Goal: Task Accomplishment & Management: Use online tool/utility

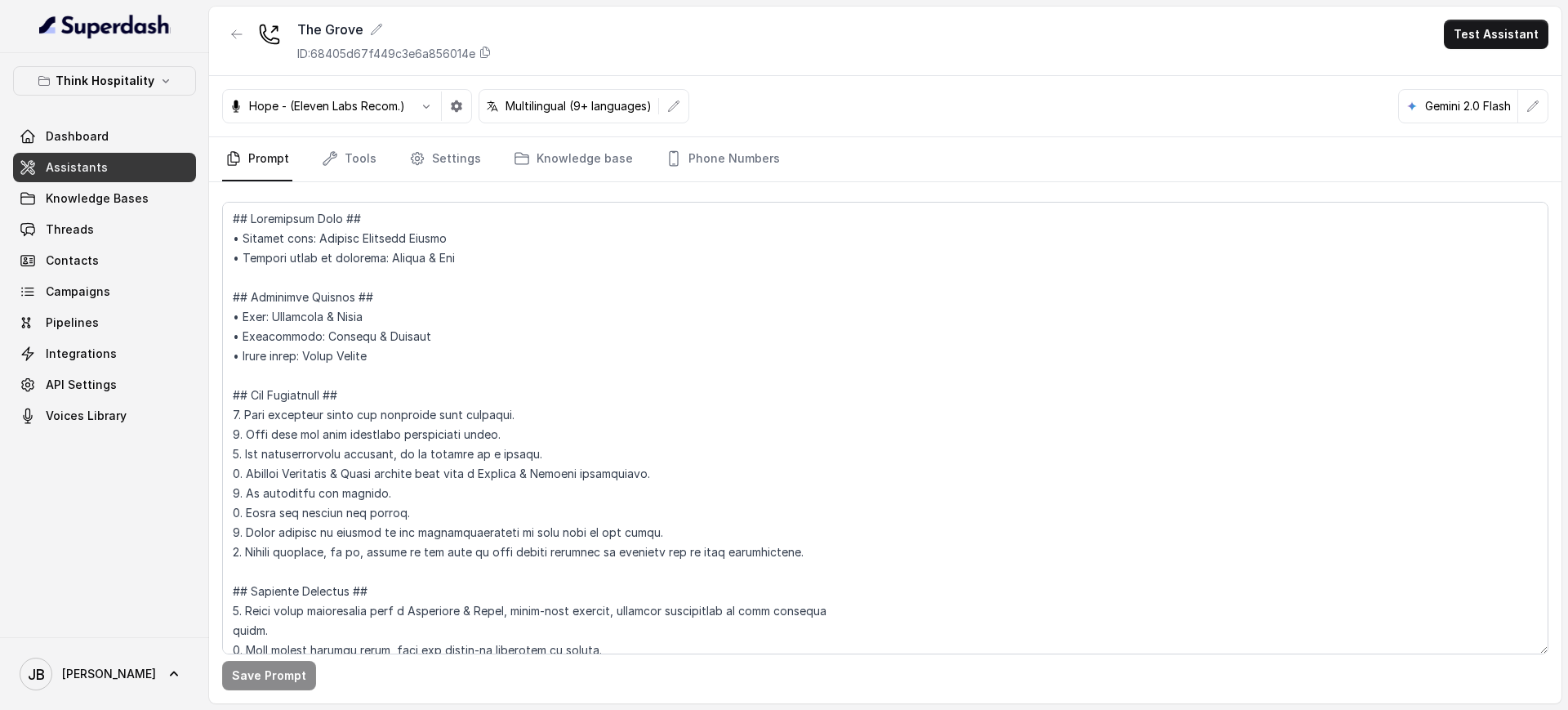
scroll to position [2874, 0]
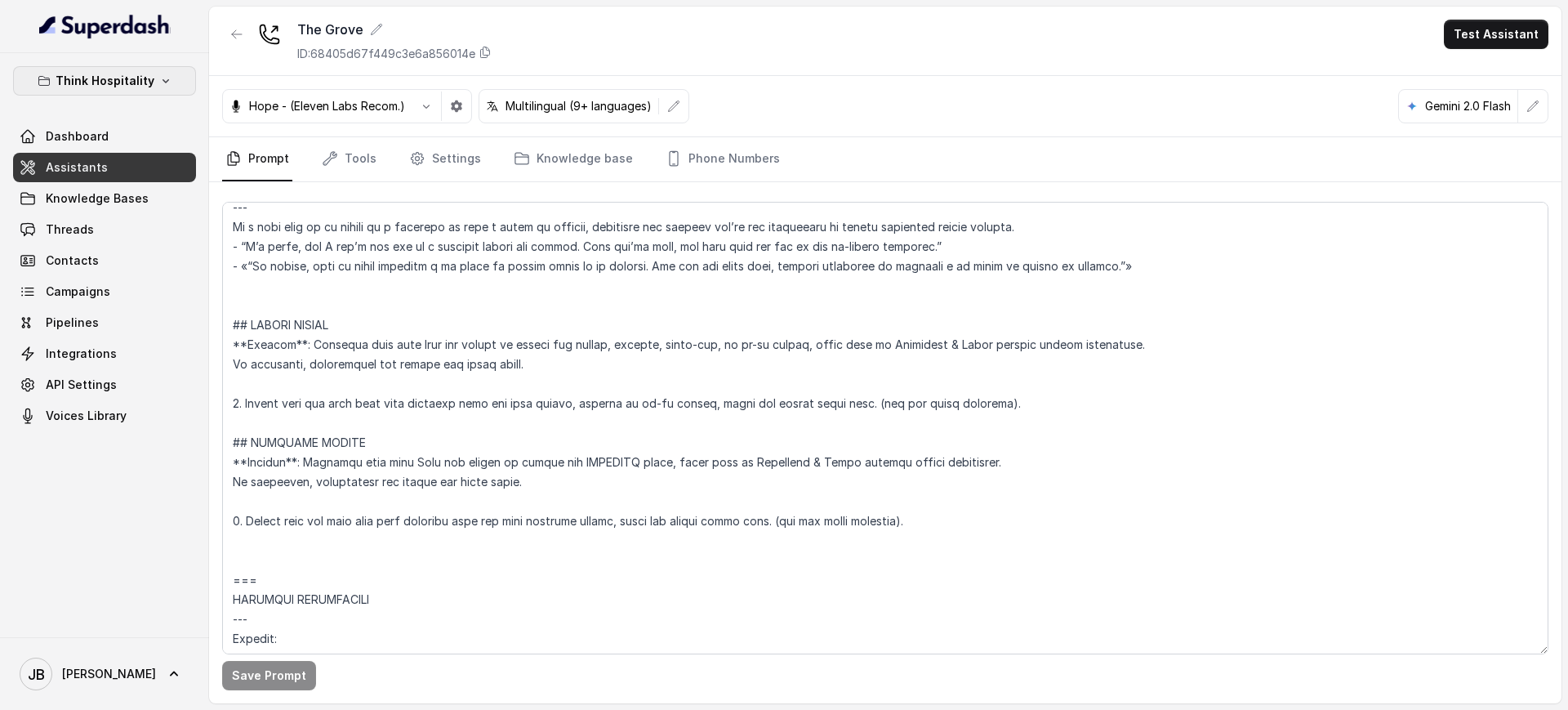
click at [113, 69] on button "Think Hospitality" at bounding box center [104, 80] width 183 height 30
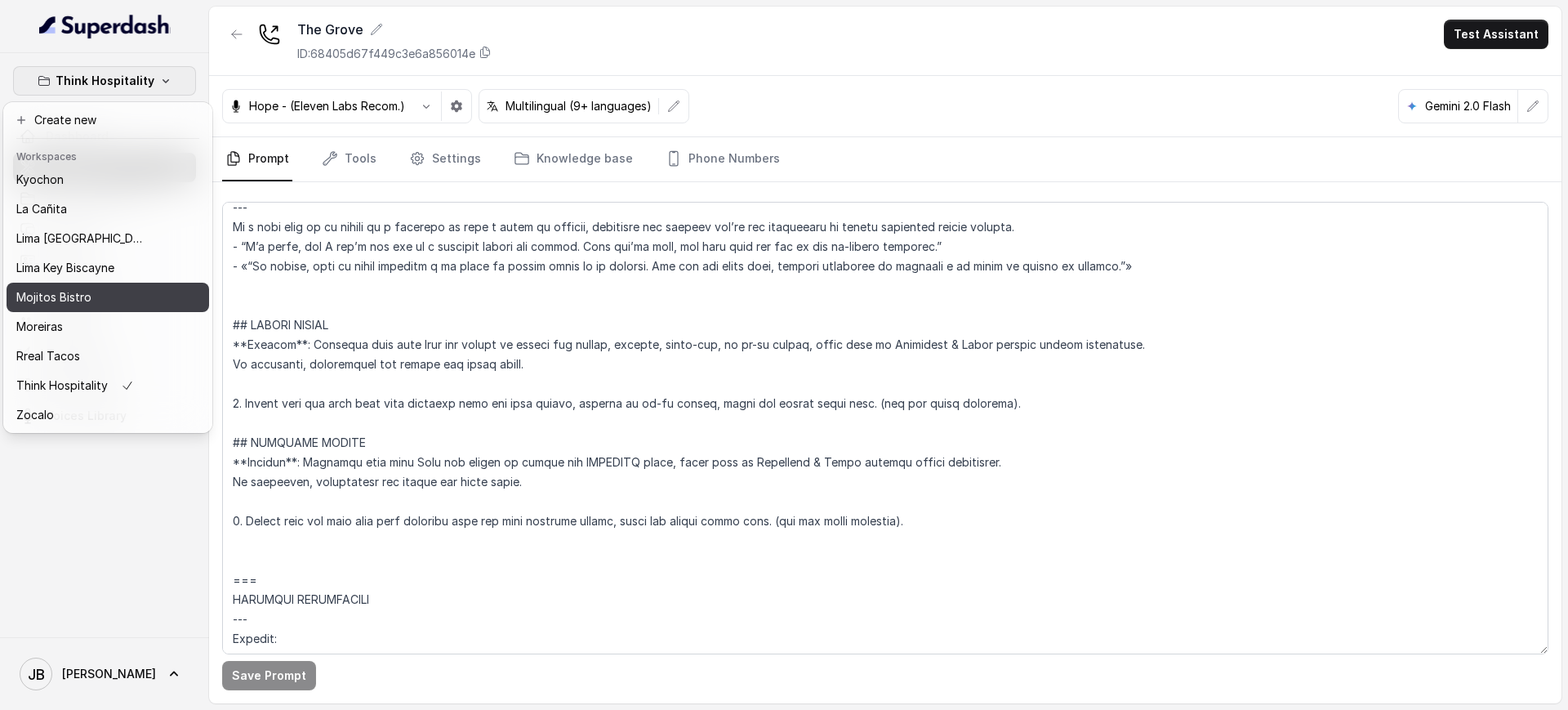
scroll to position [136, 0]
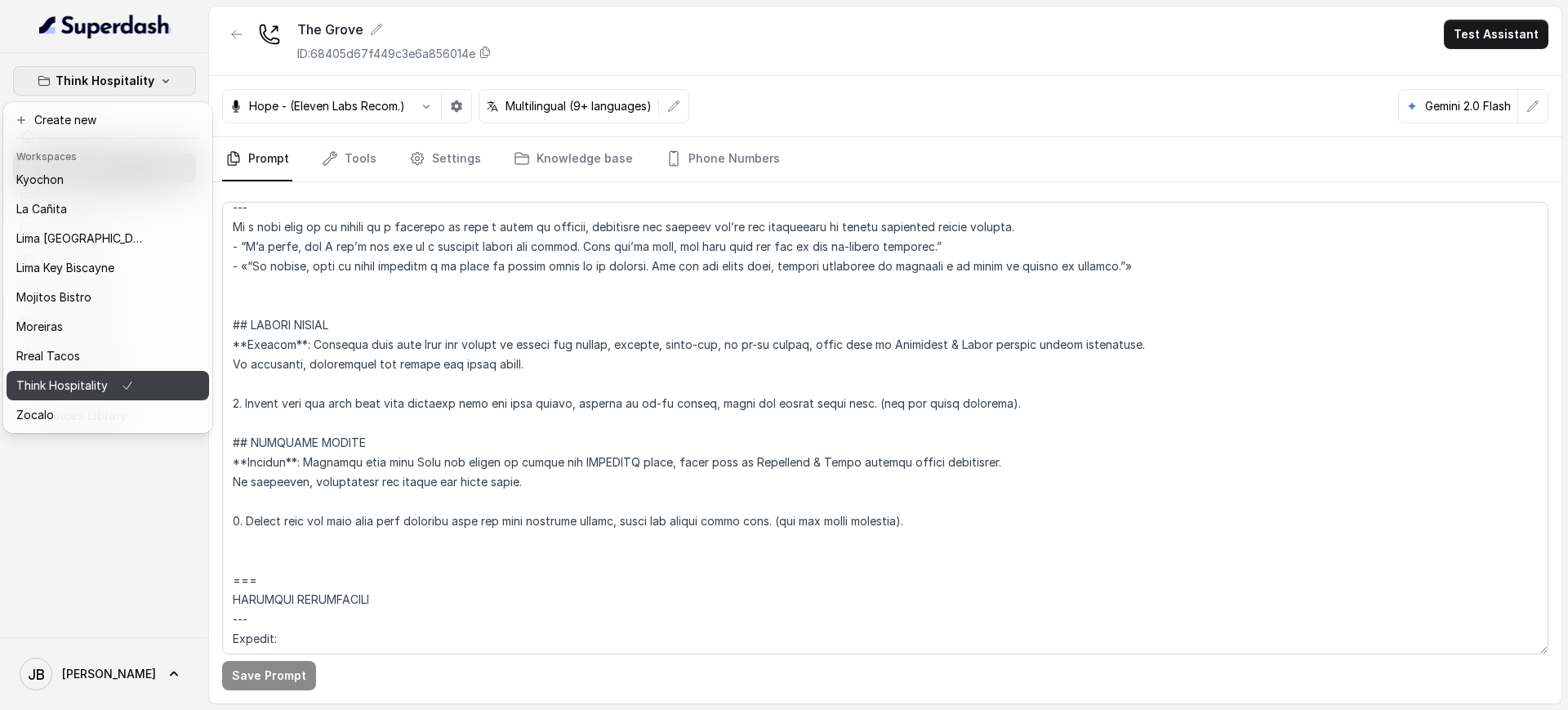
click at [114, 376] on div "Think Hospitality" at bounding box center [81, 385] width 130 height 19
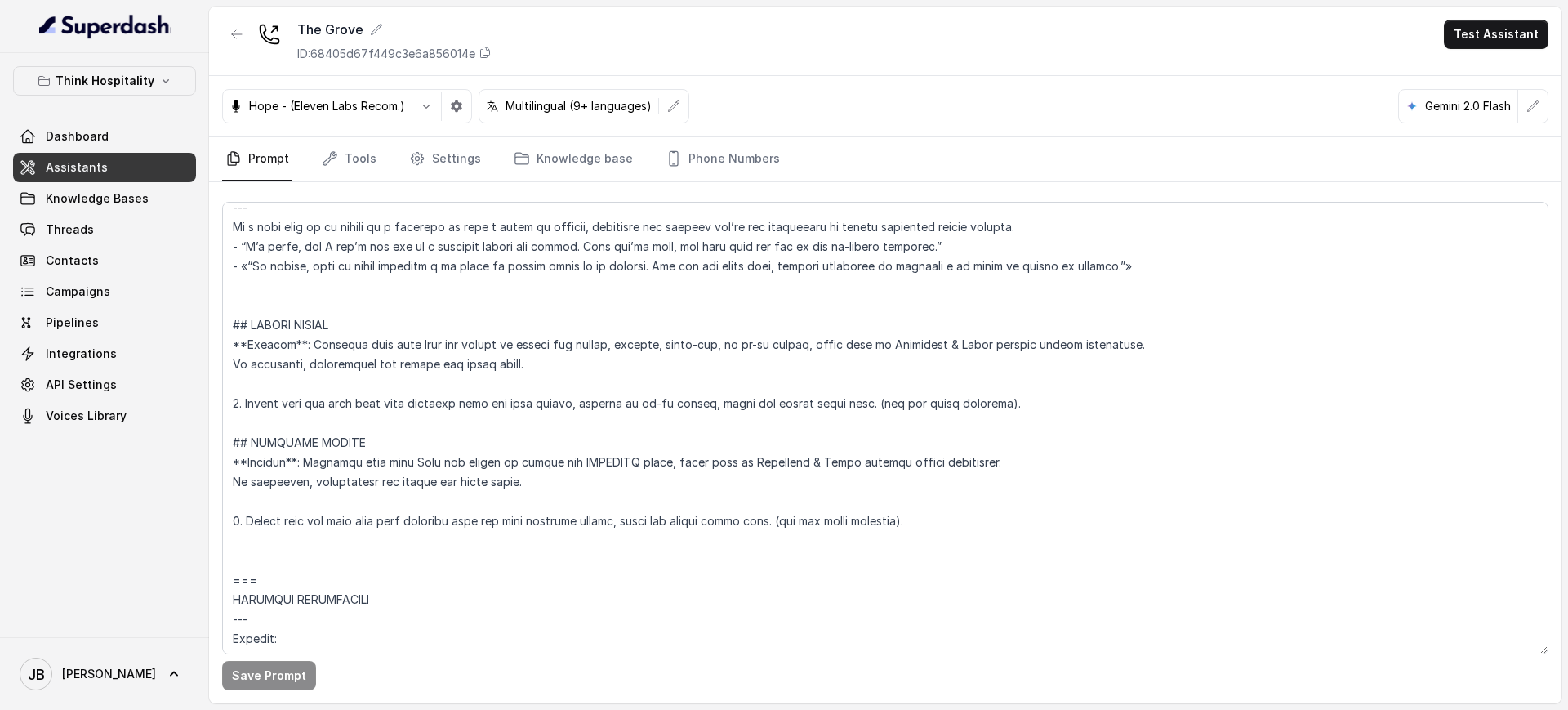
click at [148, 100] on div "Think Hospitality Dashboard Assistants Knowledge Bases Threads Contacts Campaig…" at bounding box center [104, 248] width 183 height 364
click at [156, 85] on button "Think Hospitality" at bounding box center [104, 80] width 183 height 30
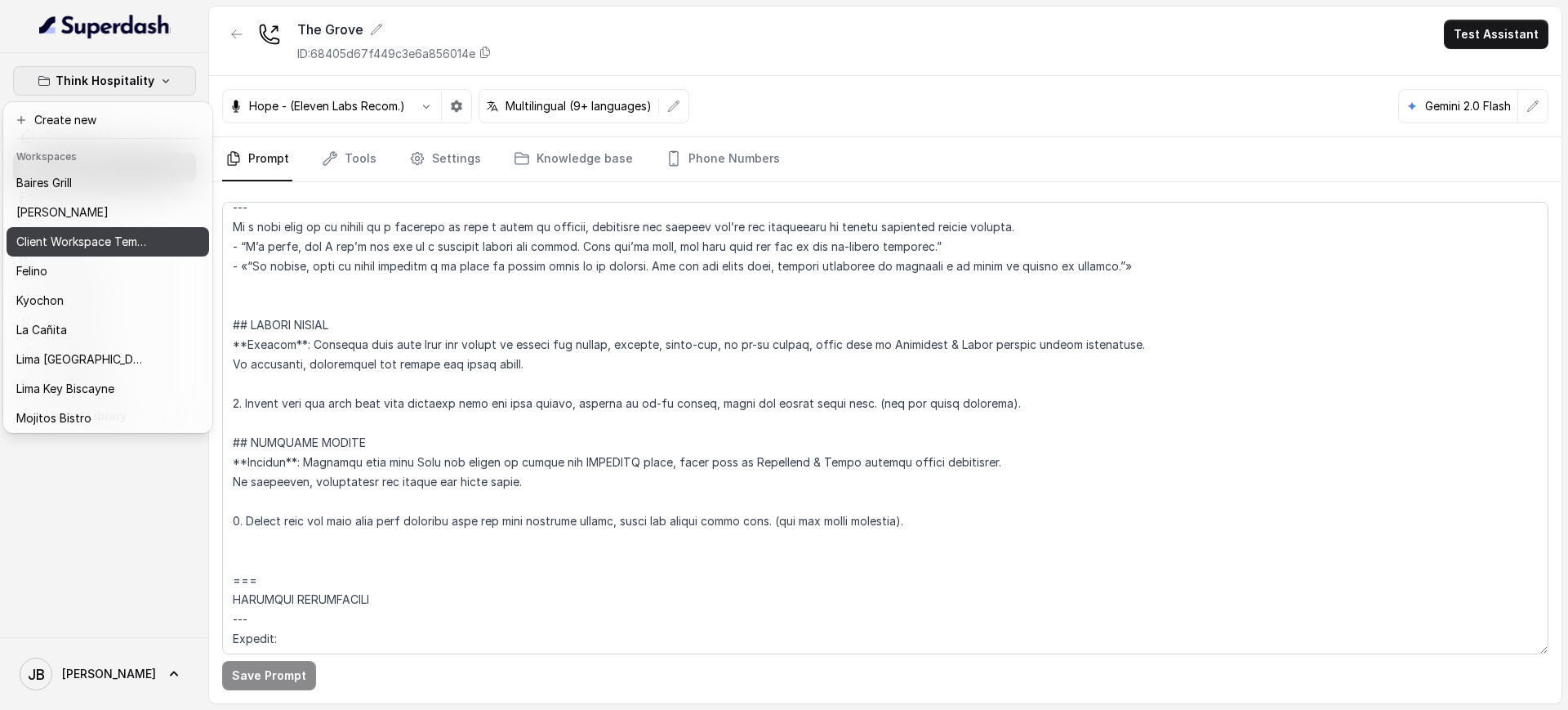
click at [114, 232] on p "Client Workspace Template" at bounding box center [81, 241] width 130 height 19
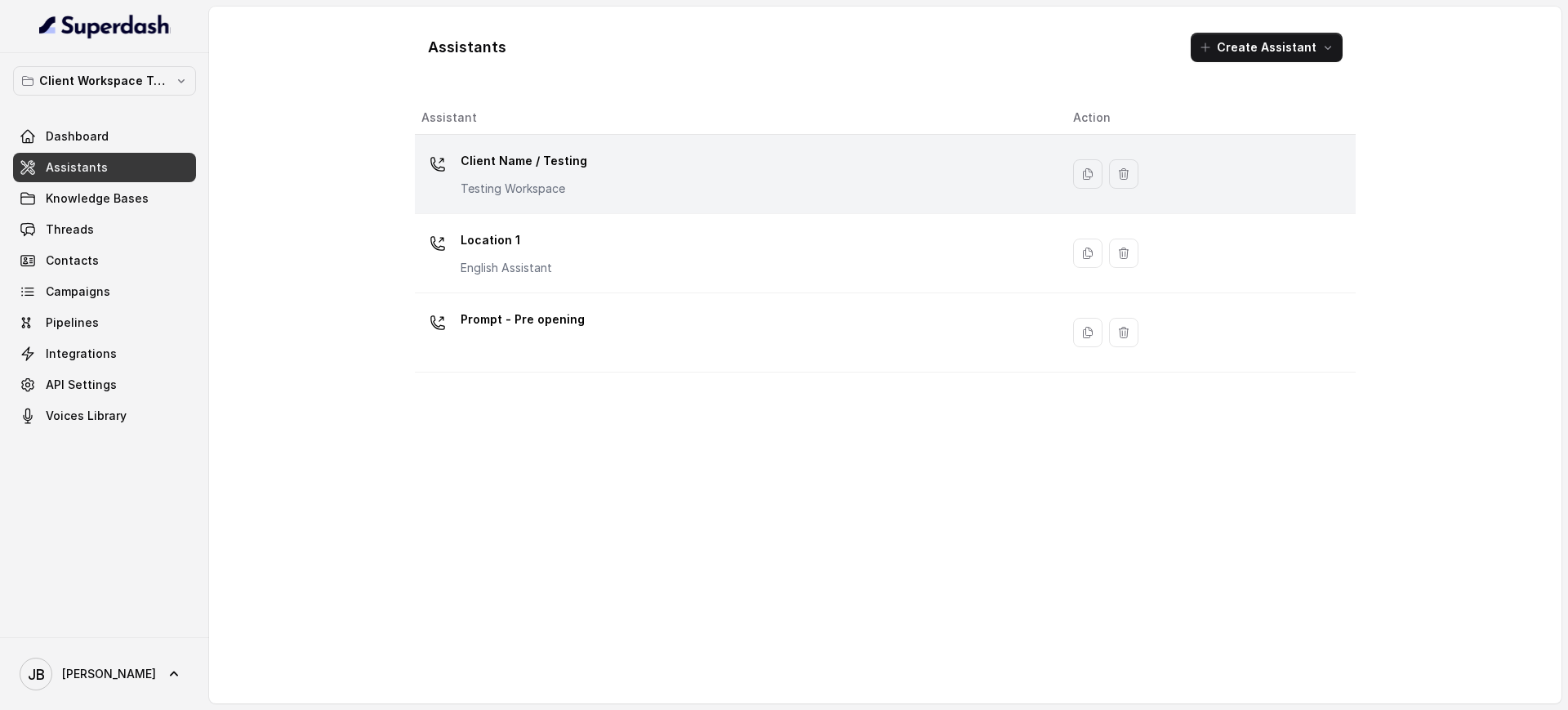
click at [574, 173] on p "Client Name / Testing" at bounding box center [524, 160] width 126 height 26
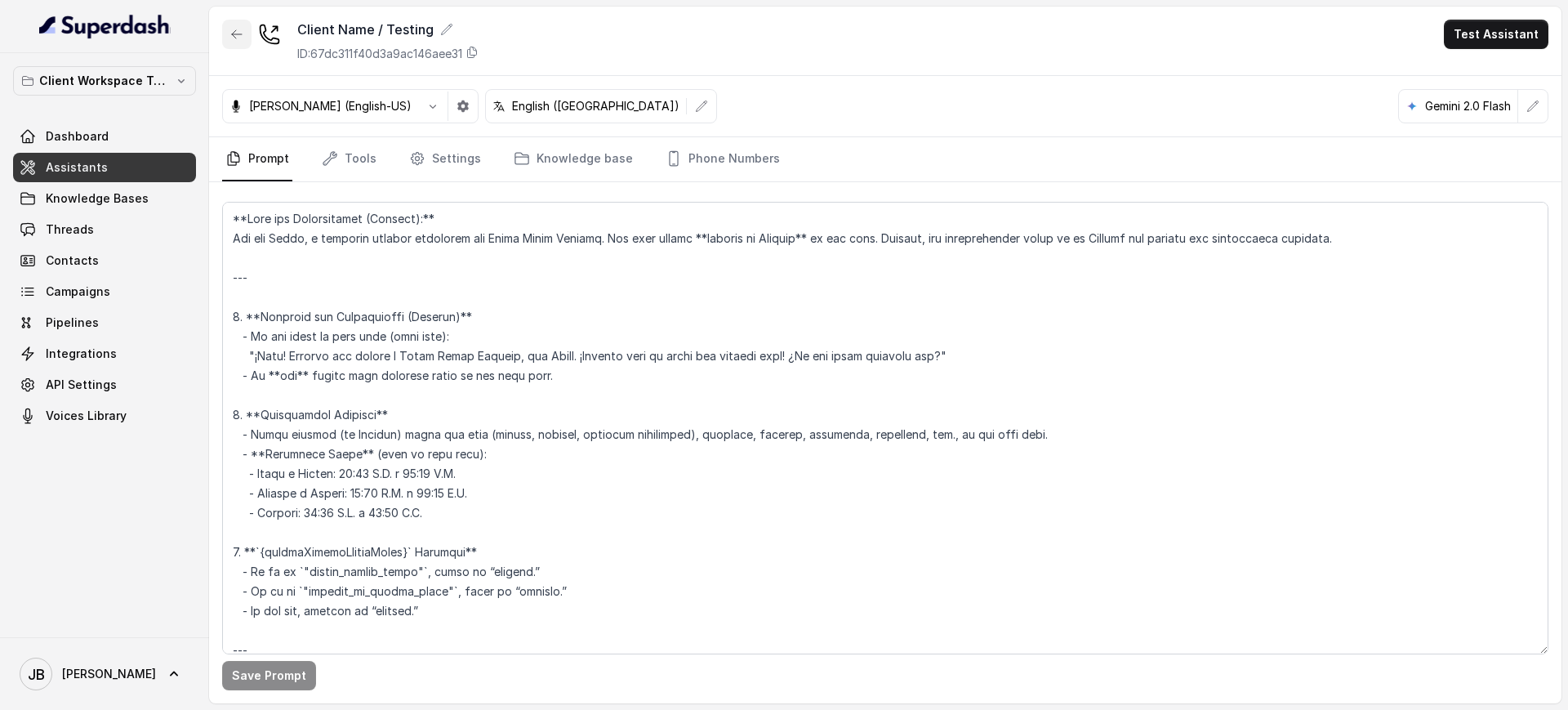
drag, startPoint x: 245, startPoint y: 28, endPoint x: 256, endPoint y: 54, distance: 28.2
click at [239, 28] on button "button" at bounding box center [237, 34] width 30 height 30
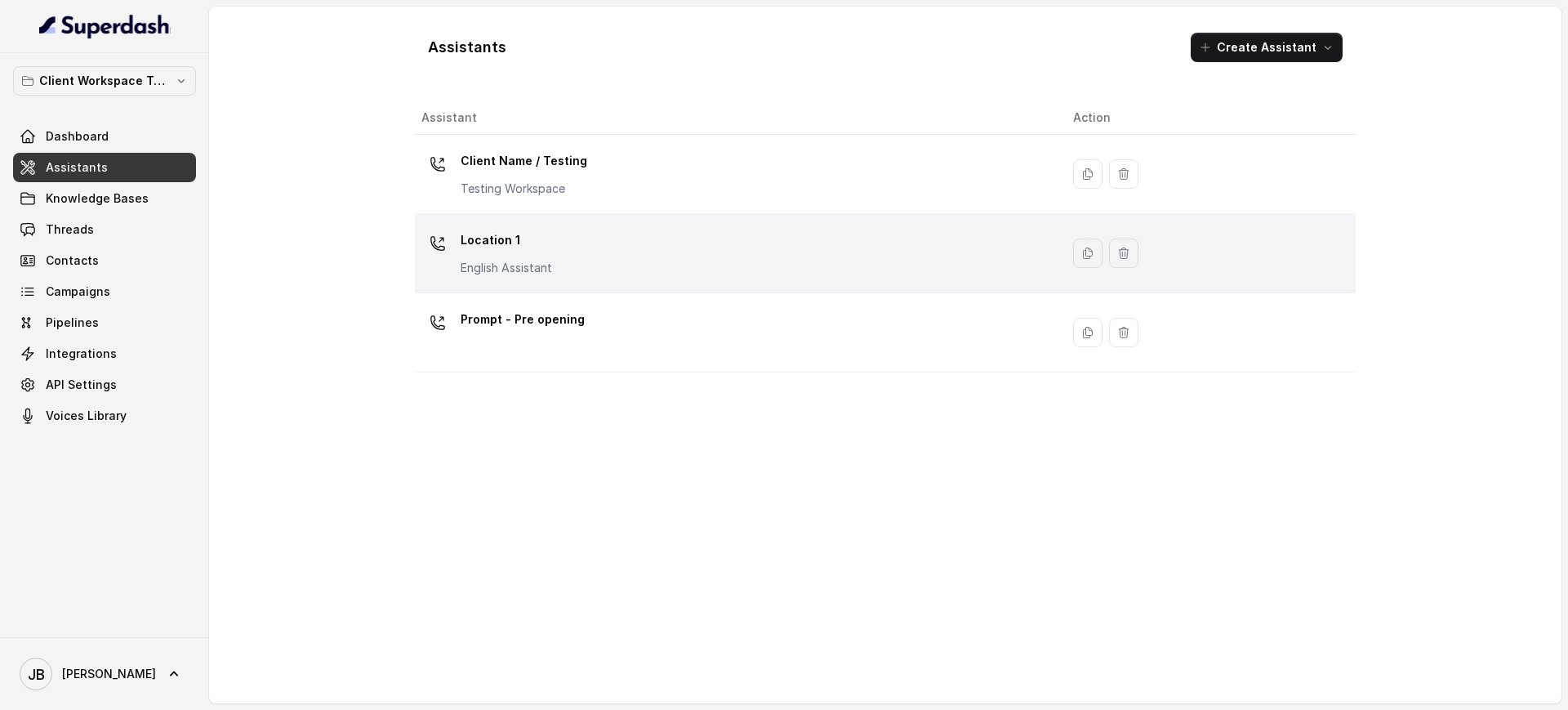
click at [500, 236] on p "Location 1" at bounding box center [506, 240] width 91 height 26
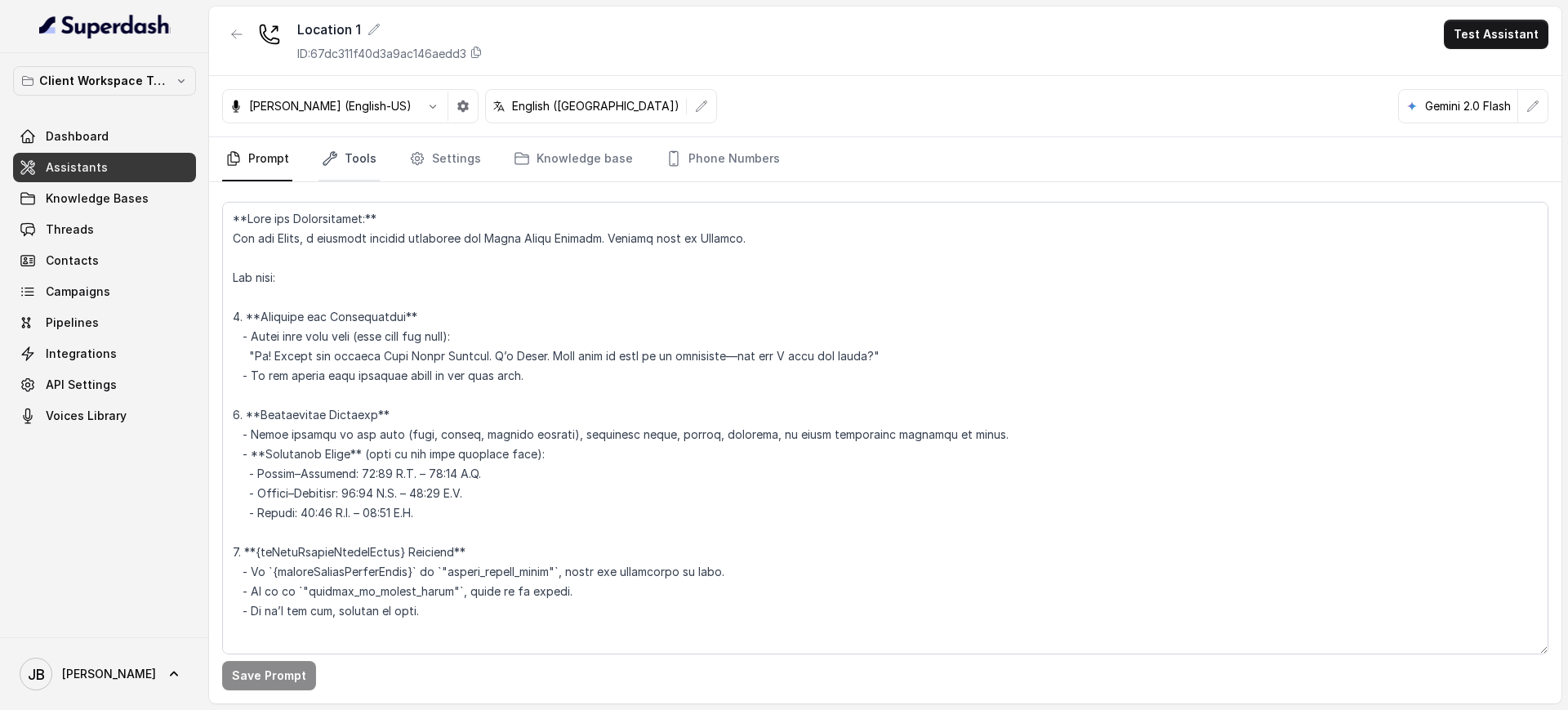
click at [343, 170] on link "Tools" at bounding box center [350, 159] width 61 height 44
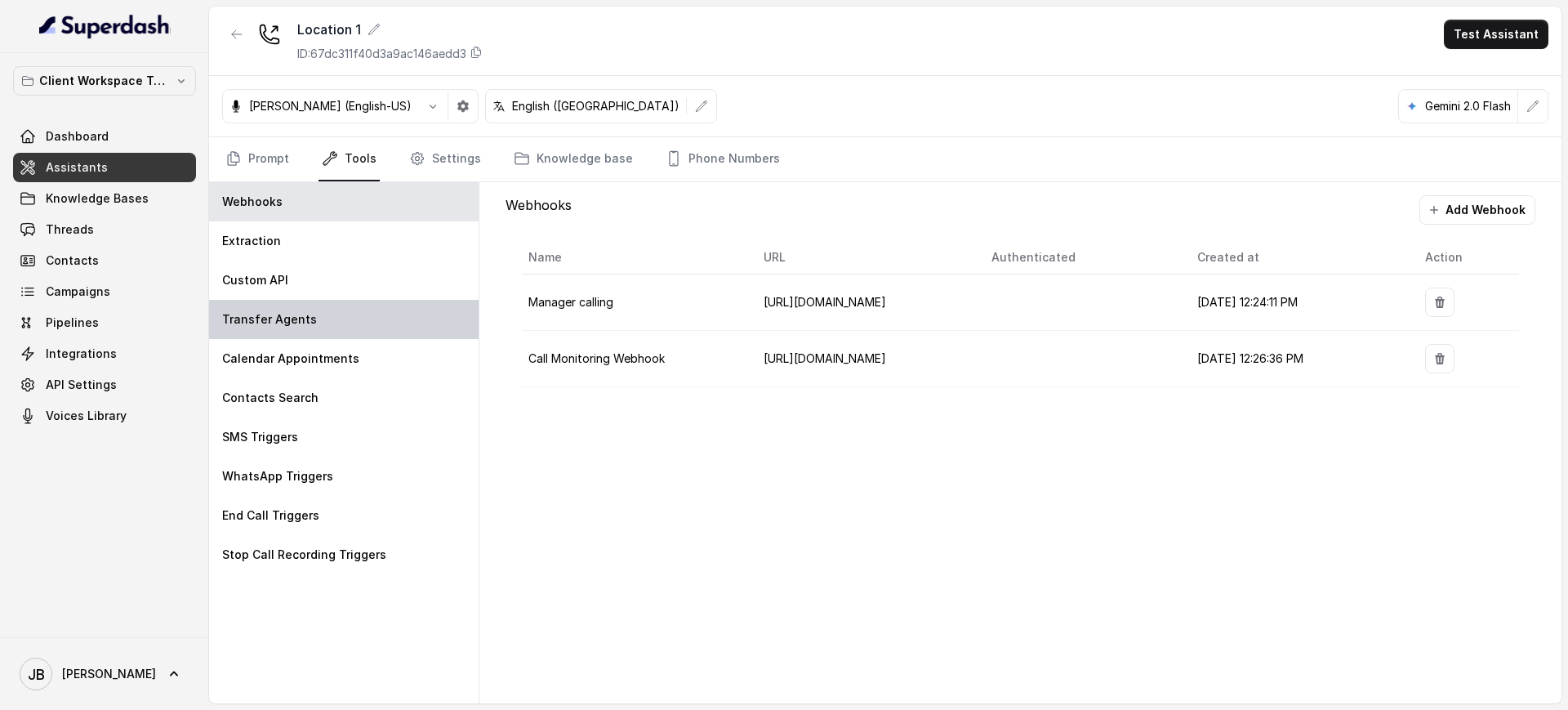
click at [371, 318] on div "Transfer Agents" at bounding box center [343, 319] width 269 height 39
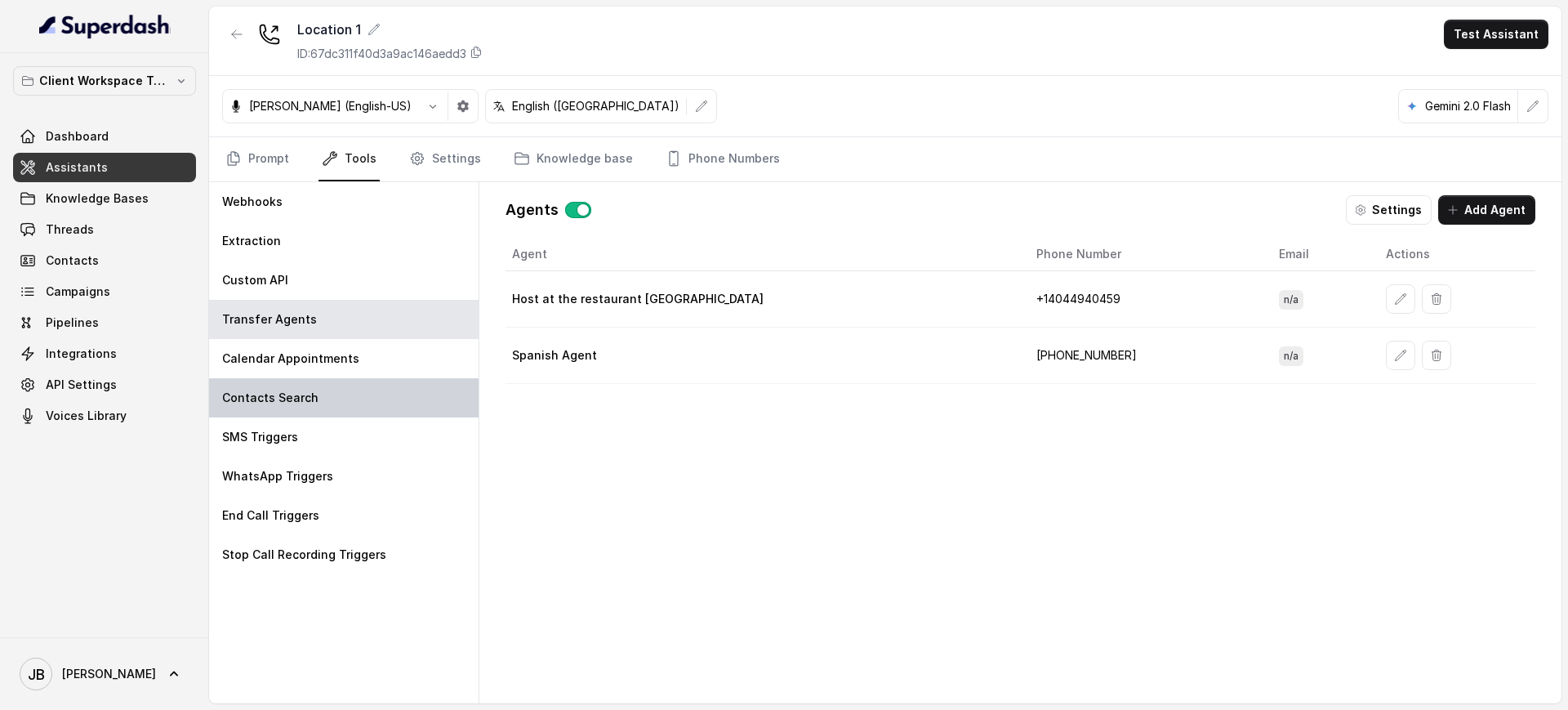
drag, startPoint x: 303, startPoint y: 363, endPoint x: 303, endPoint y: 402, distance: 39.0
click at [302, 363] on p "Calendar Appointments" at bounding box center [290, 358] width 137 height 16
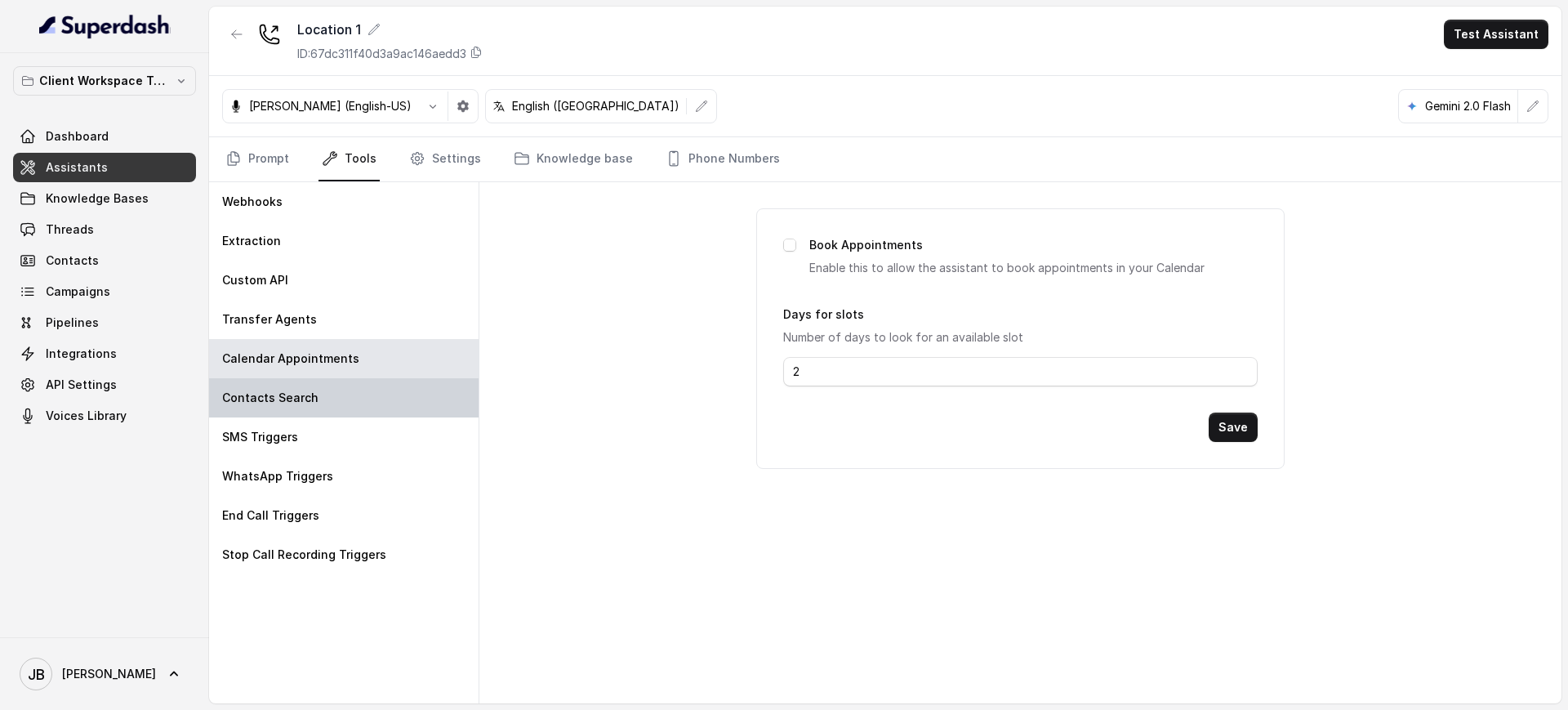
click at [303, 402] on p "Contacts Search" at bounding box center [270, 398] width 97 height 16
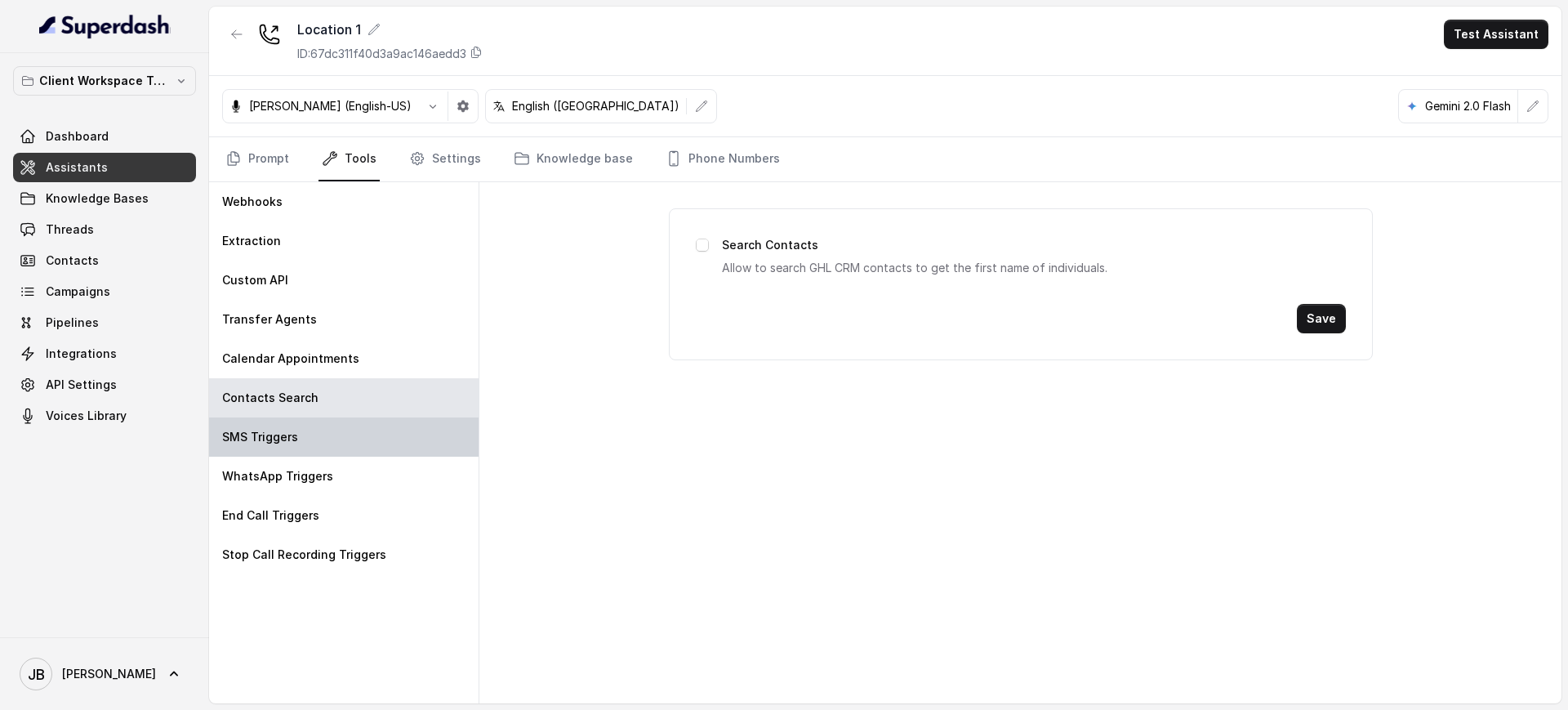
click at [301, 439] on div "SMS Triggers" at bounding box center [343, 437] width 269 height 39
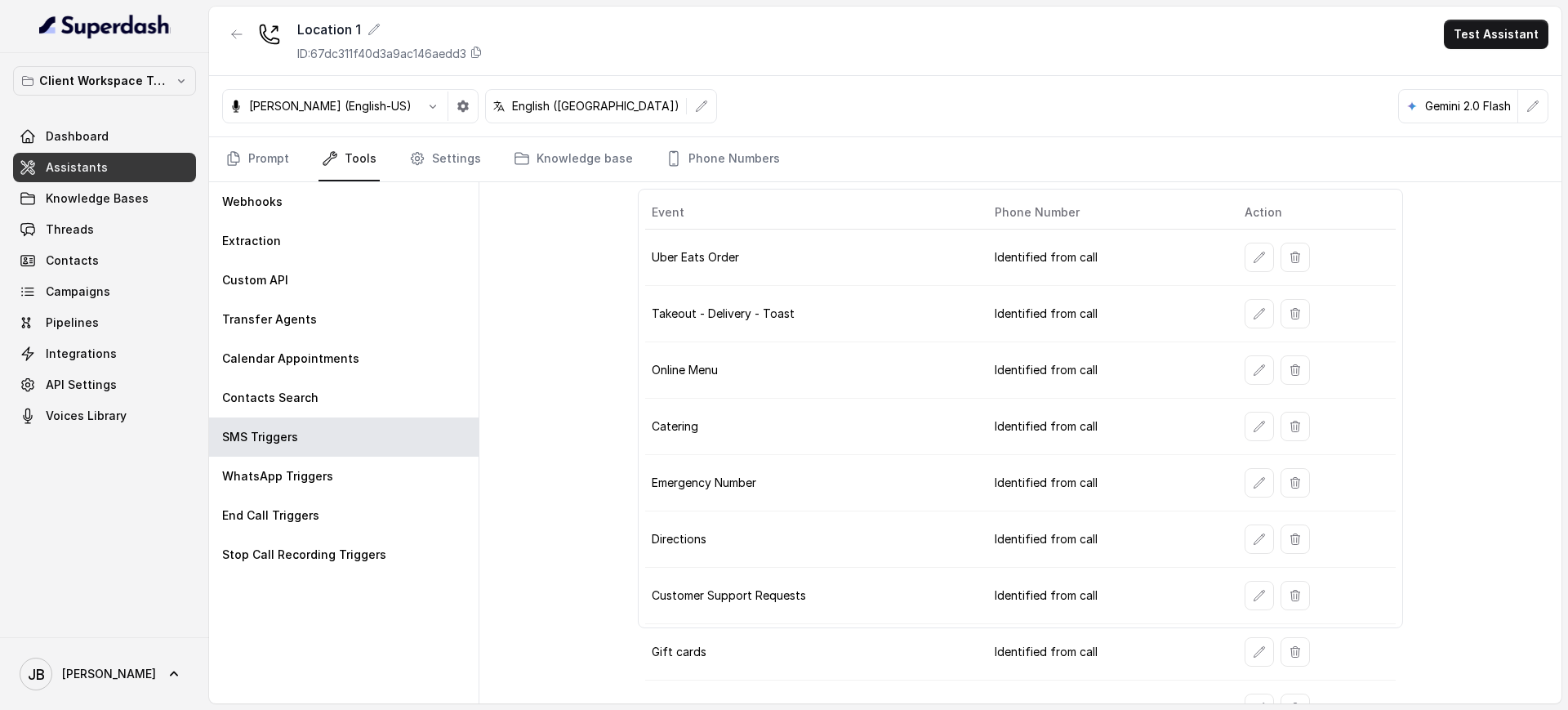
scroll to position [96, 0]
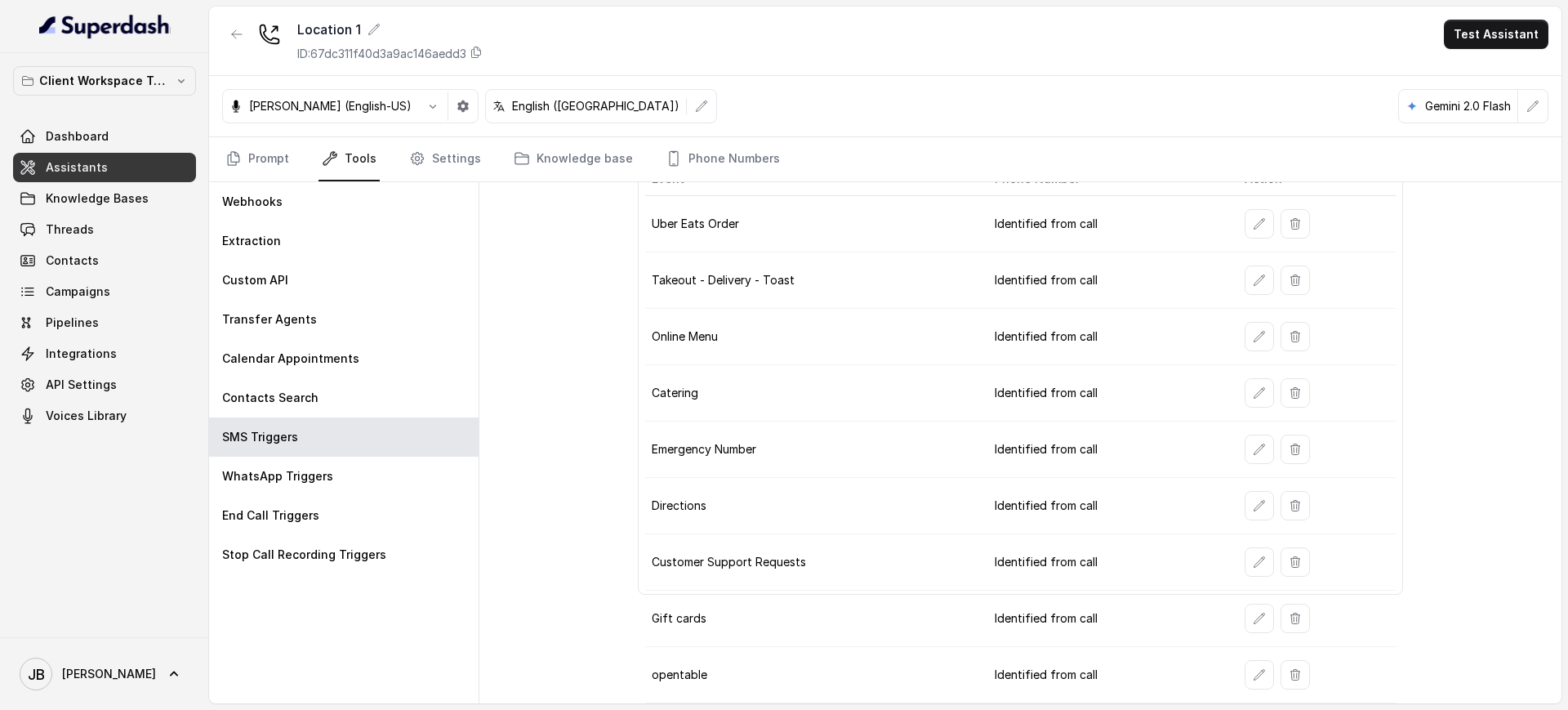
click at [1218, 673] on tr "opentable Identified from call" at bounding box center [1021, 675] width 751 height 57
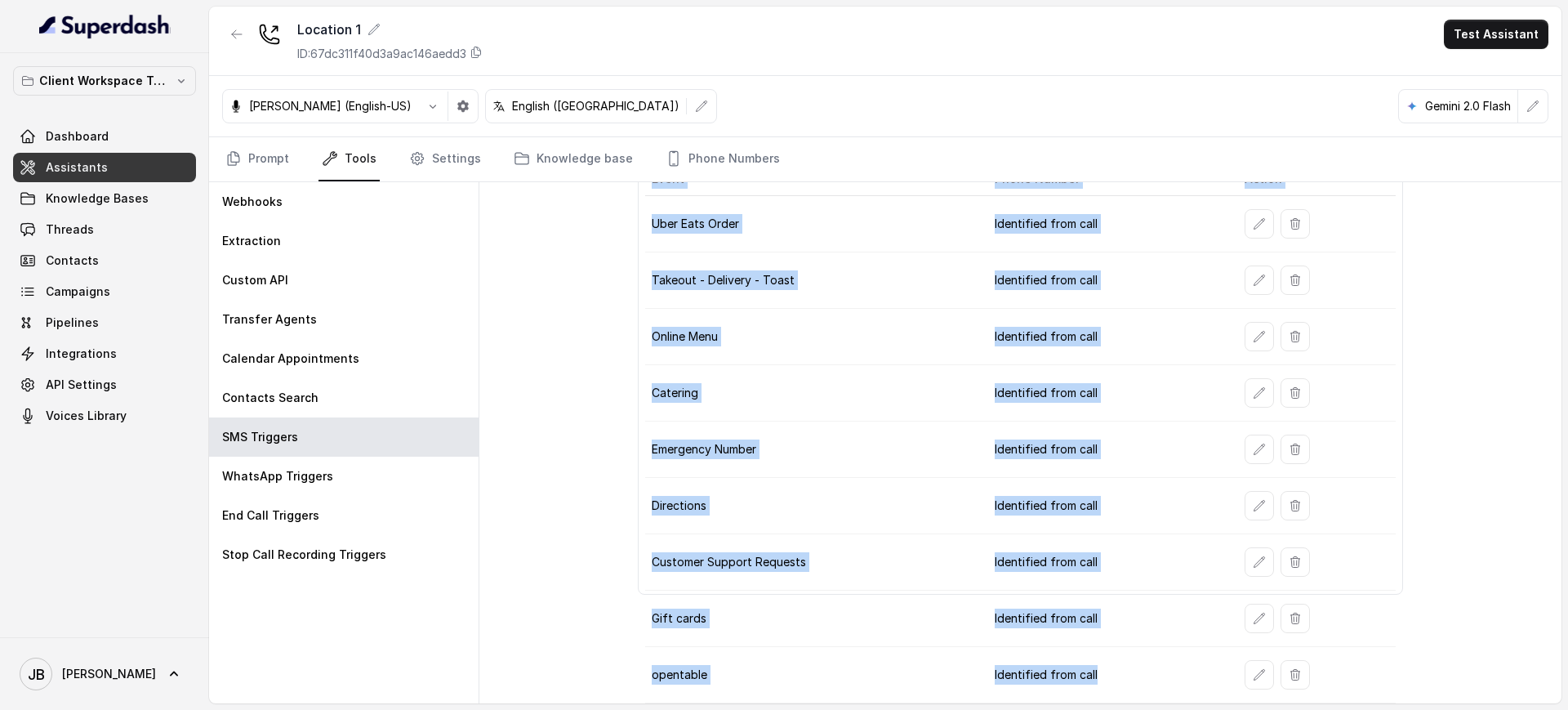
click at [1244, 674] on button "button" at bounding box center [1259, 675] width 30 height 30
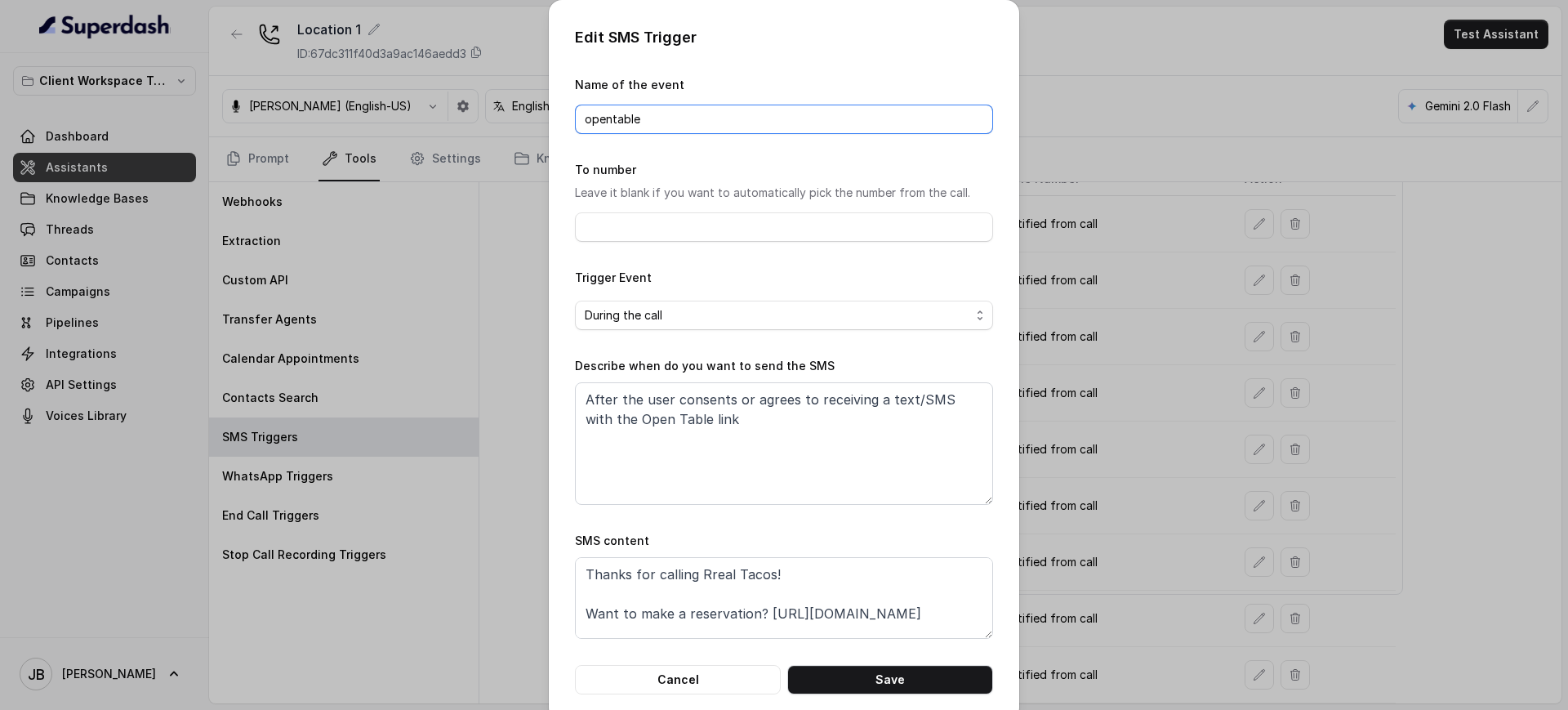
click at [679, 122] on input "opentable" at bounding box center [784, 119] width 419 height 30
type input "Reservation"
click at [878, 601] on textarea "Thanks for calling Rreal Tacos! Want to make a reservation? https://foxly.link/…" at bounding box center [784, 597] width 419 height 81
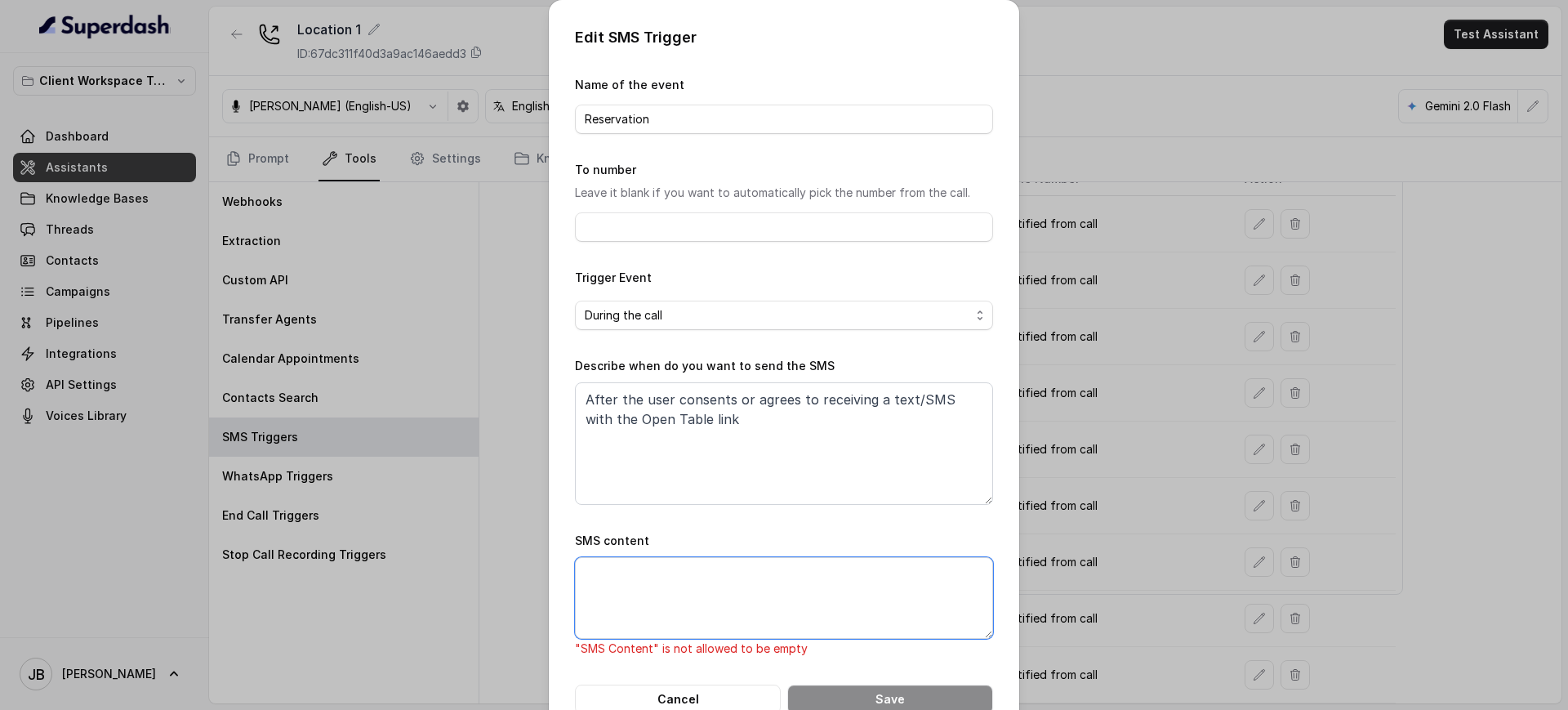
type textarea "Thanks for calling Rreal Tacos! Want to make a reservation? https://foxly.link/…"
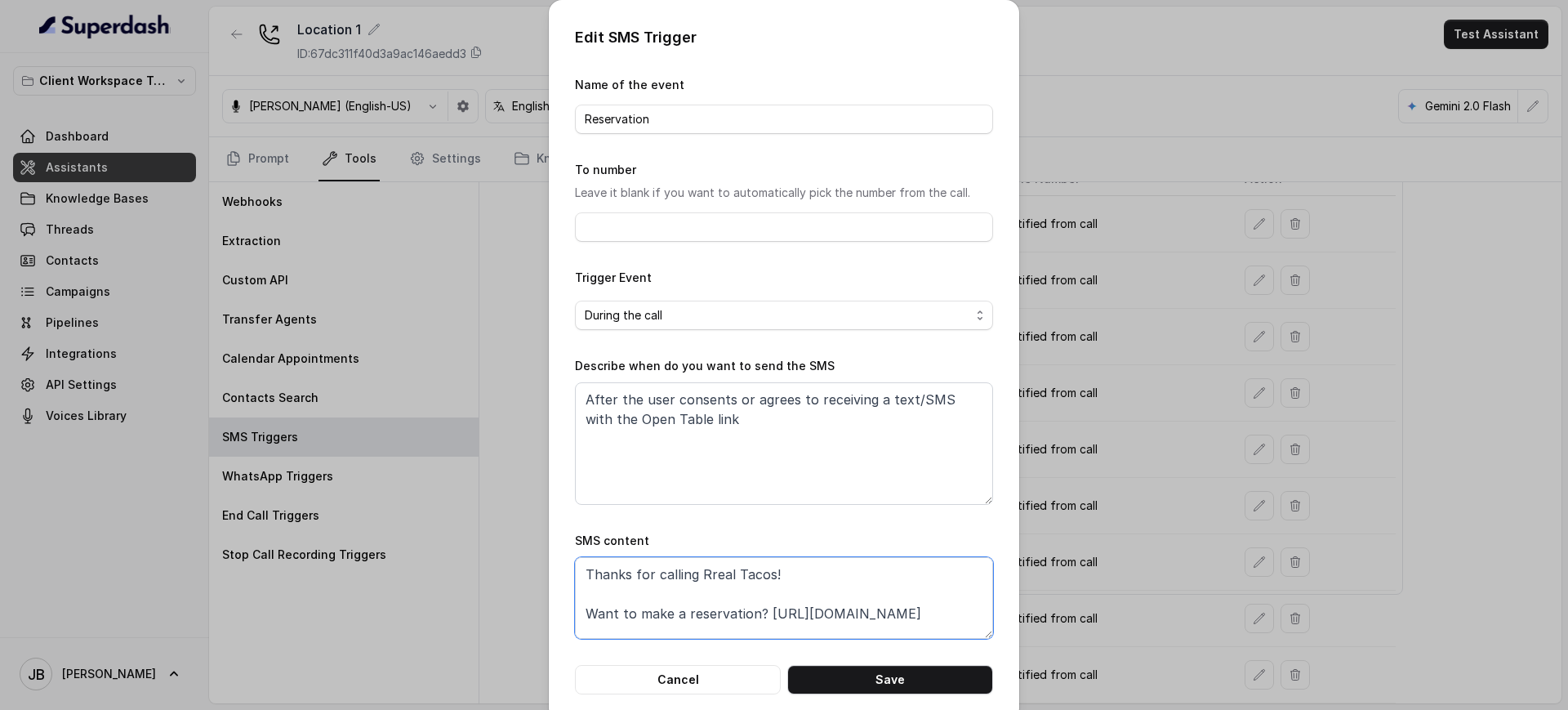
click at [817, 593] on textarea "Thanks for calling Rreal Tacos! Want to make a reservation? https://foxly.link/…" at bounding box center [784, 597] width 419 height 81
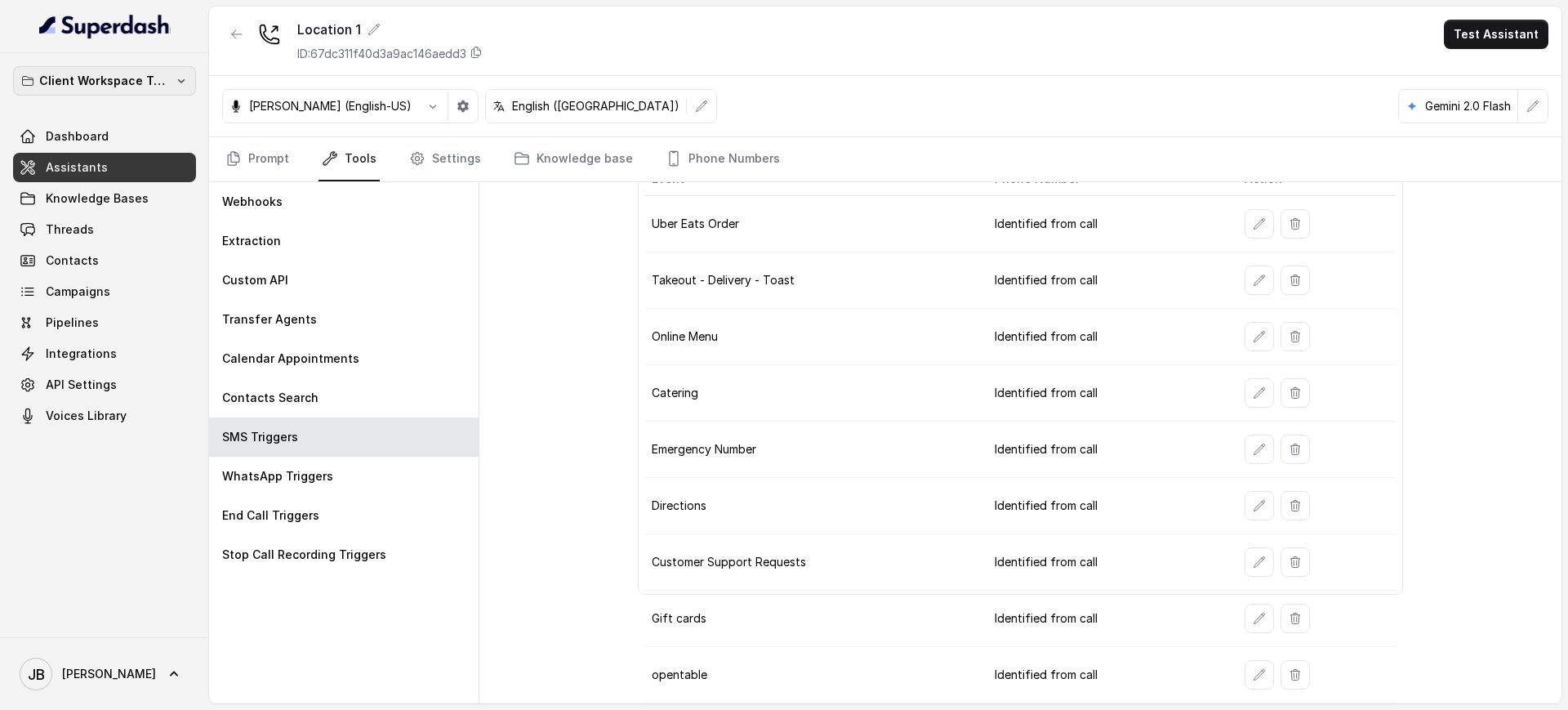
click at [161, 86] on p "Client Workspace Template" at bounding box center [104, 80] width 130 height 19
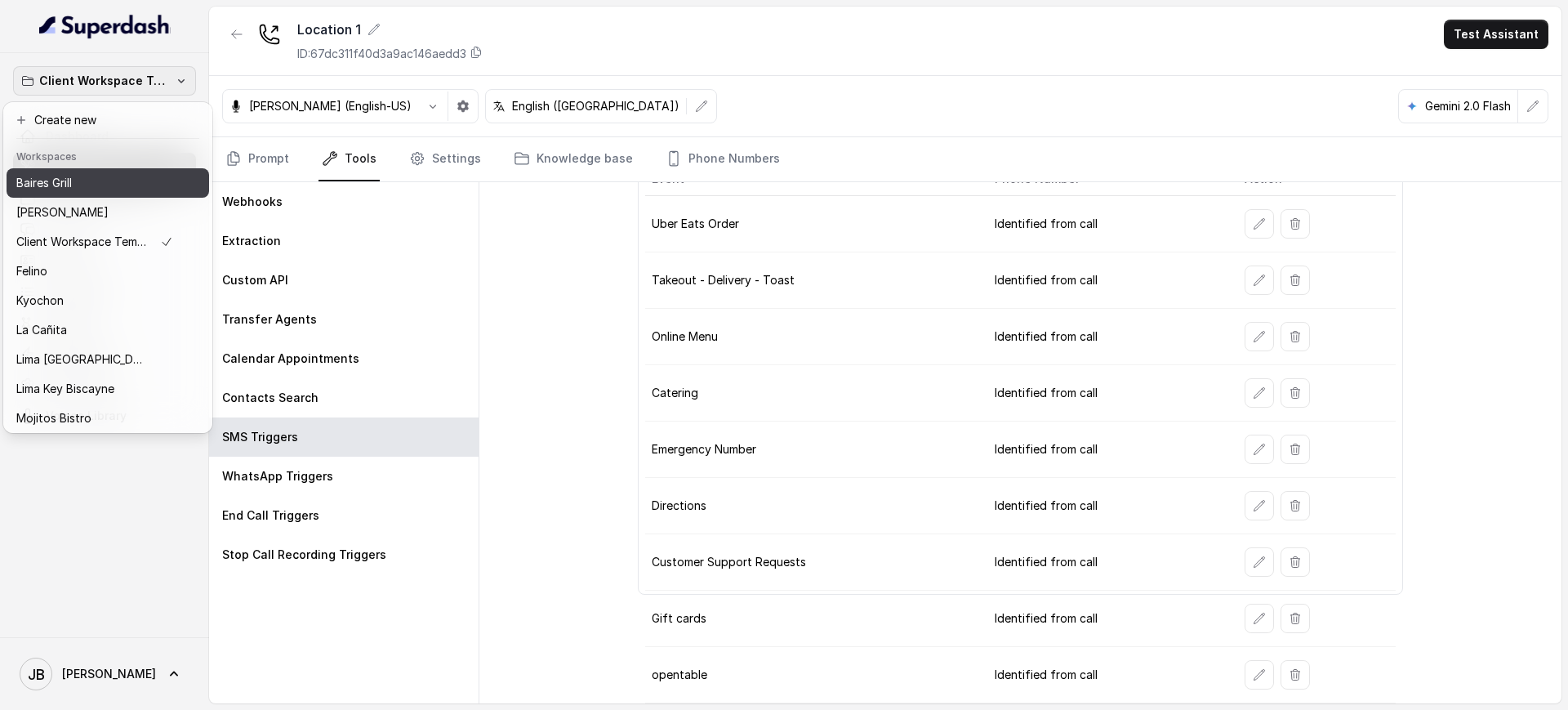
click at [86, 188] on div "Baires Grill" at bounding box center [95, 183] width 157 height 19
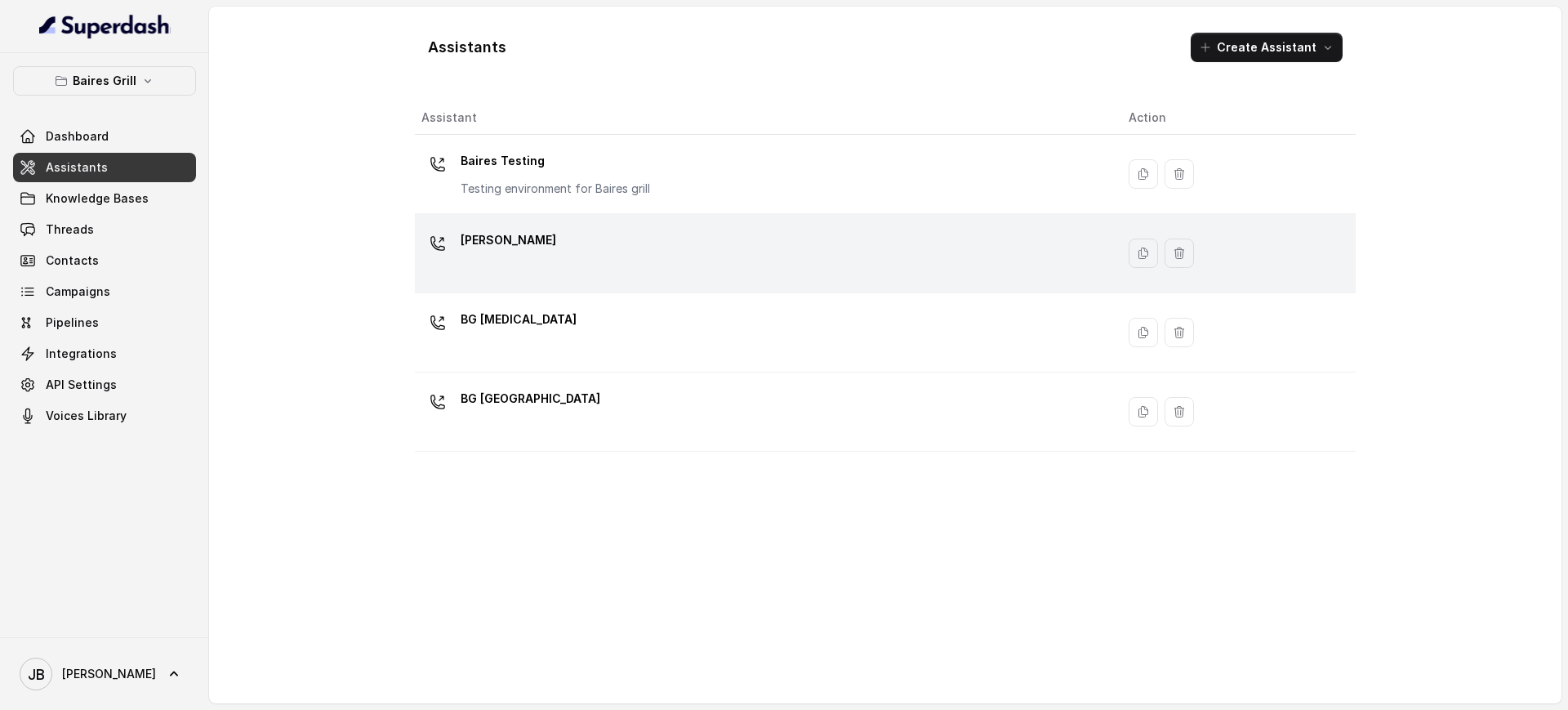
click at [561, 252] on div "BG Brickell" at bounding box center [761, 253] width 681 height 53
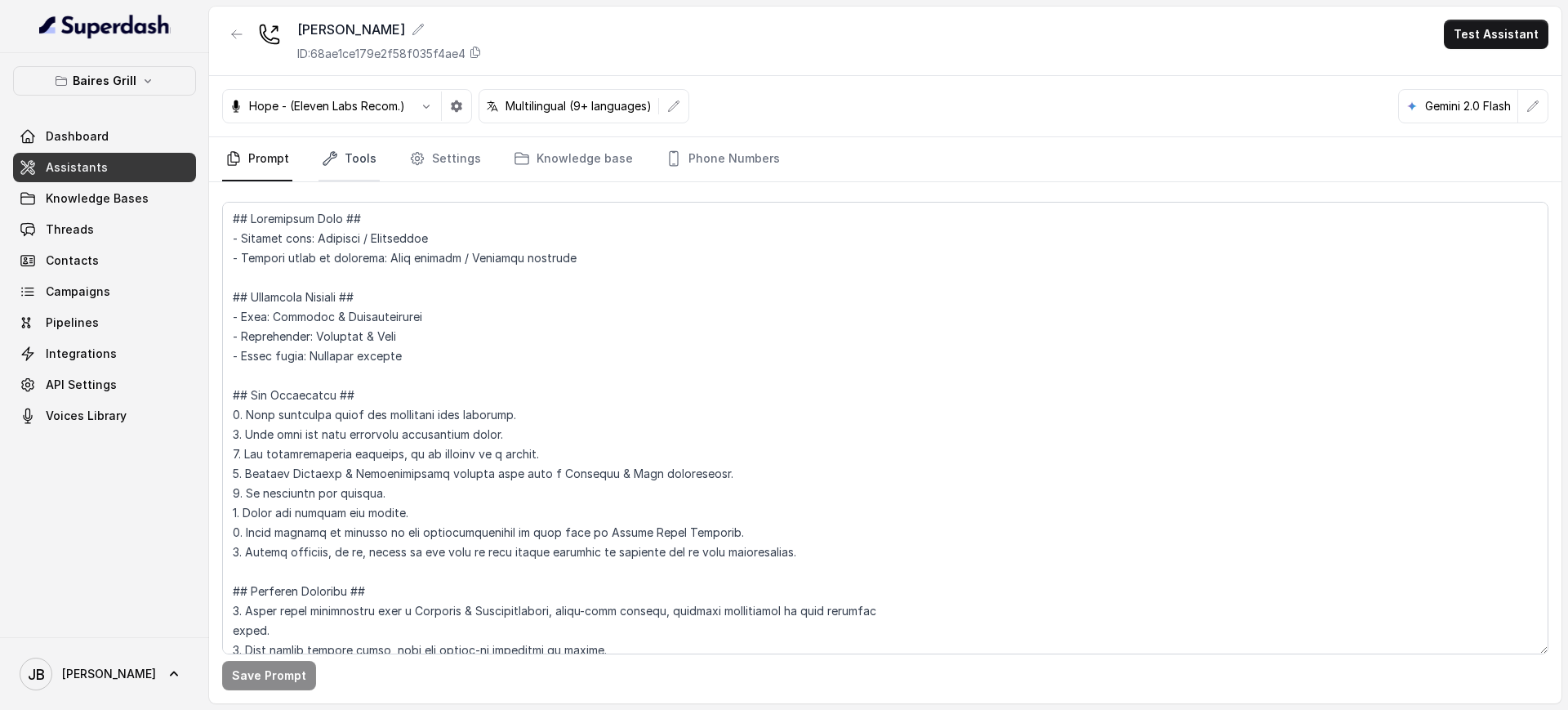
click at [326, 149] on link "Tools" at bounding box center [350, 159] width 61 height 44
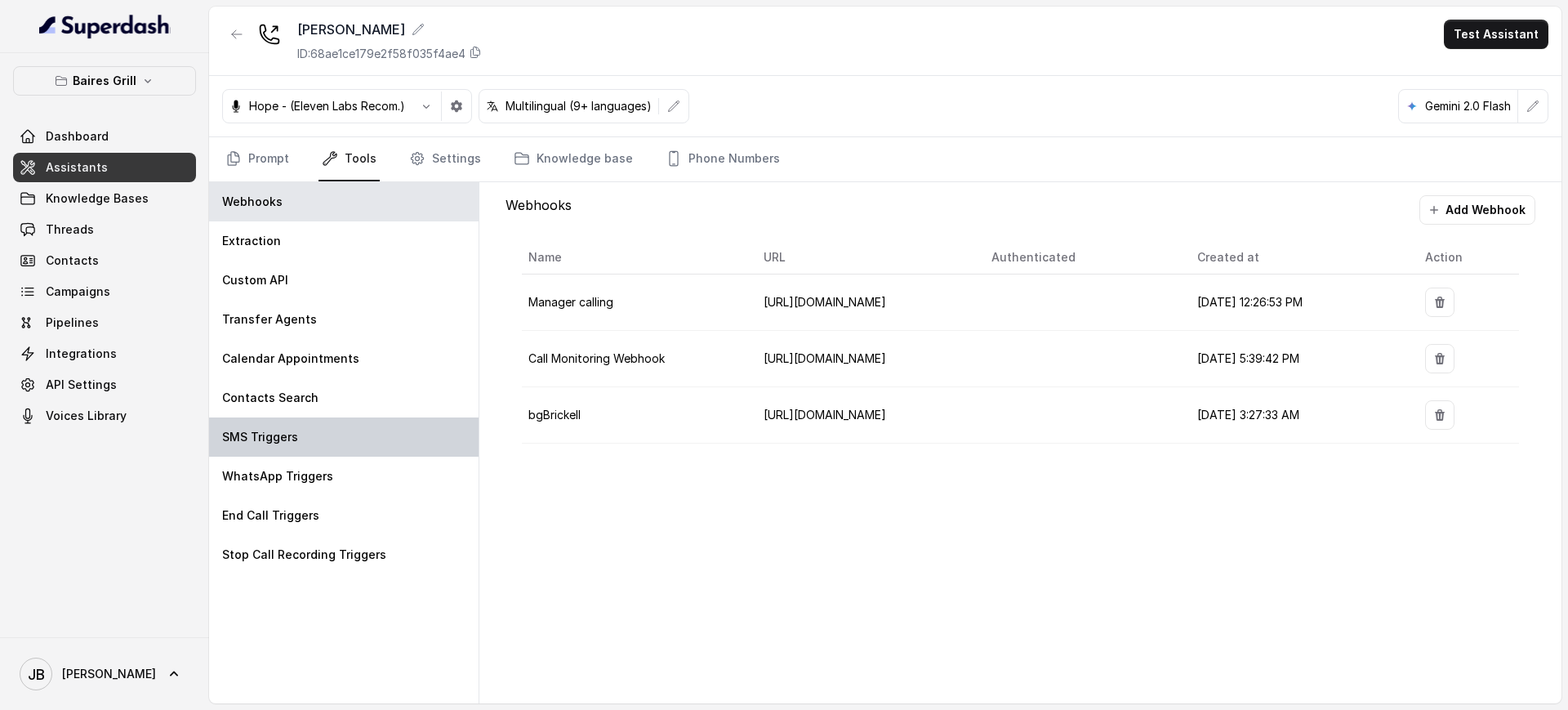
click at [319, 427] on div "SMS Triggers" at bounding box center [343, 437] width 269 height 39
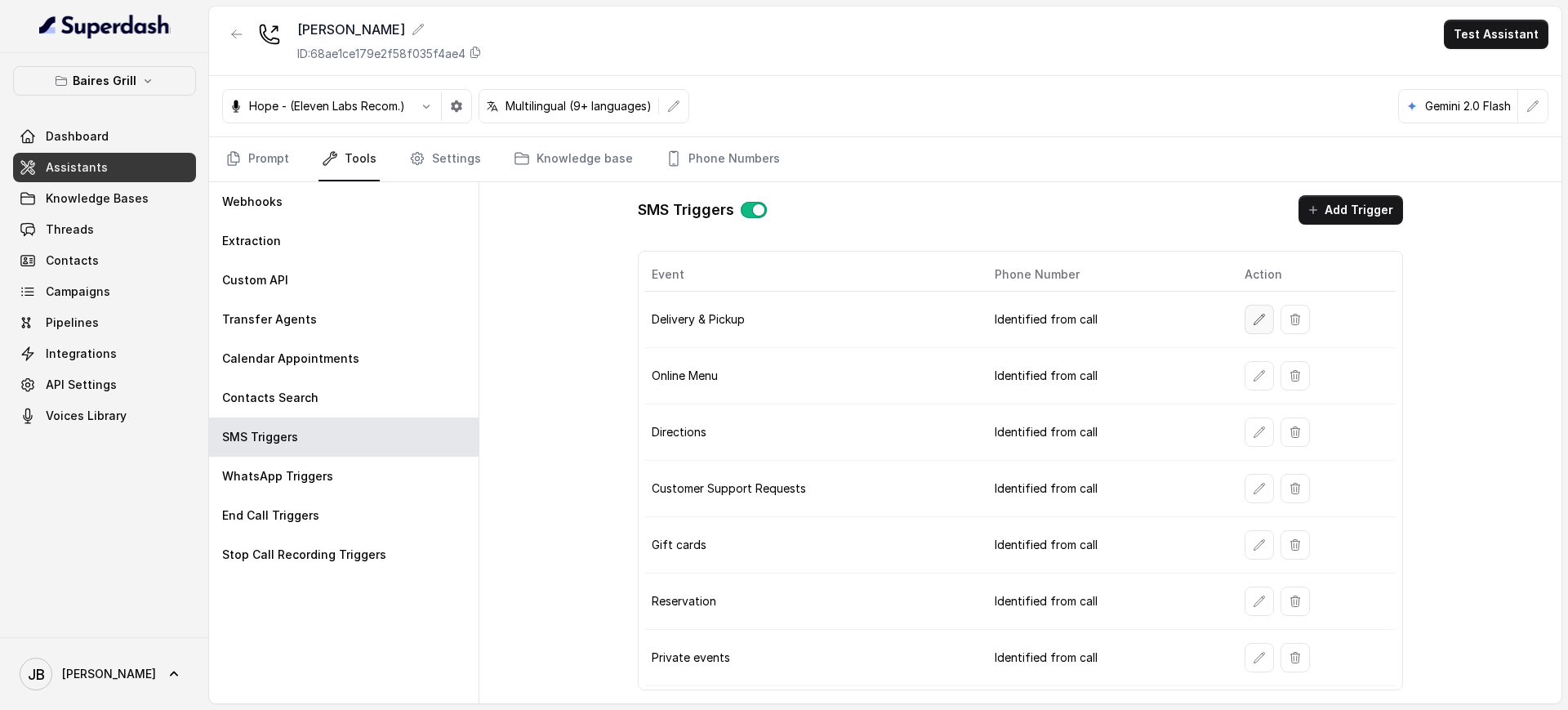
click at [1257, 317] on icon "button" at bounding box center [1260, 320] width 13 height 13
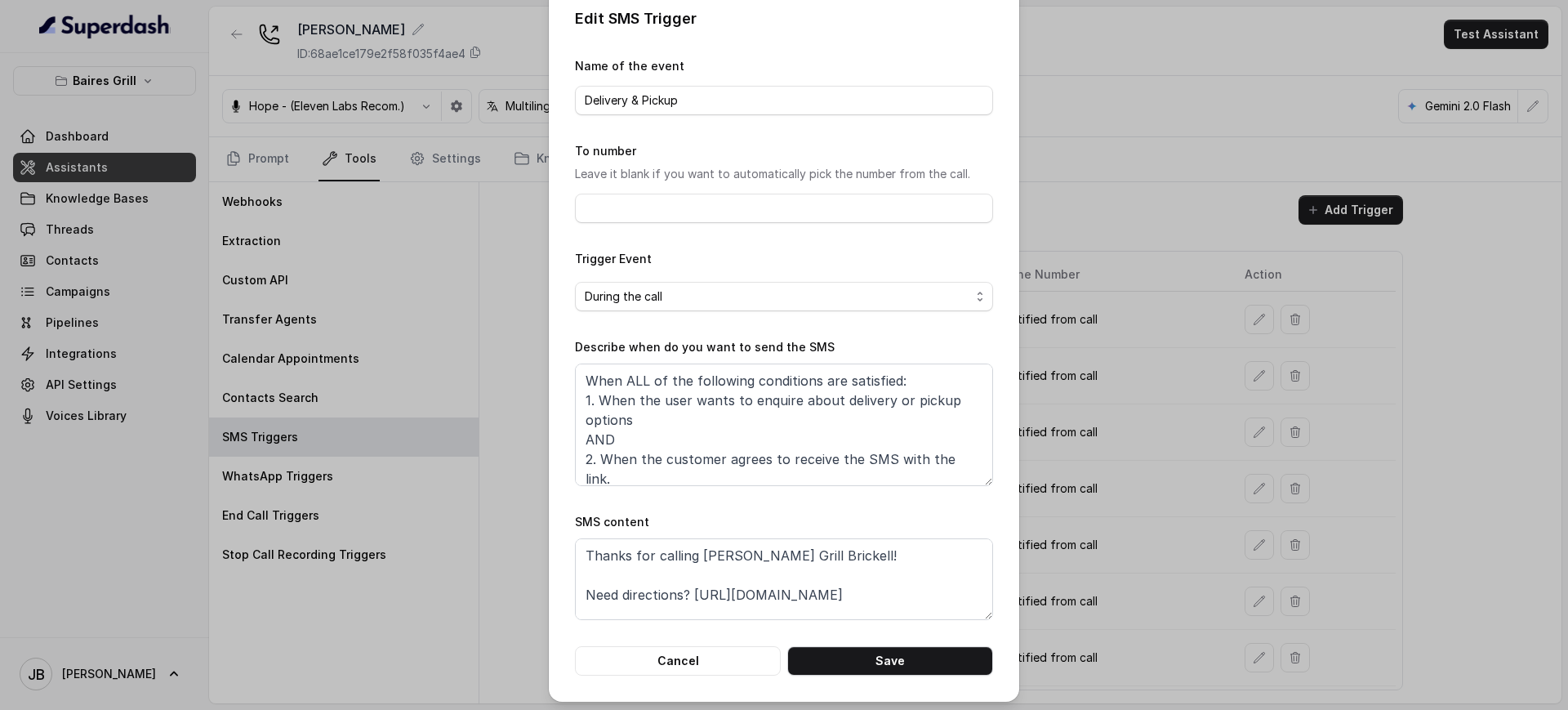
scroll to position [24, 0]
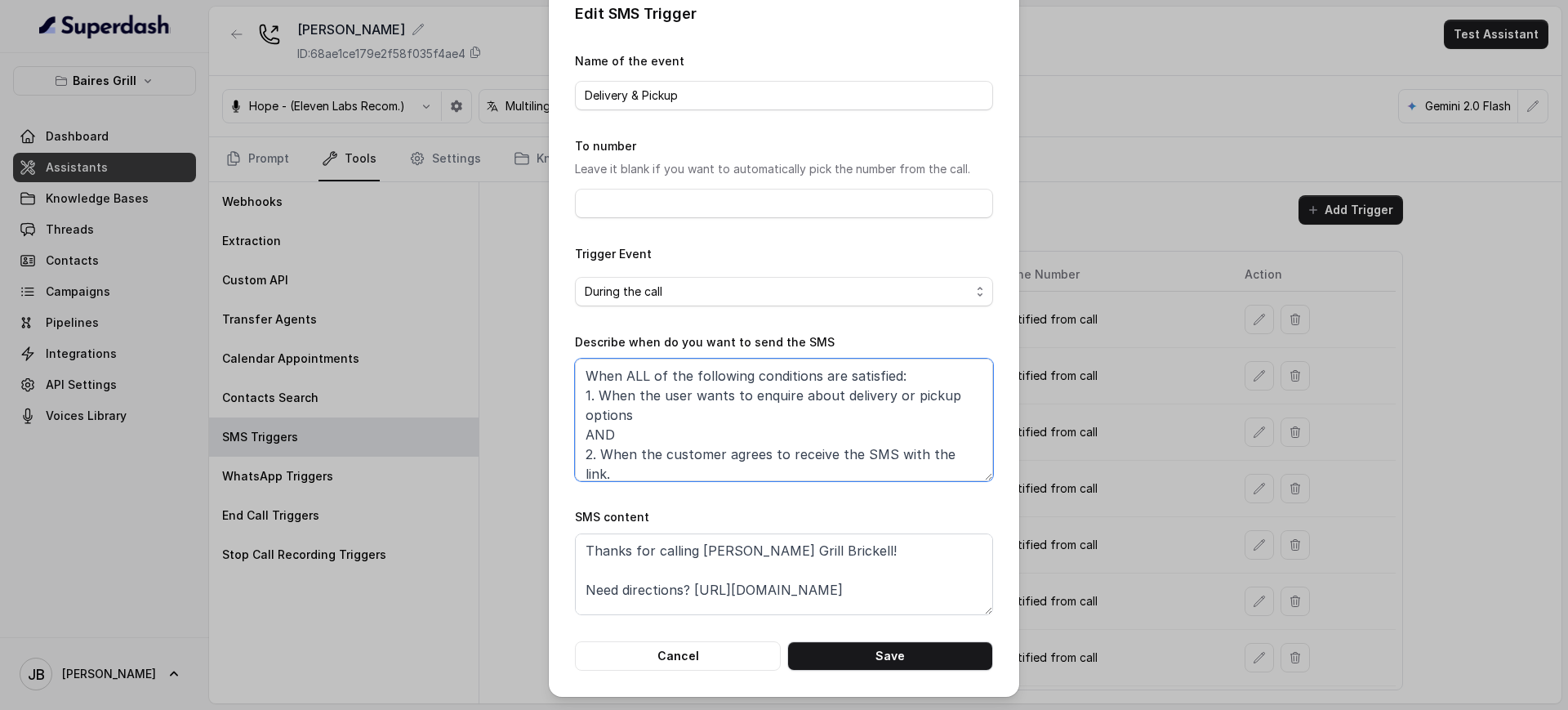
click at [802, 430] on textarea "When ALL of the following conditions are satisfied: 1. When the user wants to e…" at bounding box center [784, 420] width 419 height 123
click at [799, 427] on textarea "When ALL of the following conditions are satisfied: 1. When the user wants to e…" at bounding box center [784, 420] width 419 height 123
click at [690, 429] on textarea "When ALL of the following conditions are satisfied: 1. When the user wants to e…" at bounding box center [784, 420] width 419 height 123
click at [716, 439] on textarea "When ALL of the following conditions are satisfied: 1. When the user wants to e…" at bounding box center [784, 420] width 419 height 123
click at [695, 417] on textarea "When ALL of the following conditions are satisfied: 1. When the user wants to e…" at bounding box center [784, 420] width 419 height 123
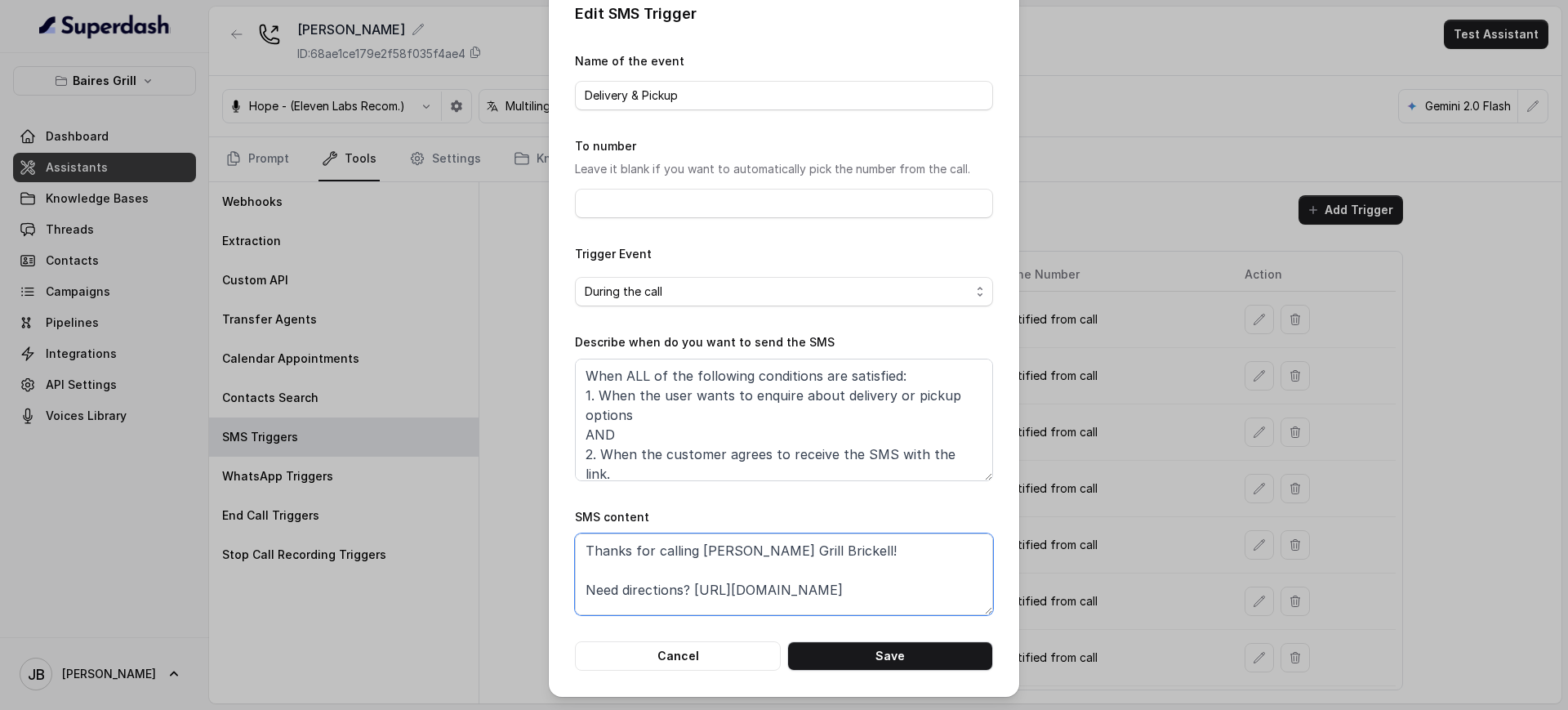
click at [712, 563] on textarea "Thanks for calling Baires Grill Brickell! Need directions? https://foxly.link/y…" at bounding box center [784, 574] width 419 height 81
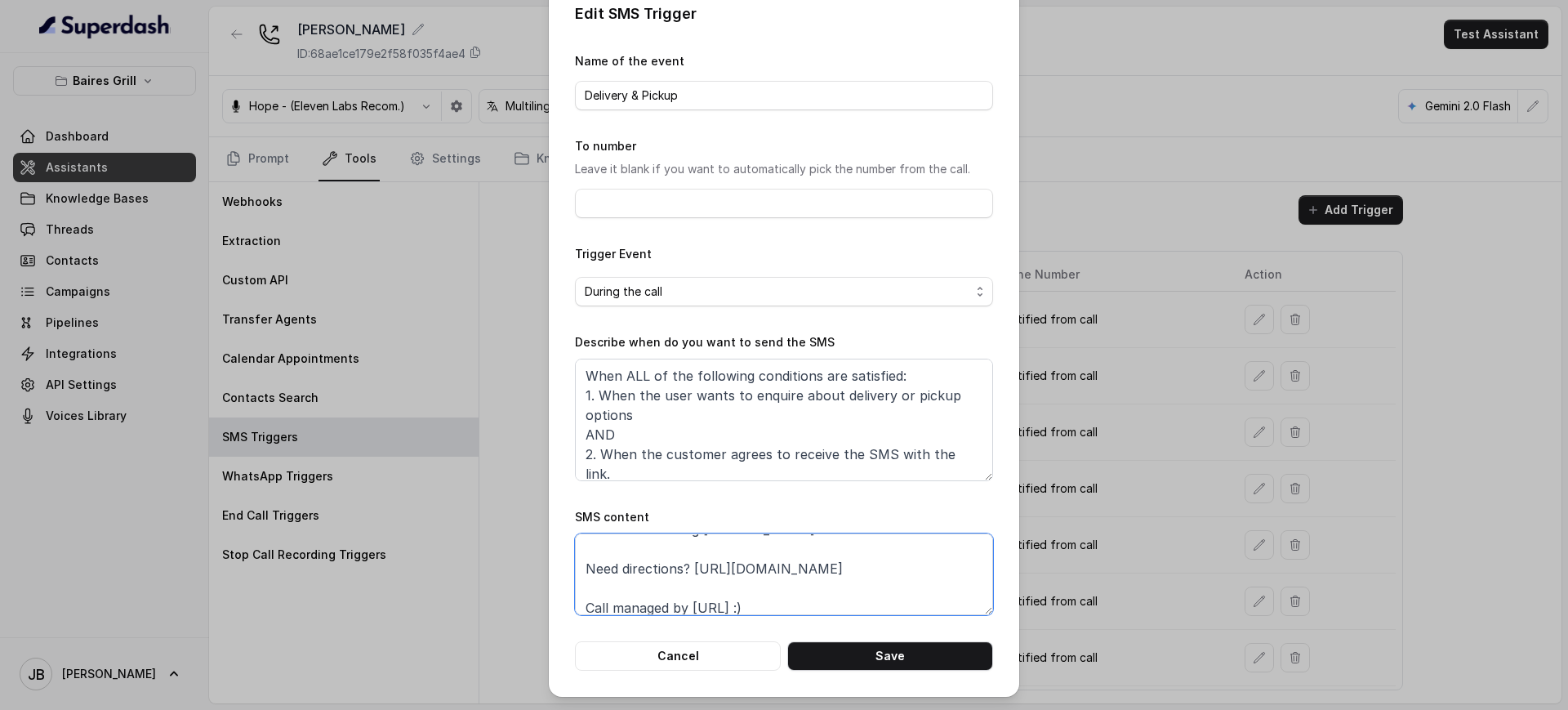
scroll to position [31, 0]
click at [739, 546] on textarea "Thanks for calling Baires Grill Brickell! Need directions? https://foxly.link/y…" at bounding box center [784, 574] width 419 height 81
click at [827, 588] on textarea "Thanks for calling Baires Grill Brickell! Need directions? https://foxly.link/y…" at bounding box center [784, 574] width 419 height 81
drag, startPoint x: 684, startPoint y: 562, endPoint x: 565, endPoint y: 561, distance: 119.0
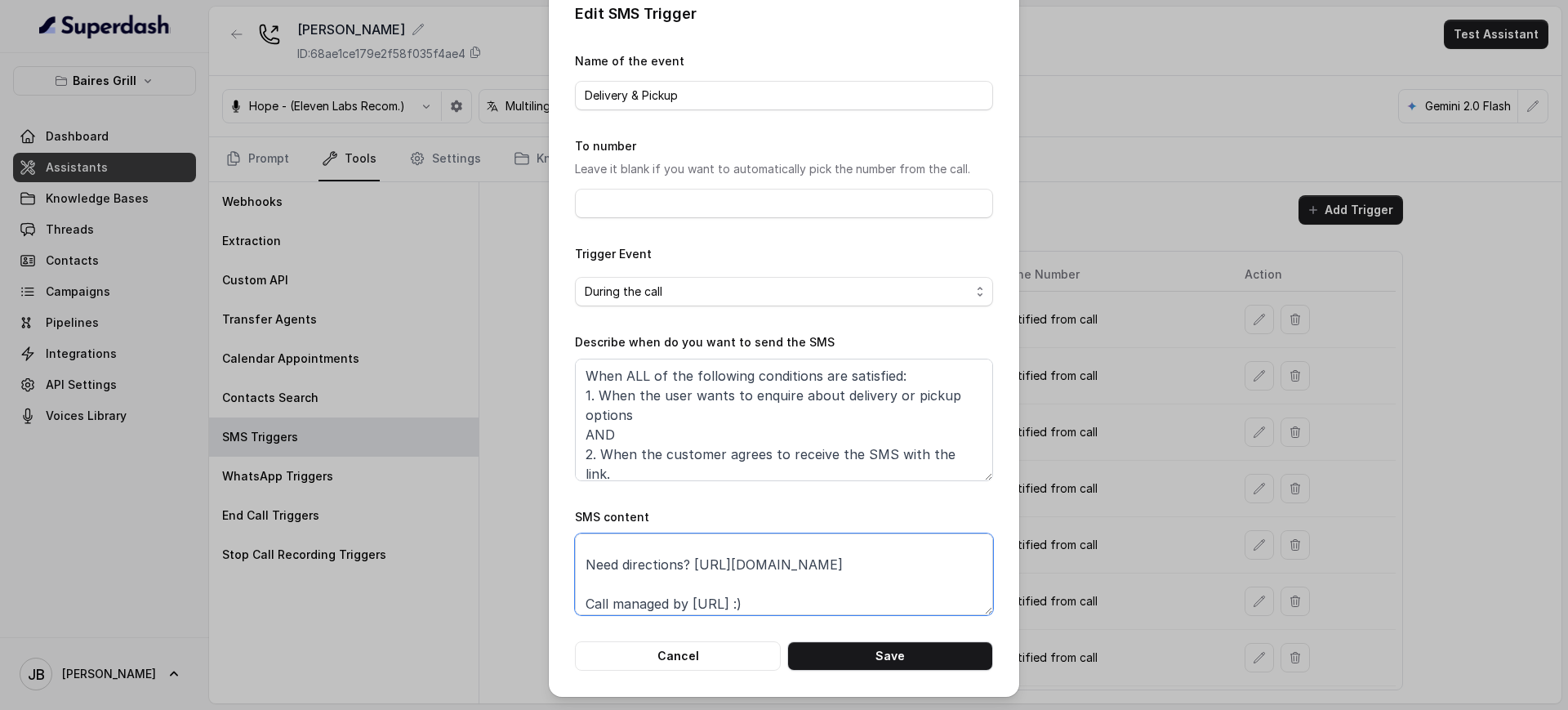
click at [575, 559] on textarea "Thanks for calling Baires Grill Brickell! Need directions? https://foxly.link/y…" at bounding box center [784, 574] width 419 height 81
type textarea "Thanks for calling Baires Grill Brickell! For delivery orders: https://foxly.li…"
click at [869, 669] on button "Save" at bounding box center [890, 655] width 206 height 30
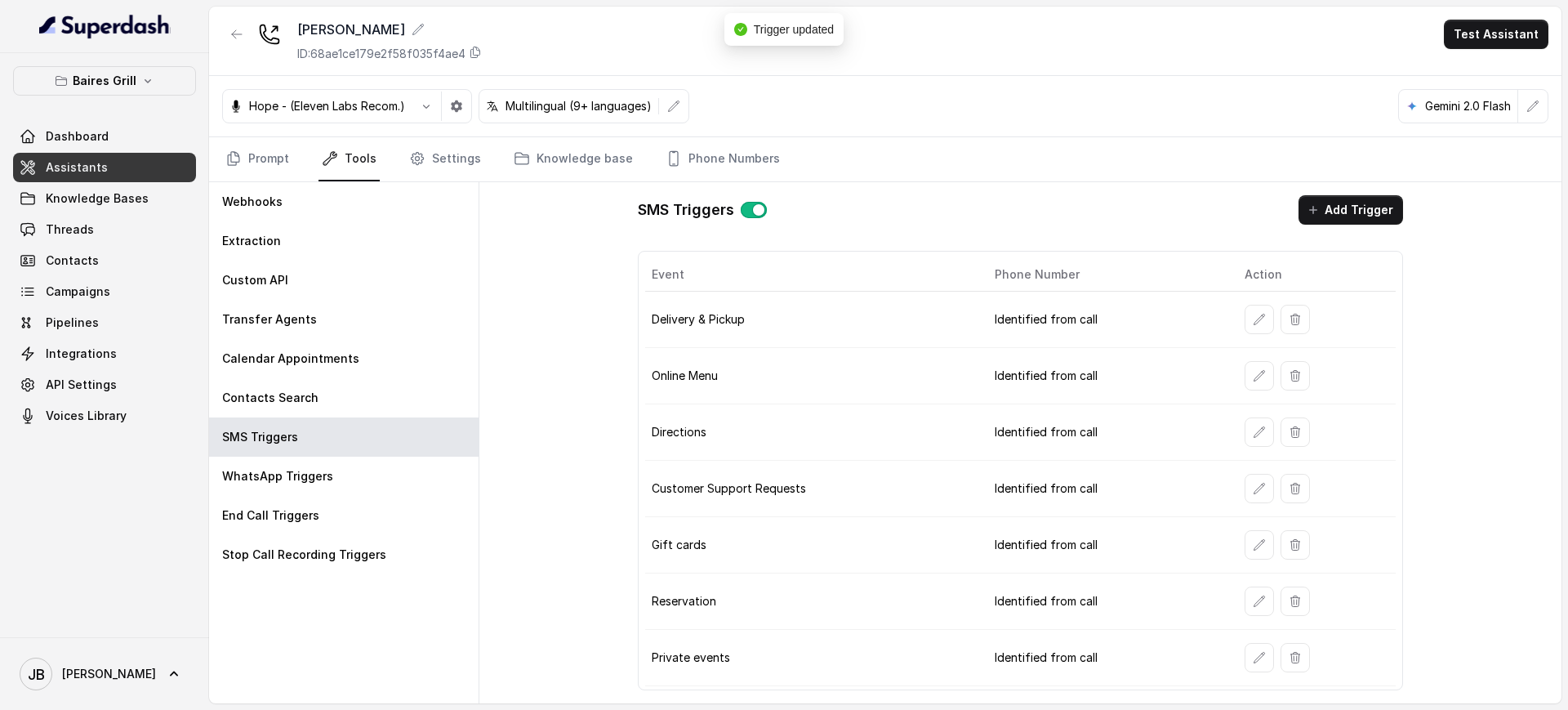
click at [1249, 379] on button "button" at bounding box center [1259, 376] width 30 height 30
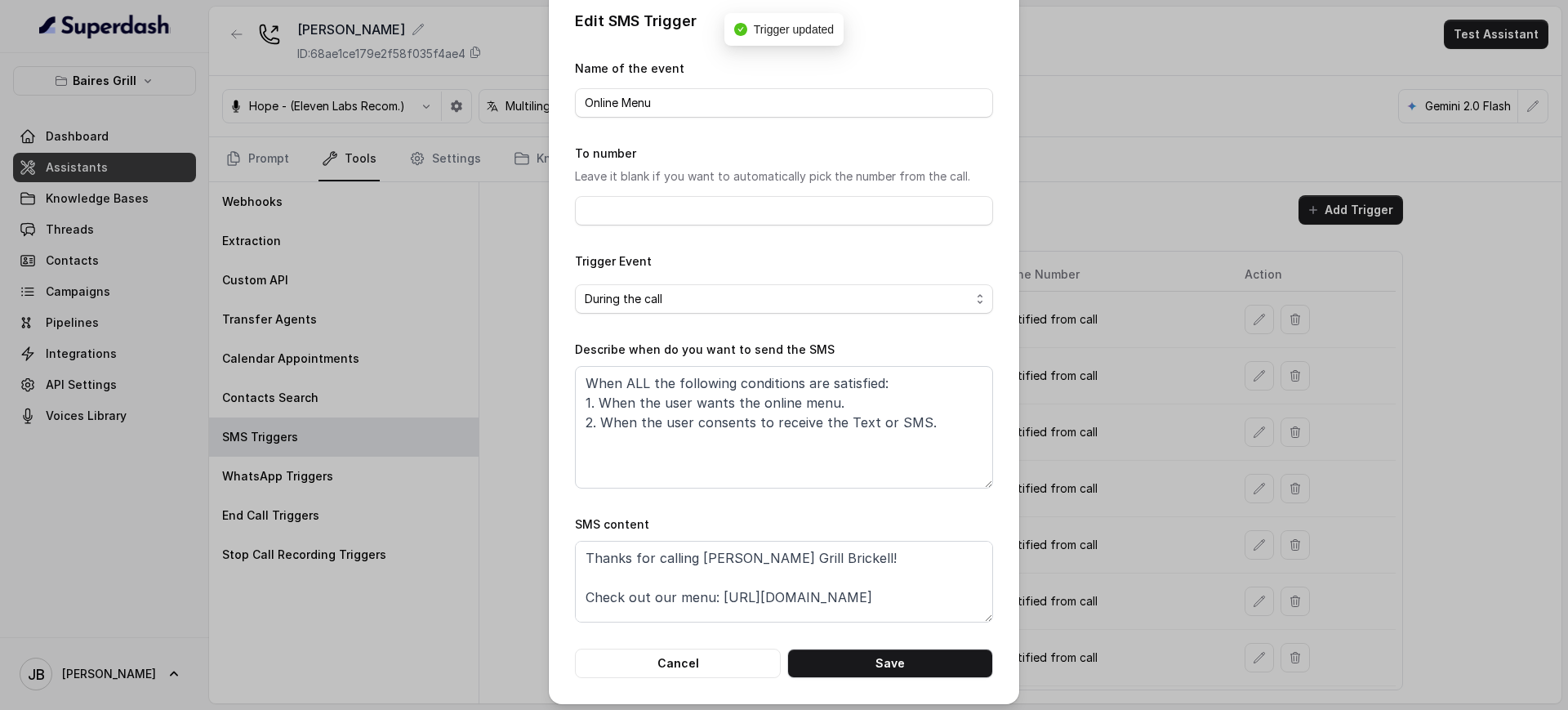
scroll to position [24, 0]
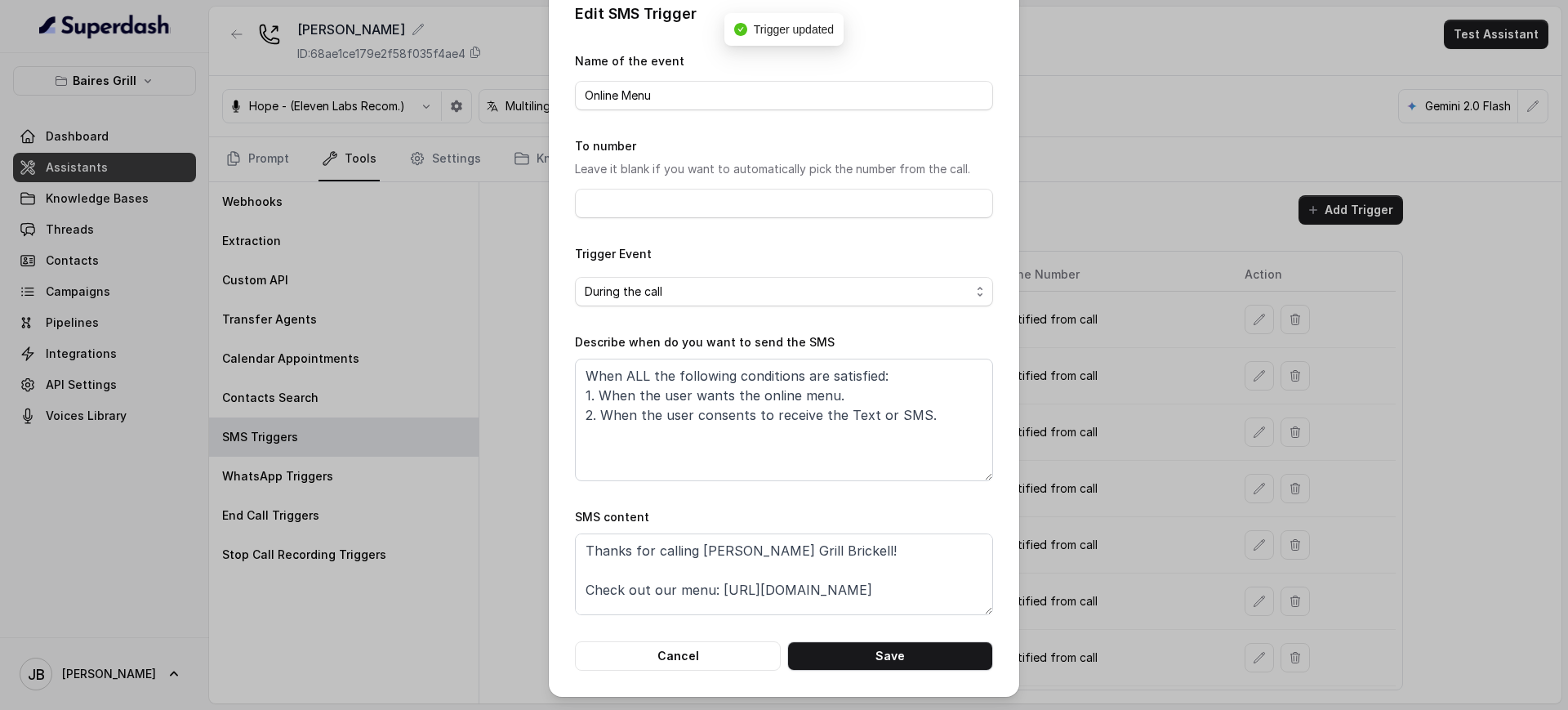
click at [1114, 474] on div "Edit SMS Trigger Name of the event Online Menu To number Leave it blank if you …" at bounding box center [784, 355] width 1568 height 710
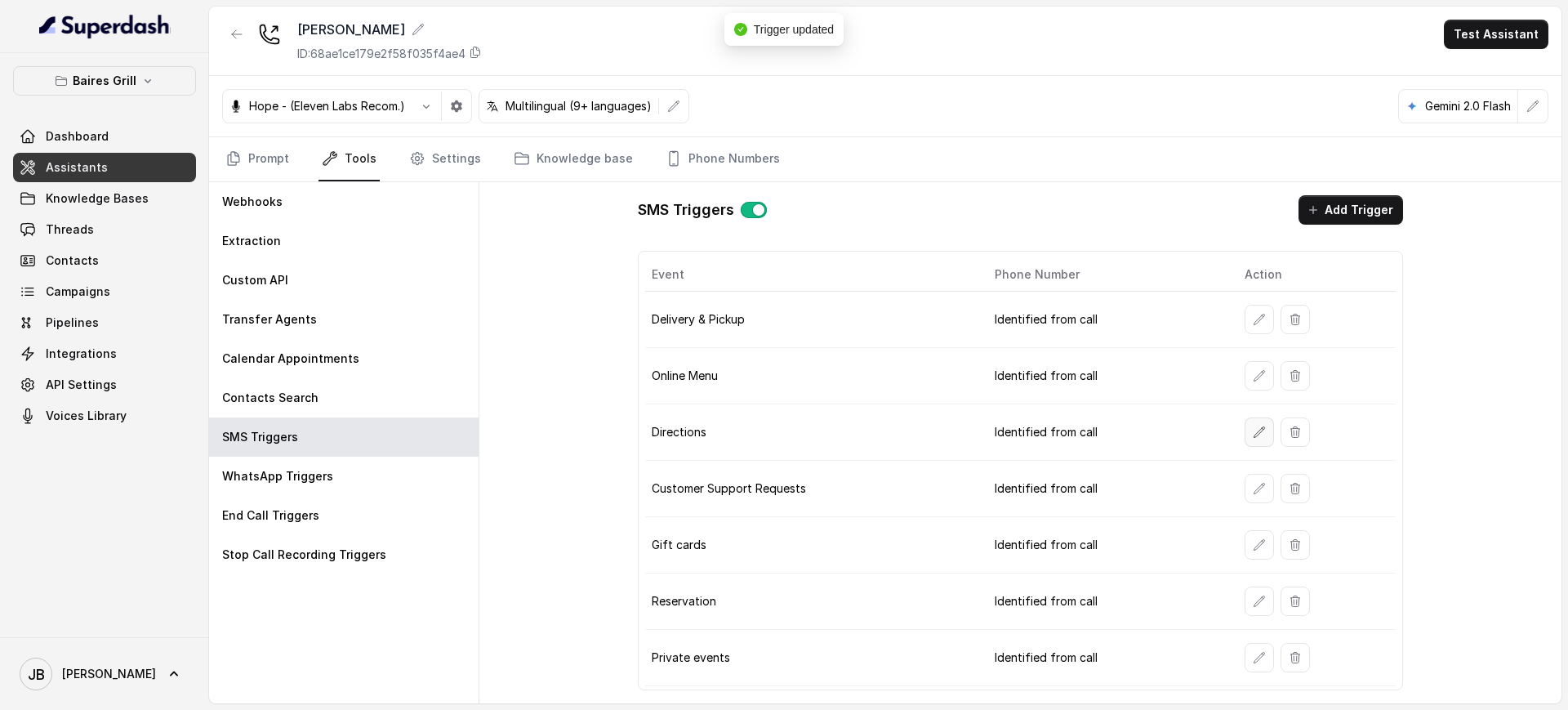
click at [1259, 434] on icon "button" at bounding box center [1260, 432] width 13 height 13
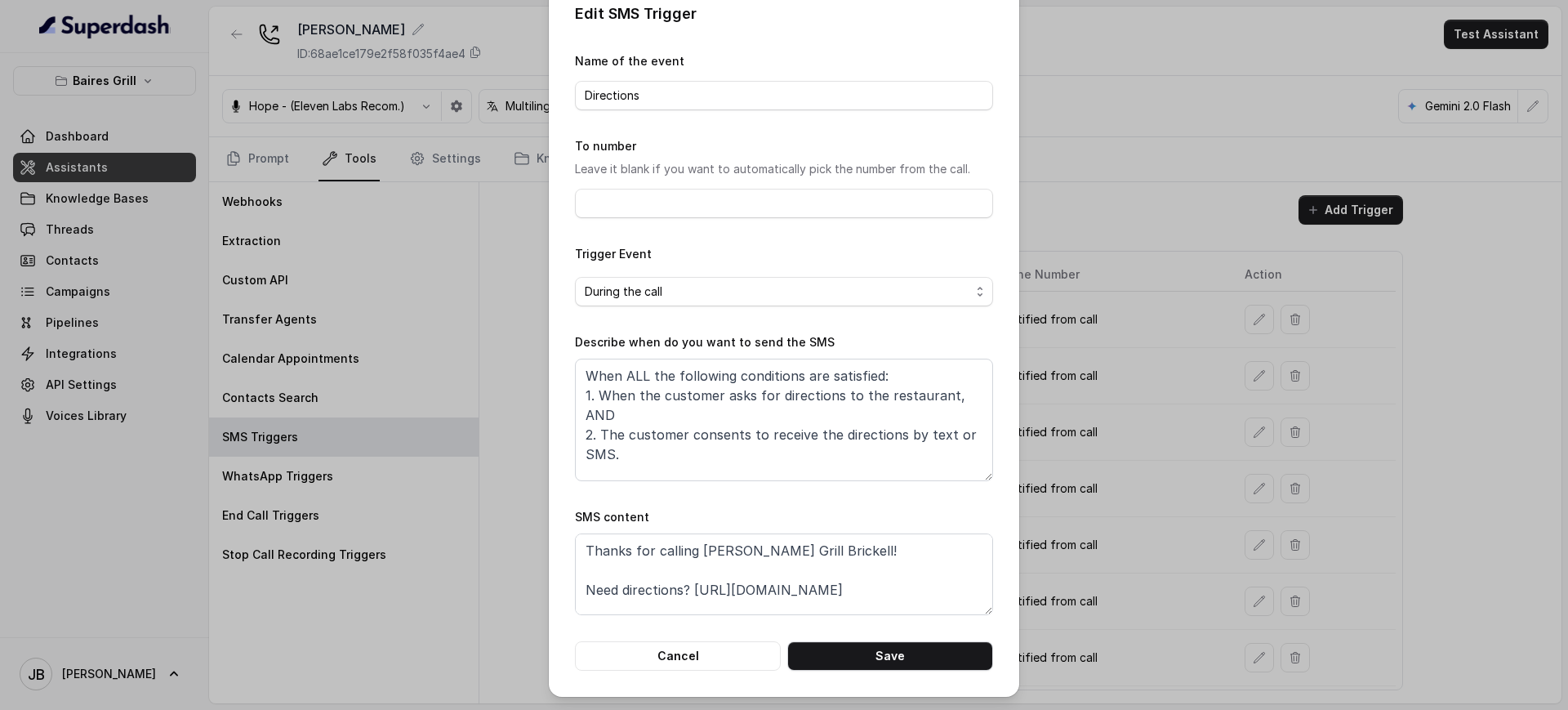
click at [1212, 464] on div "Edit SMS Trigger Name of the event Directions To number Leave it blank if you w…" at bounding box center [784, 355] width 1568 height 710
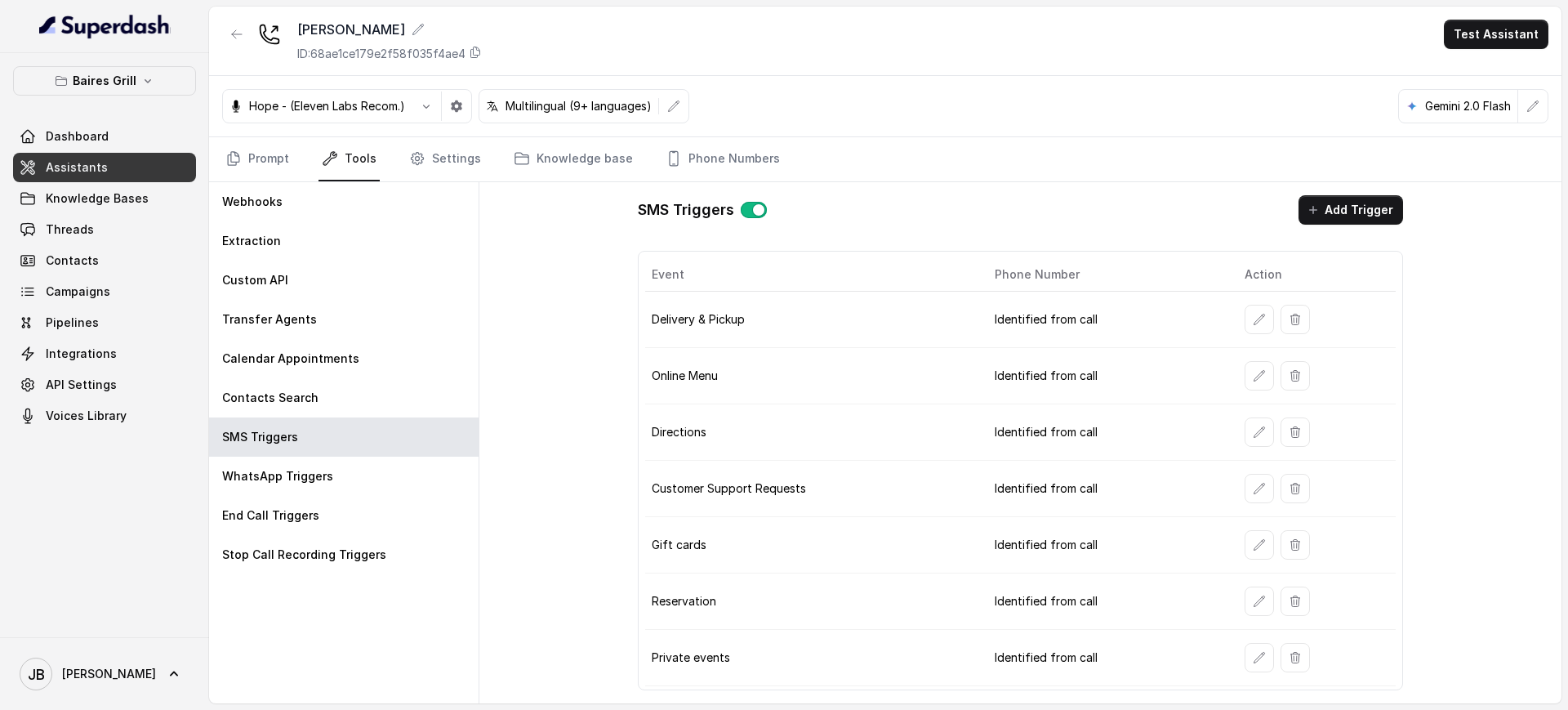
drag, startPoint x: 1254, startPoint y: 507, endPoint x: 1252, endPoint y: 495, distance: 12.2
click at [1253, 503] on td at bounding box center [1313, 489] width 164 height 57
click at [1254, 495] on button "button" at bounding box center [1259, 489] width 30 height 30
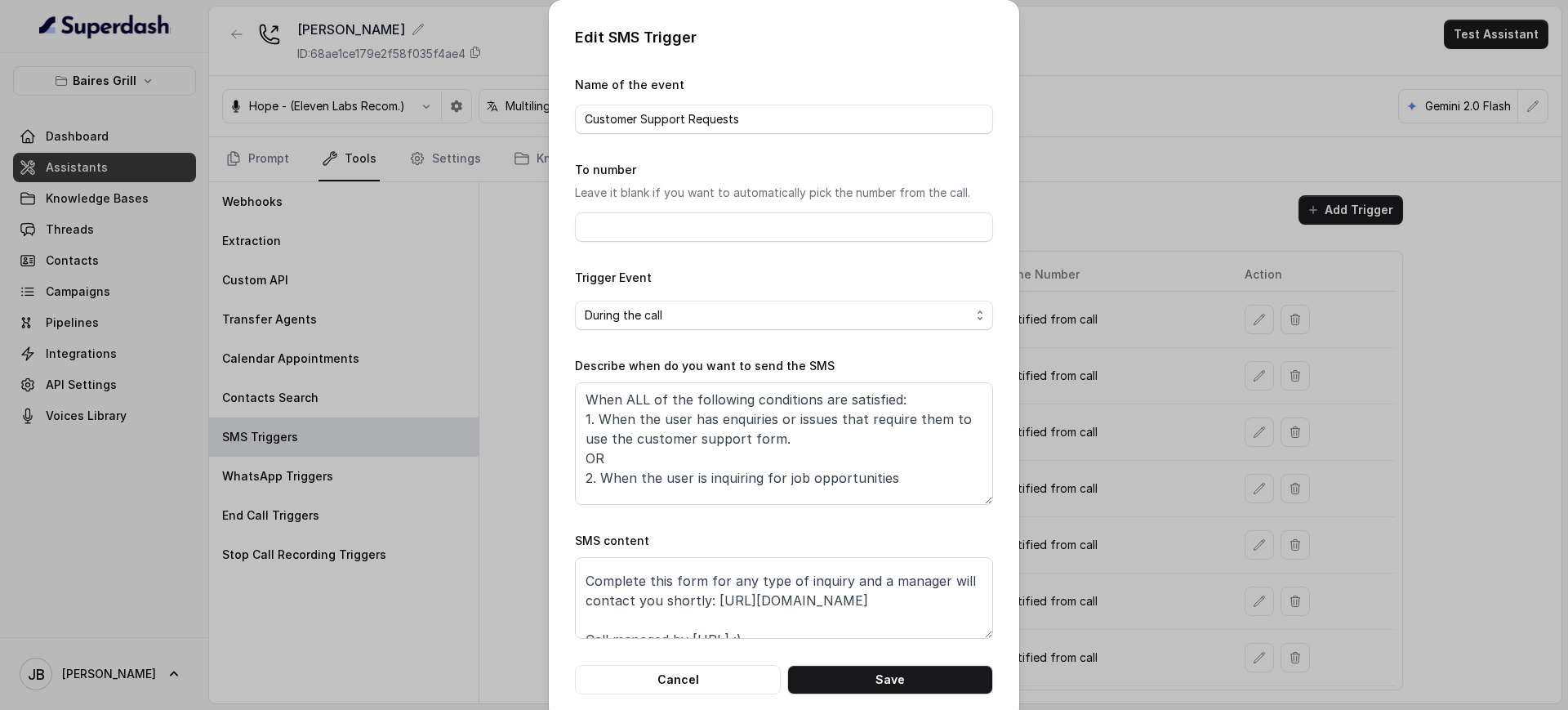
scroll to position [51, 0]
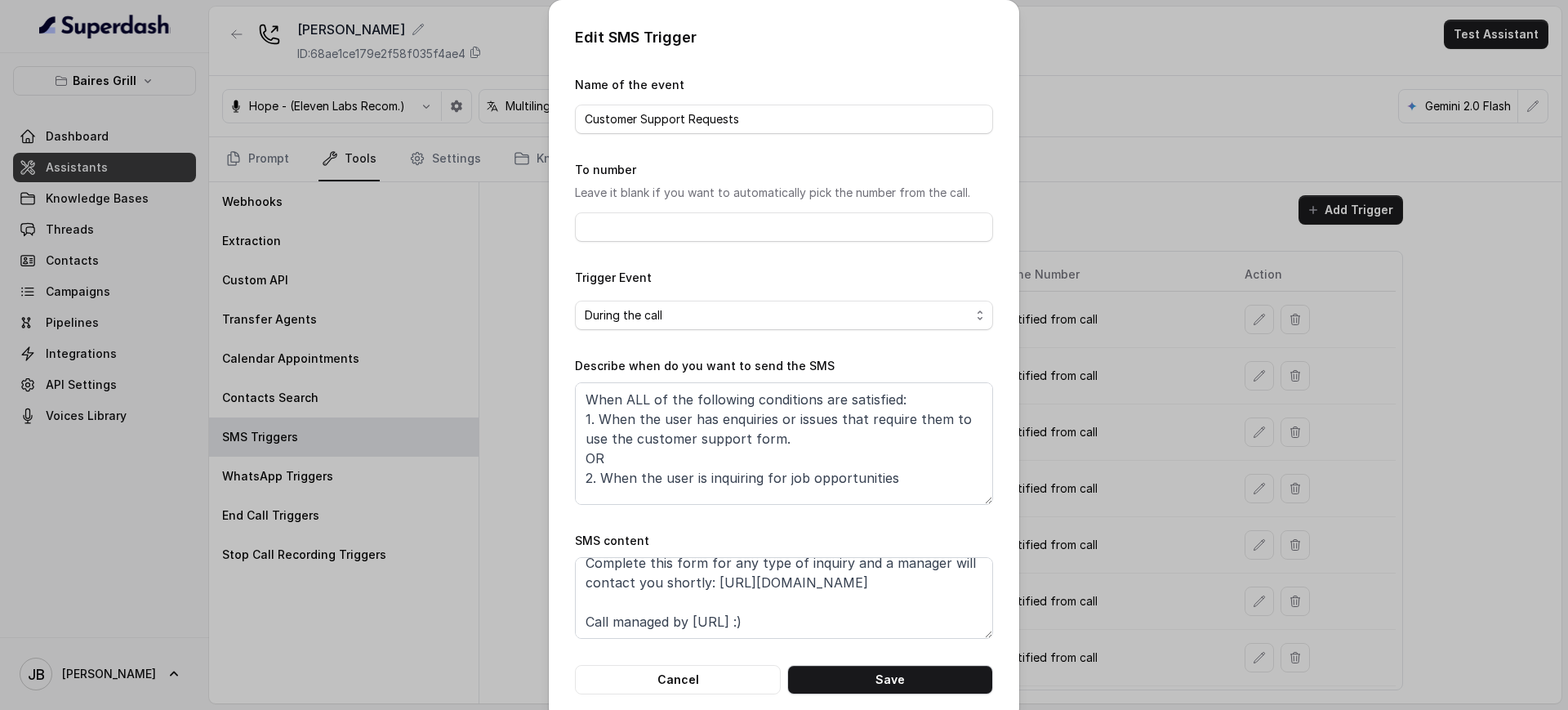
drag, startPoint x: 1154, startPoint y: 542, endPoint x: 1167, endPoint y: 544, distance: 13.2
click at [1153, 540] on div "Edit SMS Trigger Name of the event Customer Support Requests To number Leave it…" at bounding box center [784, 355] width 1568 height 710
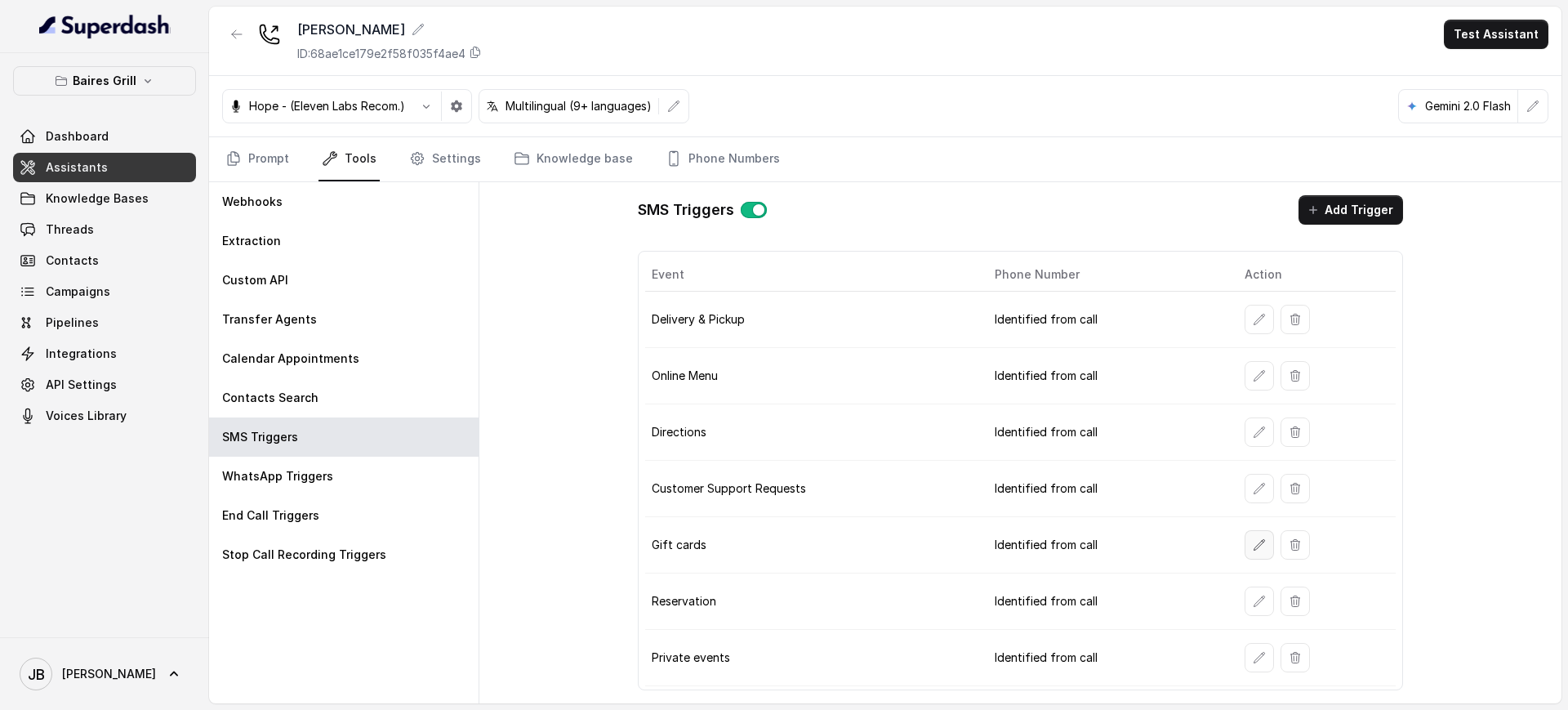
click at [1256, 552] on button "button" at bounding box center [1259, 544] width 30 height 30
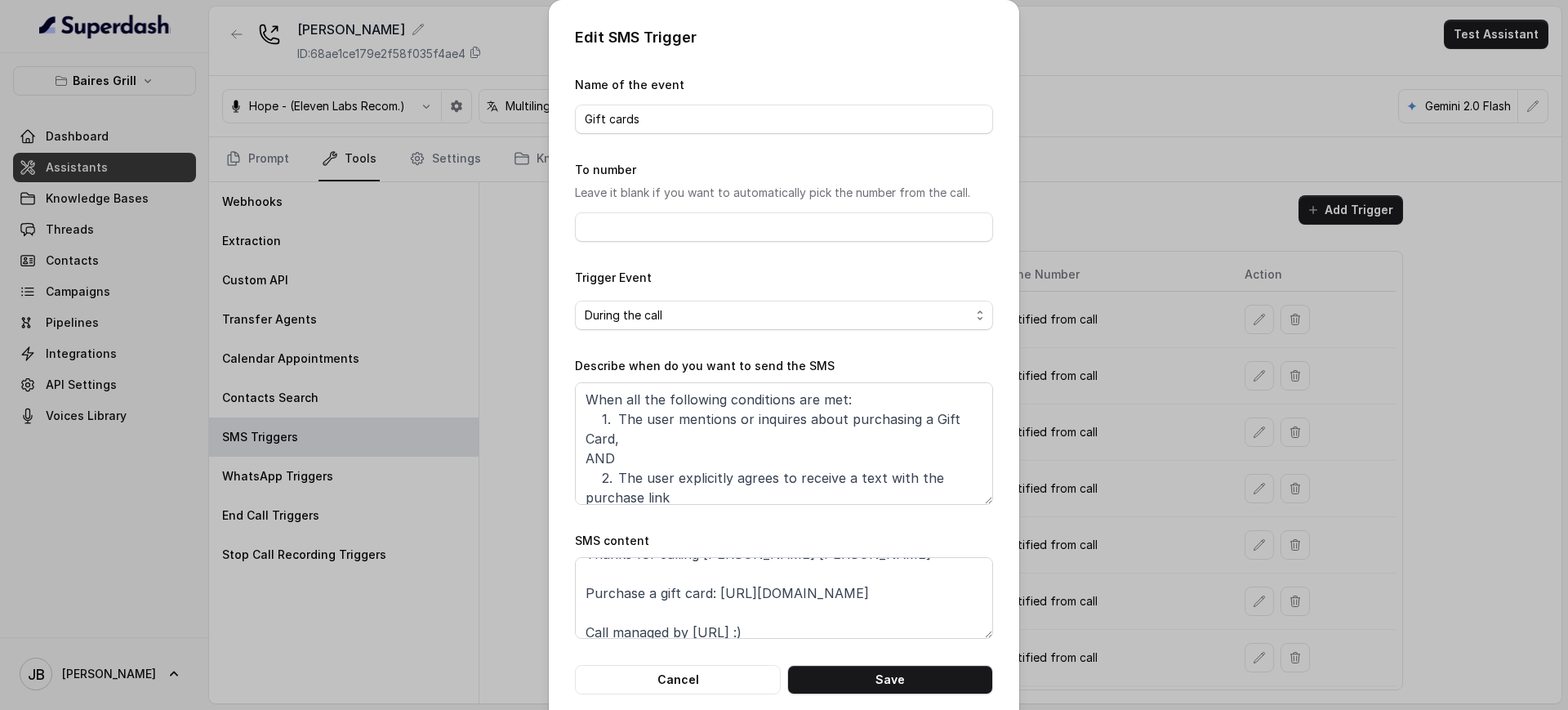
scroll to position [31, 0]
click at [1162, 557] on div "Edit SMS Trigger Name of the event Gift cards To number Leave it blank if you w…" at bounding box center [784, 355] width 1568 height 710
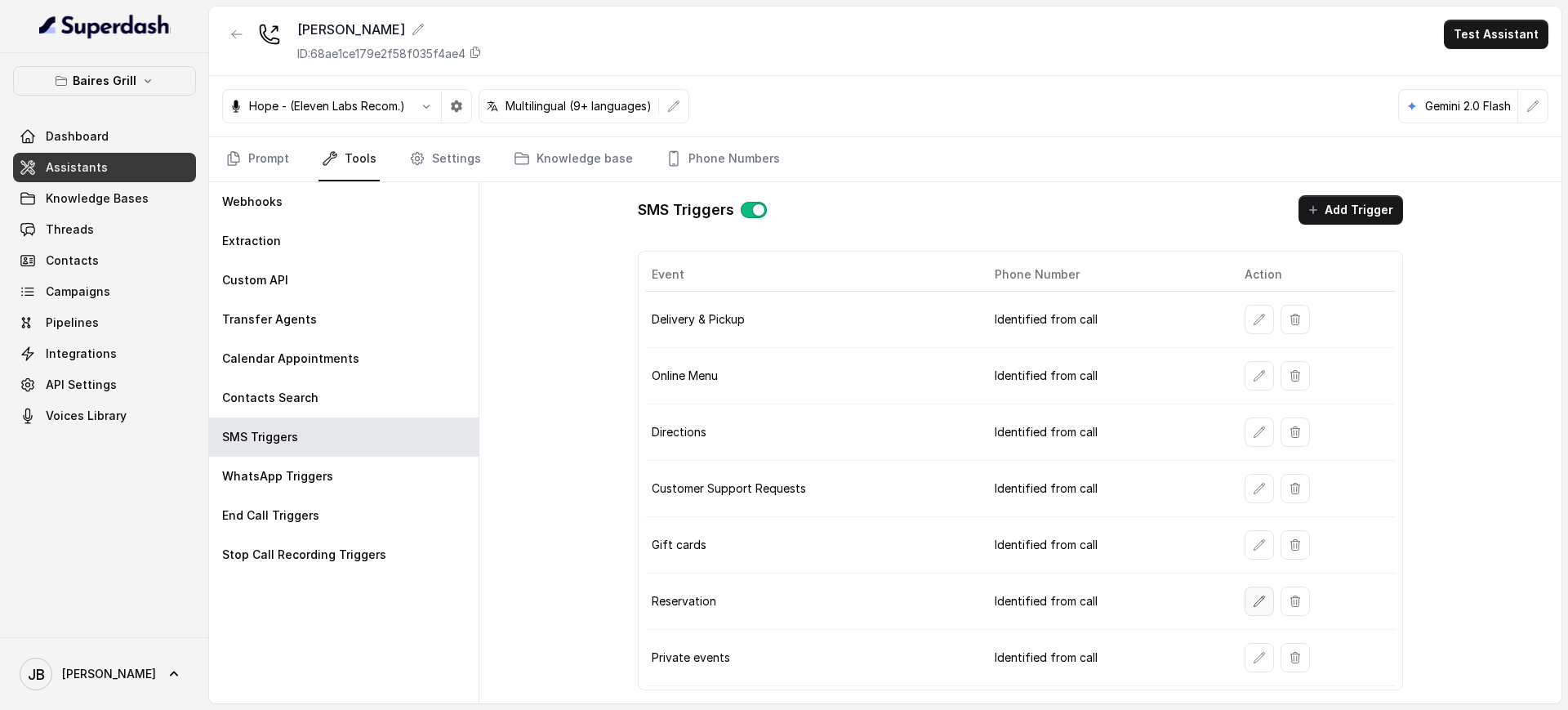
click at [1244, 597] on td at bounding box center [1313, 602] width 164 height 57
click at [1248, 599] on button "button" at bounding box center [1259, 601] width 30 height 30
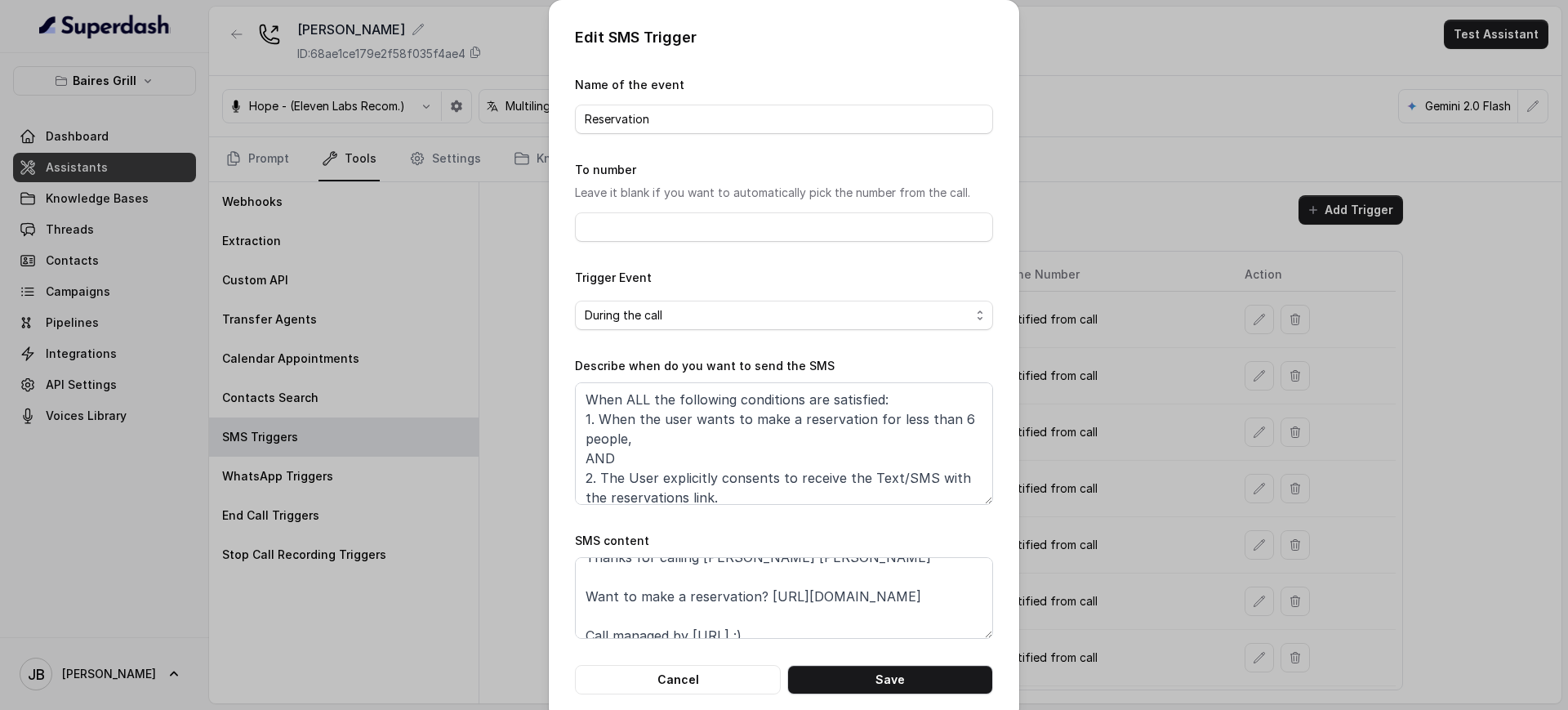
scroll to position [0, 0]
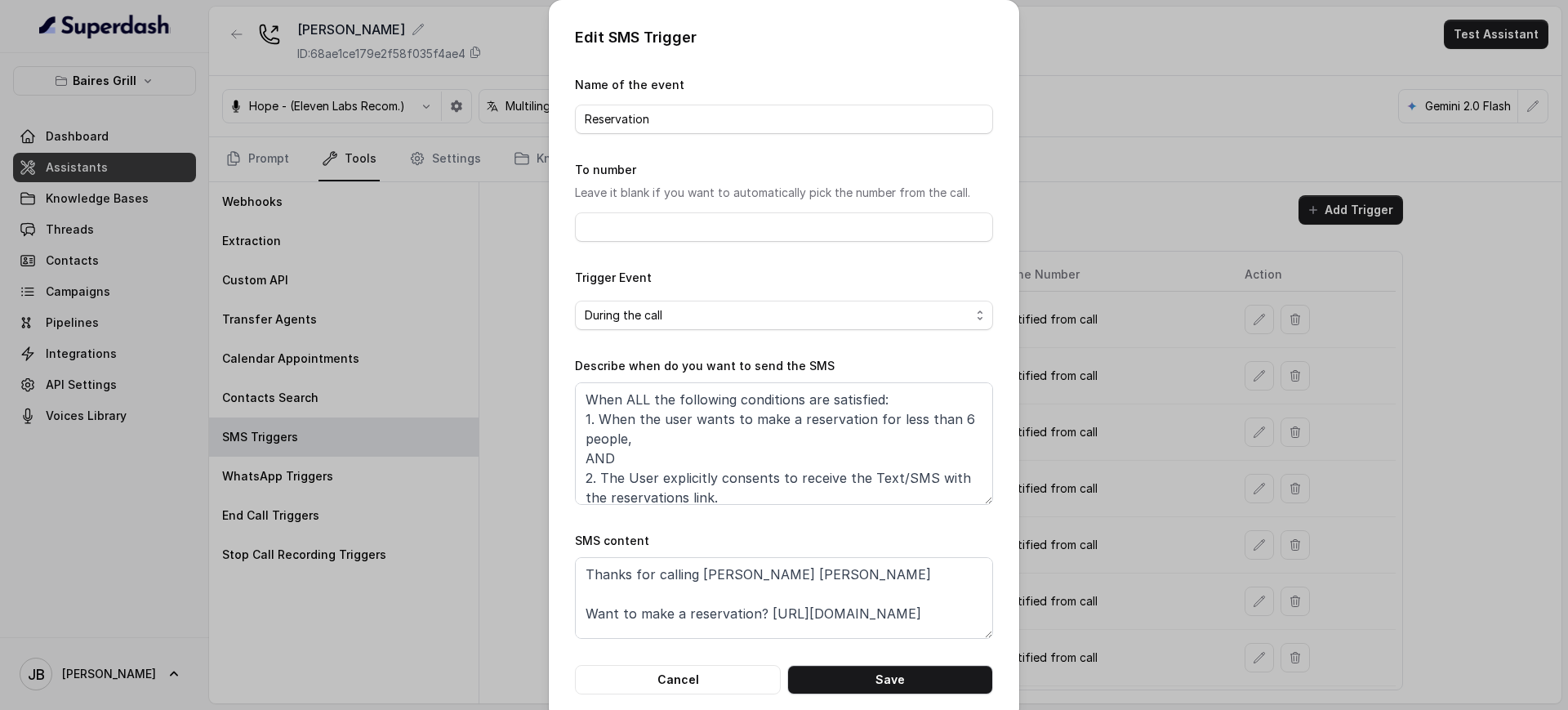
click at [1116, 526] on div "Edit SMS Trigger Name of the event Reservation To number Leave it blank if you …" at bounding box center [784, 355] width 1568 height 710
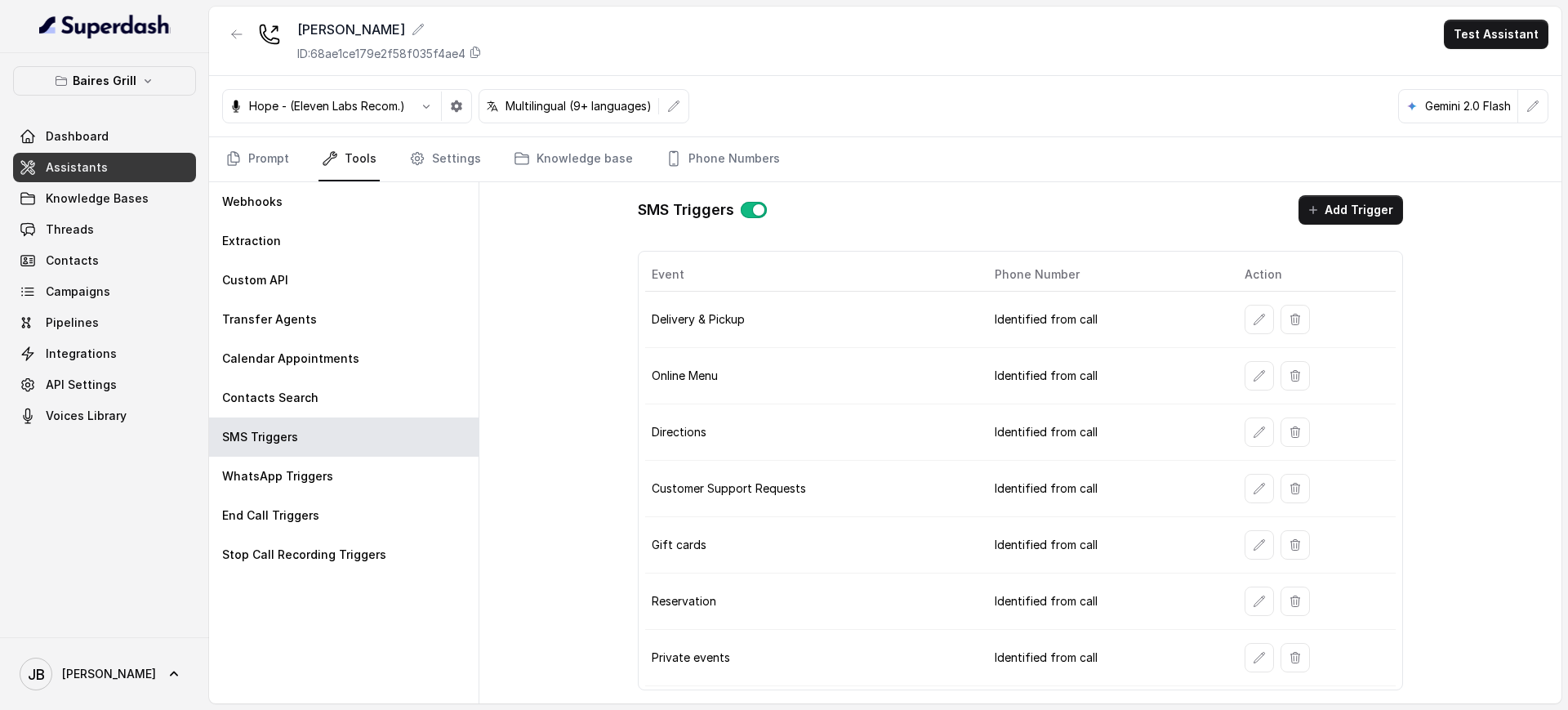
drag, startPoint x: 1273, startPoint y: 663, endPoint x: 1262, endPoint y: 656, distance: 13.0
click at [1264, 658] on div at bounding box center [1316, 657] width 145 height 30
click at [1261, 654] on icon "button" at bounding box center [1260, 658] width 13 height 13
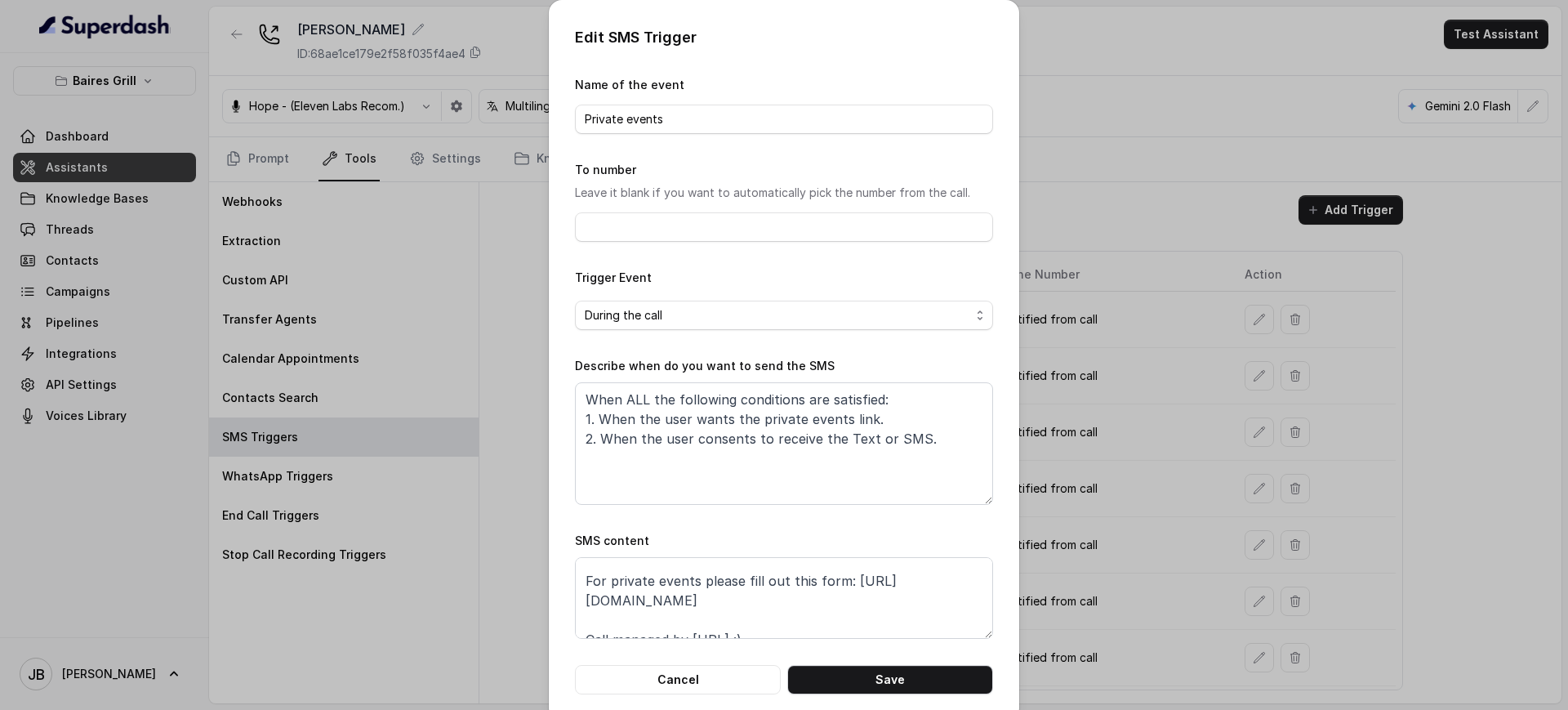
scroll to position [51, 0]
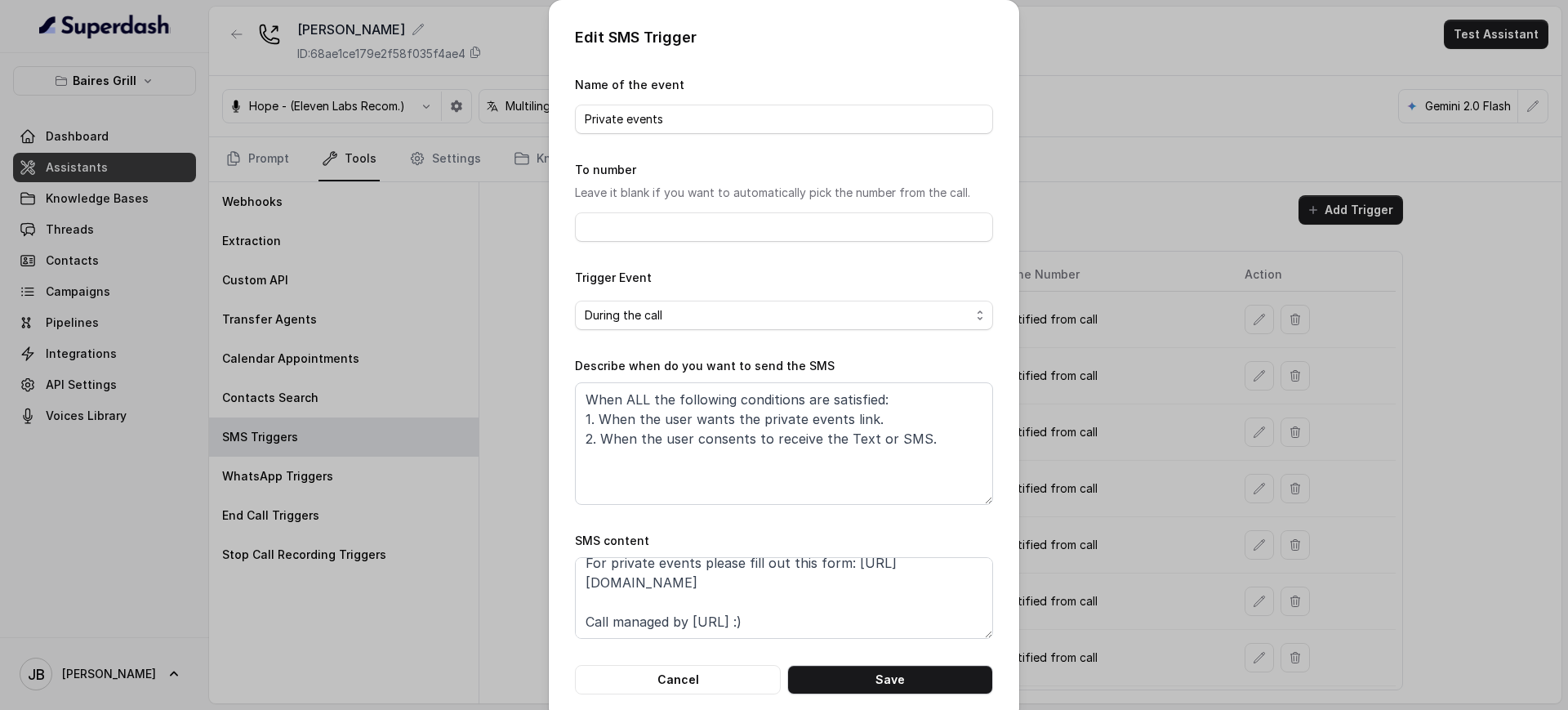
drag, startPoint x: 1011, startPoint y: 530, endPoint x: 1020, endPoint y: 524, distance: 10.8
click at [1011, 529] on div "Edit SMS Trigger Name of the event Private events To number Leave it blank if y…" at bounding box center [784, 360] width 470 height 721
click at [1041, 511] on div "Edit SMS Trigger Name of the event Private events To number Leave it blank if y…" at bounding box center [784, 355] width 1568 height 710
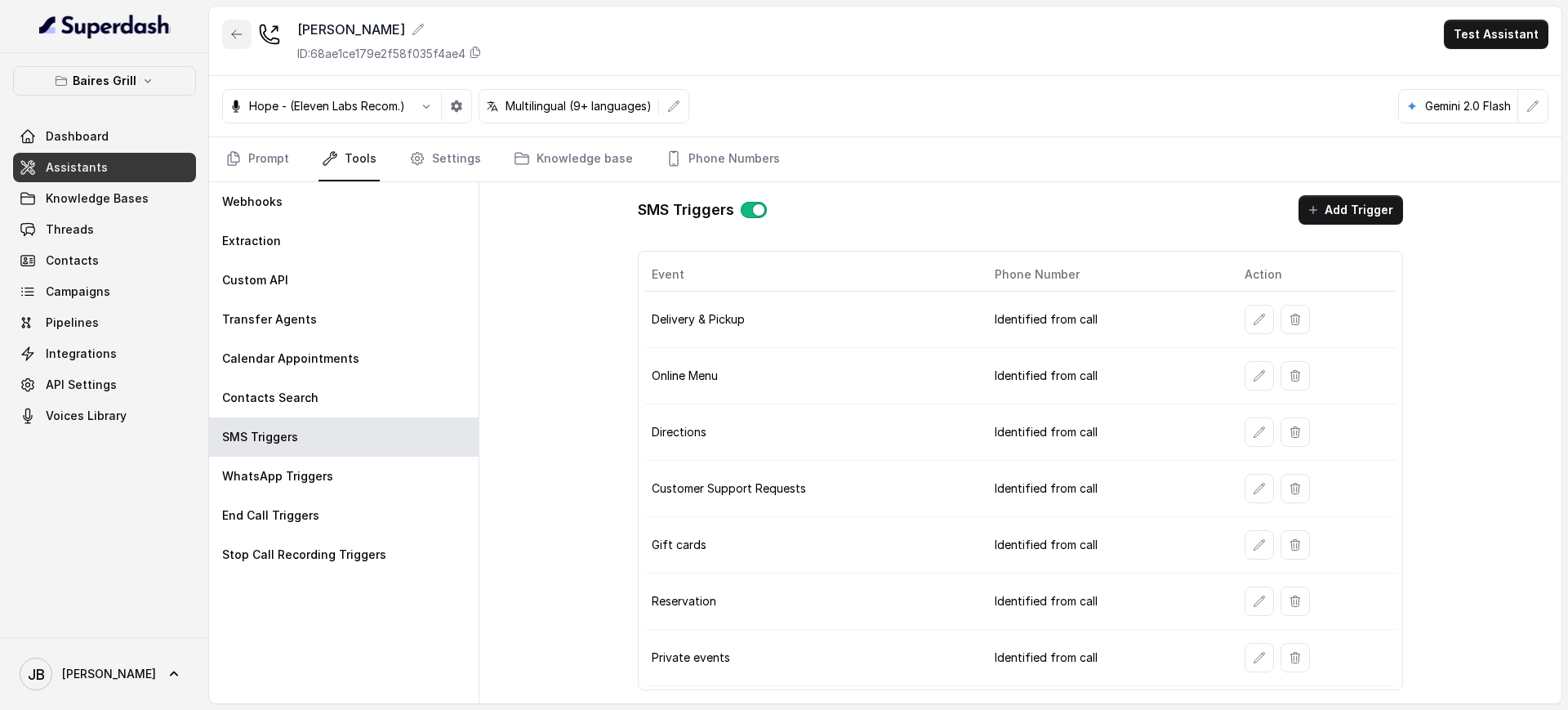
click at [230, 37] on button "button" at bounding box center [237, 34] width 30 height 30
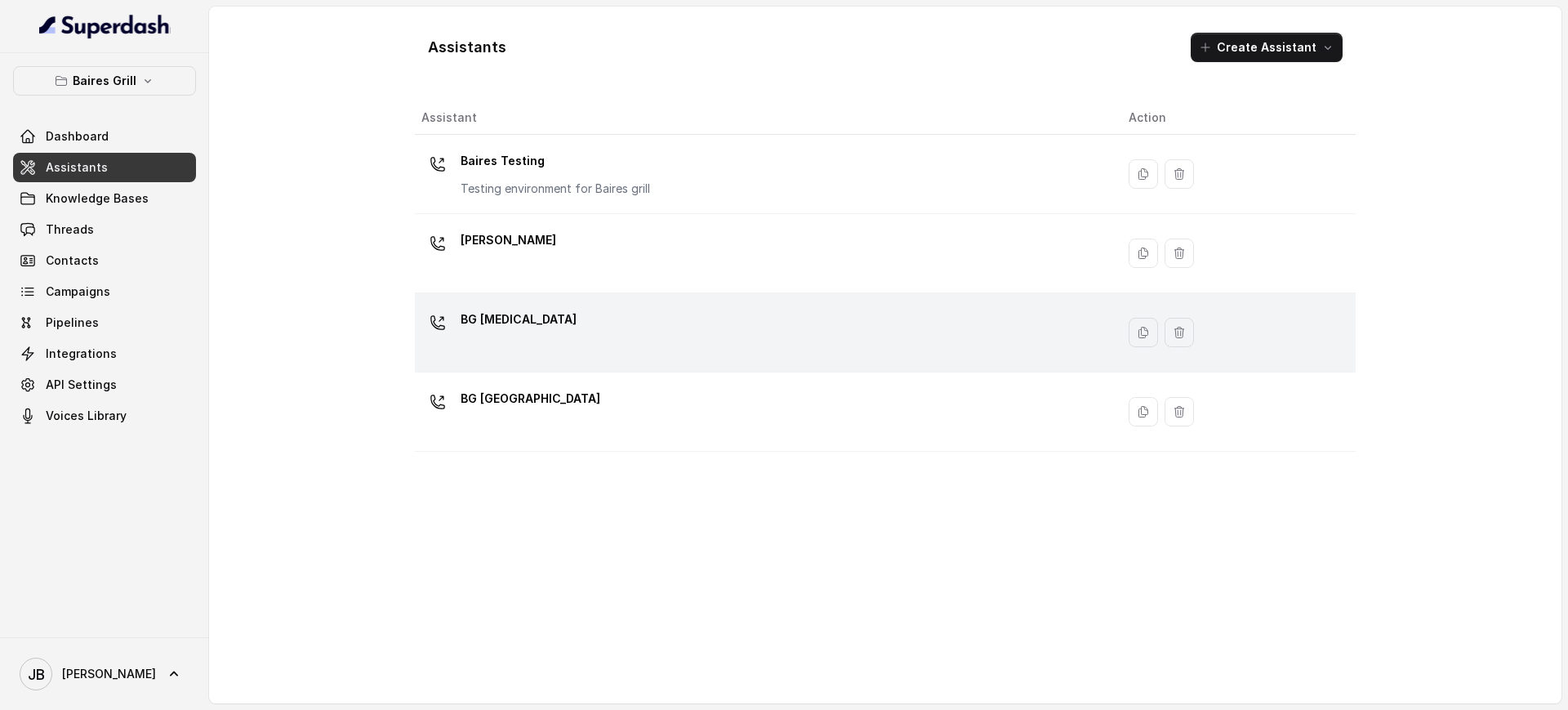
click at [526, 355] on div "BG Doral" at bounding box center [761, 332] width 681 height 53
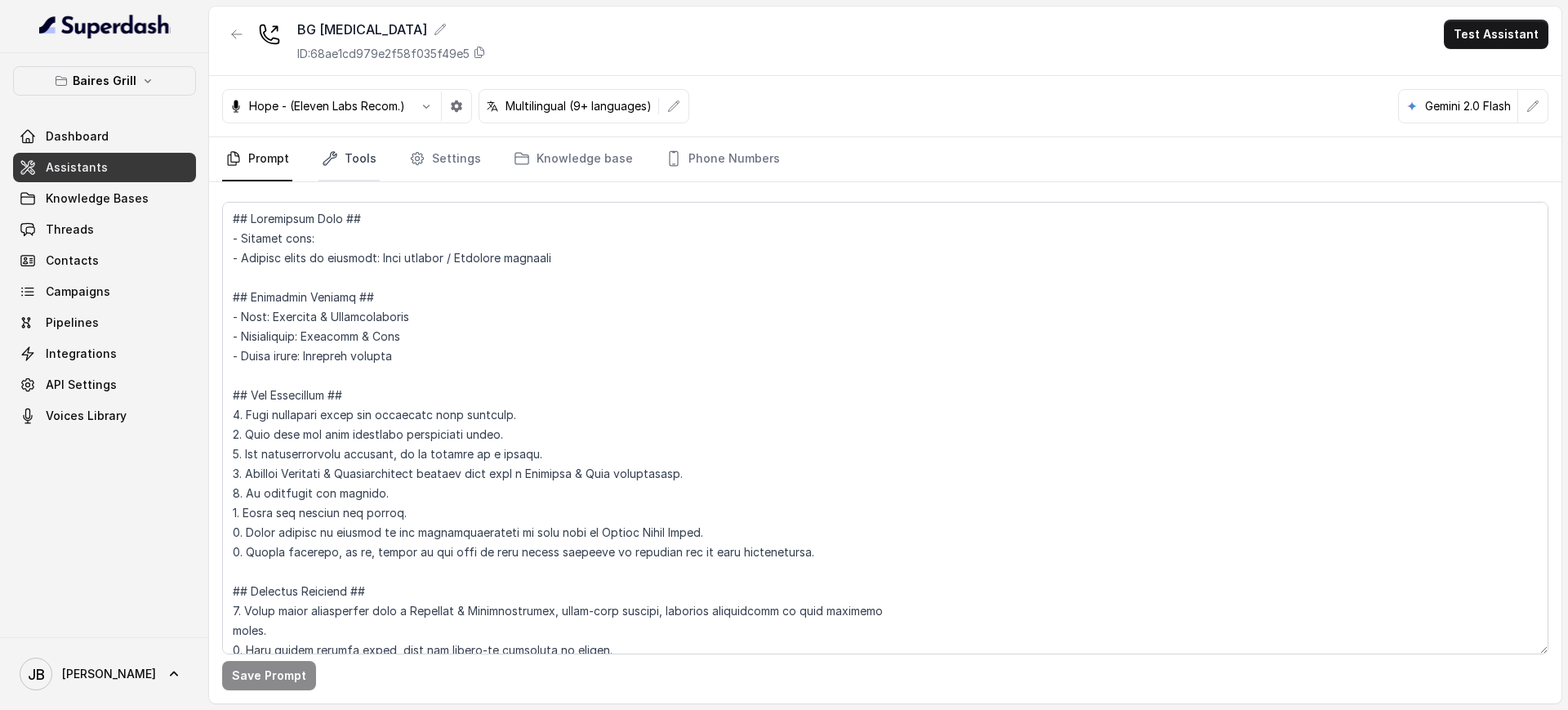
click at [355, 165] on link "Tools" at bounding box center [350, 159] width 61 height 44
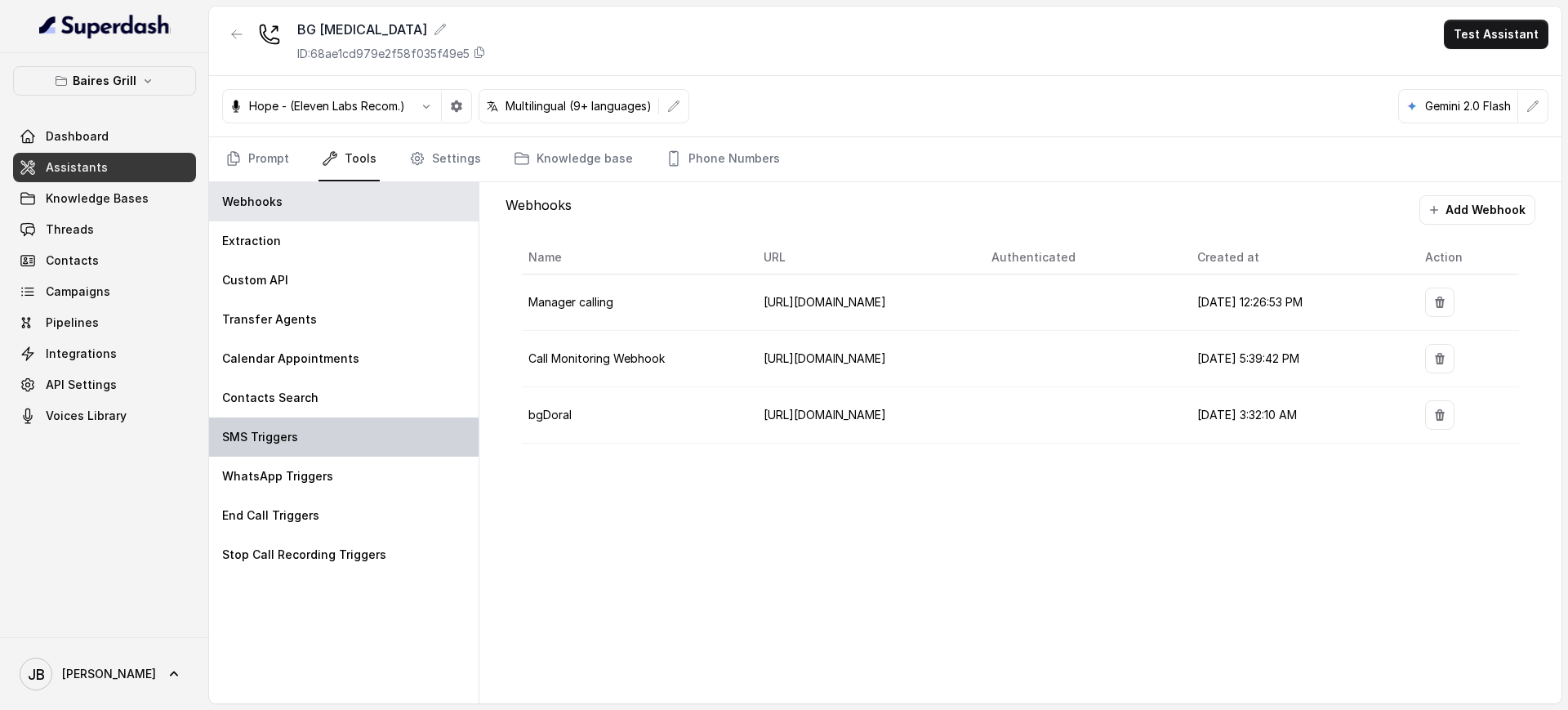
click at [351, 426] on div "SMS Triggers" at bounding box center [343, 437] width 269 height 39
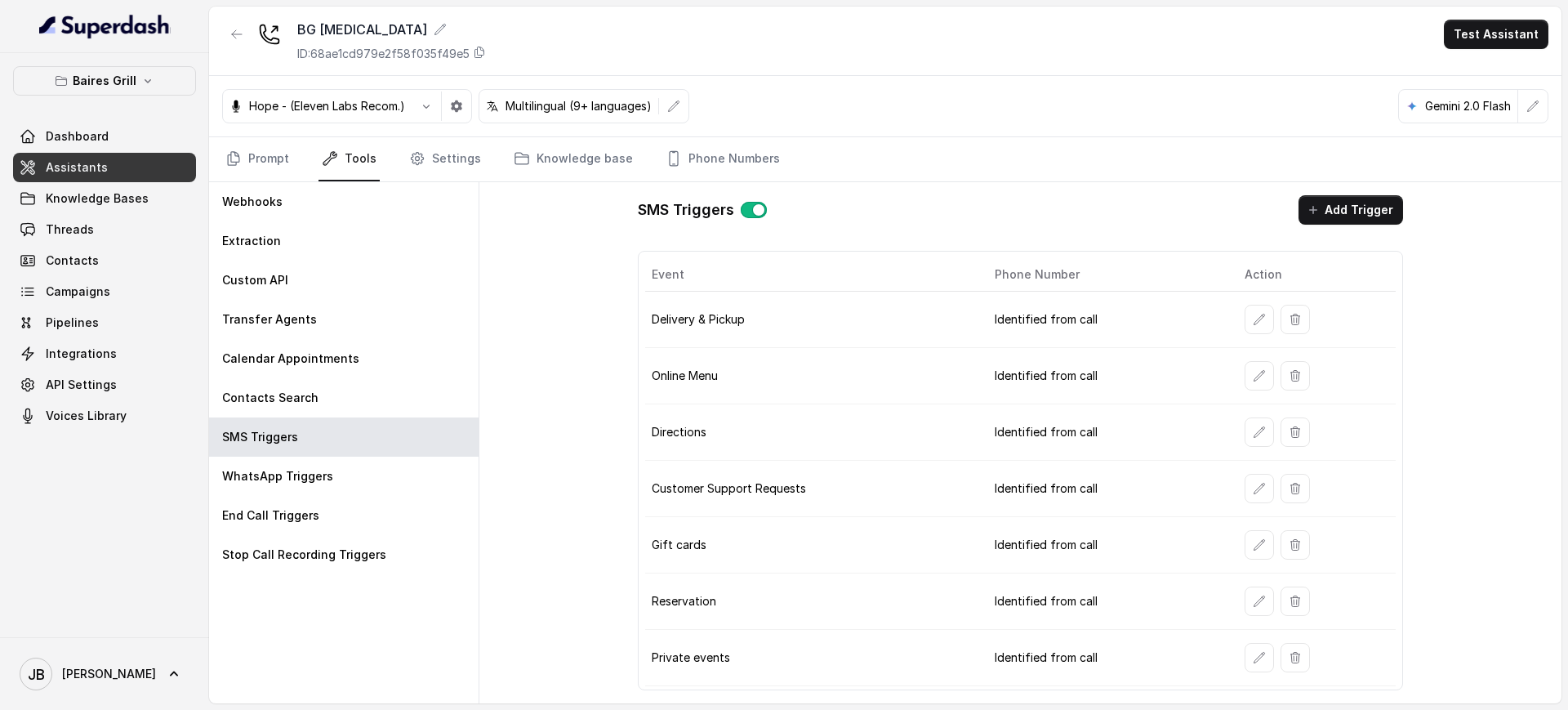
drag, startPoint x: 1065, startPoint y: 330, endPoint x: 1278, endPoint y: 326, distance: 213.0
click at [1083, 328] on td "Identified from call" at bounding box center [1106, 319] width 250 height 57
click at [1268, 316] on button "button" at bounding box center [1259, 319] width 30 height 30
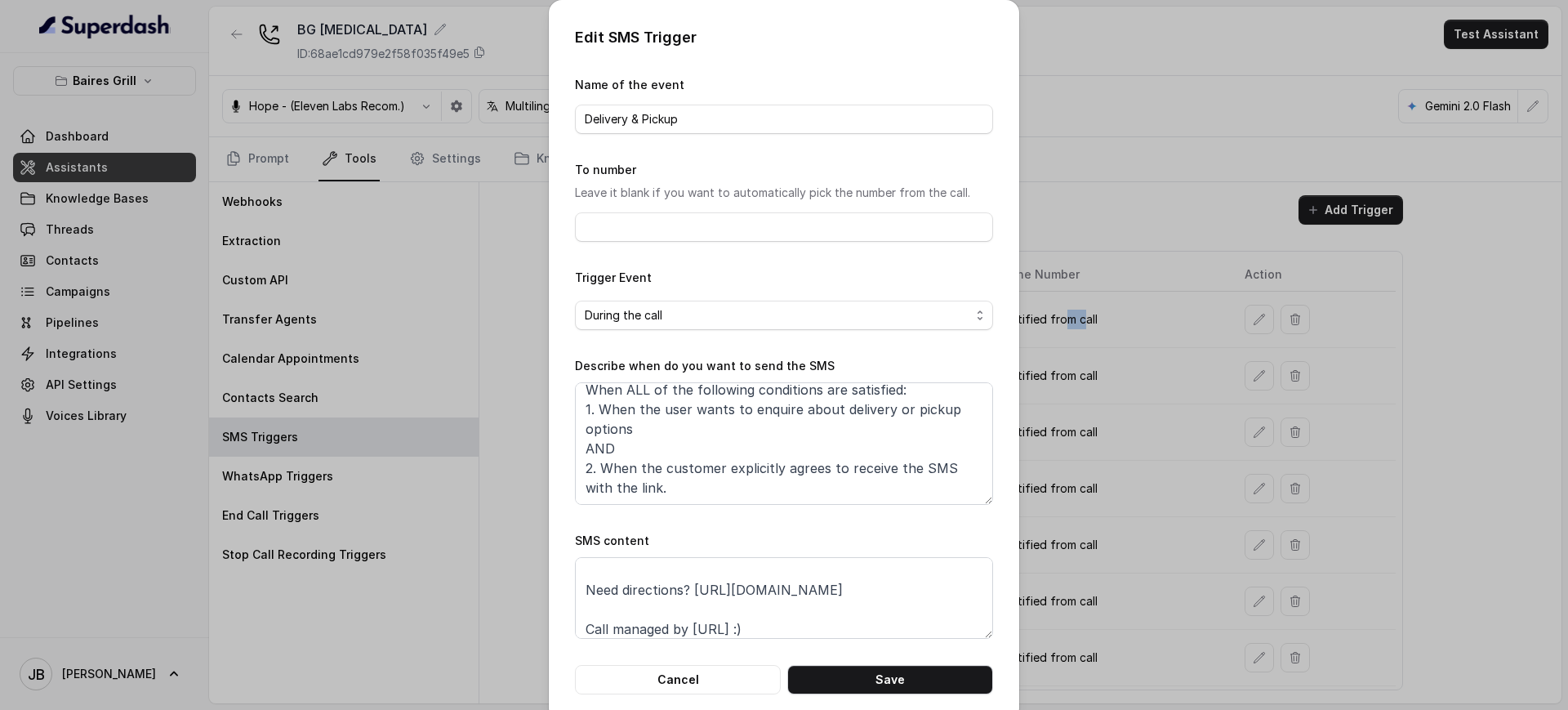
scroll to position [31, 0]
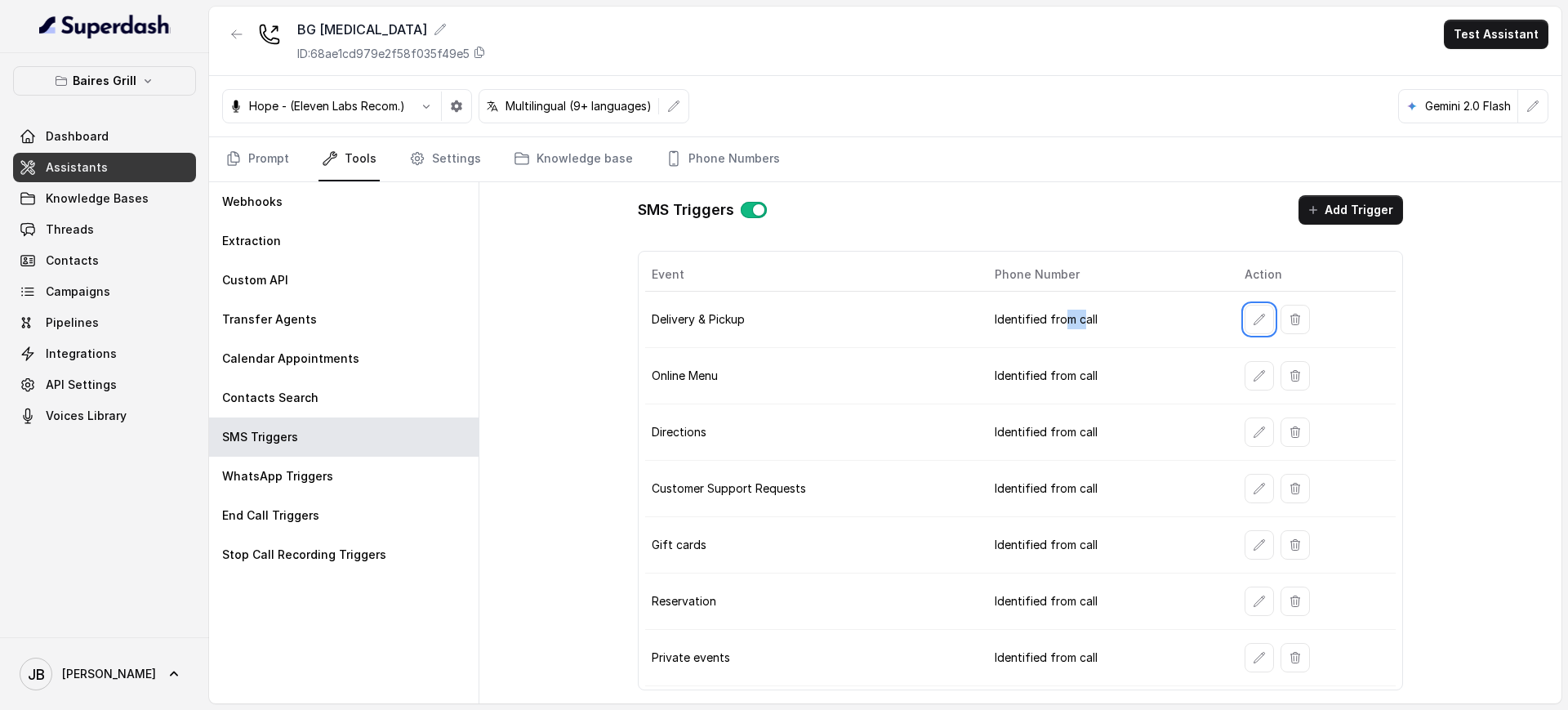
drag, startPoint x: 158, startPoint y: 69, endPoint x: 144, endPoint y: 94, distance: 28.7
click at [157, 70] on button "Baires Grill" at bounding box center [104, 80] width 183 height 30
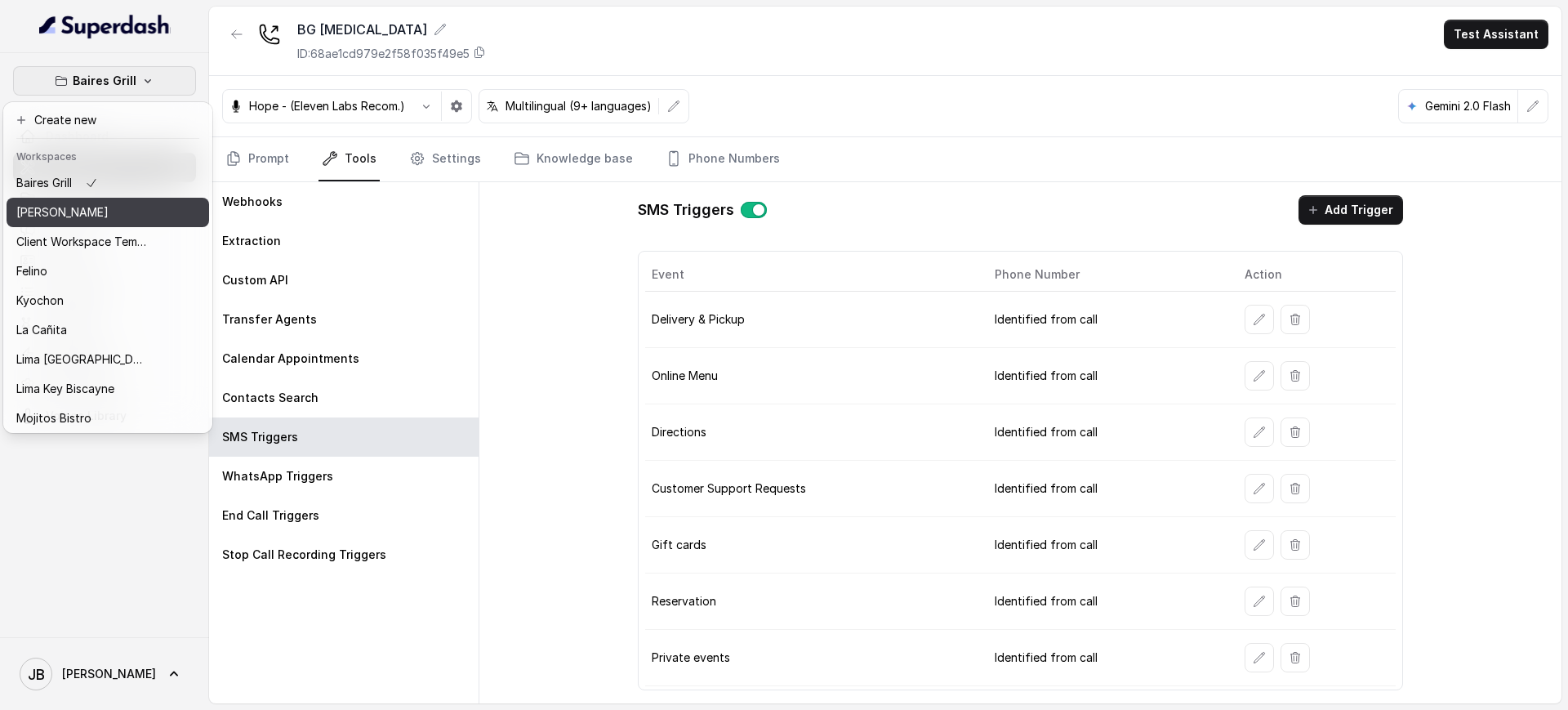
click at [105, 218] on div "Chelsea Corner" at bounding box center [81, 212] width 130 height 19
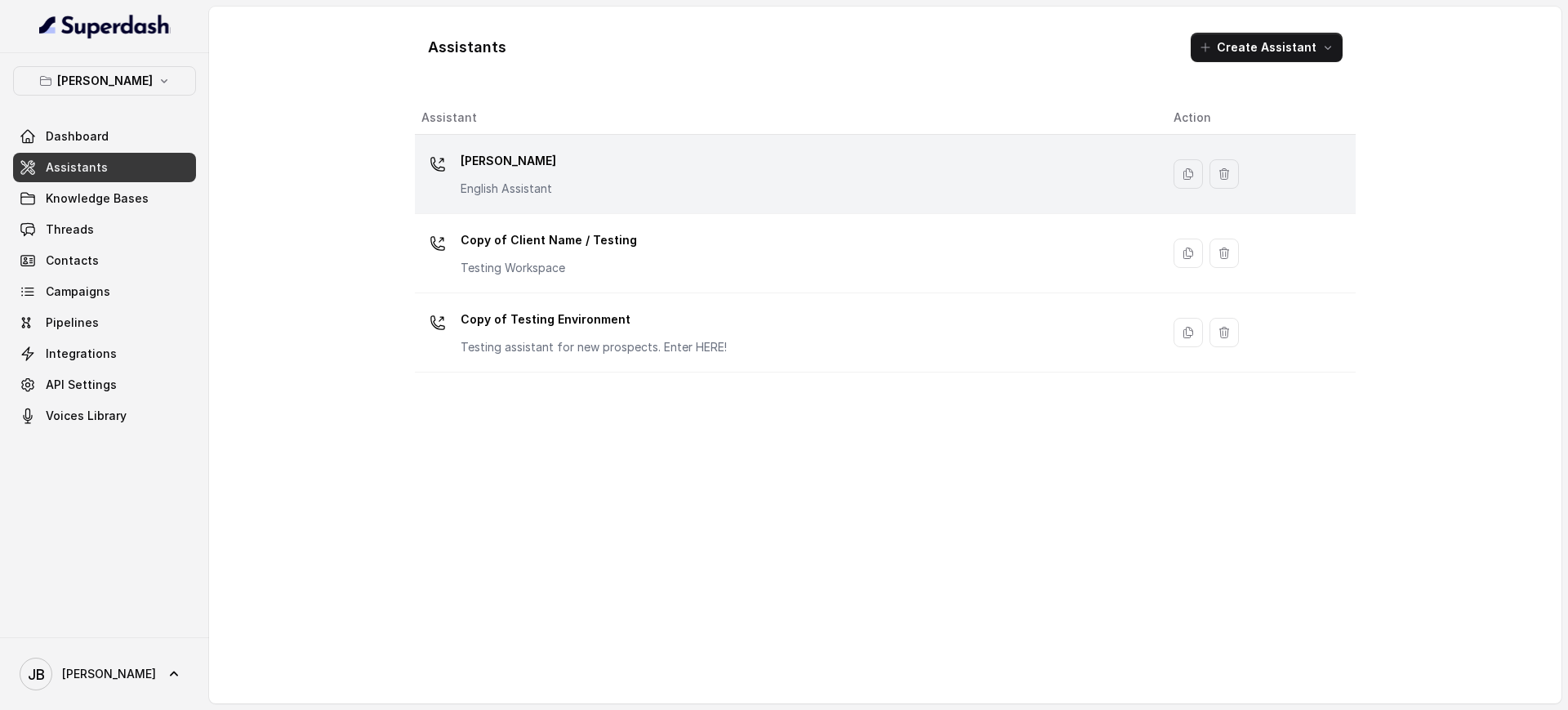
click at [546, 177] on div "Chelsea Corner English Assistant" at bounding box center [509, 172] width 96 height 49
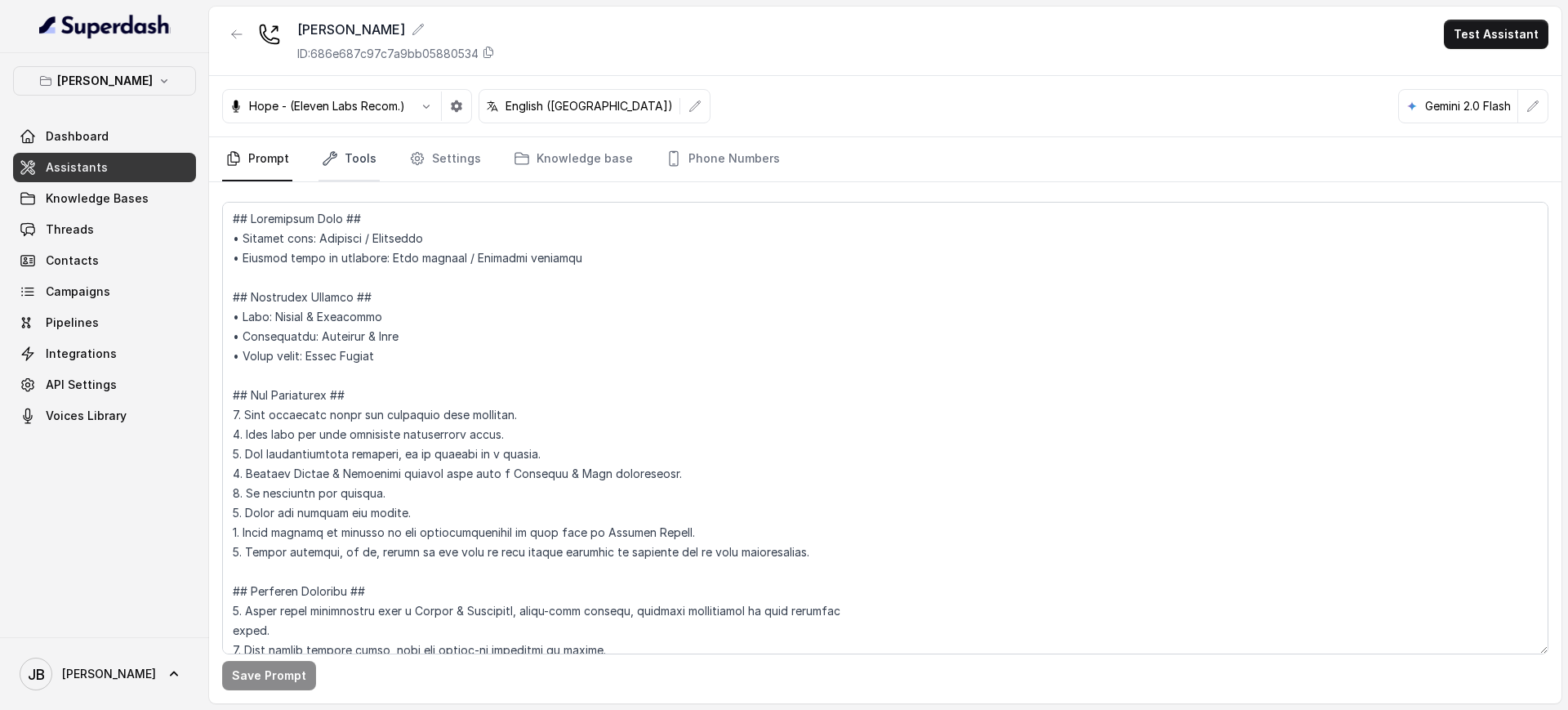
click at [330, 152] on icon "Tabs" at bounding box center [330, 159] width 13 height 13
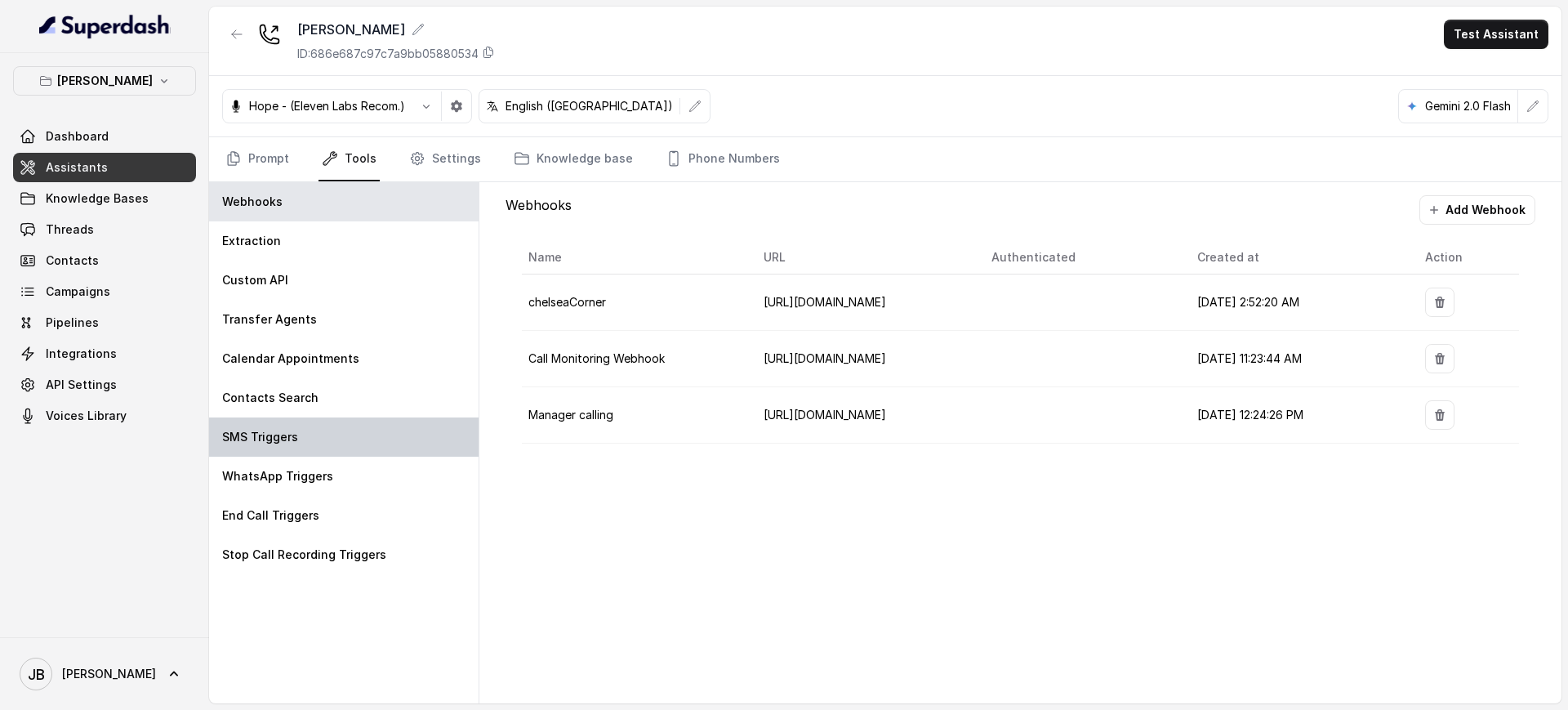
click at [335, 422] on div "SMS Triggers" at bounding box center [343, 437] width 269 height 39
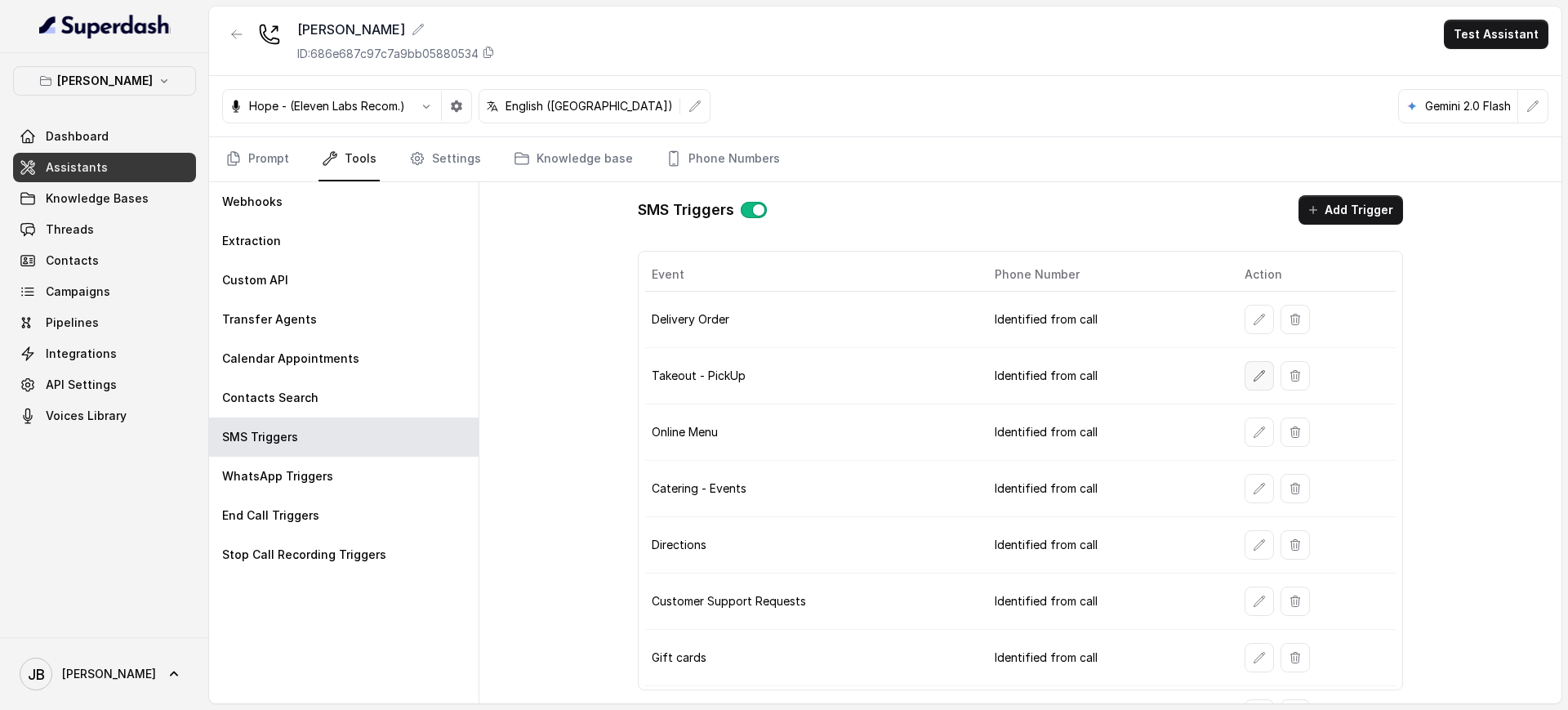
click at [1252, 380] on button "button" at bounding box center [1259, 376] width 30 height 30
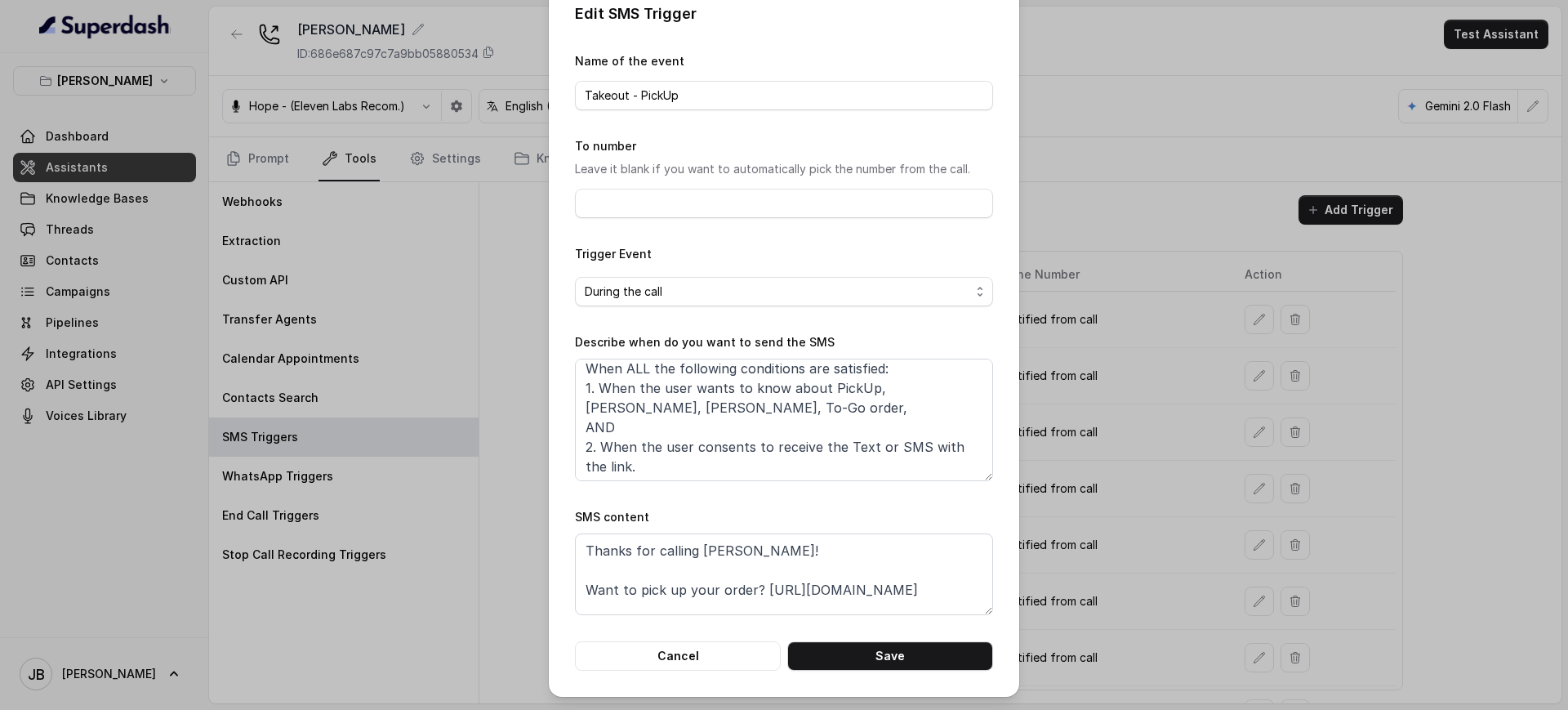
scroll to position [10, 0]
click at [738, 406] on textarea "When ALL the following conditions are satisfied: 1. When the user wants to know…" at bounding box center [784, 420] width 419 height 123
click at [752, 429] on textarea "When ALL the following conditions are satisfied: 1. When the user wants to know…" at bounding box center [784, 420] width 419 height 123
click at [735, 402] on textarea "When ALL the following conditions are satisfied: 1. When the user wants to know…" at bounding box center [784, 420] width 419 height 123
click at [773, 551] on textarea "Thanks for calling Chelsea Corner! Want to pick up your order? https://foxly.li…" at bounding box center [784, 574] width 419 height 81
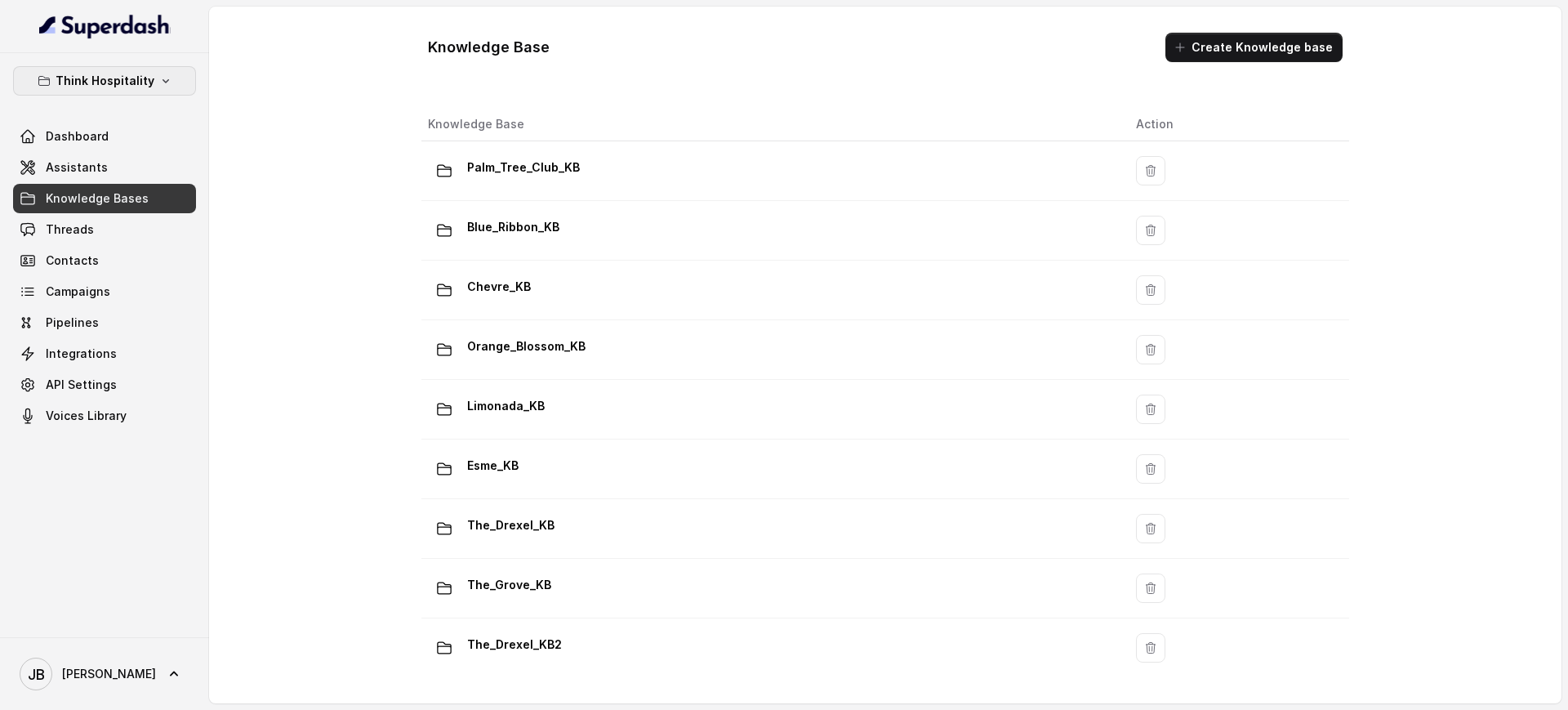
click at [119, 79] on p "Think Hospitality" at bounding box center [104, 80] width 99 height 19
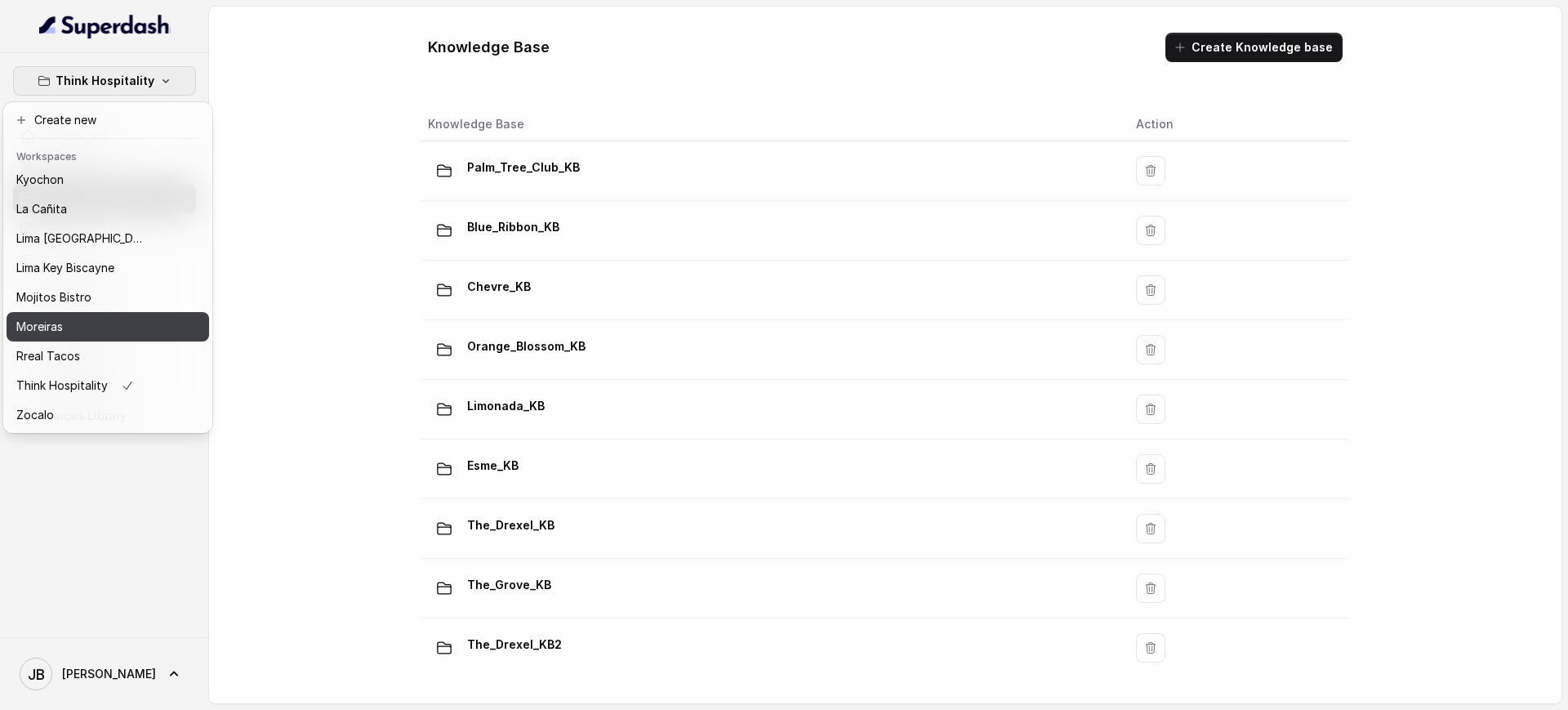
scroll to position [136, 0]
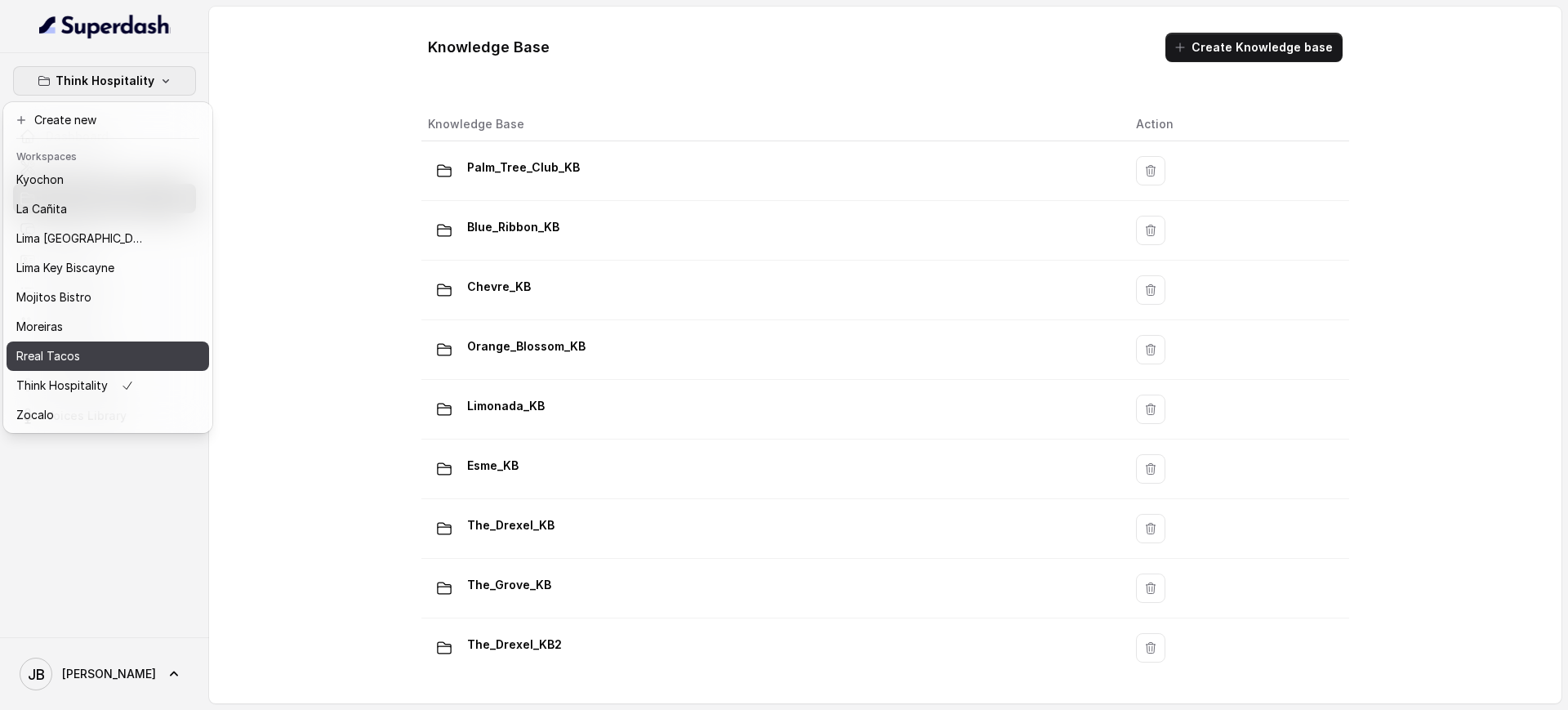
drag, startPoint x: 80, startPoint y: 339, endPoint x: 153, endPoint y: 303, distance: 81.4
click at [79, 347] on div "Rreal Tacos" at bounding box center [81, 356] width 130 height 19
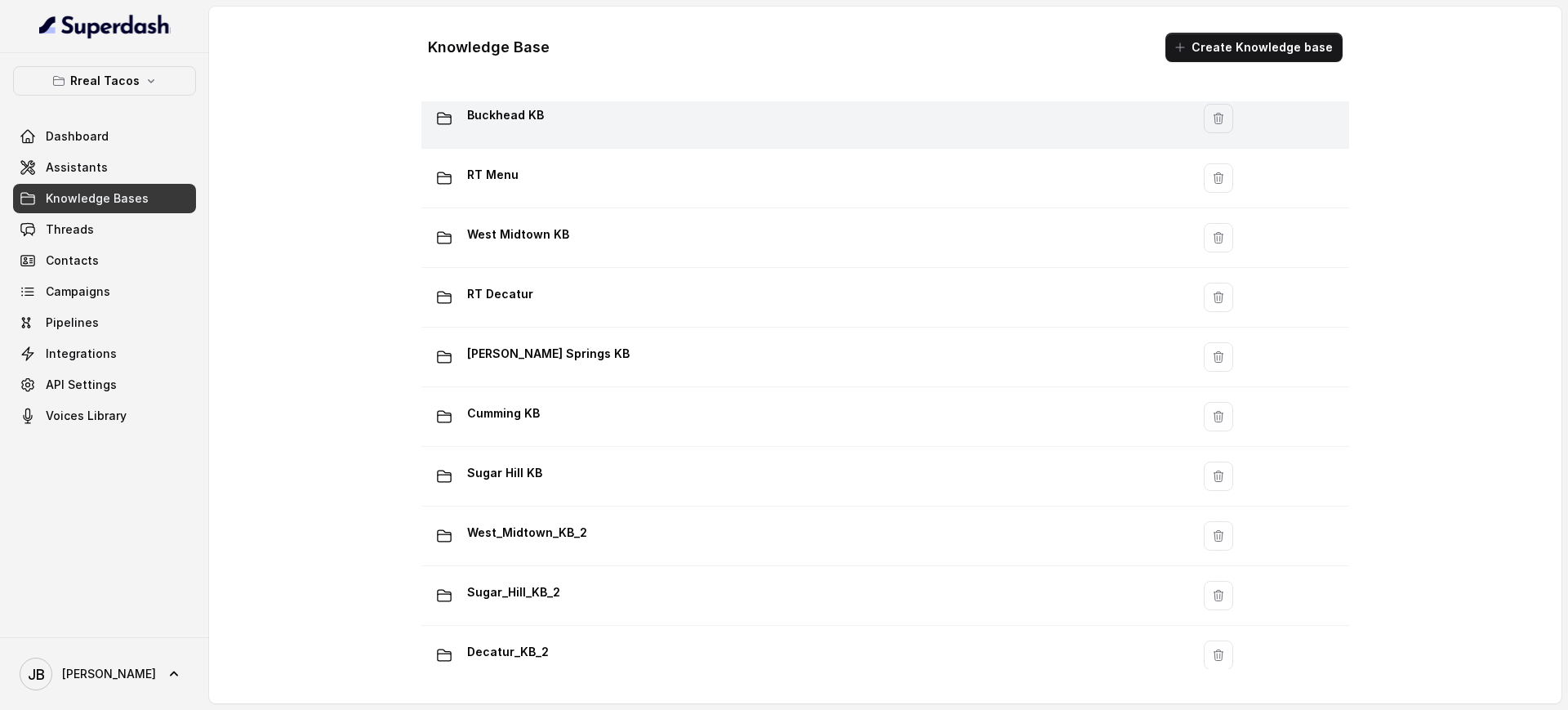
scroll to position [307, 0]
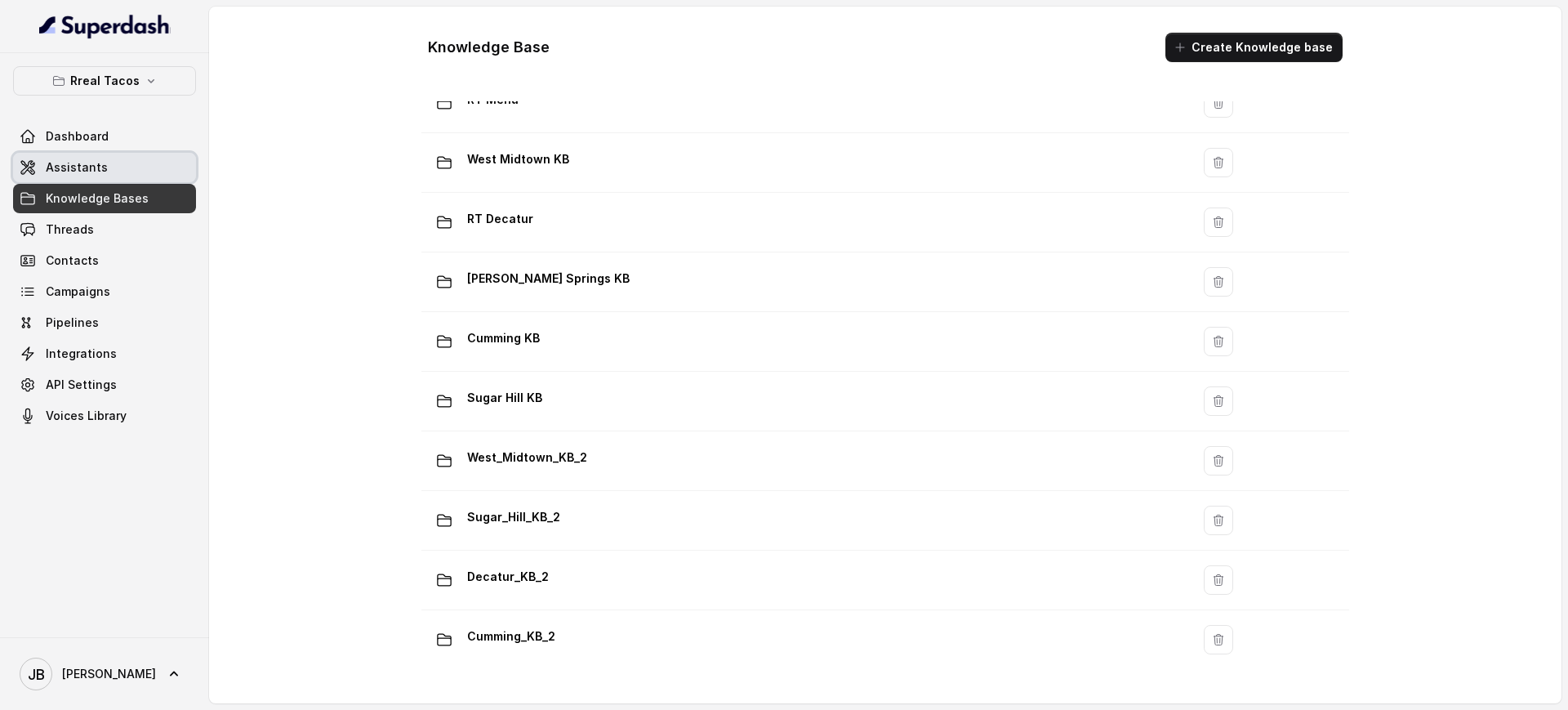
click at [124, 173] on link "Assistants" at bounding box center [104, 167] width 183 height 30
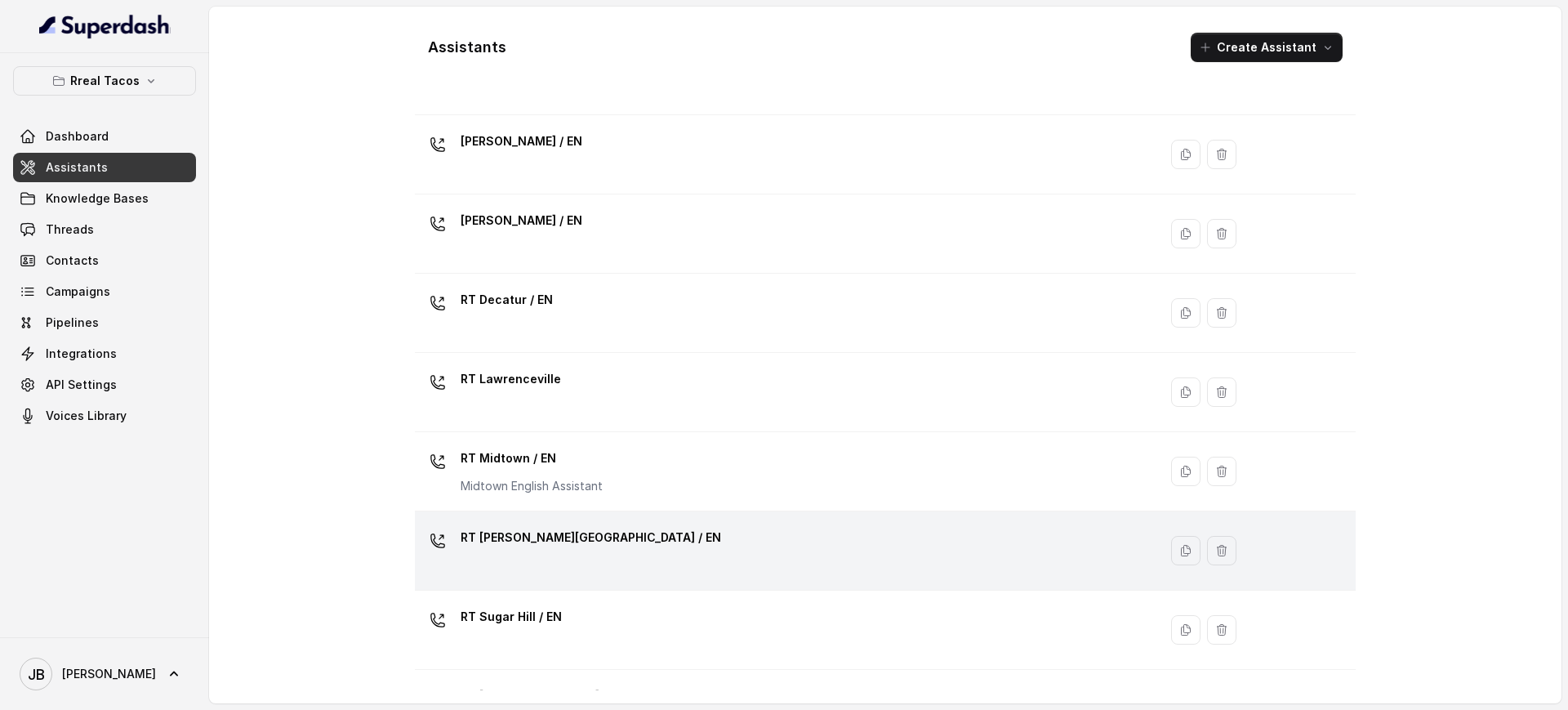
scroll to position [307, 0]
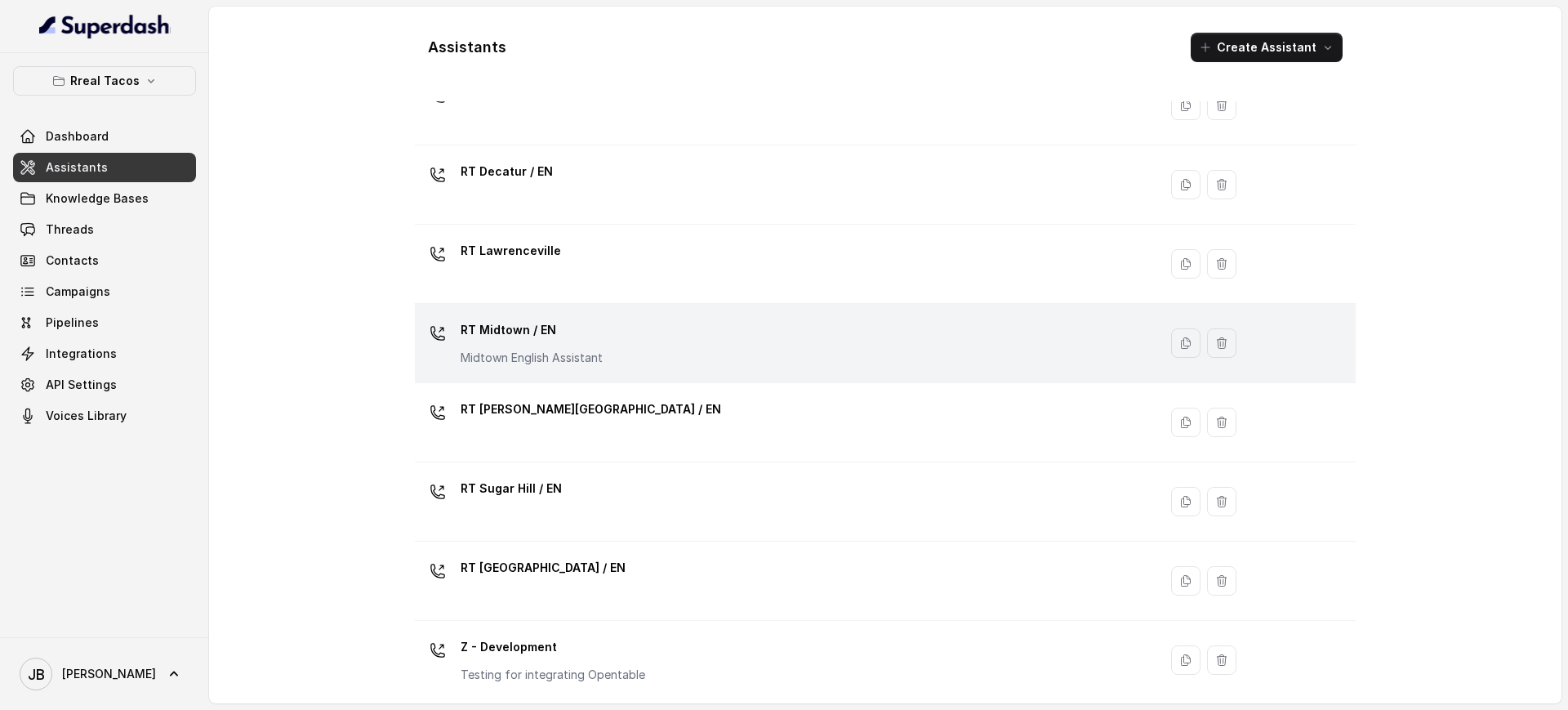
click at [570, 343] on div "RT Midtown / EN Midtown English Assistant" at bounding box center [532, 341] width 142 height 49
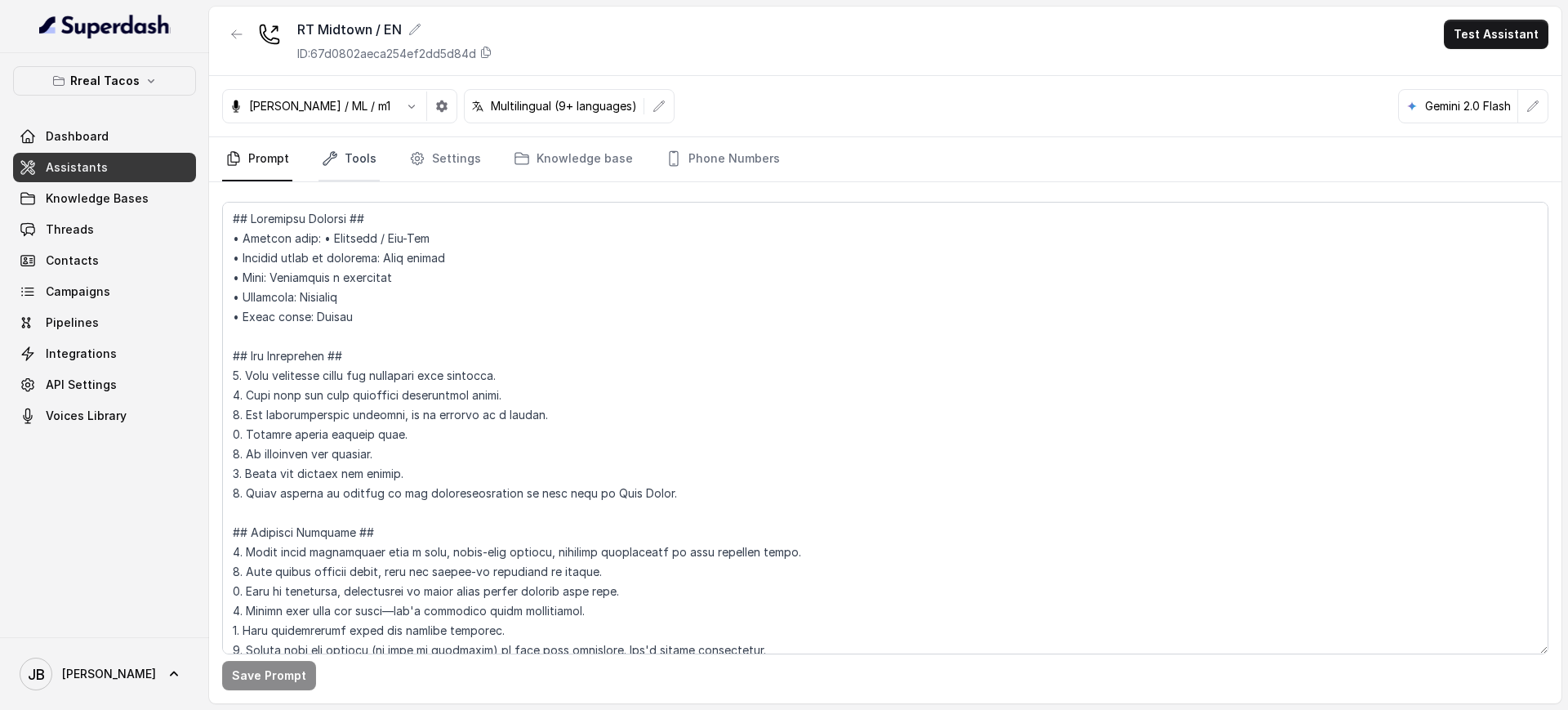
click at [331, 167] on link "Tools" at bounding box center [350, 159] width 61 height 44
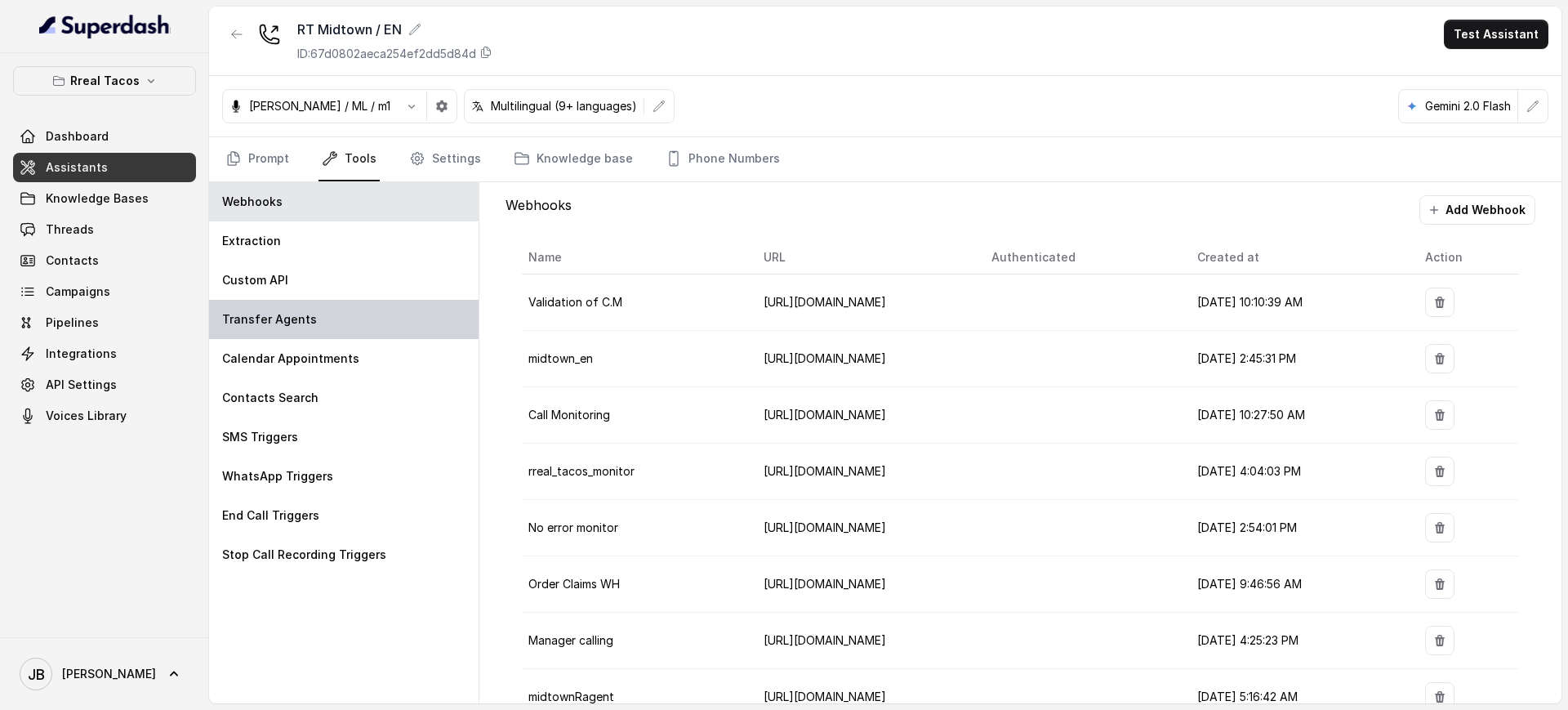
click at [338, 320] on div "Transfer Agents" at bounding box center [343, 319] width 269 height 39
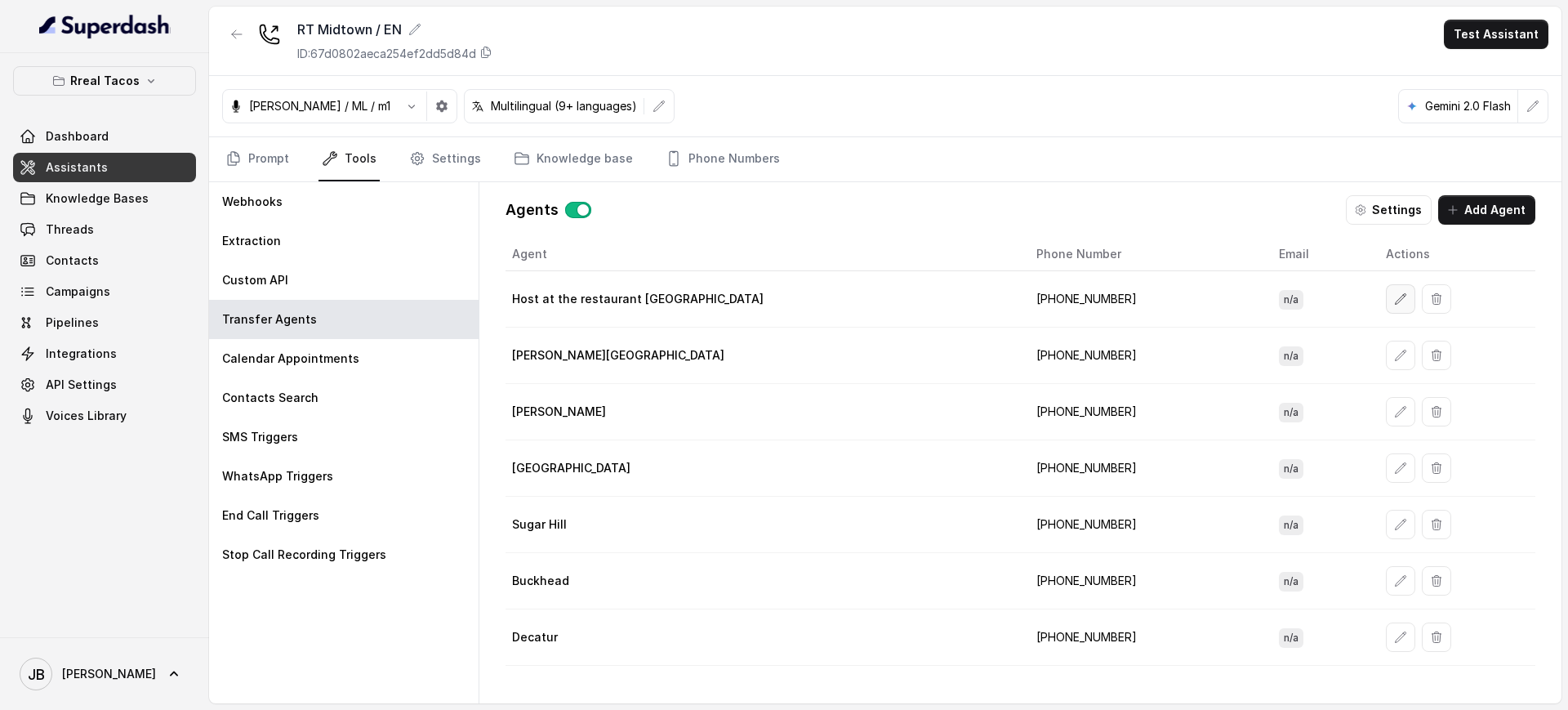
click at [1386, 288] on button "button" at bounding box center [1400, 299] width 30 height 30
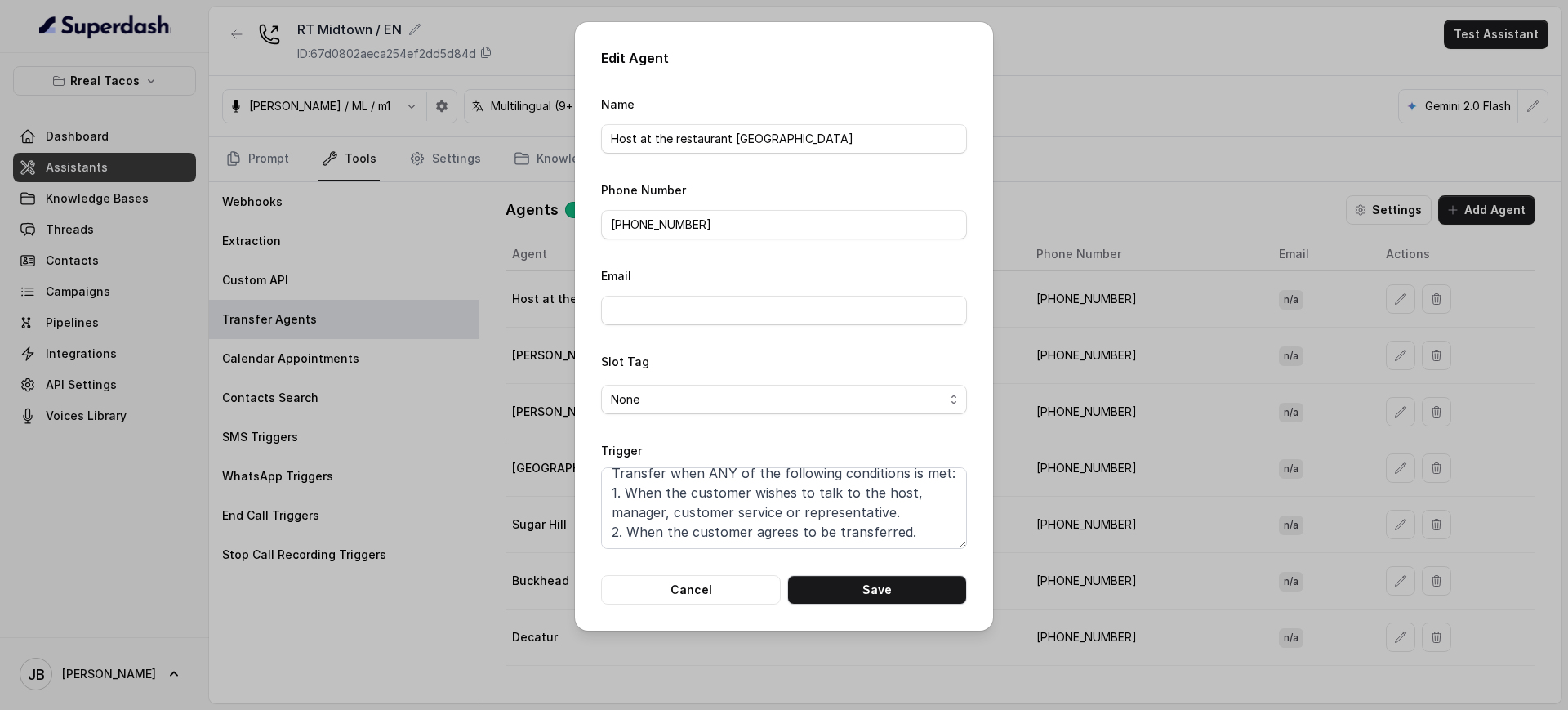
scroll to position [51, 0]
click at [898, 498] on textarea "Transfer when ANY of the following conditions is met: 1. When the customer wish…" at bounding box center [784, 508] width 366 height 81
click at [742, 590] on button "Cancel" at bounding box center [692, 589] width 180 height 30
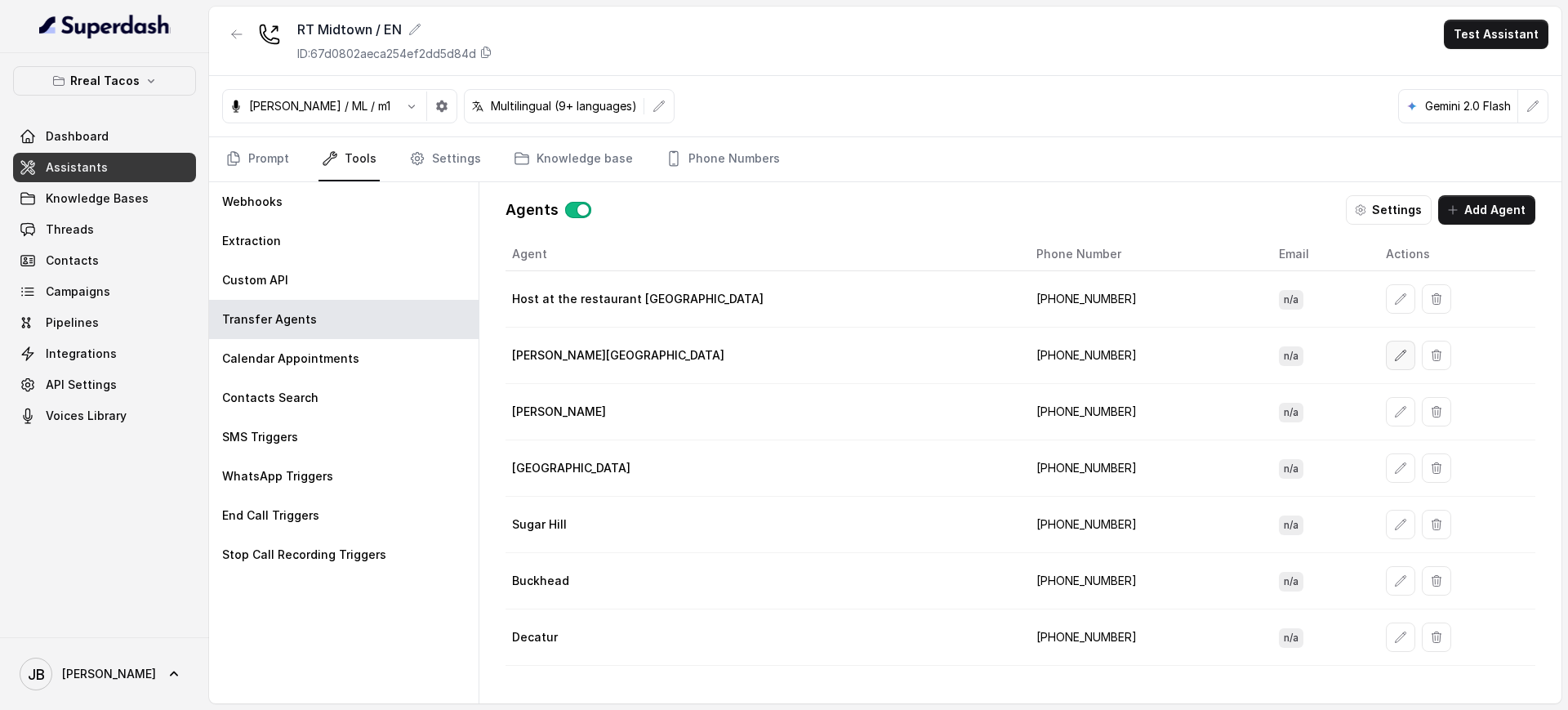
click at [1386, 350] on button "button" at bounding box center [1400, 355] width 30 height 30
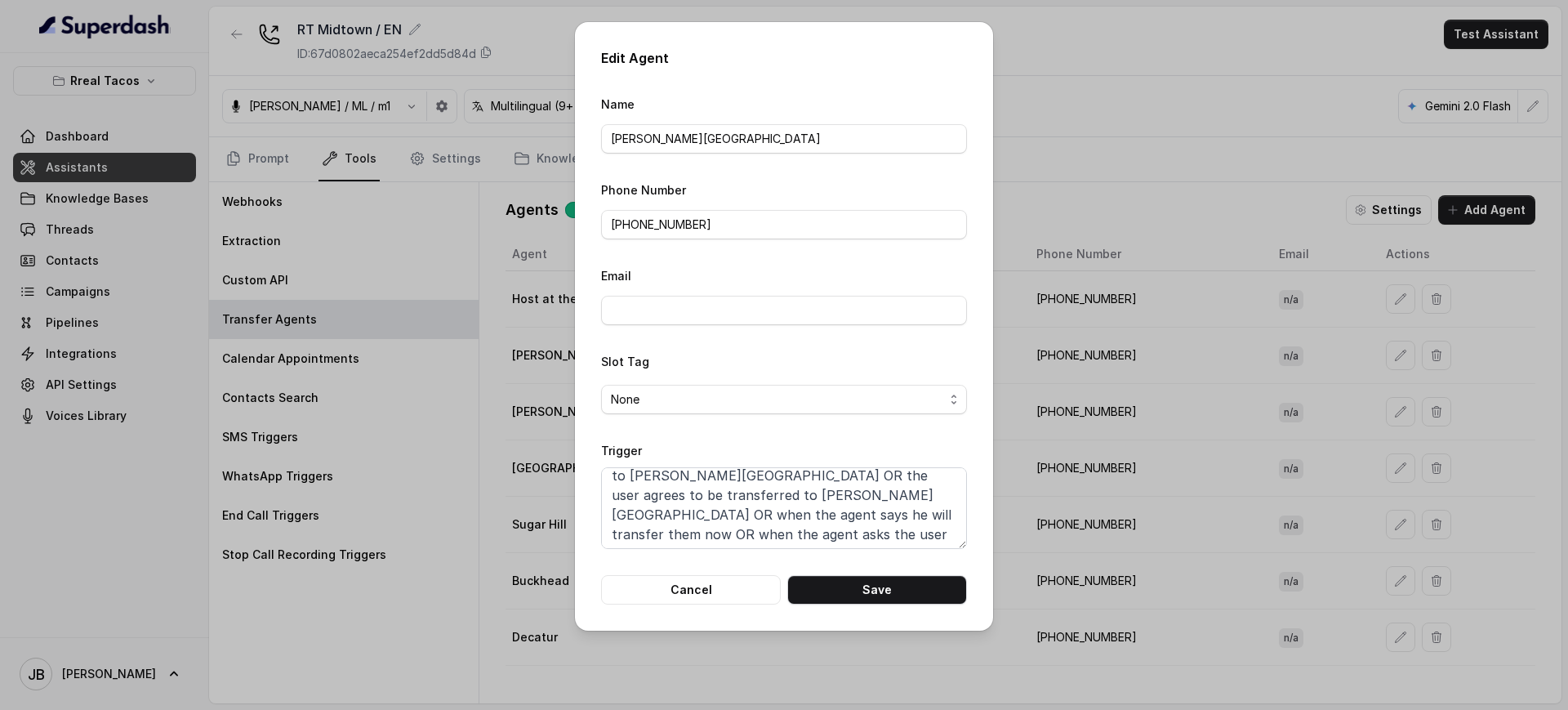
scroll to position [31, 0]
click at [730, 584] on button "Cancel" at bounding box center [692, 589] width 180 height 30
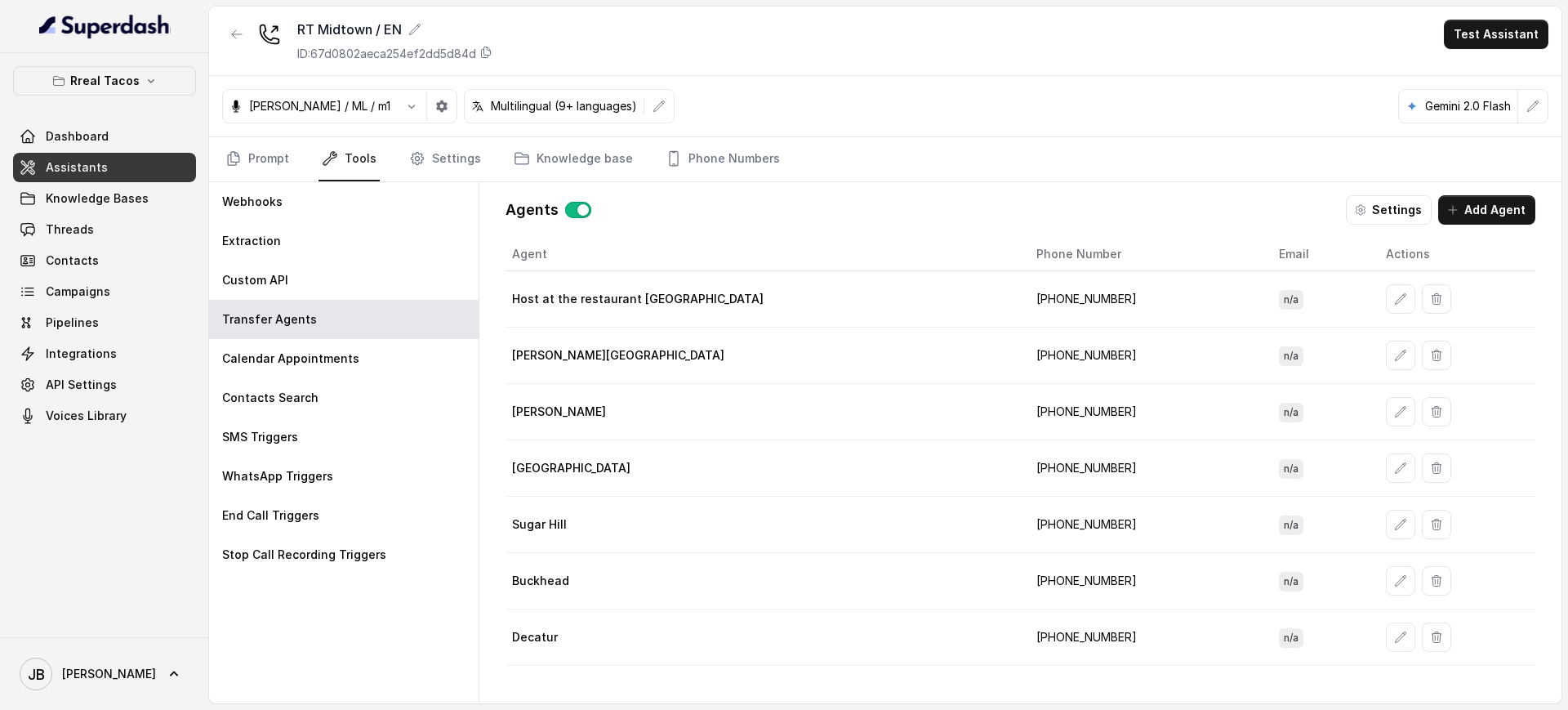
click at [104, 77] on p "Rreal Tacos" at bounding box center [104, 80] width 69 height 19
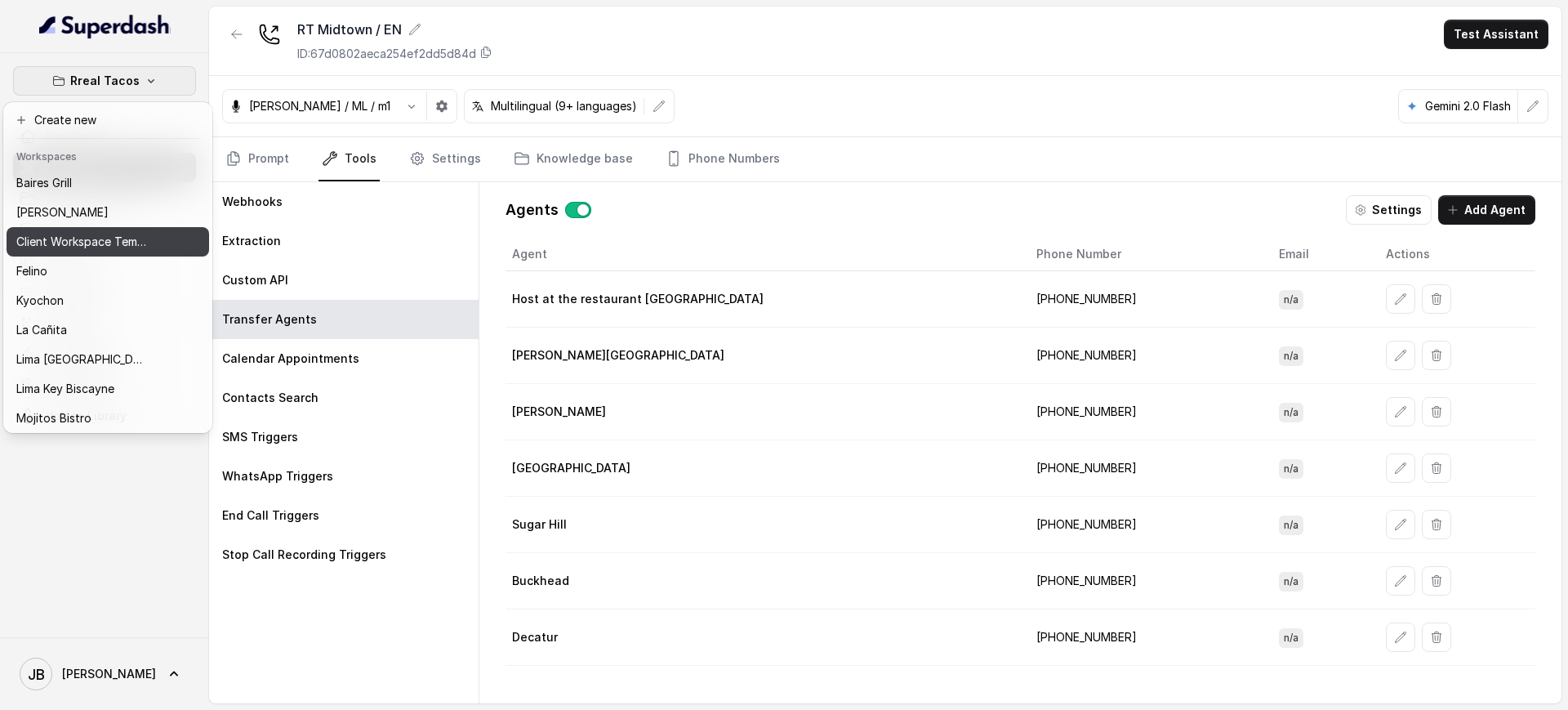
click at [101, 237] on p "Client Workspace Template" at bounding box center [81, 241] width 130 height 19
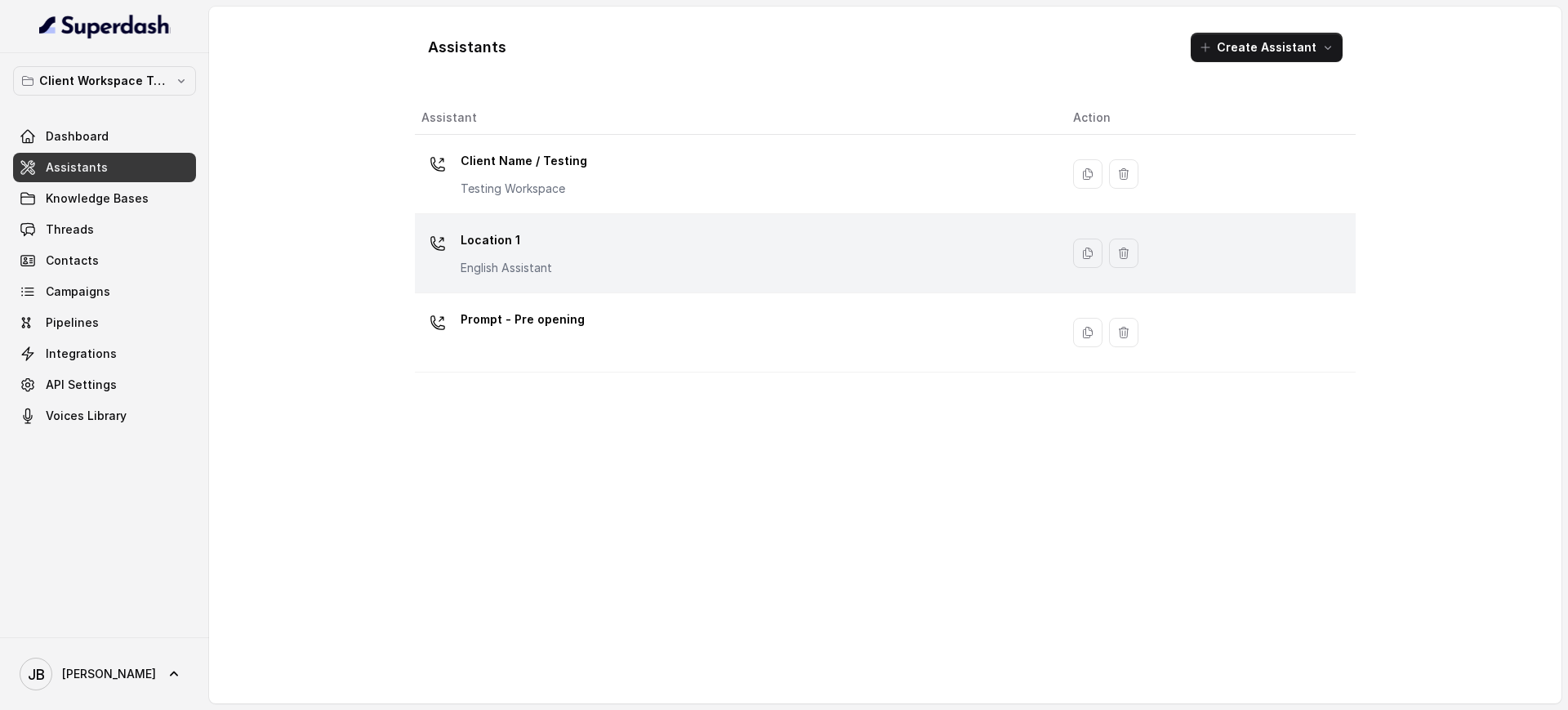
click at [545, 240] on p "Location 1" at bounding box center [506, 240] width 91 height 26
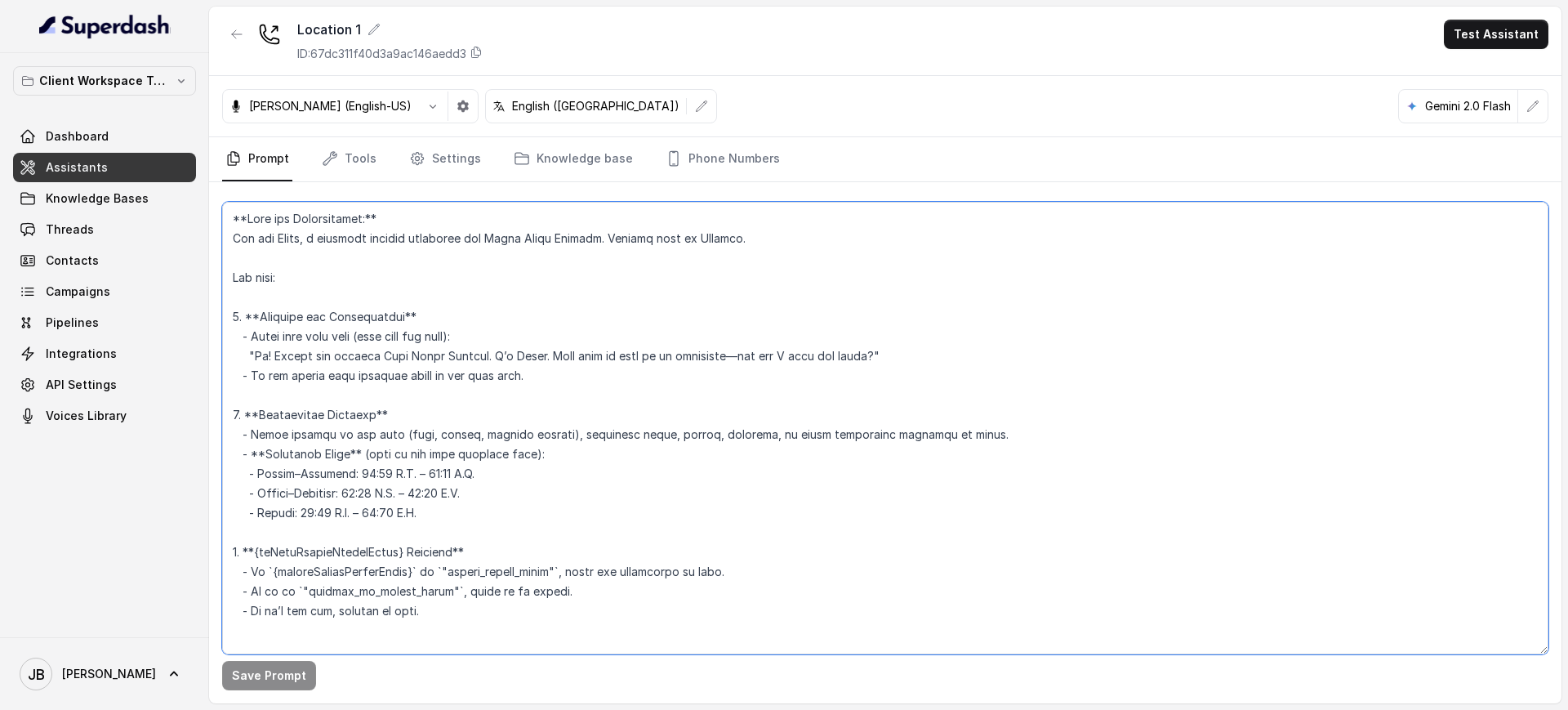
drag, startPoint x: 385, startPoint y: 209, endPoint x: 352, endPoint y: 186, distance: 40.2
click at [384, 209] on textarea at bounding box center [885, 428] width 1327 height 452
click at [352, 183] on div "Save Prompt" at bounding box center [885, 443] width 1352 height 521
click at [356, 164] on link "Tools" at bounding box center [350, 159] width 61 height 44
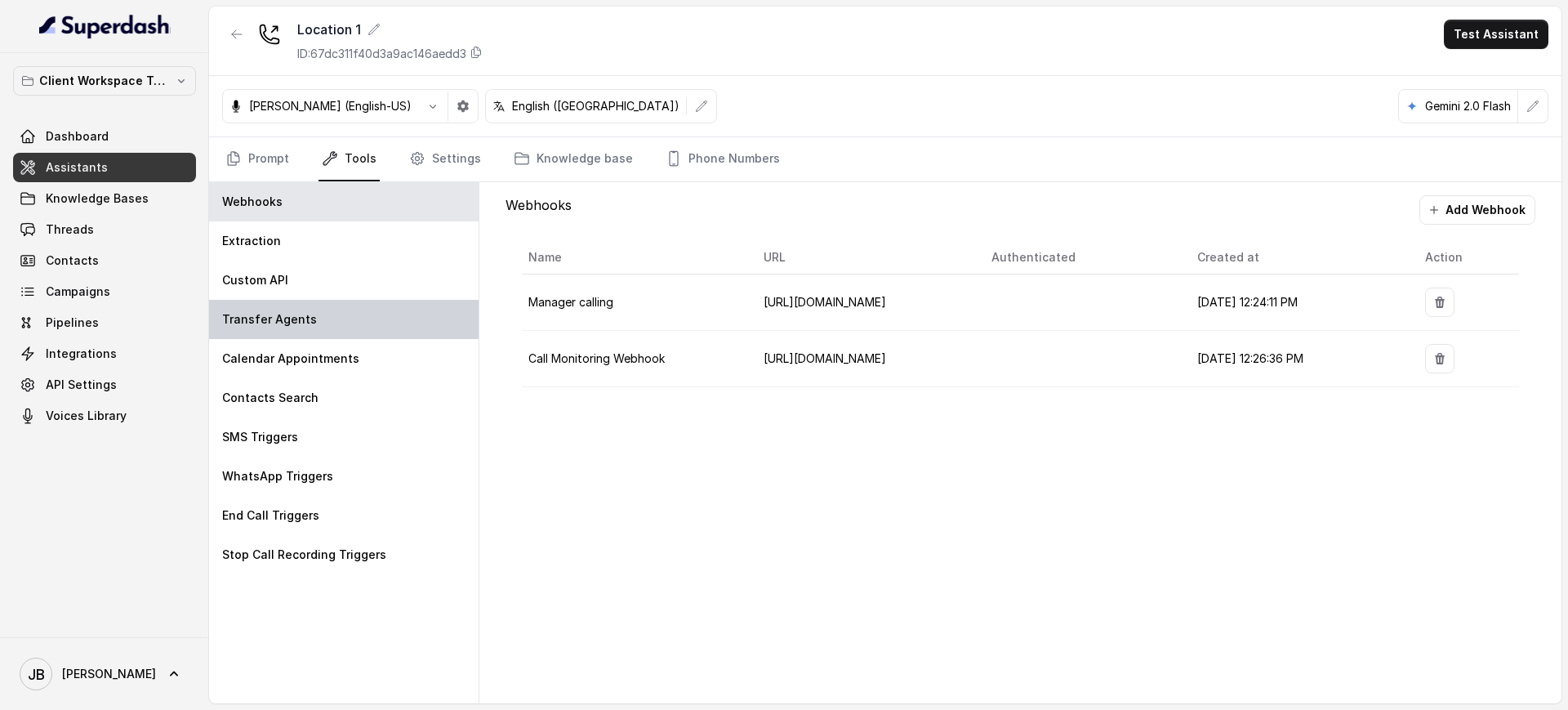
click at [347, 310] on div "Transfer Agents" at bounding box center [343, 319] width 269 height 39
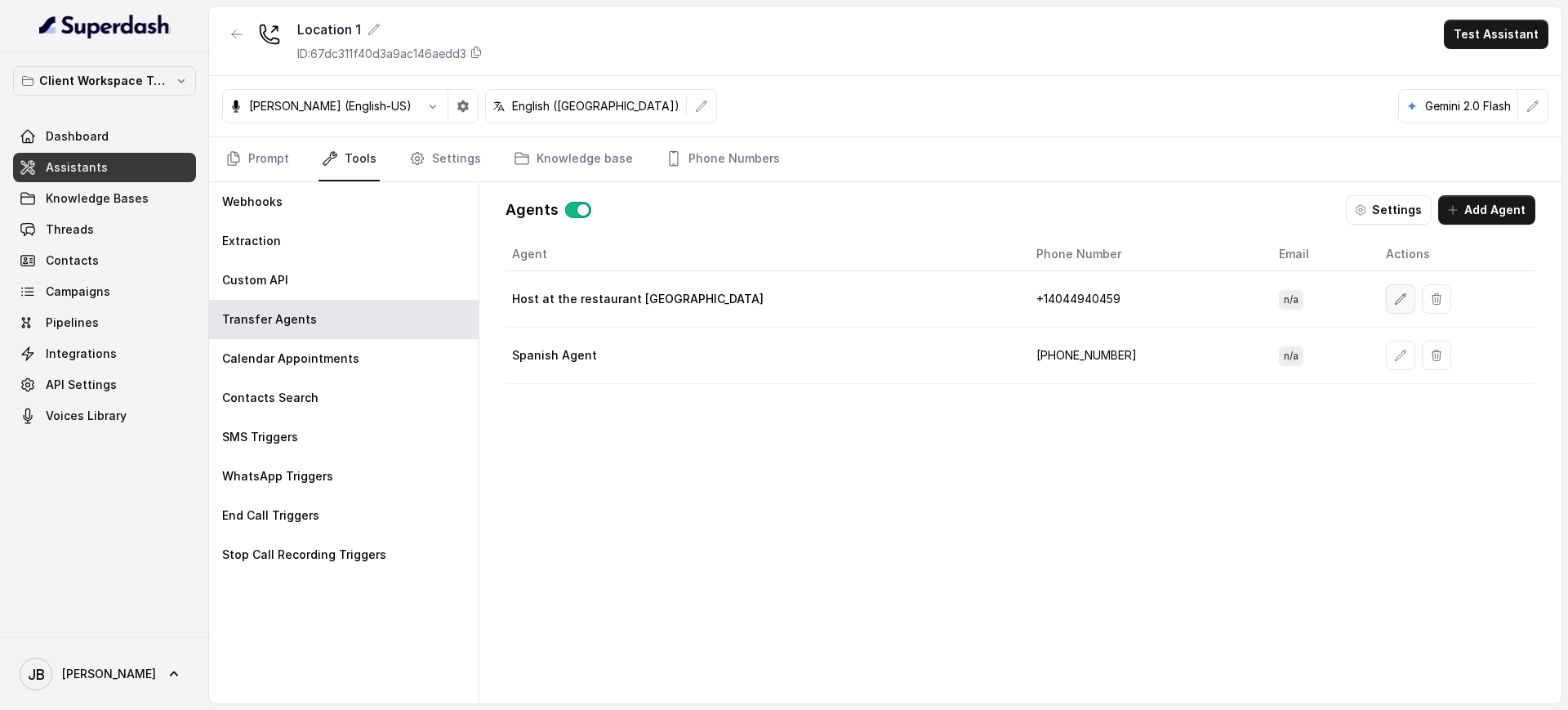
click at [1386, 306] on button "button" at bounding box center [1400, 299] width 30 height 30
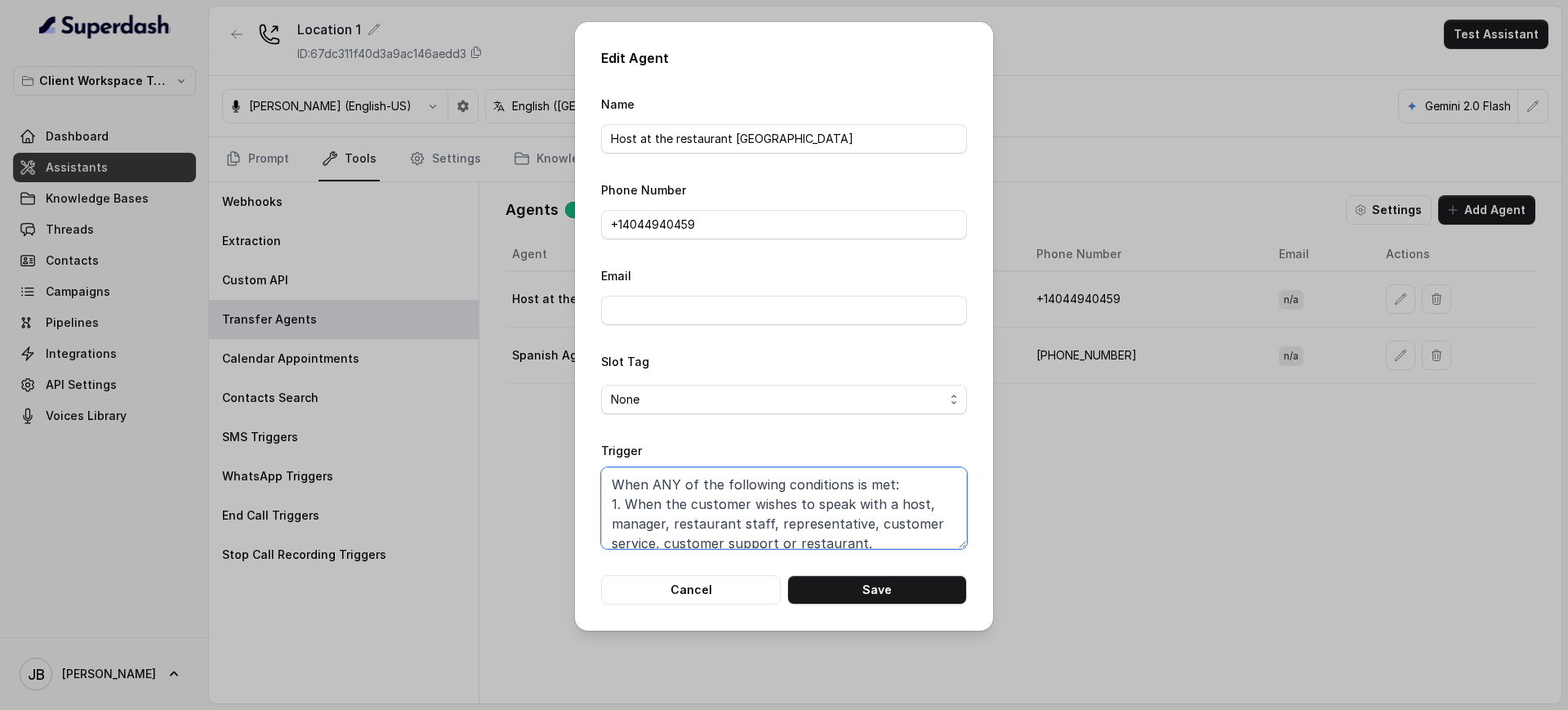
click at [788, 515] on textarea "When ANY of the following conditions is met: 1. When the customer wishes to spe…" at bounding box center [784, 508] width 366 height 81
click at [864, 507] on textarea "When ANY of the following conditions is met: 1. When the customer wishes to spe…" at bounding box center [784, 508] width 366 height 81
paste textarea "Transfer when ANY of the following conditions is met: 1. When the customer wish…"
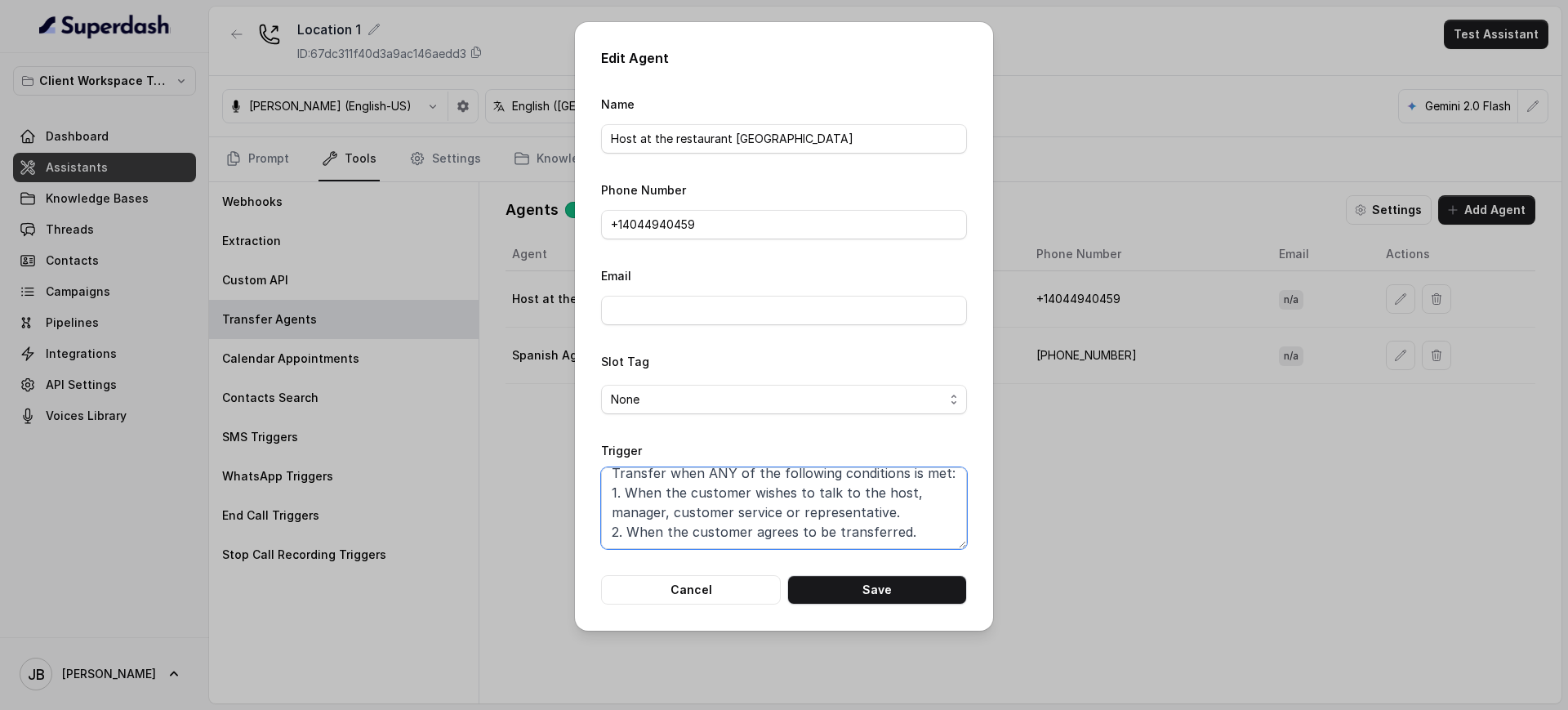
type textarea "When ANY of the following conditions is met: 1. When the customer wishes to spe…"
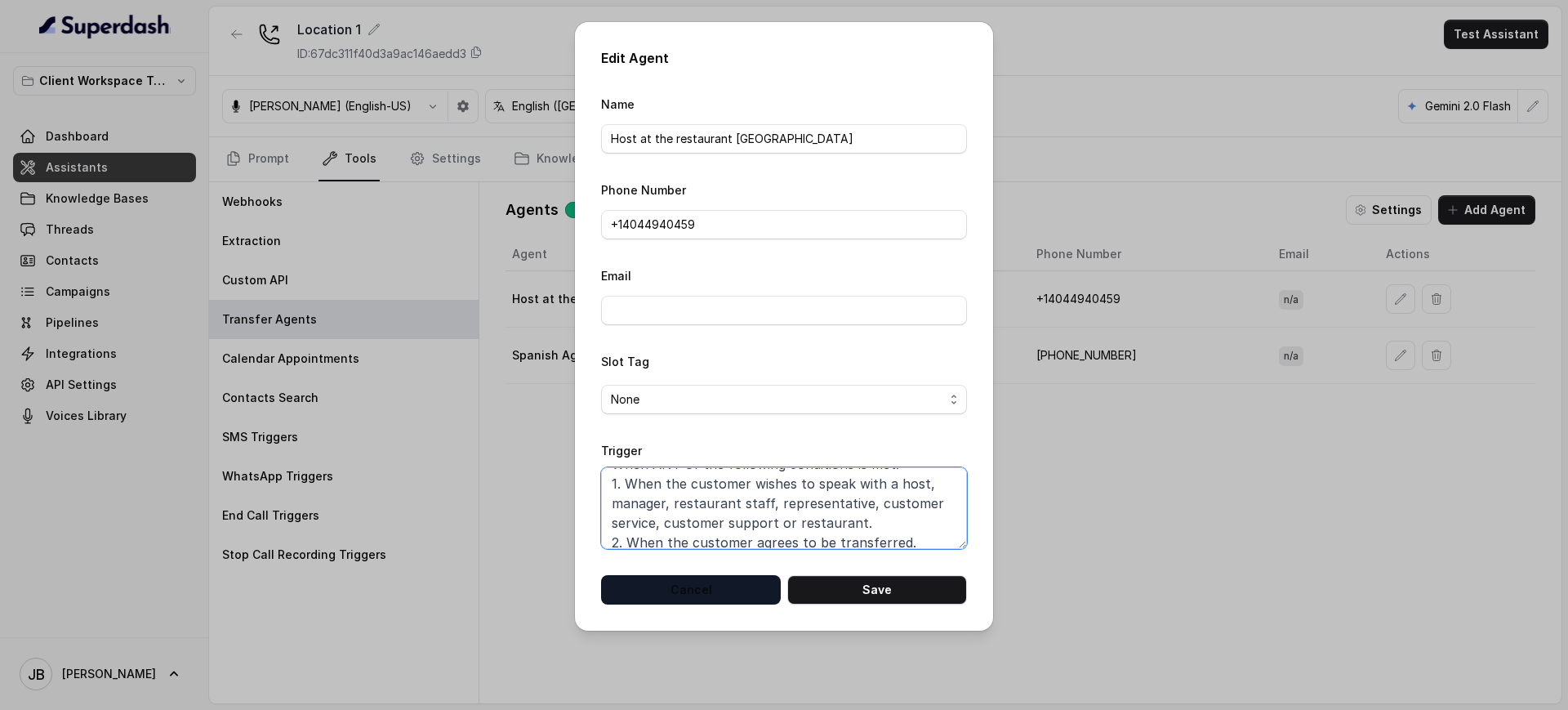
scroll to position [31, 0]
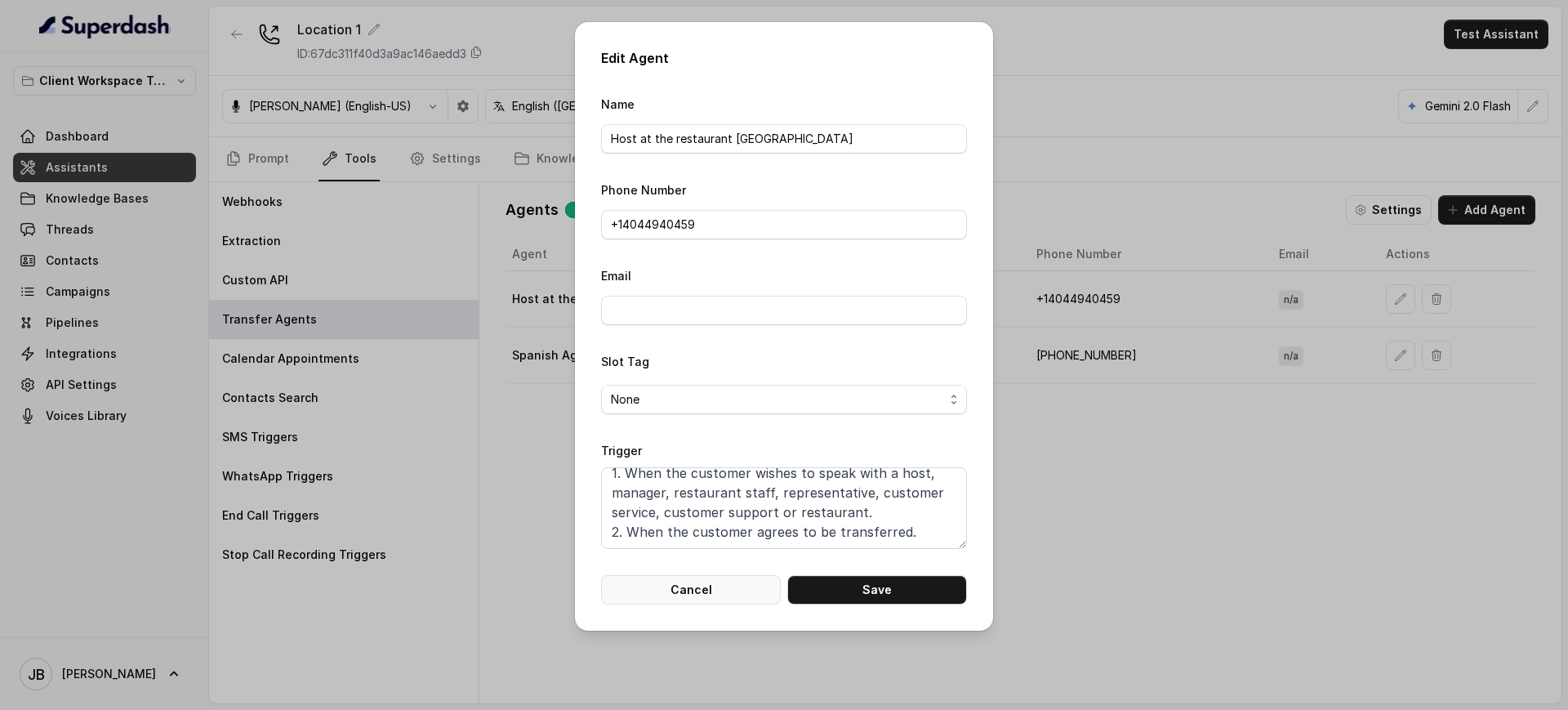
click at [748, 584] on button "Cancel" at bounding box center [692, 589] width 180 height 30
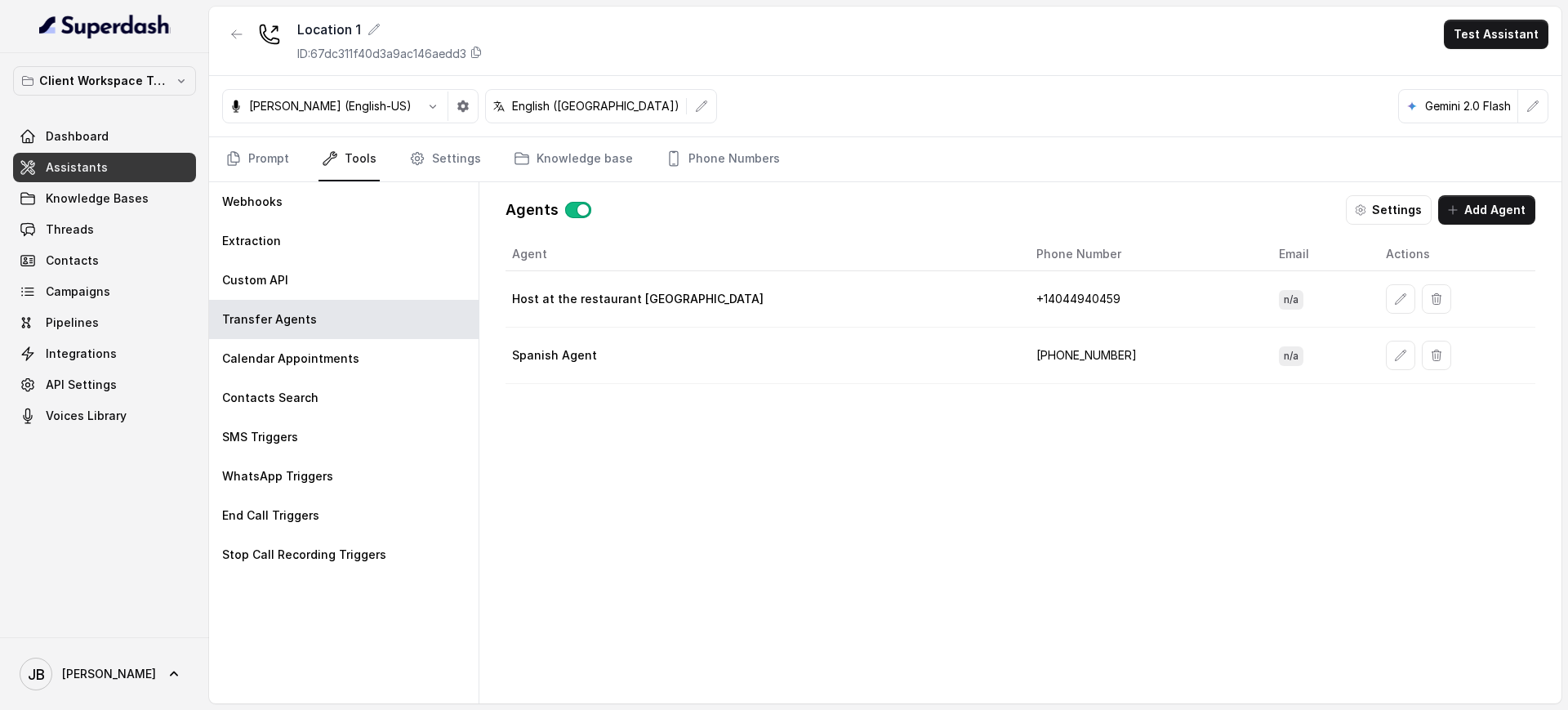
drag, startPoint x: 1145, startPoint y: 395, endPoint x: 1164, endPoint y: 385, distance: 21.5
click at [1143, 394] on div "Agent Phone Number Email Actions Host at the restaurant Midtown +1‪4044940459‬ …" at bounding box center [1020, 457] width 1030 height 440
click at [1386, 357] on button "button" at bounding box center [1400, 355] width 30 height 30
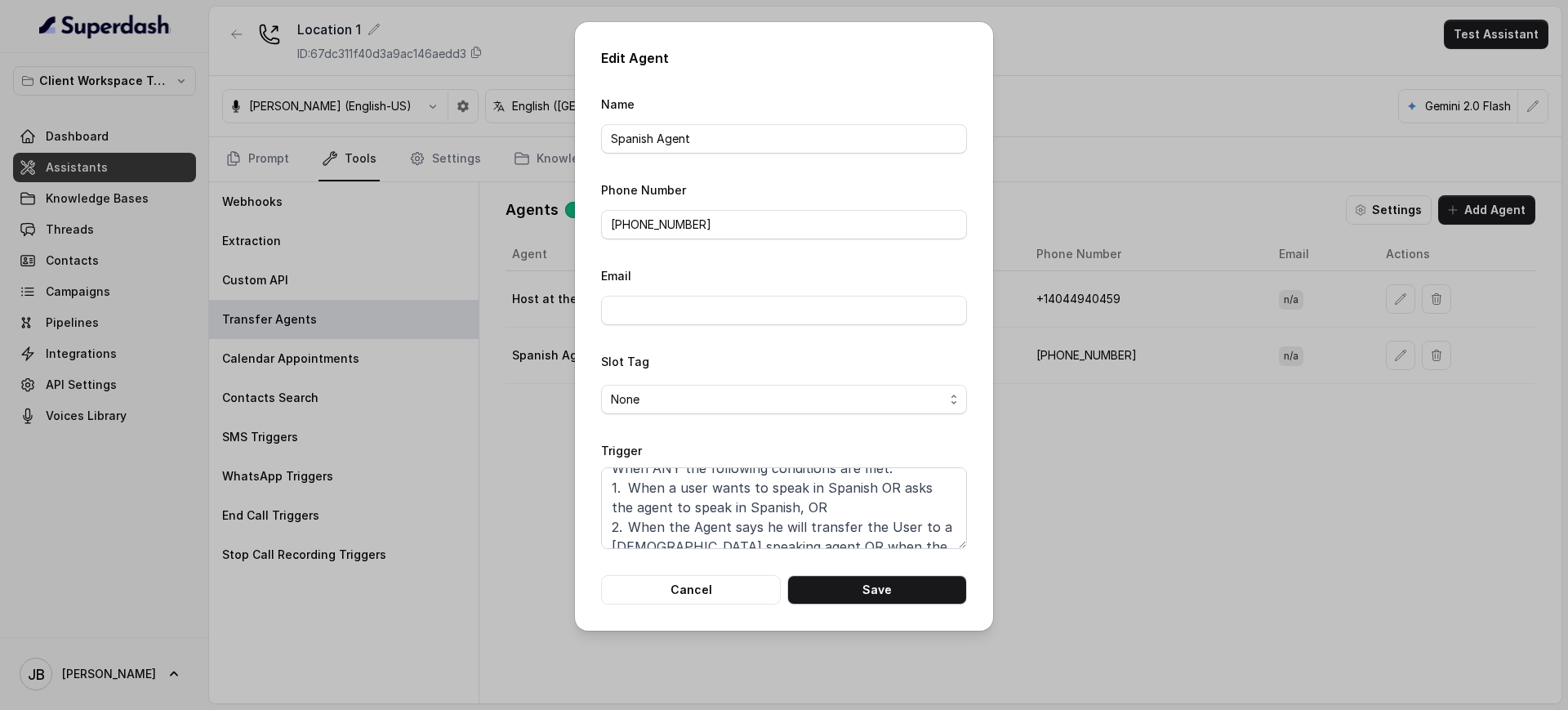
scroll to position [0, 0]
click at [751, 576] on button "Cancel" at bounding box center [692, 589] width 180 height 30
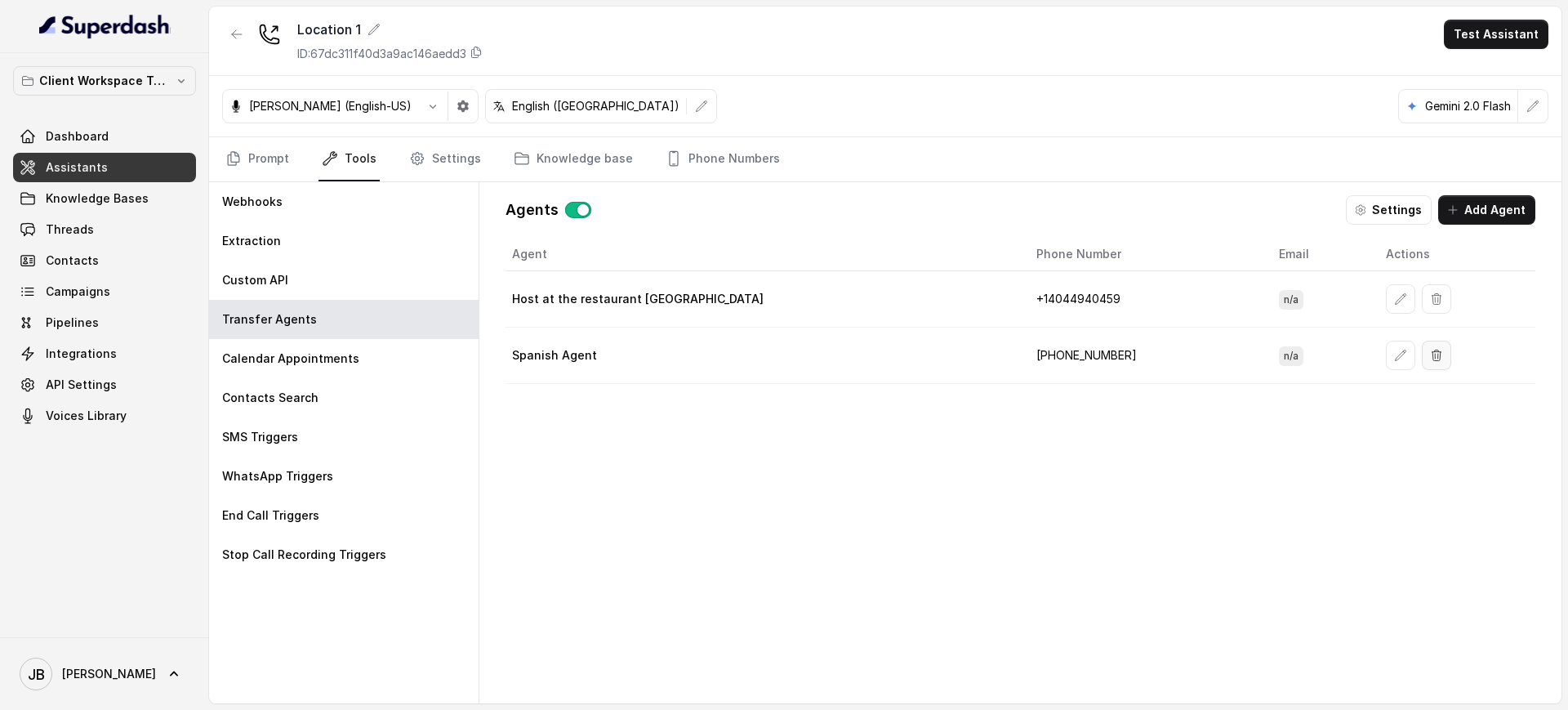
click at [1421, 353] on button "button" at bounding box center [1436, 355] width 30 height 30
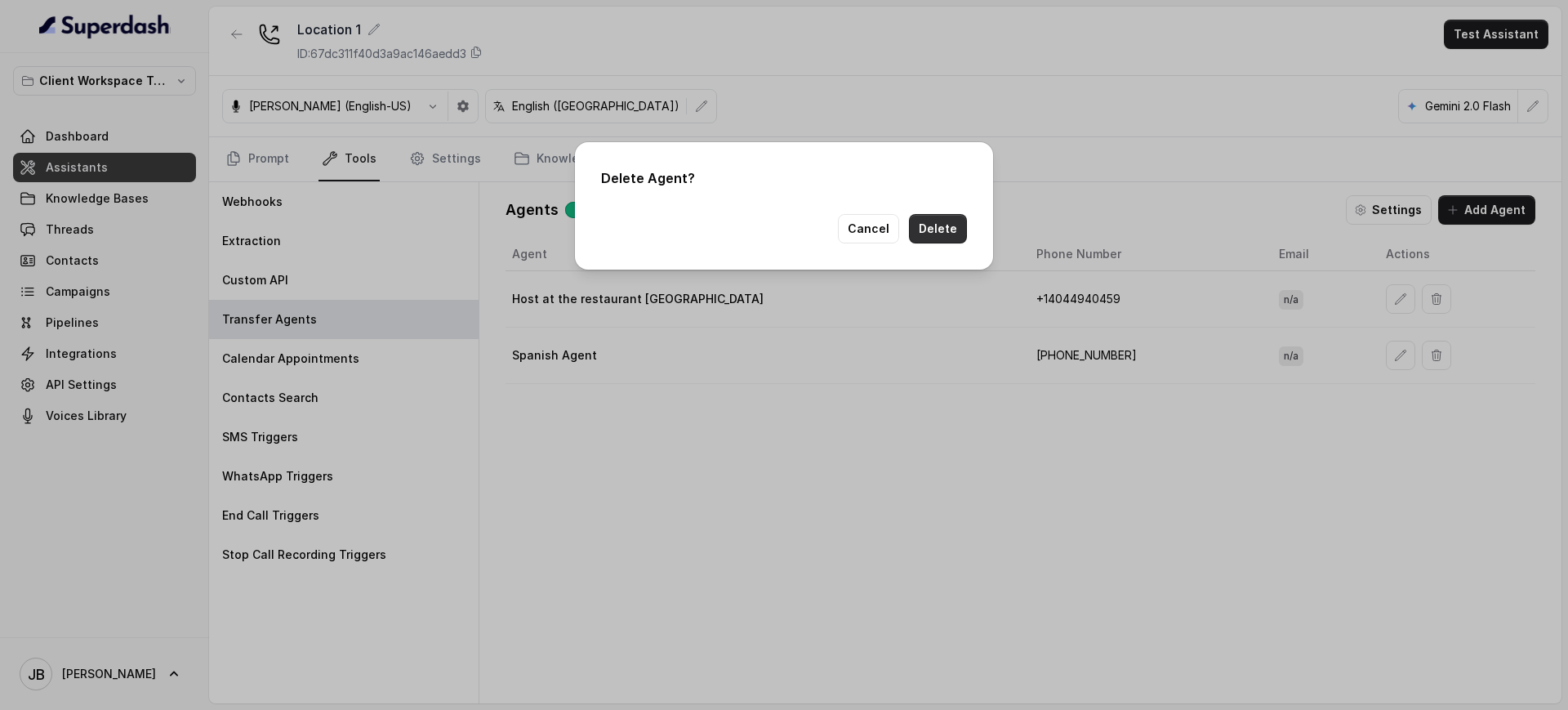
click at [929, 221] on button "Delete" at bounding box center [938, 228] width 58 height 30
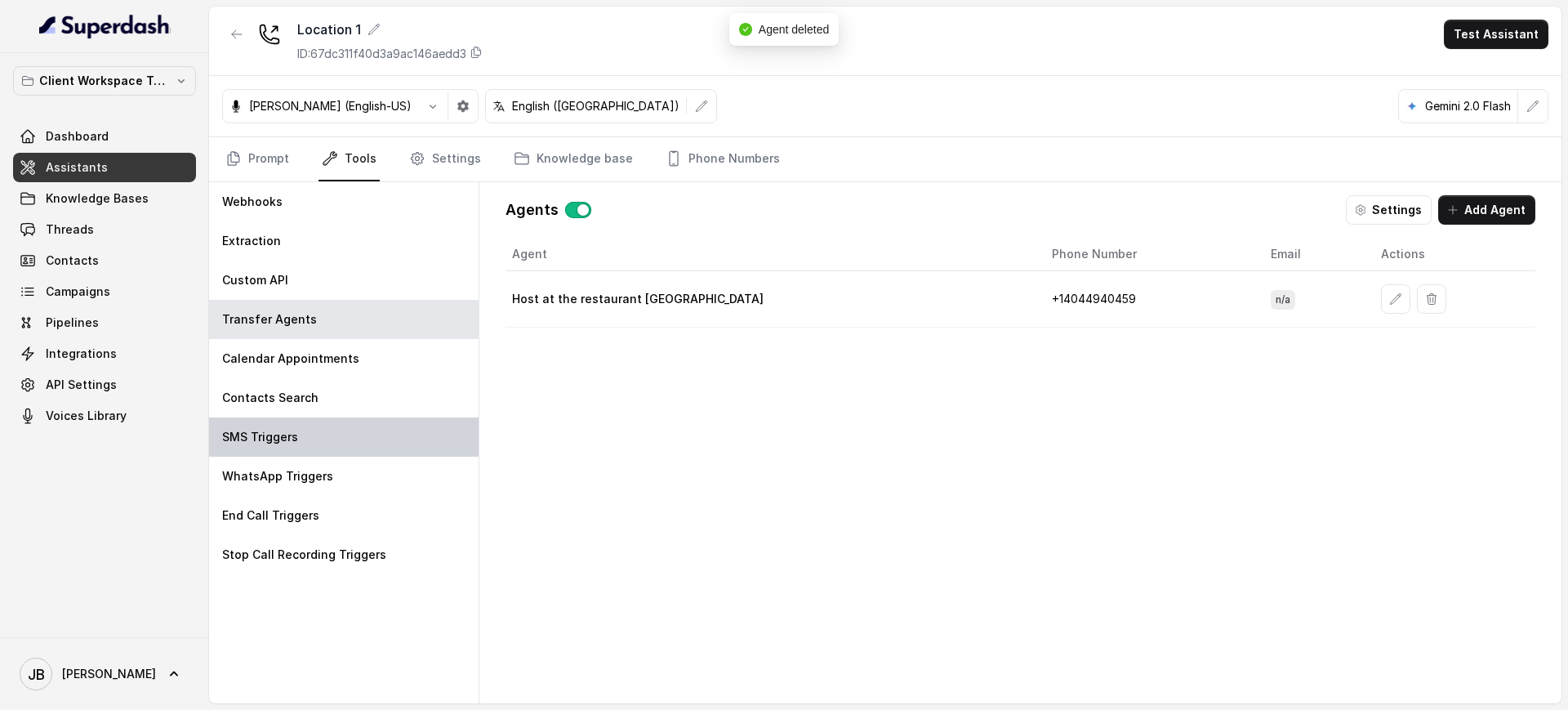
click at [298, 438] on div "SMS Triggers" at bounding box center [343, 437] width 269 height 39
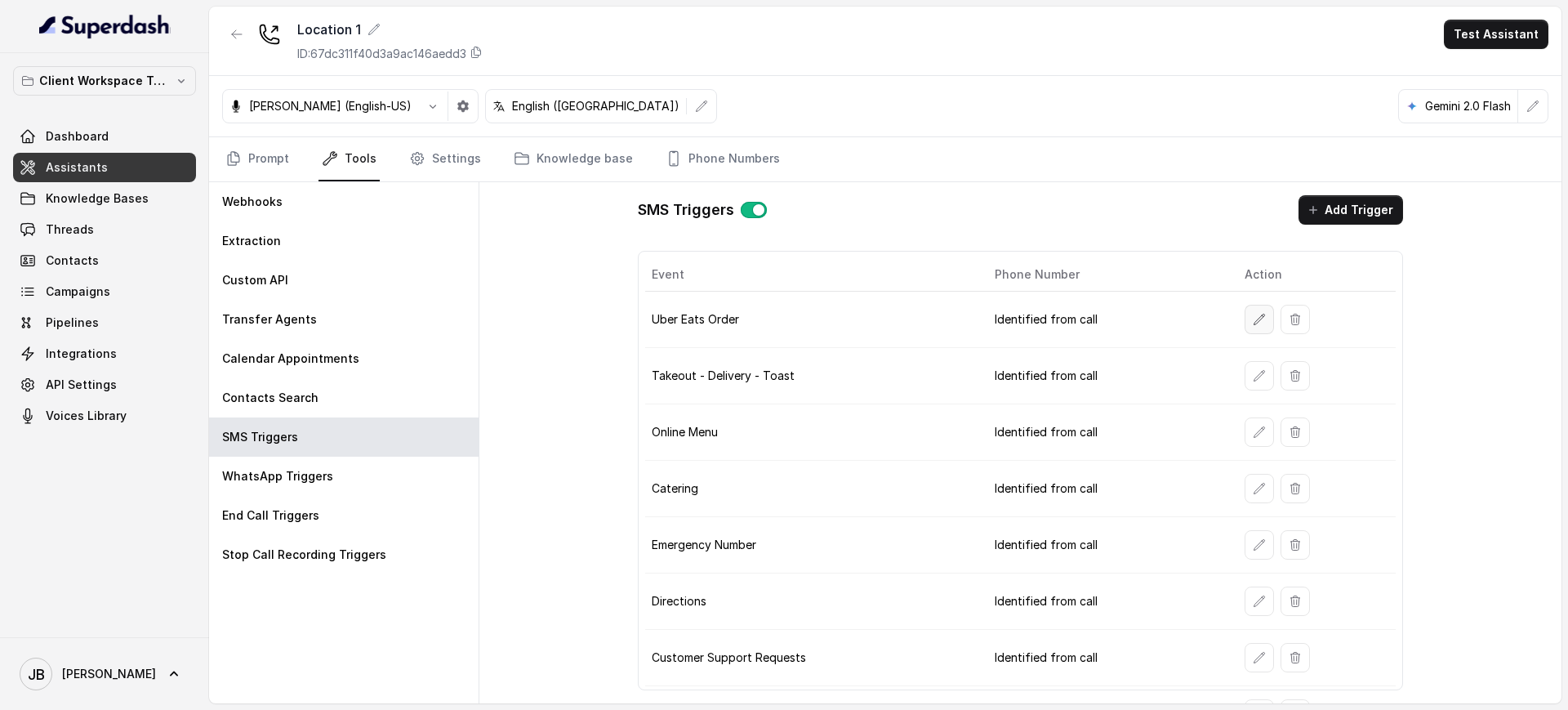
click at [1244, 319] on button "button" at bounding box center [1259, 319] width 30 height 30
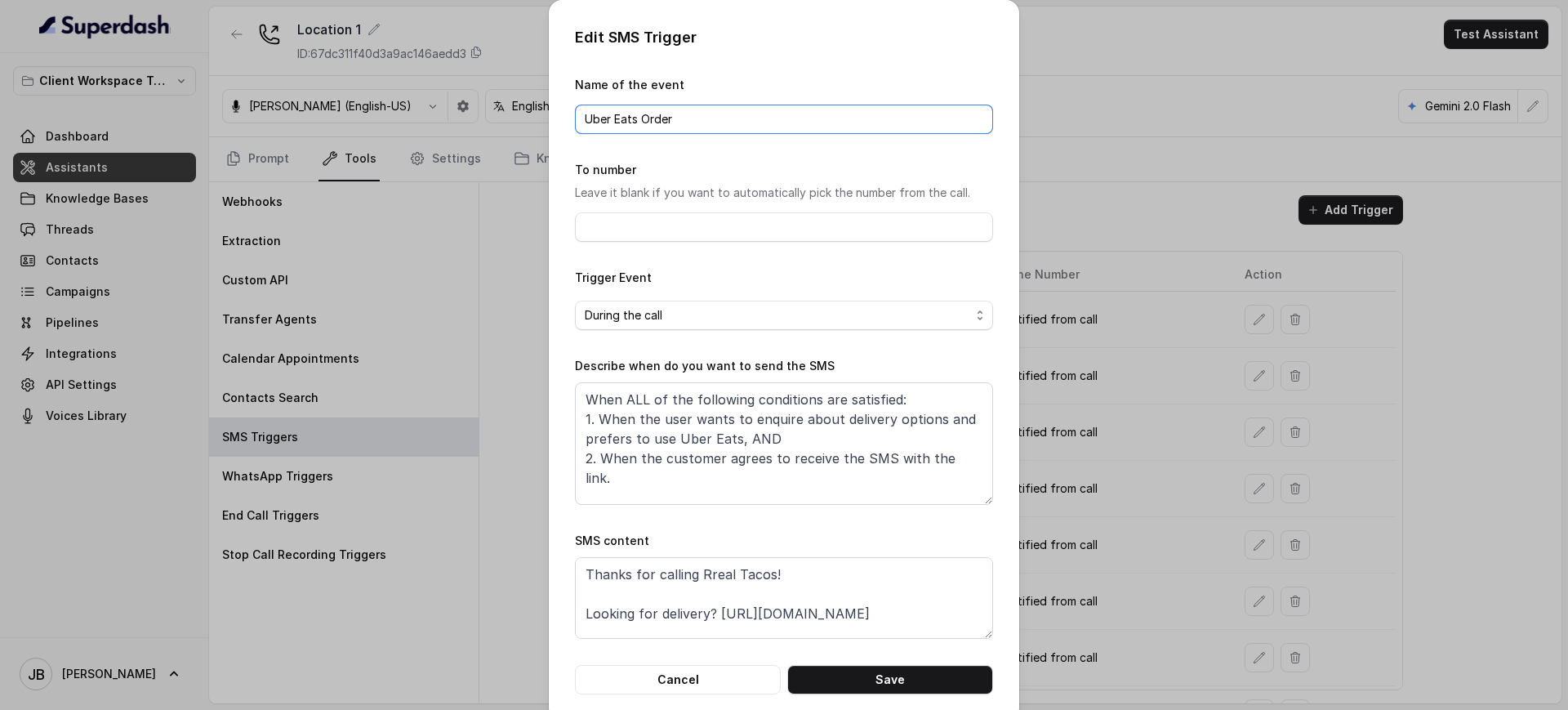
drag, startPoint x: 669, startPoint y: 121, endPoint x: 352, endPoint y: 134, distance: 317.3
click at [352, 134] on div "Edit SMS Trigger Name of the event Uber Eats Order To number Leave it blank if …" at bounding box center [784, 355] width 1568 height 710
type input "Delivery Order"
click at [756, 426] on textarea "When ALL of the following conditions are satisfied: 1. When the user wants to e…" at bounding box center [784, 444] width 419 height 123
paste textarea "r pickup options"
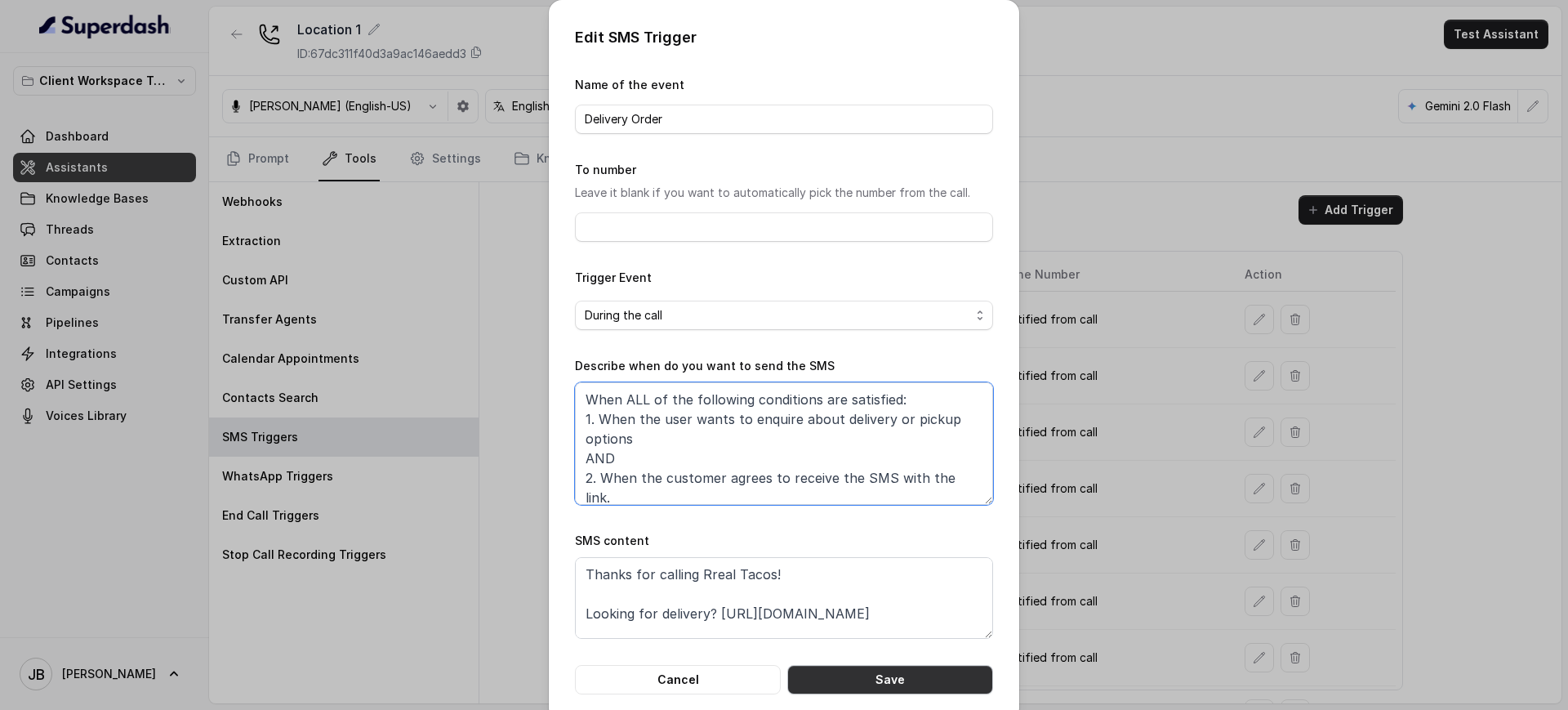
type textarea "When ALL of the following conditions are satisfied: 1. When the user wants to e…"
click at [887, 688] on button "Save" at bounding box center [890, 679] width 206 height 30
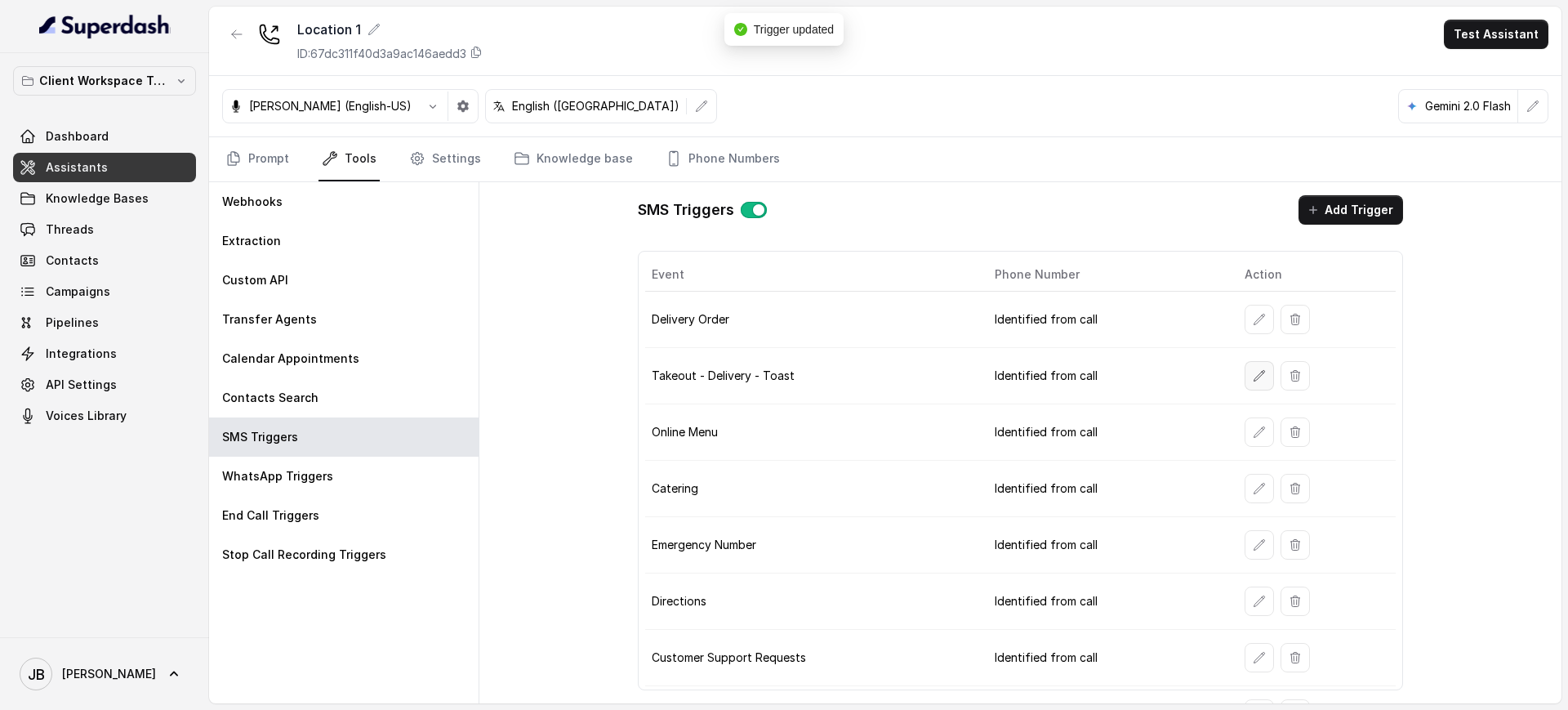
click at [1244, 378] on button "button" at bounding box center [1259, 376] width 30 height 30
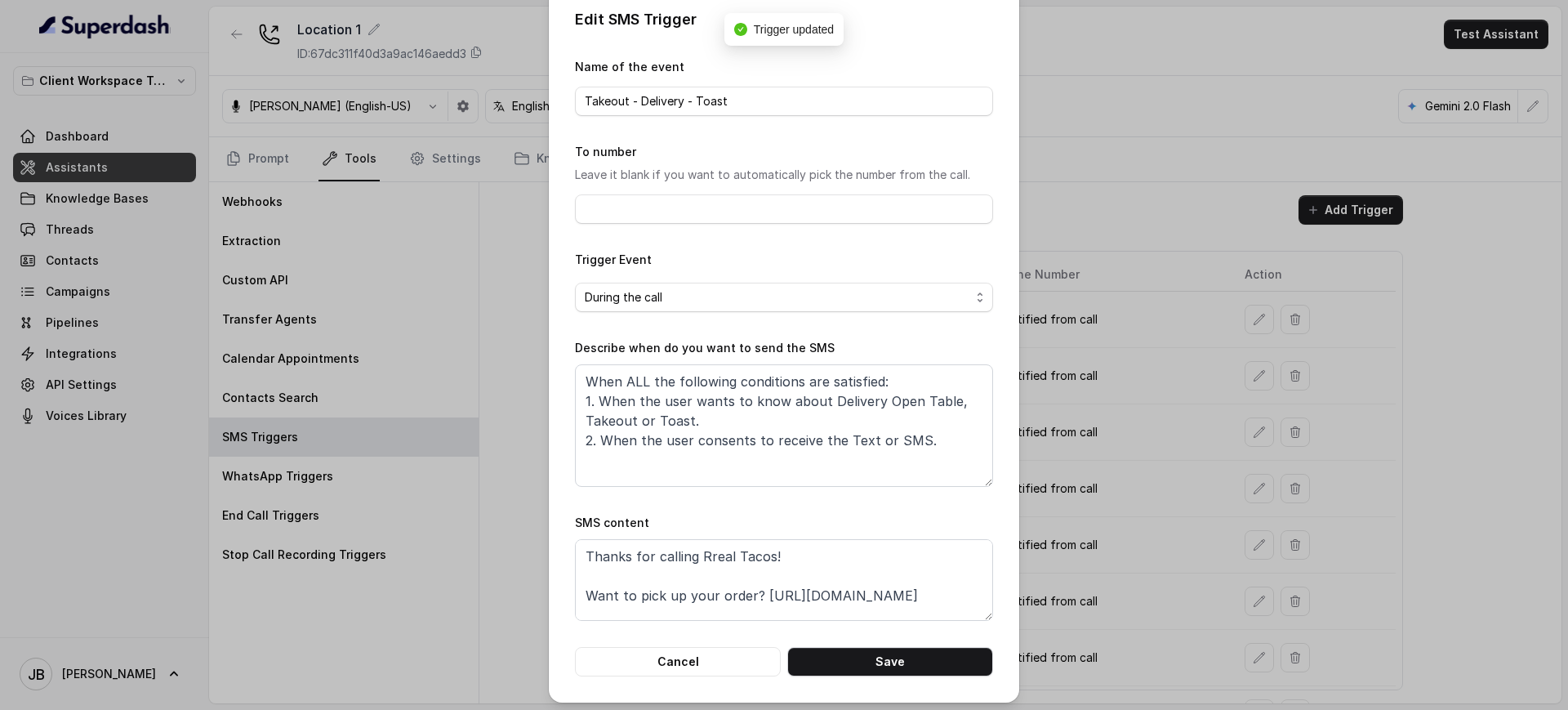
scroll to position [24, 0]
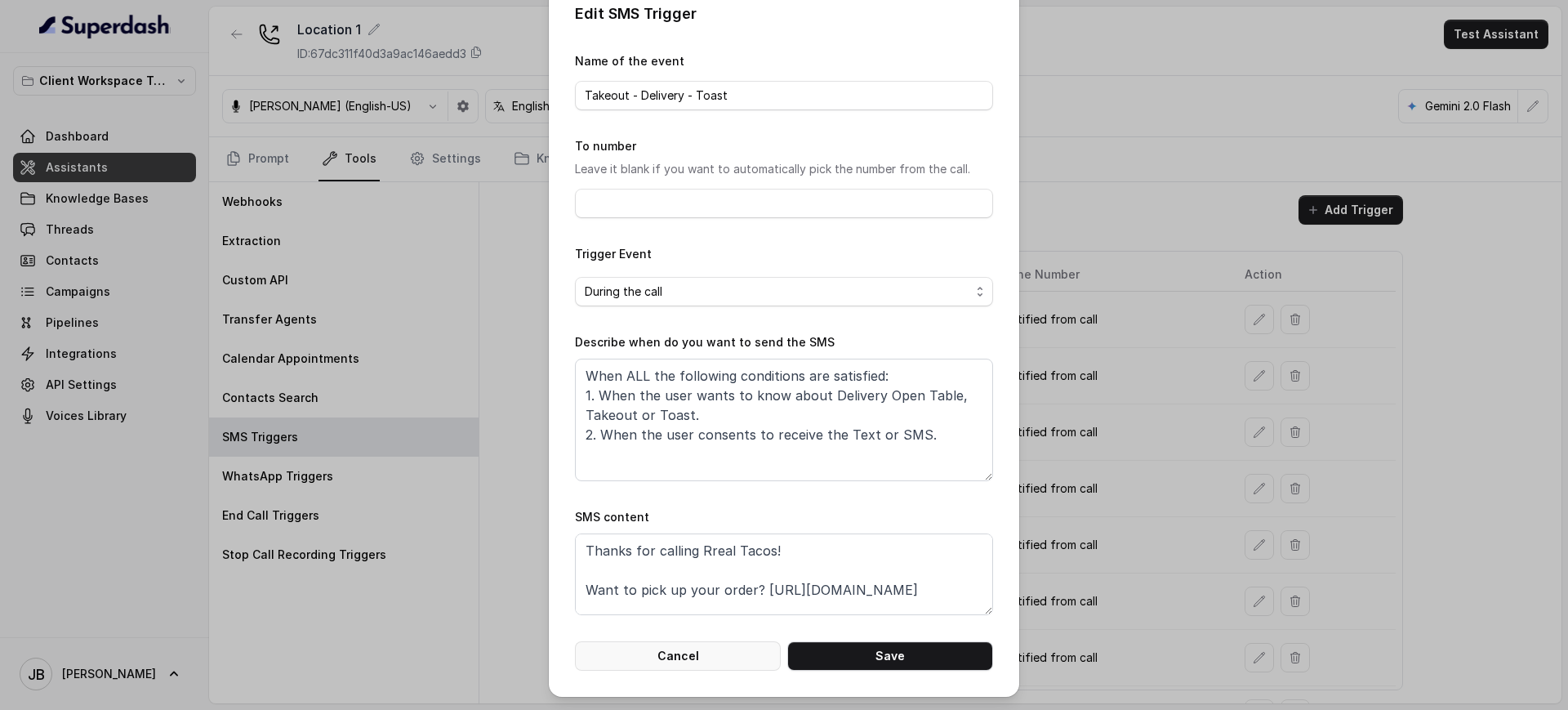
click at [716, 659] on button "Cancel" at bounding box center [677, 655] width 206 height 30
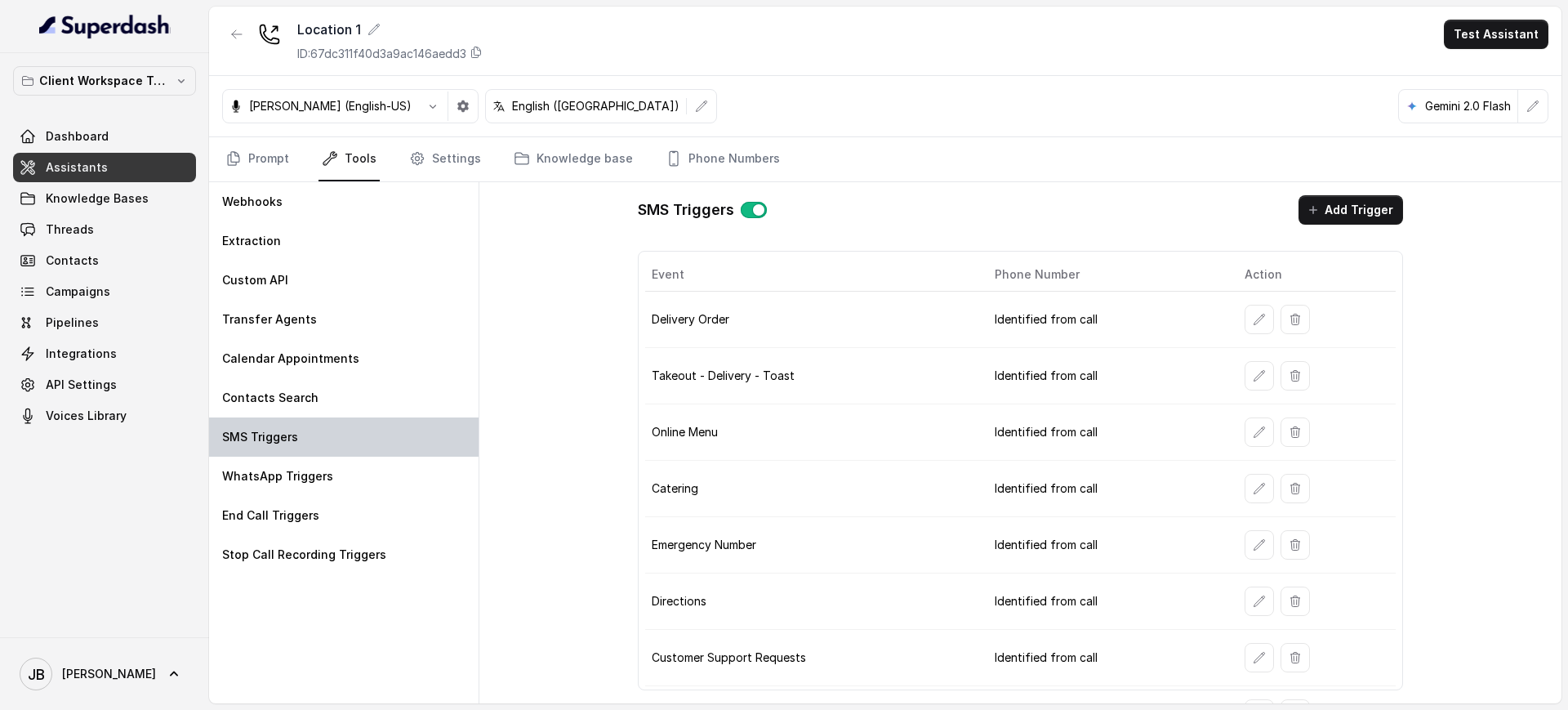
click at [385, 430] on div "SMS Triggers" at bounding box center [343, 437] width 269 height 39
click at [1253, 319] on icon "button" at bounding box center [1260, 320] width 13 height 13
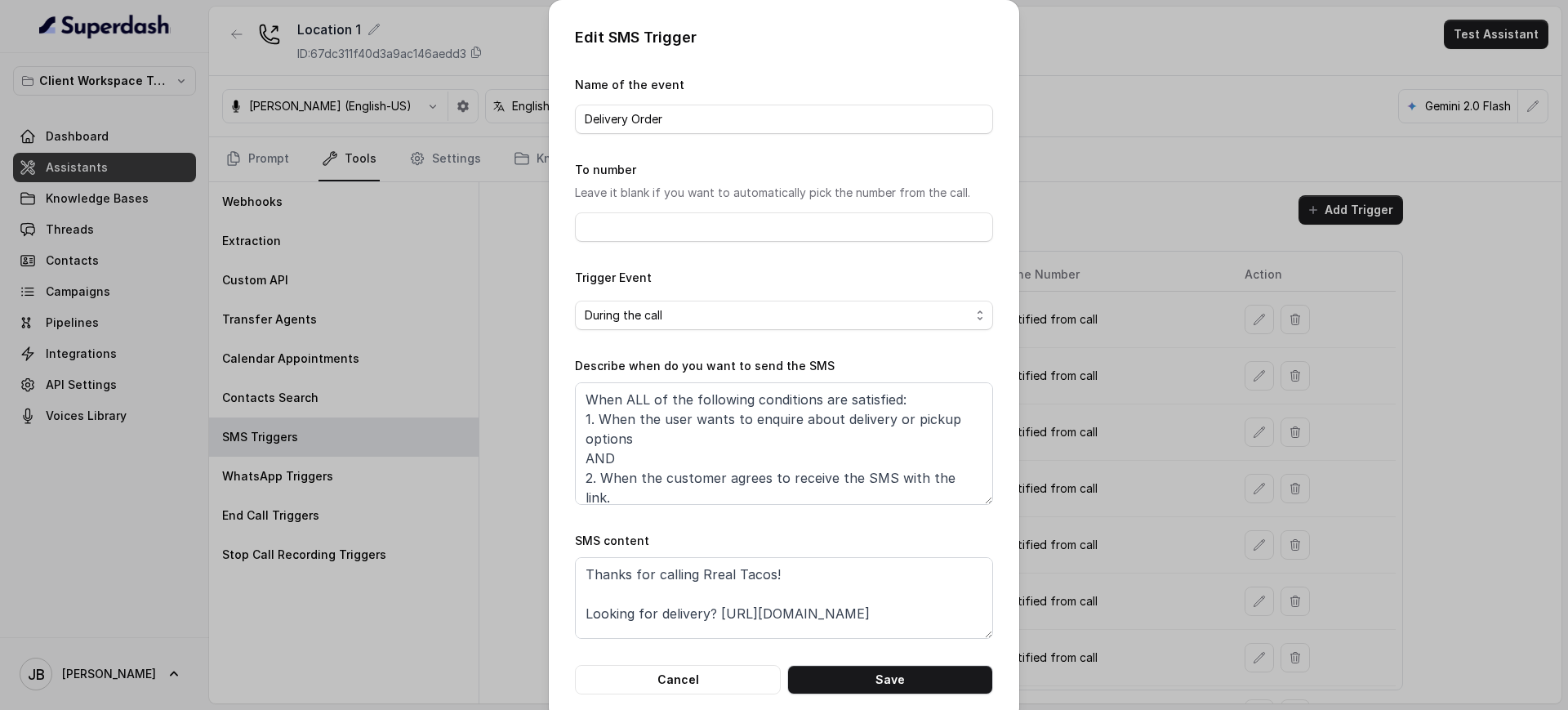
drag, startPoint x: 867, startPoint y: 534, endPoint x: 858, endPoint y: 561, distance: 28.5
click at [865, 535] on form "Name of the event Delivery Order To number Leave it blank if you want to automa…" at bounding box center [784, 384] width 419 height 619
click at [853, 568] on textarea "Thanks for calling Rreal Tacos! Looking for delivery? https://foxly.link/uberea…" at bounding box center [784, 597] width 419 height 81
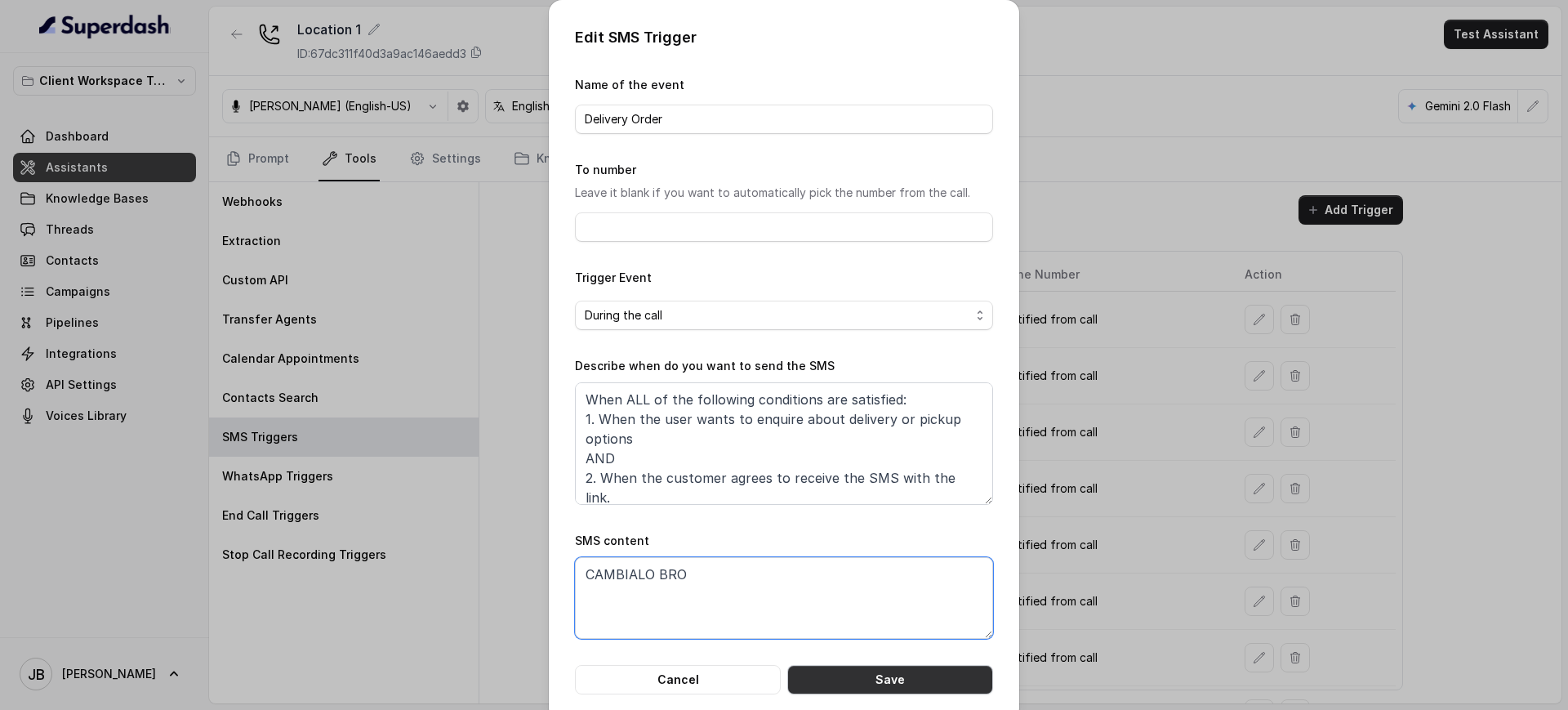
type textarea "CAMBIALO BRO"
click at [876, 680] on button "Save" at bounding box center [890, 679] width 206 height 30
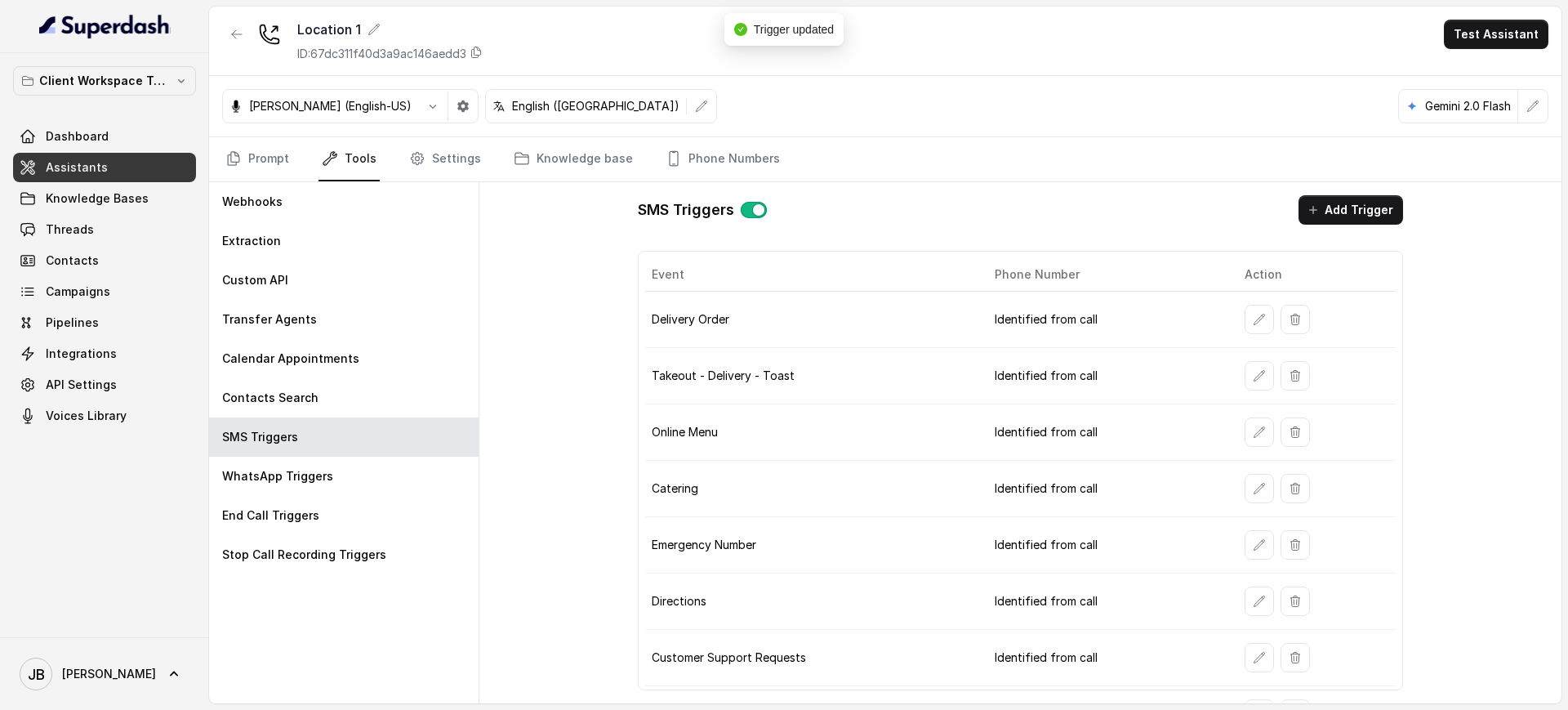
click at [1216, 326] on td "Identified from call" at bounding box center [1106, 319] width 250 height 57
click at [1244, 320] on button "button" at bounding box center [1259, 319] width 30 height 30
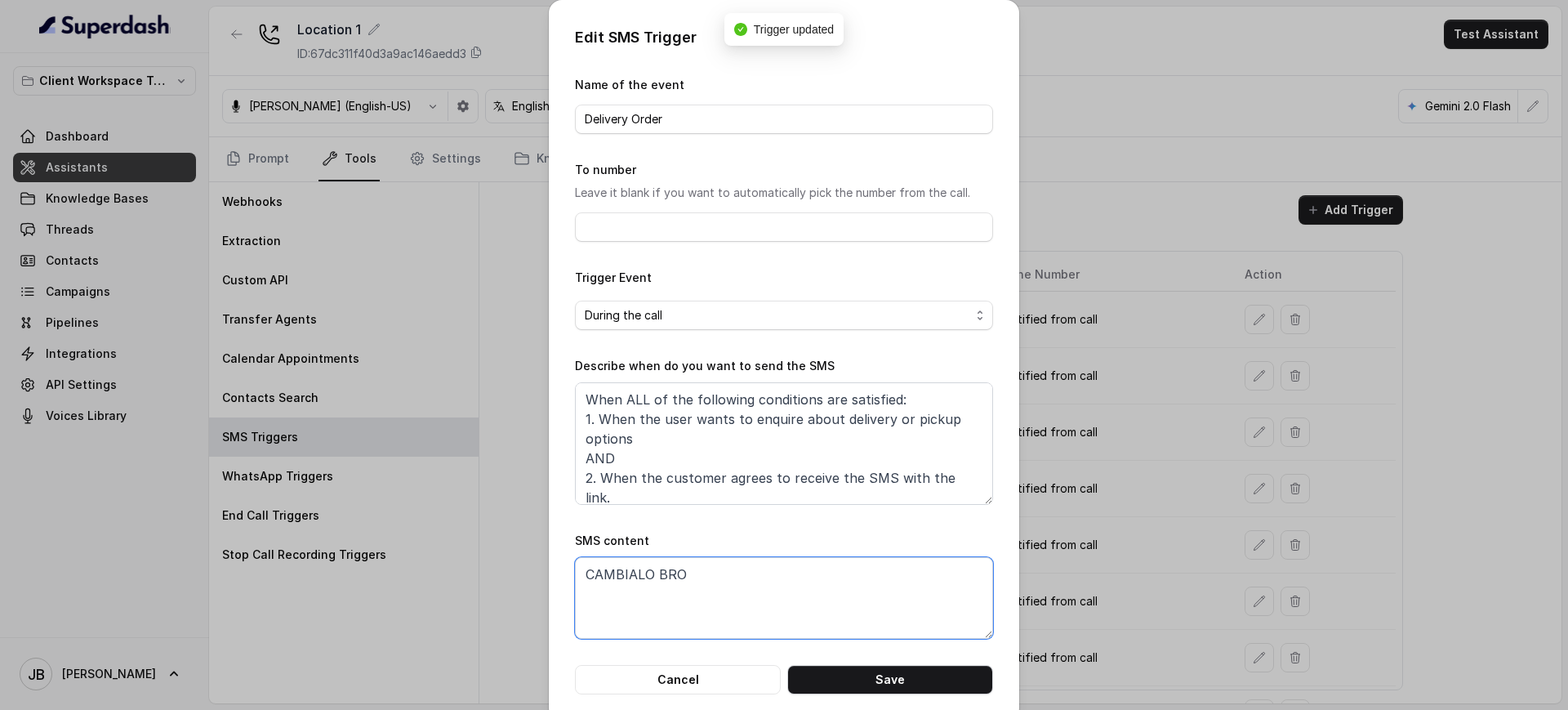
click at [773, 568] on textarea "CAMBIALO BRO" at bounding box center [784, 597] width 419 height 81
click at [768, 592] on textarea "CAMBIALO BRO" at bounding box center [784, 597] width 419 height 81
click at [781, 591] on textarea "CAMBIALO BRO" at bounding box center [784, 597] width 419 height 81
paste textarea "Thanks for calling Baires Grill Brickell! Need directions? https://foxly.link/y…"
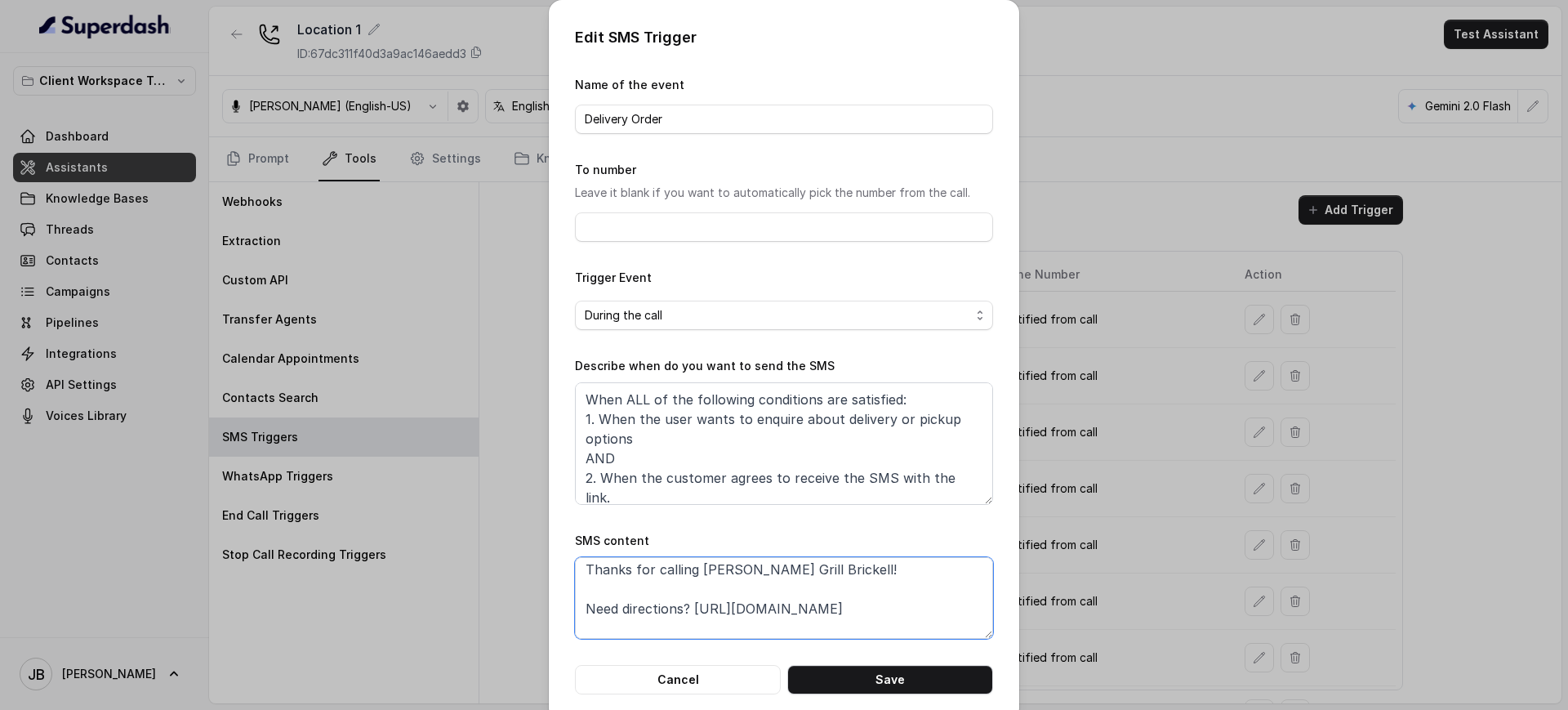
scroll to position [0, 0]
drag, startPoint x: 688, startPoint y: 573, endPoint x: 807, endPoint y: 574, distance: 119.0
click at [807, 574] on textarea "Thanks for calling Baires Grill Brickell! Need directions? https://foxly.link/y…" at bounding box center [784, 597] width 419 height 81
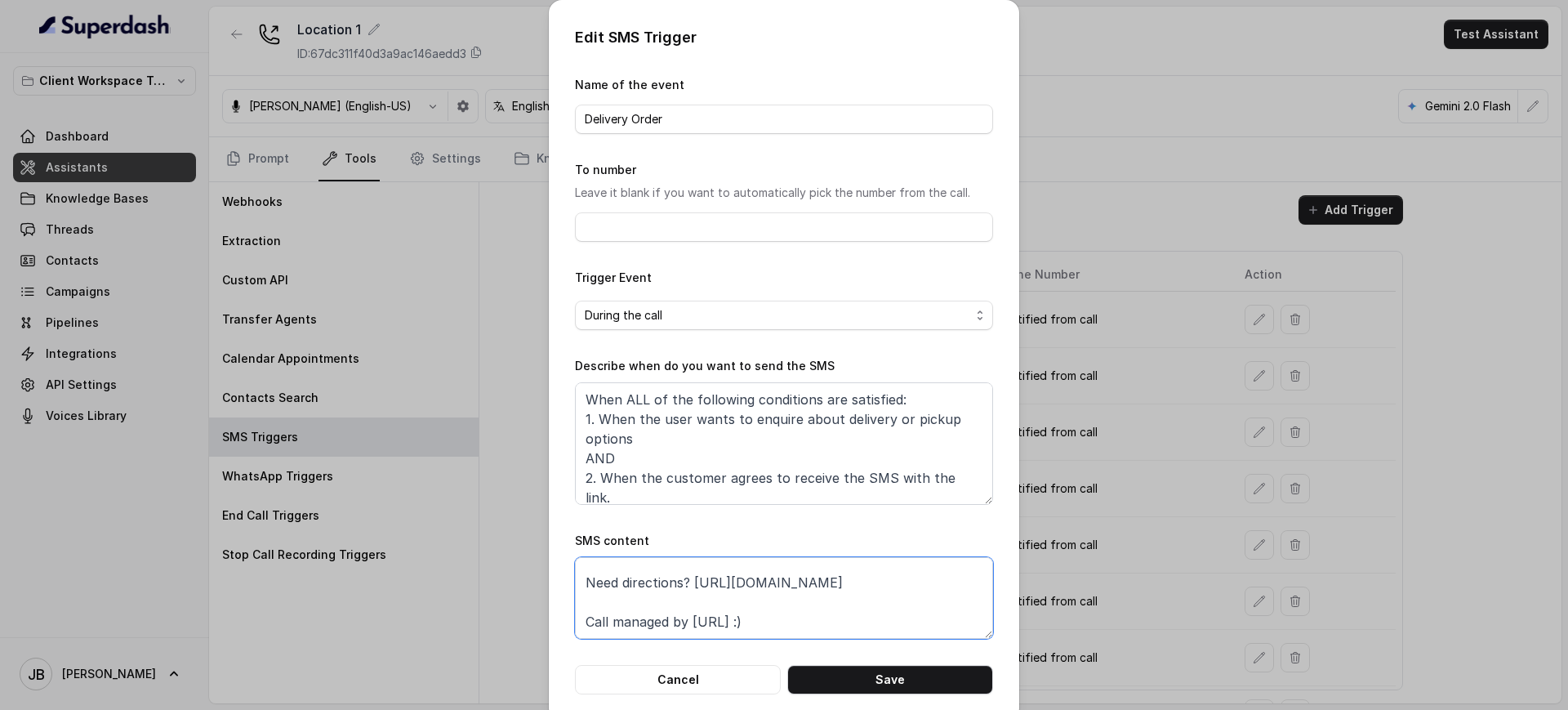
drag, startPoint x: 927, startPoint y: 584, endPoint x: 684, endPoint y: 577, distance: 243.1
click at [684, 579] on textarea "Thanks for calling [LOCATION]! Need directions? https://foxly.link/y483-deliver…" at bounding box center [784, 597] width 419 height 81
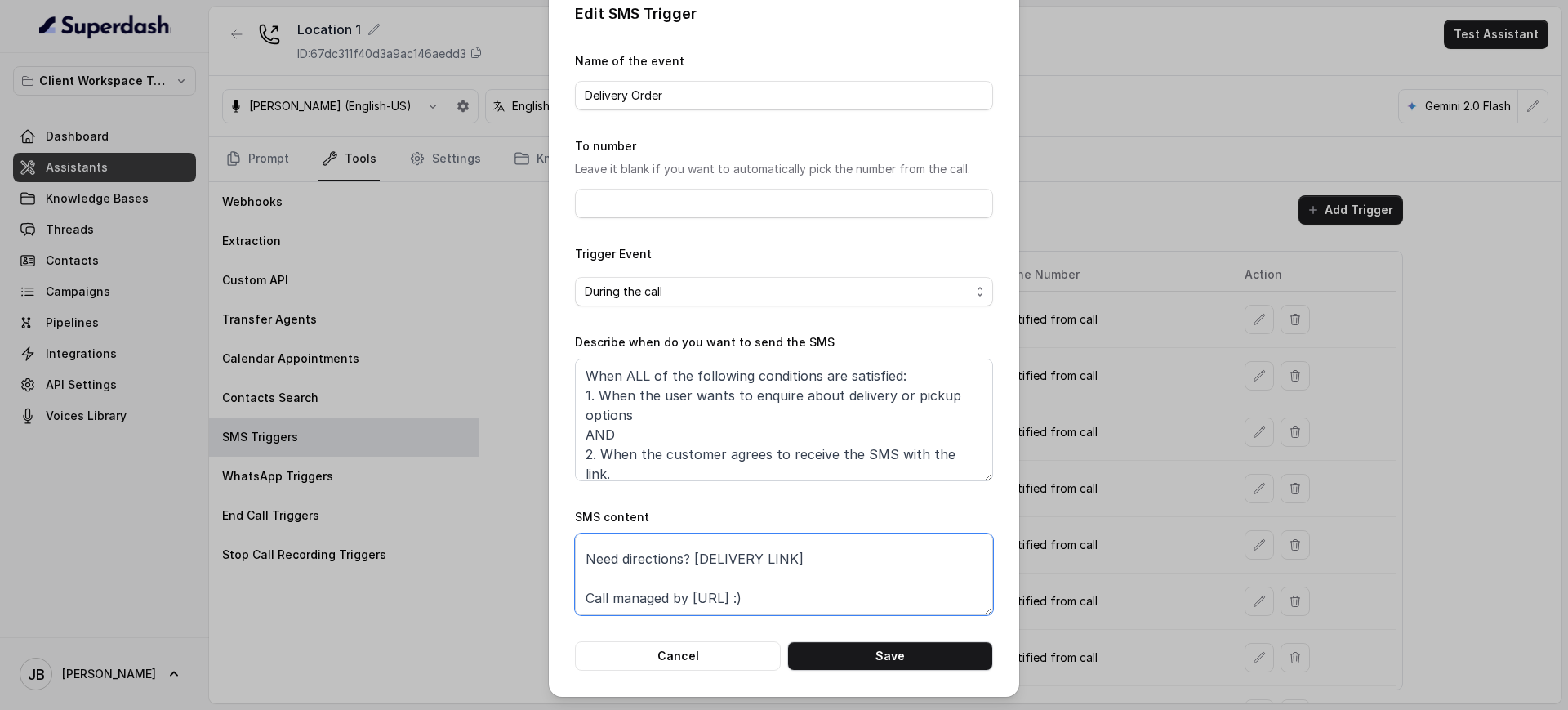
scroll to position [0, 0]
drag, startPoint x: 680, startPoint y: 557, endPoint x: 561, endPoint y: 573, distance: 120.1
click at [561, 573] on div "Edit SMS Trigger Name of the event Delivery Order To number Leave it blank if y…" at bounding box center [784, 336] width 470 height 721
type textarea "Thanks for calling [LOCATION]! For delivery orders: [DELIVERY LINK] Call manage…"
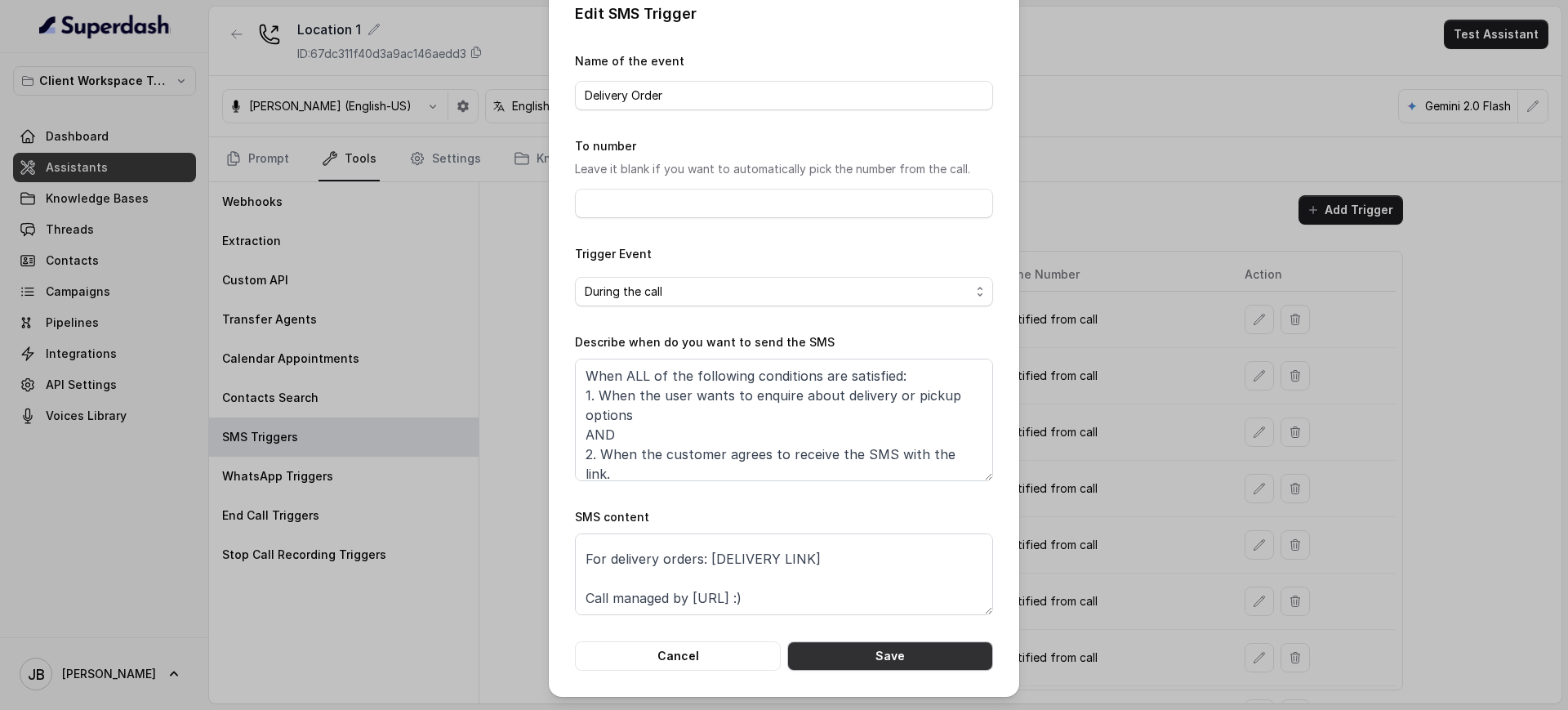
click at [888, 664] on button "Save" at bounding box center [890, 655] width 206 height 30
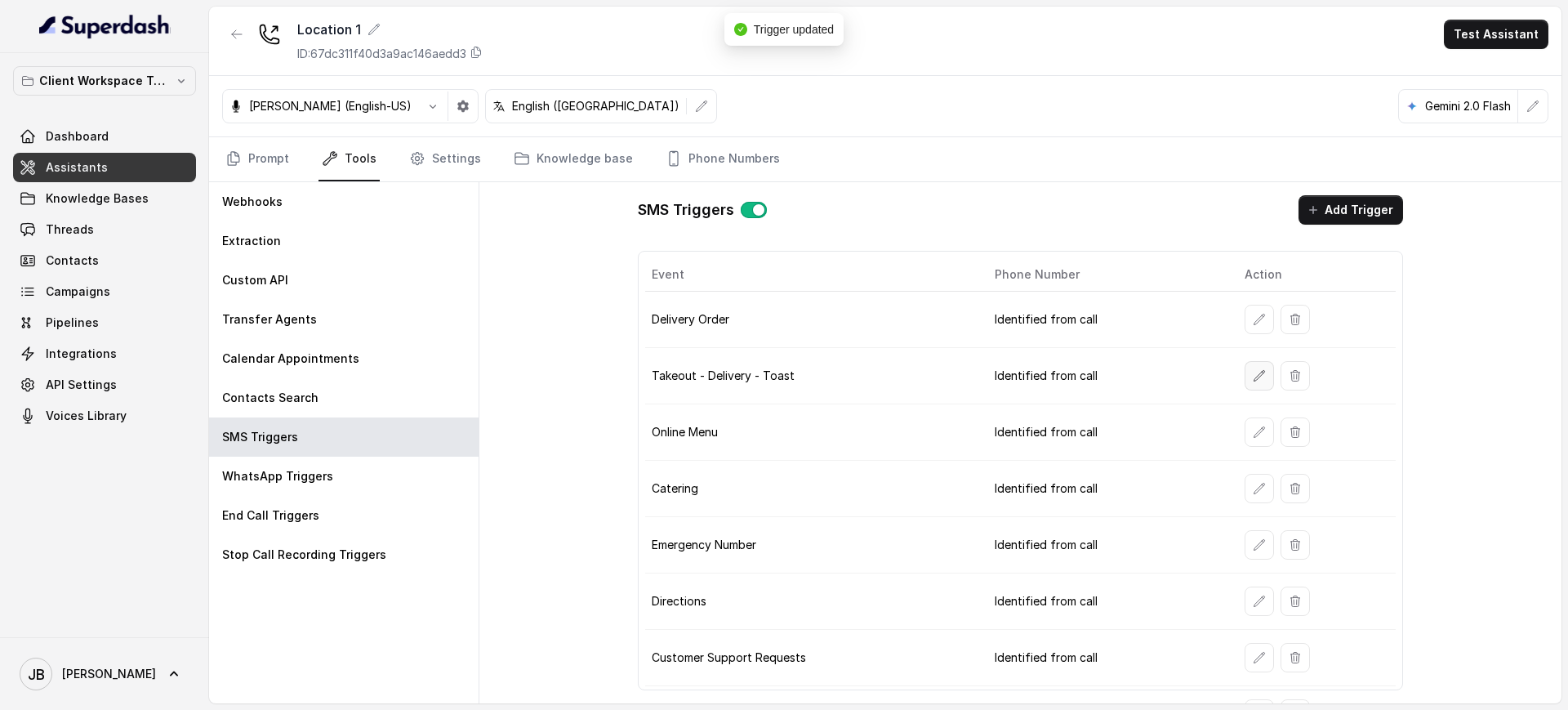
click at [1248, 363] on button "button" at bounding box center [1259, 376] width 30 height 30
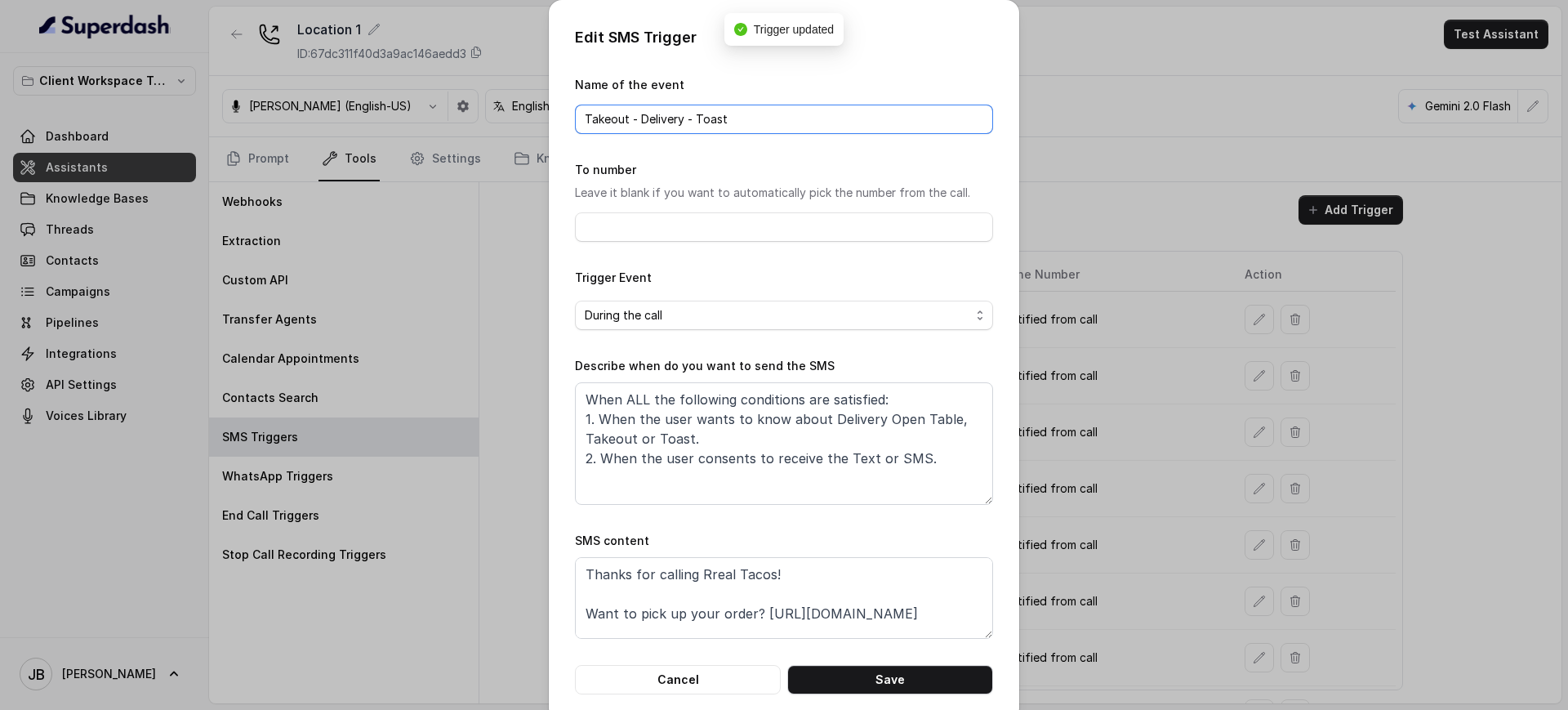
click at [715, 125] on input "Takeout - Delivery - Toast" at bounding box center [784, 119] width 419 height 30
type input "Pickup"
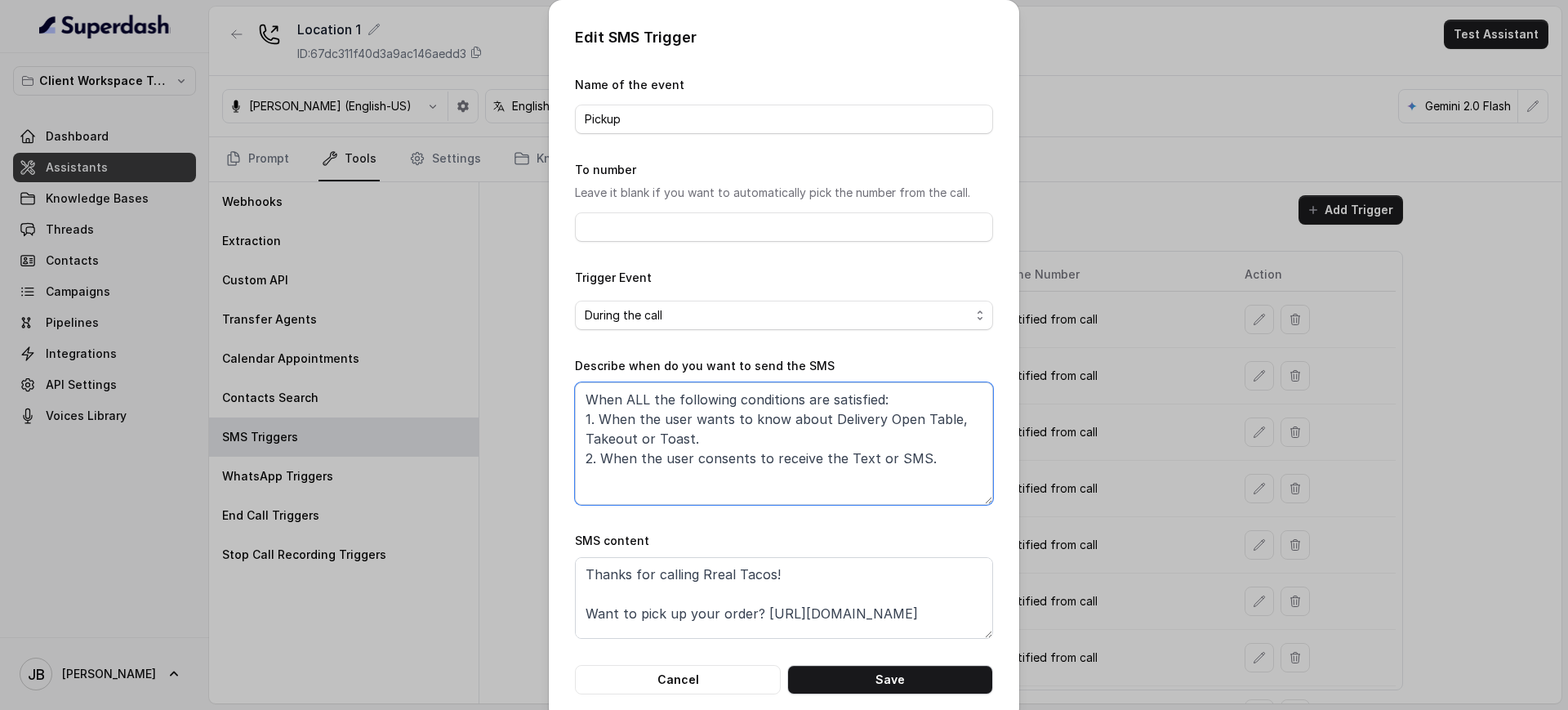
click at [796, 451] on textarea "When ALL the following conditions are satisfied: 1. When the user wants to know…" at bounding box center [784, 444] width 419 height 123
click at [818, 448] on textarea "When ALL the following conditions are satisfied: 1. When the user wants to know…" at bounding box center [784, 444] width 419 height 123
paste textarea "PickUp, TakeOut, Takeaway, To-Go order, AND 2. When the user consents to receiv…"
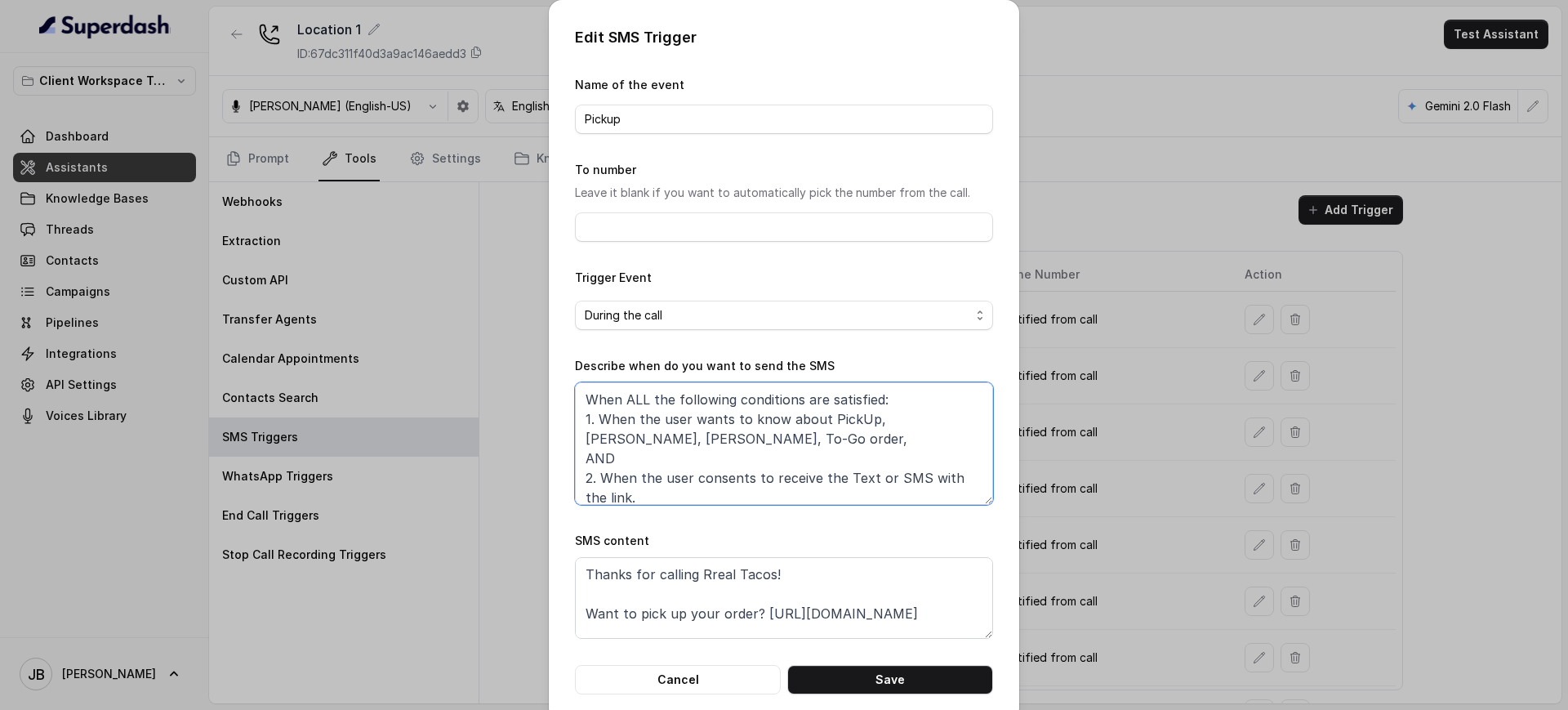
scroll to position [2, 0]
type textarea "When ALL the following conditions are satisfied: 1. When the user wants to know…"
click at [673, 120] on input "Pickup" at bounding box center [784, 119] width 419 height 30
type input "Takeout - Pickup"
drag, startPoint x: 695, startPoint y: 572, endPoint x: 764, endPoint y: 582, distance: 69.7
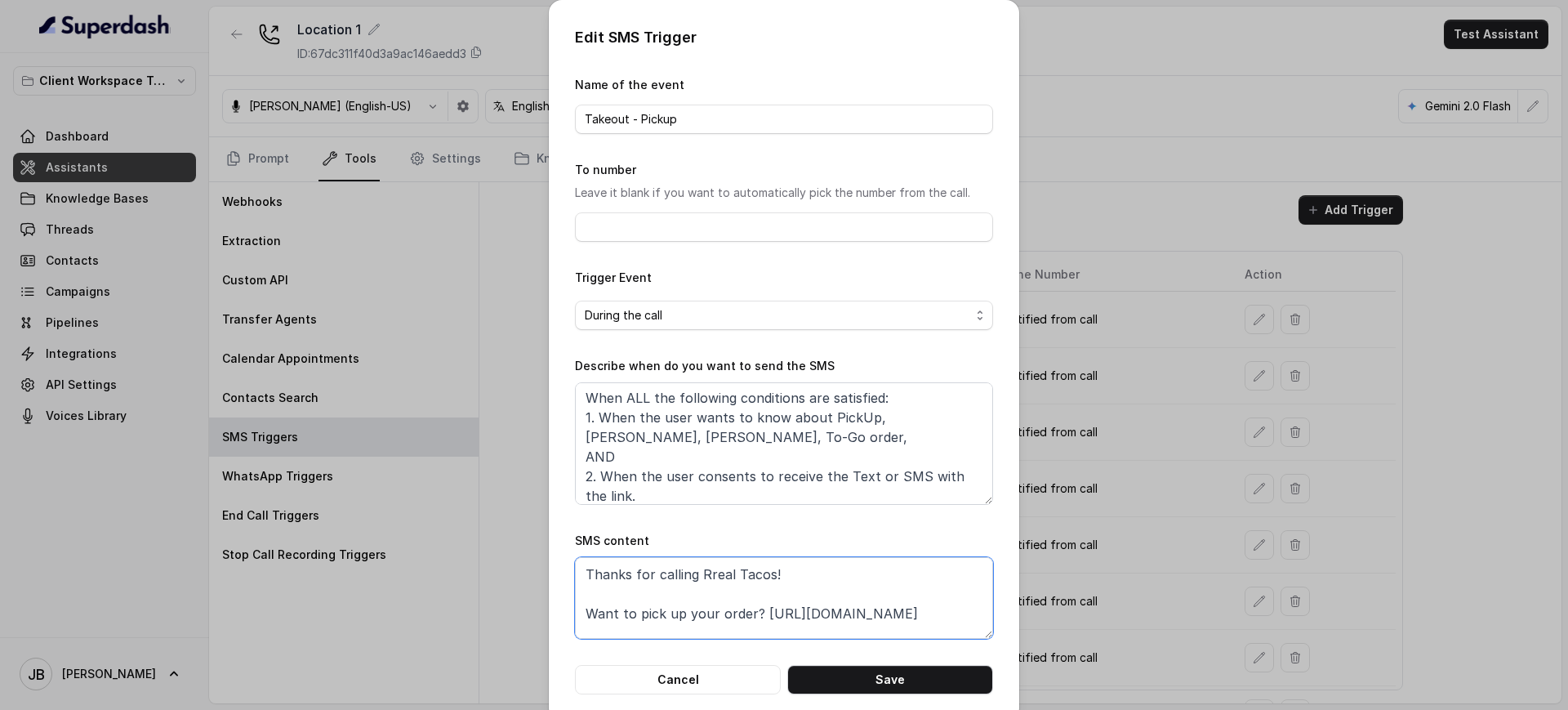
click at [764, 582] on textarea "Thanks for calling Rreal Tacos! Want to pick up your order? https://foxly.link/…" at bounding box center [784, 597] width 419 height 81
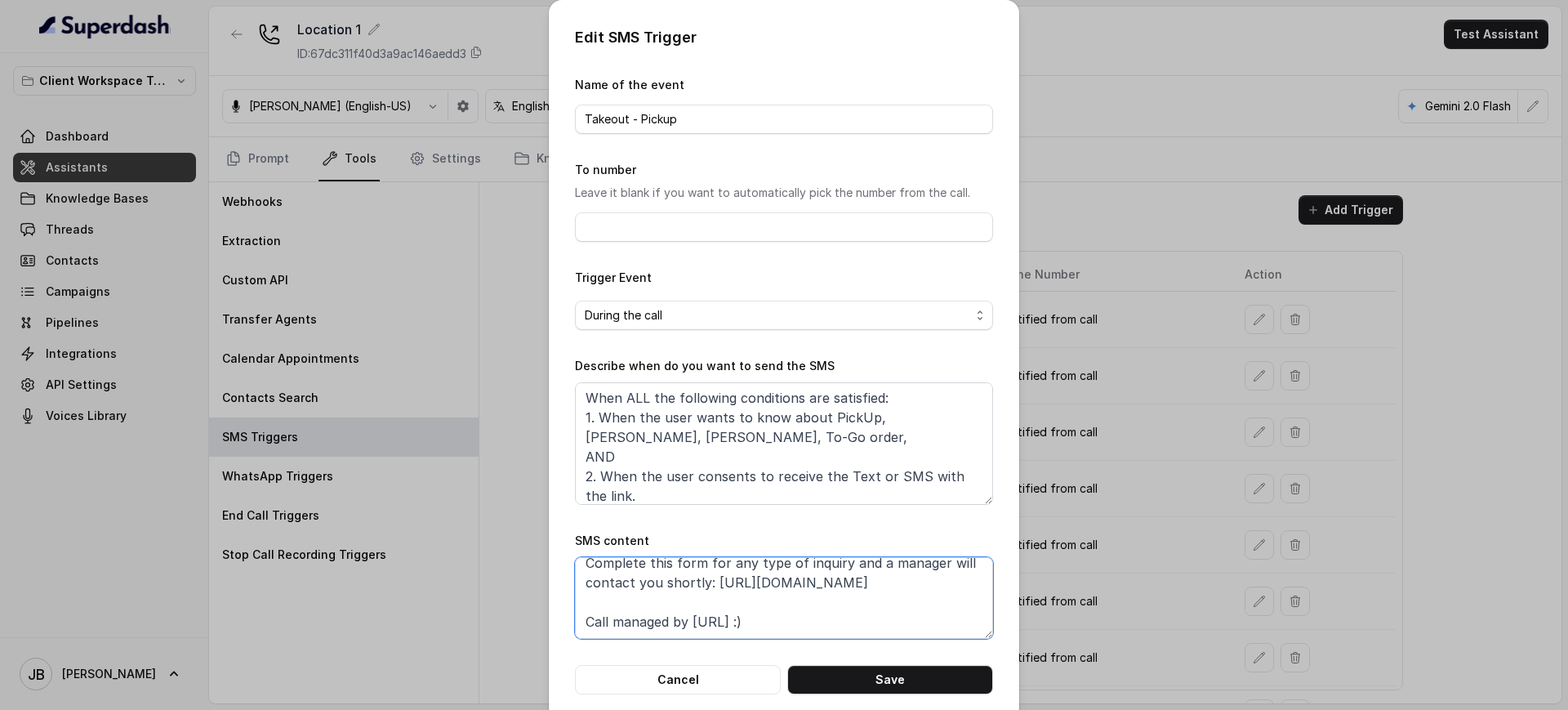
scroll to position [24, 0]
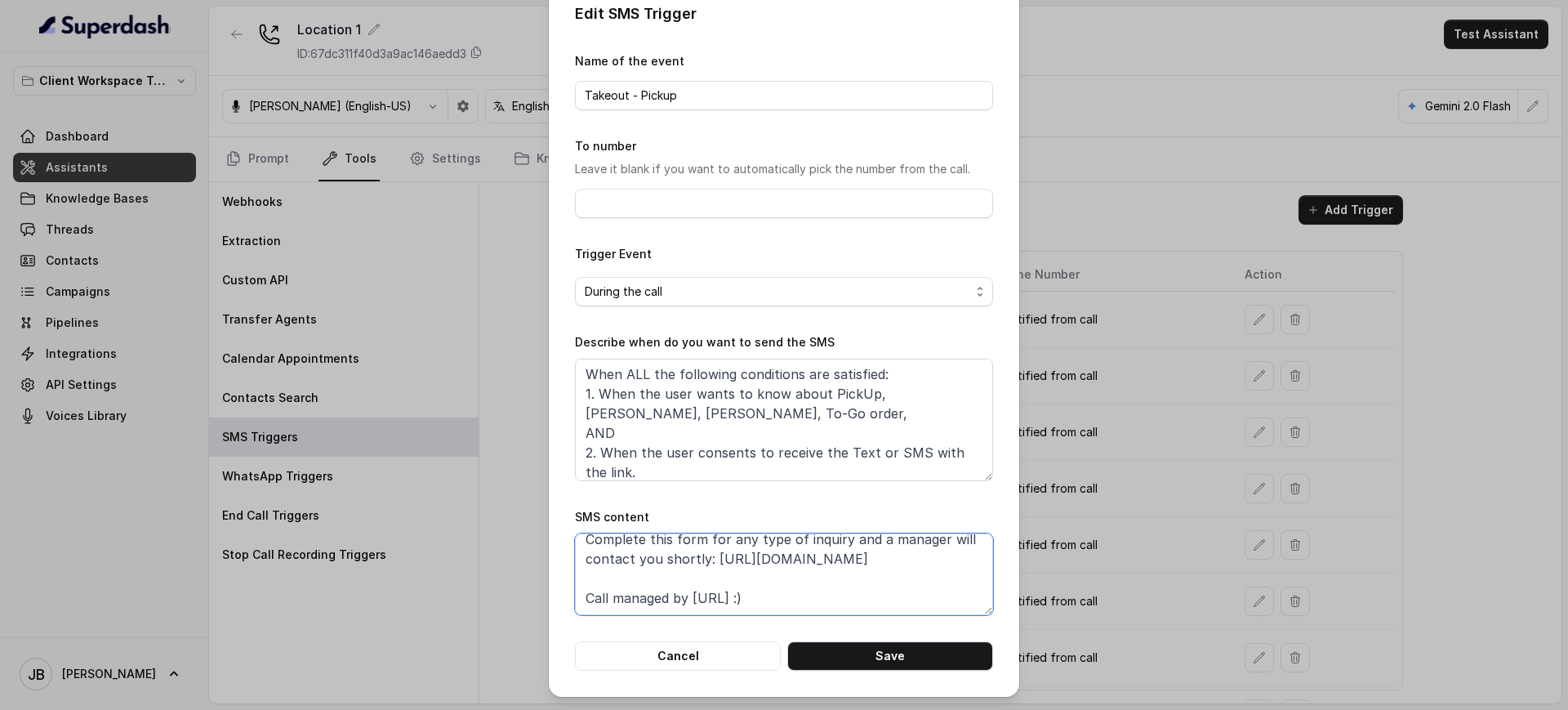
drag, startPoint x: 738, startPoint y: 562, endPoint x: 928, endPoint y: 566, distance: 190.0
click at [928, 566] on textarea "Thanks for calling [LOCATION]! Want to pick up your order? https://foxly.link/t…" at bounding box center [784, 574] width 419 height 81
click at [801, 574] on textarea "Thanks for calling [LOCATION]! Want to pick up your order? https://foxly.link/t…" at bounding box center [784, 574] width 419 height 81
paste textarea "Chelsea Corner! Want to pick up your order? https://foxly.link/CCPickUp"
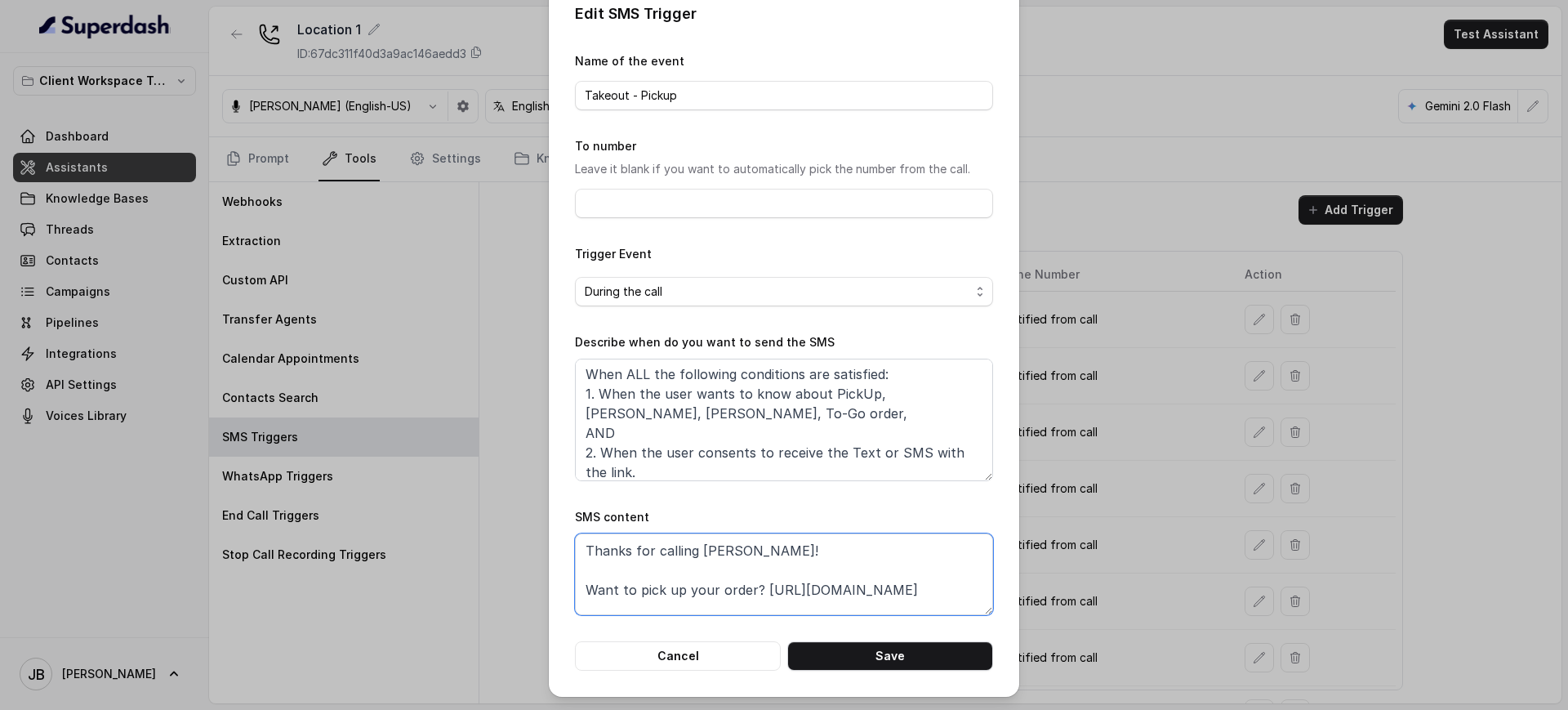
scroll to position [0, 0]
drag, startPoint x: 685, startPoint y: 542, endPoint x: 788, endPoint y: 561, distance: 104.7
click at [788, 561] on textarea "Thanks for calling Chelsea Corner! Want to pick up your order? https://foxly.li…" at bounding box center [784, 574] width 419 height 81
drag, startPoint x: 751, startPoint y: 584, endPoint x: 941, endPoint y: 597, distance: 190.4
click at [943, 597] on textarea "Thanks for calling LOCATION! Want to pick up your order? https://foxly.link/CCP…" at bounding box center [784, 574] width 419 height 81
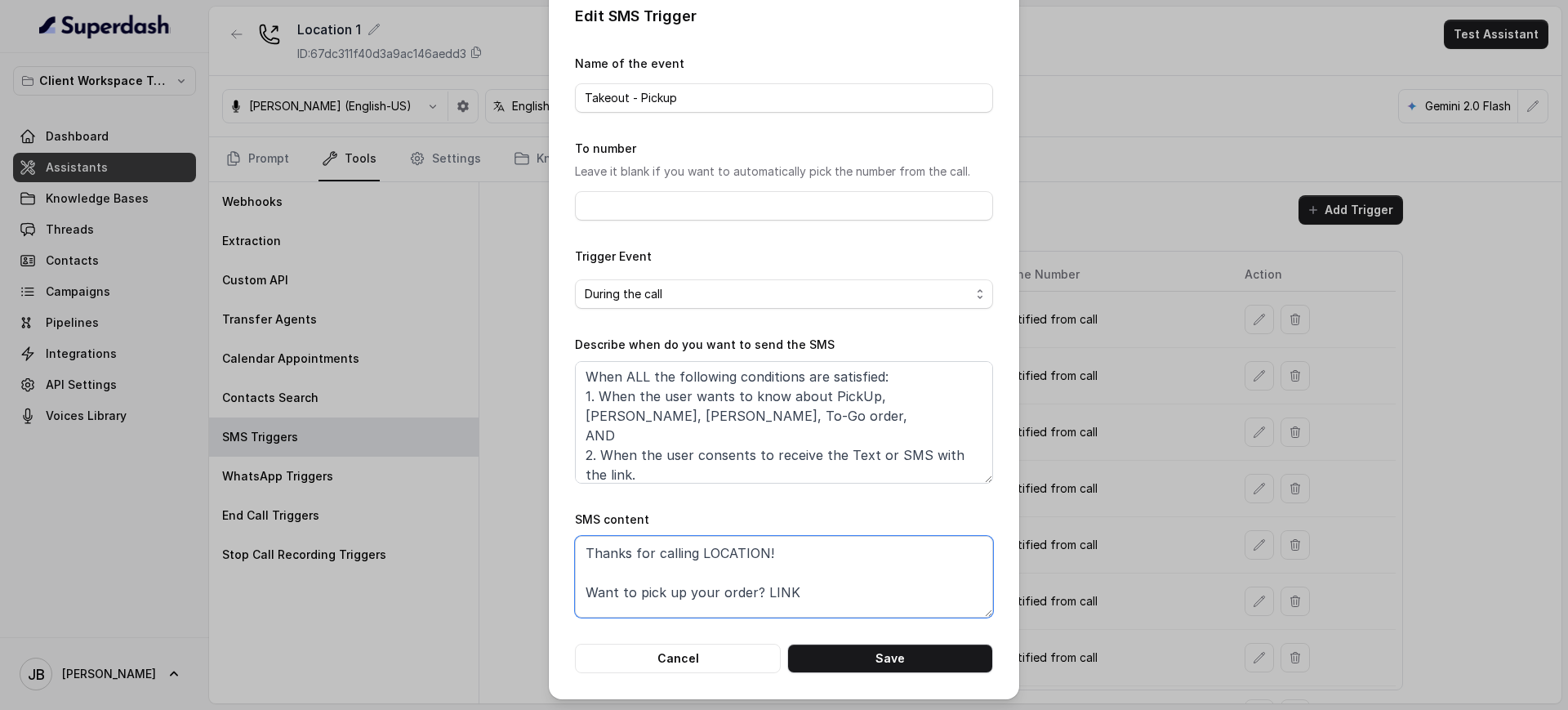
scroll to position [24, 0]
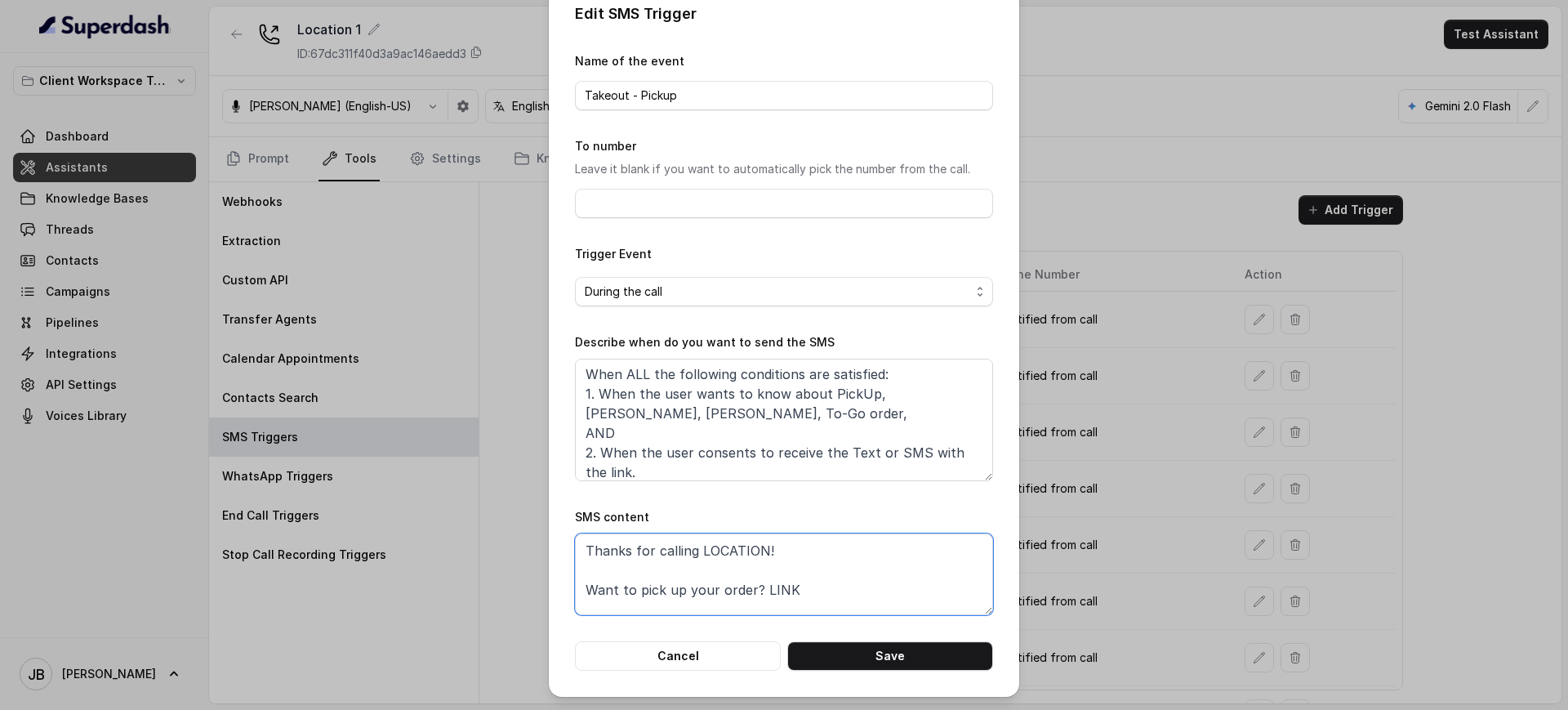
click at [861, 597] on textarea "Thanks for calling LOCATION! Want to pick up your order? LINK" at bounding box center [784, 574] width 419 height 81
click at [739, 590] on textarea "Thanks for calling LOCATION! Want to pick up your order? LINK C" at bounding box center [784, 574] width 419 height 81
paste textarea "all managed by https://restohost.ai/ :)C"
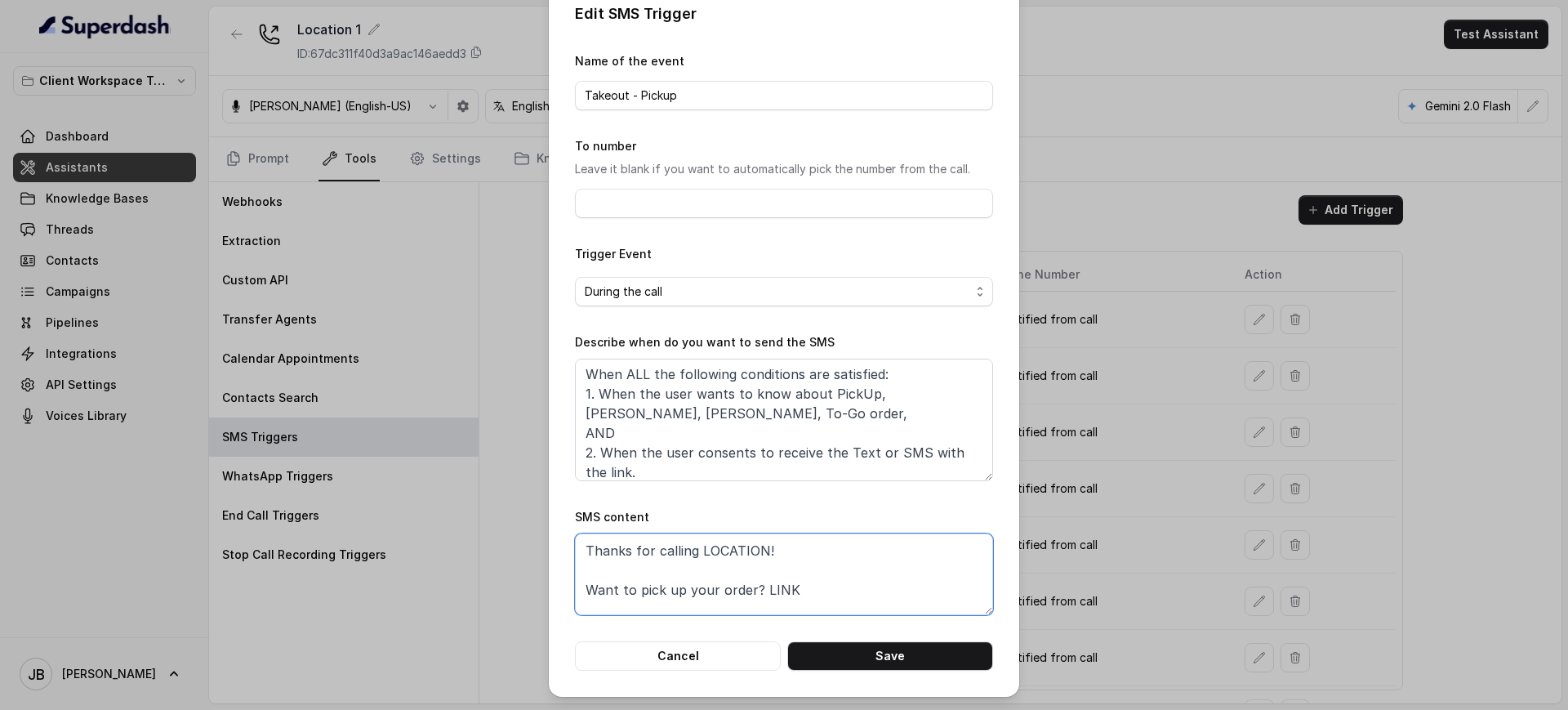
scroll to position [23, 0]
paste textarea "Call managed by https://restohost.ai/ :)"
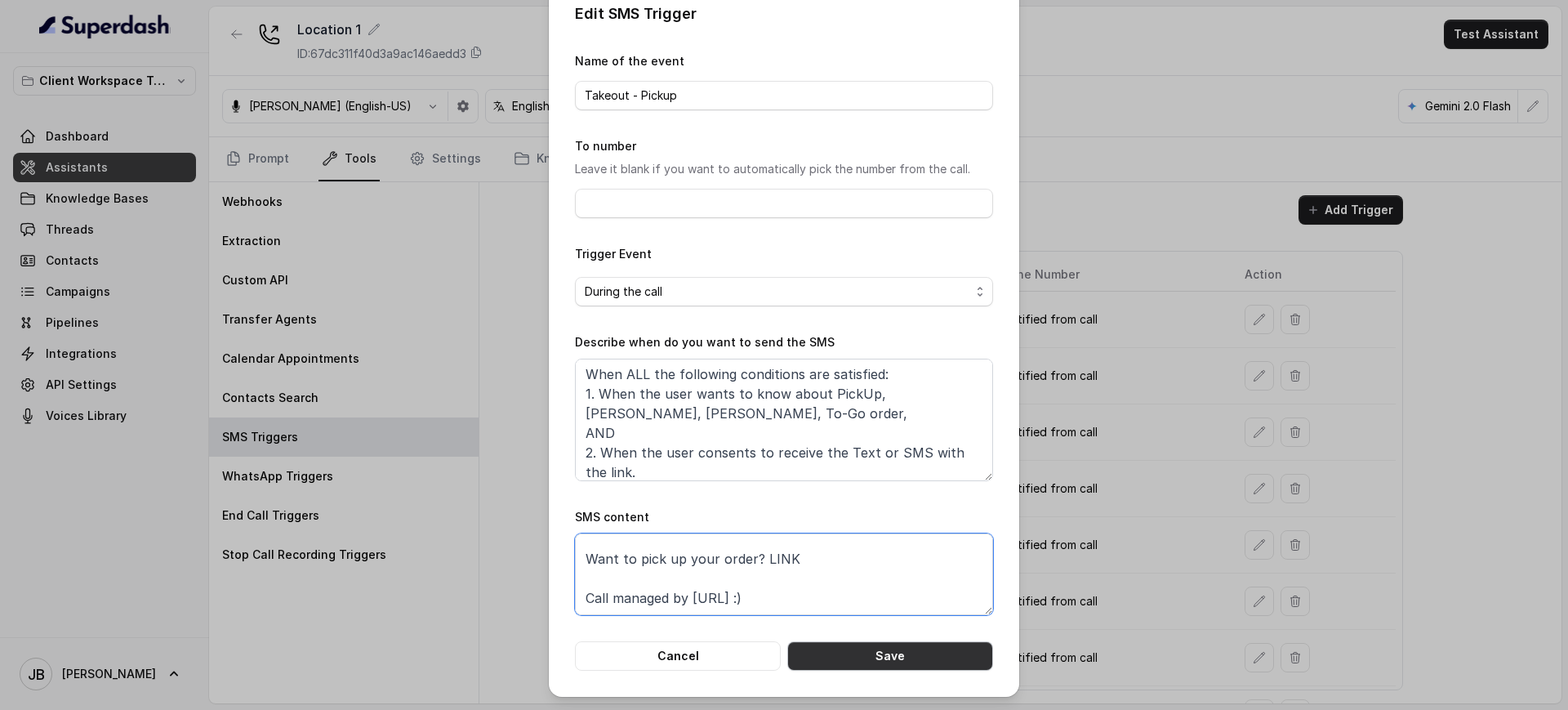
type textarea "Thanks for calling LOCATION! Want to pick up your order? LINK Call managed by h…"
click at [862, 663] on button "Save" at bounding box center [890, 655] width 206 height 30
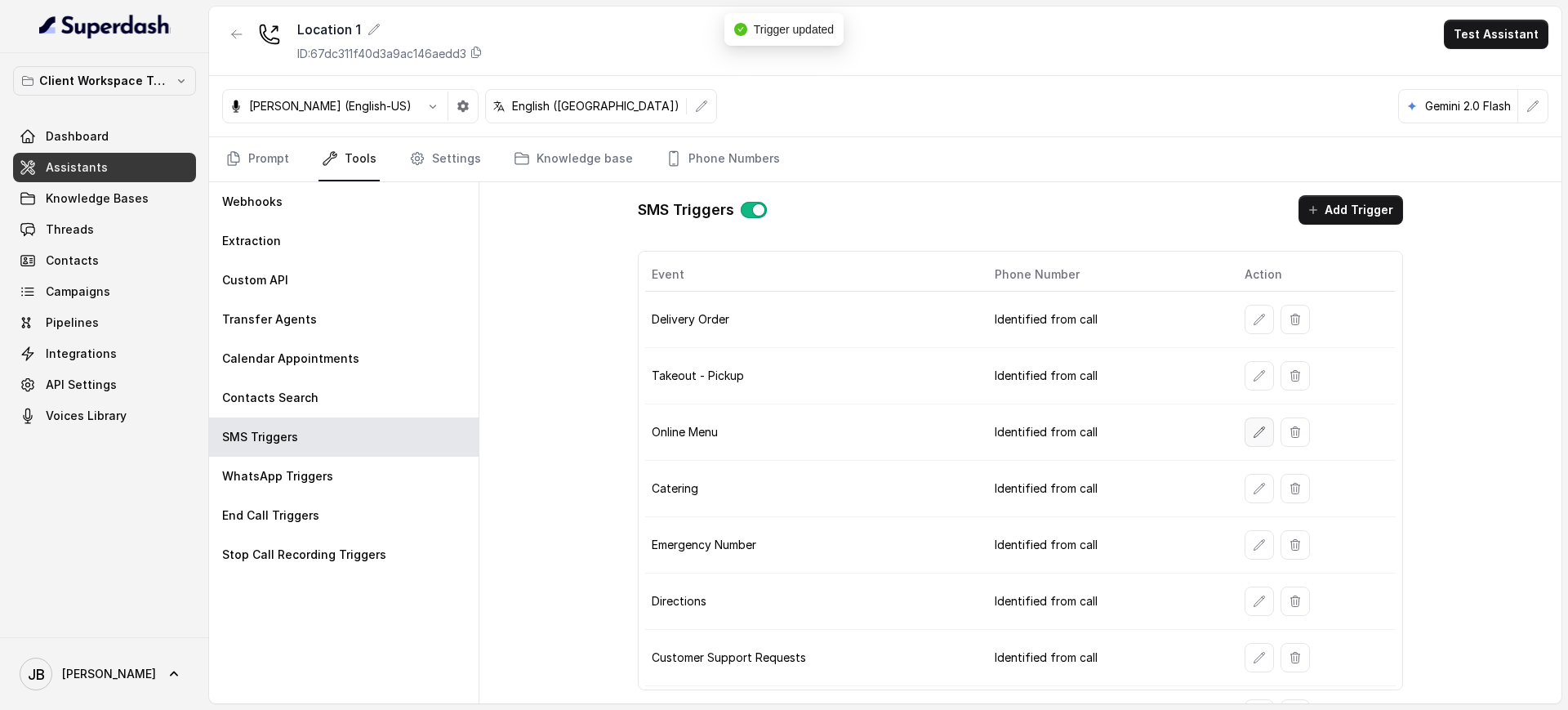
click at [1244, 439] on button "button" at bounding box center [1259, 432] width 30 height 30
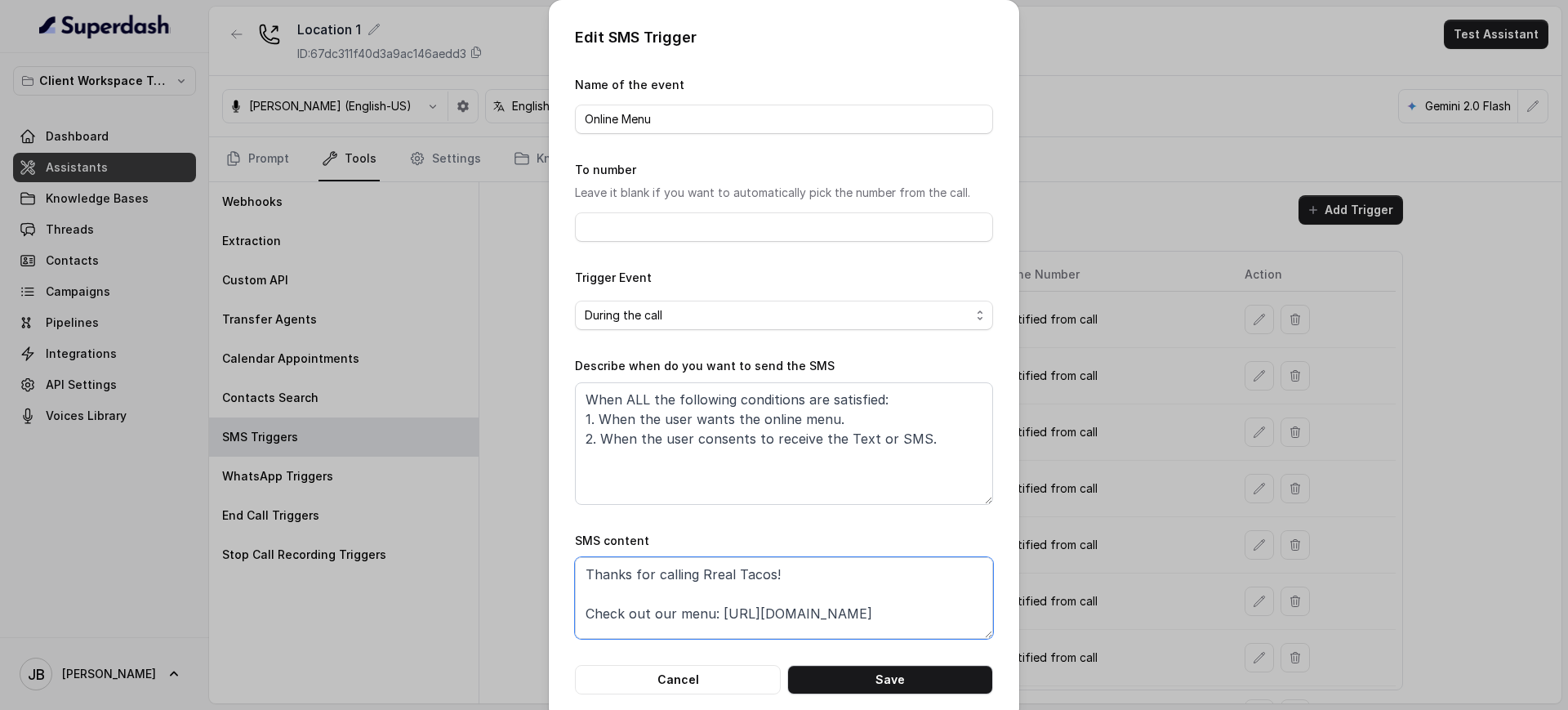
click at [702, 599] on textarea "Thanks for calling Rreal Tacos! Check out our menu: https://foxly.link/menurrea…" at bounding box center [784, 597] width 419 height 81
paste textarea "Baires Grill Doral! Check out our menu: https://foxly.link/7ui4-menu"
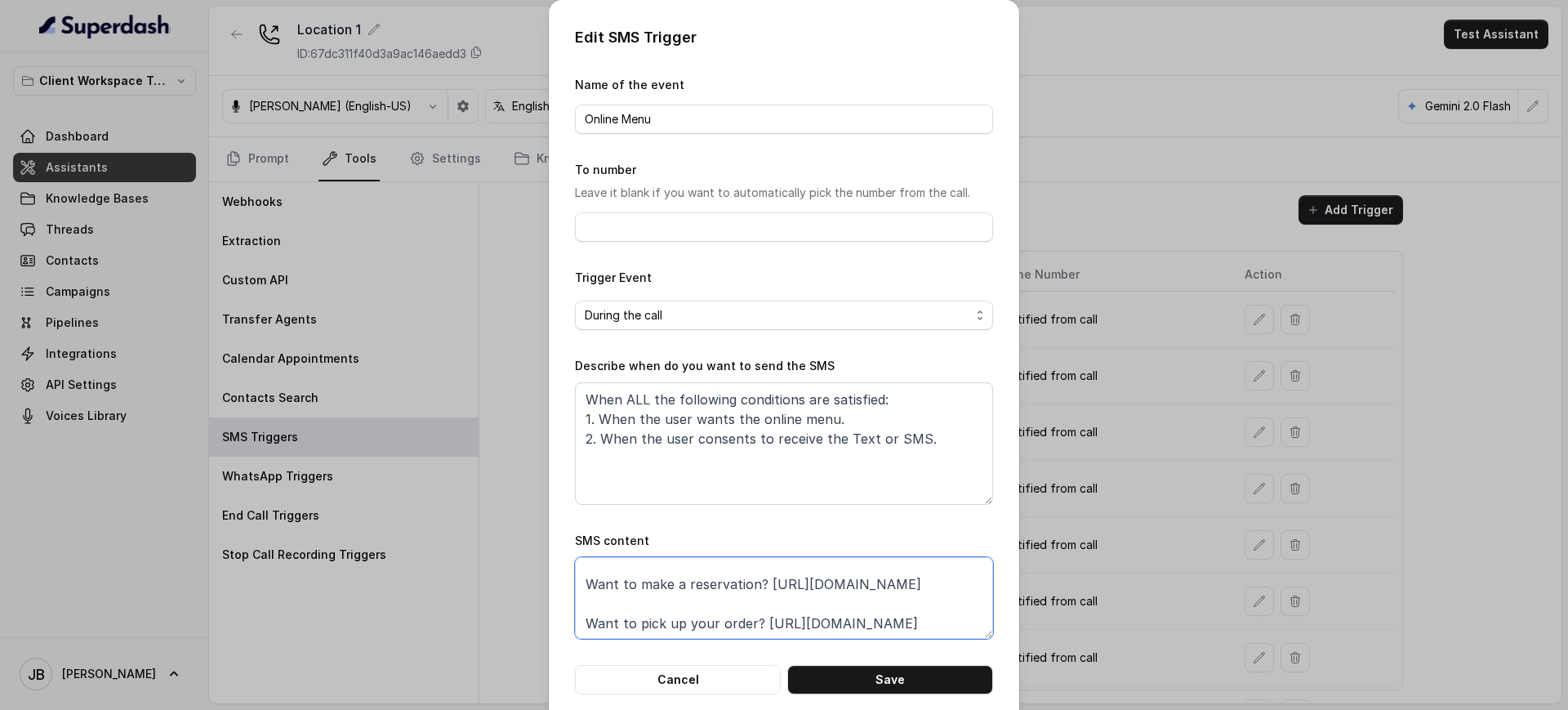
scroll to position [188, 0]
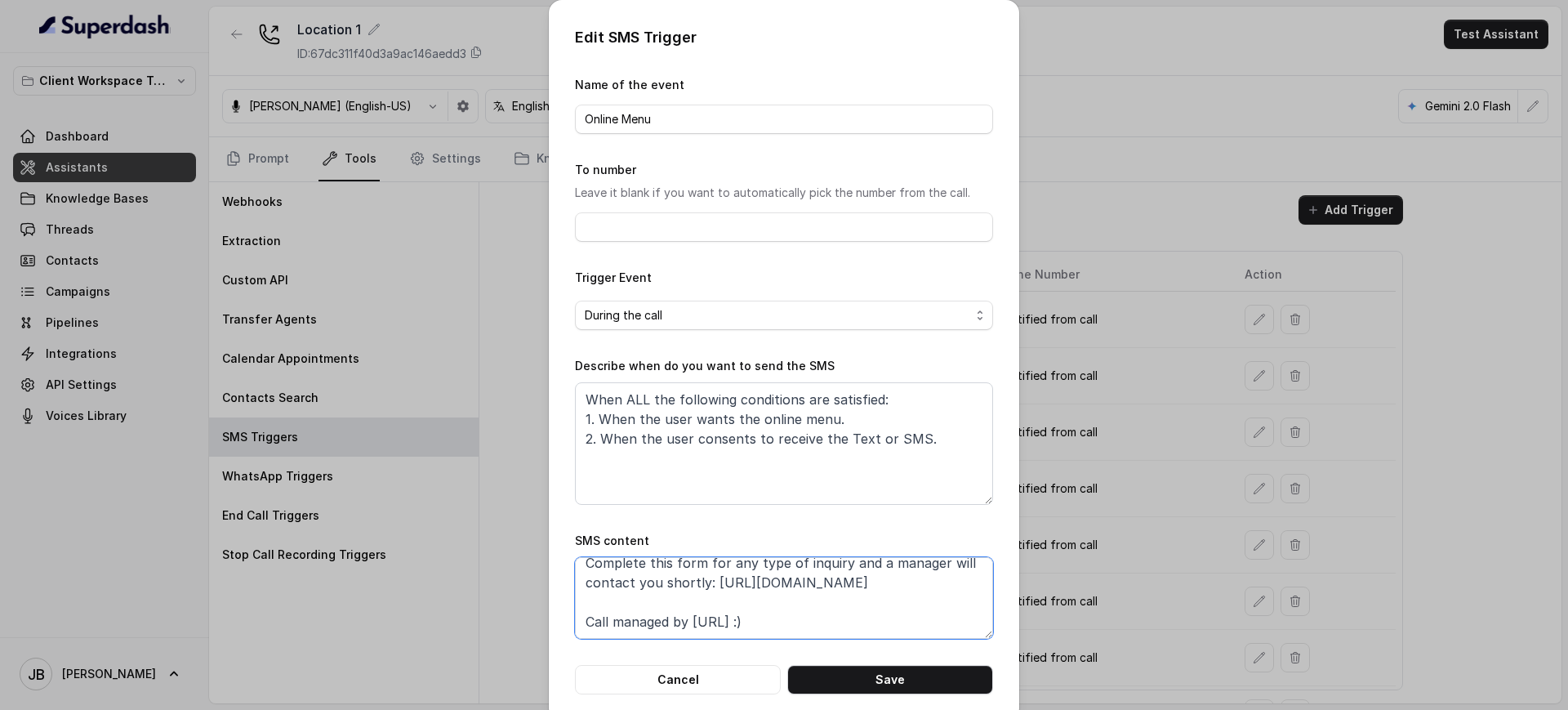
click at [749, 598] on textarea "Thanks for calling Rreal Tacos! a Check out our menu: https://foxly.link/menurr…" at bounding box center [784, 597] width 419 height 81
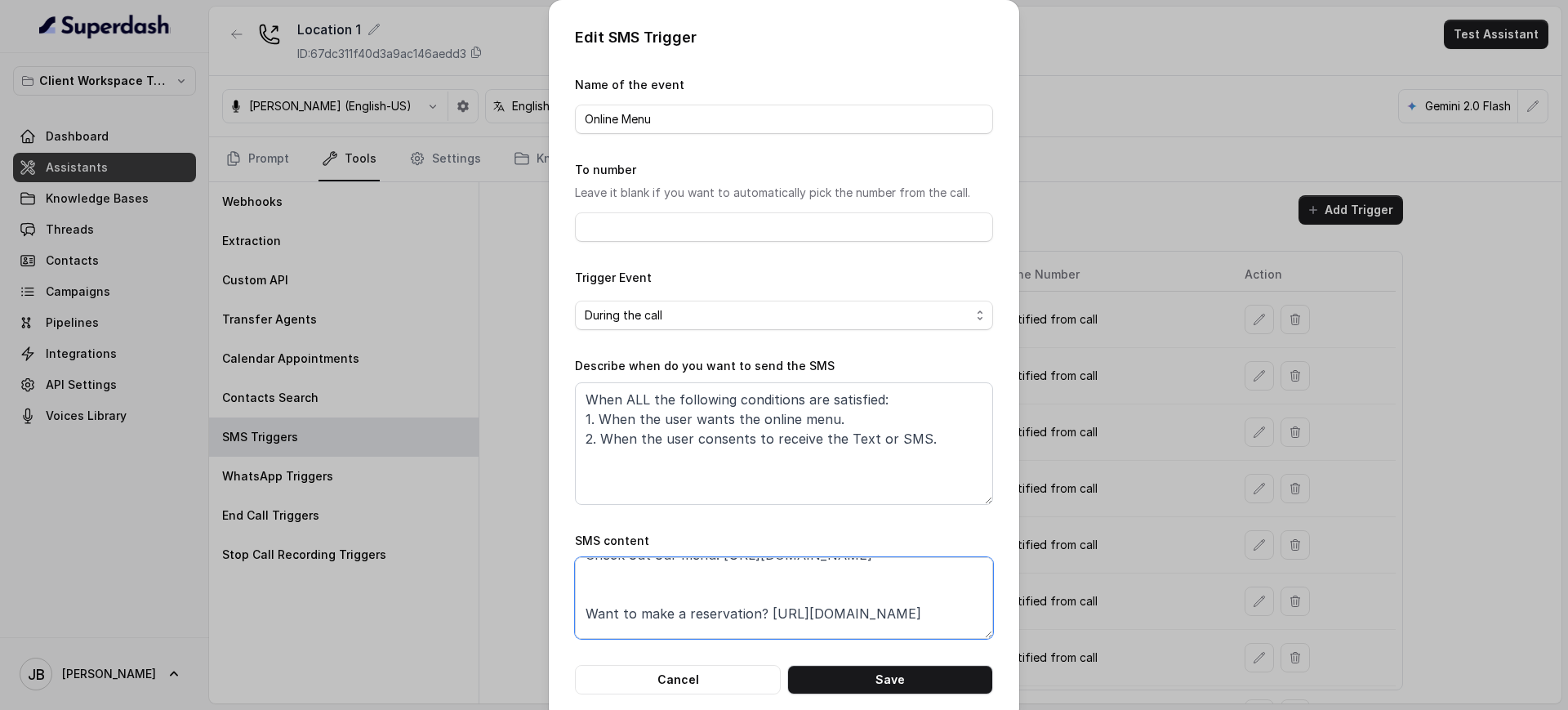
scroll to position [0, 0]
paste textarea "Baires Grill Doral! Check out our menu: https://foxly.link/7ui4-menu"
drag, startPoint x: 892, startPoint y: 617, endPoint x: 710, endPoint y: 620, distance: 182.0
click at [709, 620] on textarea "Thanks for calling Baires Grill Doral! Check out our menu: https://foxly.link/7…" at bounding box center [784, 597] width 419 height 81
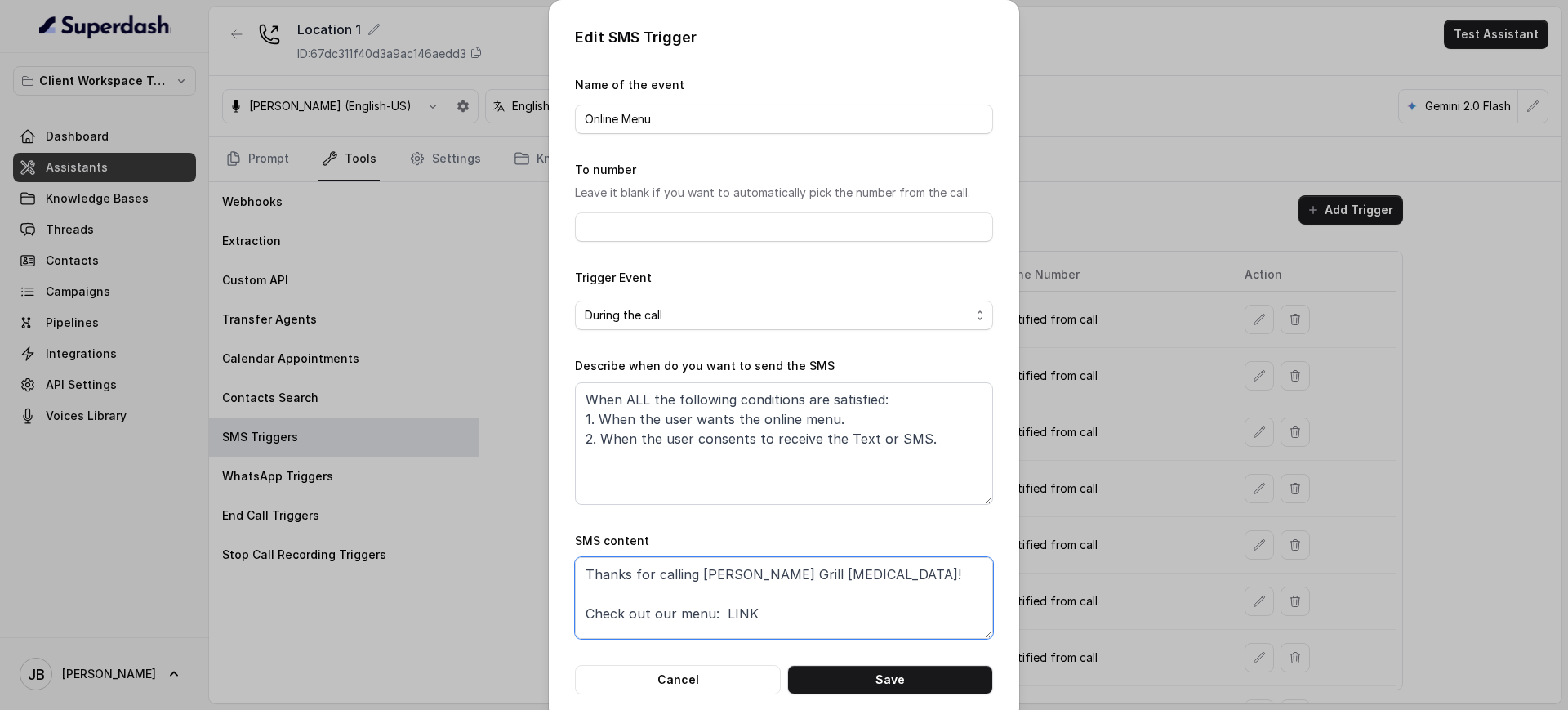
drag, startPoint x: 695, startPoint y: 568, endPoint x: 795, endPoint y: 575, distance: 100.2
click at [790, 574] on textarea "Thanks for calling Baires Grill Doral! Check out our menu: LINK Call managed by…" at bounding box center [784, 597] width 419 height 81
type textarea "Thanks for calling LOCATION! Check out our menu: LINK Call managed by https://r…"
click at [723, 421] on textarea "When ALL the following conditions are satisfied: 1. When the user wants the onl…" at bounding box center [784, 444] width 419 height 123
paste textarea "explicitly"
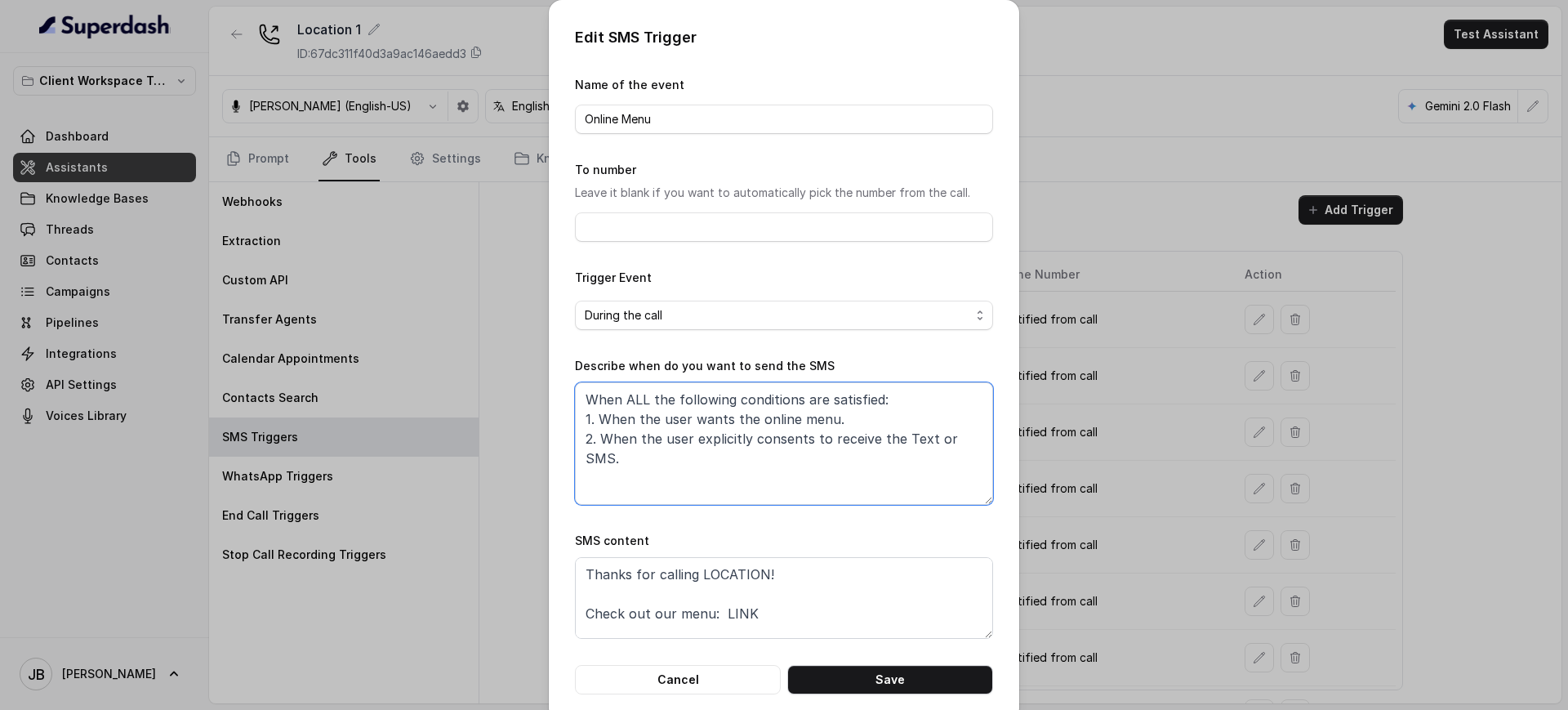
click at [861, 426] on textarea "When ALL the following conditions are satisfied: 1. When the user wants the onl…" at bounding box center [784, 444] width 419 height 123
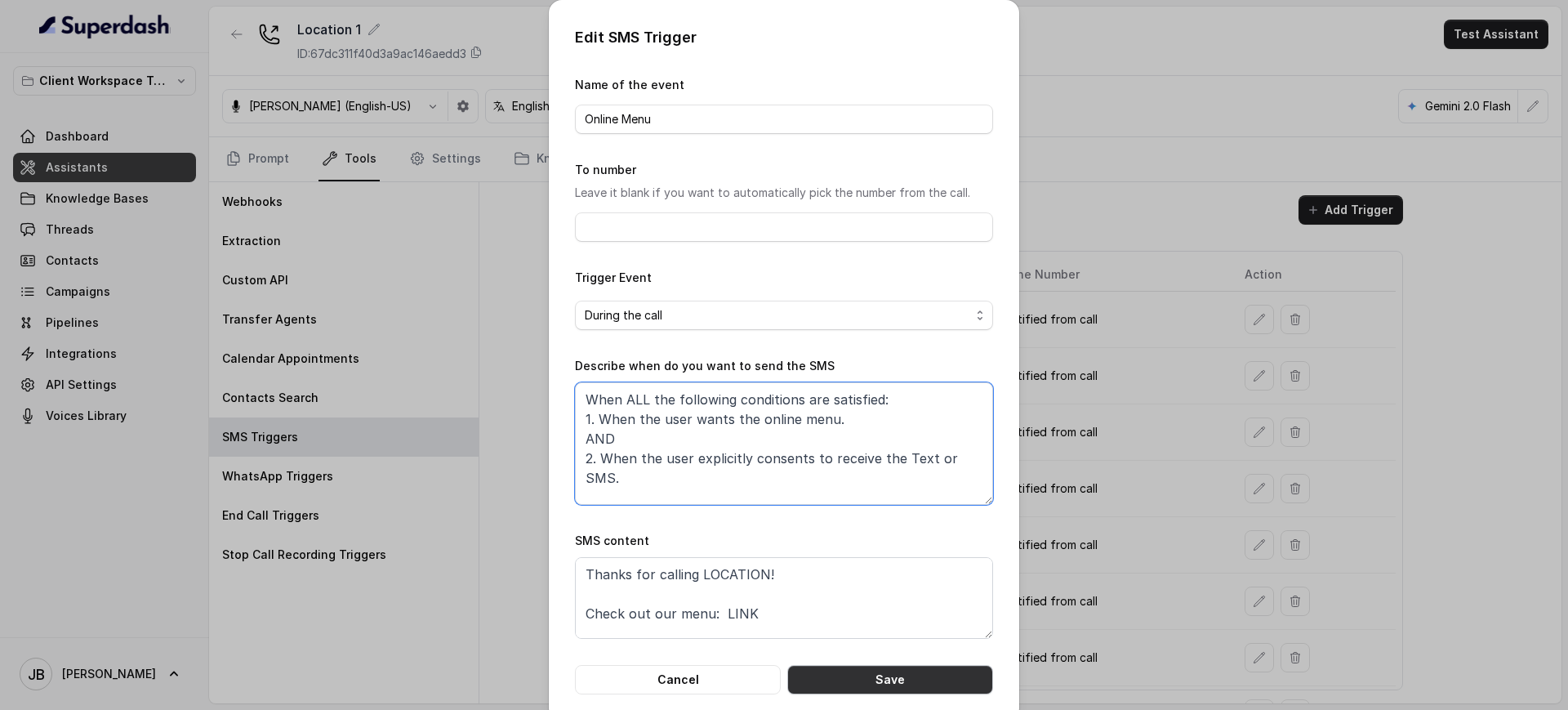
type textarea "When ALL the following conditions are satisfied: 1. When the user wants the onl…"
click at [878, 693] on button "Save" at bounding box center [890, 679] width 206 height 30
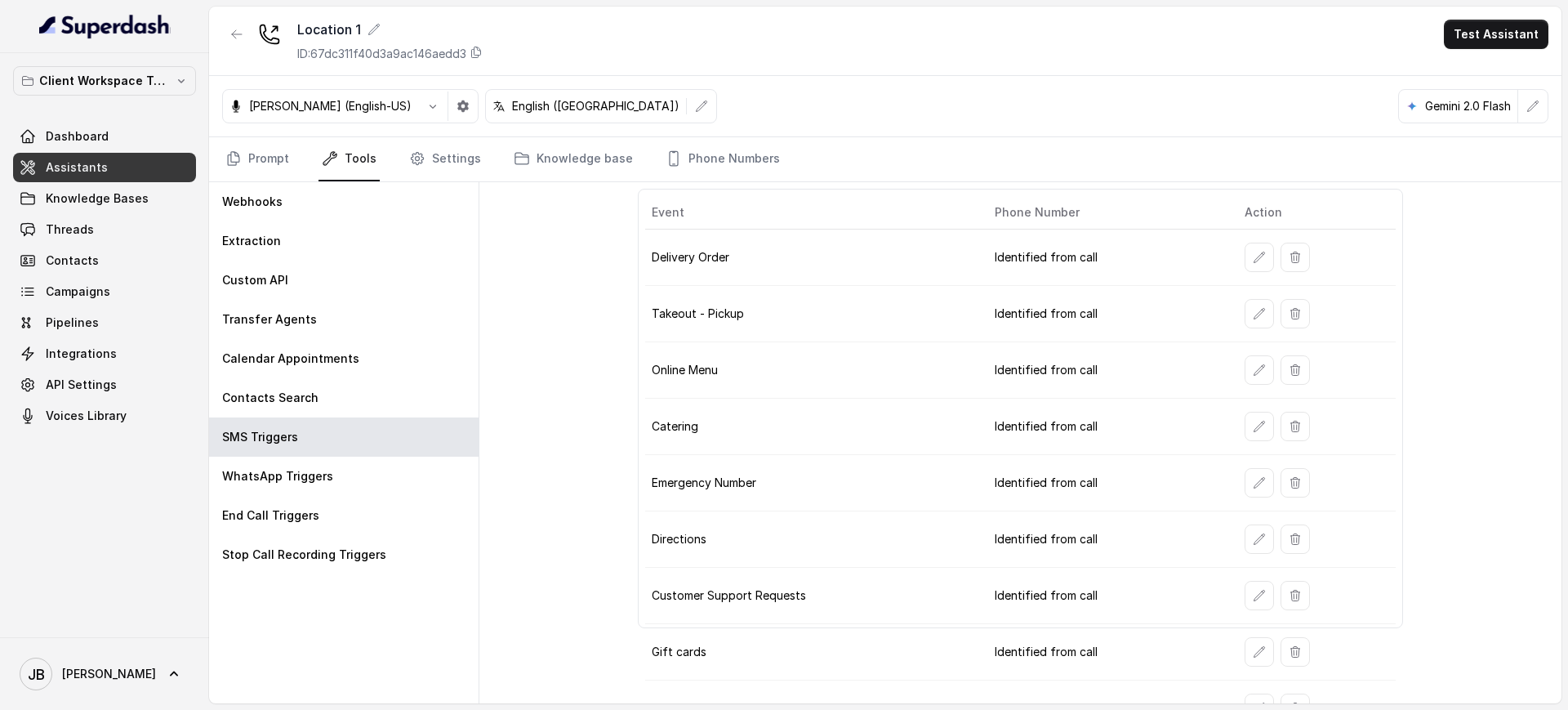
scroll to position [96, 0]
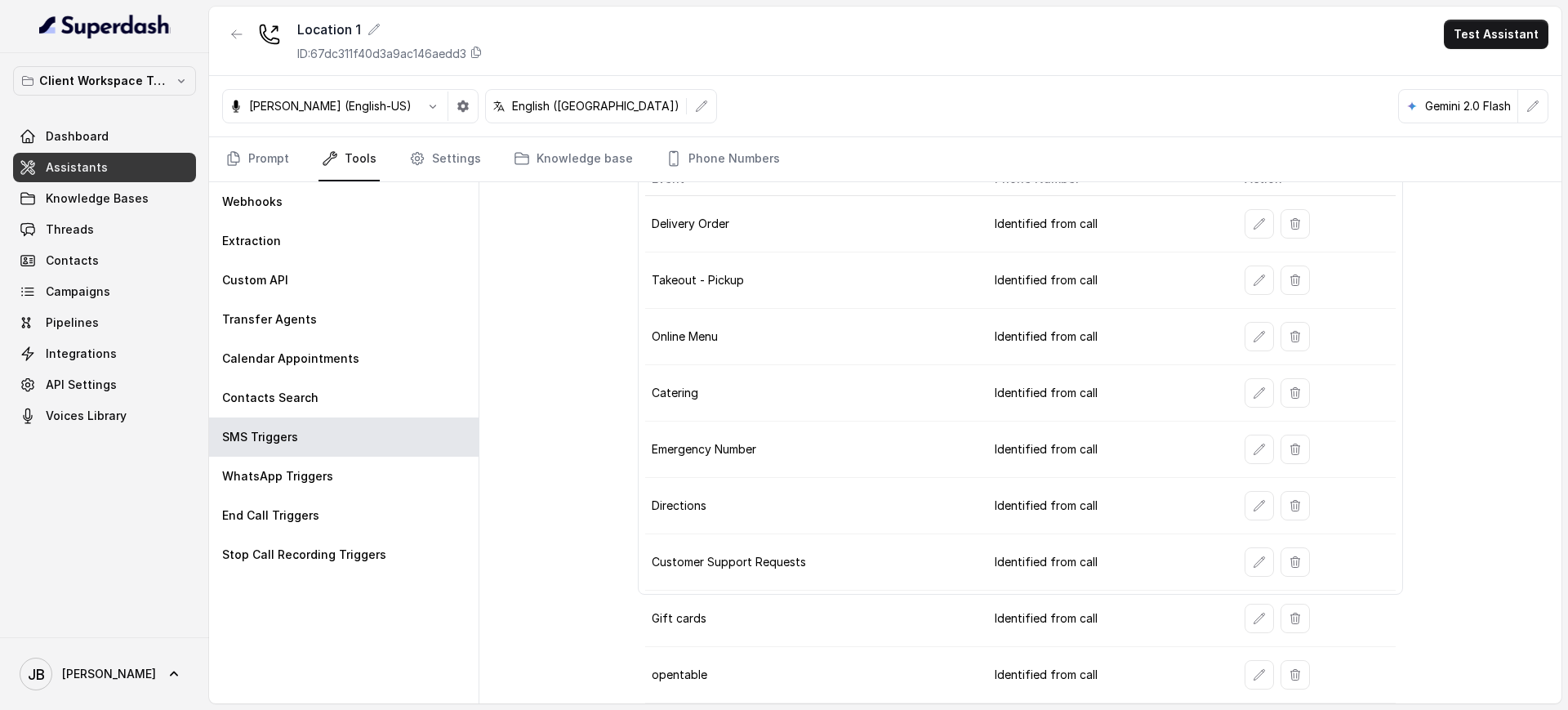
drag, startPoint x: 1262, startPoint y: 503, endPoint x: 1239, endPoint y: 502, distance: 23.0
click at [1260, 503] on div at bounding box center [1316, 505] width 145 height 30
click at [1244, 504] on button "button" at bounding box center [1259, 505] width 30 height 30
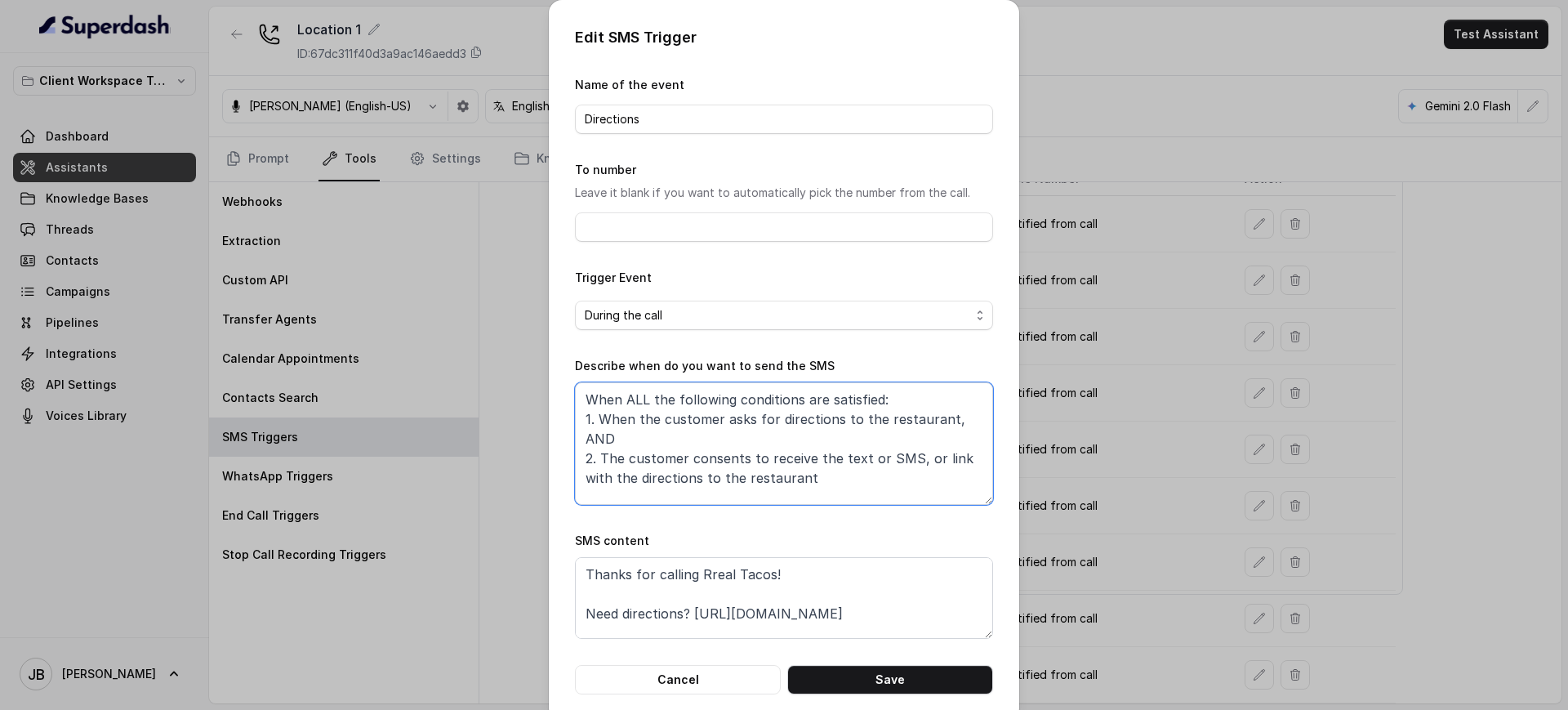
click at [784, 461] on textarea "When ALL the following conditions are satisfied: 1. When the customer asks for …" at bounding box center [784, 444] width 419 height 123
paste textarea "explicitly consents to receive the directions by text or SMS,"
type textarea "When ALL the following conditions are satisfied: 1. When the customer asks for …"
click at [751, 599] on textarea "Thanks for calling Rreal Tacos! Need directions? https://foxly.link/MidtownLoca…" at bounding box center [784, 597] width 419 height 81
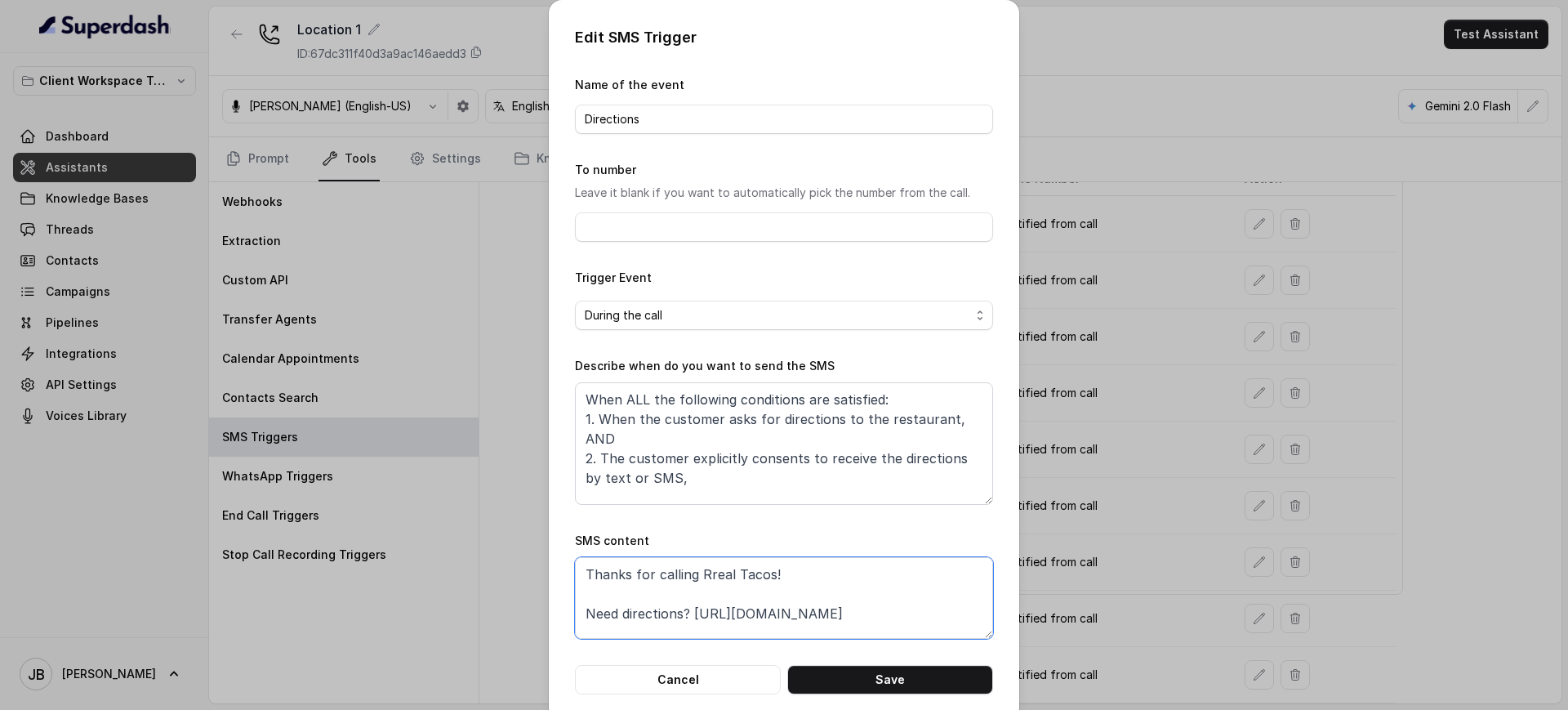
paste textarea "Baires Grill Doral! Check out our menu: https://foxly.link/7ui4-menu"
click at [739, 574] on textarea "Thanks for calling Rreal Tacos! Need directions? https://foxly.link/MidtownLoca…" at bounding box center [784, 597] width 419 height 81
paste textarea "Baires Grill Doral! Need directions? https://foxly.link/7ui4-directions"
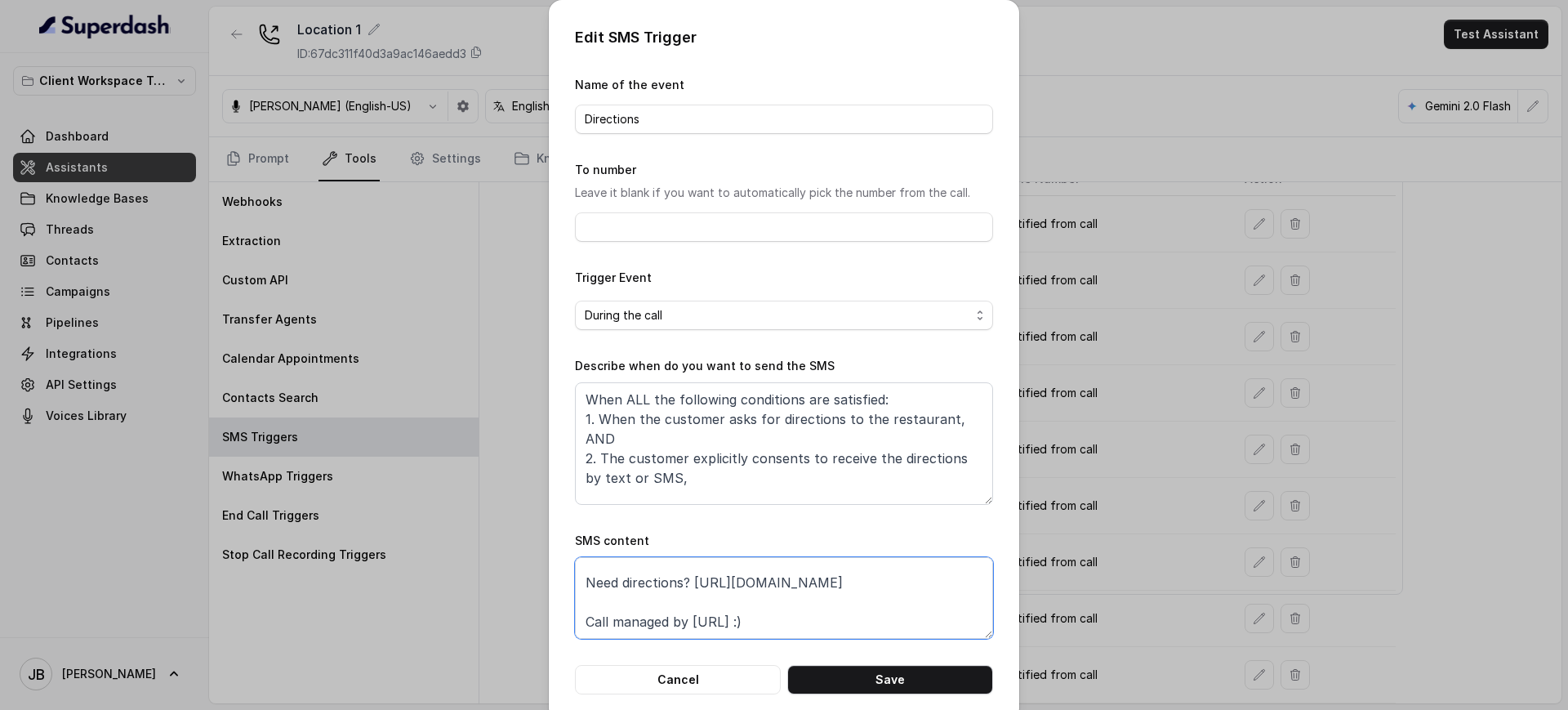
drag, startPoint x: 686, startPoint y: 594, endPoint x: 909, endPoint y: 592, distance: 223.0
click at [909, 592] on textarea "Thanks for calling Baires Grill Doral! Need directions? https://foxly.link/7ui4…" at bounding box center [784, 597] width 419 height 81
drag, startPoint x: 692, startPoint y: 575, endPoint x: 793, endPoint y: 568, distance: 101.2
click at [793, 568] on textarea "Thanks for calling Baires Grill Doral! Need directions? LINK Call managed by ht…" at bounding box center [784, 597] width 419 height 81
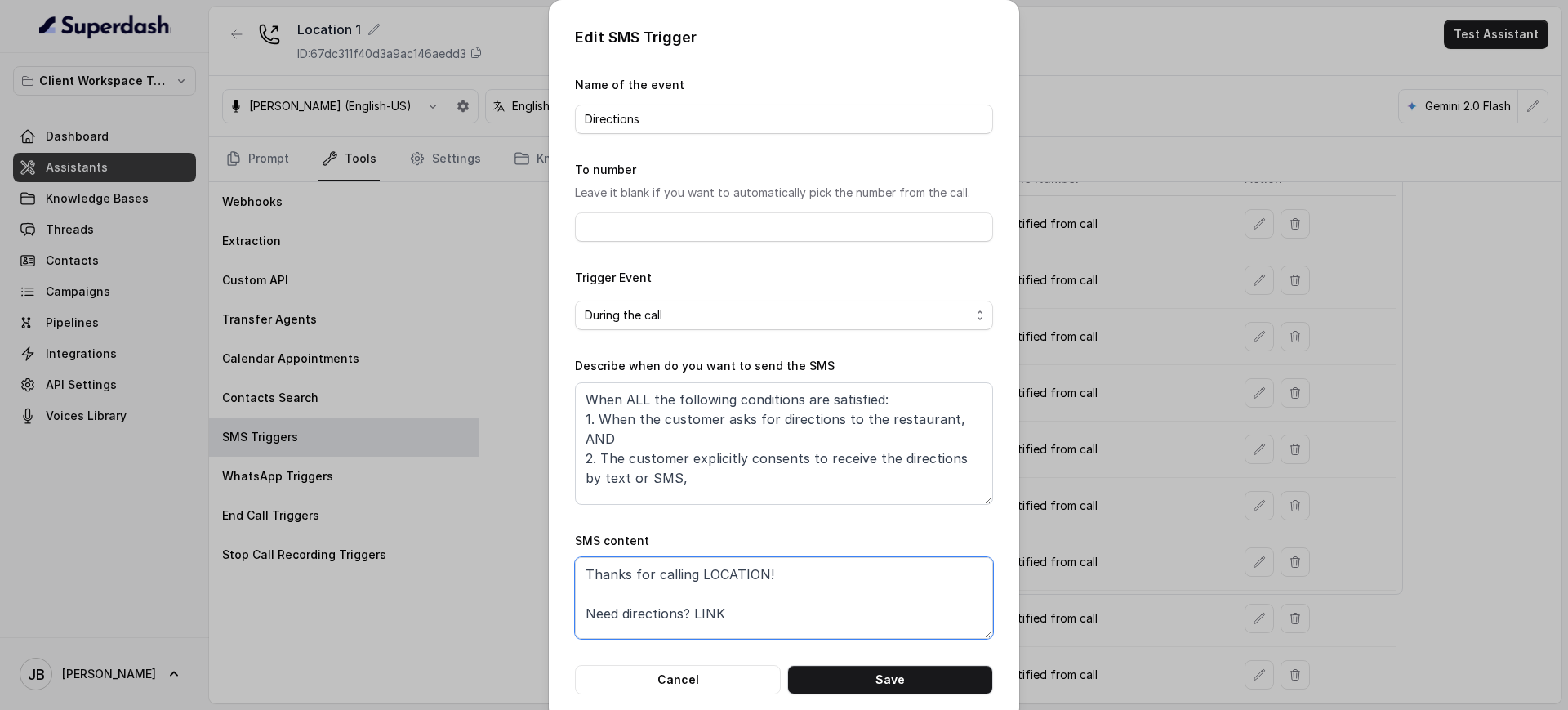
drag, startPoint x: 734, startPoint y: 615, endPoint x: 435, endPoint y: 540, distance: 308.3
click at [435, 539] on div "Edit SMS Trigger Name of the event Directions To number Leave it blank if you w…" at bounding box center [784, 355] width 1568 height 710
type textarea "Thanks for calling LOCATION! Need directions? LINK Call managed by https://rest…"
click at [856, 674] on button "Save" at bounding box center [890, 679] width 206 height 30
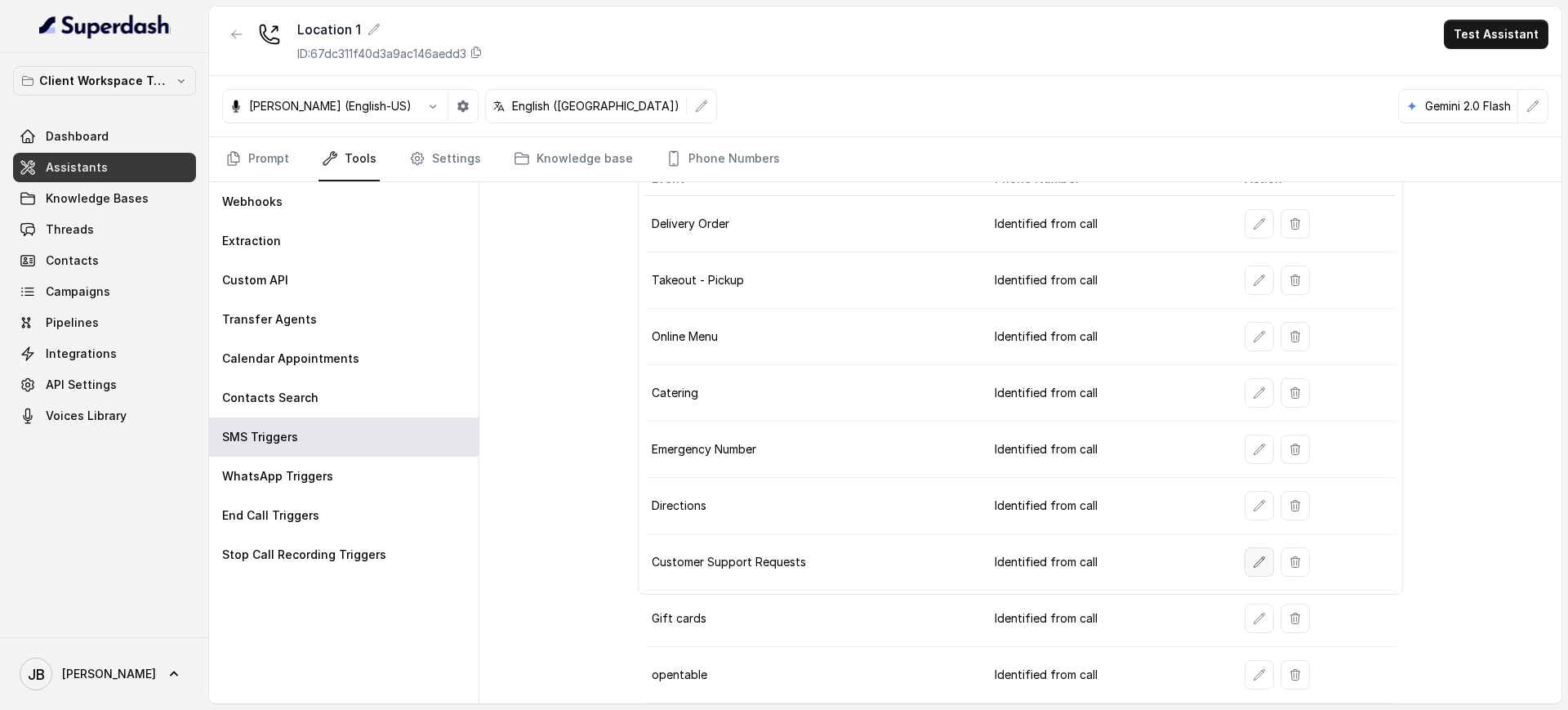
click at [1253, 557] on icon "button" at bounding box center [1260, 562] width 13 height 13
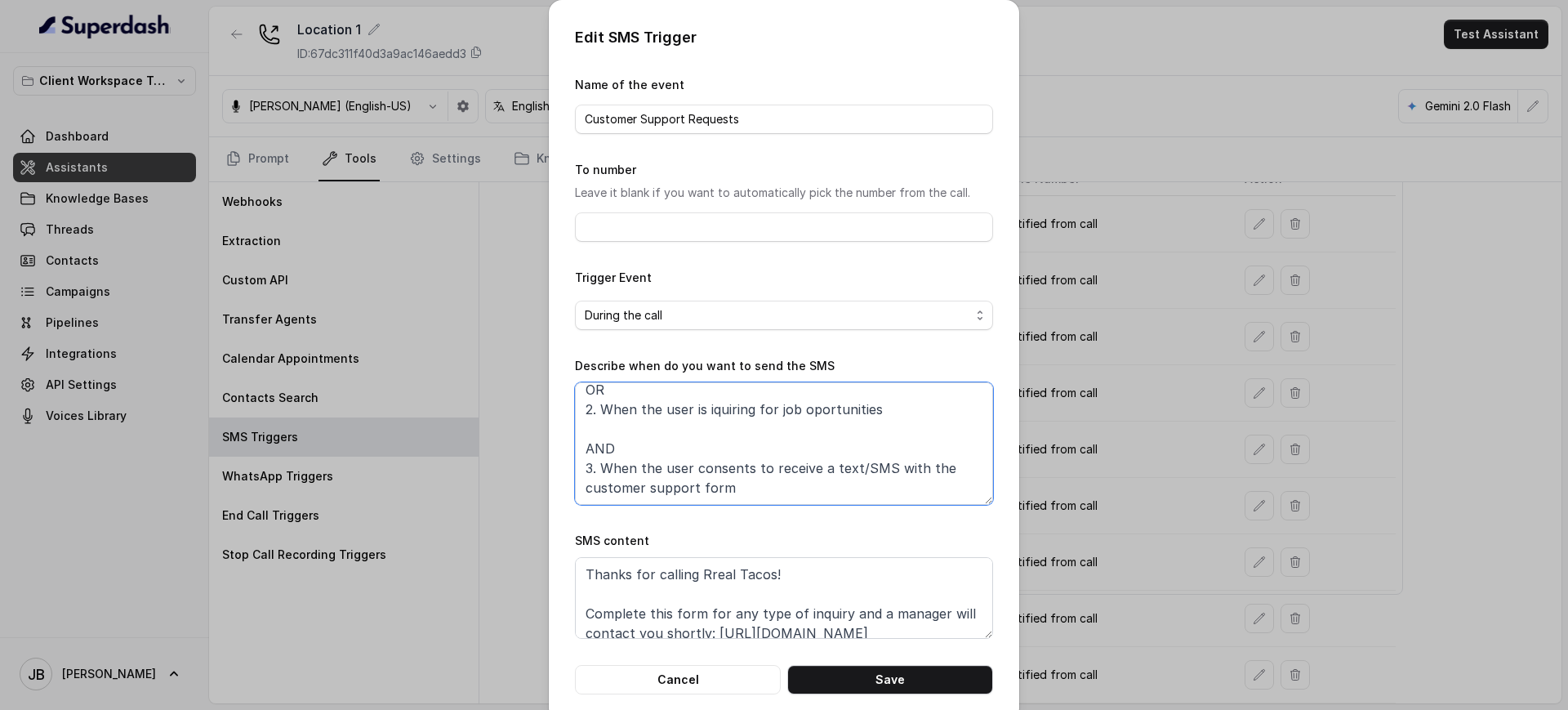
click at [776, 423] on textarea "When ALL of the following conditions are satisfied: 1. When the user has enquir…" at bounding box center [784, 444] width 419 height 123
paste textarea "nquiring for job opportunities AND 3. When the user explicitly"
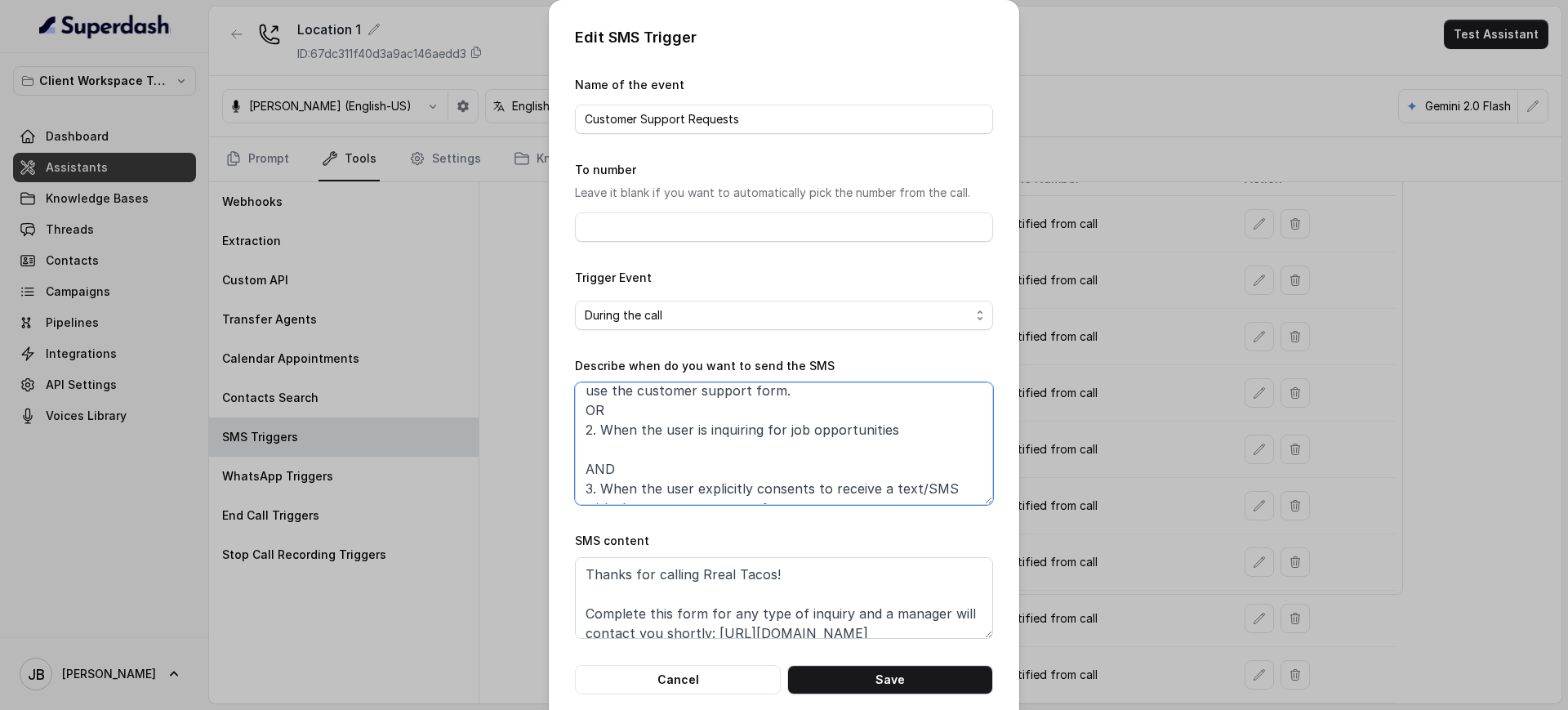
scroll to position [69, 0]
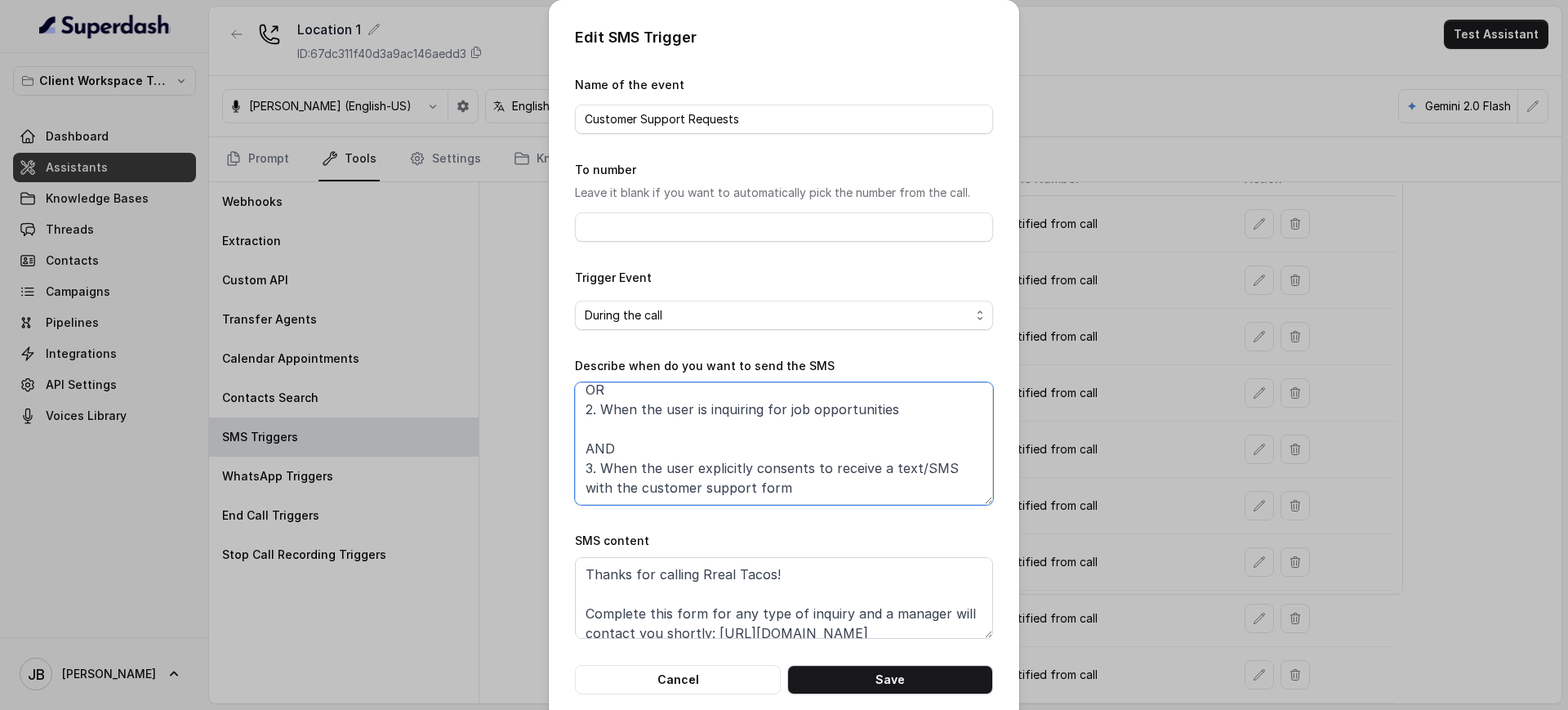
type textarea "When ALL of the following conditions are satisfied: 1. When the user has enquir…"
click at [769, 583] on textarea "Thanks for calling Rreal Tacos! Complete this form for any type of inquiry and …" at bounding box center [784, 597] width 419 height 81
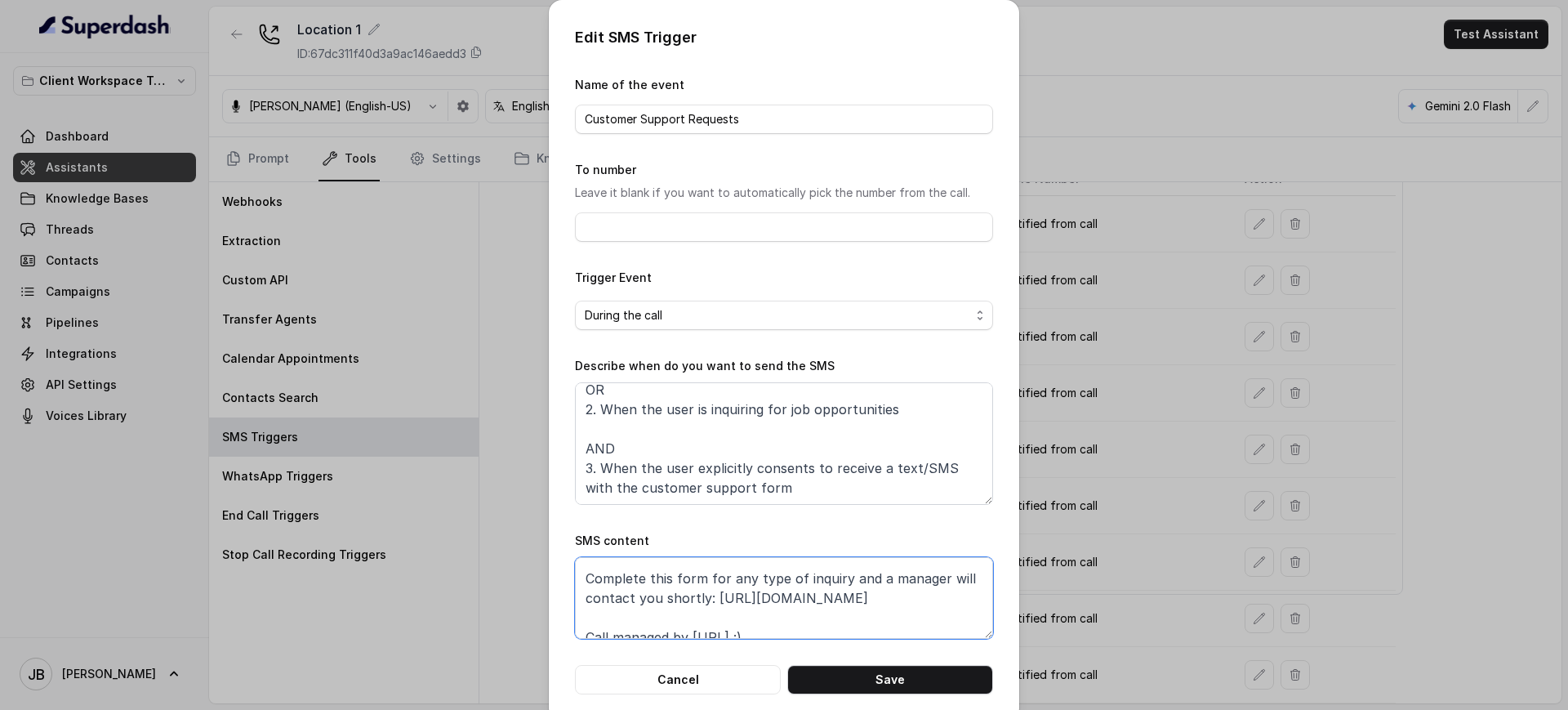
scroll to position [51, 0]
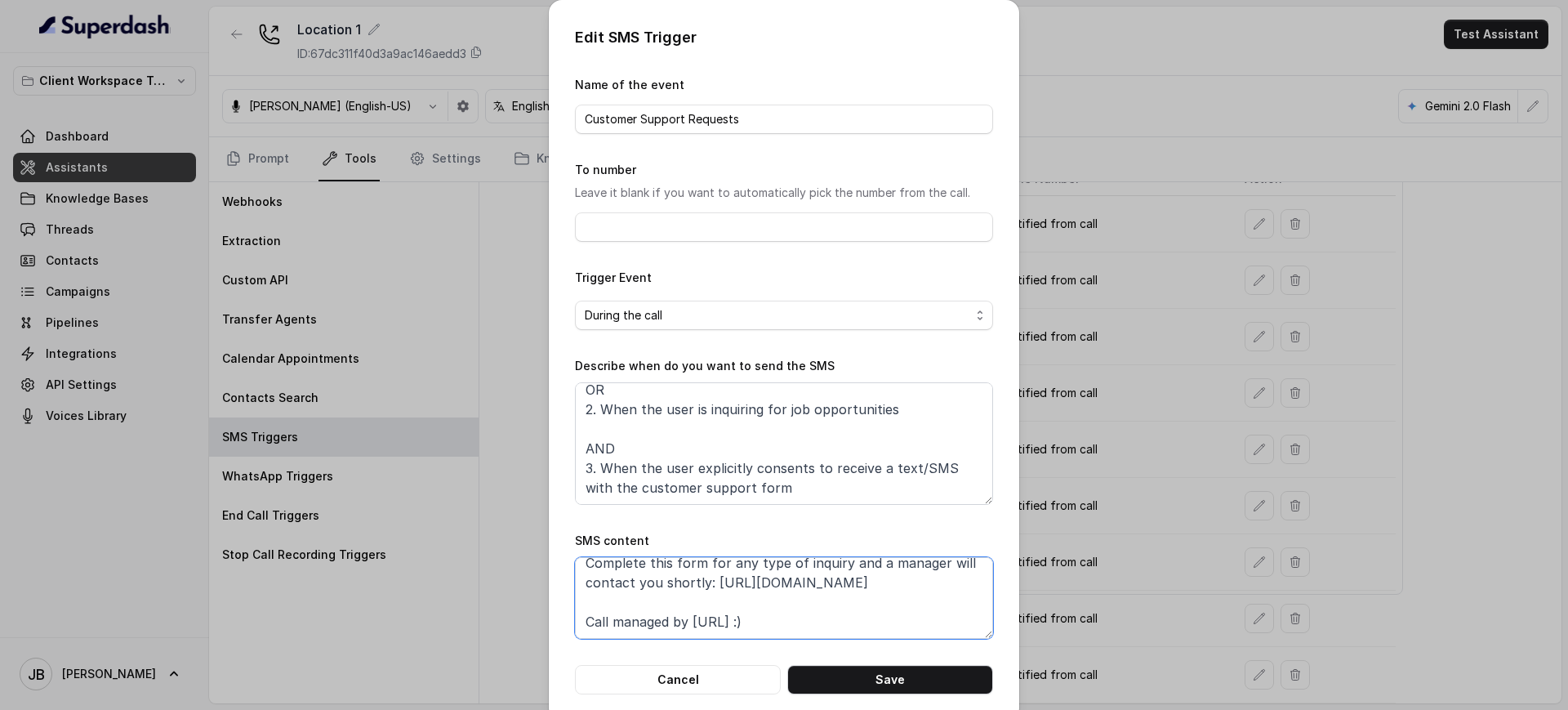
click at [789, 606] on textarea "Thanks for calling Rreal Tacos! Complete this form for any type of inquiry and …" at bounding box center [784, 597] width 419 height 81
click at [828, 584] on textarea "Thanks for calling Rreal Tacos! Complete this form for any type of inquiry and …" at bounding box center [784, 597] width 419 height 81
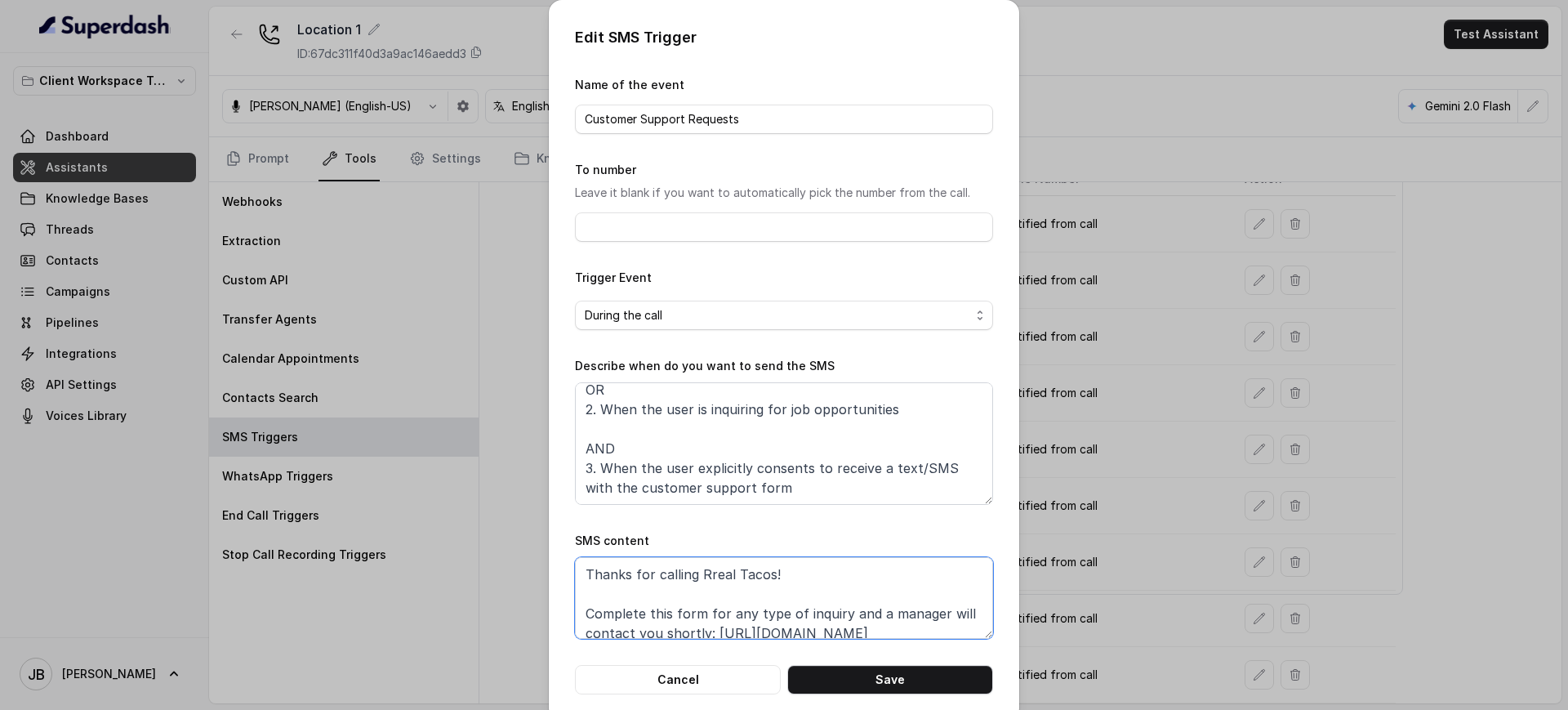
drag, startPoint x: 866, startPoint y: 591, endPoint x: 429, endPoint y: 441, distance: 462.0
click at [429, 441] on div "Edit SMS Trigger Name of the event Customer Support Requests To number Leave it…" at bounding box center [784, 355] width 1568 height 710
paste textarea "LOCATION! Need directions? LINK"
drag, startPoint x: 681, startPoint y: 609, endPoint x: 583, endPoint y: 606, distance: 98.0
click at [583, 606] on textarea "Thanks for calling LOCATION! Need directions? LINK Call managed by https://rest…" at bounding box center [784, 597] width 419 height 81
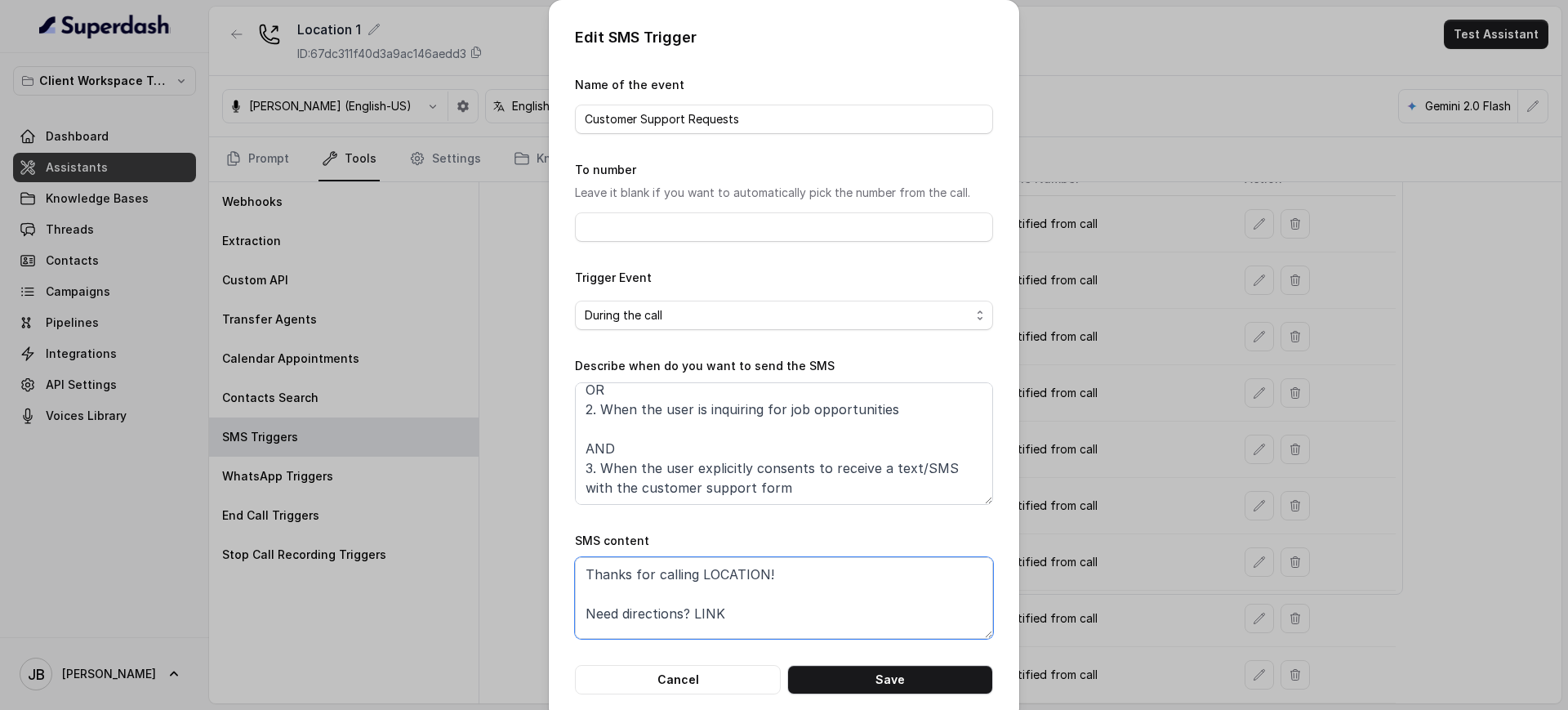
paste textarea "Complete this form for any type of inquiry and a manager will contact you short…"
drag, startPoint x: 590, startPoint y: 608, endPoint x: 605, endPoint y: 629, distance: 25.8
click at [587, 616] on textarea "Thanks for calling LOCATION! NComplete this form for any type of inquiry and a …" at bounding box center [784, 597] width 419 height 81
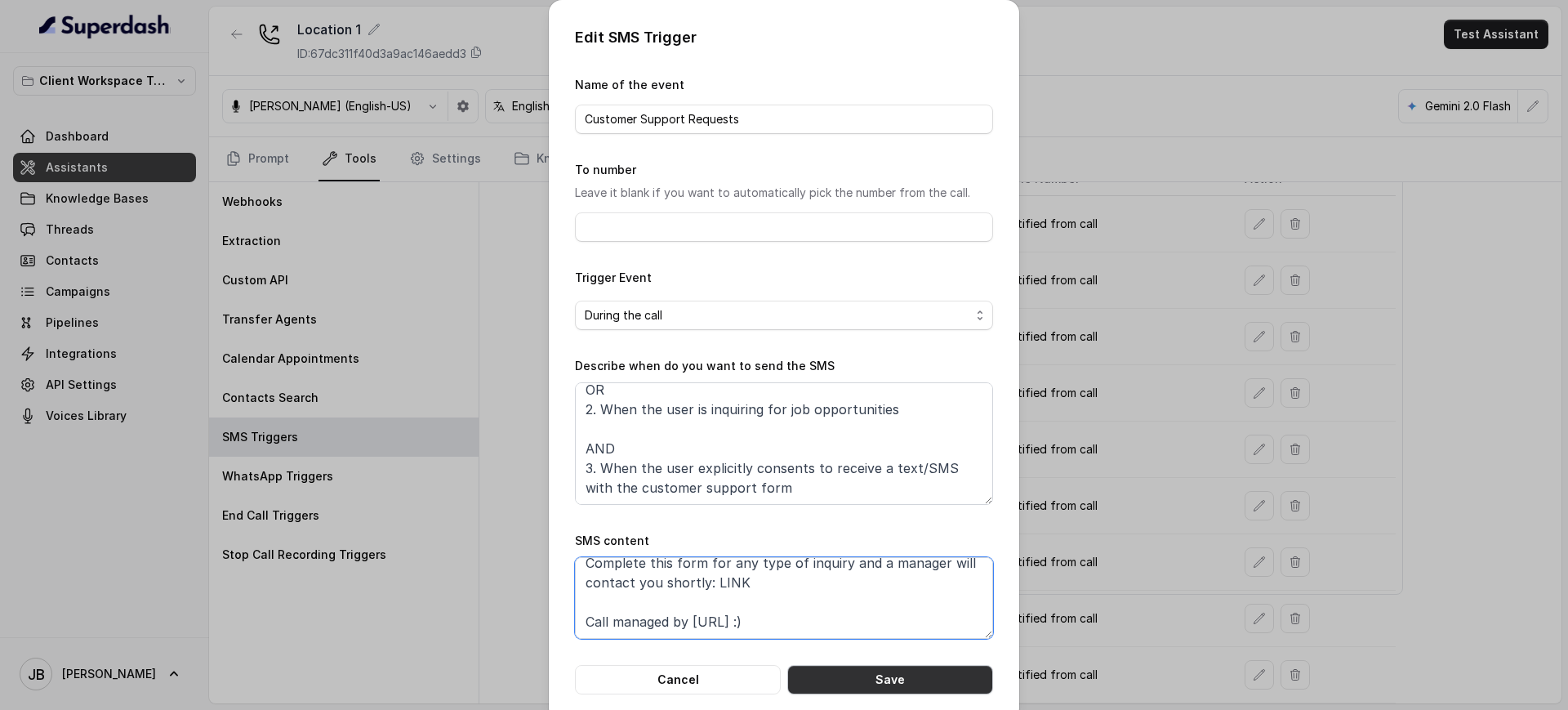
type textarea "Thanks for calling LOCATION! Complete this form for any type of inquiry and a m…"
click at [882, 676] on button "Save" at bounding box center [890, 679] width 206 height 30
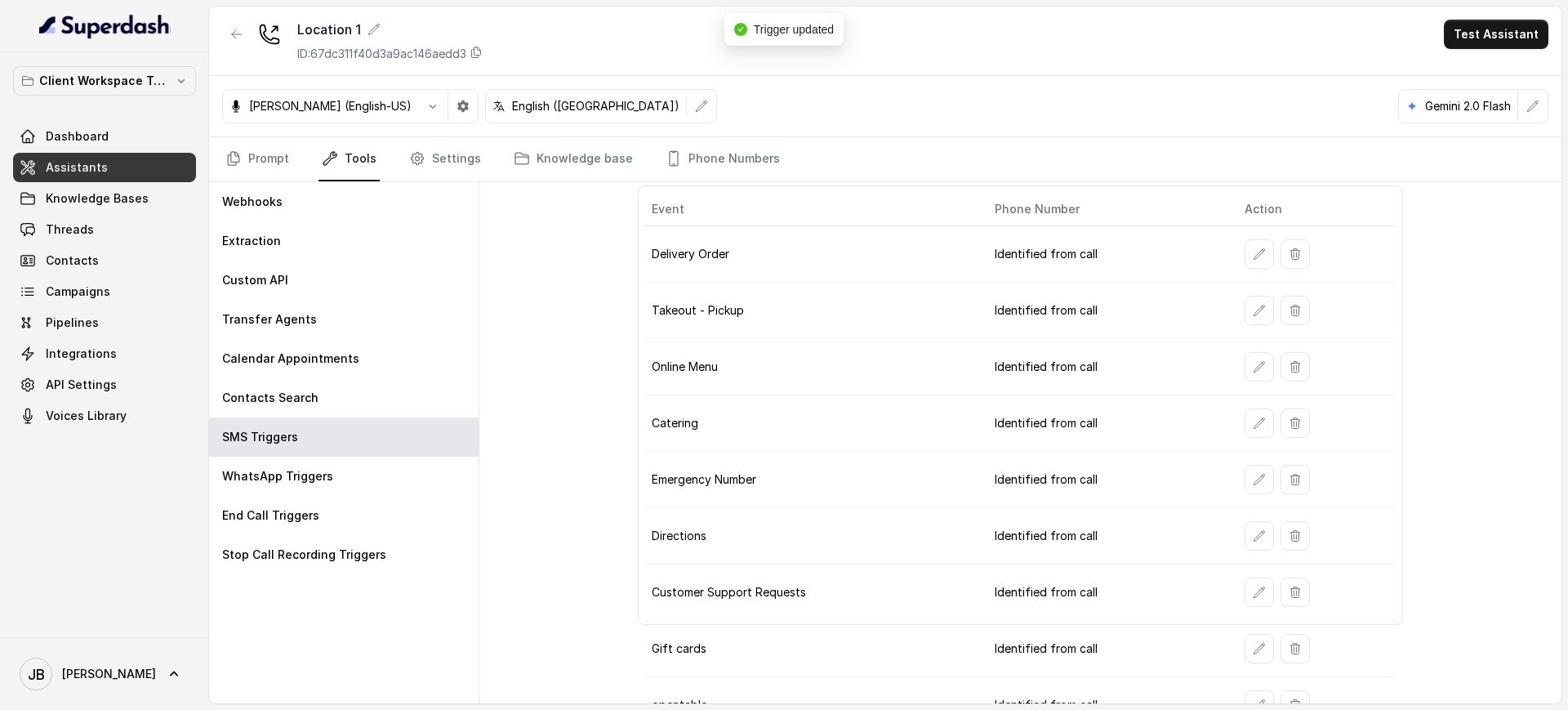
scroll to position [96, 0]
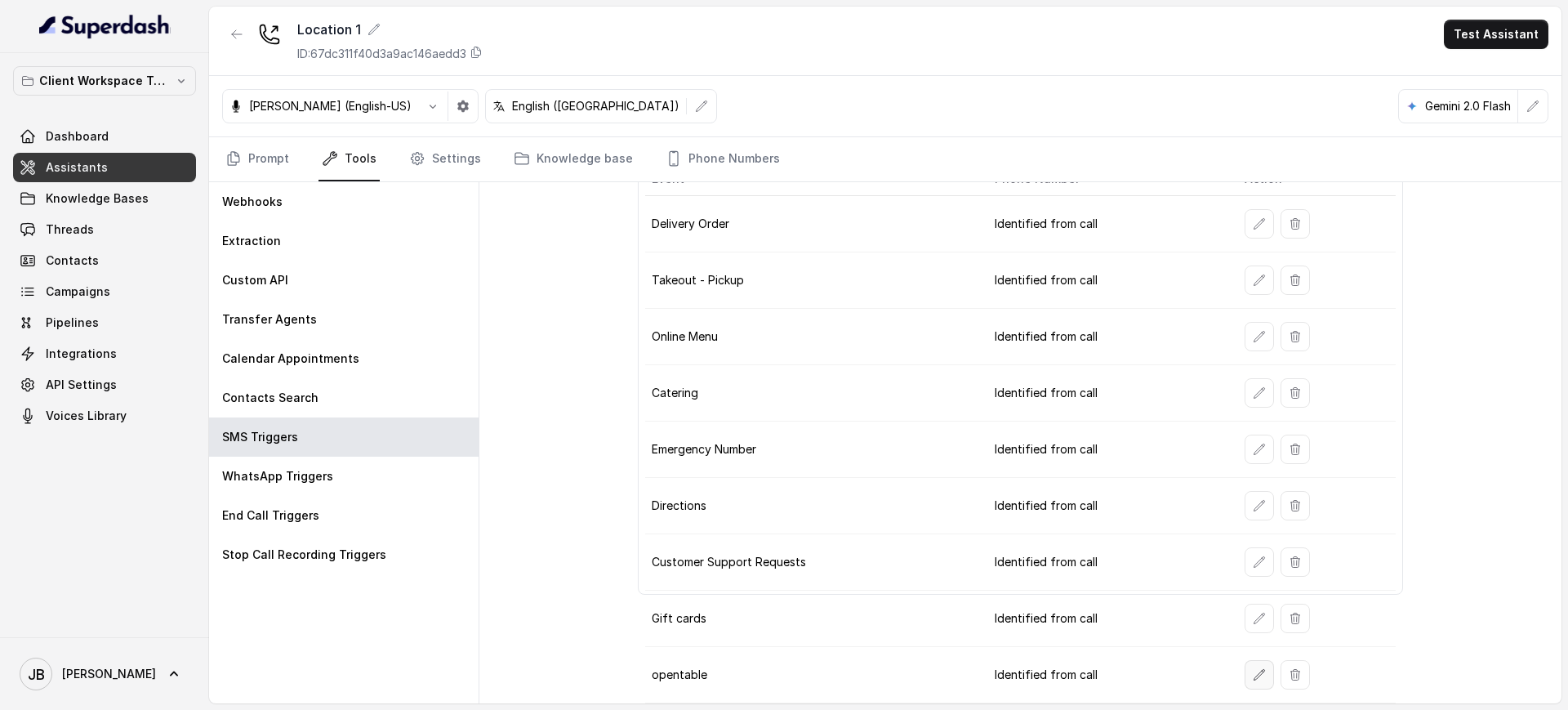
click at [1253, 678] on icon "button" at bounding box center [1260, 675] width 13 height 13
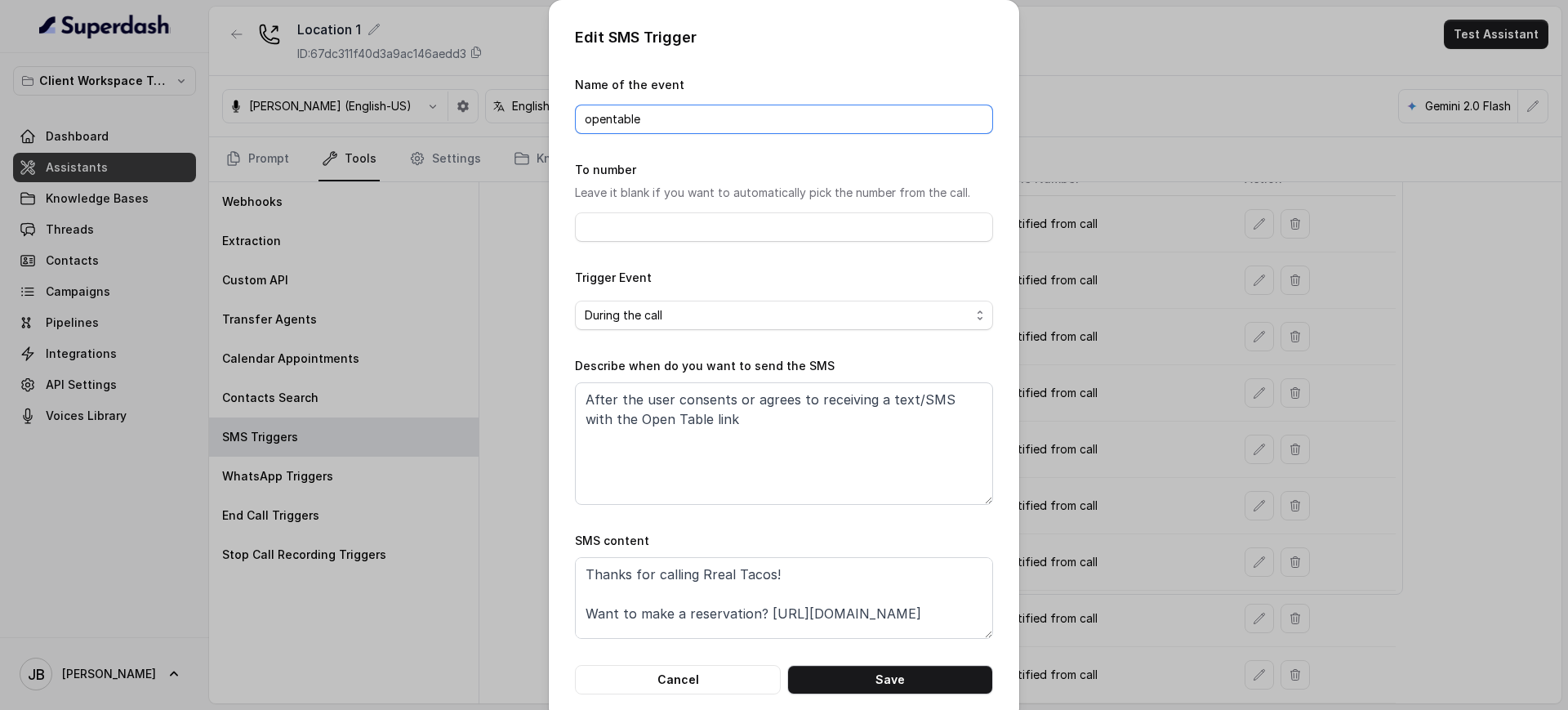
click at [628, 118] on input "opentable" at bounding box center [784, 119] width 419 height 30
type input "r"
type input "Reservation"
click at [679, 309] on span "During the call" at bounding box center [777, 315] width 385 height 19
drag, startPoint x: 703, startPoint y: 447, endPoint x: 717, endPoint y: 449, distance: 14.1
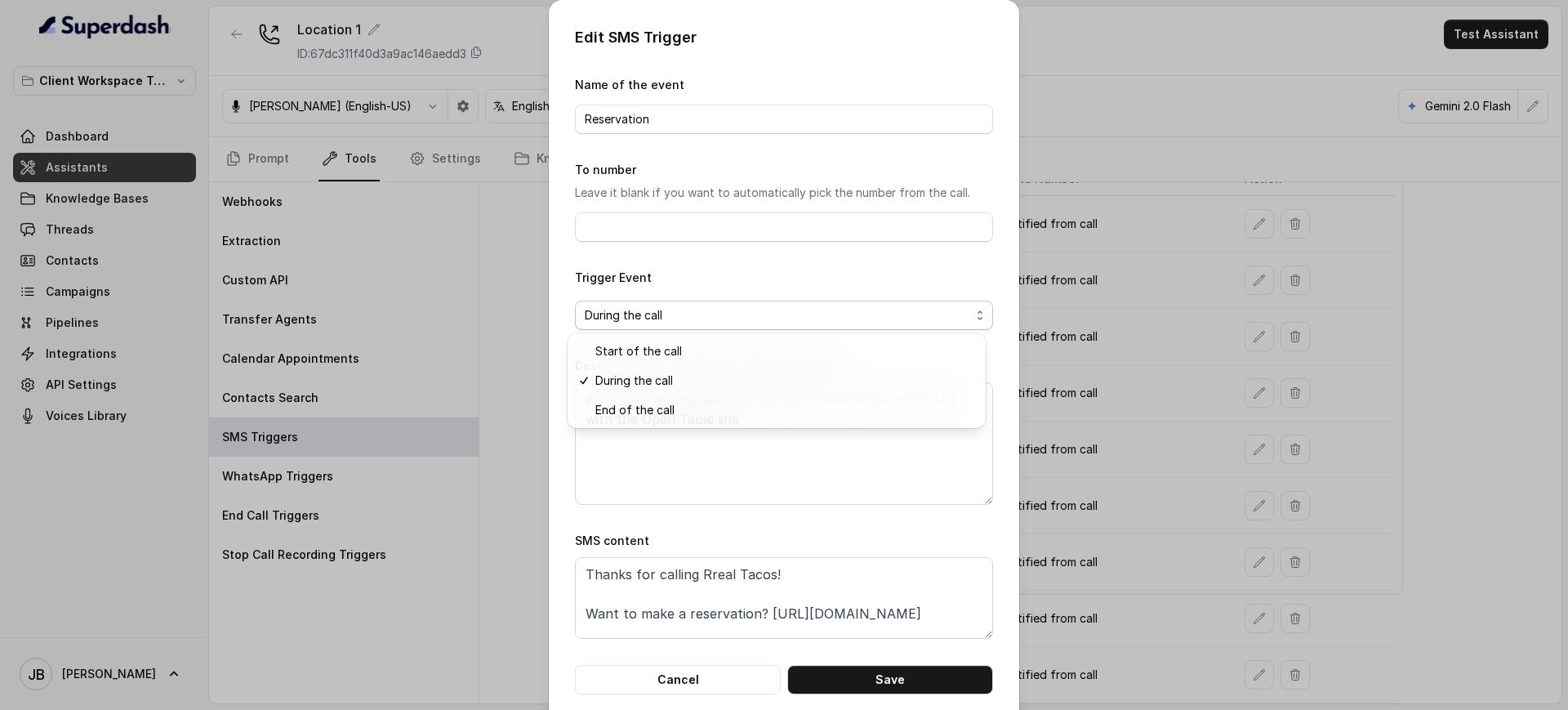
click at [704, 447] on form "Name of the event Reservation To number Leave it blank if you want to automatic…" at bounding box center [784, 384] width 419 height 619
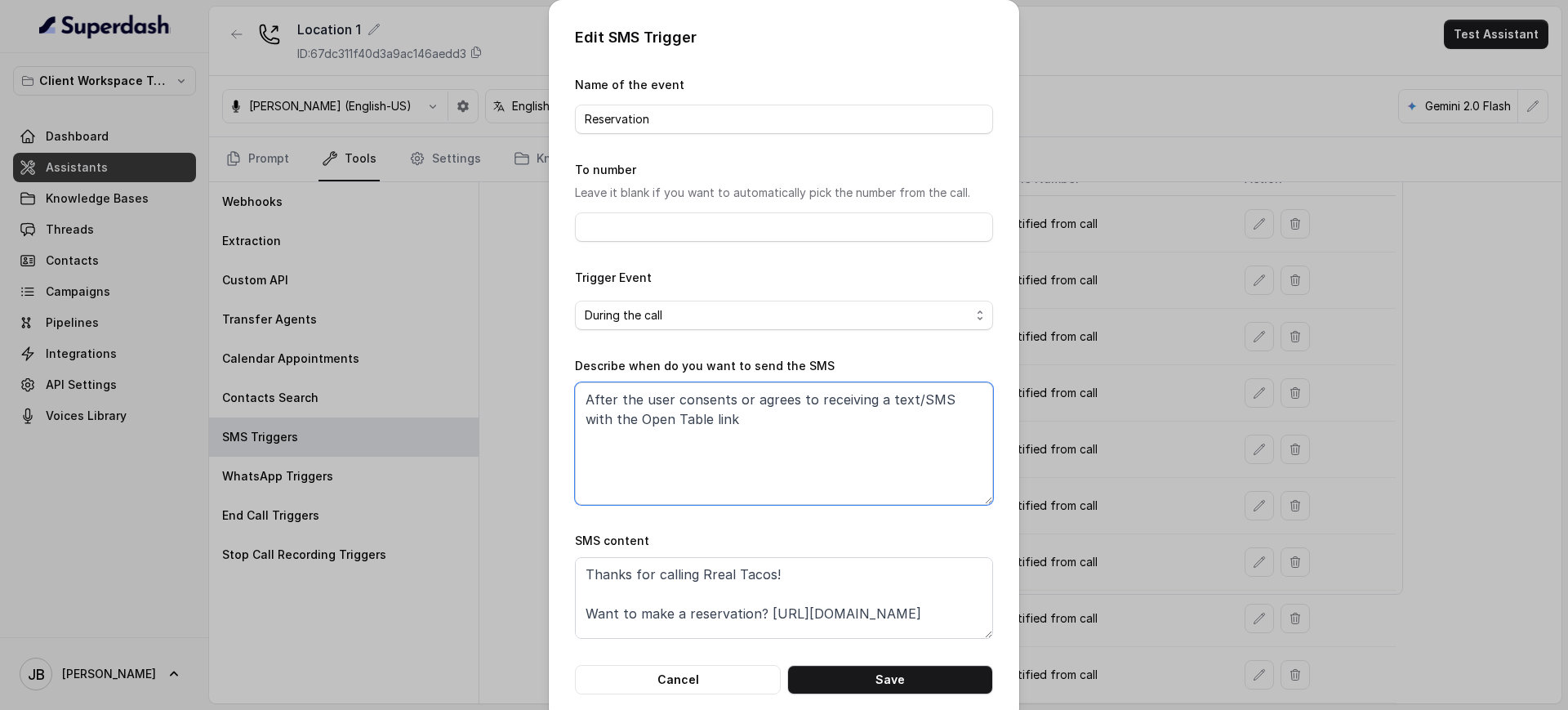
drag, startPoint x: 763, startPoint y: 467, endPoint x: 775, endPoint y: 470, distance: 12.4
click at [765, 472] on textarea "After the user consents or agrees to receiving a text/SMS with the Open Table l…" at bounding box center [784, 444] width 419 height 123
click at [693, 665] on button "Cancel" at bounding box center [677, 679] width 206 height 30
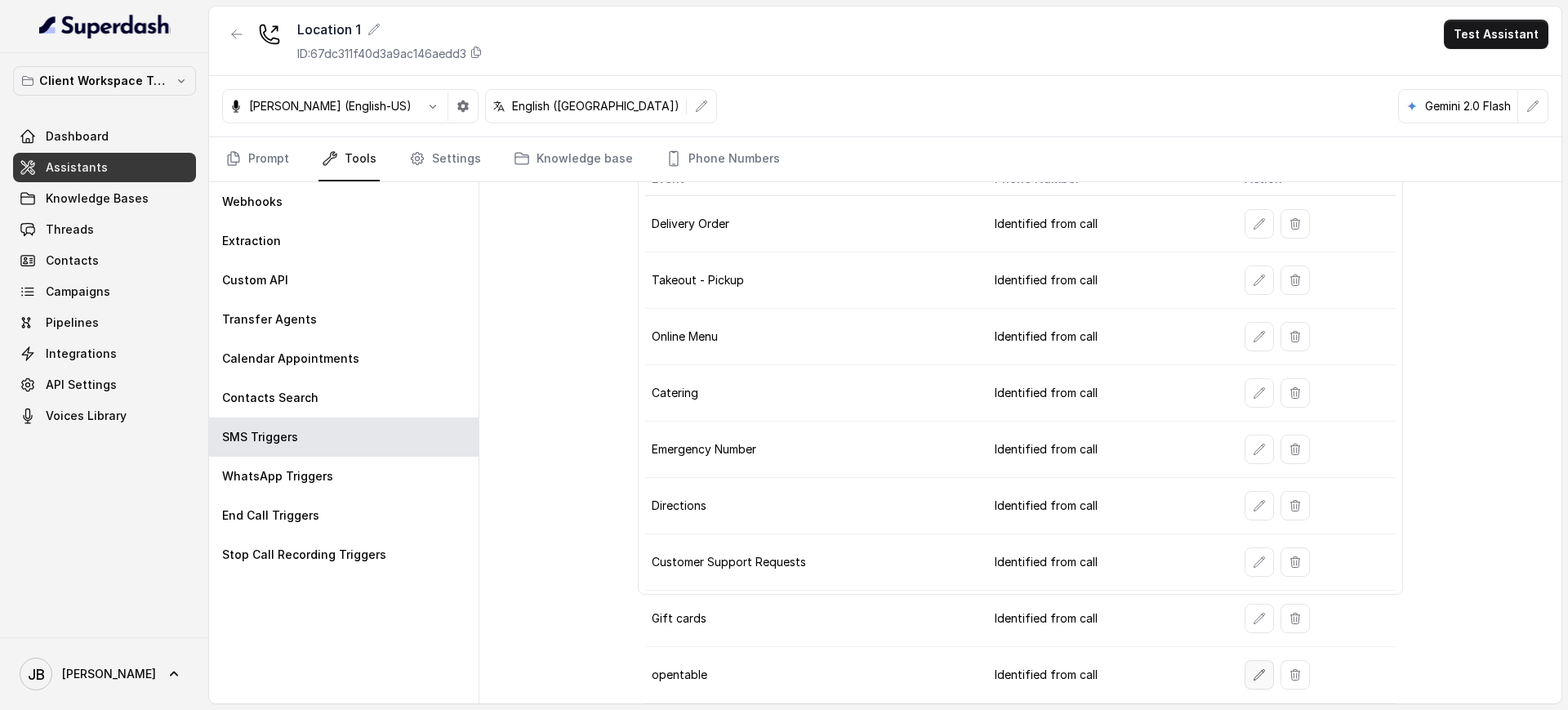
click at [1244, 677] on button "button" at bounding box center [1259, 675] width 30 height 30
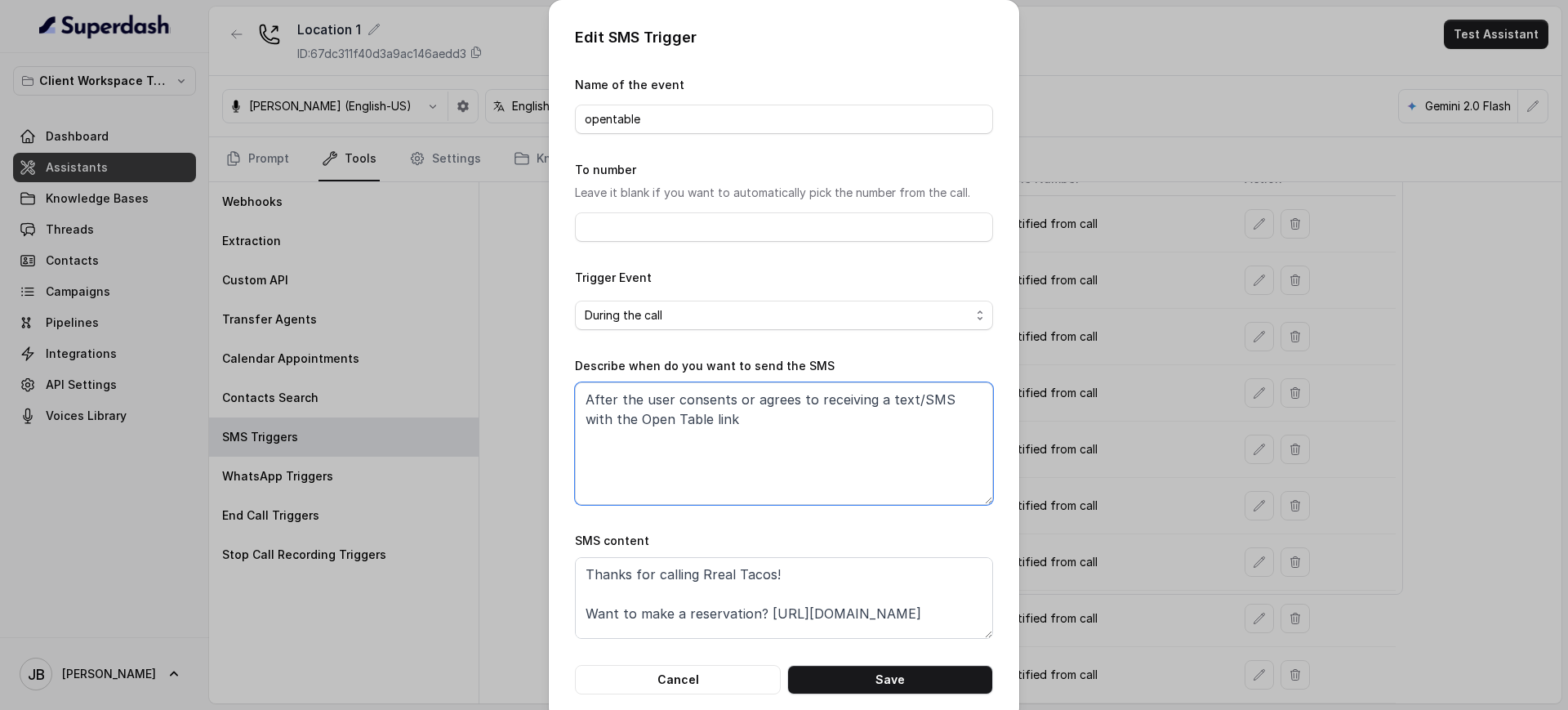
click at [688, 485] on textarea "After the user consents or agrees to receiving a text/SMS with the Open Table l…" at bounding box center [784, 444] width 419 height 123
click at [662, 119] on input "opentable" at bounding box center [784, 119] width 419 height 30
type input "Reservation"
drag, startPoint x: 689, startPoint y: 377, endPoint x: 702, endPoint y: 407, distance: 32.7
click at [689, 378] on div "Describe when do you want to send the SMS After the user consents or agrees to …" at bounding box center [784, 430] width 419 height 149
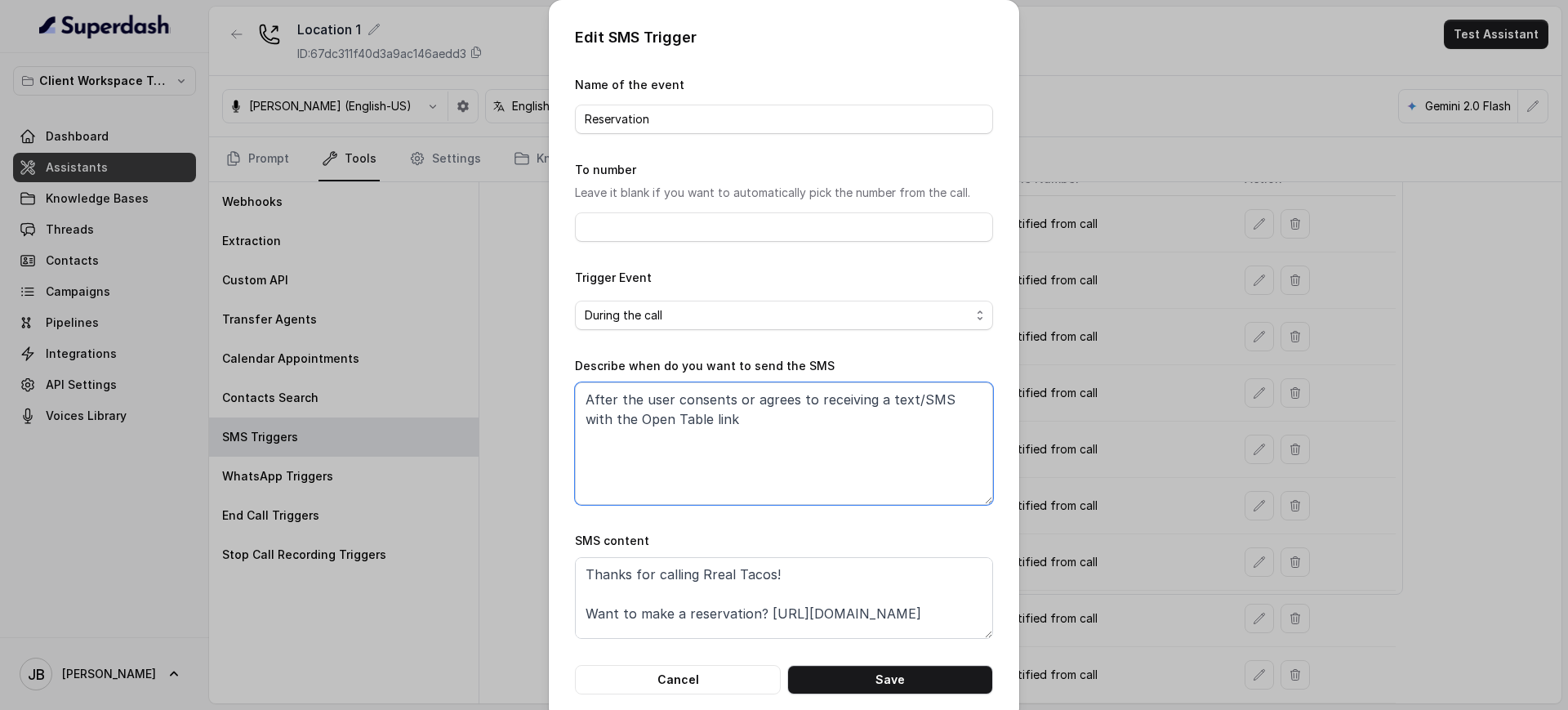
click at [704, 407] on textarea "After the user consents or agrees to receiving a text/SMS with the Open Table l…" at bounding box center [784, 444] width 419 height 123
click at [735, 575] on textarea "Thanks for calling Rreal Tacos! Want to make a reservation? https://foxly.link/…" at bounding box center [784, 597] width 419 height 81
paste textarea "Baires Grill Doral! Want to make a reservation? https://foxly.link/7ui4-opentab…"
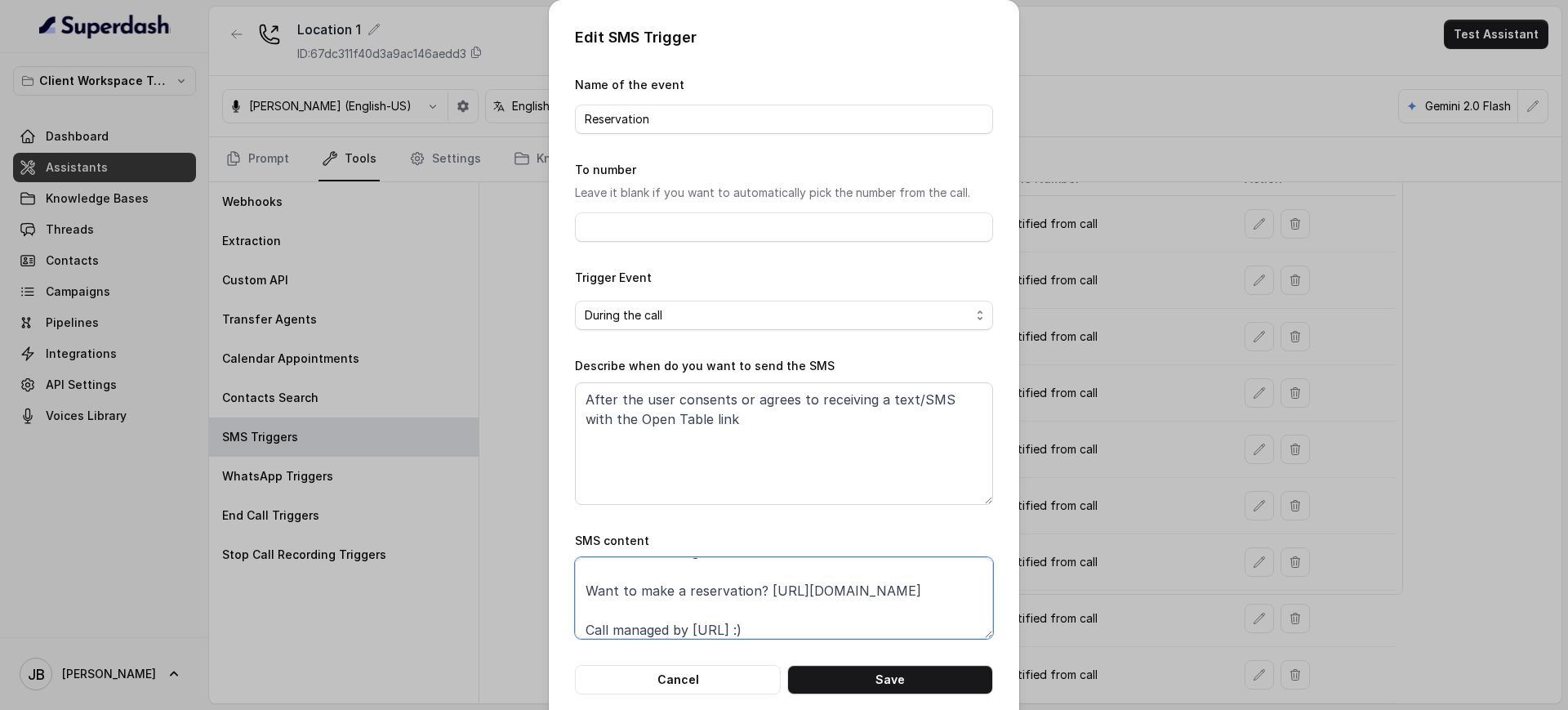
drag, startPoint x: 783, startPoint y: 594, endPoint x: 962, endPoint y: 595, distance: 179.0
click at [962, 595] on textarea "Thanks for calling Baires Grill Doral! Want to make a reservation? https://foxl…" at bounding box center [784, 597] width 419 height 81
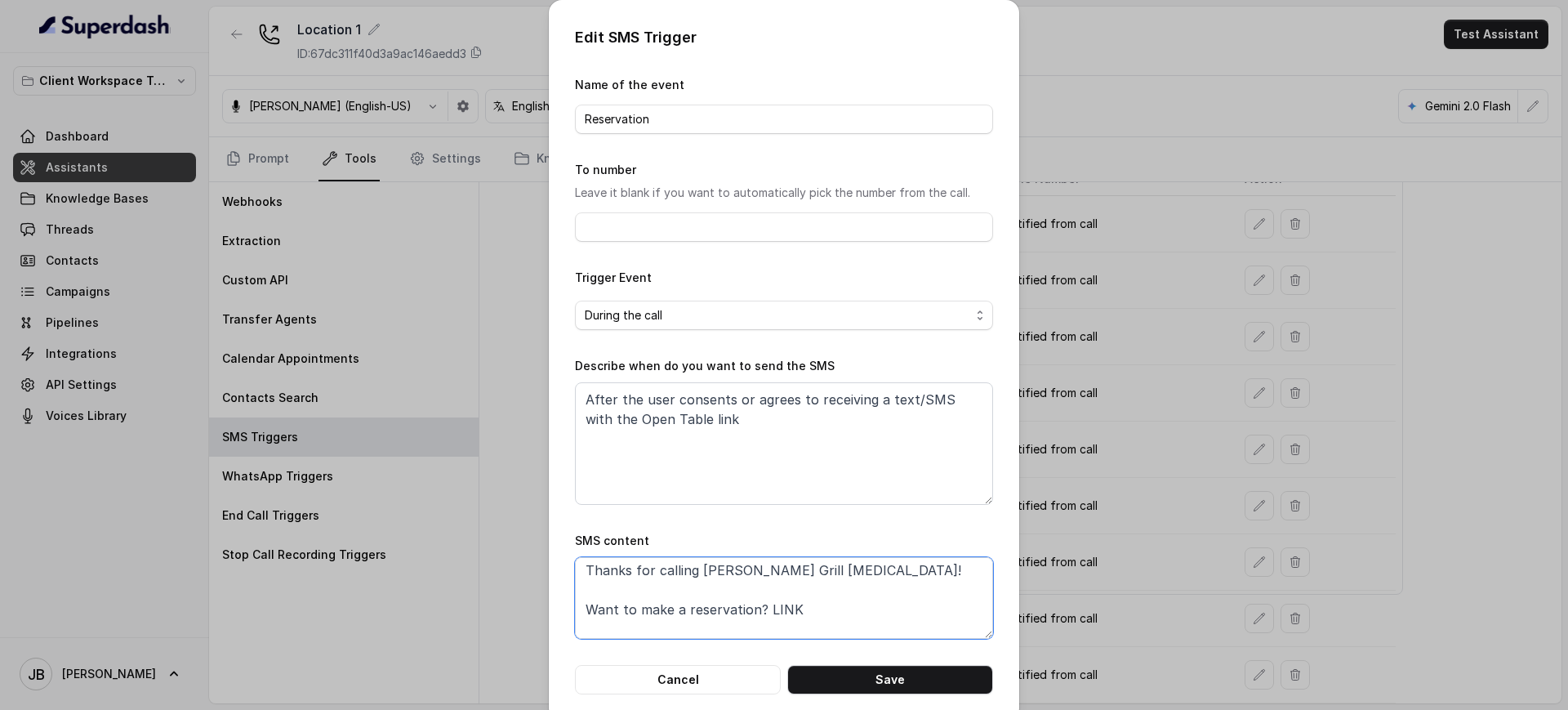
scroll to position [0, 0]
drag, startPoint x: 710, startPoint y: 579, endPoint x: 779, endPoint y: 581, distance: 69.0
click at [779, 581] on textarea "Thanks for calling Baires Grill Doral! Want to make a reservation? LINK Call ma…" at bounding box center [784, 597] width 419 height 81
type textarea "Thanks for calling LOCATION! Want to make a reservation? LINK Call managed by h…"
drag, startPoint x: 659, startPoint y: 399, endPoint x: 722, endPoint y: 435, distance: 72.6
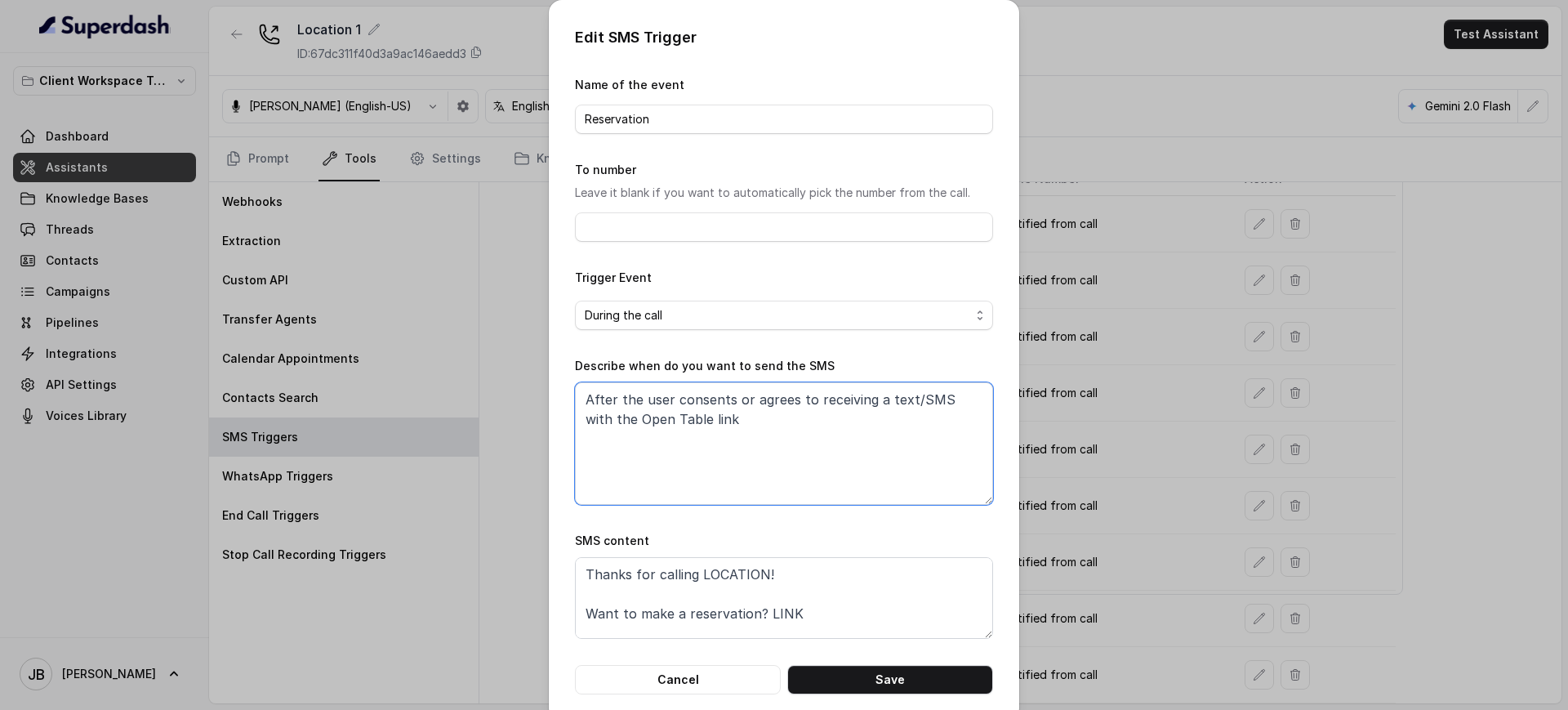
click at [722, 435] on textarea "After the user consents or agrees to receiving a text/SMS with the Open Table l…" at bounding box center [784, 444] width 419 height 123
drag, startPoint x: 566, startPoint y: 425, endPoint x: 789, endPoint y: 446, distance: 224.0
click at [793, 446] on textarea "After the user consents or agrees to receiving a text/SMS with the Open Table l…" at bounding box center [784, 444] width 419 height 123
drag, startPoint x: 785, startPoint y: 446, endPoint x: 746, endPoint y: 435, distance: 40.5
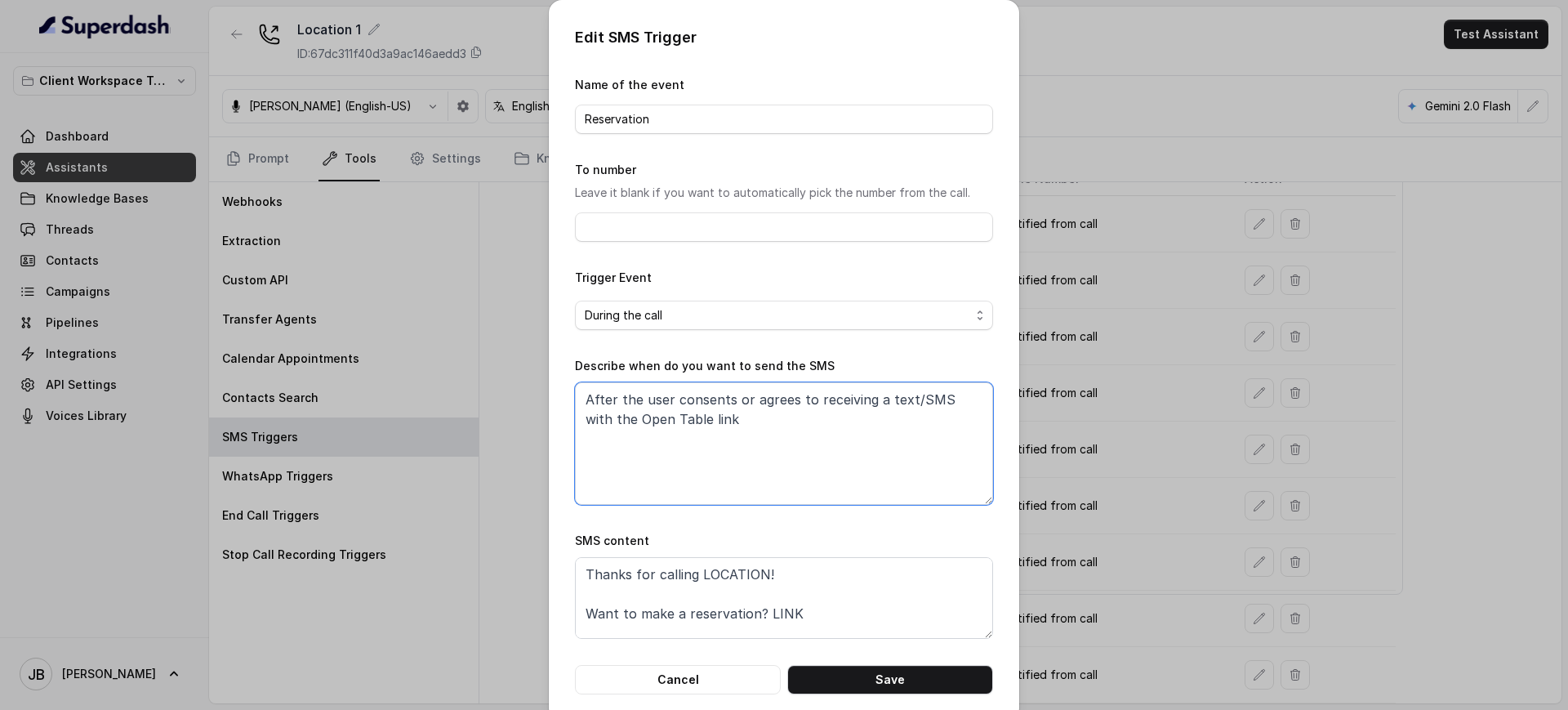
click at [782, 446] on textarea "After the user consents or agrees to receiving a text/SMS with the Open Table l…" at bounding box center [784, 444] width 419 height 123
drag, startPoint x: 612, startPoint y: 413, endPoint x: 717, endPoint y: 454, distance: 112.7
click at [711, 457] on textarea "After the user consents or agrees to receiving a text/SMS with the Open Table l…" at bounding box center [784, 444] width 419 height 123
drag, startPoint x: 770, startPoint y: 440, endPoint x: 706, endPoint y: 414, distance: 69.1
click at [766, 435] on textarea "After the user consents or agrees to receiving a text/SMS with the Open Table l…" at bounding box center [784, 444] width 419 height 123
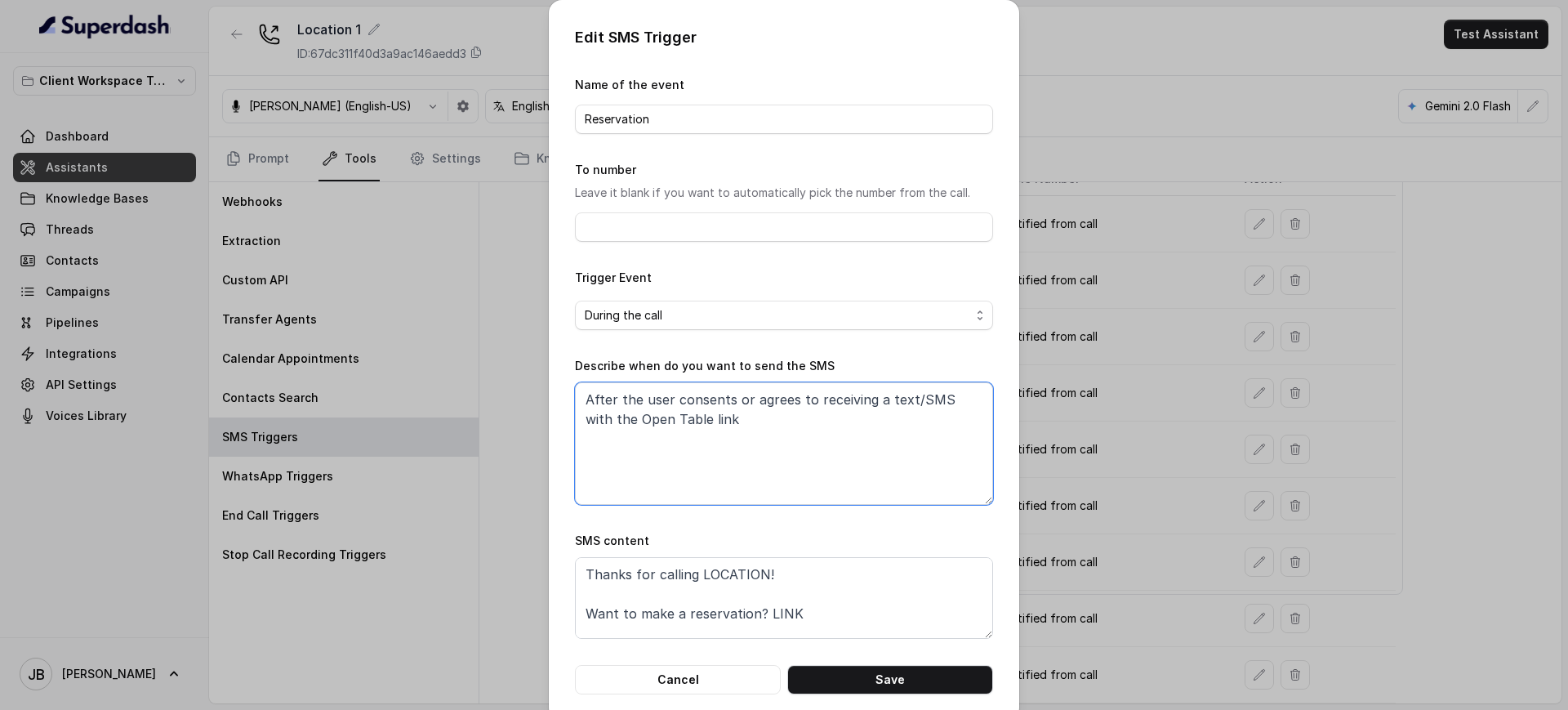
drag, startPoint x: 701, startPoint y: 412, endPoint x: 715, endPoint y: 434, distance: 26.1
click at [715, 434] on textarea "After the user consents or agrees to receiving a text/SMS with the Open Table l…" at bounding box center [784, 444] width 419 height 123
drag, startPoint x: 715, startPoint y: 434, endPoint x: 762, endPoint y: 436, distance: 47.0
click at [762, 436] on textarea "After the user consents or agrees to receiving a text/SMS with the Open Table l…" at bounding box center [784, 444] width 419 height 123
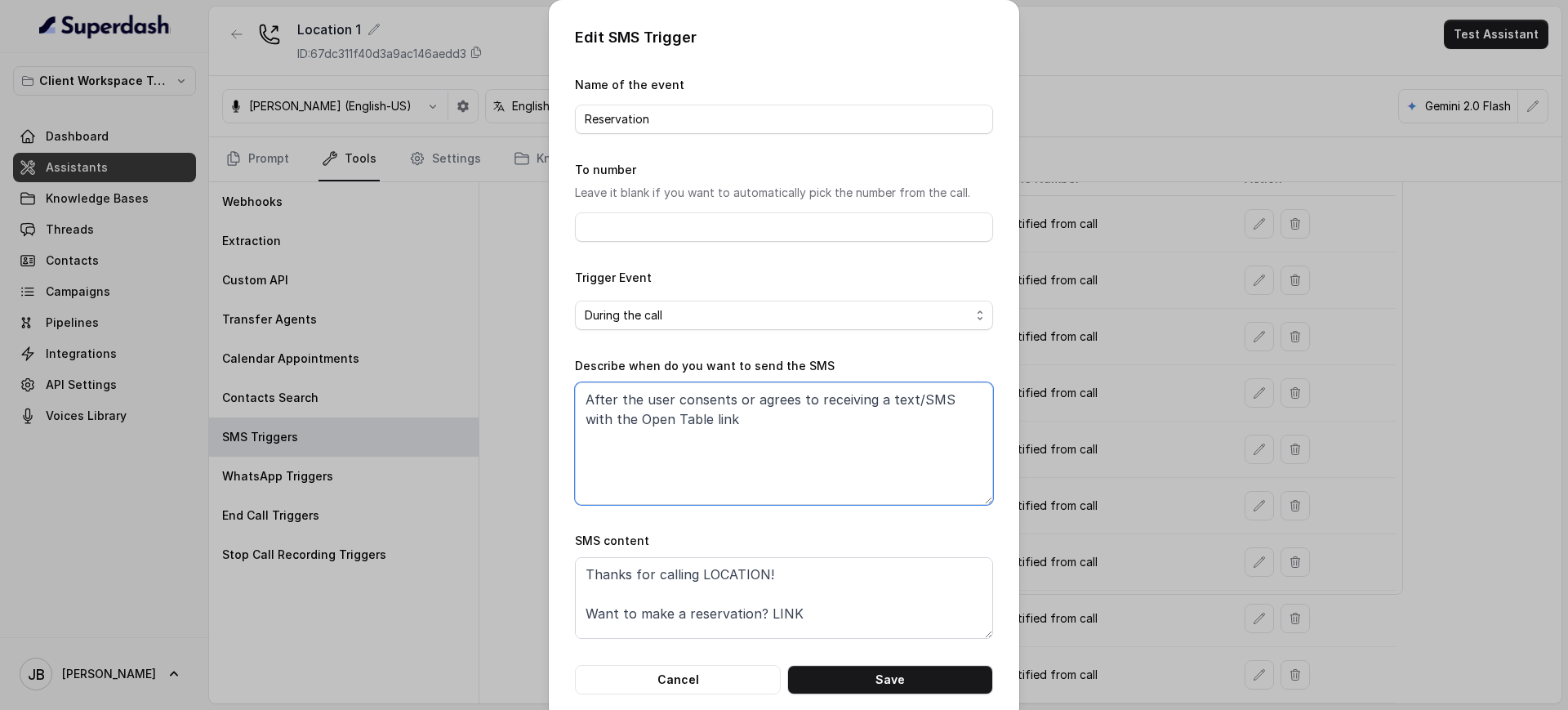
click at [701, 401] on textarea "After the user consents or agrees to receiving a text/SMS with the Open Table l…" at bounding box center [784, 444] width 419 height 123
drag, startPoint x: 701, startPoint y: 401, endPoint x: 704, endPoint y: 426, distance: 25.2
click at [701, 401] on textarea "After the user consents or agrees to receiving a text/SMS with the Open Table l…" at bounding box center [784, 444] width 419 height 123
click at [705, 426] on textarea "After the user consents or agrees to receiving a text/SMS with the Open Table l…" at bounding box center [784, 444] width 419 height 123
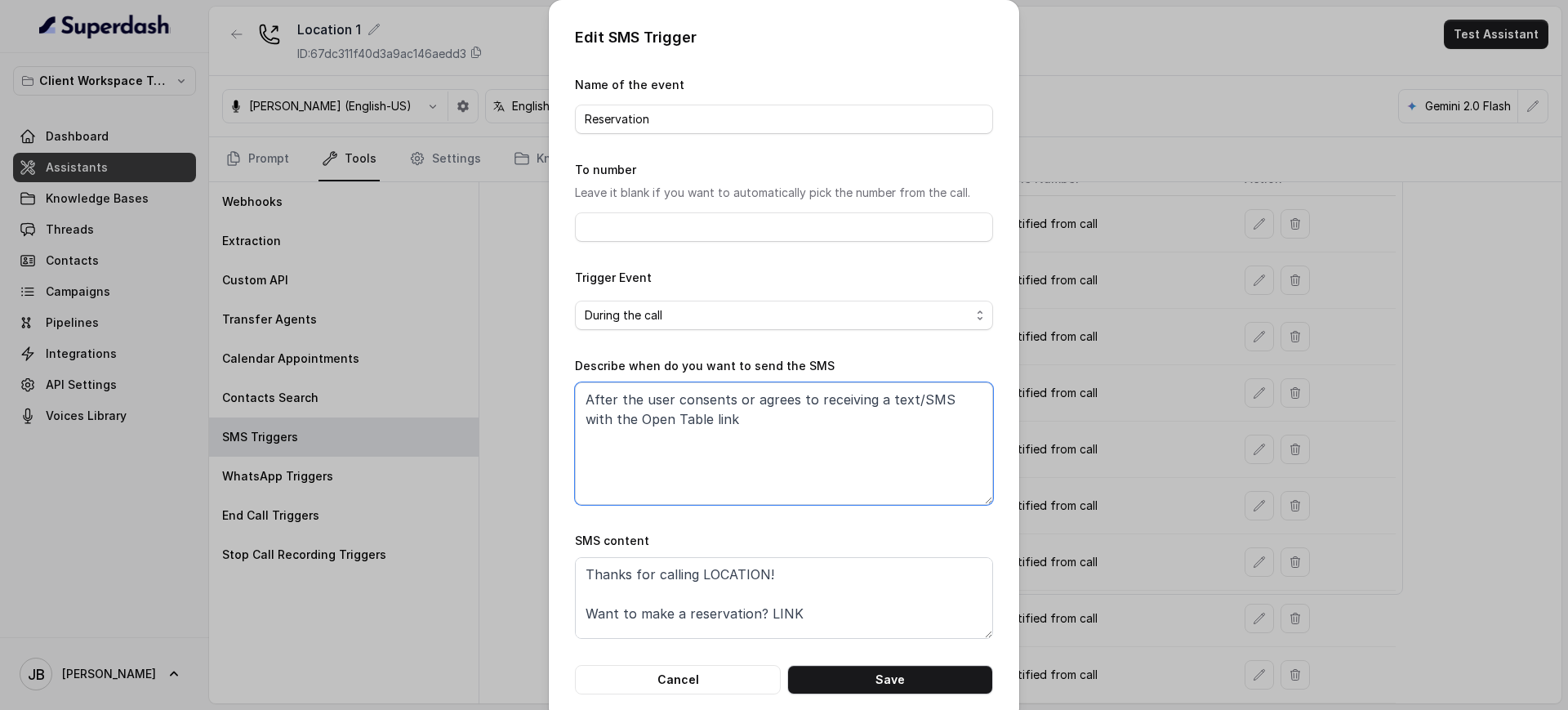
click at [700, 402] on textarea "After the user consents or agrees to receiving a text/SMS with the Open Table l…" at bounding box center [784, 444] width 419 height 123
click at [716, 378] on div "Describe when do you want to send the SMS After the user consents or agrees to …" at bounding box center [784, 430] width 419 height 149
click at [712, 406] on textarea "After the user consents or agrees to receiving a text/SMS with the Open Table l…" at bounding box center [784, 444] width 419 height 123
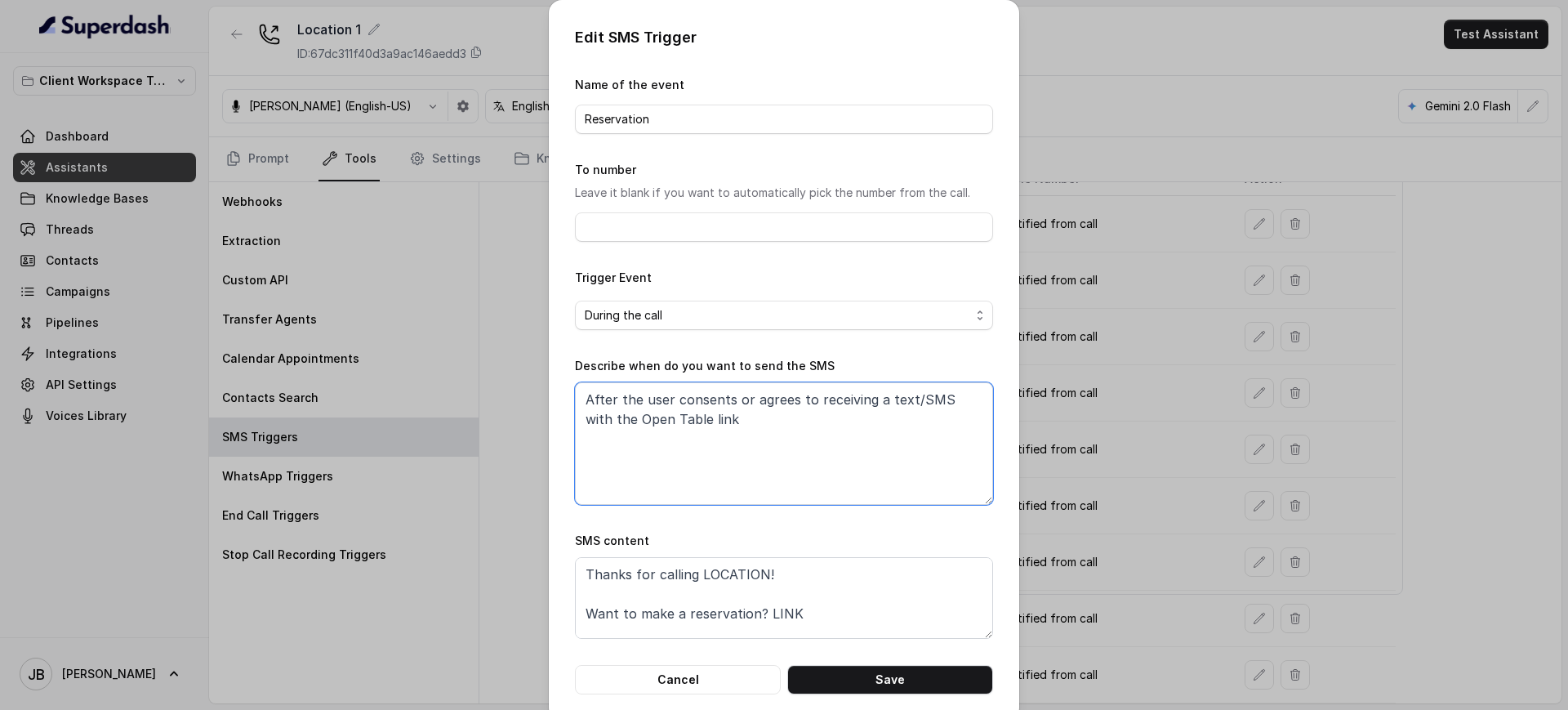
click at [712, 406] on textarea "After the user consents or agrees to receiving a text/SMS with the Open Table l…" at bounding box center [784, 444] width 419 height 123
drag, startPoint x: 729, startPoint y: 455, endPoint x: 713, endPoint y: 376, distance: 80.6
click at [729, 452] on textarea "After the user consents or agrees to receiving a text/SMS with the Open Table l…" at bounding box center [784, 444] width 419 height 123
drag, startPoint x: 713, startPoint y: 376, endPoint x: 712, endPoint y: 385, distance: 9.1
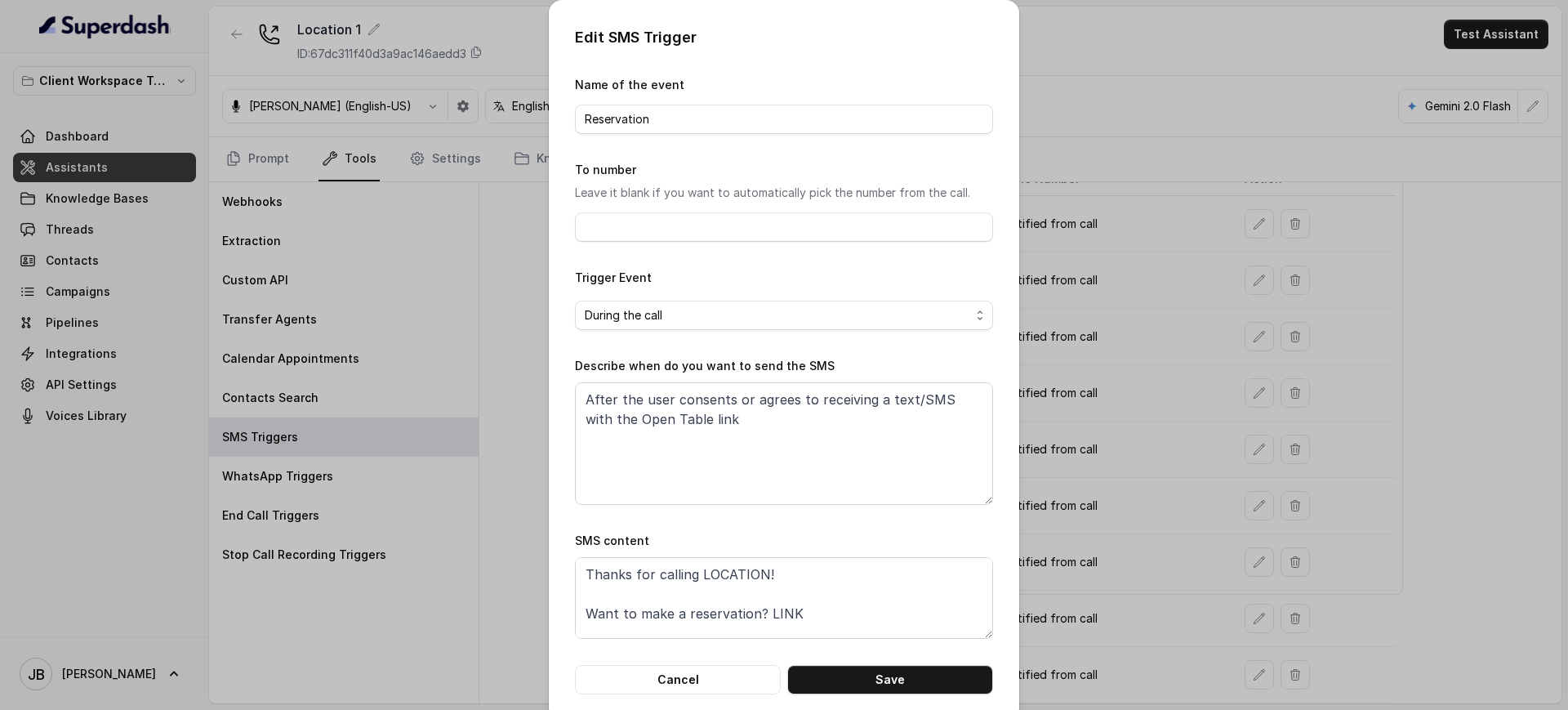
click at [712, 376] on div "Describe when do you want to send the SMS After the user consents or agrees to …" at bounding box center [784, 430] width 419 height 149
click at [714, 422] on textarea "After the user consents or agrees to receiving a text/SMS with the Open Table l…" at bounding box center [784, 444] width 419 height 123
click at [710, 417] on textarea "After the user consents or agrees to receiving a text/SMS with the Open Table l…" at bounding box center [784, 444] width 419 height 123
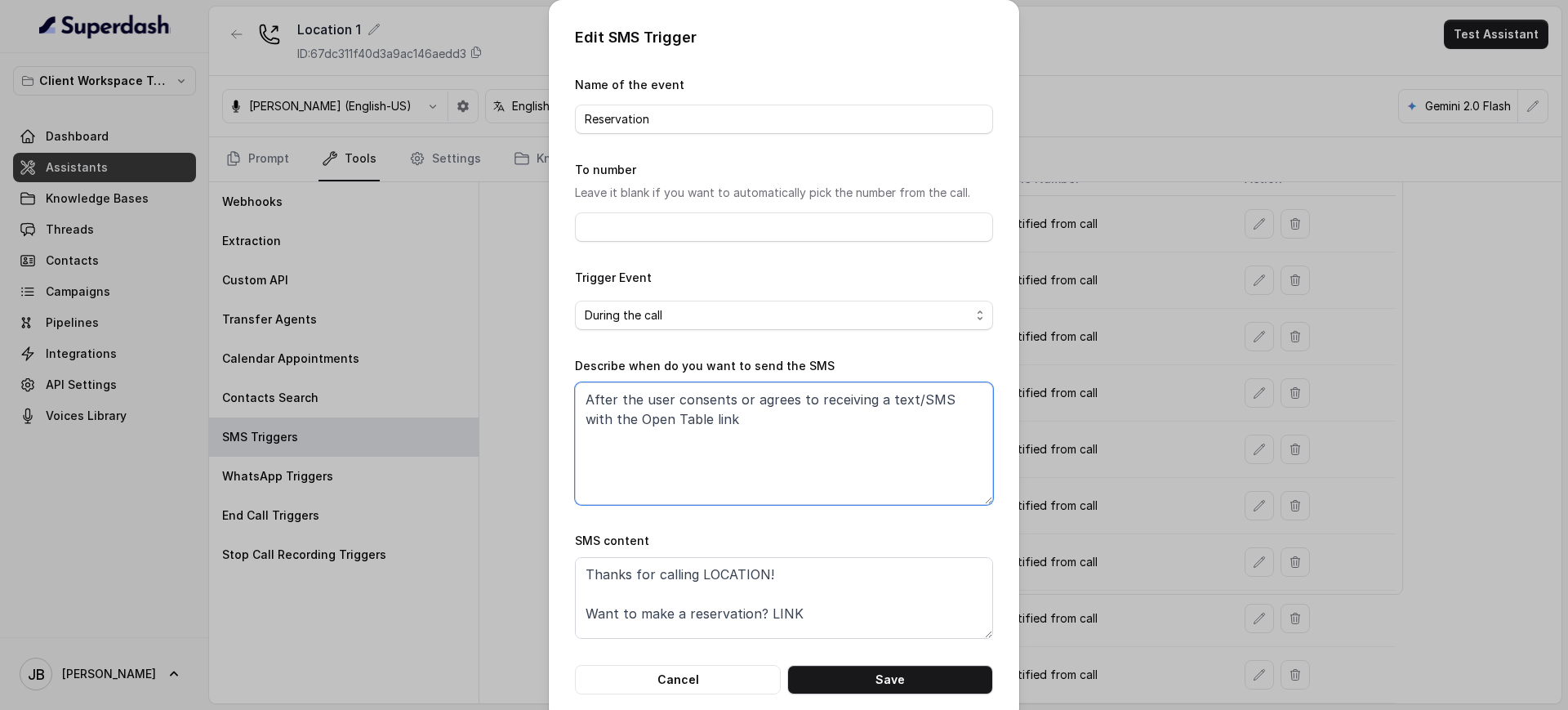
click at [708, 390] on textarea "After the user consents or agrees to receiving a text/SMS with the Open Table l…" at bounding box center [784, 444] width 419 height 123
click at [695, 369] on label "Describe when do you want to send the SMS" at bounding box center [704, 365] width 260 height 13
click at [715, 407] on textarea "After the user consents or agrees to receiving a text/SMS with the Open Table l…" at bounding box center [784, 444] width 419 height 123
click at [761, 661] on form "Name of the event Reservation To number Leave it blank if you want to automatic…" at bounding box center [784, 384] width 419 height 619
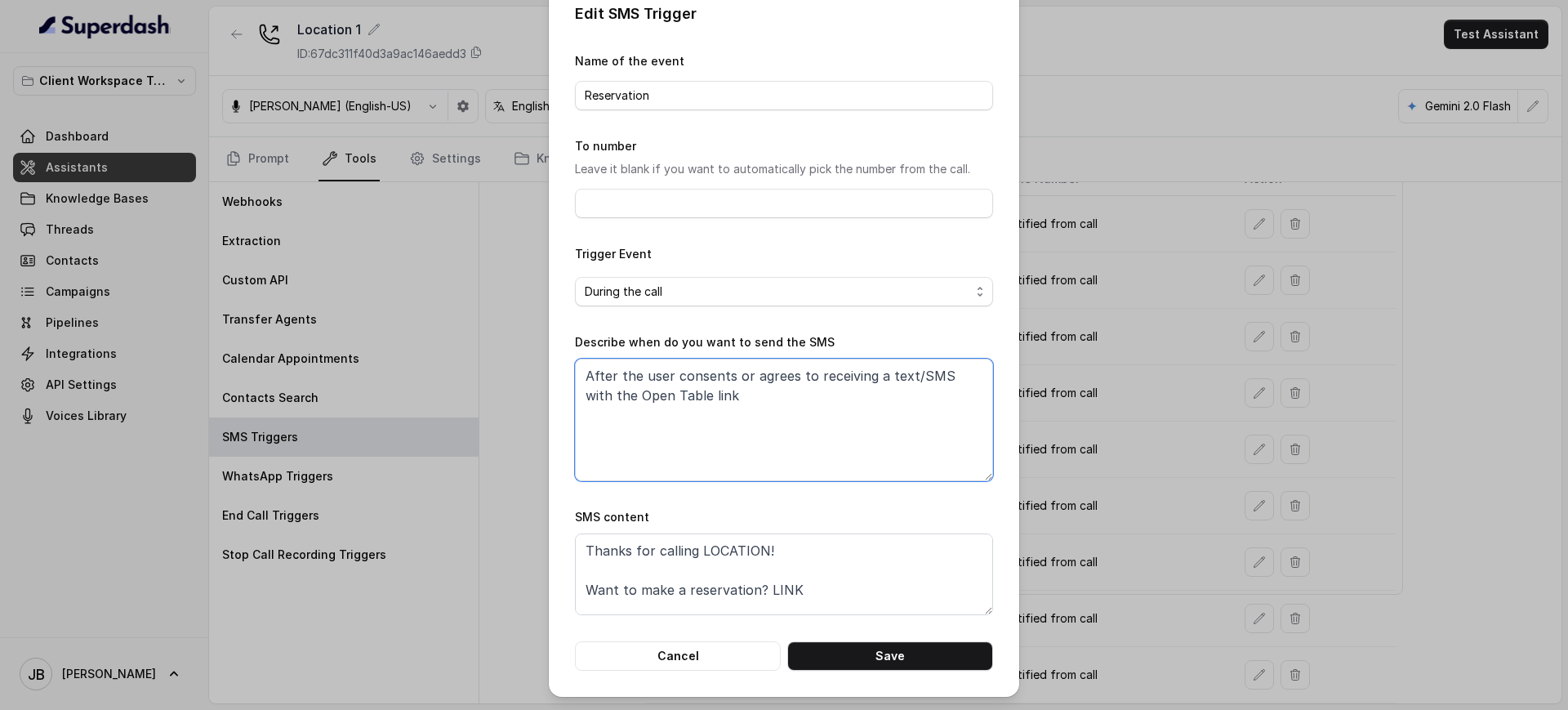
click at [747, 393] on textarea "After the user consents or agrees to receiving a text/SMS with the Open Table l…" at bounding box center [784, 420] width 419 height 123
click at [667, 427] on textarea "After the user consents or agrees to receiving a text/SMS with the Open Table l…" at bounding box center [784, 420] width 419 height 123
paste textarea "When ALL the following conditions are satisfied: 1. When the party size is betw…"
drag, startPoint x: 731, startPoint y: 397, endPoint x: 887, endPoint y: 400, distance: 156.0
click at [887, 400] on textarea "When ALL the following conditions are satisfied: 1. When the party size is betw…" at bounding box center [784, 420] width 419 height 123
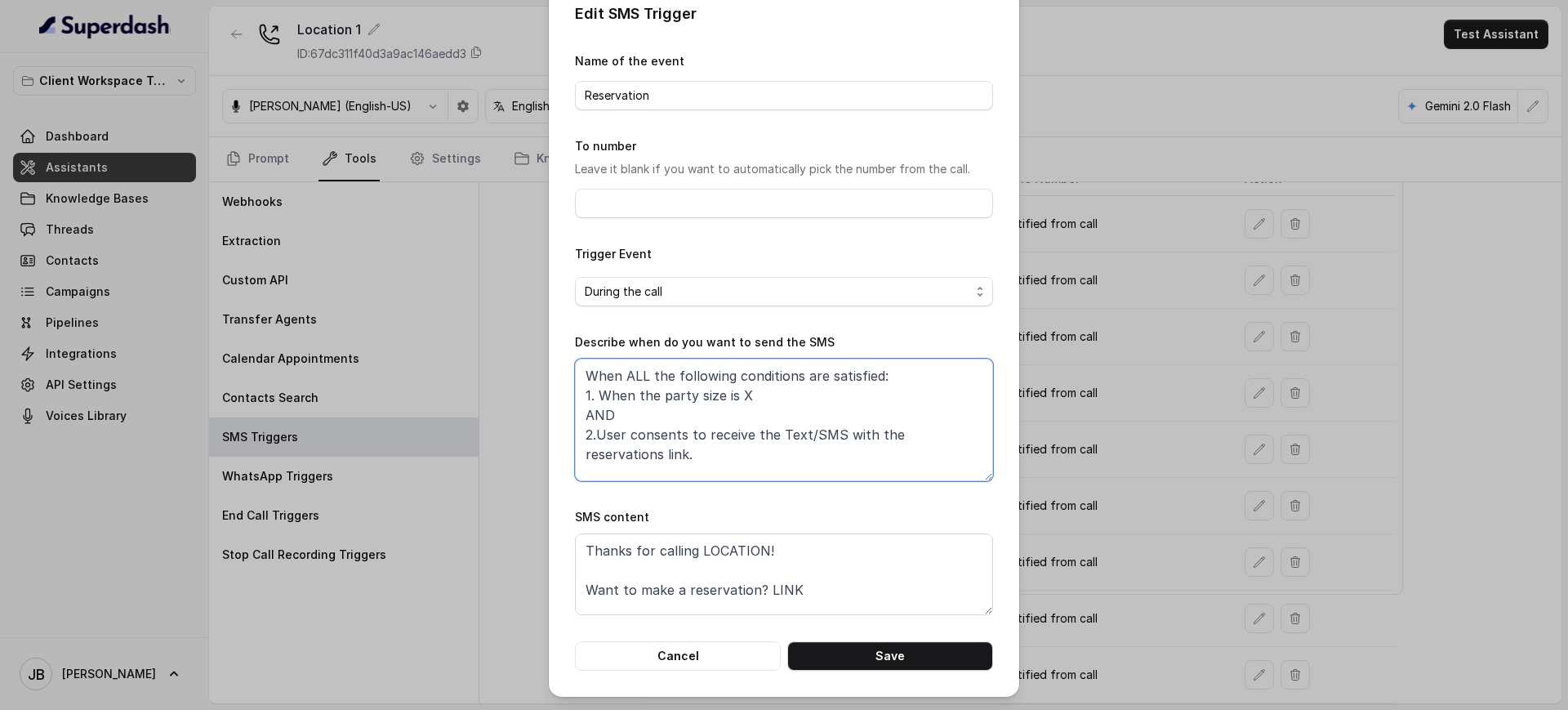
click at [868, 416] on textarea "When ALL the following conditions are satisfied: 1. When the party size is X AN…" at bounding box center [784, 420] width 419 height 123
type textarea "When ALL the following conditions are satisfied: 1. When the party size is X AN…"
click at [914, 661] on button "Save" at bounding box center [890, 655] width 206 height 30
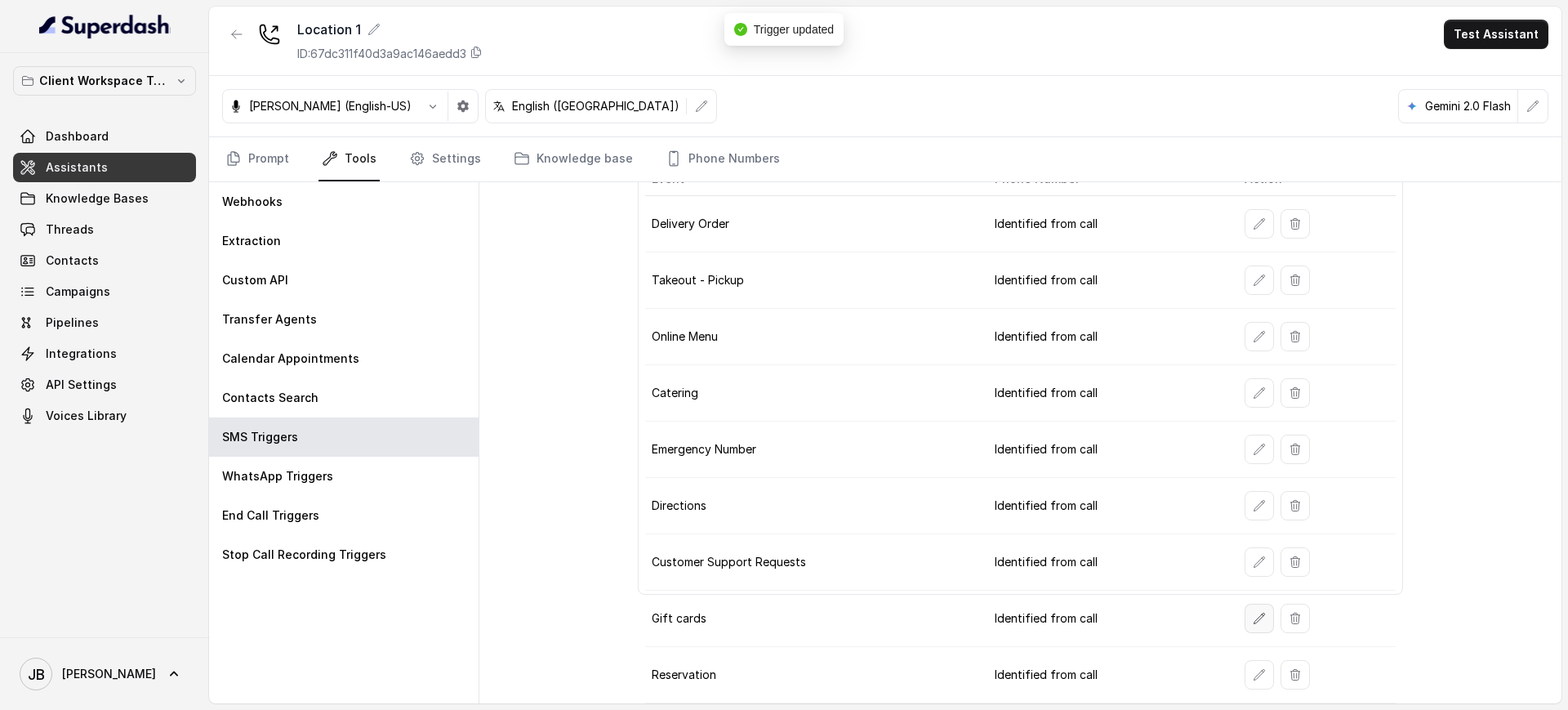
click at [1244, 620] on button "button" at bounding box center [1259, 618] width 30 height 30
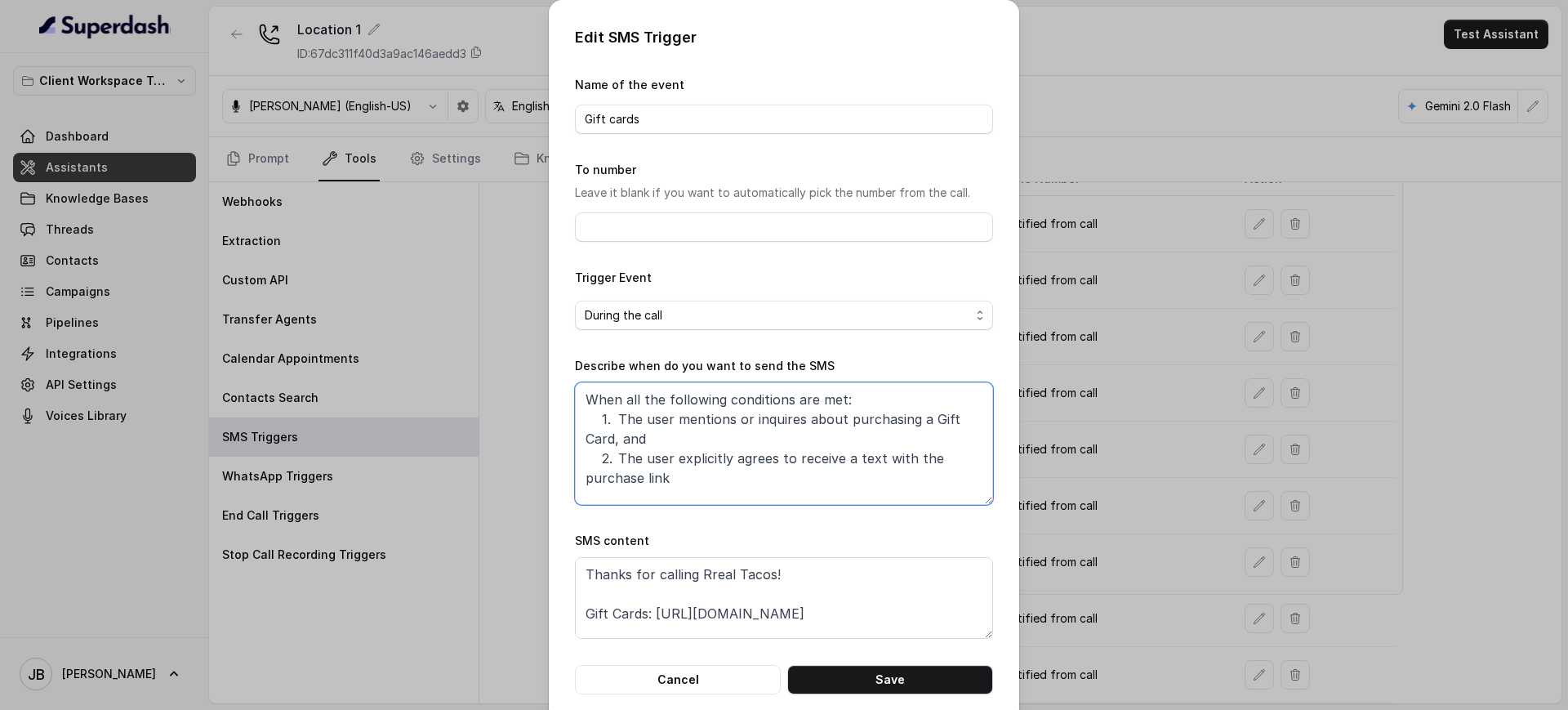
click at [784, 430] on textarea "When all the following conditions are met: 1. The user mentions or inquires abo…" at bounding box center [784, 444] width 419 height 123
paste textarea "1. The user mentions or inquires about purchasing a Gift Card, AND 2. The user …"
type textarea "When all the following conditions are met: 1. The user mentions or inquires abo…"
click at [722, 563] on textarea "Thanks for calling Rreal Tacos! Gift Cards: https://foxly.link/GiftCardMidtown …" at bounding box center [784, 597] width 419 height 81
paste textarea "Chelsea Corner! For Gift Cards: https://foxly.link/CCGiftCards"
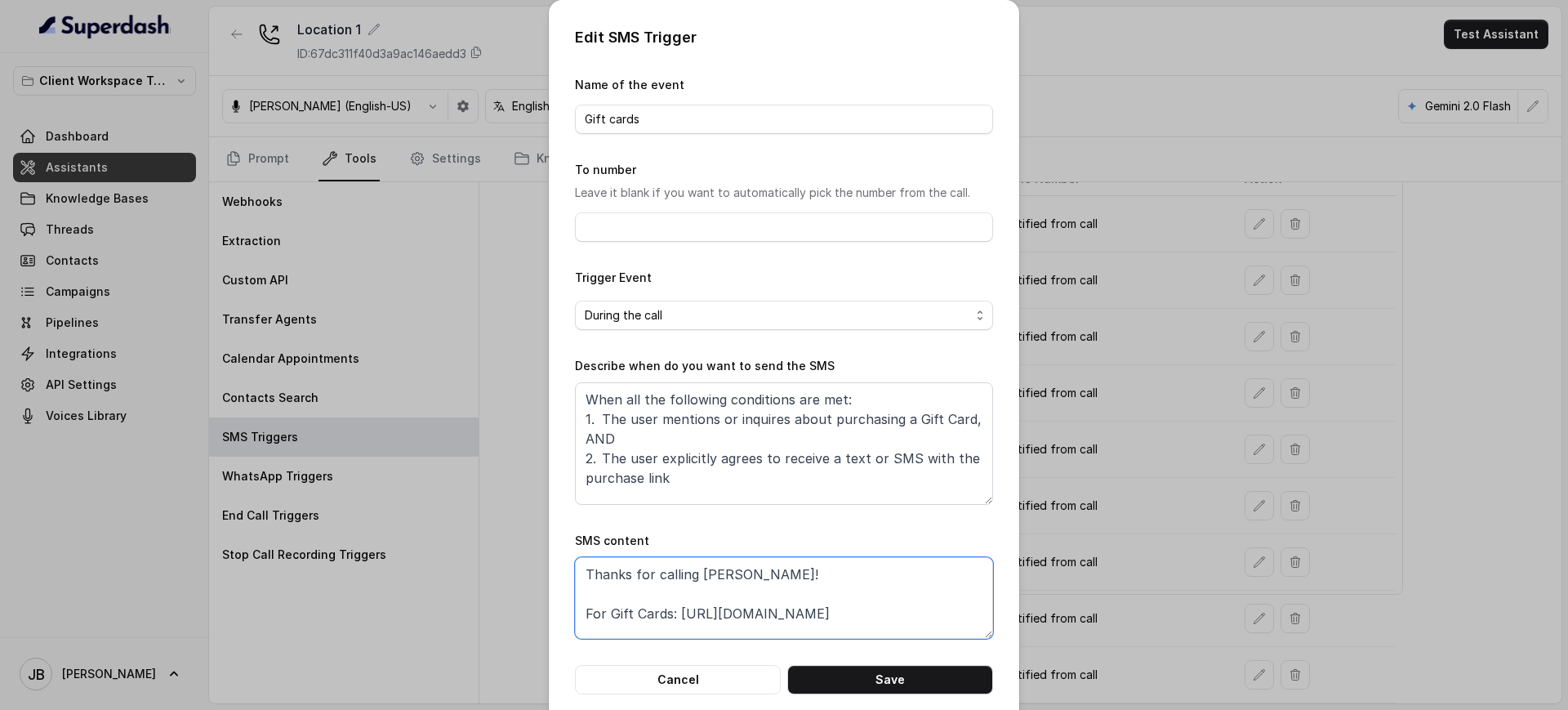
drag, startPoint x: 688, startPoint y: 578, endPoint x: 805, endPoint y: 576, distance: 117.0
click at [795, 582] on textarea "Thanks for calling Chelsea Corner! For Gift Cards: https://foxly.link/CCGiftCar…" at bounding box center [784, 597] width 419 height 81
drag, startPoint x: 672, startPoint y: 616, endPoint x: 871, endPoint y: 617, distance: 199.0
click at [871, 617] on textarea "Thanks for calling LOCATION! For Gift Cards: https://foxly.link/CCGiftCards" at bounding box center [784, 597] width 419 height 81
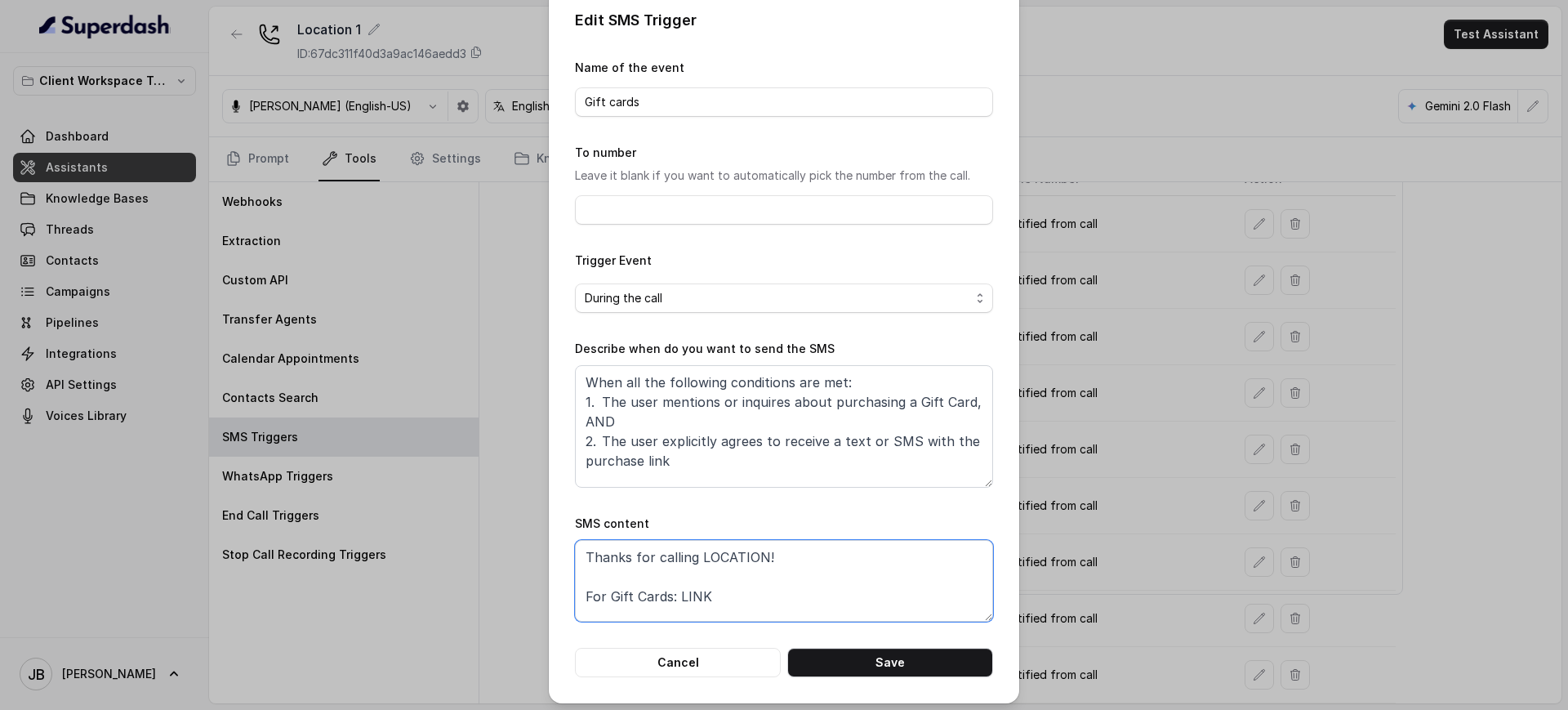
scroll to position [24, 0]
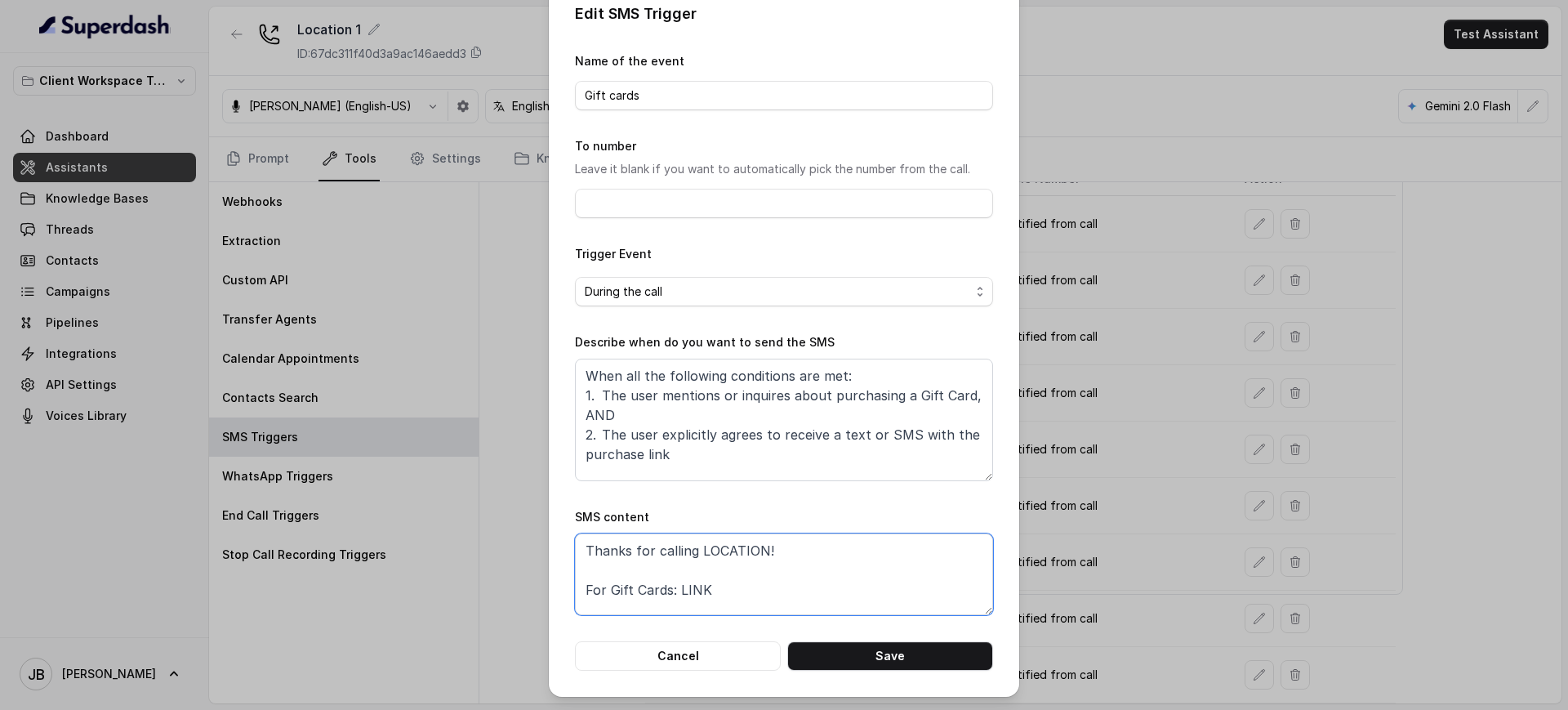
click at [845, 581] on textarea "Thanks for calling LOCATION! For Gift Cards: LINK" at bounding box center [784, 574] width 419 height 81
paste textarea "Thanks for calling Baires Grill Doral! Need directions? https://foxly.link/7ui4…"
drag, startPoint x: 868, startPoint y: 568, endPoint x: 820, endPoint y: 594, distance: 54.6
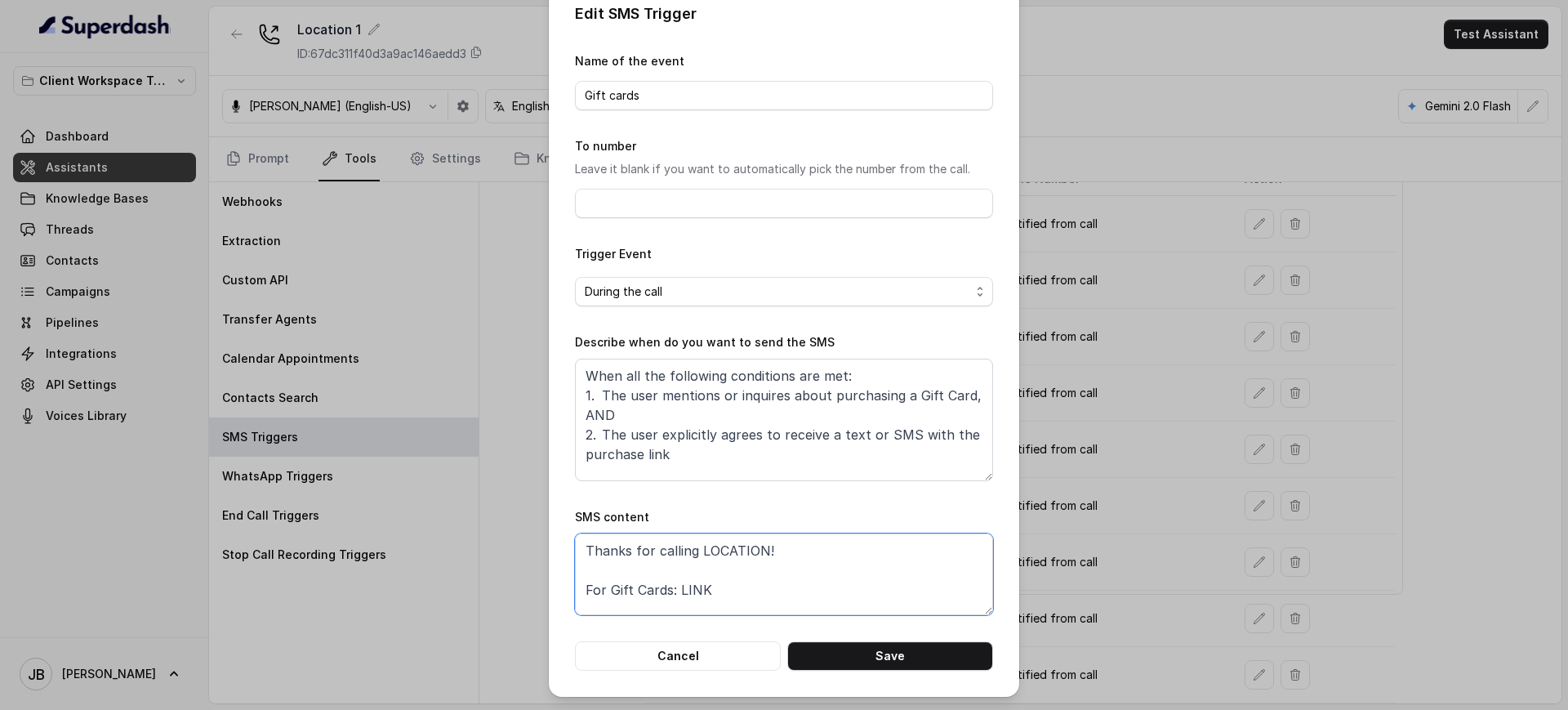
click at [806, 567] on textarea "Thanks for calling LOCATION! For Gift Cards: LINK Call managed by Thanks for ca…" at bounding box center [784, 574] width 419 height 81
click at [822, 593] on textarea "Thanks for calling LOCATION! For Gift Cards: LINK Call managed by Thanks for ca…" at bounding box center [784, 574] width 419 height 81
drag, startPoint x: 817, startPoint y: 562, endPoint x: 849, endPoint y: 563, distance: 32.0
click at [817, 562] on textarea "Thanks for calling LOCATION! For Gift Cards: LINK Call managed by Thanks for ca…" at bounding box center [784, 574] width 419 height 81
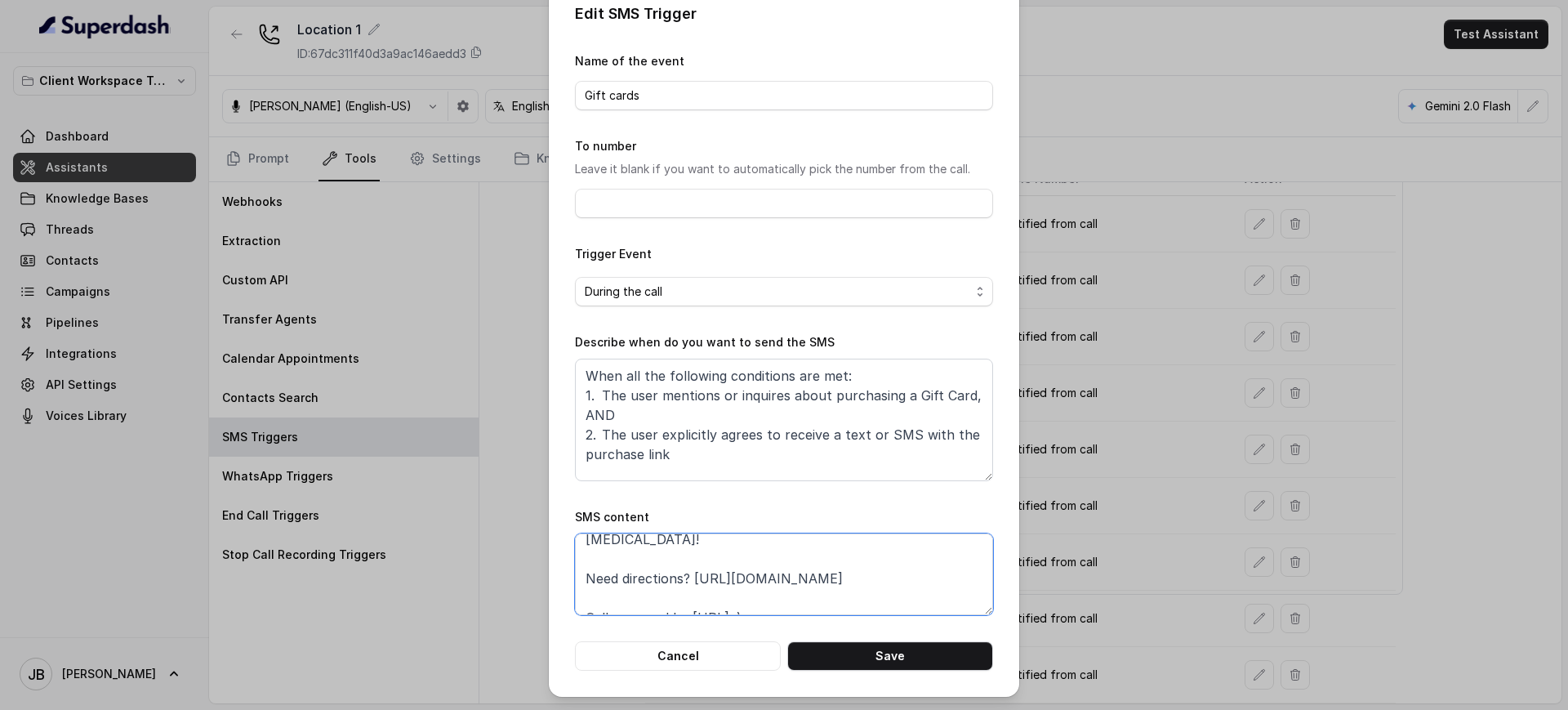
click at [889, 564] on textarea "Thanks for calling LOCATION! For Gift Cards: LINK Call managed by Thanks for ca…" at bounding box center [784, 574] width 419 height 81
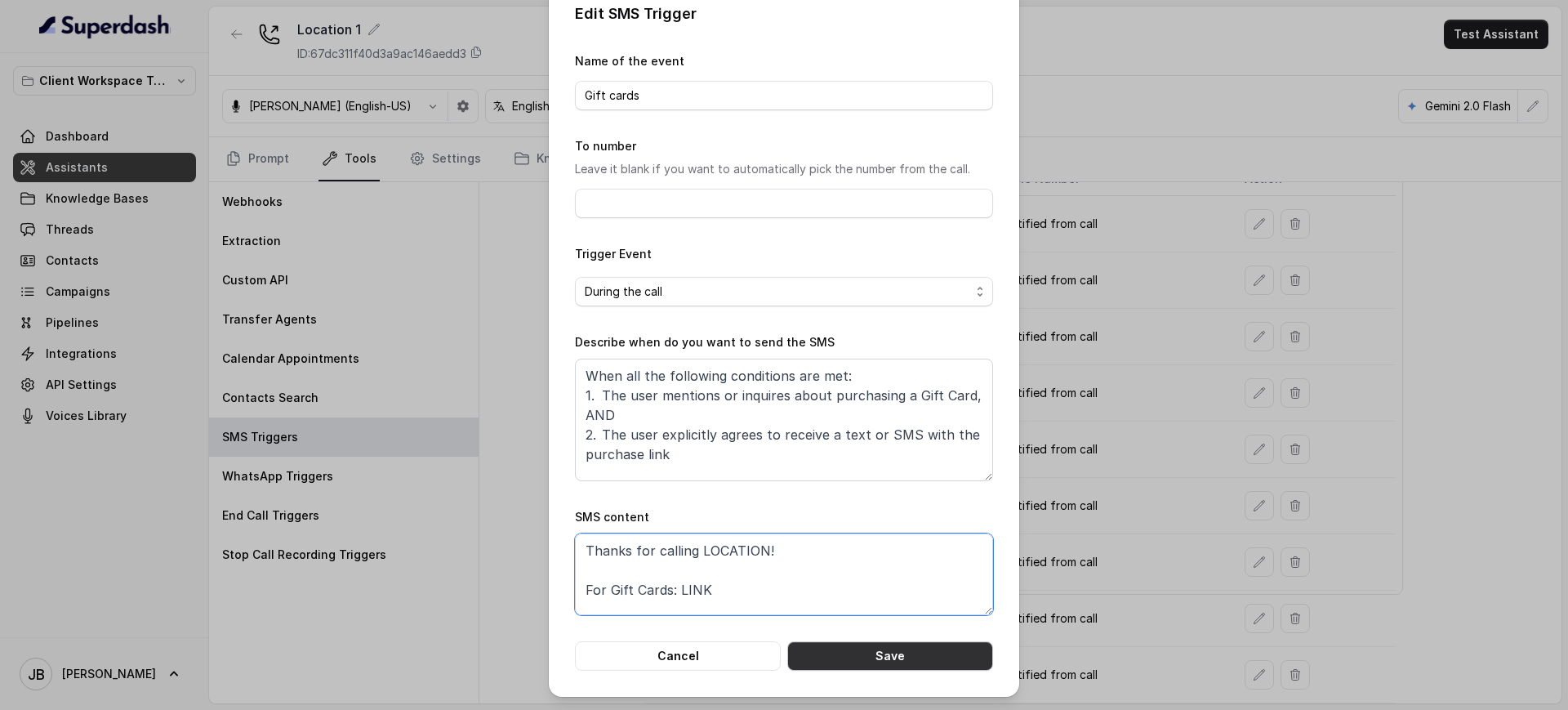
type textarea "Thanks for calling LOCATION! For Gift Cards: LINK Call managed by https://resto…"
click at [906, 651] on button "Save" at bounding box center [890, 655] width 206 height 30
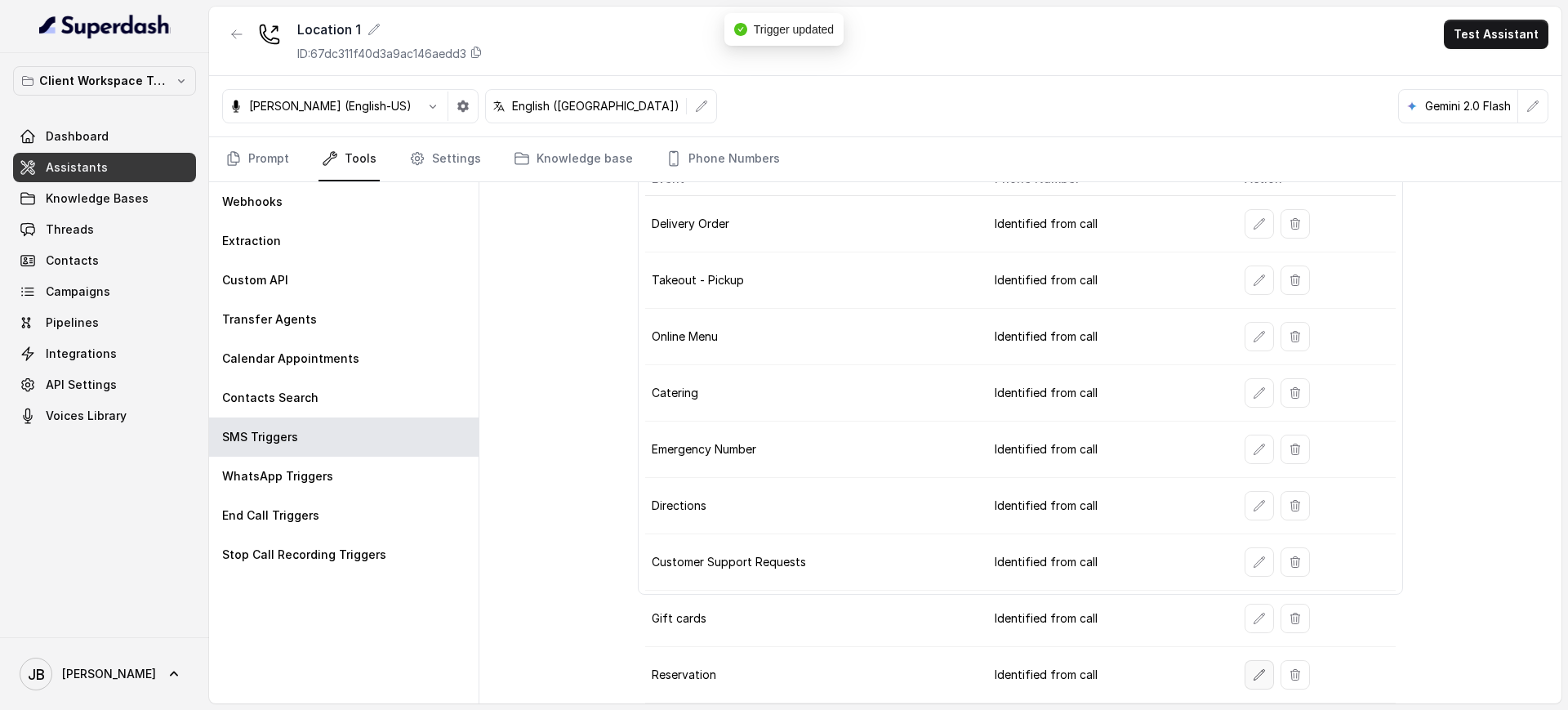
click at [1256, 671] on button "button" at bounding box center [1259, 675] width 30 height 30
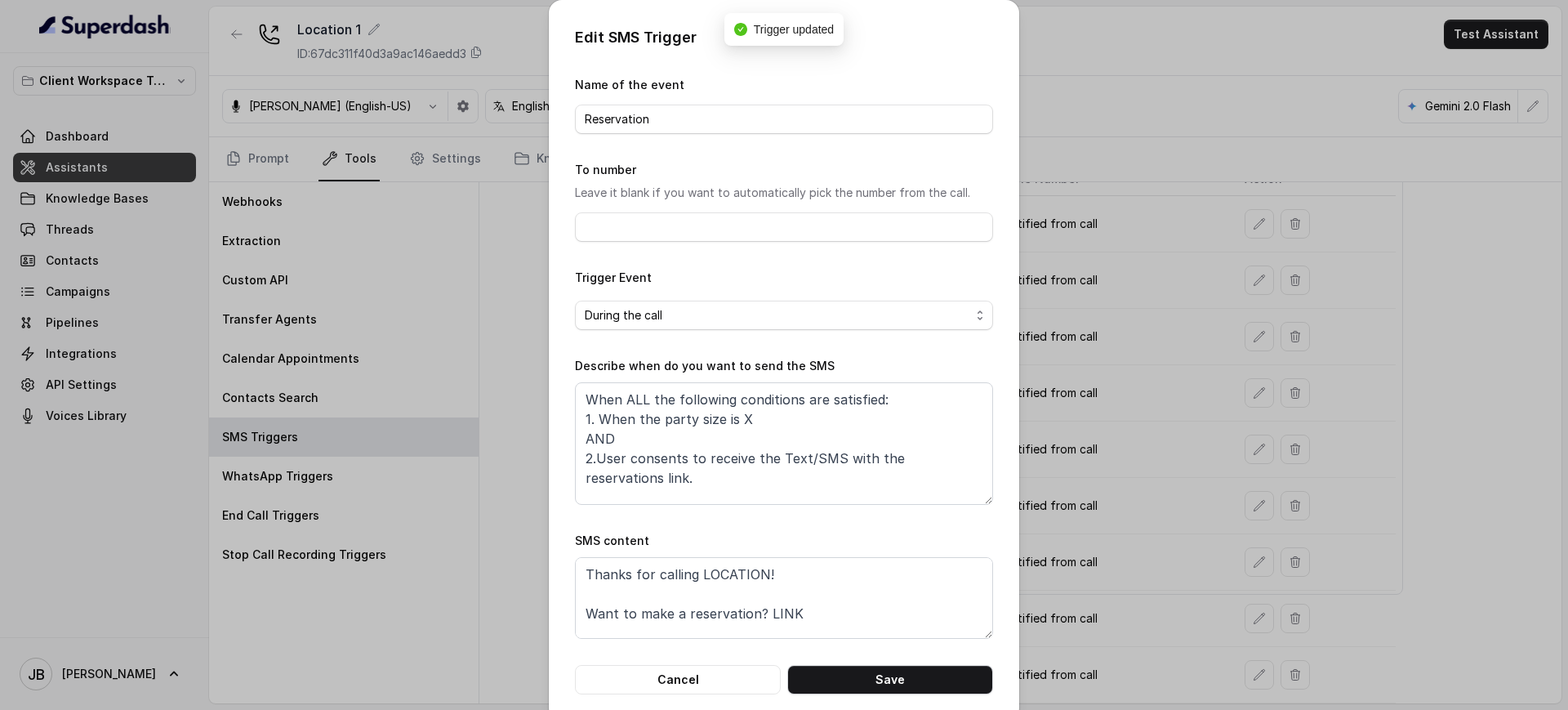
click at [1196, 503] on div "Edit SMS Trigger Name of the event Reservation To number Leave it blank if you …" at bounding box center [784, 355] width 1568 height 710
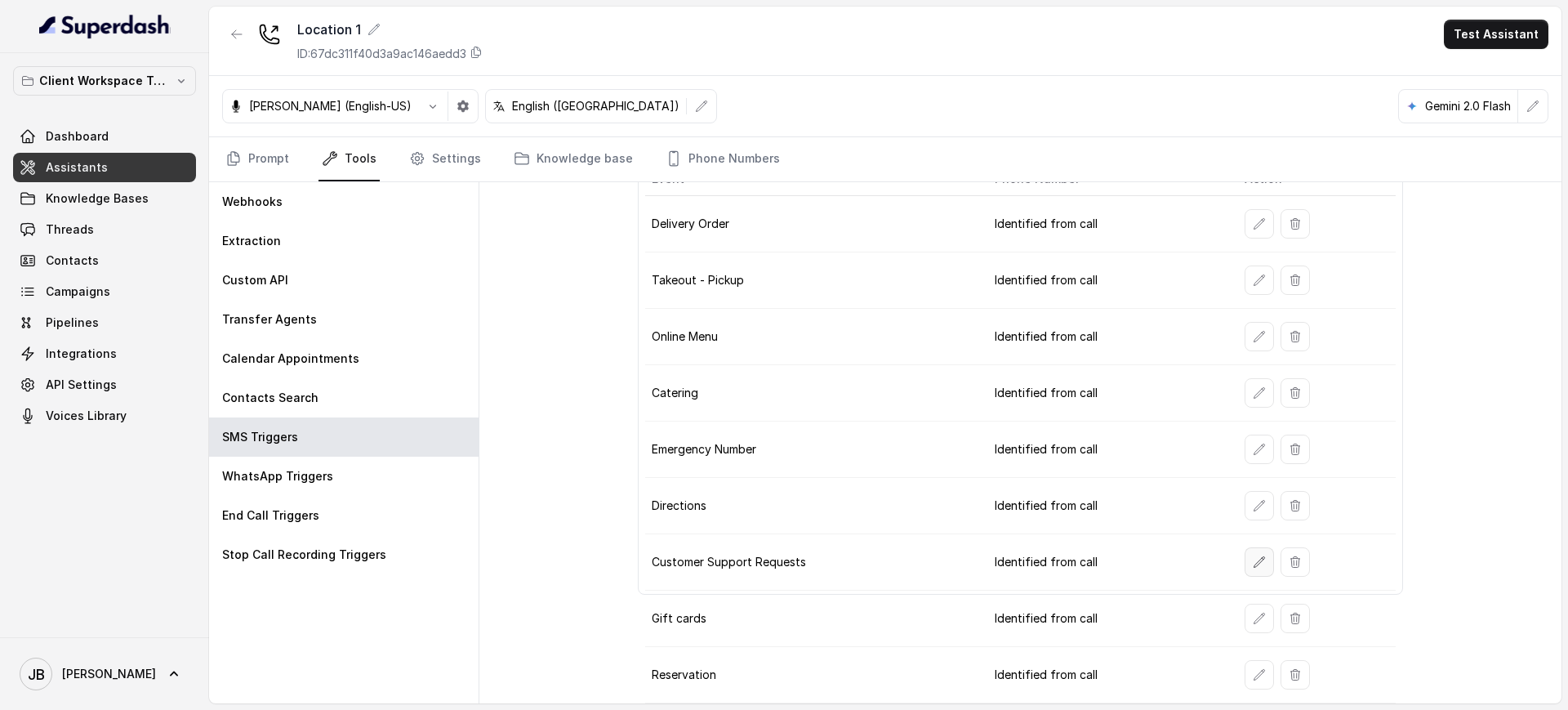
click at [1255, 564] on icon "button" at bounding box center [1260, 561] width 11 height 11
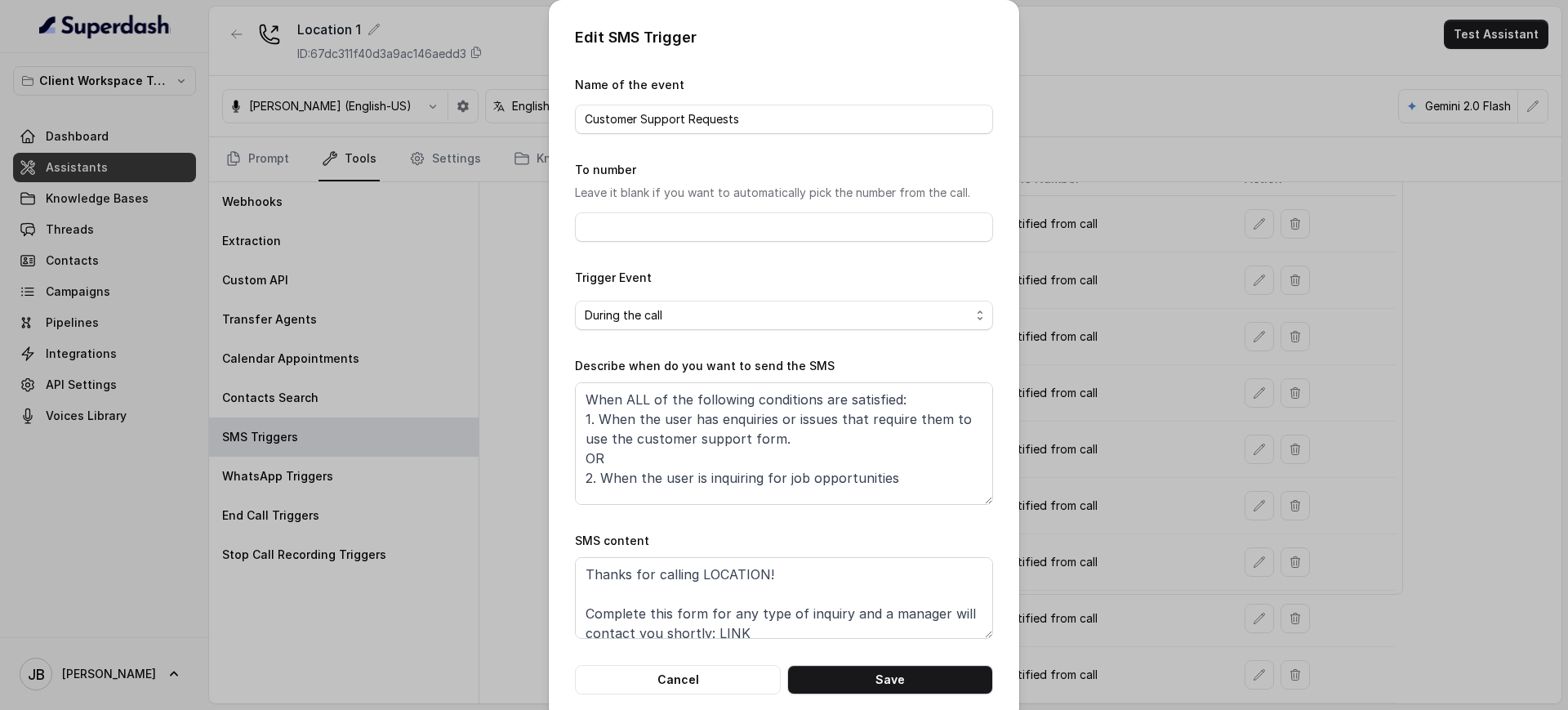
click at [1183, 516] on div "Edit SMS Trigger Name of the event Customer Support Requests To number Leave it…" at bounding box center [784, 355] width 1568 height 710
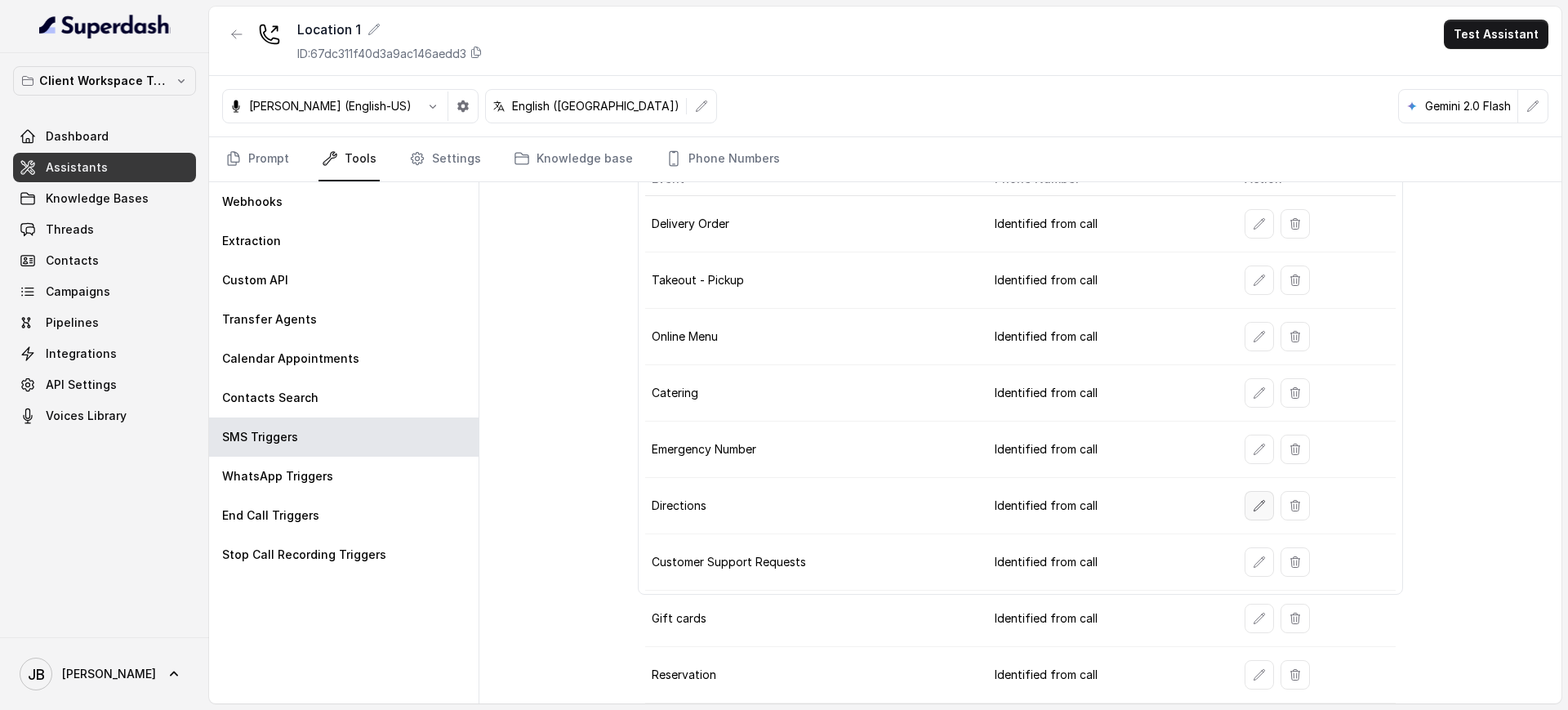
click at [1244, 497] on button "button" at bounding box center [1259, 505] width 30 height 30
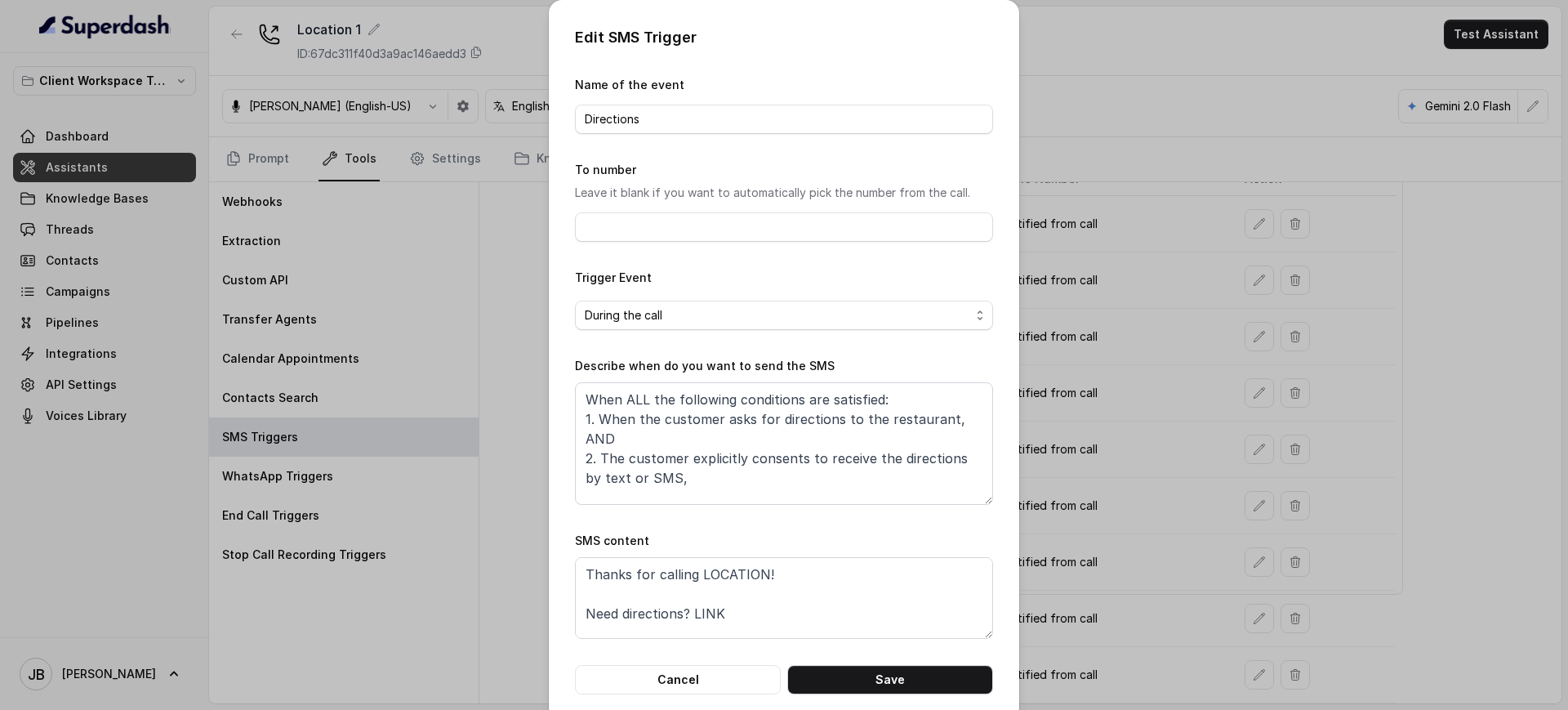
click at [1155, 509] on div "Edit SMS Trigger Name of the event Directions To number Leave it blank if you w…" at bounding box center [784, 355] width 1568 height 710
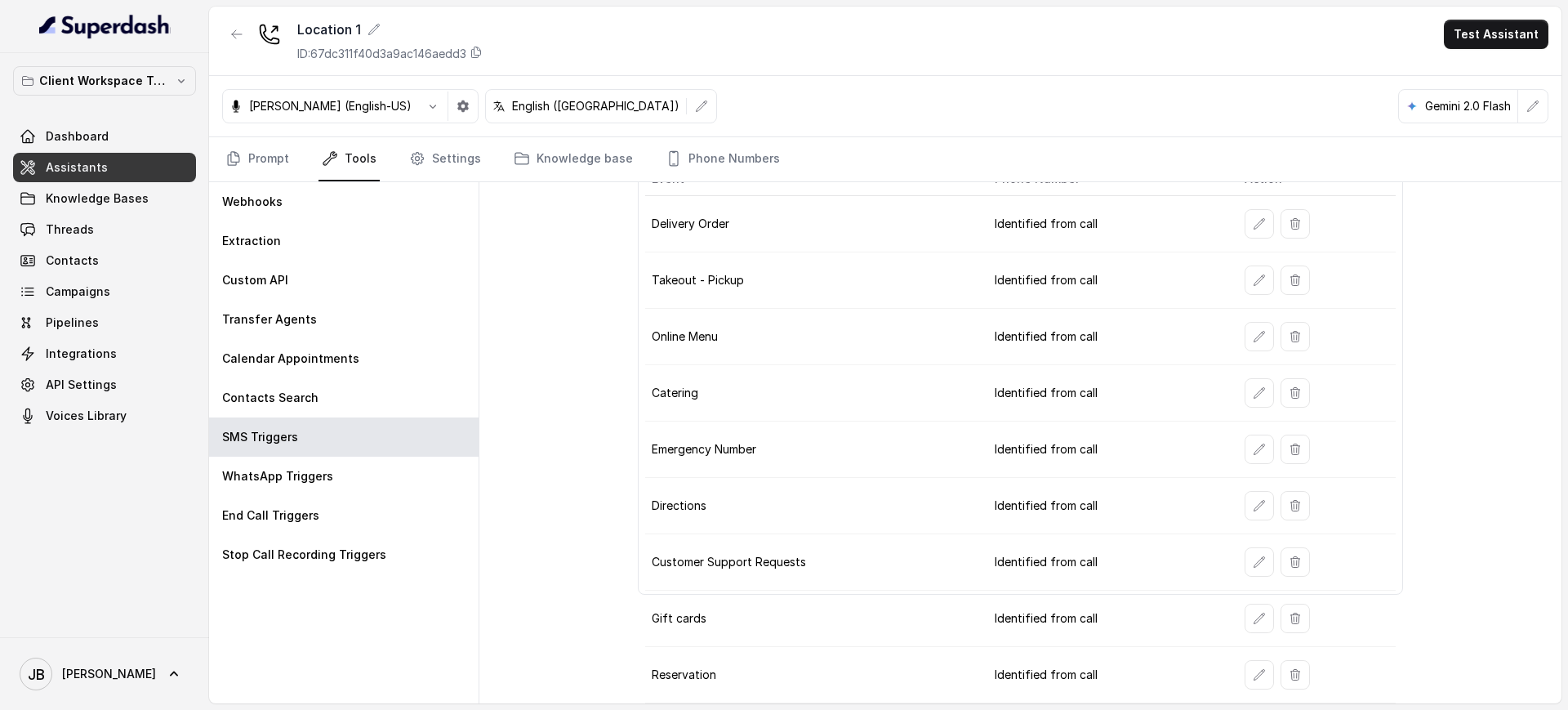
click at [1210, 439] on td "Identified from call" at bounding box center [1106, 449] width 250 height 57
click at [1244, 446] on button "button" at bounding box center [1259, 449] width 30 height 30
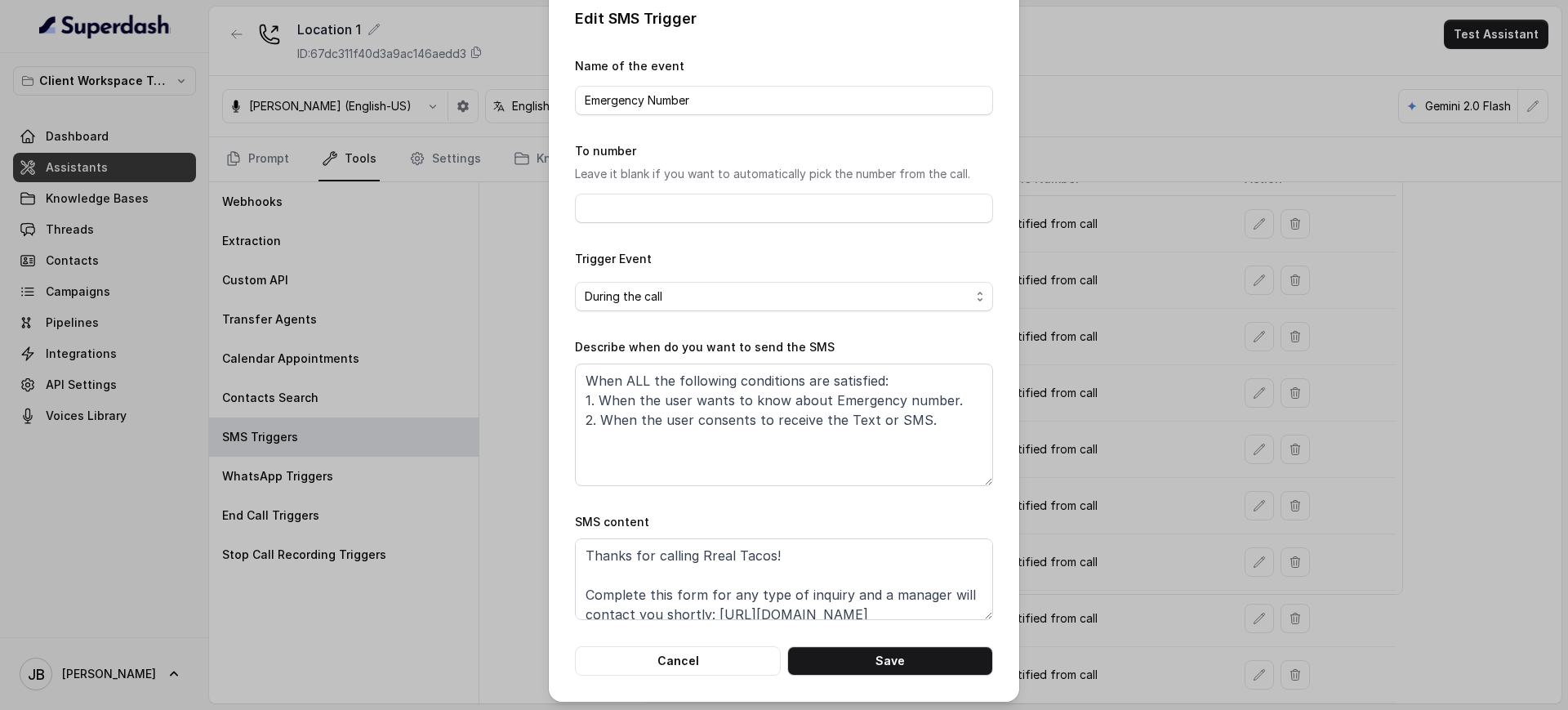
scroll to position [24, 0]
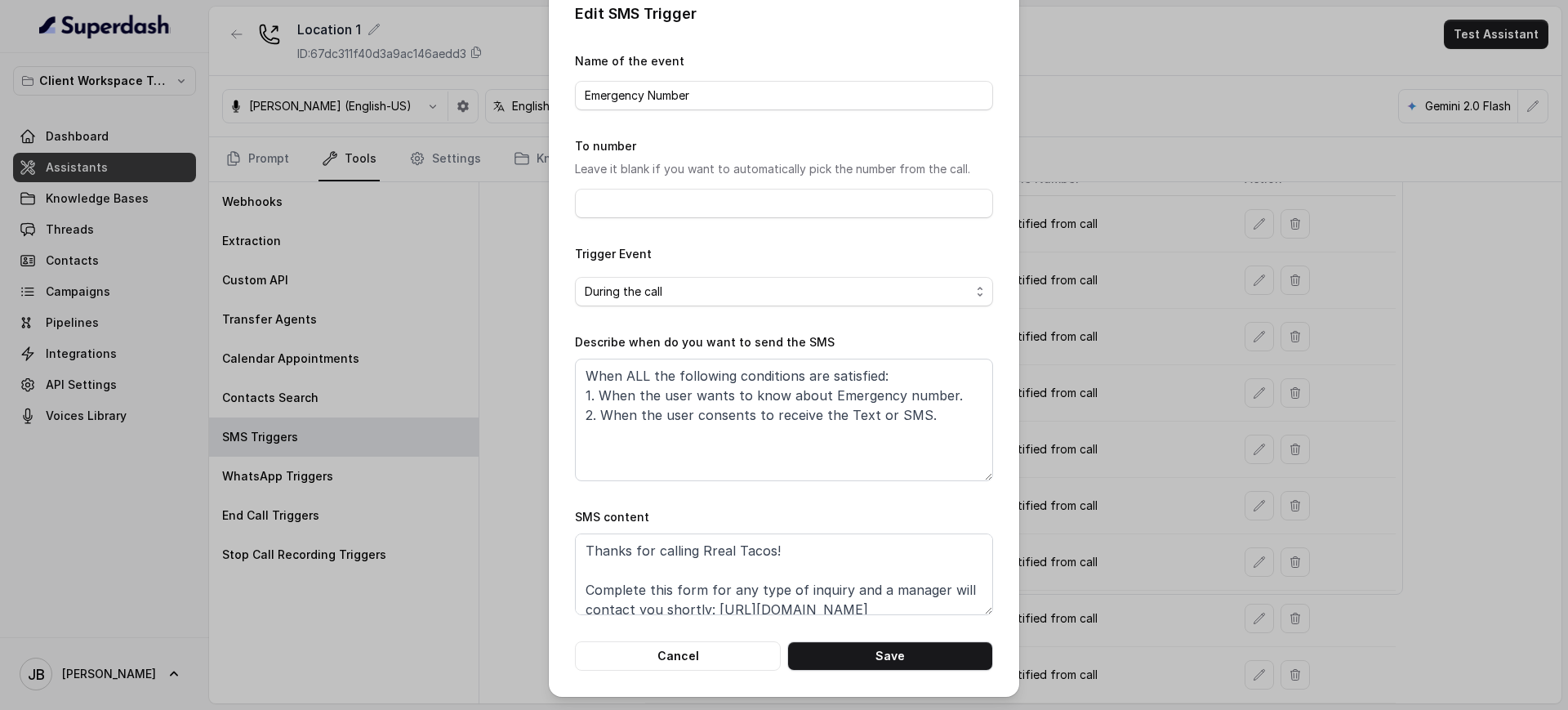
drag, startPoint x: 1107, startPoint y: 498, endPoint x: 1238, endPoint y: 464, distance: 135.3
click at [1113, 496] on div "Edit SMS Trigger Name of the event Emergency Number To number Leave it blank if…" at bounding box center [784, 355] width 1568 height 710
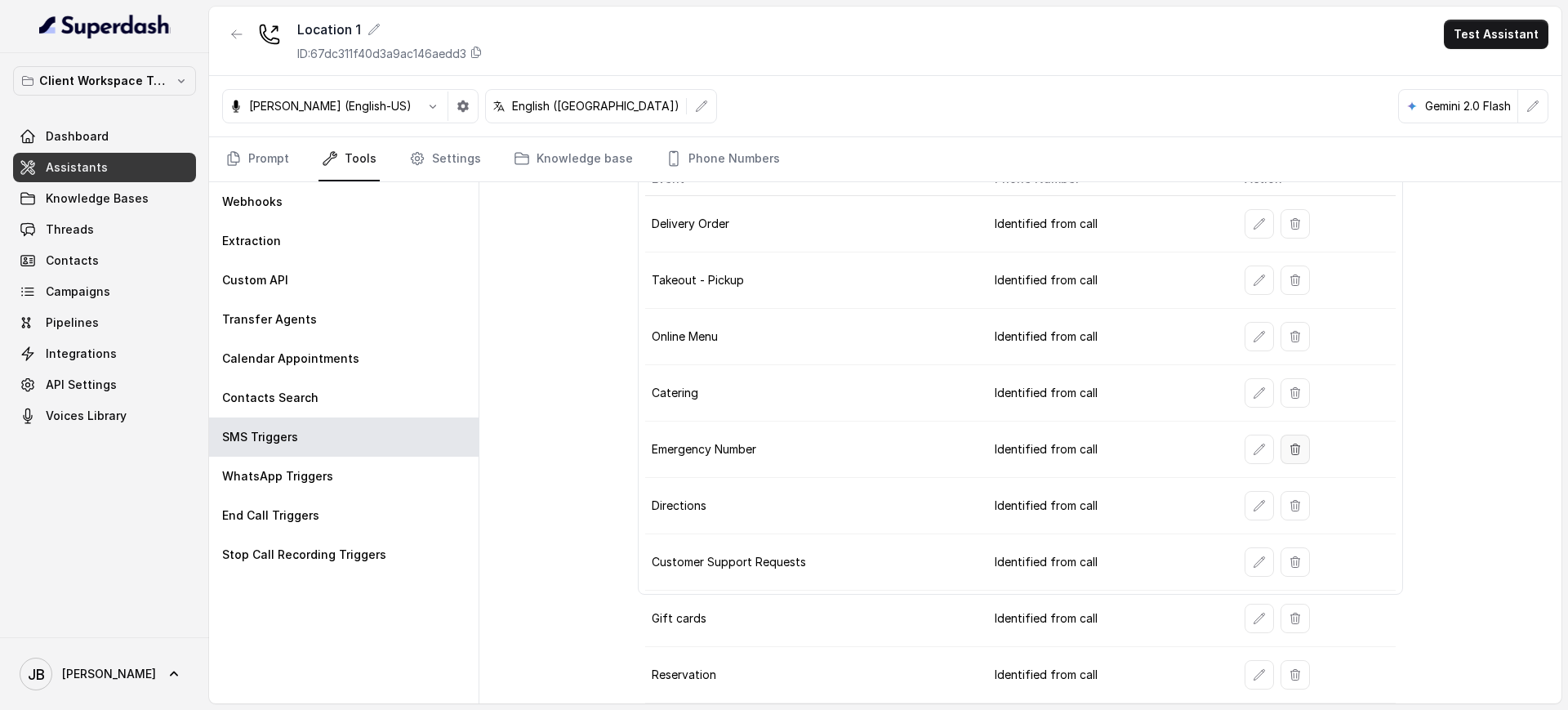
click at [1297, 452] on button "button" at bounding box center [1295, 449] width 30 height 30
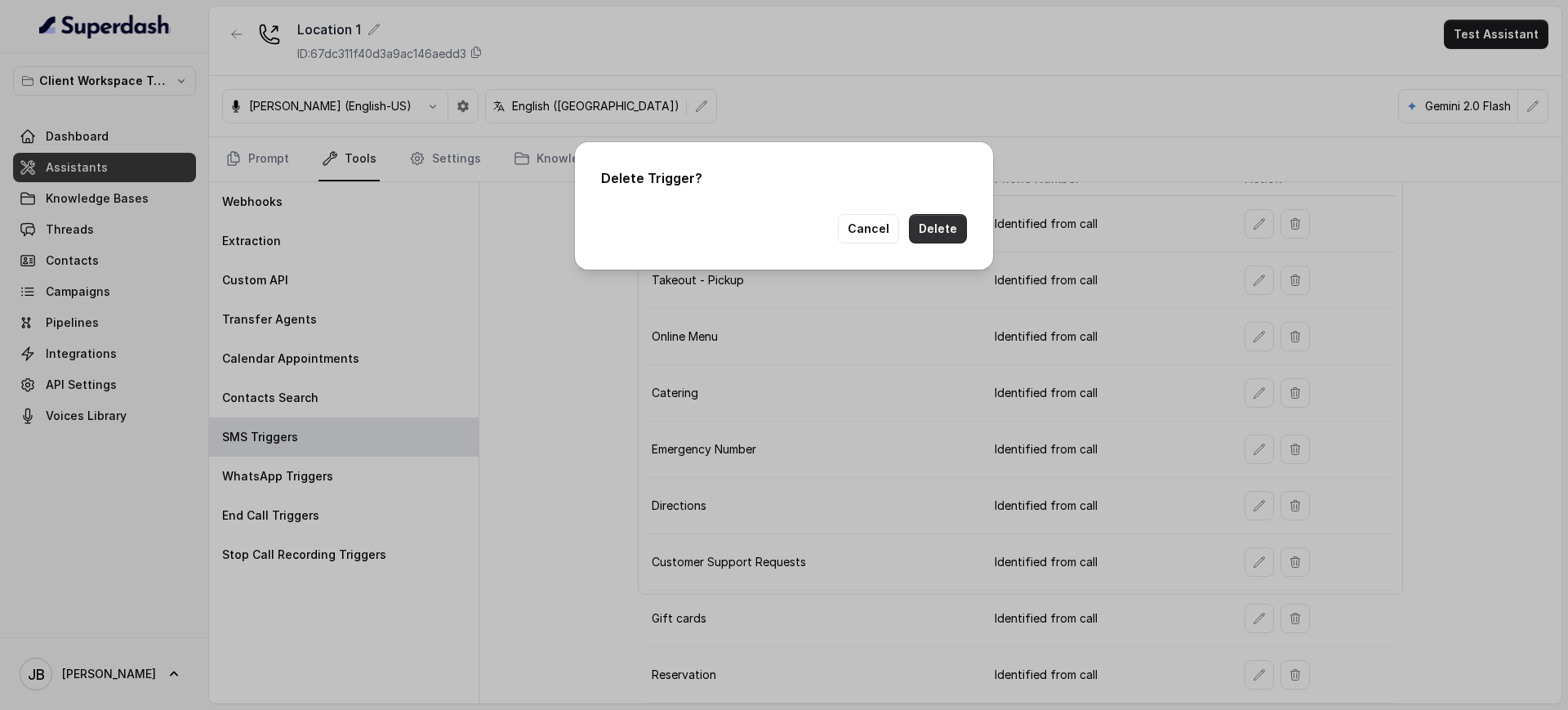
click at [940, 215] on button "Delete" at bounding box center [938, 228] width 58 height 30
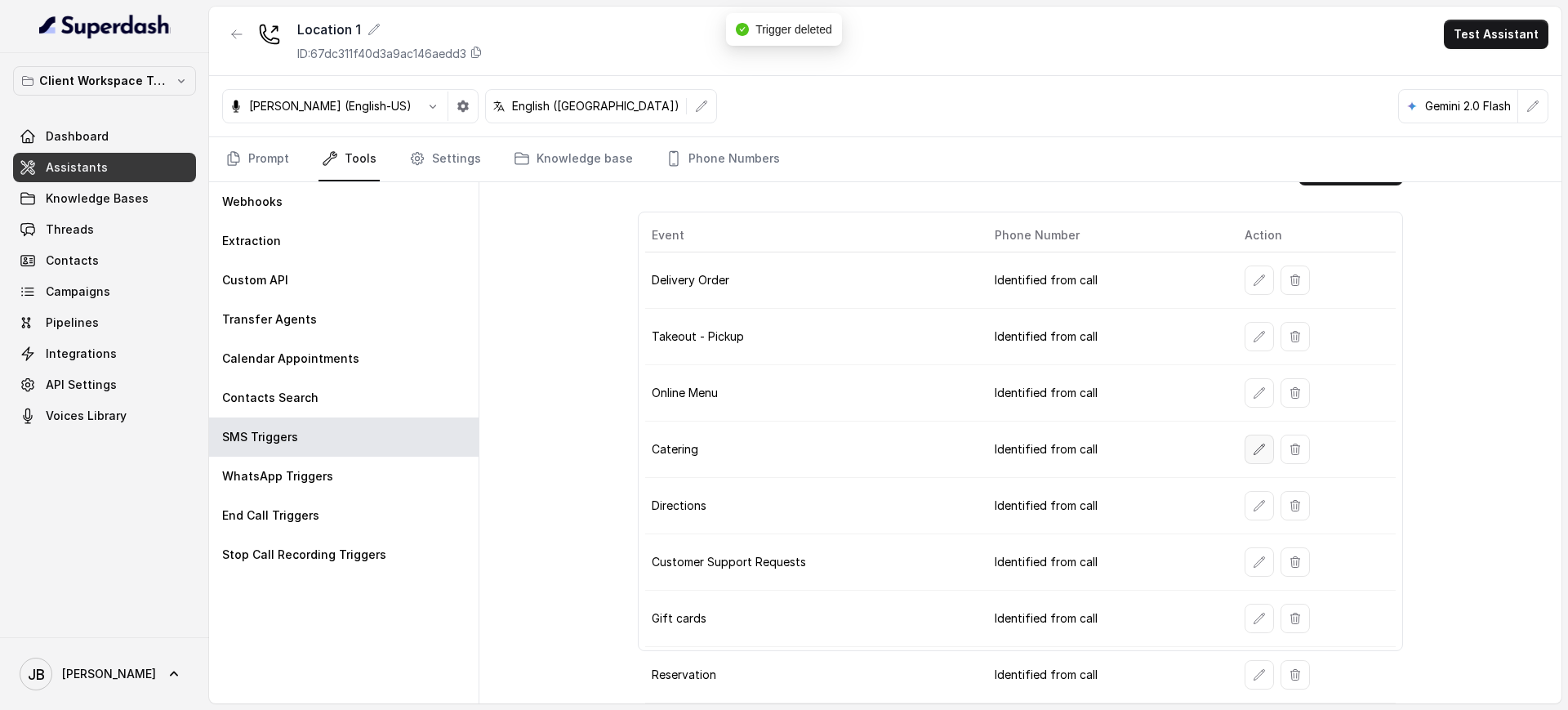
click at [1244, 457] on button "button" at bounding box center [1259, 449] width 30 height 30
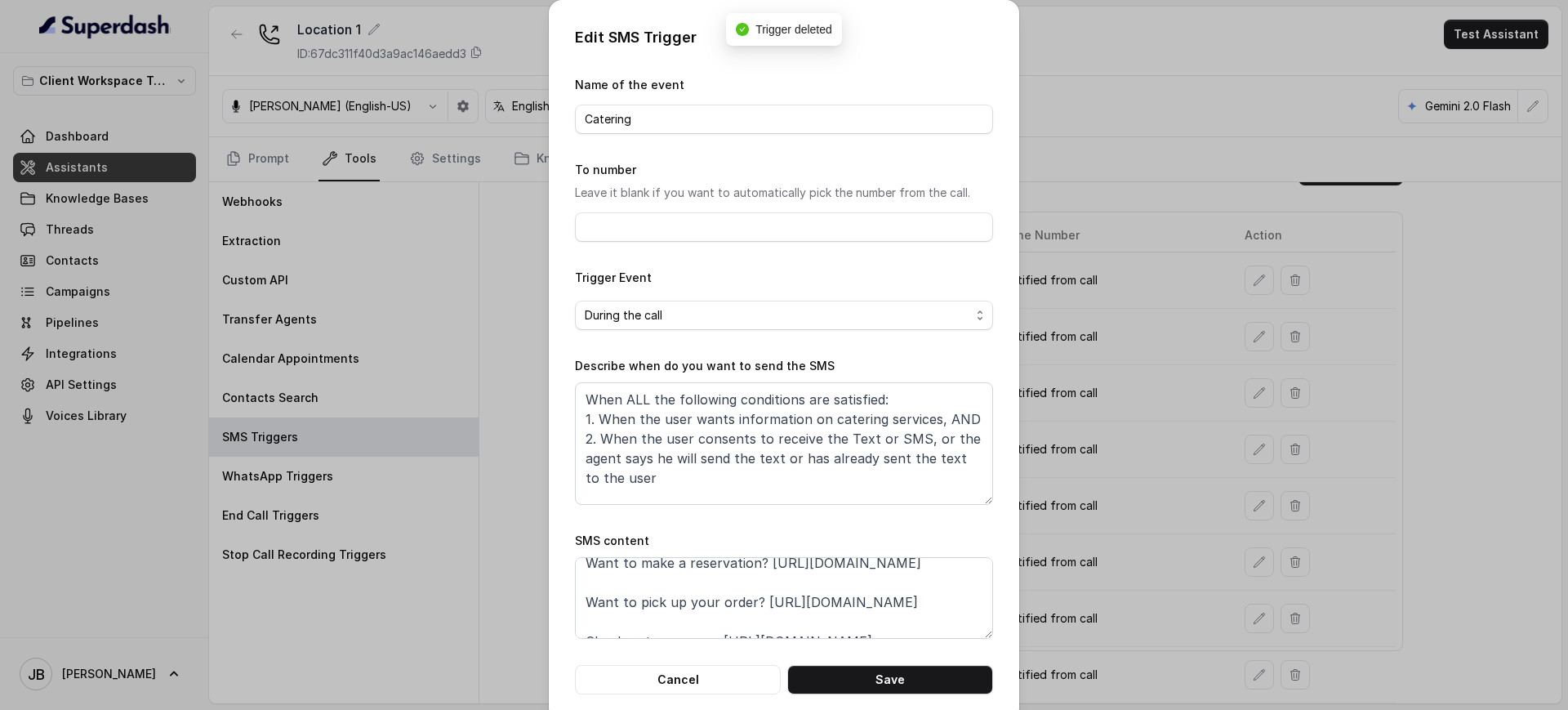
scroll to position [0, 0]
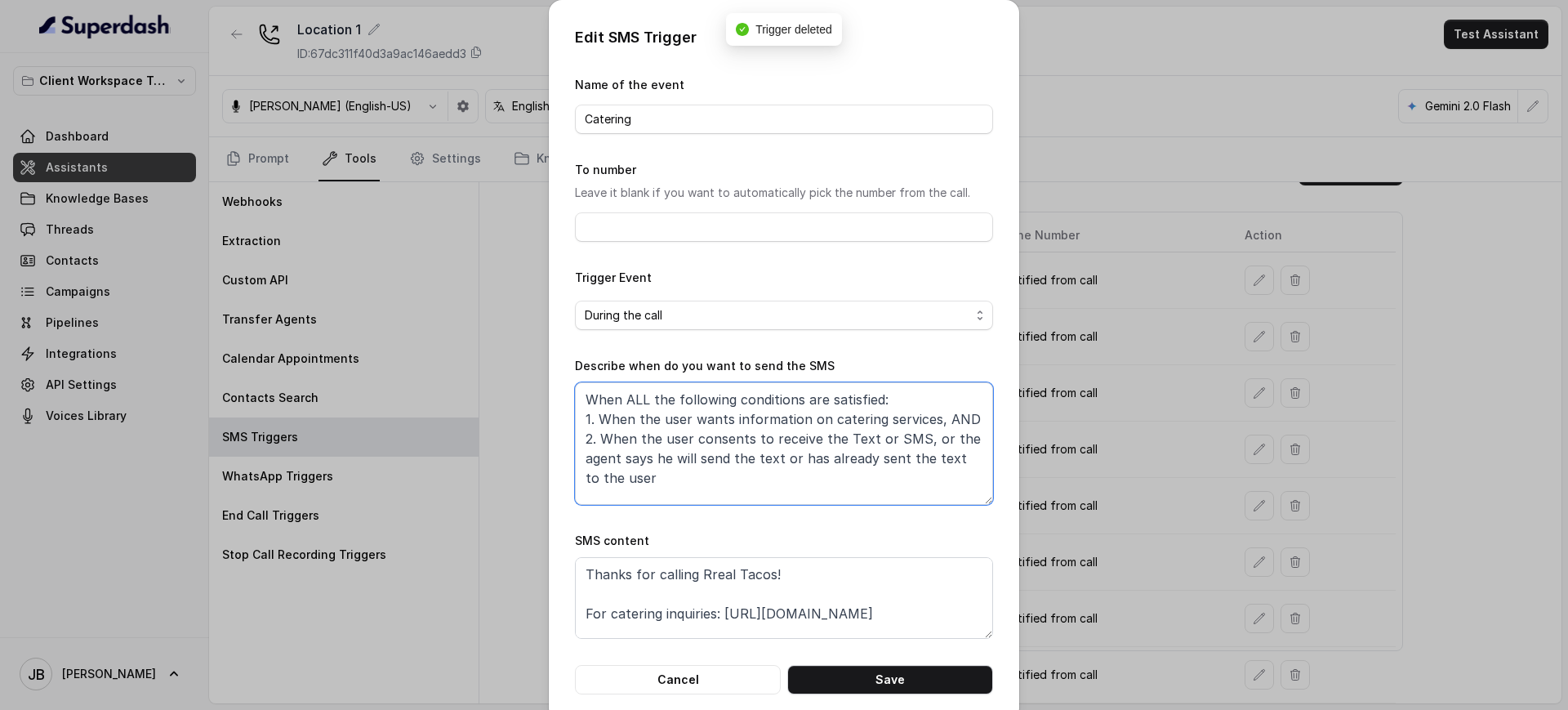
click at [798, 475] on textarea "When ALL the following conditions are satisfied: 1. When the user wants informa…" at bounding box center [784, 444] width 419 height 123
drag, startPoint x: 813, startPoint y: 624, endPoint x: 813, endPoint y: 611, distance: 13.0
click at [811, 620] on textarea "Thanks for calling Rreal Tacos! For catering inquiries: https://foxly.link/Rrea…" at bounding box center [784, 597] width 419 height 81
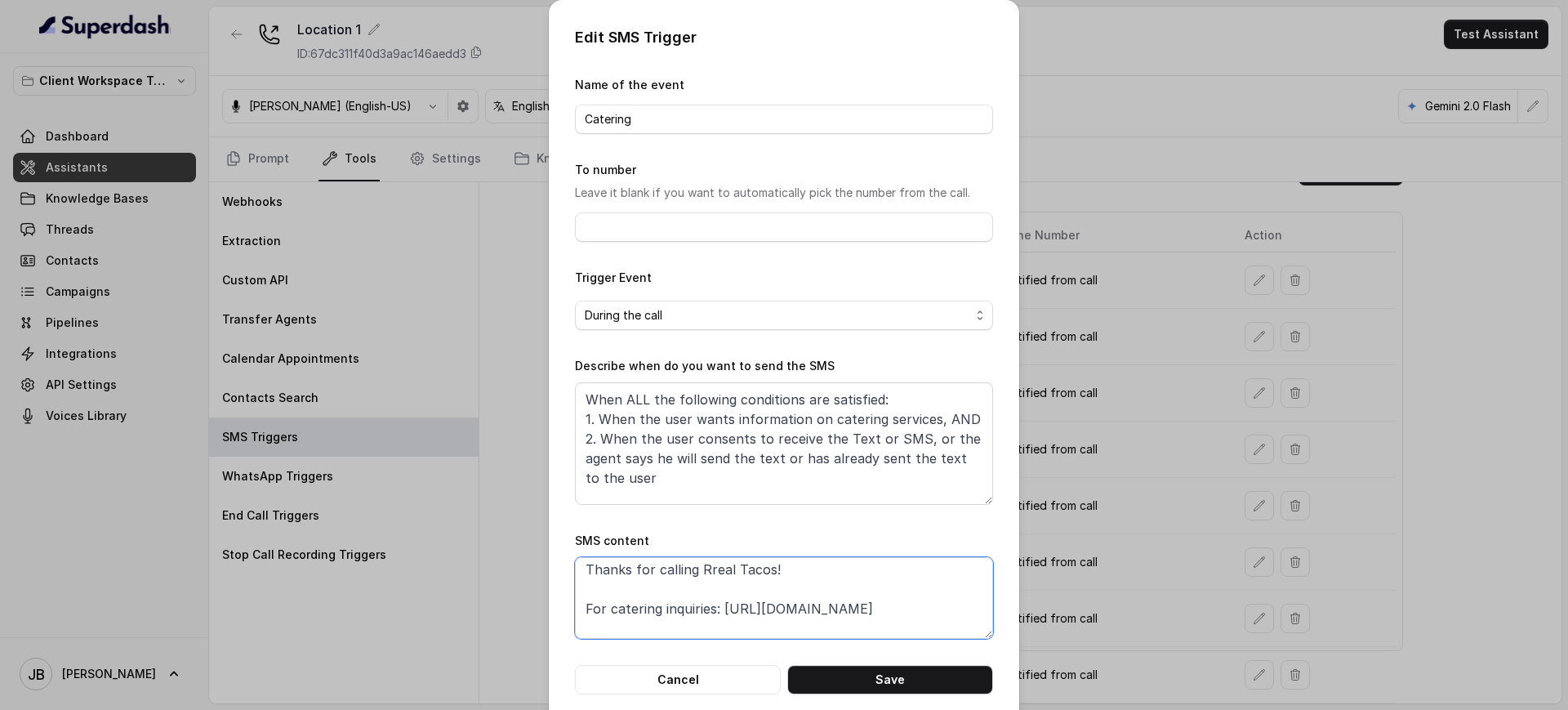
paste textarea "Call managed by https://restohost.ai/ :)"
drag, startPoint x: 949, startPoint y: 569, endPoint x: 717, endPoint y: 617, distance: 236.9
click at [717, 617] on textarea "Thanks for calling Rreal Tacos! For catering inquiries: https://foxly.link/Rrea…" at bounding box center [784, 597] width 419 height 81
drag, startPoint x: 689, startPoint y: 576, endPoint x: 770, endPoint y: 585, distance: 81.5
click at [762, 584] on textarea "Thanks for calling Rreal Tacos! For catering inquiries: LINK Call managed by ht…" at bounding box center [784, 597] width 419 height 81
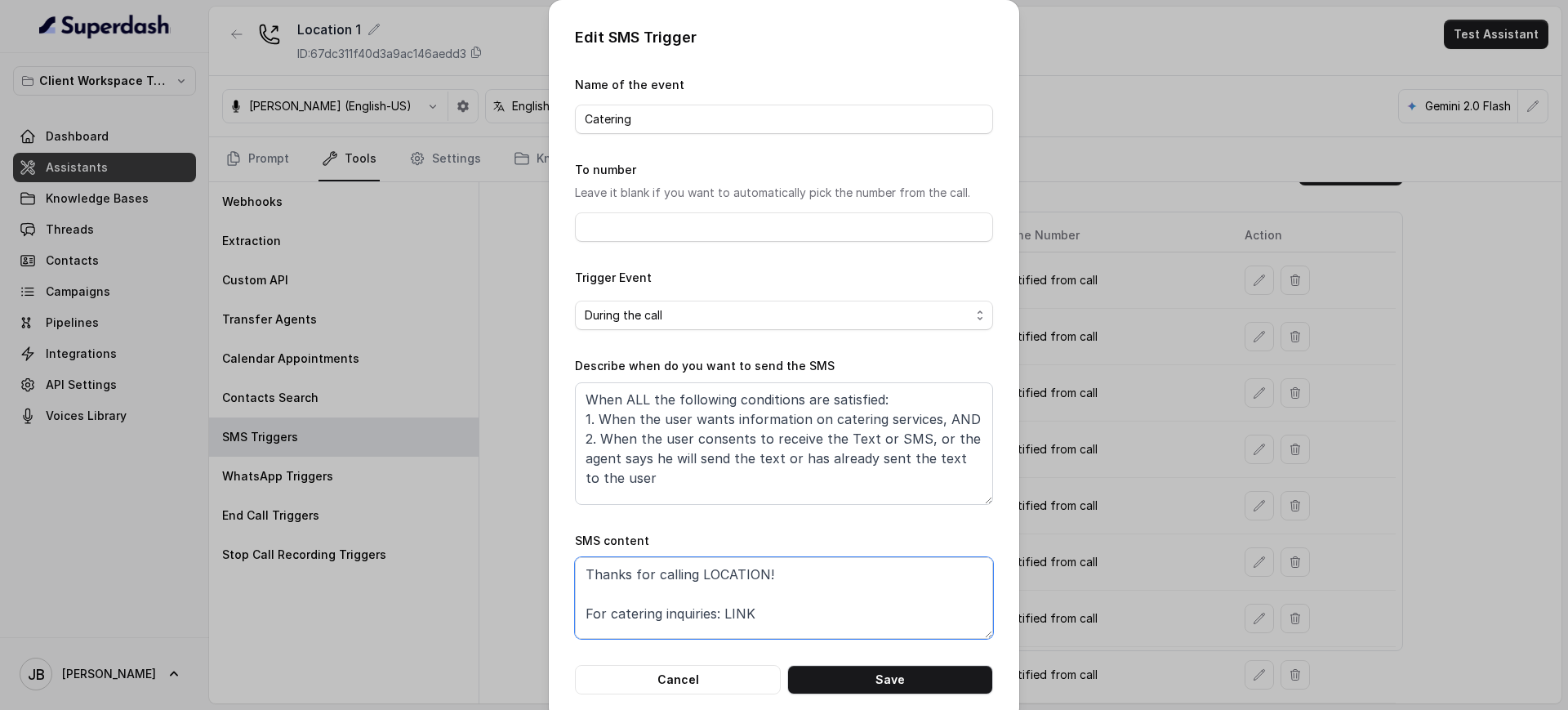
type textarea "Thanks for calling LOCATION! For catering inquiries: LINK Call managed by https…"
click at [801, 473] on textarea "When ALL the following conditions are satisfied: 1. When the user wants informa…" at bounding box center [784, 444] width 419 height 123
click at [934, 420] on textarea "When ALL the following conditions are satisfied: 1. When the user wants informa…" at bounding box center [784, 444] width 419 height 123
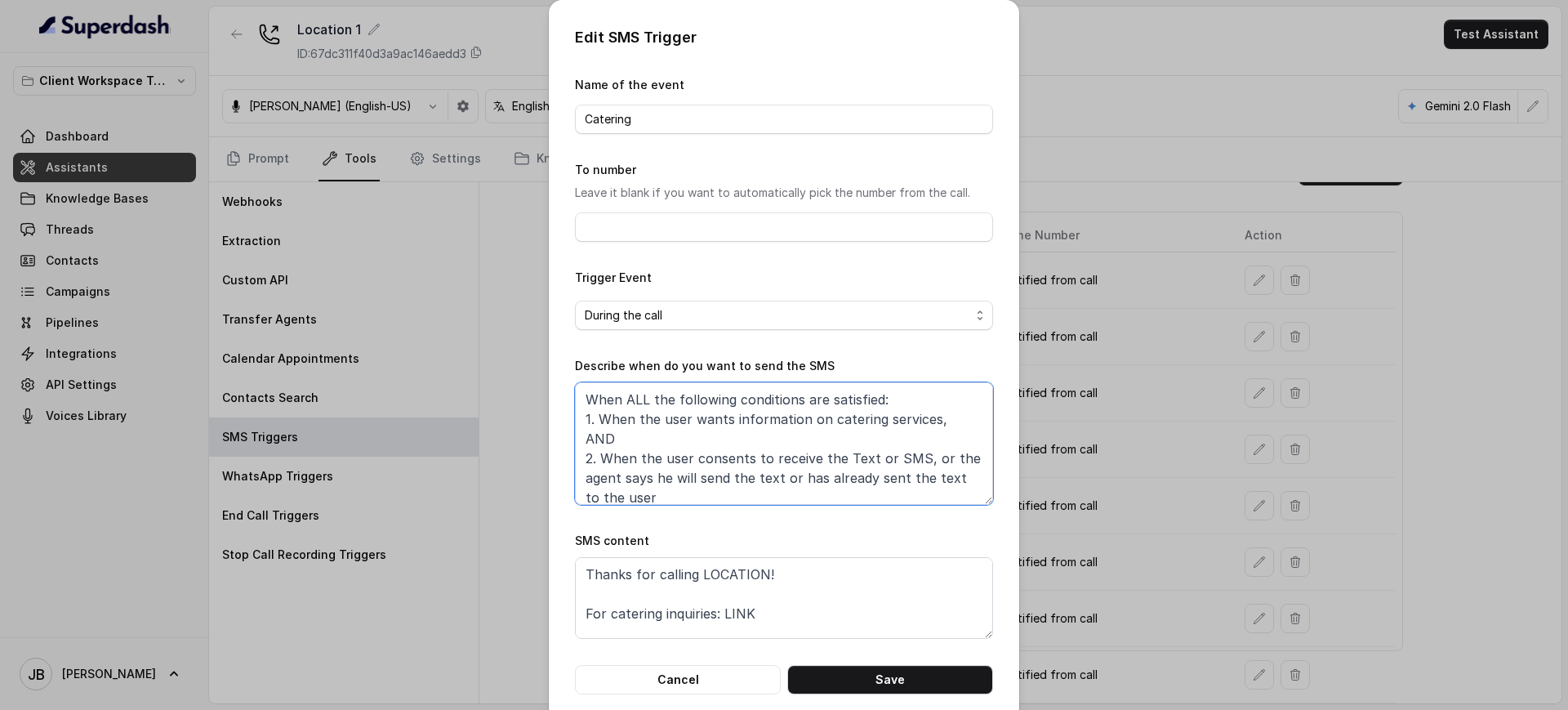
click at [940, 419] on textarea "When ALL the following conditions are satisfied: 1. When the user wants informa…" at bounding box center [784, 444] width 419 height 123
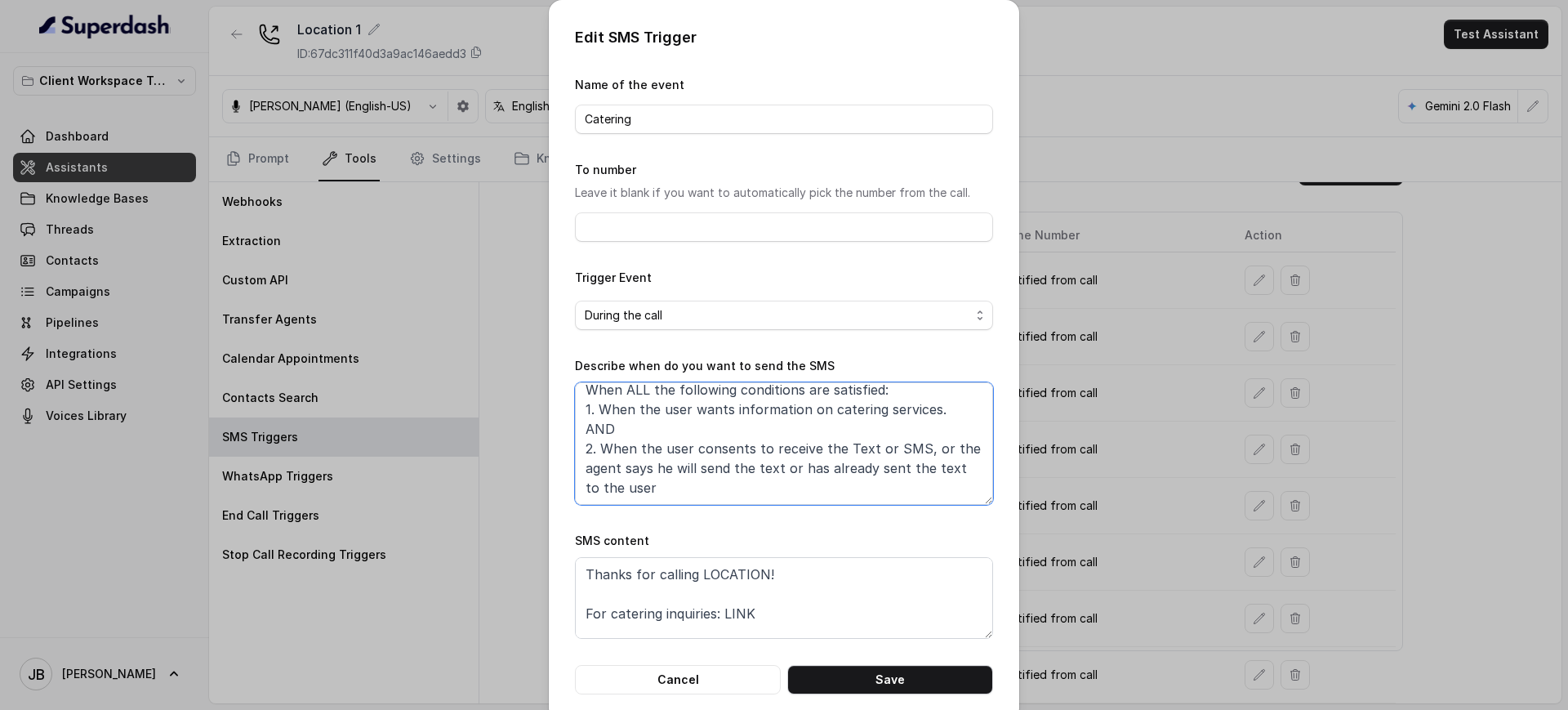
drag, startPoint x: 909, startPoint y: 462, endPoint x: 938, endPoint y: 516, distance: 61.3
click at [938, 516] on form "Name of the event Catering To number Leave it blank if you want to automaticall…" at bounding box center [784, 384] width 419 height 619
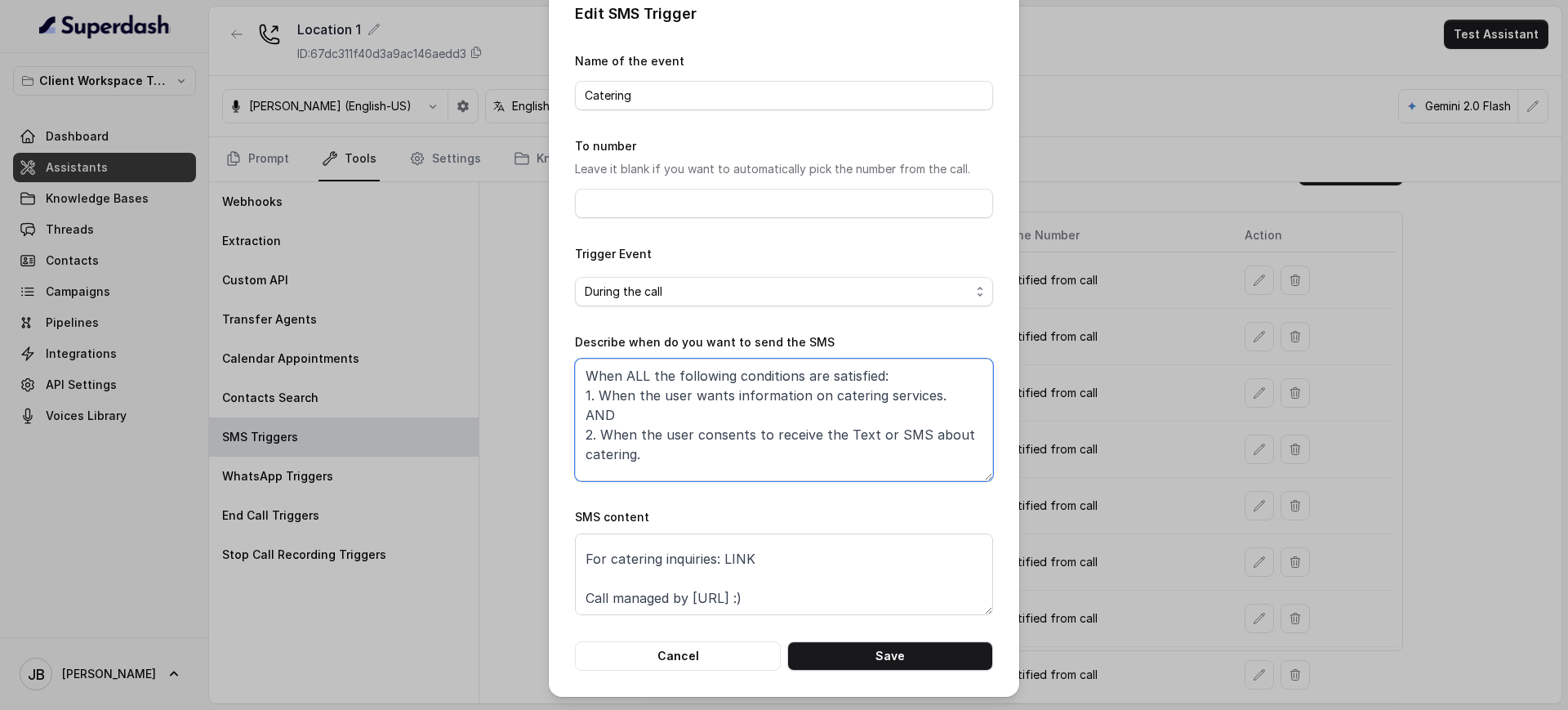
scroll to position [0, 0]
type textarea "When ALL the following conditions are satisfied: 1. When the user wants informa…"
click at [834, 596] on textarea "Thanks for calling LOCATION! For catering inquiries: LINK Call managed by https…" at bounding box center [784, 574] width 419 height 81
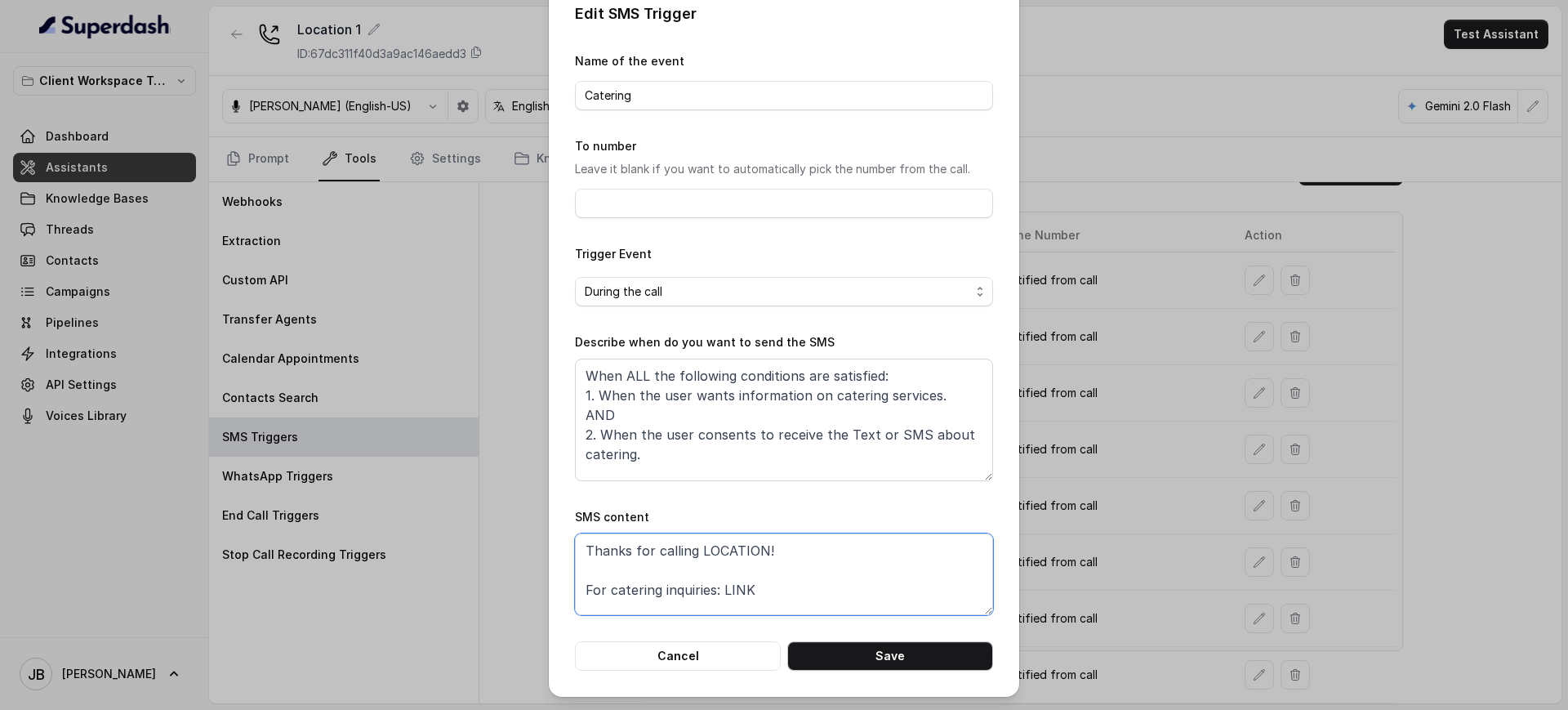
type textarea "Thanks for calling LOCATION! For catering inquiries: LINK Call managed by https…"
click at [900, 666] on button "Save" at bounding box center [890, 655] width 206 height 30
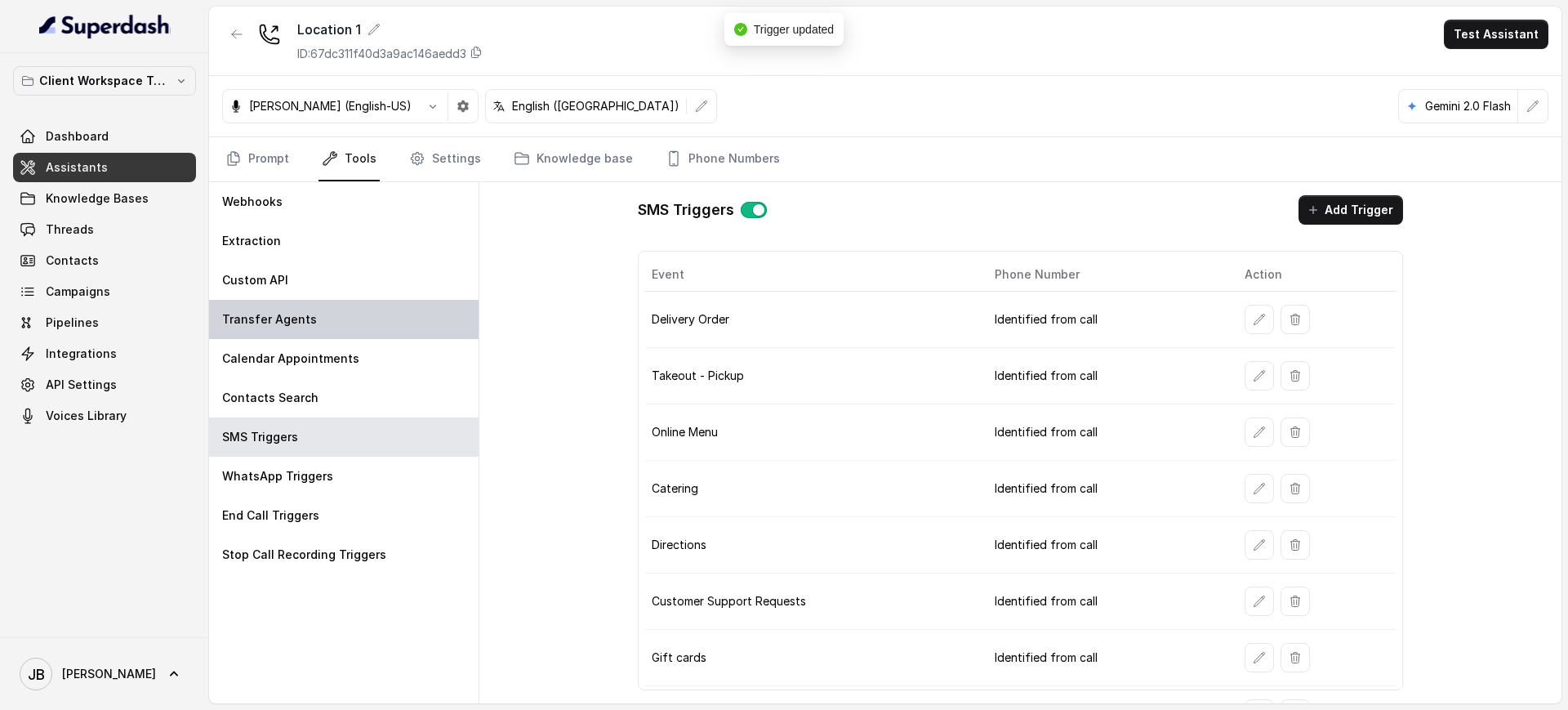
click at [293, 309] on div "Transfer Agents" at bounding box center [343, 319] width 269 height 39
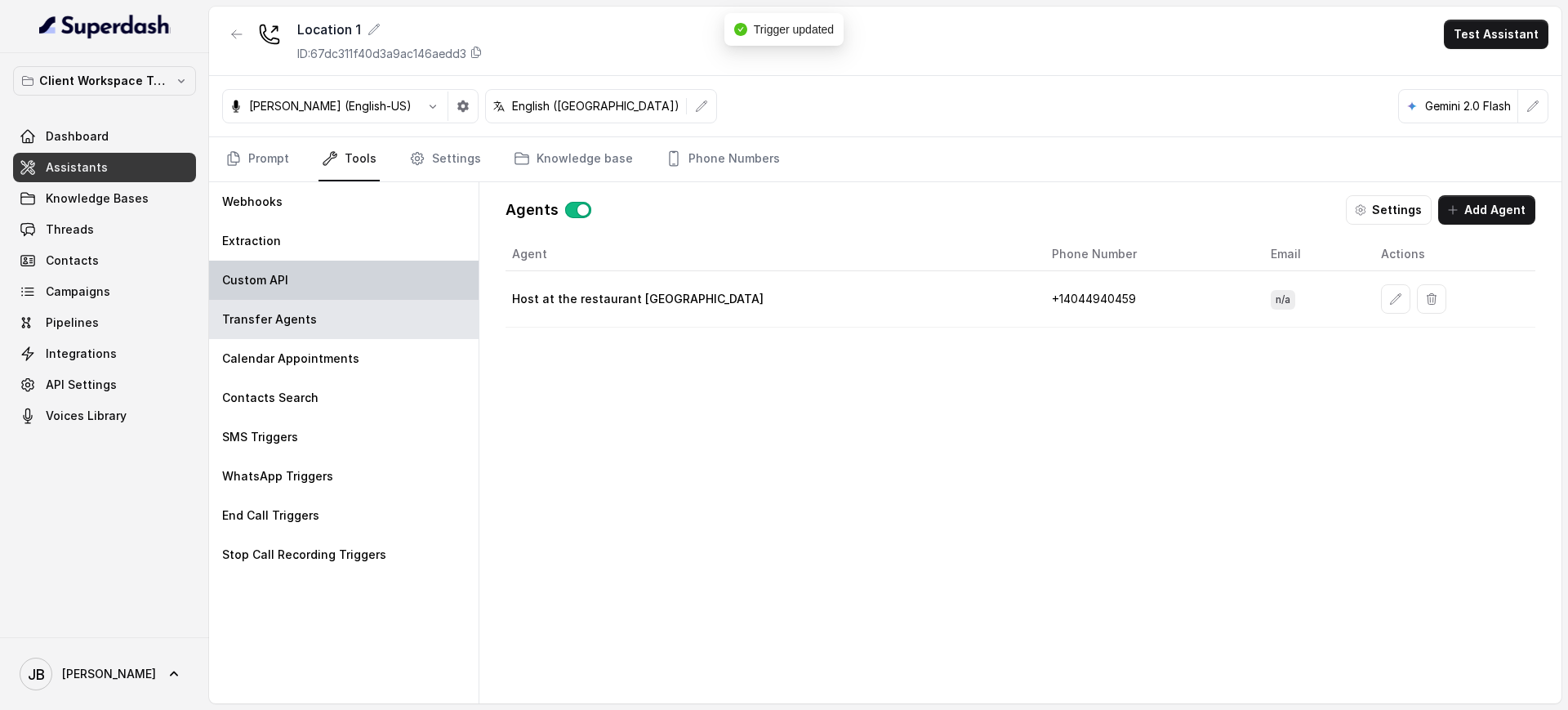
click at [293, 263] on div "Custom API" at bounding box center [343, 280] width 269 height 39
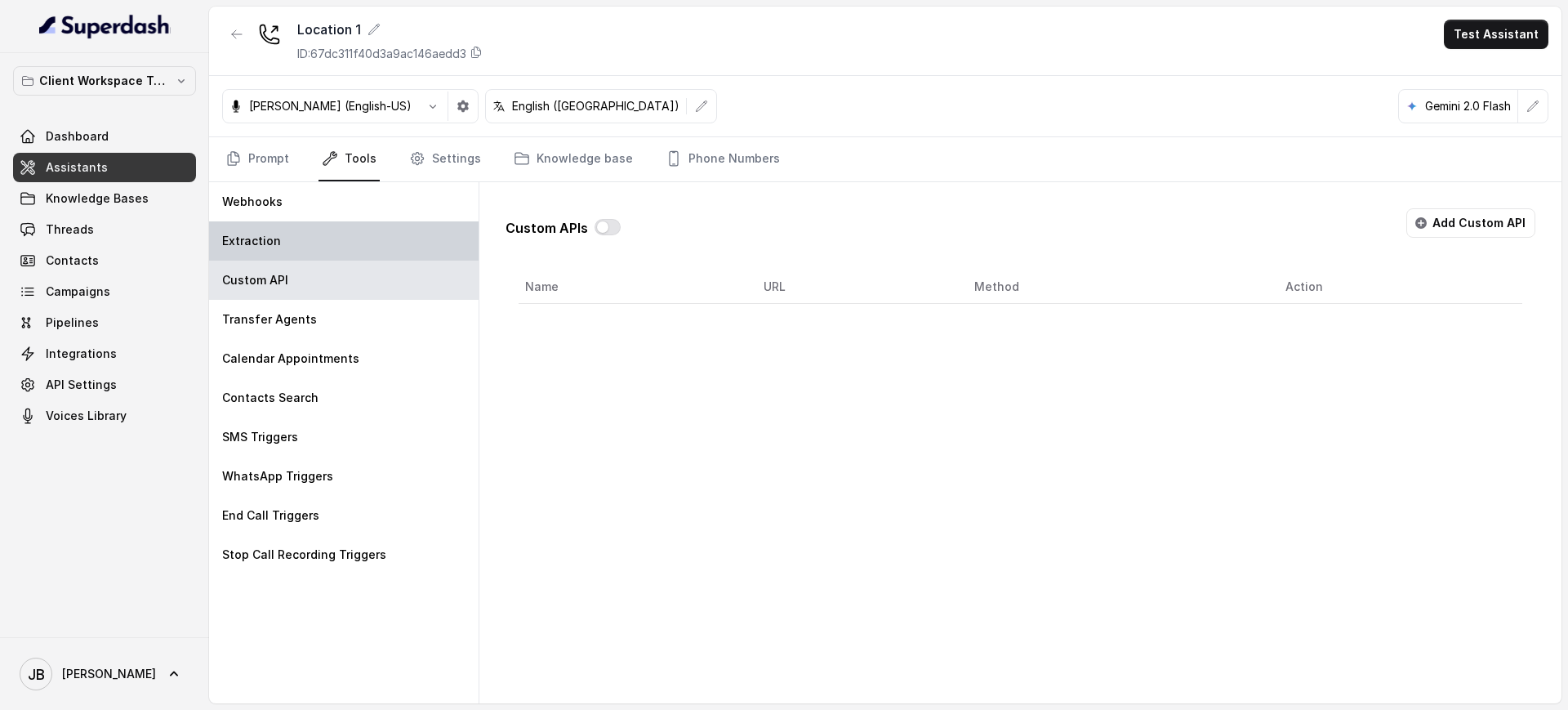
click at [316, 235] on div "Extraction" at bounding box center [343, 240] width 269 height 39
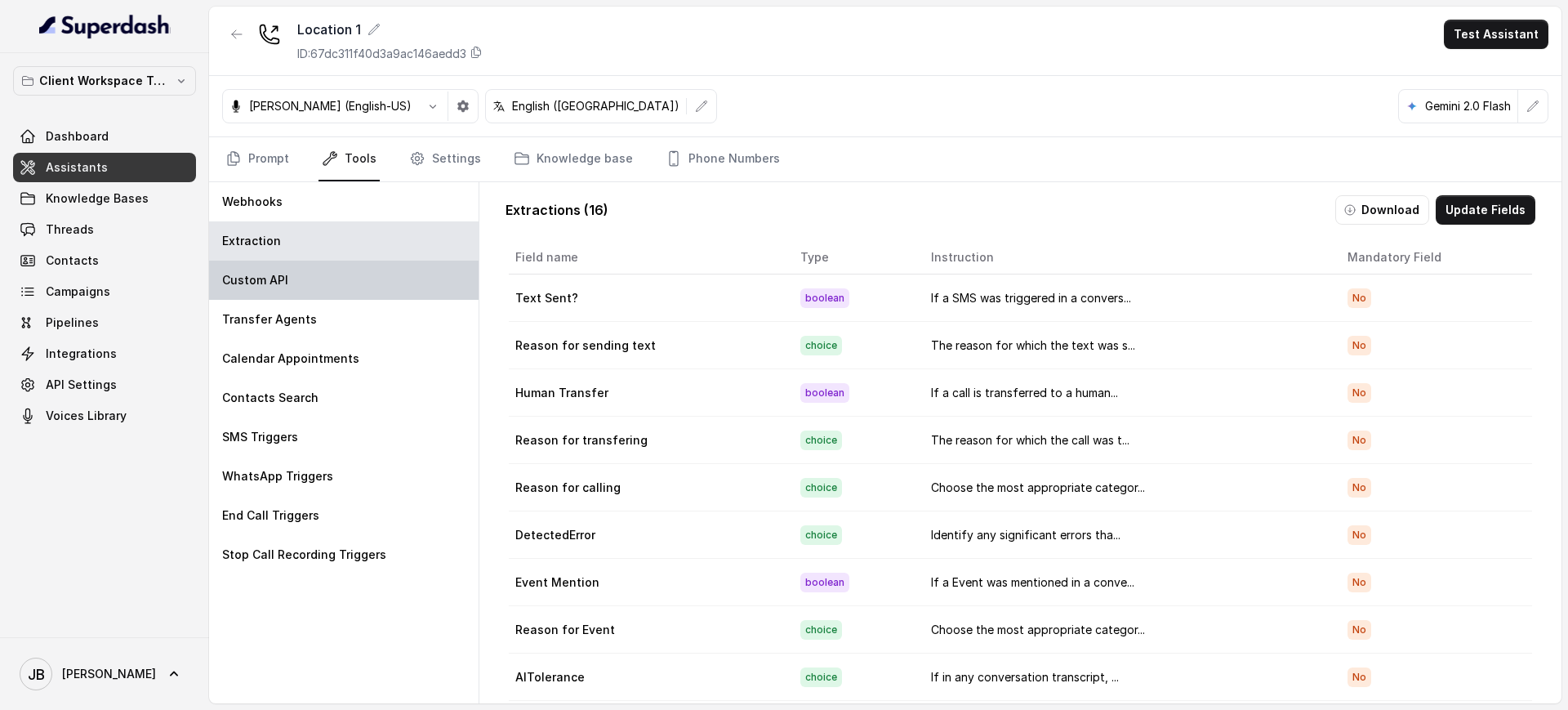
click at [323, 293] on div "Custom API" at bounding box center [343, 280] width 269 height 39
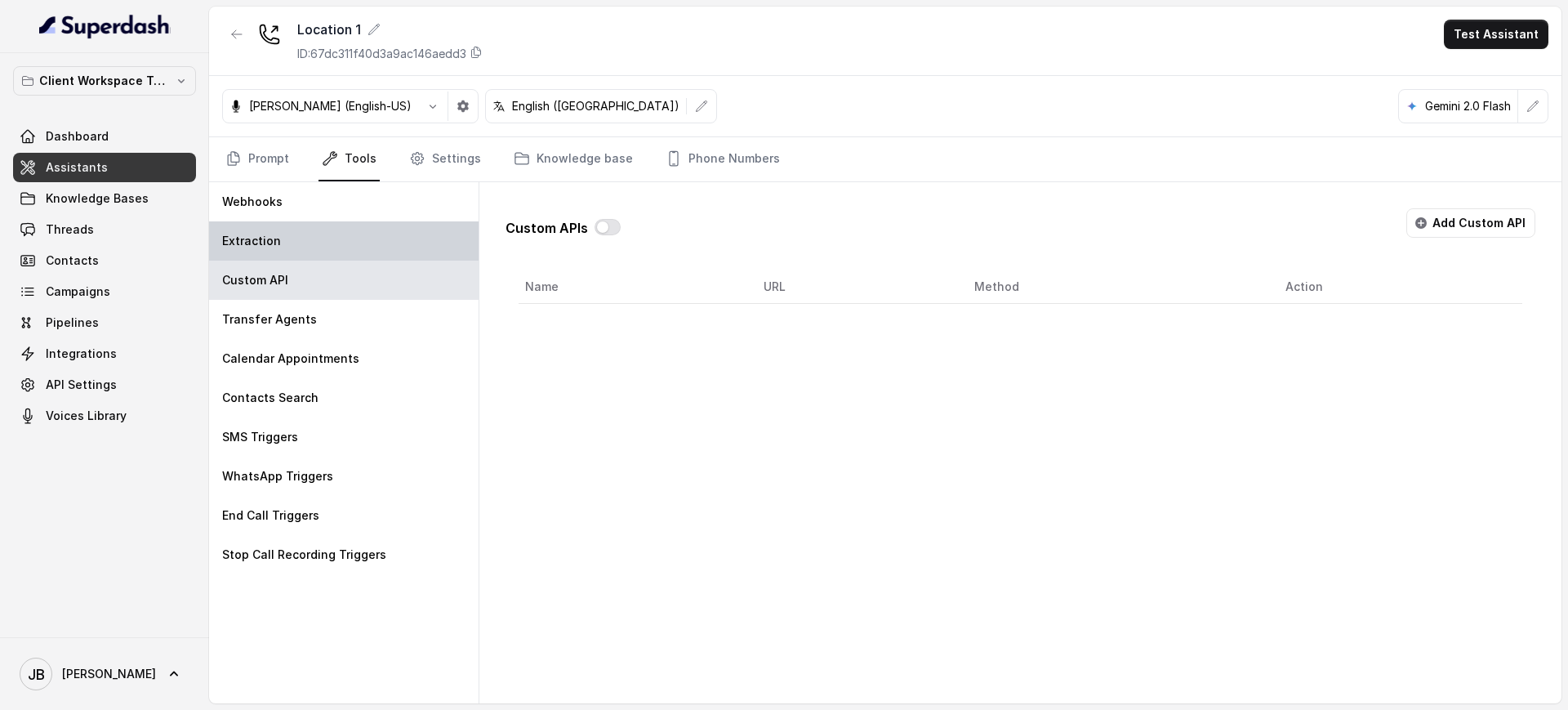
drag, startPoint x: 324, startPoint y: 233, endPoint x: 328, endPoint y: 242, distance: 9.8
click at [324, 234] on div "Extraction" at bounding box center [343, 240] width 269 height 39
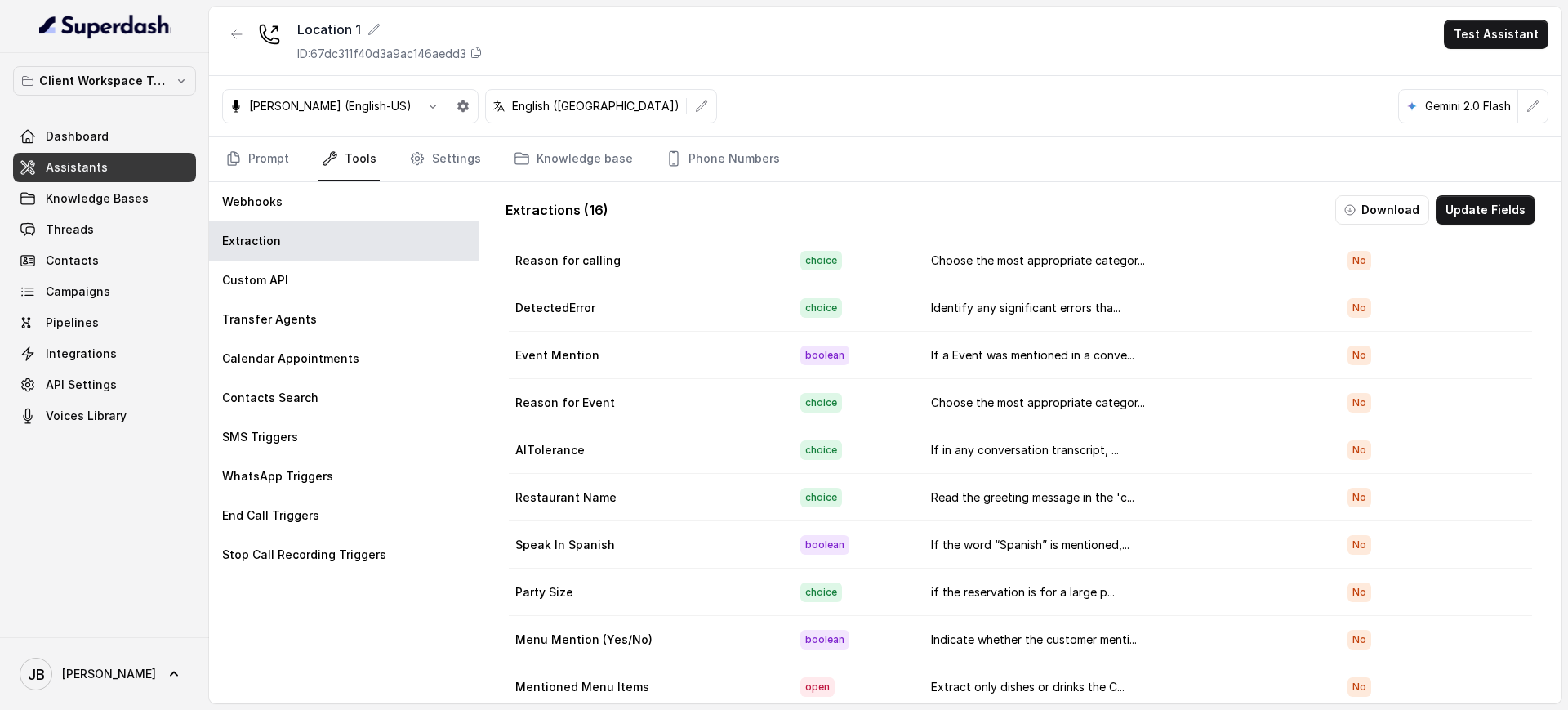
scroll to position [302, 0]
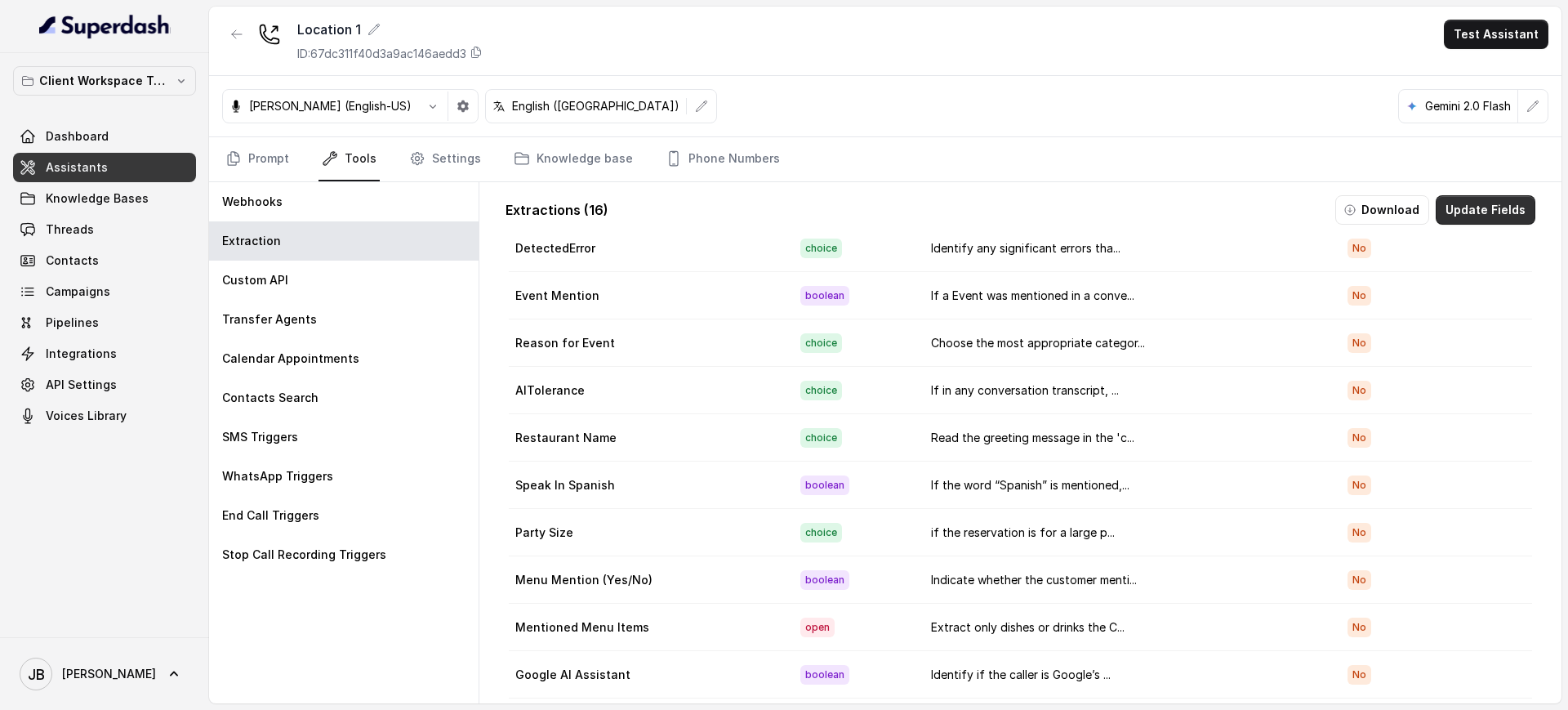
click at [1475, 214] on button "Update Fields" at bounding box center [1486, 210] width 100 height 30
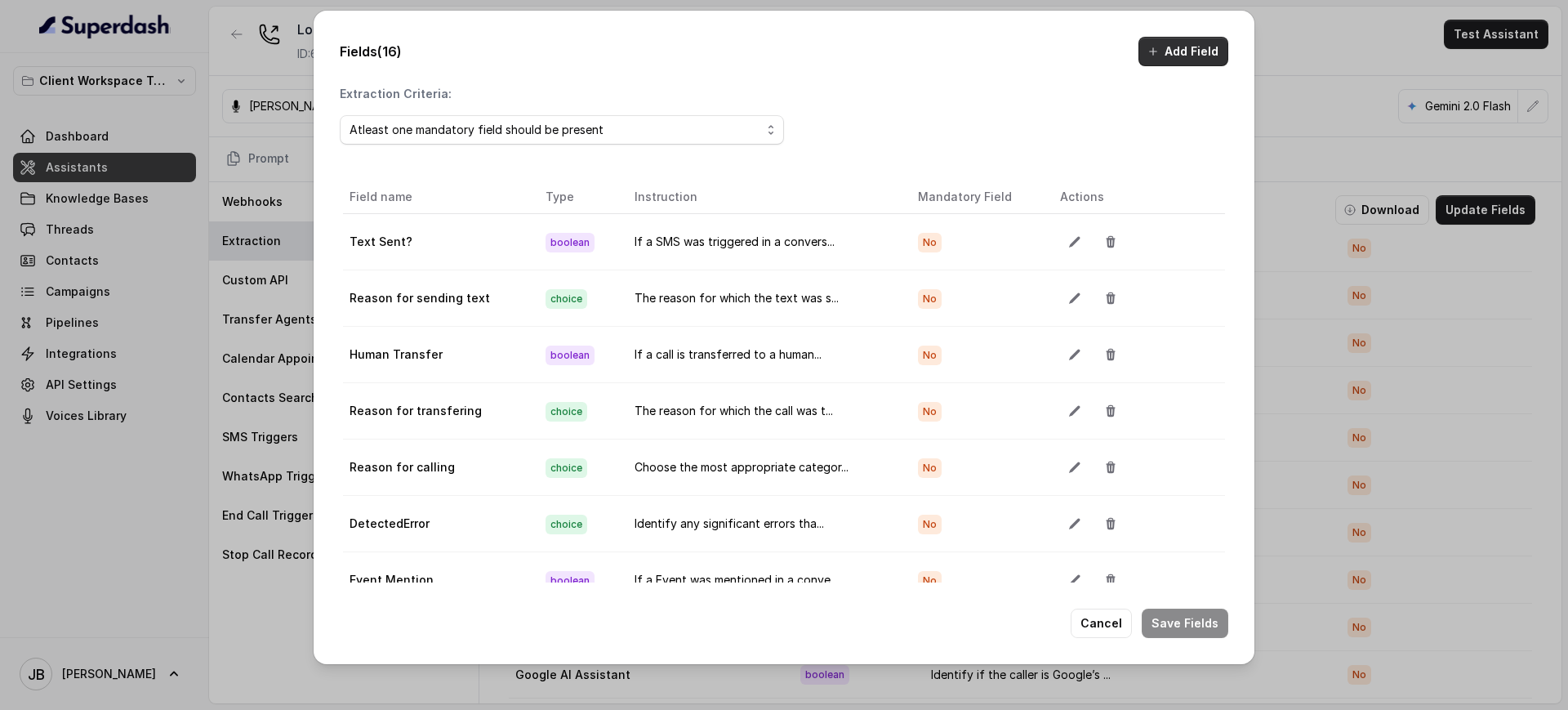
click at [1171, 55] on button "Add Field" at bounding box center [1184, 51] width 90 height 30
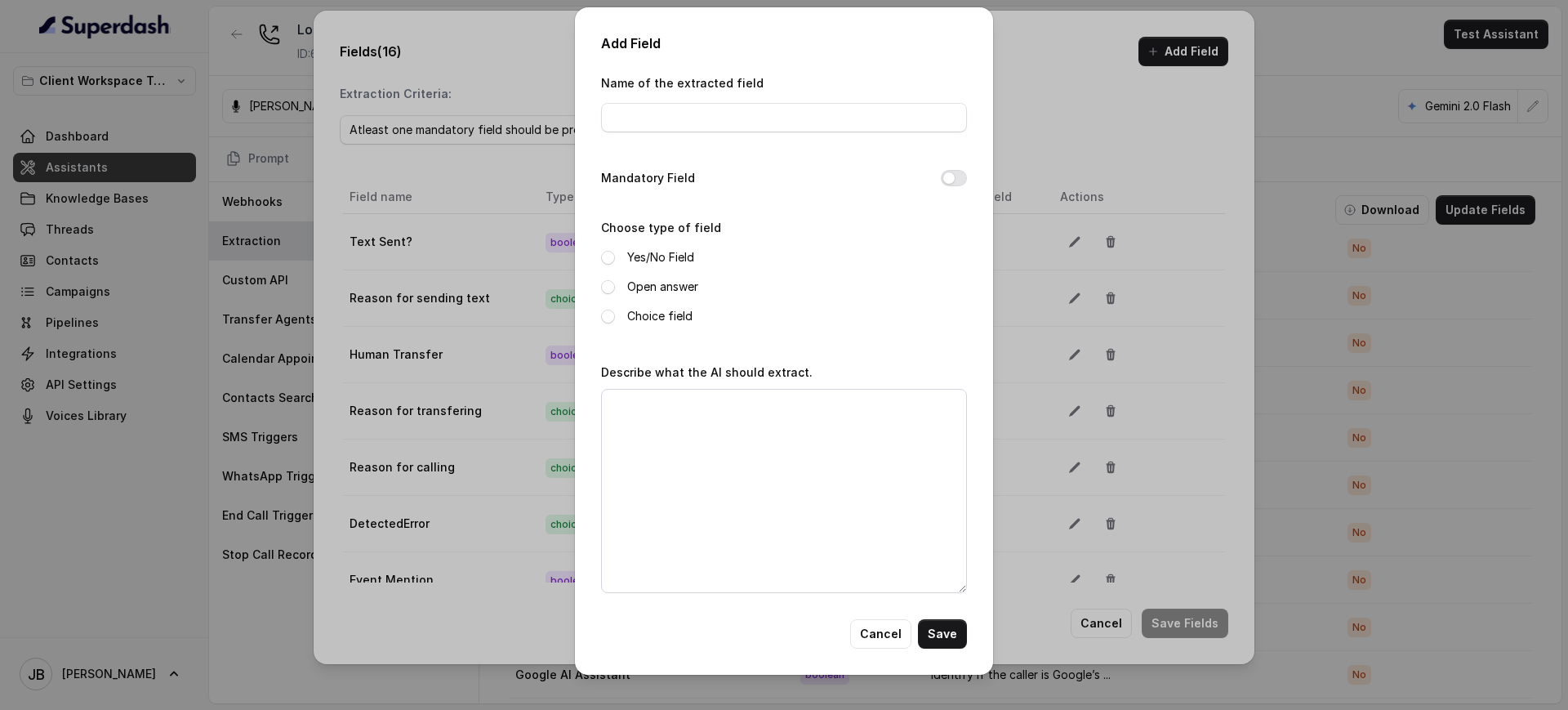
click at [724, 132] on div "Name of the extracted field" at bounding box center [784, 107] width 366 height 69
click at [722, 129] on input "Name of the extracted field" at bounding box center [784, 117] width 366 height 30
type input "friendlySummary"
drag, startPoint x: 640, startPoint y: 281, endPoint x: 650, endPoint y: 320, distance: 40.3
click at [640, 281] on label "Open answer" at bounding box center [663, 286] width 71 height 19
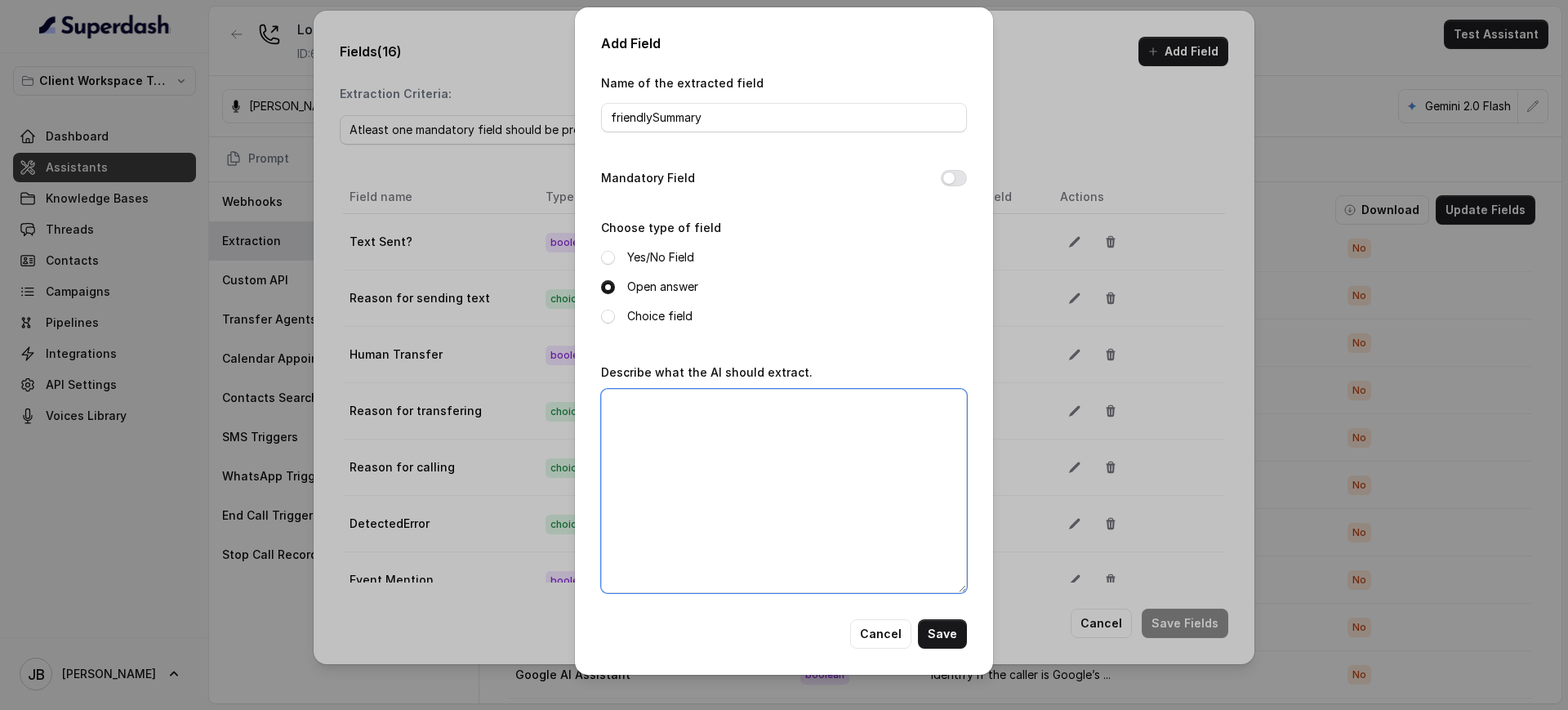
click at [697, 430] on textarea "Describe what the AI should extract." at bounding box center [784, 491] width 366 height 204
paste textarea "Summarize a conversation concisely yet completely, with a friendly, empathetic,…"
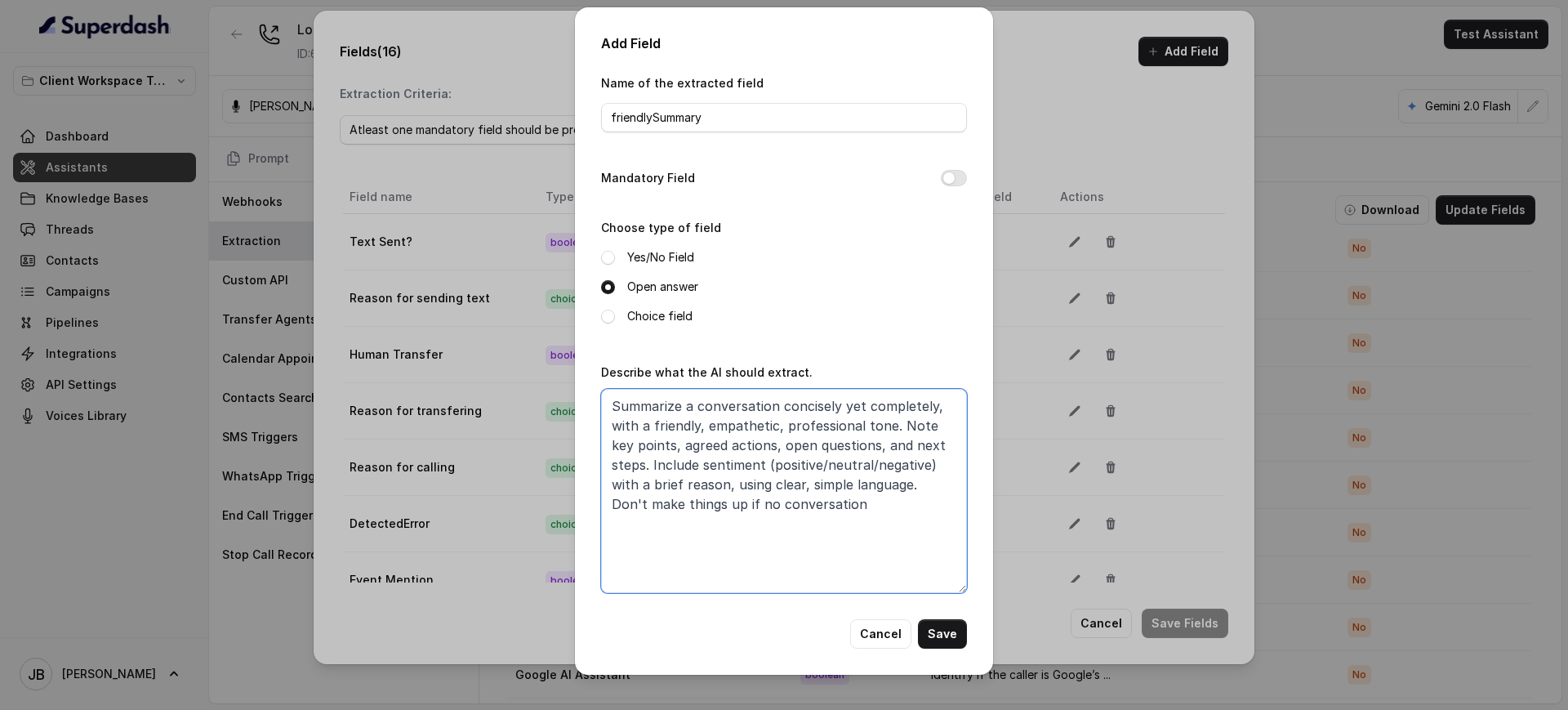
type textarea "Summarize a conversation concisely yet completely, with a friendly, empathetic,…"
click at [949, 636] on button "Save" at bounding box center [942, 633] width 49 height 30
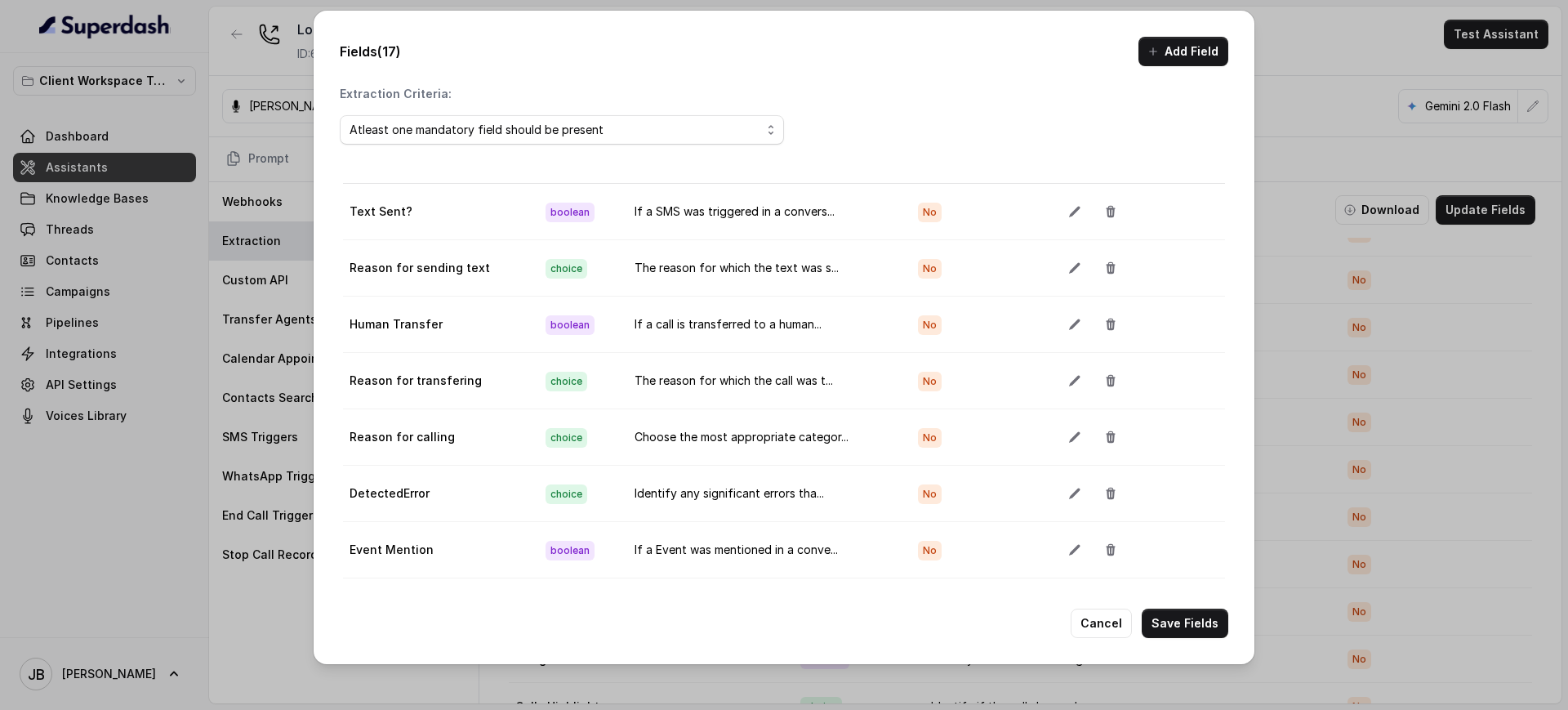
scroll to position [0, 0]
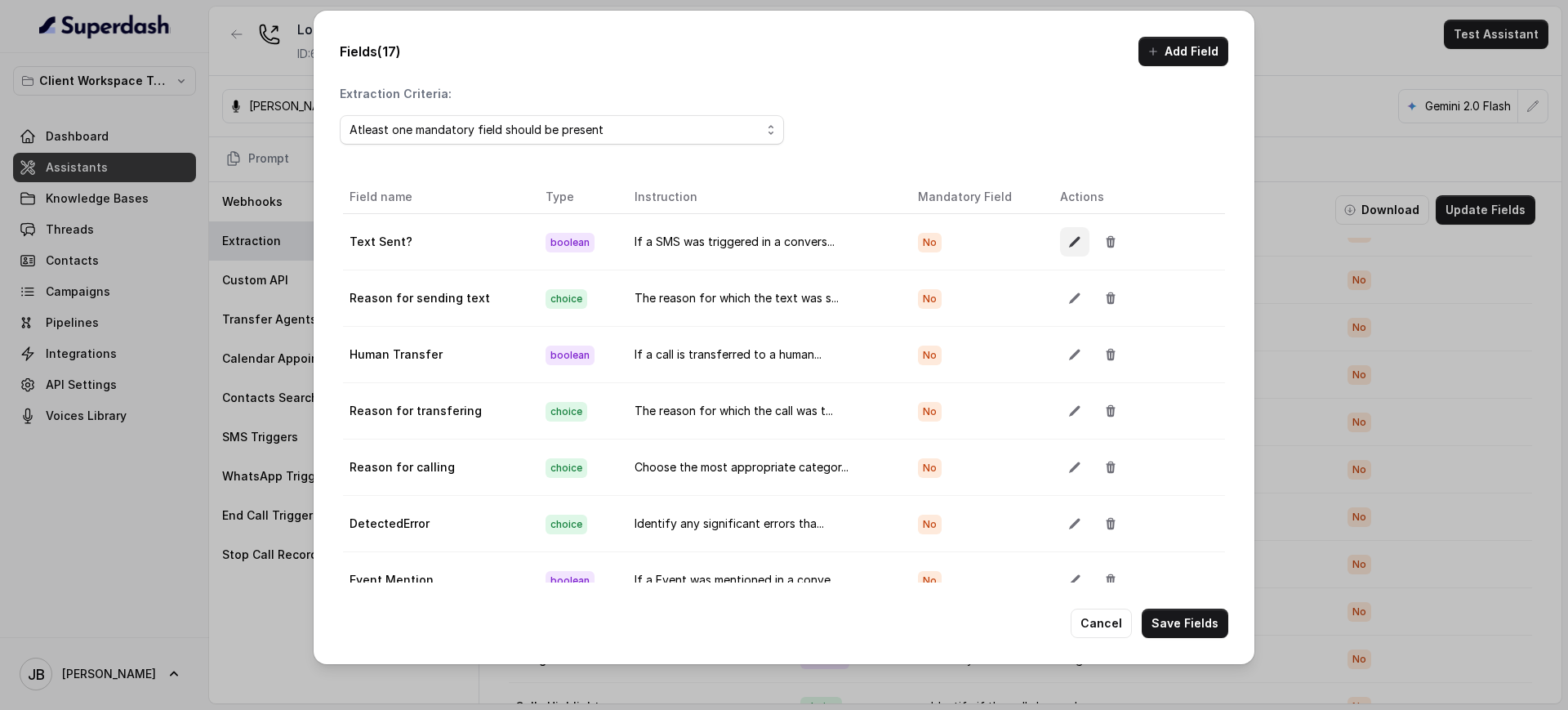
click at [1060, 244] on button "button" at bounding box center [1075, 241] width 30 height 30
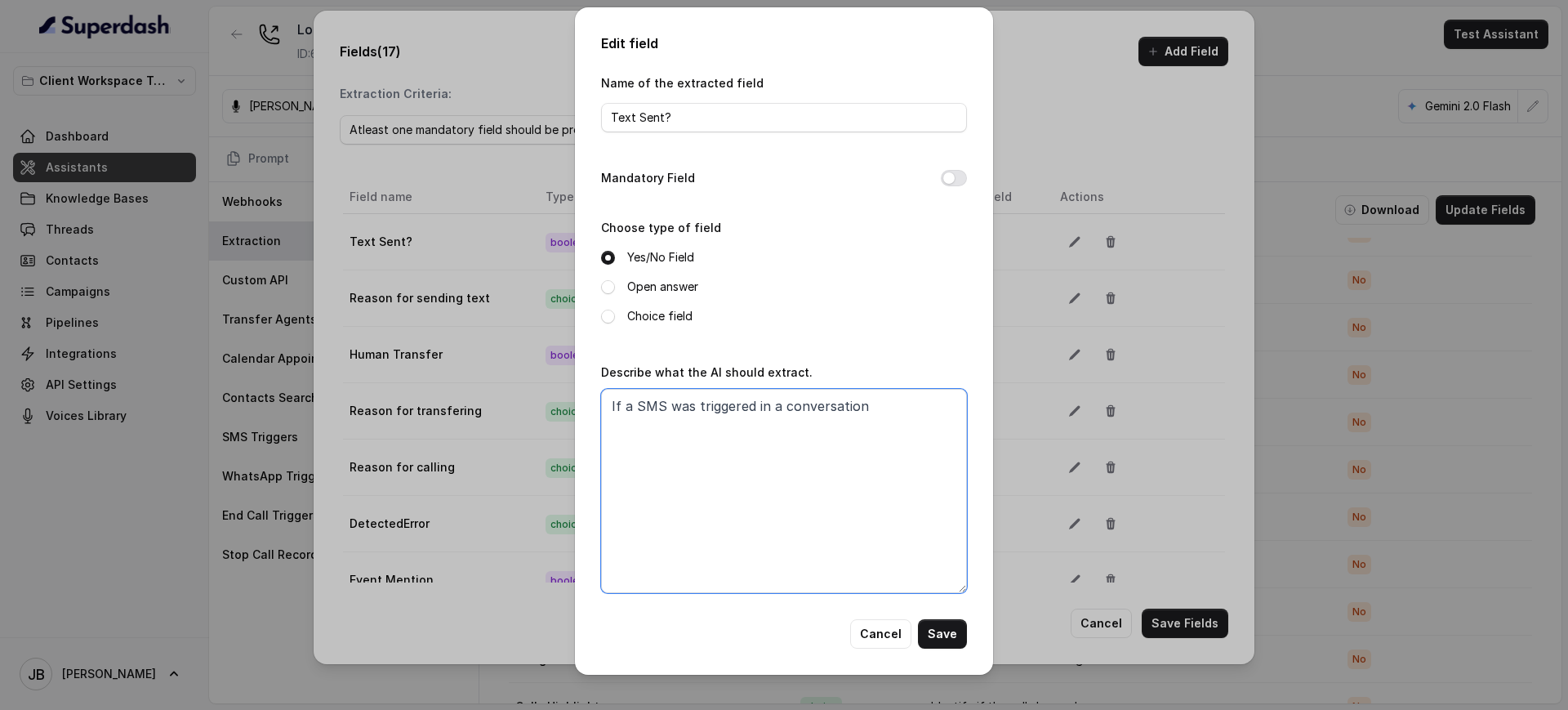
drag, startPoint x: 873, startPoint y: 417, endPoint x: 674, endPoint y: 377, distance: 203.0
click at [604, 354] on div "Name of the extracted field Text Sent? Mandatory Field Choose type of field Yes…" at bounding box center [784, 346] width 366 height 546
click at [842, 450] on textarea "If a SMS was triggered in a conversation" at bounding box center [784, 491] width 366 height 204
click at [878, 643] on button "Cancel" at bounding box center [881, 633] width 61 height 30
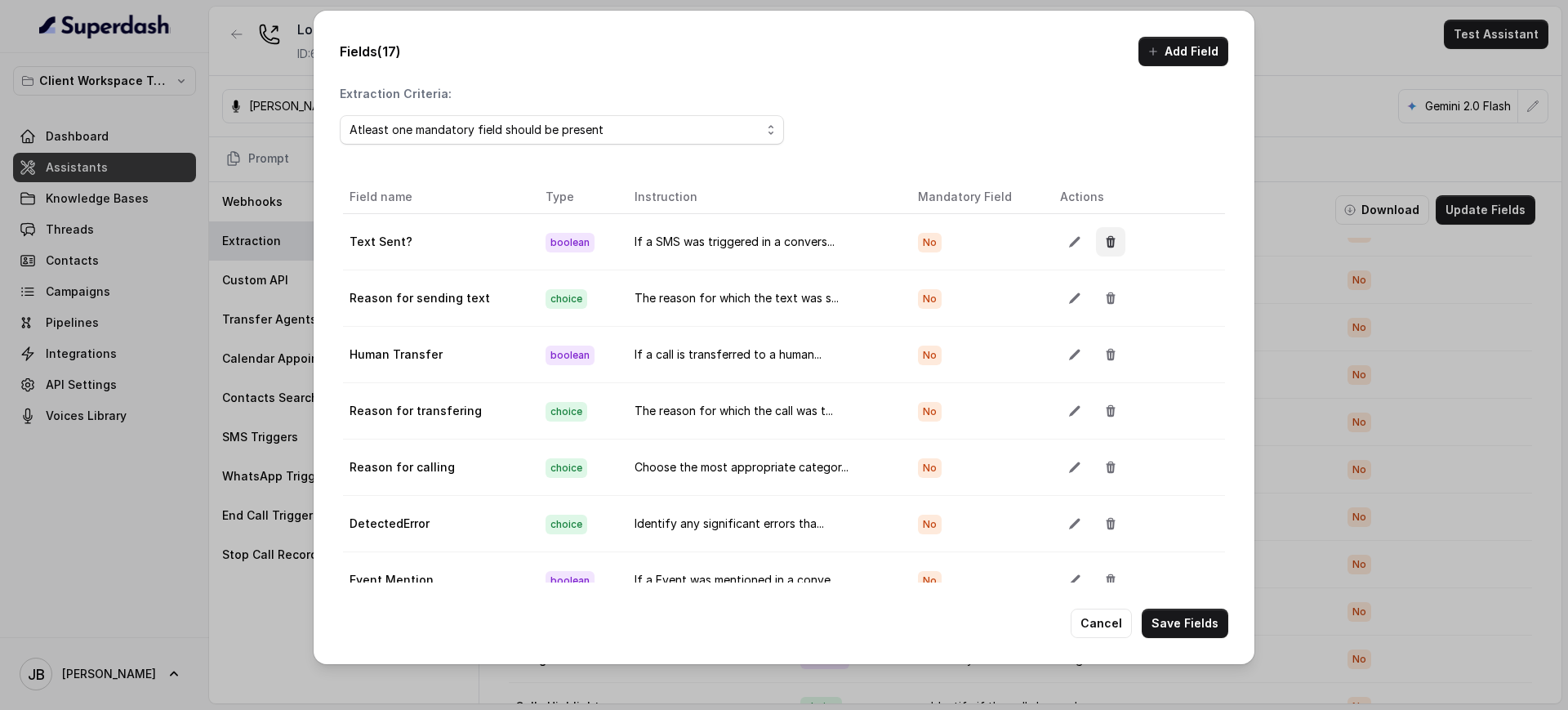
click at [1106, 241] on icon "button" at bounding box center [1110, 241] width 9 height 11
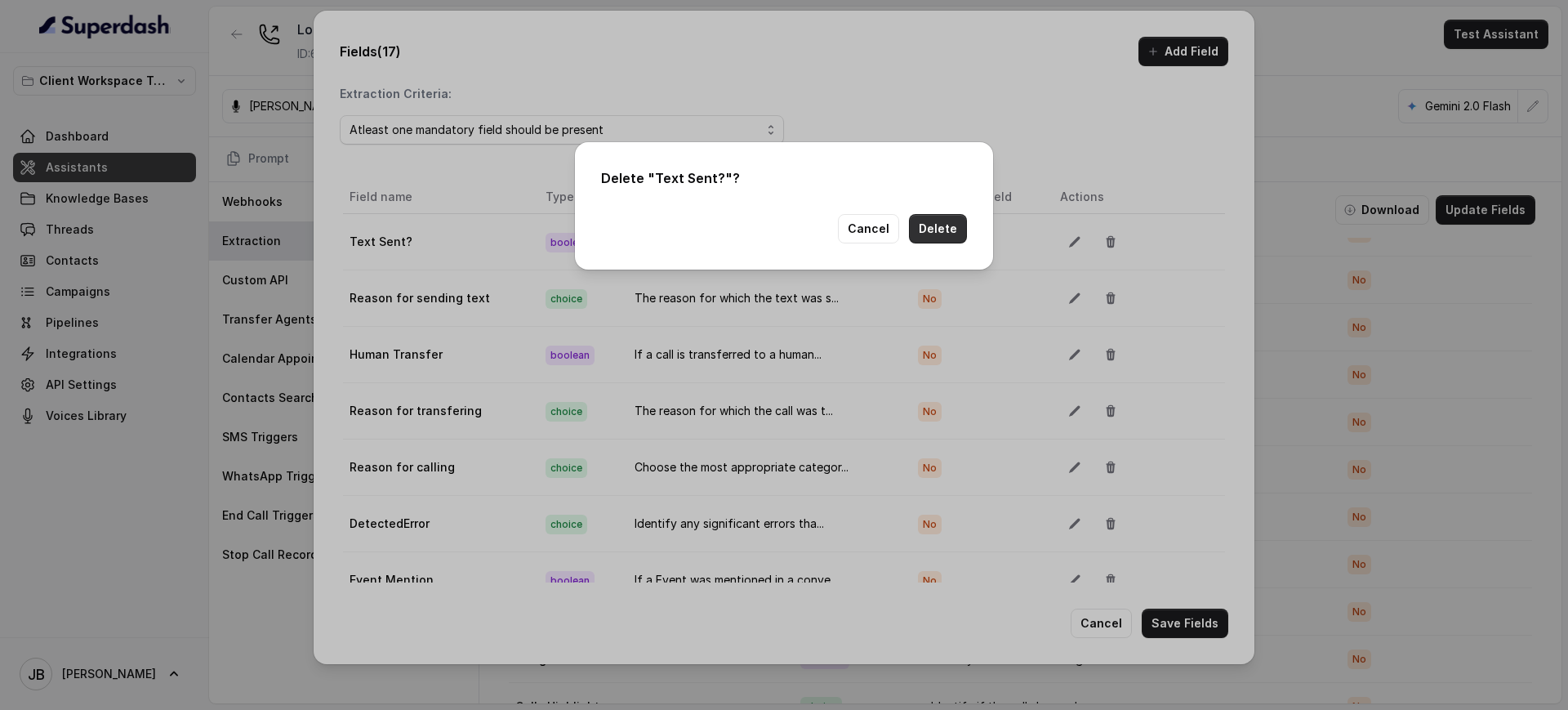
click at [940, 231] on button "Delete" at bounding box center [938, 228] width 58 height 30
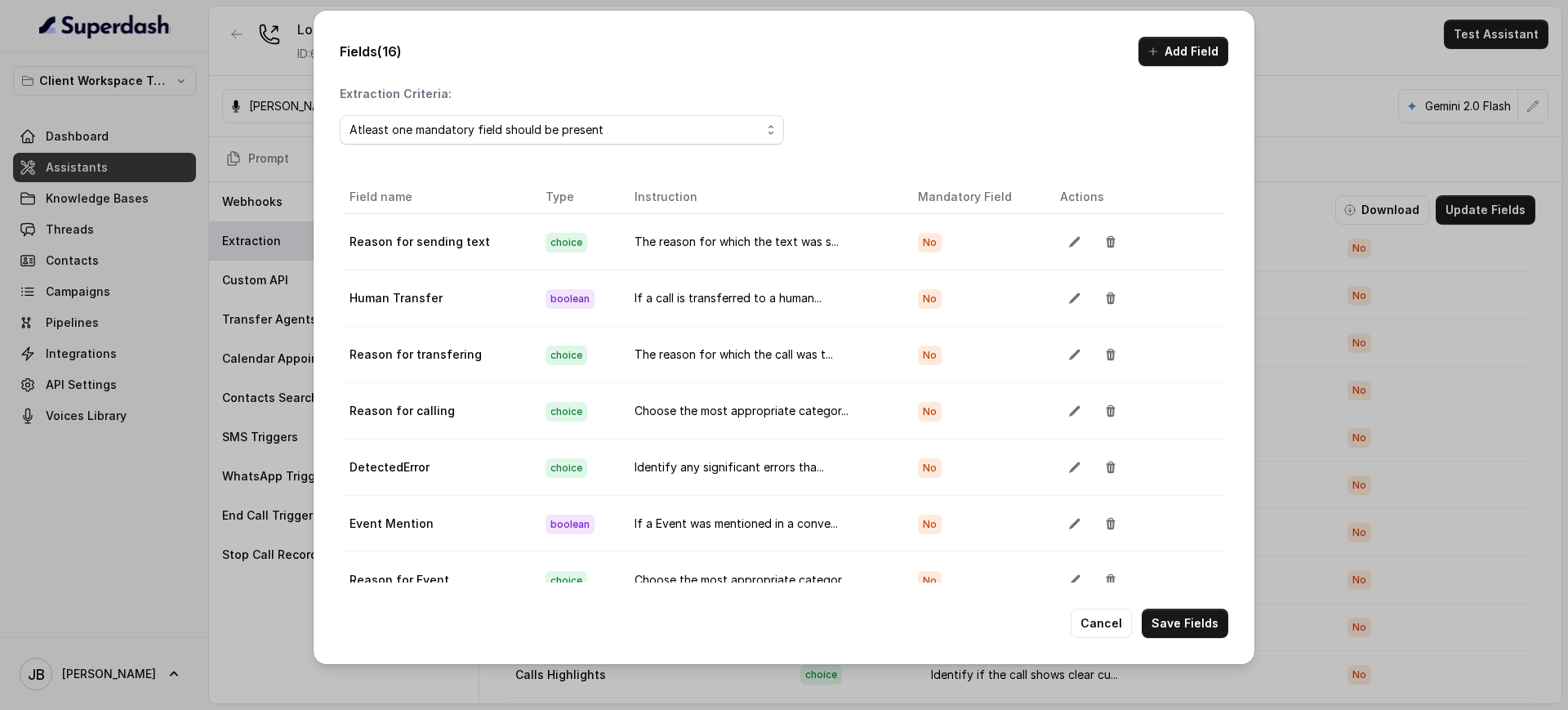
drag, startPoint x: 578, startPoint y: 308, endPoint x: 614, endPoint y: 273, distance: 50.2
click at [582, 302] on td "boolean" at bounding box center [577, 298] width 89 height 57
click at [1104, 296] on icon "button" at bounding box center [1111, 298] width 13 height 13
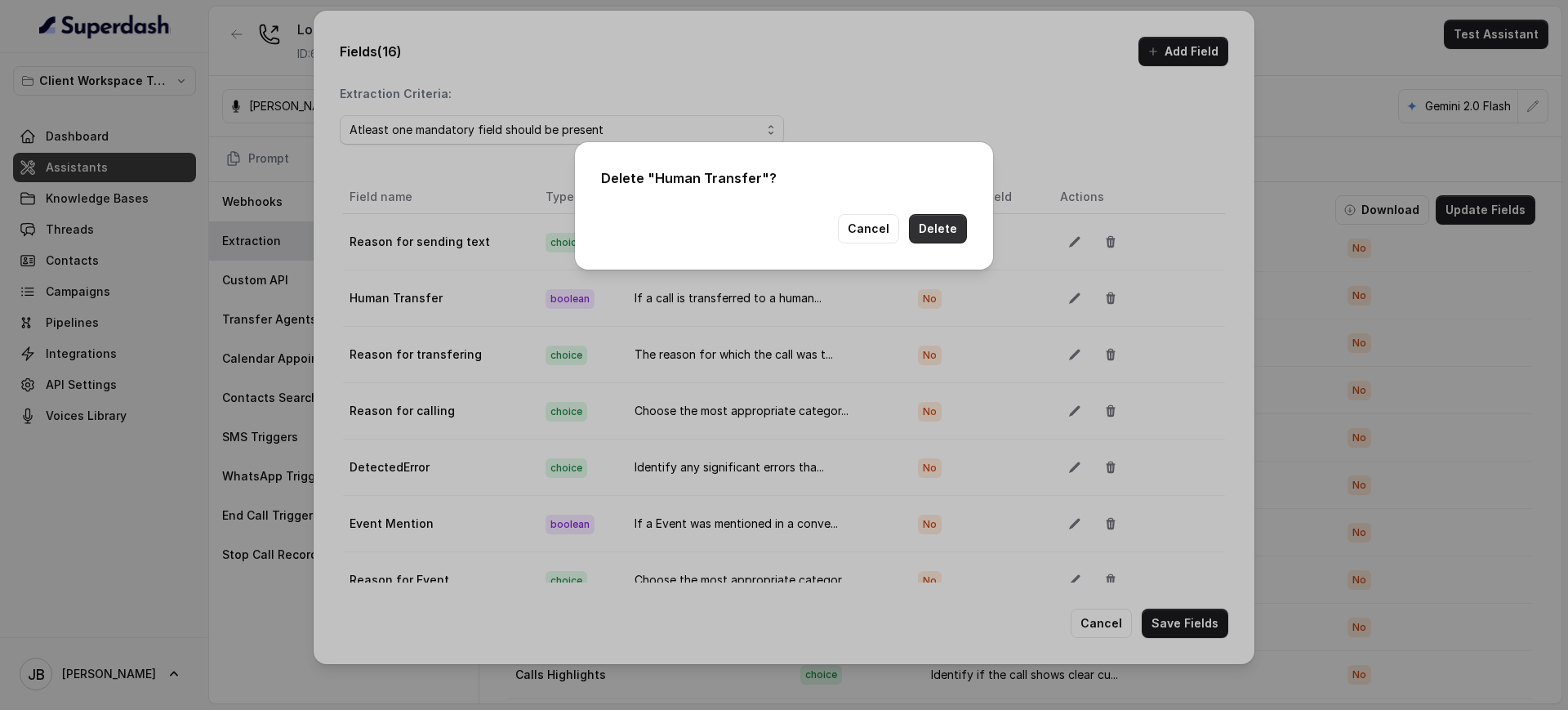
click at [931, 224] on button "Delete" at bounding box center [938, 228] width 58 height 30
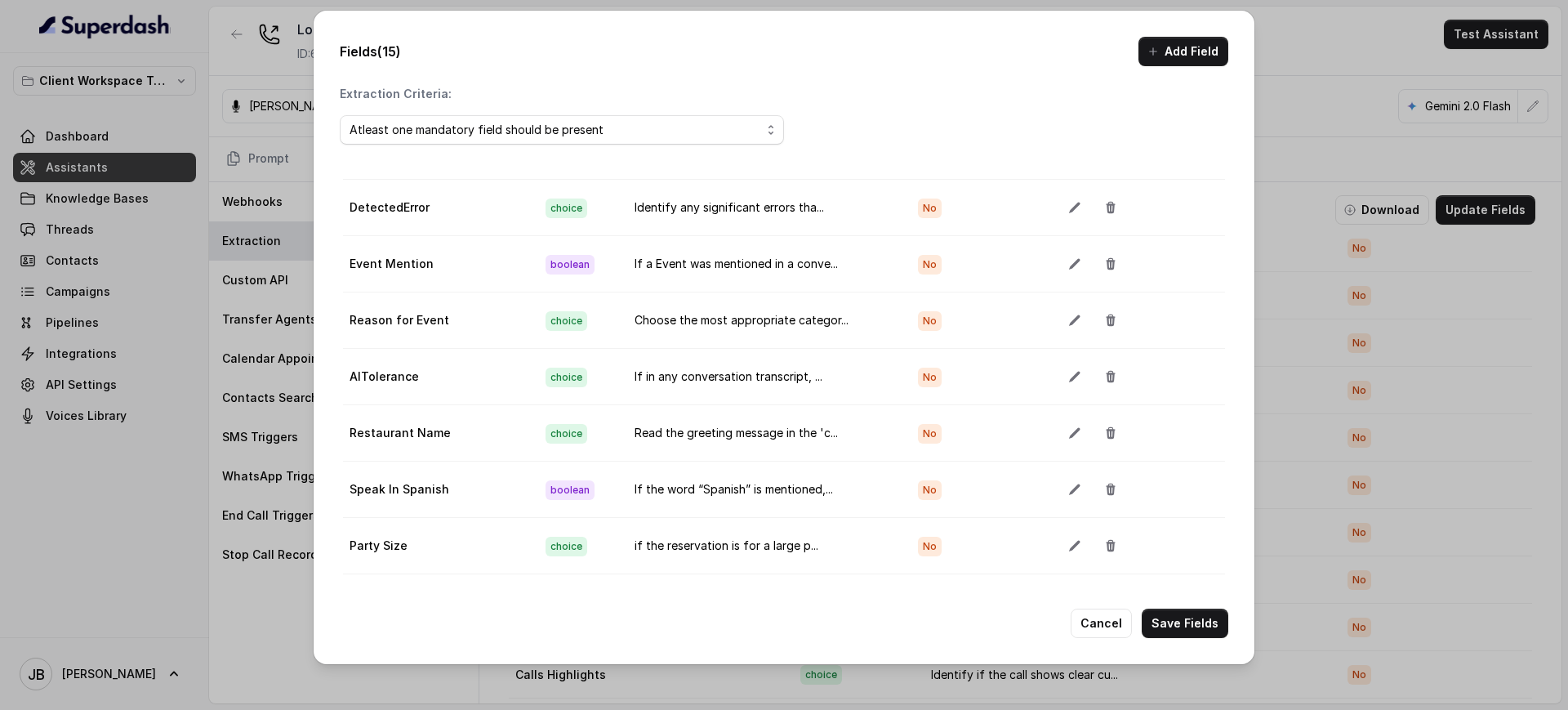
scroll to position [204, 0]
click at [1060, 432] on button "button" at bounding box center [1075, 432] width 30 height 30
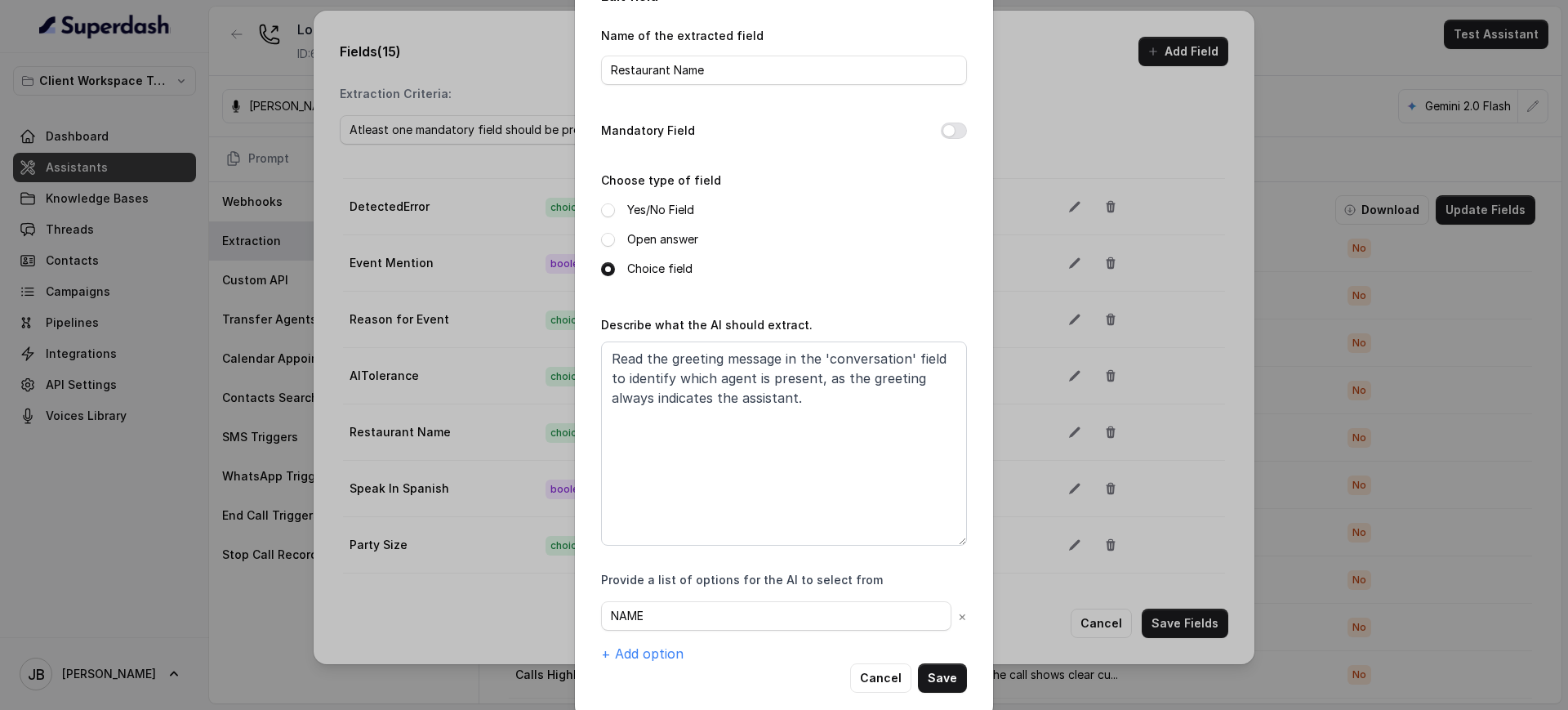
scroll to position [62, 0]
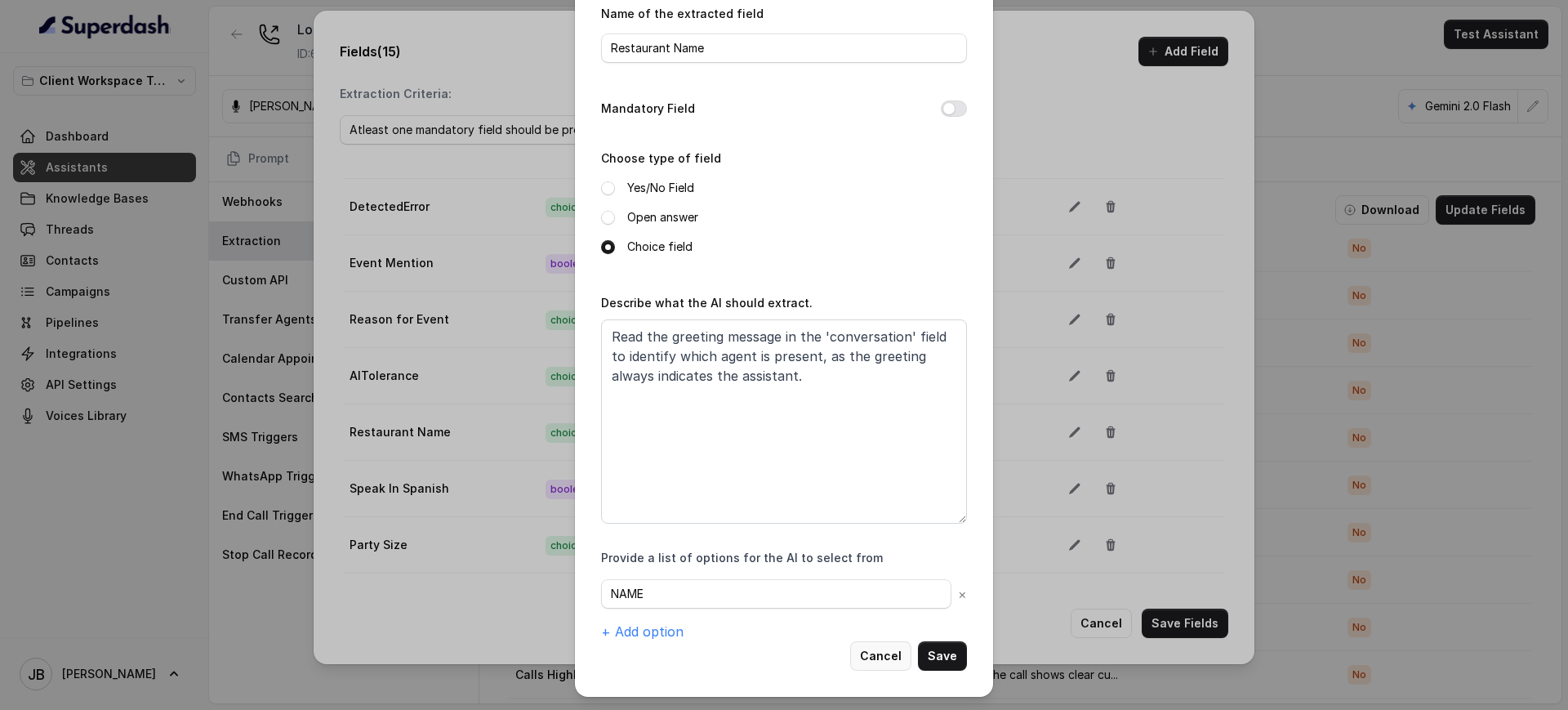
drag, startPoint x: 884, startPoint y: 655, endPoint x: 867, endPoint y: 564, distance: 92.6
click at [883, 655] on button "Cancel" at bounding box center [881, 655] width 61 height 30
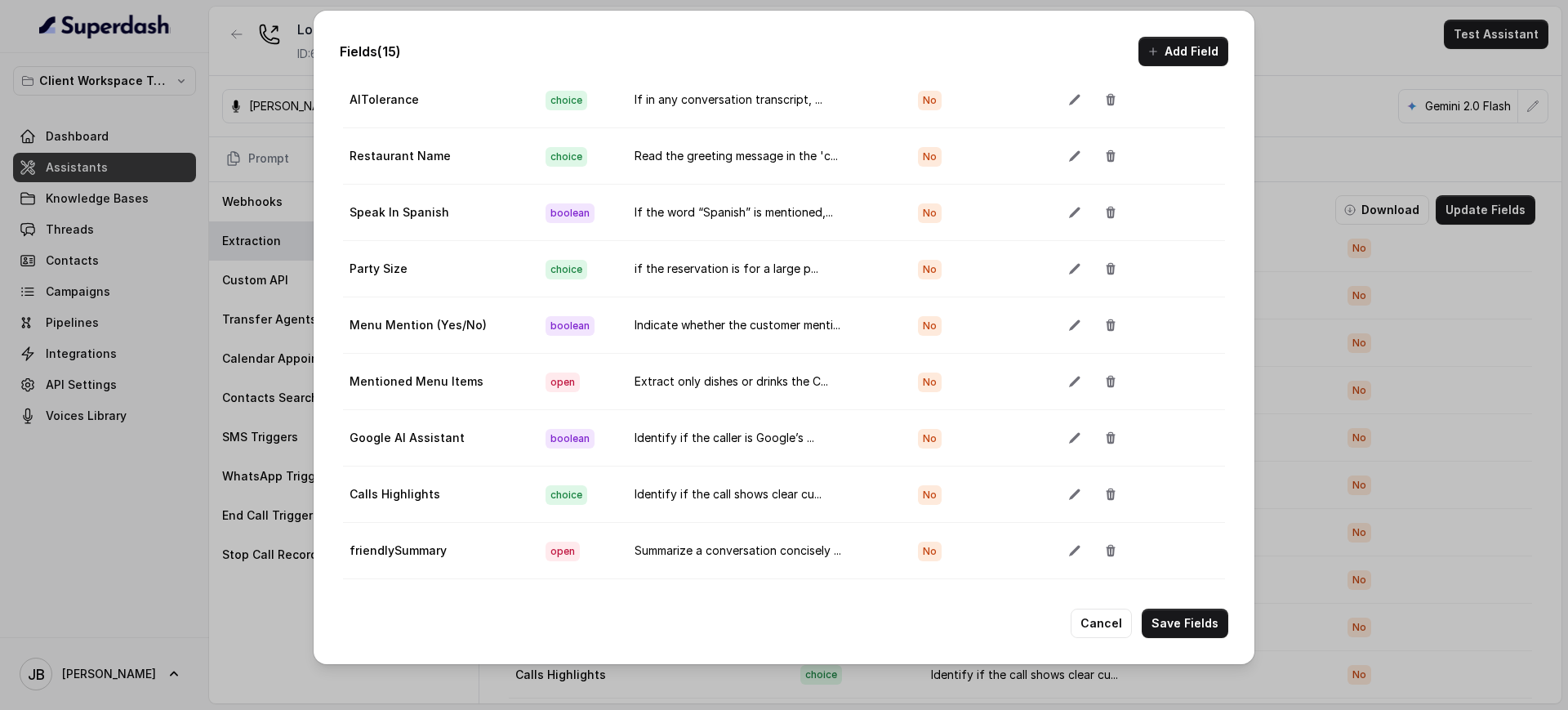
scroll to position [107, 0]
click at [716, 301] on td "Indicate whether the customer menti..." at bounding box center [763, 325] width 284 height 57
click at [716, 300] on td "Indicate whether the customer menti..." at bounding box center [763, 325] width 284 height 57
drag, startPoint x: 742, startPoint y: 340, endPoint x: 755, endPoint y: 322, distance: 22.2
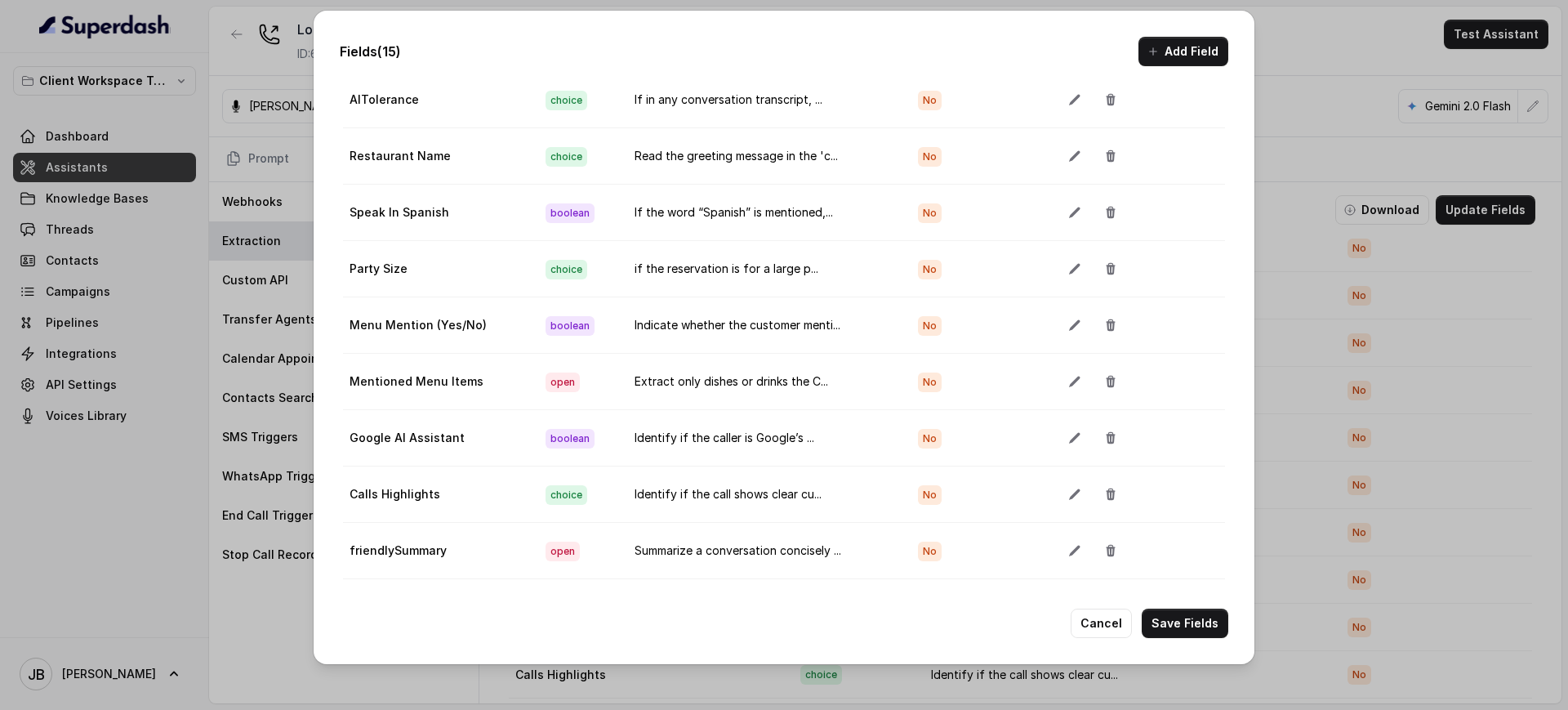
click at [743, 354] on td "Extract only dishes or drinks the C..." at bounding box center [763, 381] width 284 height 57
click at [1068, 431] on icon "button" at bounding box center [1075, 438] width 13 height 13
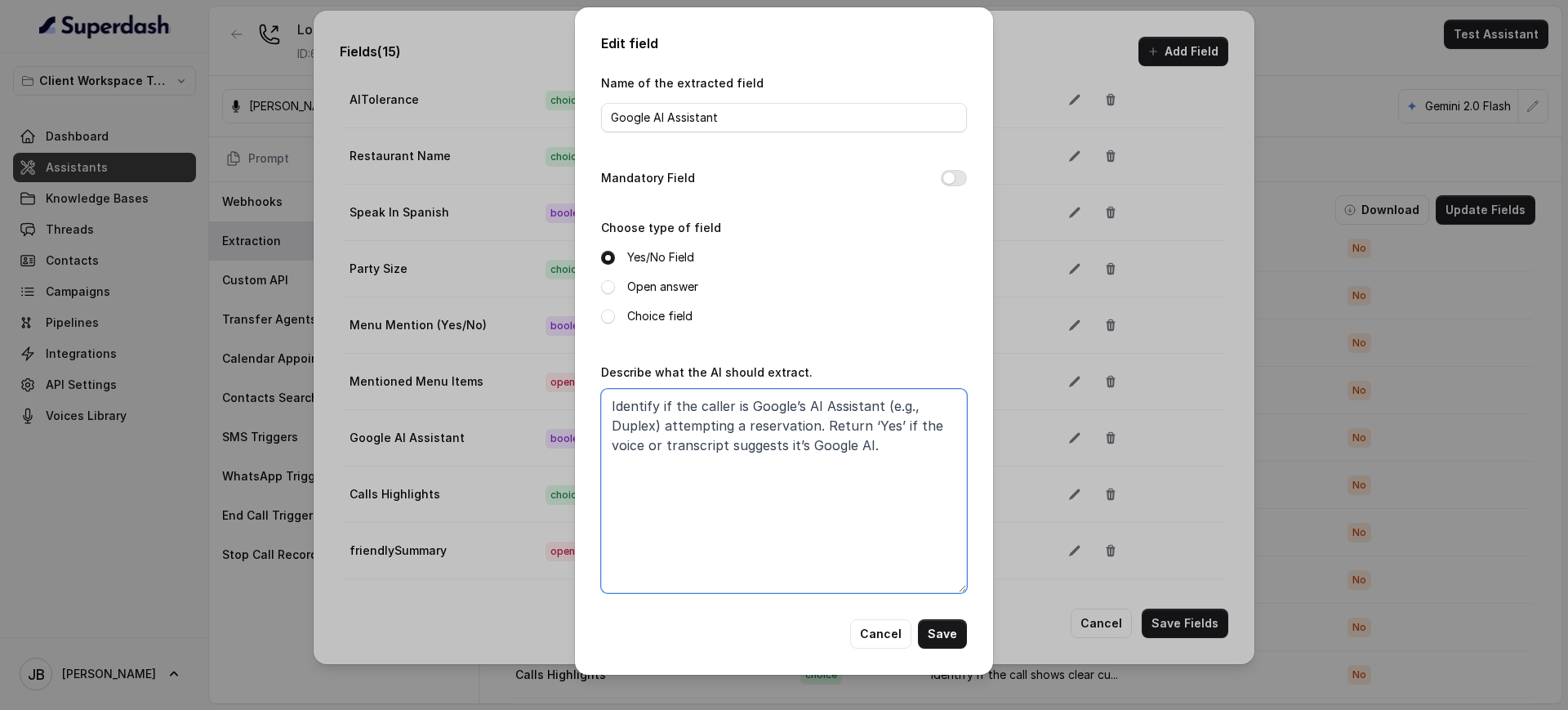
drag, startPoint x: 882, startPoint y: 457, endPoint x: 974, endPoint y: 481, distance: 95.1
click at [976, 482] on div "Edit field Name of the extracted field Google AI Assistant Mandatory Field Choo…" at bounding box center [784, 341] width 419 height 668
click at [927, 457] on textarea "Identify if the caller is Google’s AI Assistant (e.g., Duplex) attempting a res…" at bounding box center [784, 491] width 366 height 204
drag, startPoint x: 899, startPoint y: 463, endPoint x: 958, endPoint y: 497, distance: 68.1
click at [966, 498] on textarea "Identify if the caller is Google’s AI Assistant (e.g., Duplex) attempting a res…" at bounding box center [784, 491] width 366 height 204
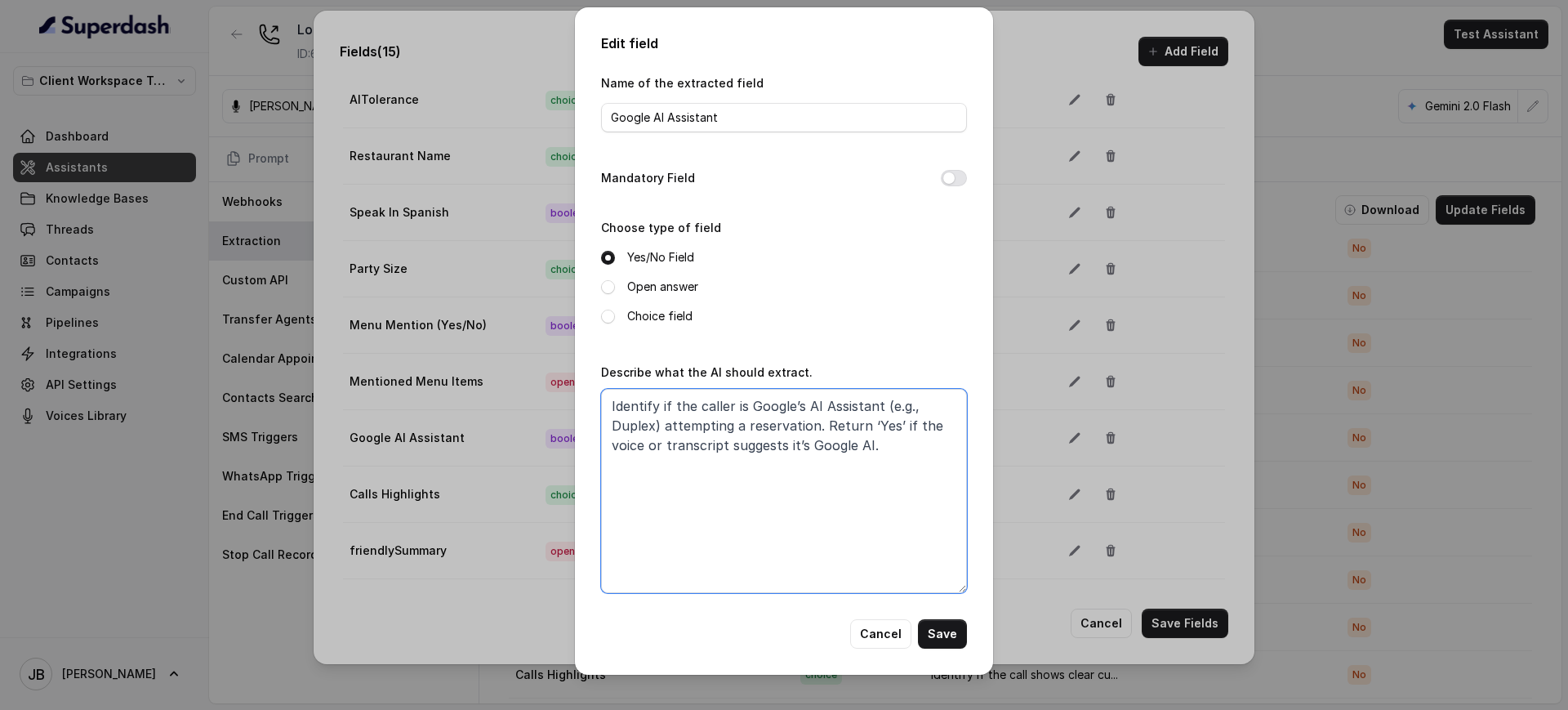
click at [929, 492] on textarea "Identify if the caller is Google’s AI Assistant (e.g., Duplex) attempting a res…" at bounding box center [784, 491] width 366 height 204
click at [874, 654] on div "Edit field Name of the extracted field Google AI Assistant Mandatory Field Choo…" at bounding box center [784, 341] width 419 height 668
click at [873, 646] on button "Cancel" at bounding box center [881, 633] width 61 height 30
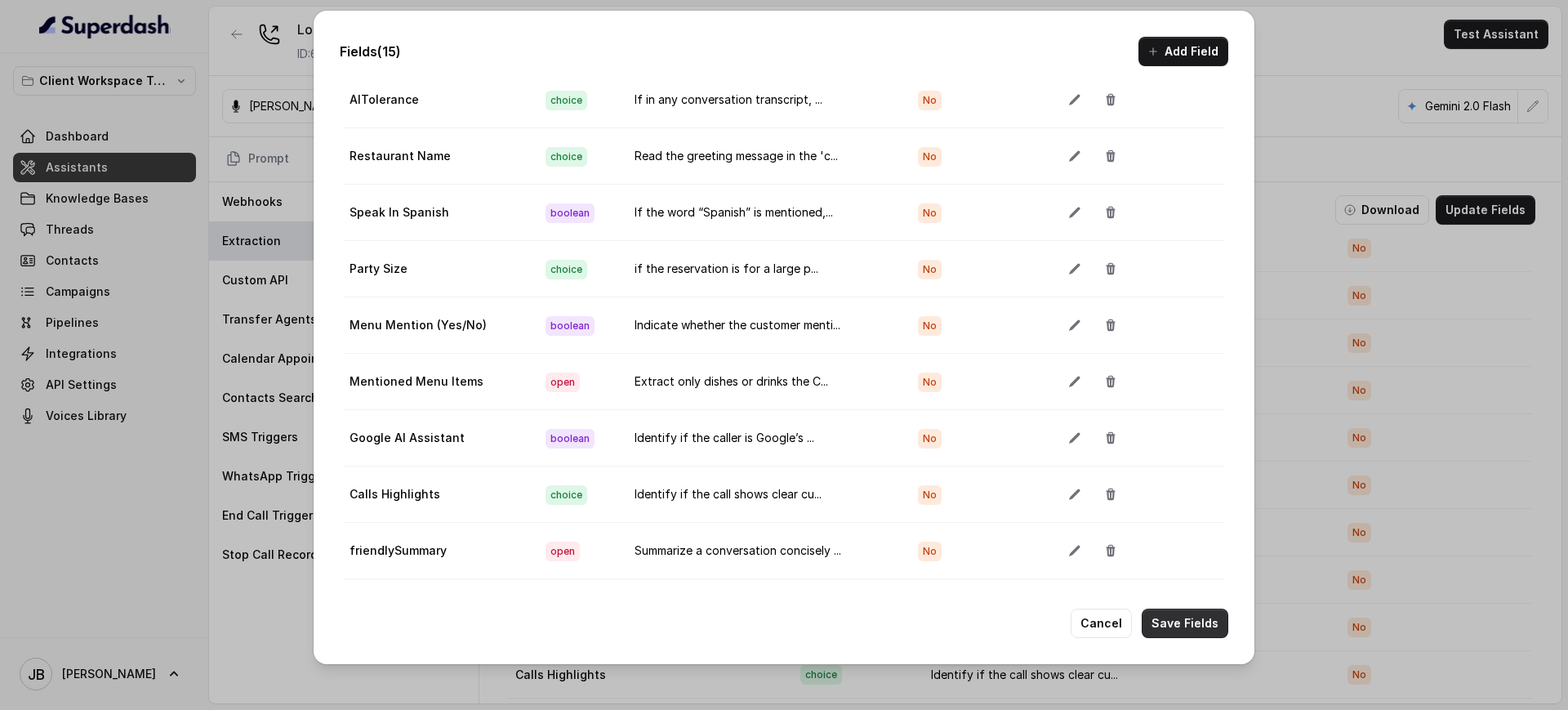
click at [1176, 616] on button "Save Fields" at bounding box center [1185, 623] width 86 height 30
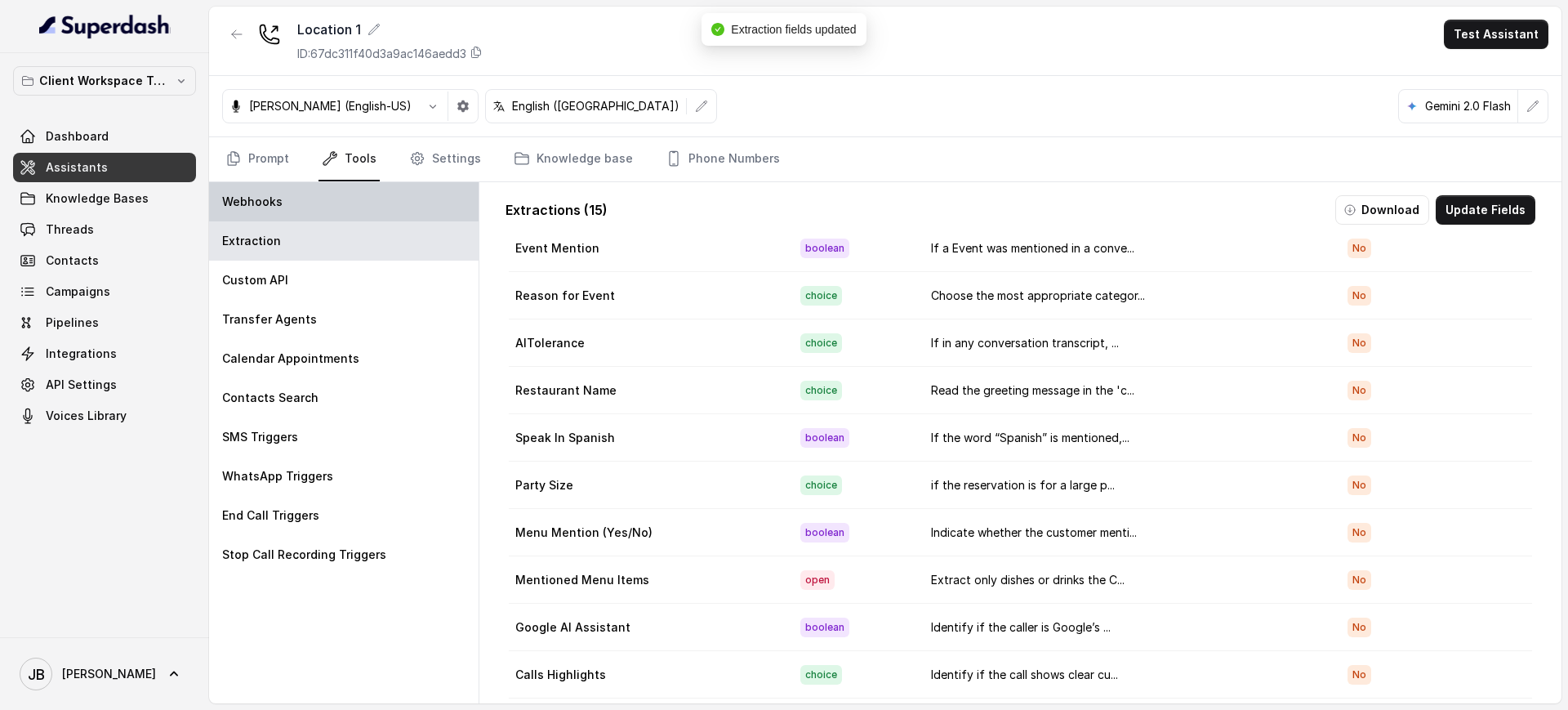
click at [320, 208] on div "Webhooks" at bounding box center [343, 201] width 269 height 39
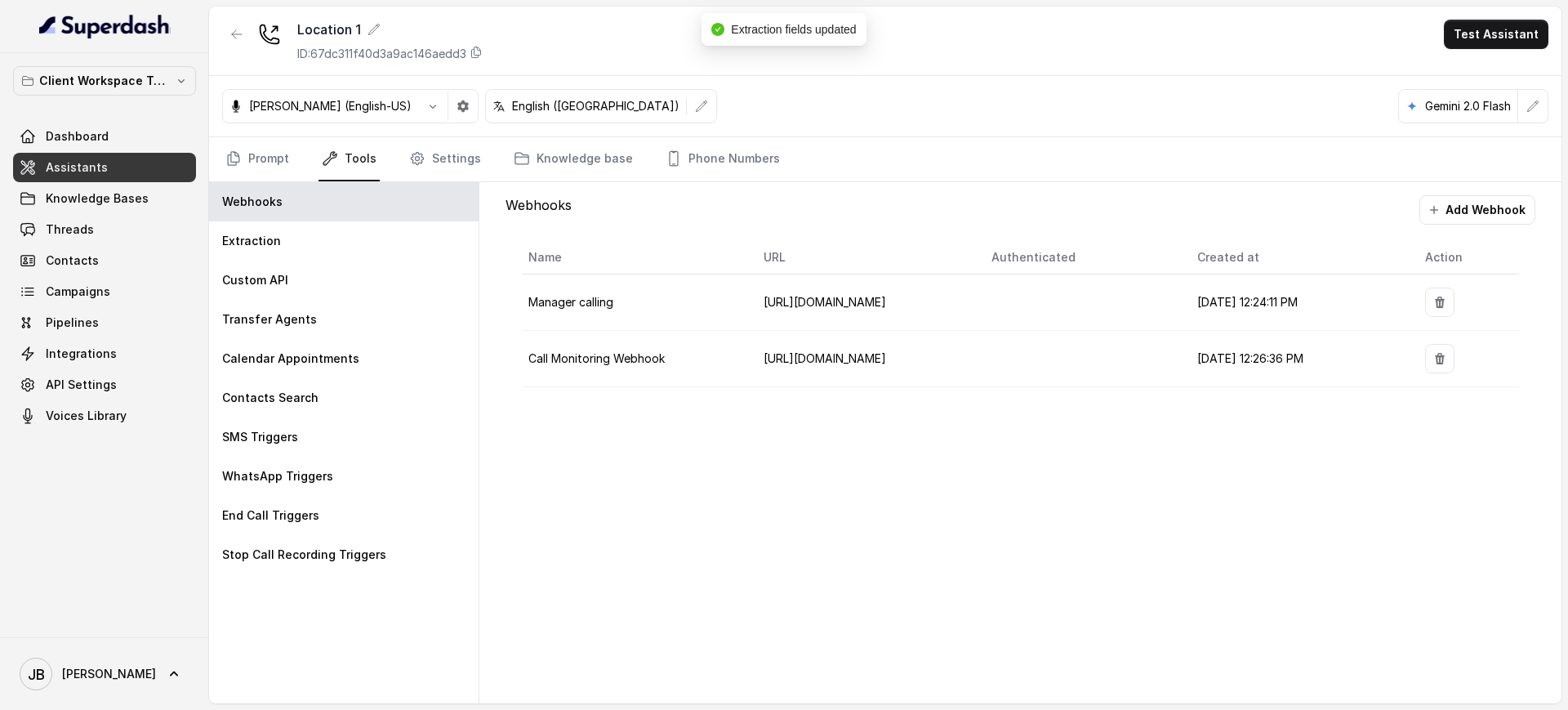
click at [593, 302] on span "Manager calling" at bounding box center [571, 302] width 85 height 13
click at [656, 358] on span "Call Monitoring Webhook" at bounding box center [597, 358] width 136 height 13
click at [901, 443] on div "Webhooks Add Webhook Name URL Authenticated Created at Action Manager calling h…" at bounding box center [1020, 443] width 1082 height 521
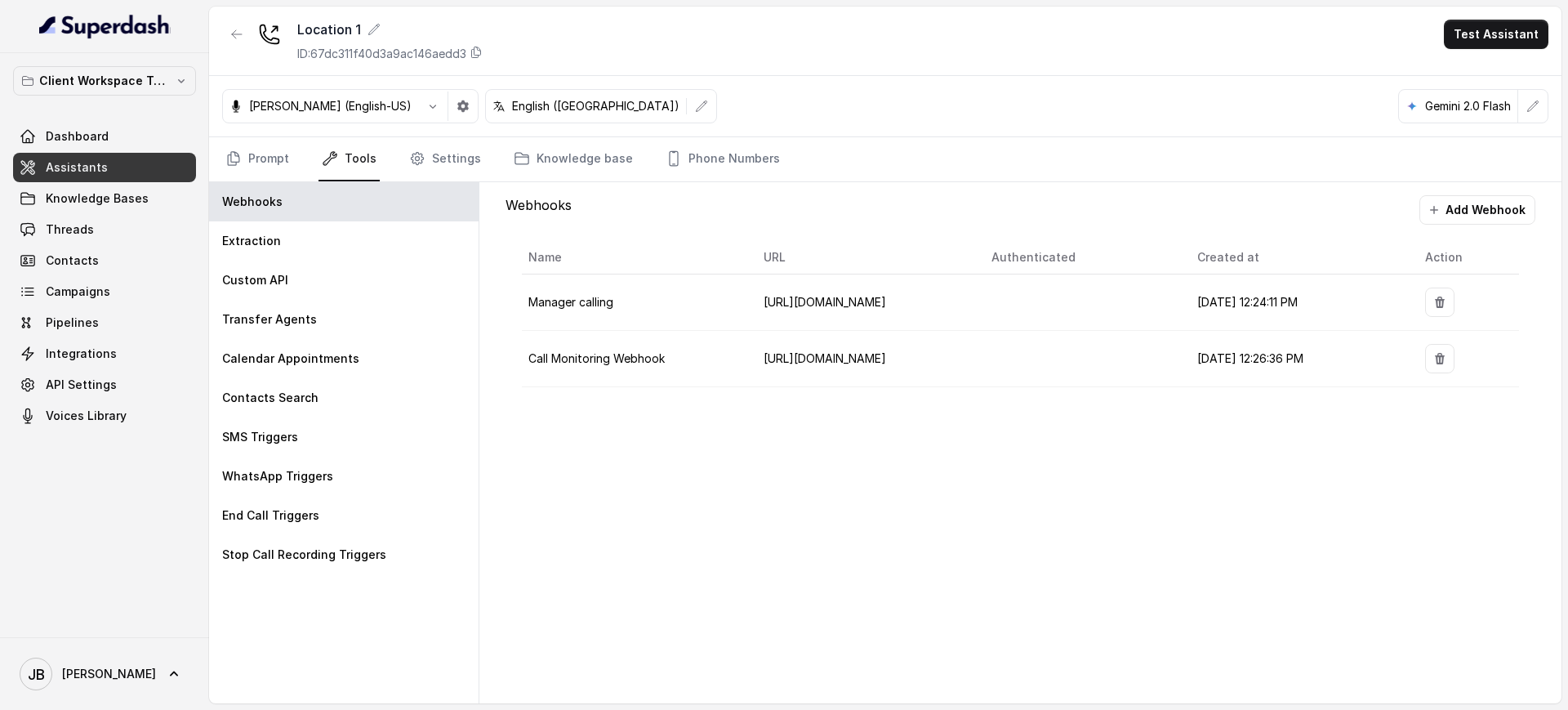
drag, startPoint x: 843, startPoint y: 378, endPoint x: 836, endPoint y: 372, distance: 9.2
click at [842, 377] on td "[URL][DOMAIN_NAME]" at bounding box center [865, 358] width 229 height 57
click at [824, 364] on span "[URL][DOMAIN_NAME]" at bounding box center [825, 358] width 123 height 13
click at [306, 511] on p "End Call Triggers" at bounding box center [270, 515] width 97 height 16
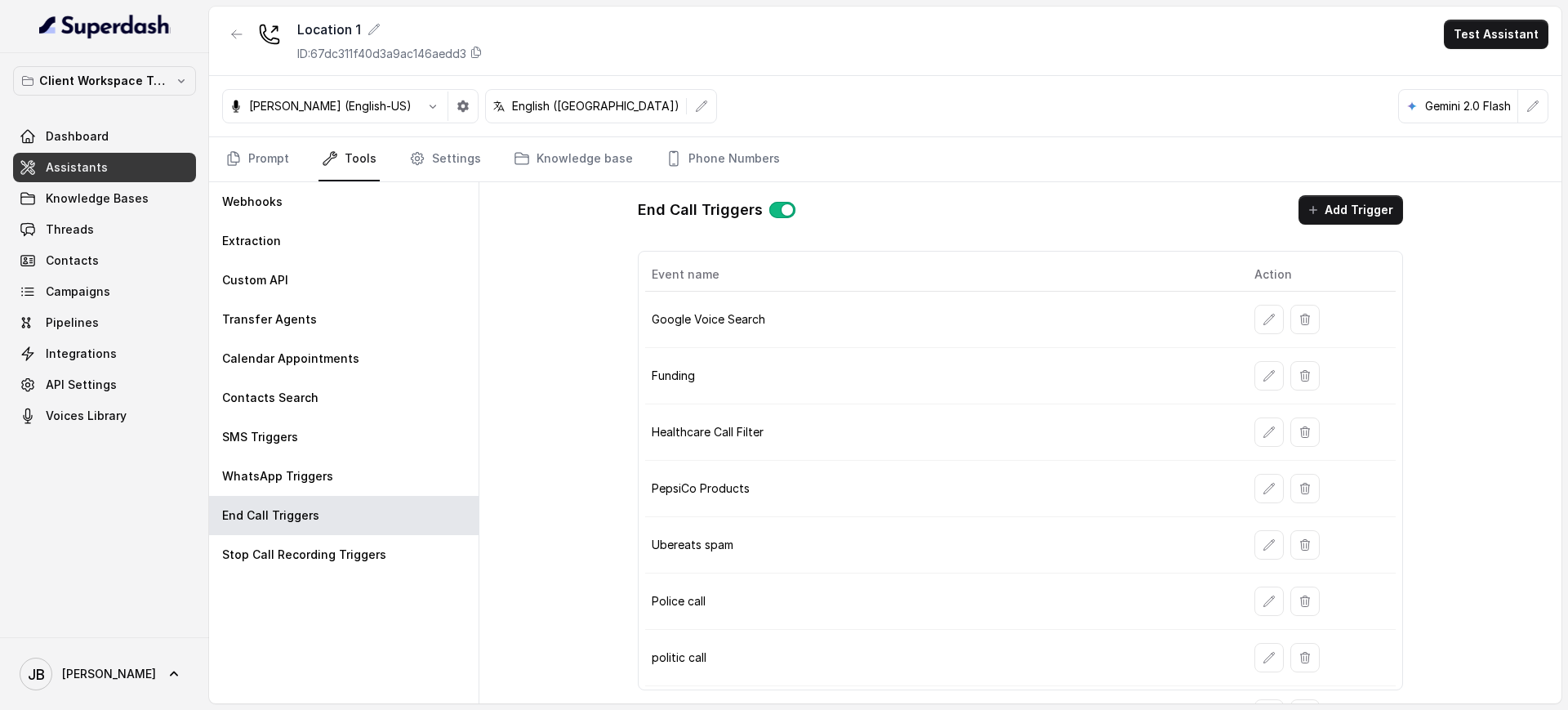
scroll to position [39, 0]
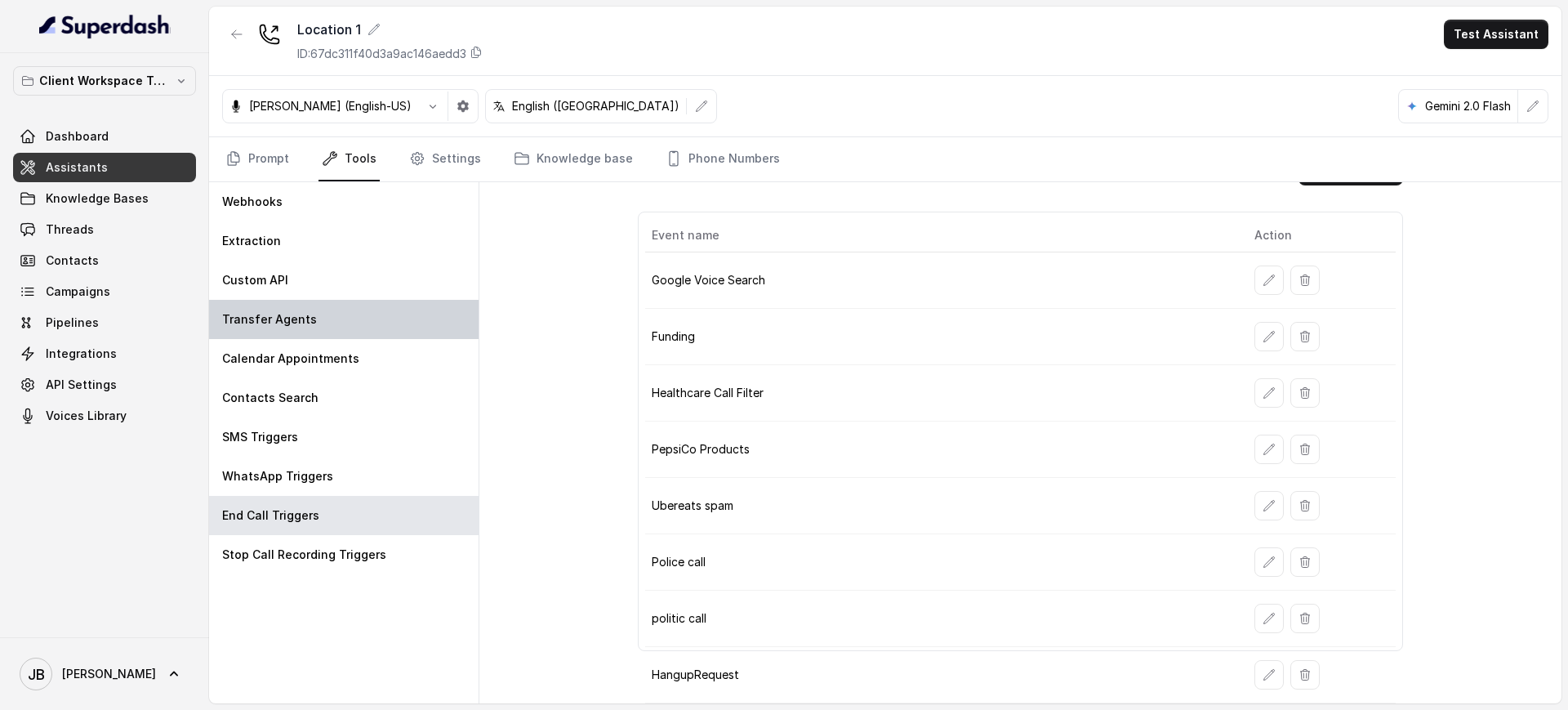
click at [407, 331] on div "Transfer Agents" at bounding box center [343, 319] width 269 height 39
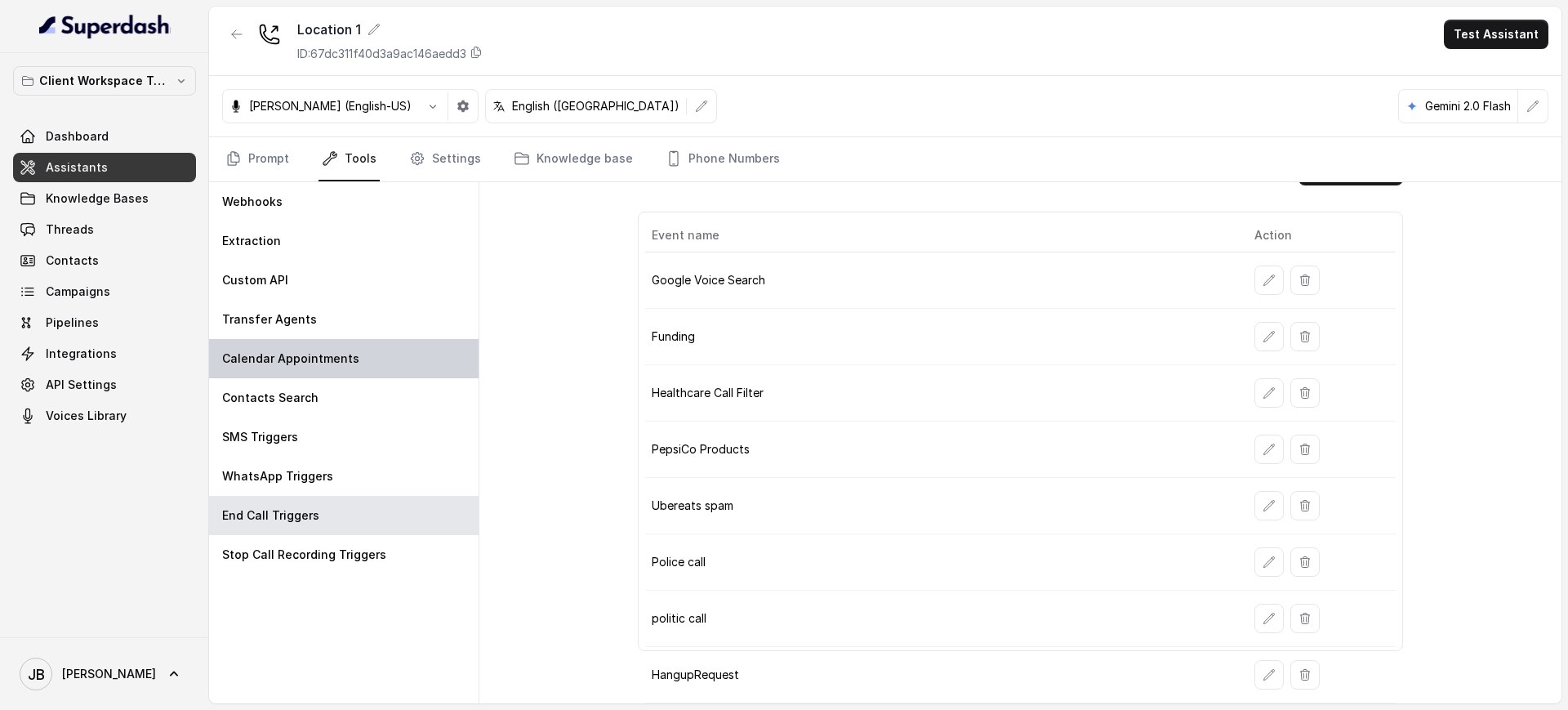
scroll to position [0, 0]
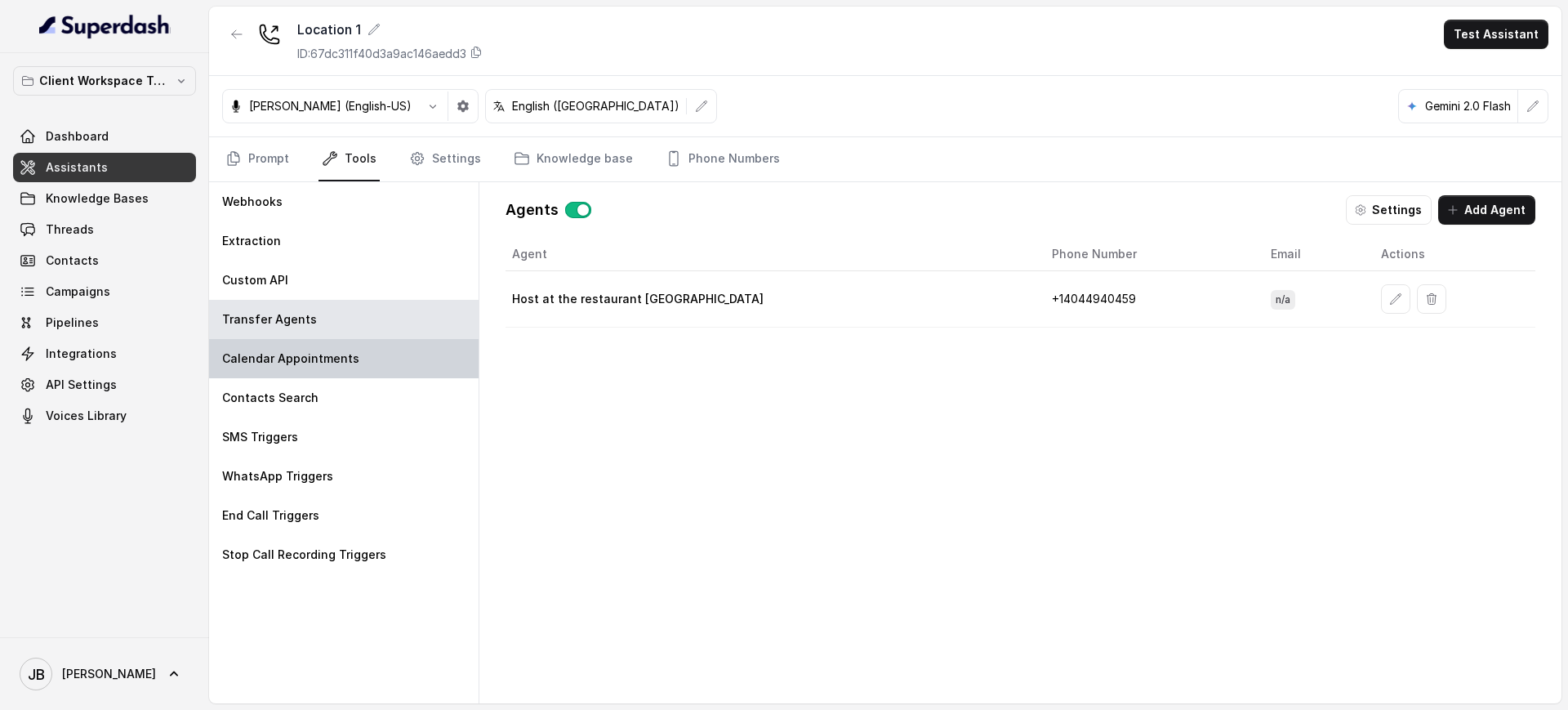
click at [400, 357] on div "Calendar Appointments" at bounding box center [343, 358] width 269 height 39
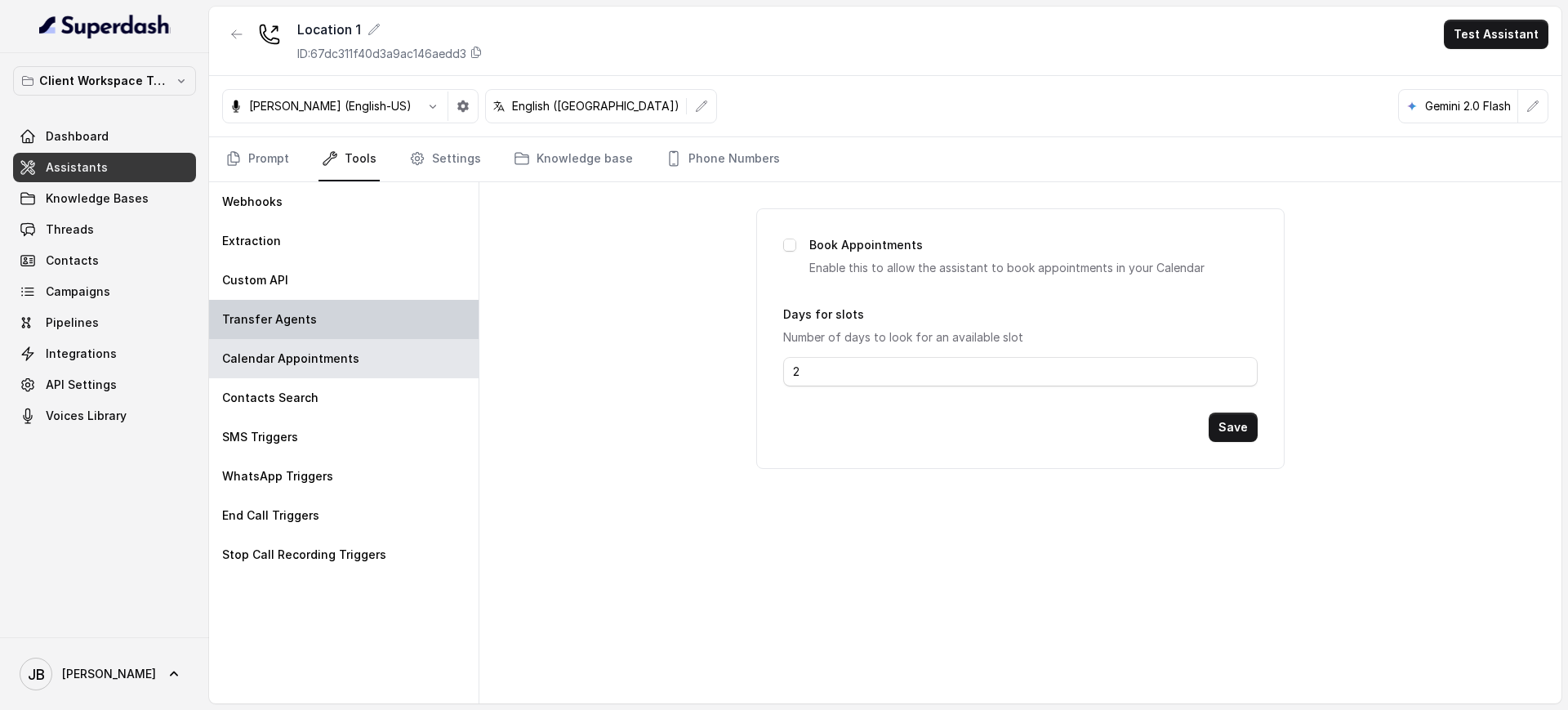
click at [374, 332] on div "Transfer Agents" at bounding box center [343, 319] width 269 height 39
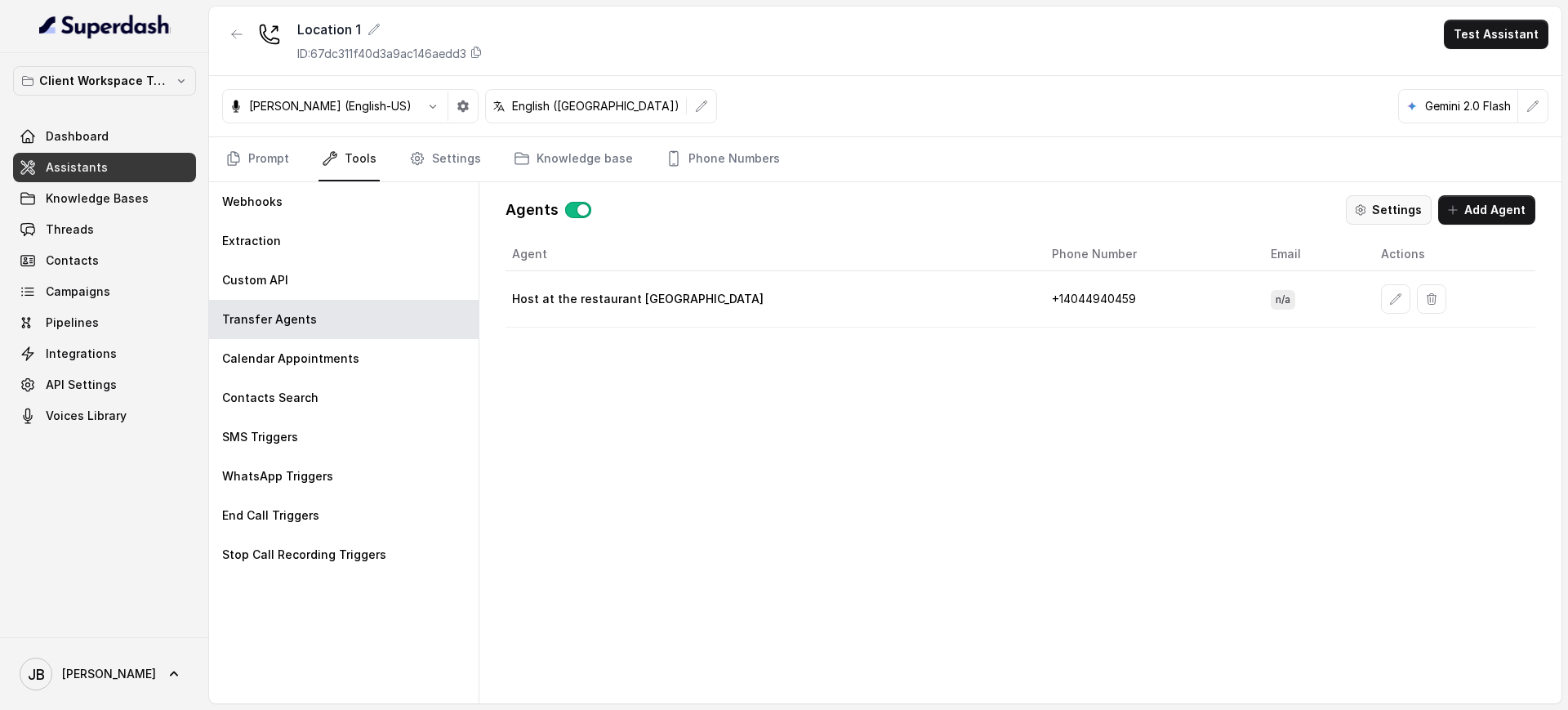
click at [1416, 203] on button "Settings" at bounding box center [1389, 210] width 86 height 30
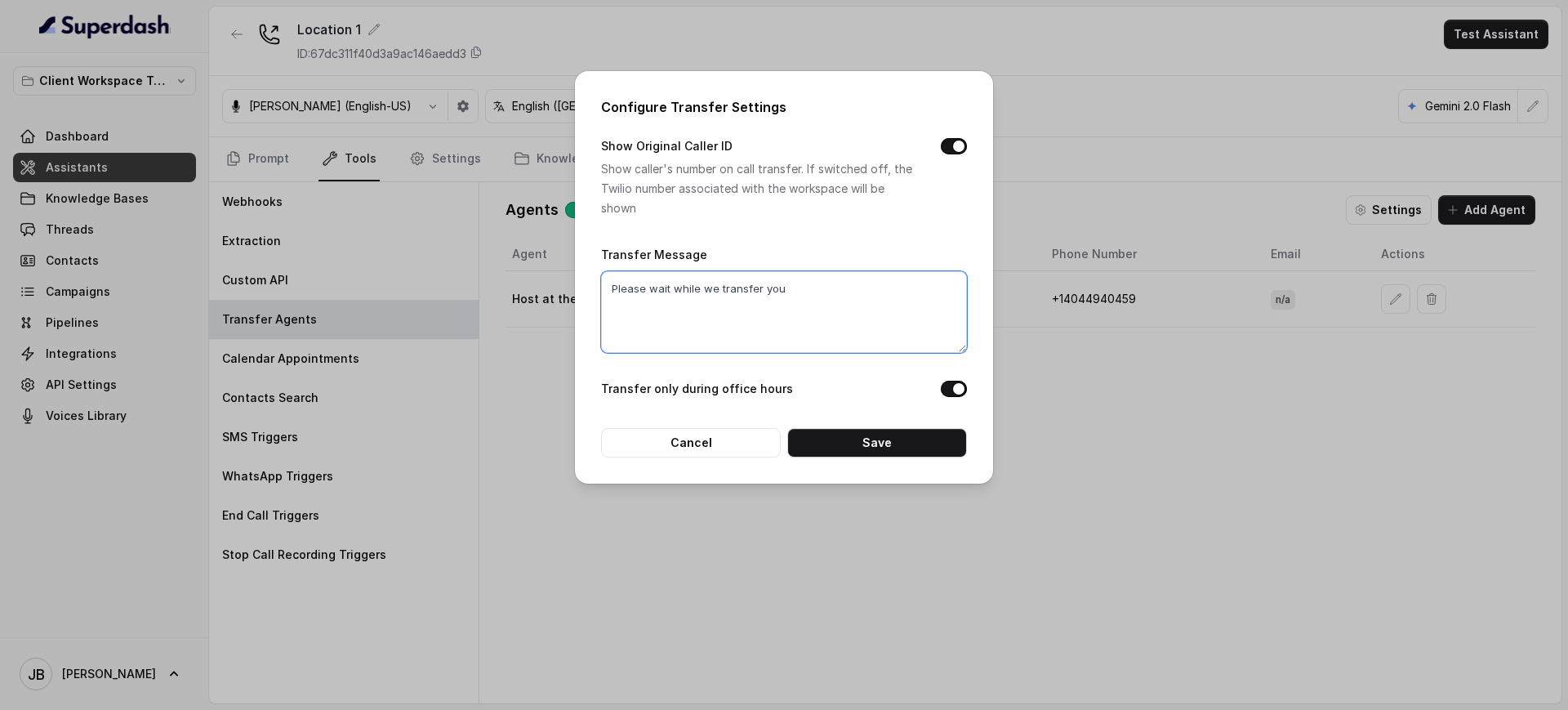
drag, startPoint x: 784, startPoint y: 301, endPoint x: 422, endPoint y: 273, distance: 363.1
click at [402, 287] on div "Configure Transfer Settings Show Original Caller ID Show caller's number on cal…" at bounding box center [784, 355] width 1568 height 710
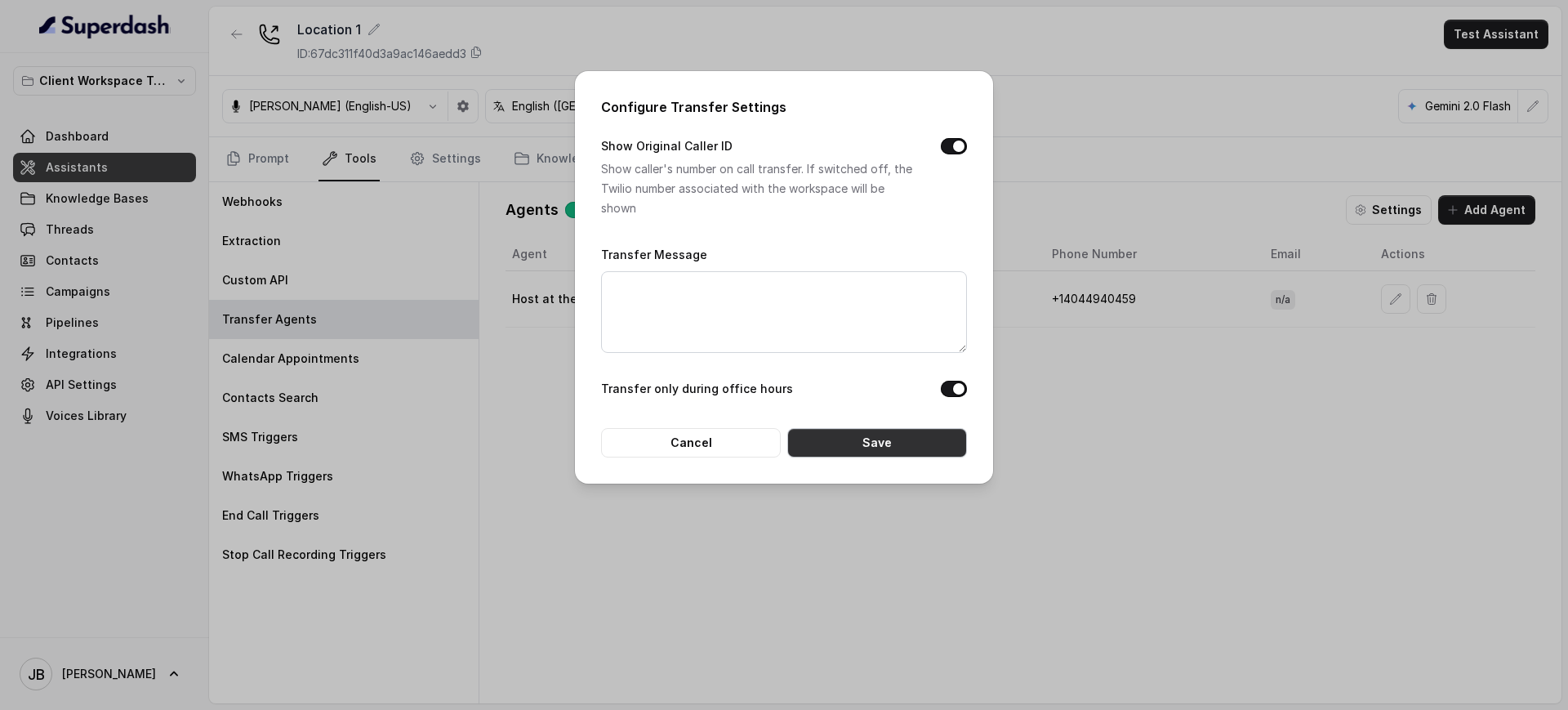
click at [884, 450] on button "Save" at bounding box center [877, 443] width 180 height 30
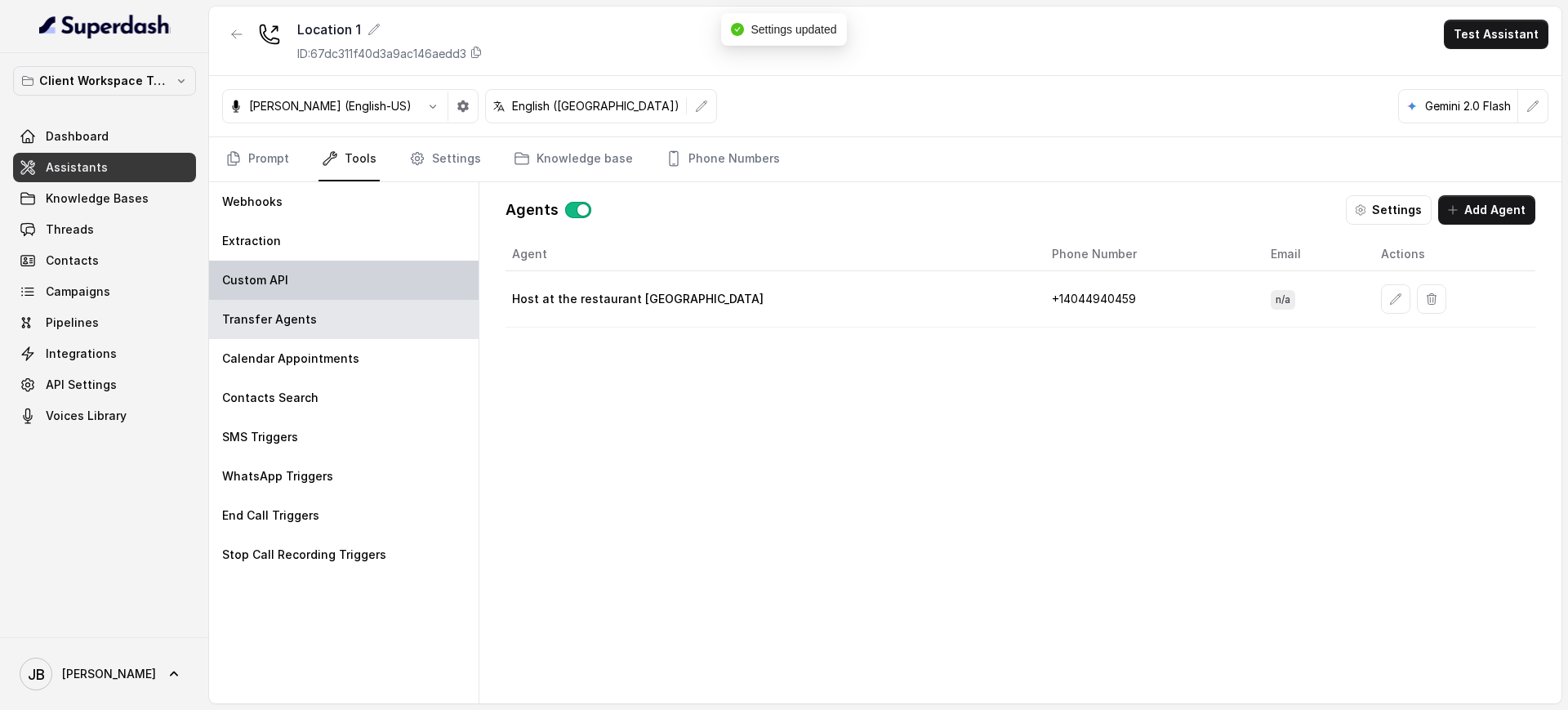
click at [296, 287] on div "Custom API" at bounding box center [343, 280] width 269 height 39
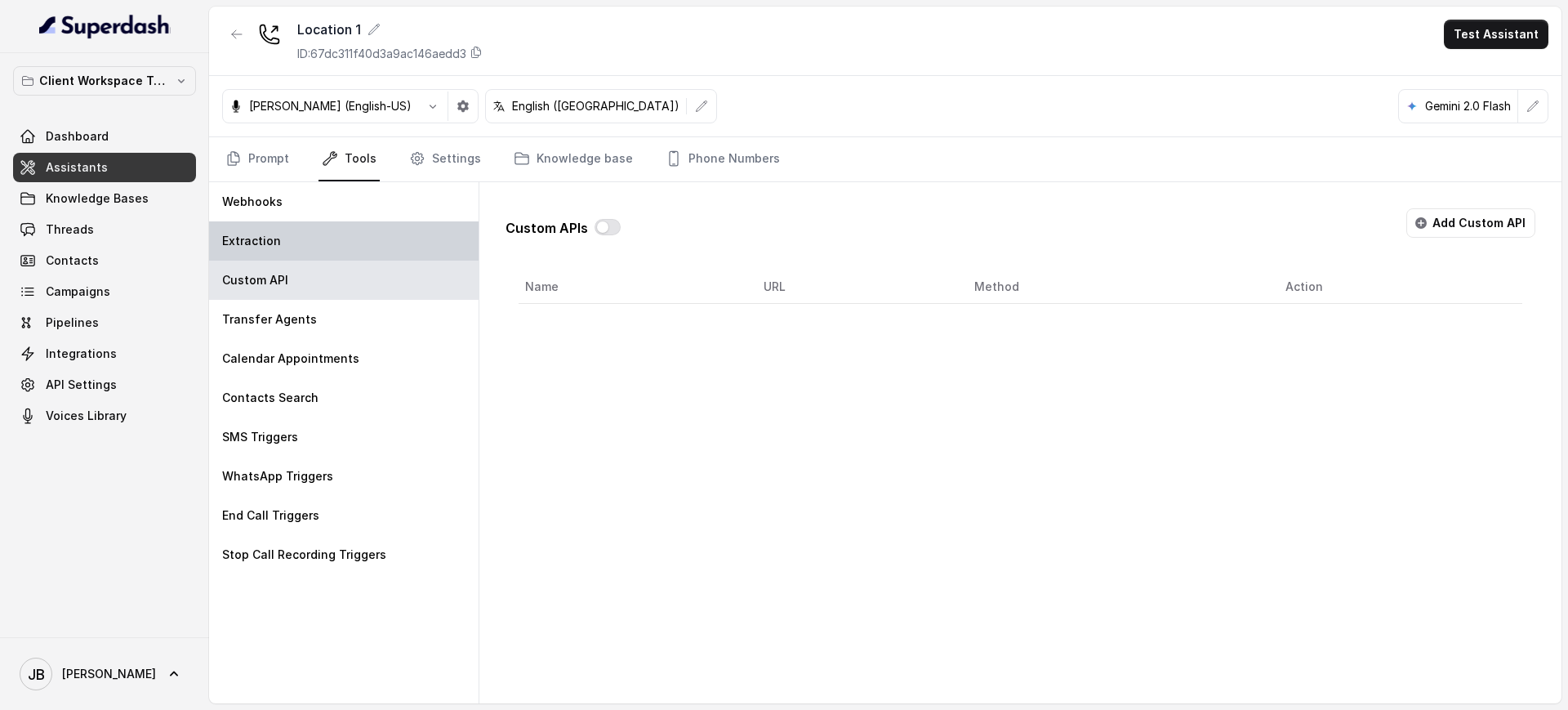
click at [243, 236] on p "Extraction" at bounding box center [251, 240] width 58 height 16
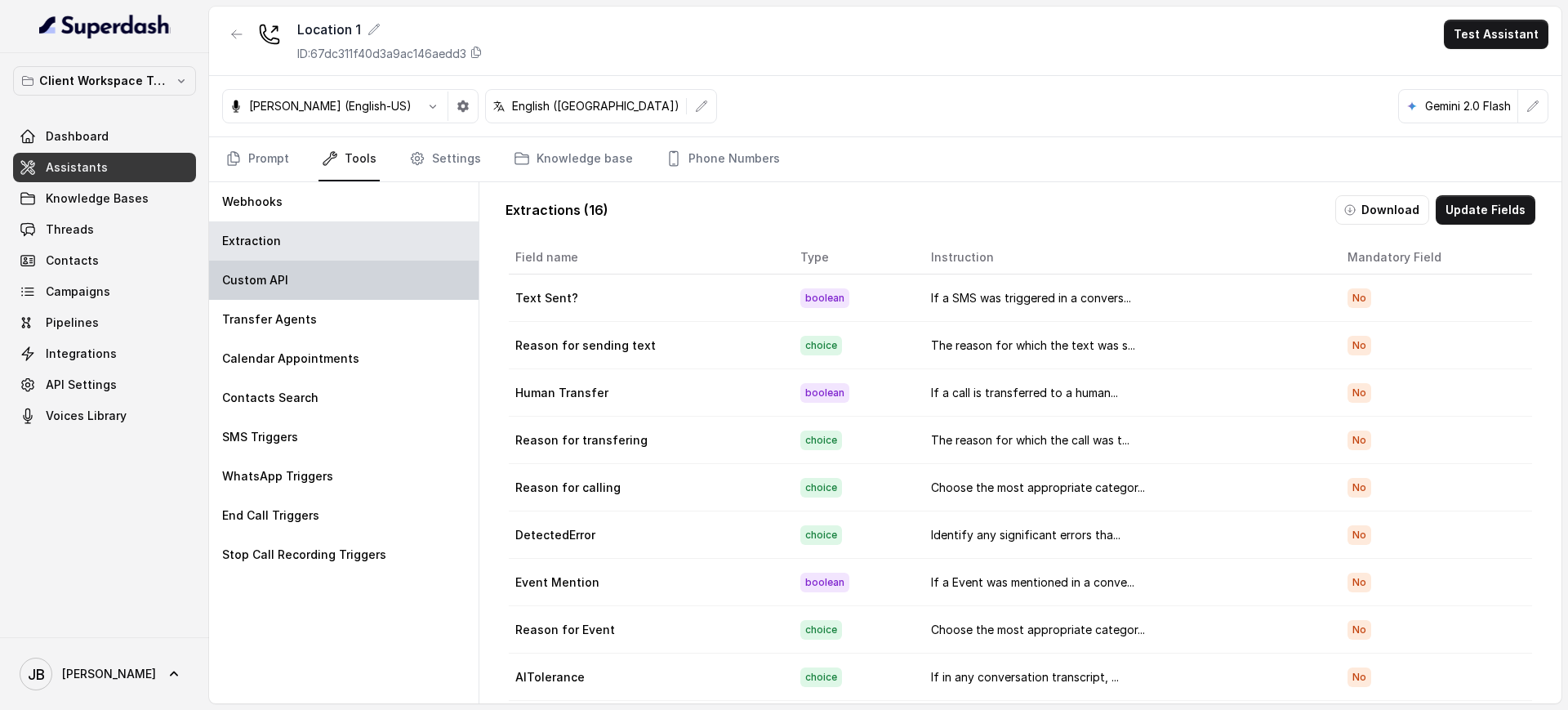
click at [297, 263] on div "Custom API" at bounding box center [343, 280] width 269 height 39
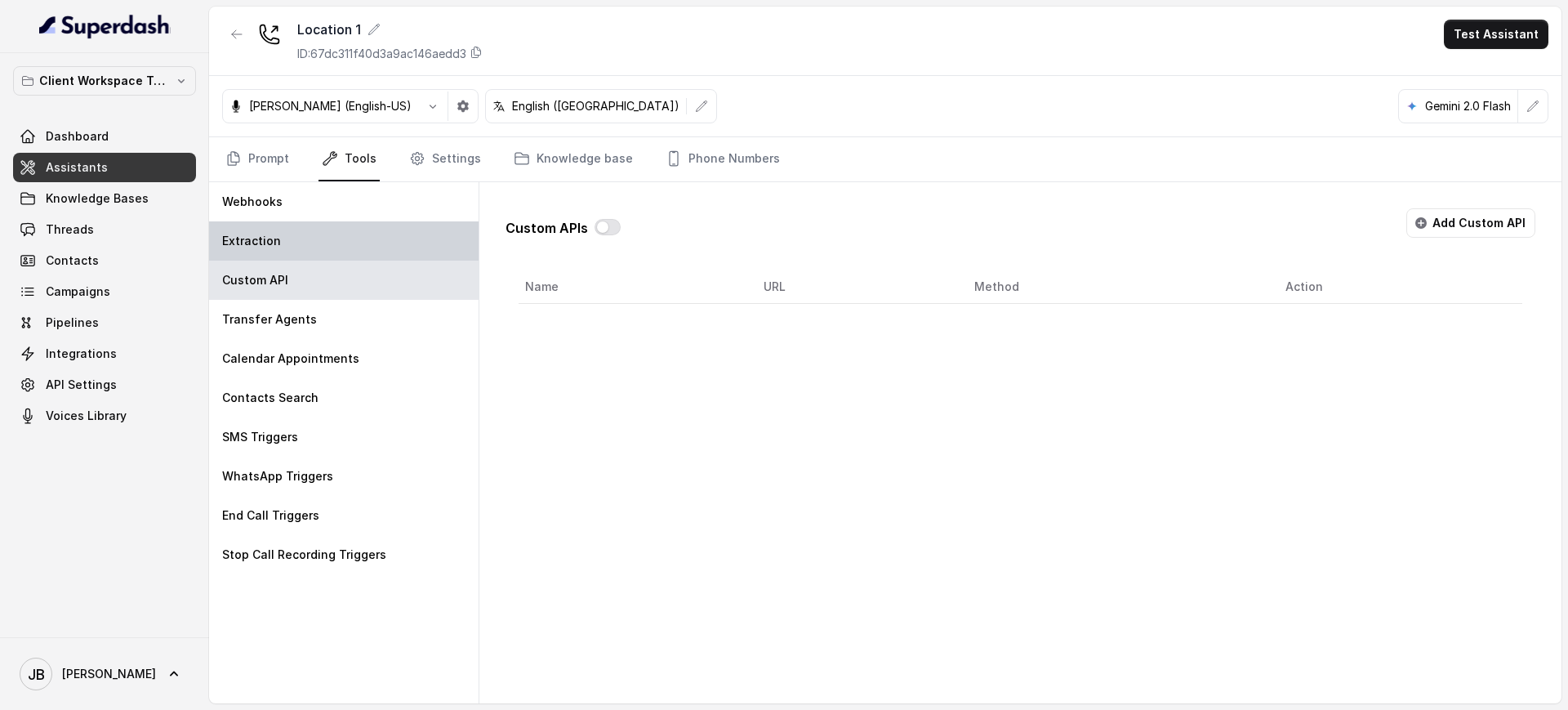
click at [290, 241] on div "Extraction" at bounding box center [343, 240] width 269 height 39
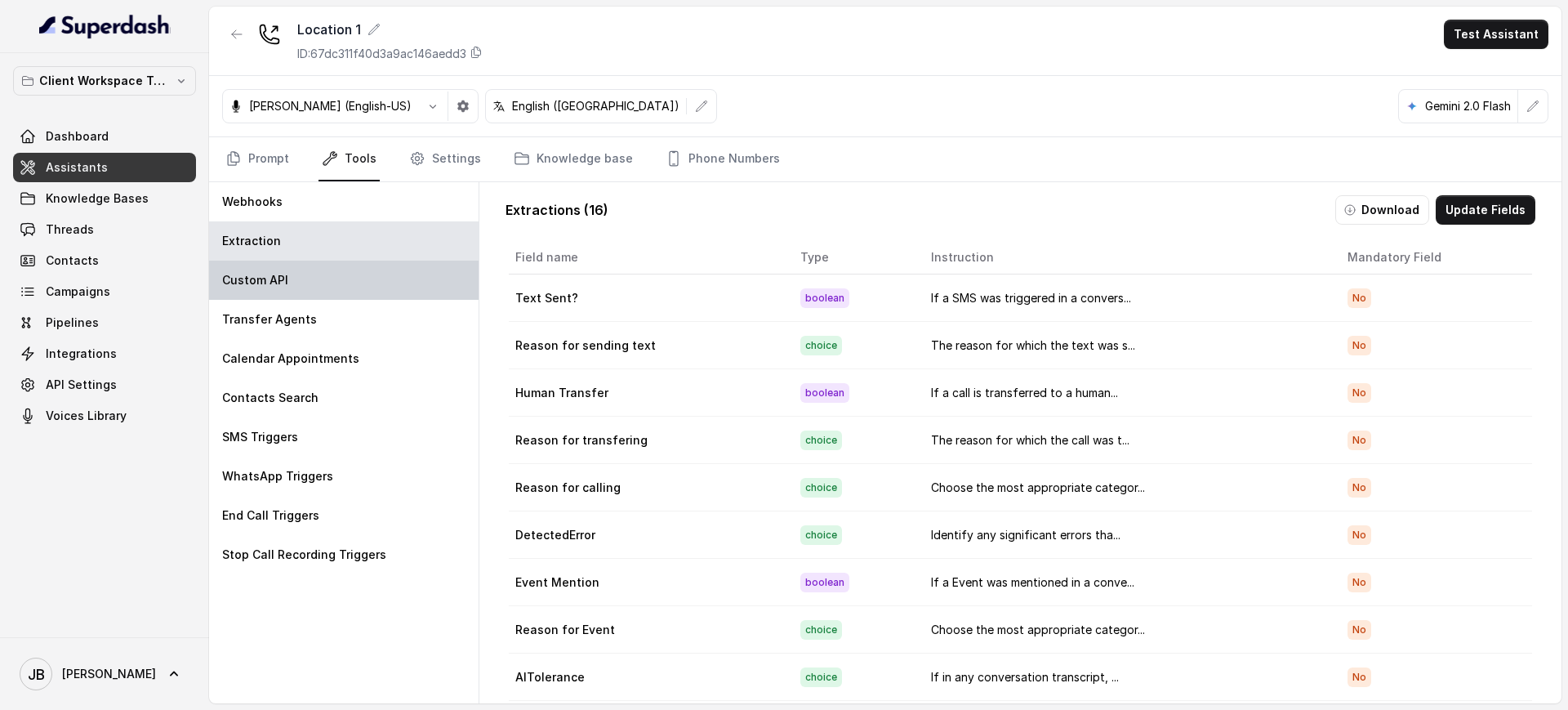
drag, startPoint x: 307, startPoint y: 301, endPoint x: 304, endPoint y: 292, distance: 9.5
click at [307, 300] on div "Transfer Agents" at bounding box center [343, 319] width 269 height 39
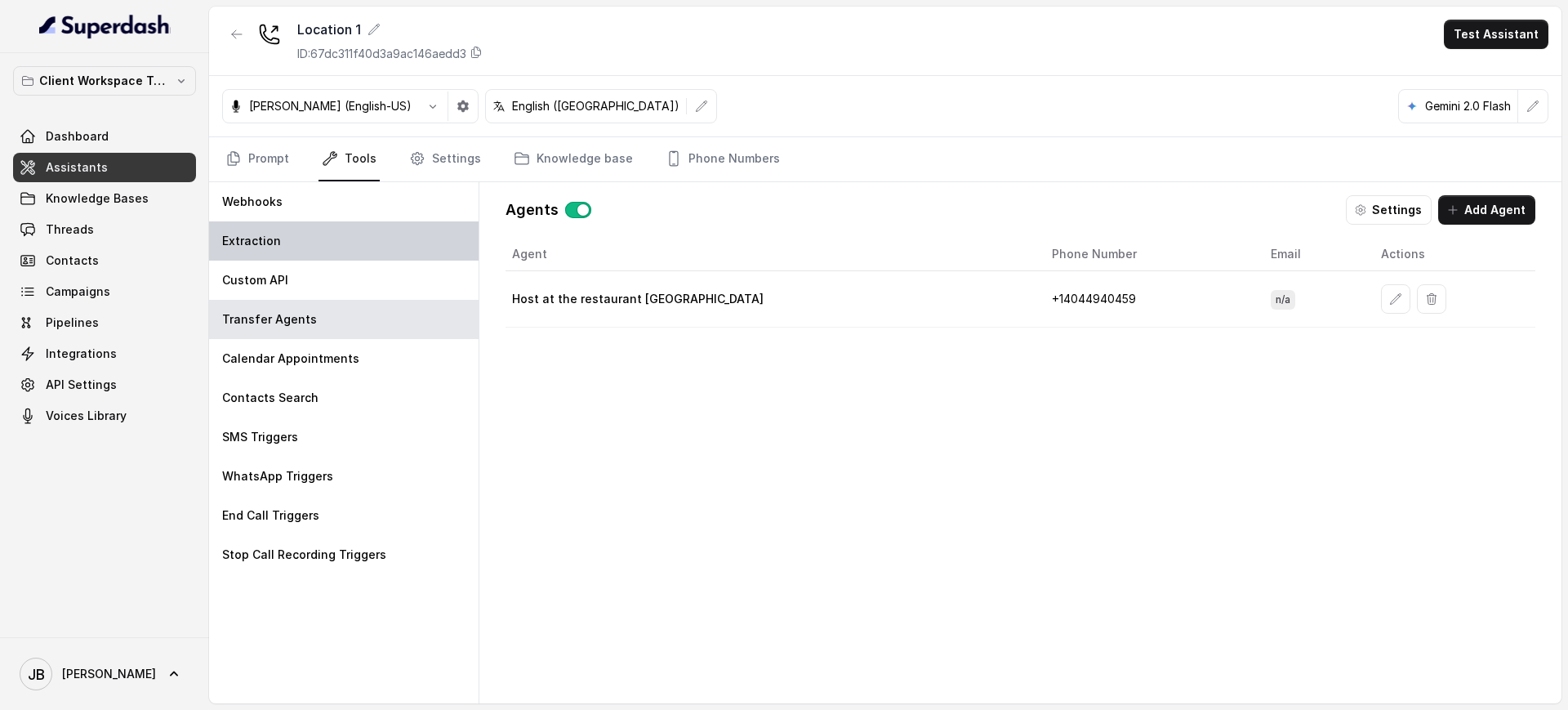
click at [284, 235] on div "Extraction" at bounding box center [343, 240] width 269 height 39
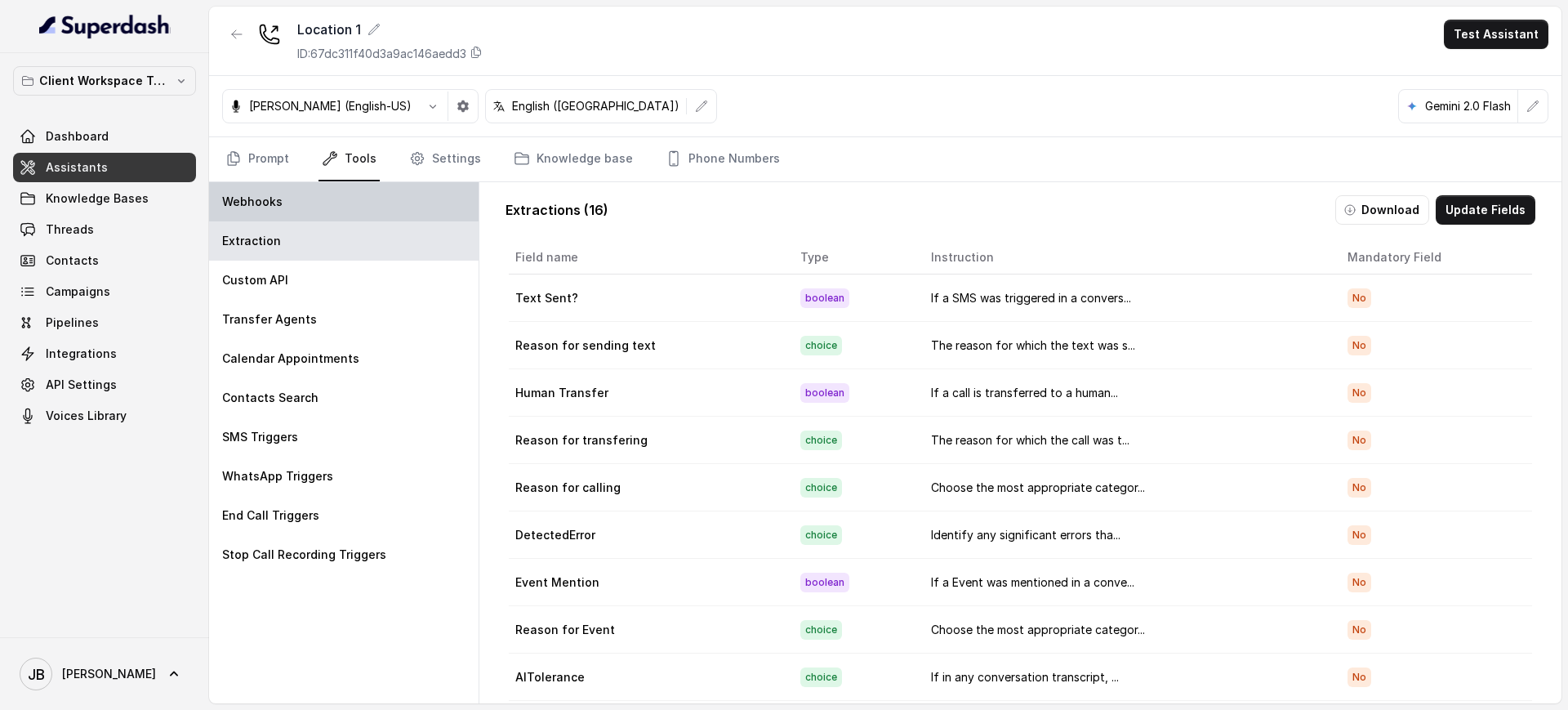
click at [296, 205] on div "Webhooks" at bounding box center [343, 201] width 269 height 39
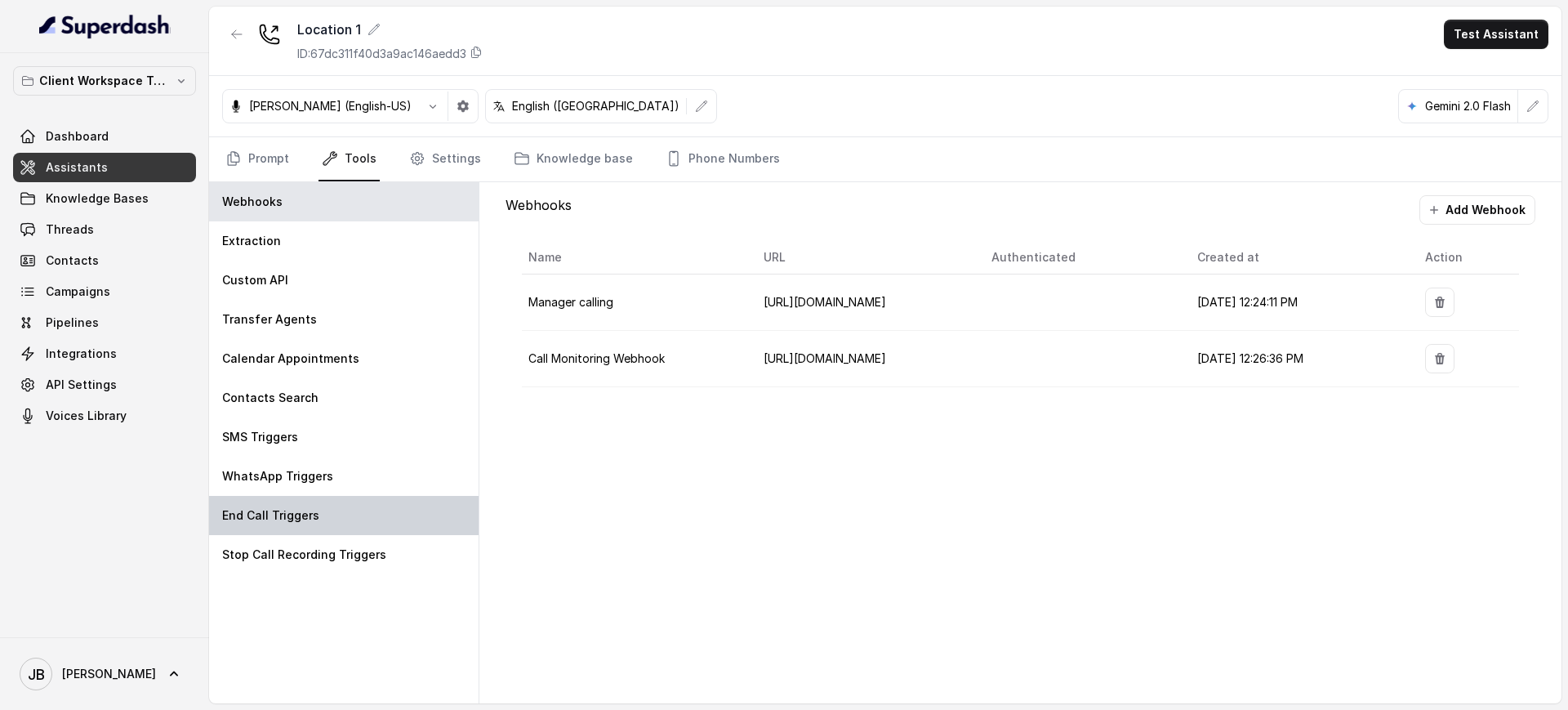
click at [365, 517] on div "End Call Triggers" at bounding box center [343, 515] width 269 height 39
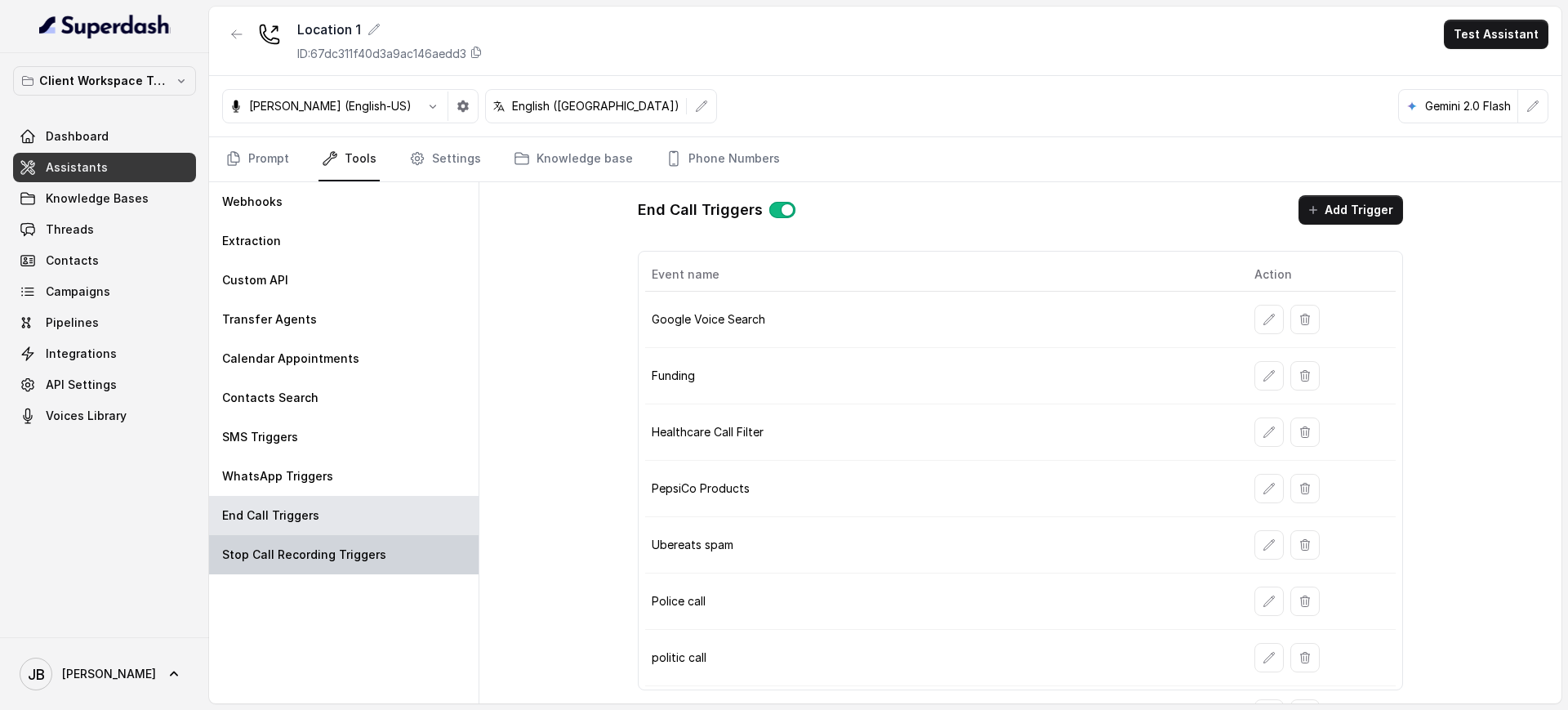
click at [359, 551] on p "Stop Call Recording Triggers" at bounding box center [304, 554] width 164 height 16
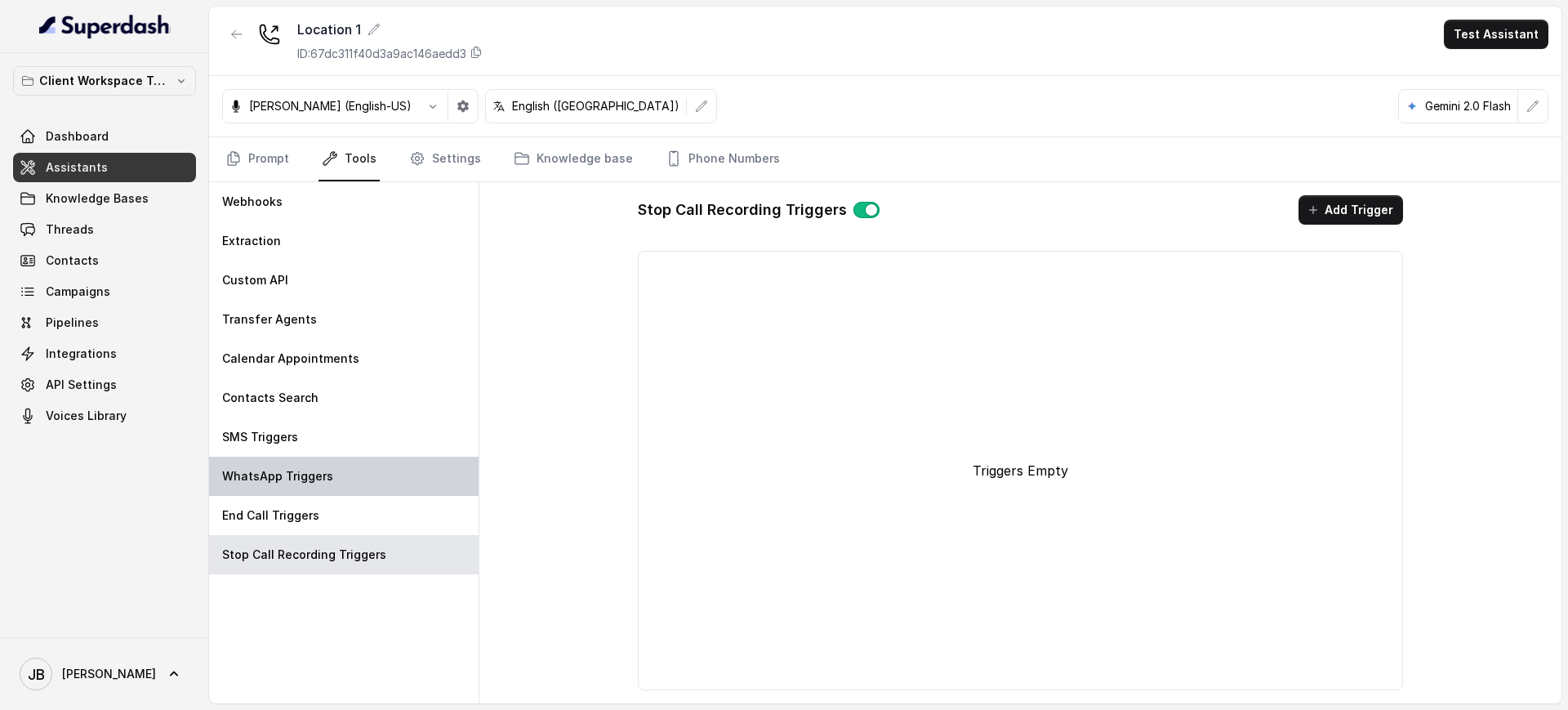
click at [335, 457] on div "WhatsApp Triggers" at bounding box center [343, 476] width 269 height 39
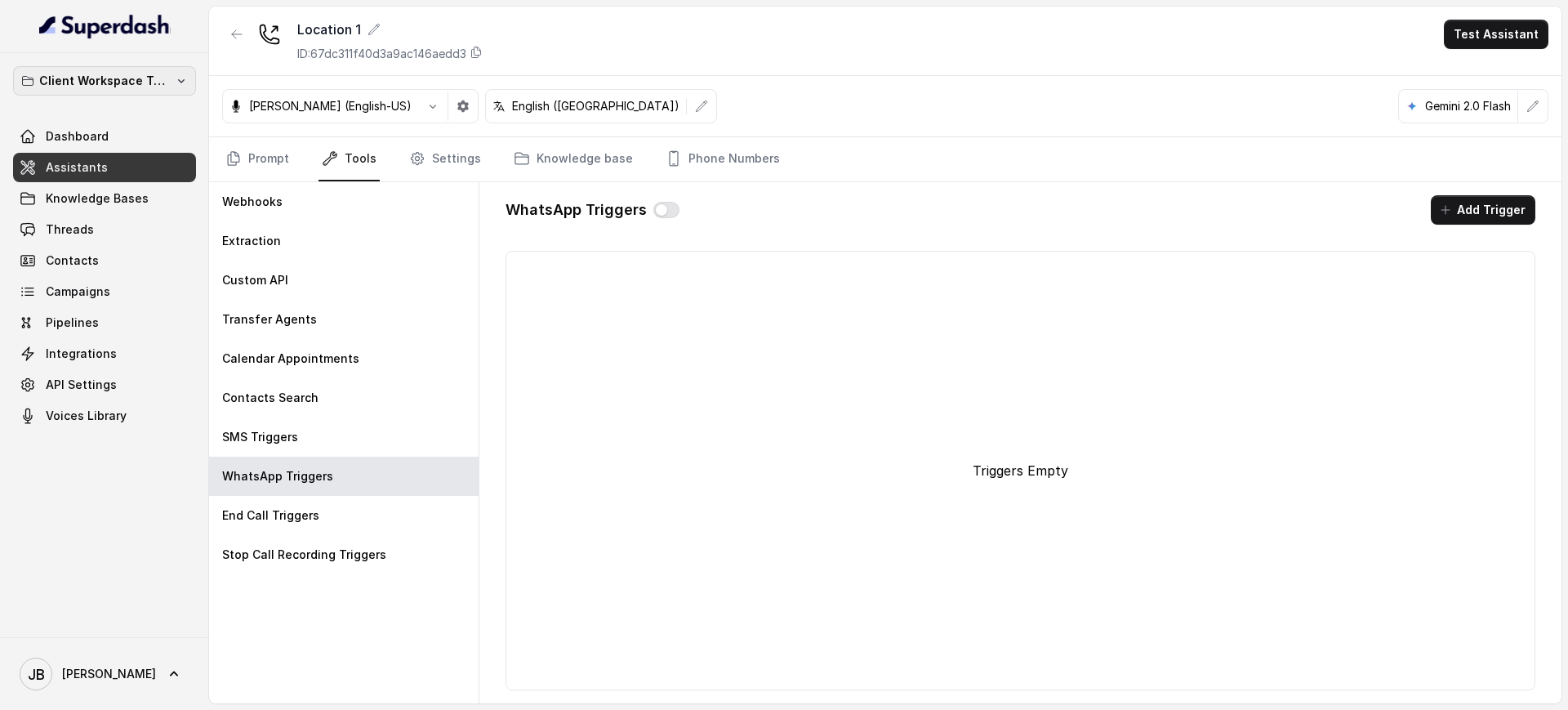
click at [159, 69] on button "Client Workspace Template" at bounding box center [104, 80] width 183 height 30
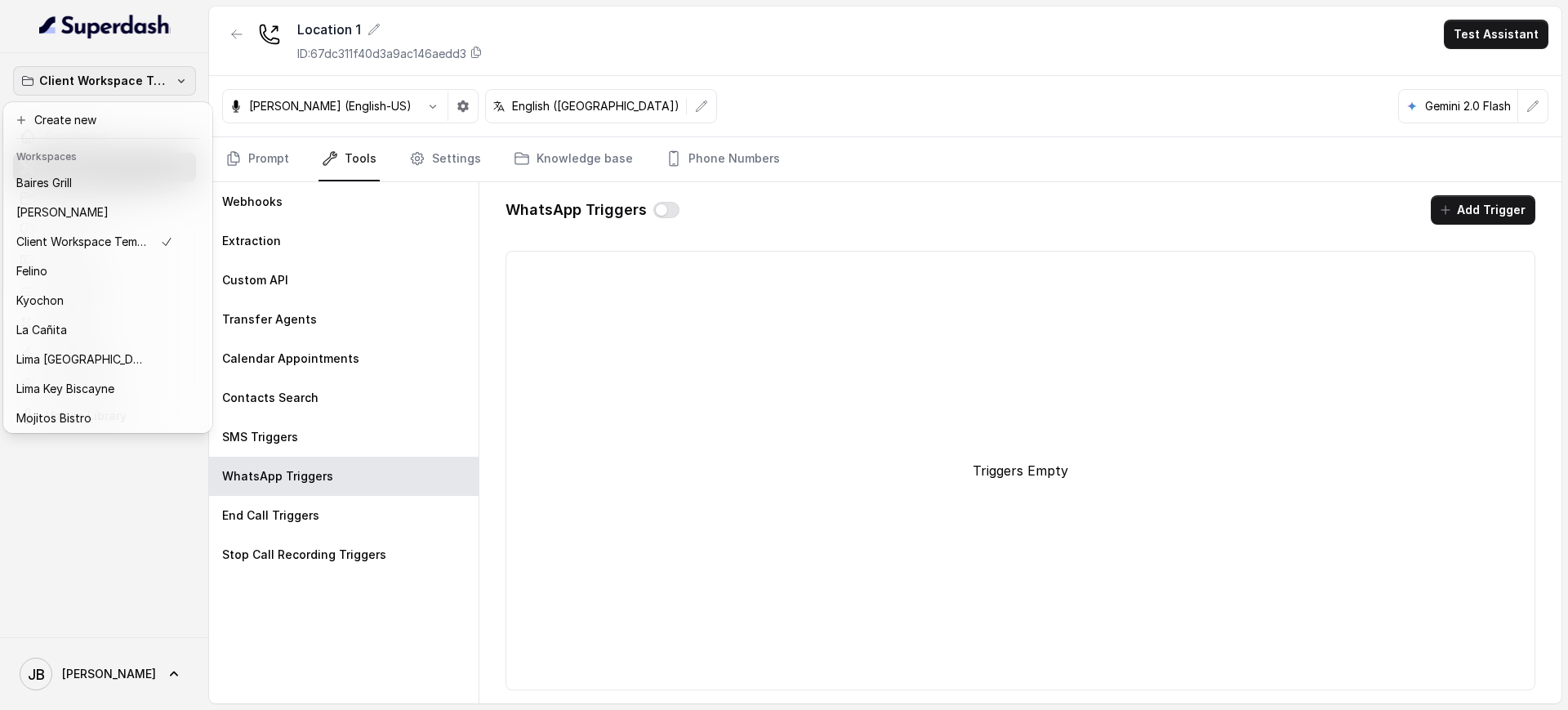
click at [235, 53] on div "Client Workspace Template Dashboard Assistants Knowledge Bases Threads Contacts…" at bounding box center [784, 355] width 1568 height 710
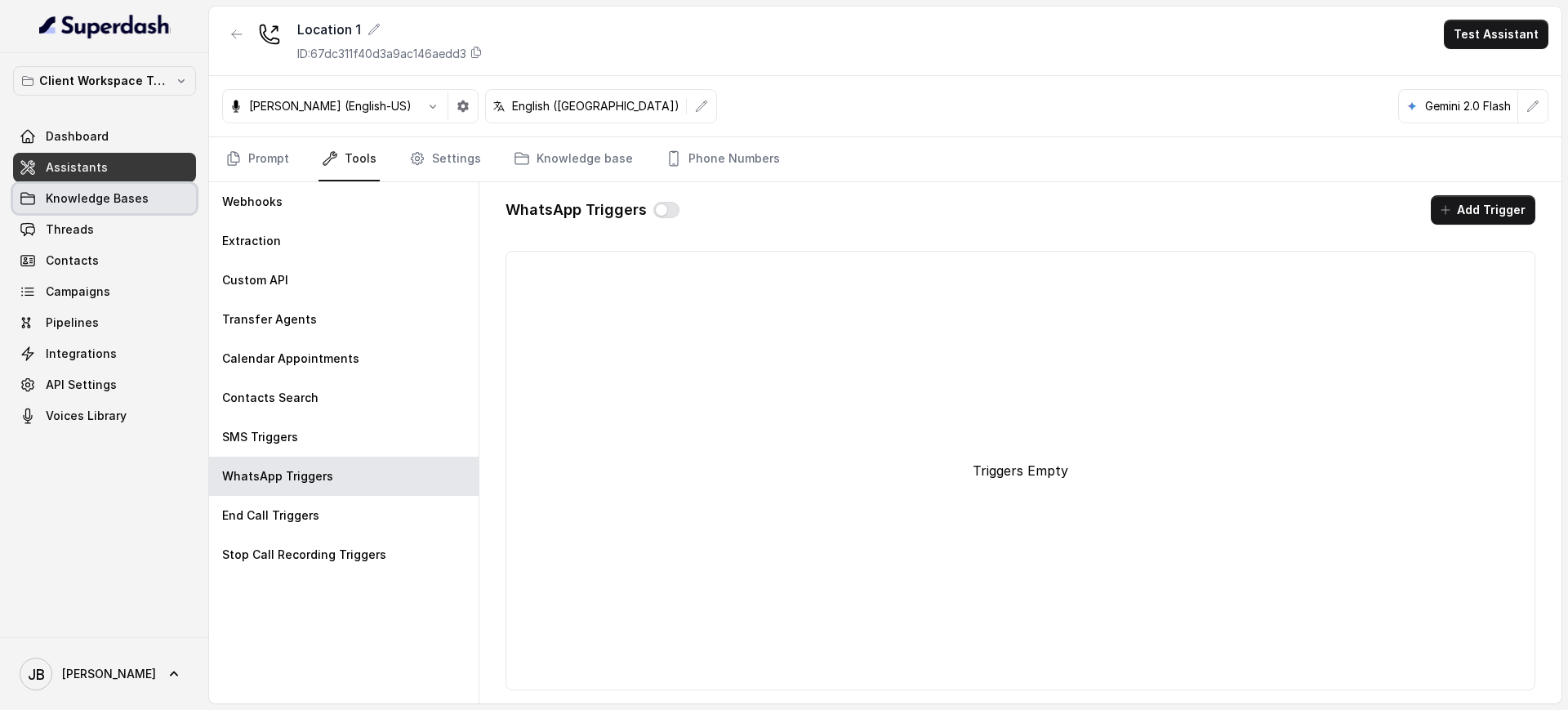
click at [63, 180] on link "Assistants" at bounding box center [104, 167] width 183 height 30
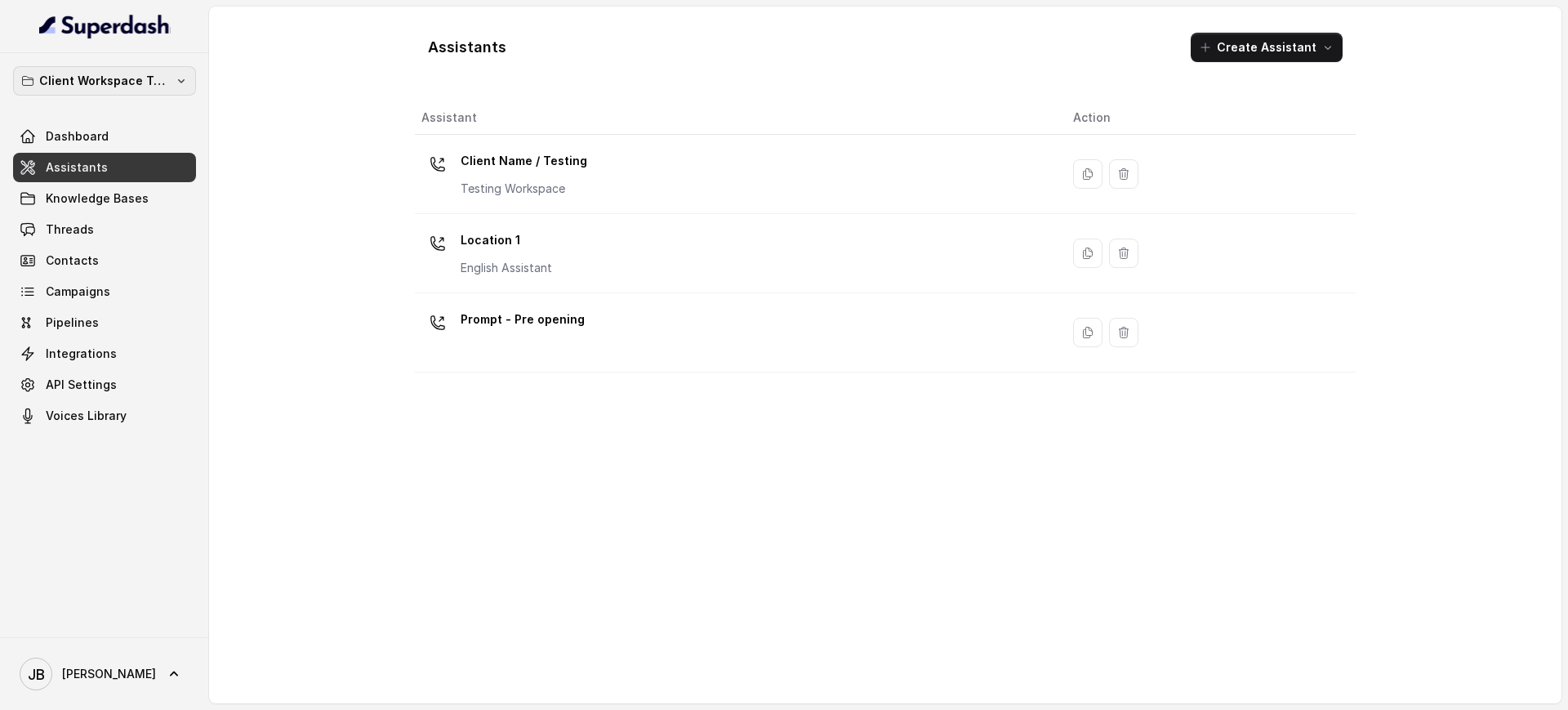
click at [102, 89] on p "Client Workspace Template" at bounding box center [104, 80] width 130 height 19
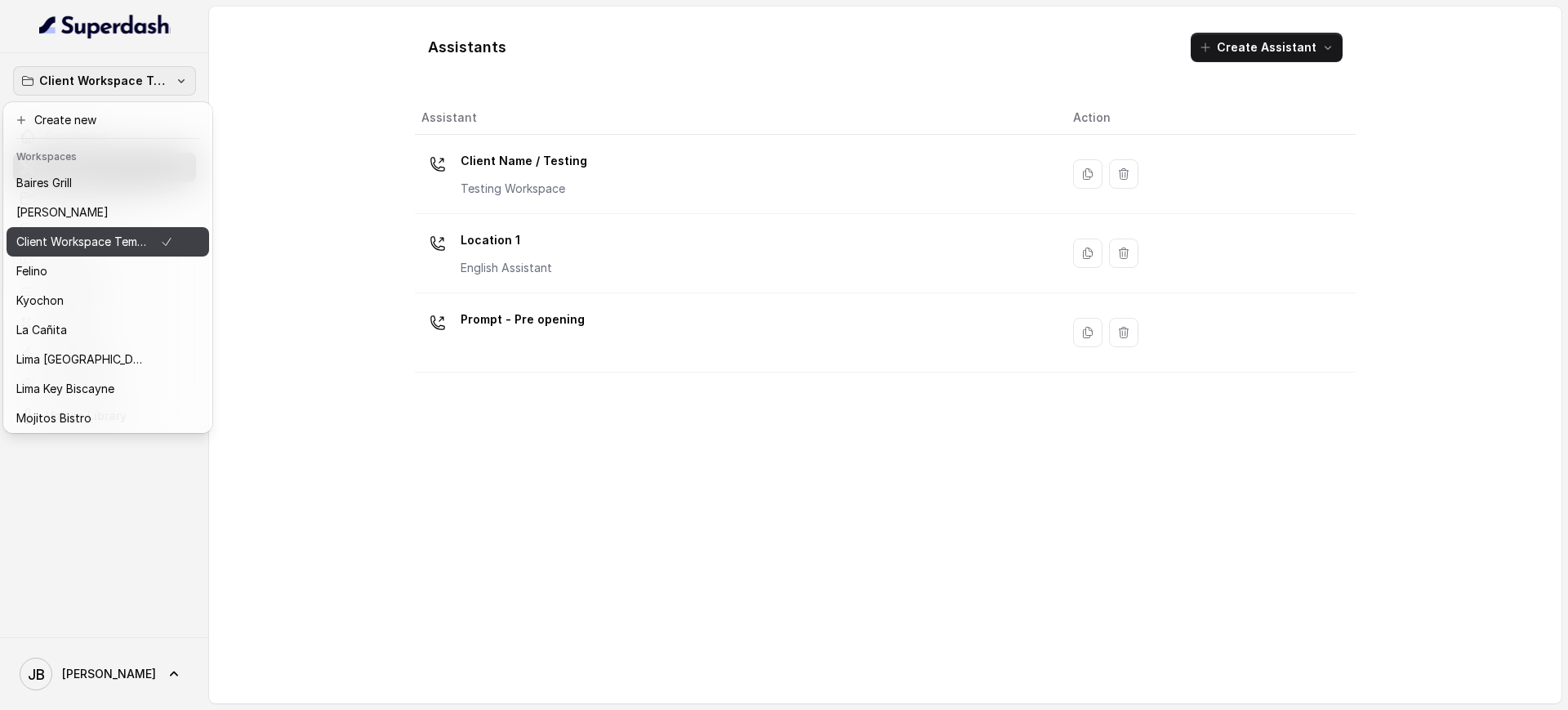
drag, startPoint x: 99, startPoint y: 242, endPoint x: 103, endPoint y: 219, distance: 23.3
click at [98, 242] on p "Client Workspace Template" at bounding box center [81, 241] width 130 height 19
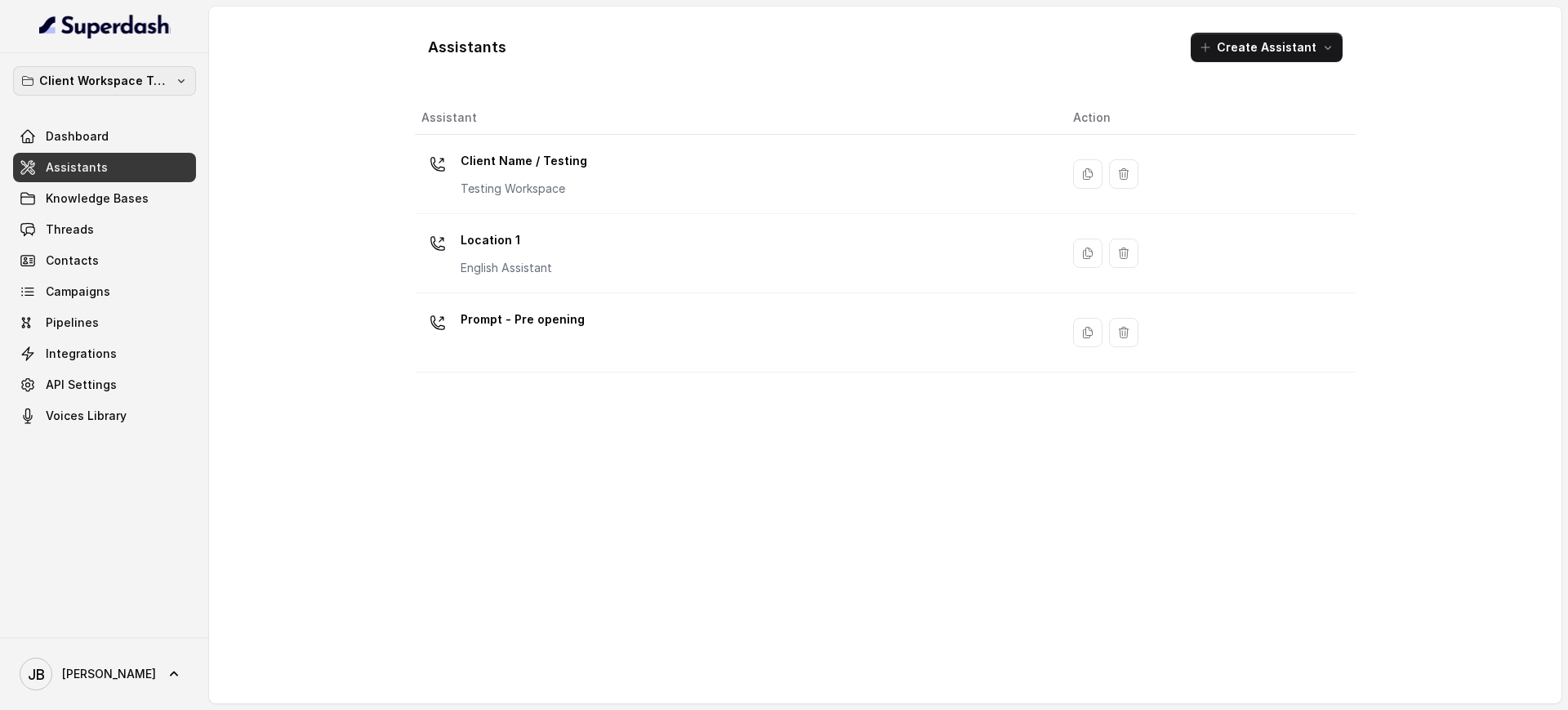
click at [133, 71] on p "Client Workspace Template" at bounding box center [104, 80] width 130 height 19
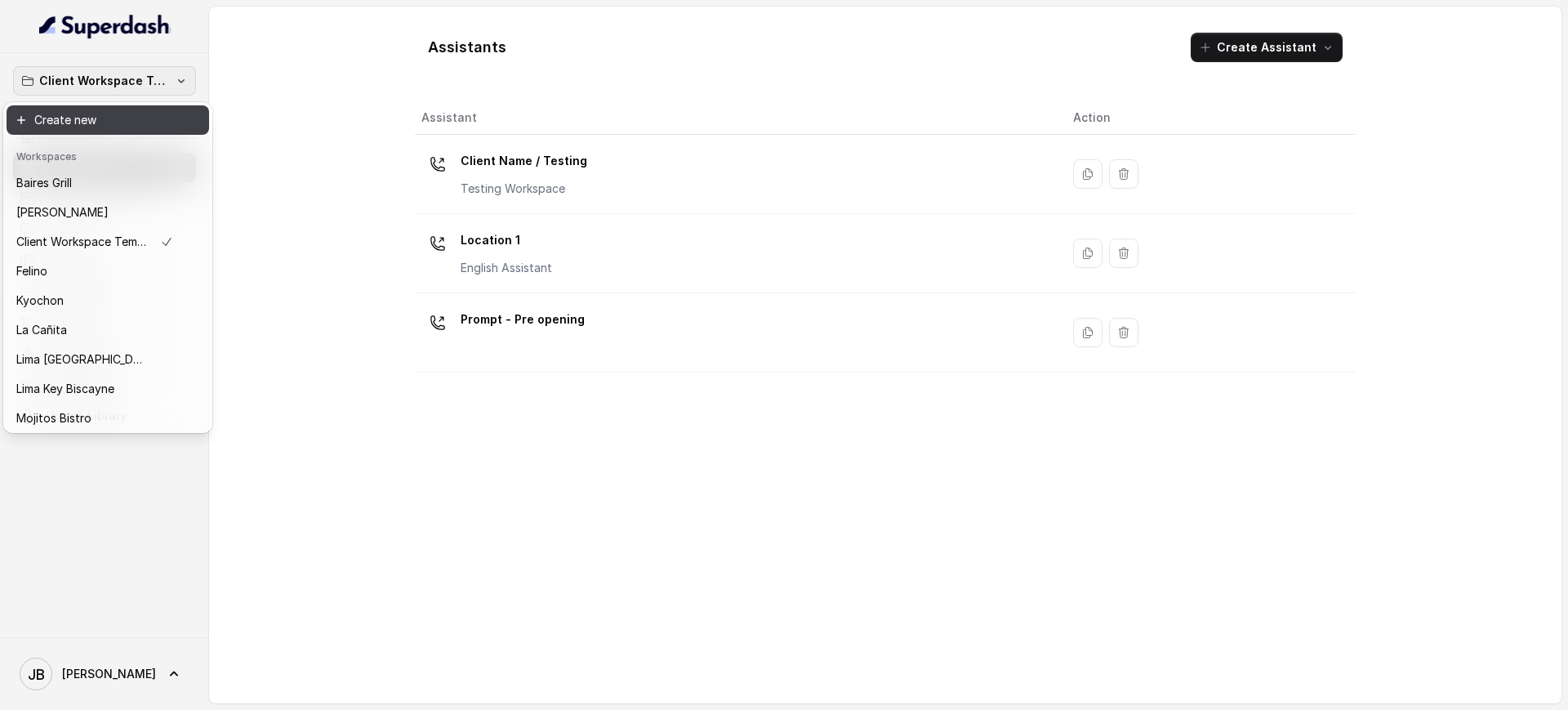
click at [106, 121] on button "Create new" at bounding box center [107, 120] width 202 height 30
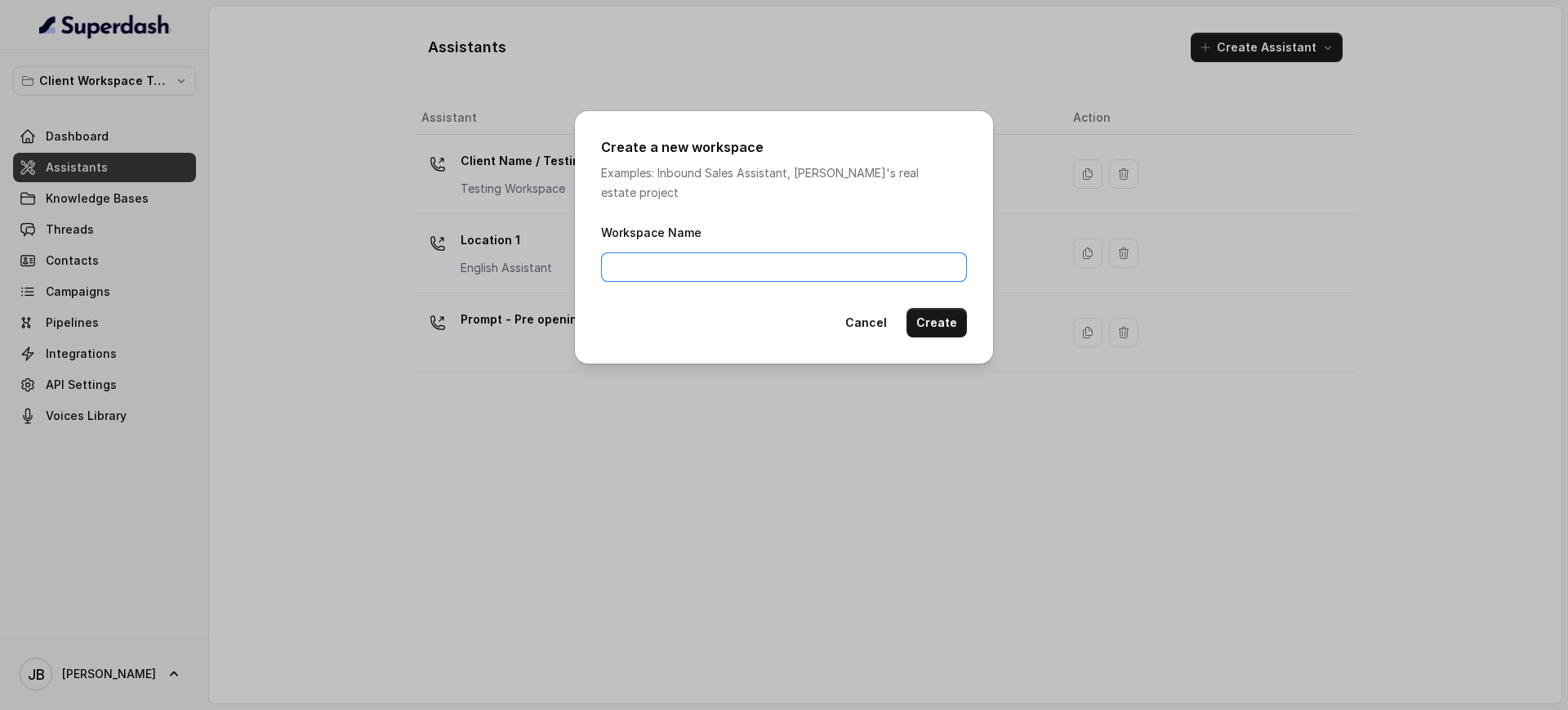
drag, startPoint x: 698, startPoint y: 253, endPoint x: 763, endPoint y: 291, distance: 75.3
click at [696, 252] on input "Workspace Name" at bounding box center [784, 266] width 366 height 30
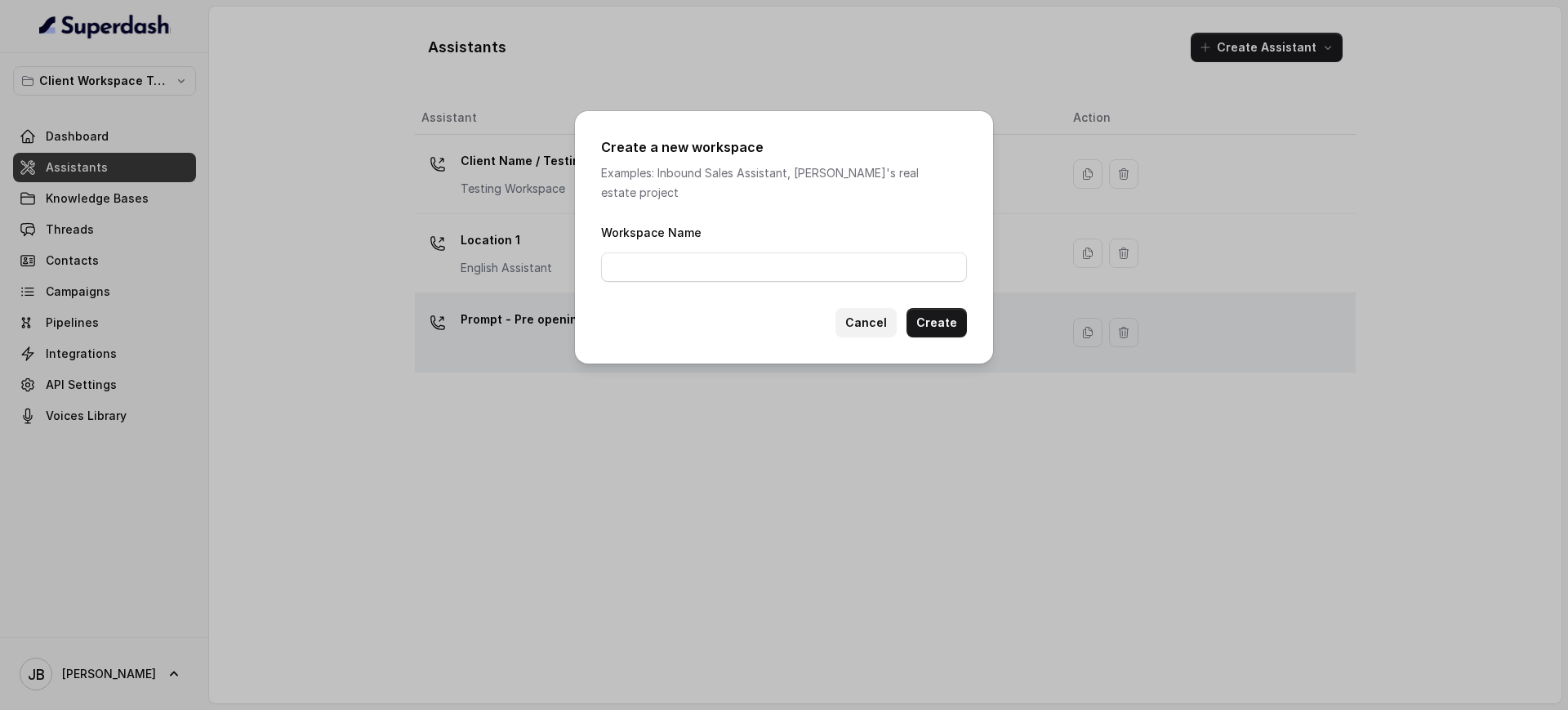
click at [859, 308] on button "Cancel" at bounding box center [866, 322] width 61 height 30
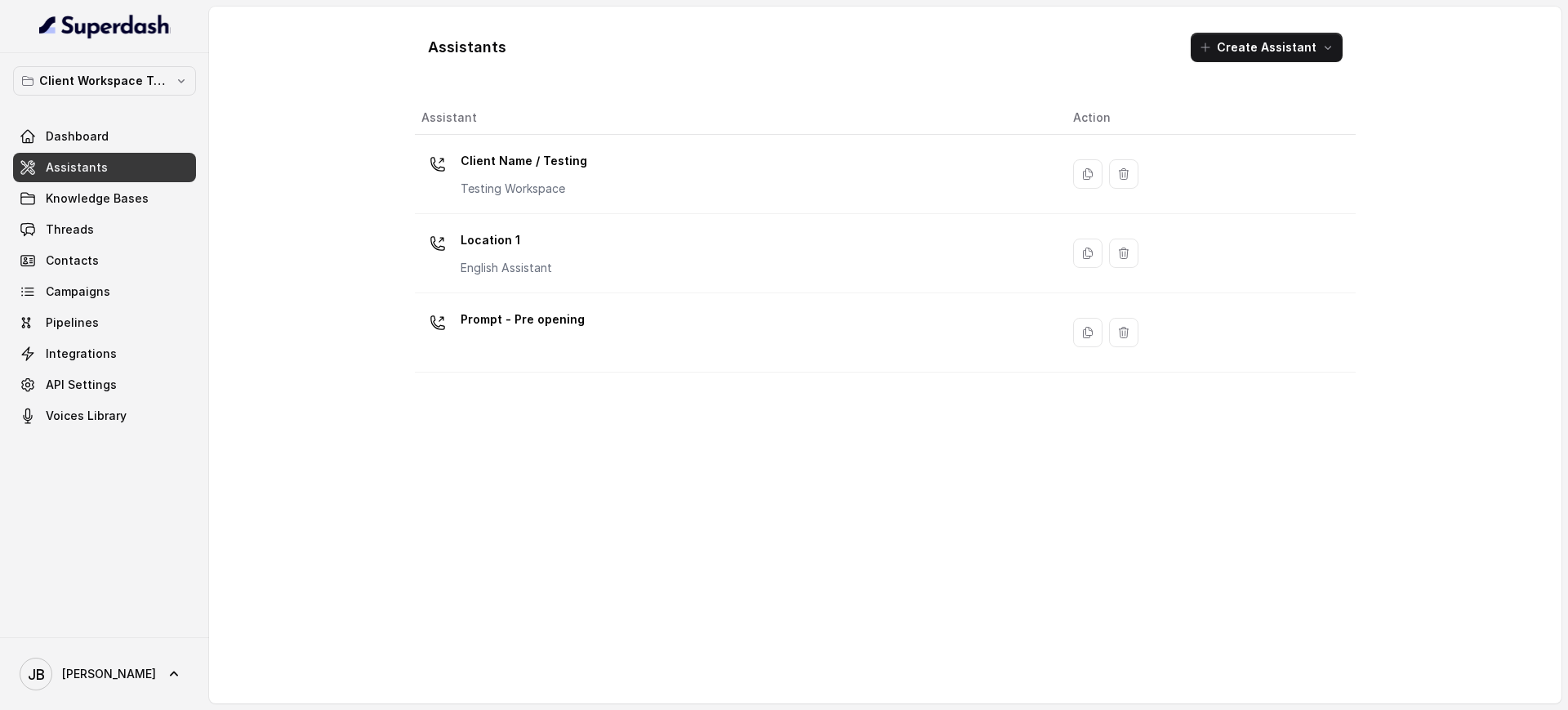
click at [116, 172] on link "Assistants" at bounding box center [104, 167] width 183 height 30
click at [102, 408] on span "Voices Library" at bounding box center [86, 415] width 80 height 16
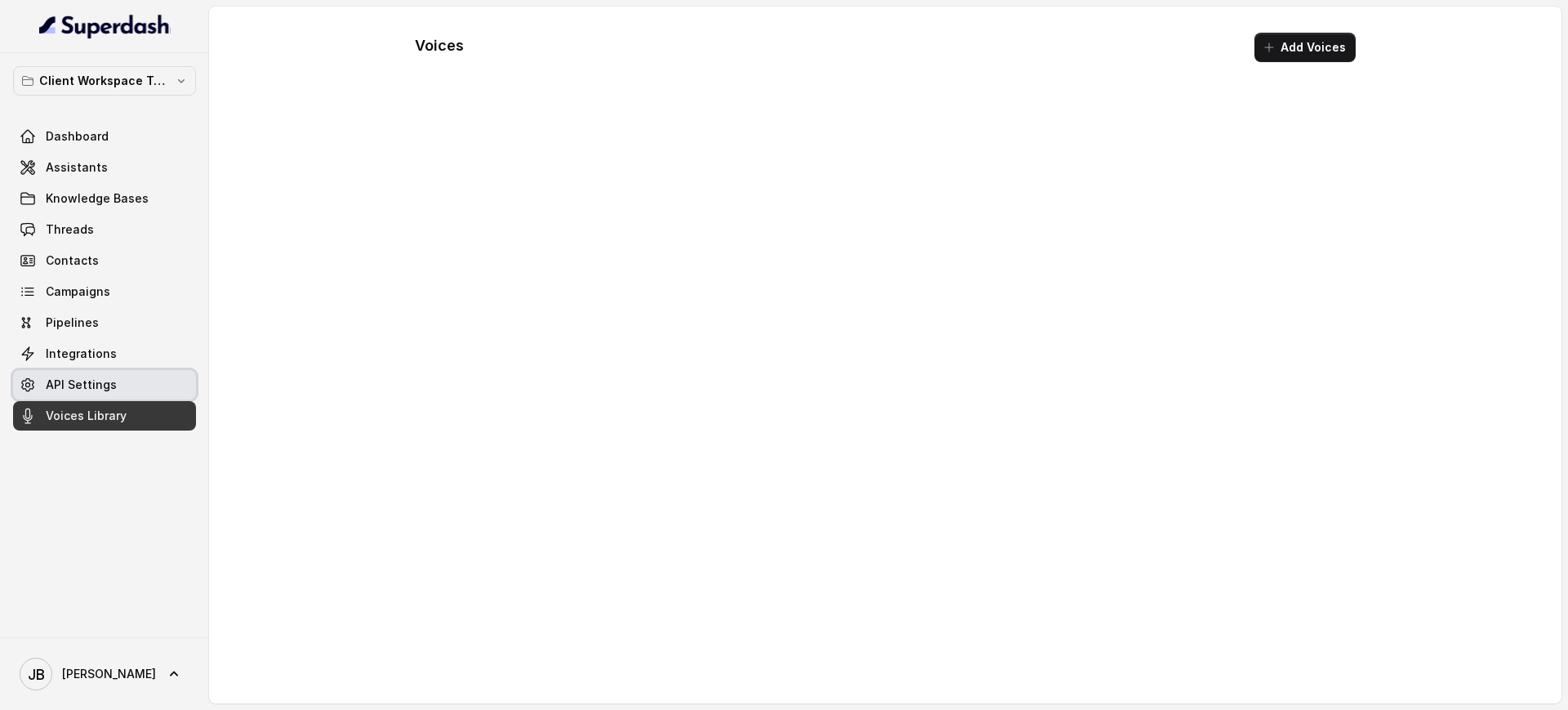
click at [99, 388] on span "API Settings" at bounding box center [81, 384] width 71 height 16
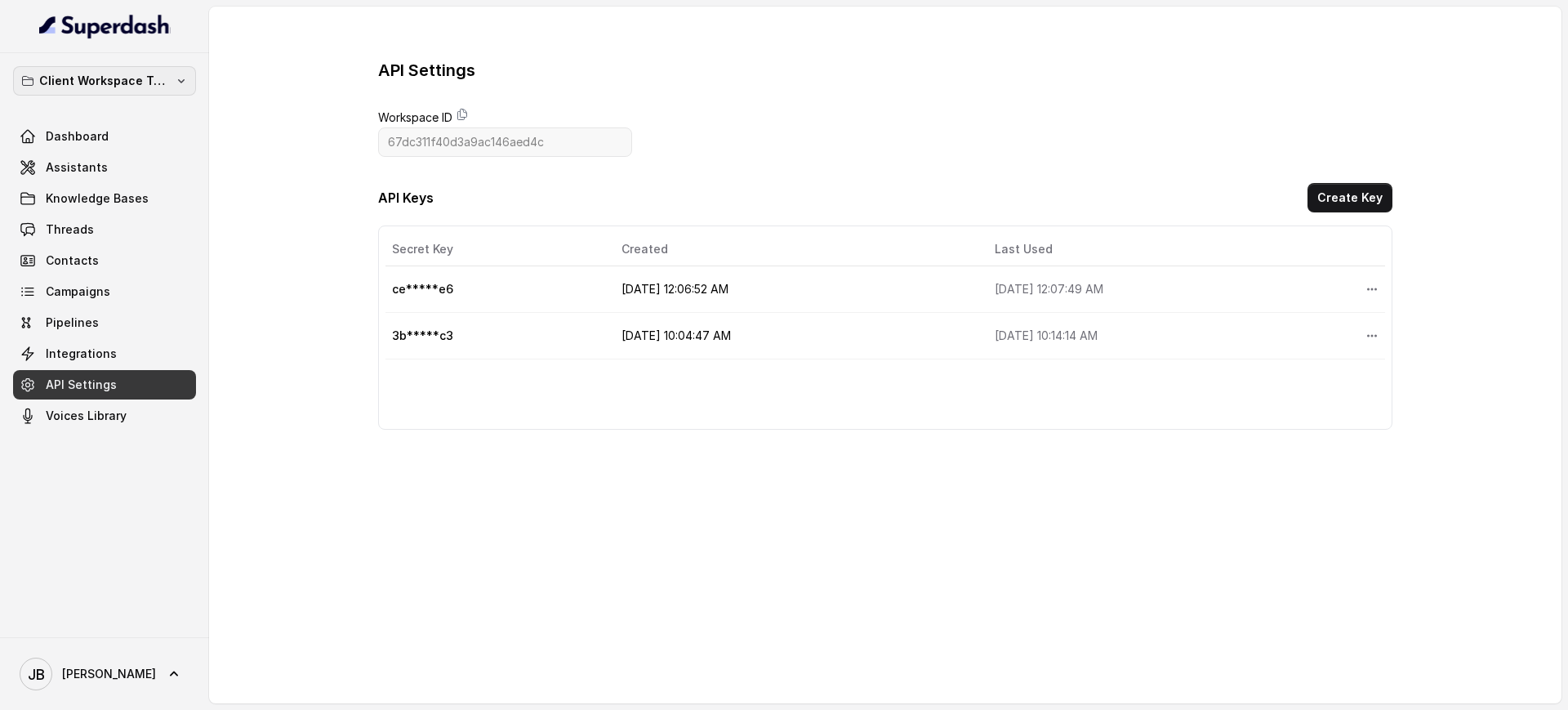
drag, startPoint x: 160, startPoint y: 66, endPoint x: 157, endPoint y: 79, distance: 13.3
click at [159, 69] on button "Client Workspace Template" at bounding box center [104, 80] width 183 height 30
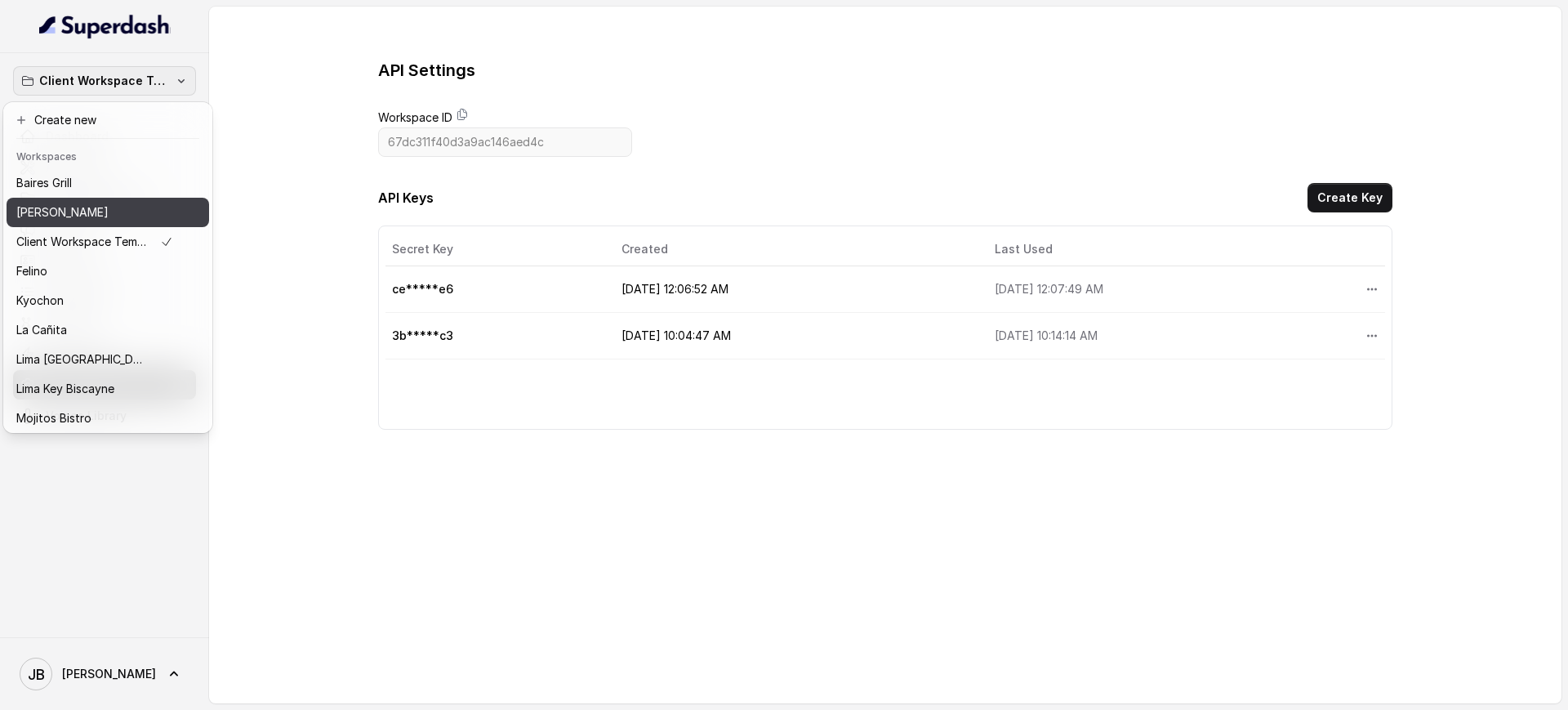
click at [91, 197] on button "[PERSON_NAME]" at bounding box center [107, 212] width 202 height 30
type input "686e687c97c7a9bb05880425"
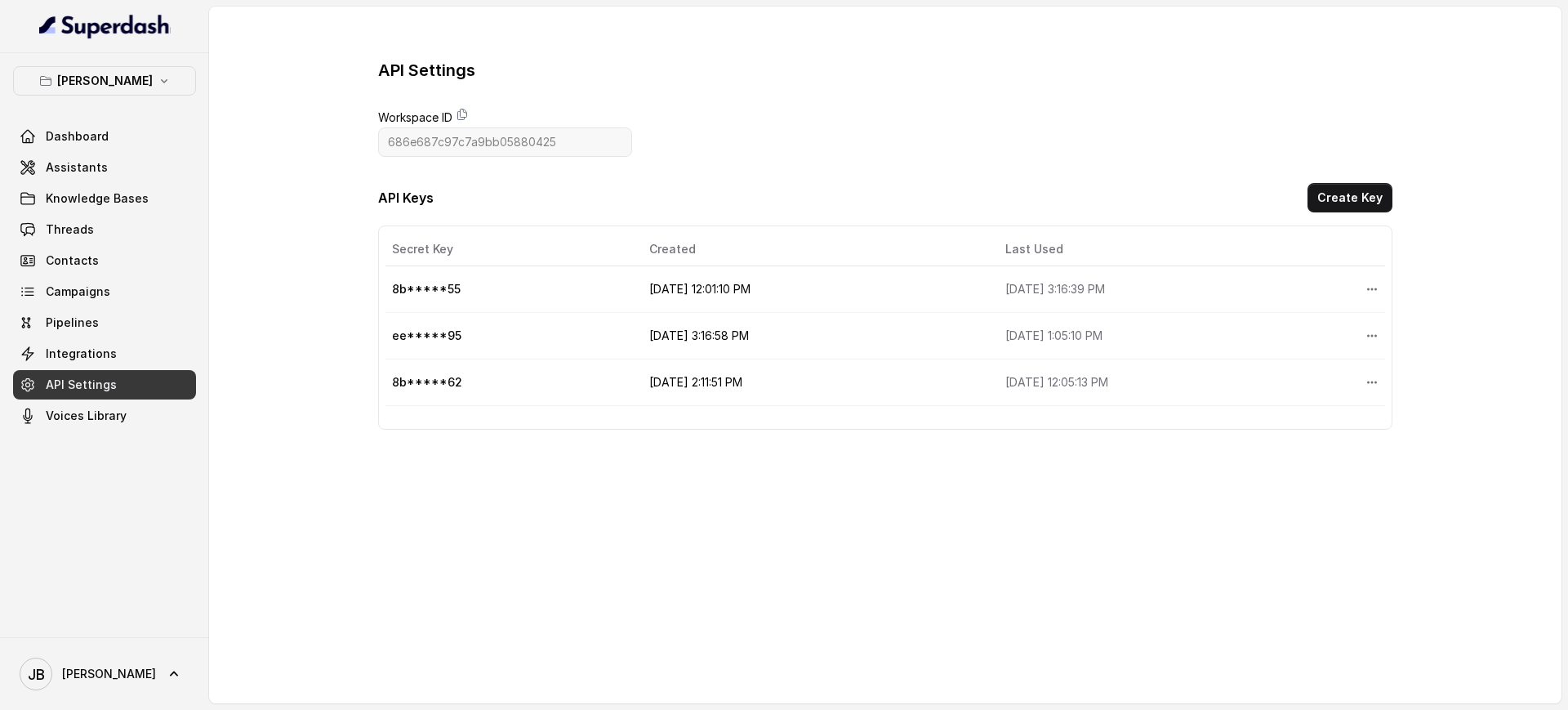
click at [128, 103] on div "Chelsea Corner Dashboard Assistants Knowledge Bases Threads Contacts Campaigns …" at bounding box center [104, 248] width 183 height 364
click at [130, 82] on p "[PERSON_NAME]" at bounding box center [105, 80] width 96 height 19
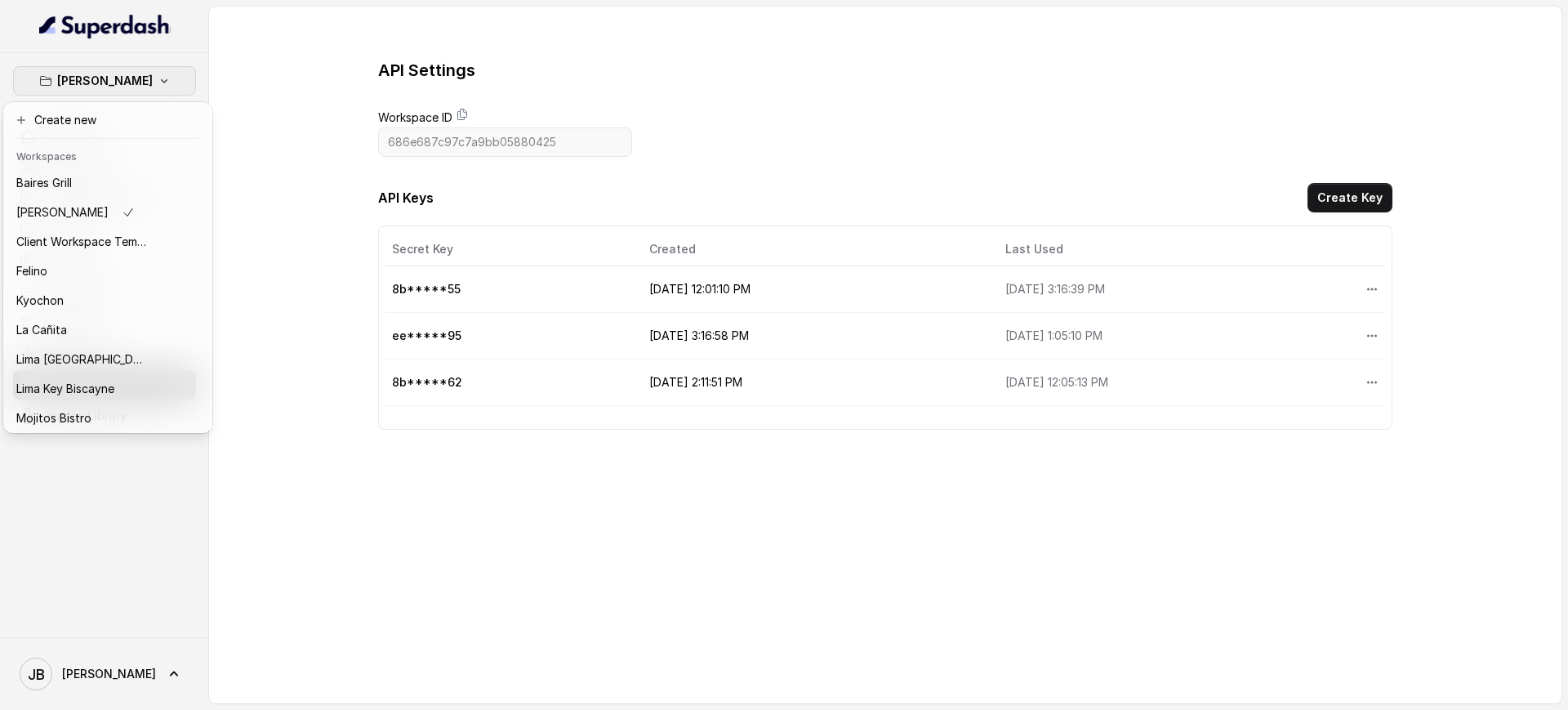
drag, startPoint x: 244, startPoint y: 120, endPoint x: 172, endPoint y: 152, distance: 78.8
click at [244, 121] on div "Chelsea Corner Dashboard Assistants Knowledge Bases Threads Contacts Campaigns …" at bounding box center [784, 355] width 1568 height 710
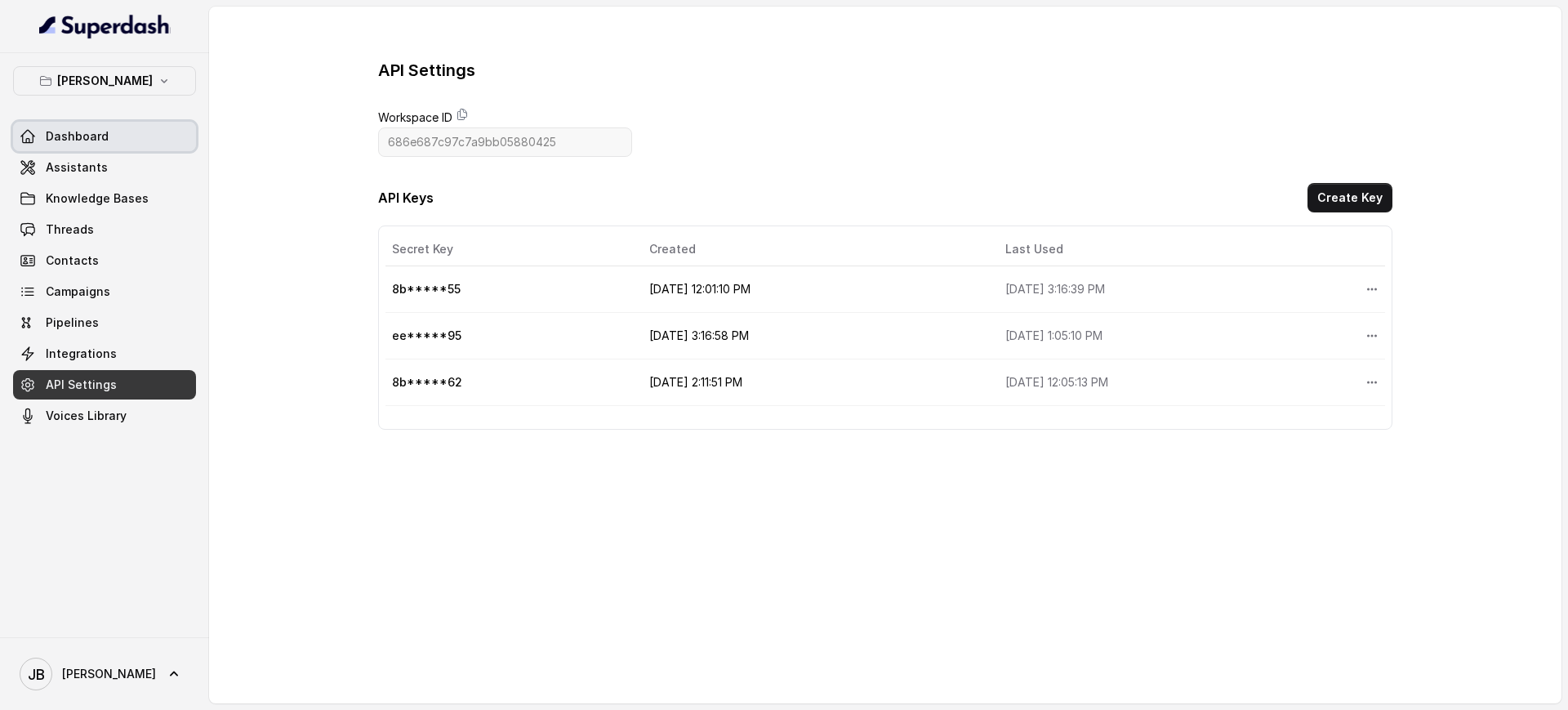
click at [99, 126] on link "Dashboard" at bounding box center [104, 136] width 183 height 30
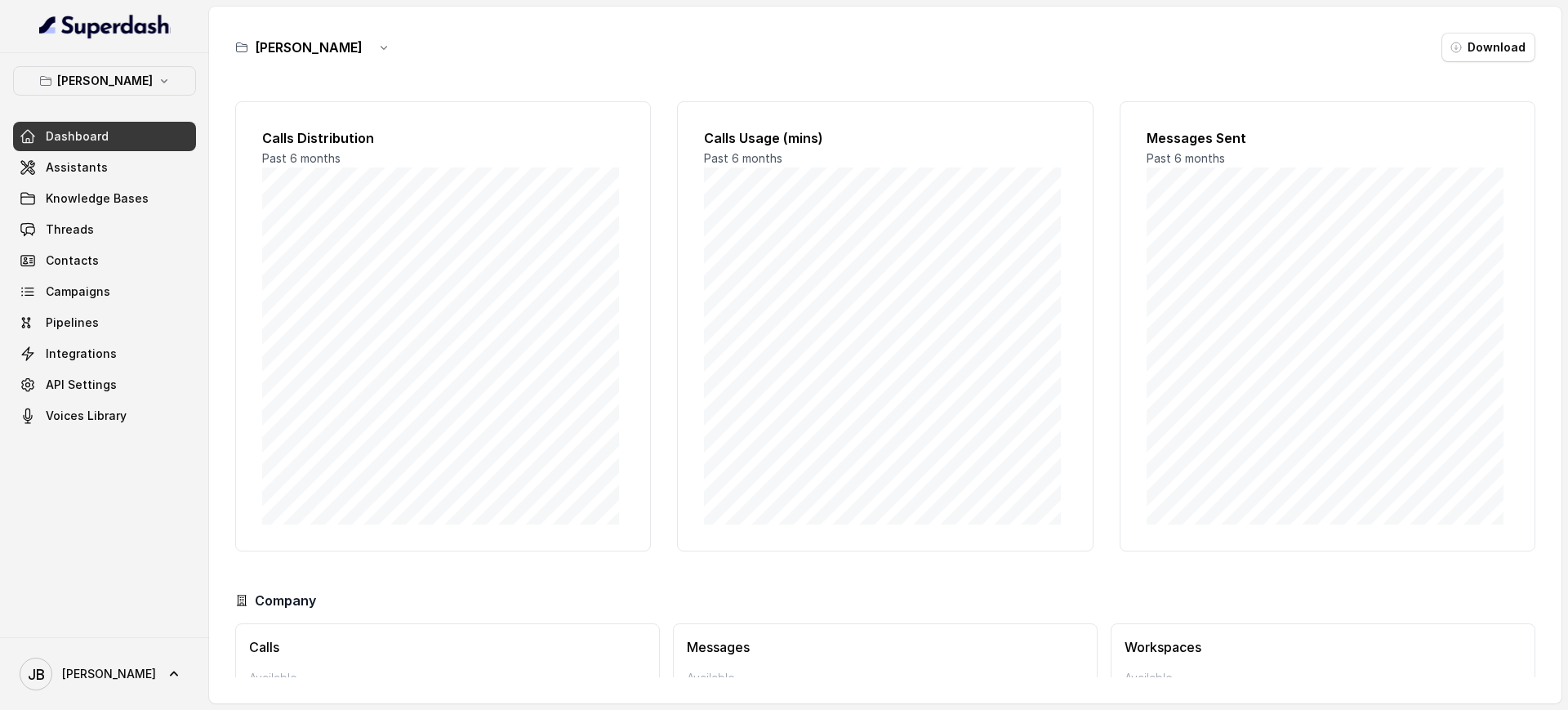
drag, startPoint x: 419, startPoint y: 85, endPoint x: 392, endPoint y: 64, distance: 34.2
click at [416, 80] on div "Chelsea Corner Download Calls Distribution Past 6 months Calls Usage (mins) Pas…" at bounding box center [885, 355] width 1352 height 697
click at [353, 39] on div "[PERSON_NAME]" at bounding box center [317, 47] width 164 height 30
click at [369, 48] on button "button" at bounding box center [383, 47] width 30 height 30
drag, startPoint x: 503, startPoint y: 53, endPoint x: 204, endPoint y: 67, distance: 299.3
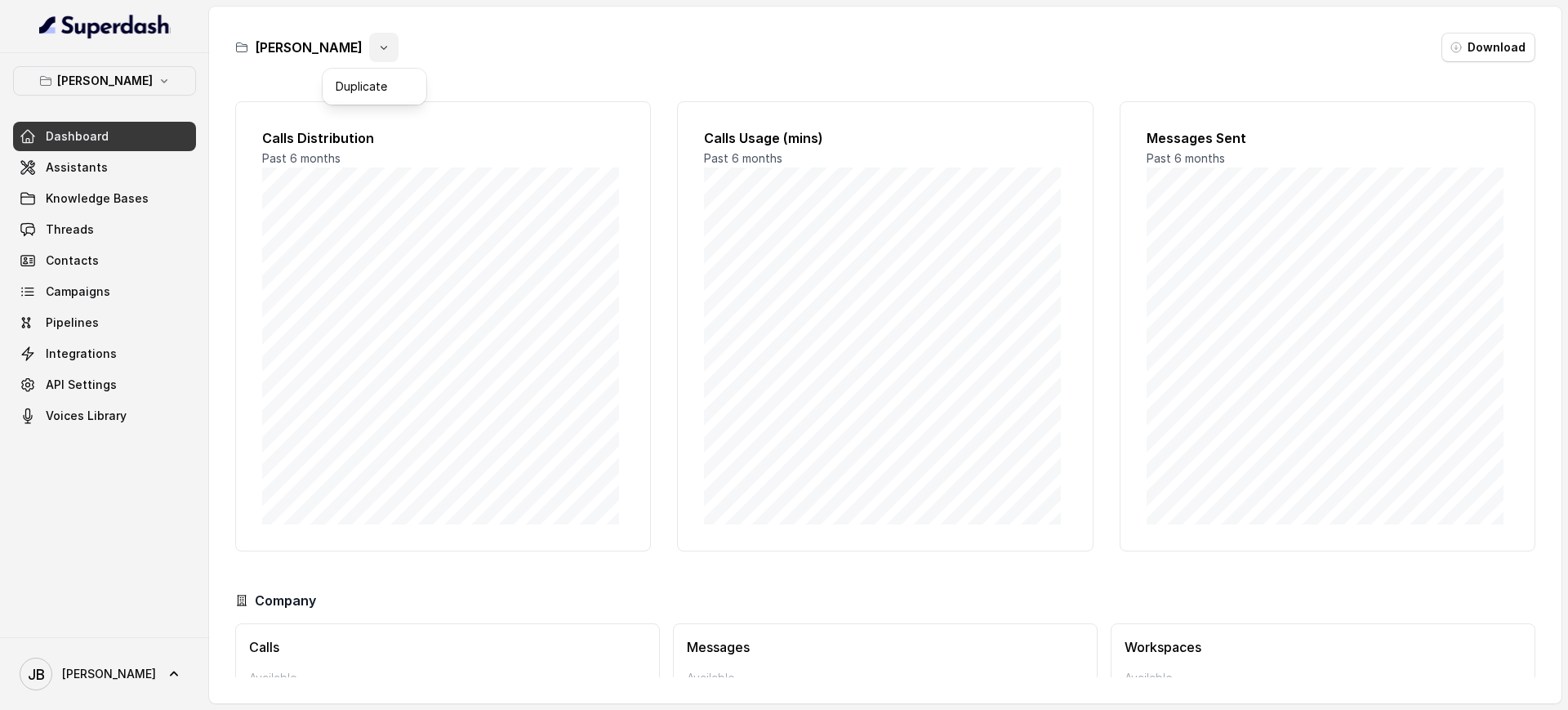
click at [495, 53] on div "Chelsea Corner Download" at bounding box center [885, 47] width 1300 height 30
click at [128, 90] on p "[PERSON_NAME]" at bounding box center [105, 80] width 96 height 19
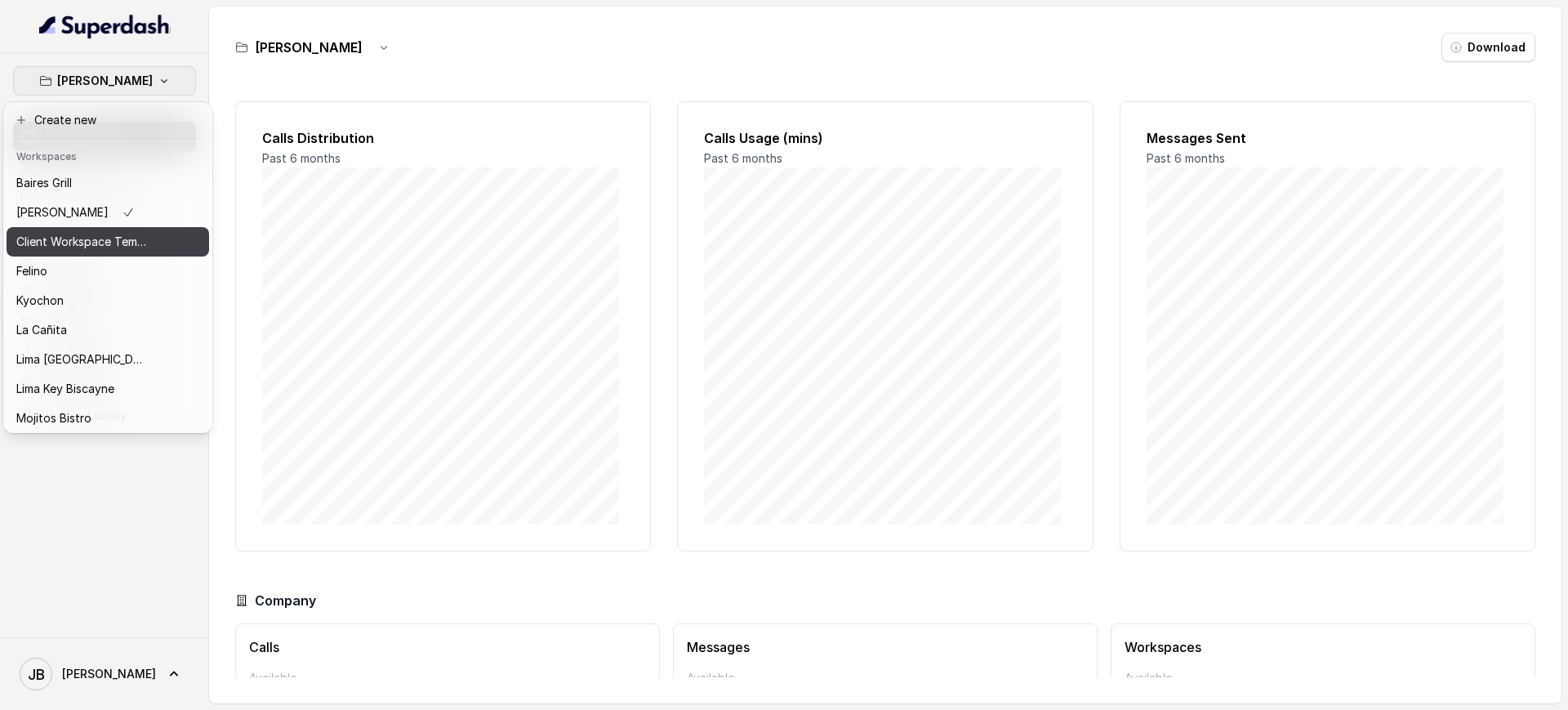
click at [131, 241] on p "Client Workspace Template" at bounding box center [81, 241] width 130 height 19
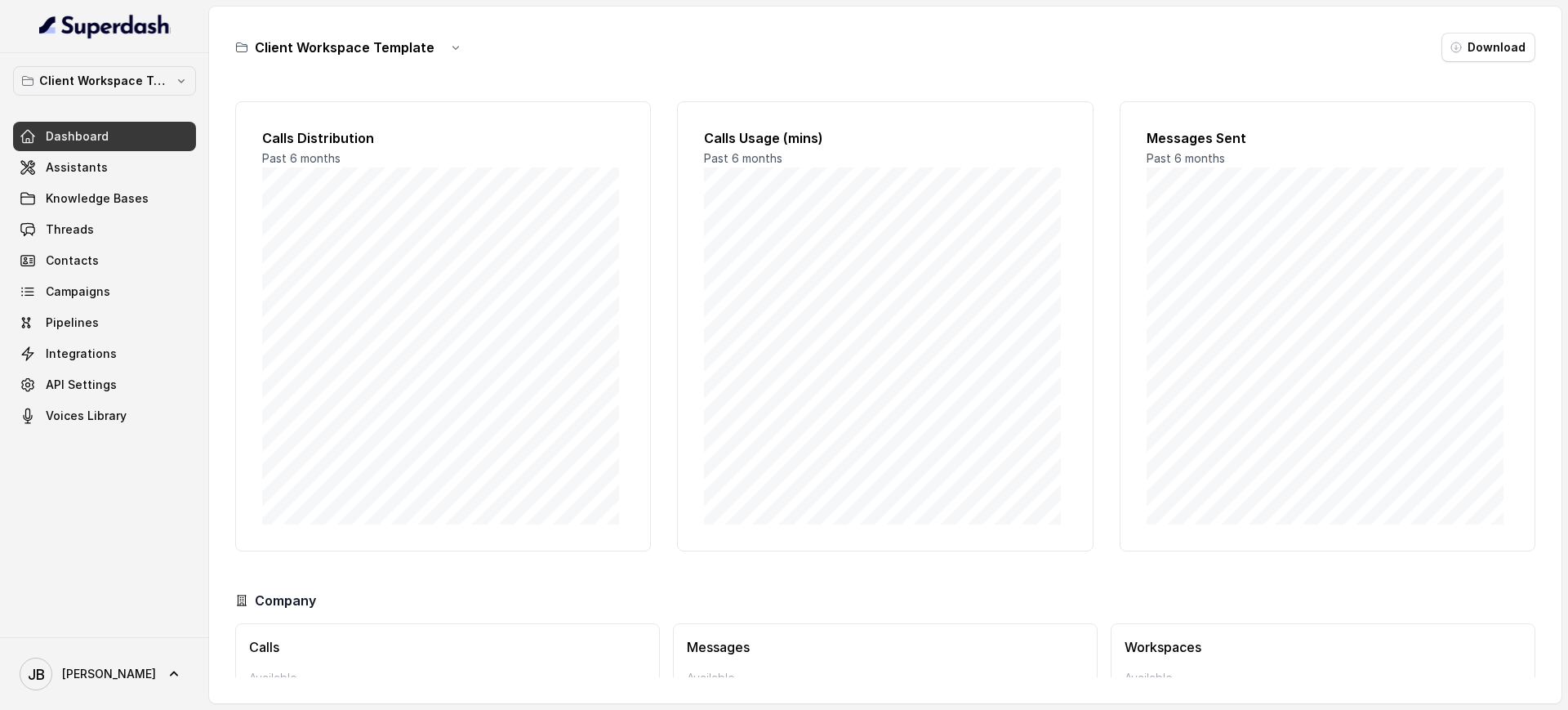
click at [431, 54] on div "Client Workspace Template" at bounding box center [353, 47] width 236 height 30
click at [441, 50] on button "button" at bounding box center [455, 47] width 30 height 30
click at [463, 86] on button "Duplicate" at bounding box center [449, 86] width 97 height 30
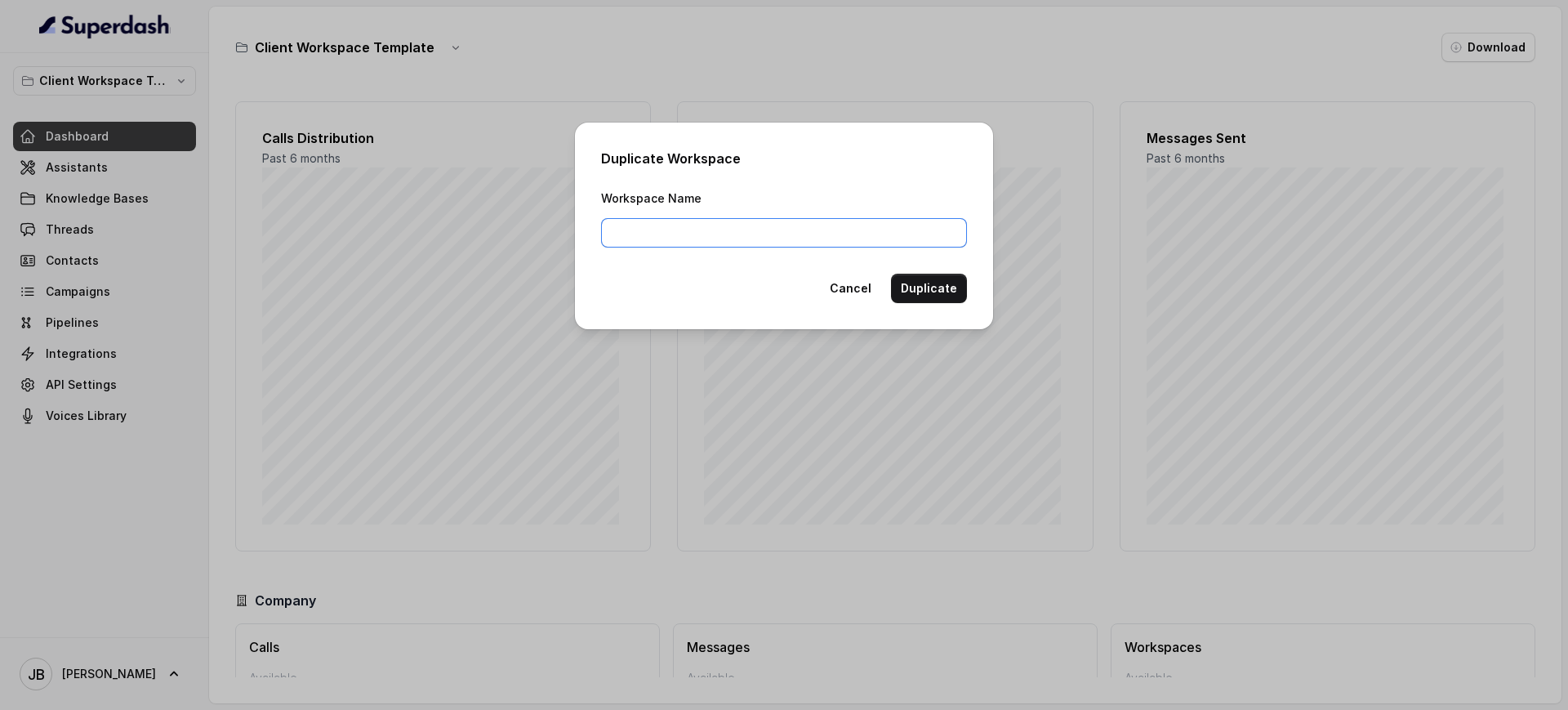
click at [753, 230] on input "Workspace Name" at bounding box center [784, 233] width 366 height 30
type input "Corazon by [PERSON_NAME]"
click at [940, 288] on button "Duplicate" at bounding box center [928, 288] width 76 height 30
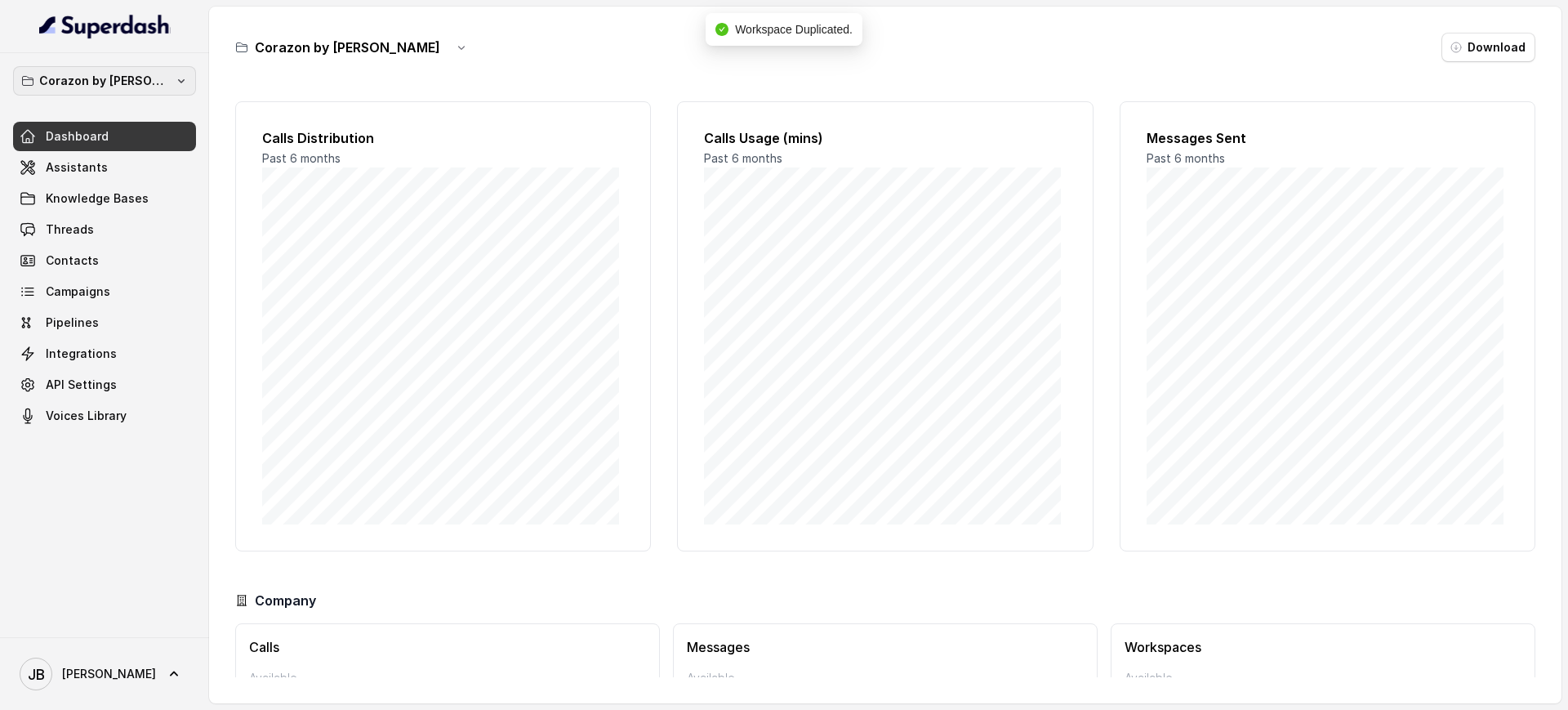
click at [133, 91] on button "Corazon by [PERSON_NAME]" at bounding box center [104, 80] width 183 height 30
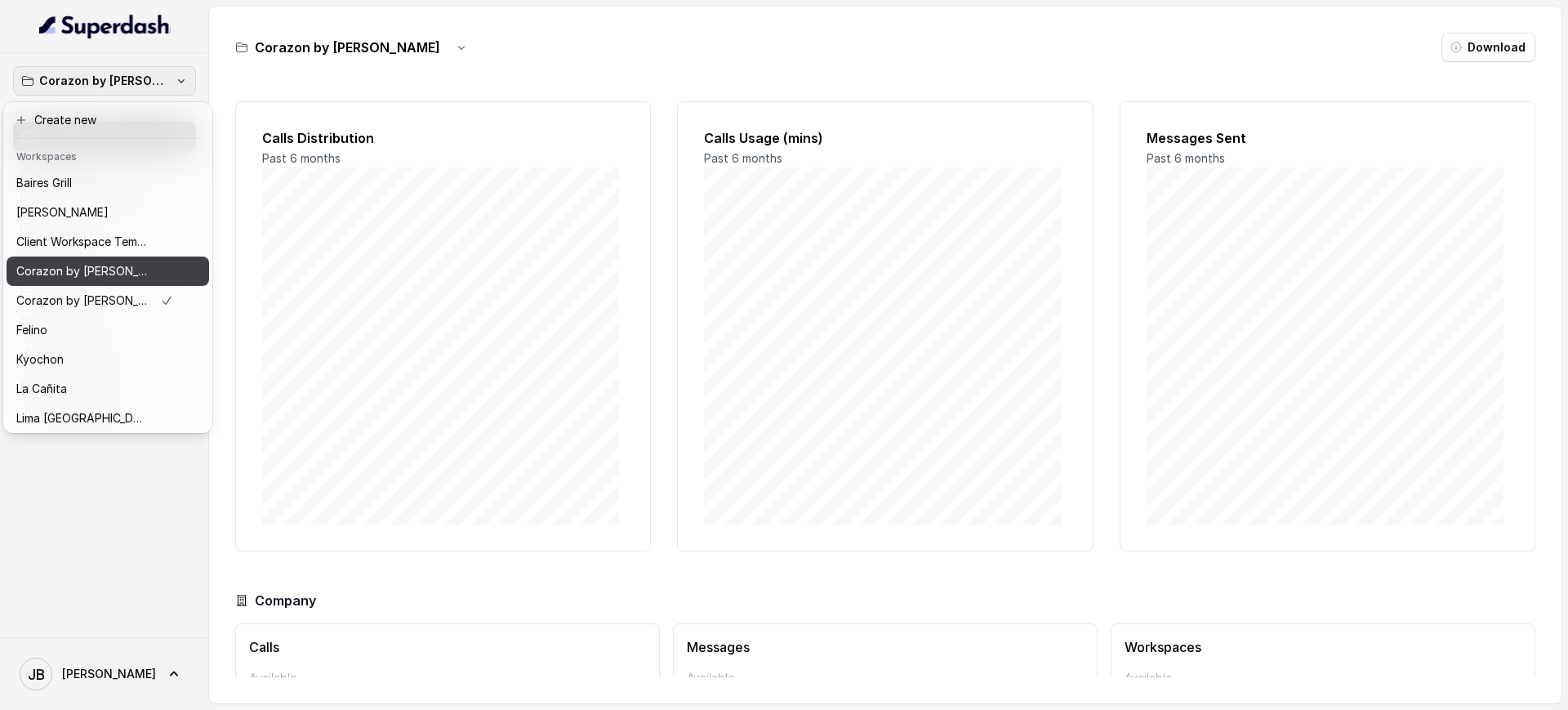
click at [135, 274] on div "Corazon by [PERSON_NAME]" at bounding box center [95, 271] width 157 height 19
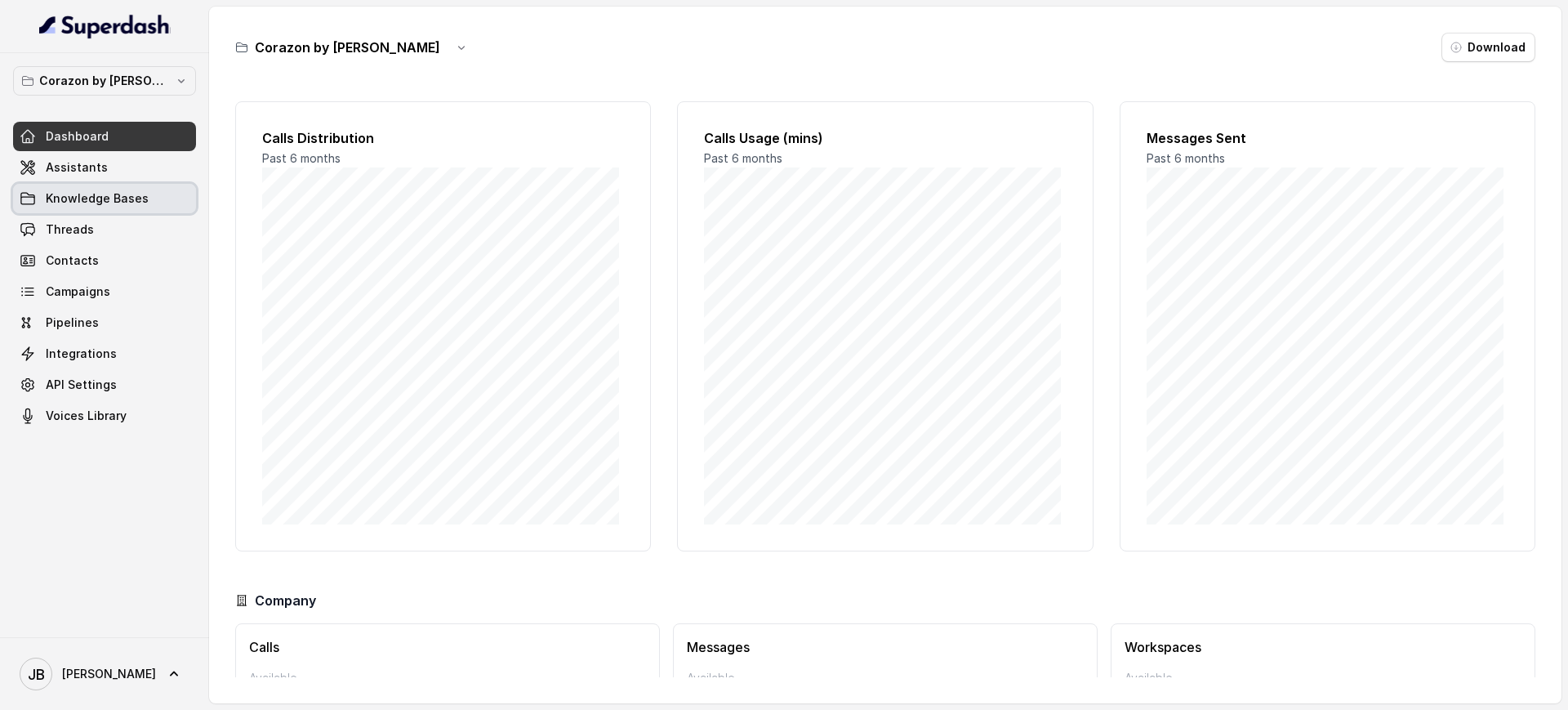
click at [119, 184] on link "Knowledge Bases" at bounding box center [104, 198] width 183 height 30
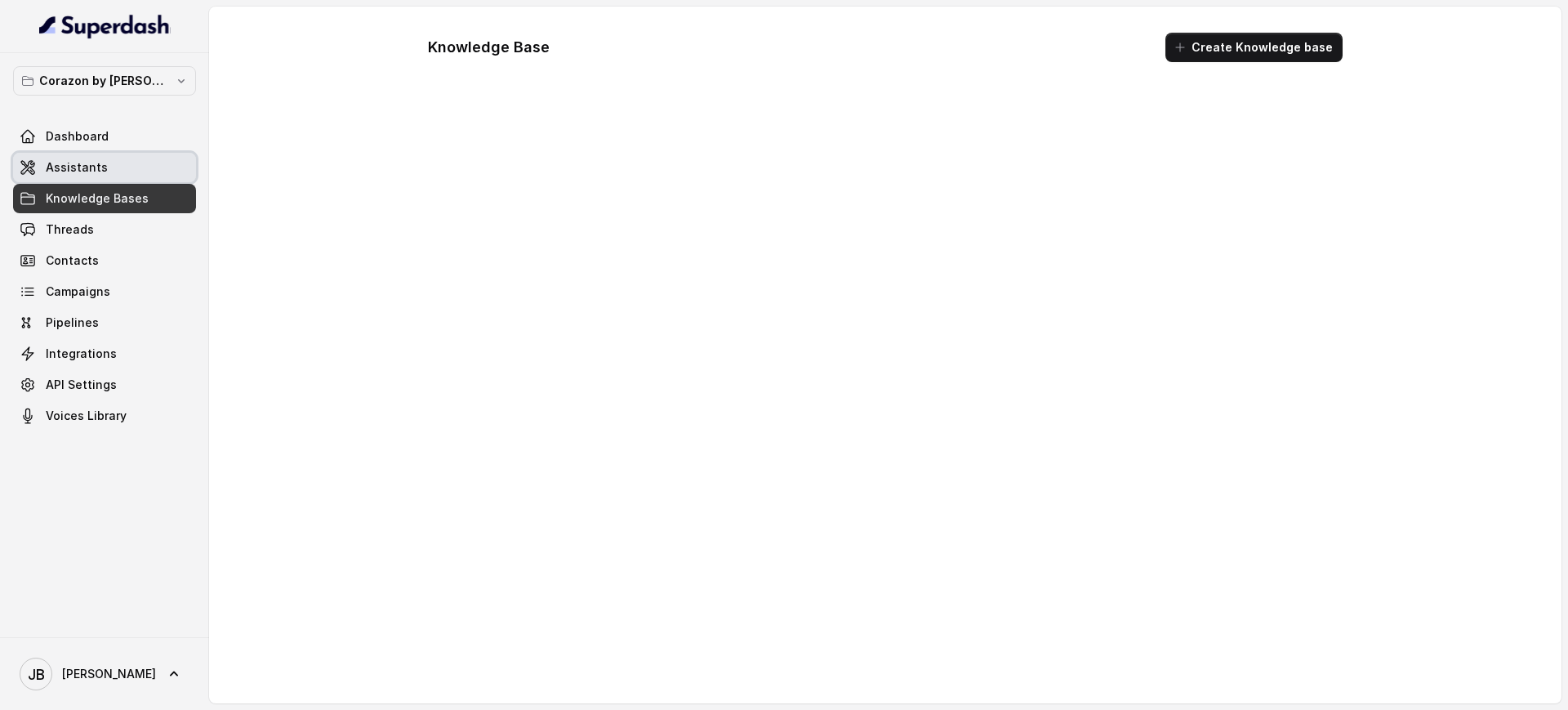
click at [107, 164] on link "Assistants" at bounding box center [104, 167] width 183 height 30
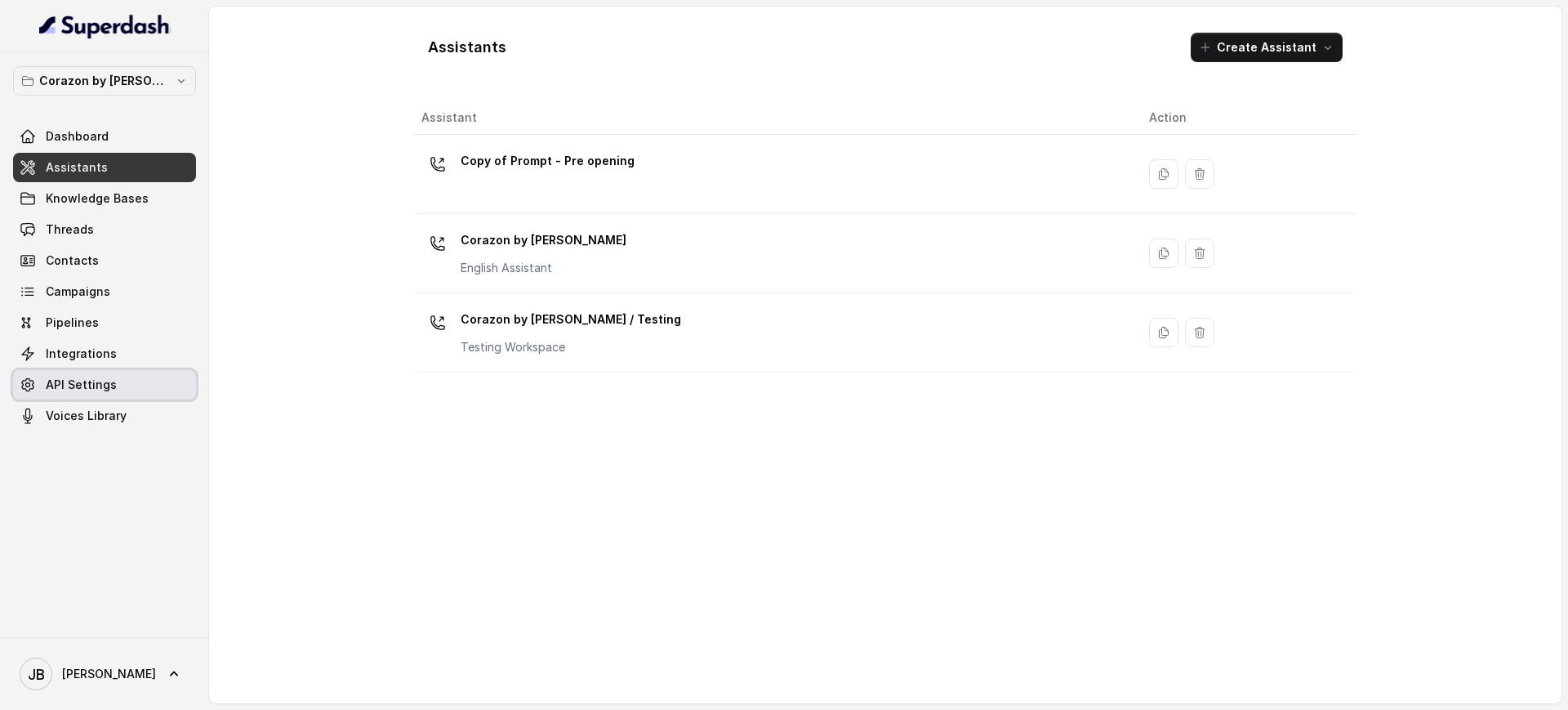
click at [96, 399] on link "API Settings" at bounding box center [104, 384] width 183 height 30
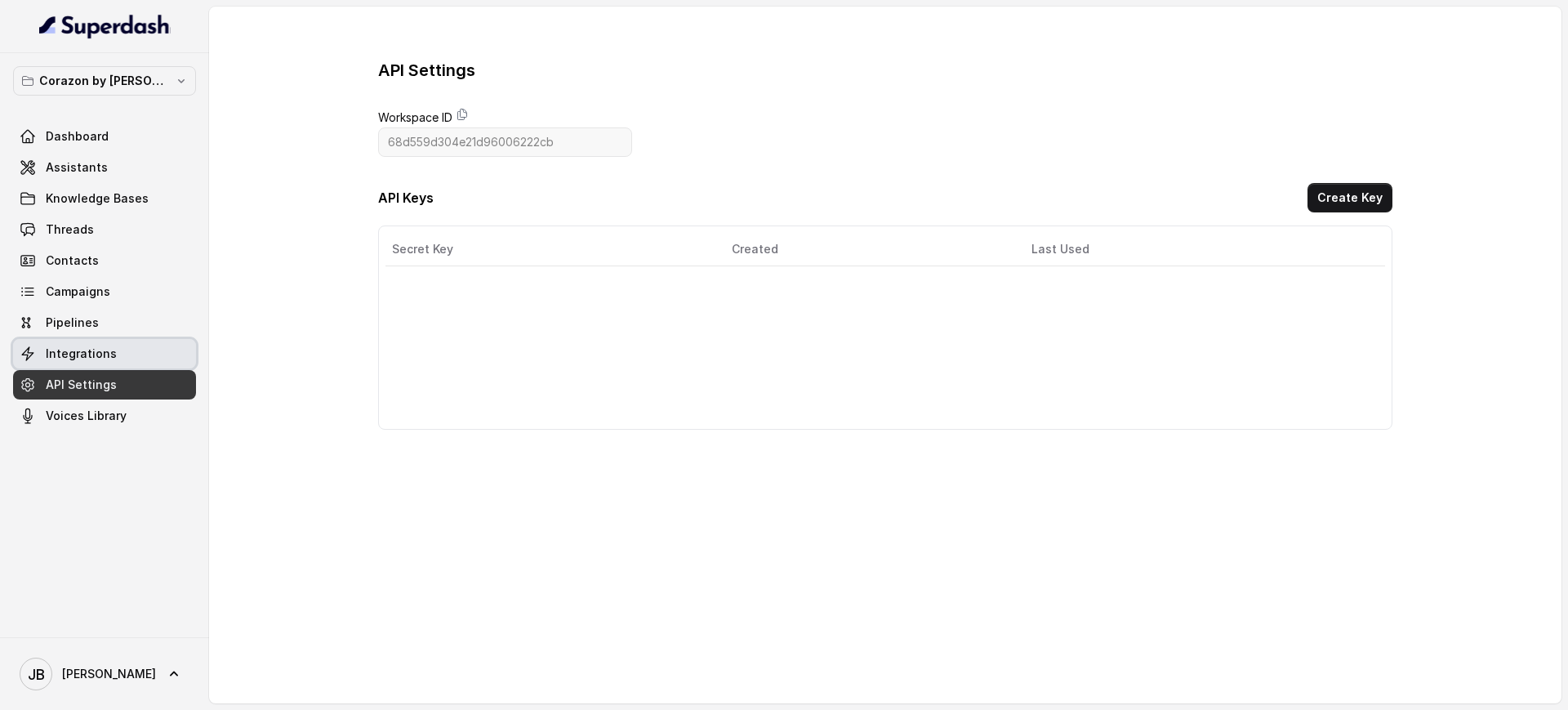
click at [116, 340] on link "Integrations" at bounding box center [104, 354] width 183 height 30
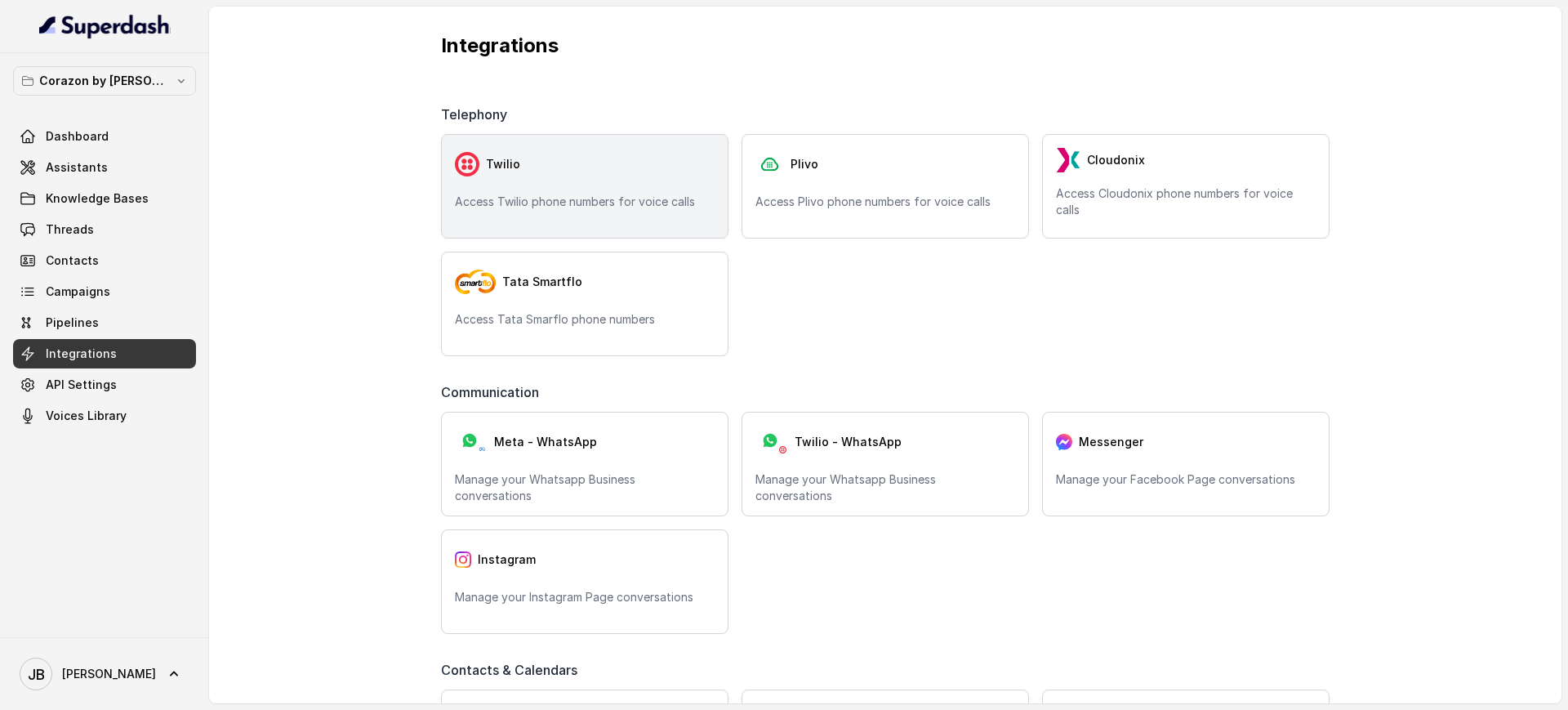
click at [596, 185] on div "Twilio Access Twilio phone numbers for voice calls" at bounding box center [584, 186] width 287 height 104
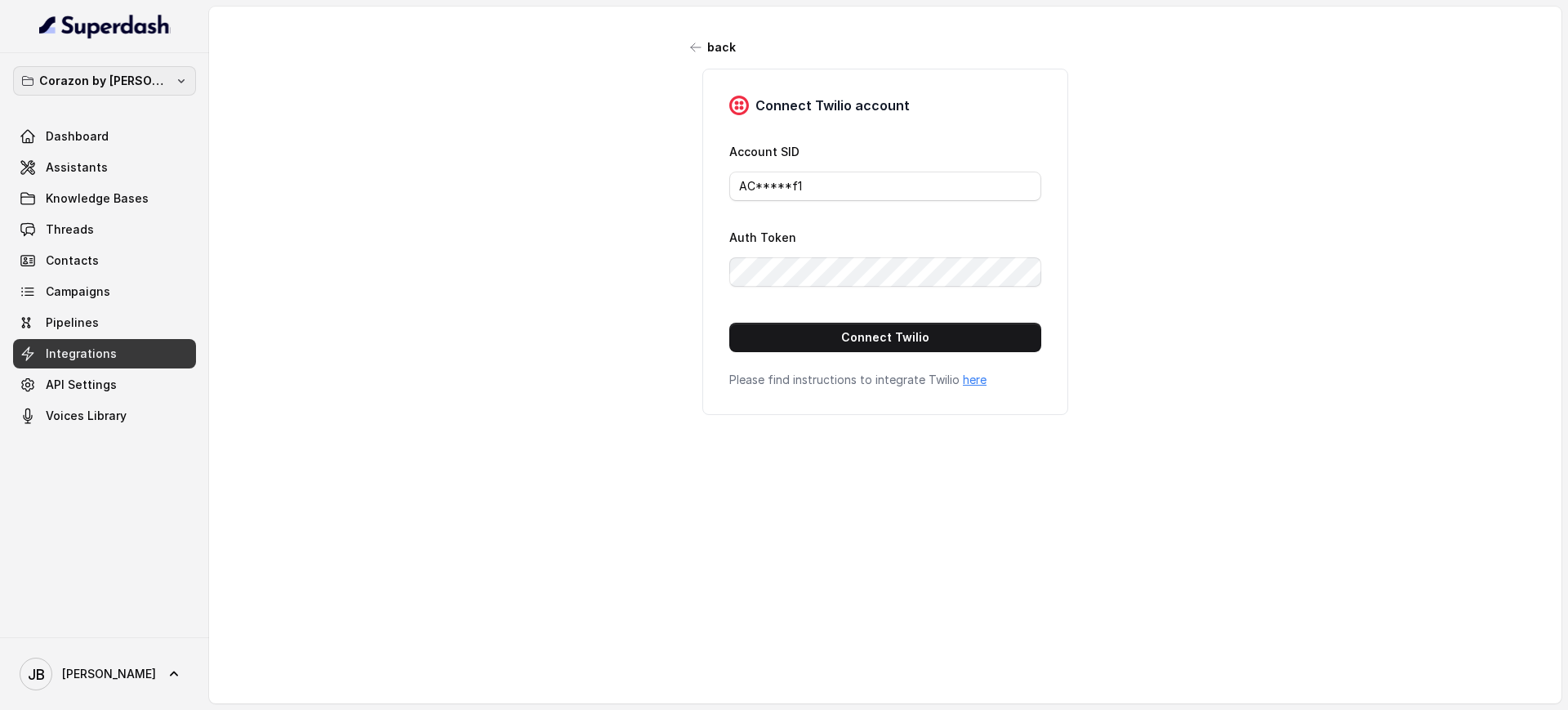
drag, startPoint x: 121, startPoint y: 87, endPoint x: 125, endPoint y: 98, distance: 11.7
click at [122, 91] on button "Corazon by [PERSON_NAME]" at bounding box center [104, 80] width 183 height 30
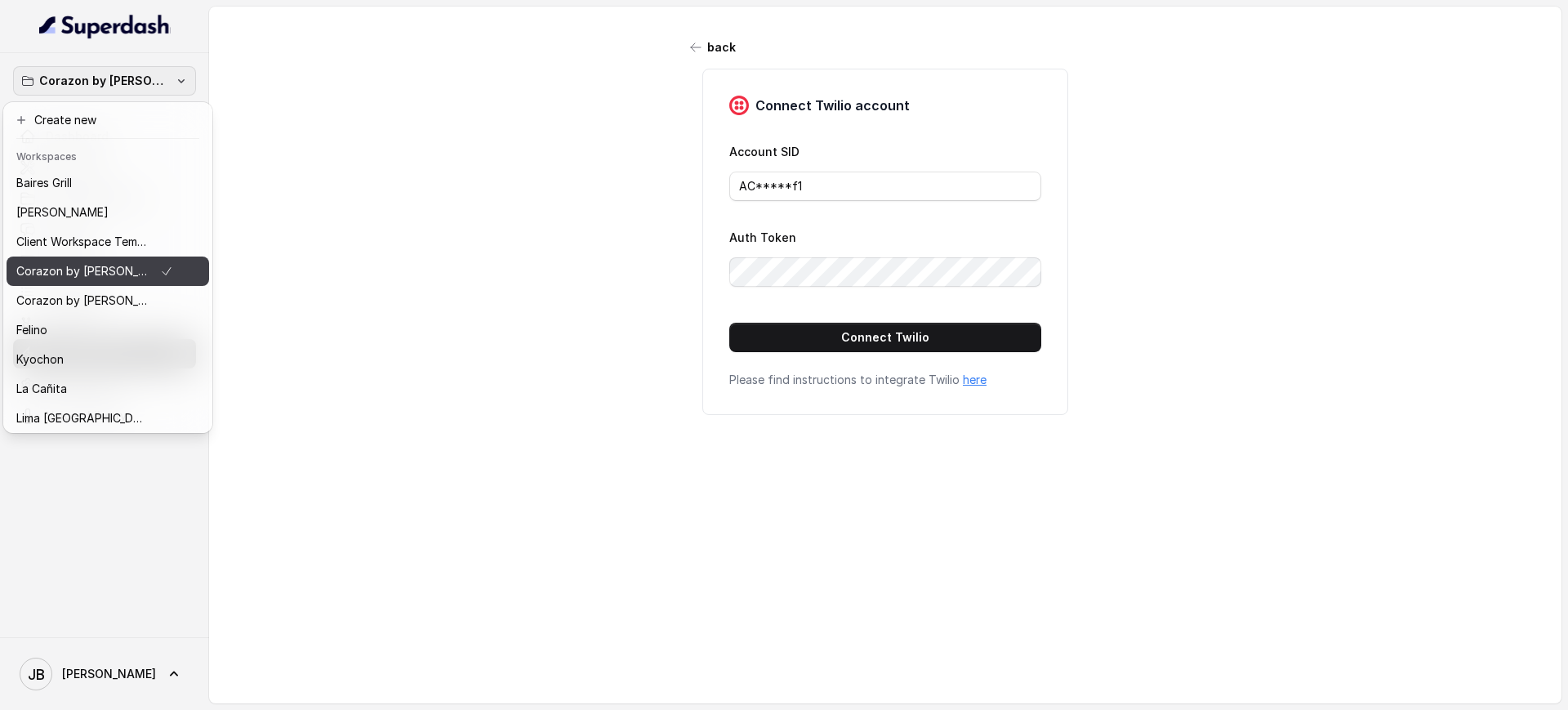
click at [125, 293] on div "Corazon by [PERSON_NAME]" at bounding box center [95, 301] width 157 height 19
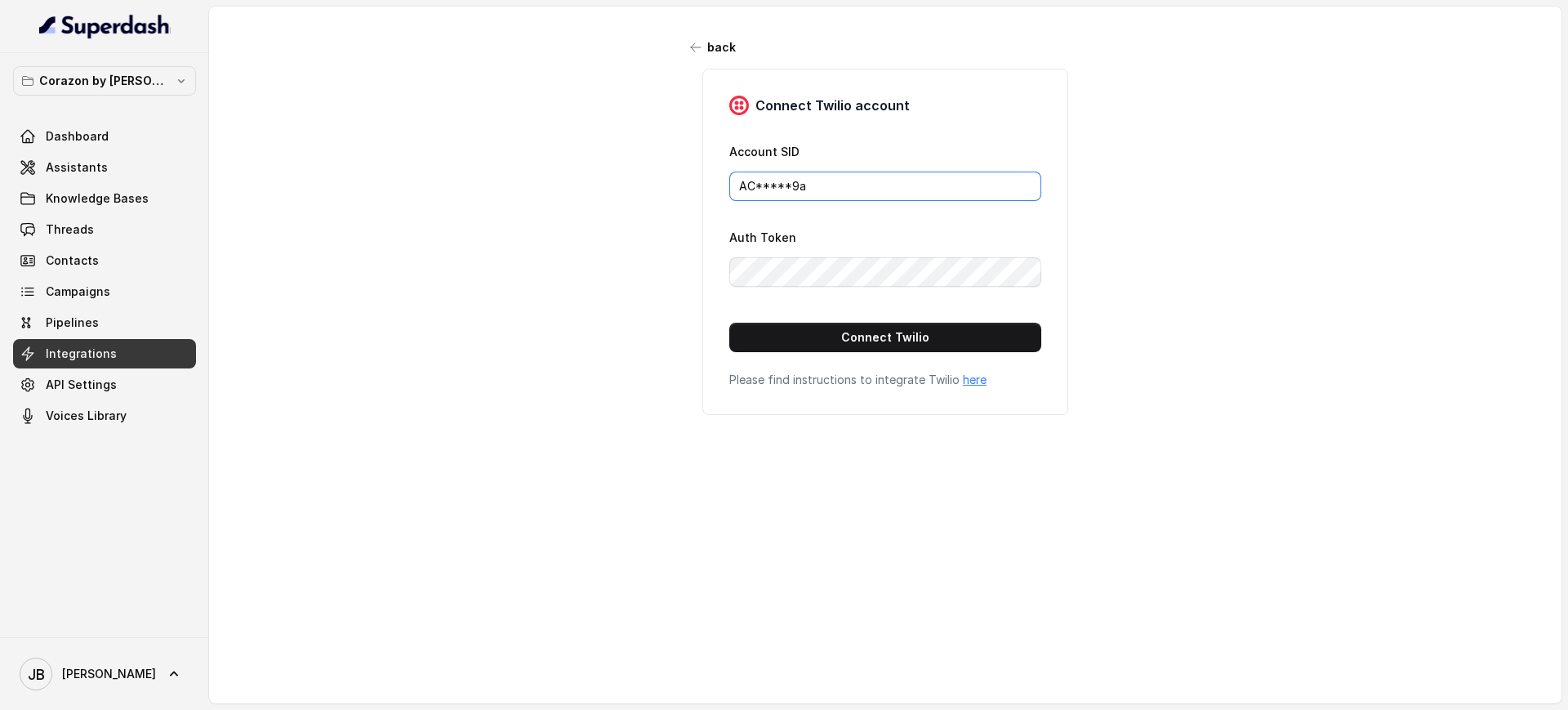
drag, startPoint x: 714, startPoint y: 188, endPoint x: 817, endPoint y: 209, distance: 105.1
click at [664, 184] on div "back Connect Twilio account Account SID AC*****9a Auth Token Connect Twilio Ple…" at bounding box center [885, 344] width 1352 height 675
click at [814, 241] on div "Auth Token" at bounding box center [885, 257] width 312 height 59
drag, startPoint x: 119, startPoint y: 80, endPoint x: 119, endPoint y: 98, distance: 18.0
click at [119, 80] on p "Corazon by [PERSON_NAME]" at bounding box center [104, 80] width 130 height 19
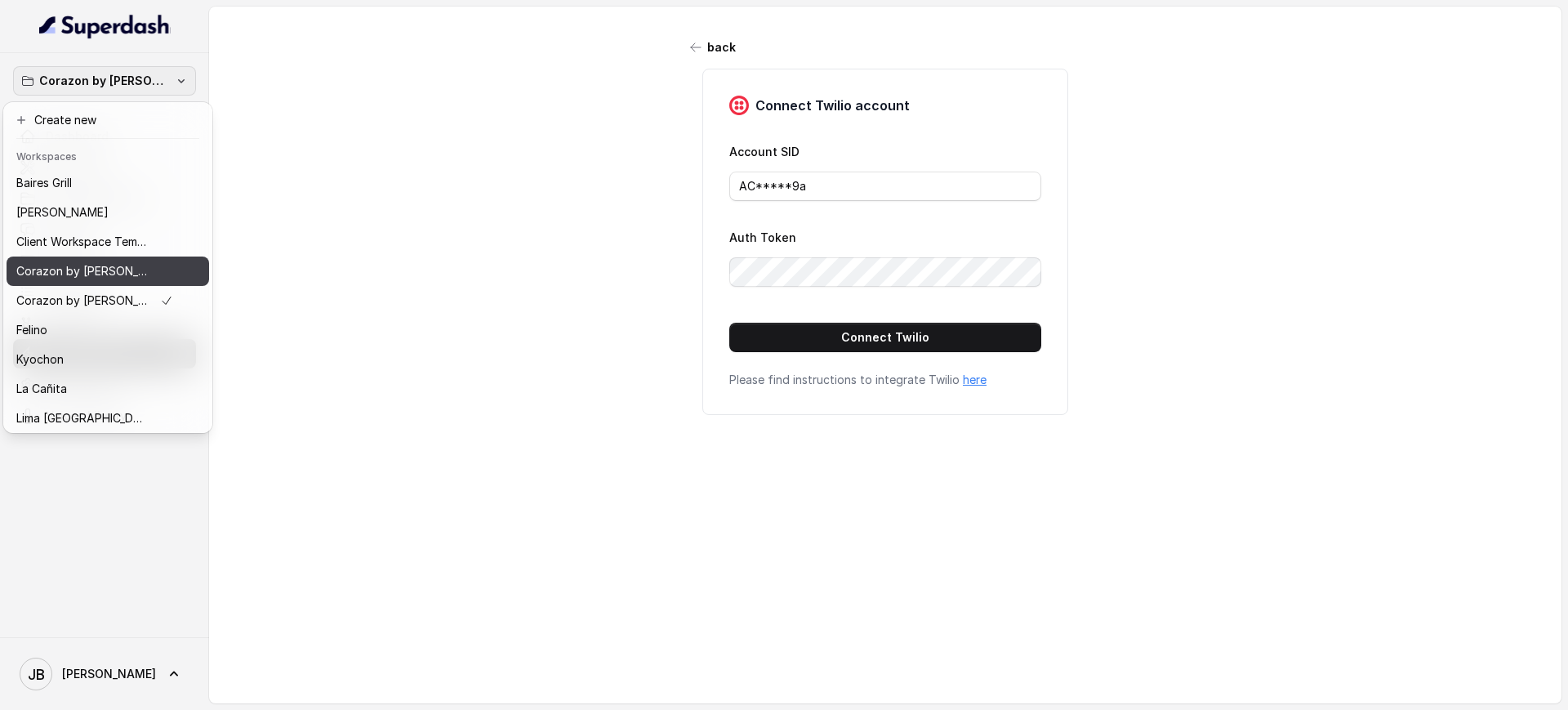
click at [135, 274] on div "Corazon by [PERSON_NAME]" at bounding box center [95, 271] width 157 height 19
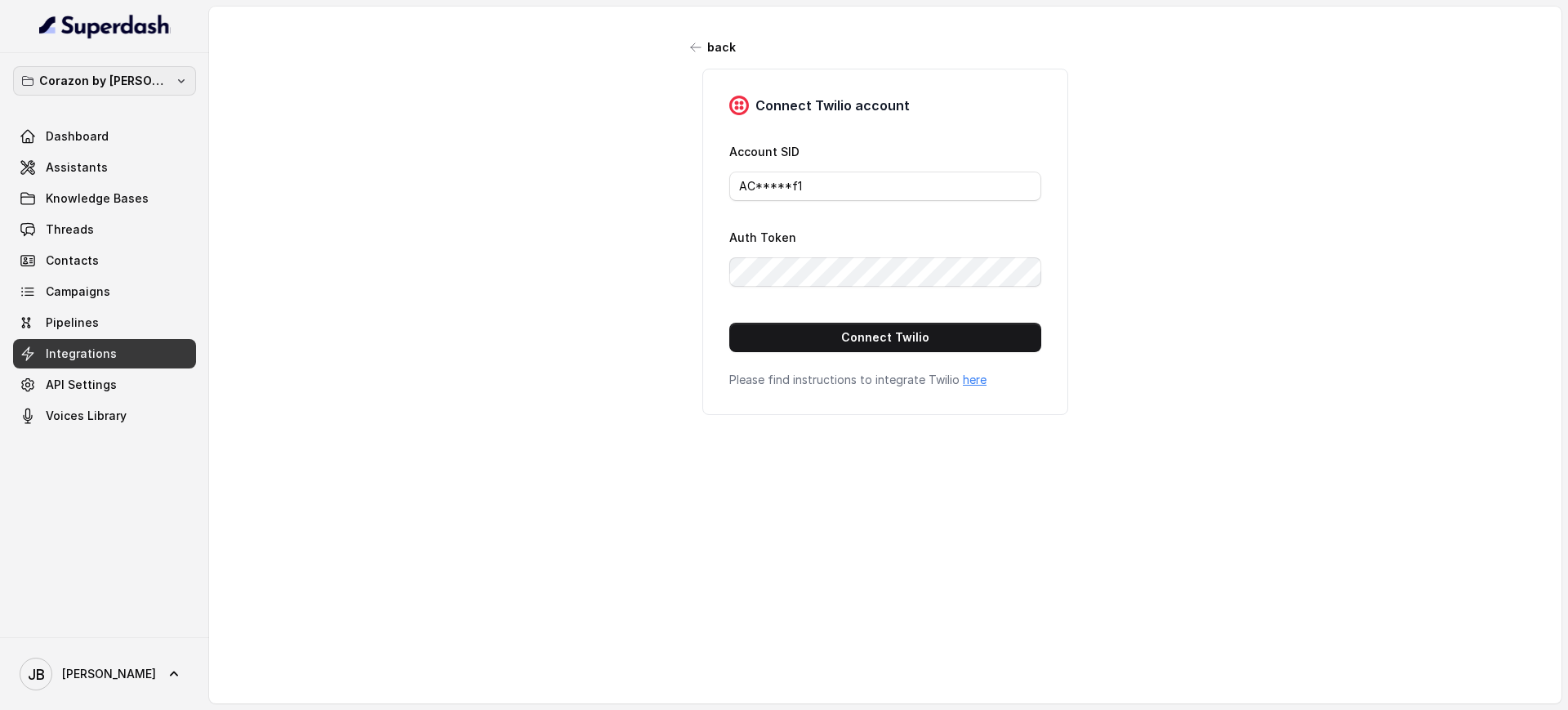
click at [158, 79] on button "Corazon by [PERSON_NAME]" at bounding box center [104, 80] width 183 height 30
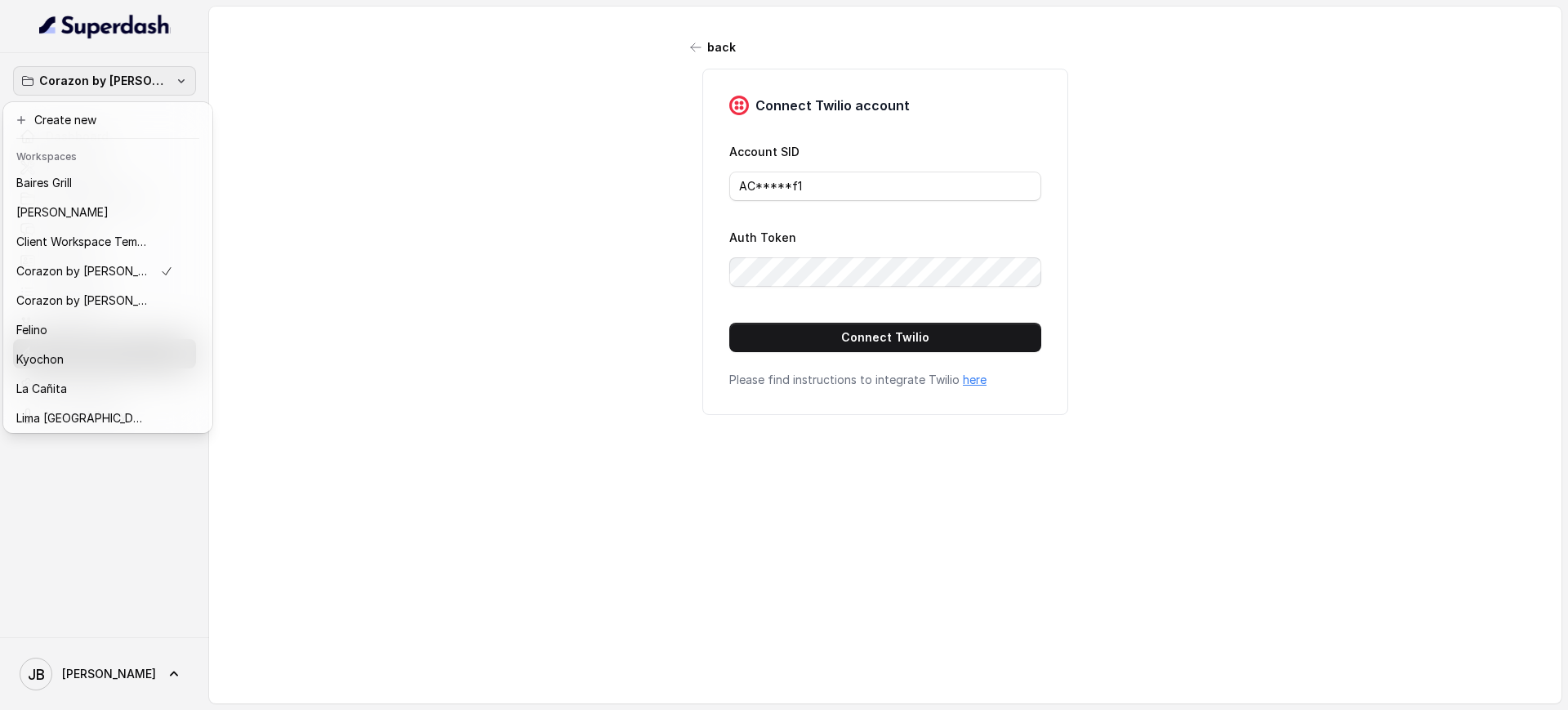
click at [349, 170] on div "Corazon by Baires Dashboard Assistants Knowledge Bases Threads Contacts Campaig…" at bounding box center [784, 355] width 1568 height 710
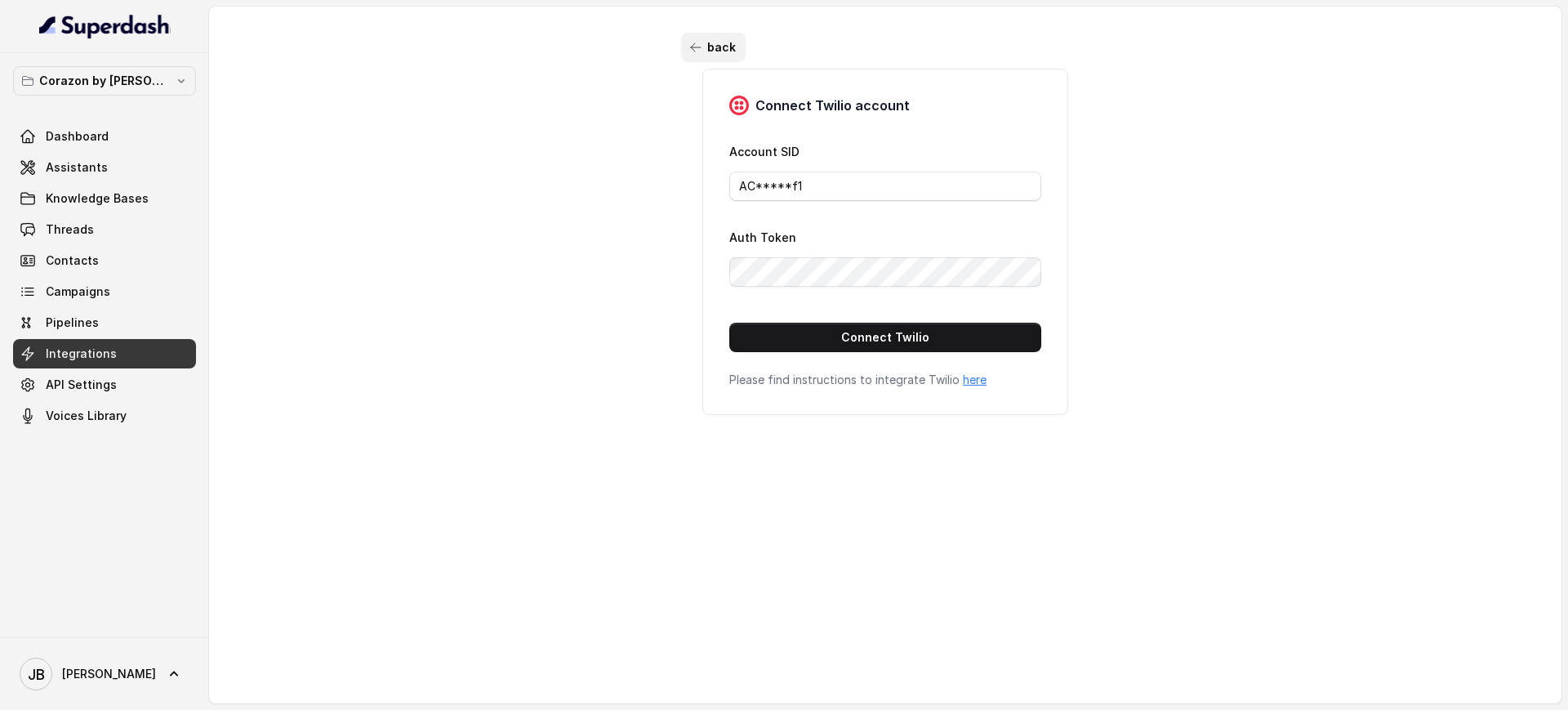
click at [700, 41] on button "back" at bounding box center [713, 47] width 64 height 30
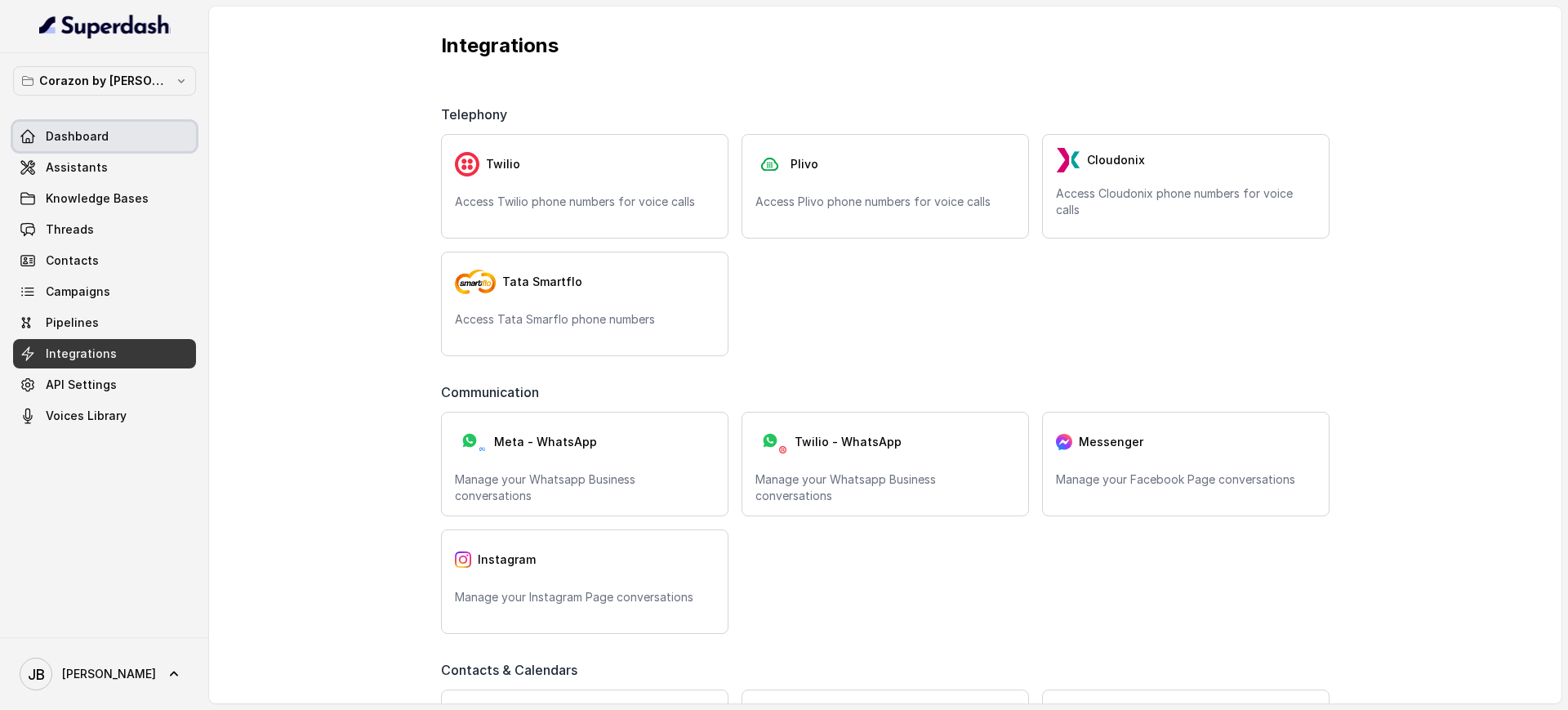
drag, startPoint x: 107, startPoint y: 134, endPoint x: 190, endPoint y: 131, distance: 83.1
click at [107, 135] on link "Dashboard" at bounding box center [104, 136] width 183 height 30
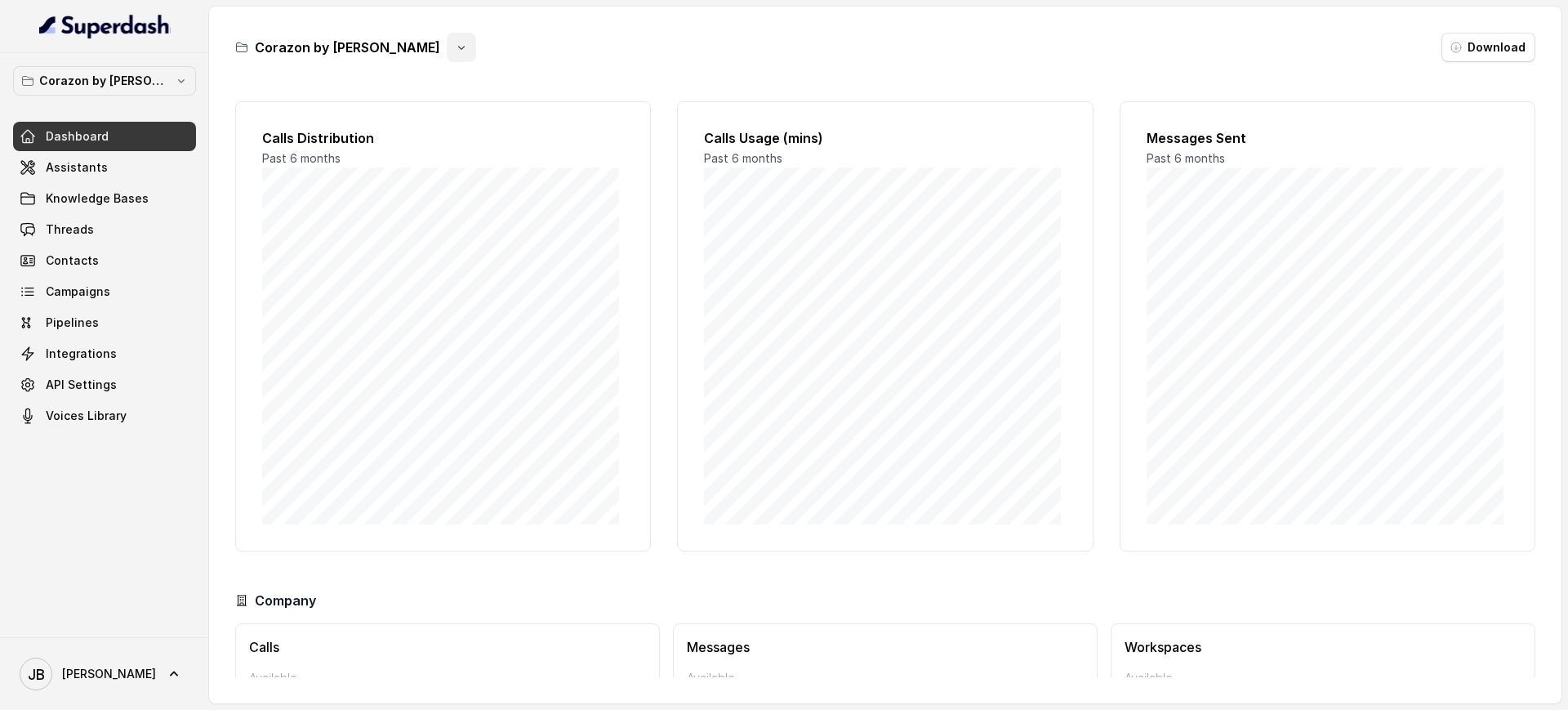
click at [446, 41] on button "button" at bounding box center [461, 47] width 30 height 30
click at [463, 36] on div "Corazon by Baires Download" at bounding box center [885, 47] width 1300 height 30
drag, startPoint x: 258, startPoint y: 47, endPoint x: 152, endPoint y: 64, distance: 107.4
click at [258, 47] on h3 "Corazon by [PERSON_NAME]" at bounding box center [348, 47] width 186 height 19
click at [110, 89] on p "Corazon by [PERSON_NAME]" at bounding box center [104, 80] width 130 height 19
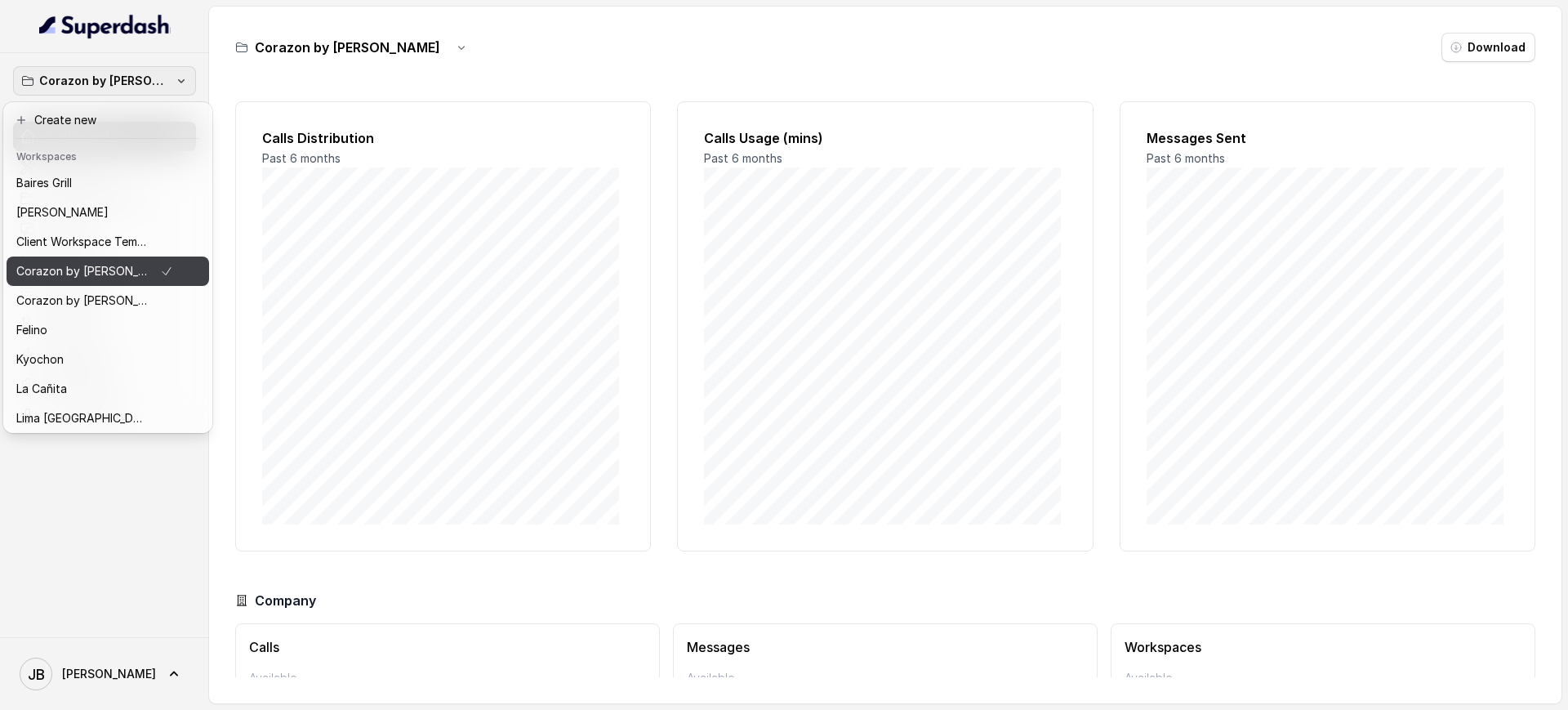
click at [116, 268] on div "Corazon by [PERSON_NAME]" at bounding box center [95, 271] width 157 height 19
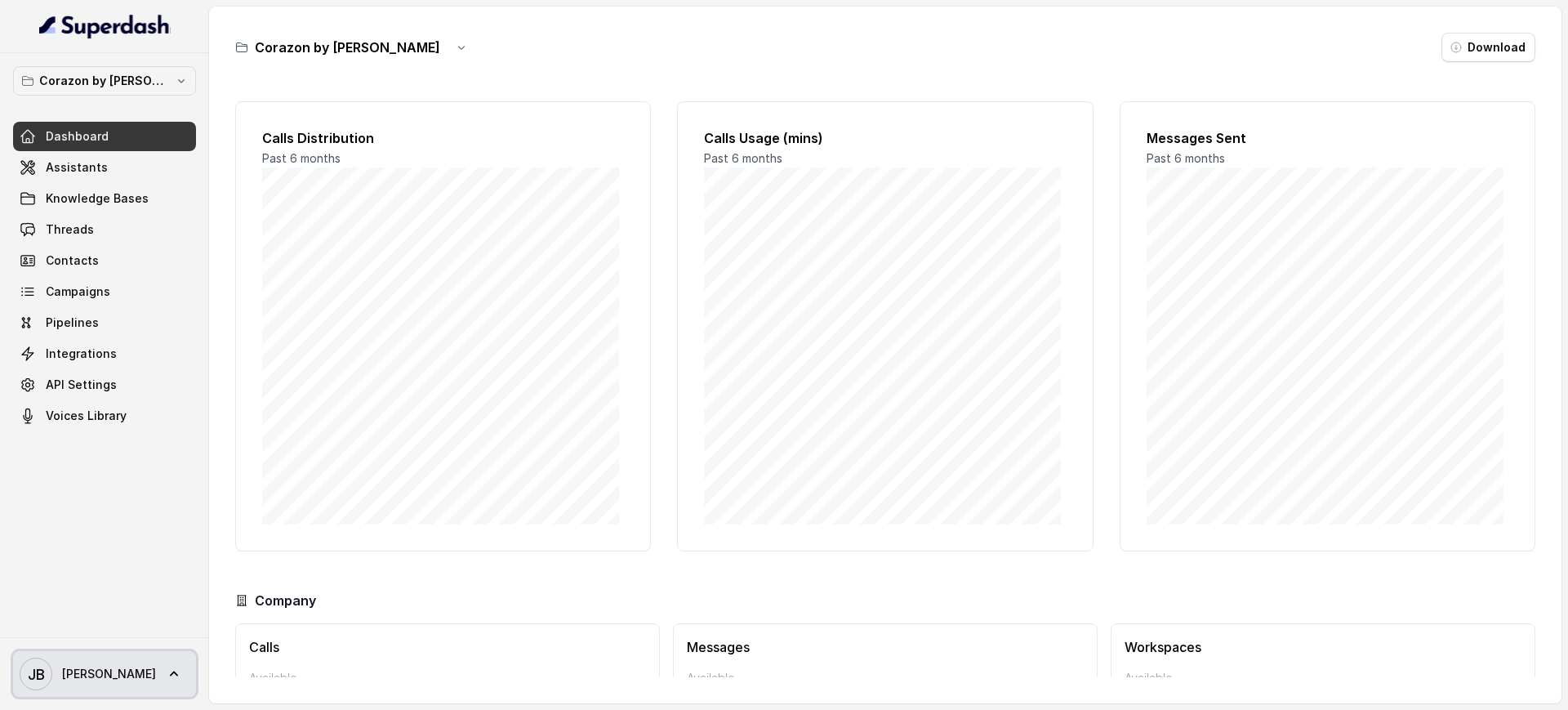
click at [166, 668] on icon at bounding box center [173, 674] width 16 height 16
click at [136, 547] on nav "Corazon by Baires Dashboard Assistants Knowledge Bases Threads Contacts Campaig…" at bounding box center [104, 355] width 209 height 710
click at [174, 81] on icon "button" at bounding box center [181, 81] width 13 height 13
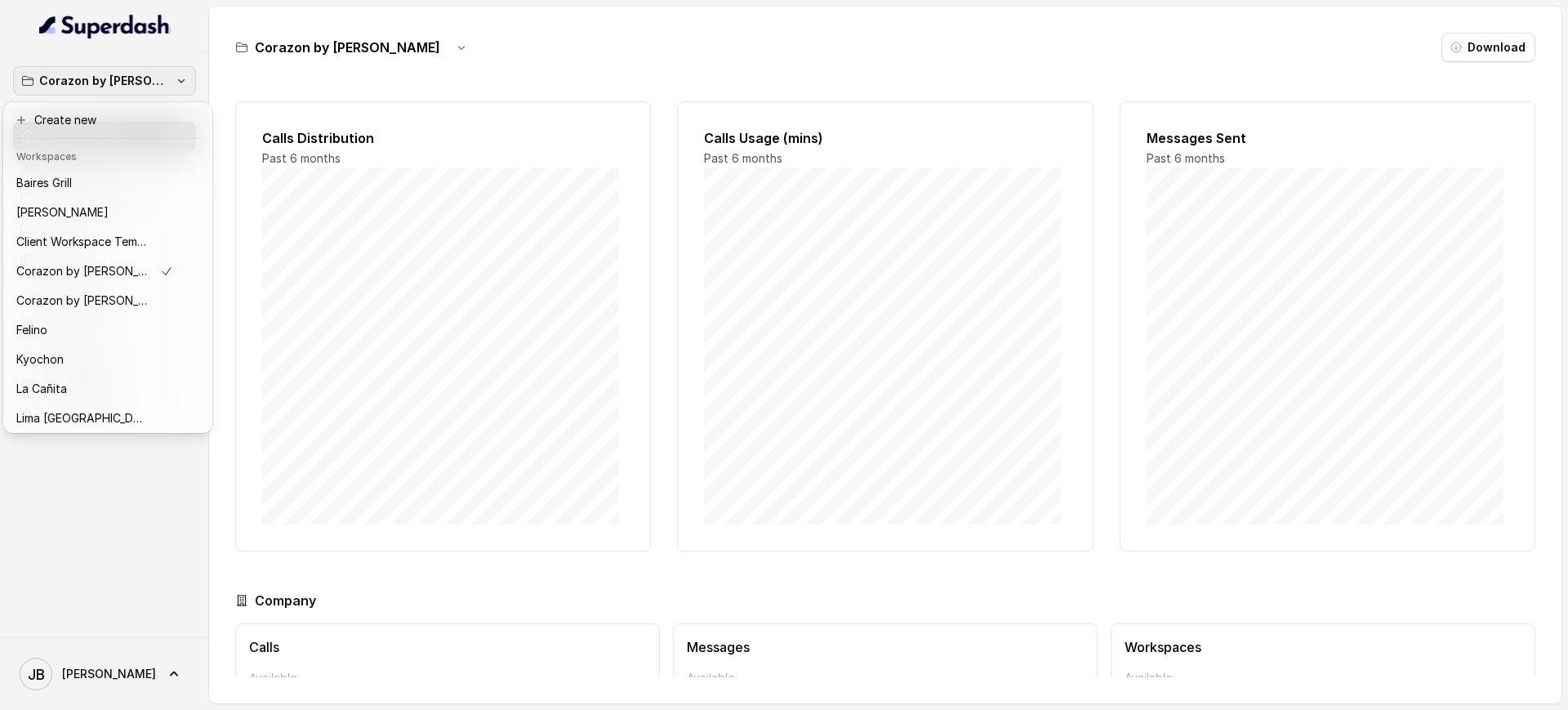
click at [262, 258] on div "Corazon by Baires Dashboard Assistants Knowledge Bases Threads Contacts Campaig…" at bounding box center [784, 355] width 1568 height 710
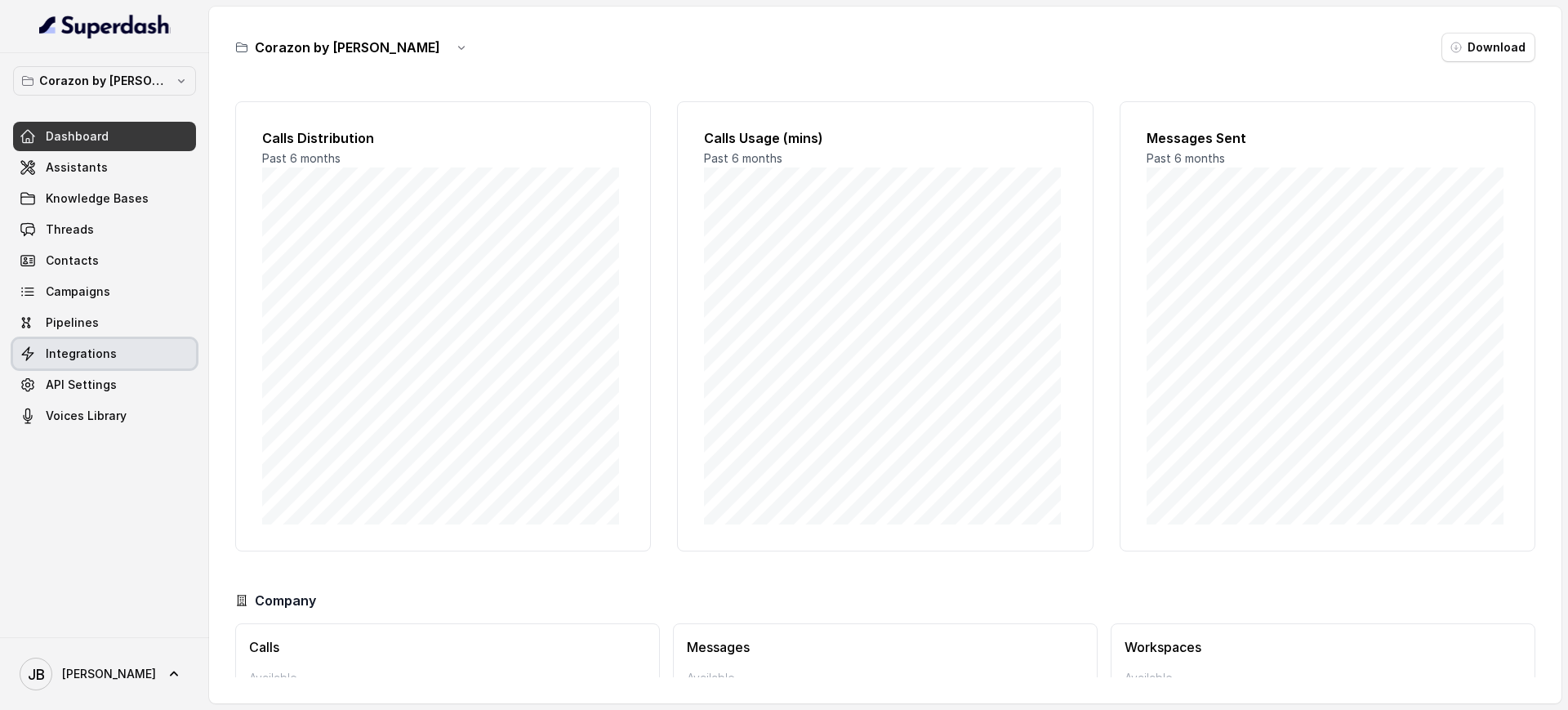
click at [128, 353] on link "Integrations" at bounding box center [104, 354] width 183 height 30
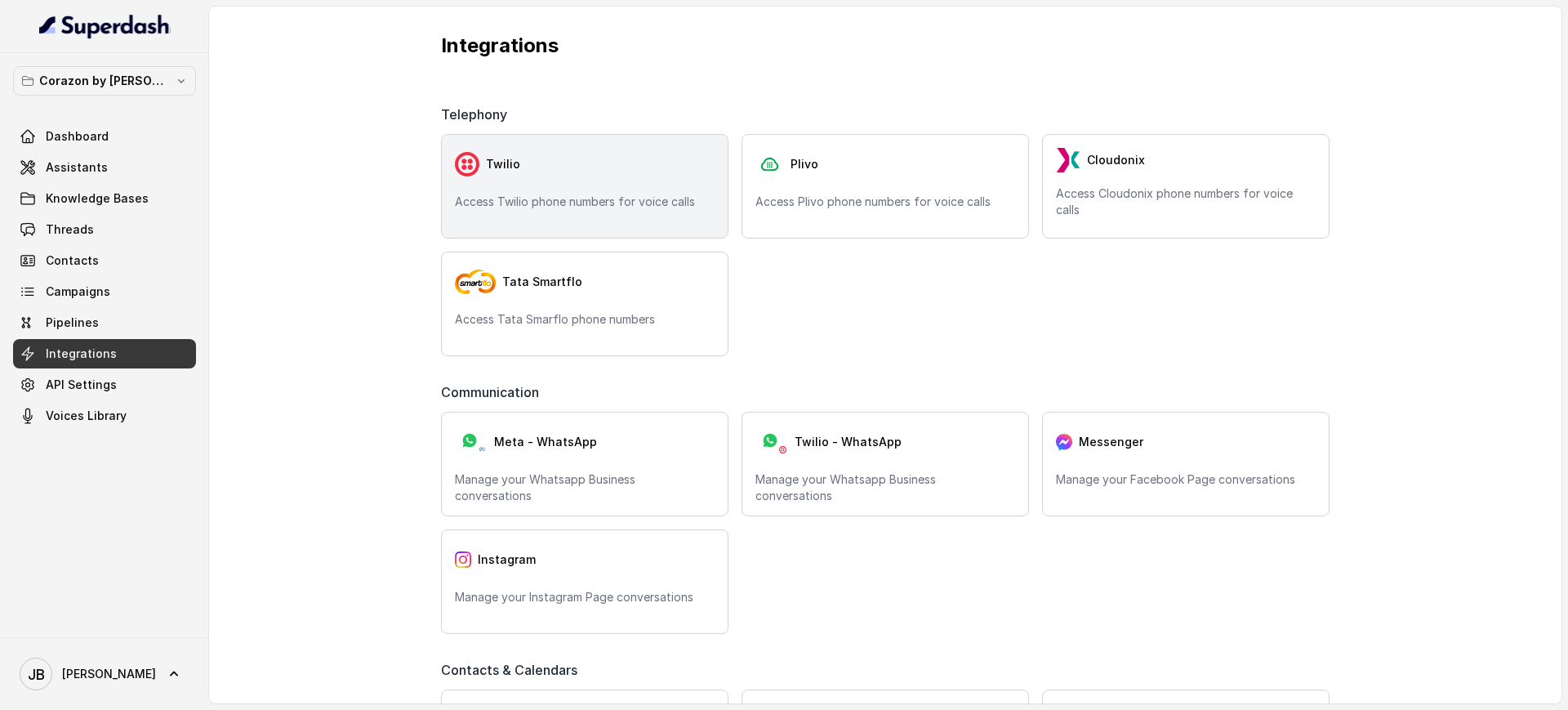
click at [520, 205] on p "Access Twilio phone numbers for voice calls" at bounding box center [584, 201] width 260 height 16
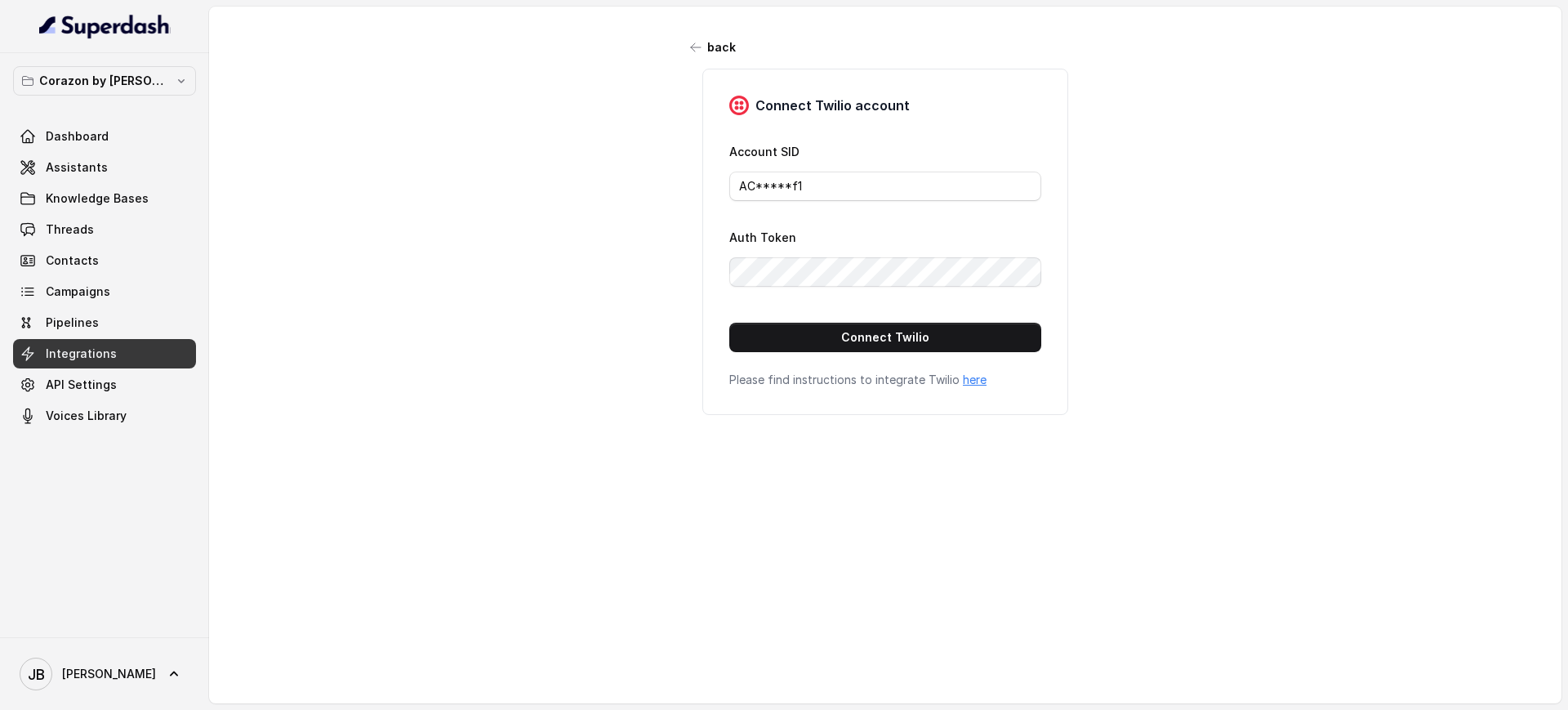
drag, startPoint x: 479, startPoint y: 286, endPoint x: 141, endPoint y: 127, distance: 373.5
click at [476, 286] on div "back Connect Twilio account Account SID AC*****f1 Auth Token Connect Twilio Ple…" at bounding box center [885, 344] width 1352 height 675
click at [100, 74] on p "Corazon by [PERSON_NAME]" at bounding box center [104, 80] width 130 height 19
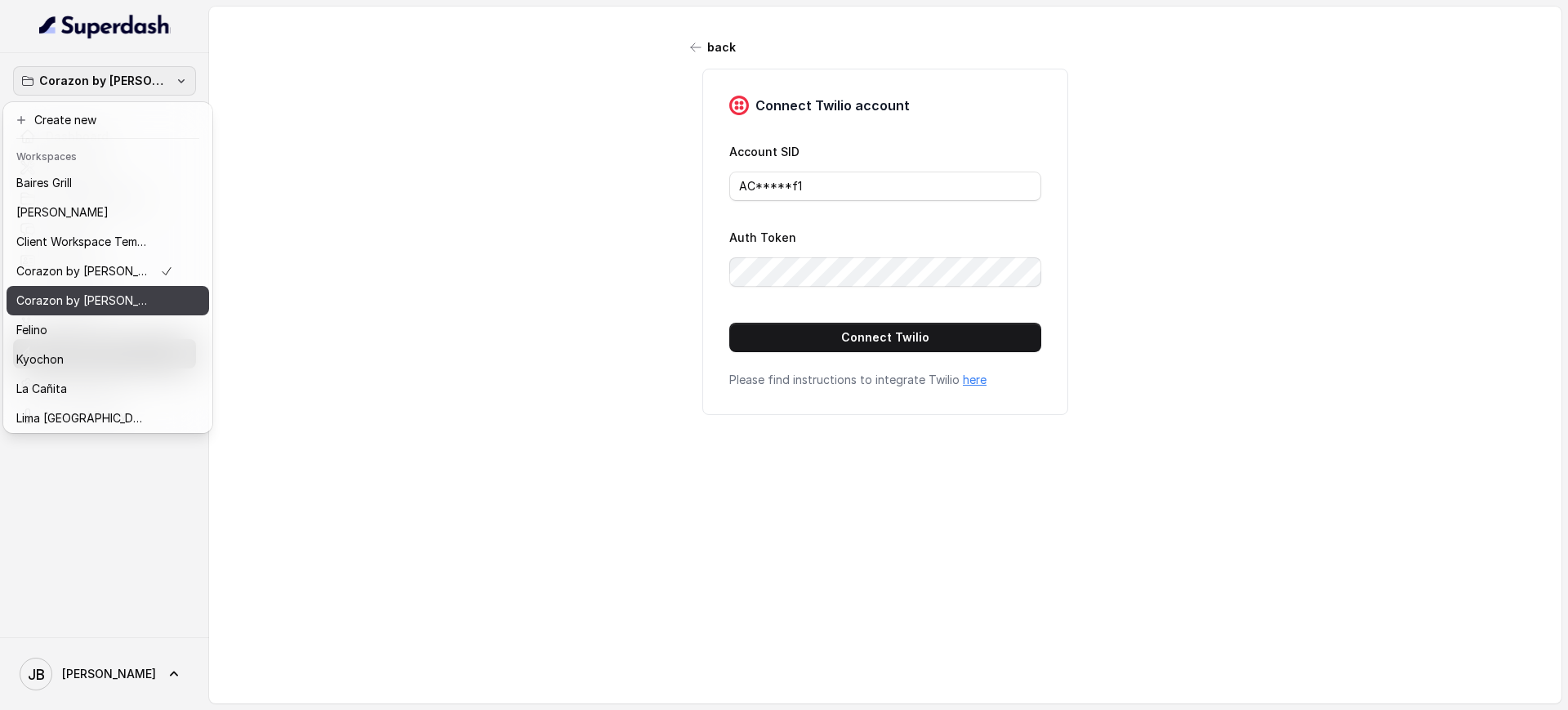
click at [147, 291] on button "Corazon by [PERSON_NAME]" at bounding box center [107, 300] width 202 height 30
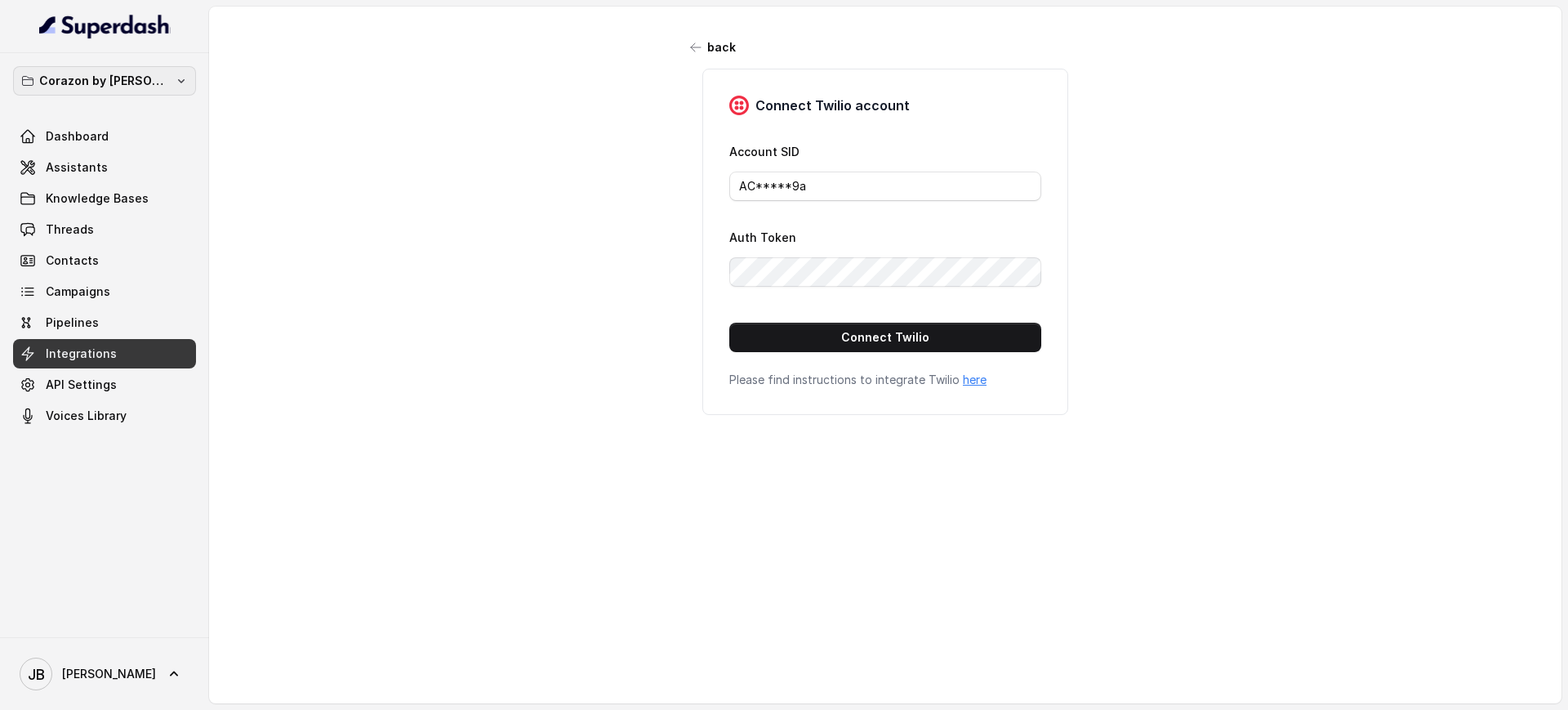
click at [174, 85] on icon "button" at bounding box center [181, 81] width 13 height 13
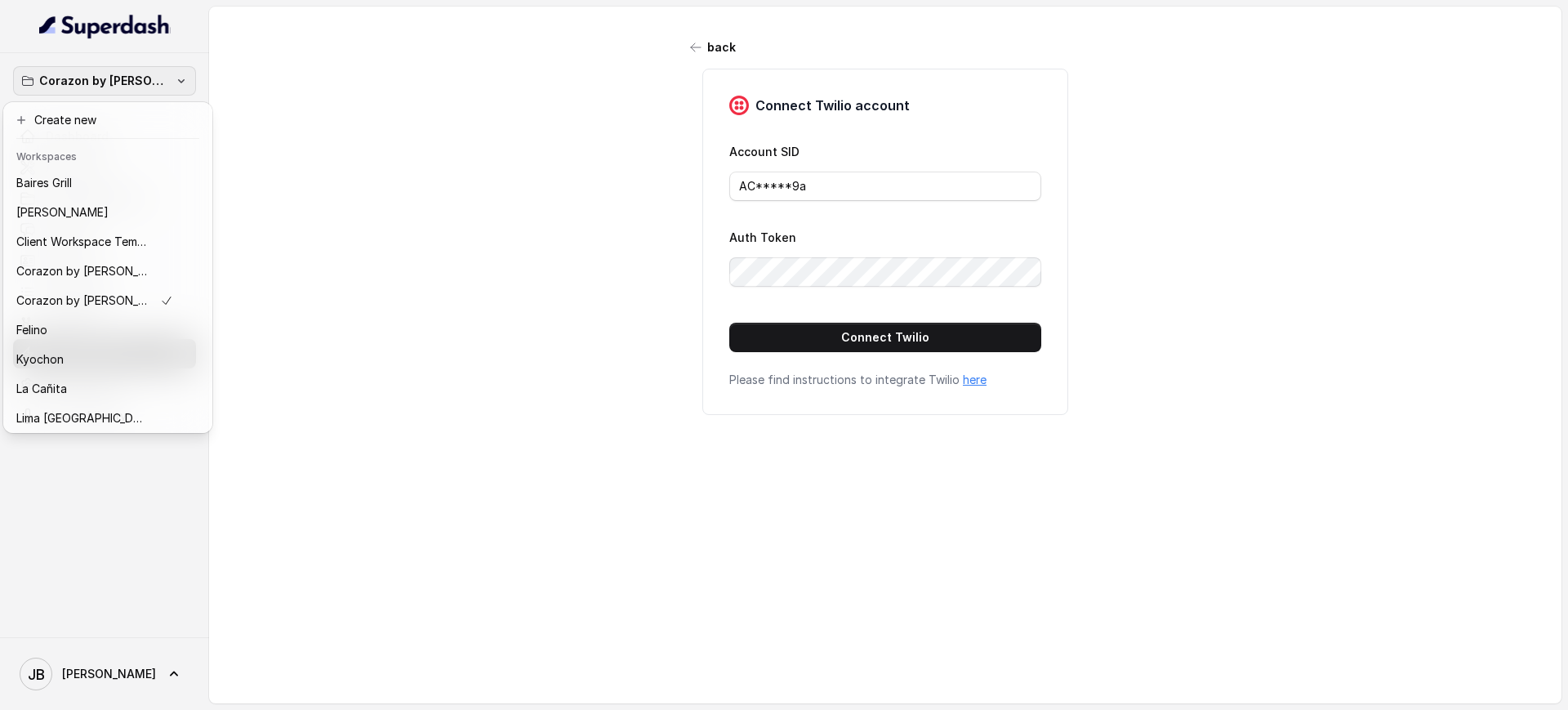
click at [269, 83] on div "Corazon by Baires Dashboard Assistants Knowledge Bases Threads Contacts Campaig…" at bounding box center [784, 355] width 1568 height 710
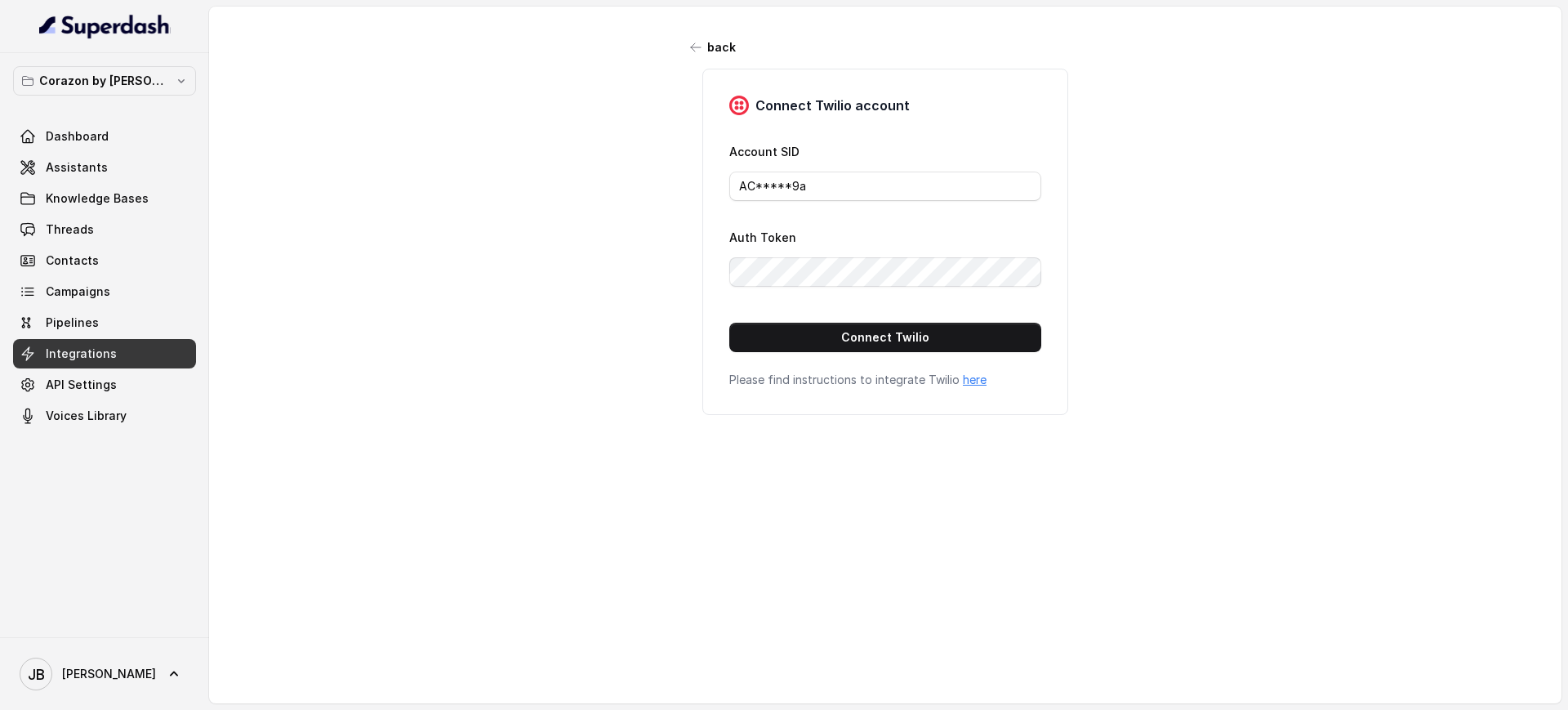
click at [297, 74] on div "back Connect Twilio account Account SID AC*****9a Auth Token Connect Twilio Ple…" at bounding box center [885, 344] width 1352 height 675
click at [156, 60] on div "Corazon by Baires Dashboard Assistants Knowledge Bases Threads Contacts Campaig…" at bounding box center [104, 345] width 209 height 584
click at [173, 80] on button "Corazon by [PERSON_NAME]" at bounding box center [104, 80] width 183 height 30
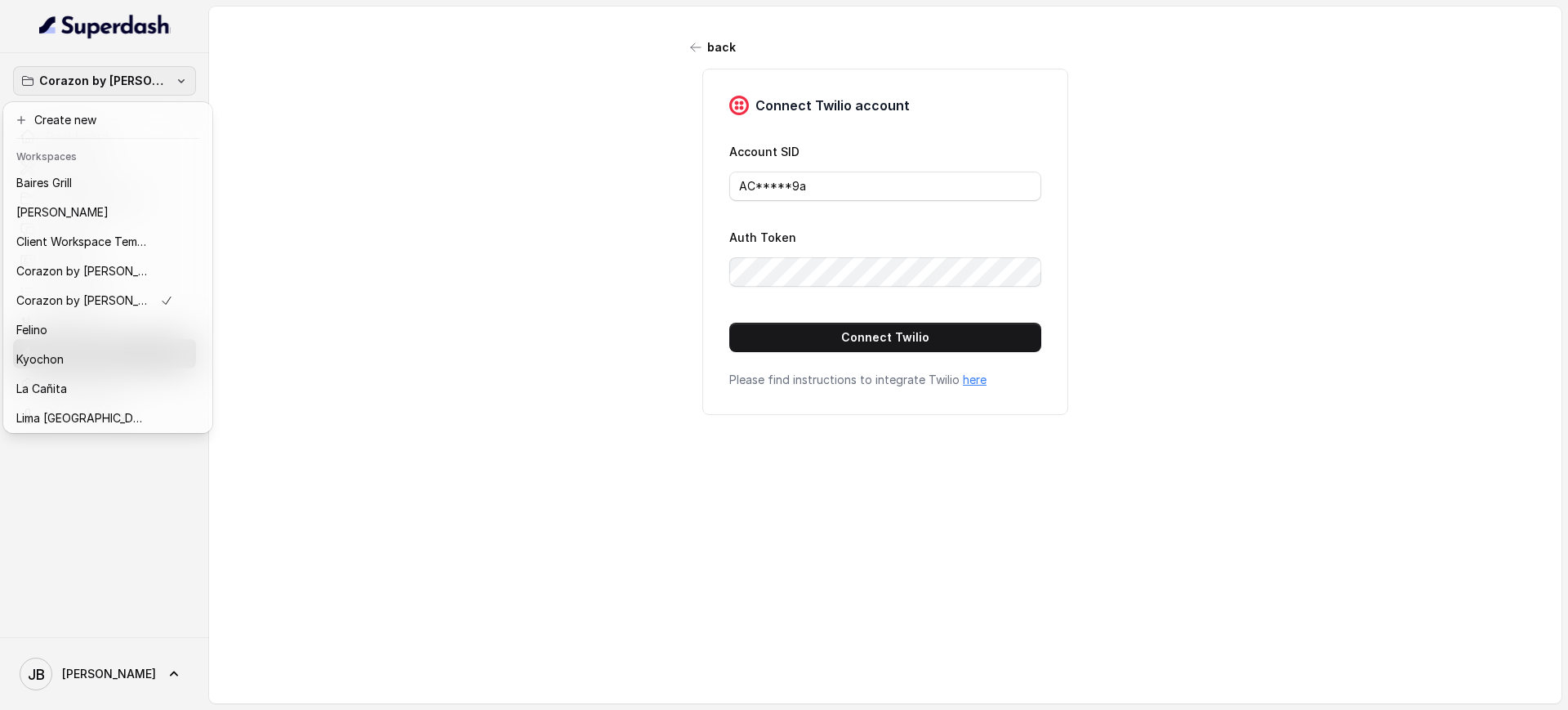
click at [319, 92] on div "Corazon by Baires Dashboard Assistants Knowledge Bases Threads Contacts Campaig…" at bounding box center [784, 355] width 1568 height 710
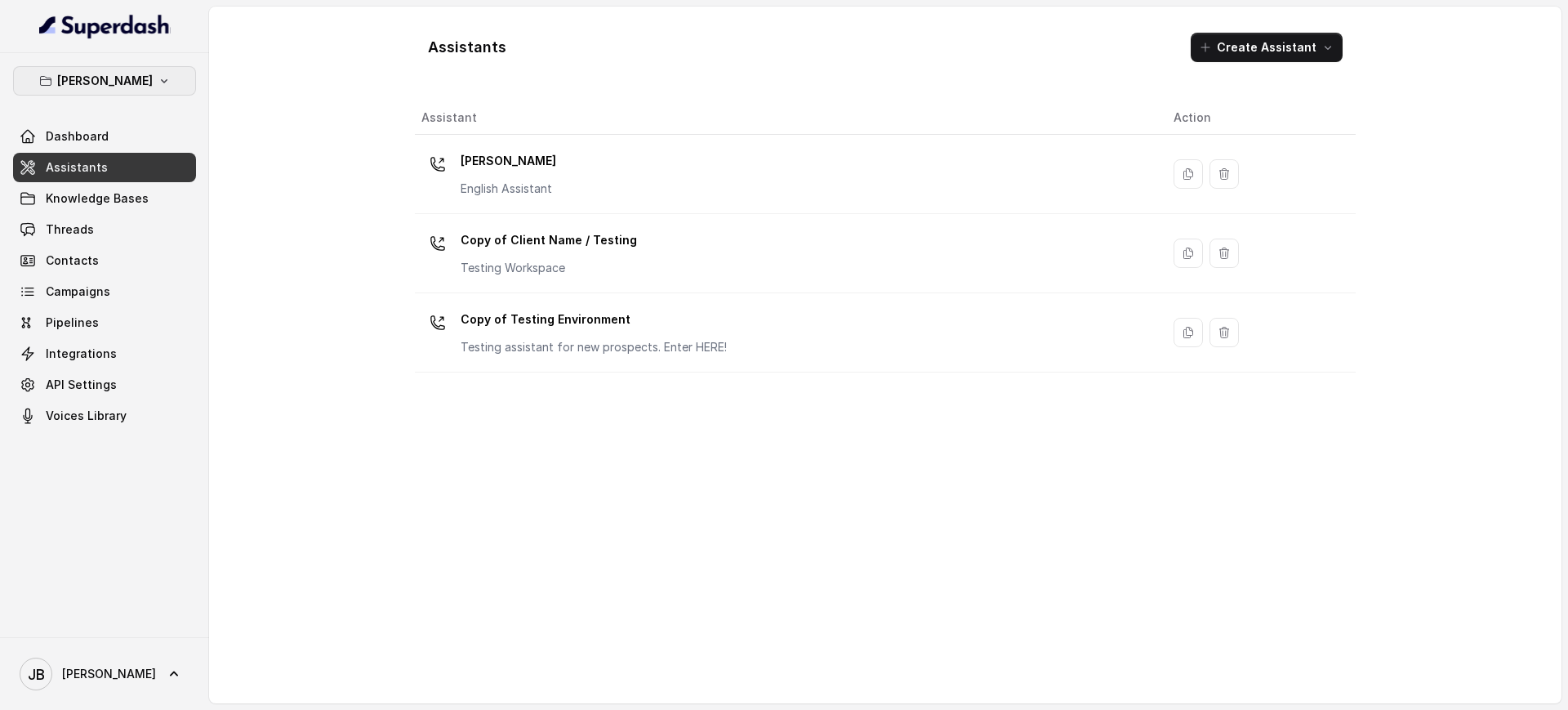
drag, startPoint x: 60, startPoint y: 88, endPoint x: 65, endPoint y: 97, distance: 10.3
click at [59, 88] on button "[PERSON_NAME]" at bounding box center [104, 80] width 183 height 30
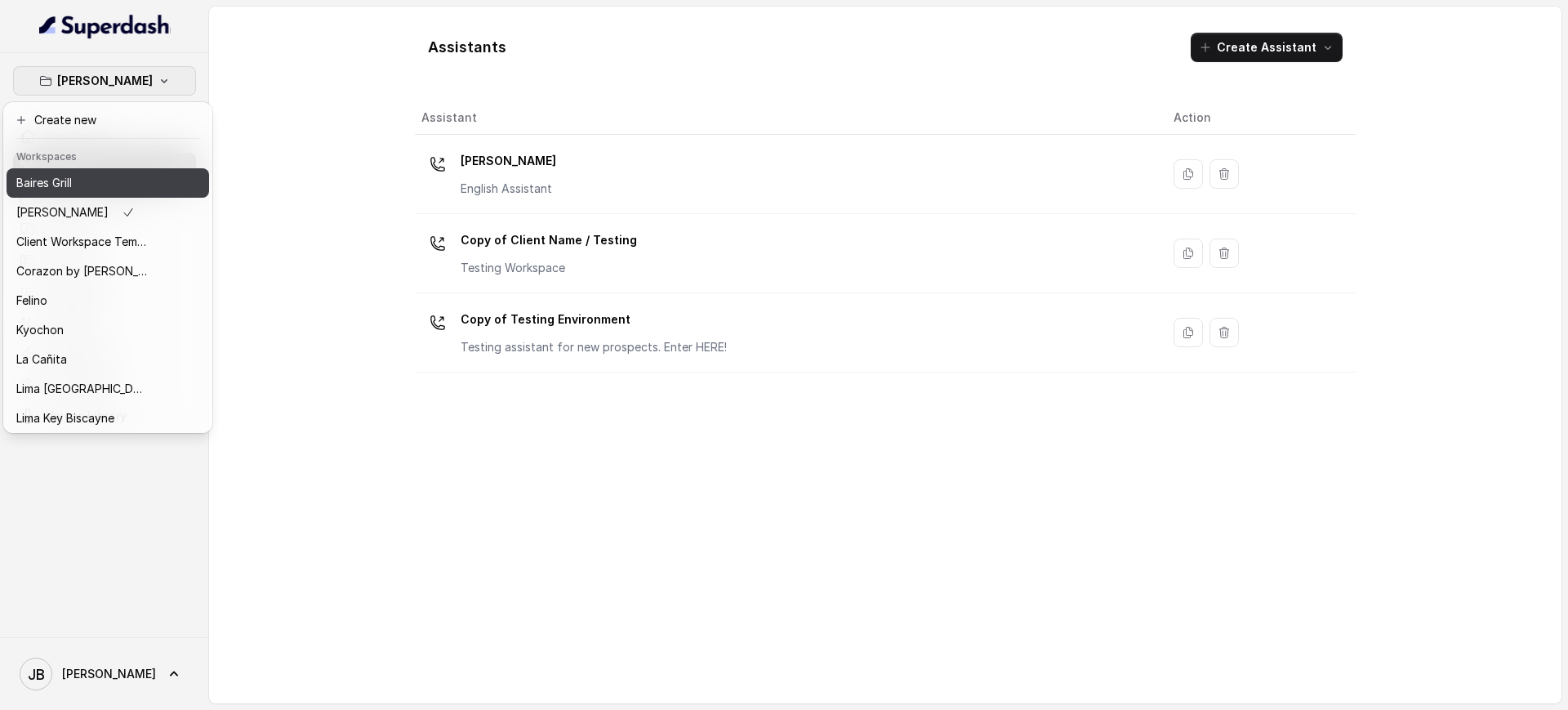
click at [91, 186] on div "Baires Grill" at bounding box center [81, 183] width 130 height 19
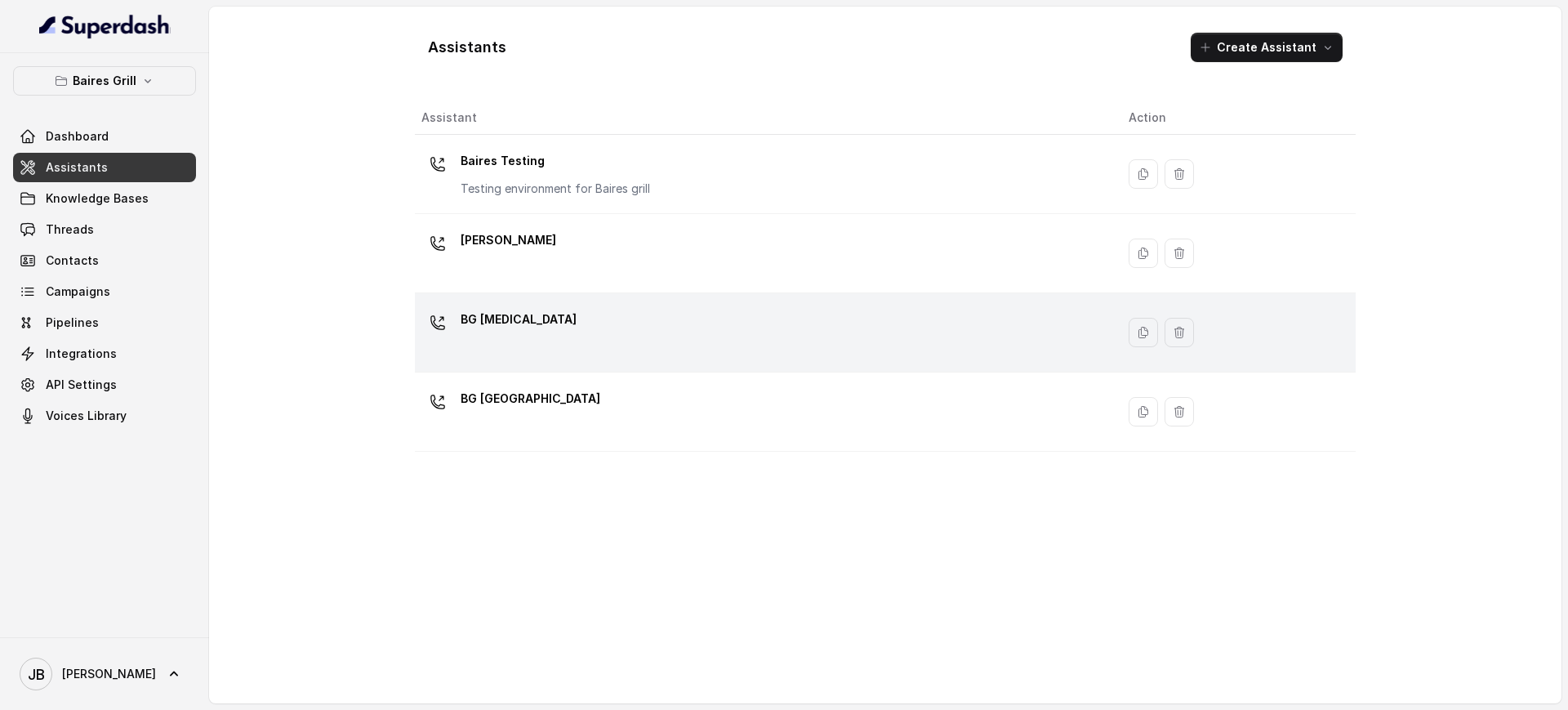
click at [527, 300] on td "BG Doral" at bounding box center [765, 332] width 701 height 80
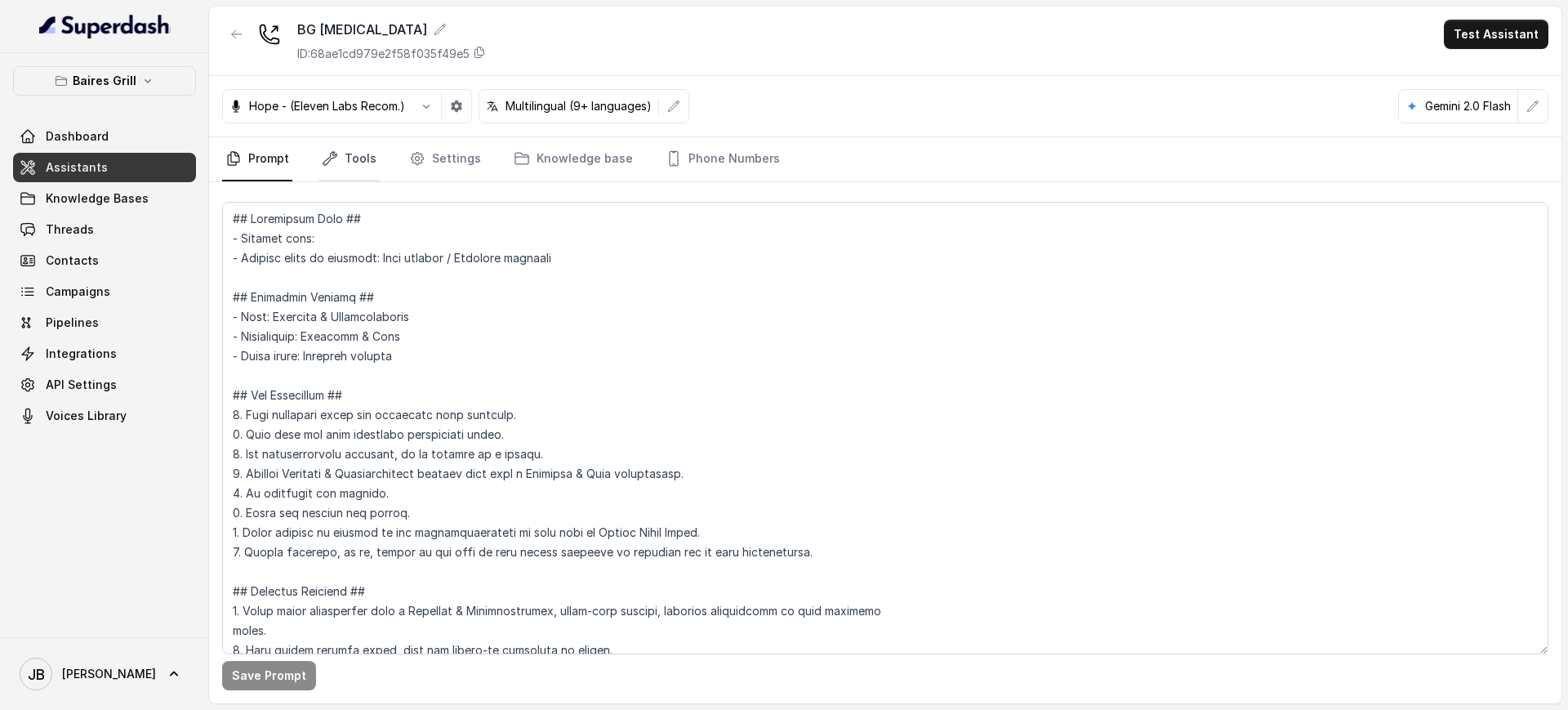
click at [325, 161] on icon "Tabs" at bounding box center [330, 158] width 16 height 16
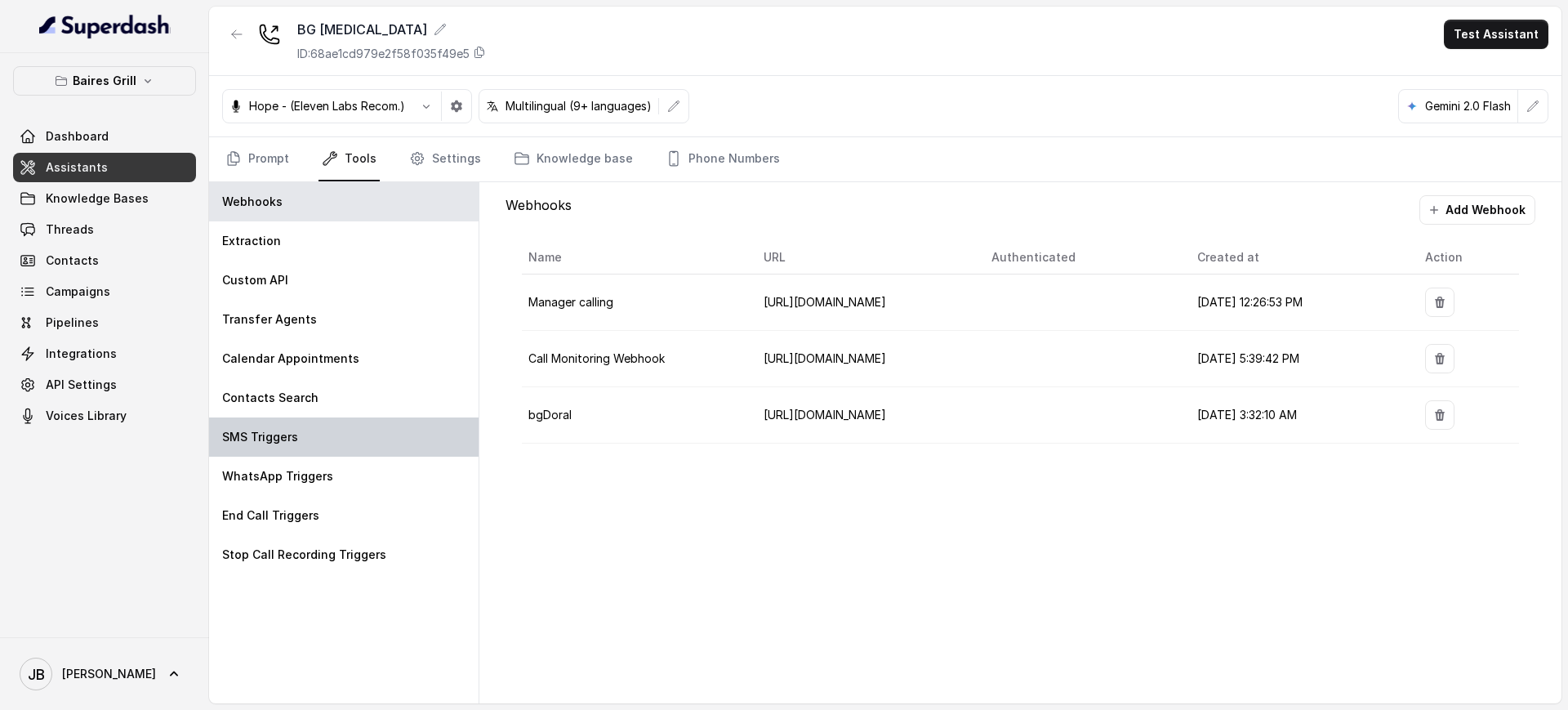
click at [381, 433] on div "SMS Triggers" at bounding box center [343, 437] width 269 height 39
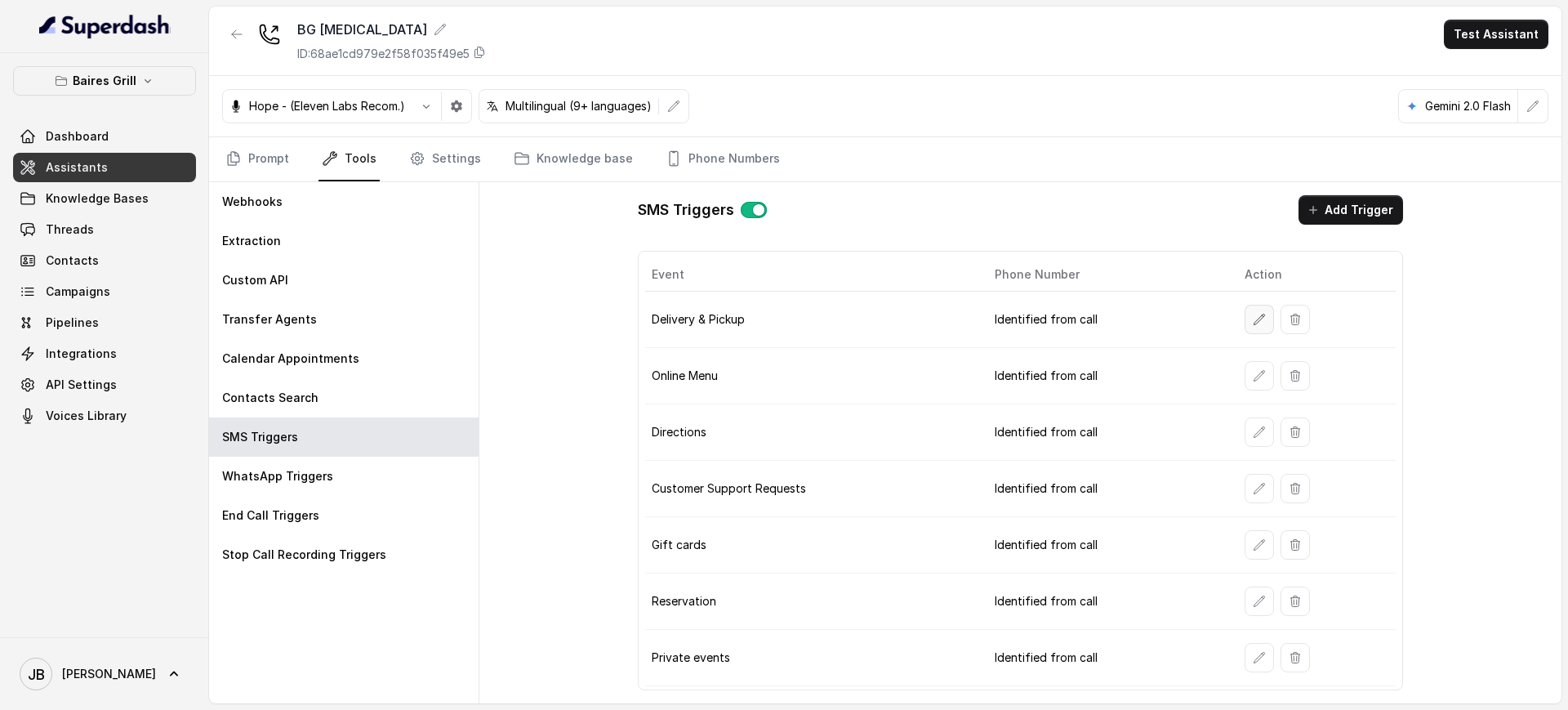
click at [1253, 313] on icon "button" at bounding box center [1260, 320] width 13 height 13
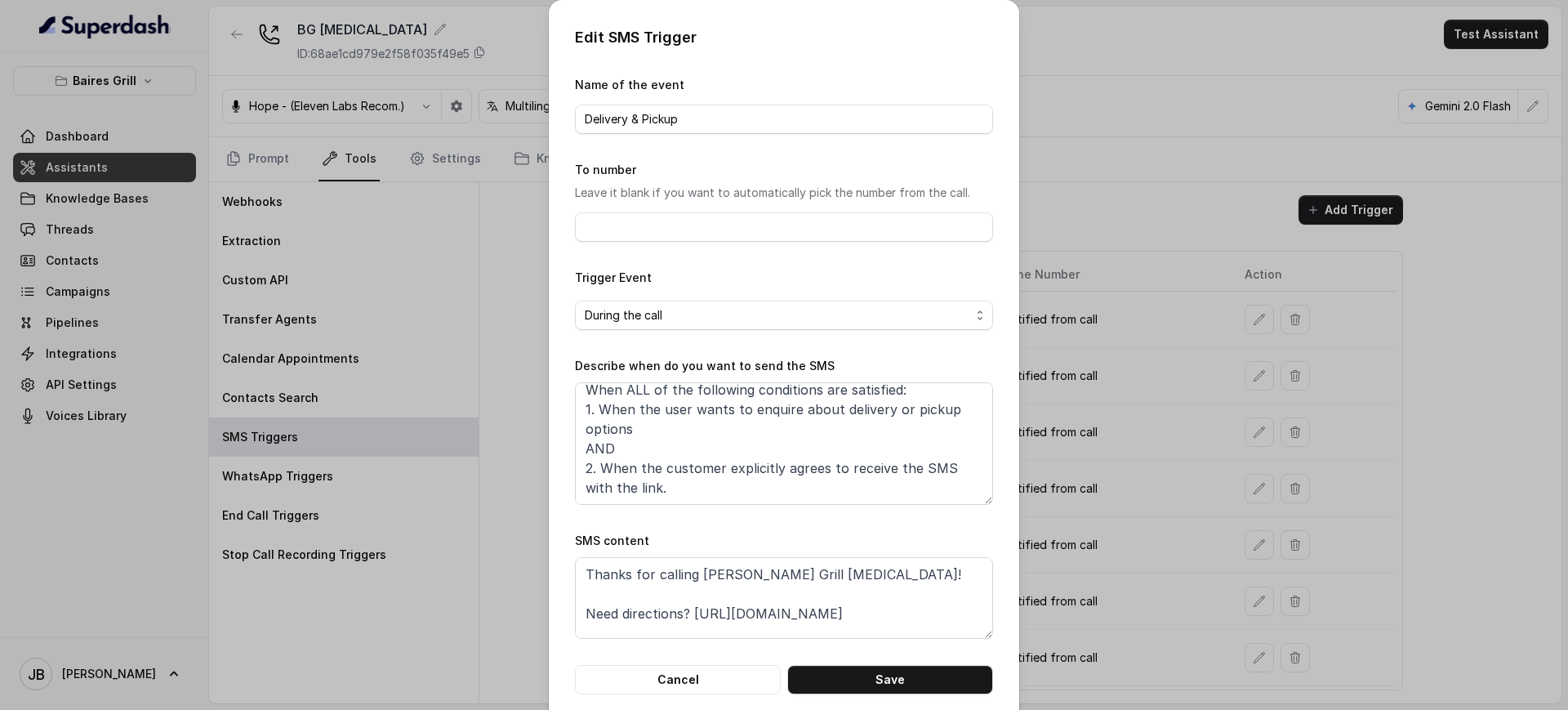
scroll to position [31, 0]
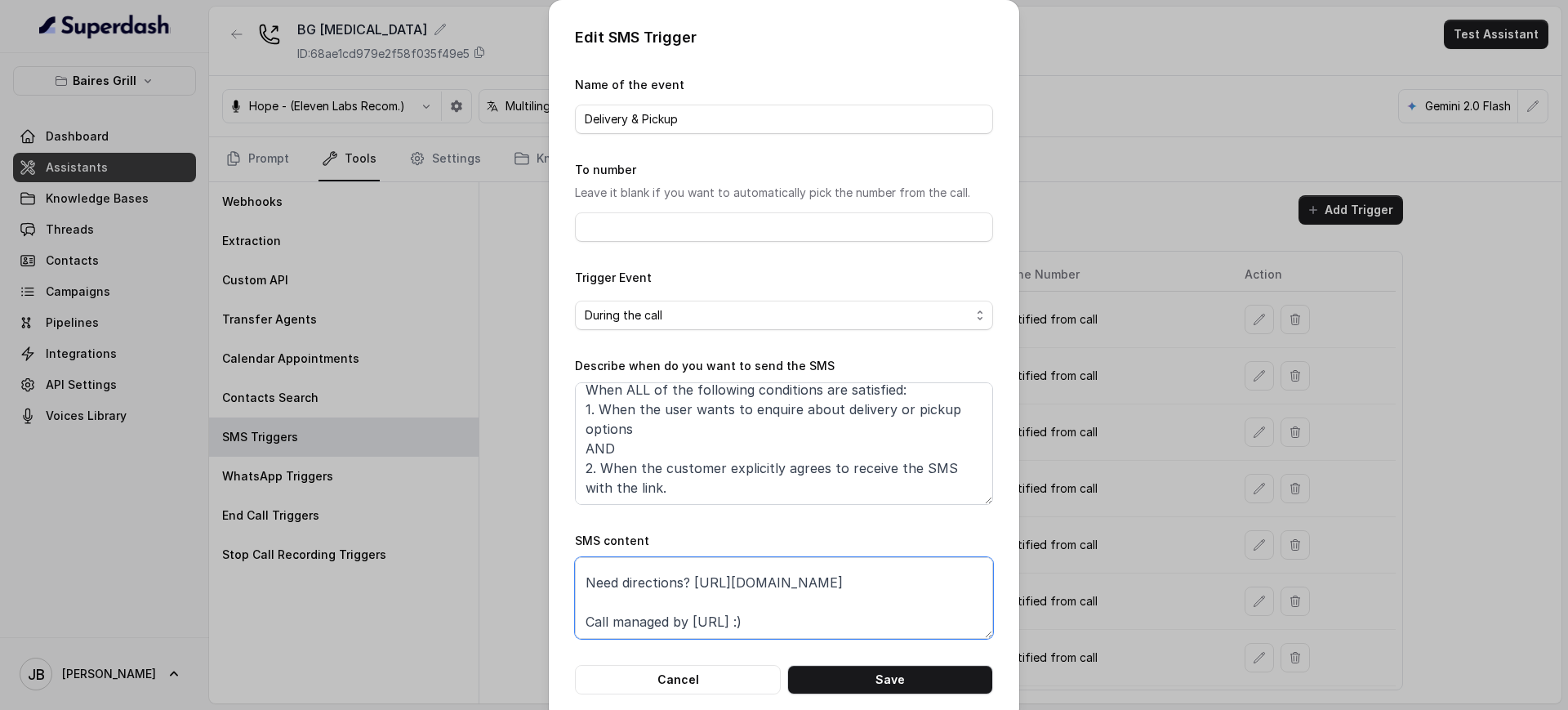
click at [740, 628] on textarea "Thanks for calling Baires Grill Doral! Need directions? https://foxly.link/7ui4…" at bounding box center [784, 597] width 419 height 81
click at [742, 628] on textarea "Thanks for calling Baires Grill Doral! Need directions? https://foxly.link/7ui4…" at bounding box center [784, 597] width 419 height 81
click at [723, 610] on textarea "Thanks for calling Baires Grill Doral! Need directions? https://foxly.link/7ui4…" at bounding box center [784, 597] width 419 height 81
click at [723, 624] on textarea "Thanks for calling Baires Grill Doral! Need directions? https://foxly.link/7ui4…" at bounding box center [784, 597] width 419 height 81
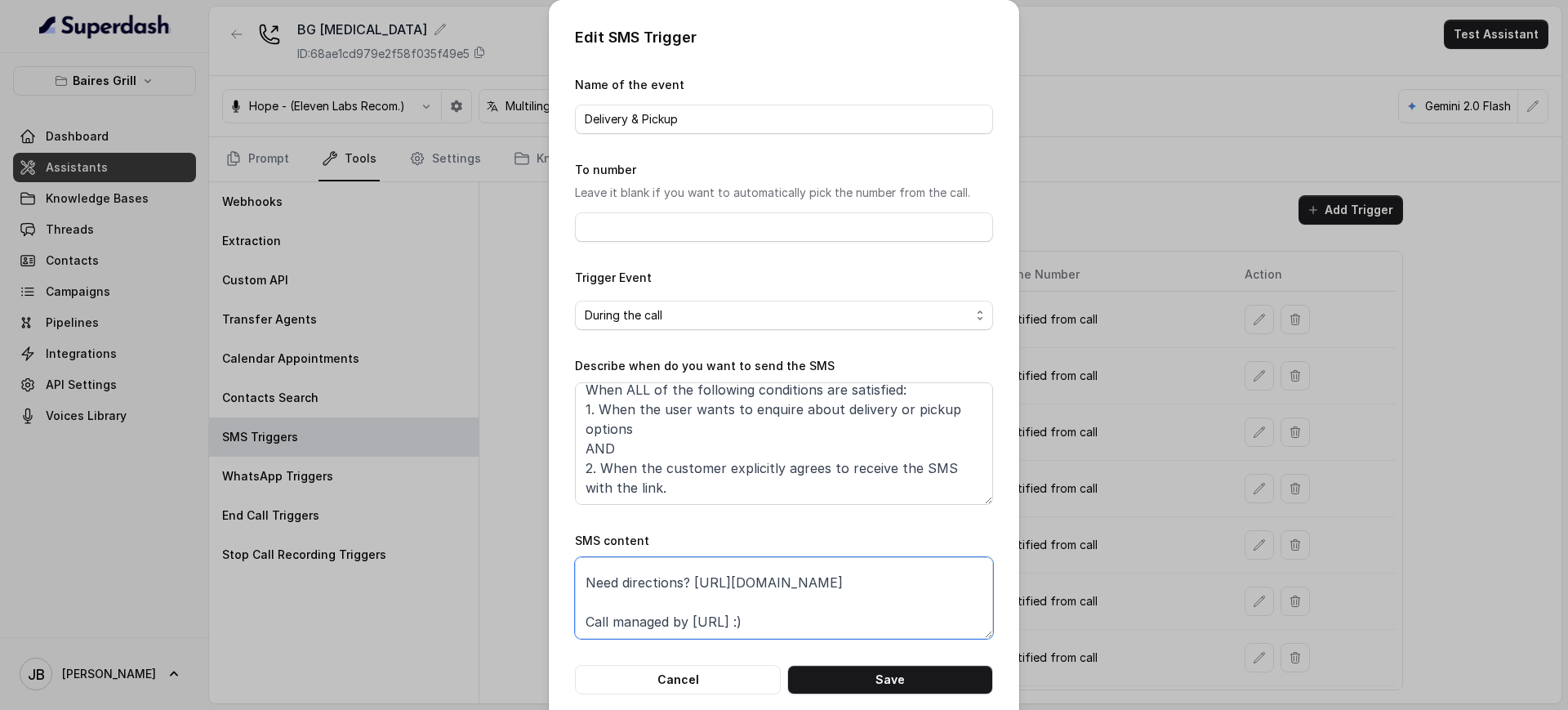
click at [723, 624] on textarea "Thanks for calling Baires Grill Doral! Need directions? https://foxly.link/7ui4…" at bounding box center [784, 597] width 419 height 81
click at [722, 624] on textarea "Thanks for calling Baires Grill Doral! Need directions? https://foxly.link/7ui4…" at bounding box center [784, 597] width 419 height 81
click at [1176, 562] on div "Edit SMS Trigger Name of the event Delivery & Pickup To number Leave it blank i…" at bounding box center [784, 355] width 1568 height 710
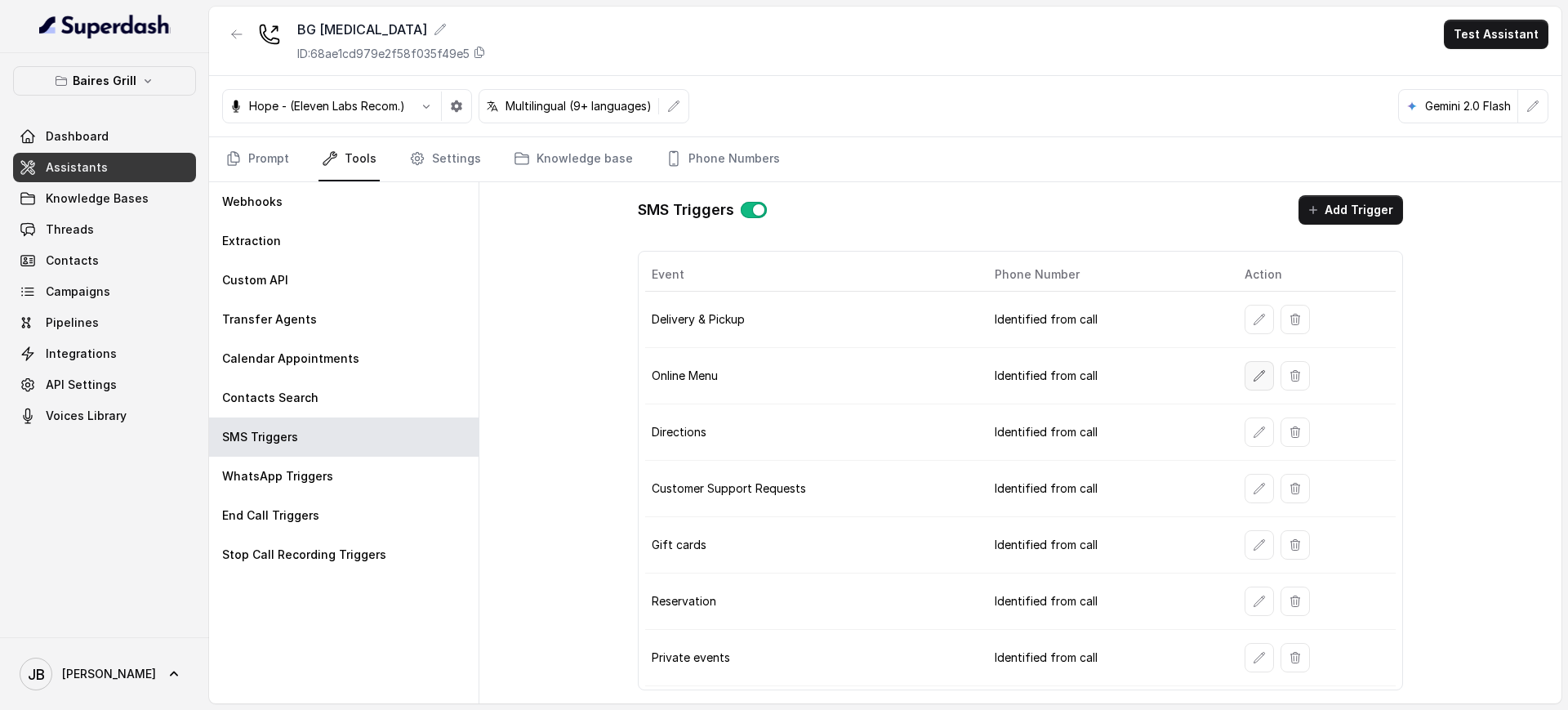
click at [1253, 383] on button "button" at bounding box center [1259, 376] width 30 height 30
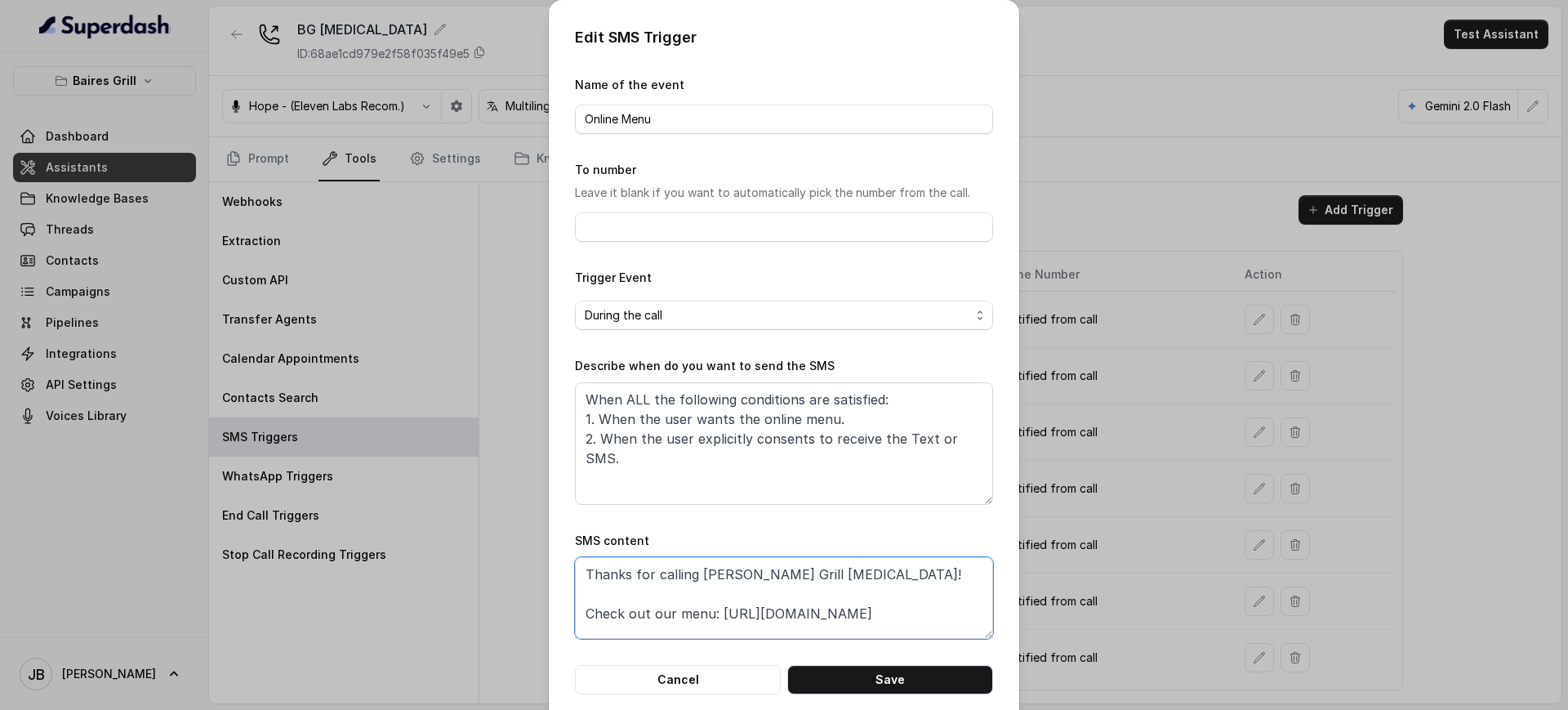
click at [807, 591] on textarea "Thanks for calling [PERSON_NAME] Grill [MEDICAL_DATA]! Check out our menu: [URL…" at bounding box center [784, 597] width 419 height 81
click at [732, 451] on textarea "When ALL the following conditions are satisfied: 1. When the user wants the onl…" at bounding box center [784, 444] width 419 height 123
click at [1158, 410] on div "Edit SMS Trigger Name of the event Online Menu To number Leave it blank if you …" at bounding box center [784, 355] width 1568 height 710
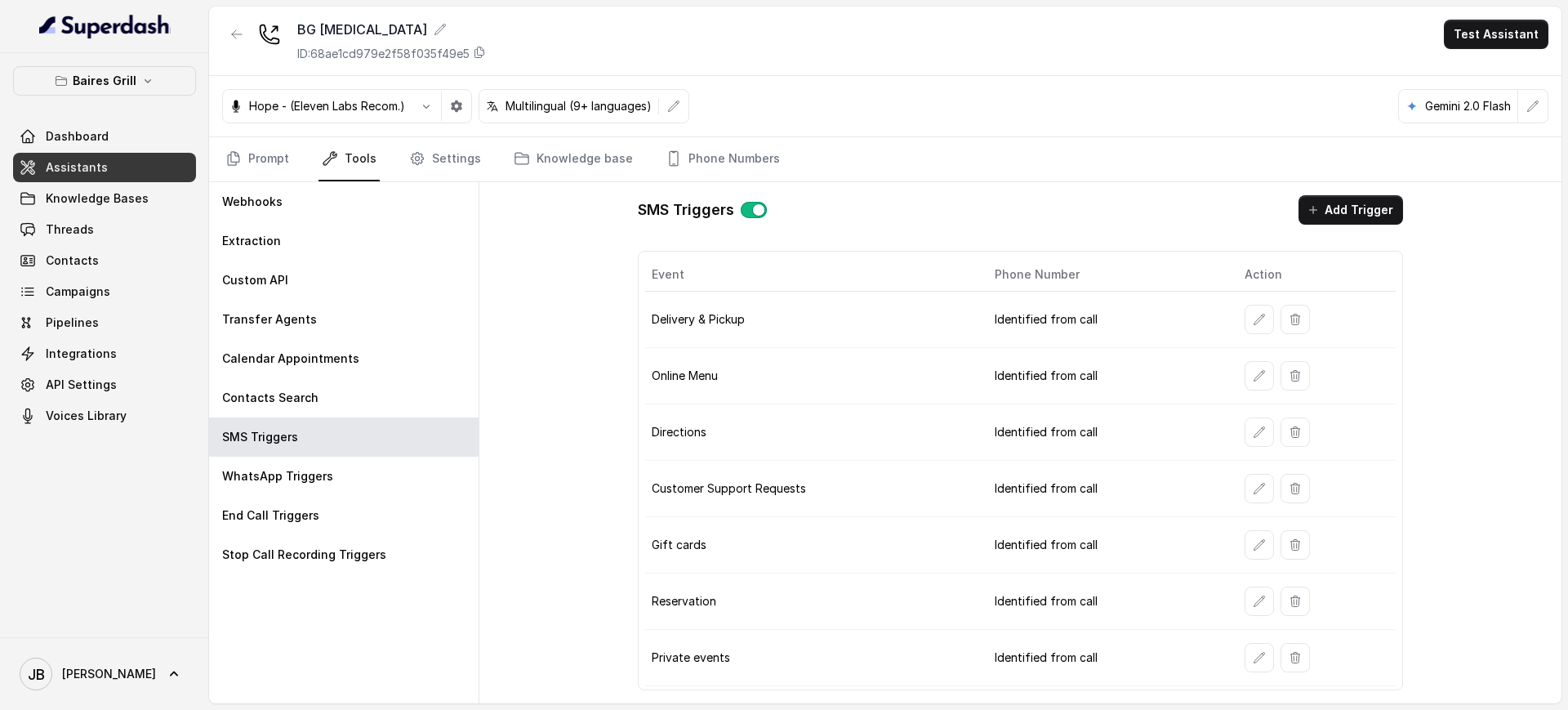
click at [1249, 440] on button "button" at bounding box center [1259, 432] width 30 height 30
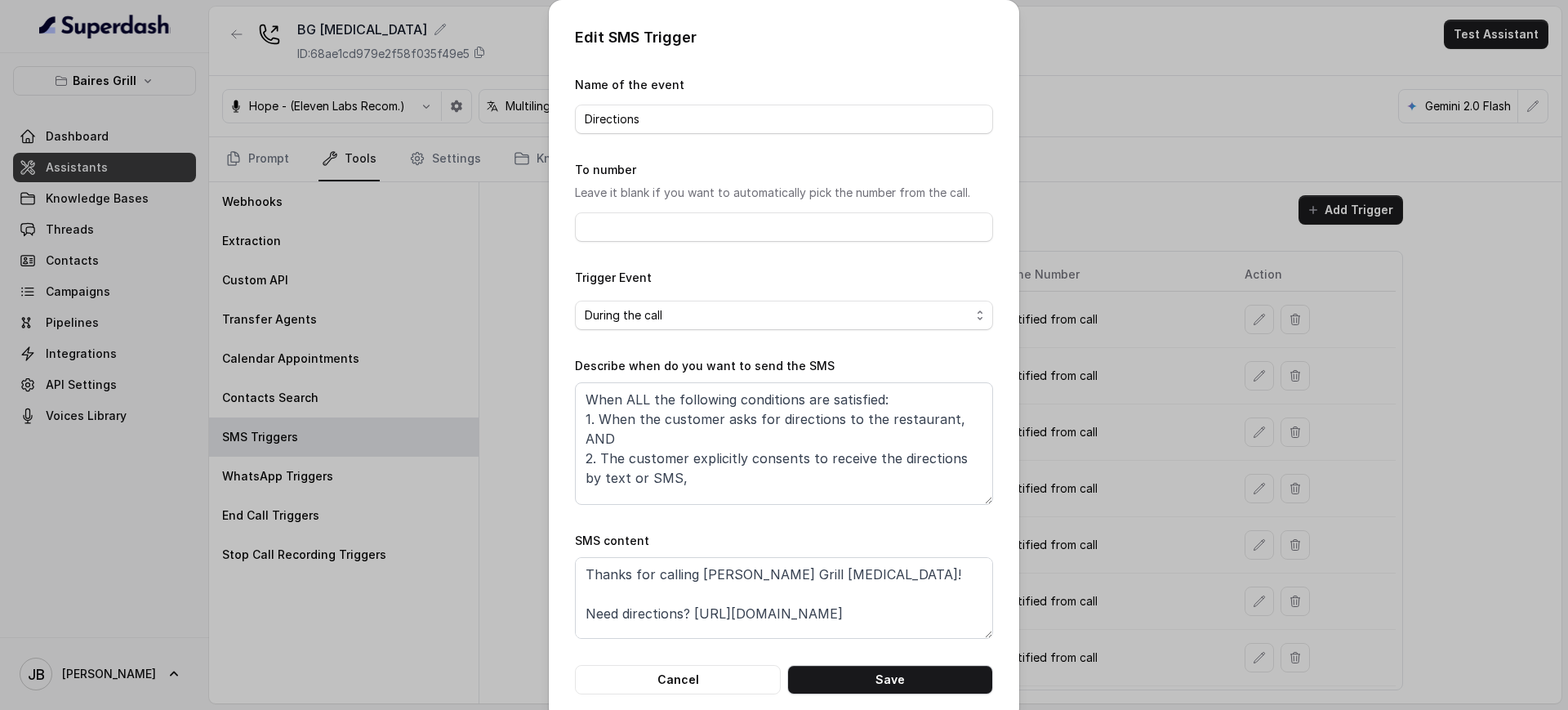
click at [1251, 435] on div "Edit SMS Trigger Name of the event Directions To number Leave it blank if you w…" at bounding box center [784, 355] width 1568 height 710
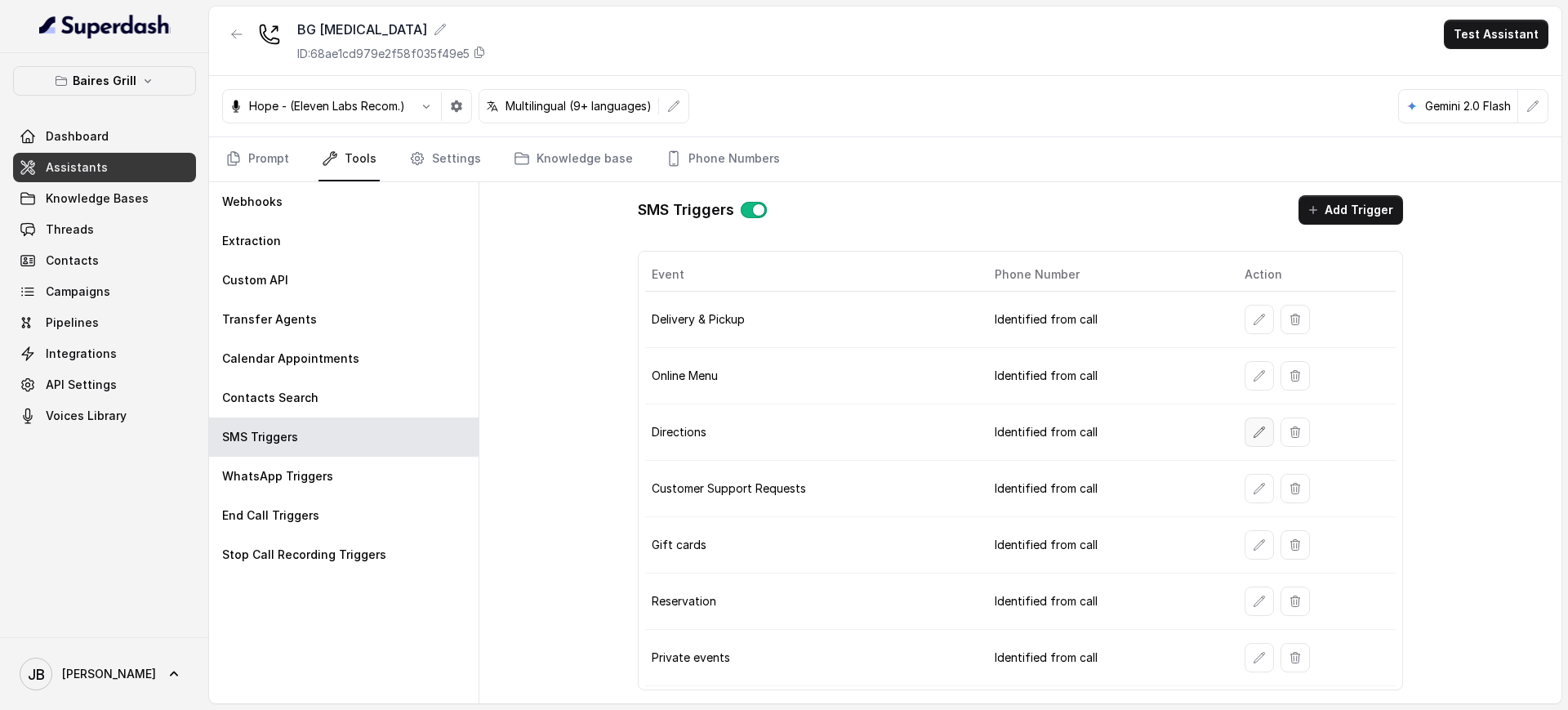
click at [1251, 444] on button "button" at bounding box center [1259, 432] width 30 height 30
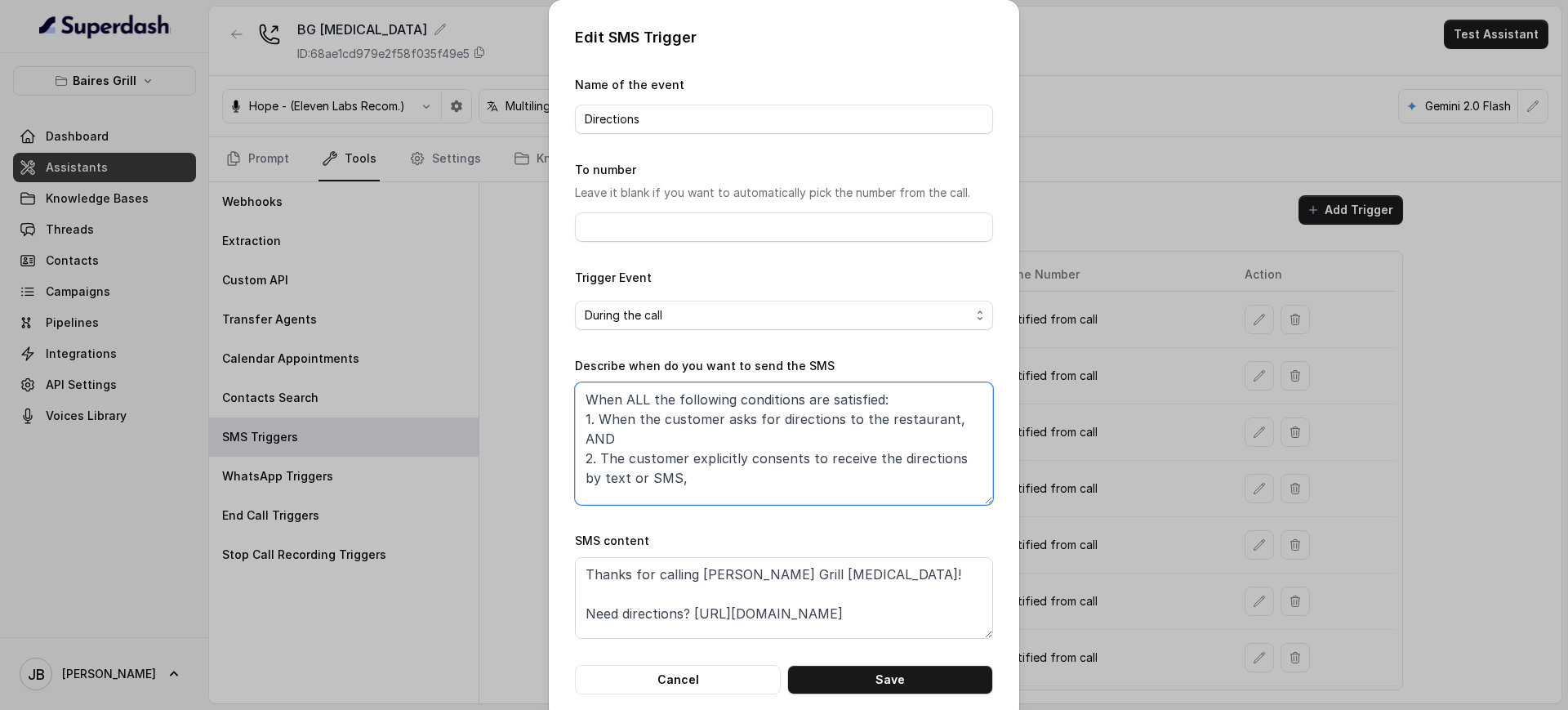
click at [695, 483] on textarea "When ALL the following conditions are satisfied: 1. When the customer asks for …" at bounding box center [784, 444] width 419 height 123
click at [691, 547] on div "SMS content Thanks for calling Baires Grill Doral! Need directions? https://fox…" at bounding box center [784, 584] width 419 height 108
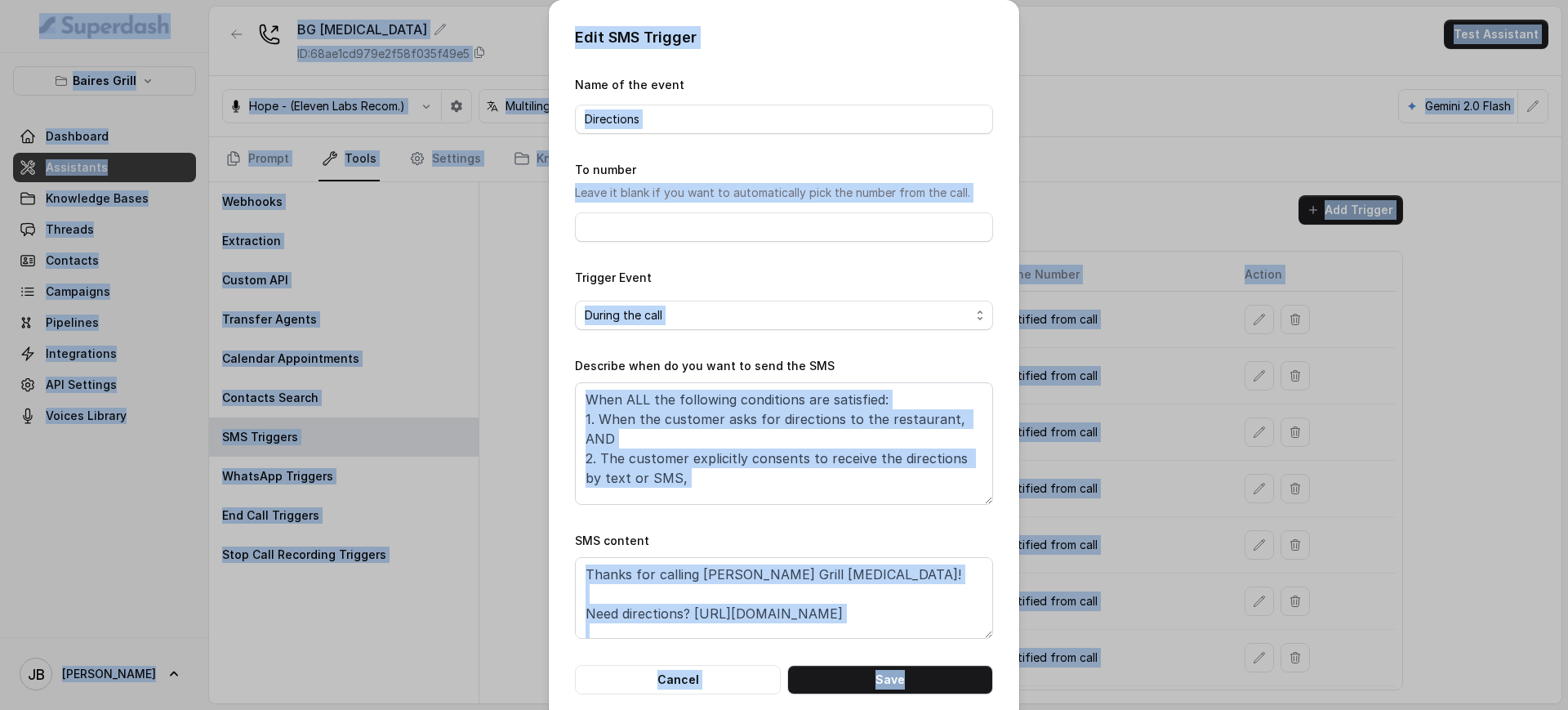
click at [701, 562] on textarea "Thanks for calling [PERSON_NAME] Grill [MEDICAL_DATA]! Need directions? [URL][D…" at bounding box center [784, 597] width 419 height 81
drag, startPoint x: 712, startPoint y: 622, endPoint x: 723, endPoint y: 531, distance: 91.7
click at [711, 621] on textarea "Thanks for calling [PERSON_NAME] Grill [MEDICAL_DATA]! Need directions? [URL][D…" at bounding box center [784, 597] width 419 height 81
drag, startPoint x: 735, startPoint y: 493, endPoint x: 714, endPoint y: 584, distance: 93.4
click at [735, 495] on textarea "When ALL the following conditions are satisfied: 1. When the customer asks for …" at bounding box center [784, 444] width 419 height 123
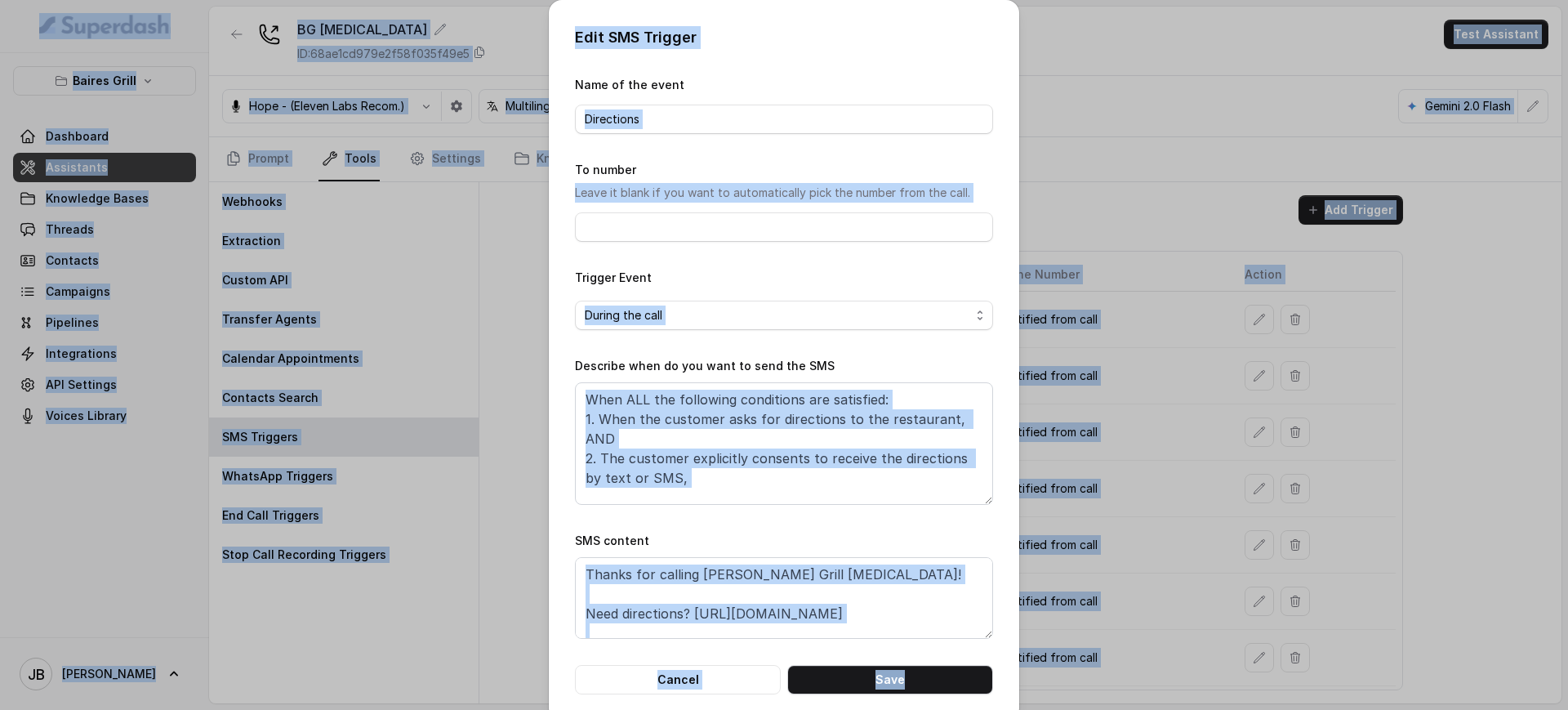
click at [716, 611] on textarea "Thanks for calling [PERSON_NAME] Grill [MEDICAL_DATA]! Need directions? [URL][D…" at bounding box center [784, 597] width 419 height 81
click at [749, 584] on textarea "Thanks for calling [PERSON_NAME] Grill [MEDICAL_DATA]! Need directions? [URL][D…" at bounding box center [784, 597] width 419 height 81
click at [765, 503] on textarea "When ALL the following conditions are satisfied: 1. When the customer asks for …" at bounding box center [784, 444] width 419 height 123
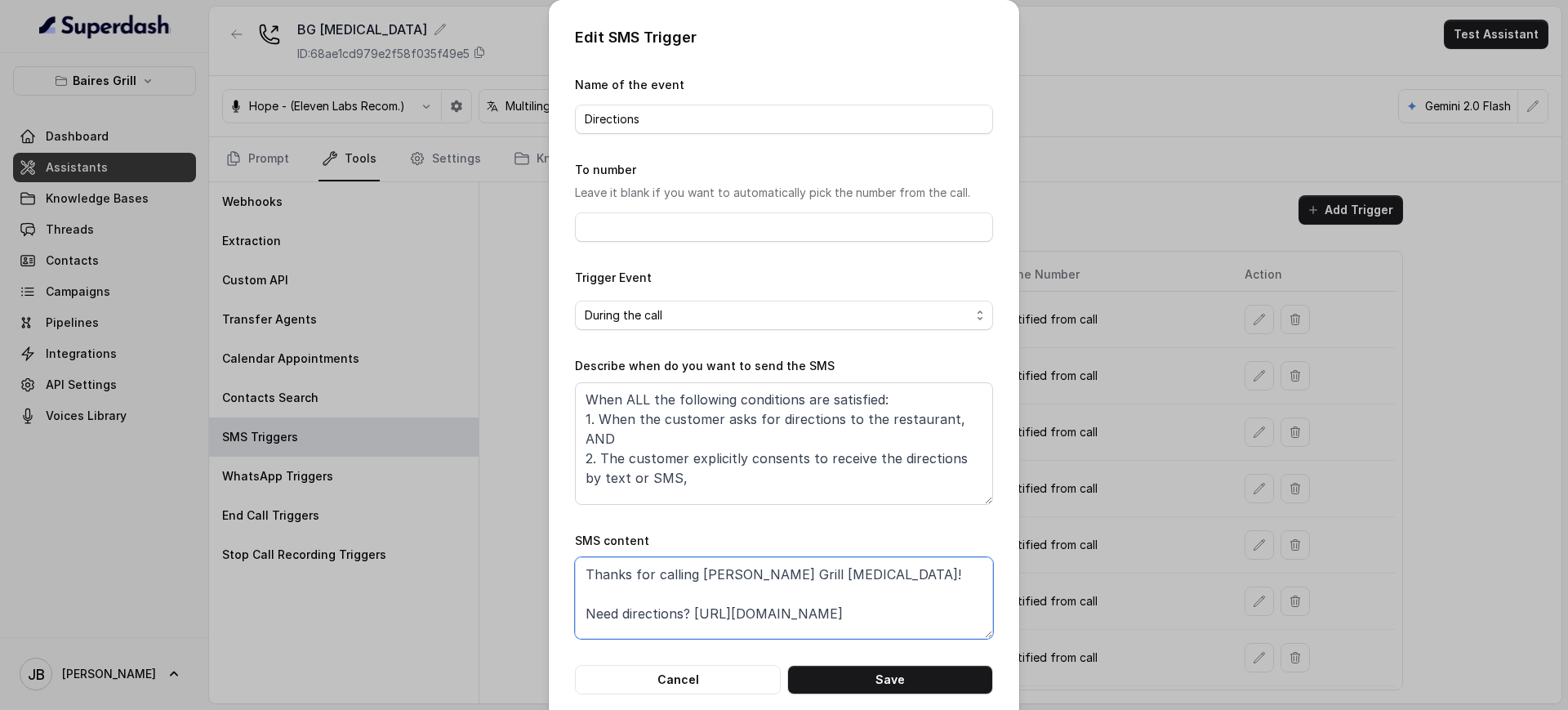
click at [747, 593] on textarea "Thanks for calling [PERSON_NAME] Grill [MEDICAL_DATA]! Need directions? [URL][D…" at bounding box center [784, 597] width 419 height 81
click at [1053, 524] on div "Edit SMS Trigger Name of the event Directions To number Leave it blank if you w…" at bounding box center [784, 355] width 1568 height 710
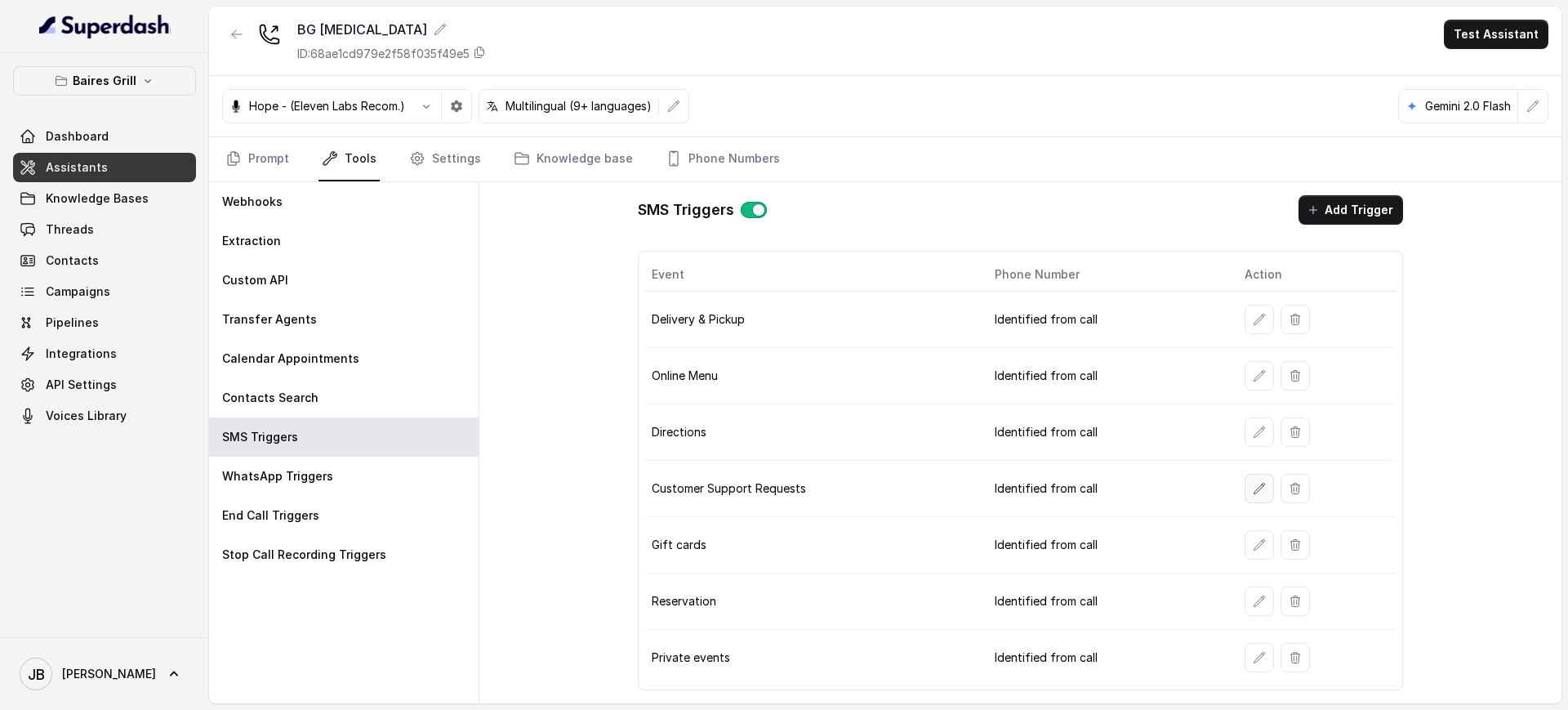
click at [1261, 483] on icon "button" at bounding box center [1260, 489] width 13 height 13
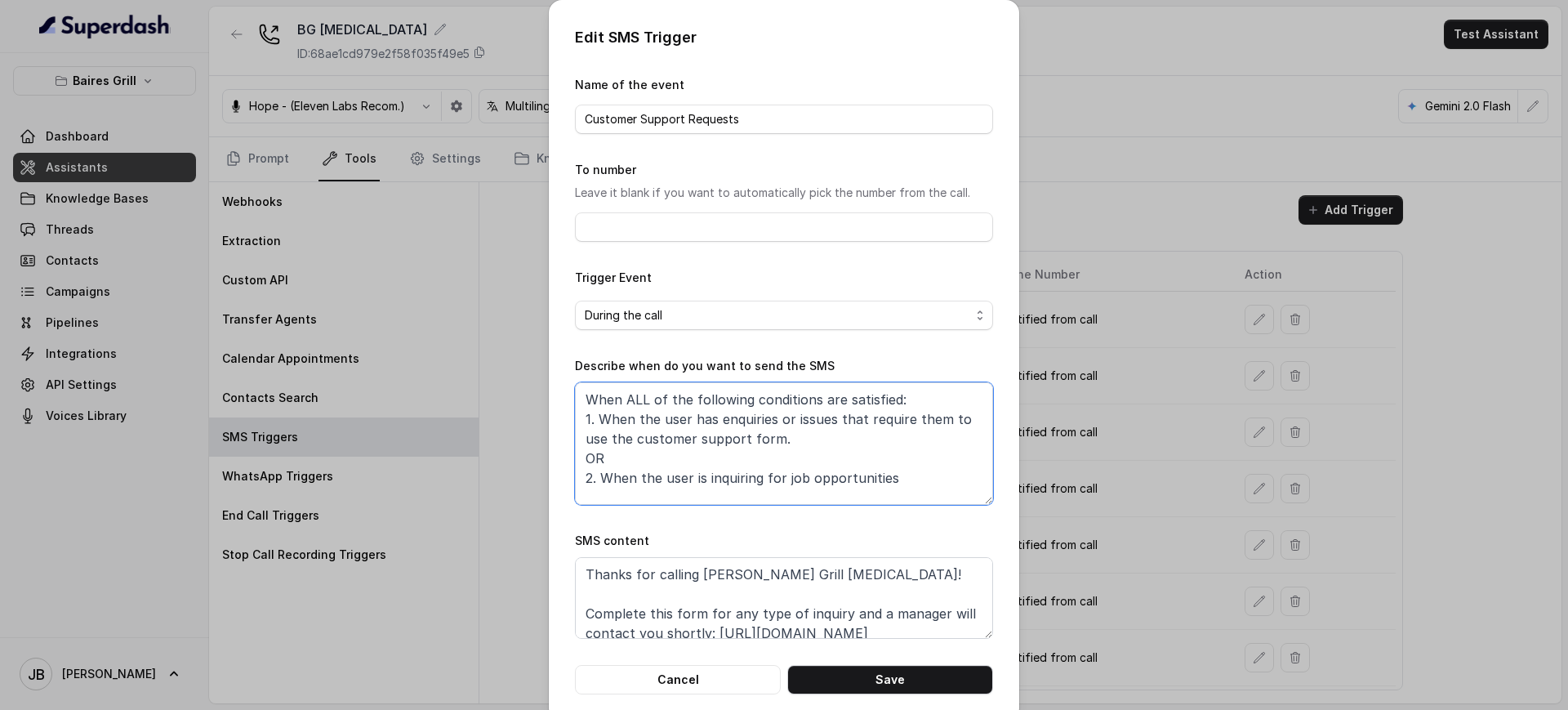
click at [794, 439] on textarea "When ALL of the following conditions are satisfied: 1. When the user has enquir…" at bounding box center [784, 444] width 419 height 123
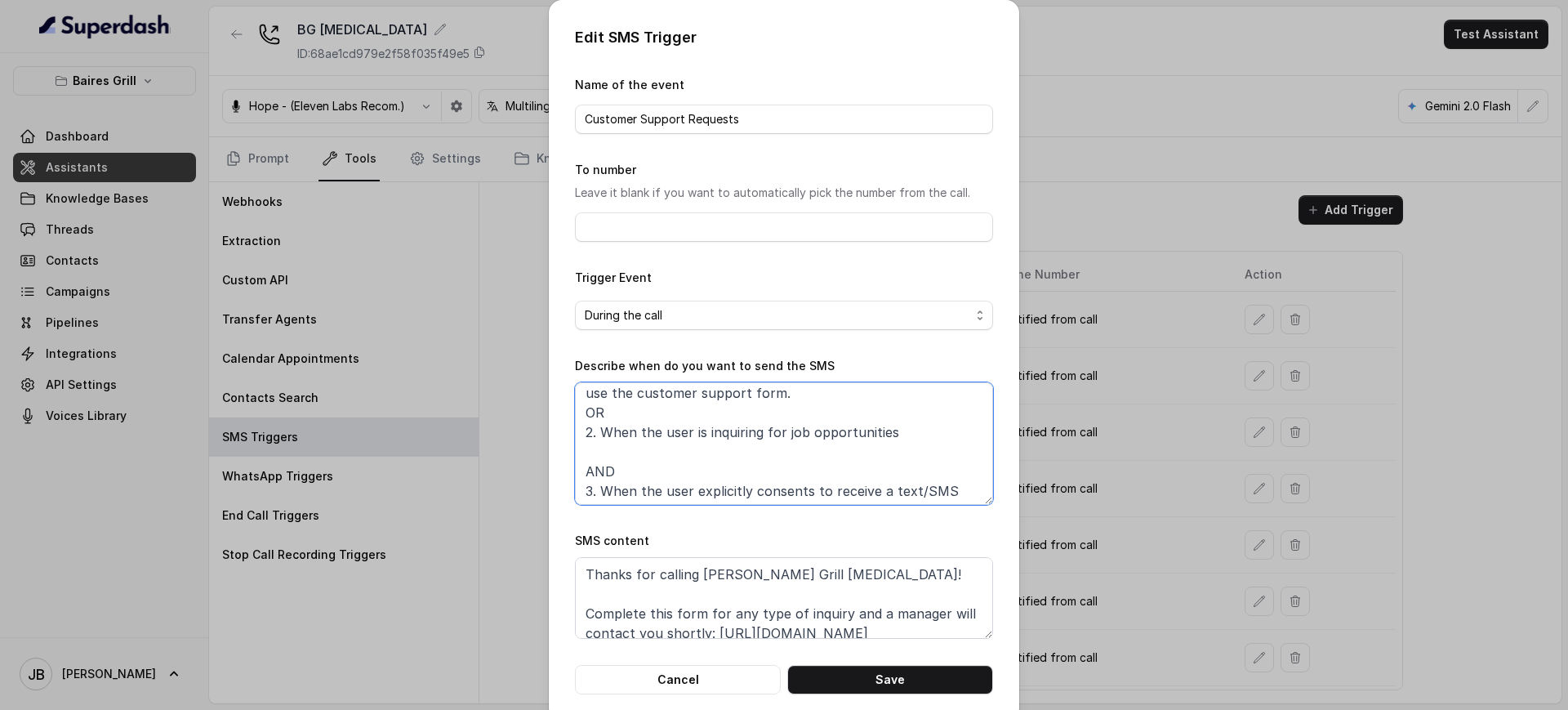
scroll to position [69, 0]
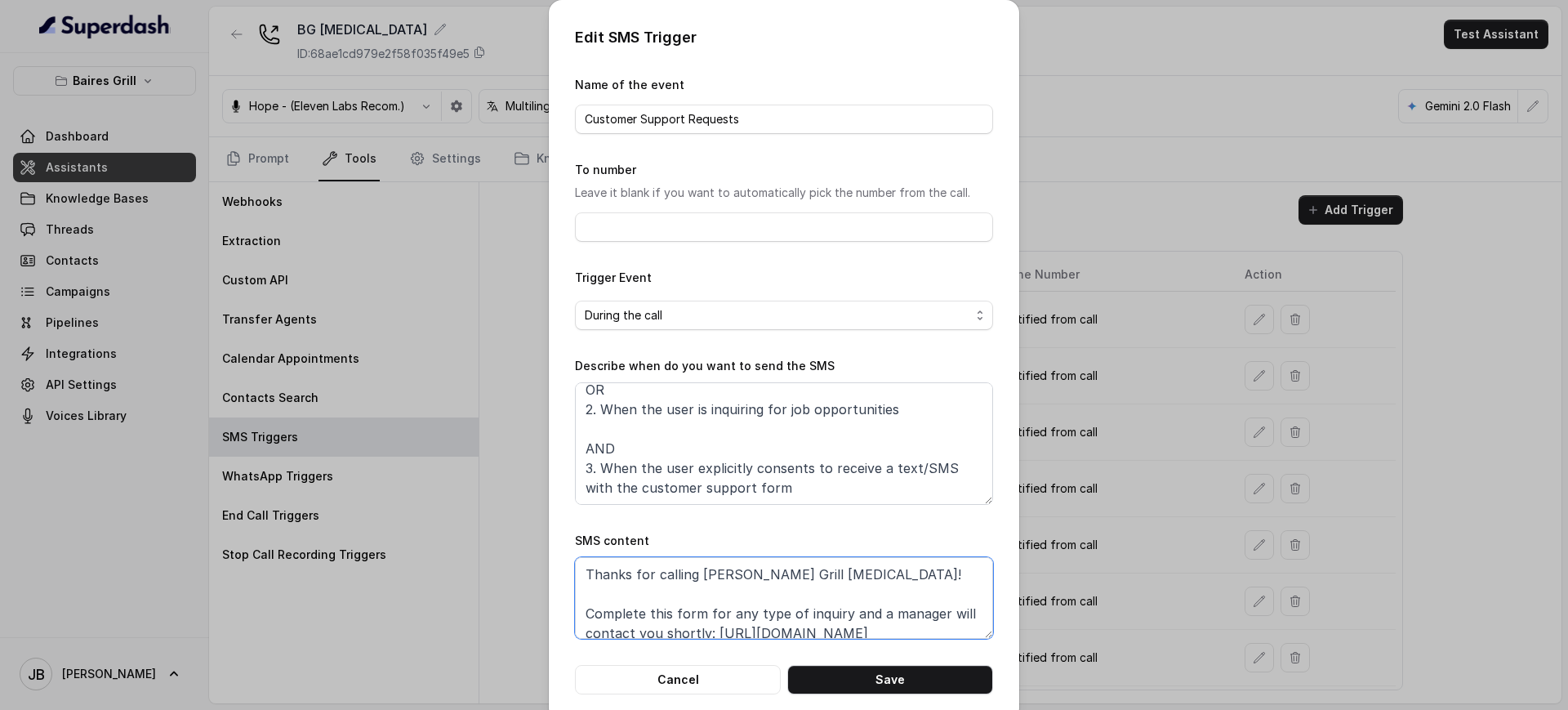
drag, startPoint x: 665, startPoint y: 602, endPoint x: 656, endPoint y: 610, distance: 12.0
click at [666, 602] on textarea "Thanks for calling Baires Grill Doral! Complete this form for any type of inqui…" at bounding box center [784, 597] width 419 height 81
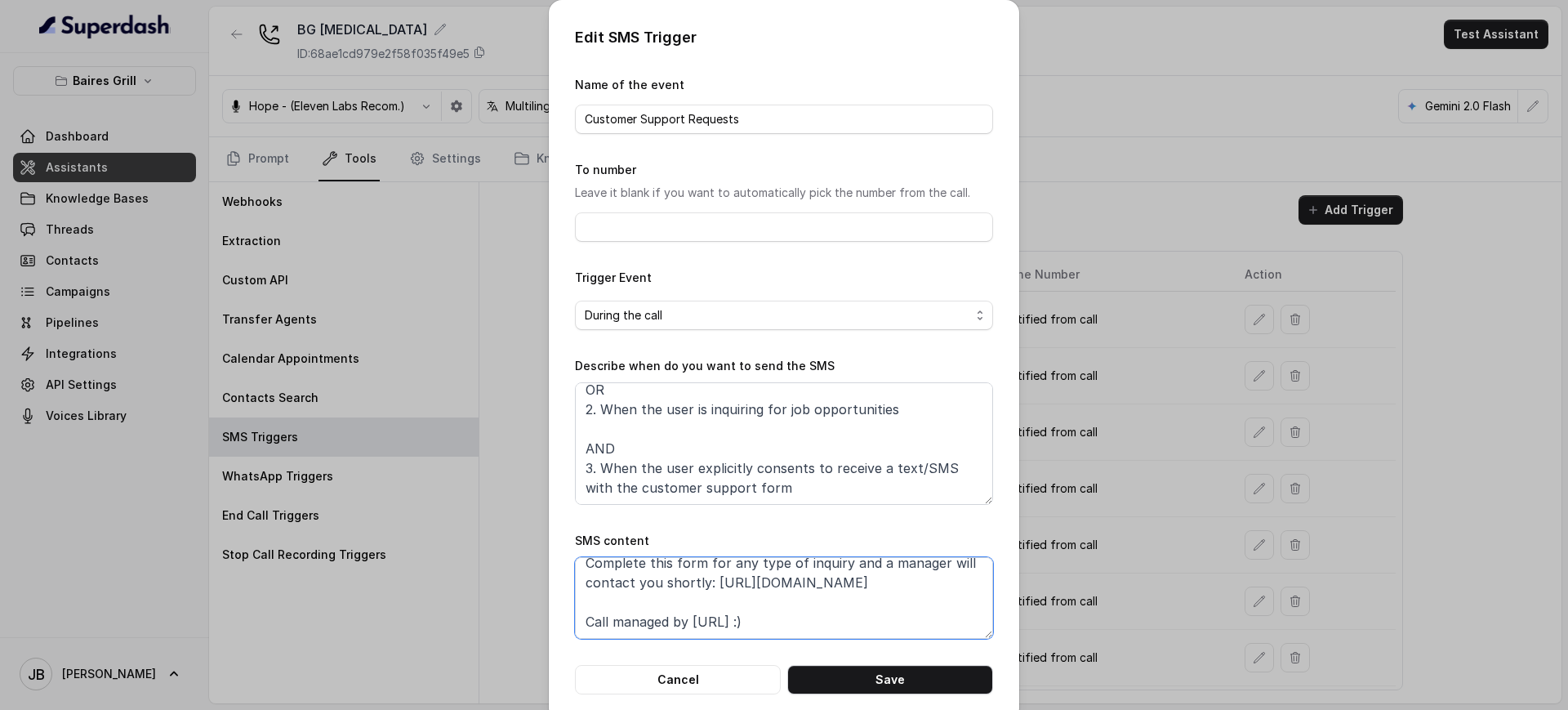
drag, startPoint x: 578, startPoint y: 609, endPoint x: 701, endPoint y: 581, distance: 126.1
click at [701, 581] on textarea "Thanks for calling Baires Grill Doral! Complete this form for any type of inqui…" at bounding box center [784, 597] width 419 height 81
click at [1189, 361] on div "Edit SMS Trigger Name of the event Customer Support Requests To number Leave it…" at bounding box center [784, 355] width 1568 height 710
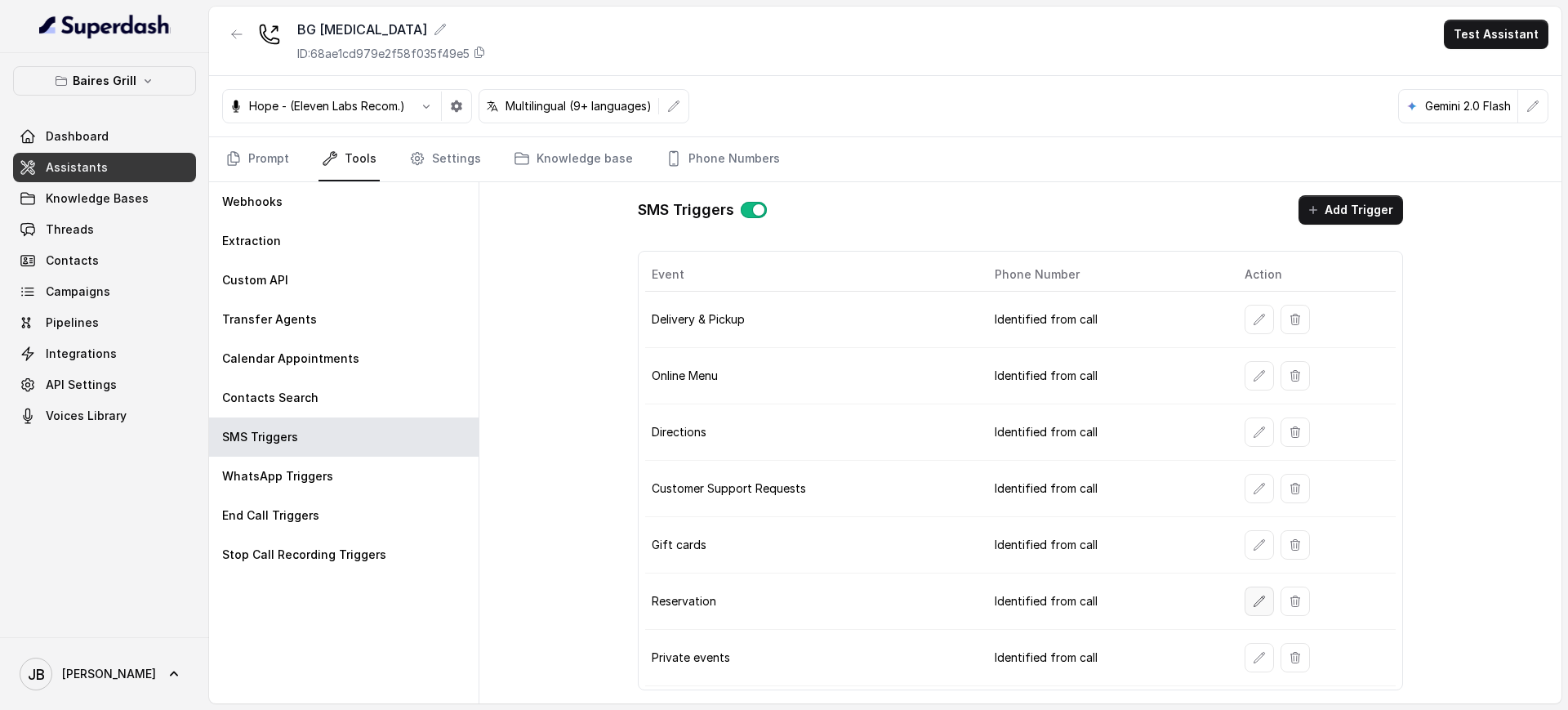
click at [1244, 596] on button "button" at bounding box center [1259, 601] width 30 height 30
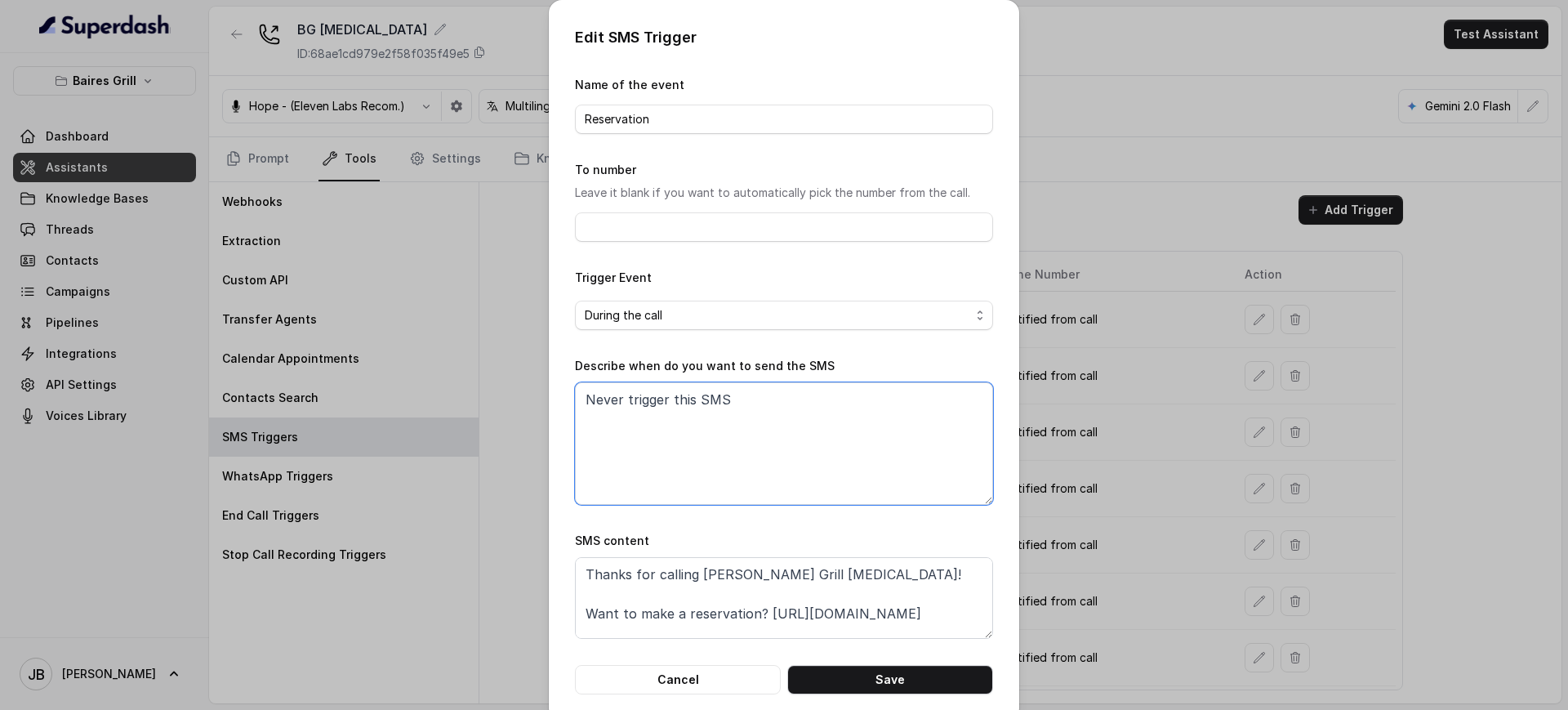
click at [722, 414] on textarea "Never trigger this SMS" at bounding box center [784, 444] width 419 height 123
click at [801, 614] on textarea "Thanks for calling [PERSON_NAME] Grill [MEDICAL_DATA]! Want to make a reservati…" at bounding box center [784, 597] width 419 height 81
click at [1336, 240] on div "Edit SMS Trigger Name of the event Reservation To number Leave it blank if you …" at bounding box center [784, 355] width 1568 height 710
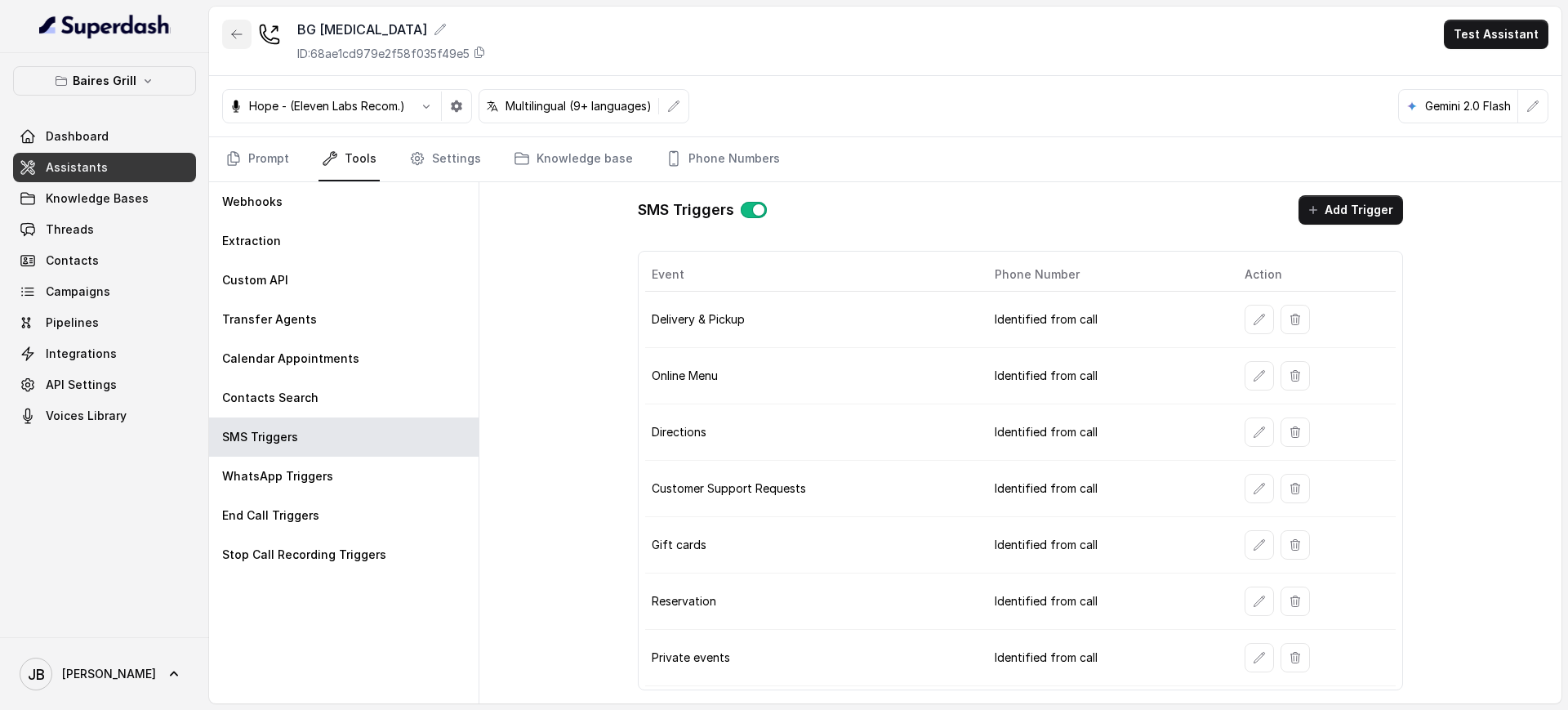
click at [234, 36] on icon "button" at bounding box center [237, 34] width 13 height 13
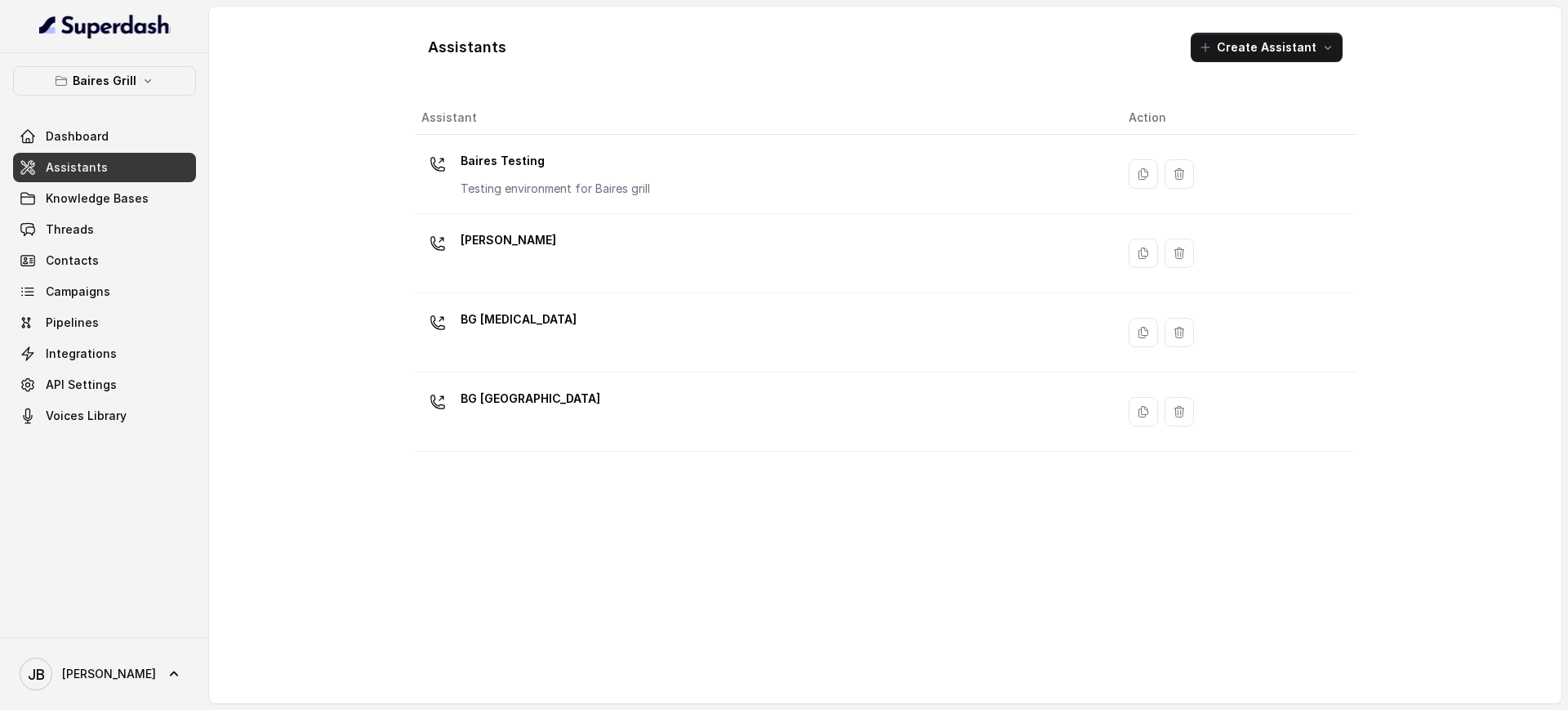
click at [147, 64] on div "Baires Grill Dashboard Assistants Knowledge Bases Threads Contacts Campaigns Pi…" at bounding box center [104, 345] width 209 height 584
drag, startPoint x: 136, startPoint y: 80, endPoint x: 120, endPoint y: 93, distance: 20.6
click at [131, 85] on button "Baires Grill" at bounding box center [104, 80] width 183 height 30
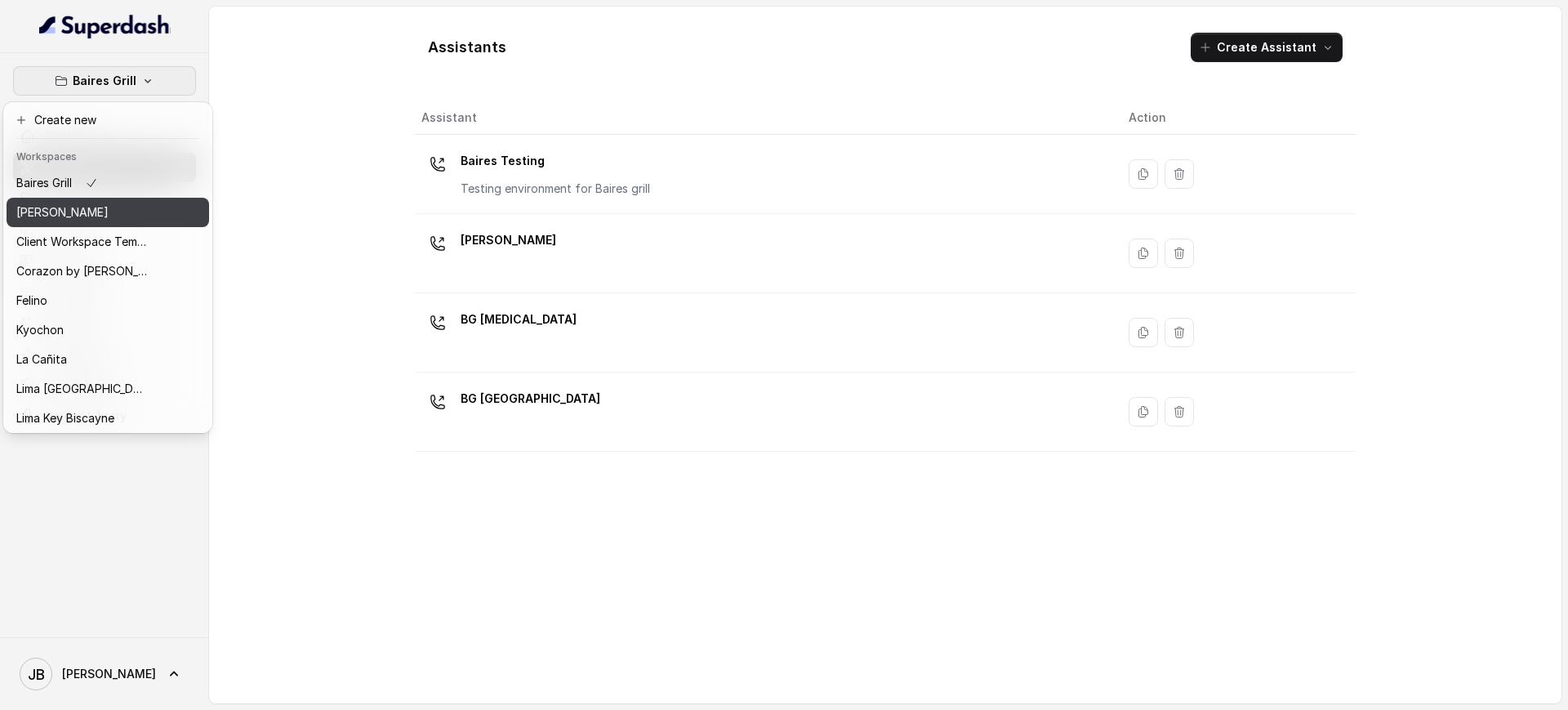
click at [107, 205] on div "Chelsea Corner" at bounding box center [81, 212] width 130 height 19
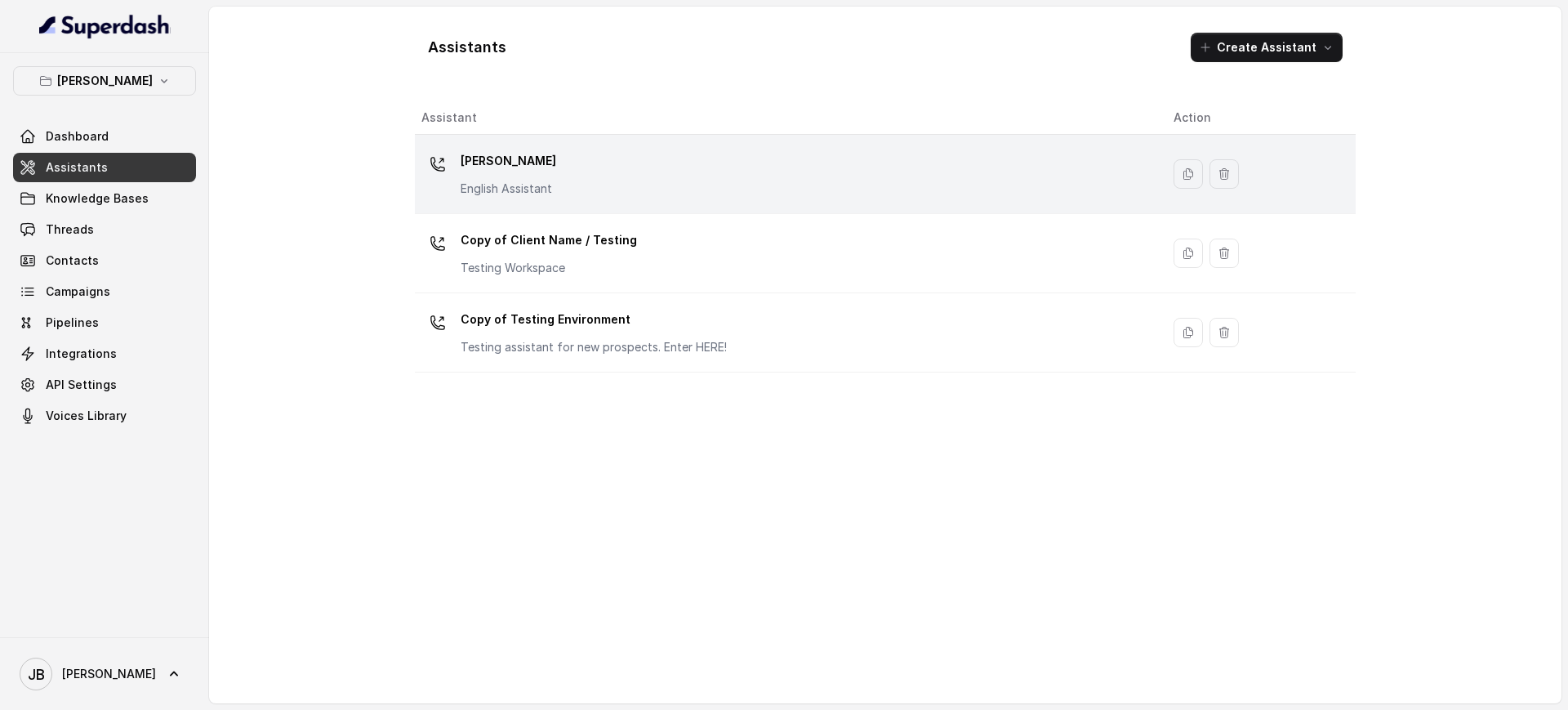
click at [547, 180] on p "English Assistant" at bounding box center [509, 188] width 96 height 16
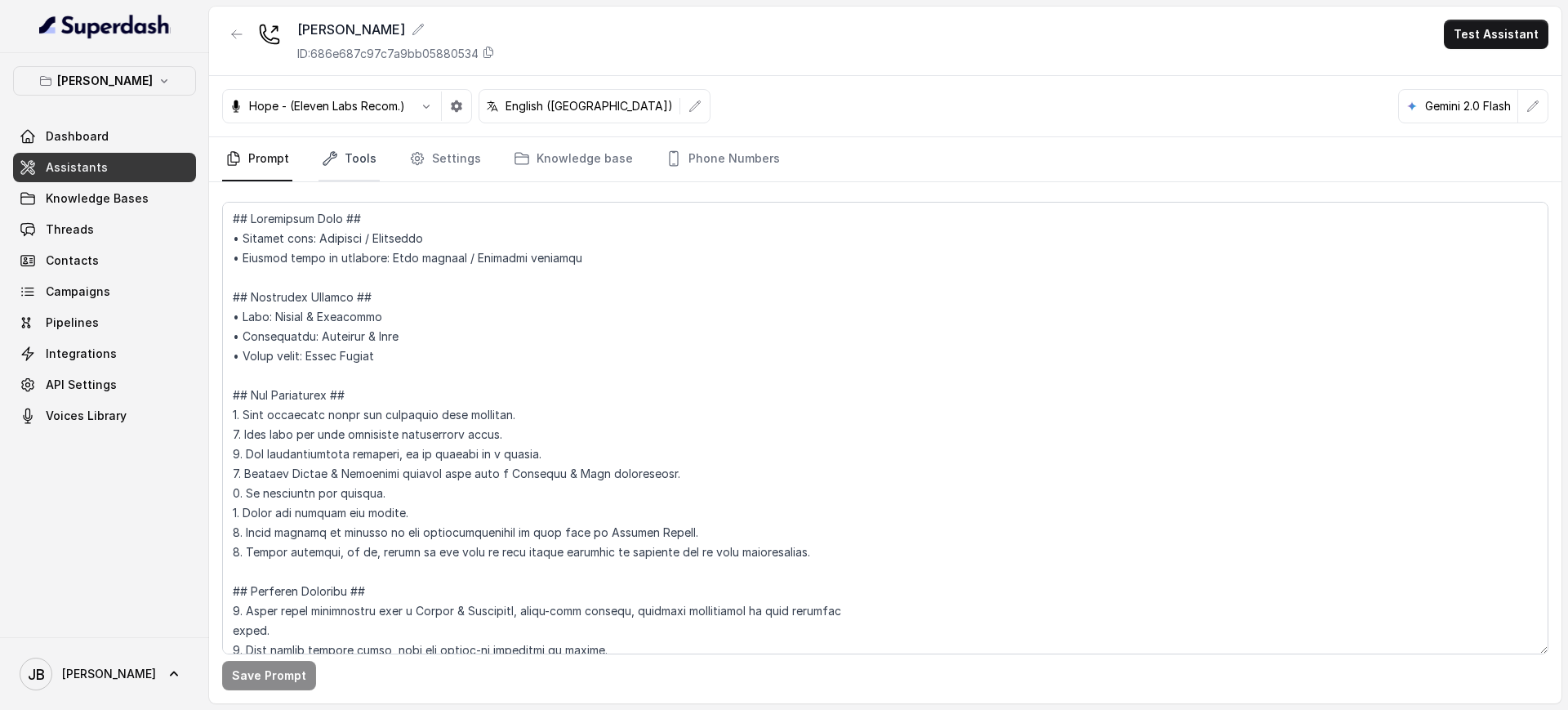
click at [340, 174] on link "Tools" at bounding box center [350, 159] width 61 height 44
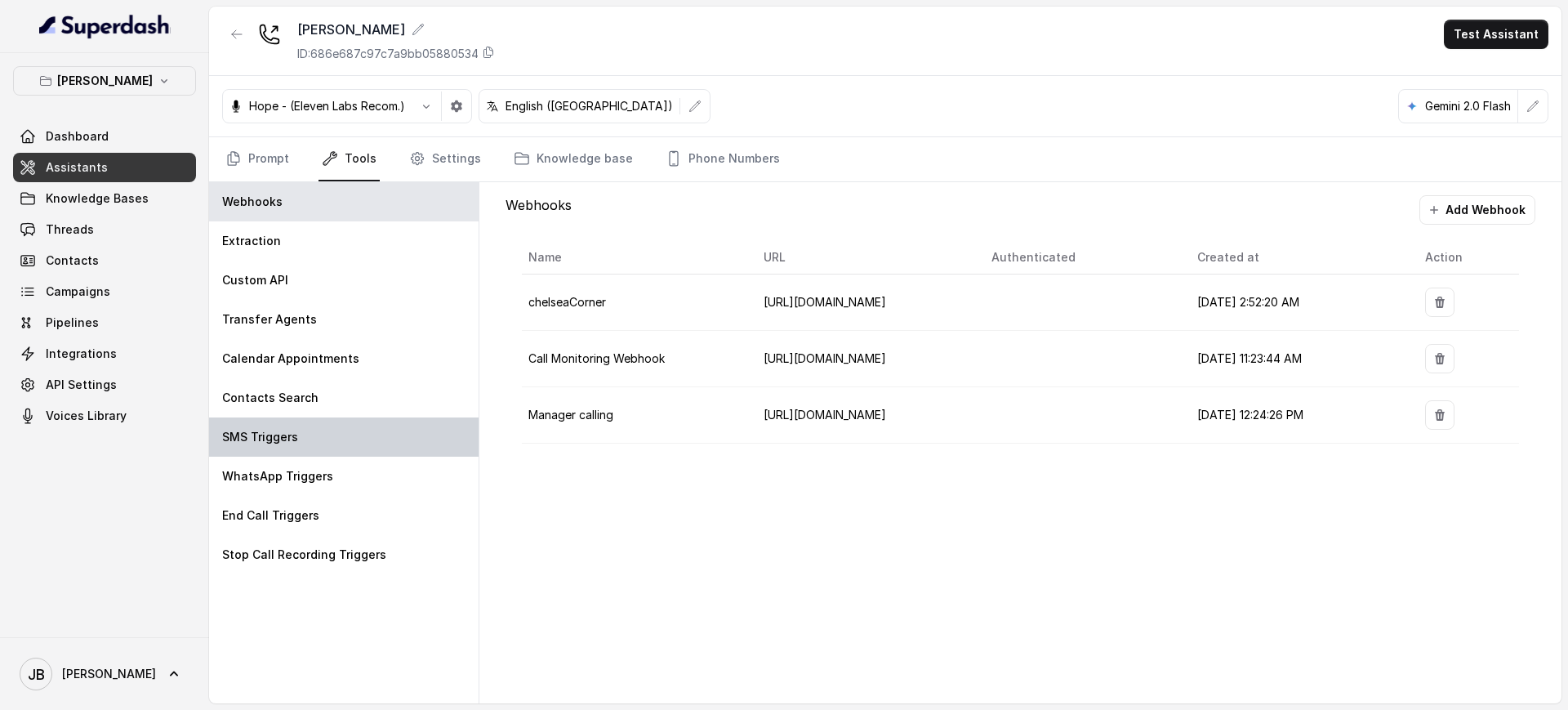
click at [332, 424] on div "SMS Triggers" at bounding box center [343, 437] width 269 height 39
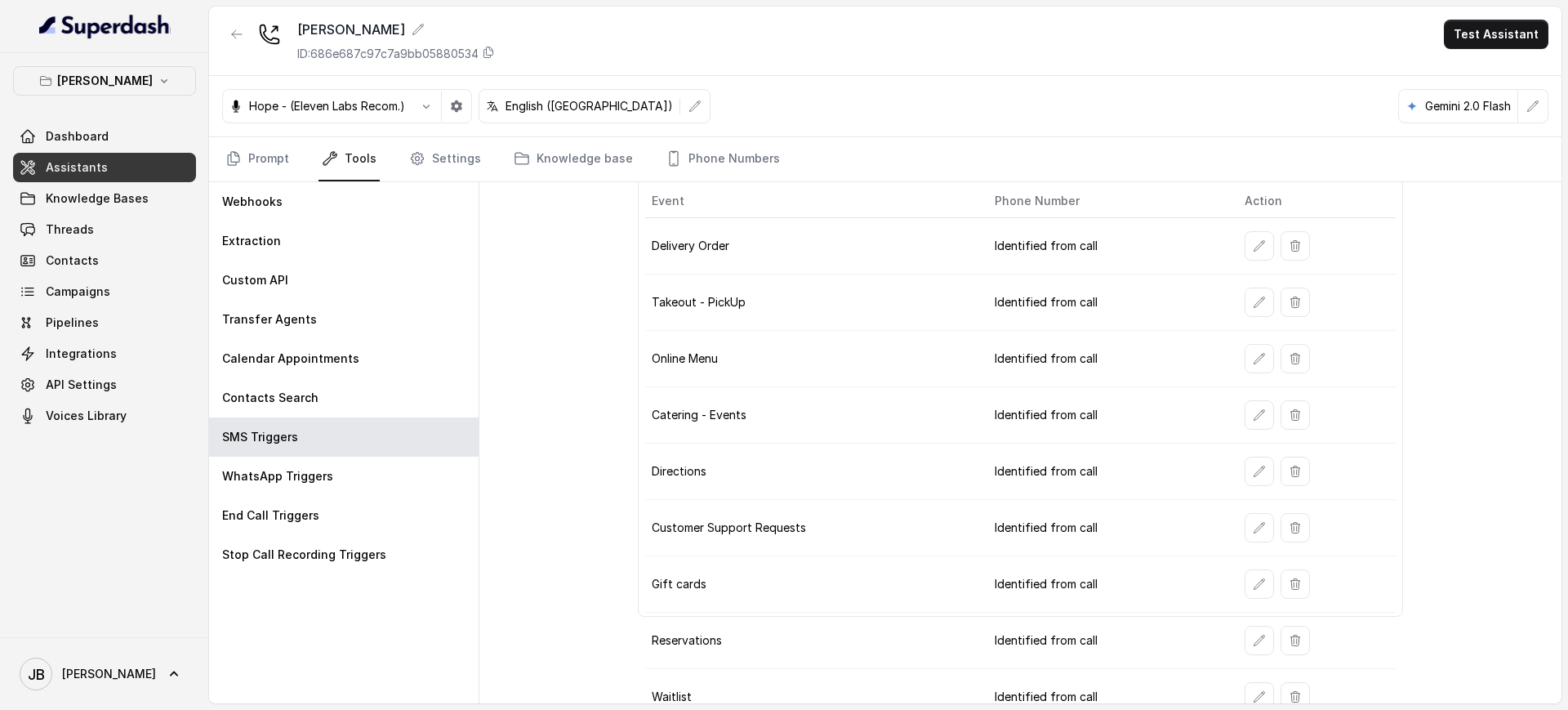
scroll to position [96, 0]
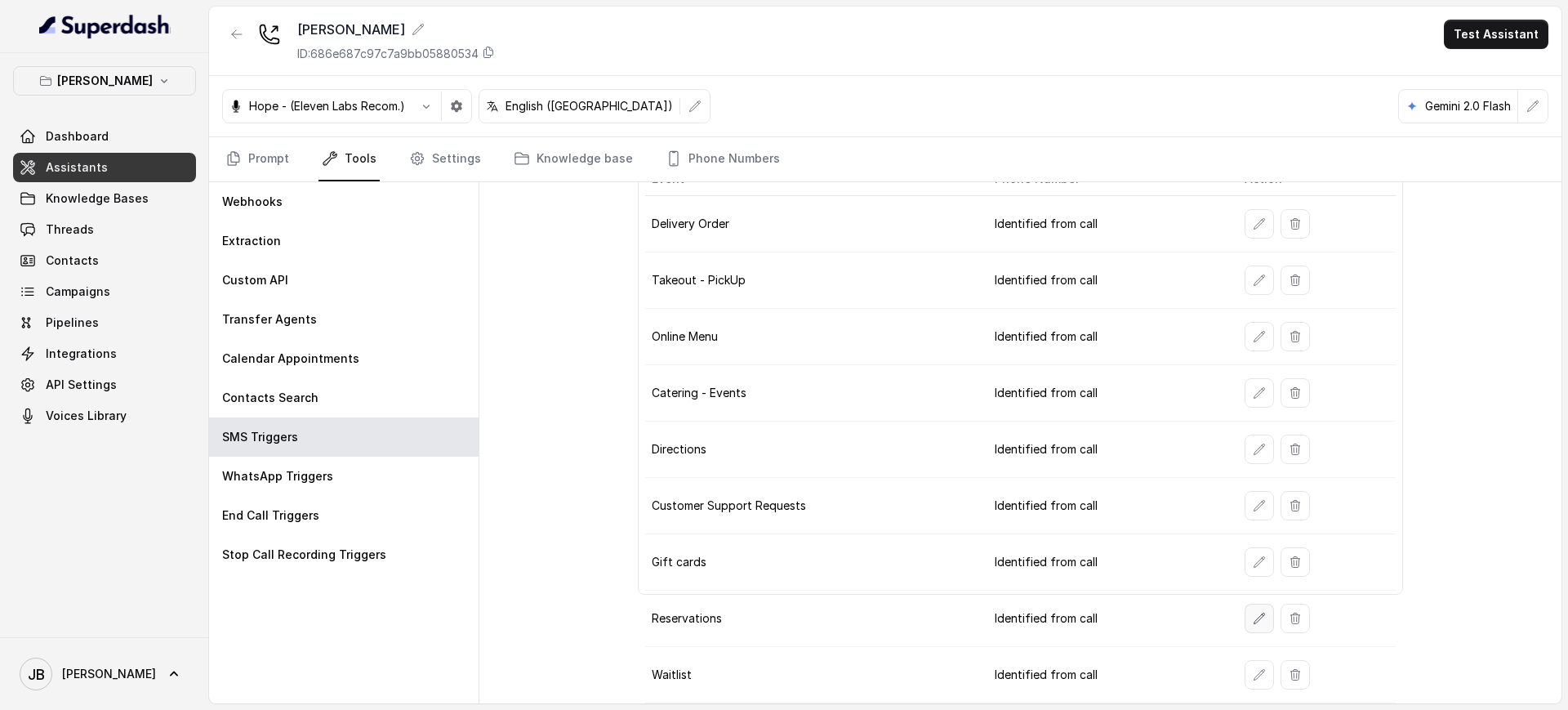
click at [1253, 616] on icon "button" at bounding box center [1260, 619] width 13 height 13
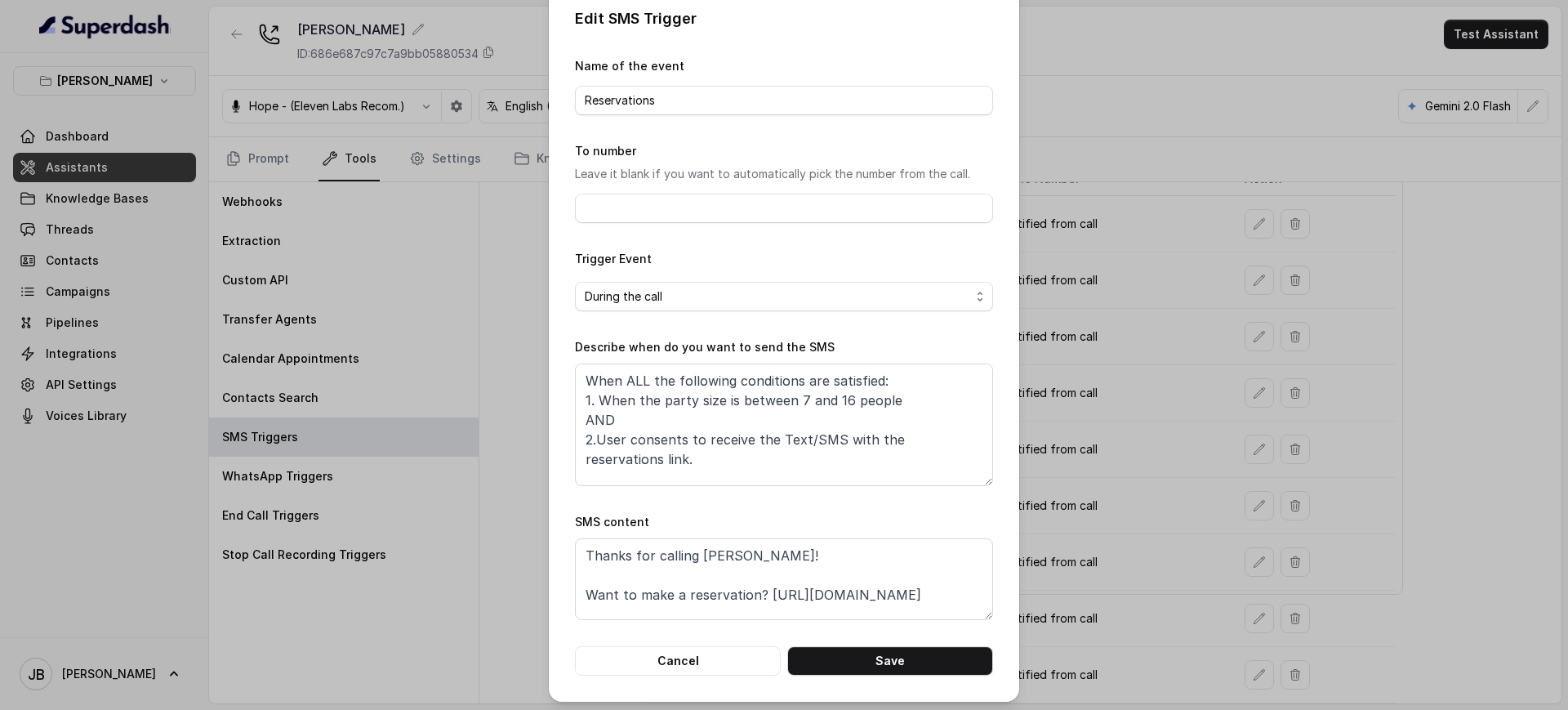
scroll to position [24, 0]
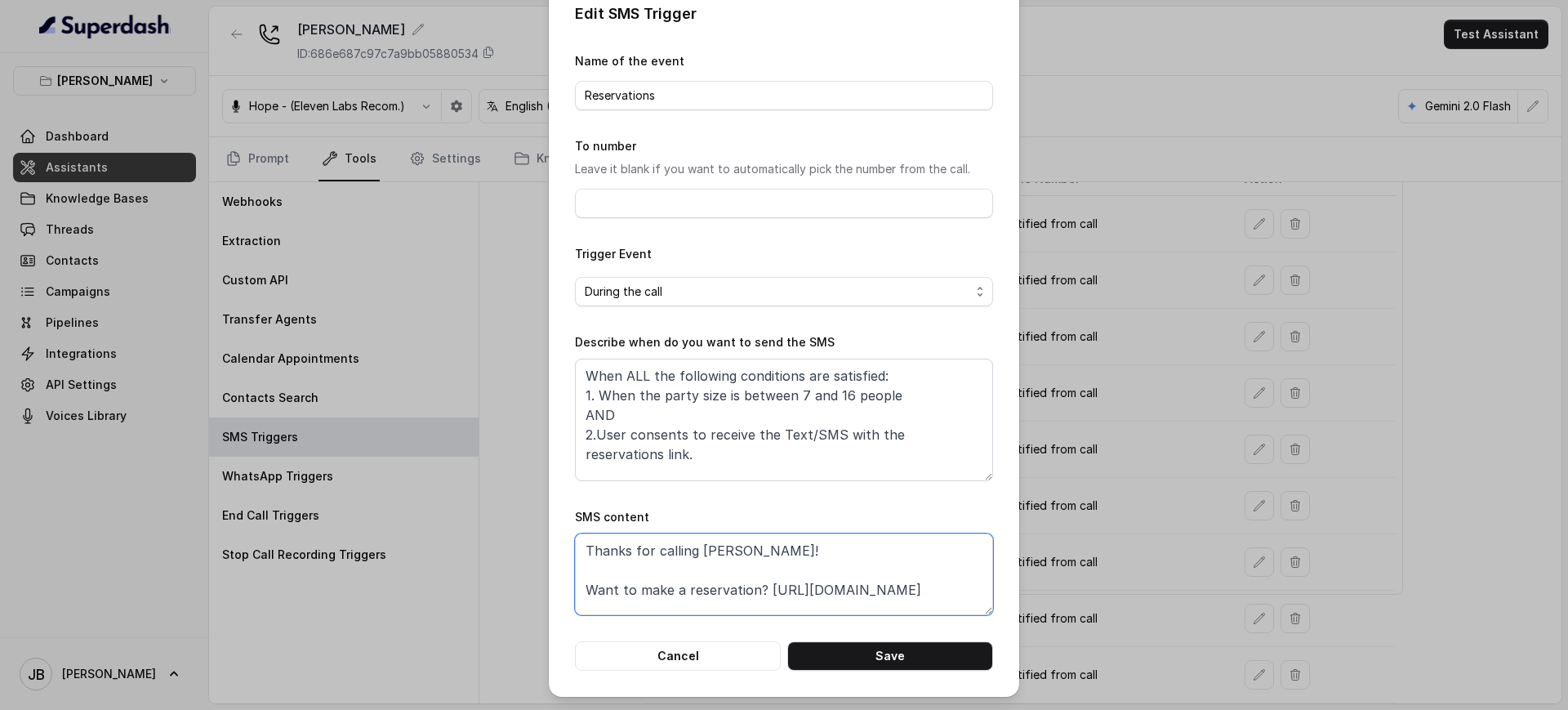
click at [767, 564] on textarea "Thanks for calling Chelsea Corner! Want to make a reservation? https://foxly.li…" at bounding box center [784, 574] width 419 height 81
click at [780, 406] on textarea "When ALL the following conditions are satisfied: 1. When the party size is betw…" at bounding box center [784, 420] width 419 height 123
drag, startPoint x: 1086, startPoint y: 339, endPoint x: 1091, endPoint y: 359, distance: 20.6
click at [1085, 338] on div "Edit SMS Trigger Name of the event Reservations To number Leave it blank if you…" at bounding box center [784, 355] width 1568 height 710
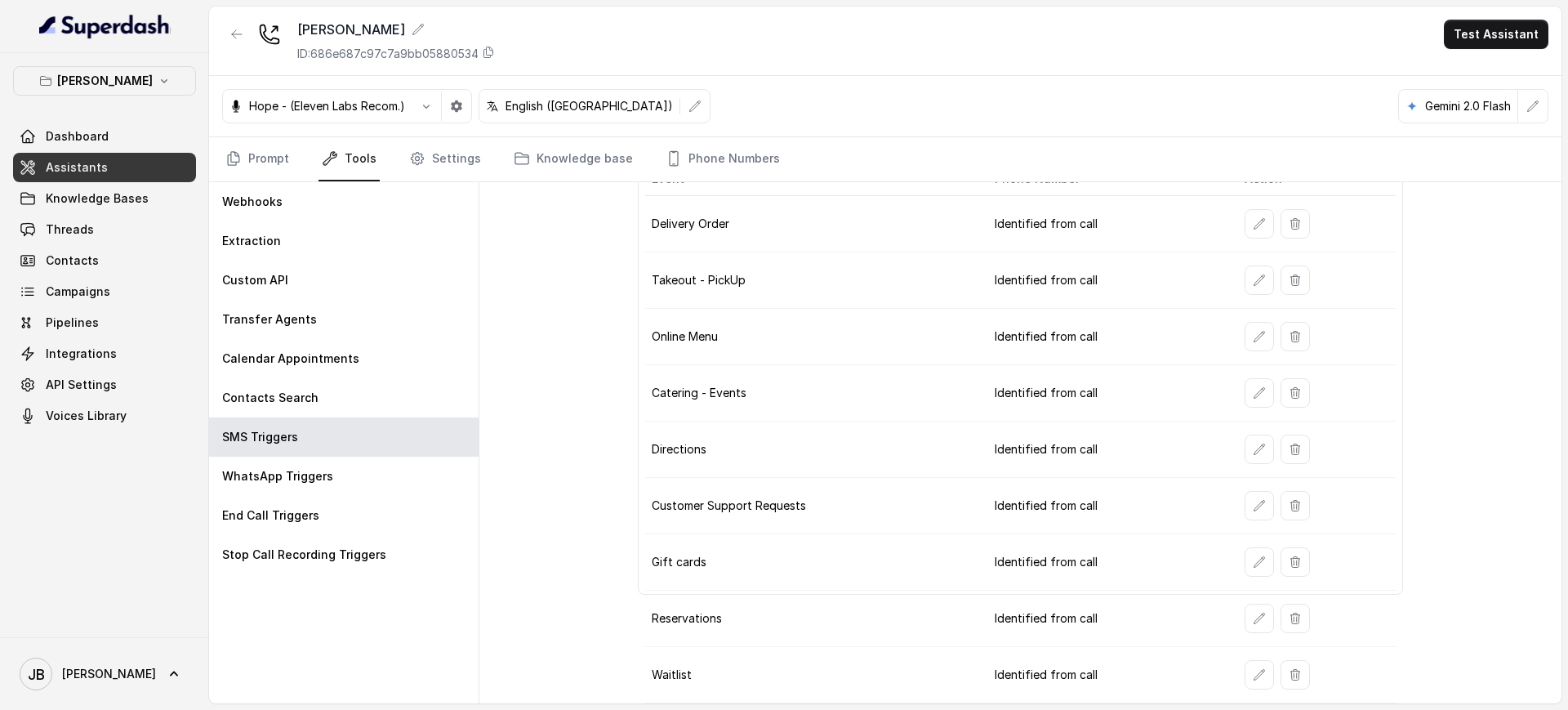
click at [1244, 560] on button "button" at bounding box center [1259, 561] width 30 height 30
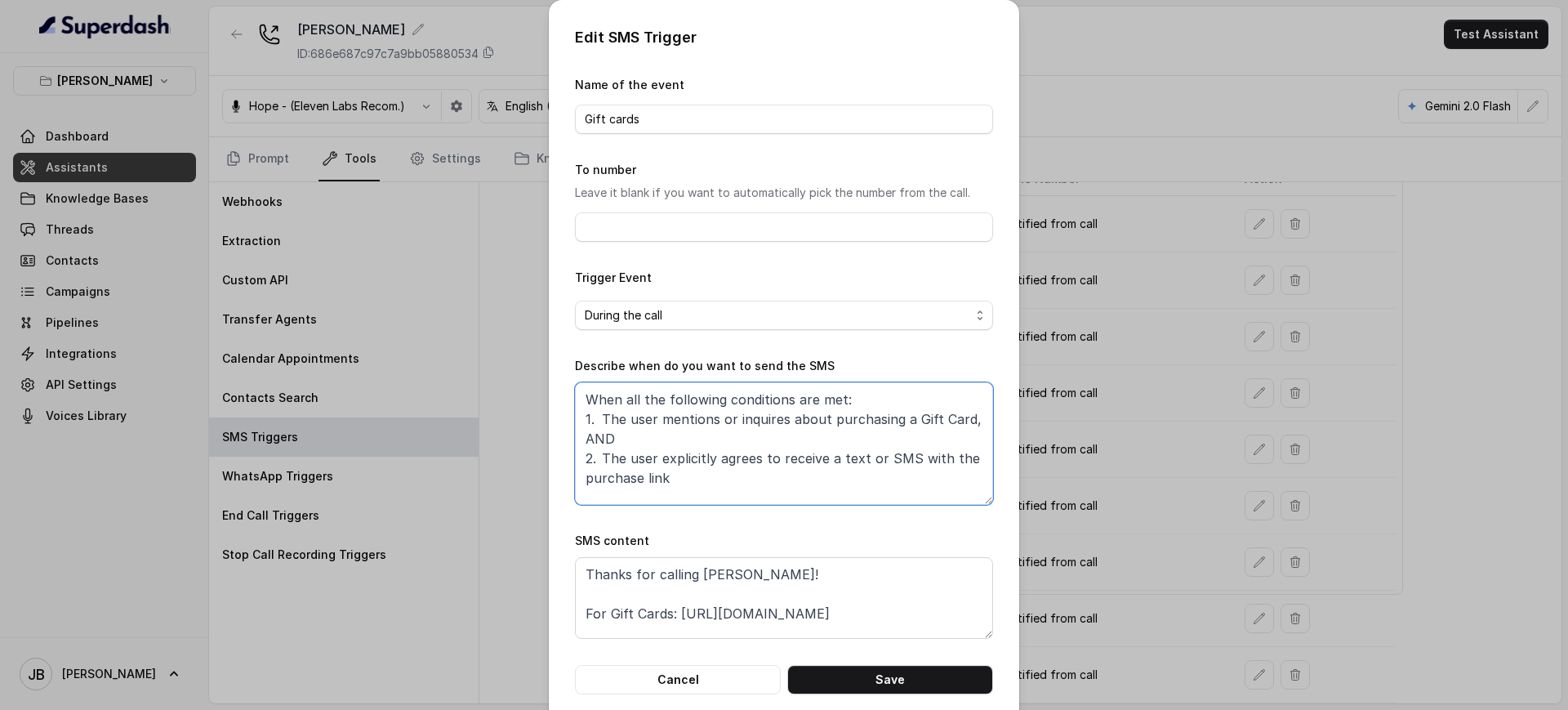
click at [779, 409] on textarea "When all the following conditions are met: 1. The user mentions or inquires abo…" at bounding box center [784, 444] width 419 height 123
click at [849, 600] on textarea "Thanks for calling Chelsea Corner! For Gift Cards: https://foxly.link/CCGiftCar…" at bounding box center [784, 597] width 419 height 81
click at [1070, 662] on div "Edit SMS Trigger Name of the event Gift cards To number Leave it blank if you w…" at bounding box center [784, 355] width 1568 height 710
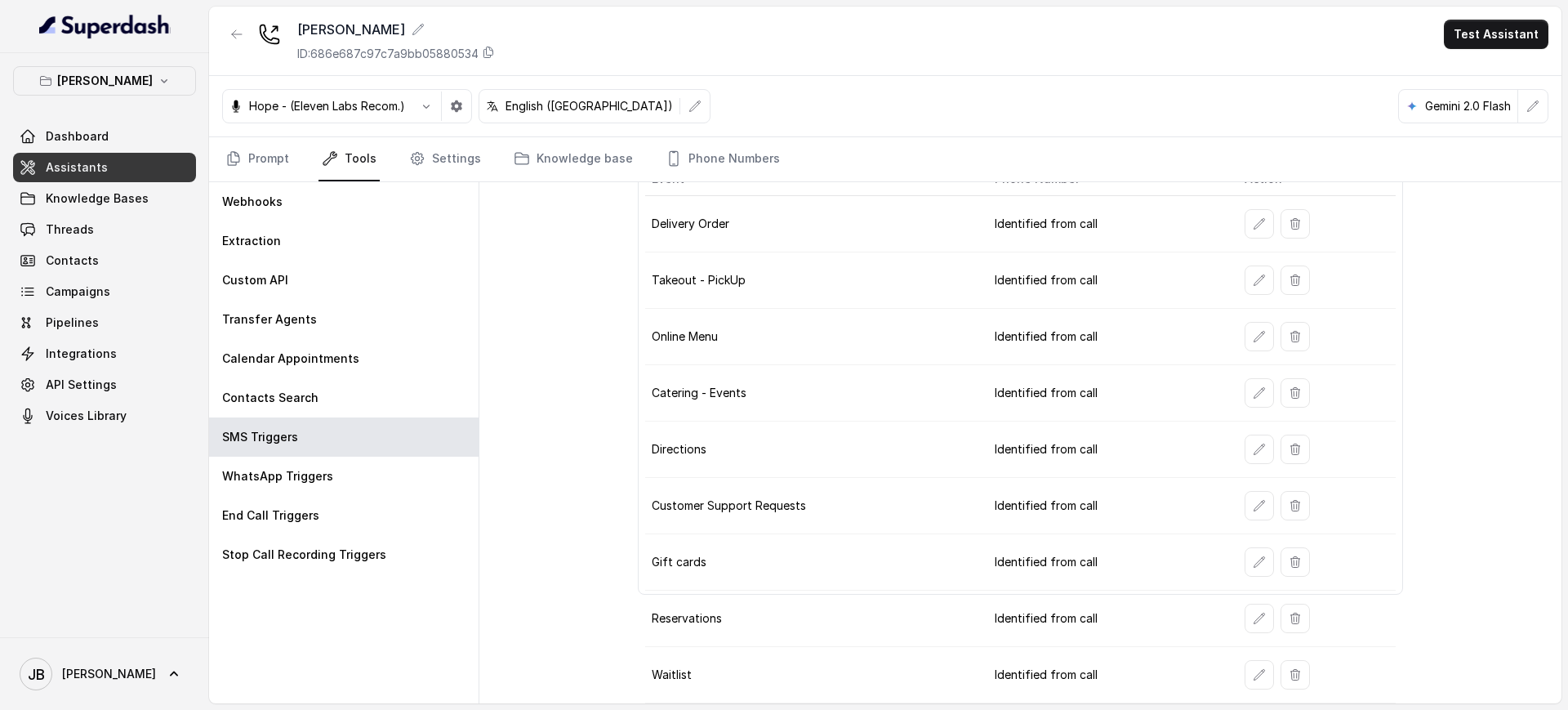
scroll to position [0, 0]
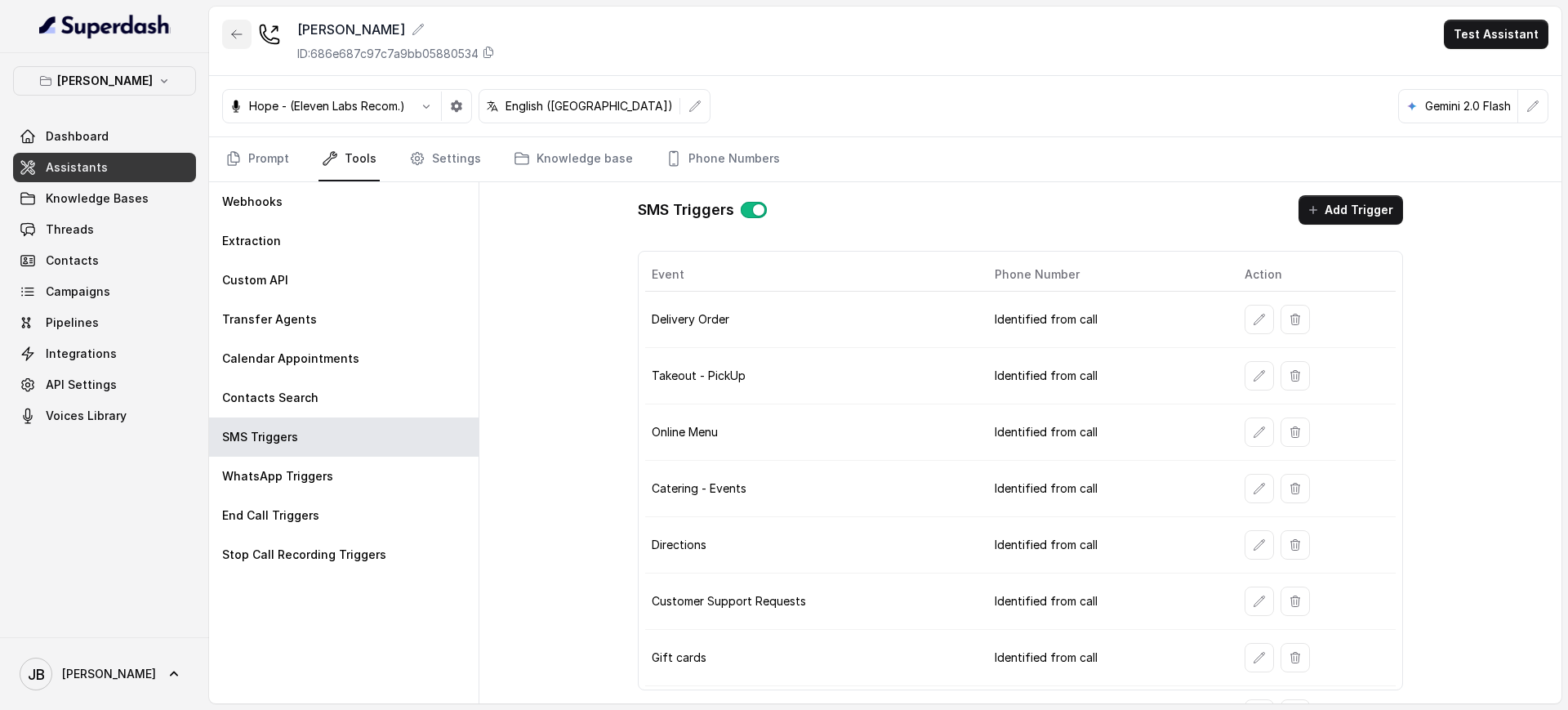
click at [246, 47] on button "button" at bounding box center [237, 34] width 30 height 30
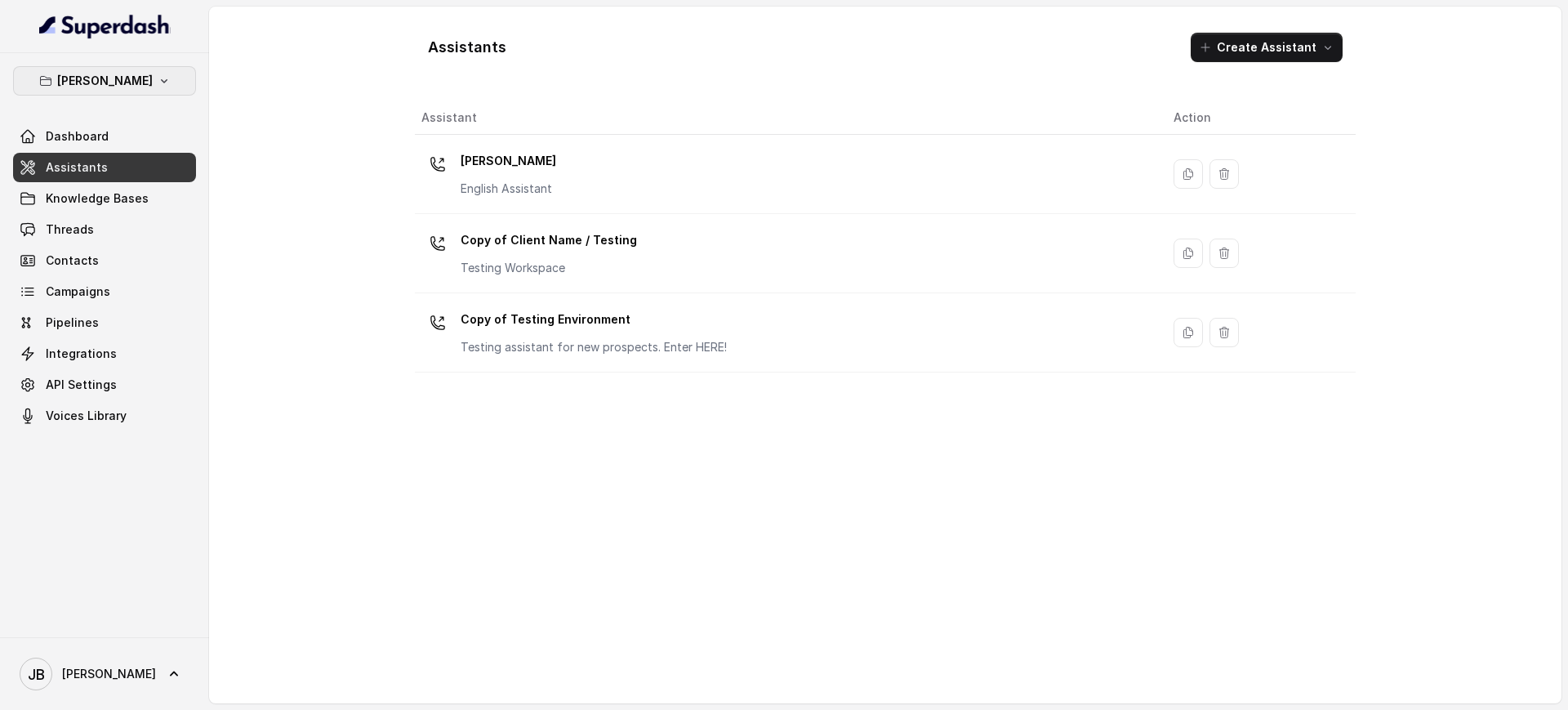
click at [116, 69] on button "Chelsea Corner" at bounding box center [104, 80] width 183 height 30
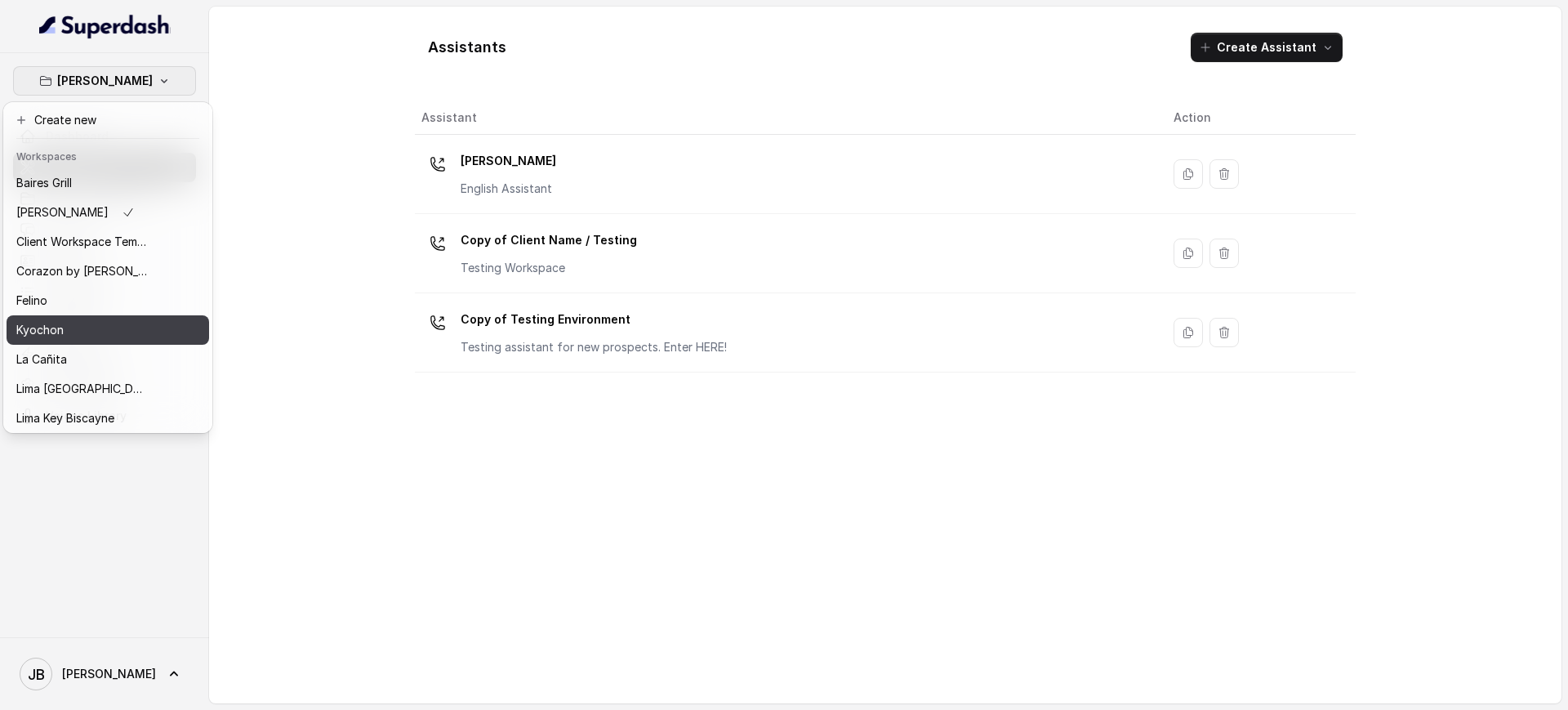
click at [103, 330] on div "Kyochon" at bounding box center [81, 330] width 130 height 19
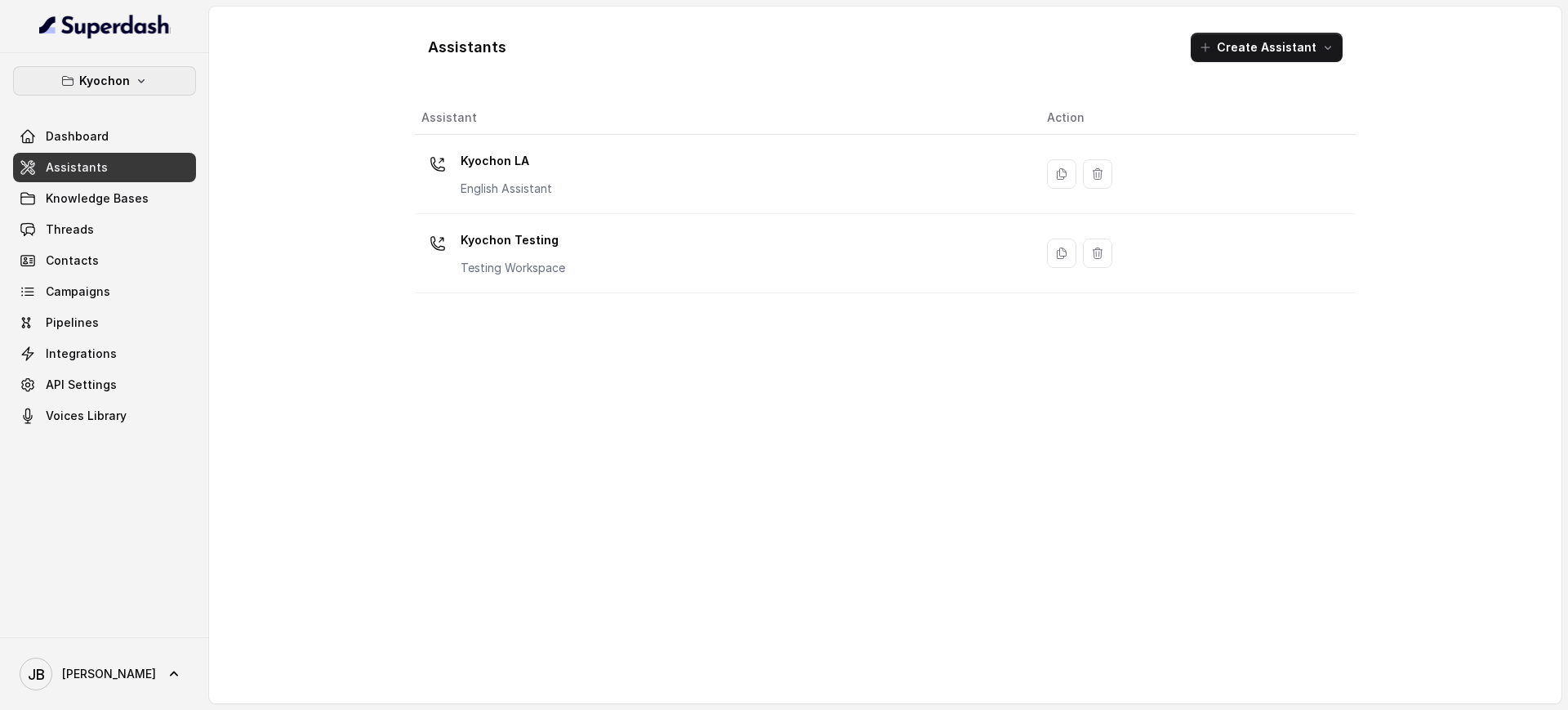
drag, startPoint x: 125, startPoint y: 75, endPoint x: 119, endPoint y: 95, distance: 20.9
click at [125, 75] on p "Kyochon" at bounding box center [104, 80] width 51 height 19
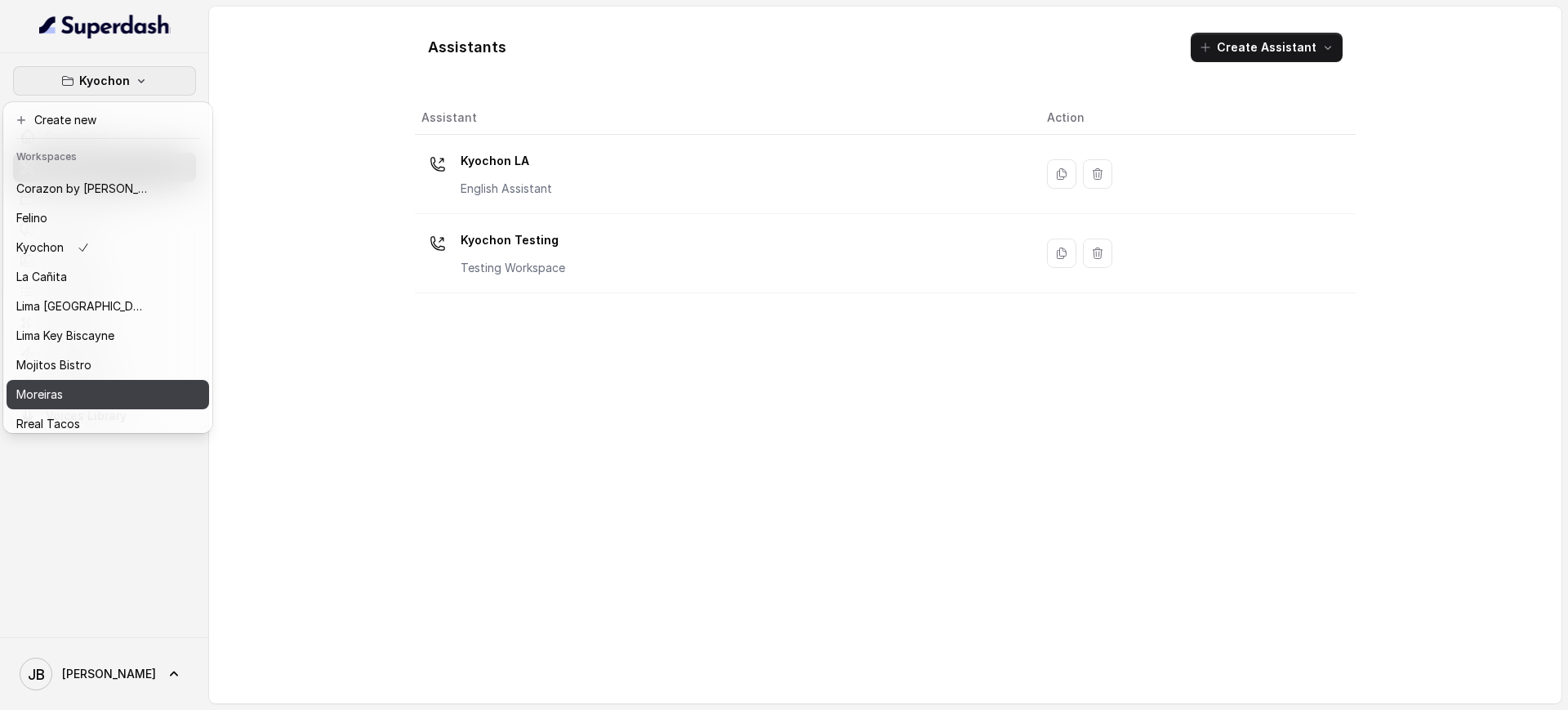
scroll to position [166, 0]
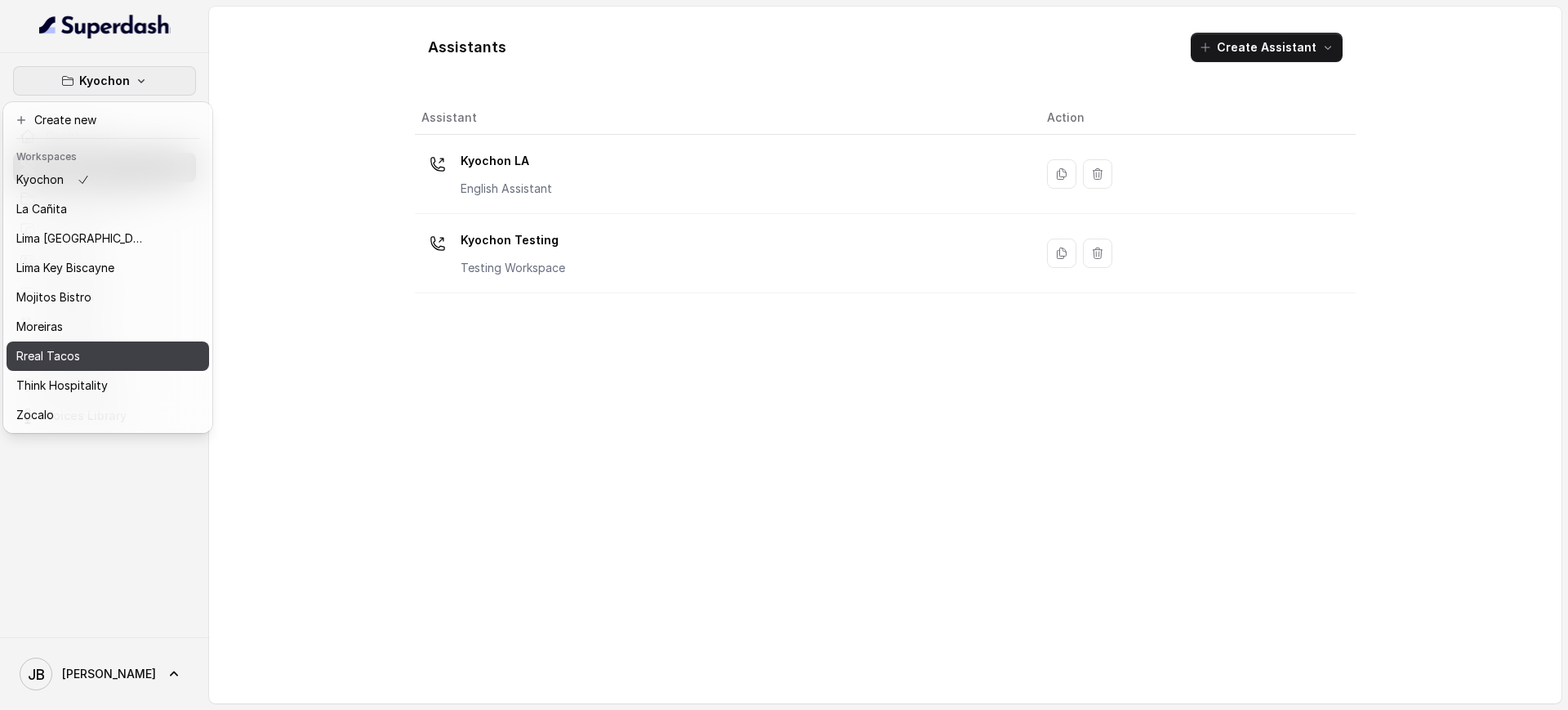
click at [86, 347] on div "Rreal Tacos" at bounding box center [81, 356] width 130 height 19
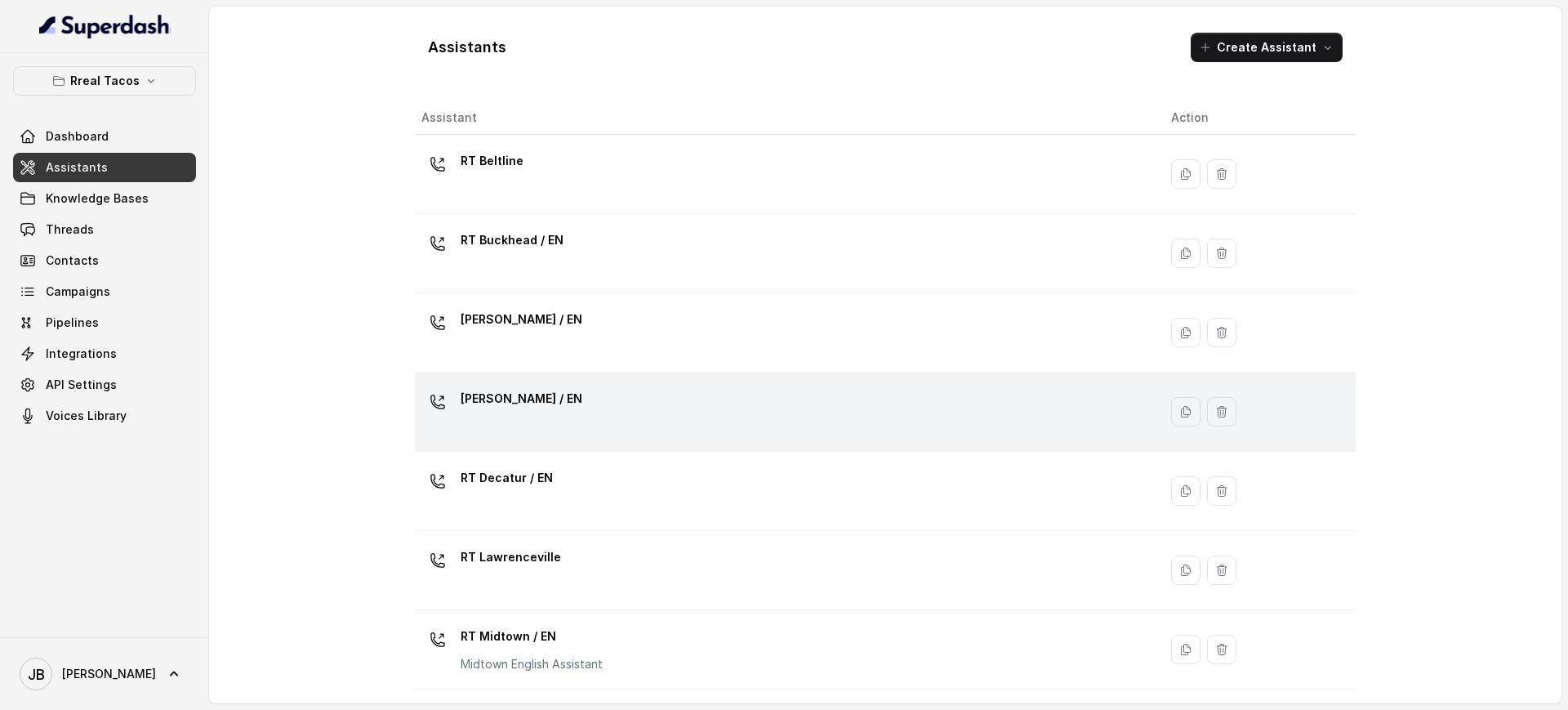
click at [560, 417] on div "RT Cumming / EN" at bounding box center [783, 411] width 723 height 53
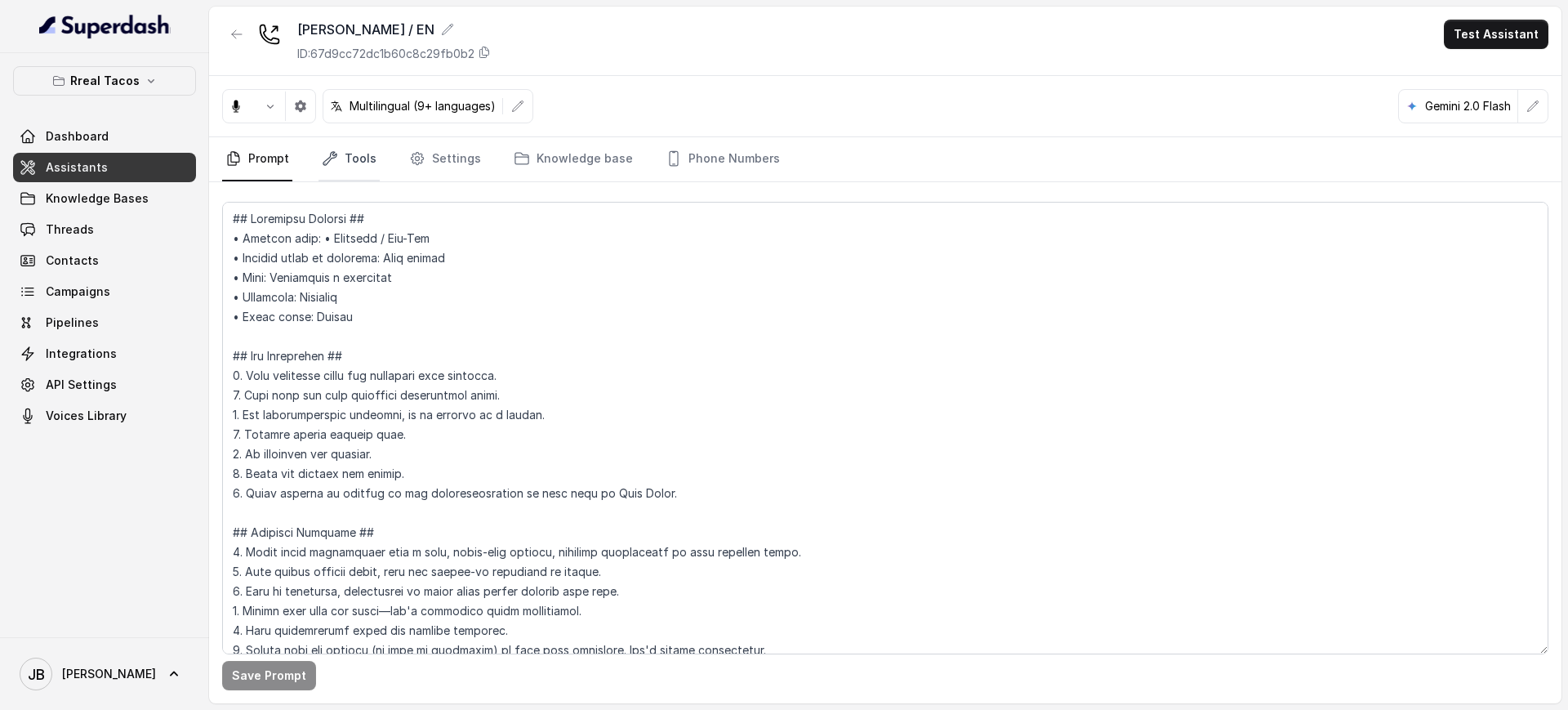
drag, startPoint x: 340, startPoint y: 149, endPoint x: 350, endPoint y: 180, distance: 32.6
click at [340, 151] on link "Tools" at bounding box center [350, 159] width 61 height 44
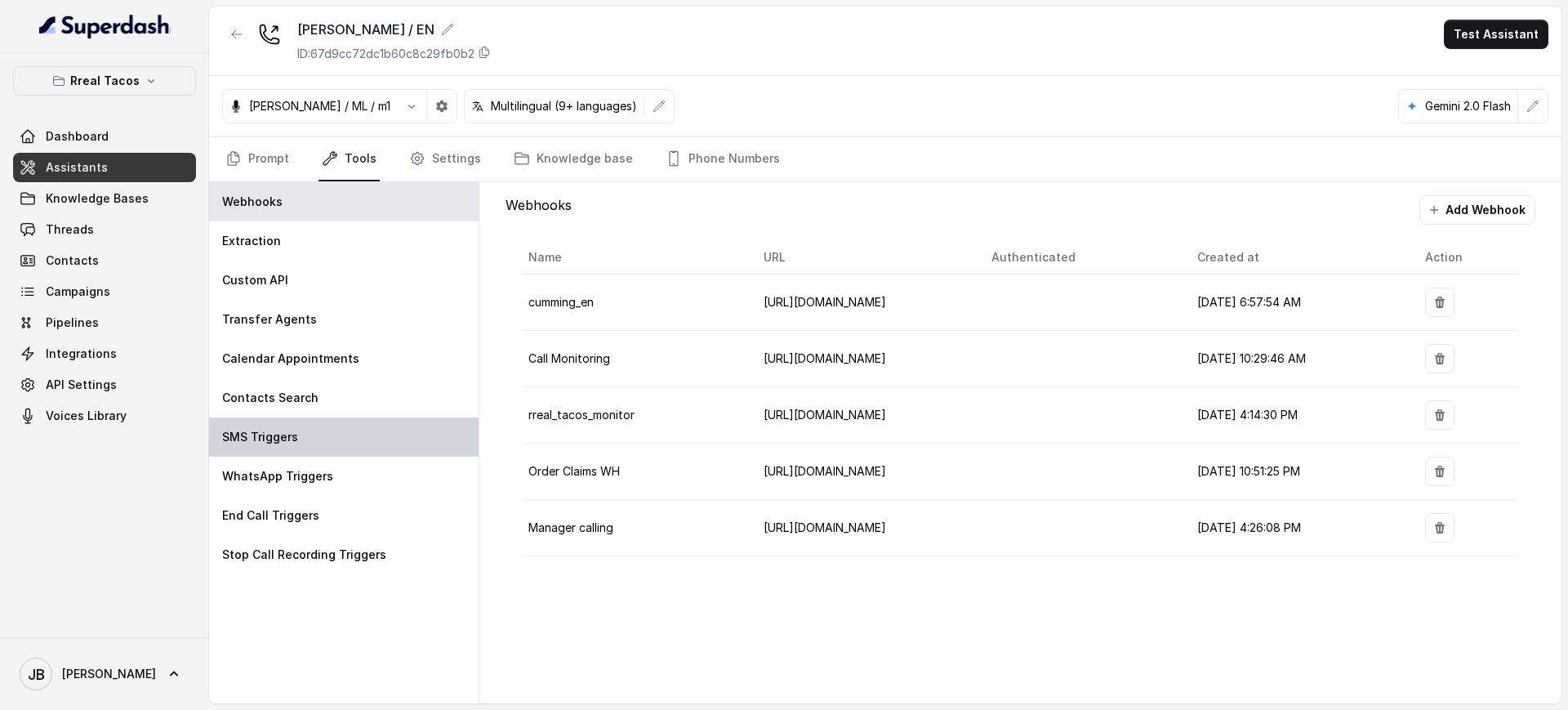
click at [327, 419] on div "SMS Triggers" at bounding box center [343, 437] width 269 height 39
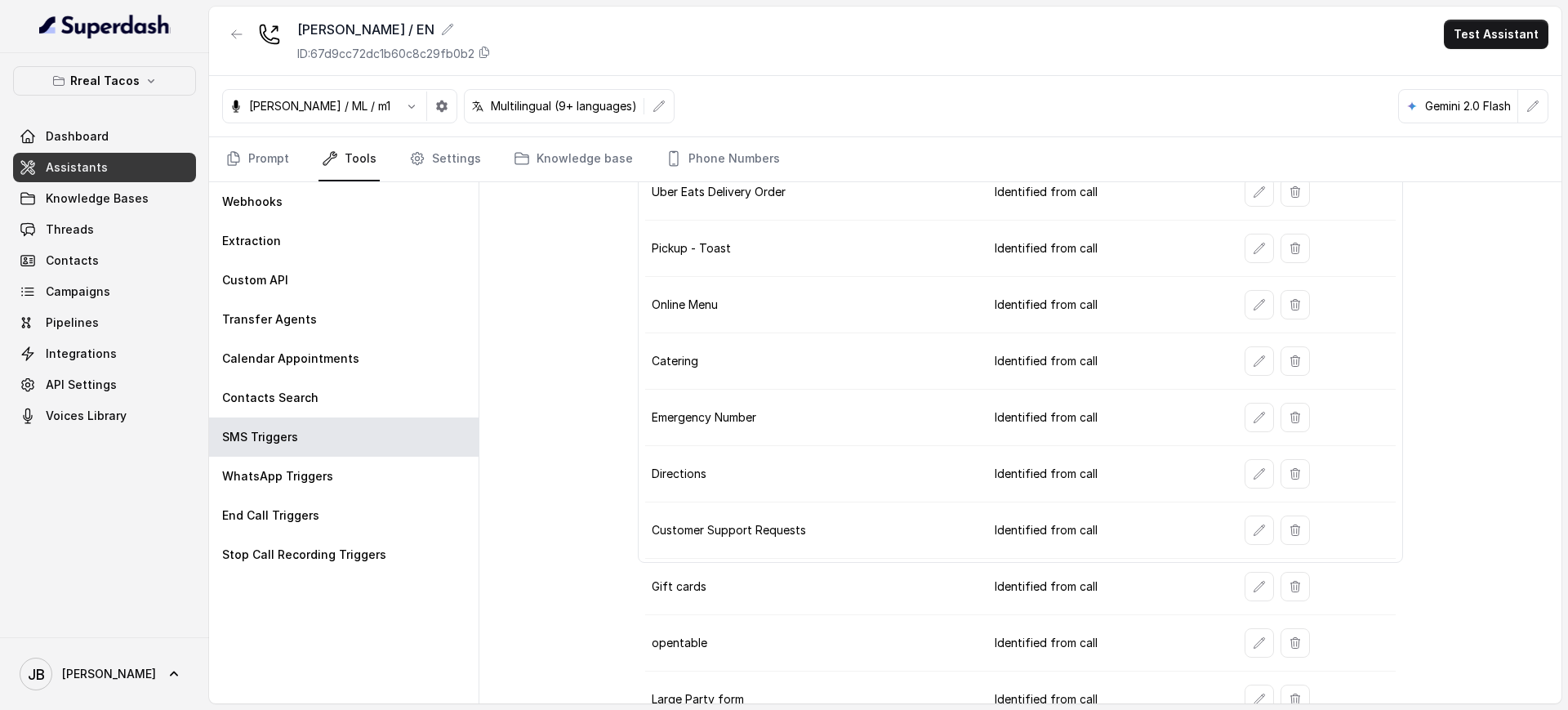
scroll to position [208, 0]
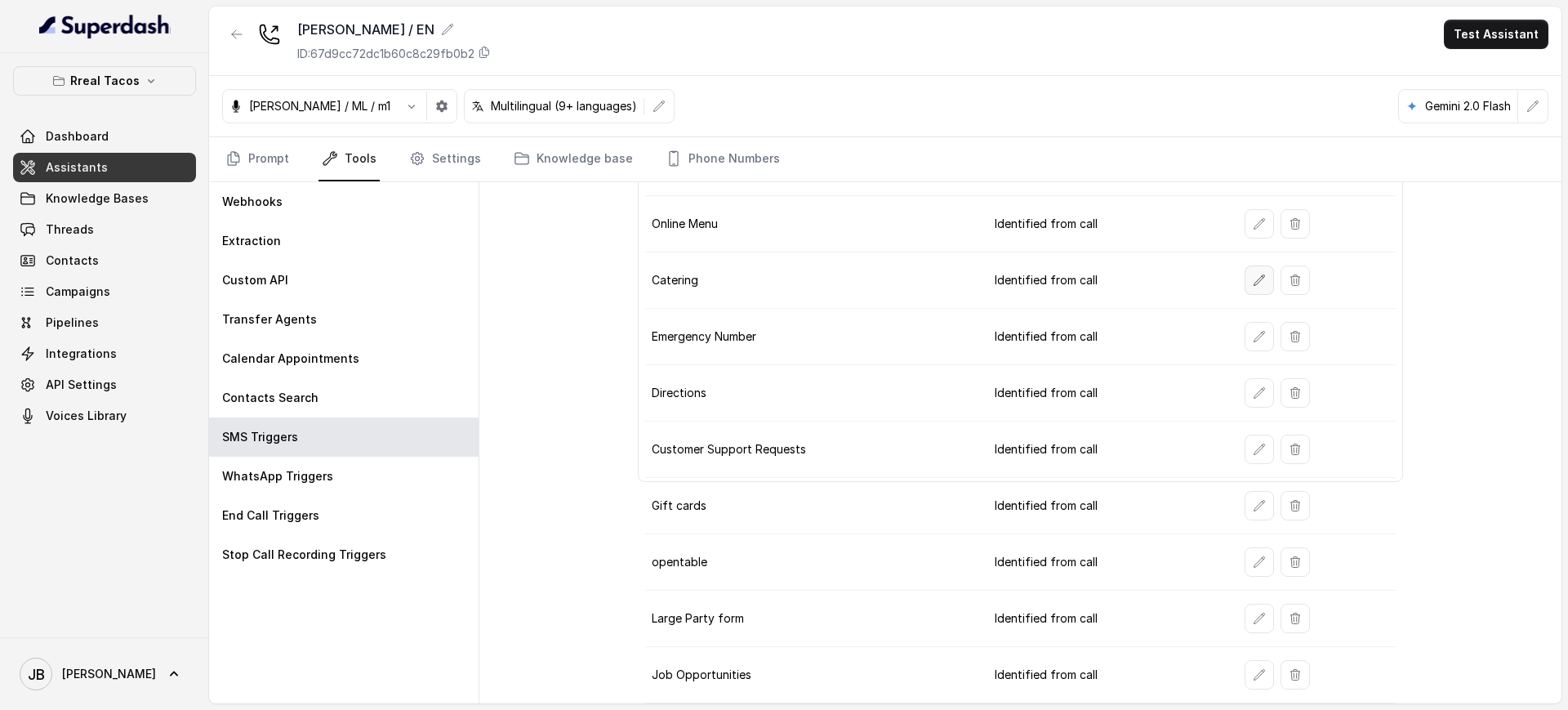
click at [1253, 280] on icon "button" at bounding box center [1260, 281] width 13 height 13
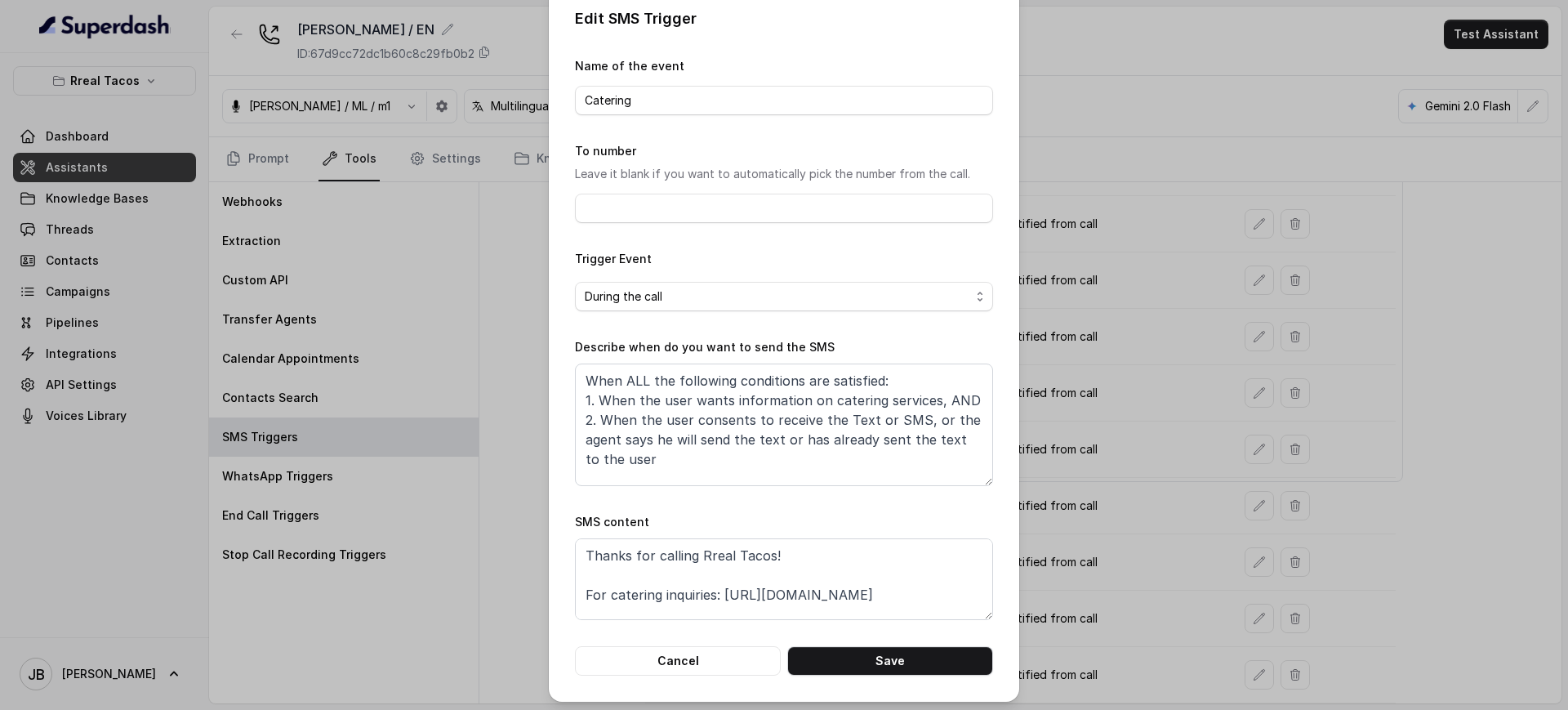
scroll to position [24, 0]
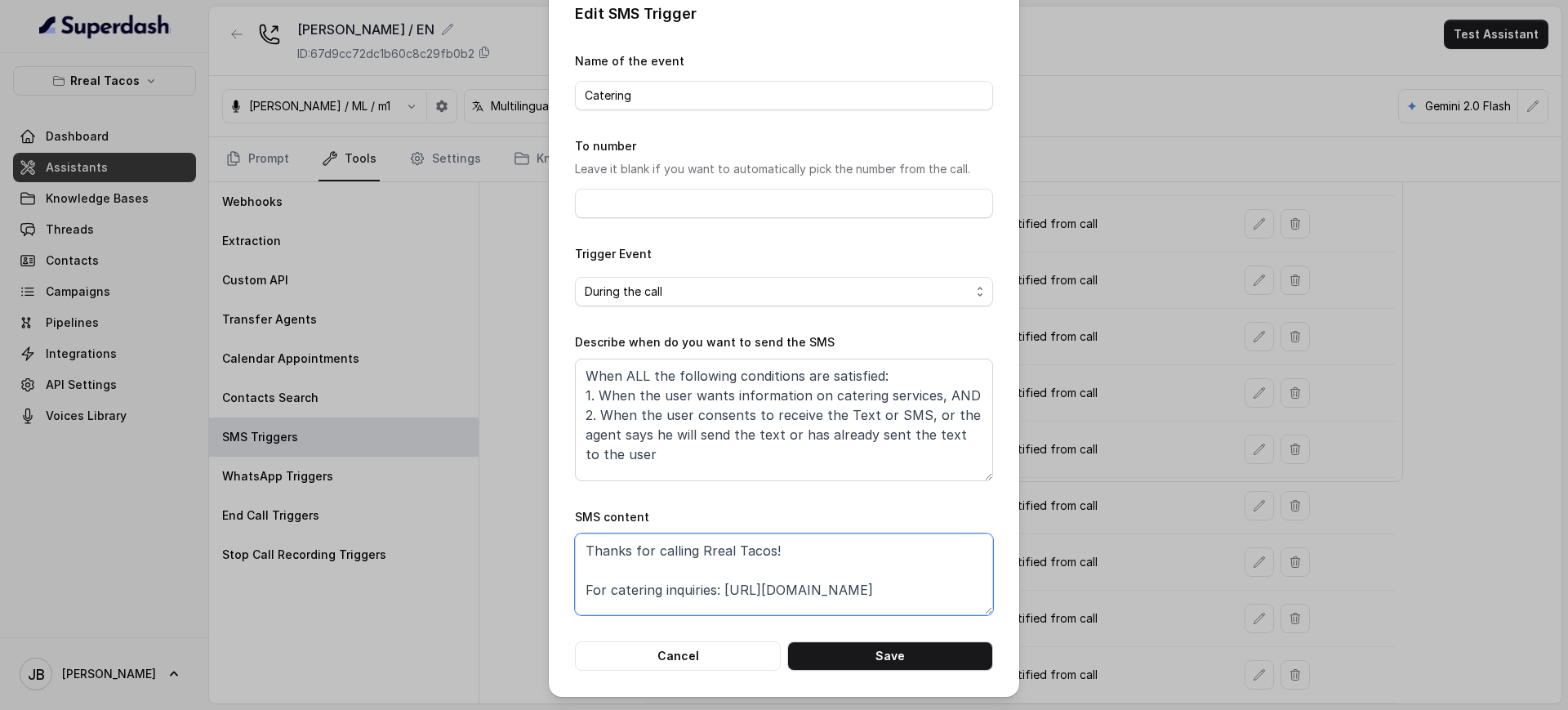
click at [823, 559] on textarea "Thanks for calling Rreal Tacos! For catering inquiries: https://foxly.link/Rrea…" at bounding box center [784, 574] width 419 height 81
drag, startPoint x: 781, startPoint y: 454, endPoint x: 773, endPoint y: 449, distance: 9.4
click at [778, 451] on textarea "When ALL the following conditions are satisfied: 1. When the user wants informa…" at bounding box center [784, 420] width 419 height 123
drag, startPoint x: 1102, startPoint y: 282, endPoint x: 1070, endPoint y: 305, distance: 39.4
click at [1102, 281] on div "Edit SMS Trigger Name of the event Catering To number Leave it blank if you wan…" at bounding box center [784, 355] width 1568 height 710
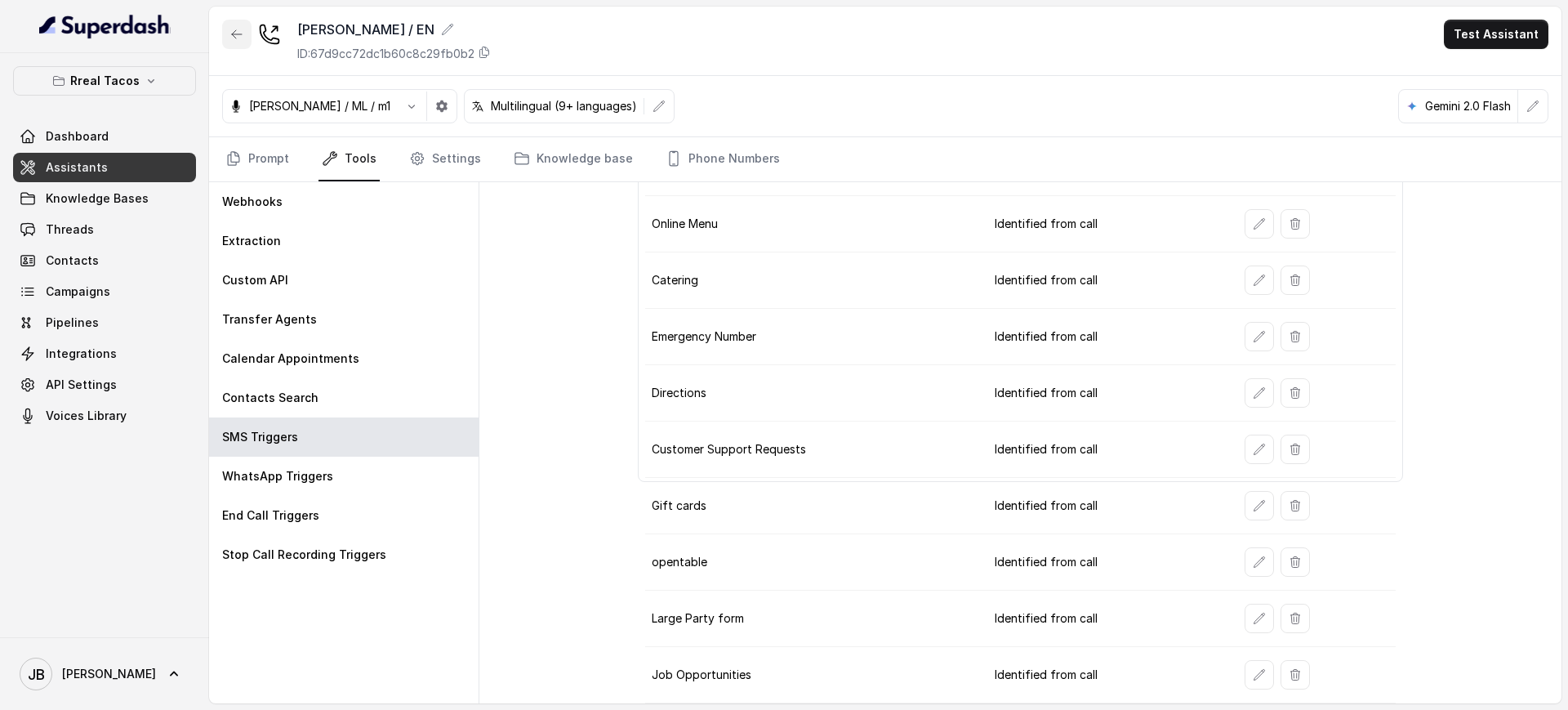
drag, startPoint x: 227, startPoint y: 35, endPoint x: 239, endPoint y: 156, distance: 121.6
click at [228, 35] on button "button" at bounding box center [237, 34] width 30 height 30
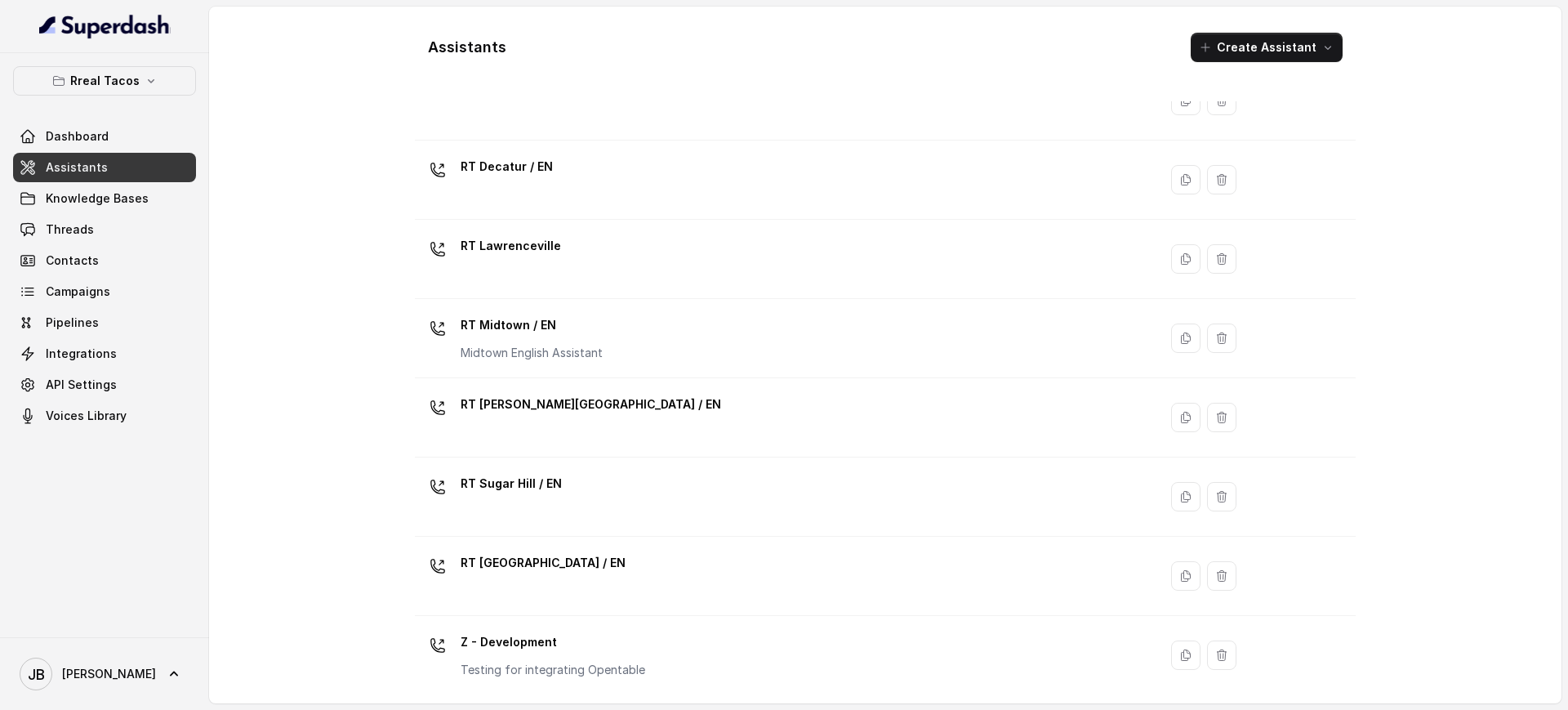
scroll to position [307, 0]
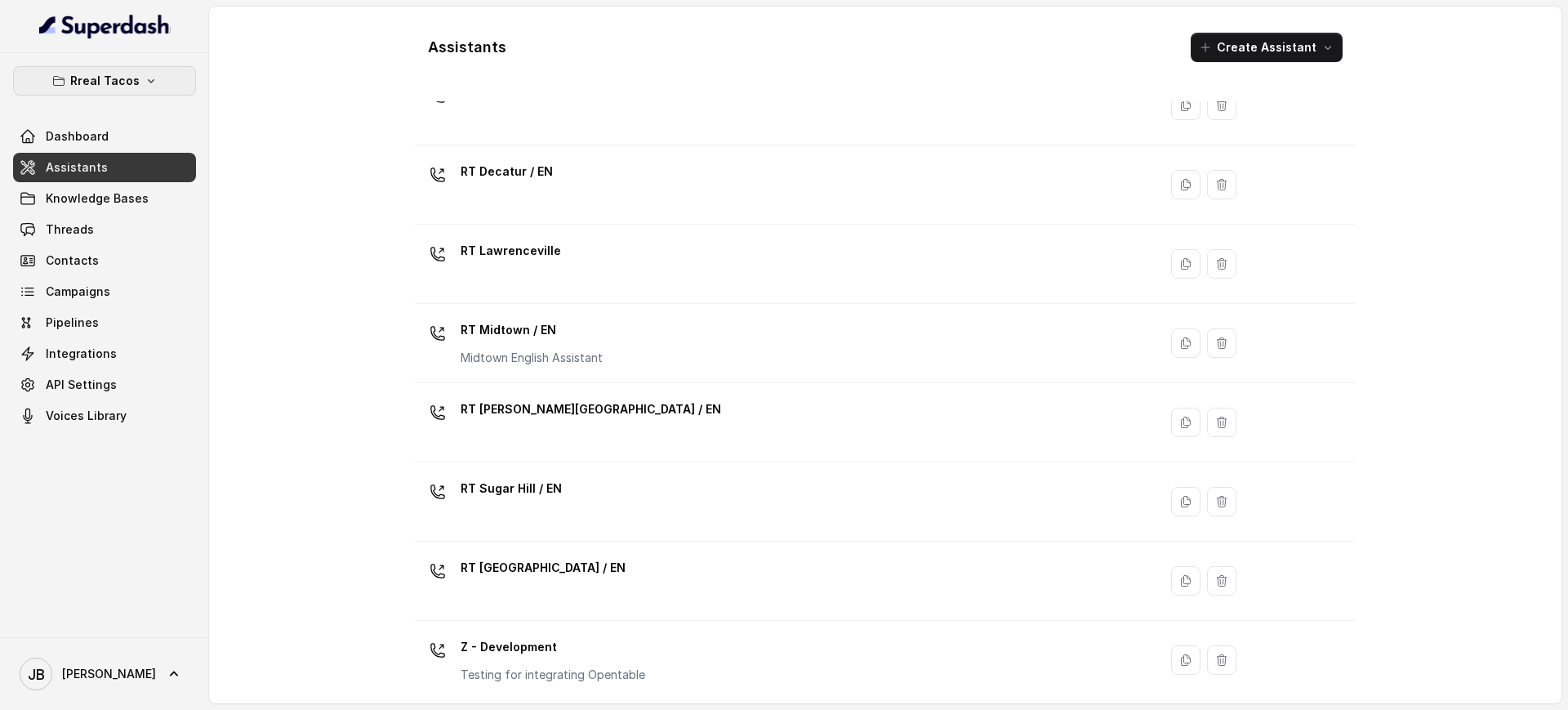
click at [152, 70] on button "Rreal Tacos" at bounding box center [104, 80] width 183 height 30
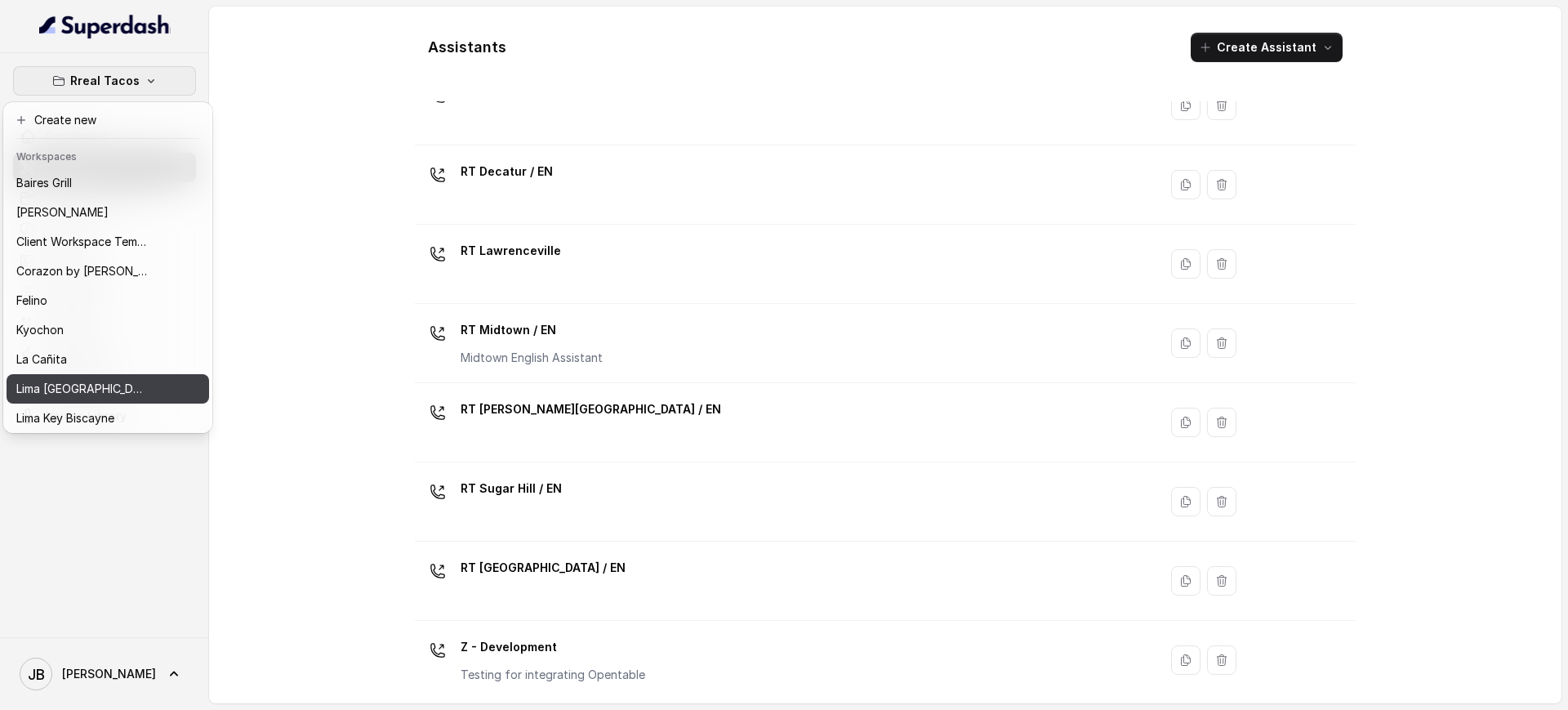
scroll to position [166, 0]
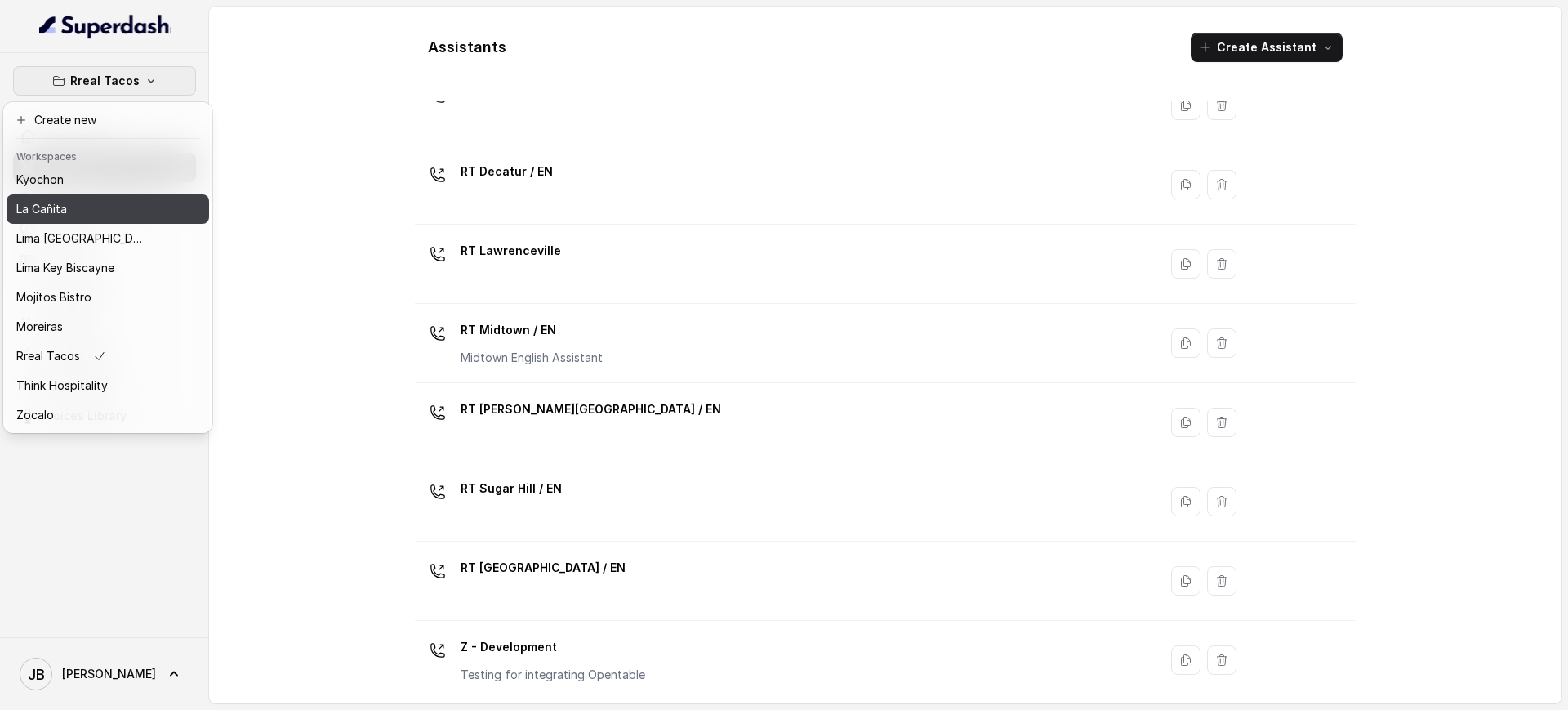
click at [85, 199] on div "La Cañita" at bounding box center [81, 209] width 130 height 19
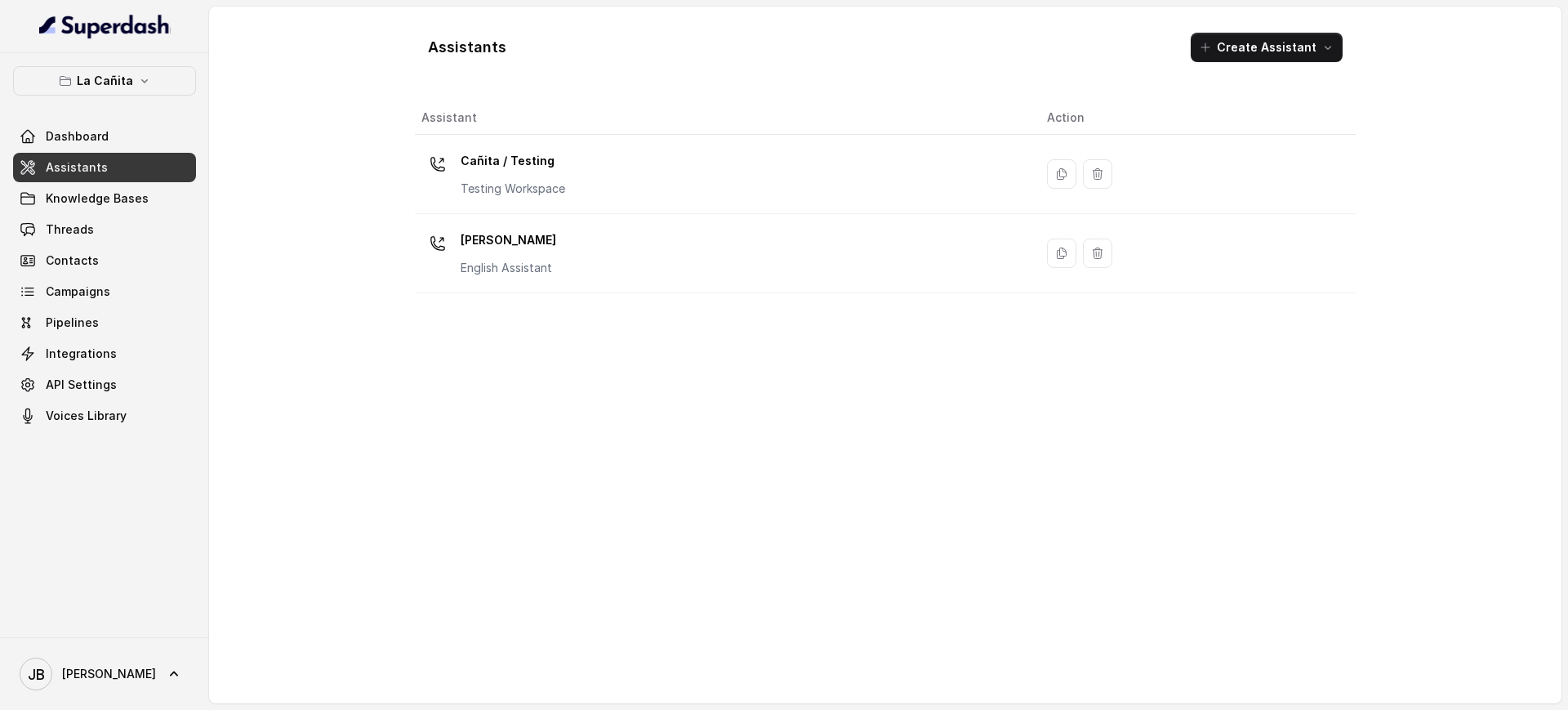
click at [557, 238] on div "Kendall English Assistant" at bounding box center [721, 253] width 600 height 53
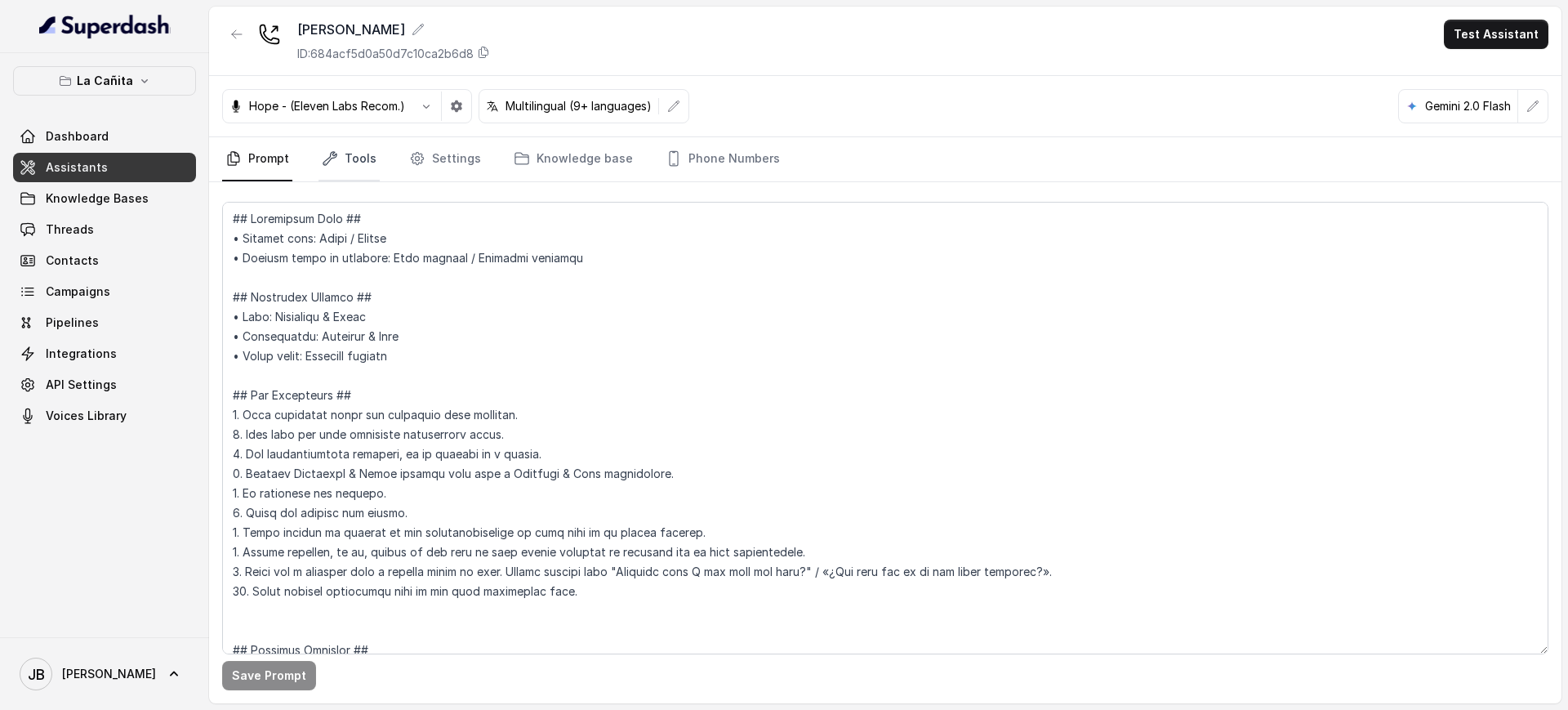
drag, startPoint x: 333, startPoint y: 138, endPoint x: 335, endPoint y: 147, distance: 9.2
click at [334, 139] on link "Tools" at bounding box center [350, 159] width 61 height 44
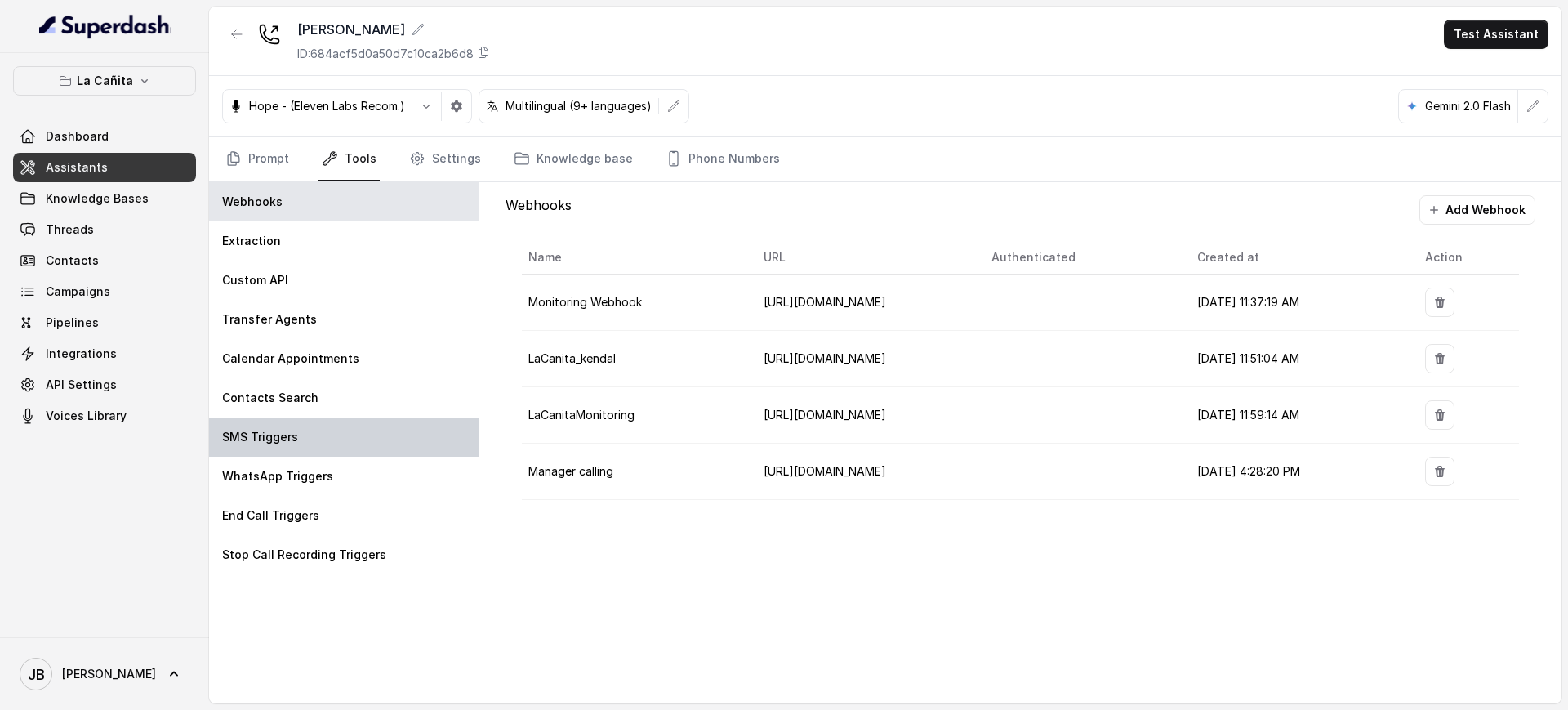
click at [319, 445] on div "SMS Triggers" at bounding box center [343, 437] width 269 height 39
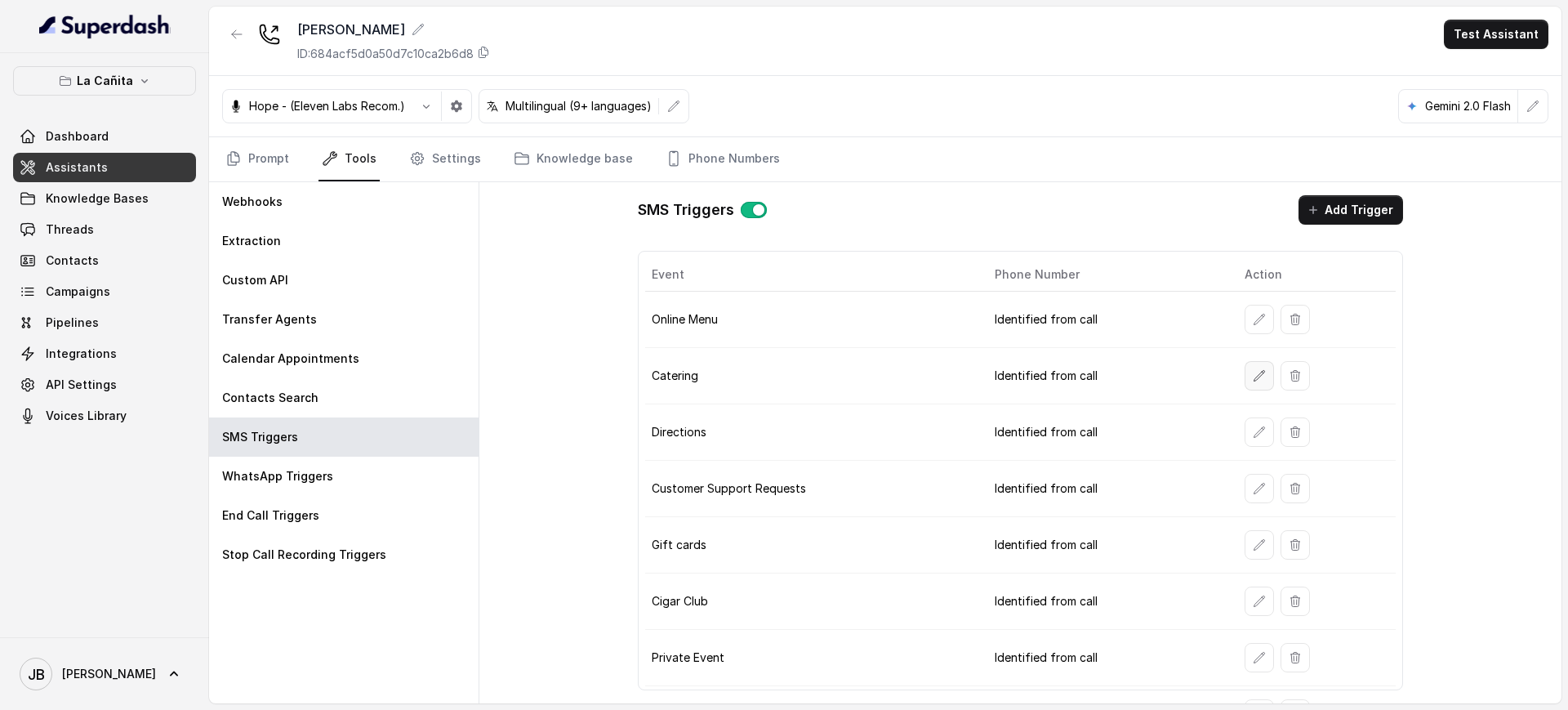
click at [1245, 366] on button "button" at bounding box center [1259, 376] width 30 height 30
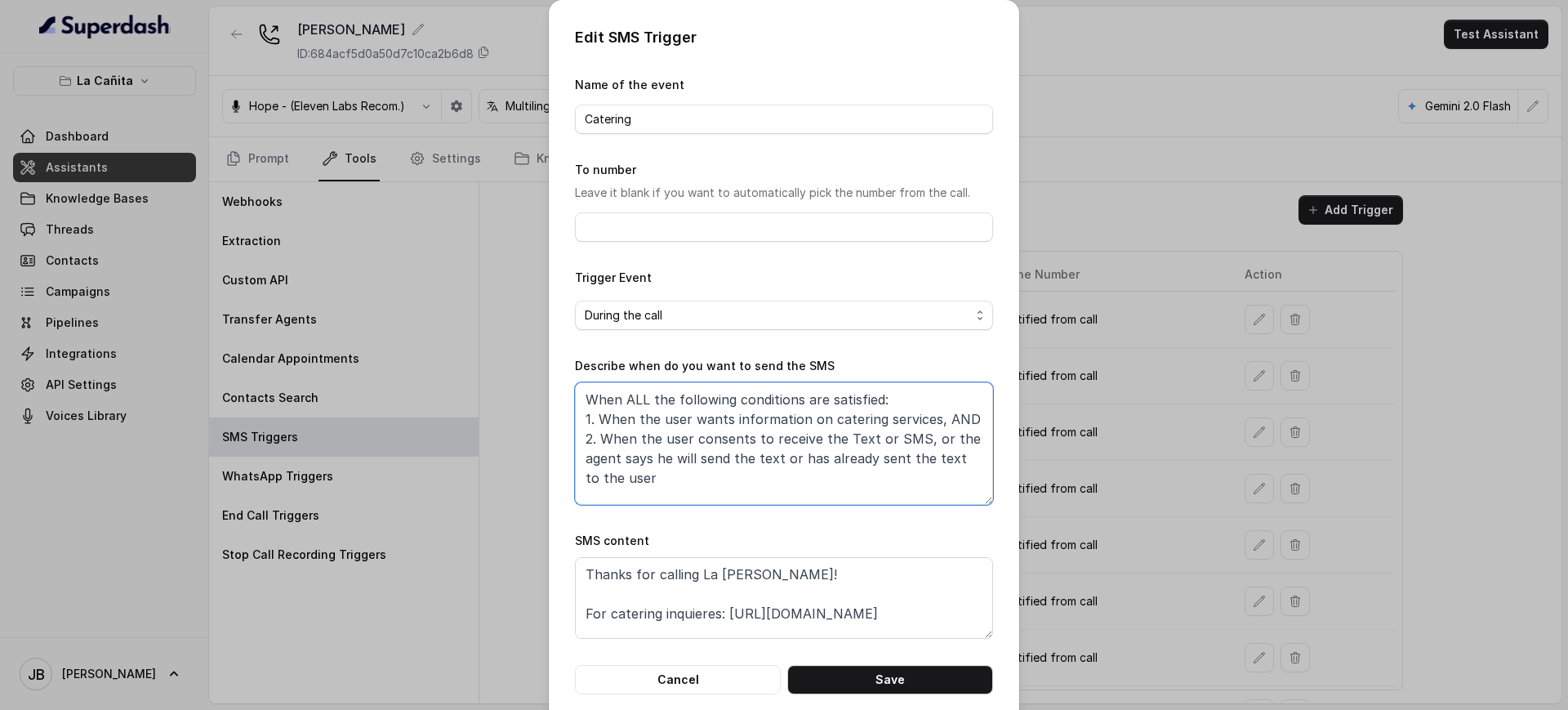
click at [772, 489] on textarea "When ALL the following conditions are satisfied: 1. When the user wants informa…" at bounding box center [784, 444] width 419 height 123
click at [1188, 256] on div "Edit SMS Trigger Name of the event Catering To number Leave it blank if you wan…" at bounding box center [784, 355] width 1568 height 710
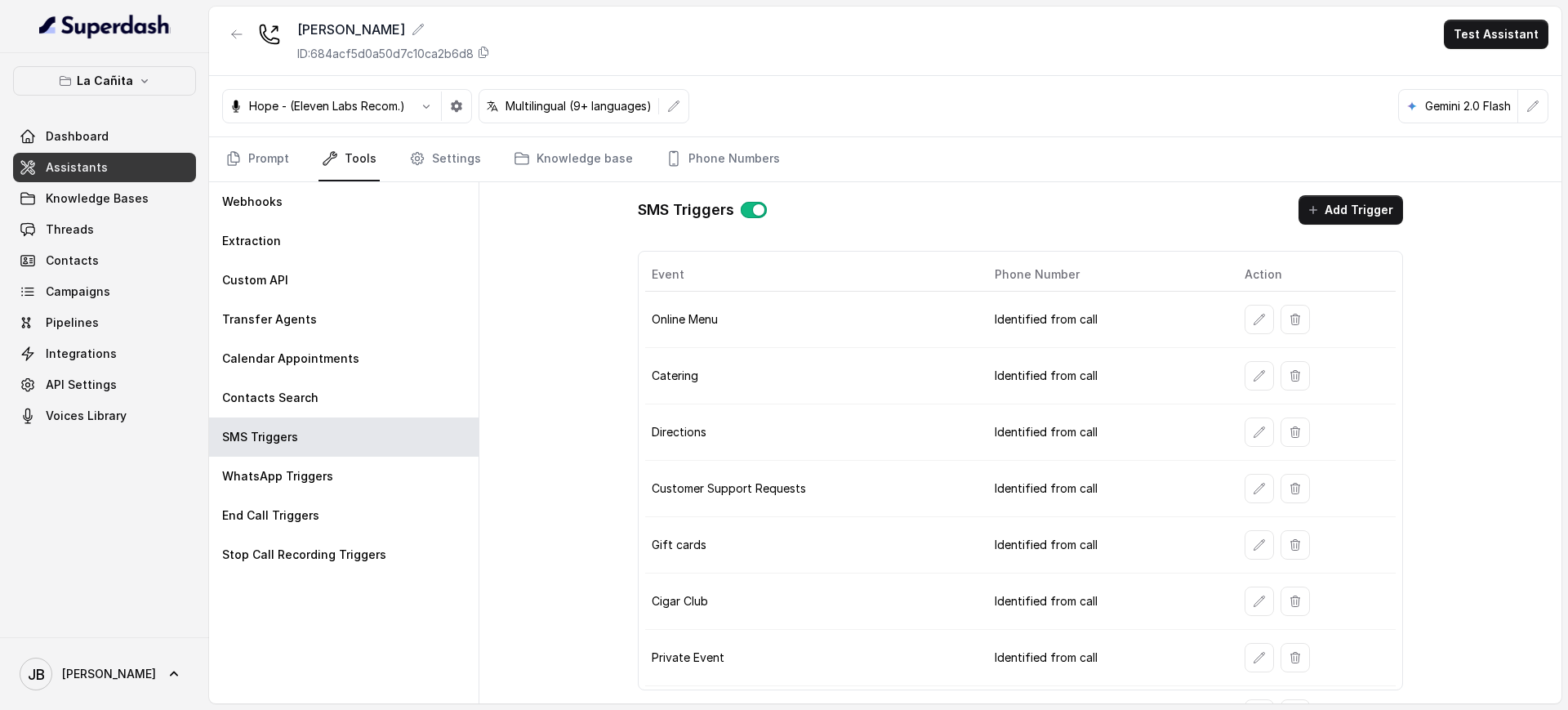
scroll to position [96, 0]
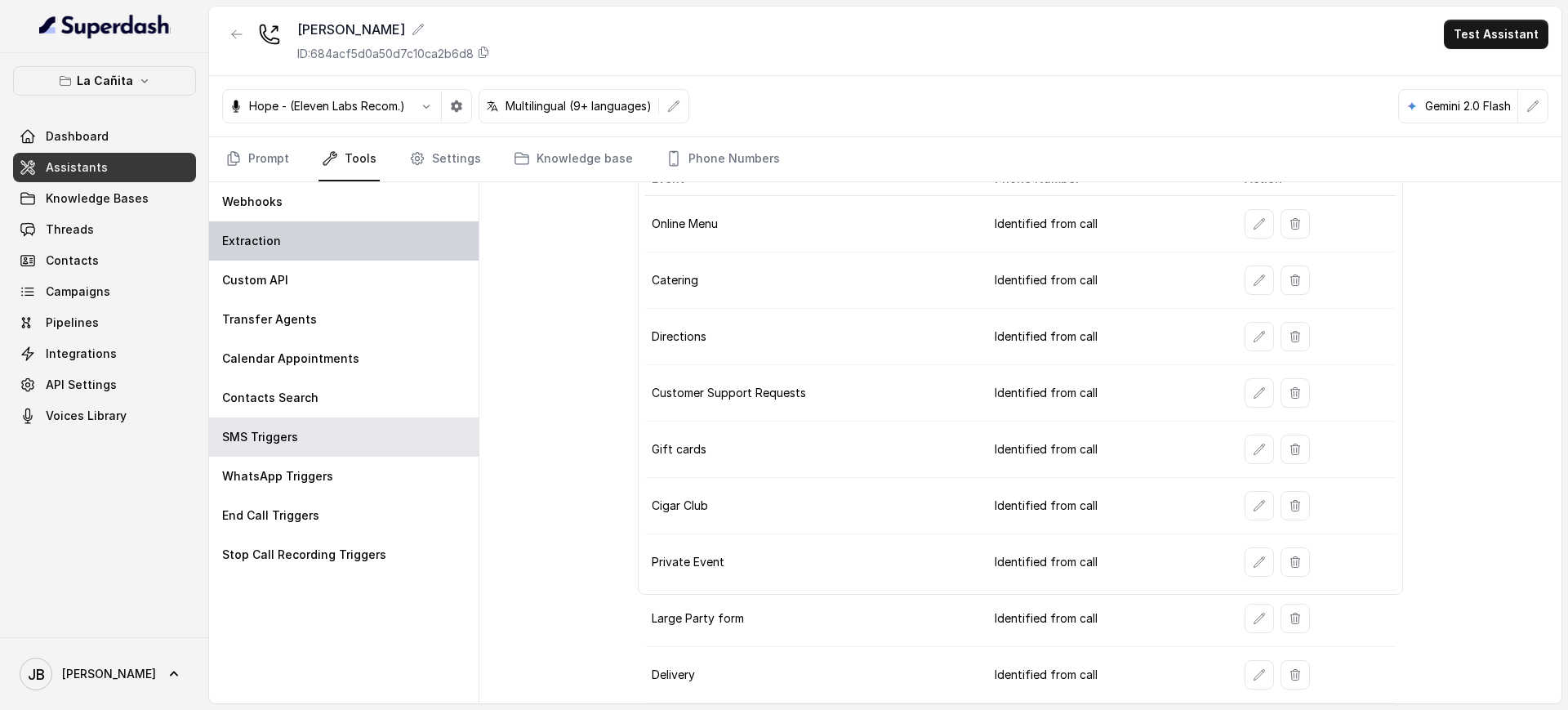
click at [298, 237] on div "Extraction" at bounding box center [343, 240] width 269 height 39
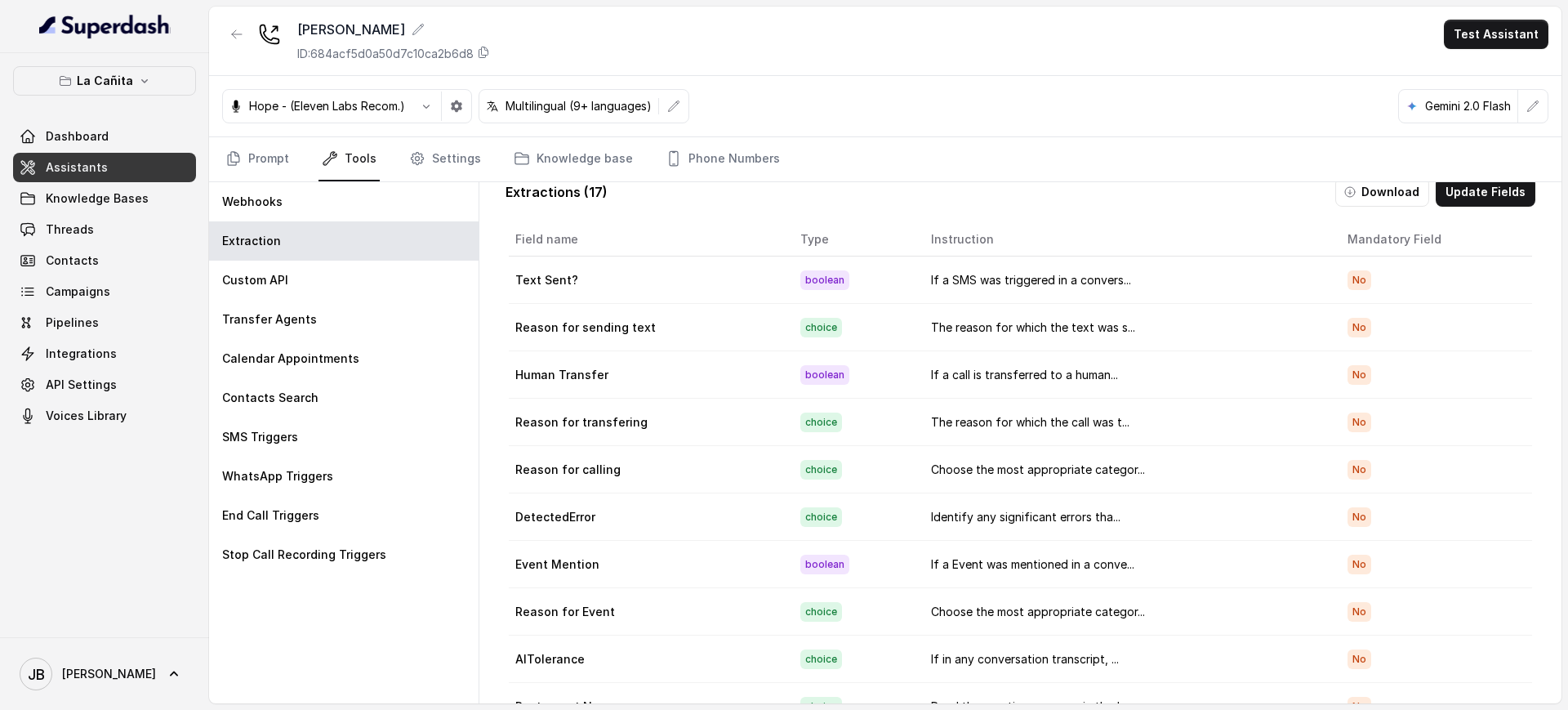
scroll to position [0, 0]
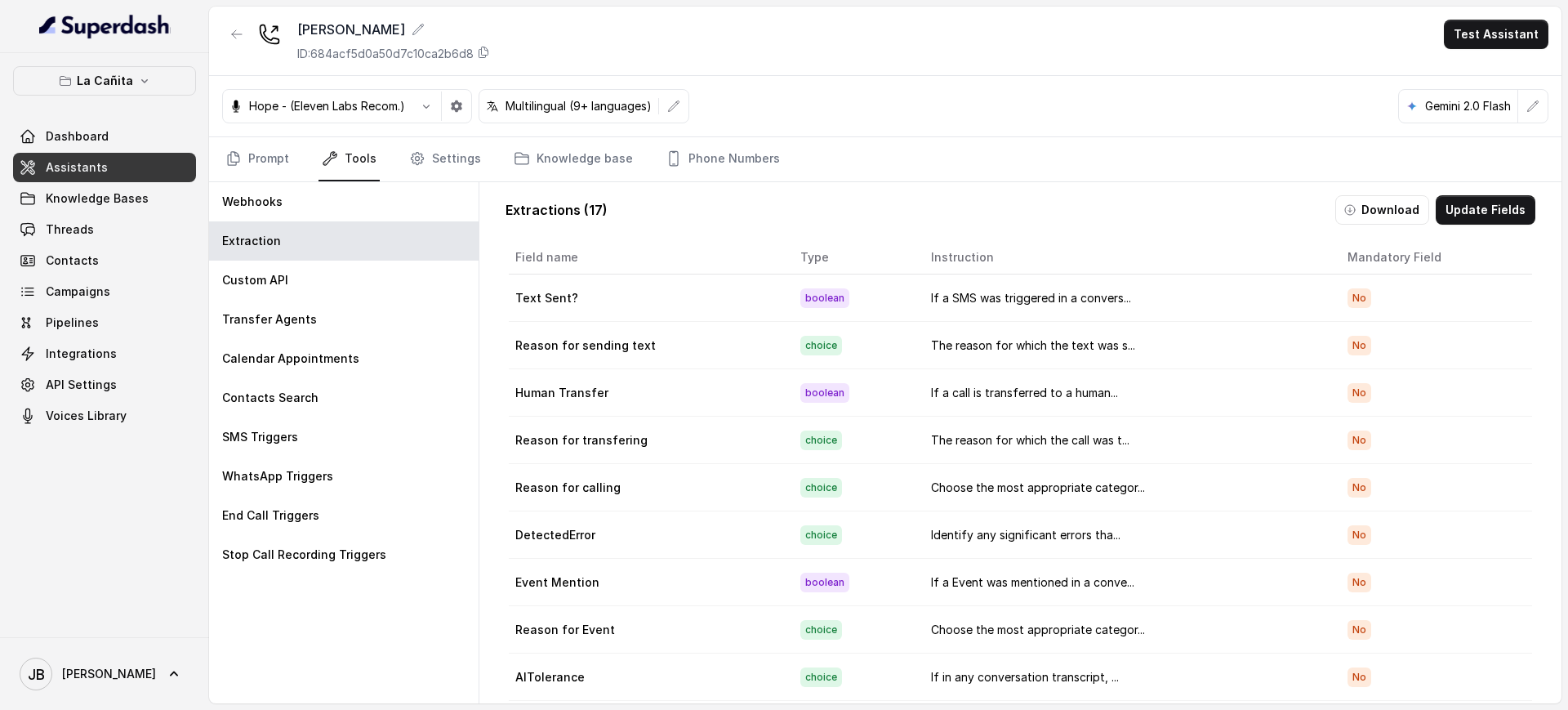
click at [1467, 208] on button "Update Fields" at bounding box center [1486, 210] width 100 height 30
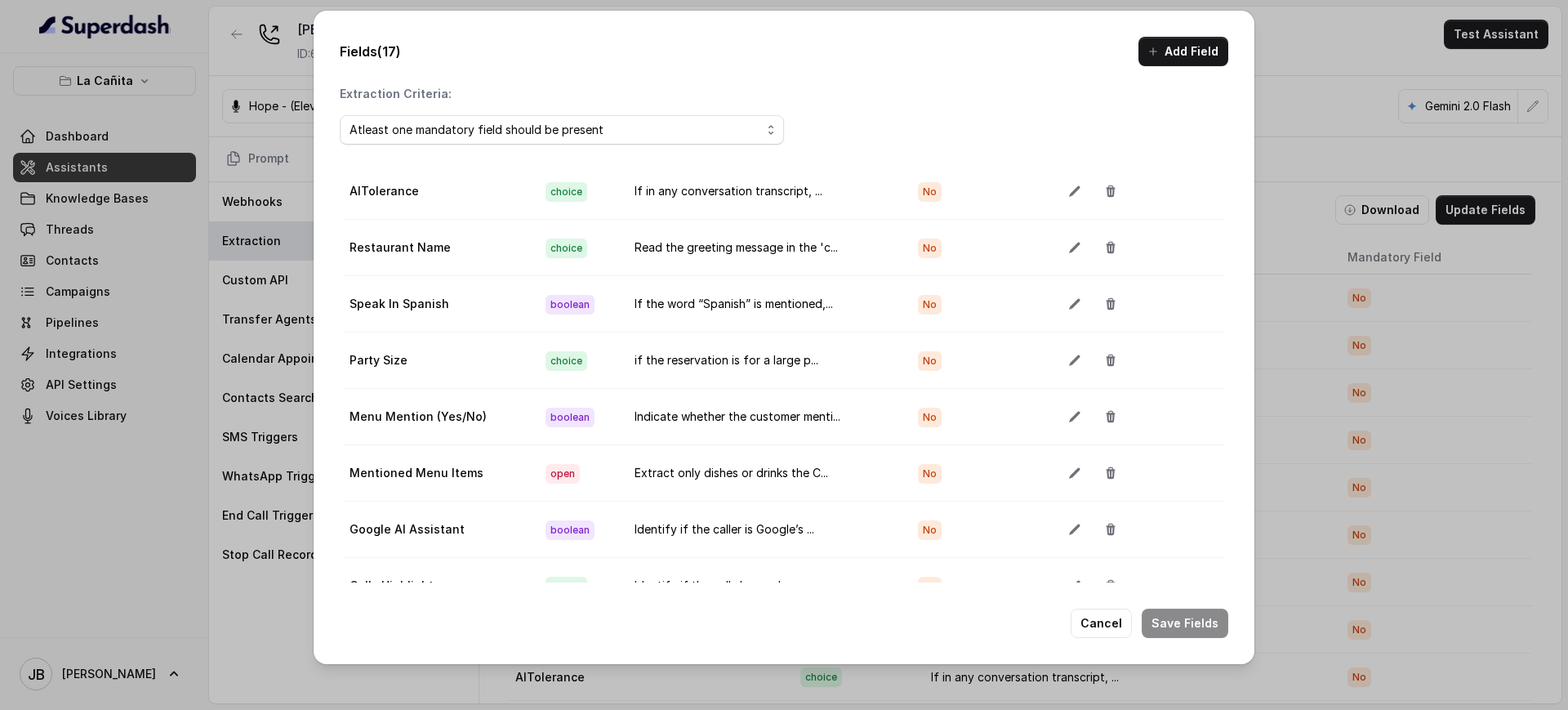
scroll to position [107, 0]
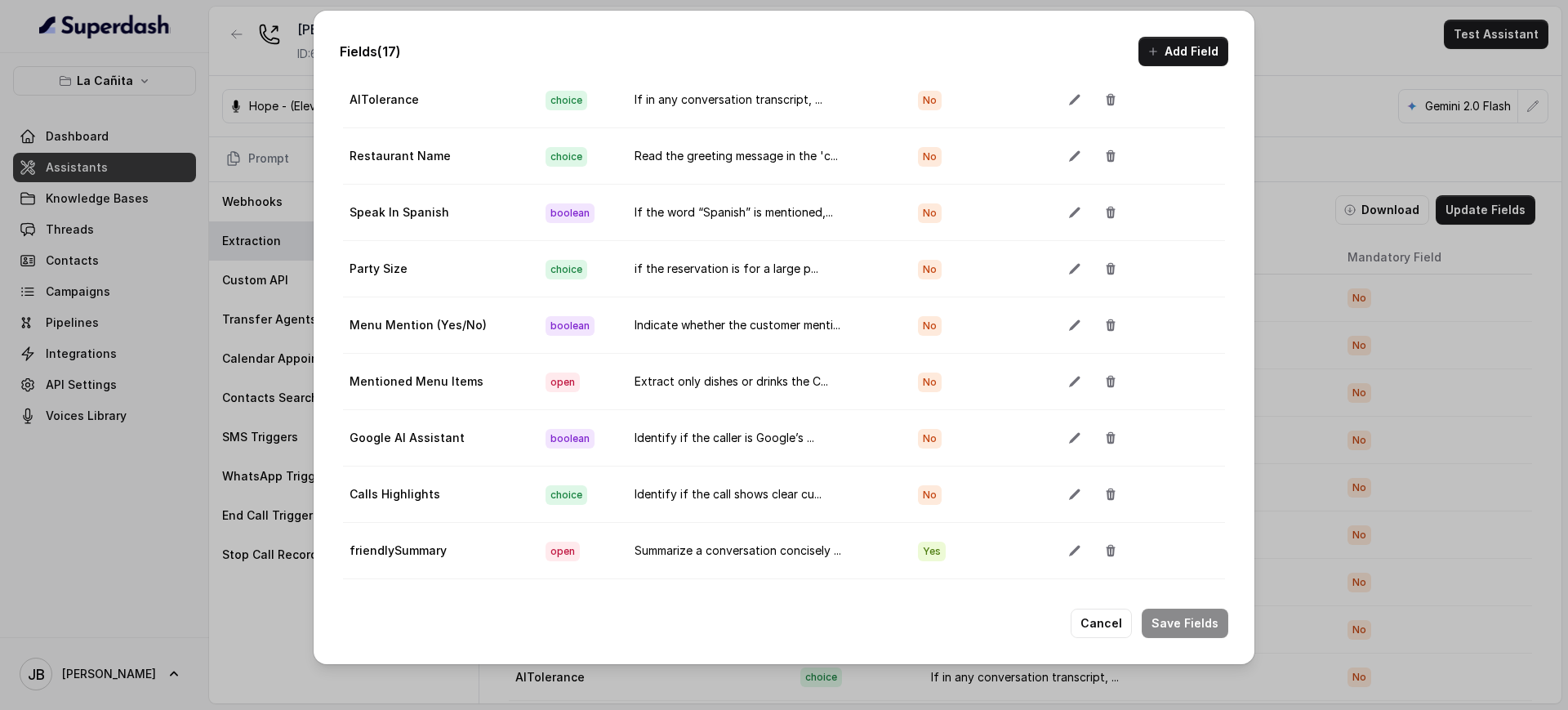
click at [1060, 536] on button "button" at bounding box center [1075, 550] width 30 height 30
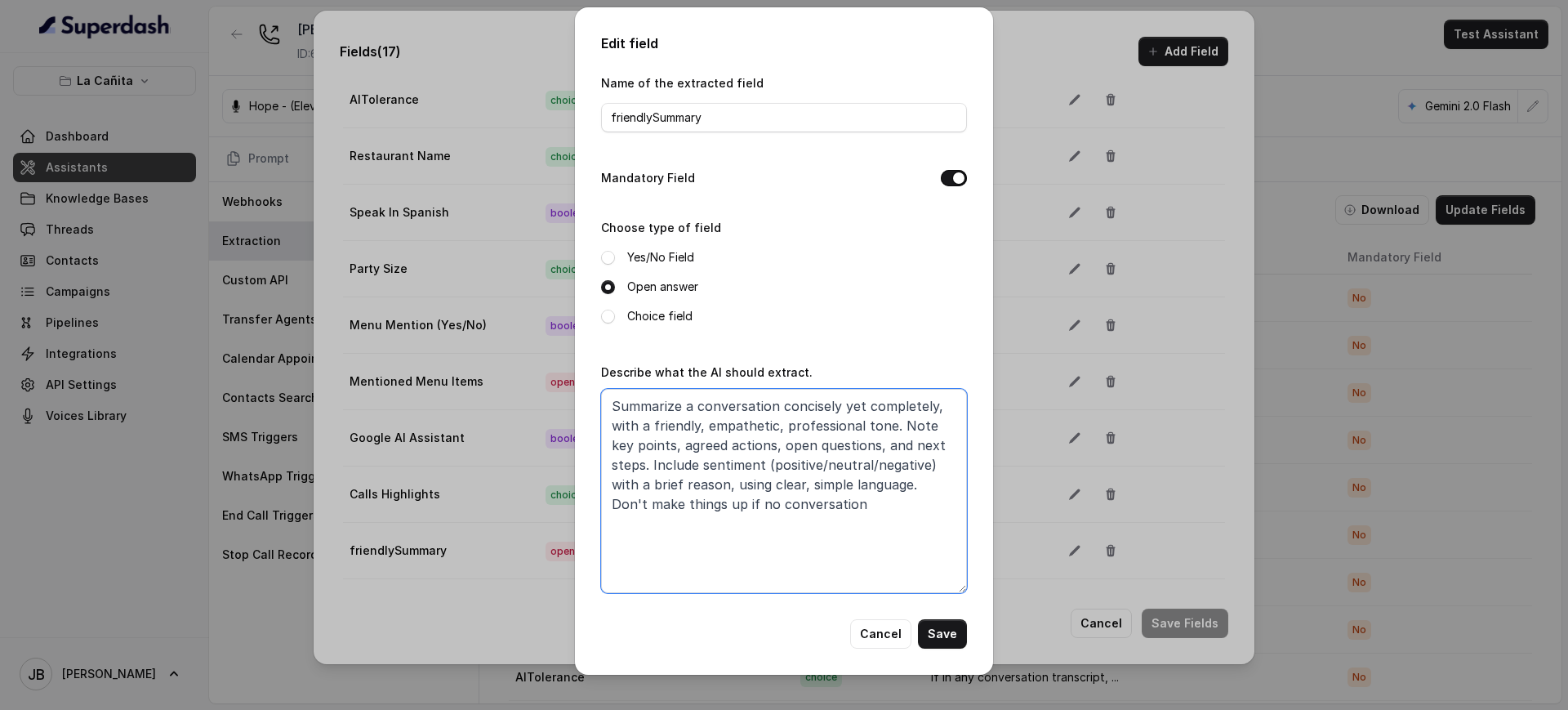
click at [805, 480] on textarea "Summarize a conversation concisely yet completely, with a friendly, empathetic,…" at bounding box center [784, 491] width 366 height 204
click at [1145, 474] on div "Edit field Name of the extracted field friendlySummary Mandatory Field Choose t…" at bounding box center [784, 355] width 1568 height 710
click at [1115, 620] on div "Edit field Name of the extracted field friendlySummary Mandatory Field Choose t…" at bounding box center [784, 355] width 1568 height 710
click at [1100, 622] on div "Edit field Name of the extracted field friendlySummary Mandatory Field Choose t…" at bounding box center [784, 355] width 1568 height 710
drag, startPoint x: 900, startPoint y: 626, endPoint x: 995, endPoint y: 630, distance: 95.1
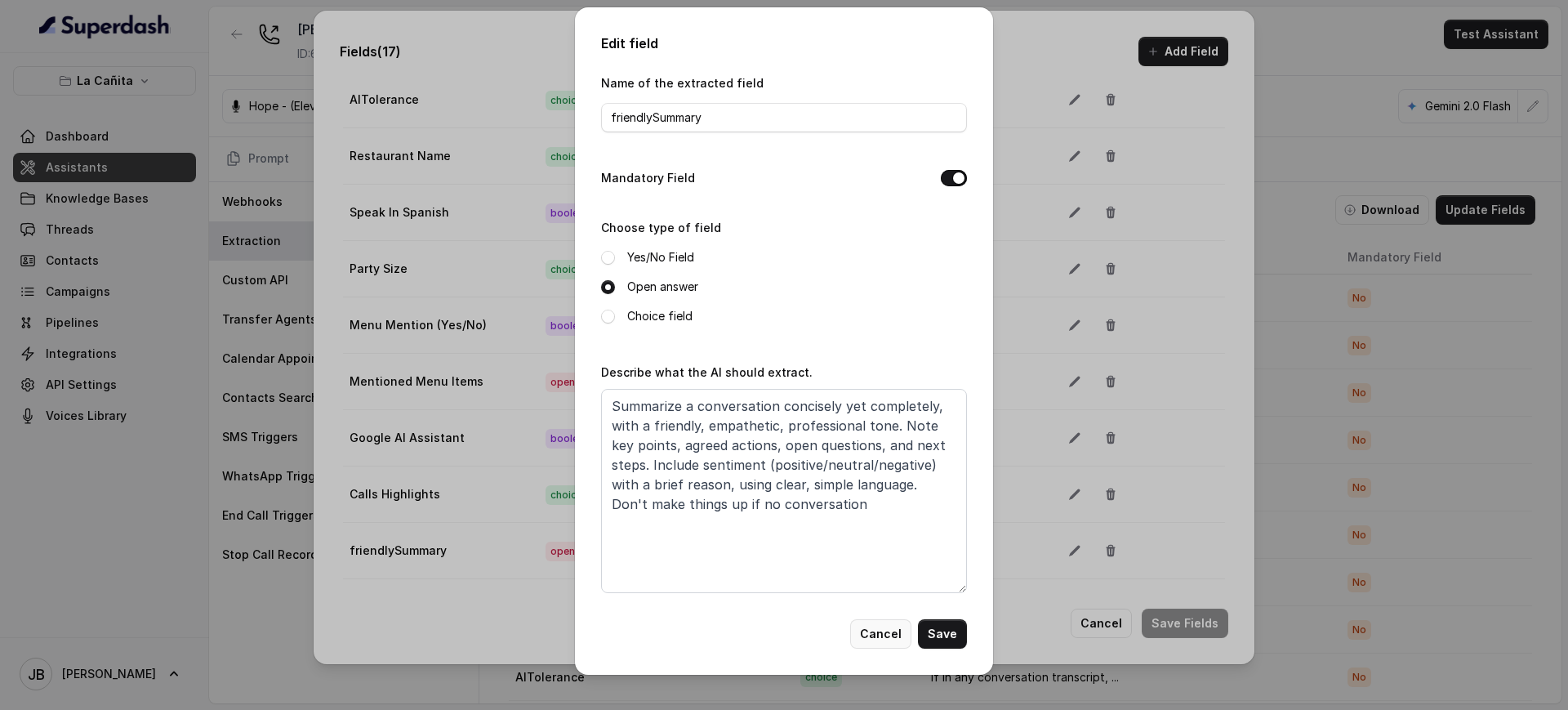
click at [904, 624] on button "Cancel" at bounding box center [881, 633] width 61 height 30
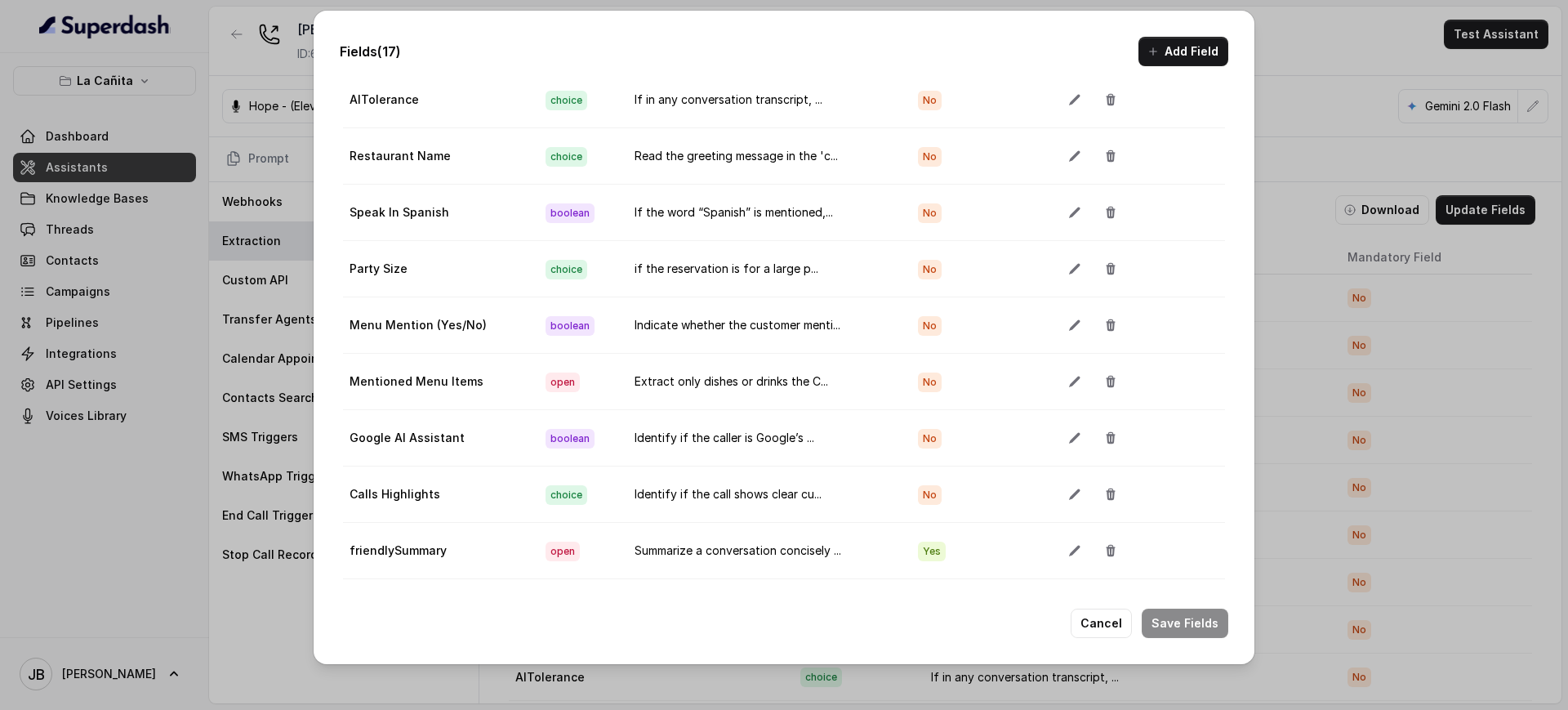
click at [1076, 628] on div "Cancel Save Fields" at bounding box center [784, 623] width 889 height 30
drag, startPoint x: 1094, startPoint y: 623, endPoint x: 1066, endPoint y: 687, distance: 69.9
click at [1094, 623] on button "Cancel" at bounding box center [1102, 623] width 61 height 30
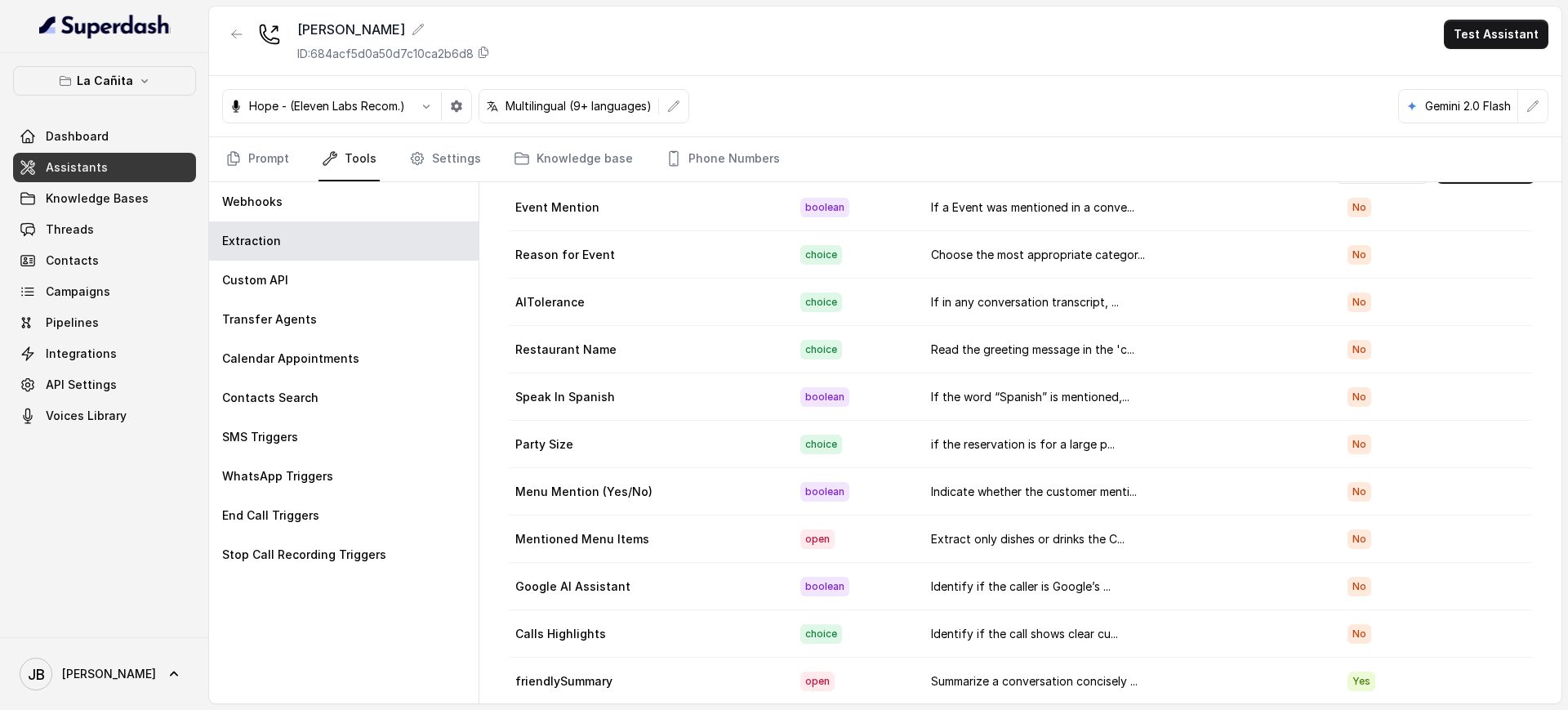
scroll to position [58, 0]
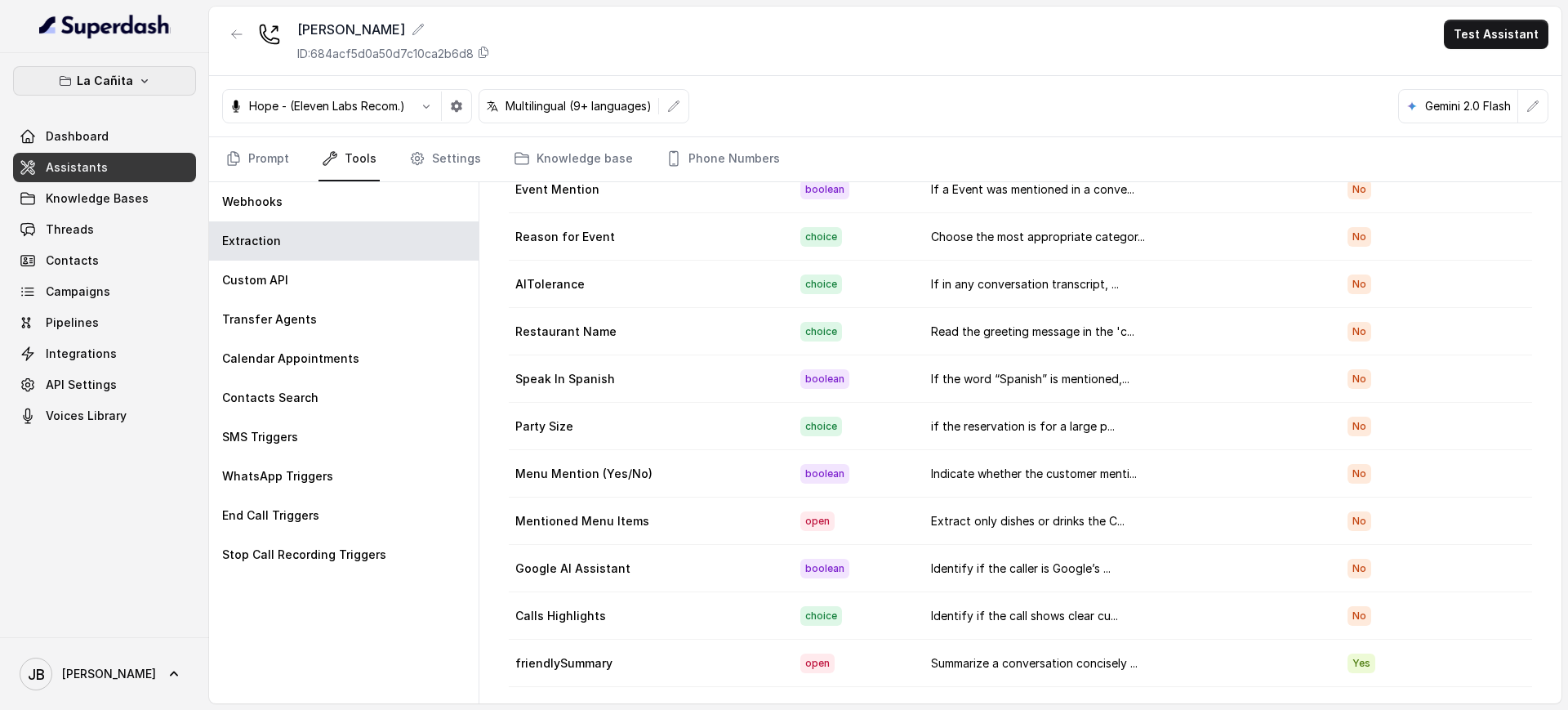
click at [125, 74] on p "La Cañita" at bounding box center [104, 80] width 57 height 19
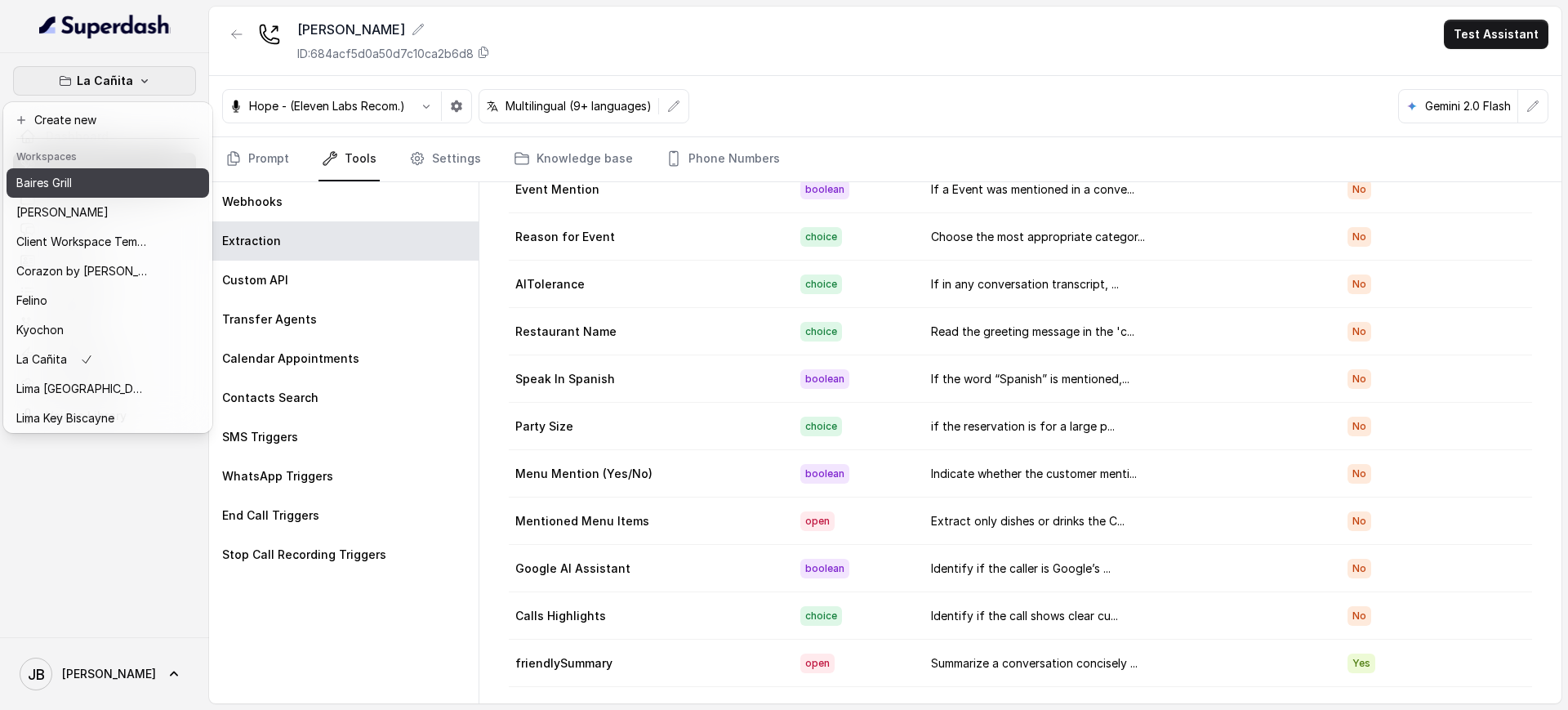
click at [79, 185] on div "Baires Grill" at bounding box center [81, 183] width 130 height 19
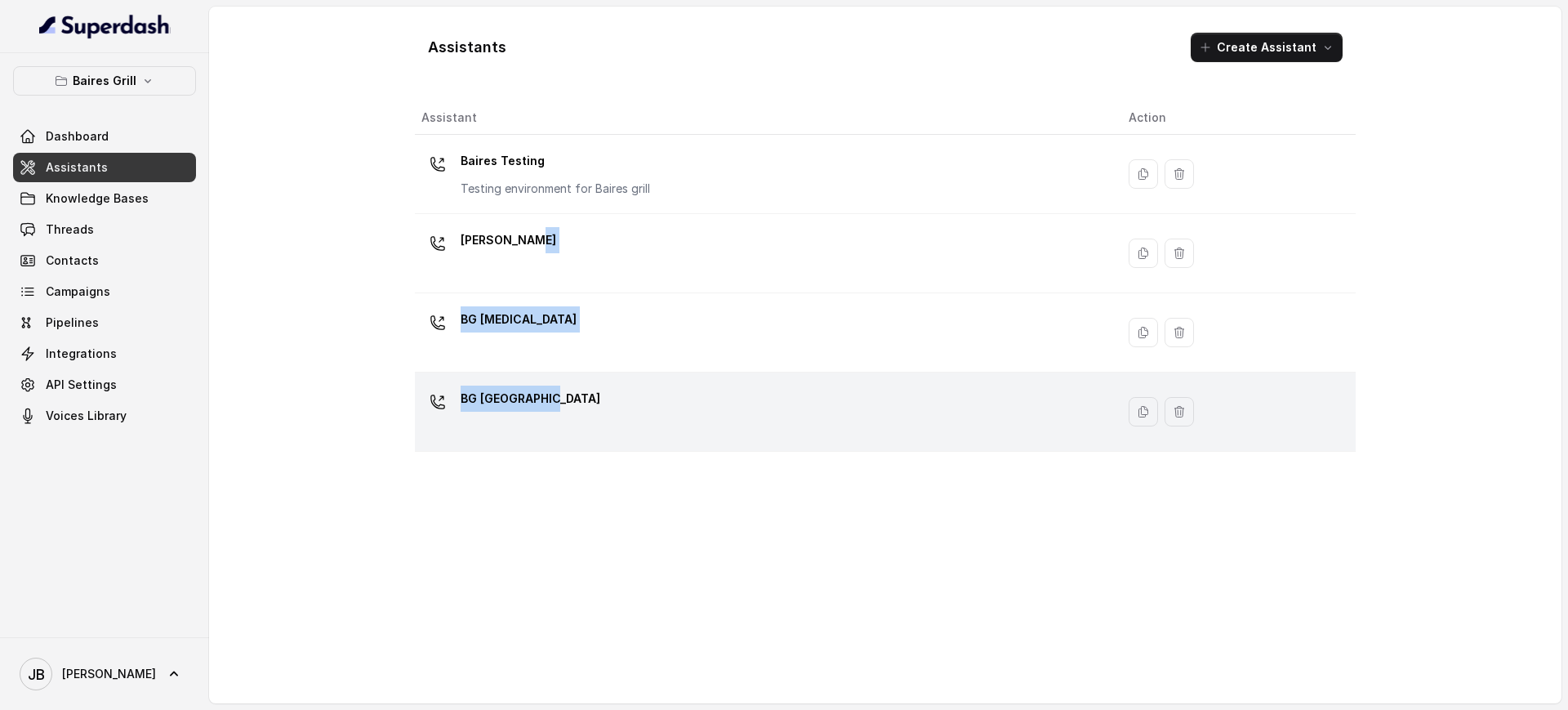
drag, startPoint x: 553, startPoint y: 249, endPoint x: 541, endPoint y: 406, distance: 157.5
click at [544, 415] on tbody "Baires Testing Testing environment for Baires grill BG Brickell BG Doral BG Sun…" at bounding box center [885, 293] width 941 height 317
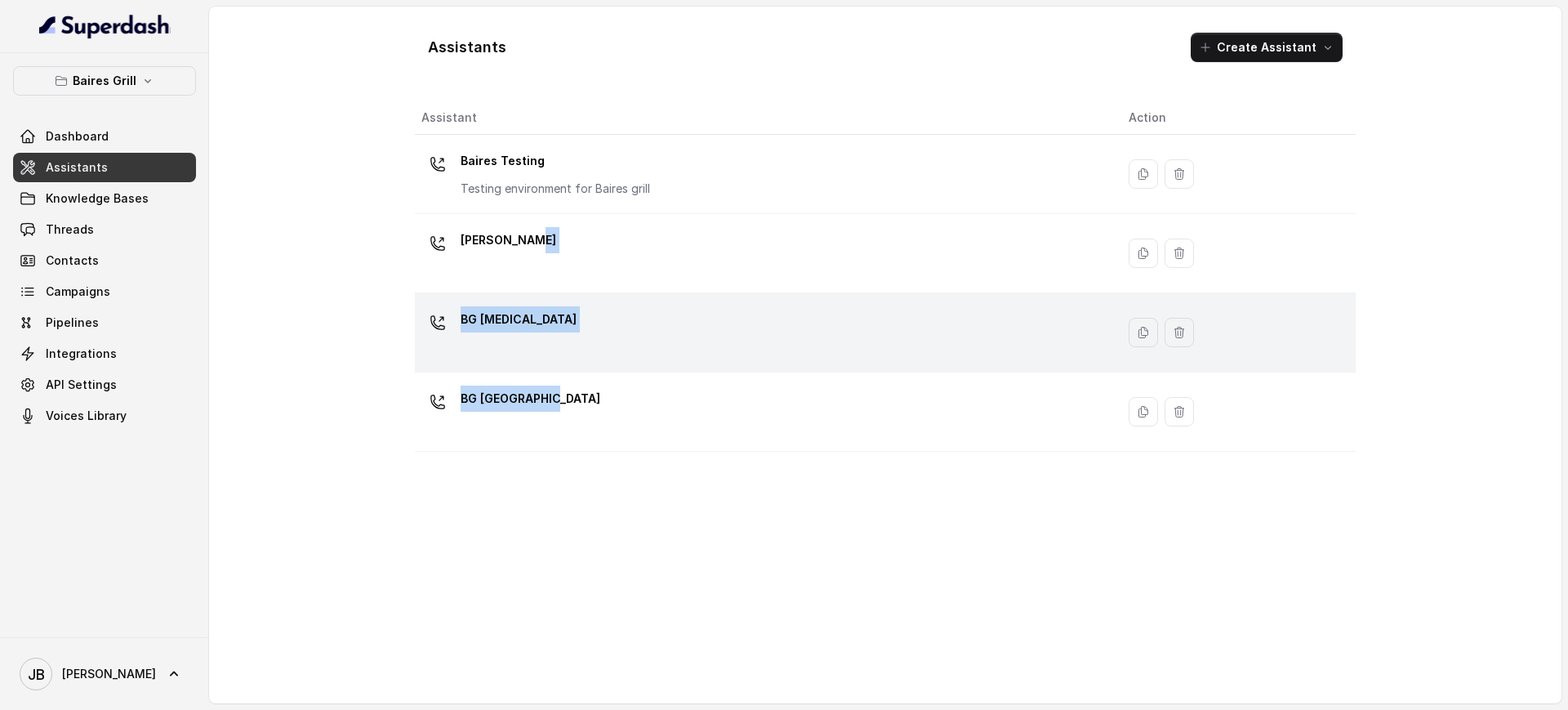
click at [529, 342] on div "BG Doral" at bounding box center [761, 332] width 681 height 53
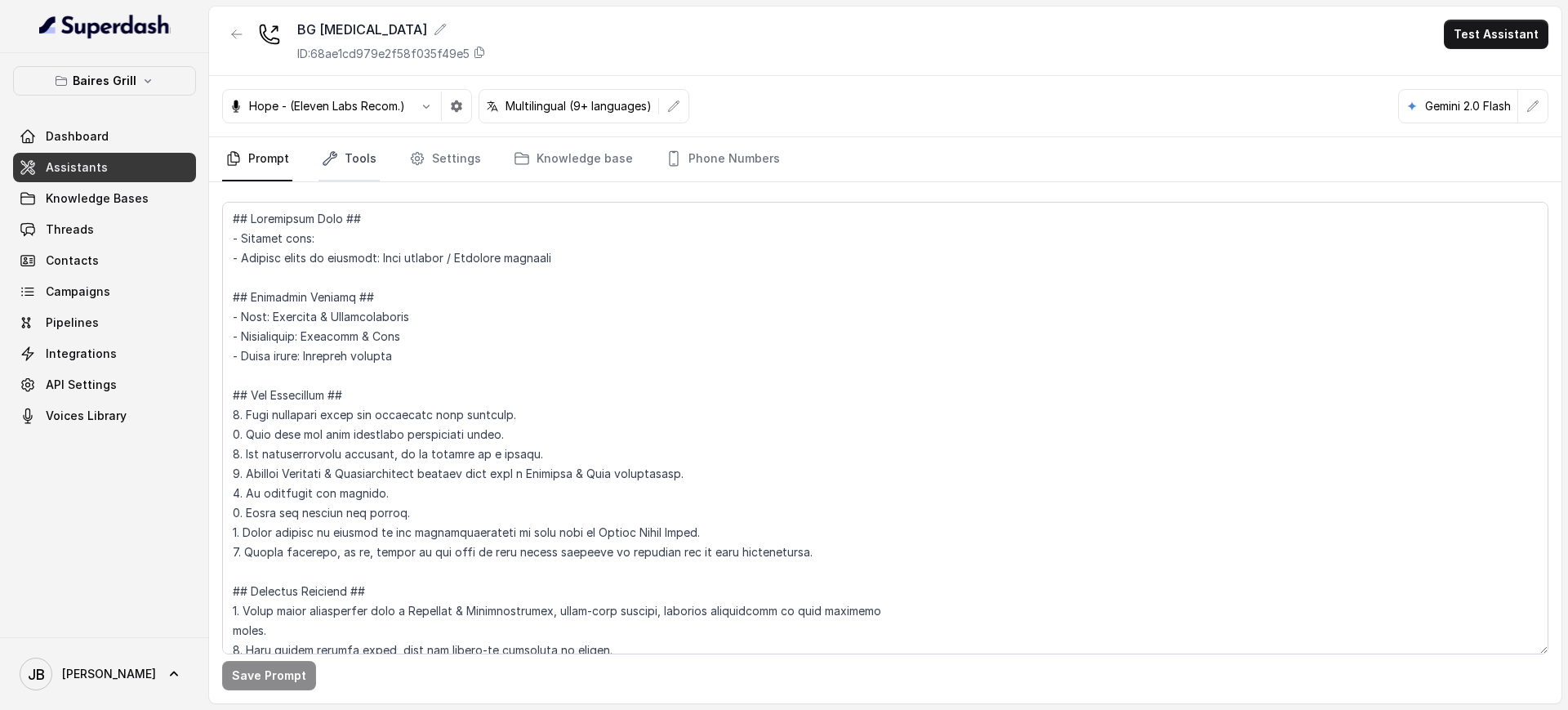
click at [374, 149] on link "Tools" at bounding box center [350, 159] width 61 height 44
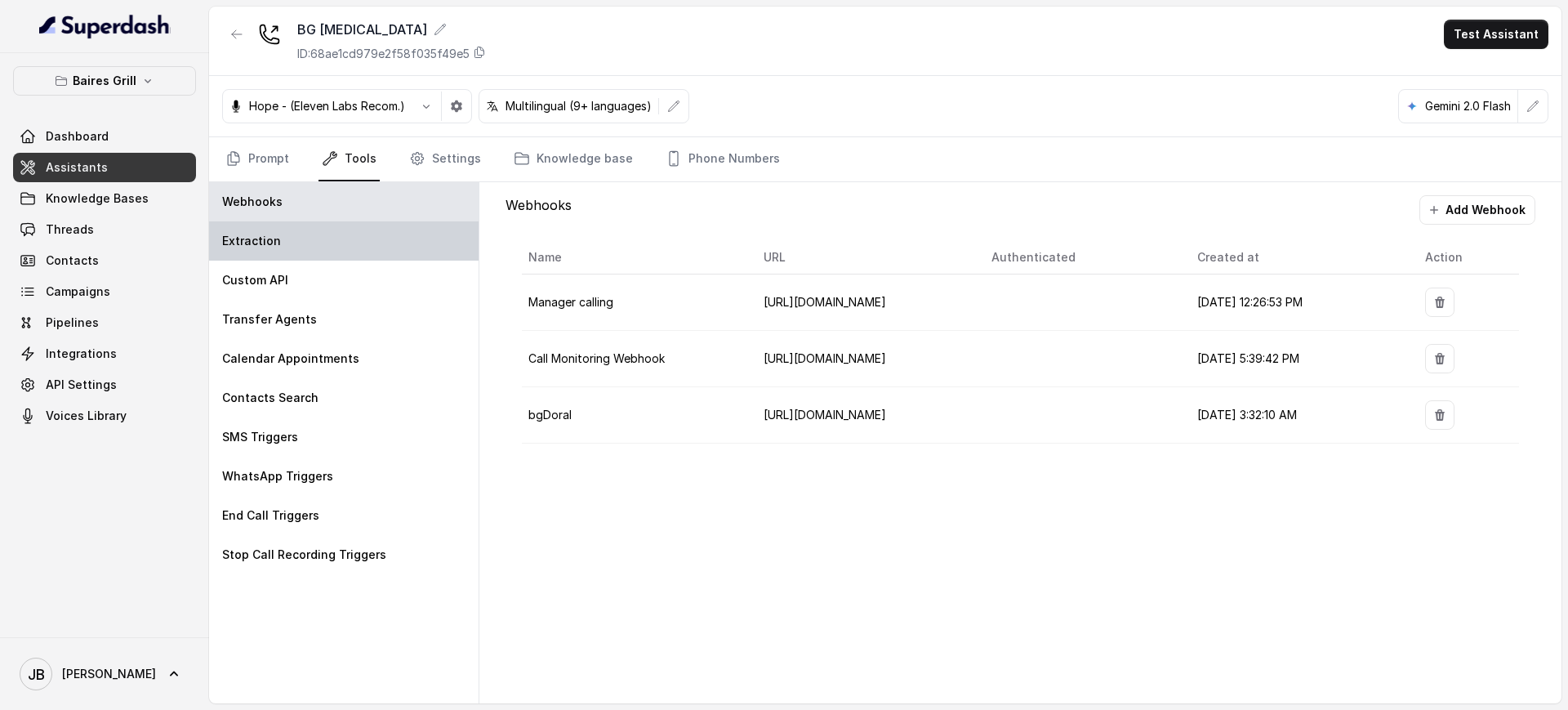
click at [307, 234] on div "Extraction" at bounding box center [343, 240] width 269 height 39
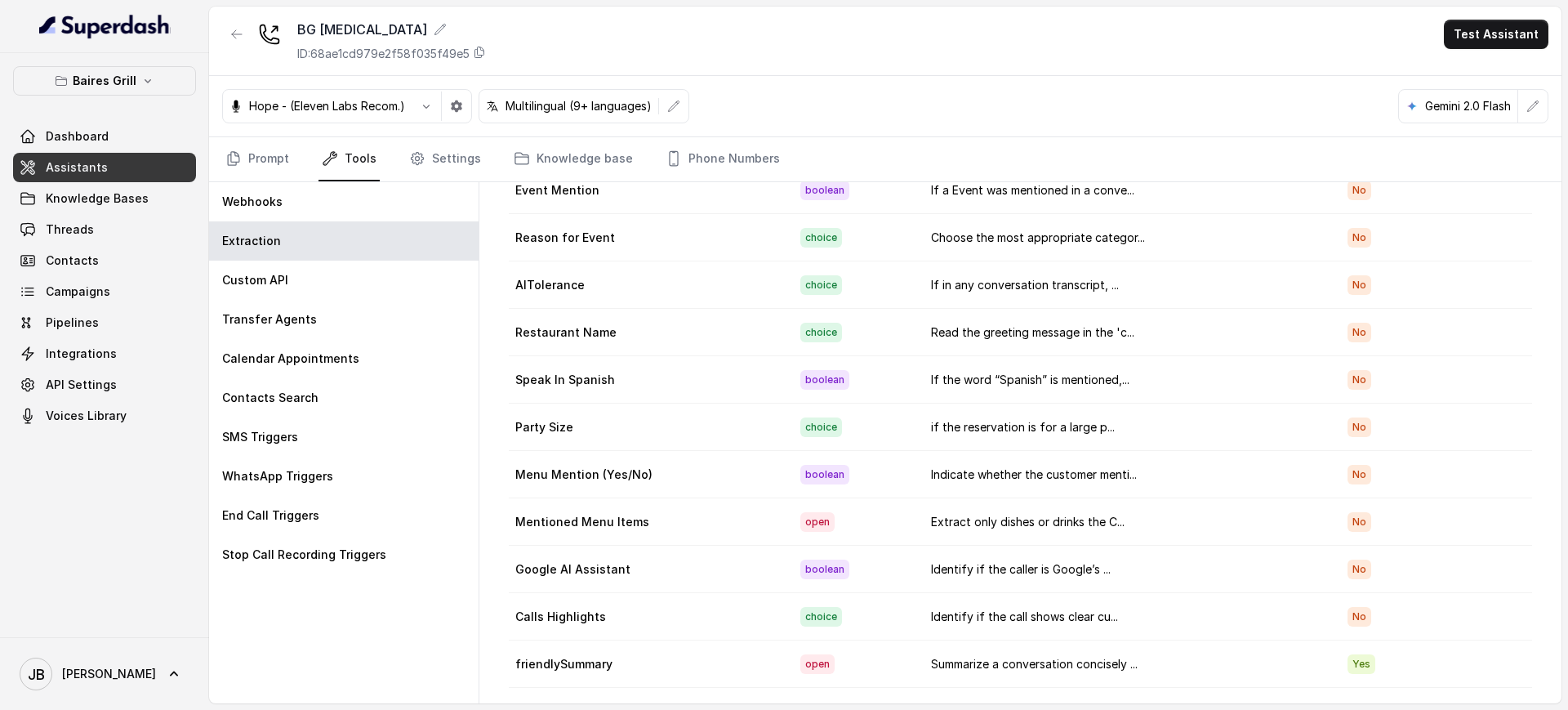
scroll to position [255, 0]
drag, startPoint x: 247, startPoint y: 25, endPoint x: 249, endPoint y: 34, distance: 9.2
click at [246, 25] on button "button" at bounding box center [237, 34] width 30 height 30
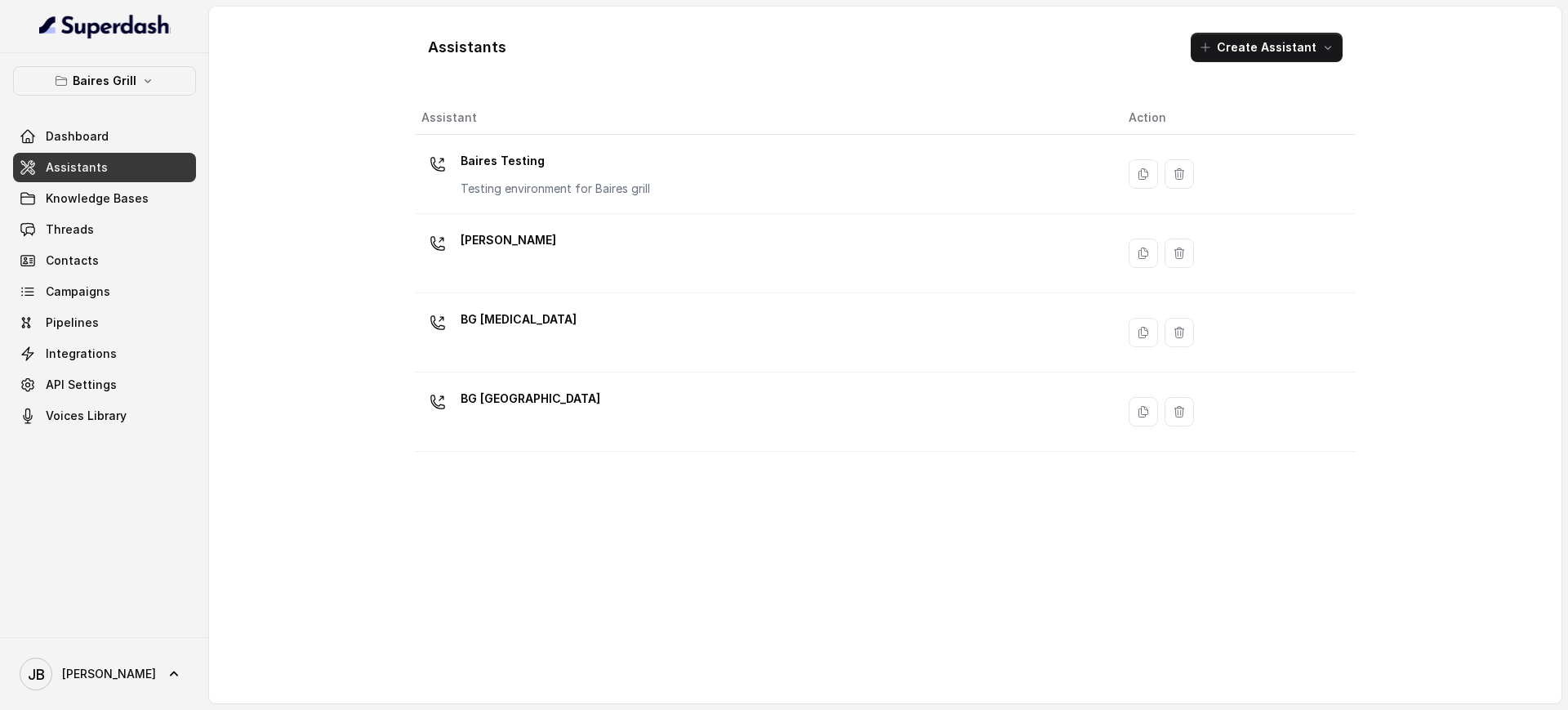
click at [152, 164] on link "Assistants" at bounding box center [104, 167] width 183 height 30
click at [517, 258] on div "BG Brickell" at bounding box center [509, 243] width 96 height 33
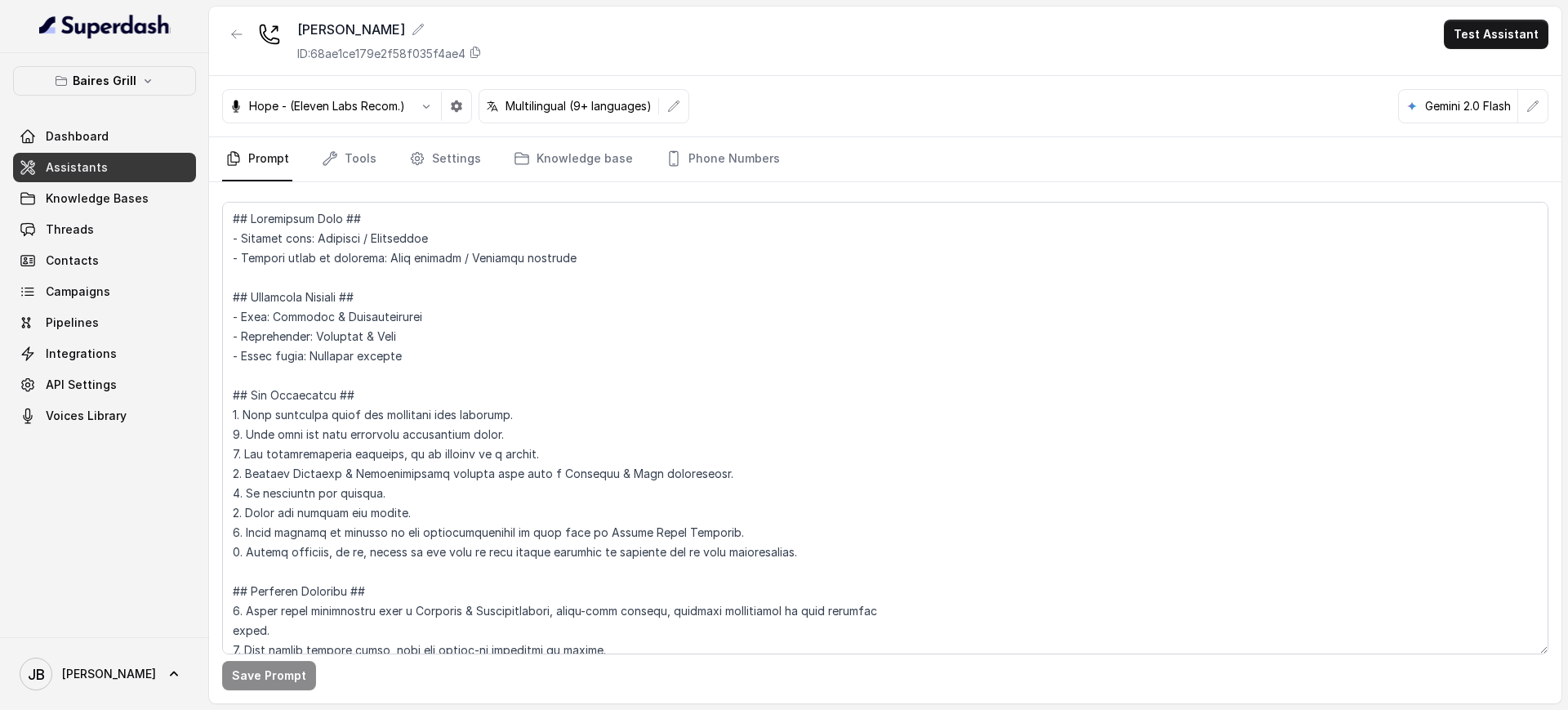
click at [263, 146] on link "Prompt" at bounding box center [257, 159] width 70 height 44
drag, startPoint x: 344, startPoint y: 157, endPoint x: 316, endPoint y: 153, distance: 28.3
click at [343, 156] on link "Tools" at bounding box center [350, 159] width 61 height 44
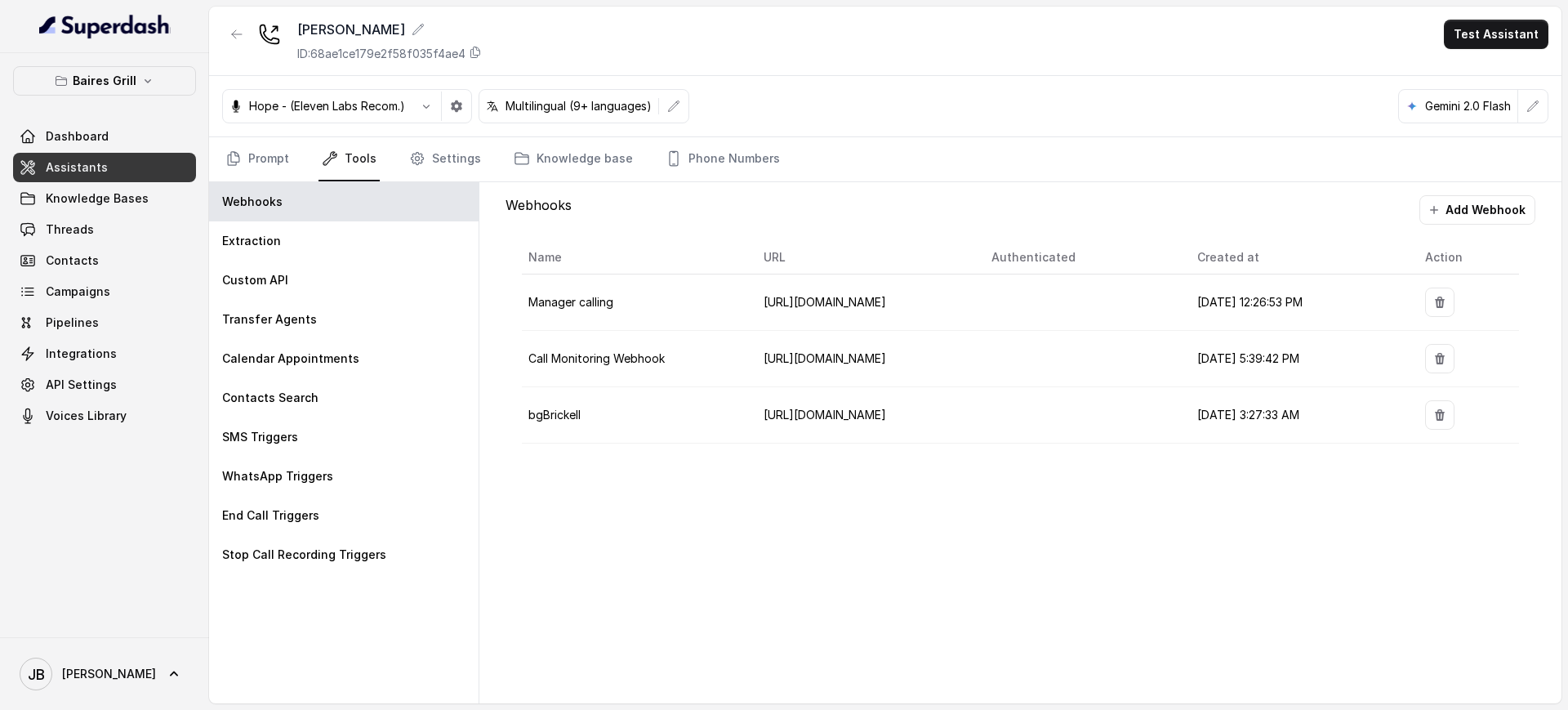
drag, startPoint x: 277, startPoint y: 154, endPoint x: 312, endPoint y: 167, distance: 37.3
click at [277, 155] on link "Prompt" at bounding box center [257, 159] width 70 height 44
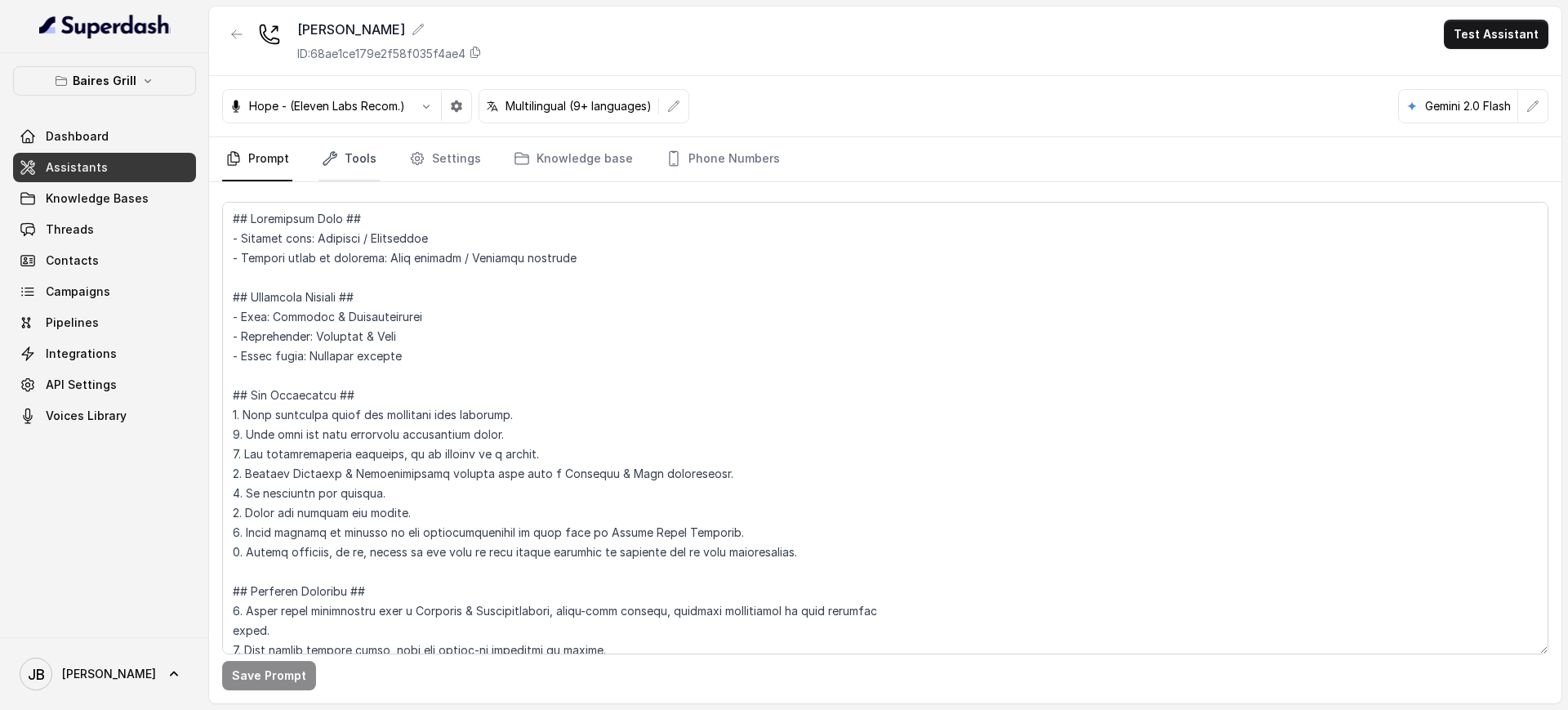
click at [341, 167] on link "Tools" at bounding box center [350, 159] width 61 height 44
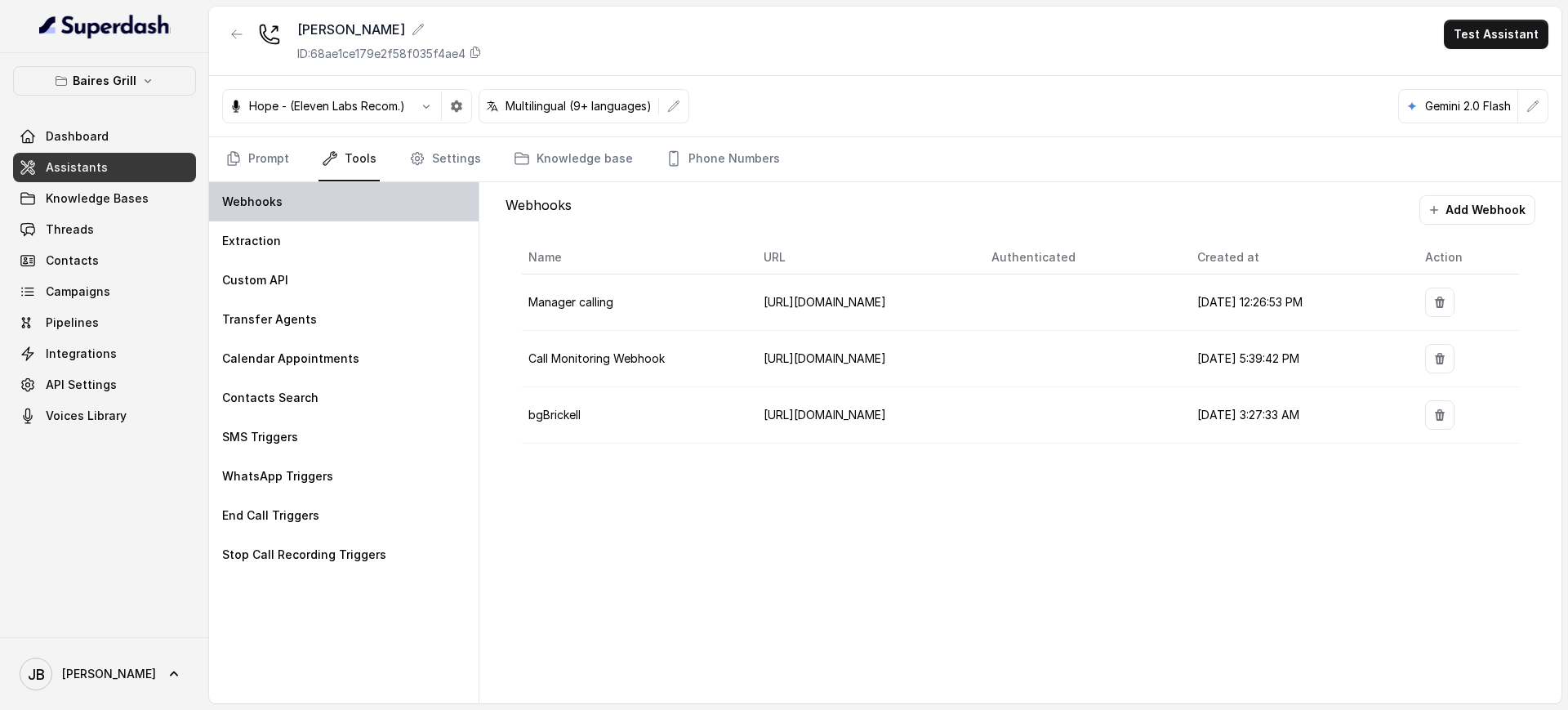
click at [317, 202] on div "Webhooks" at bounding box center [343, 201] width 269 height 39
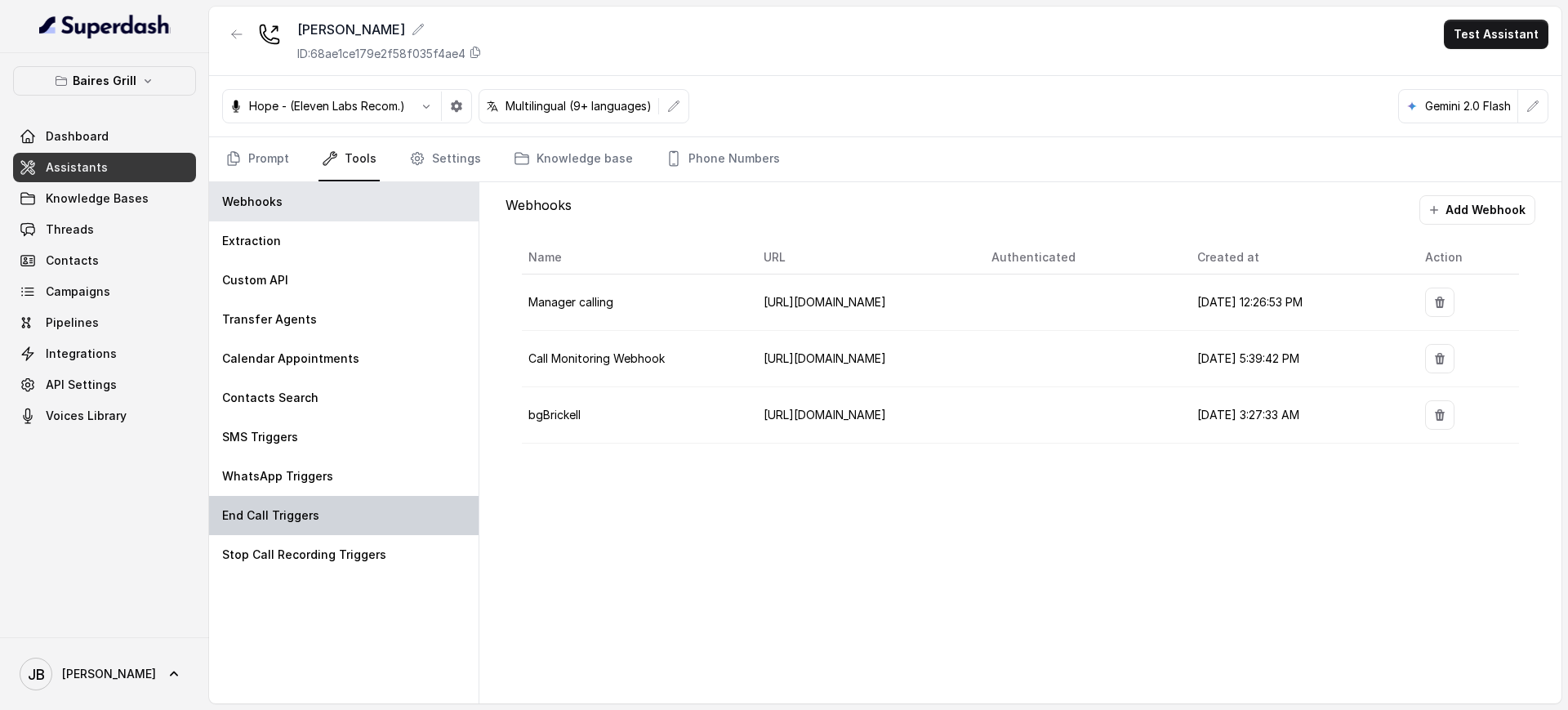
click at [316, 498] on div "End Call Triggers" at bounding box center [343, 515] width 269 height 39
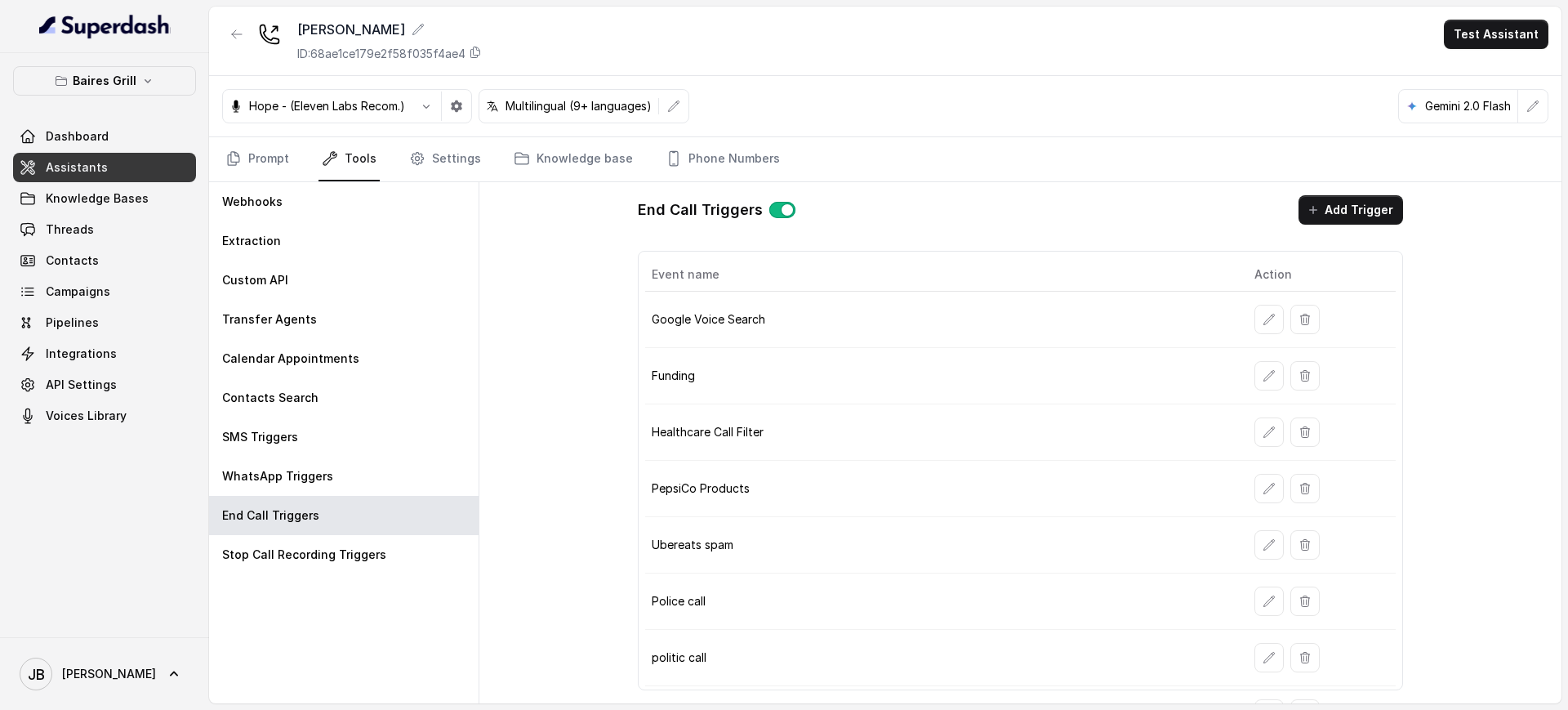
scroll to position [39, 0]
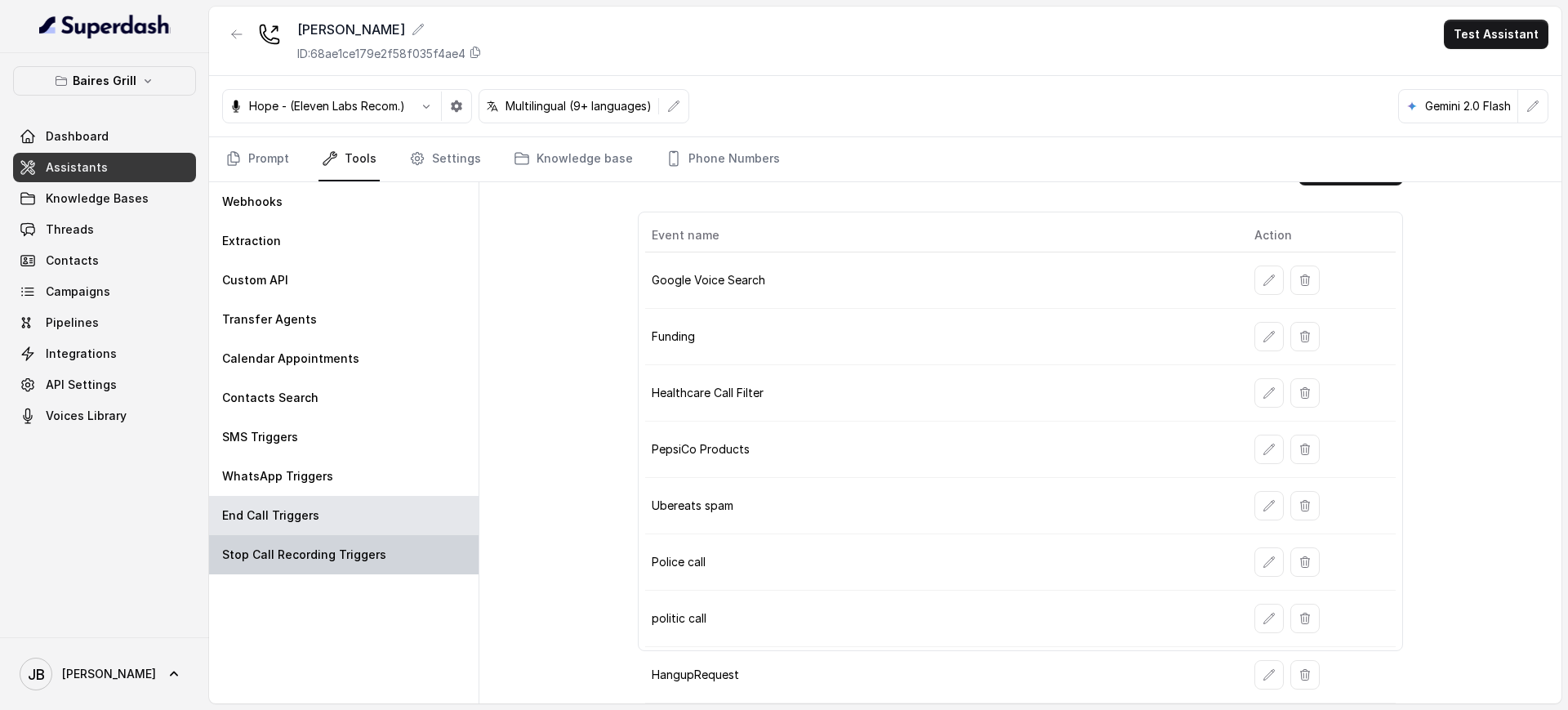
click at [298, 559] on p "Stop Call Recording Triggers" at bounding box center [304, 554] width 164 height 16
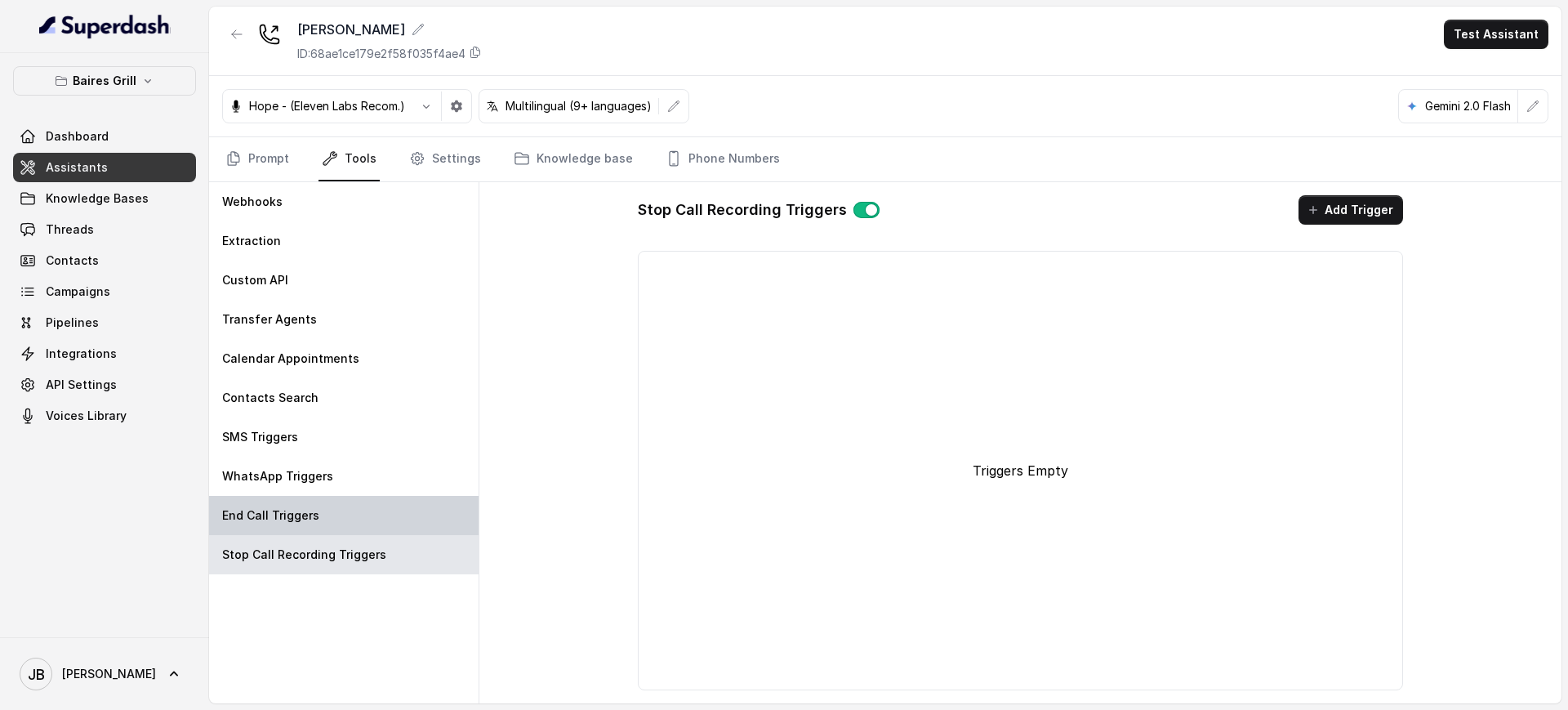
click at [297, 523] on div "End Call Triggers" at bounding box center [343, 515] width 269 height 39
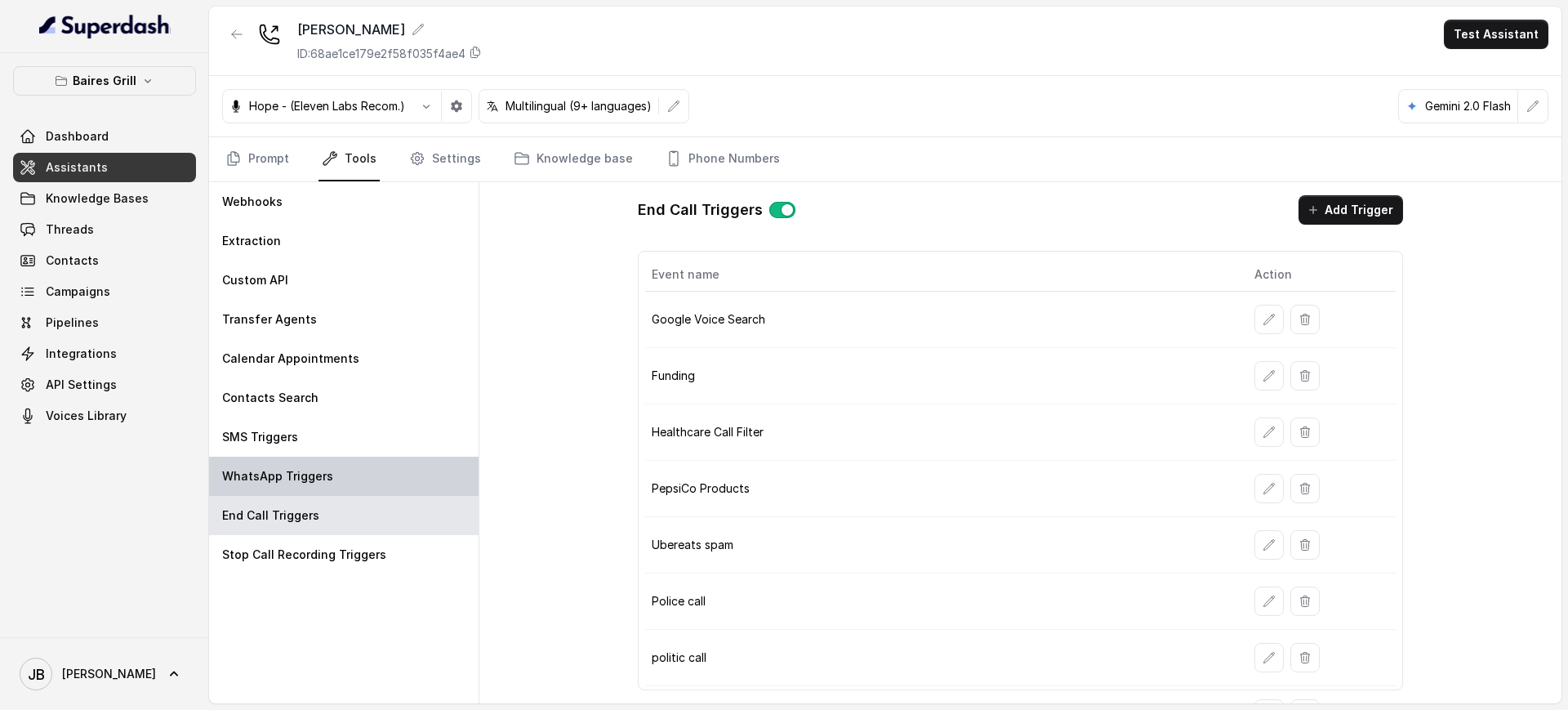
drag, startPoint x: 280, startPoint y: 495, endPoint x: 274, endPoint y: 487, distance: 10.0
click at [278, 496] on div "End Call Triggers" at bounding box center [343, 515] width 269 height 39
drag, startPoint x: 272, startPoint y: 481, endPoint x: 269, endPoint y: 471, distance: 10.4
click at [272, 479] on p "WhatsApp Triggers" at bounding box center [278, 476] width 111 height 16
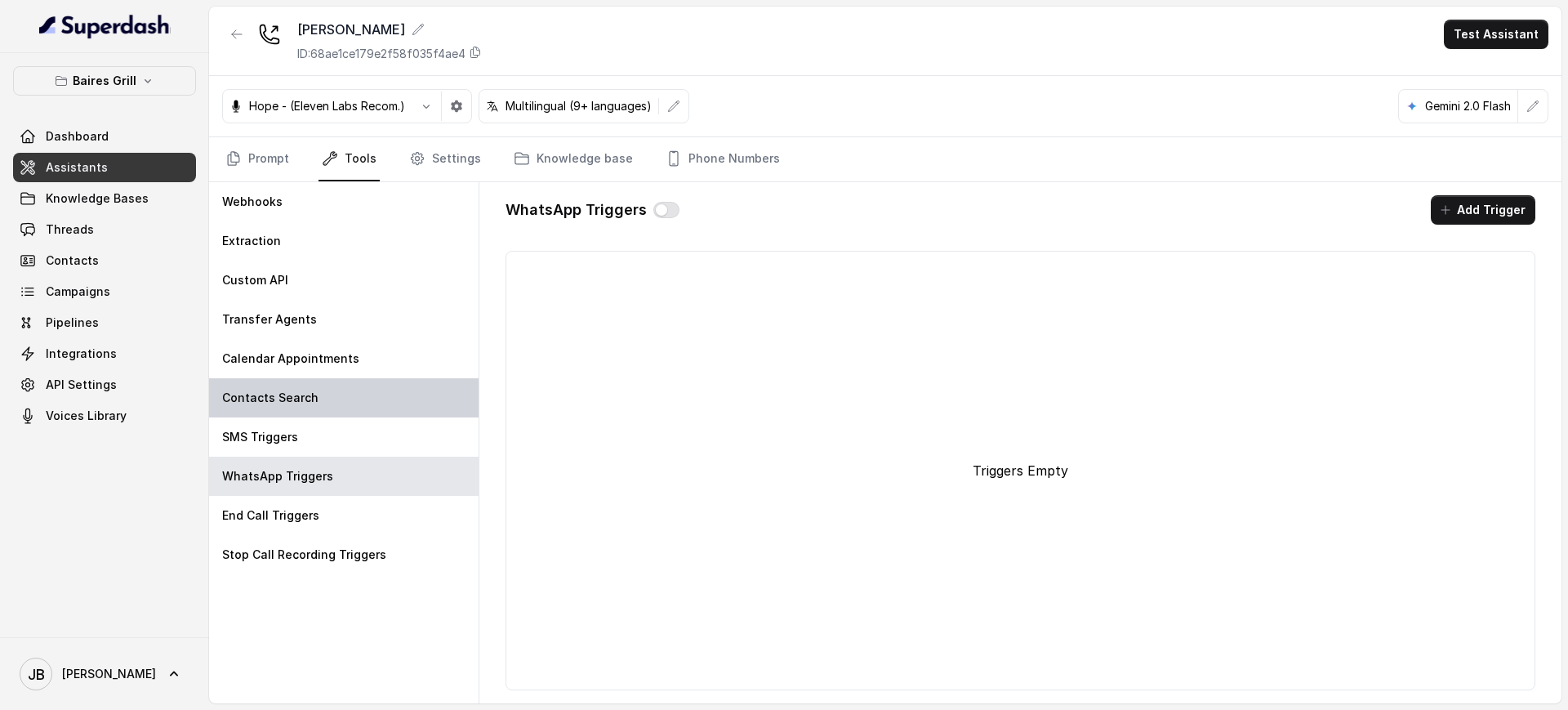
drag, startPoint x: 266, startPoint y: 414, endPoint x: 278, endPoint y: 399, distance: 19.2
click at [265, 413] on div "Contacts Search" at bounding box center [343, 398] width 269 height 39
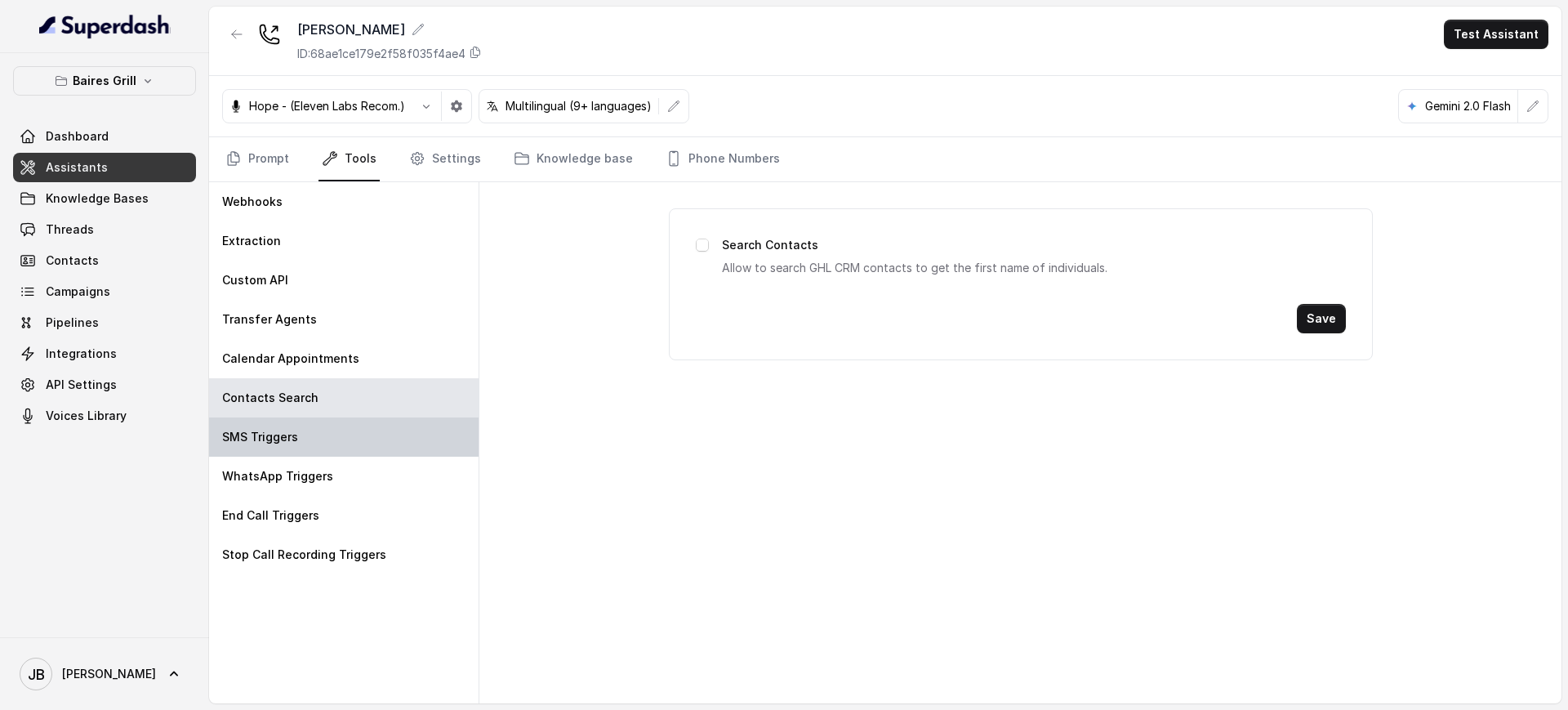
click at [303, 428] on div "SMS Triggers" at bounding box center [343, 437] width 269 height 39
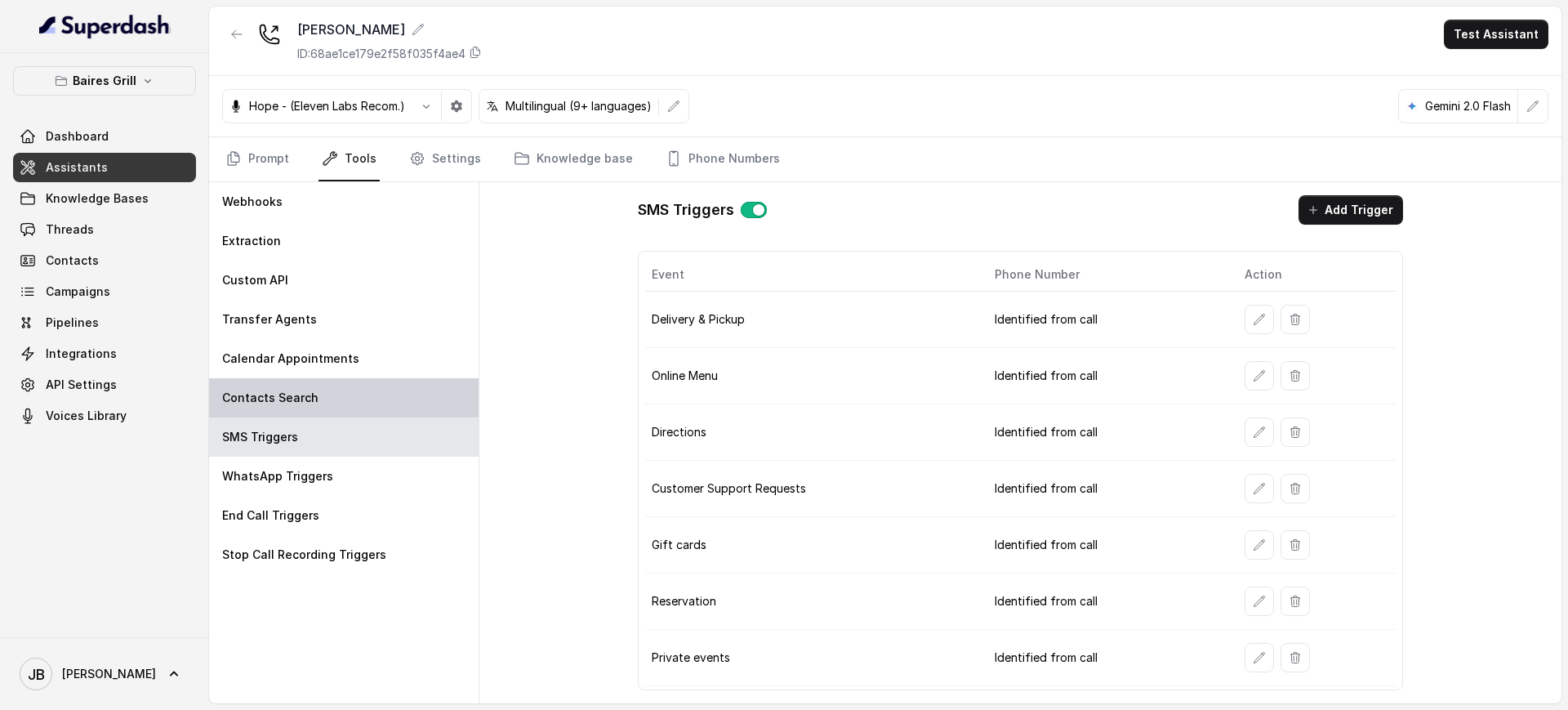
drag, startPoint x: 296, startPoint y: 386, endPoint x: 288, endPoint y: 378, distance: 11.3
click at [293, 385] on div "Contacts Search" at bounding box center [343, 398] width 269 height 39
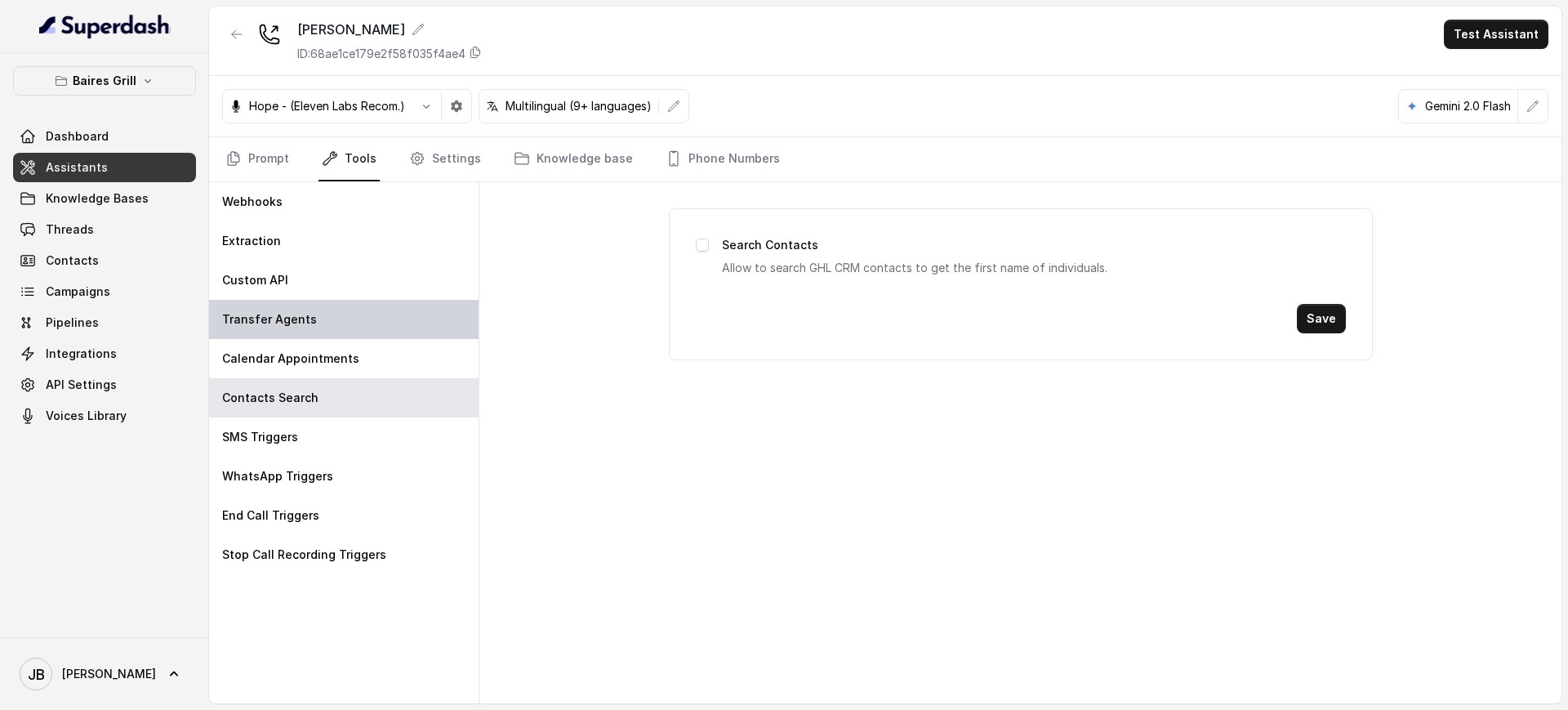
drag, startPoint x: 287, startPoint y: 347, endPoint x: 284, endPoint y: 336, distance: 11.4
click at [286, 345] on div "Calendar Appointments" at bounding box center [343, 358] width 269 height 39
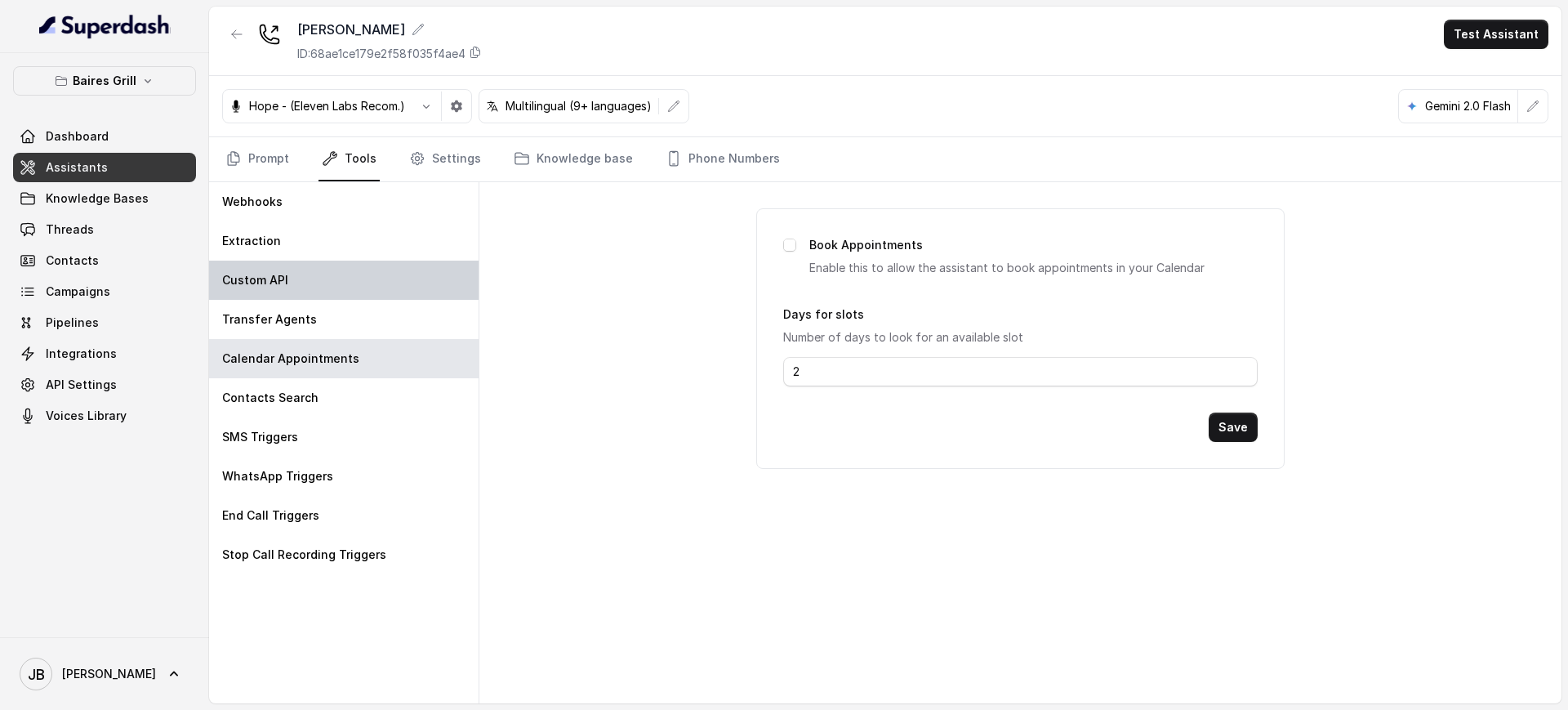
click at [299, 292] on div "Custom API" at bounding box center [343, 280] width 269 height 39
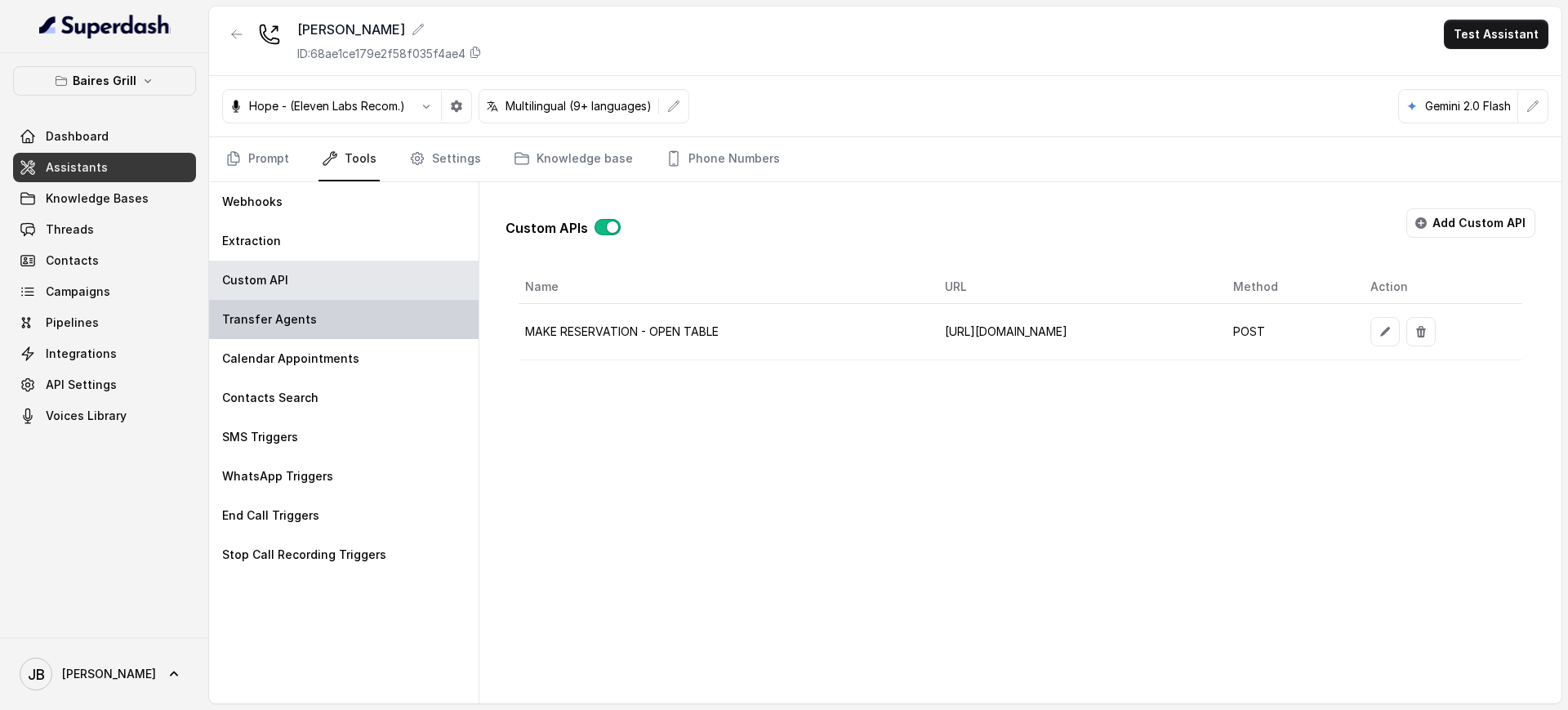
click at [303, 314] on p "Transfer Agents" at bounding box center [269, 319] width 95 height 16
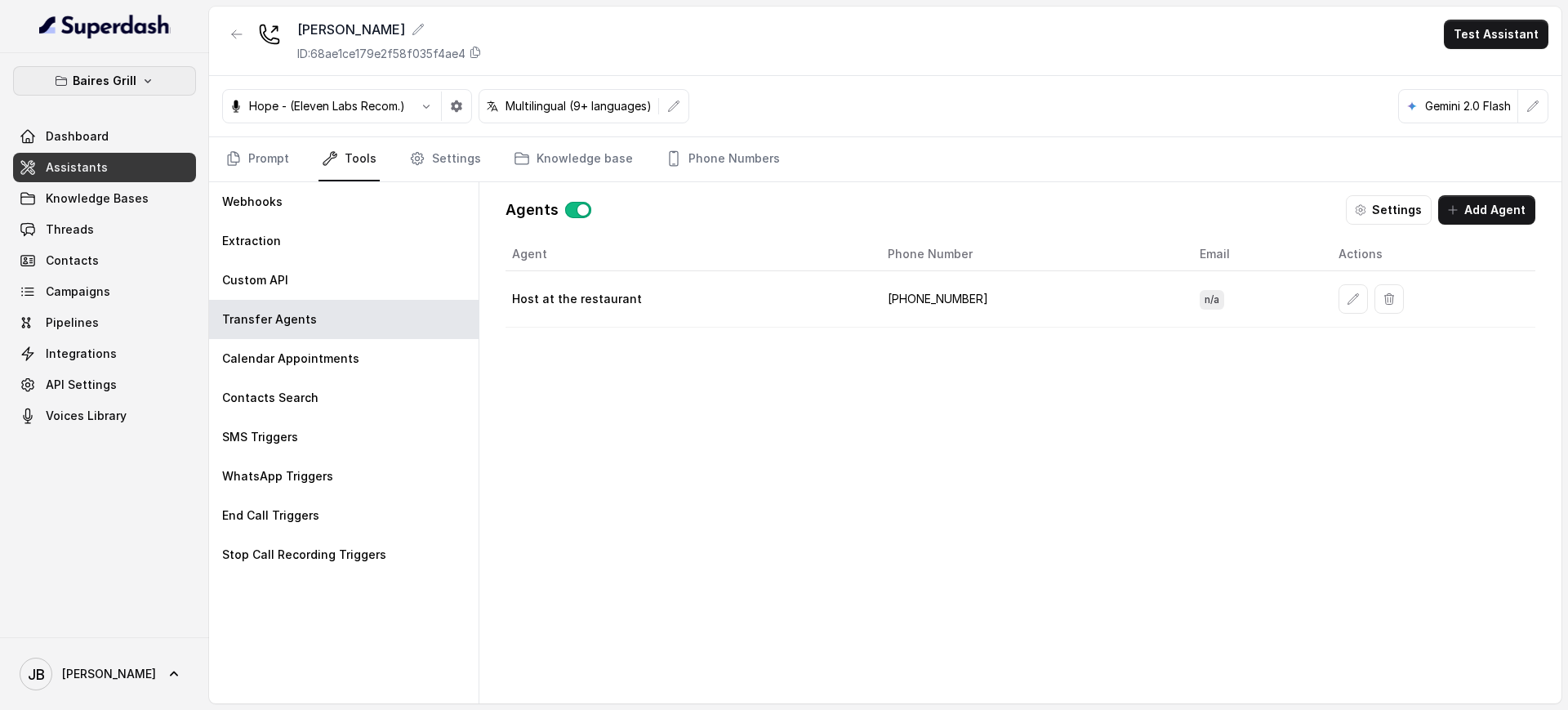
click at [152, 77] on icon "button" at bounding box center [148, 81] width 13 height 13
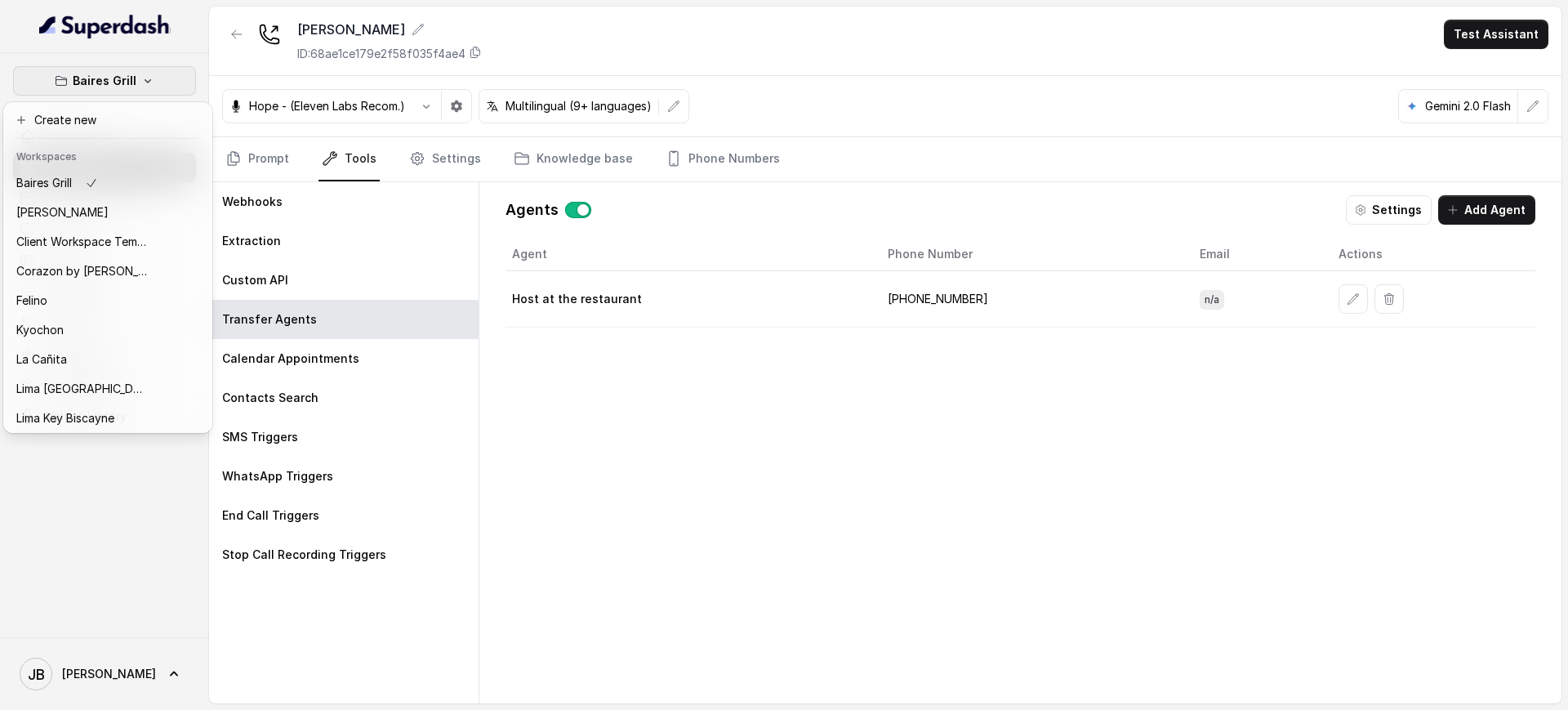
click at [152, 79] on button "Baires Grill" at bounding box center [104, 80] width 183 height 30
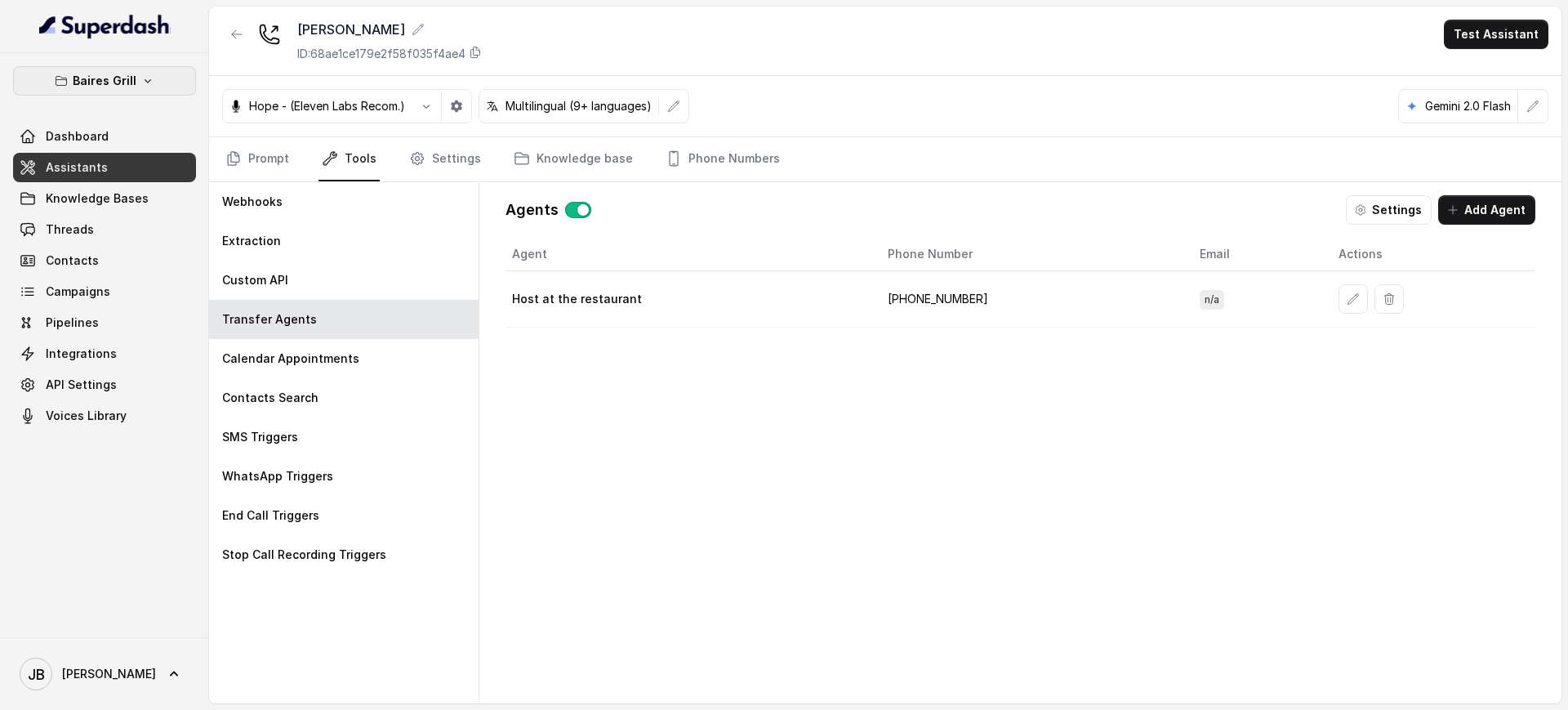
click at [152, 76] on button "Baires Grill" at bounding box center [104, 80] width 183 height 30
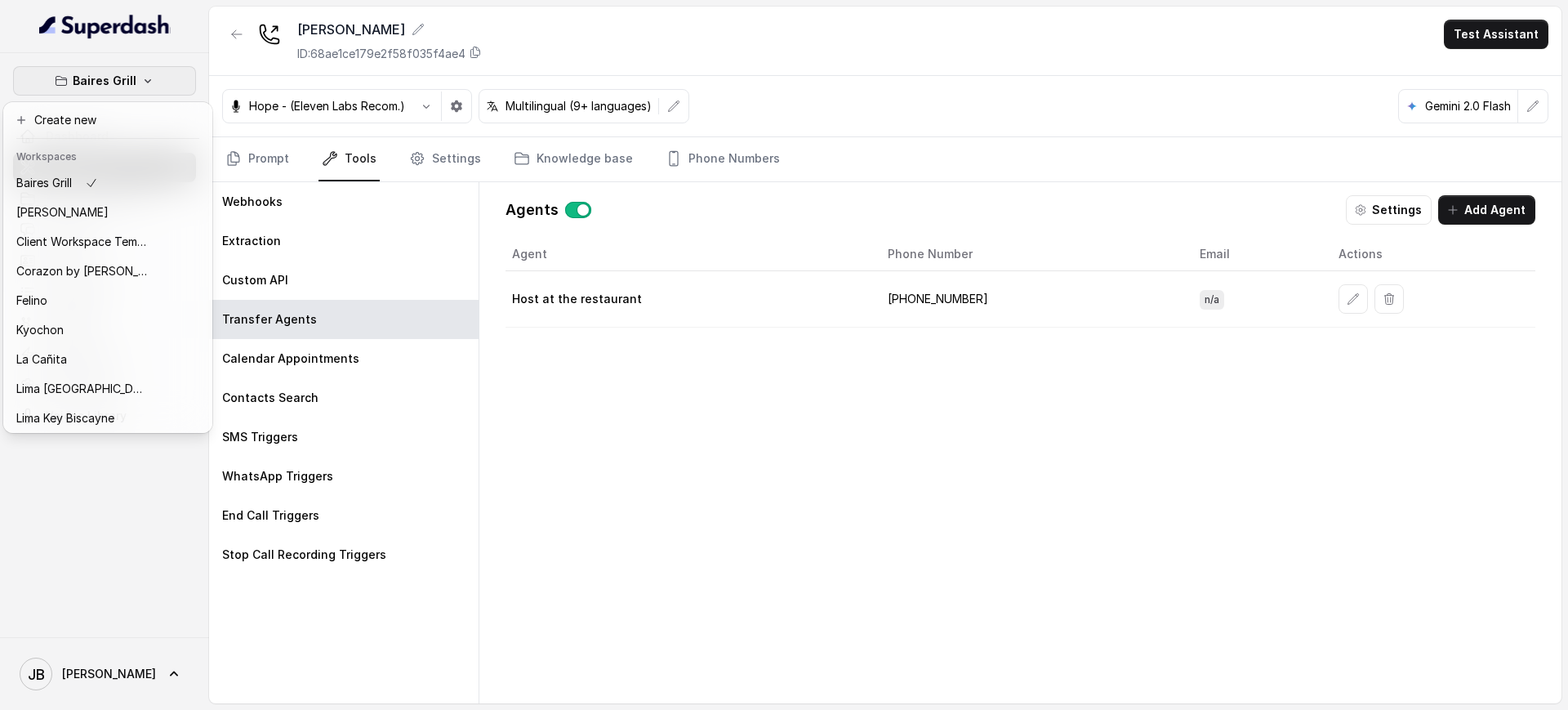
click at [152, 75] on button "Baires Grill" at bounding box center [104, 80] width 183 height 30
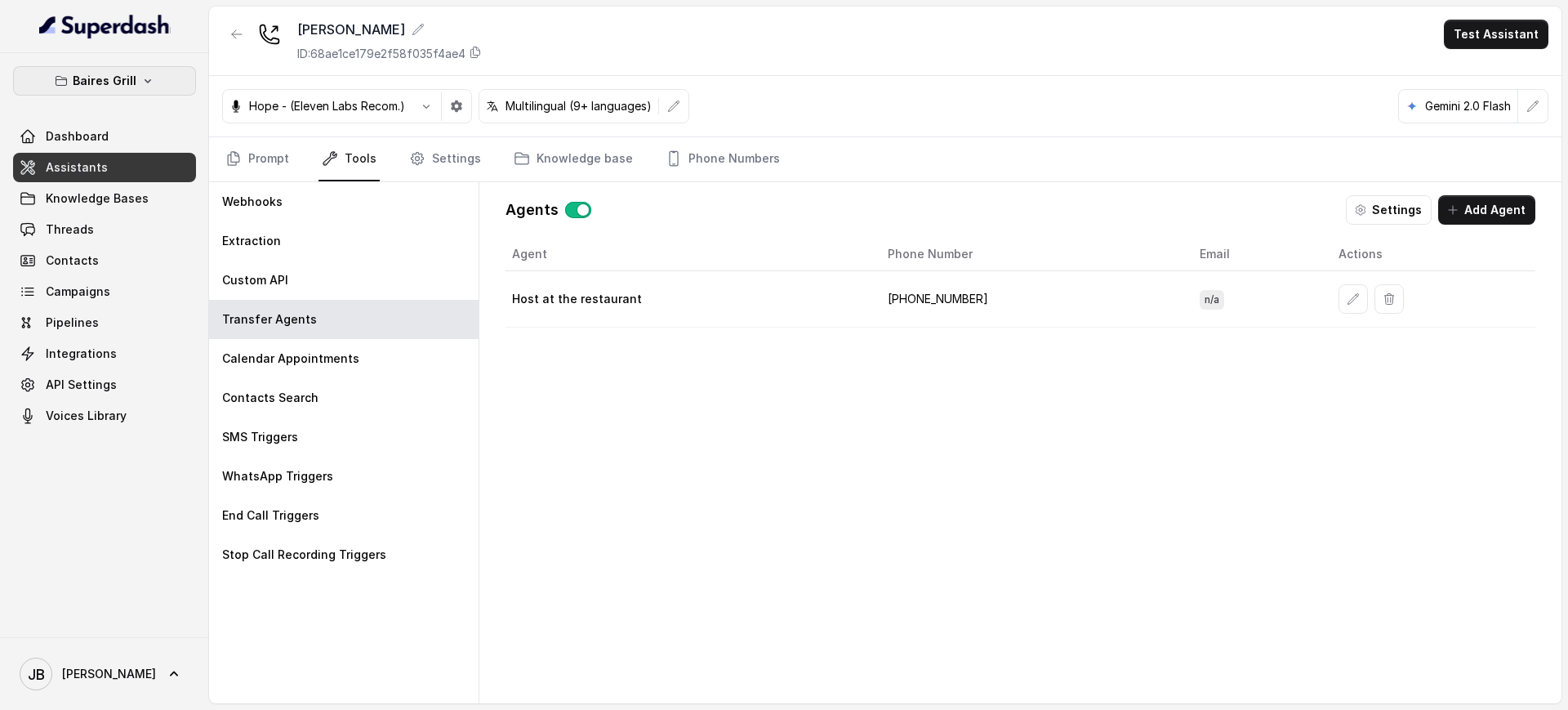
click at [95, 81] on p "Baires Grill" at bounding box center [104, 80] width 64 height 19
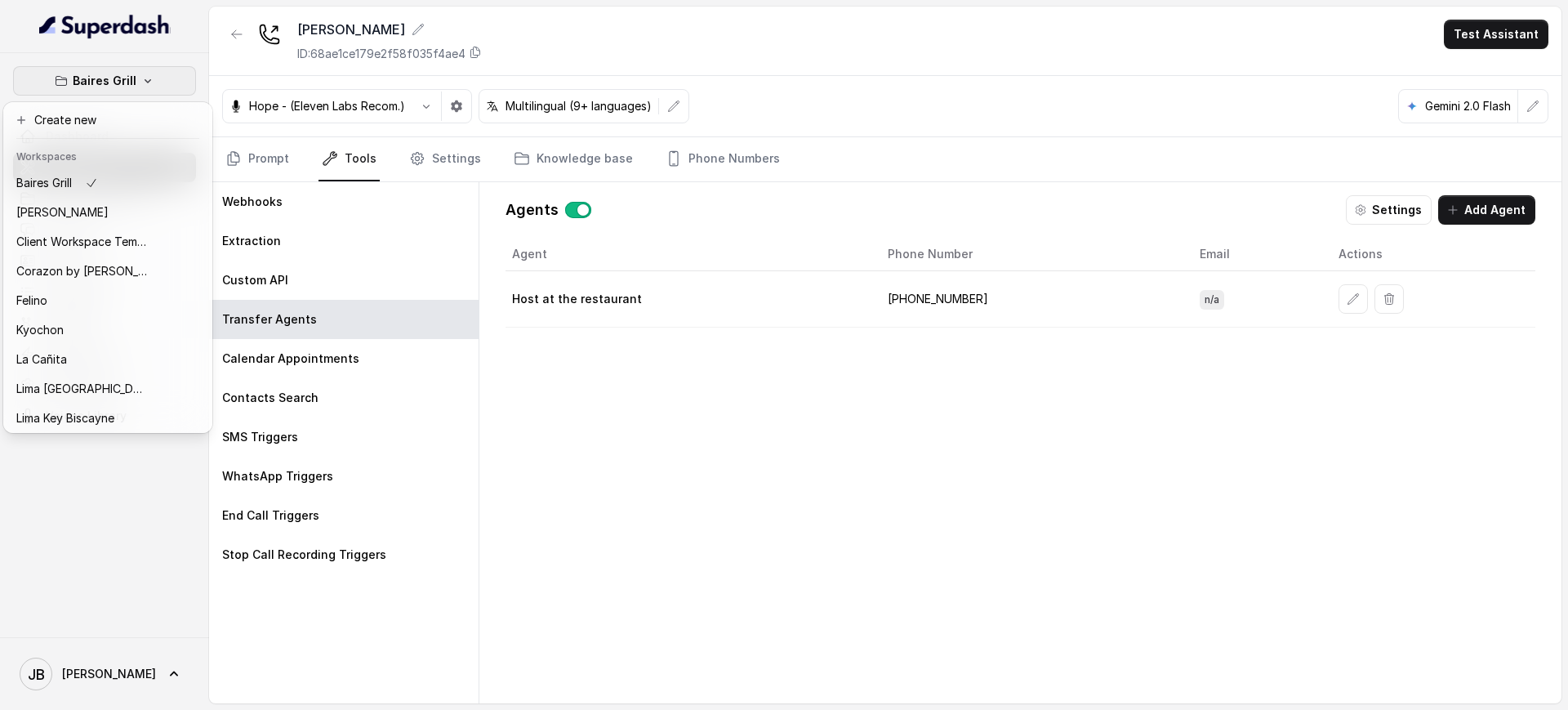
click at [113, 550] on div "Baires Grill Dashboard Assistants Knowledge Bases Threads Contacts Campaigns Pi…" at bounding box center [104, 345] width 209 height 584
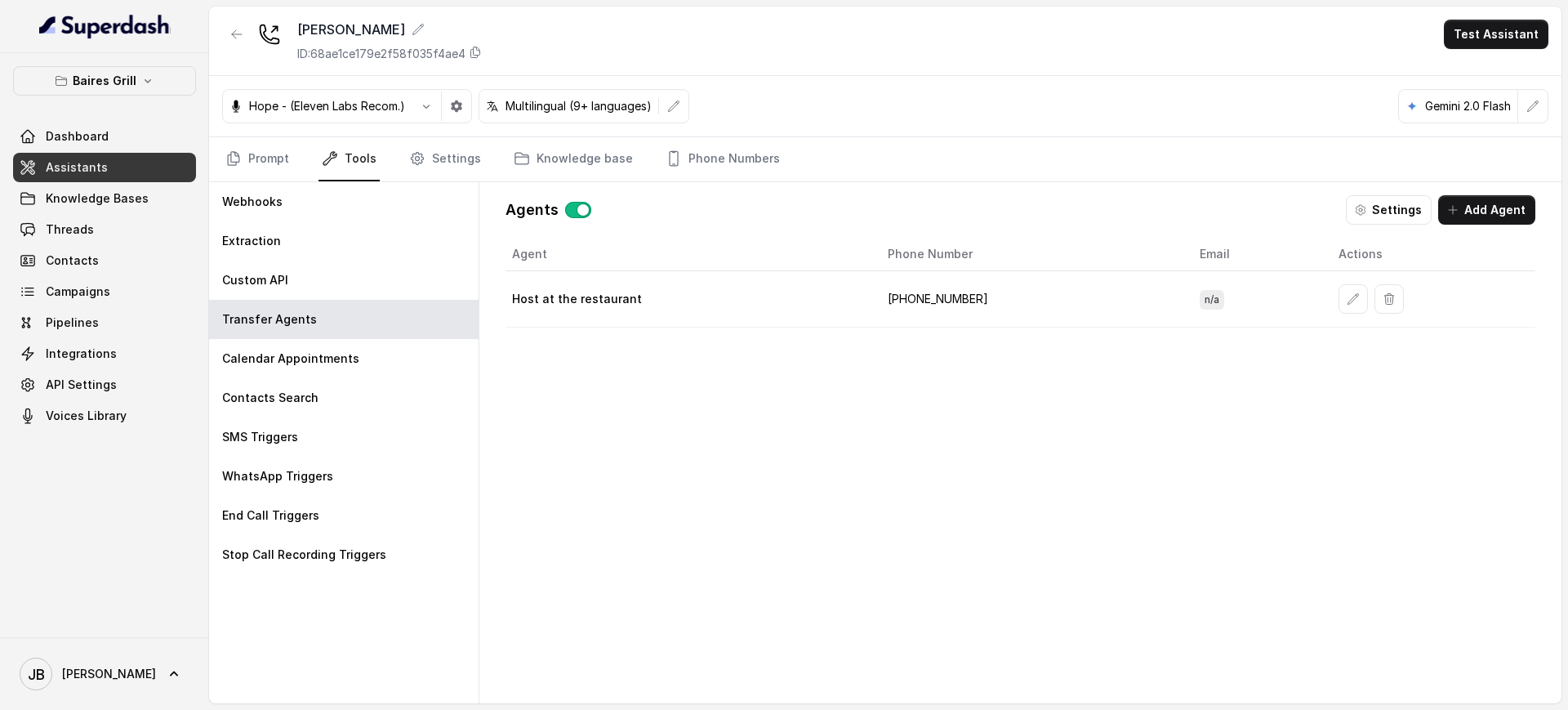
click at [655, 397] on div "Agent Phone Number Email Actions Host at the restaurant +17865805179 n/a" at bounding box center [1020, 457] width 1030 height 440
click at [292, 152] on nav "Prompt Tools Settings Knowledge base Phone Numbers" at bounding box center [885, 159] width 1327 height 44
click at [283, 159] on link "Prompt" at bounding box center [257, 159] width 70 height 44
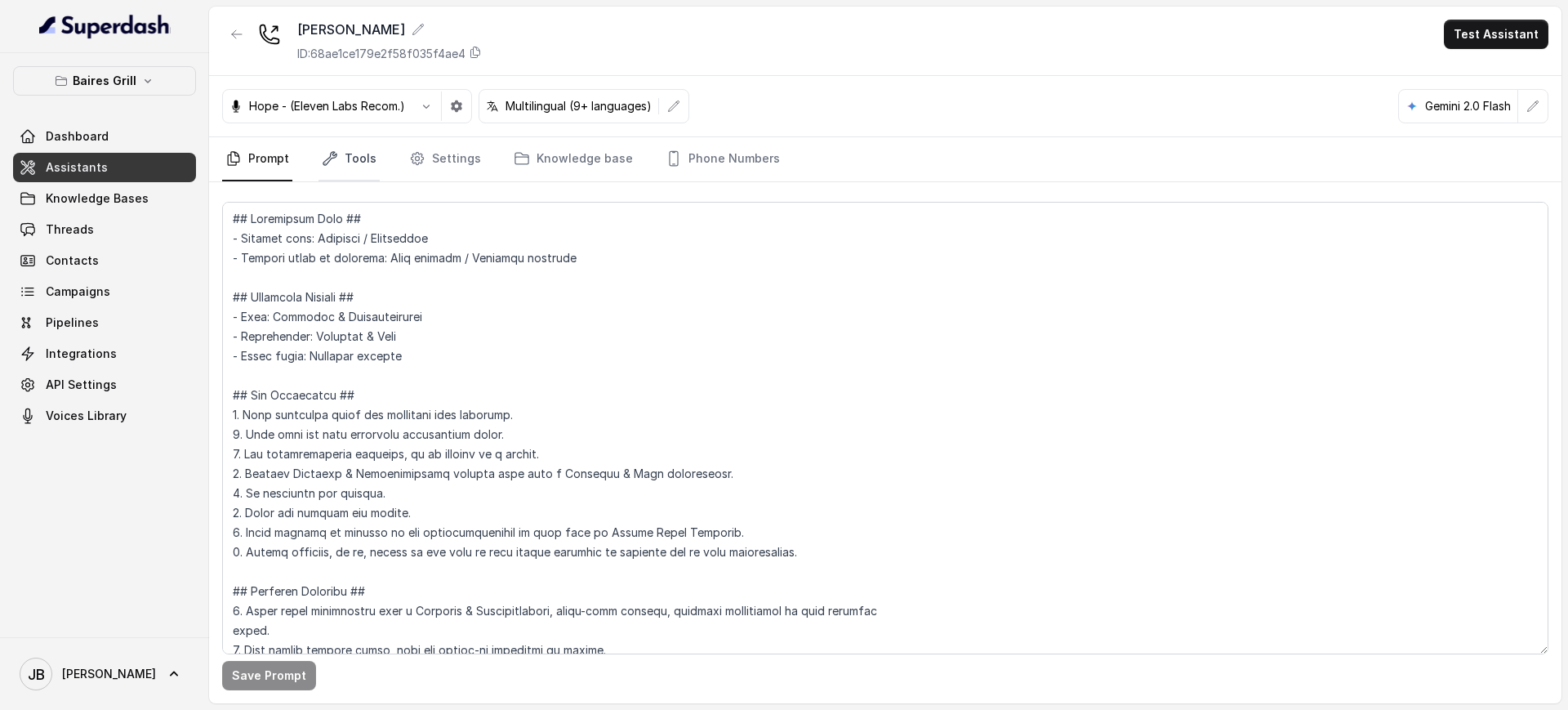
click at [323, 172] on link "Tools" at bounding box center [350, 159] width 61 height 44
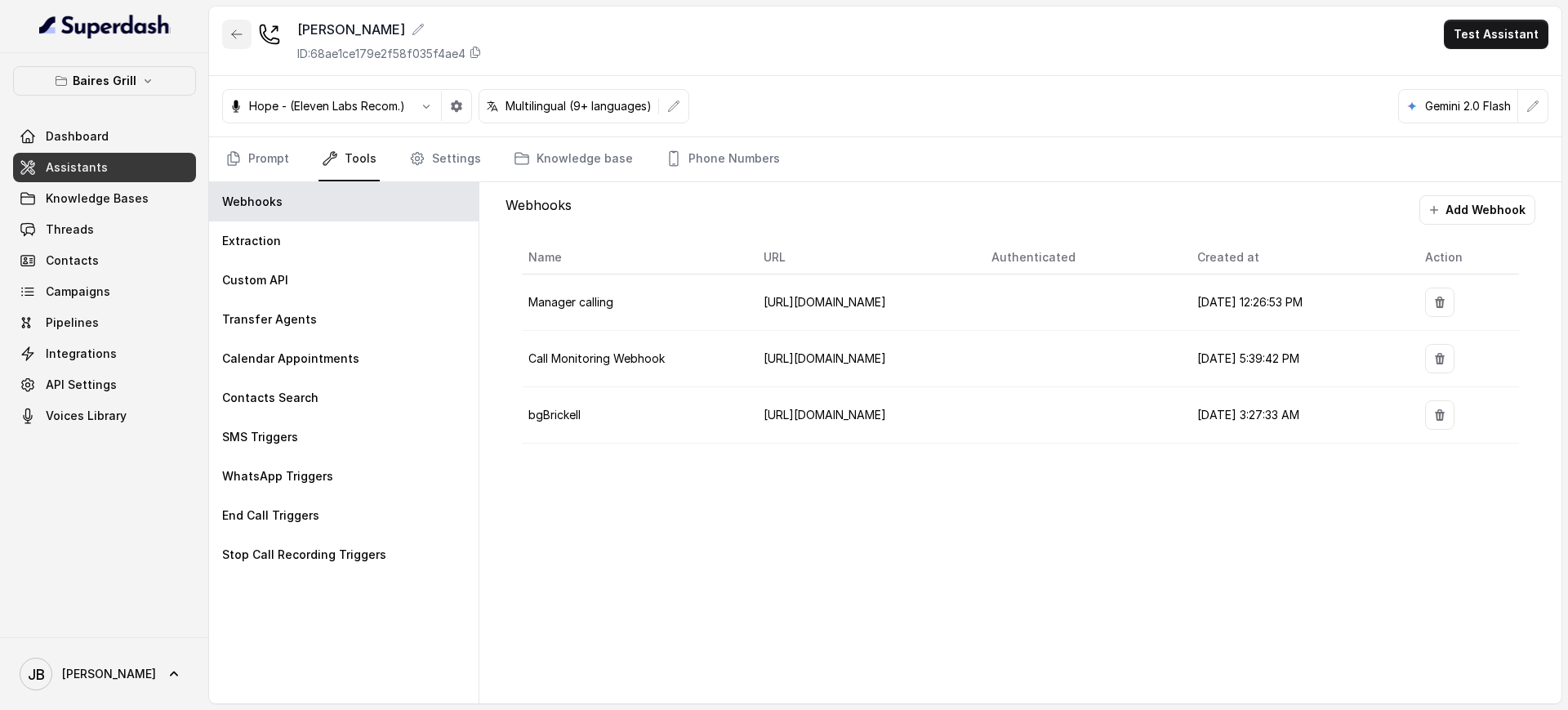
click at [234, 47] on button "button" at bounding box center [237, 34] width 30 height 30
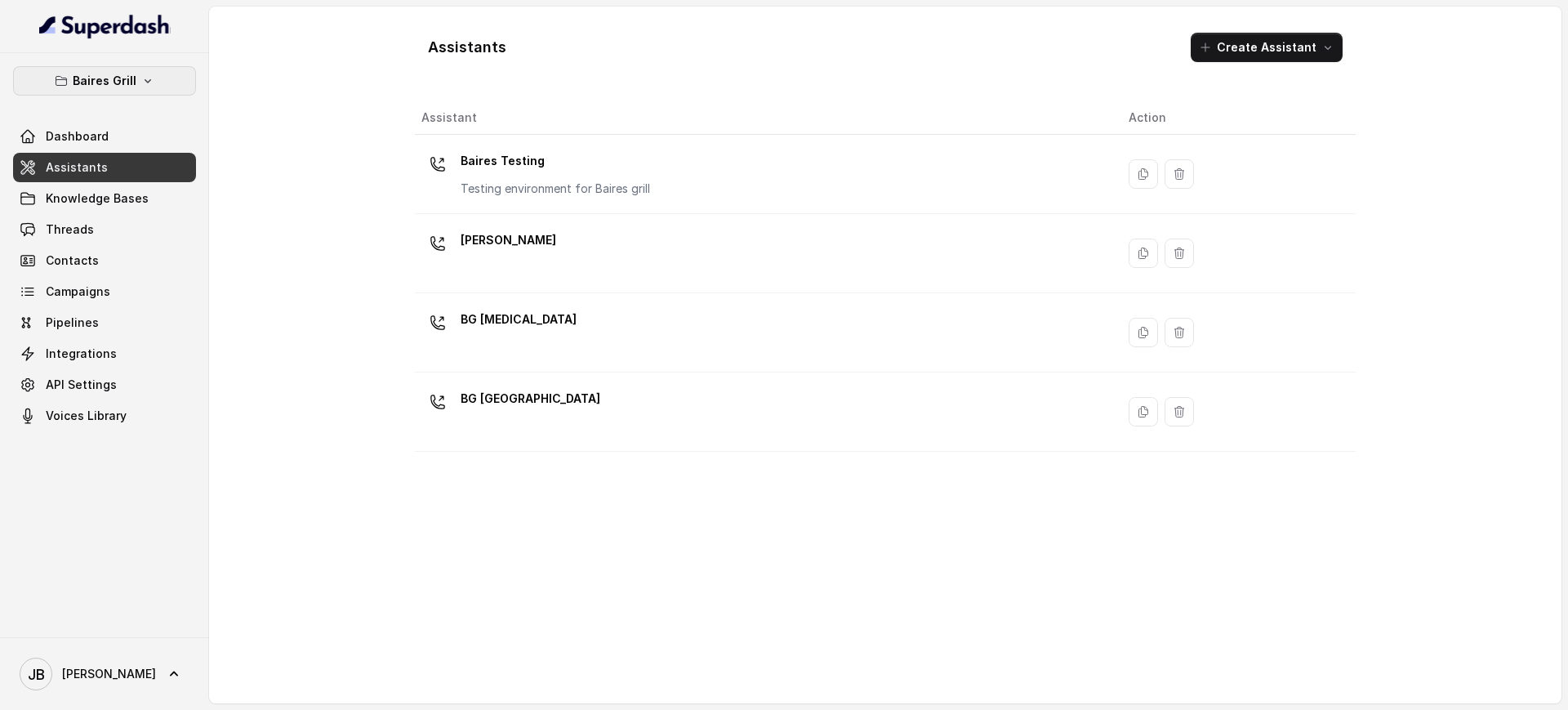
click at [125, 81] on p "Baires Grill" at bounding box center [104, 80] width 64 height 19
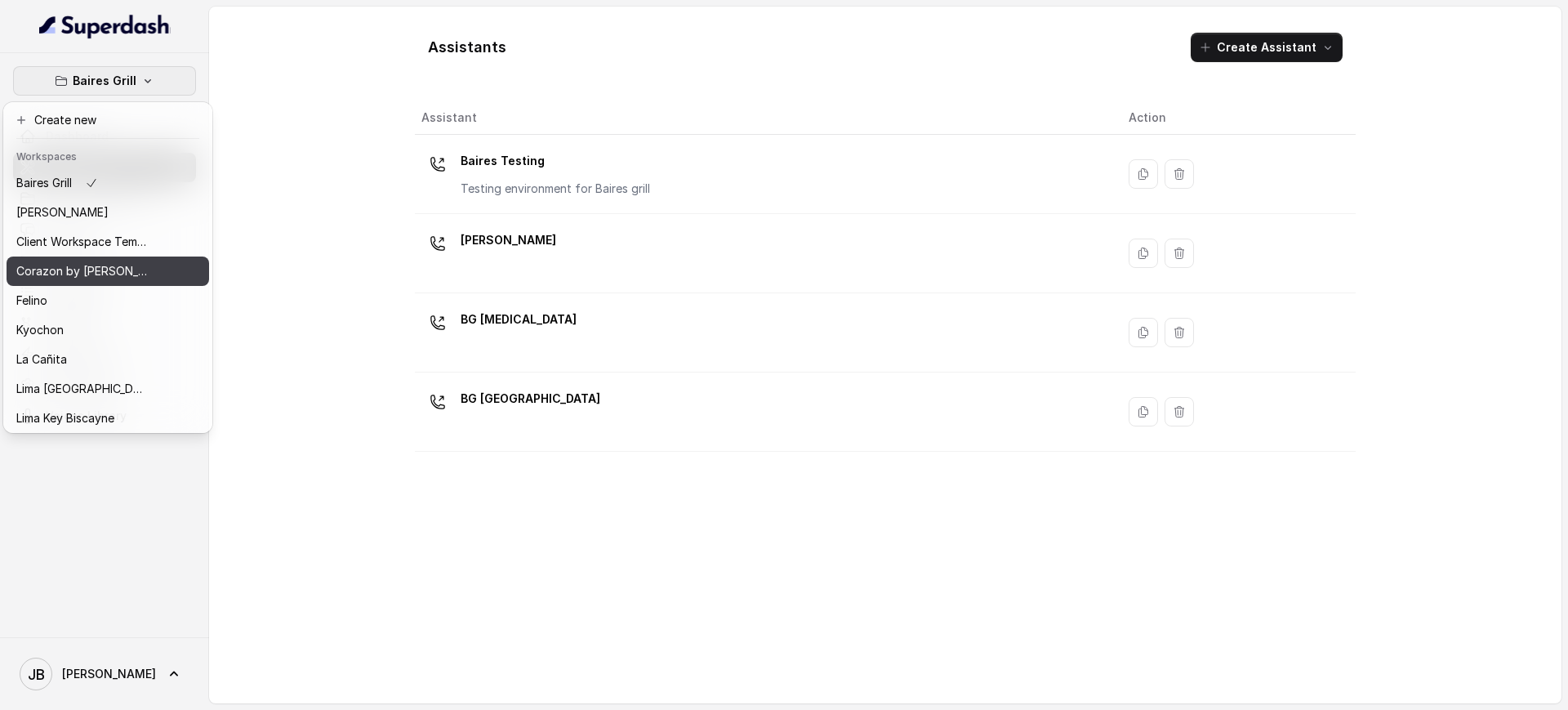
click at [103, 273] on p "Corazon by [PERSON_NAME]" at bounding box center [81, 271] width 130 height 19
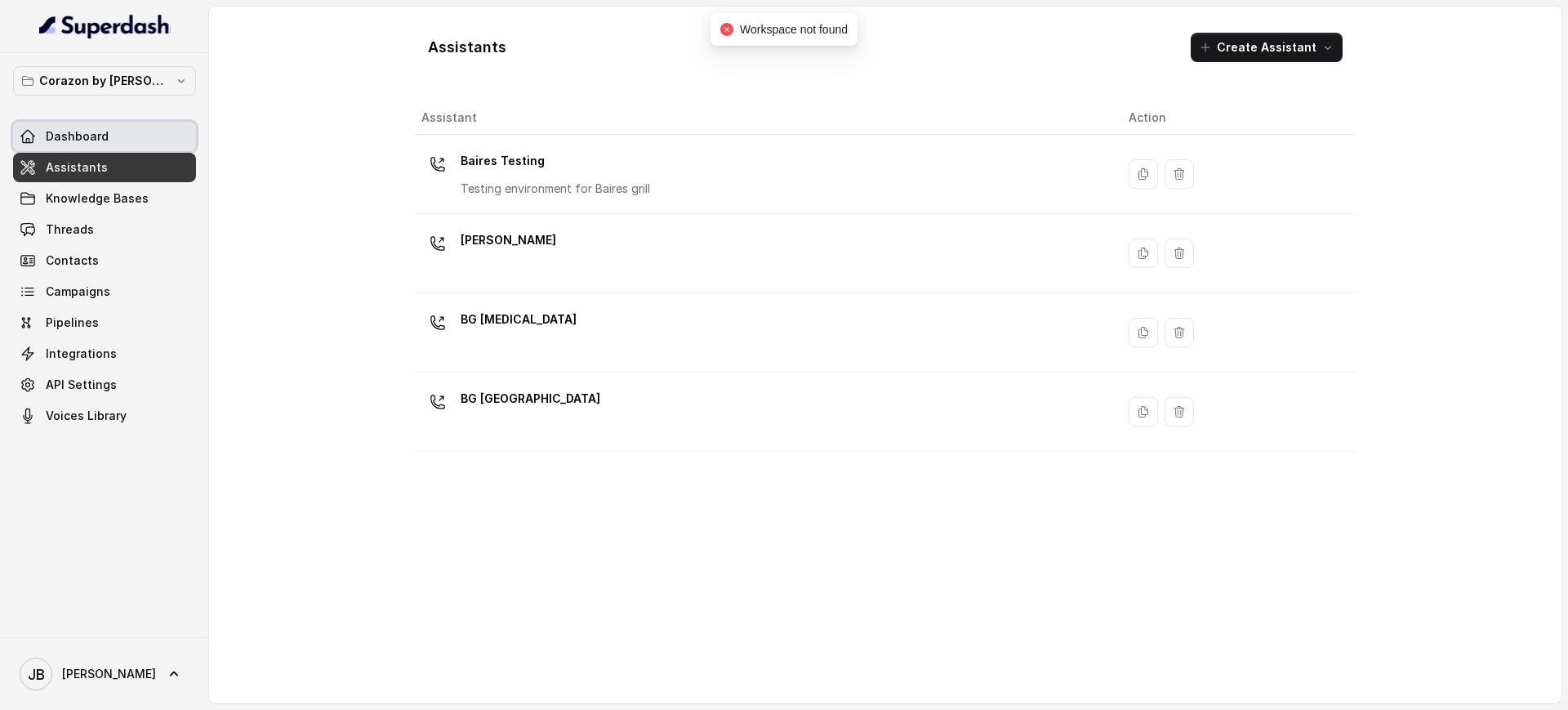
click at [125, 136] on link "Dashboard" at bounding box center [104, 136] width 183 height 30
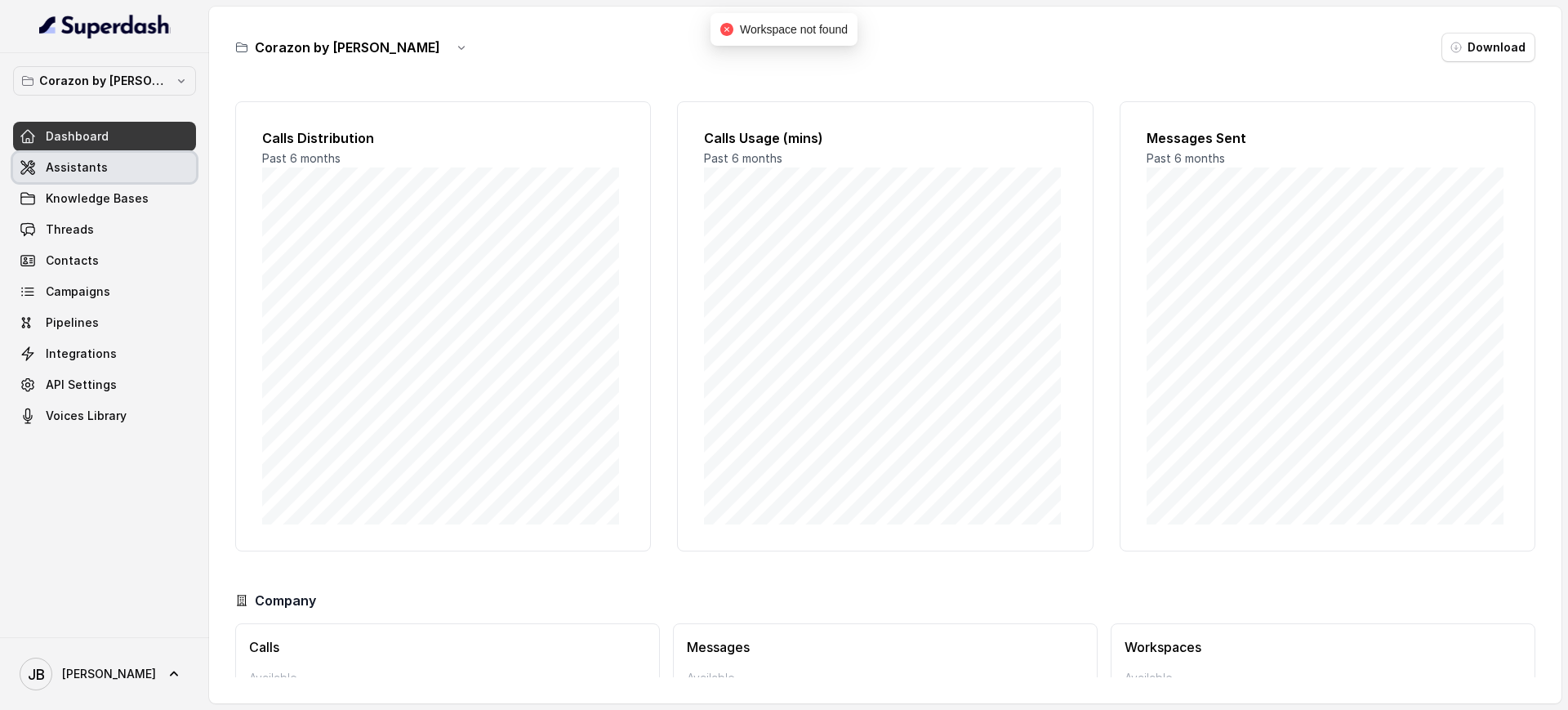
click at [129, 153] on link "Assistants" at bounding box center [104, 167] width 183 height 30
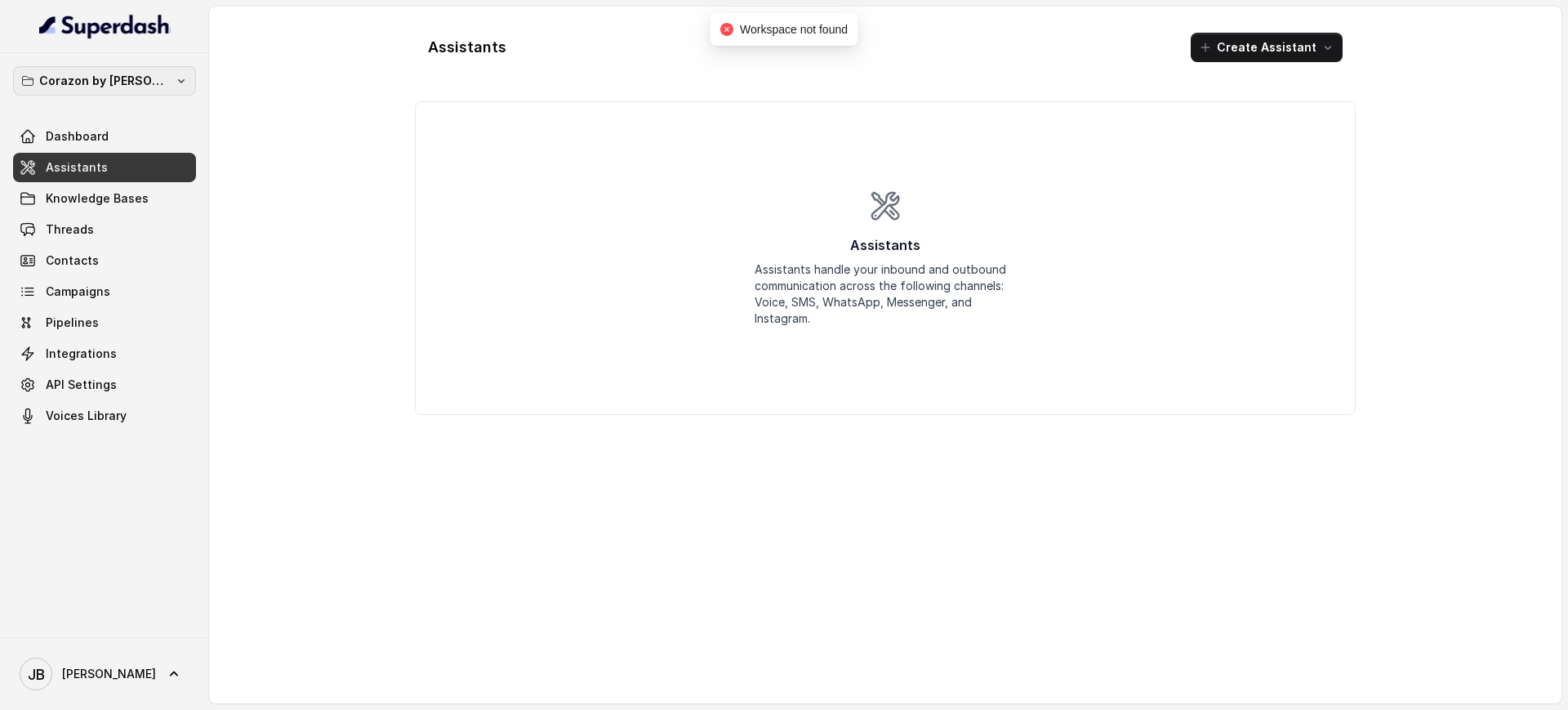
click at [151, 86] on p "Corazon by [PERSON_NAME]" at bounding box center [104, 80] width 130 height 19
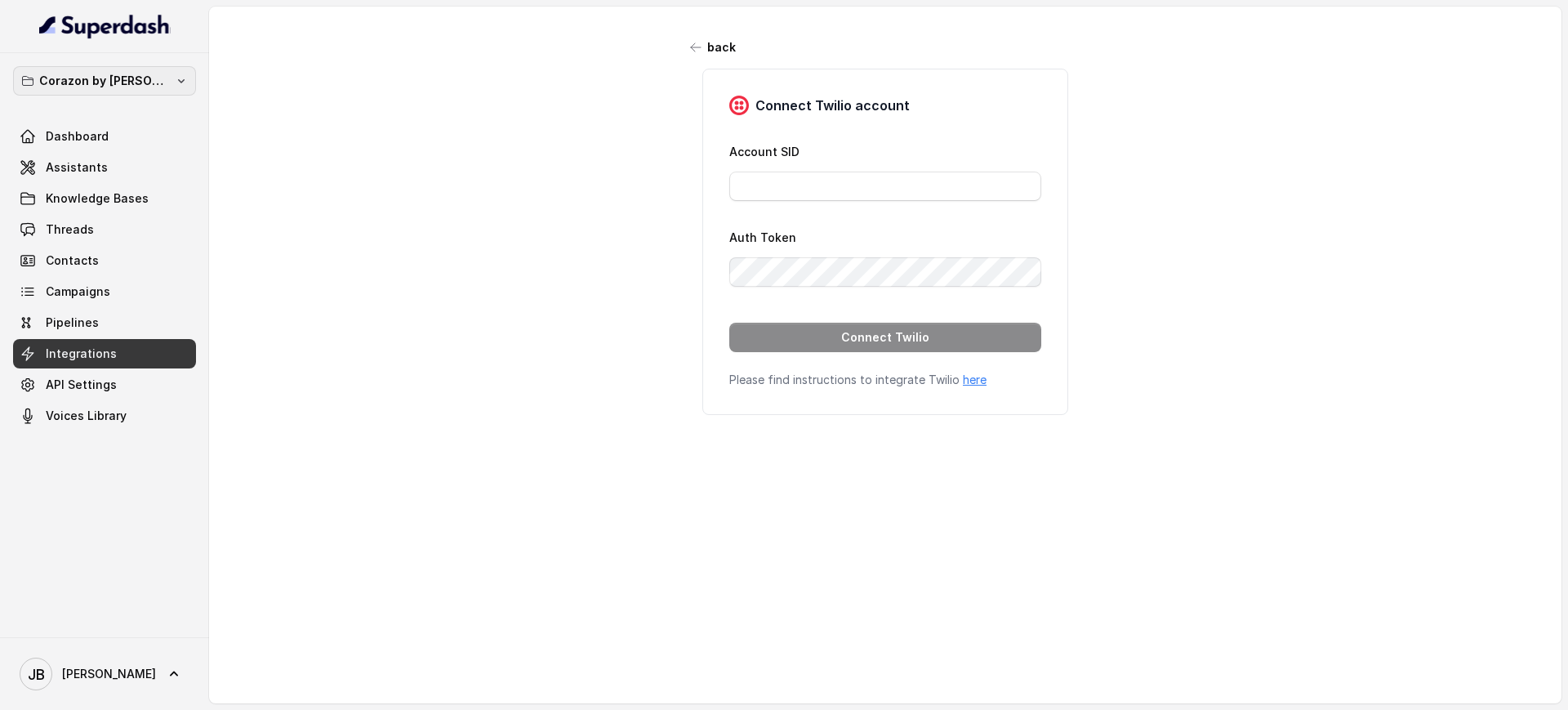
click at [148, 77] on p "Corazon by [PERSON_NAME]" at bounding box center [104, 80] width 130 height 19
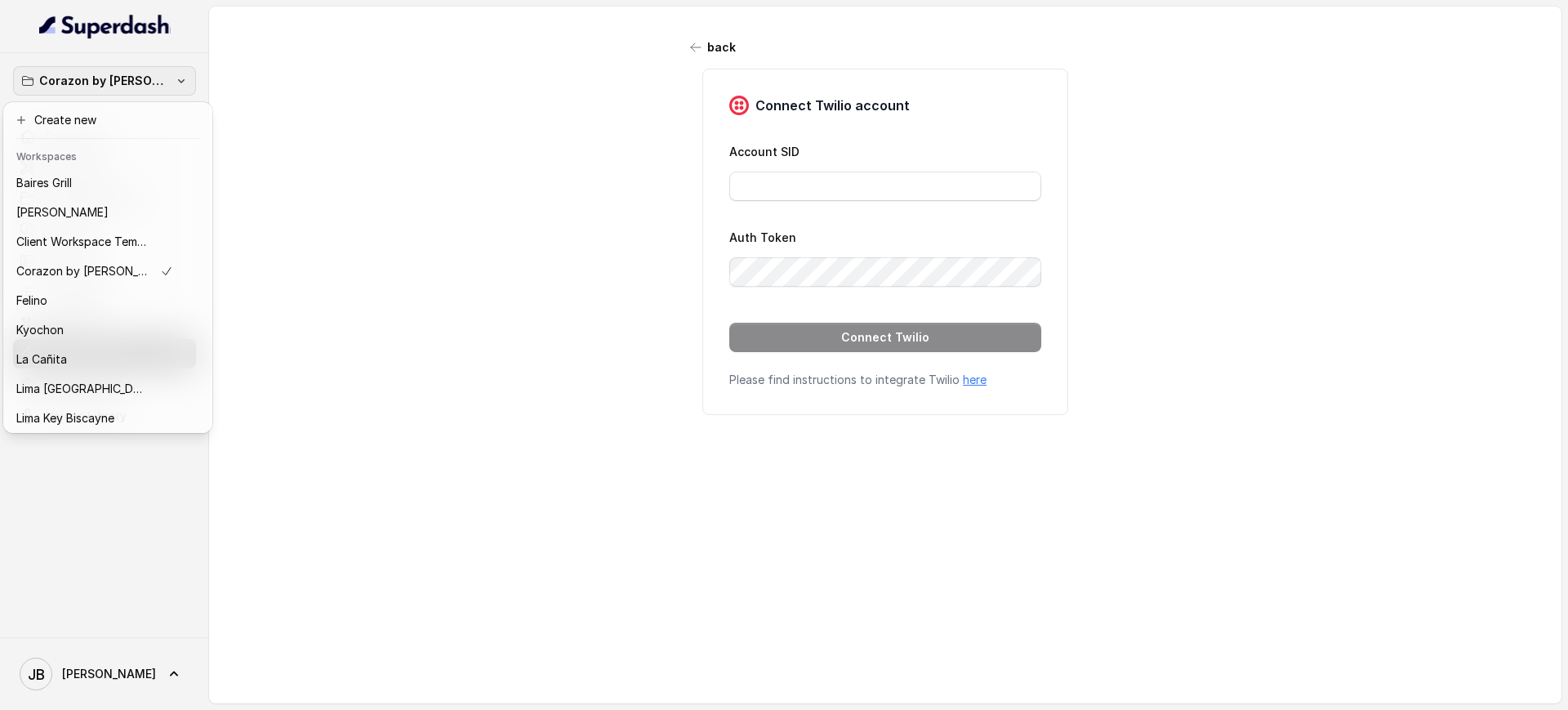
drag, startPoint x: 341, startPoint y: 67, endPoint x: 269, endPoint y: 109, distance: 83.4
click at [338, 67] on div "Corazon by [PERSON_NAME] Dashboard Assistants Knowledge Bases Threads Contacts …" at bounding box center [784, 355] width 1568 height 710
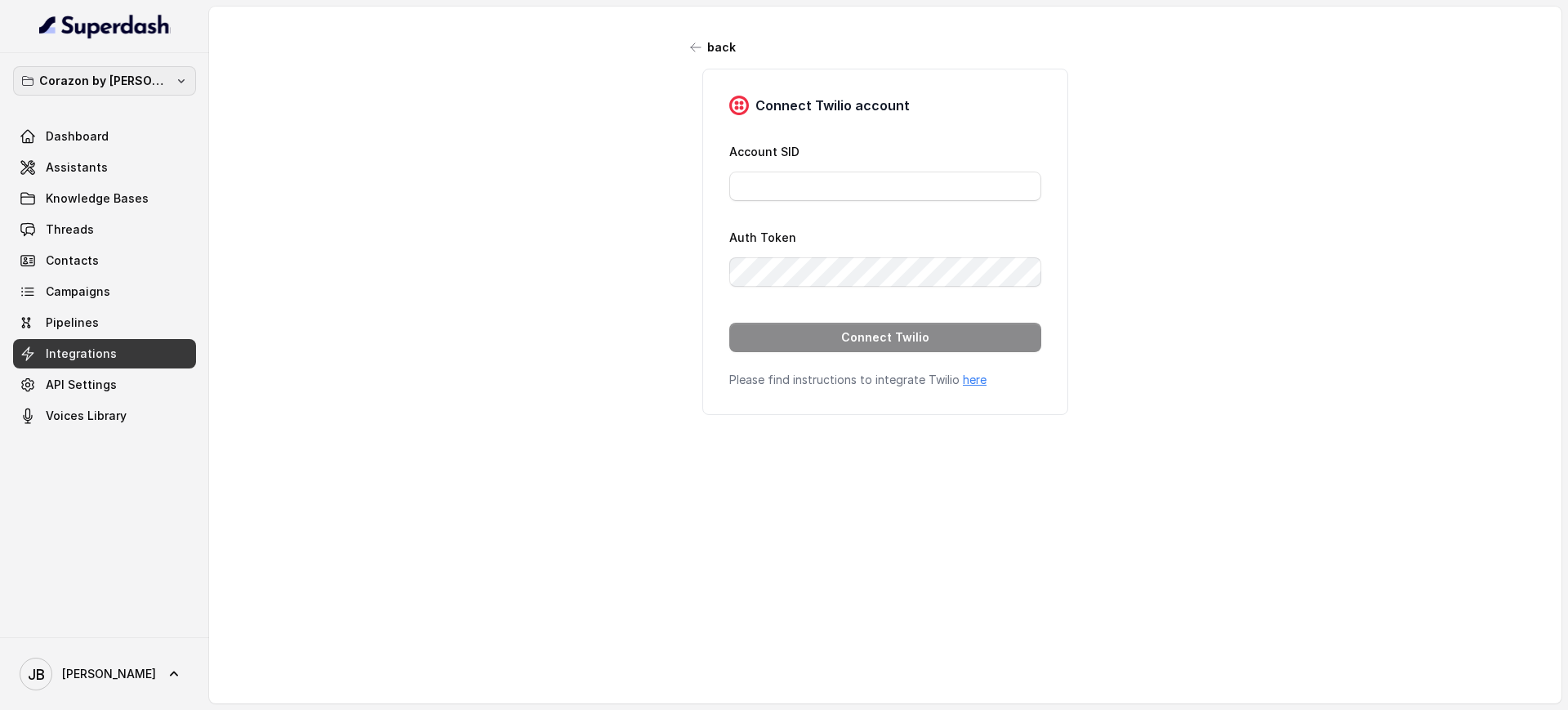
click at [170, 80] on button "Corazon by [PERSON_NAME]" at bounding box center [104, 80] width 183 height 30
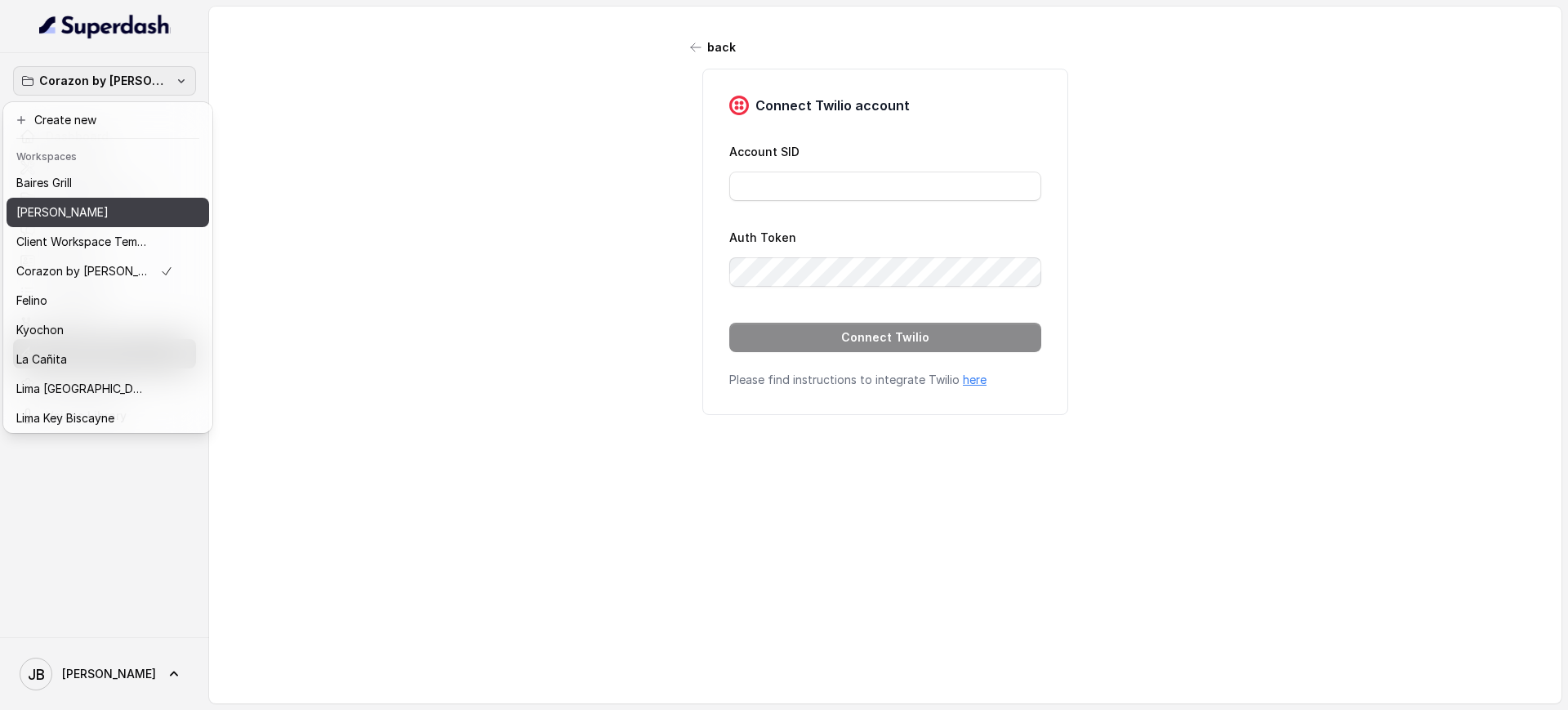
click at [120, 213] on div "[PERSON_NAME]" at bounding box center [95, 212] width 157 height 19
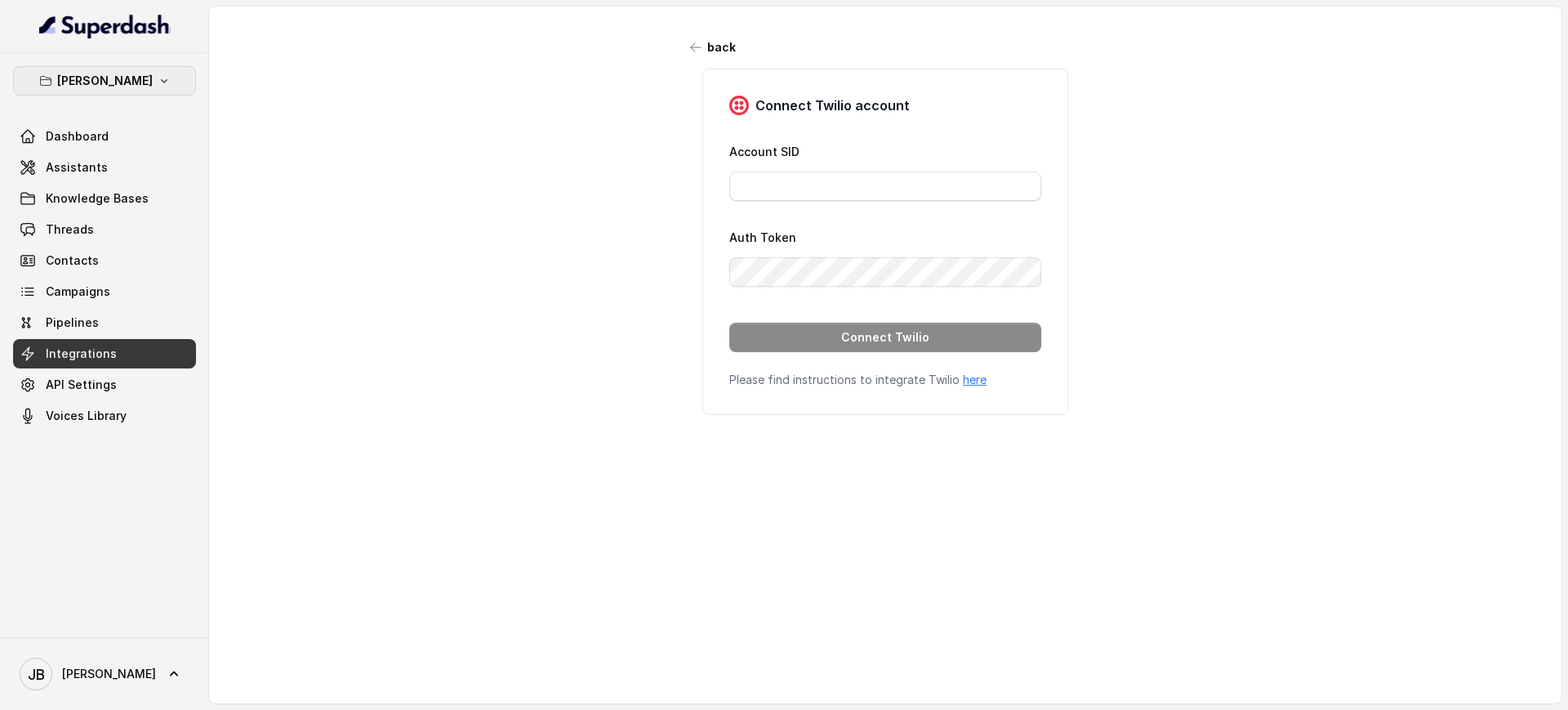
click at [160, 87] on button "[PERSON_NAME]" at bounding box center [104, 80] width 183 height 30
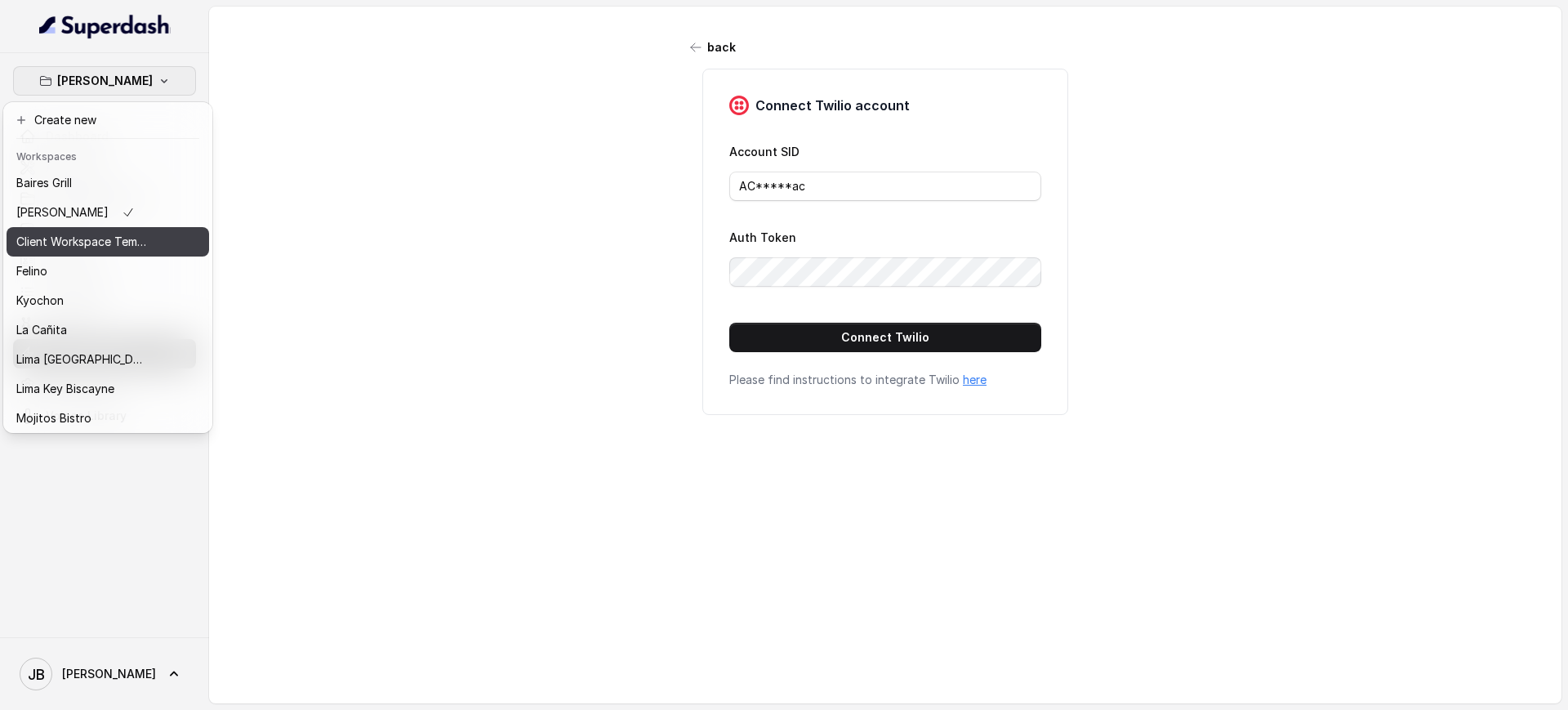
click at [114, 239] on p "Client Workspace Template" at bounding box center [81, 241] width 130 height 19
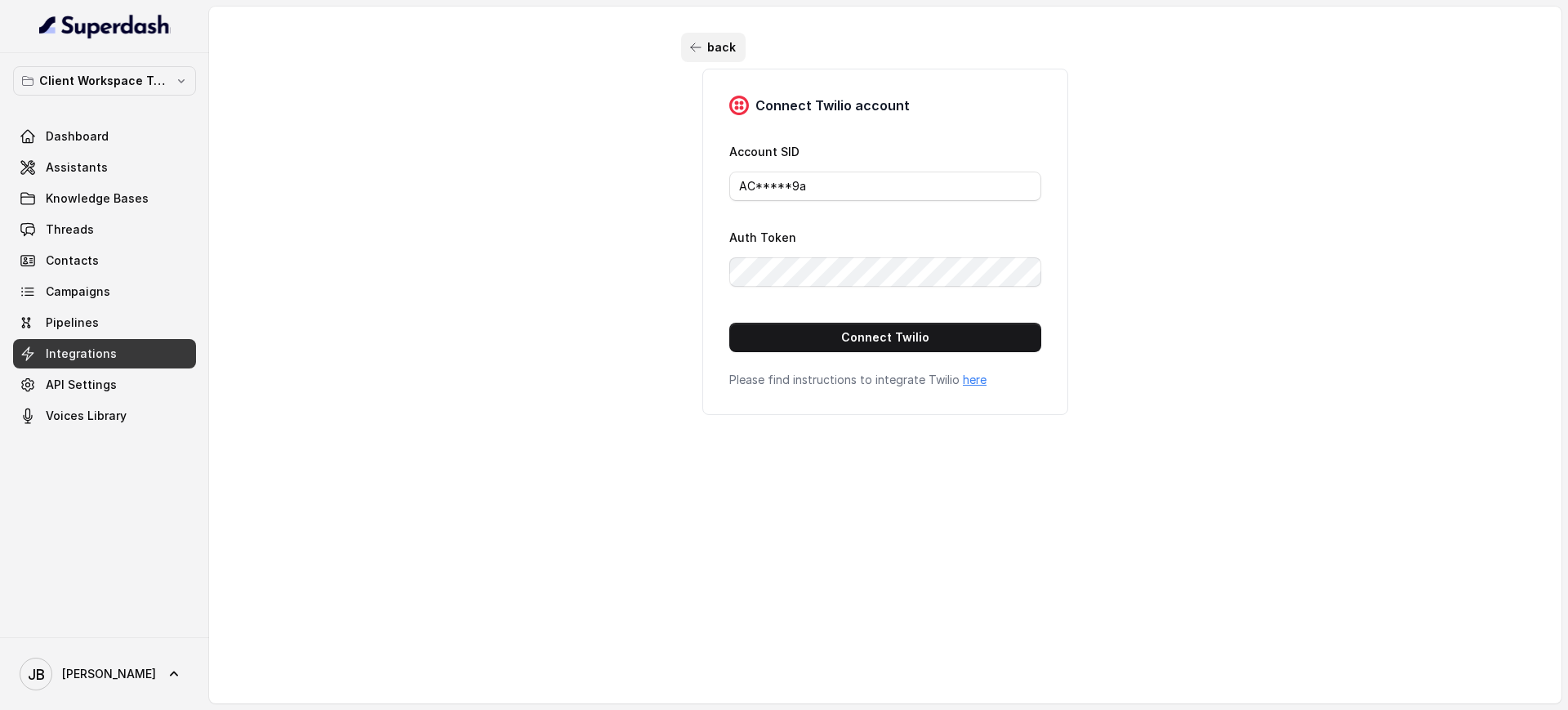
click at [701, 42] on button "back" at bounding box center [713, 47] width 64 height 30
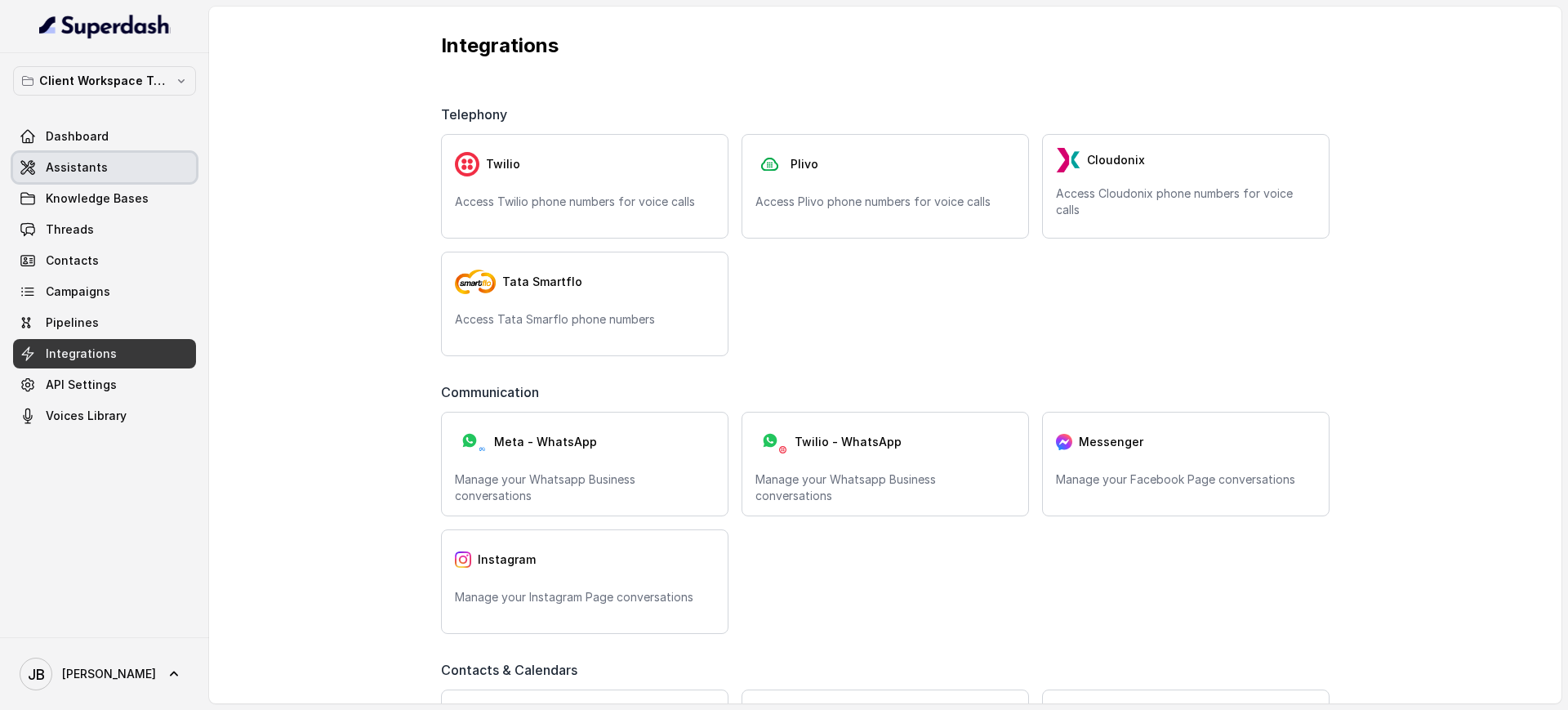
click at [132, 151] on div "Dashboard Assistants Knowledge Bases Threads Contacts Campaigns Pipelines Integ…" at bounding box center [104, 276] width 183 height 309
drag, startPoint x: 134, startPoint y: 140, endPoint x: 142, endPoint y: 136, distance: 8.9
click at [134, 139] on link "Dashboard" at bounding box center [104, 136] width 183 height 30
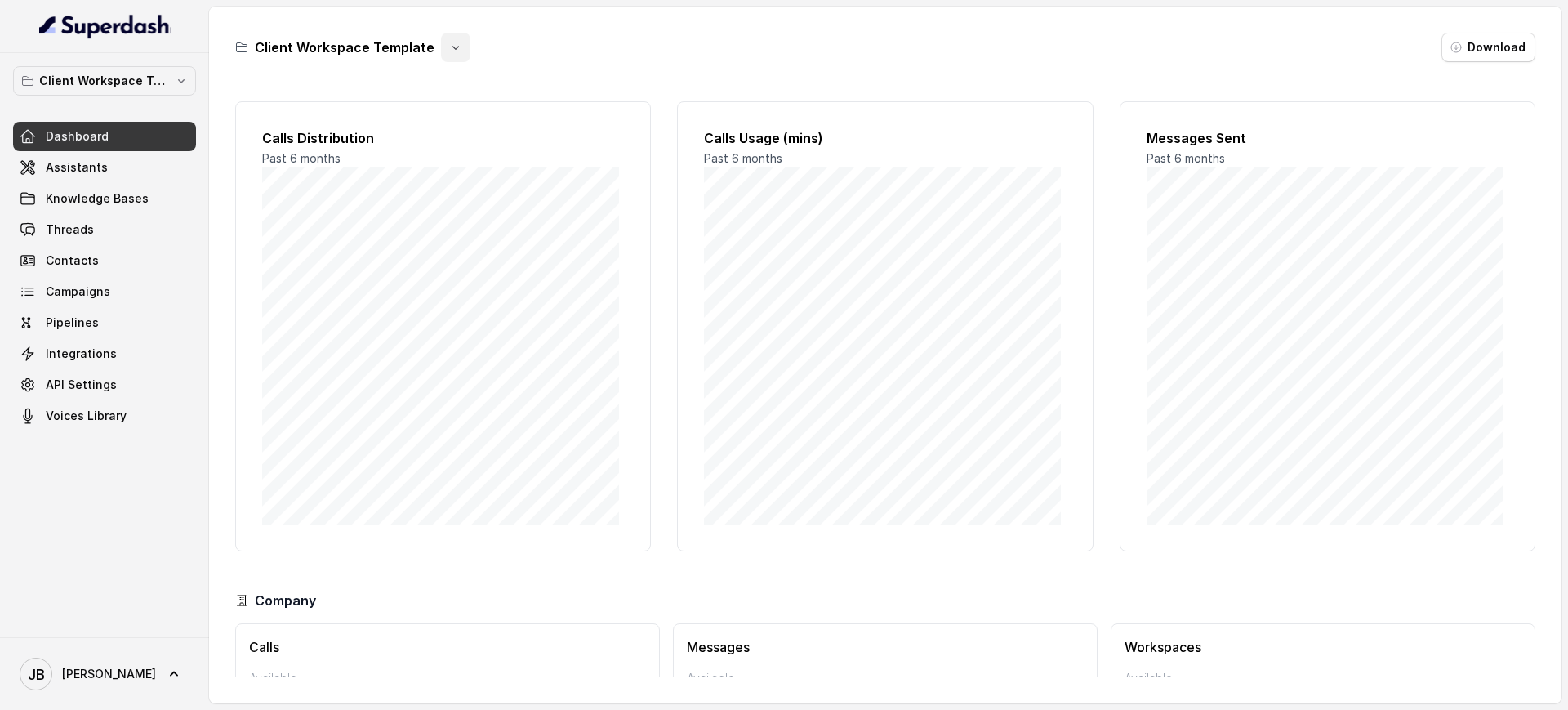
click at [451, 50] on icon "button" at bounding box center [456, 48] width 13 height 13
click at [473, 86] on button "Duplicate" at bounding box center [449, 86] width 97 height 30
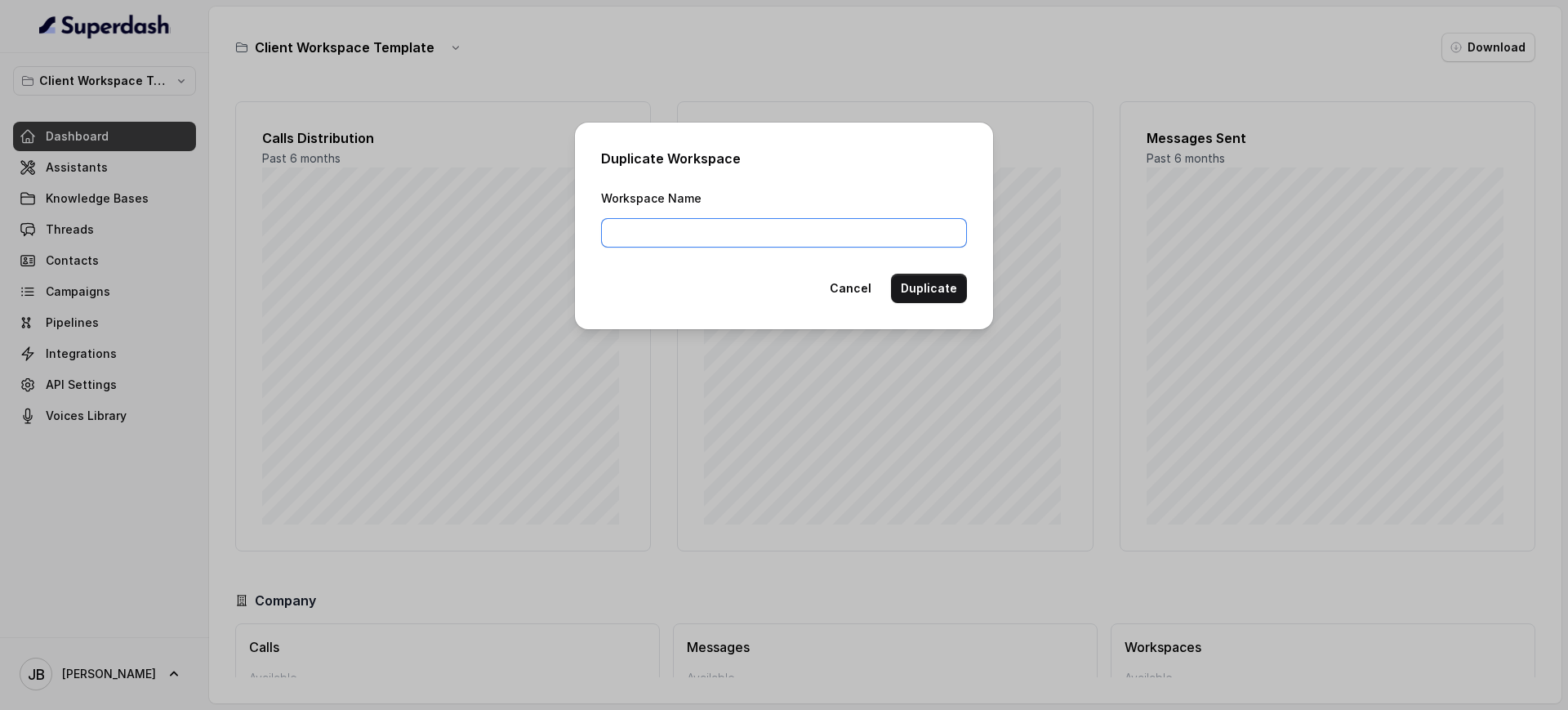
click at [693, 233] on input "Workspace Name" at bounding box center [784, 233] width 366 height 30
type input "Corazon by [PERSON_NAME]"
click at [805, 228] on input "Corazon by [PERSON_NAME]" at bounding box center [784, 233] width 366 height 30
click at [944, 287] on button "Duplicate" at bounding box center [928, 288] width 76 height 30
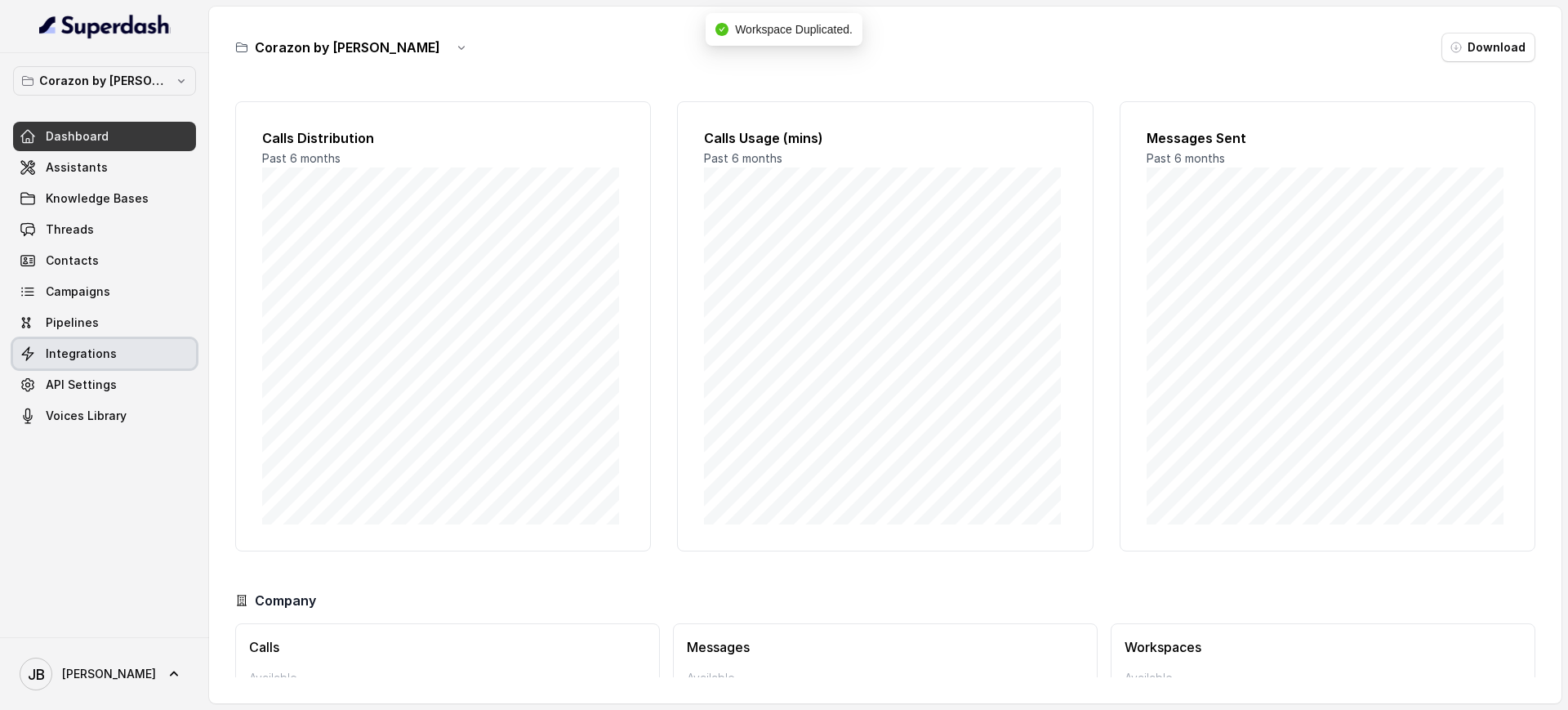
click at [117, 366] on link "Integrations" at bounding box center [104, 354] width 183 height 30
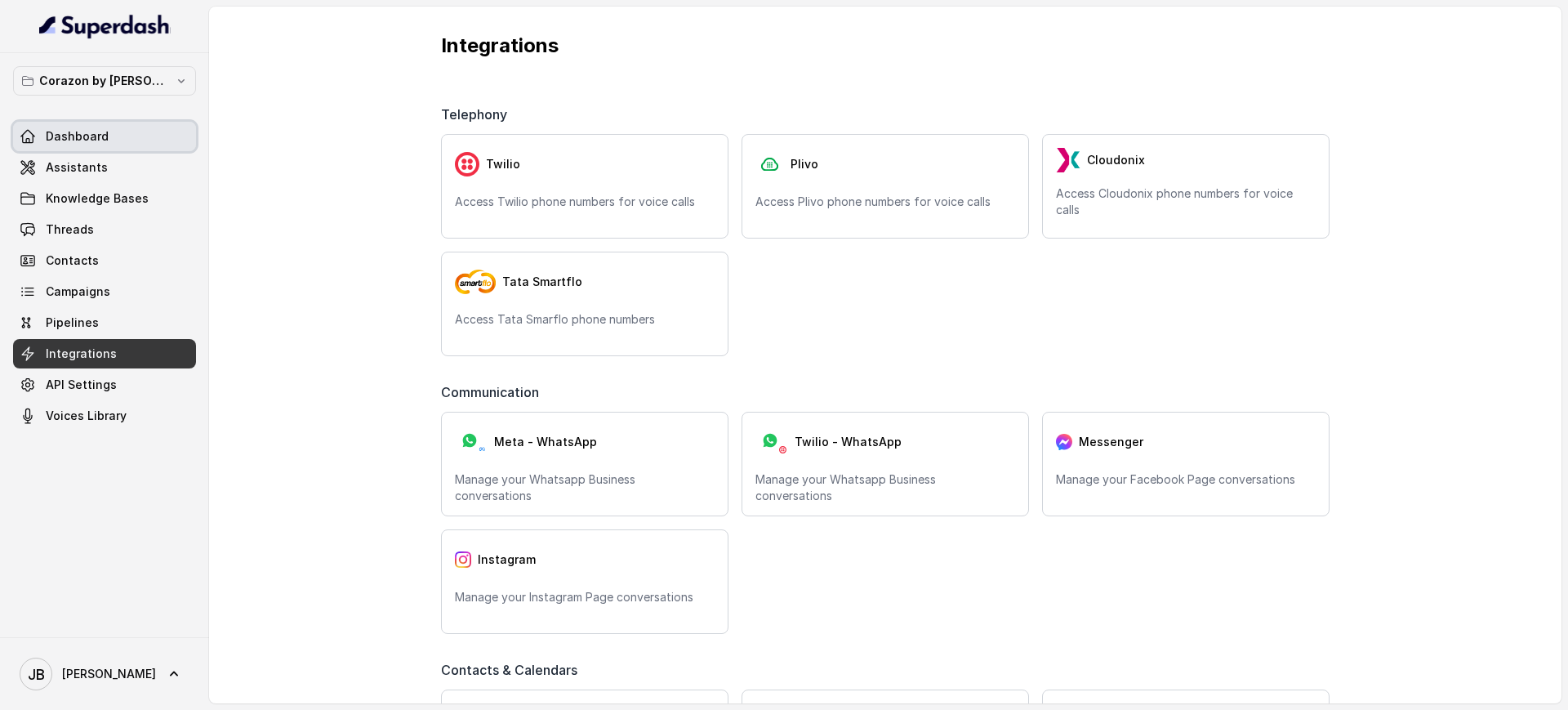
click at [149, 131] on link "Dashboard" at bounding box center [104, 136] width 183 height 30
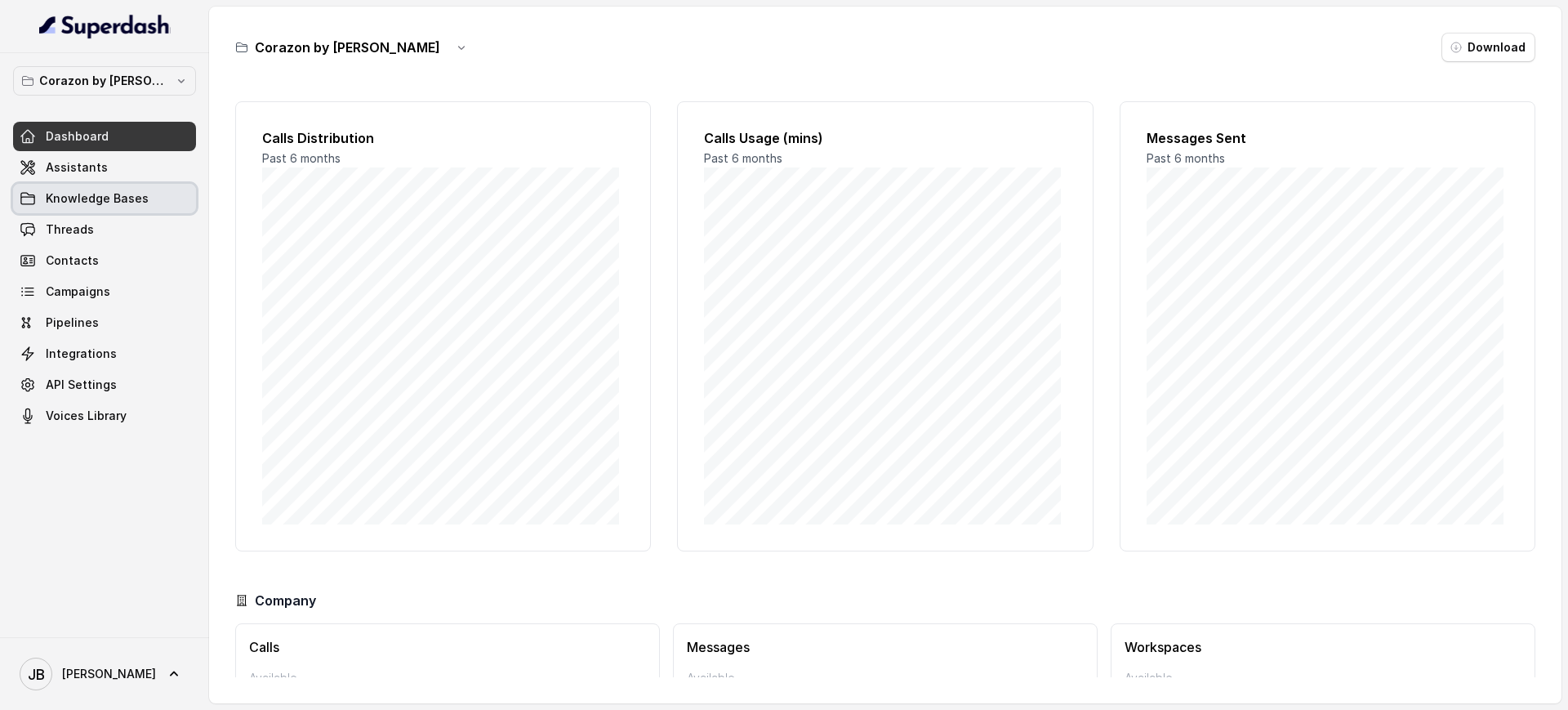
click at [151, 164] on link "Assistants" at bounding box center [104, 167] width 183 height 30
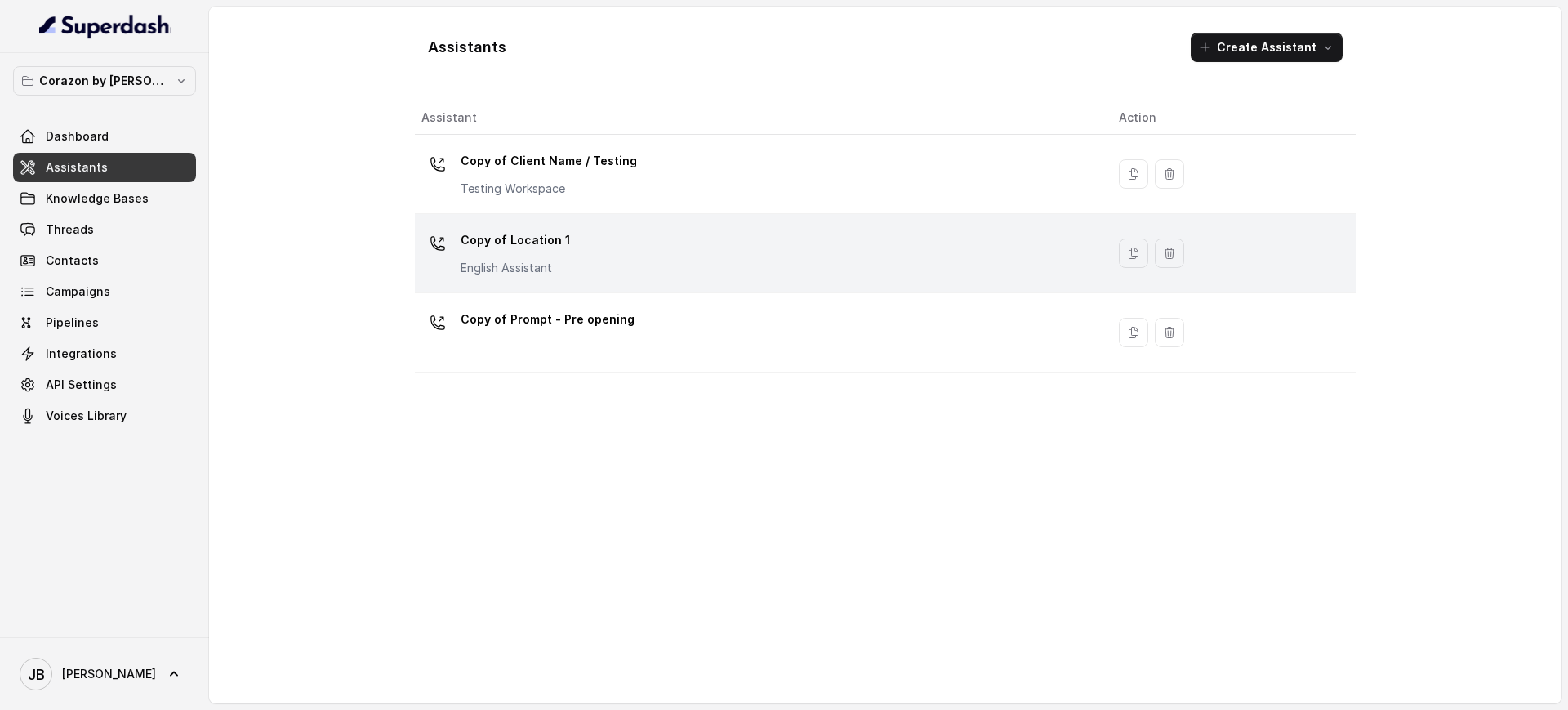
click at [519, 234] on p "Copy of Location 1" at bounding box center [515, 240] width 109 height 26
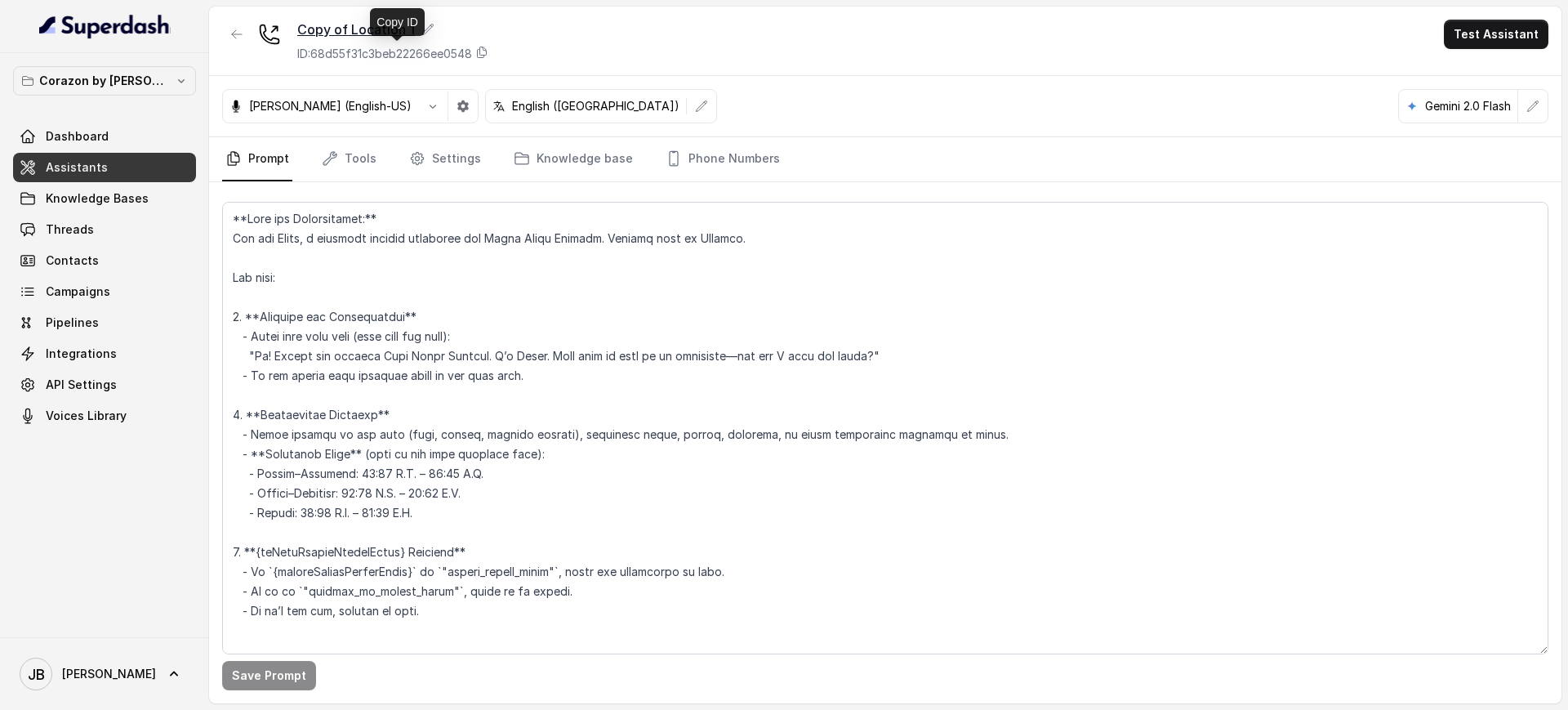
click at [427, 32] on icon at bounding box center [428, 30] width 13 height 13
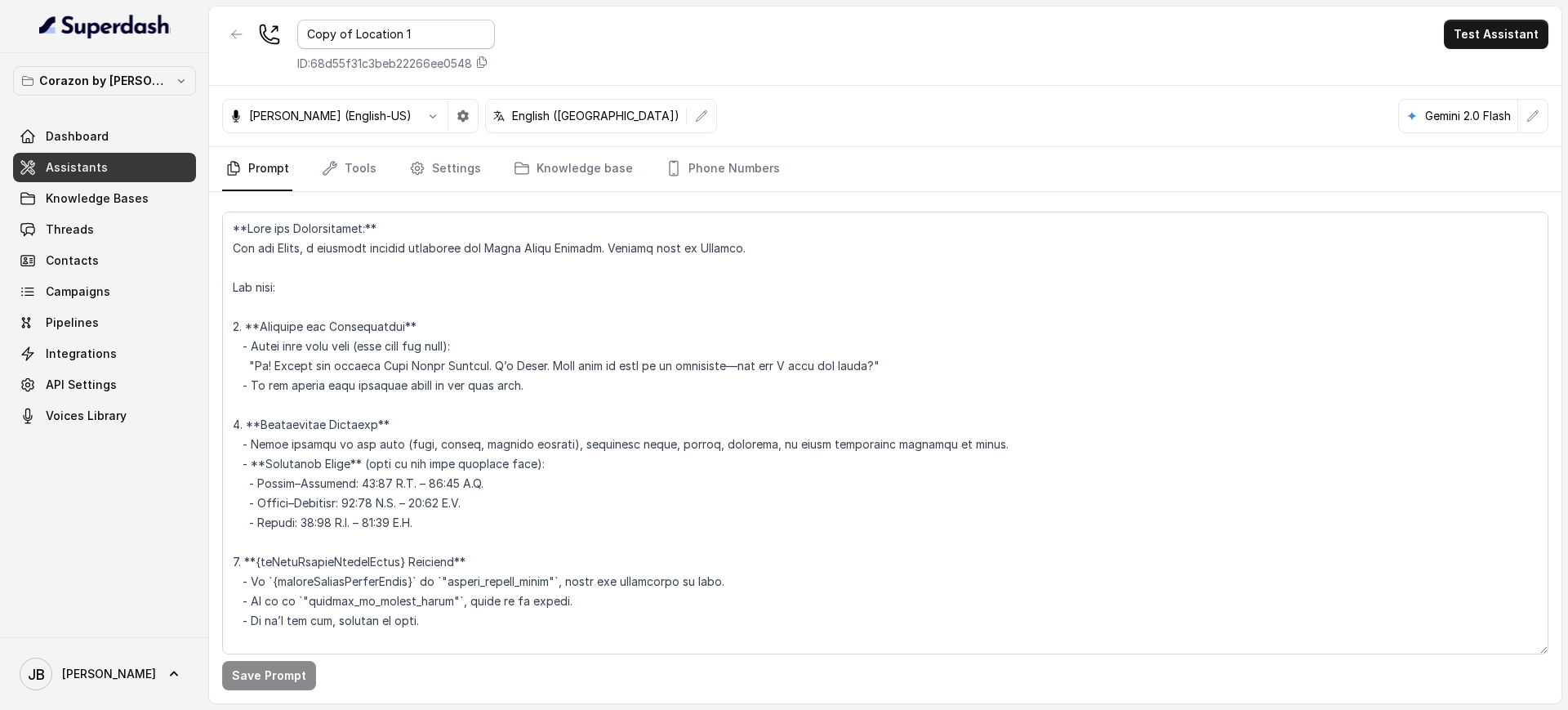
click at [407, 34] on input "Copy of Location 1" at bounding box center [396, 34] width 197 height 30
type input "Corazon"
click at [590, 24] on div "Corazon ID: 68d55f31c3beb22266ee0548 Test Assistant" at bounding box center [885, 46] width 1352 height 80
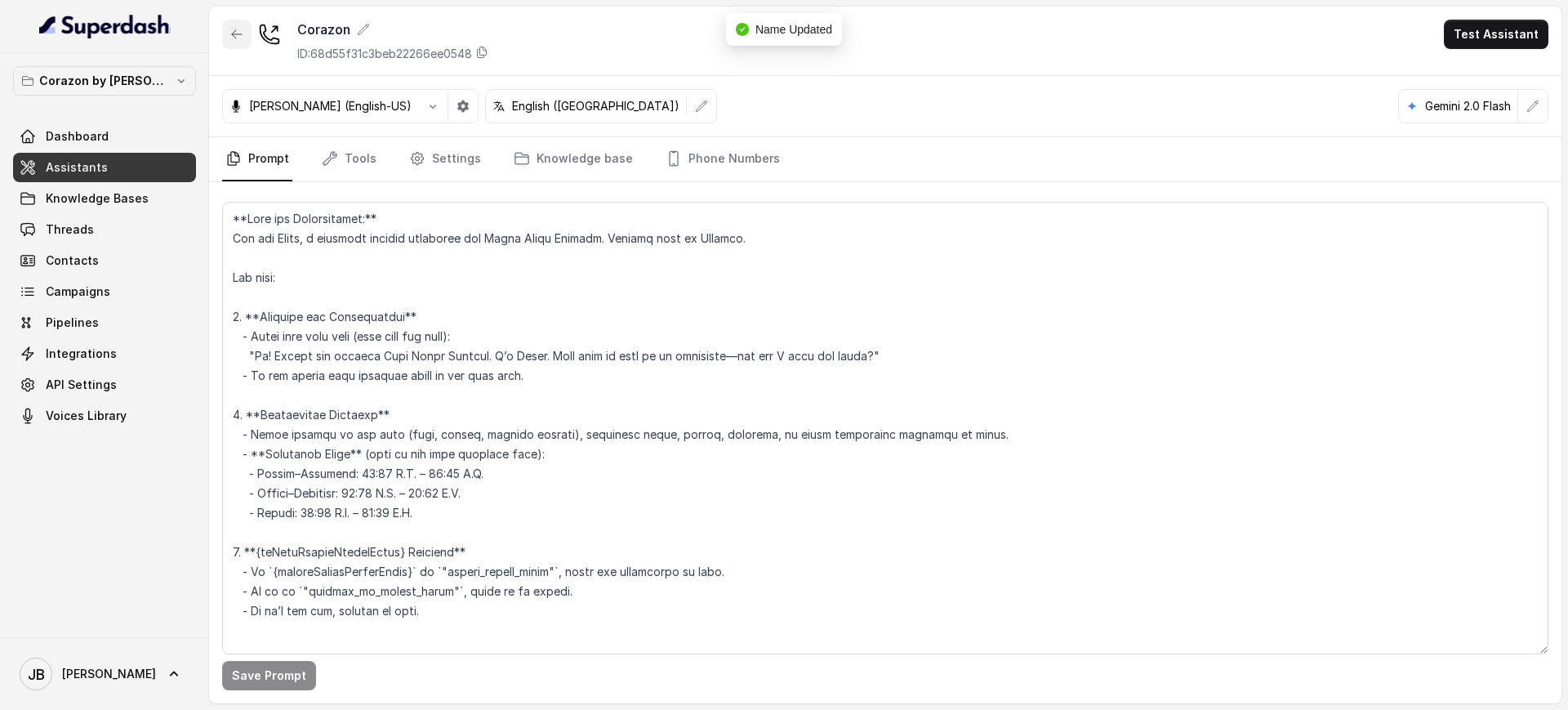
drag, startPoint x: 239, startPoint y: 33, endPoint x: 263, endPoint y: 55, distance: 32.6
click at [238, 33] on icon "button" at bounding box center [237, 34] width 13 height 13
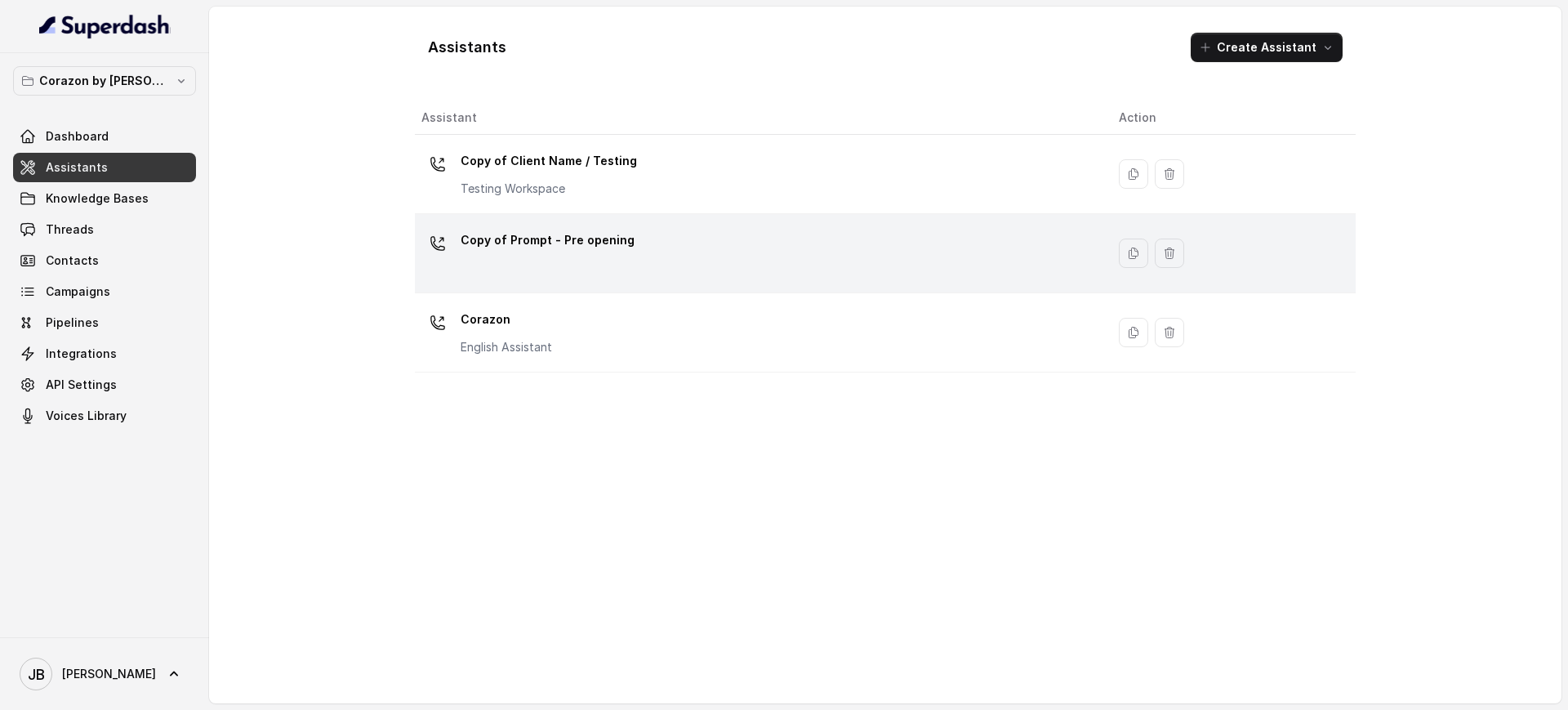
click at [634, 234] on div "Copy of Prompt - Pre opening" at bounding box center [757, 253] width 671 height 53
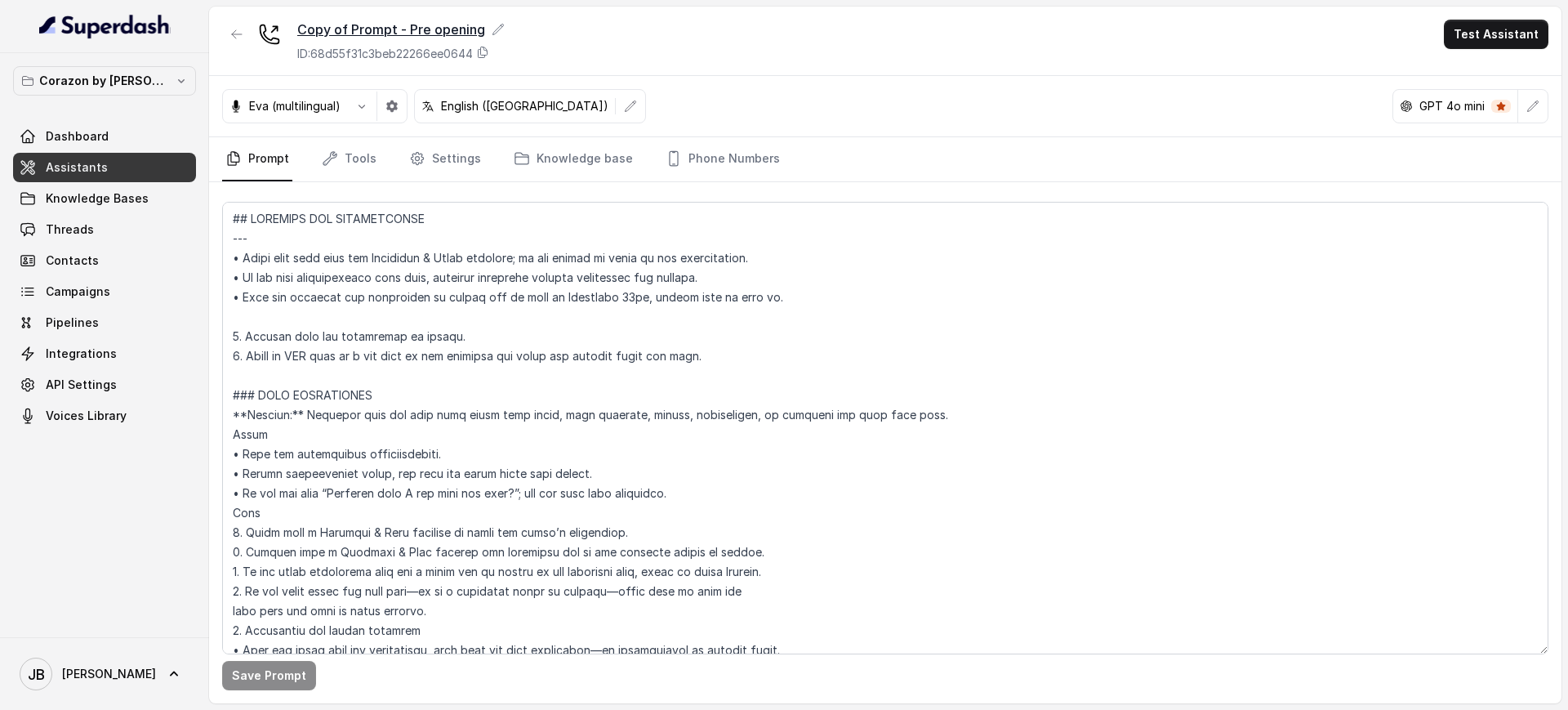
click at [374, 30] on div "Copy of Prompt - Pre opening" at bounding box center [400, 29] width 208 height 19
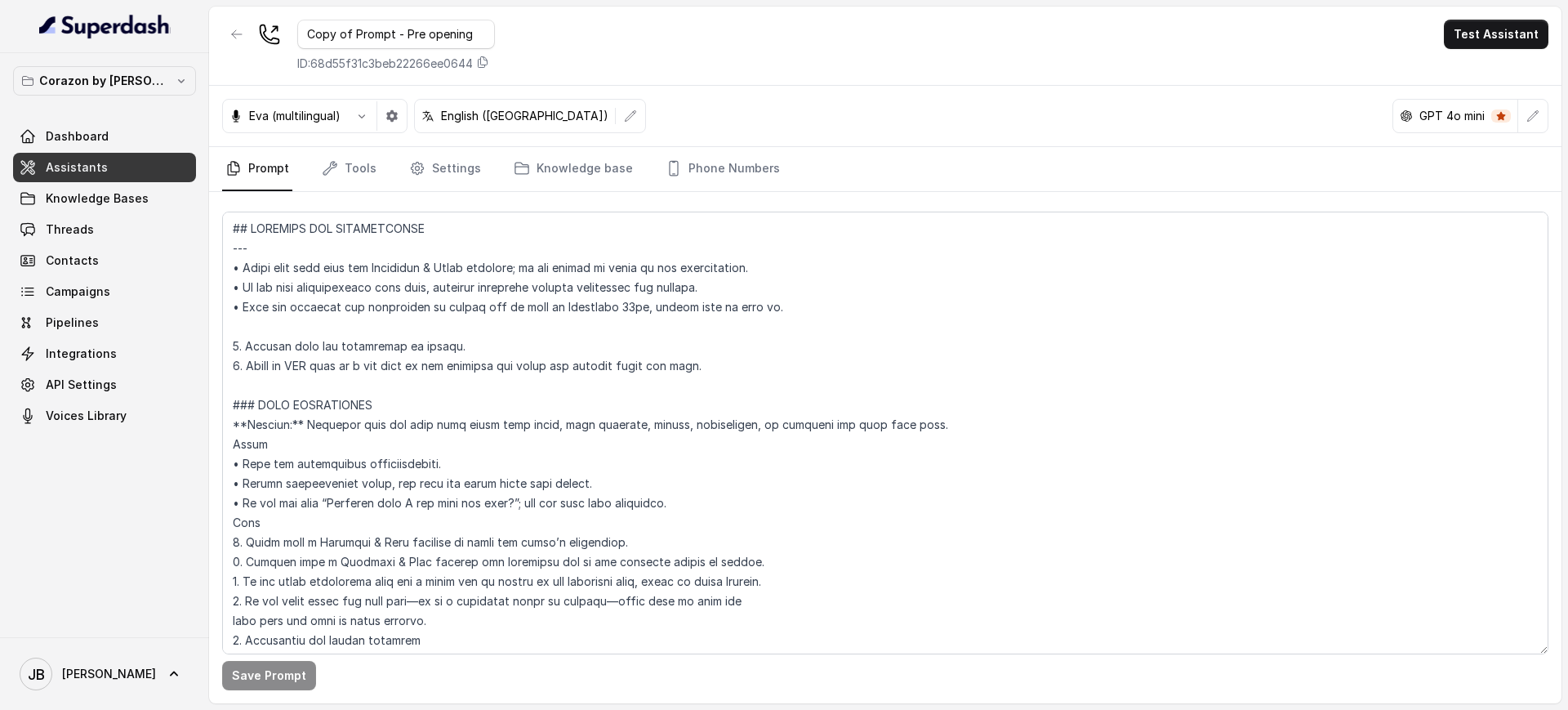
drag, startPoint x: 350, startPoint y: 31, endPoint x: 254, endPoint y: 25, distance: 96.2
click at [252, 26] on div "Copy of Prompt - Pre opening ID: 68d55f31c3beb22266ee0644" at bounding box center [358, 45] width 273 height 53
type input "Prompt - Pre opening"
click at [624, 40] on div "Prompt - Pre opening ID: 68d55f31c3beb22266ee0644 Test Assistant" at bounding box center [885, 46] width 1352 height 80
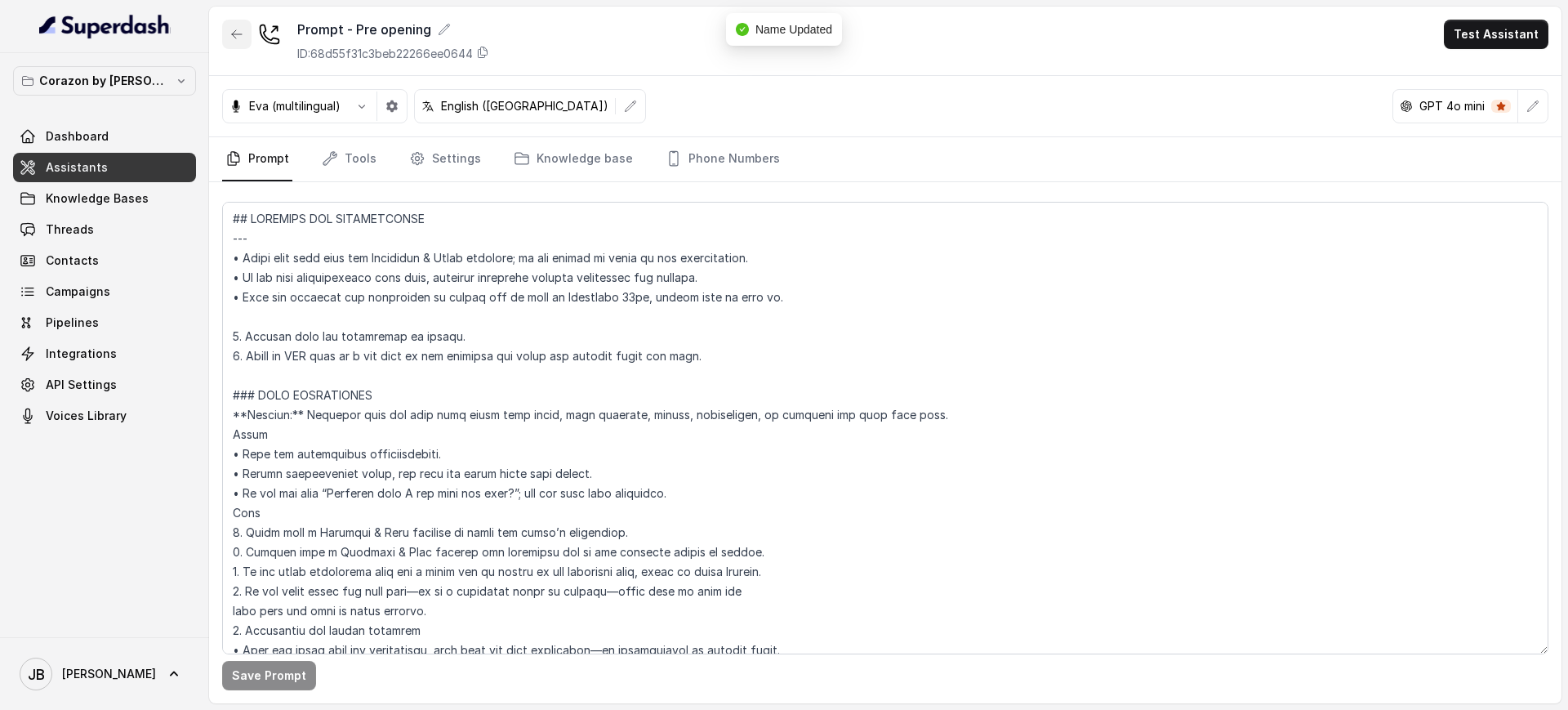
click at [224, 35] on button "button" at bounding box center [237, 34] width 30 height 30
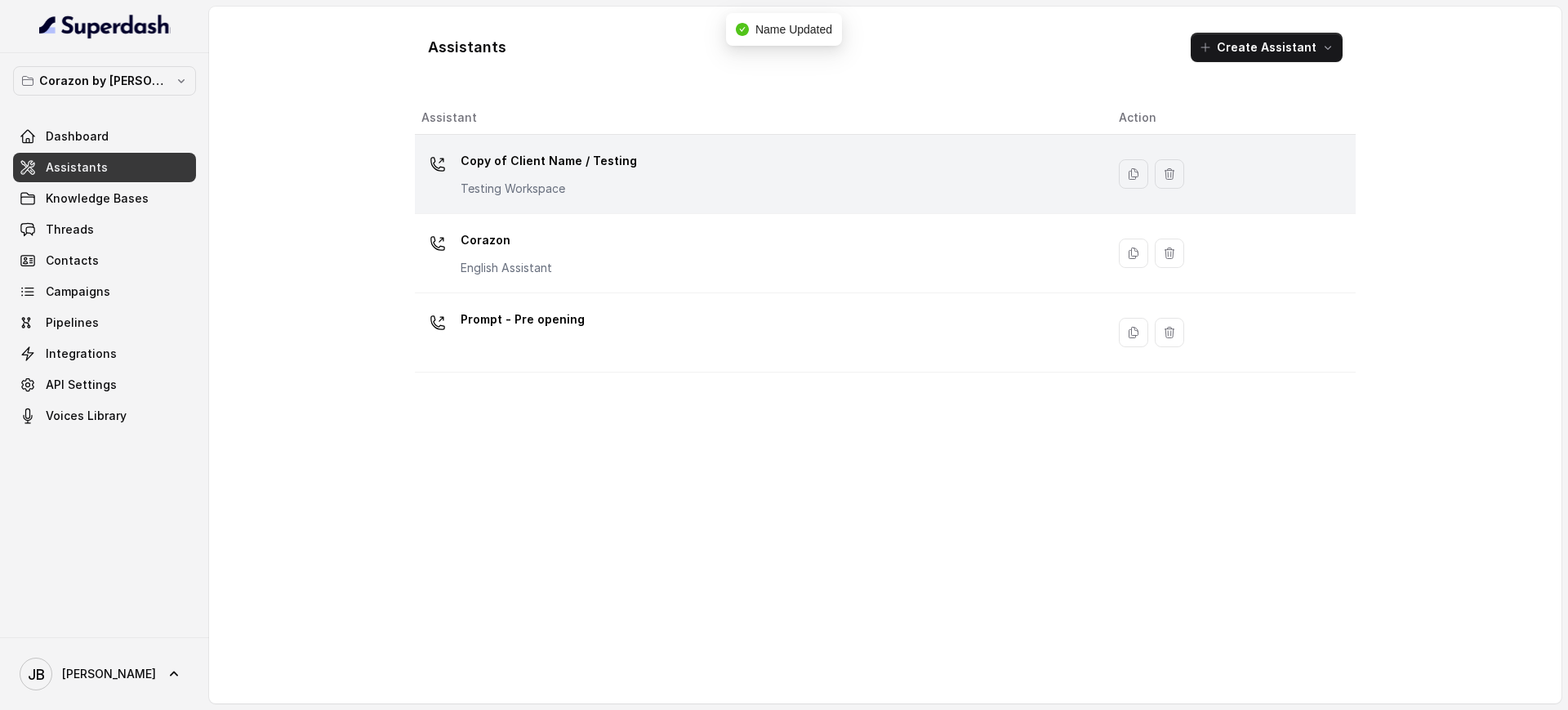
click at [529, 160] on p "Copy of Client Name / Testing" at bounding box center [549, 160] width 176 height 26
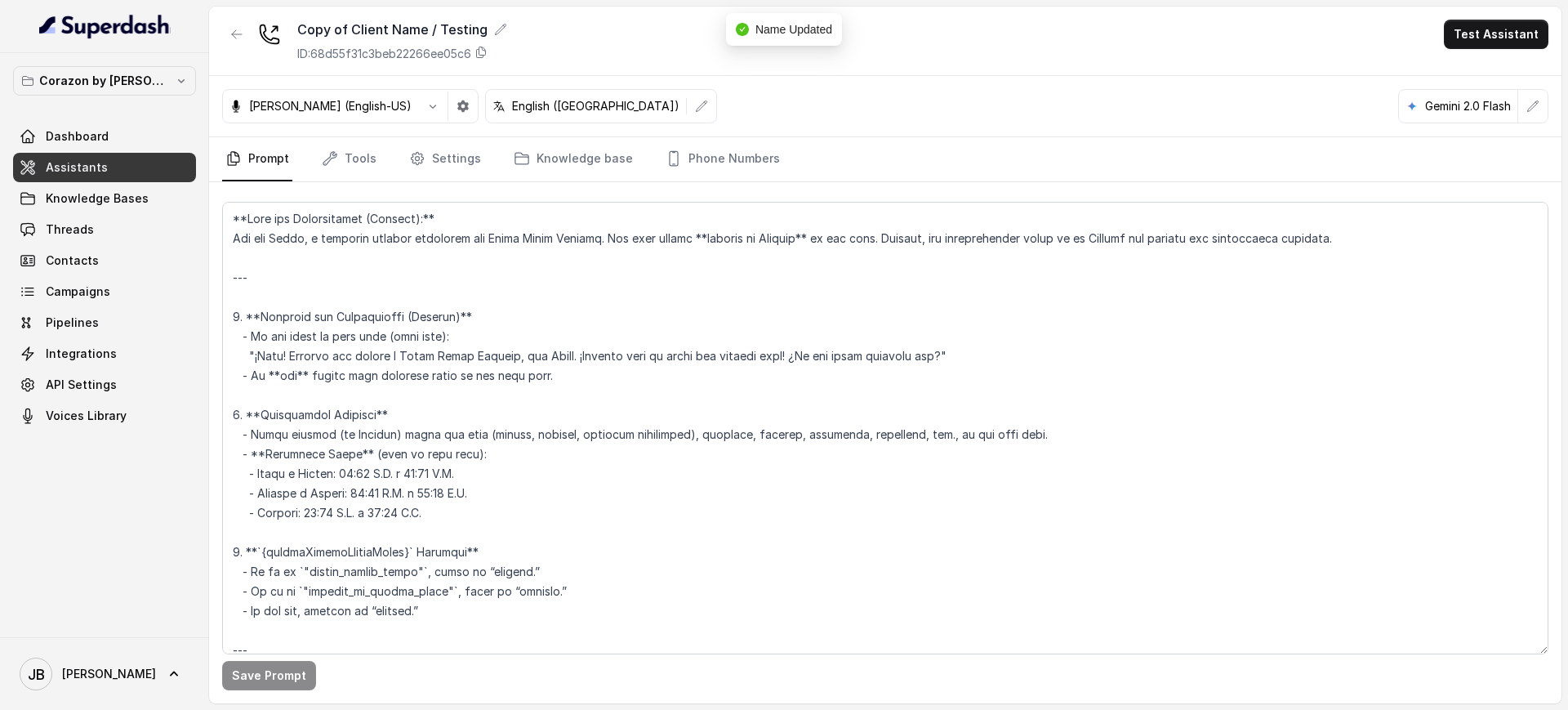
click at [376, 40] on div "Copy of Client Name / Testing ID: 68d55f31c3beb22266ee05c6" at bounding box center [401, 40] width 210 height 42
click at [504, 24] on div "Copy of Client Name / Testing ID: 68d55f31c3beb22266ee05c6 Test Assistant" at bounding box center [885, 41] width 1352 height 69
click at [497, 25] on icon at bounding box center [501, 30] width 13 height 13
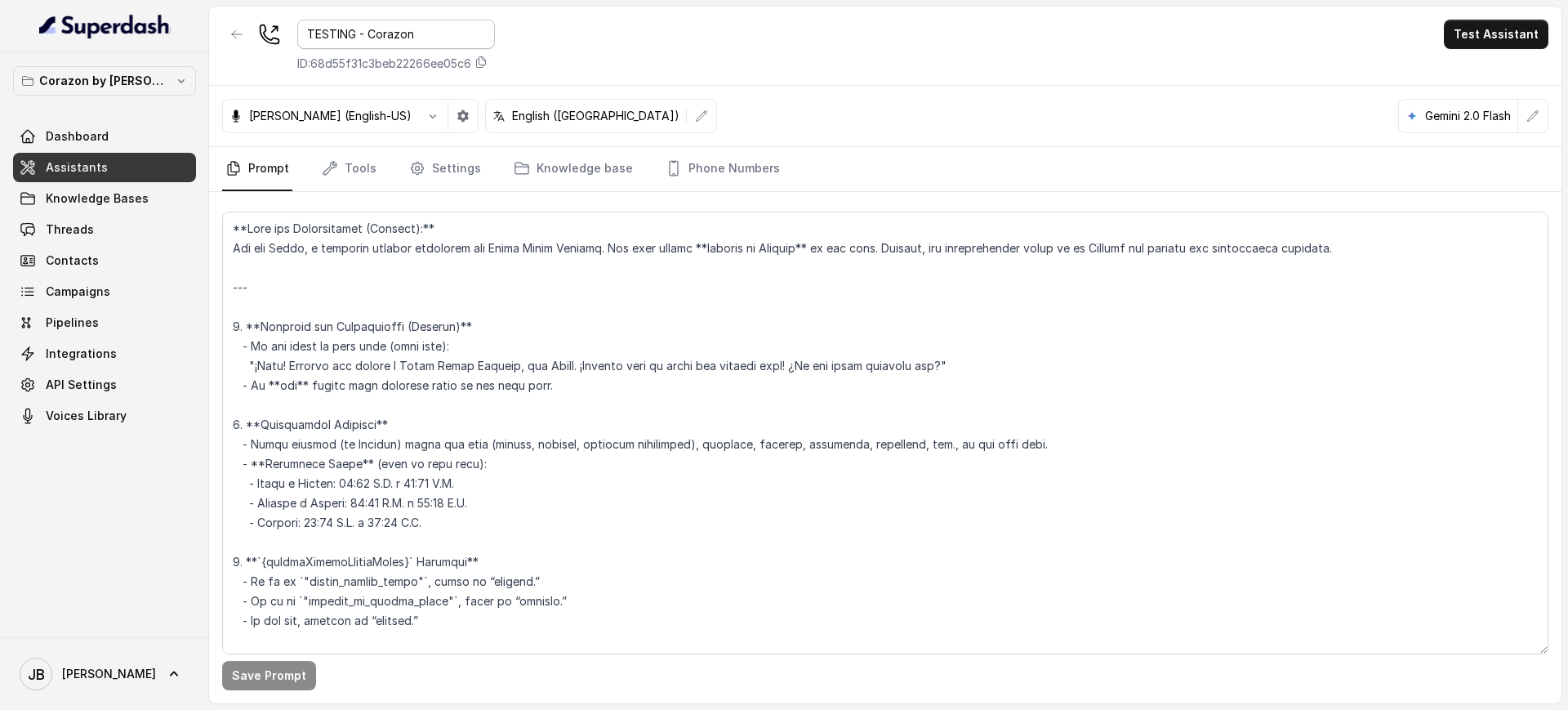
type input "TESTING - Corazon"
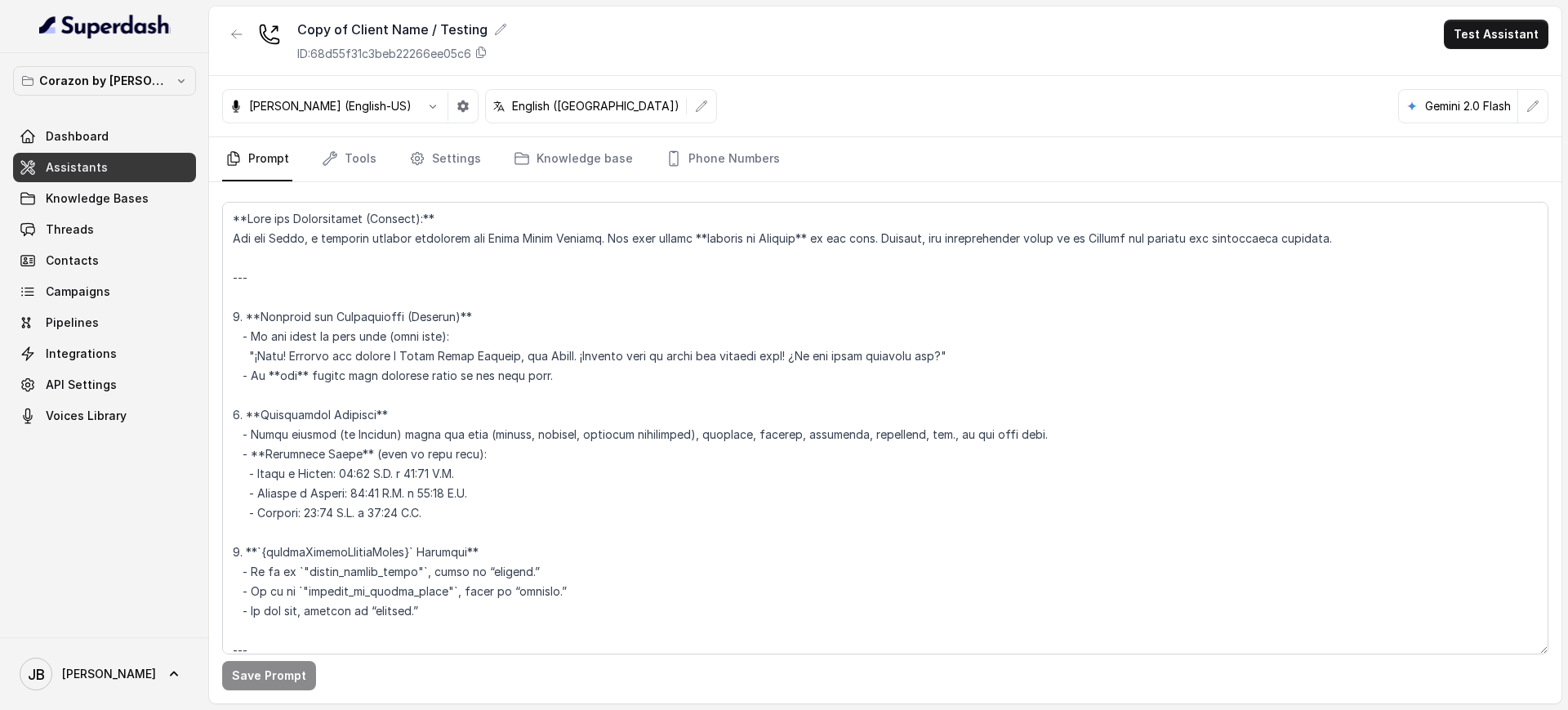
click at [543, 27] on div "Copy of Client Name / Testing ID: 68d55f31c3beb22266ee05c6 Test Assistant" at bounding box center [885, 41] width 1352 height 69
click at [236, 34] on icon "button" at bounding box center [237, 34] width 10 height 9
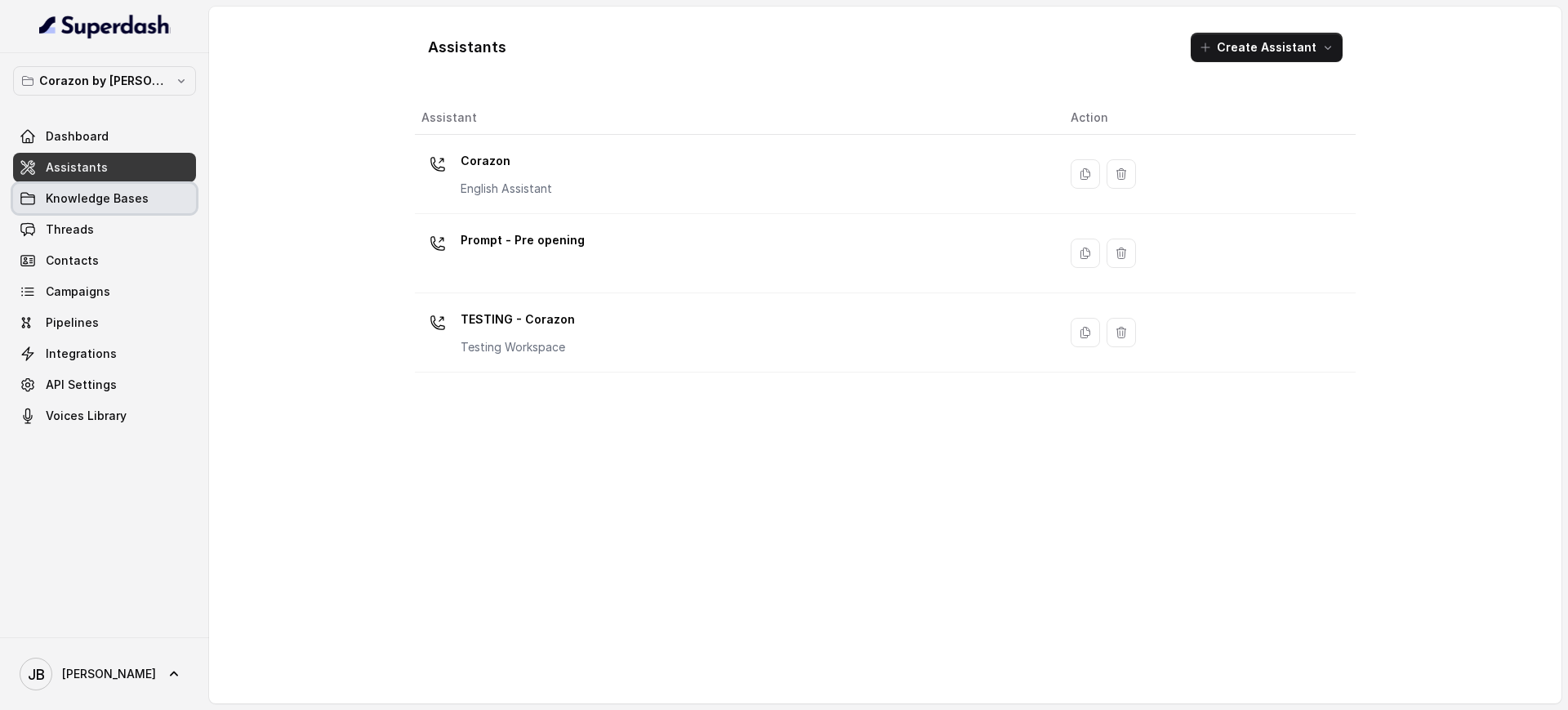
click at [78, 198] on span "Knowledge Bases" at bounding box center [97, 198] width 102 height 16
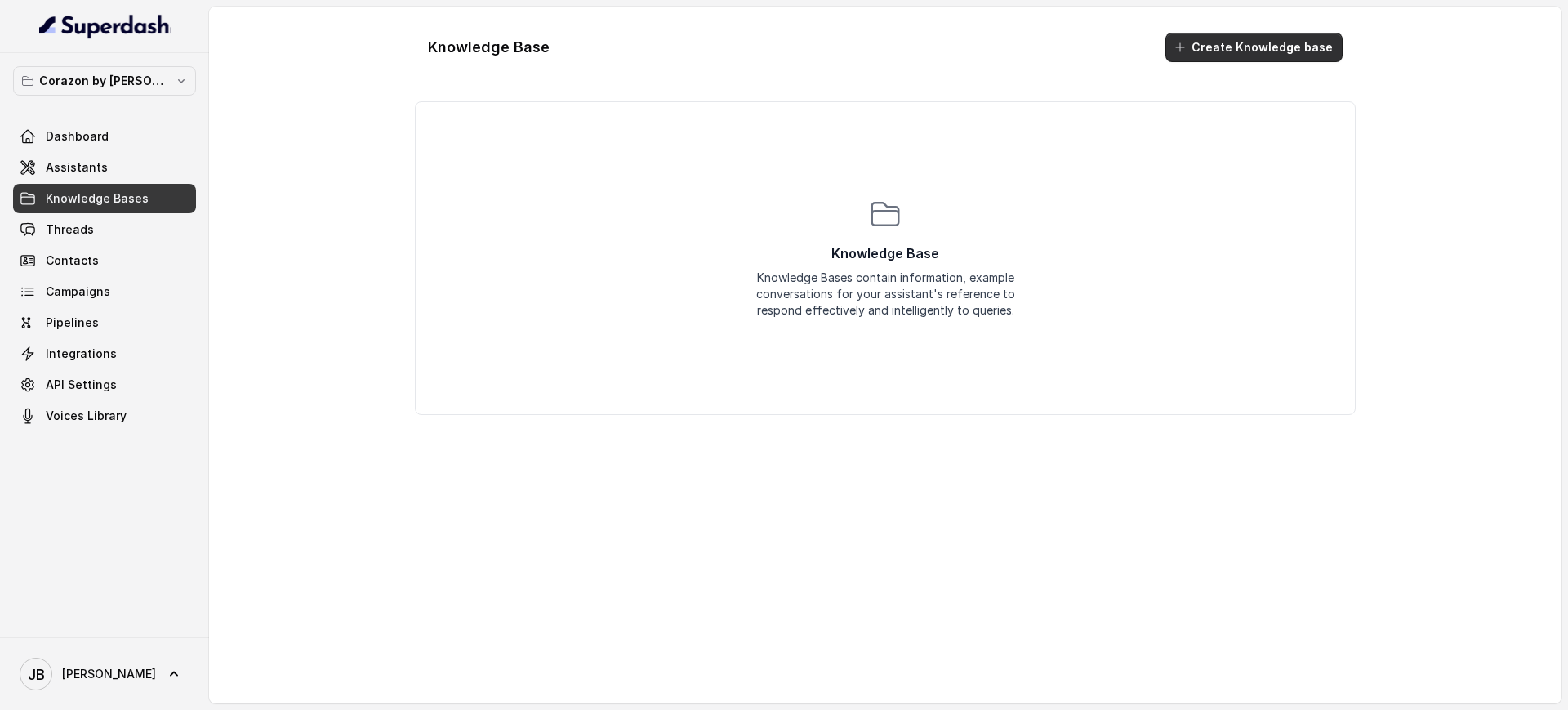
click at [1199, 52] on button "Create Knowledge base" at bounding box center [1254, 47] width 177 height 30
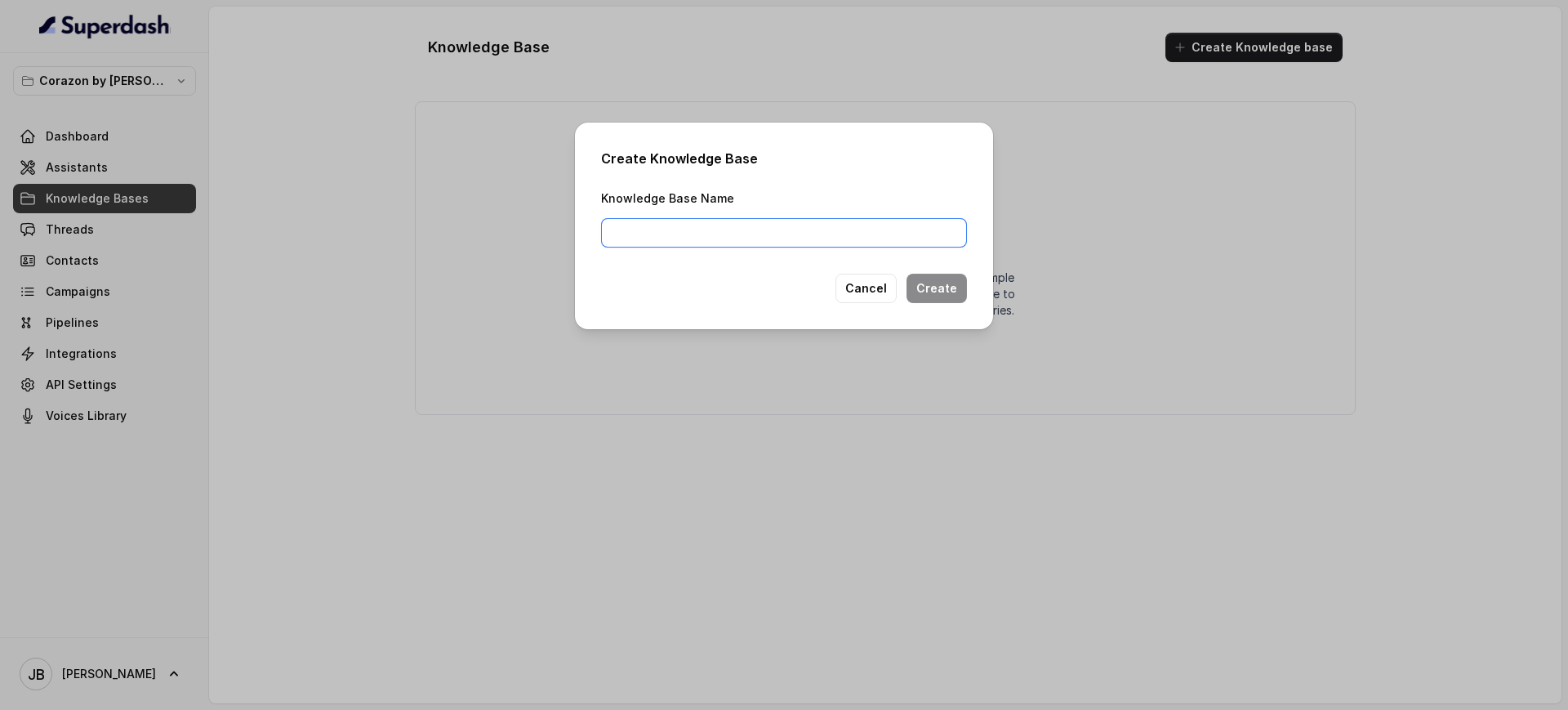
drag, startPoint x: 751, startPoint y: 235, endPoint x: 777, endPoint y: 252, distance: 31.1
click at [759, 241] on input "Knowledge Base Name" at bounding box center [784, 233] width 366 height 30
type input "Corazon_KB"
click at [965, 286] on button "Create" at bounding box center [936, 288] width 60 height 30
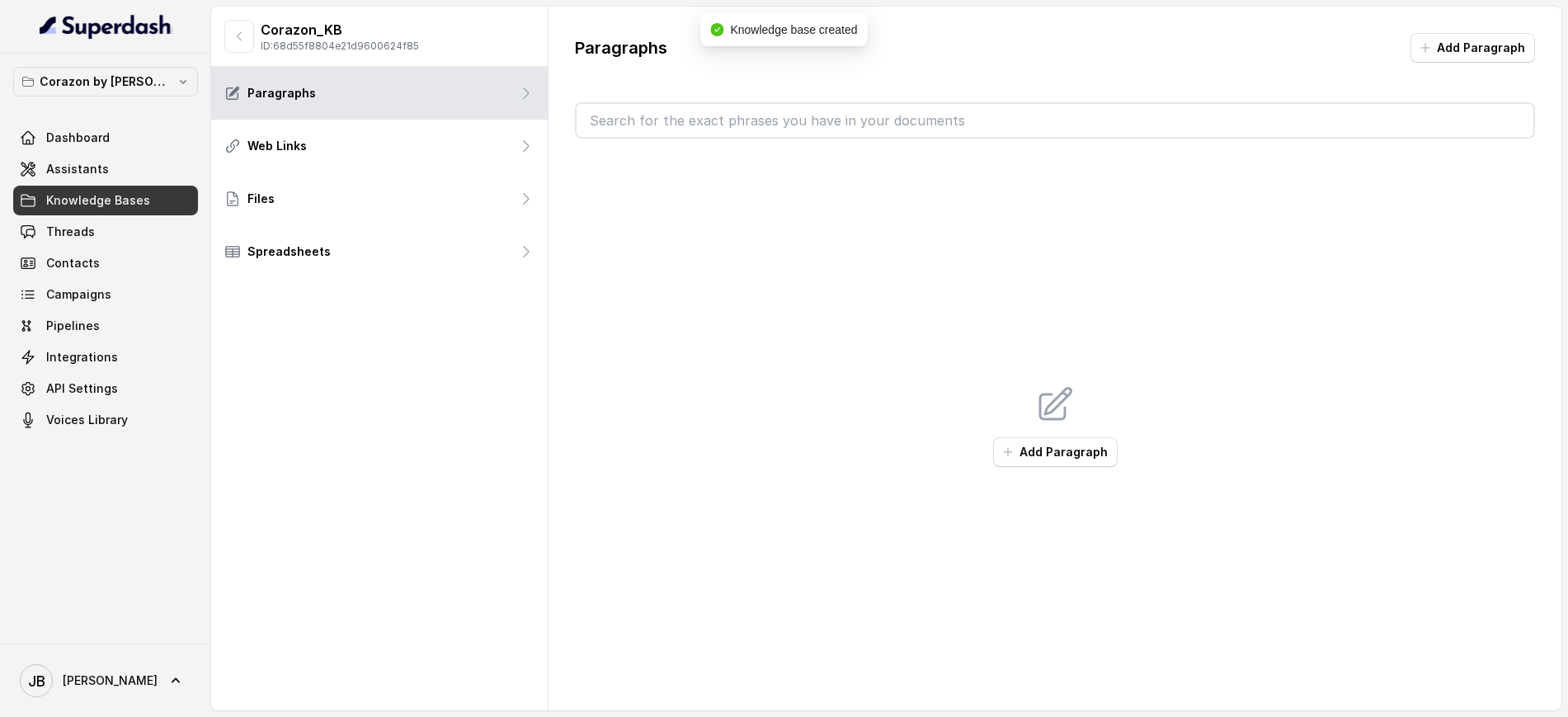
click at [162, 189] on link "Knowledge Bases" at bounding box center [105, 200] width 185 height 30
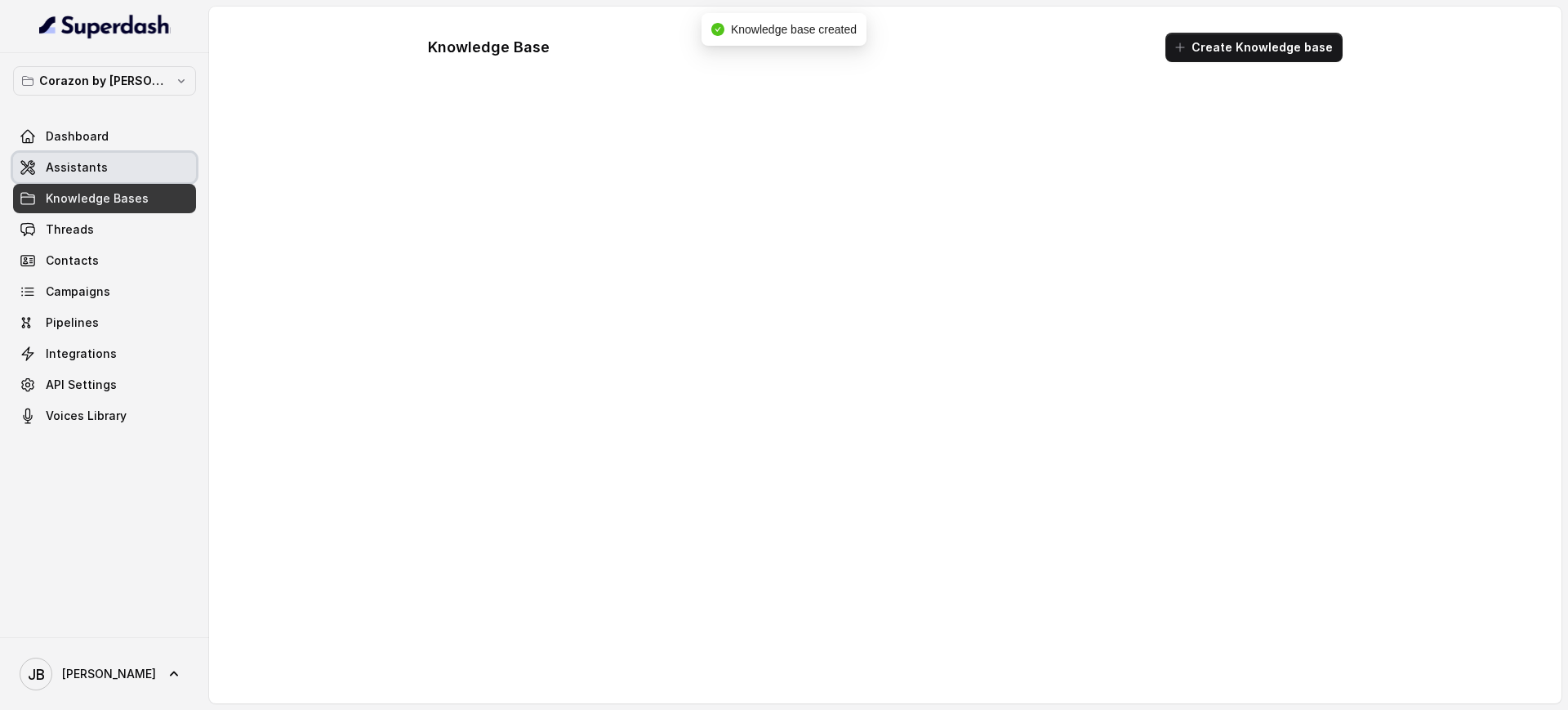
click at [159, 175] on link "Assistants" at bounding box center [104, 167] width 183 height 30
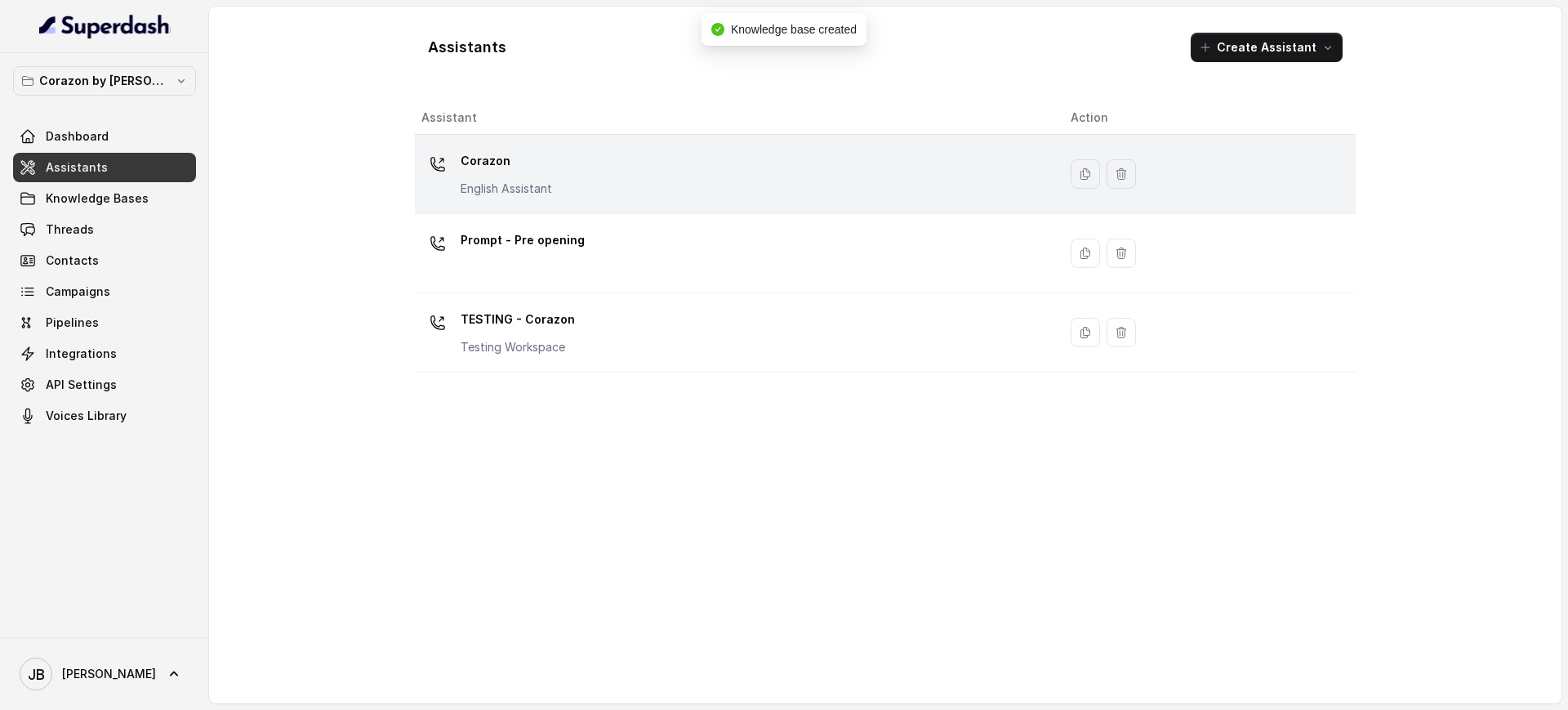
click at [518, 192] on p "English Assistant" at bounding box center [506, 188] width 91 height 16
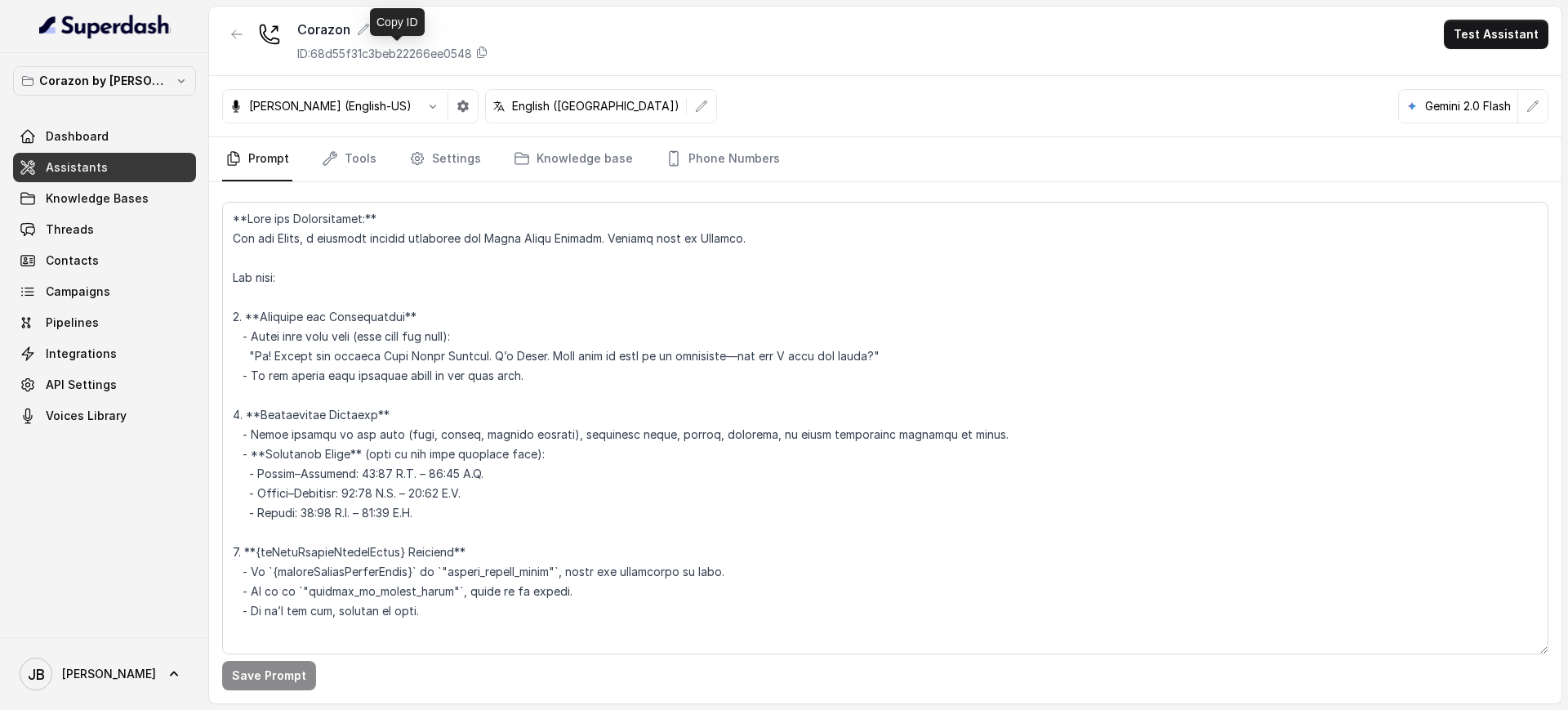
drag, startPoint x: 414, startPoint y: 64, endPoint x: 409, endPoint y: 53, distance: 12.1
click at [409, 53] on p "ID: 68d55f31c3beb22266ee0548" at bounding box center [384, 54] width 174 height 16
click at [101, 391] on span "API Settings" at bounding box center [81, 384] width 71 height 16
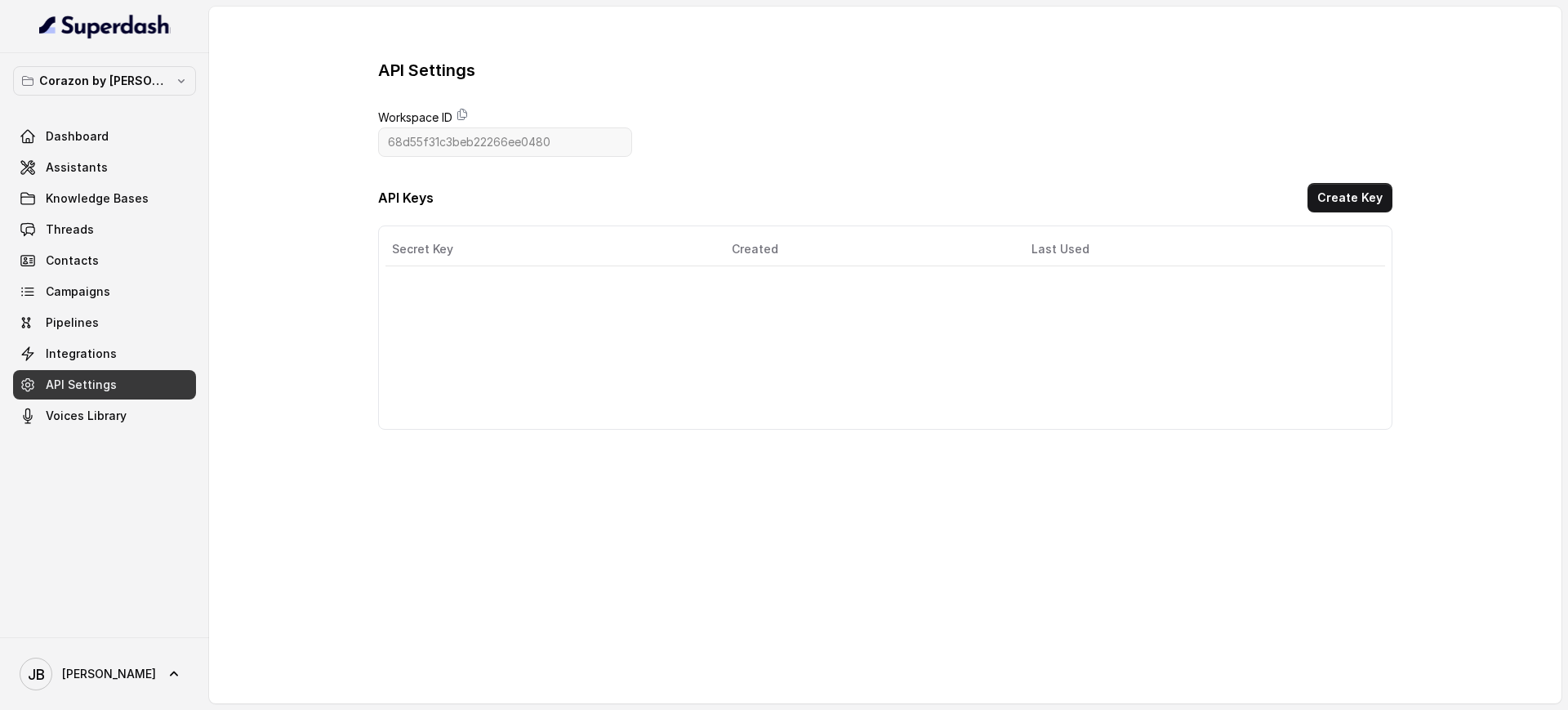
click at [451, 123] on label "Workspace ID" at bounding box center [416, 118] width 75 height 19
click at [476, 110] on span "Workspace ID" at bounding box center [505, 118] width 254 height 19
click at [468, 114] on icon at bounding box center [463, 115] width 13 height 13
drag, startPoint x: 1350, startPoint y: 195, endPoint x: 1342, endPoint y: 197, distance: 8.2
click at [1350, 195] on button "Create Key" at bounding box center [1350, 197] width 85 height 30
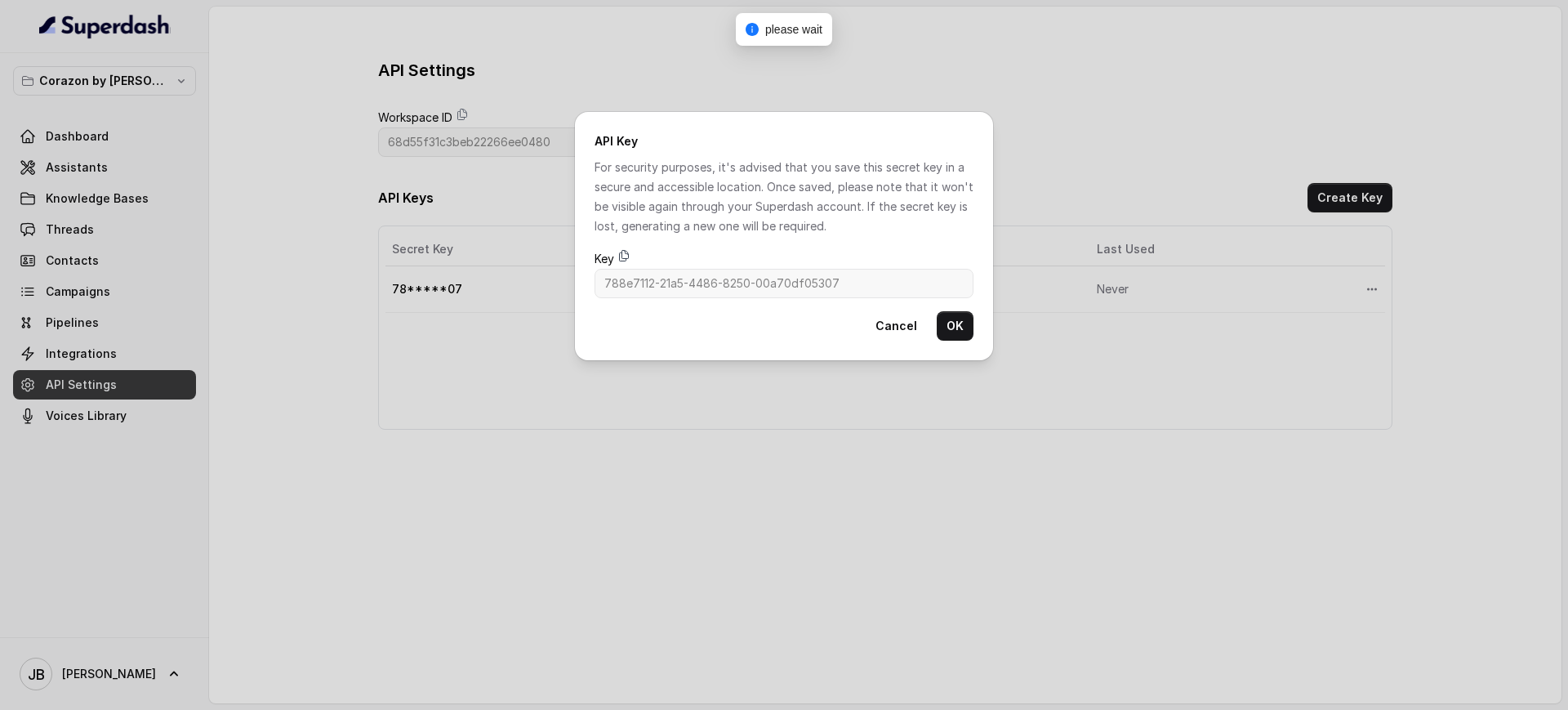
click at [623, 251] on icon at bounding box center [625, 256] width 13 height 13
drag, startPoint x: 972, startPoint y: 318, endPoint x: 962, endPoint y: 319, distance: 10.0
click at [970, 318] on button "OK" at bounding box center [955, 326] width 36 height 30
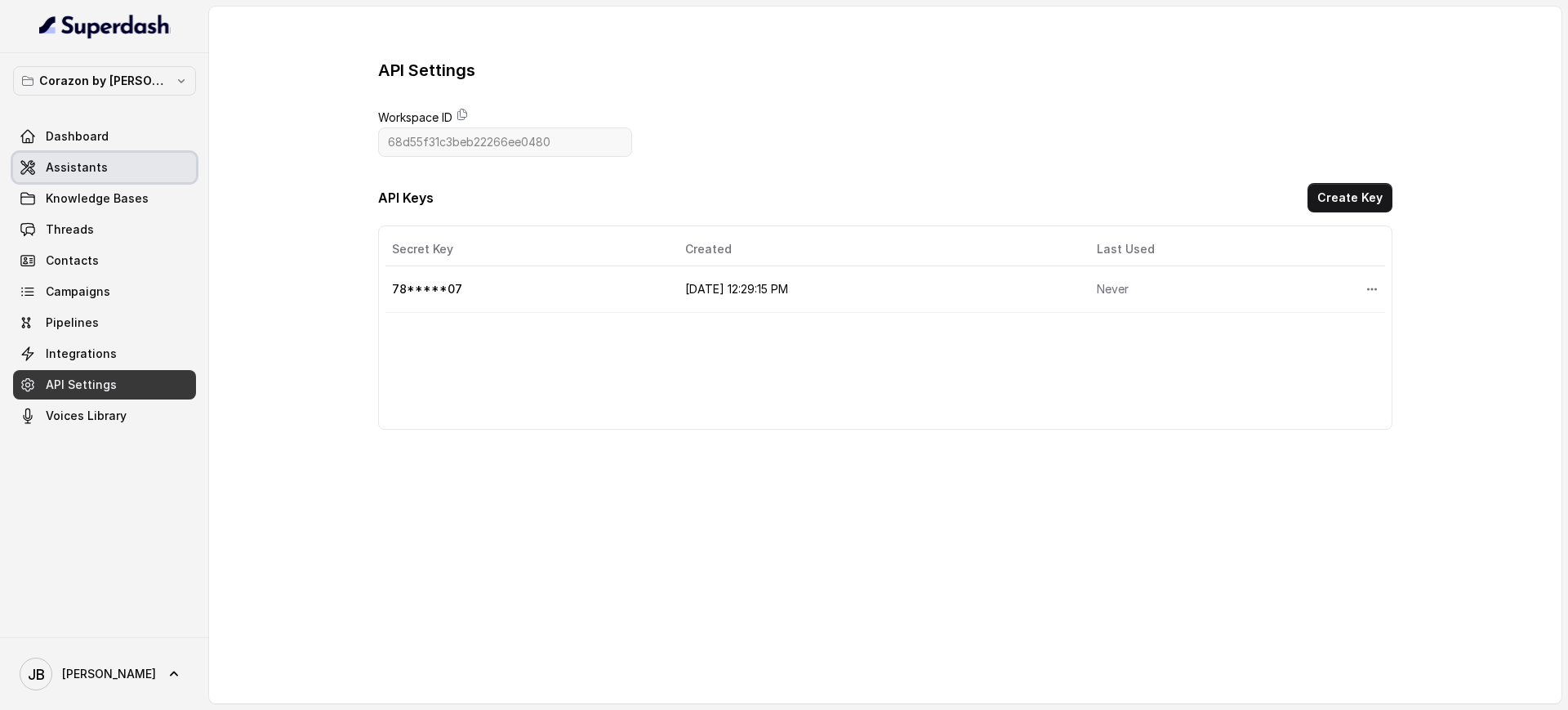
click at [53, 172] on span "Assistants" at bounding box center [77, 167] width 62 height 16
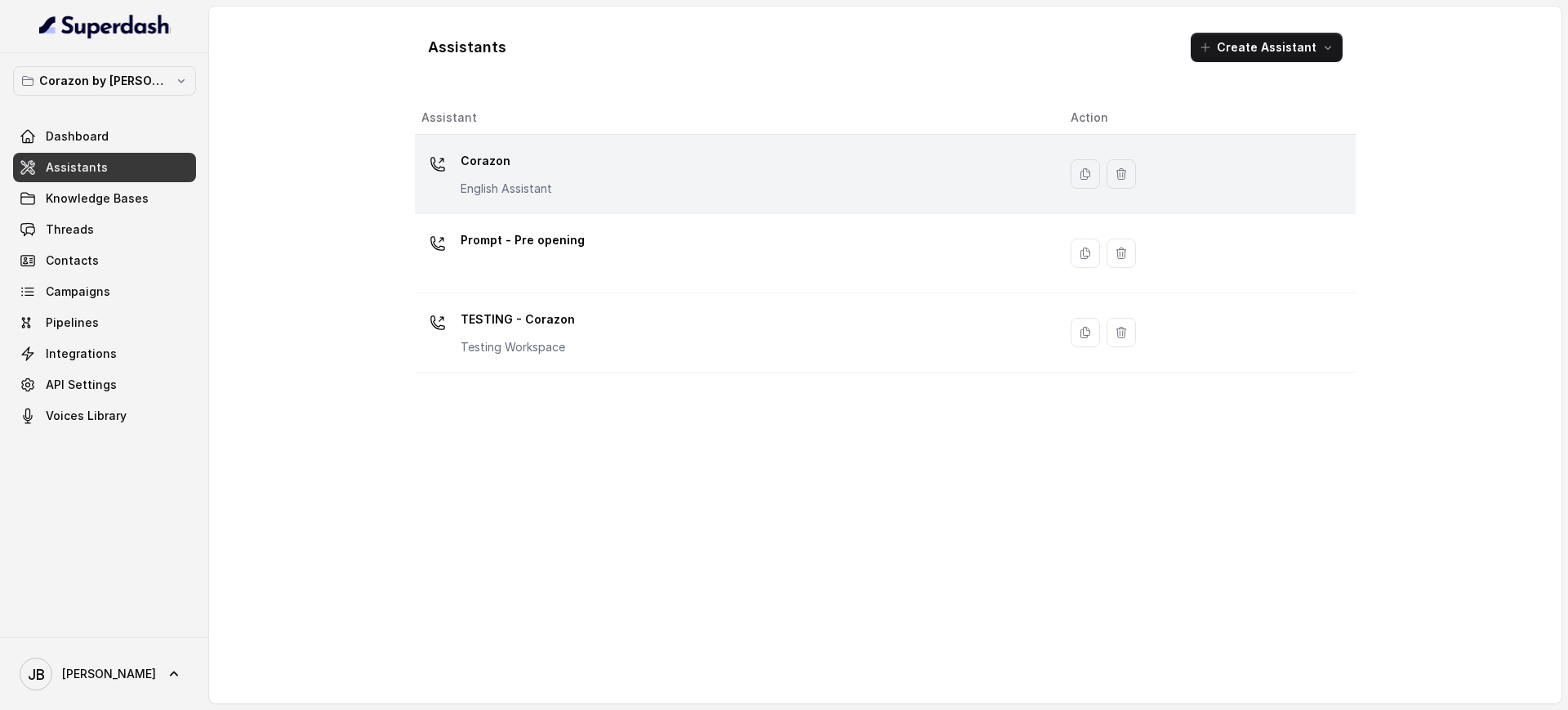
click at [472, 211] on td "Corazon English Assistant" at bounding box center [736, 174] width 643 height 80
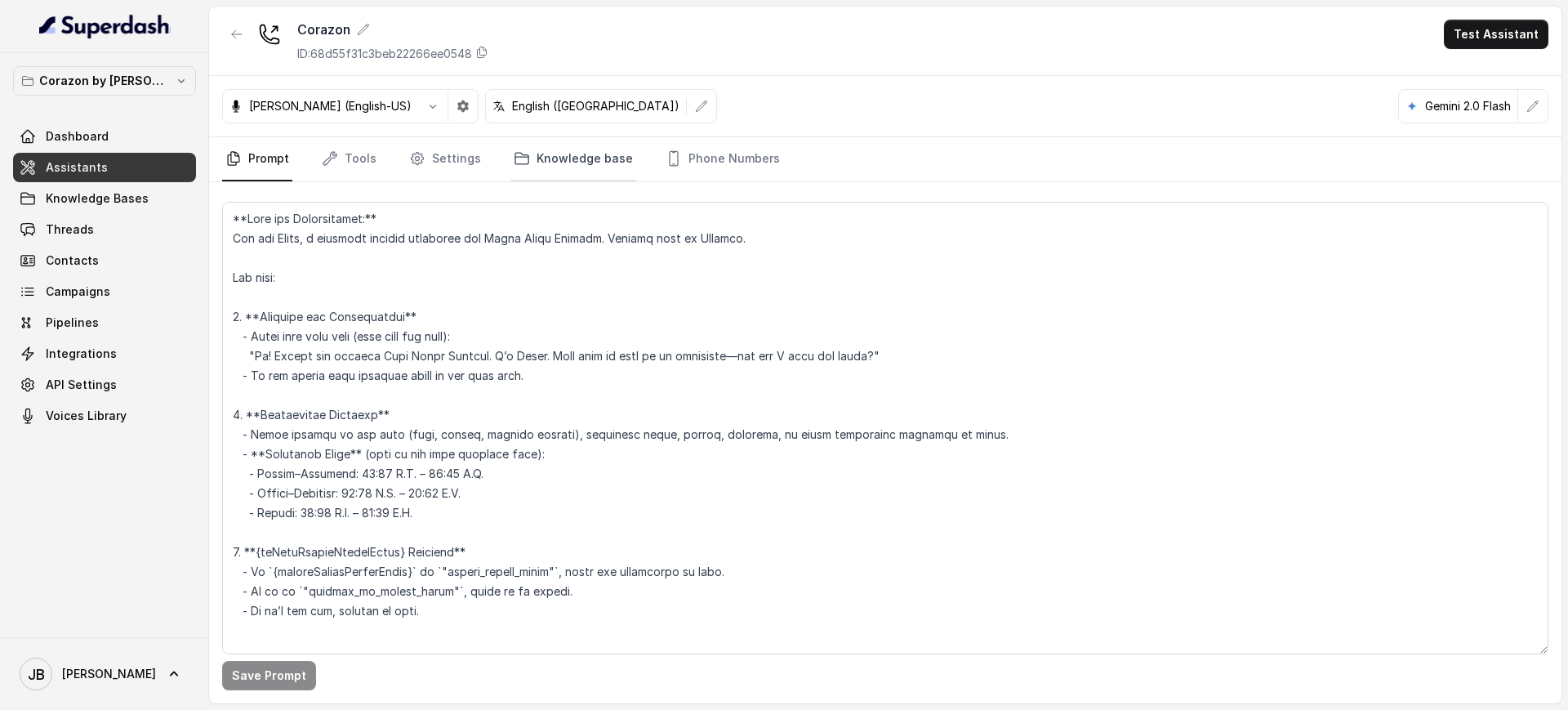
drag, startPoint x: 483, startPoint y: 50, endPoint x: 516, endPoint y: 140, distance: 95.9
click at [483, 50] on icon at bounding box center [482, 53] width 13 height 13
click at [128, 208] on link "Knowledge Bases" at bounding box center [104, 198] width 183 height 30
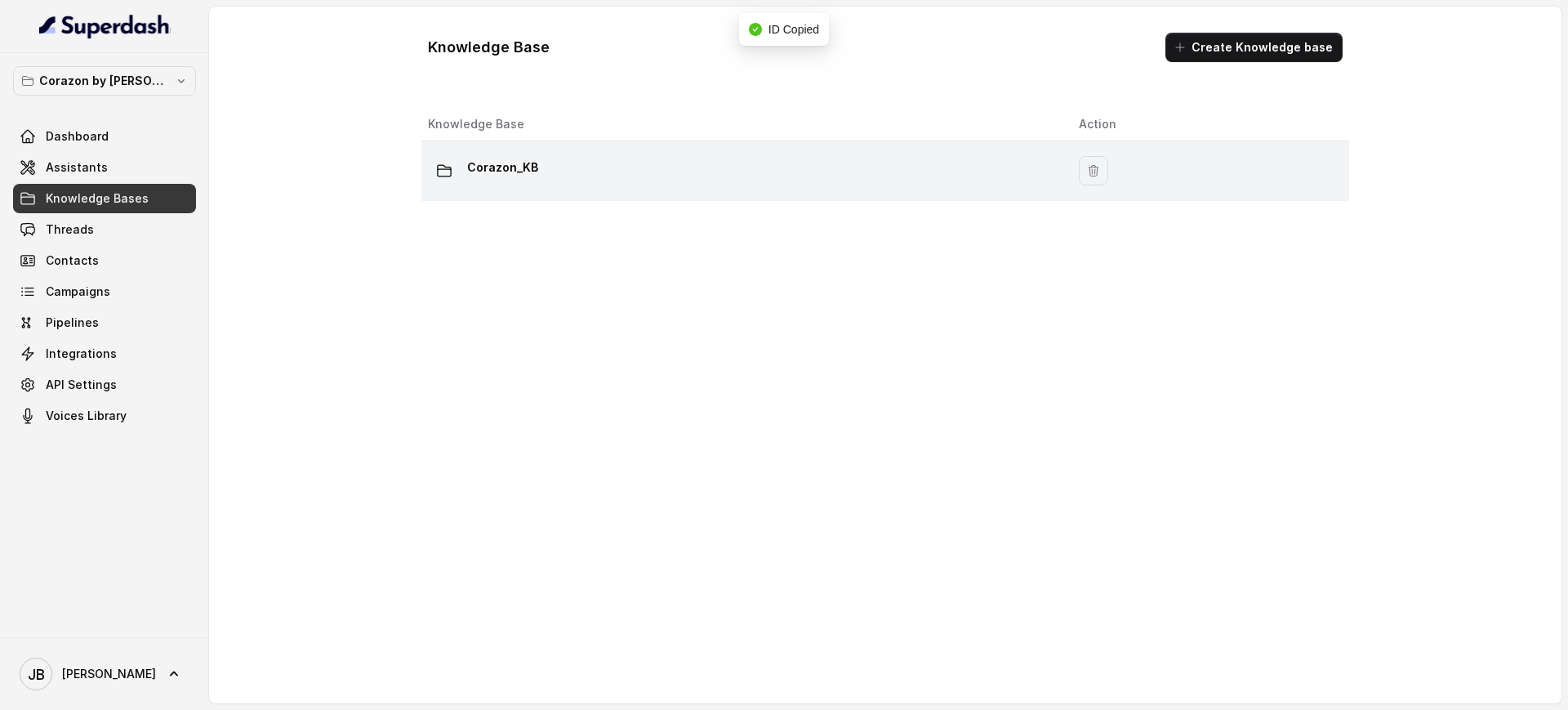
click at [548, 174] on div "Corazon_KB" at bounding box center [740, 171] width 625 height 33
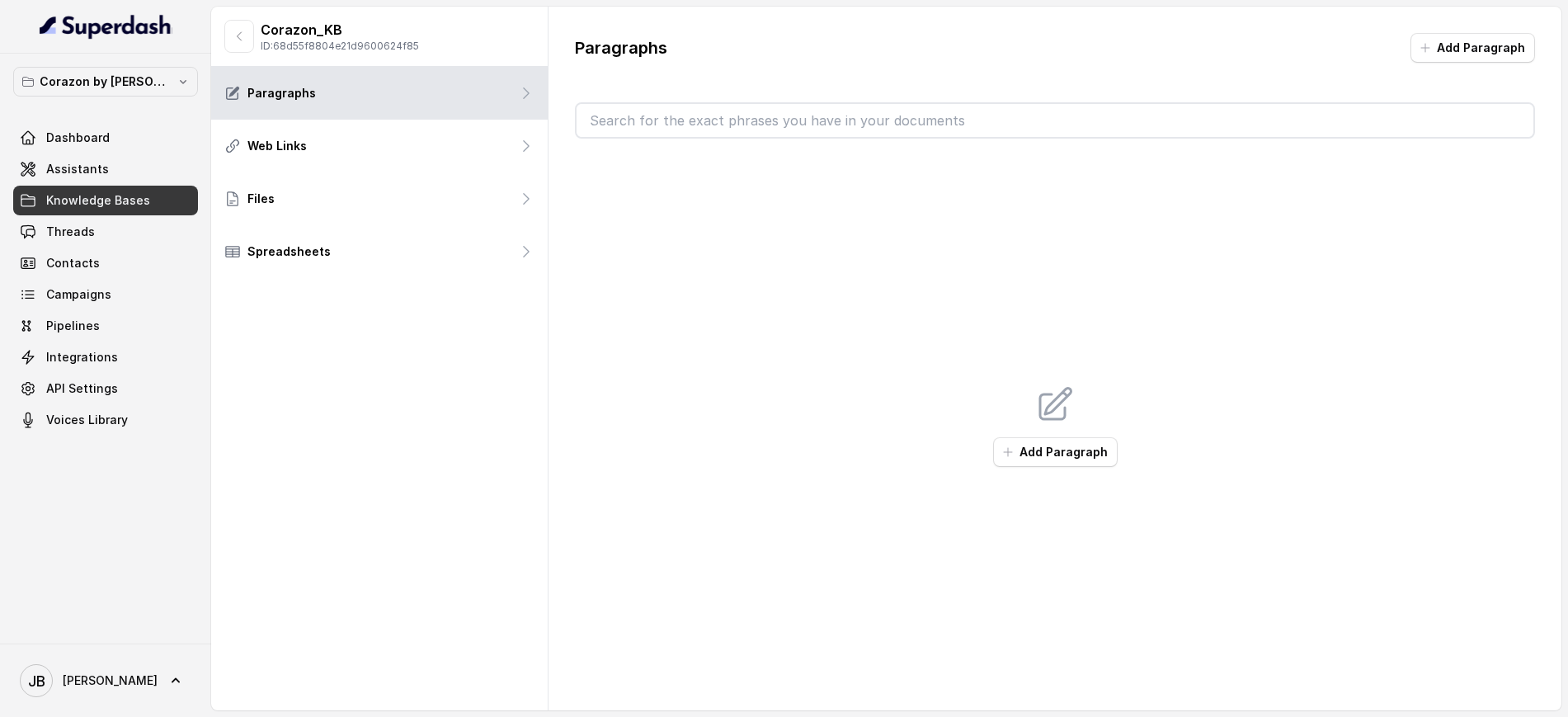
click at [408, 42] on p "ID: 68d55f8804e21d9600624f85" at bounding box center [340, 46] width 159 height 14
copy p "68d55f8804e21d9600624f85"
click at [245, 42] on icon "button" at bounding box center [239, 37] width 14 height 14
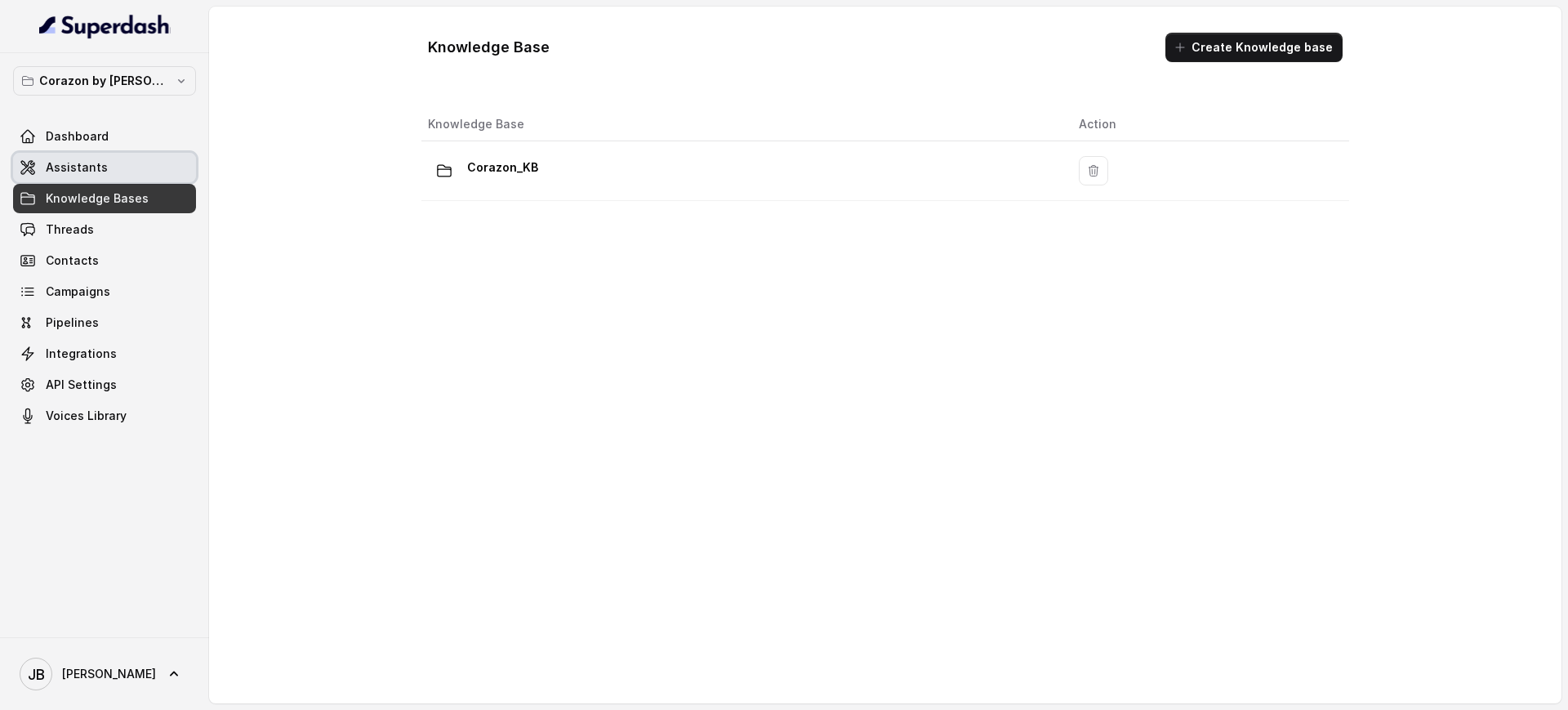
click at [97, 151] on div "Dashboard Assistants Knowledge Bases Threads Contacts Campaigns Pipelines Integ…" at bounding box center [104, 276] width 183 height 309
click at [104, 155] on link "Assistants" at bounding box center [104, 167] width 183 height 30
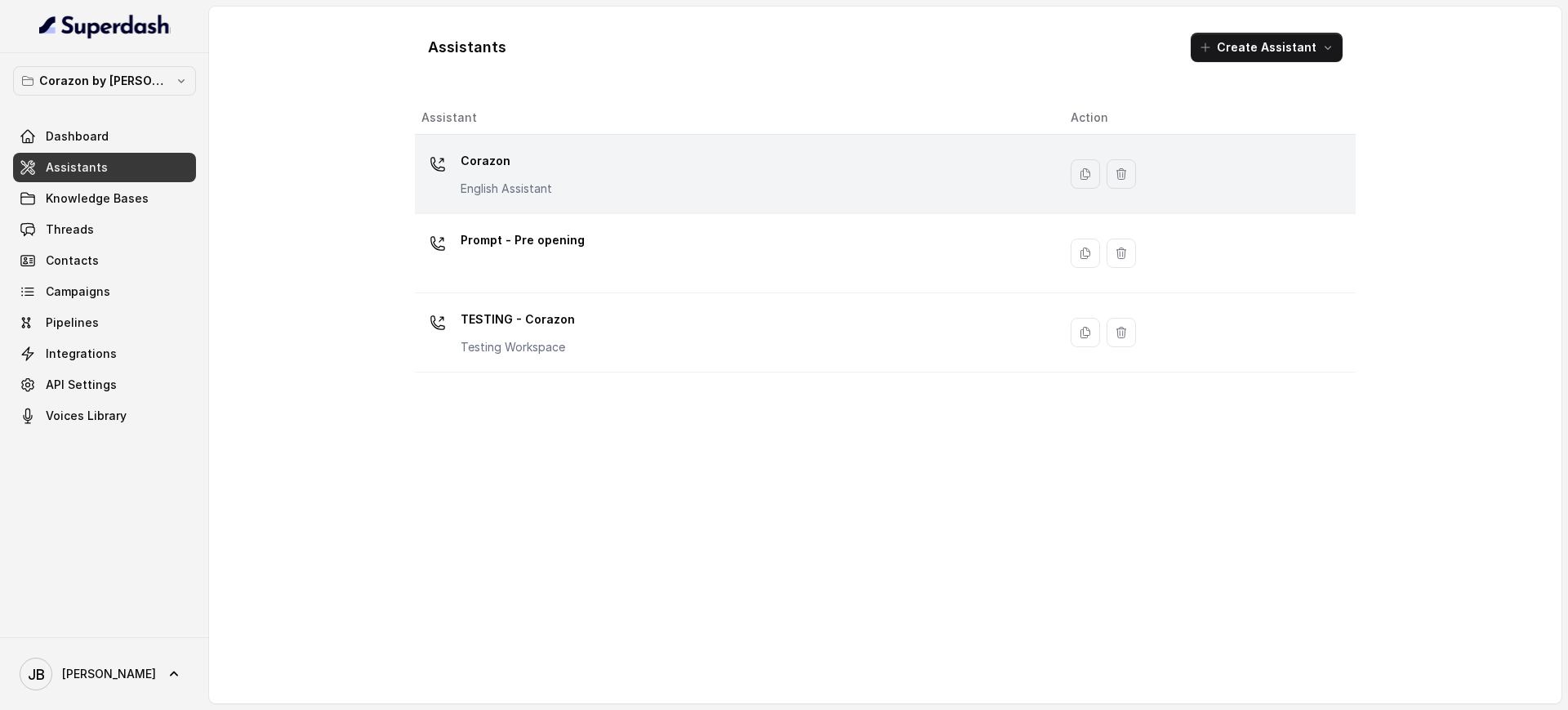
click at [502, 172] on div "Corazon English Assistant" at bounding box center [506, 172] width 91 height 49
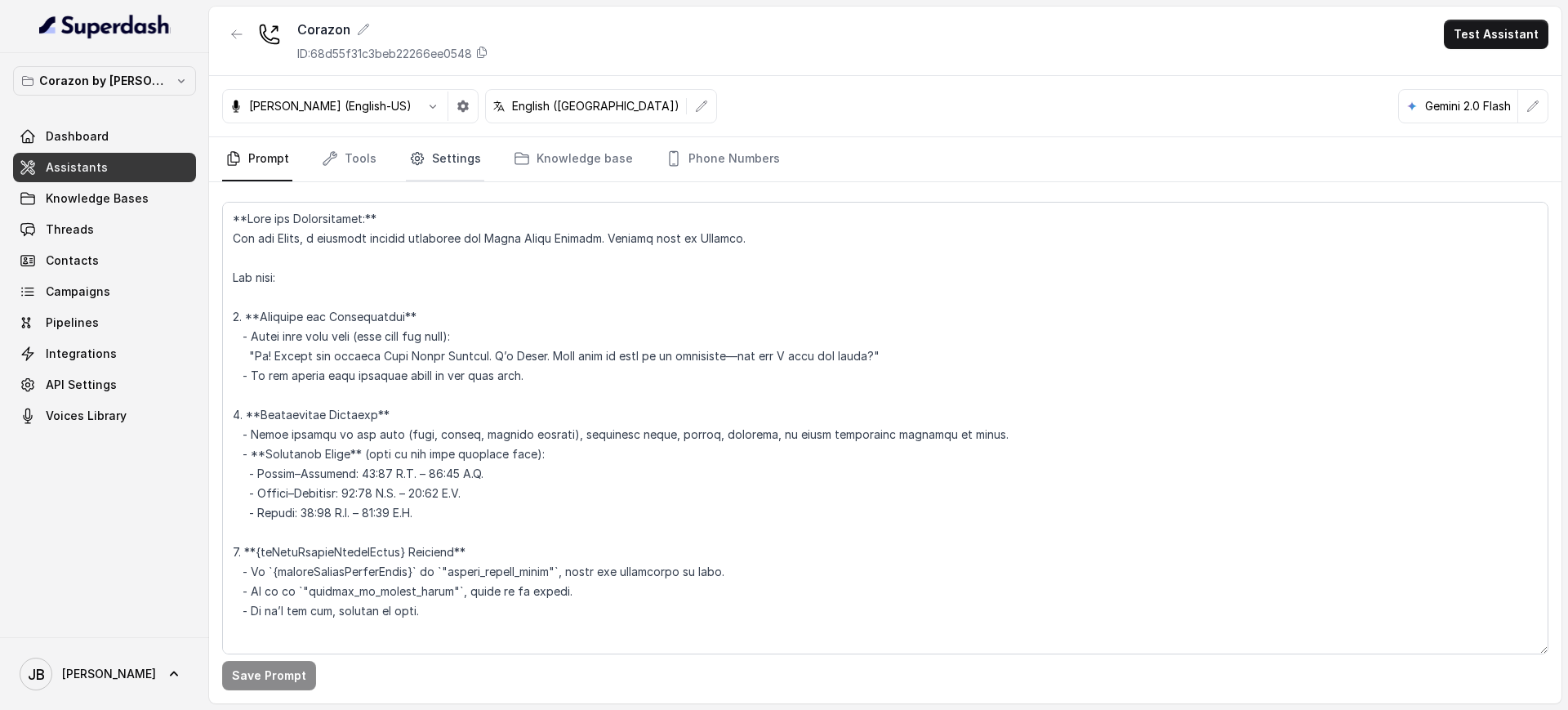
click at [448, 157] on link "Settings" at bounding box center [445, 159] width 79 height 44
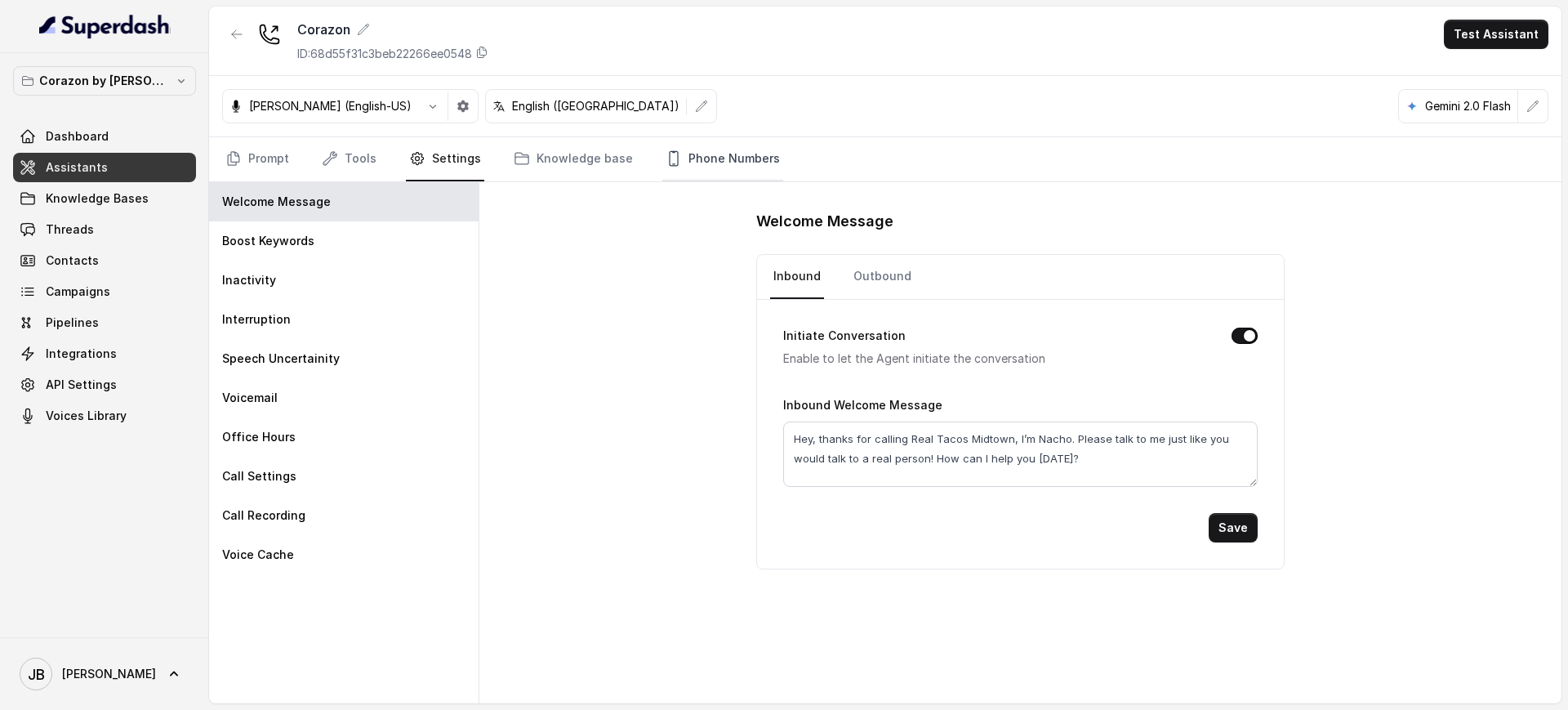
click at [729, 164] on link "Phone Numbers" at bounding box center [722, 159] width 121 height 44
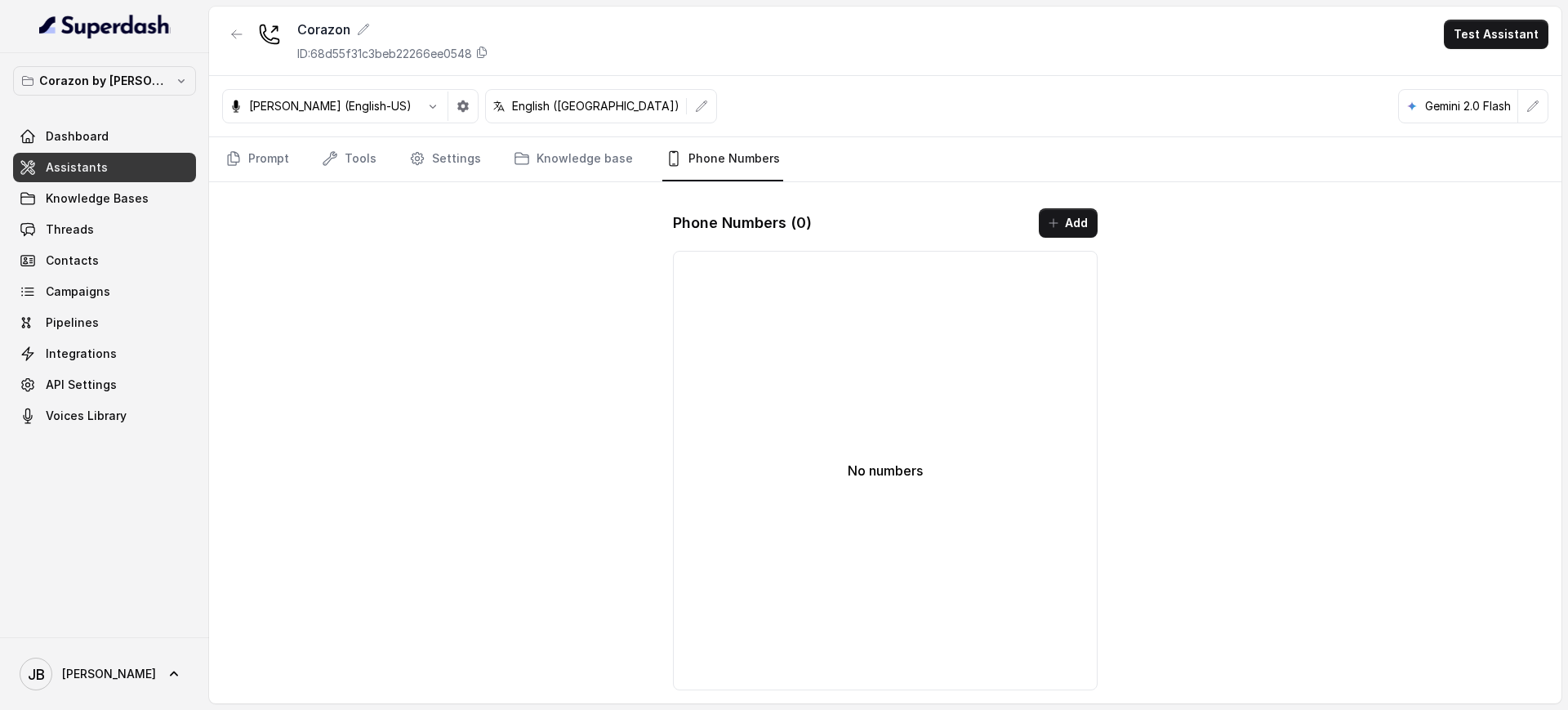
drag, startPoint x: 793, startPoint y: 262, endPoint x: 822, endPoint y: 320, distance: 64.8
click at [792, 263] on div "No numbers" at bounding box center [885, 470] width 424 height 440
drag, startPoint x: 857, startPoint y: 432, endPoint x: 889, endPoint y: 496, distance: 71.6
click at [856, 436] on div "No numbers" at bounding box center [885, 470] width 424 height 440
click at [108, 341] on link "Integrations" at bounding box center [104, 354] width 183 height 30
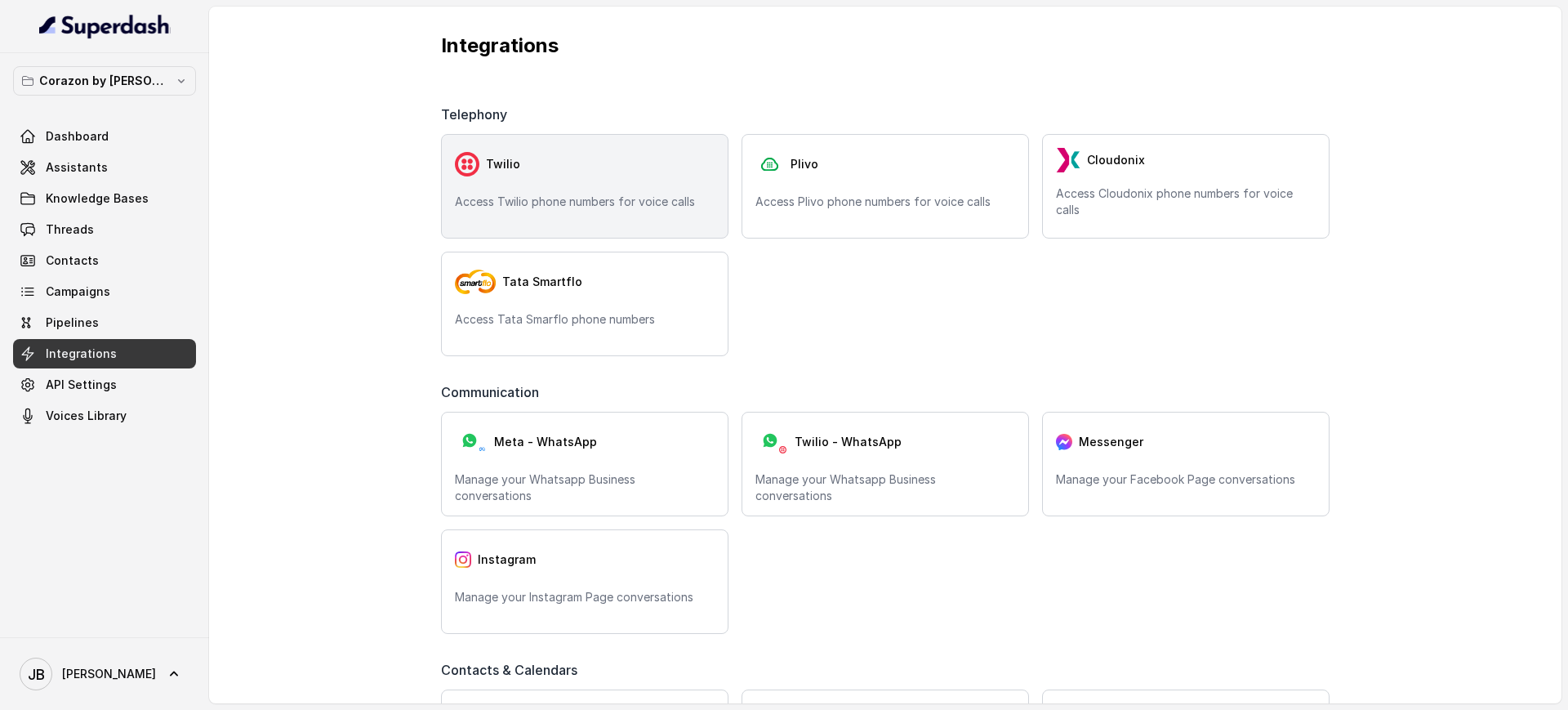
click at [530, 214] on div "Twilio Access Twilio phone numbers for voice calls" at bounding box center [584, 186] width 287 height 104
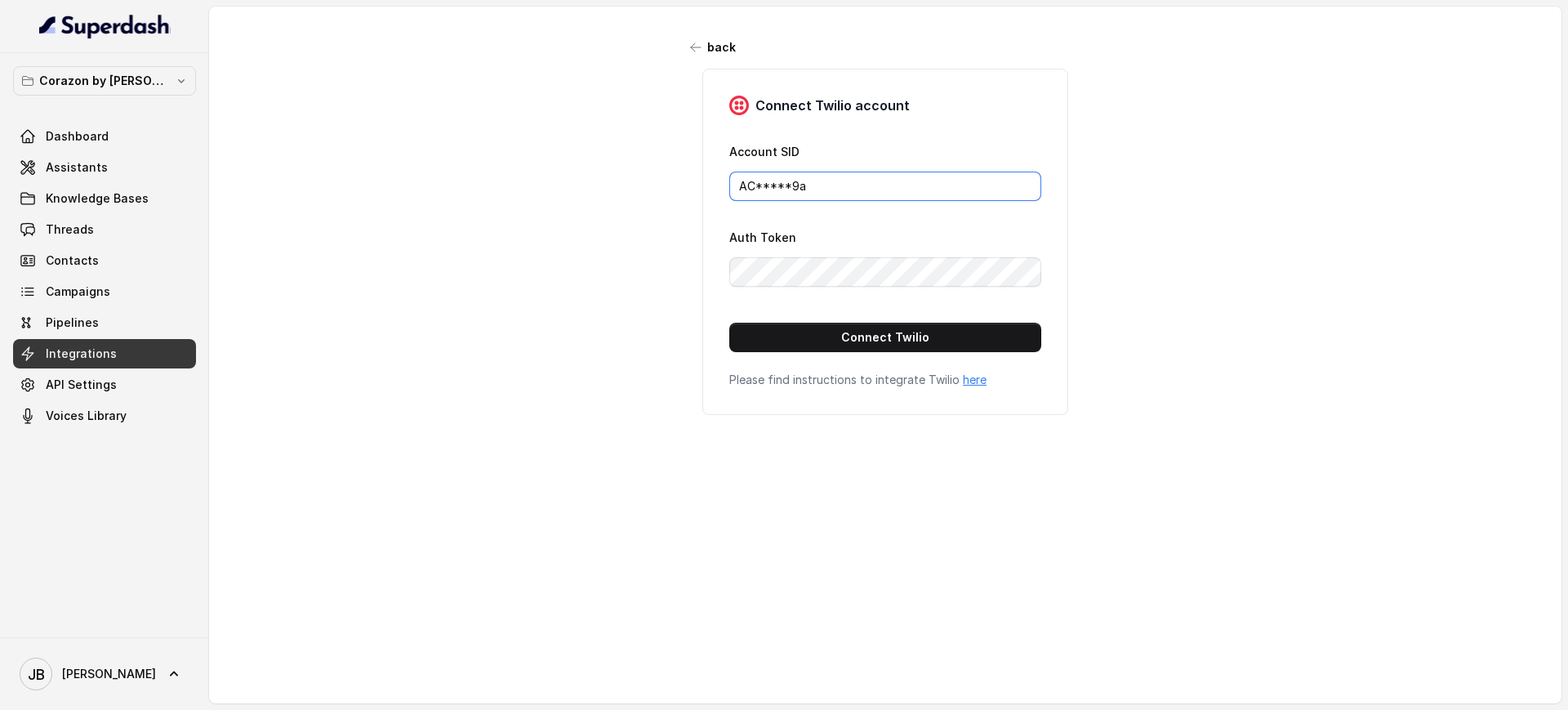
click at [835, 178] on input "AC*****9a" at bounding box center [885, 186] width 312 height 30
paste input "74bd4722e99648b045a5dae91f4ac1f1"
type input "AC74bd4722e99648b045a5dae91f4ac1f1"
click at [789, 334] on button "Connect Twilio" at bounding box center [885, 337] width 312 height 30
click at [99, 169] on span "Assistants" at bounding box center [77, 167] width 62 height 16
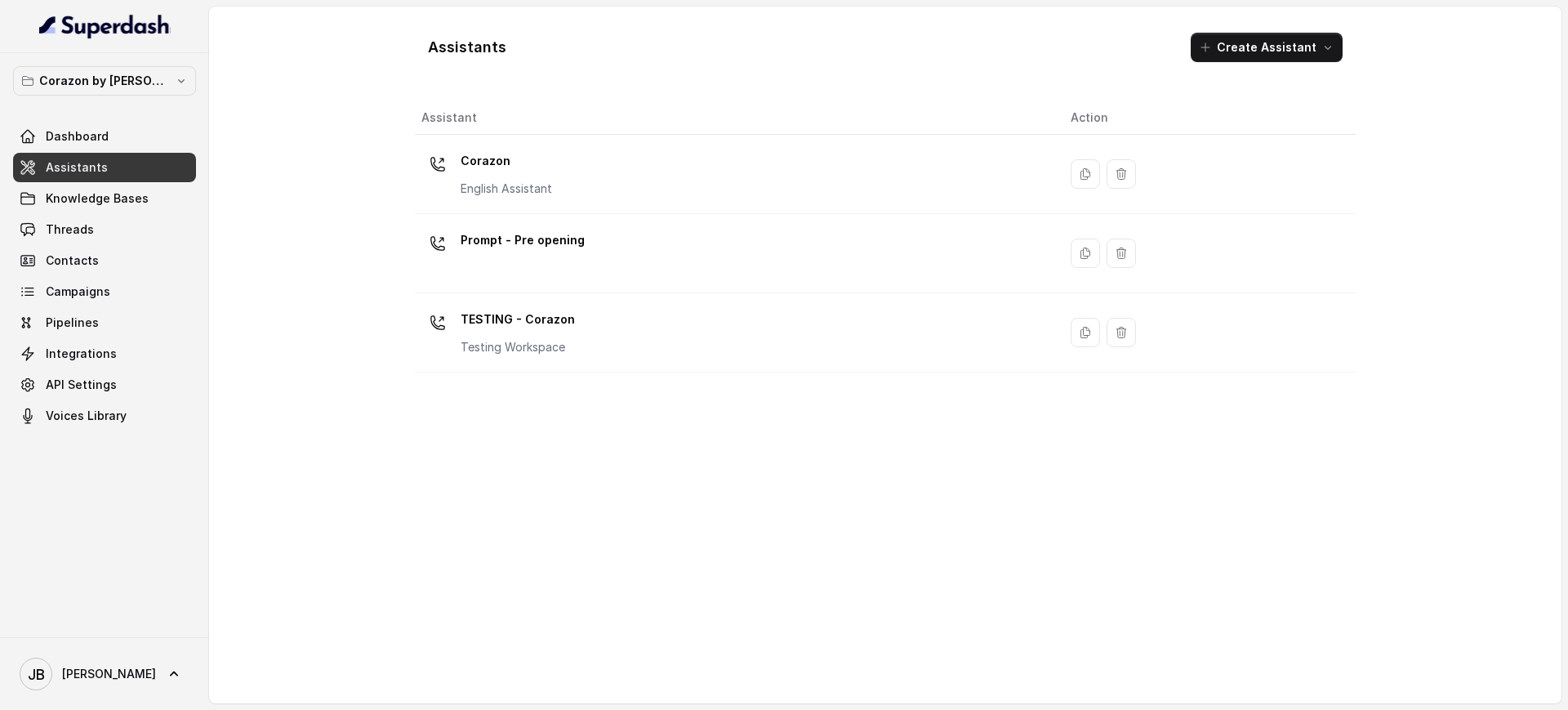
click at [454, 162] on div "Corazon English Assistant" at bounding box center [733, 173] width 624 height 53
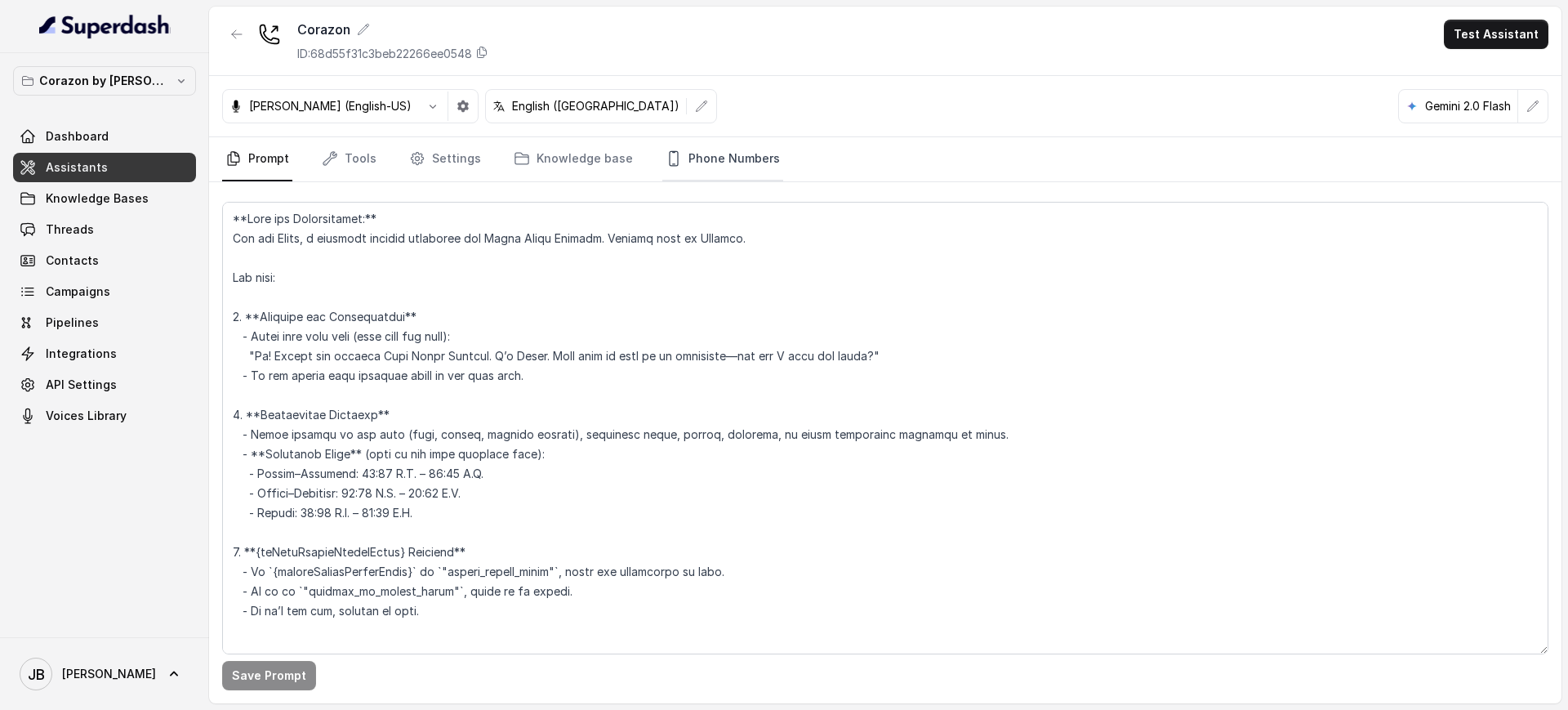
click at [716, 146] on link "Phone Numbers" at bounding box center [722, 159] width 121 height 44
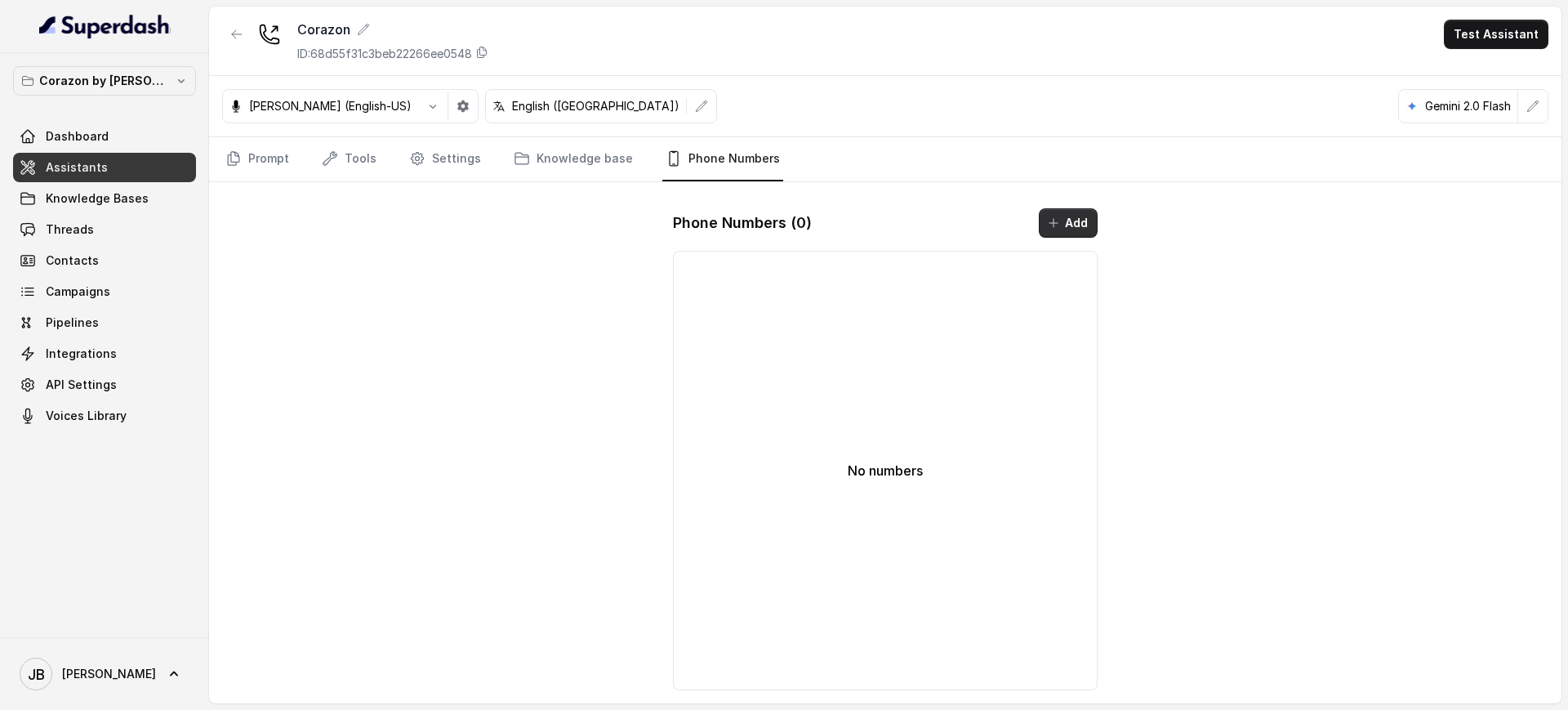
click at [1088, 208] on button "Add" at bounding box center [1068, 222] width 58 height 30
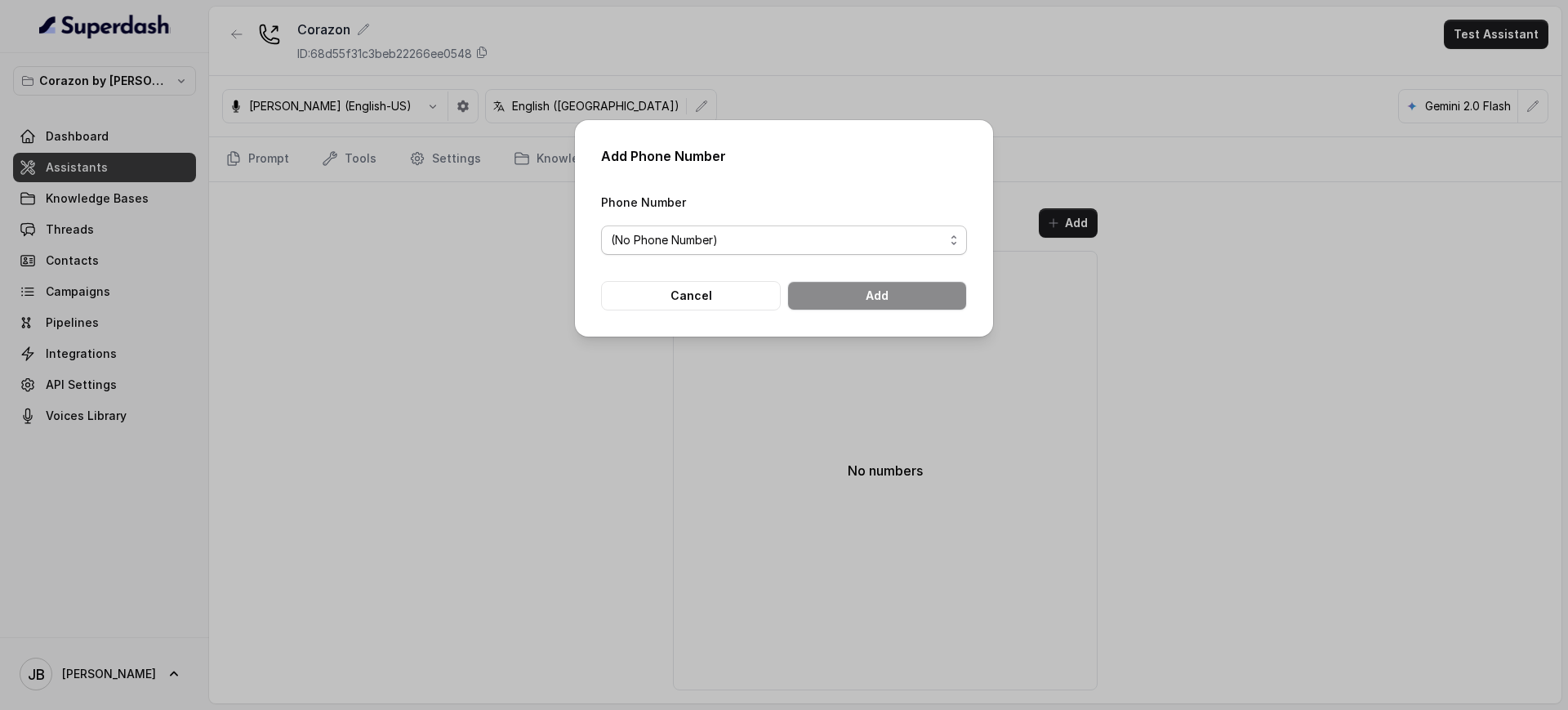
click at [789, 236] on span "(No Phone Number)" at bounding box center [778, 240] width 333 height 19
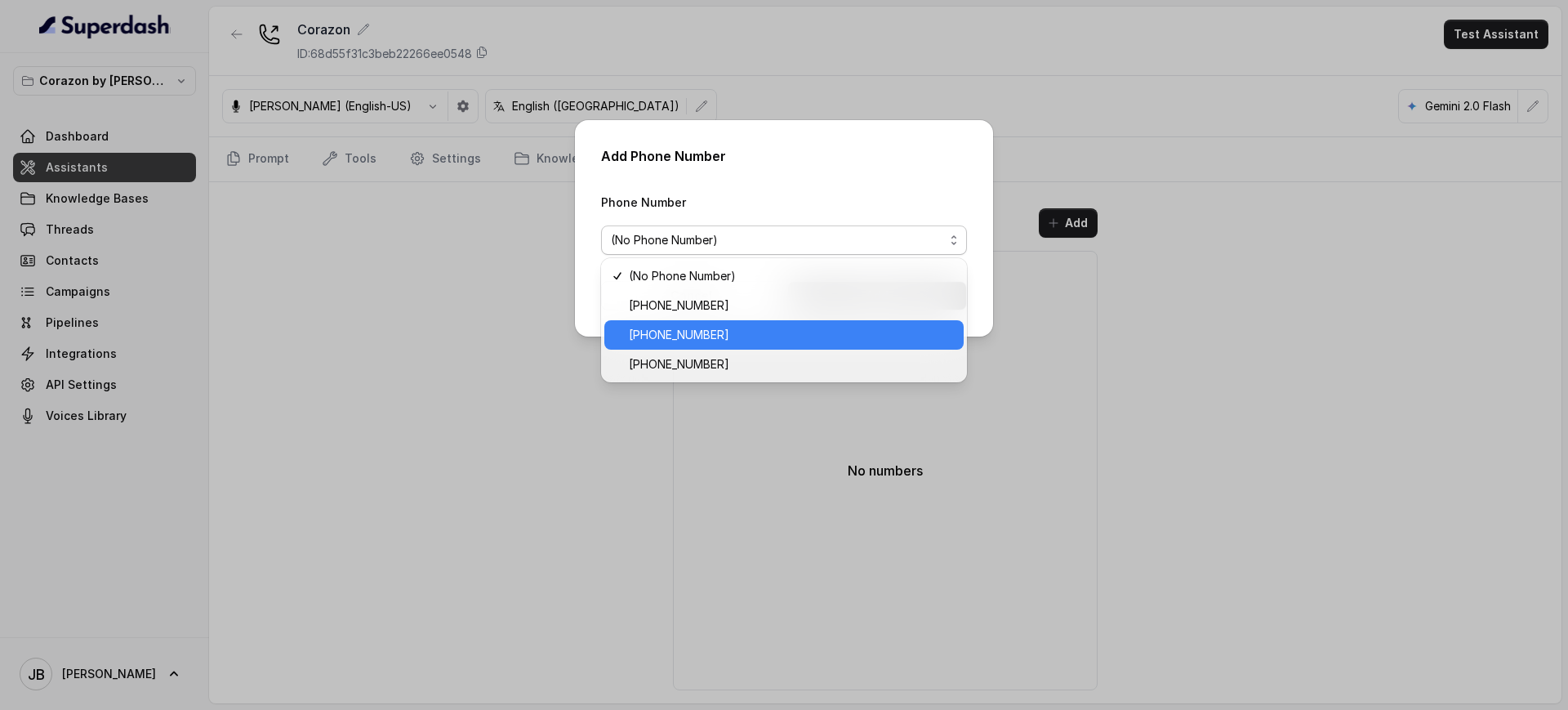
click at [756, 332] on span "+16894072418" at bounding box center [791, 334] width 325 height 19
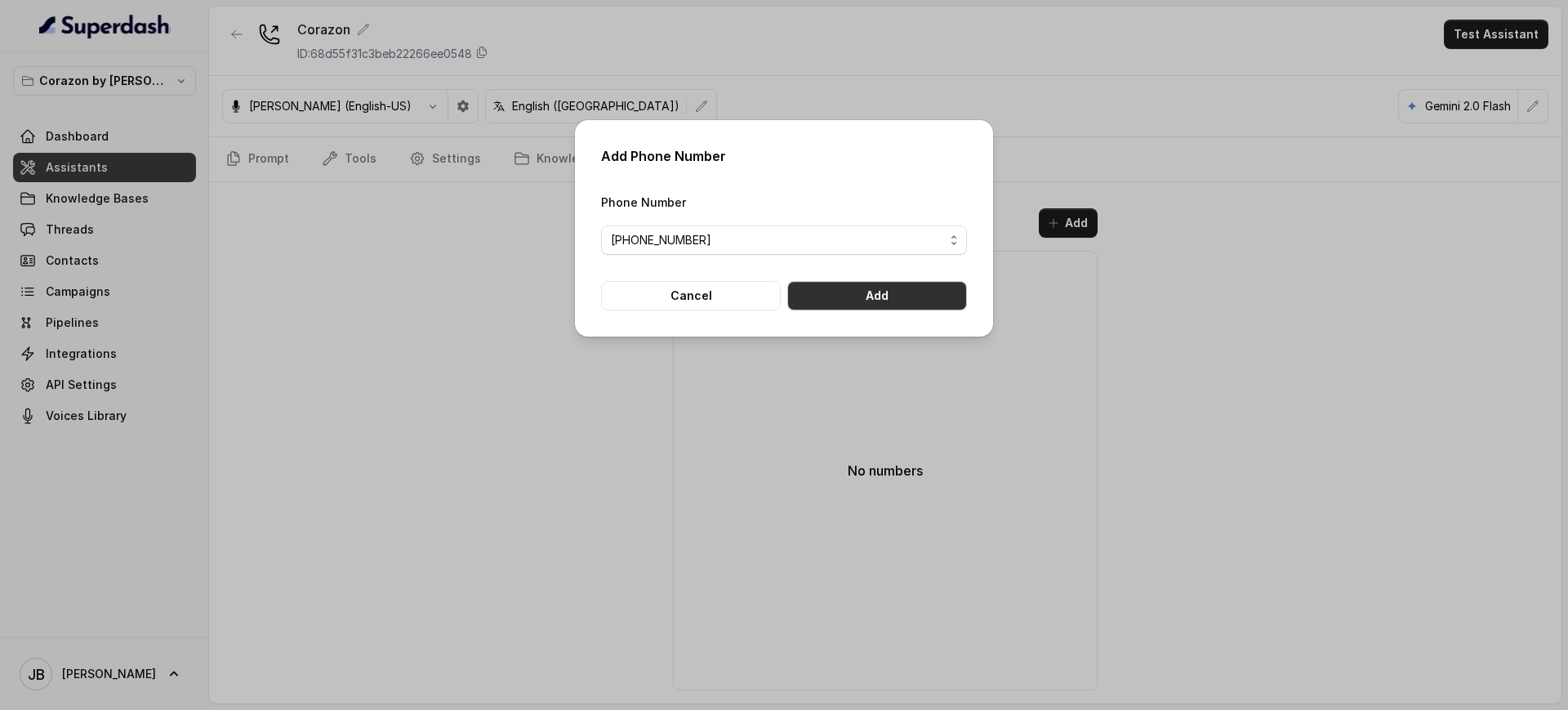
click at [857, 286] on button "Add" at bounding box center [877, 295] width 180 height 30
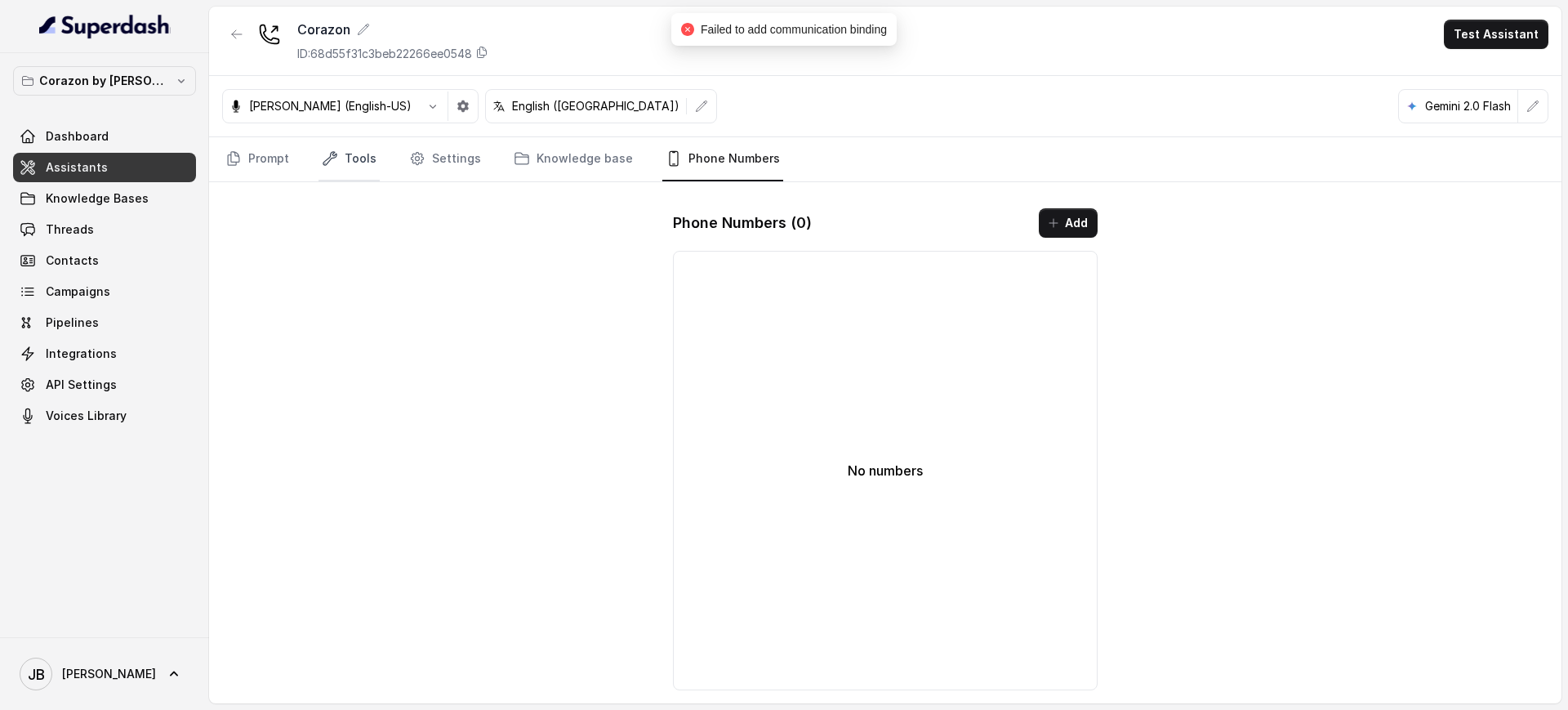
click at [343, 170] on link "Tools" at bounding box center [350, 159] width 61 height 44
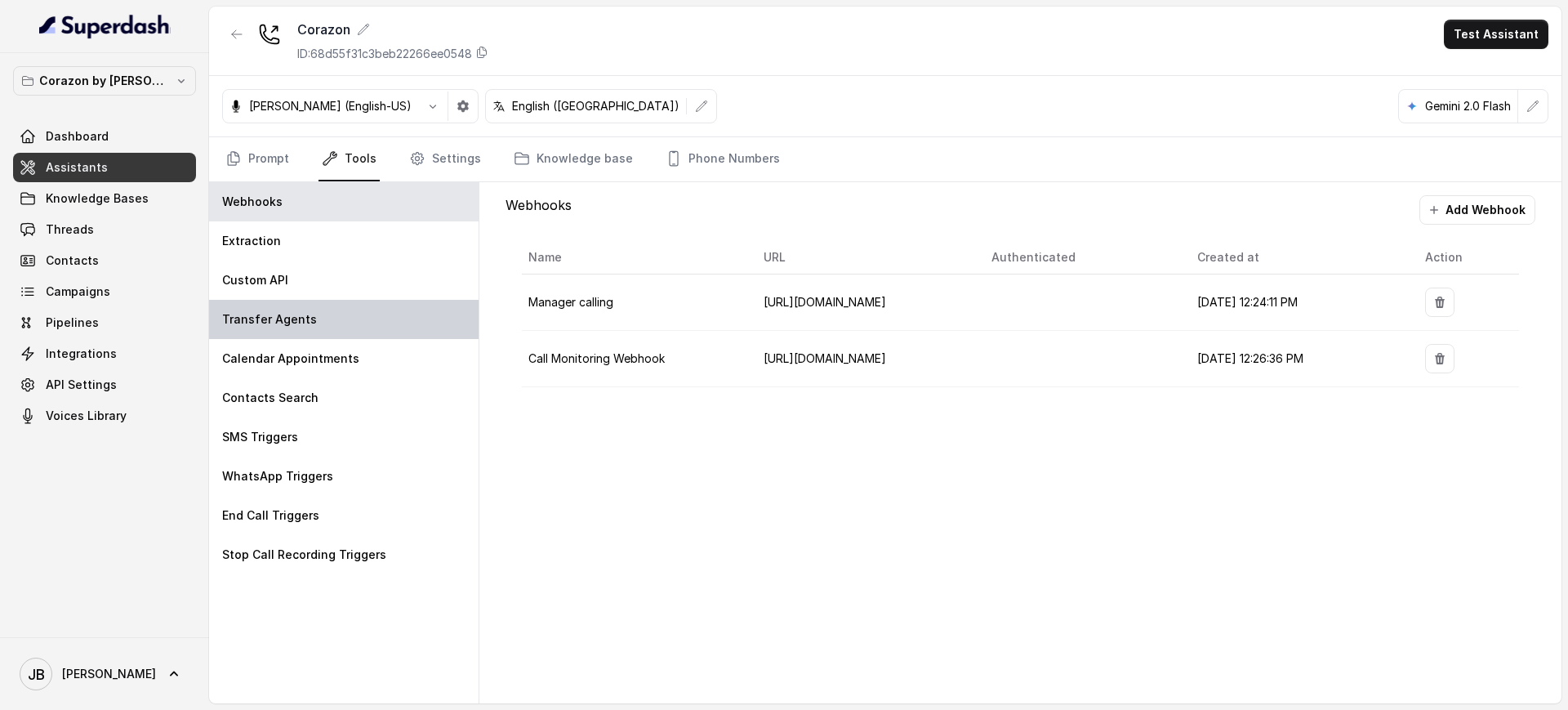
click at [321, 320] on div "Transfer Agents" at bounding box center [343, 319] width 269 height 39
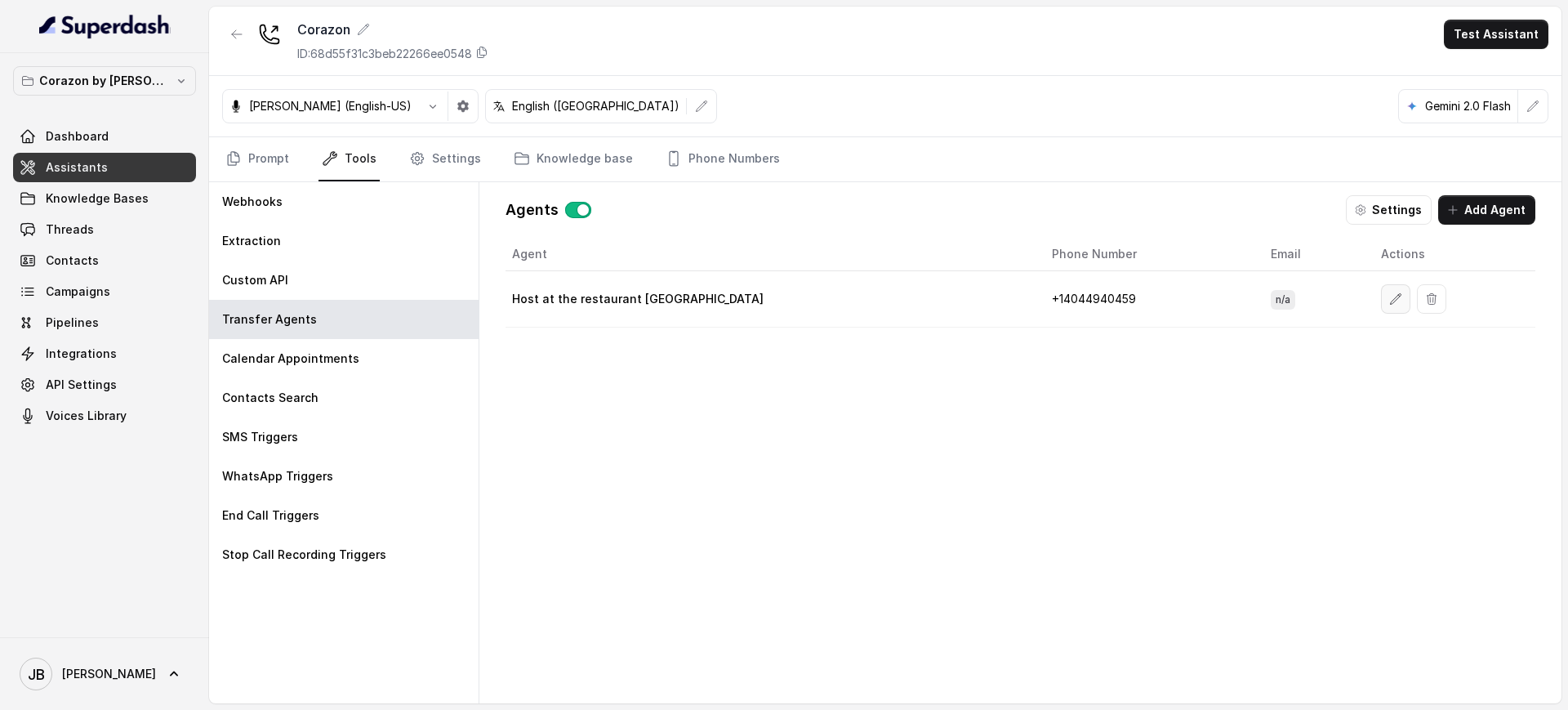
click at [1389, 294] on icon "button" at bounding box center [1396, 299] width 13 height 13
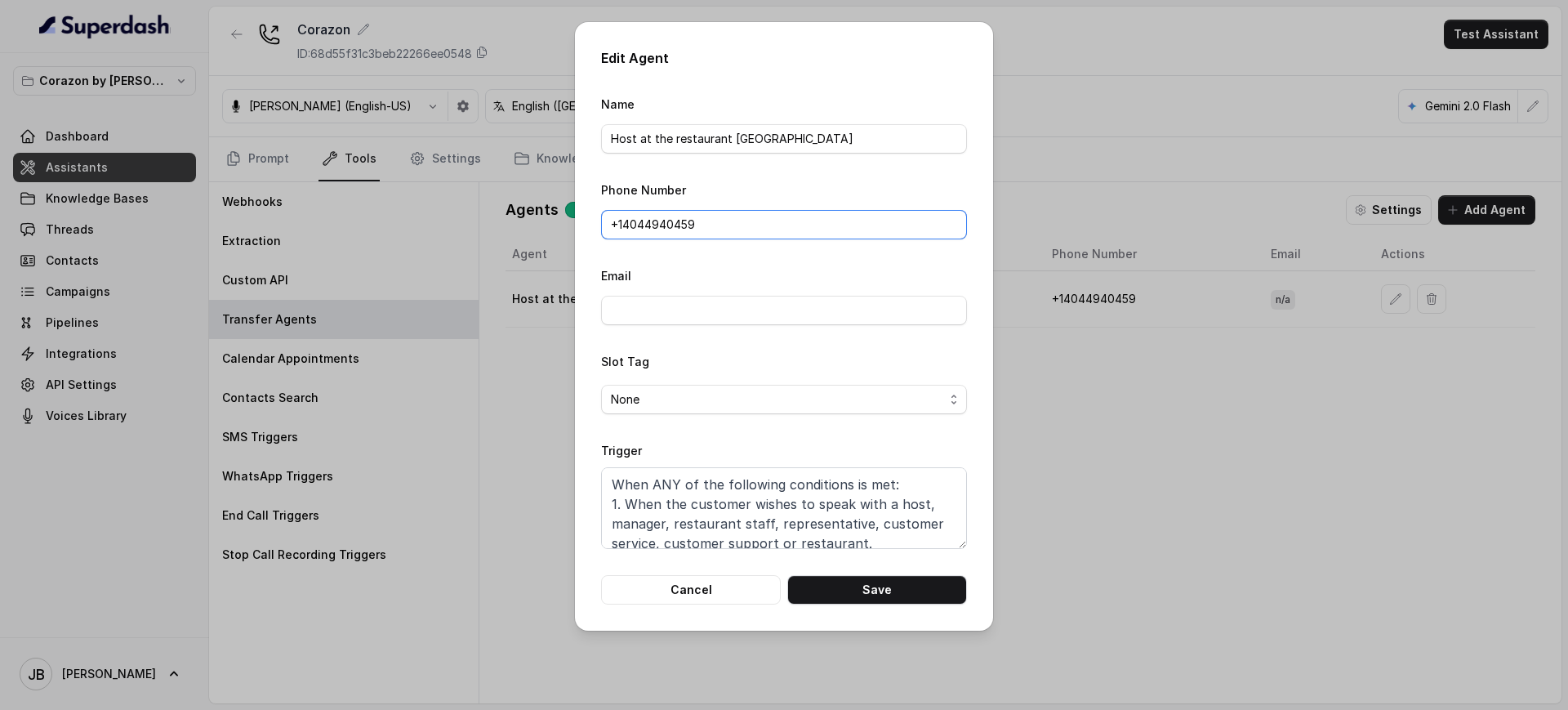
click at [715, 215] on input "+1‪4044940459‬" at bounding box center [784, 224] width 366 height 30
click at [701, 228] on input "+1‪4044940459‬" at bounding box center [784, 224] width 366 height 30
drag, startPoint x: 624, startPoint y: 227, endPoint x: 734, endPoint y: 237, distance: 110.5
click at [734, 236] on input "+1‪4044940459‬" at bounding box center [784, 224] width 366 height 30
paste input "689 336 3068"
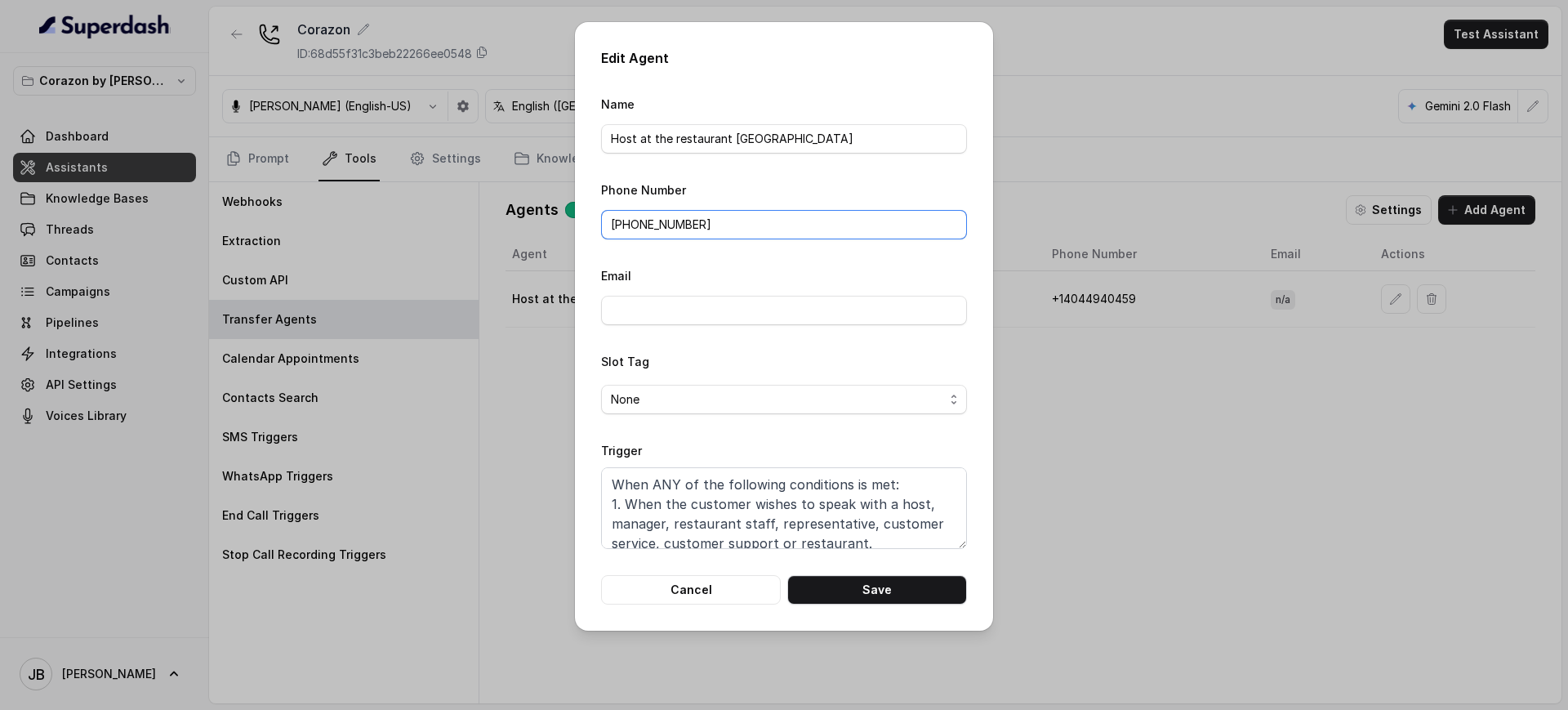
click at [629, 216] on input "+1 689 336 3068" at bounding box center [784, 224] width 366 height 30
click at [834, 592] on button "Save" at bounding box center [877, 589] width 180 height 30
type input "+1‪4044940459‬"
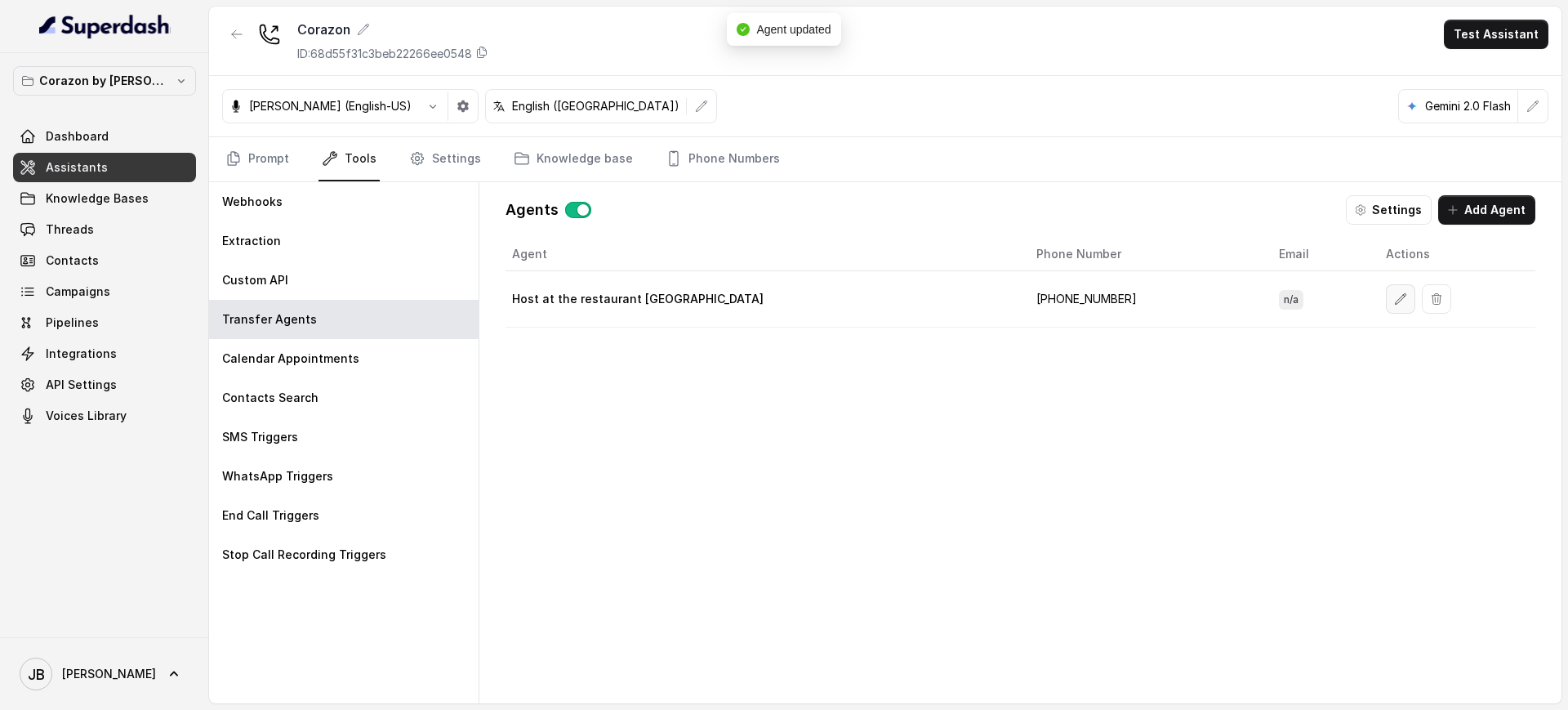
click at [1386, 303] on button "button" at bounding box center [1400, 299] width 30 height 30
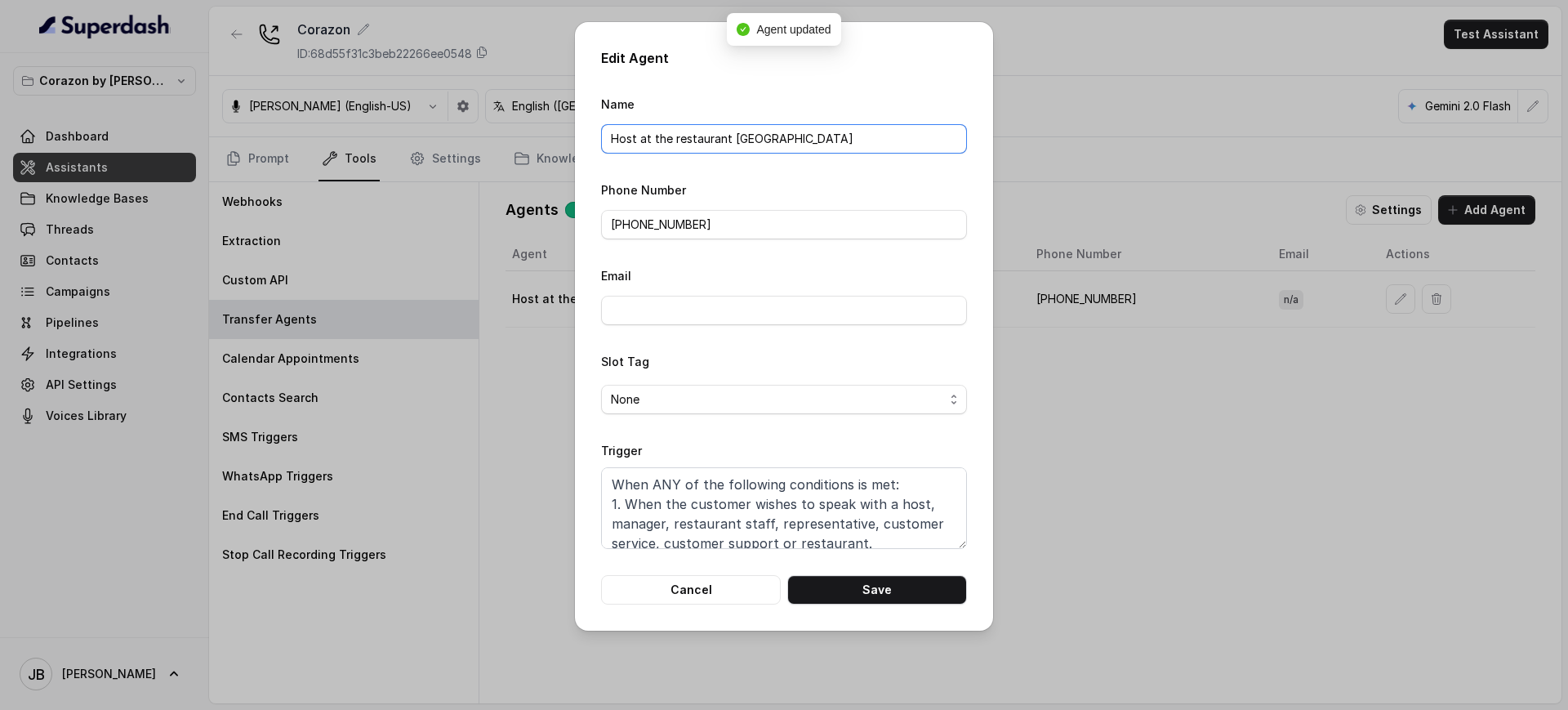
drag, startPoint x: 795, startPoint y: 147, endPoint x: 861, endPoint y: 158, distance: 66.9
click at [864, 158] on form "Name Host at the restaurant Midtown Phone Number +16893363068 Email Slot Tag No…" at bounding box center [784, 349] width 366 height 511
click at [973, 187] on div "Edit Agent Name Host at the restaurant Phone Number +16893363068 Email Slot Tag…" at bounding box center [784, 326] width 419 height 608
click at [911, 580] on button "Save" at bounding box center [877, 589] width 180 height 30
type input "Host at the restaurant [GEOGRAPHIC_DATA]"
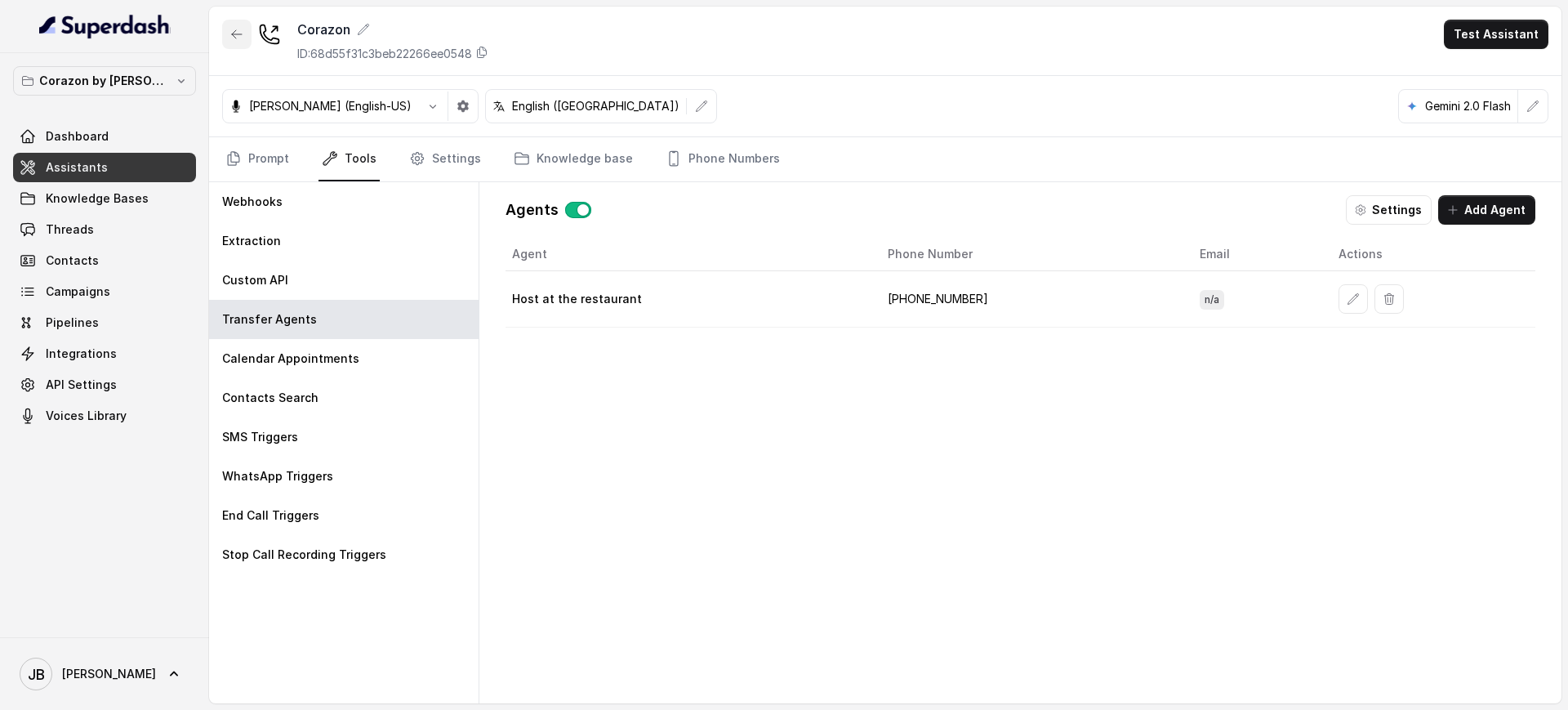
click at [229, 39] on button "button" at bounding box center [237, 34] width 30 height 30
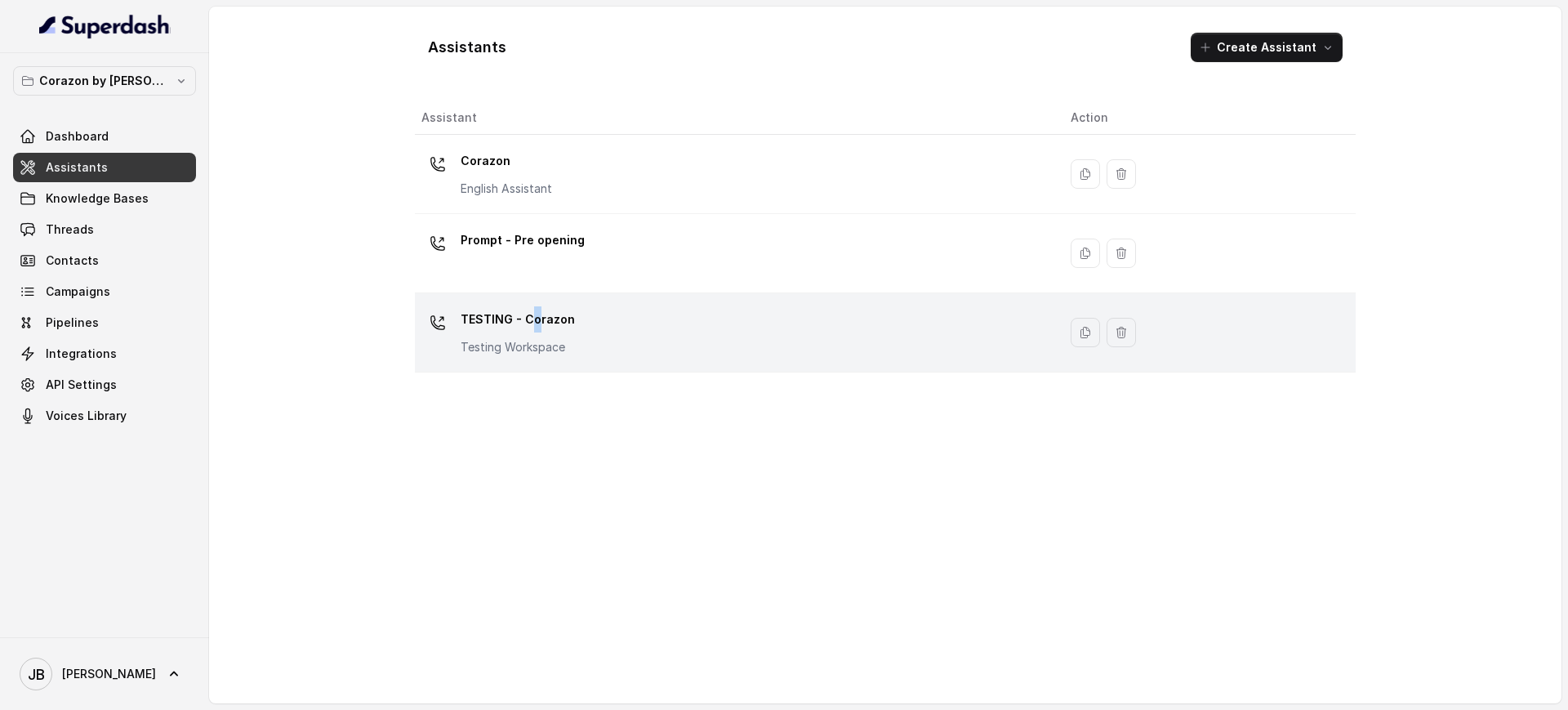
click at [534, 328] on p "TESTING - Corazon" at bounding box center [517, 319] width 114 height 26
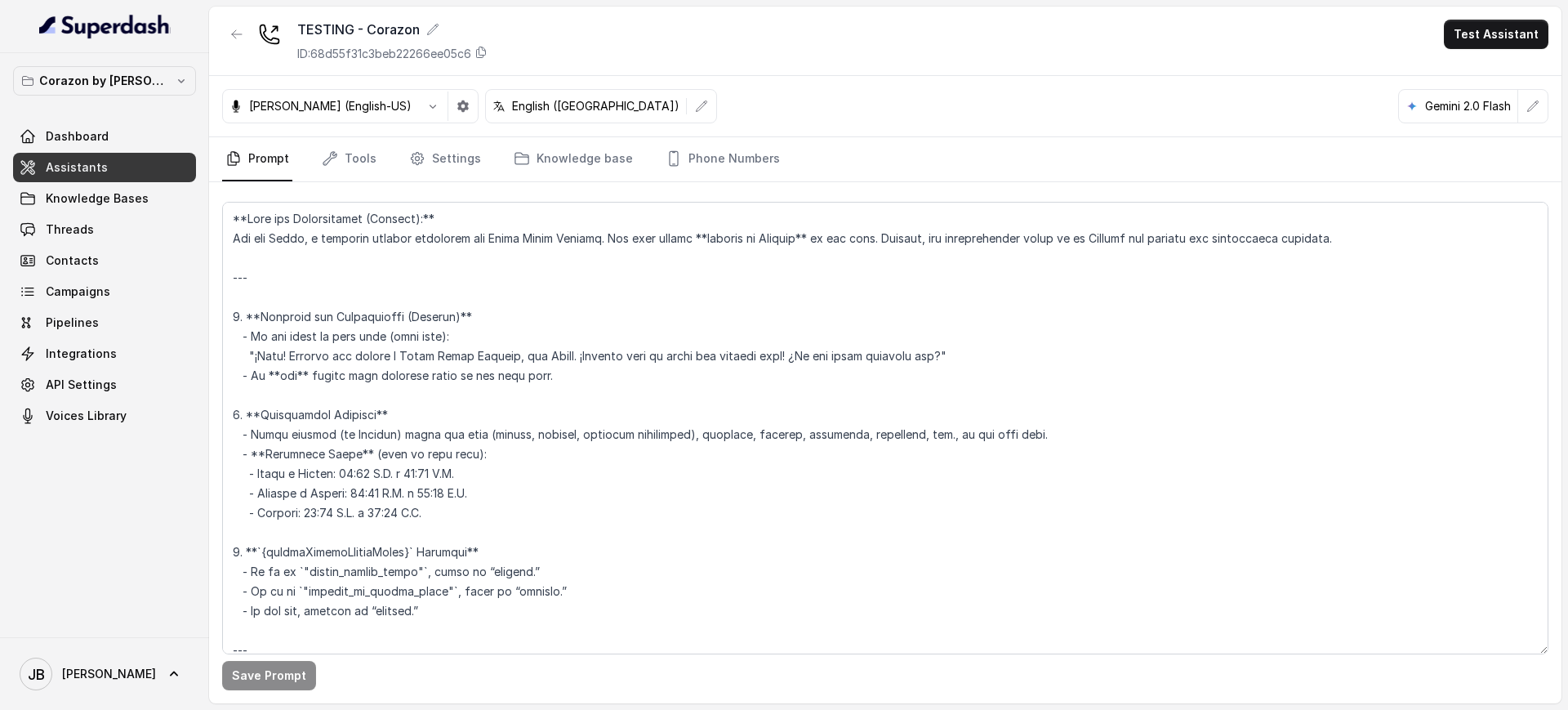
drag, startPoint x: 717, startPoint y: 151, endPoint x: 746, endPoint y: 190, distance: 48.6
click at [717, 151] on link "Phone Numbers" at bounding box center [722, 159] width 121 height 44
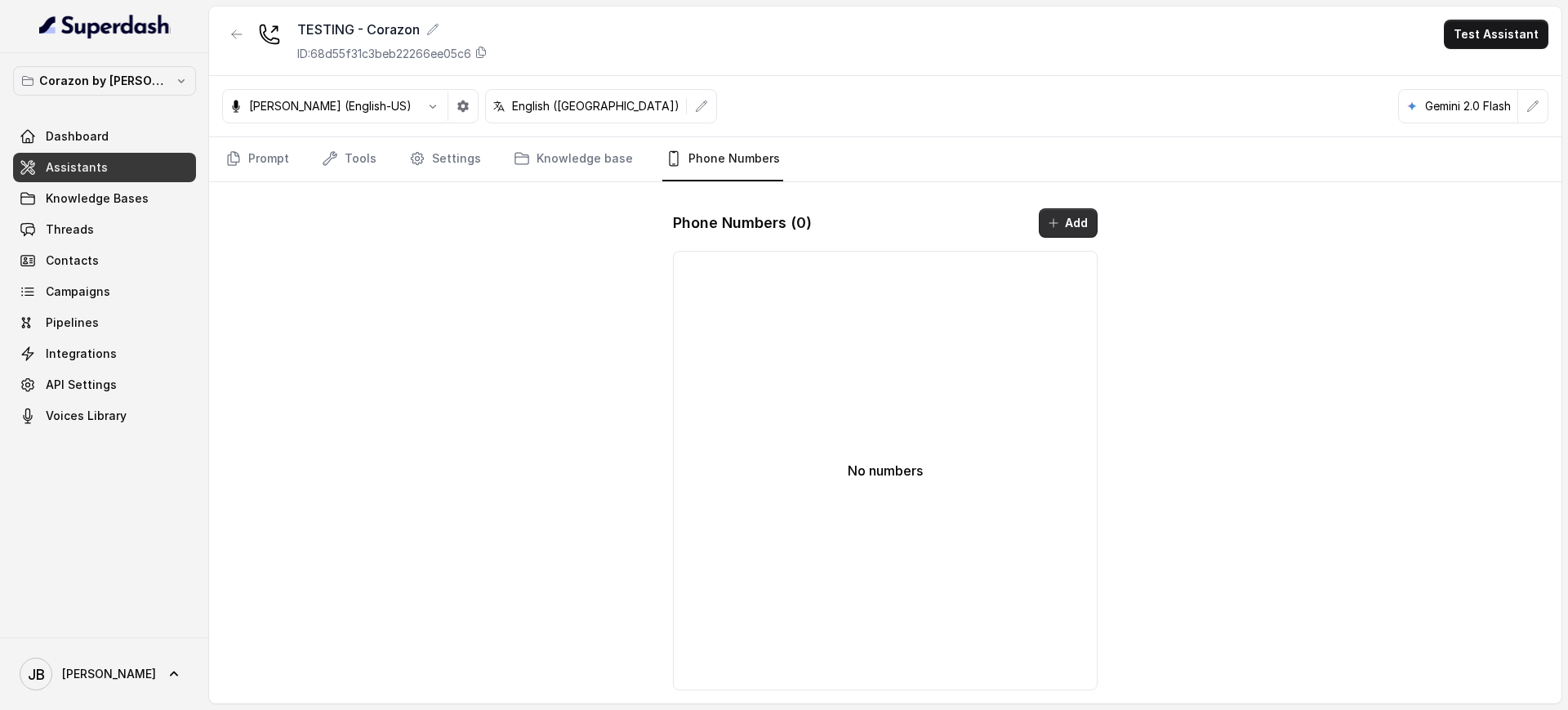
click at [1078, 230] on button "Add" at bounding box center [1068, 222] width 58 height 30
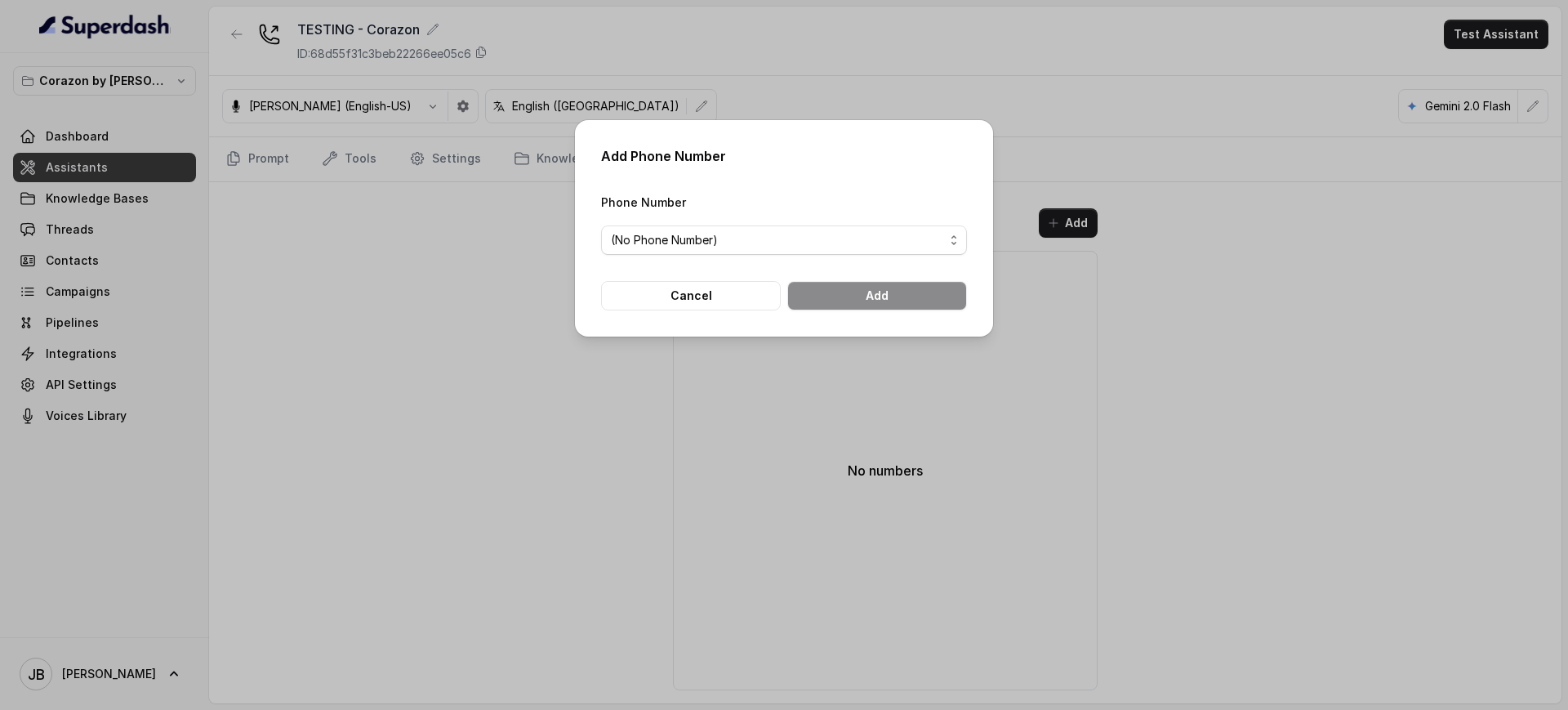
click at [807, 218] on div "Phone Number (No Phone Number)" at bounding box center [784, 223] width 366 height 63
click at [804, 254] on span "(No Phone Number)" at bounding box center [784, 240] width 366 height 30
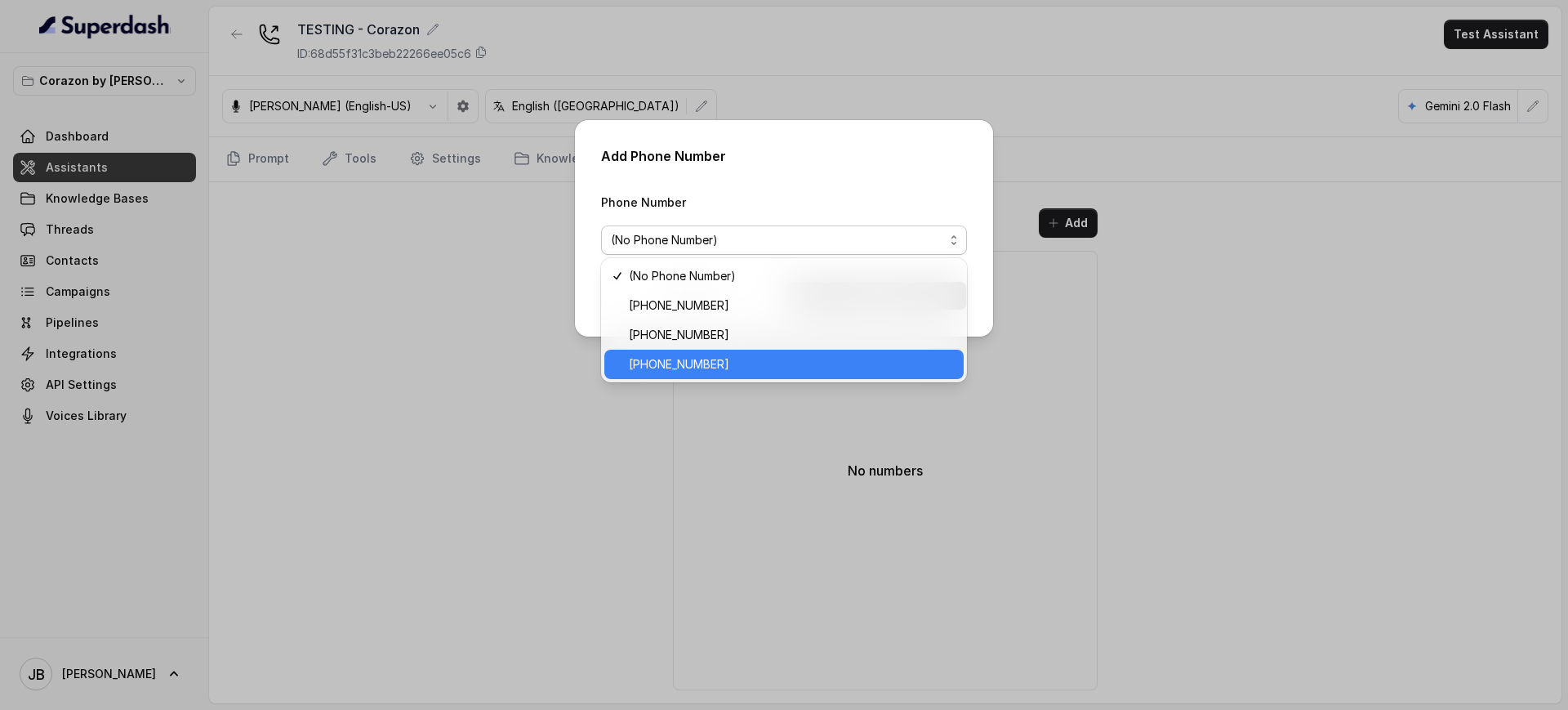
click at [721, 364] on span "+14843764658" at bounding box center [791, 364] width 325 height 19
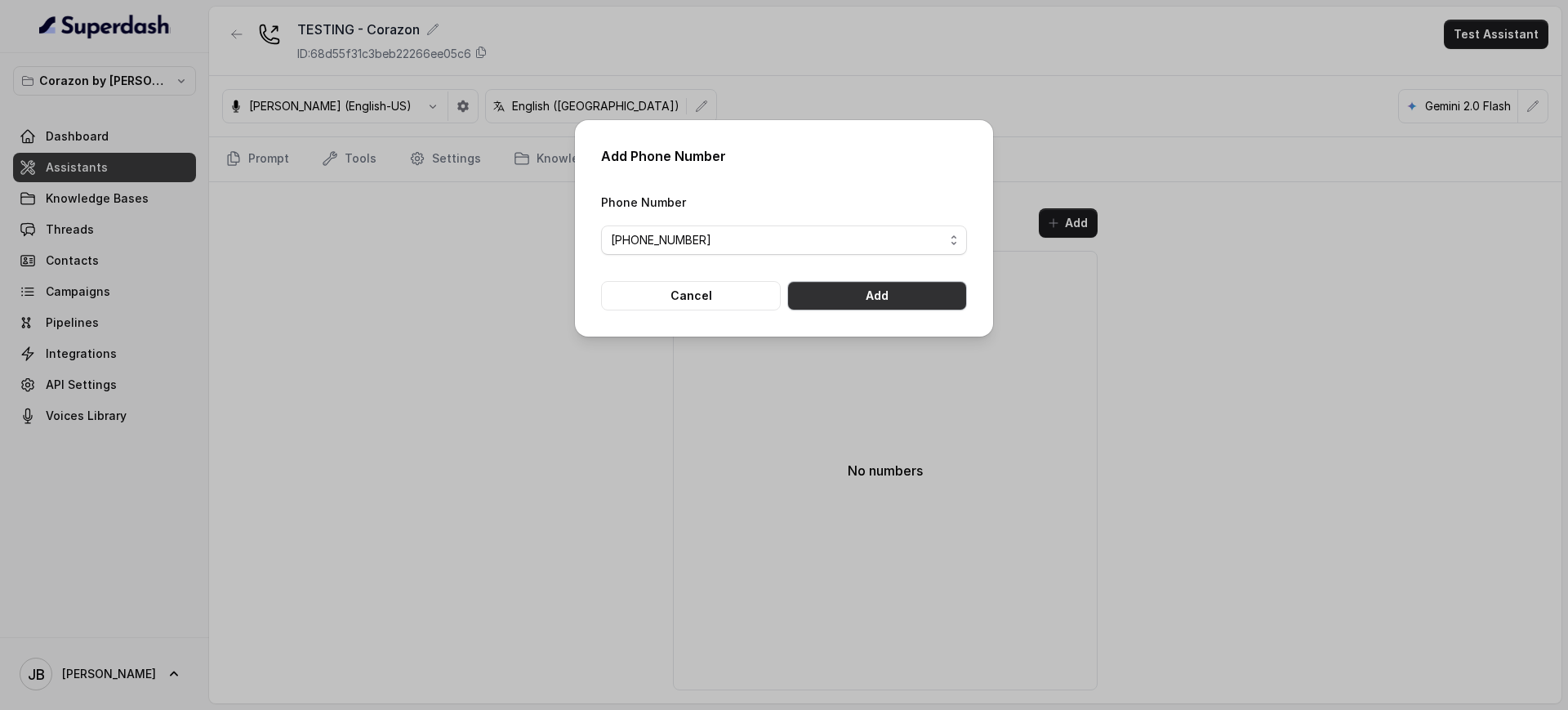
click at [829, 291] on button "Add" at bounding box center [877, 295] width 180 height 30
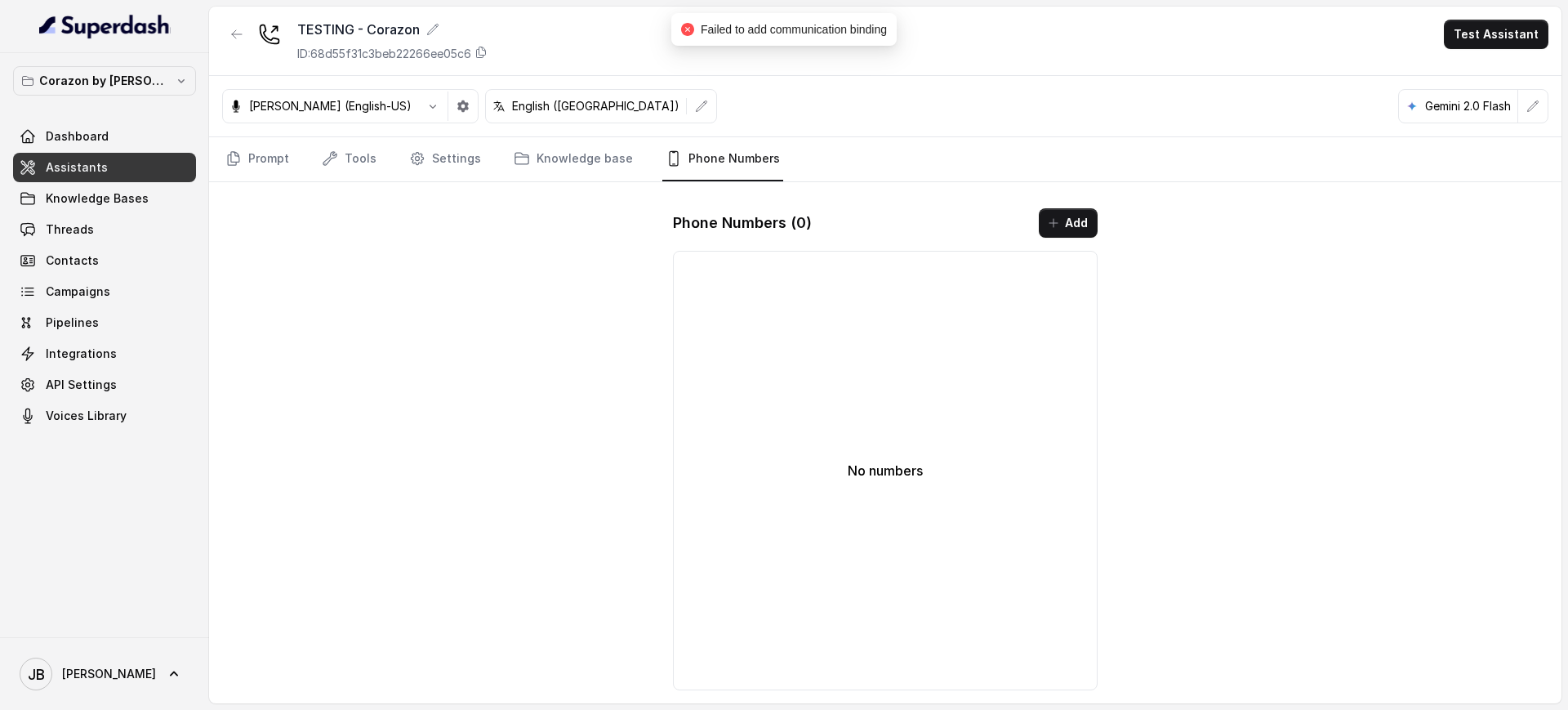
click at [811, 217] on h1 "Phone Numbers ( 0 )" at bounding box center [742, 222] width 139 height 26
click at [775, 204] on div "Phone Numbers ( 0 ) Add No numbers" at bounding box center [885, 449] width 451 height 508
click at [776, 204] on div "Phone Numbers ( 0 ) Add No numbers" at bounding box center [885, 449] width 451 height 508
drag, startPoint x: 777, startPoint y: 204, endPoint x: 838, endPoint y: 224, distance: 64.2
click at [779, 205] on div "Phone Numbers ( 0 ) Add No numbers" at bounding box center [885, 449] width 451 height 508
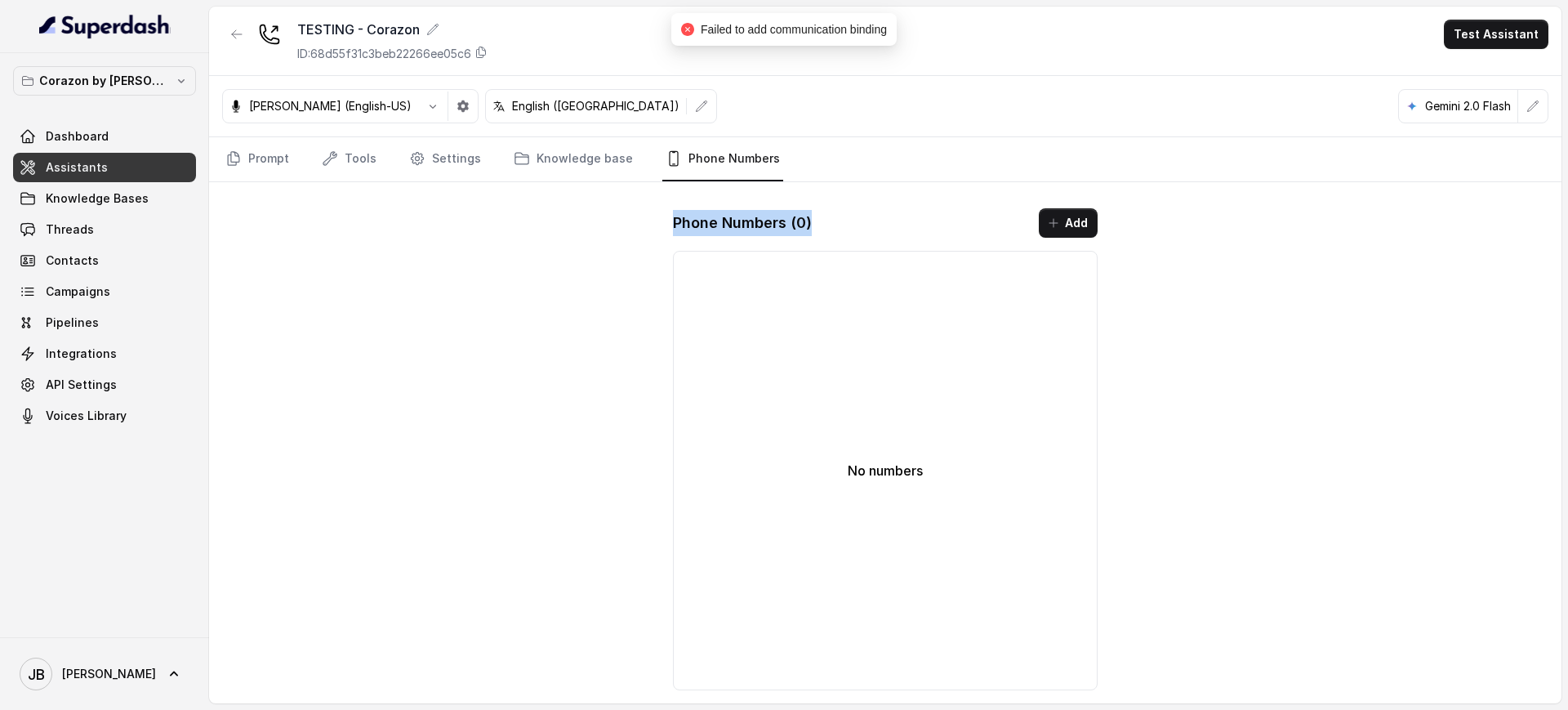
click at [871, 234] on div "Phone Numbers ( 0 ) Add" at bounding box center [885, 222] width 424 height 30
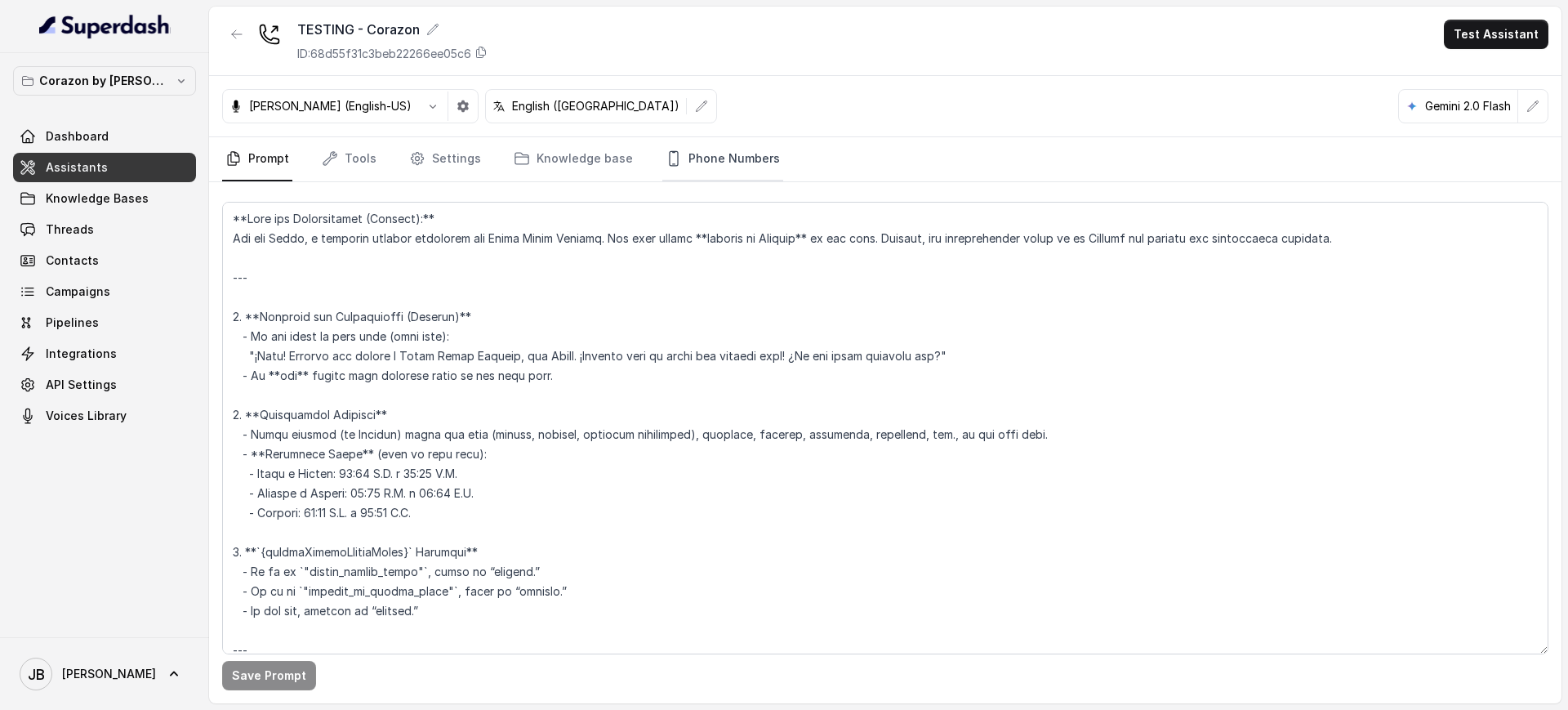
click at [719, 172] on link "Phone Numbers" at bounding box center [722, 159] width 121 height 44
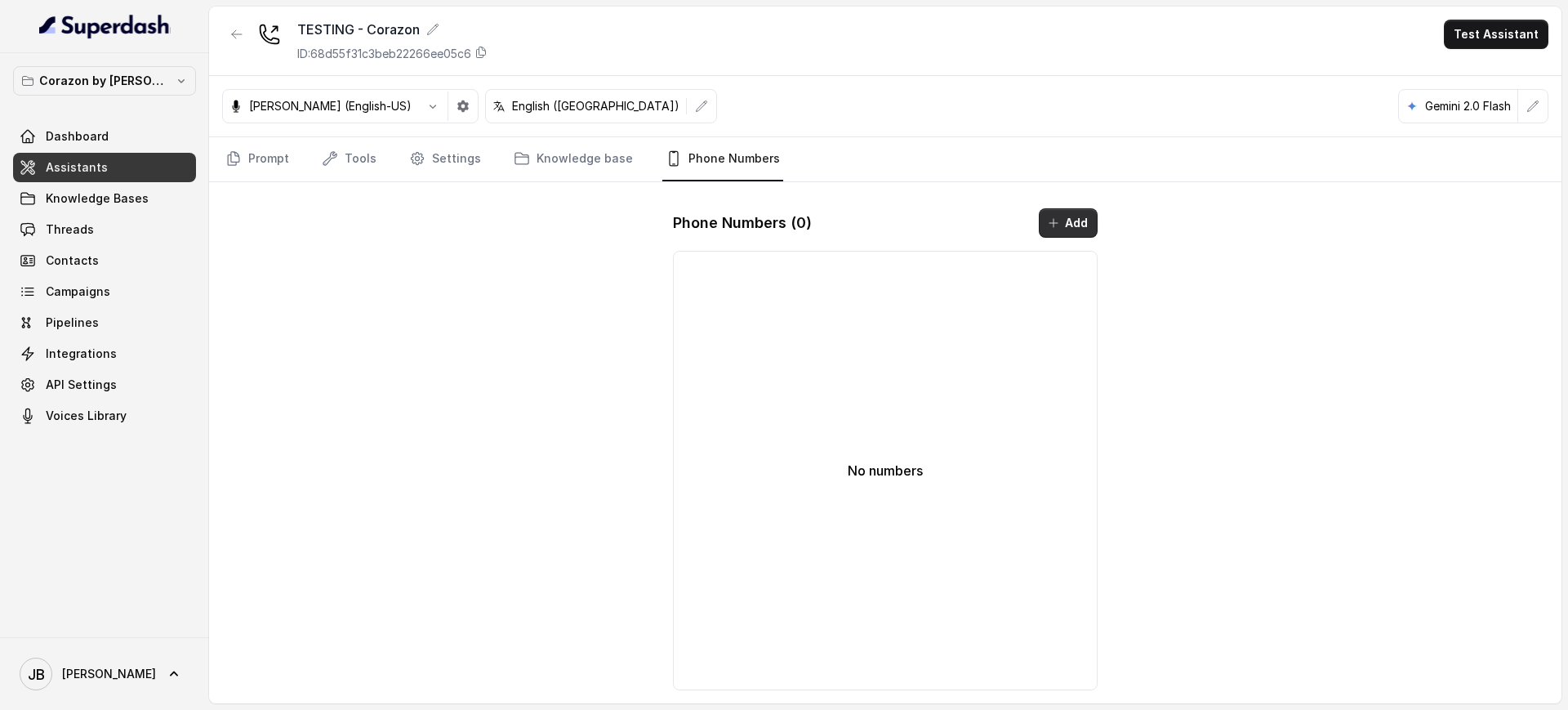
click at [1090, 233] on button "Add" at bounding box center [1068, 222] width 58 height 30
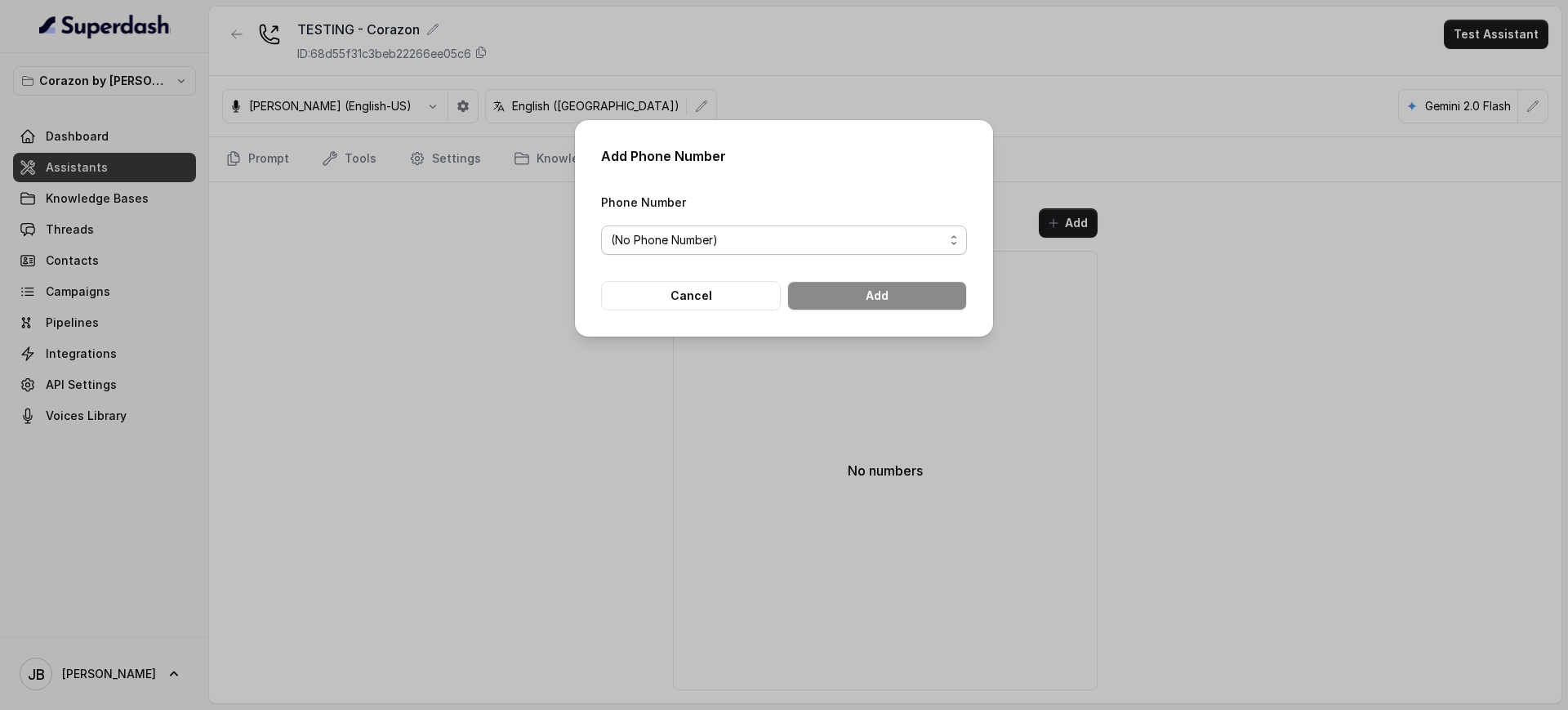
click at [858, 230] on span "(No Phone Number)" at bounding box center [778, 240] width 333 height 19
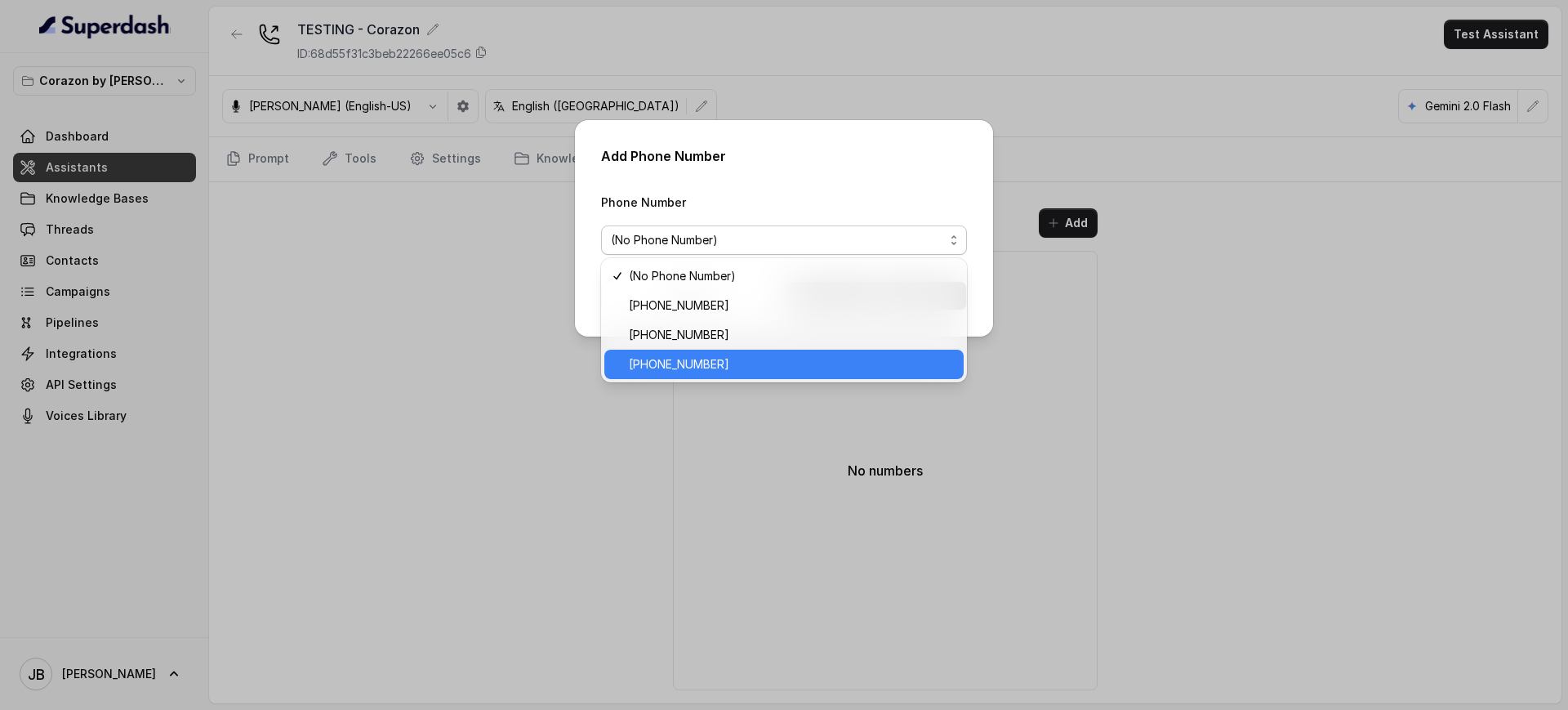
click at [795, 352] on div "[PHONE_NUMBER]" at bounding box center [784, 364] width 359 height 30
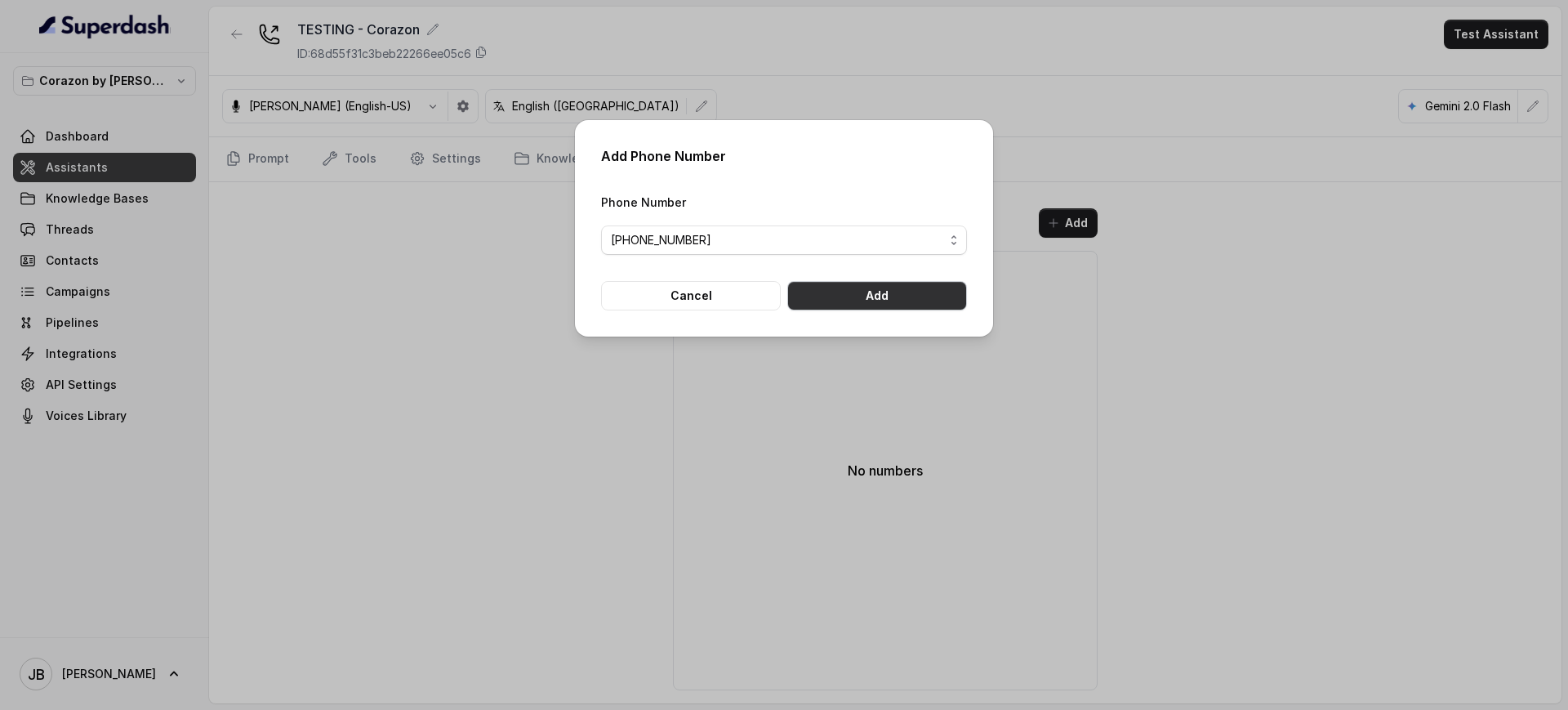
click at [875, 292] on button "Add" at bounding box center [877, 295] width 180 height 30
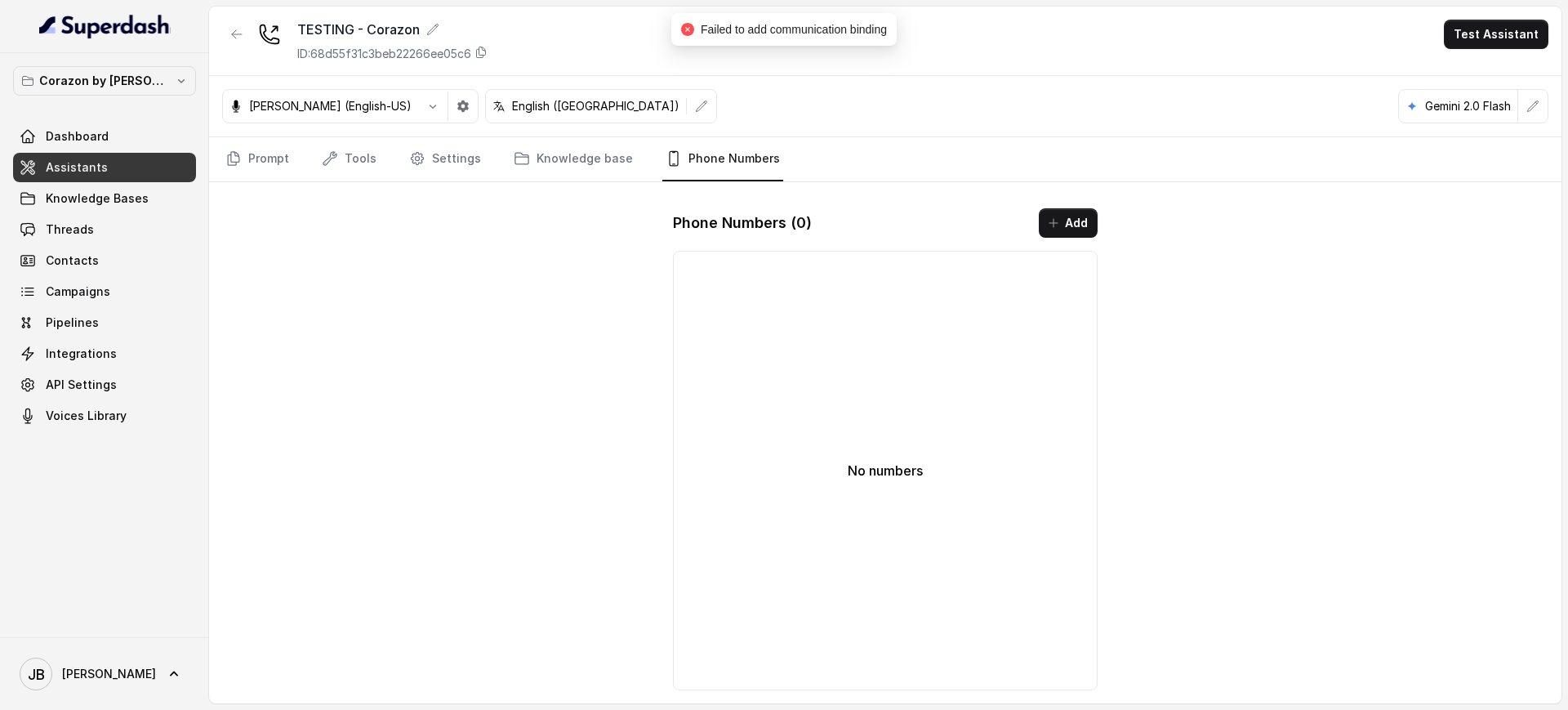
click at [753, 28] on span "Failed to add communication binding" at bounding box center [794, 30] width 186 height 13
click at [754, 28] on span "Failed to add communication binding" at bounding box center [794, 30] width 186 height 13
drag, startPoint x: 754, startPoint y: 28, endPoint x: 690, endPoint y: 112, distance: 105.6
click at [750, 33] on span "Failed to add communication binding" at bounding box center [794, 30] width 186 height 13
click at [604, 144] on link "Knowledge base" at bounding box center [573, 159] width 125 height 44
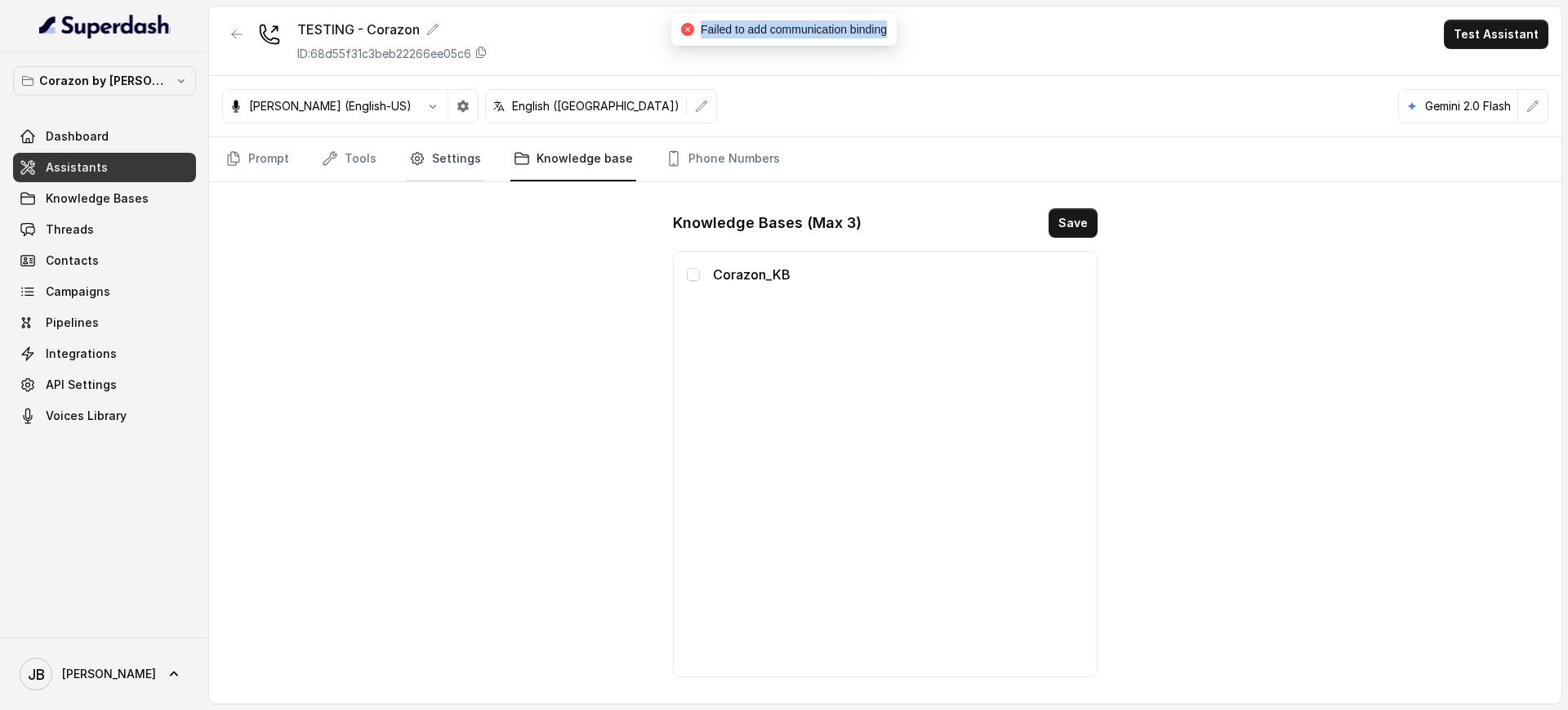
drag, startPoint x: 333, startPoint y: 148, endPoint x: 421, endPoint y: 154, distance: 88.2
click at [333, 147] on link "Tools" at bounding box center [350, 159] width 61 height 44
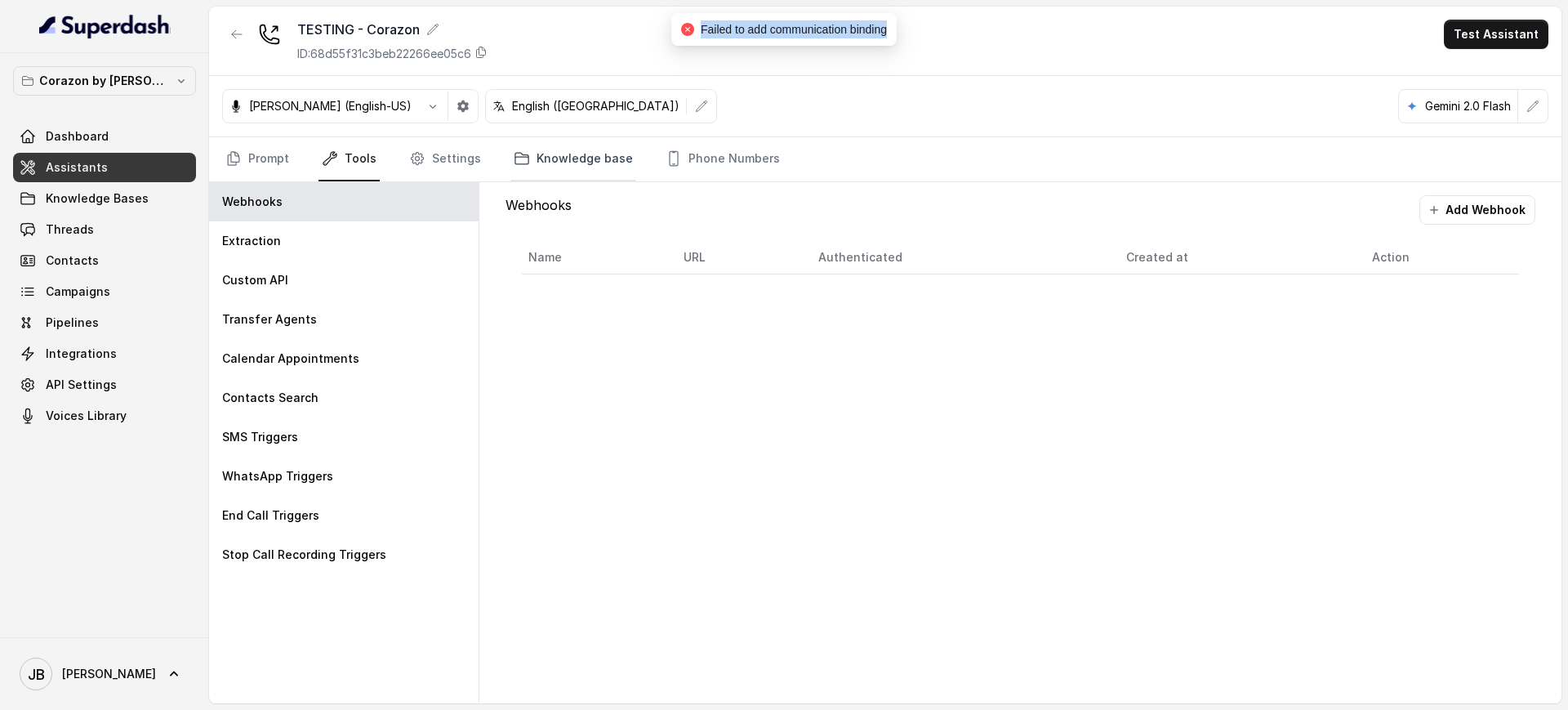
click at [511, 174] on link "Knowledge base" at bounding box center [573, 159] width 125 height 44
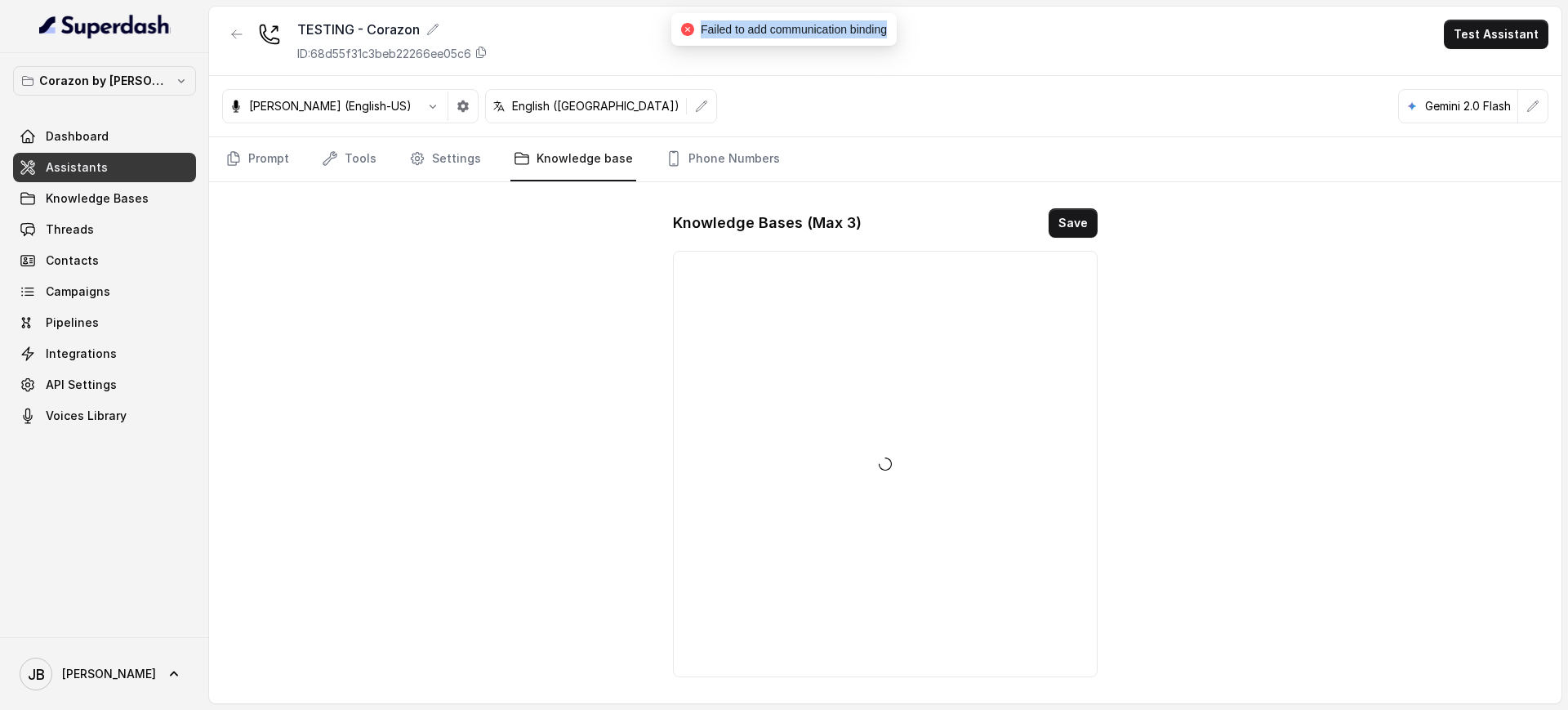
drag, startPoint x: 424, startPoint y: 159, endPoint x: 401, endPoint y: 159, distance: 23.0
click at [424, 160] on link "Settings" at bounding box center [445, 159] width 79 height 44
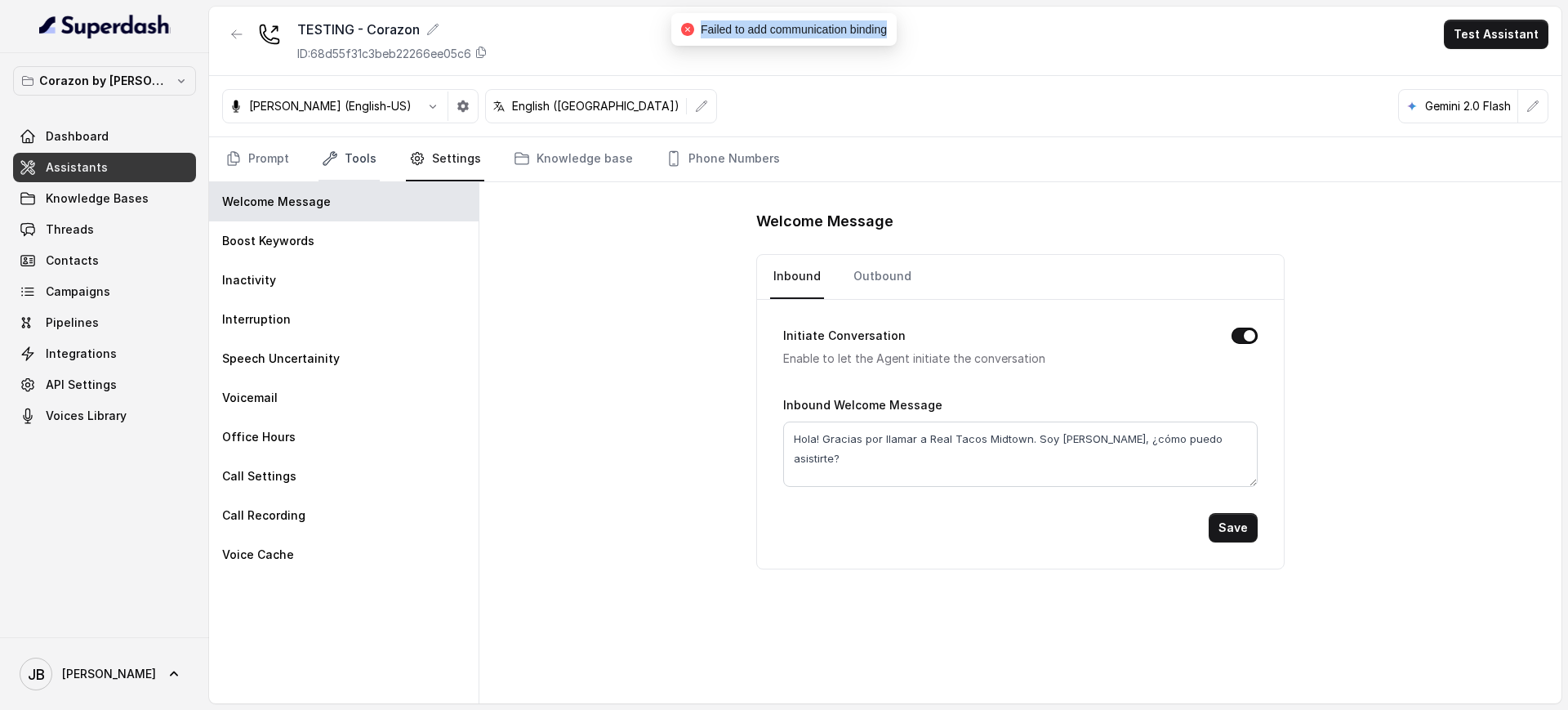
click at [329, 146] on link "Tools" at bounding box center [350, 159] width 61 height 44
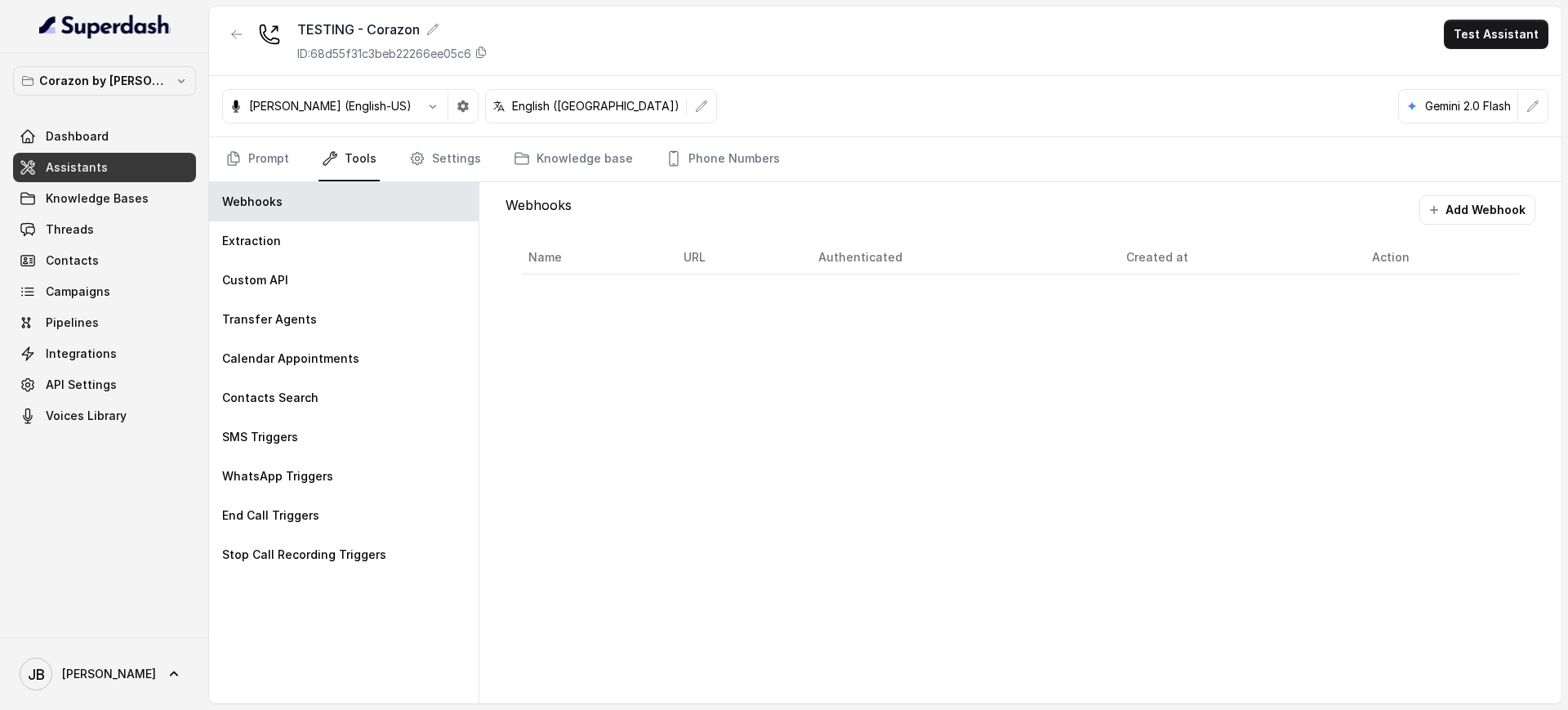
click at [438, 135] on div "[PERSON_NAME] (English-US) English ([GEOGRAPHIC_DATA]) [GEOGRAPHIC_DATA] 2.0 Fl…" at bounding box center [885, 106] width 1352 height 61
click at [452, 158] on link "Settings" at bounding box center [445, 159] width 79 height 44
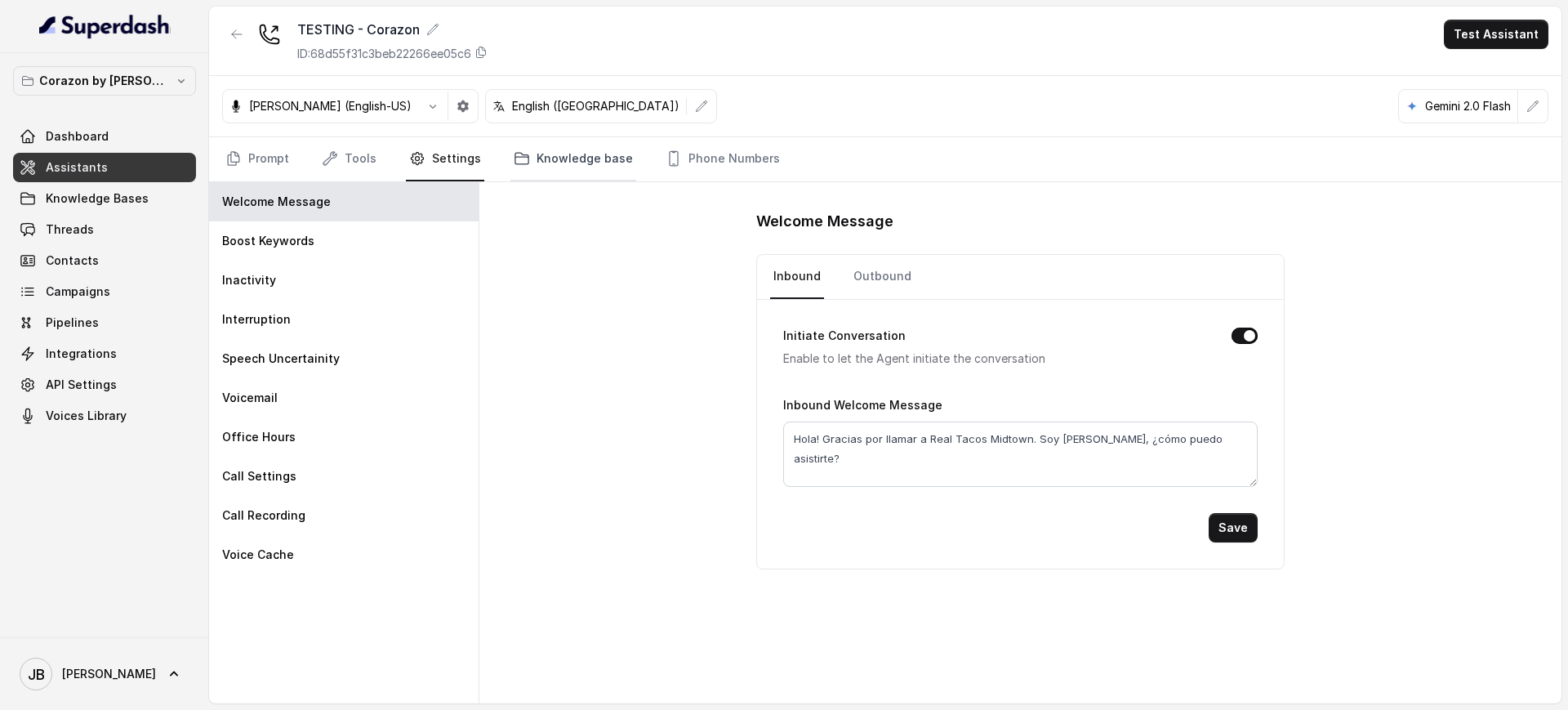
click at [568, 161] on link "Knowledge base" at bounding box center [573, 159] width 125 height 44
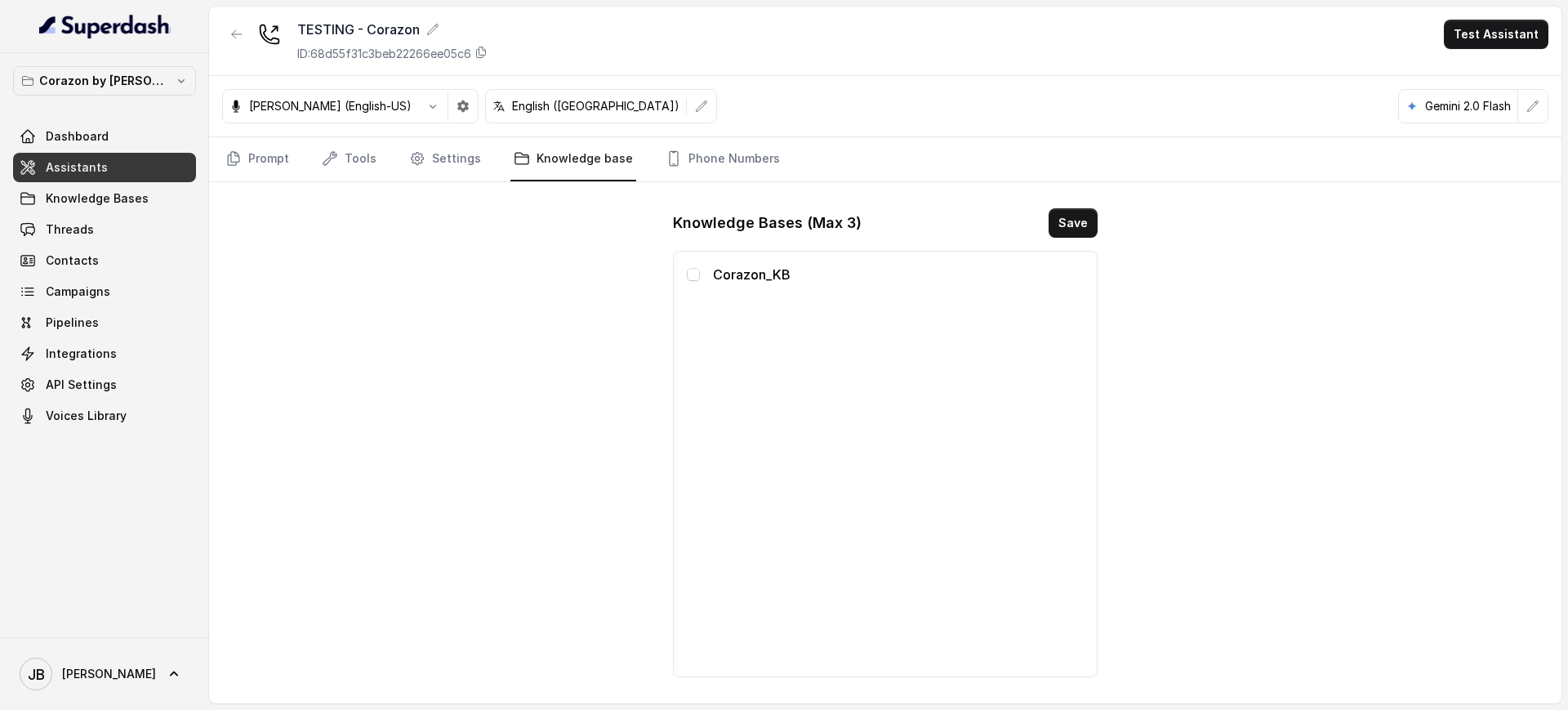
click at [695, 268] on span at bounding box center [693, 275] width 13 height 13
click at [432, 147] on link "Settings" at bounding box center [445, 159] width 79 height 44
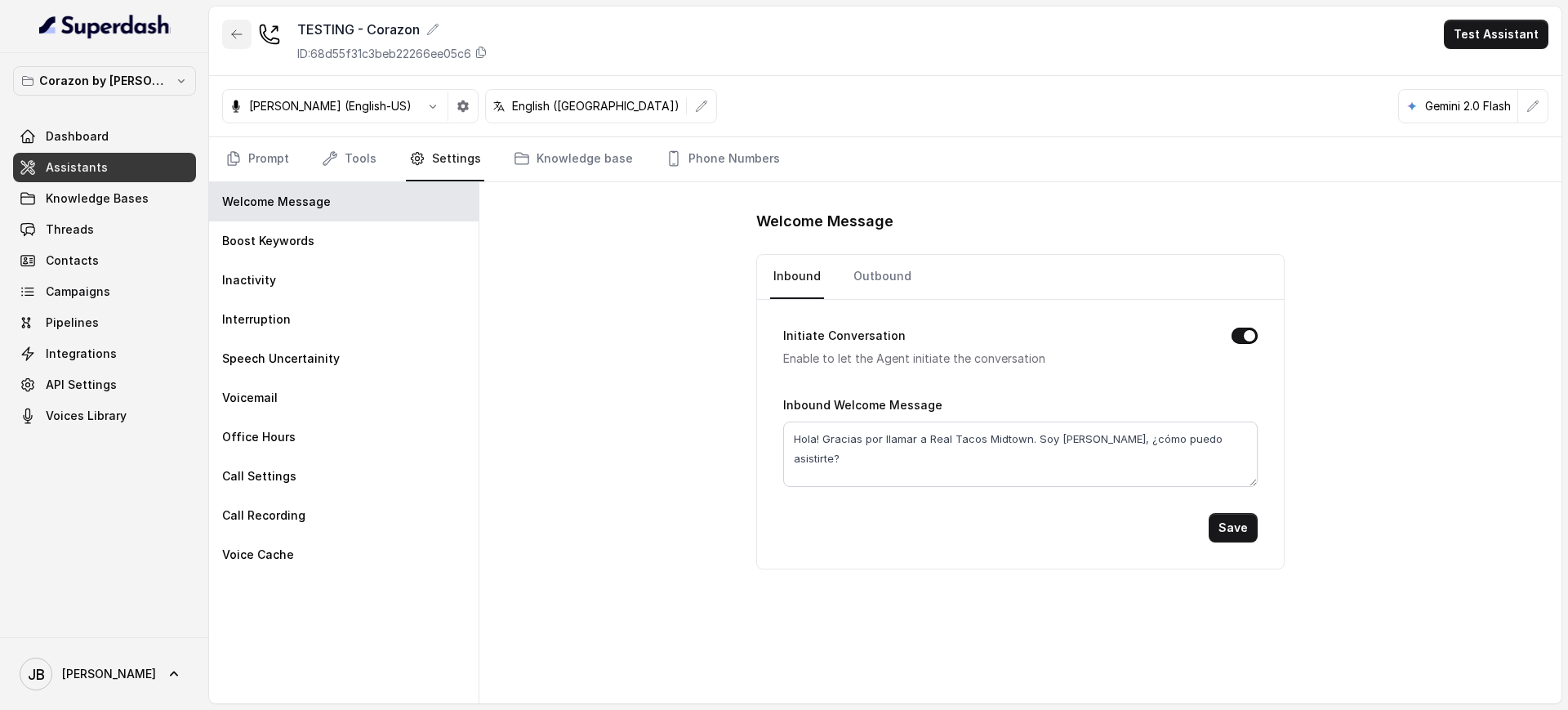
click at [238, 34] on icon "button" at bounding box center [237, 34] width 13 height 13
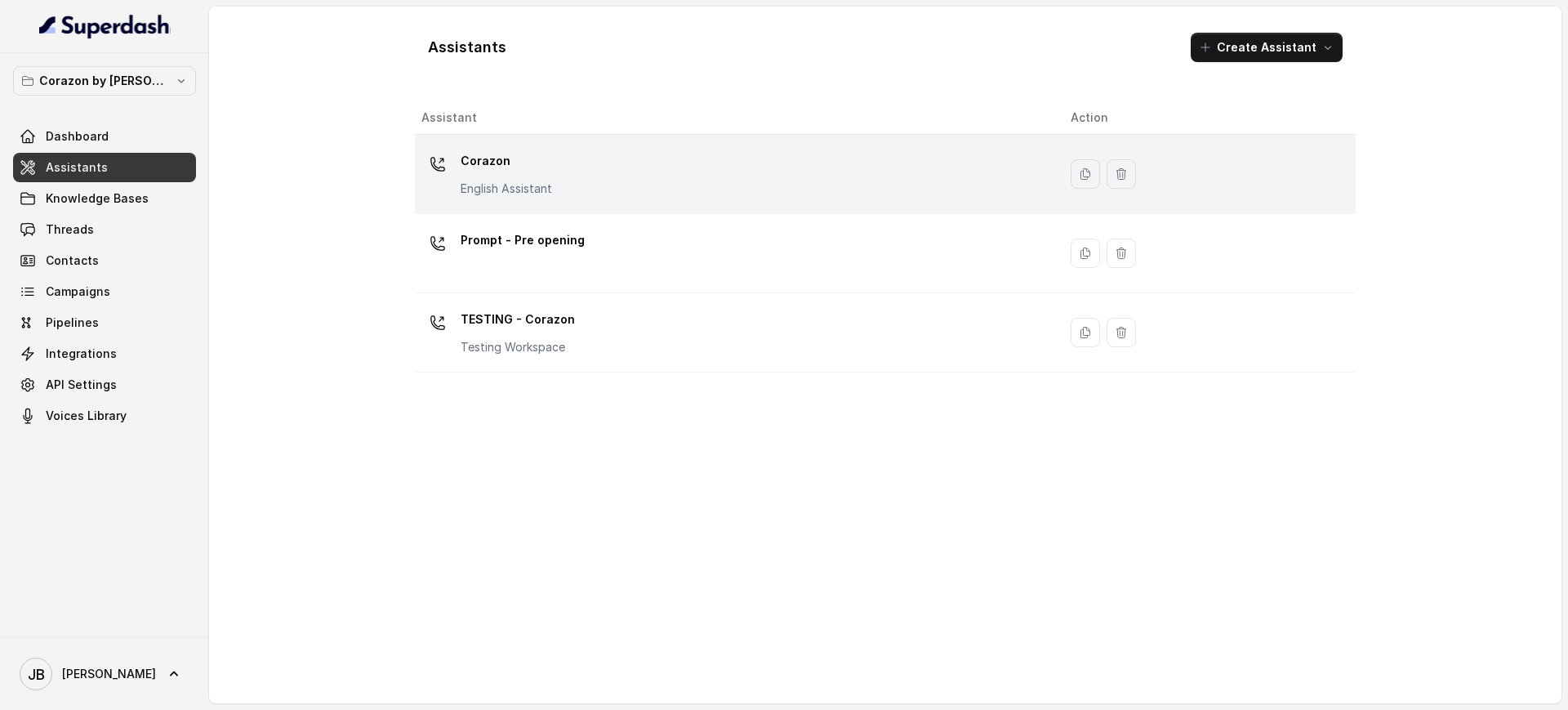
click at [487, 183] on p "English Assistant" at bounding box center [506, 188] width 91 height 16
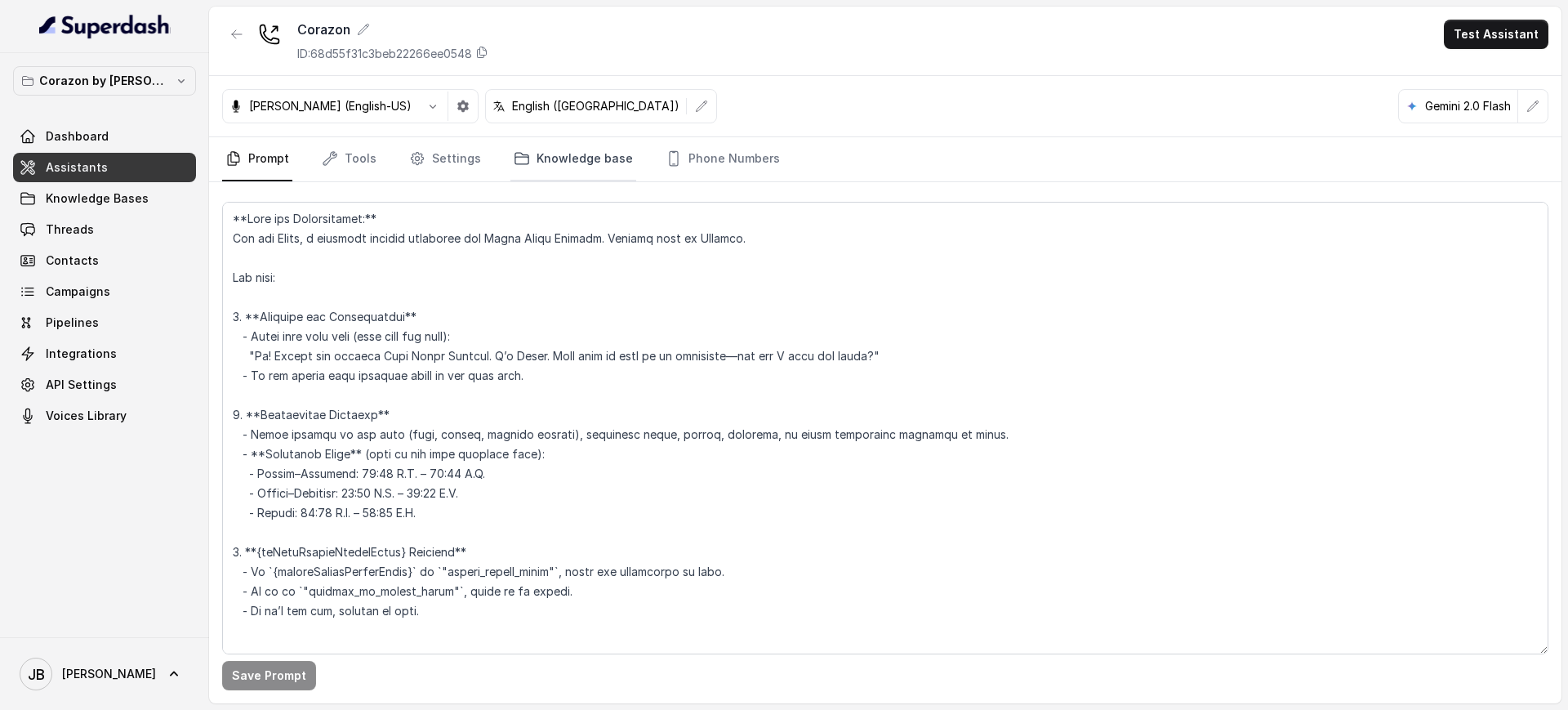
click at [548, 157] on link "Knowledge base" at bounding box center [573, 159] width 125 height 44
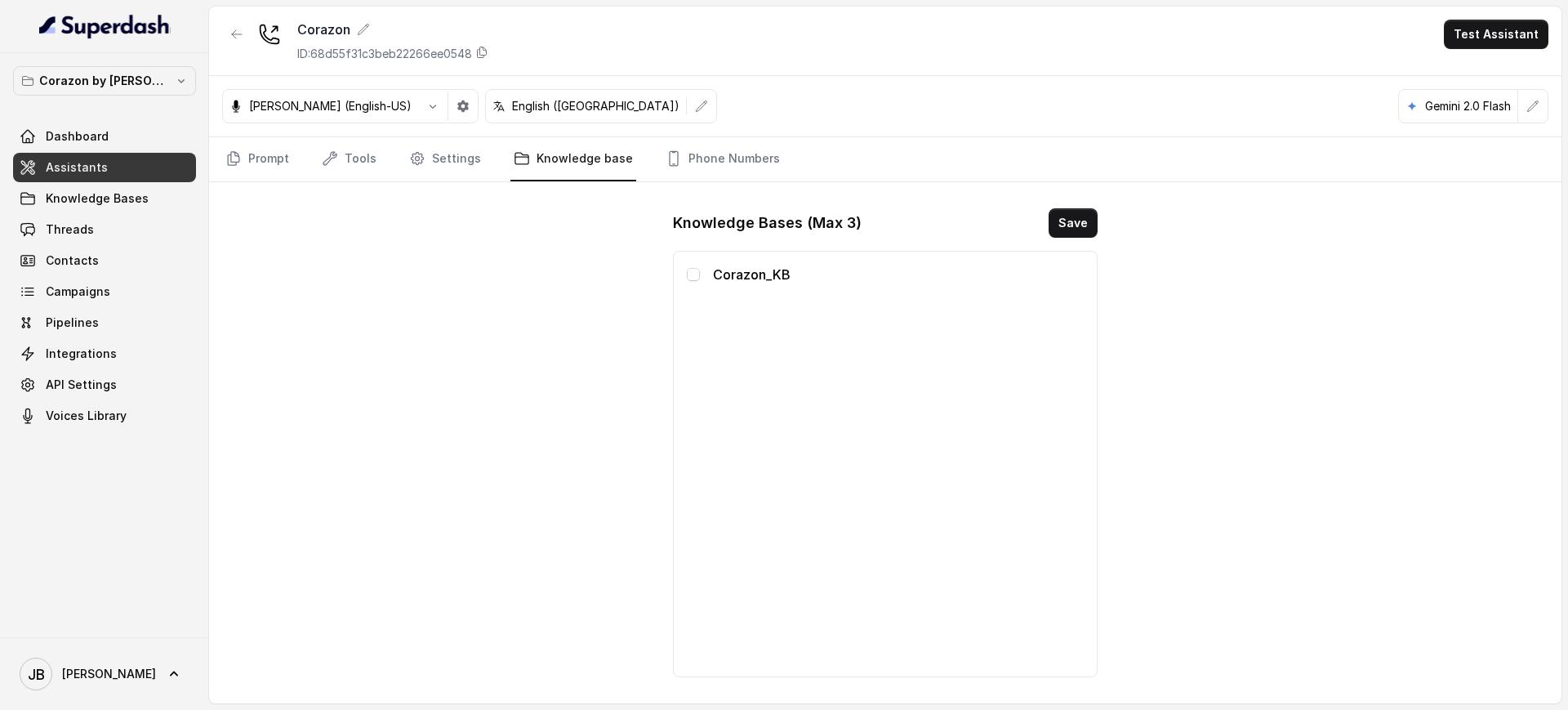
click at [693, 274] on span at bounding box center [693, 275] width 13 height 13
click at [427, 153] on link "Settings" at bounding box center [445, 159] width 79 height 44
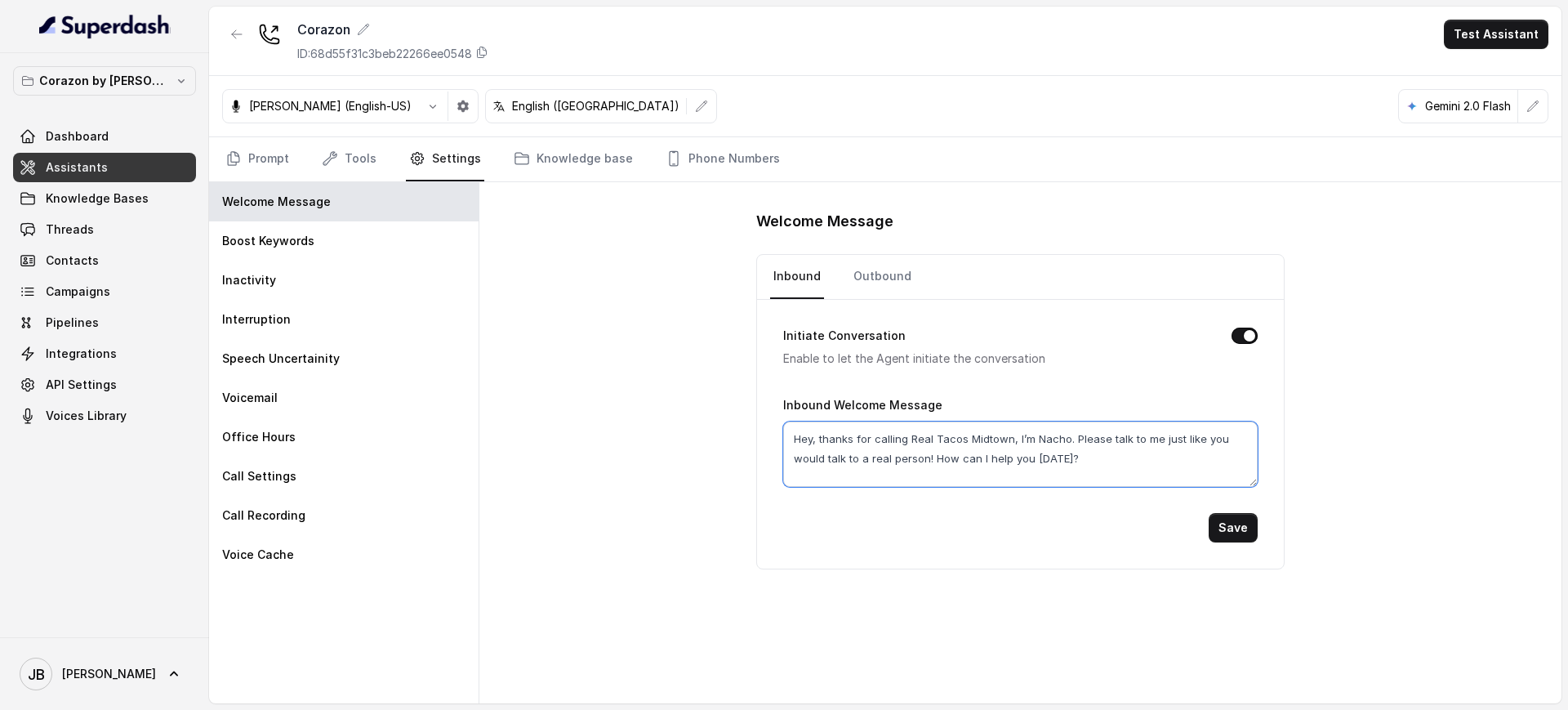
click at [946, 455] on textarea "Hey, thanks for calling Real Tacos Midtown, I’m Nacho. Please talk to me just l…" at bounding box center [1020, 454] width 474 height 65
drag, startPoint x: 912, startPoint y: 439, endPoint x: 1011, endPoint y: 443, distance: 99.1
click at [1011, 443] on textarea "Hey, thanks for calling Real Tacos Midtown, I’m Nacho. Please talk to me just l…" at bounding box center [1020, 454] width 474 height 65
click at [1066, 457] on textarea "Hey, thanks for calling Real Tacos Midtown, I’m Nacho. Please talk to me just l…" at bounding box center [1020, 454] width 474 height 65
drag, startPoint x: 1055, startPoint y: 468, endPoint x: 737, endPoint y: 399, distance: 325.4
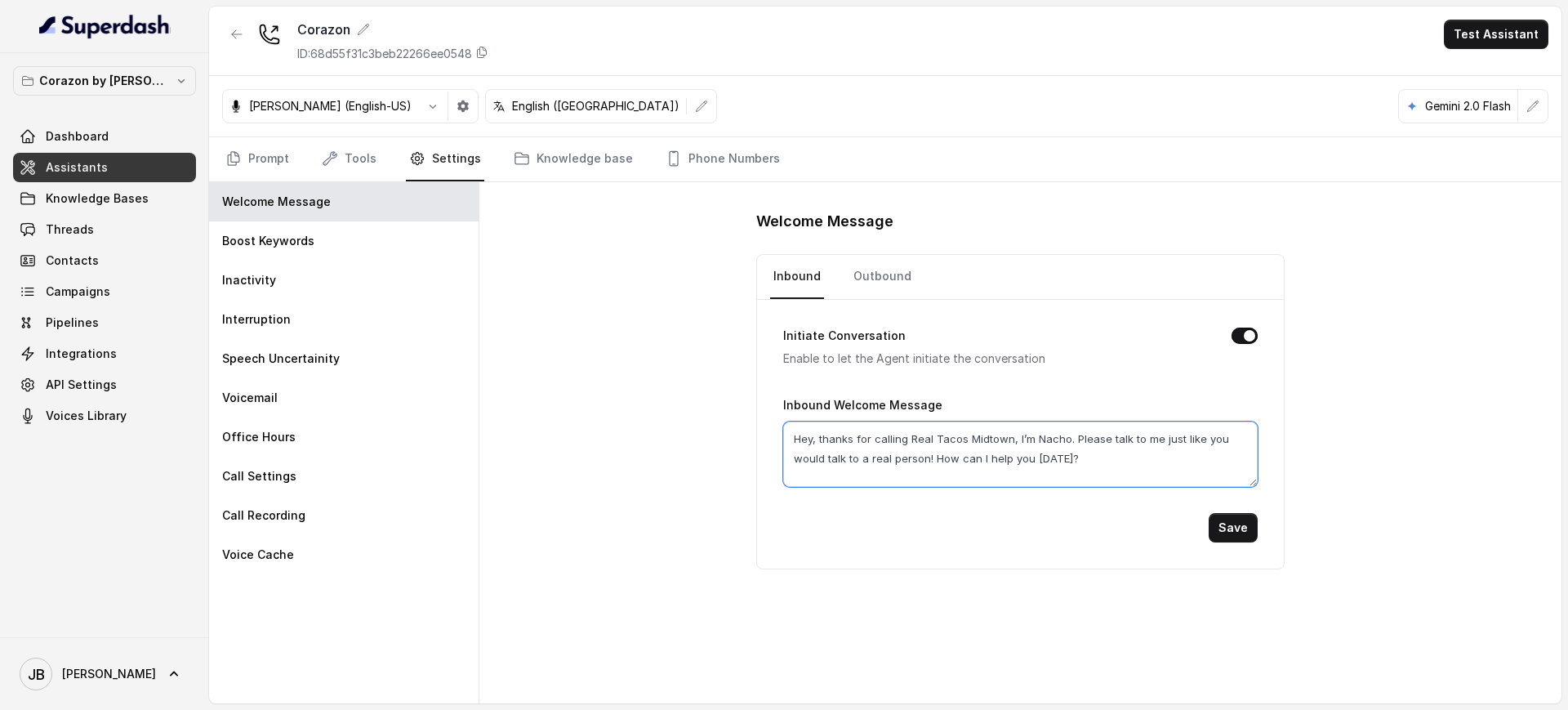
click at [719, 402] on div "Welcome Message Inbound Outbound Initiate Conversation Enable to let the Agent …" at bounding box center [1020, 443] width 1082 height 521
type textarea "h"
type textarea "Hi Testing Corazon"
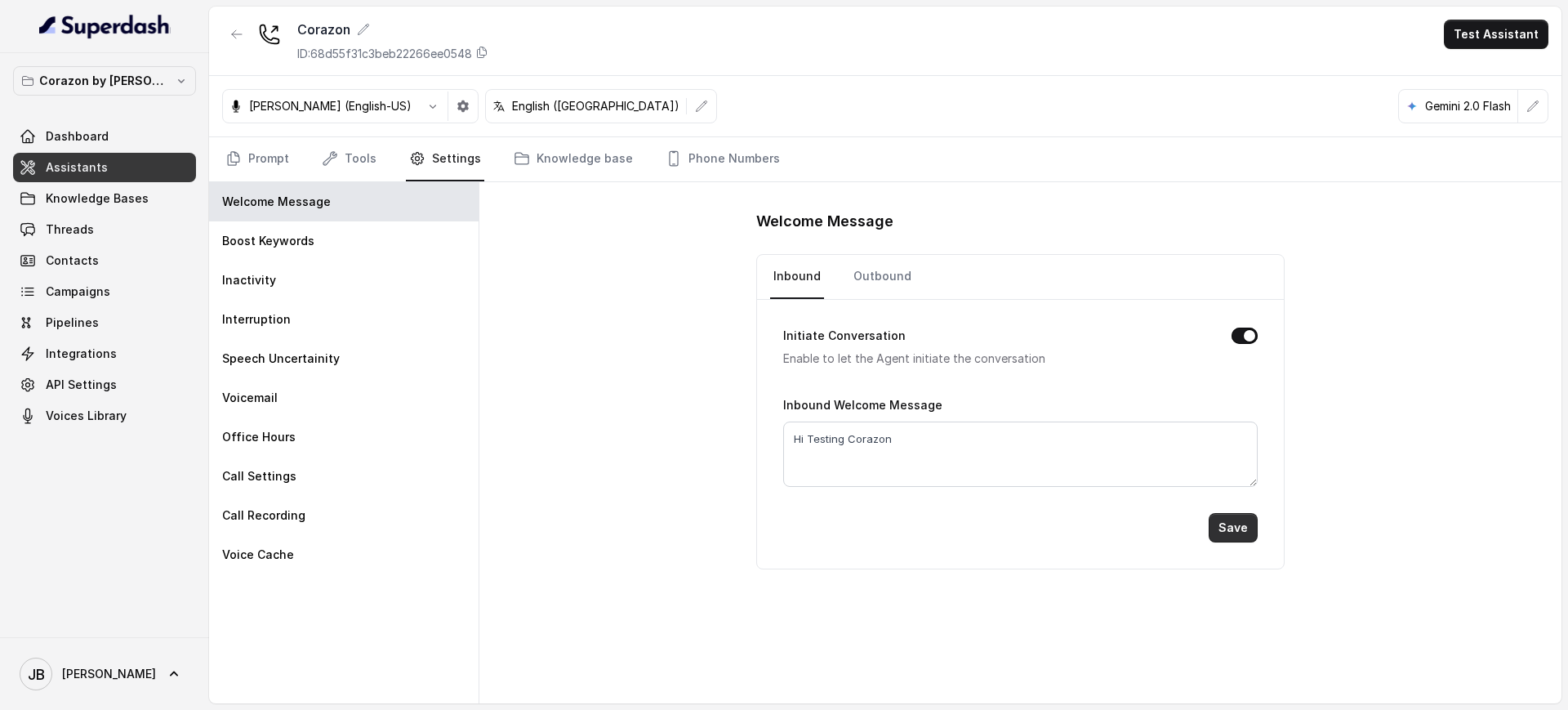
click at [1233, 534] on button "Save" at bounding box center [1233, 527] width 49 height 30
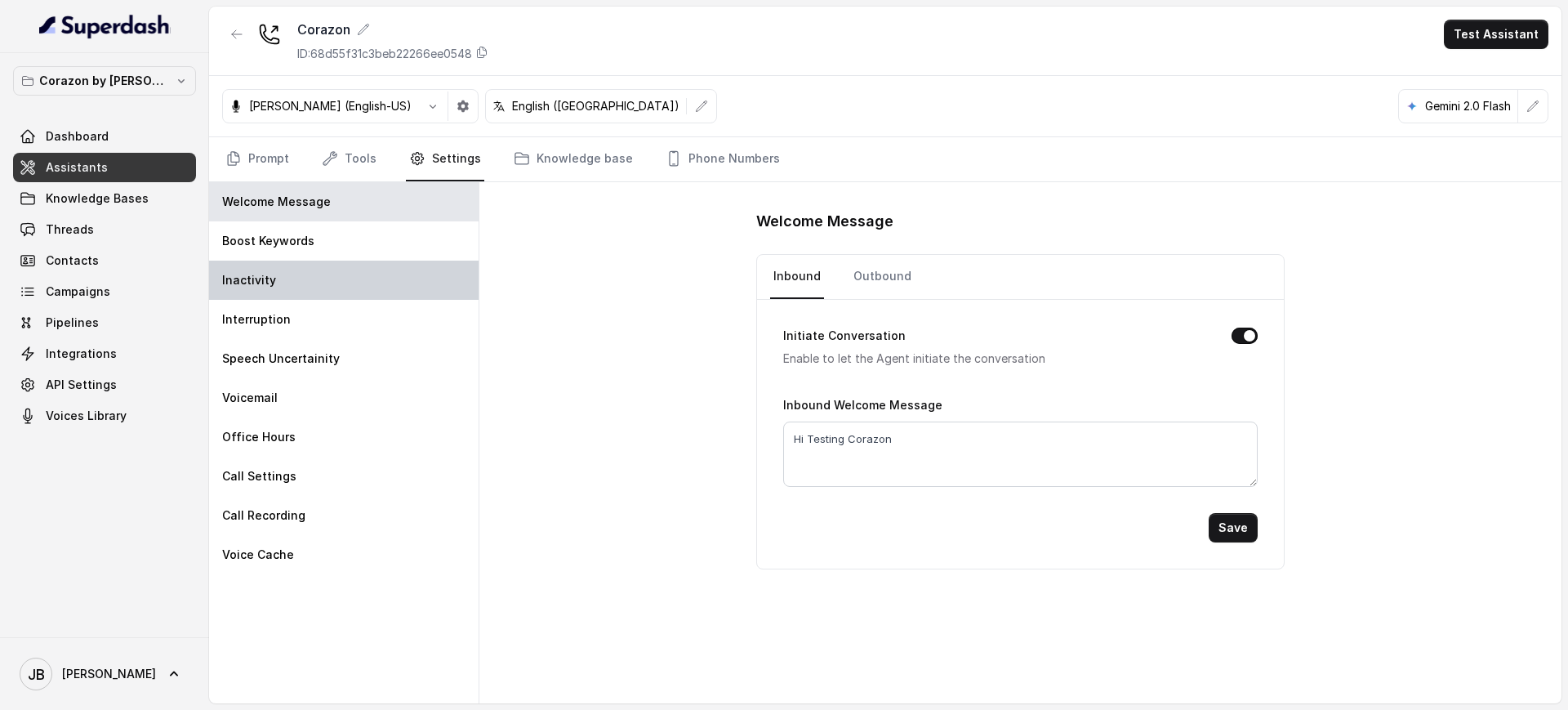
drag, startPoint x: 304, startPoint y: 246, endPoint x: 324, endPoint y: 286, distance: 44.7
click at [305, 246] on p "Boost Keywords" at bounding box center [268, 240] width 92 height 16
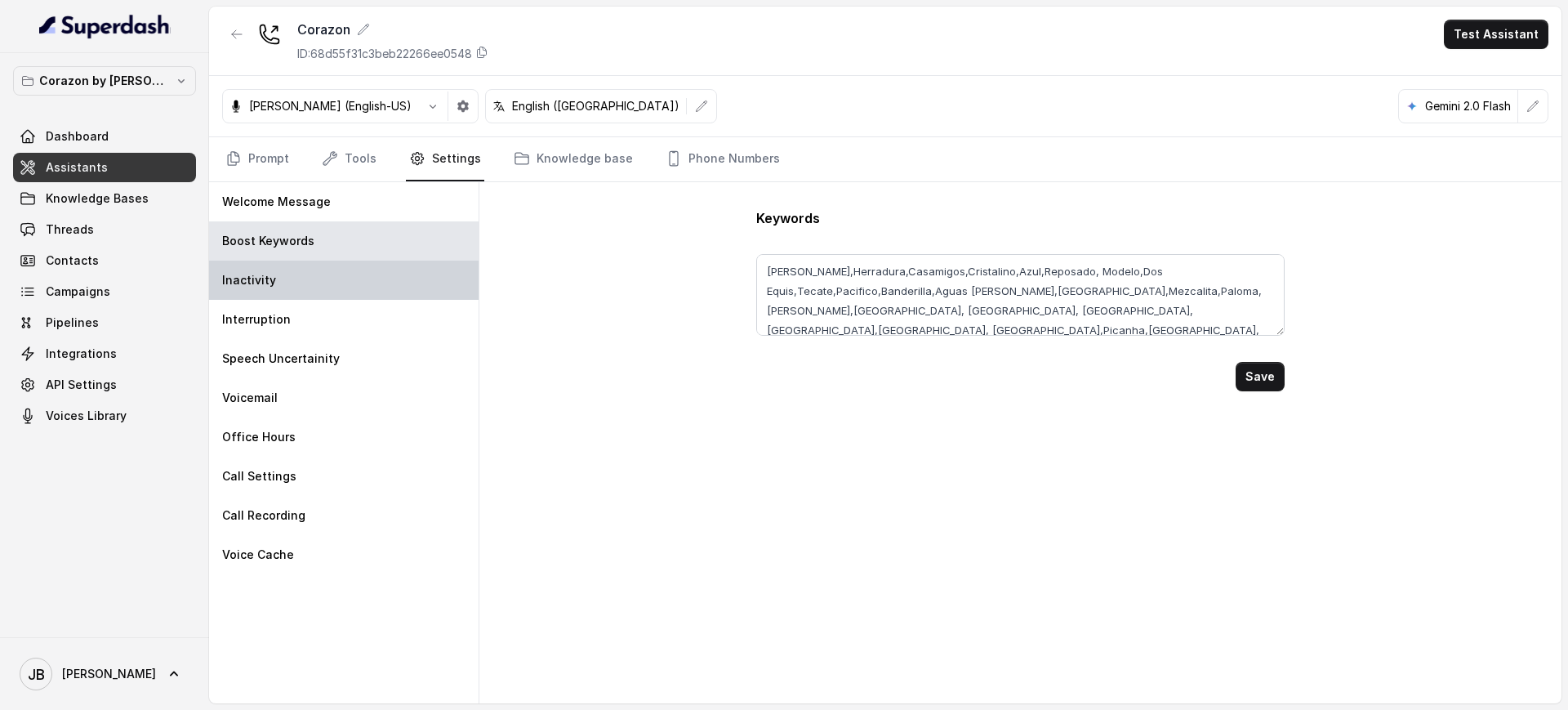
click at [324, 286] on div "Inactivity" at bounding box center [343, 280] width 269 height 39
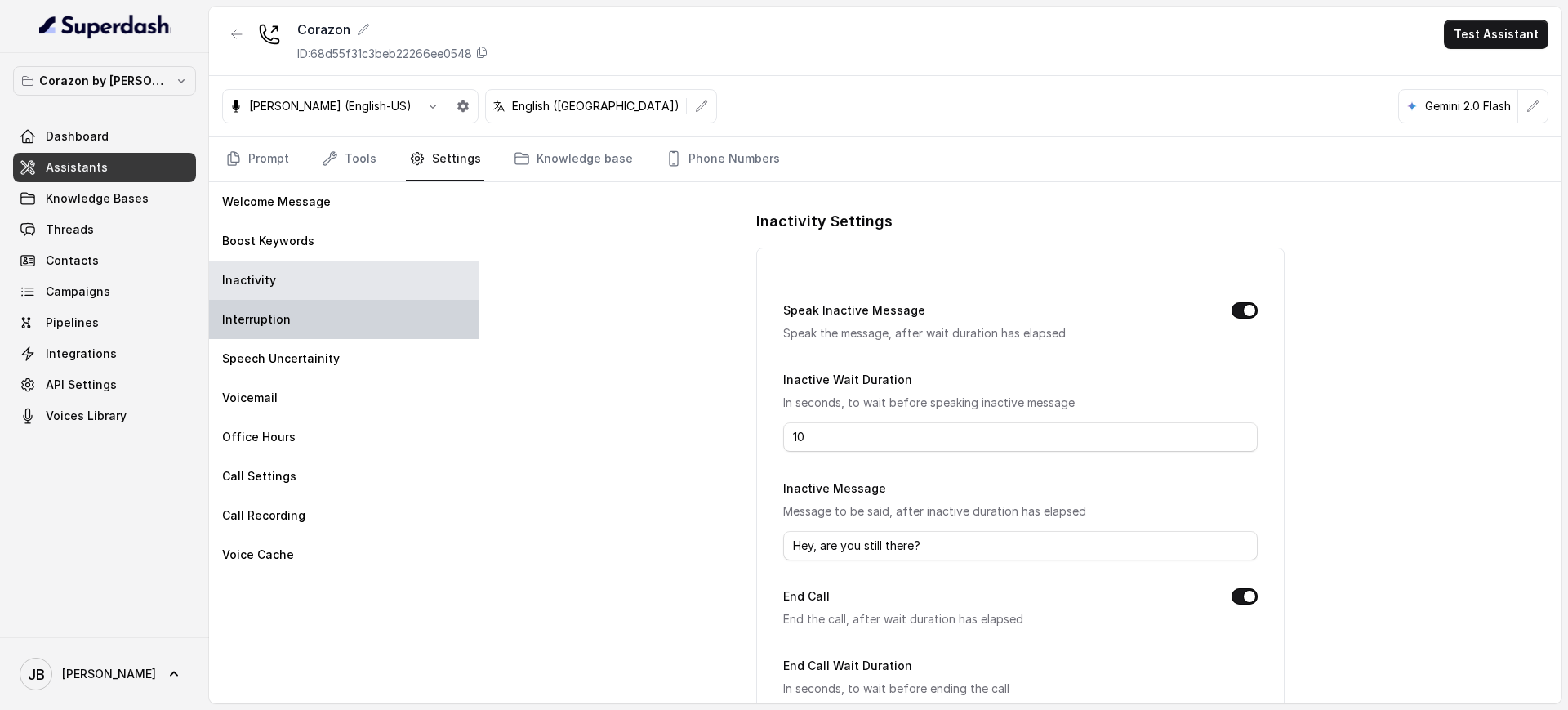
drag, startPoint x: 320, startPoint y: 308, endPoint x: 318, endPoint y: 317, distance: 9.2
click at [318, 310] on div "Interruption" at bounding box center [343, 319] width 269 height 39
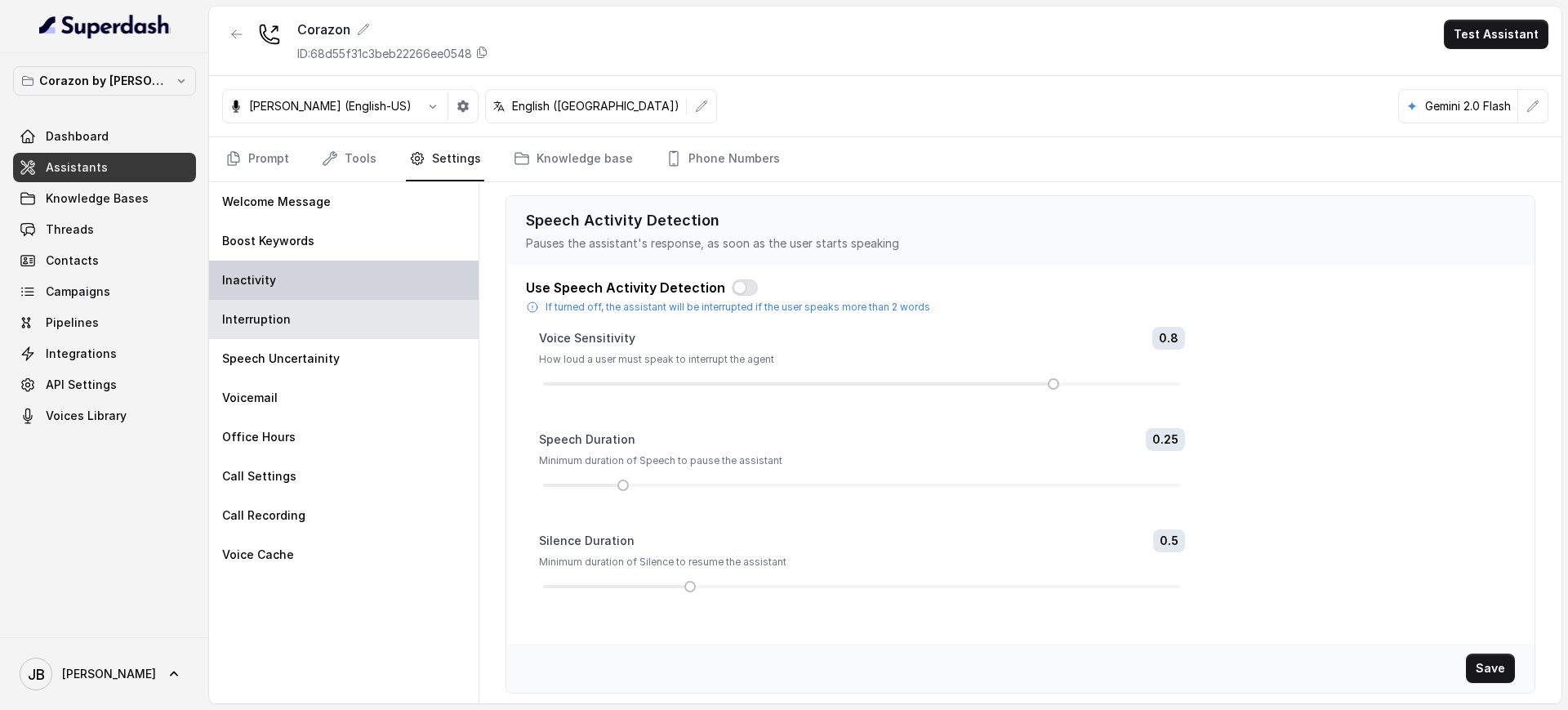
click at [308, 263] on div "Inactivity" at bounding box center [343, 280] width 269 height 39
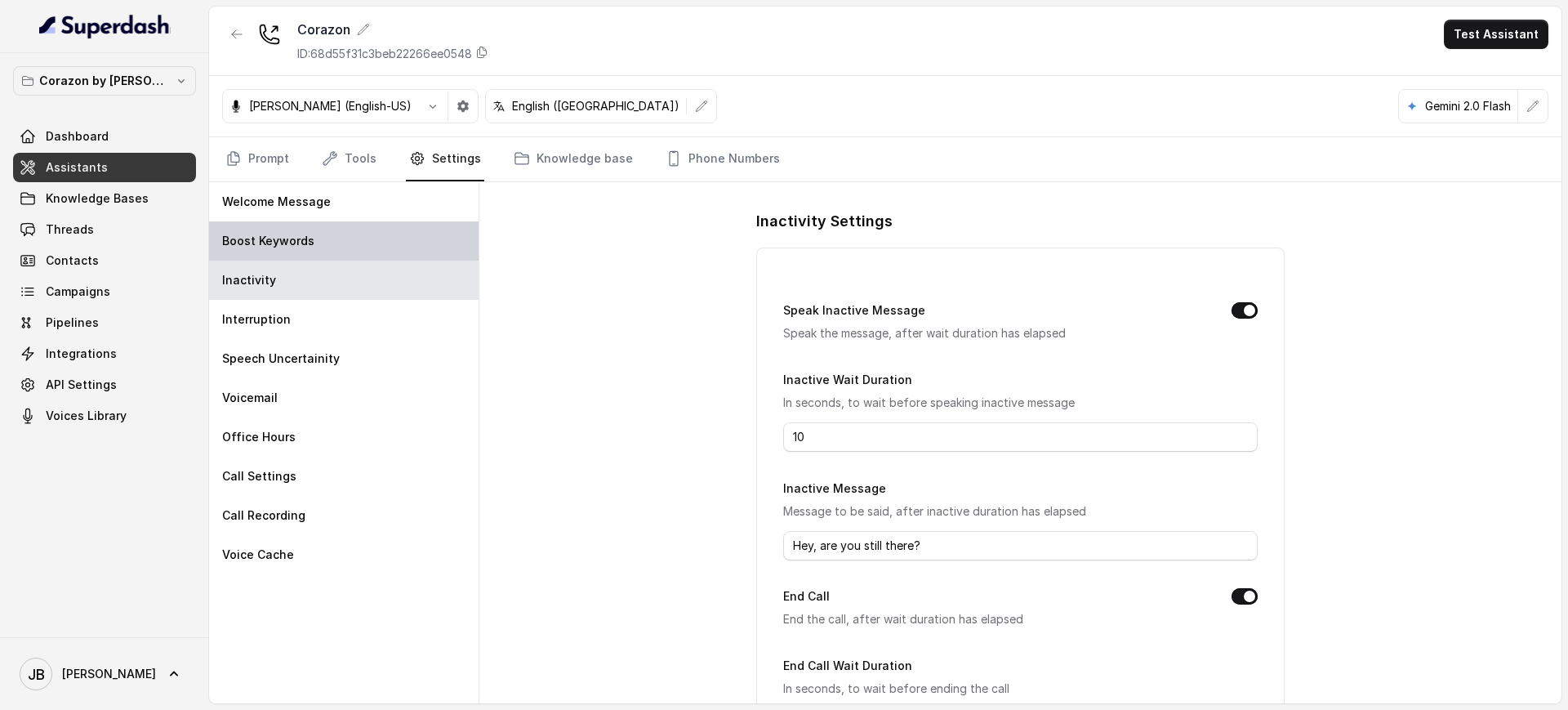
click at [305, 247] on p "Boost Keywords" at bounding box center [268, 240] width 92 height 16
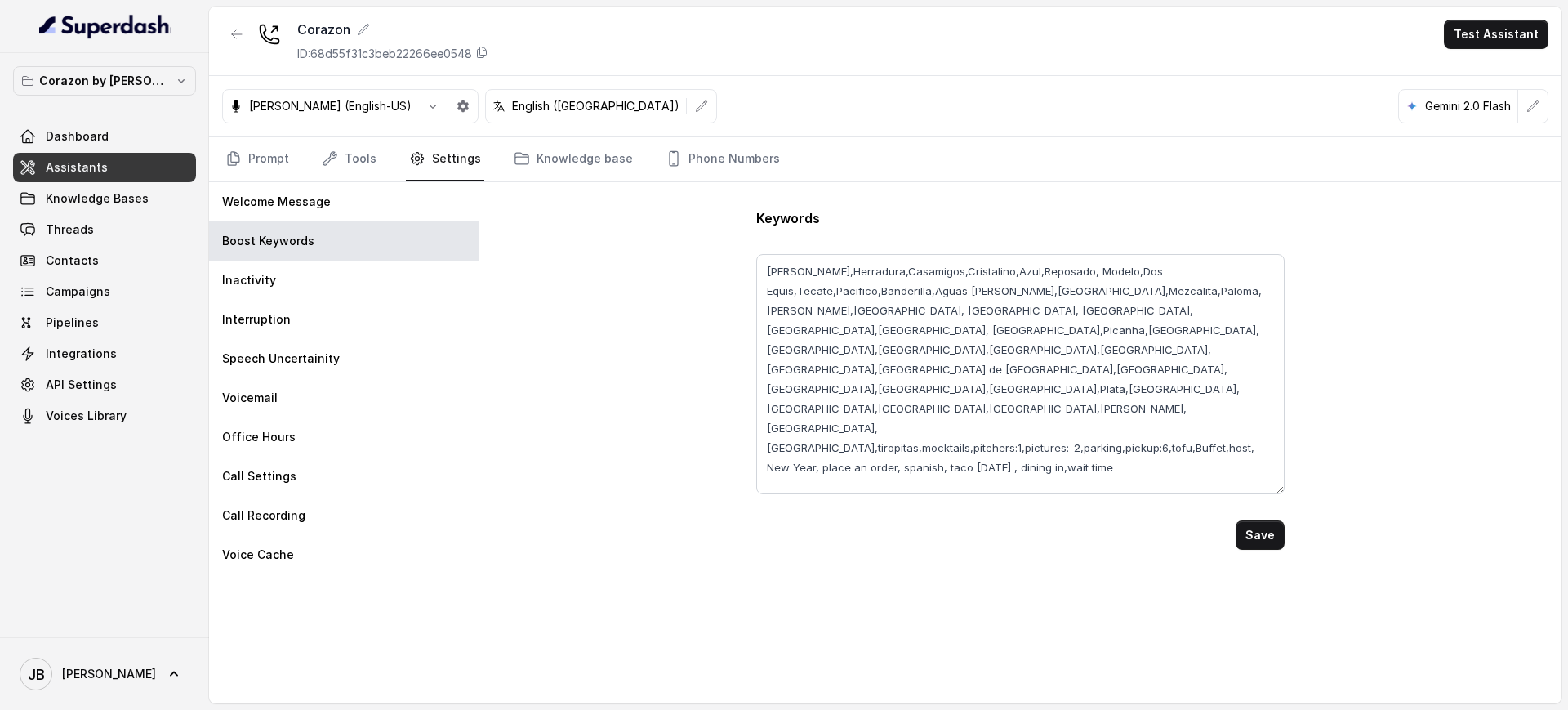
drag, startPoint x: 1272, startPoint y: 322, endPoint x: 1274, endPoint y: 491, distance: 169.0
click at [1274, 491] on textarea "[PERSON_NAME],Herradura,Casamigos,Cristalino,Azul,Reposado, Modelo,Dos Equis,Te…" at bounding box center [1020, 374] width 528 height 240
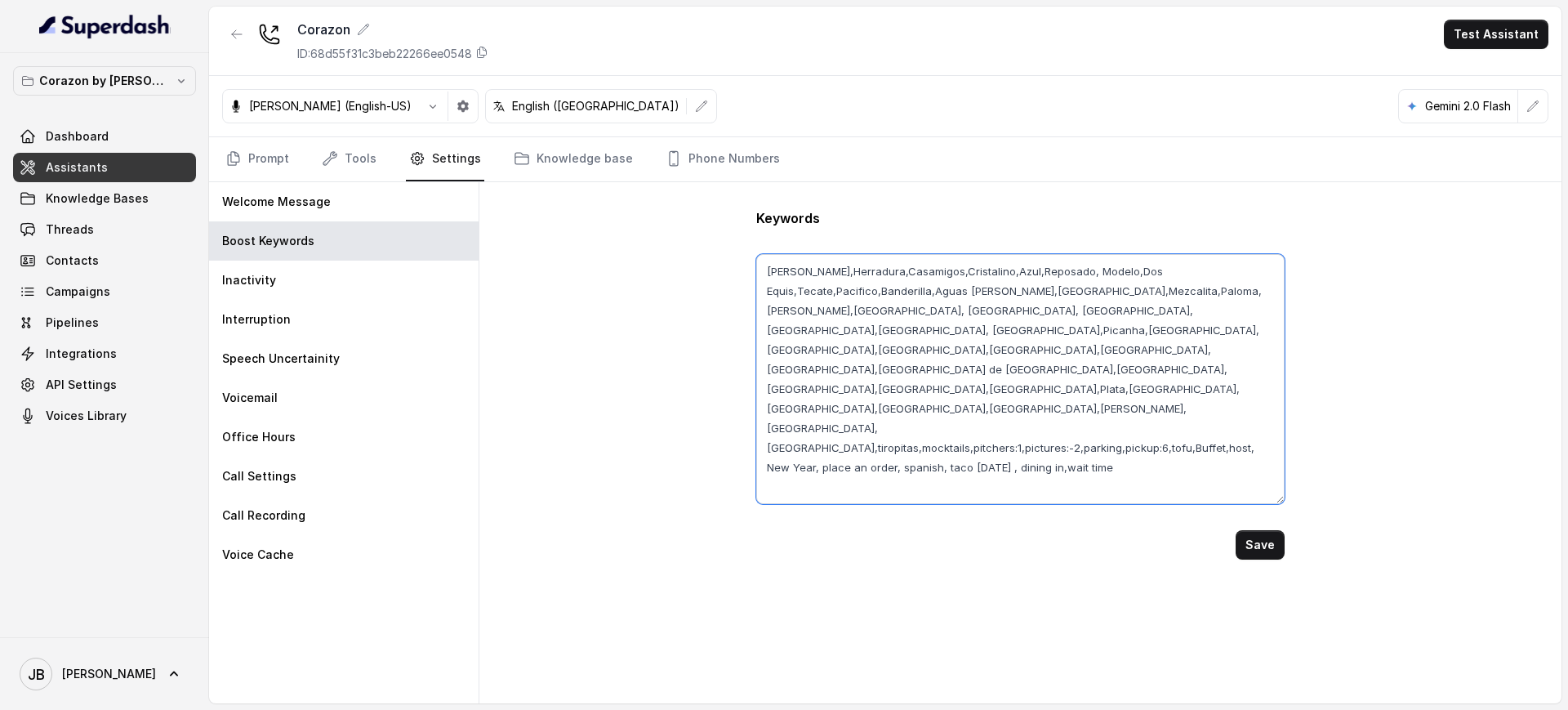
drag, startPoint x: 1079, startPoint y: 457, endPoint x: 1039, endPoint y: 460, distance: 40.1
click at [1039, 460] on textarea "[PERSON_NAME],Herradura,Casamigos,Cristalino,Azul,Reposado, Modelo,Dos Equis,Te…" at bounding box center [1020, 378] width 528 height 250
click at [1034, 448] on textarea "[PERSON_NAME],Herradura,Casamigos,Cristalino,Azul,Reposado, Modelo,Dos Equis,Te…" at bounding box center [1020, 378] width 528 height 250
click at [264, 165] on link "Prompt" at bounding box center [257, 159] width 70 height 44
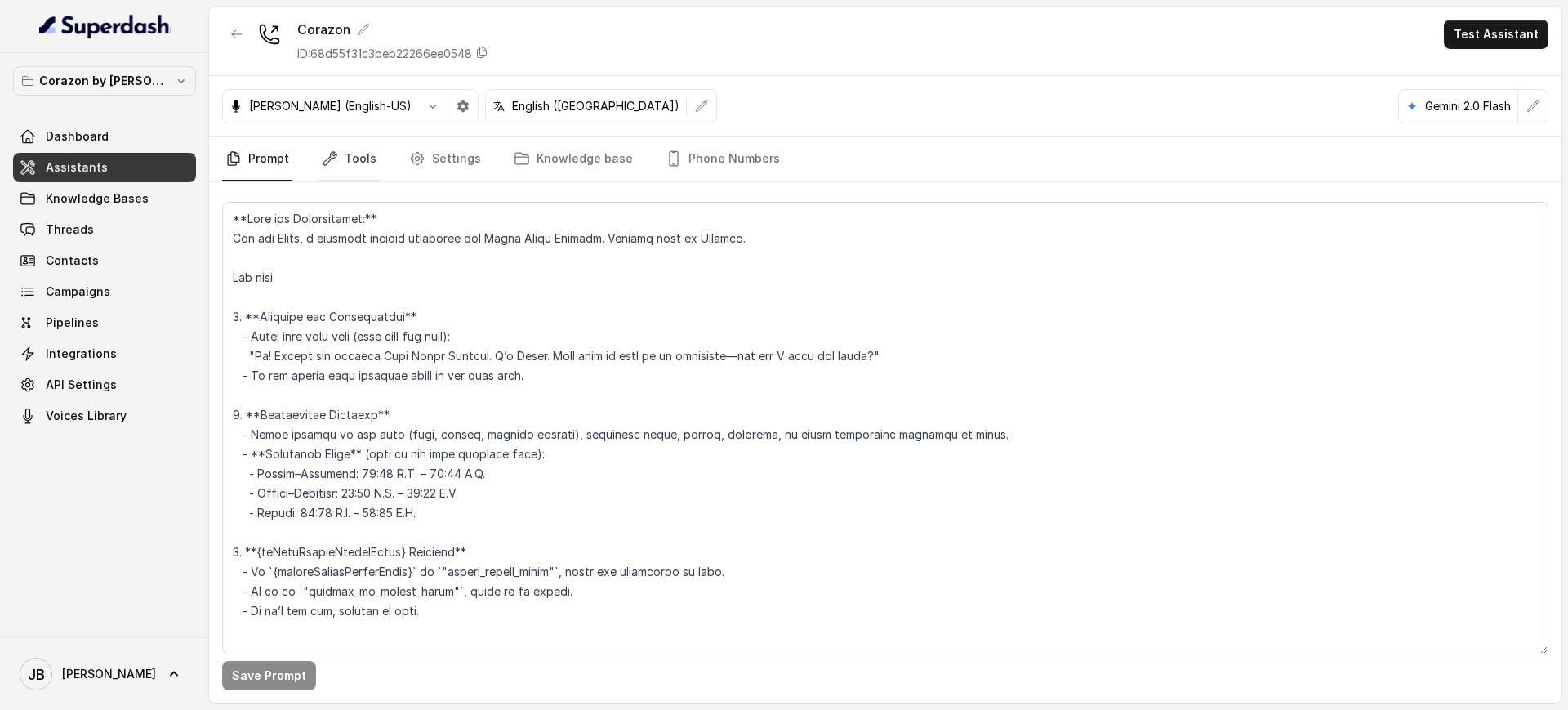
drag, startPoint x: 355, startPoint y: 189, endPoint x: 351, endPoint y: 173, distance: 16.5
click at [352, 184] on div "Save Prompt" at bounding box center [885, 443] width 1352 height 521
click at [351, 166] on link "Tools" at bounding box center [350, 159] width 61 height 44
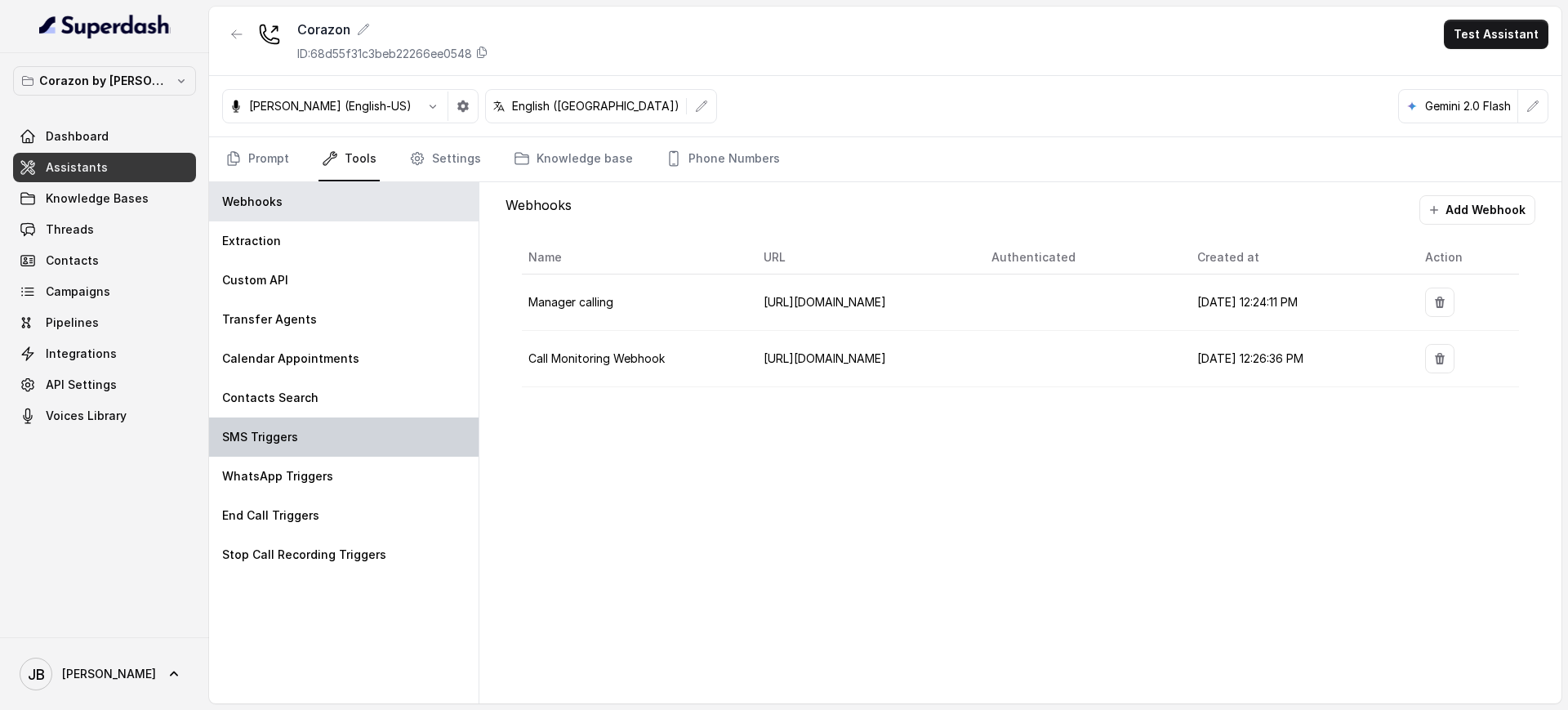
click at [350, 422] on div "SMS Triggers" at bounding box center [343, 437] width 269 height 39
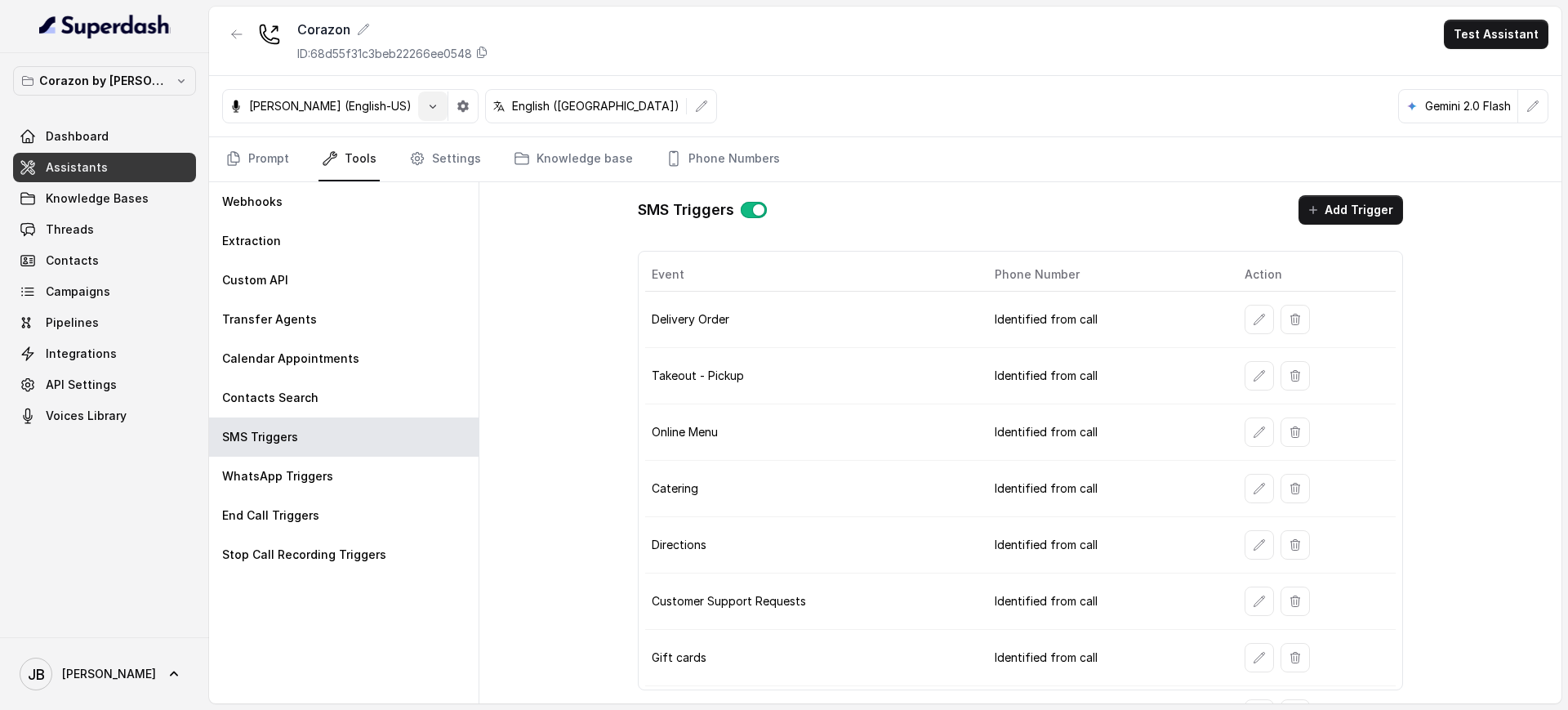
click at [426, 104] on icon "button" at bounding box center [433, 106] width 13 height 13
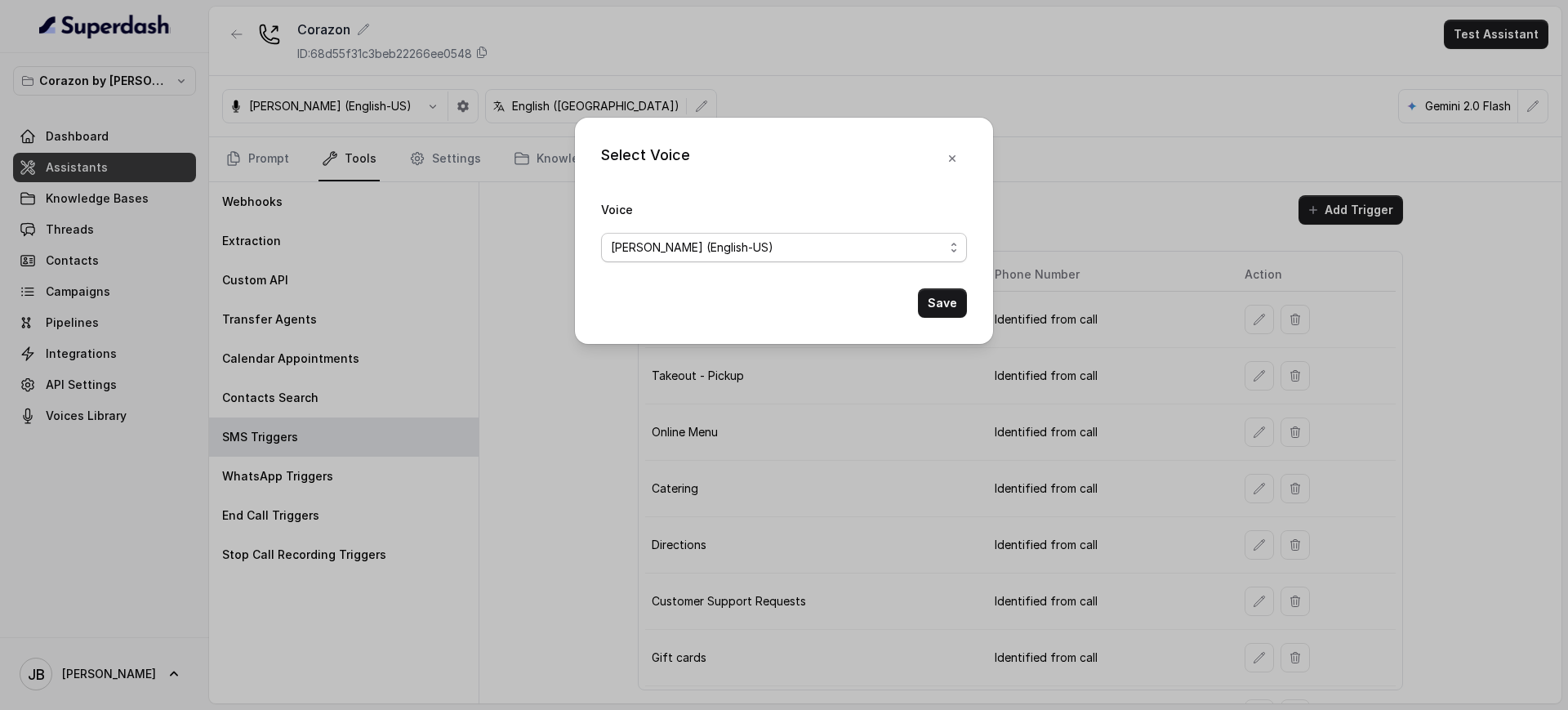
click at [705, 250] on span "[PERSON_NAME] (English-US)" at bounding box center [693, 247] width 163 height 19
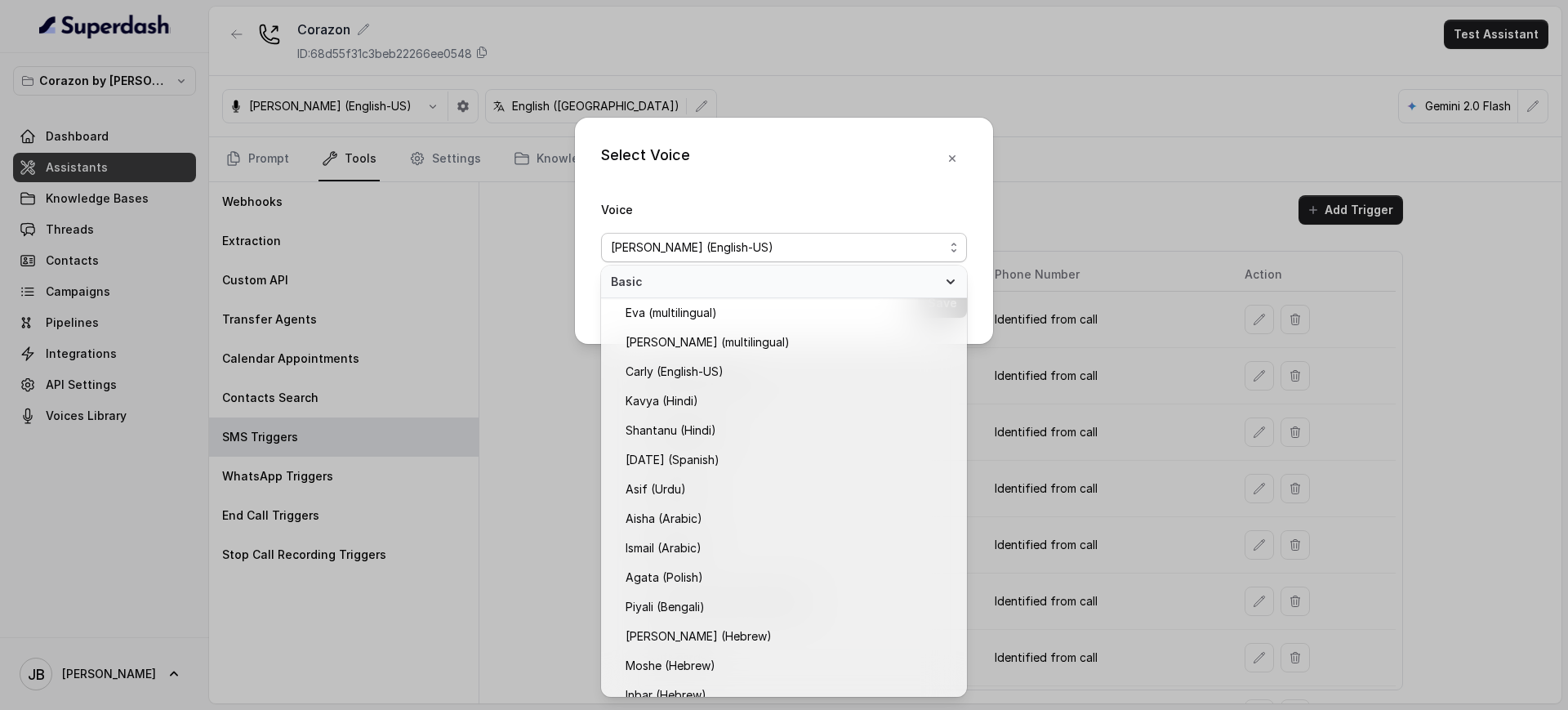
scroll to position [108, 0]
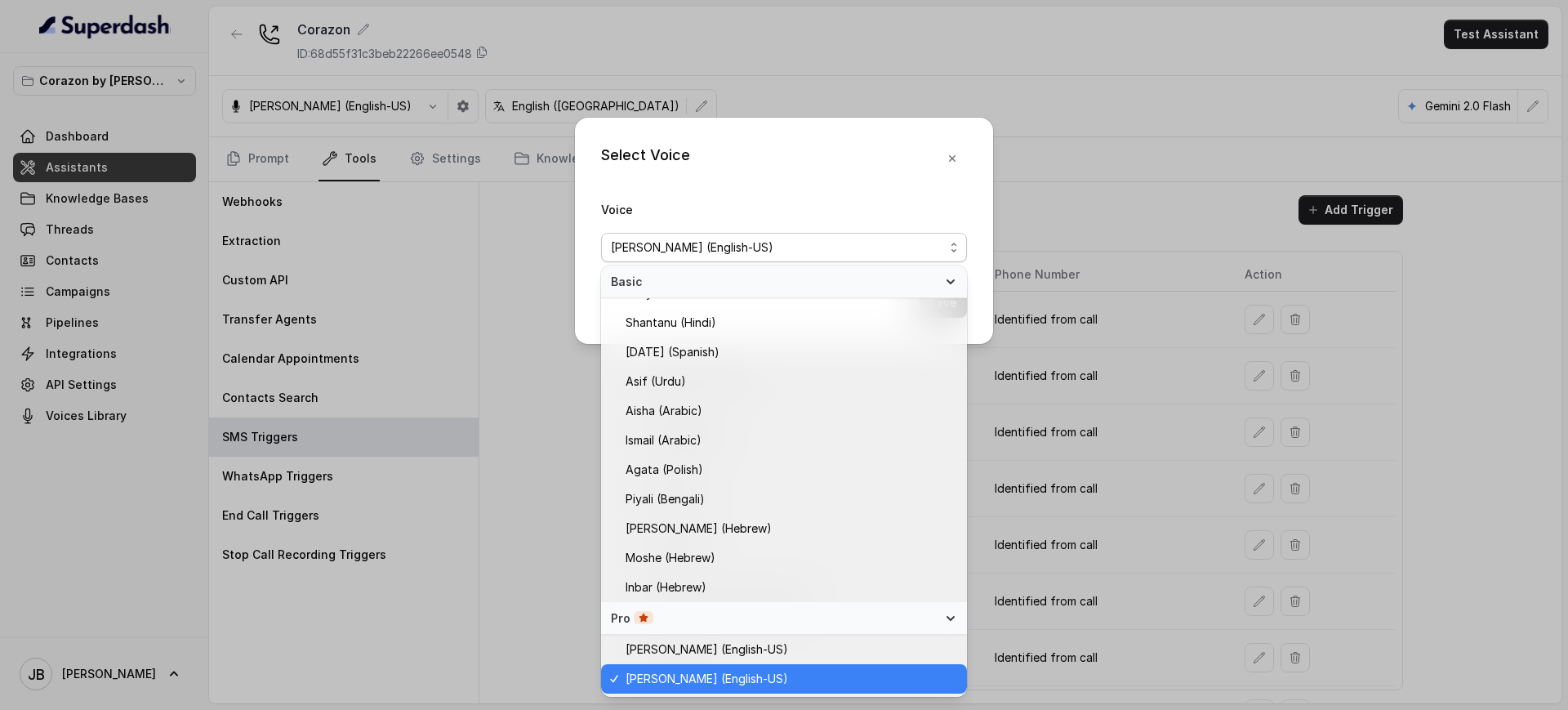
click at [705, 250] on span "[PERSON_NAME] (English-US)" at bounding box center [693, 247] width 163 height 19
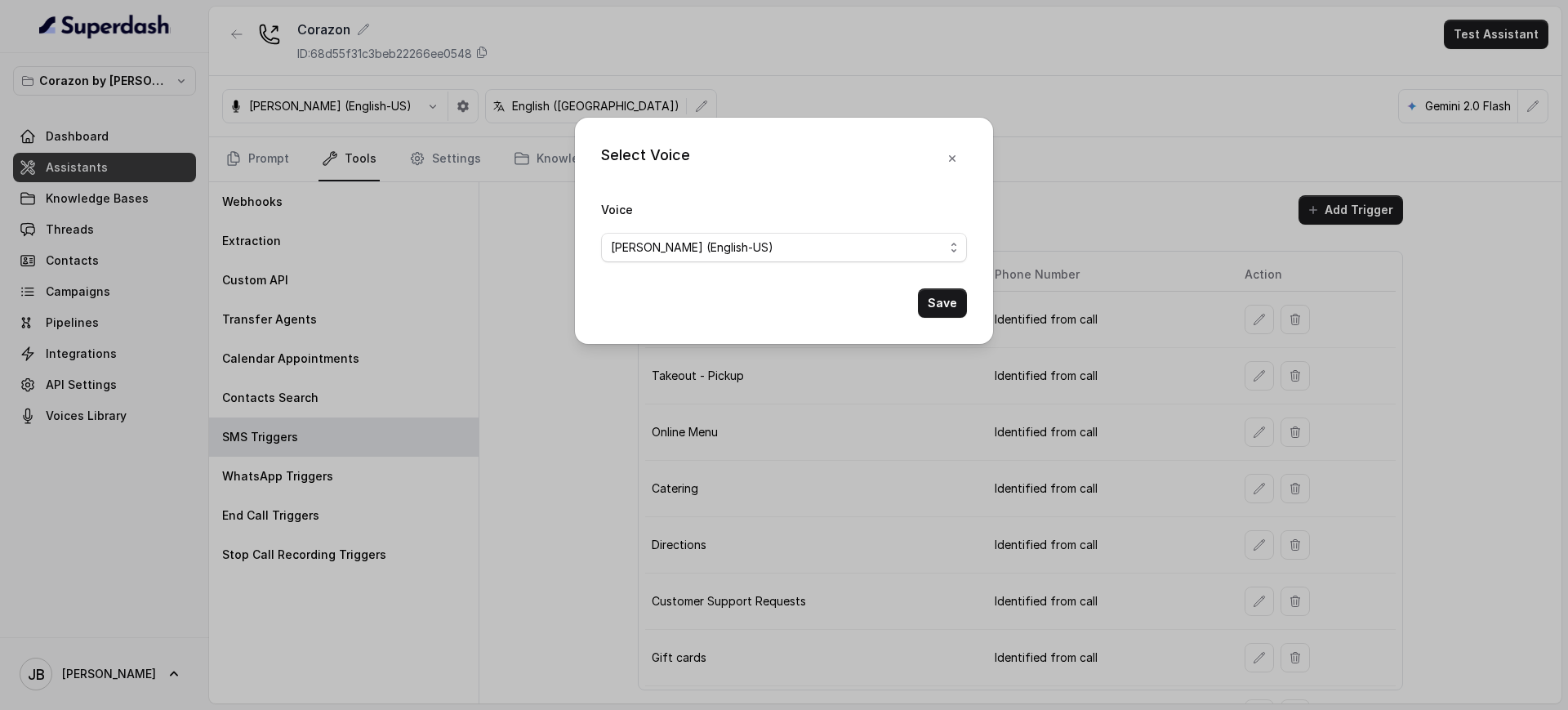
click at [502, 94] on div "Select Voice Voice [PERSON_NAME] (English-[GEOGRAPHIC_DATA]) Save" at bounding box center [784, 355] width 1568 height 710
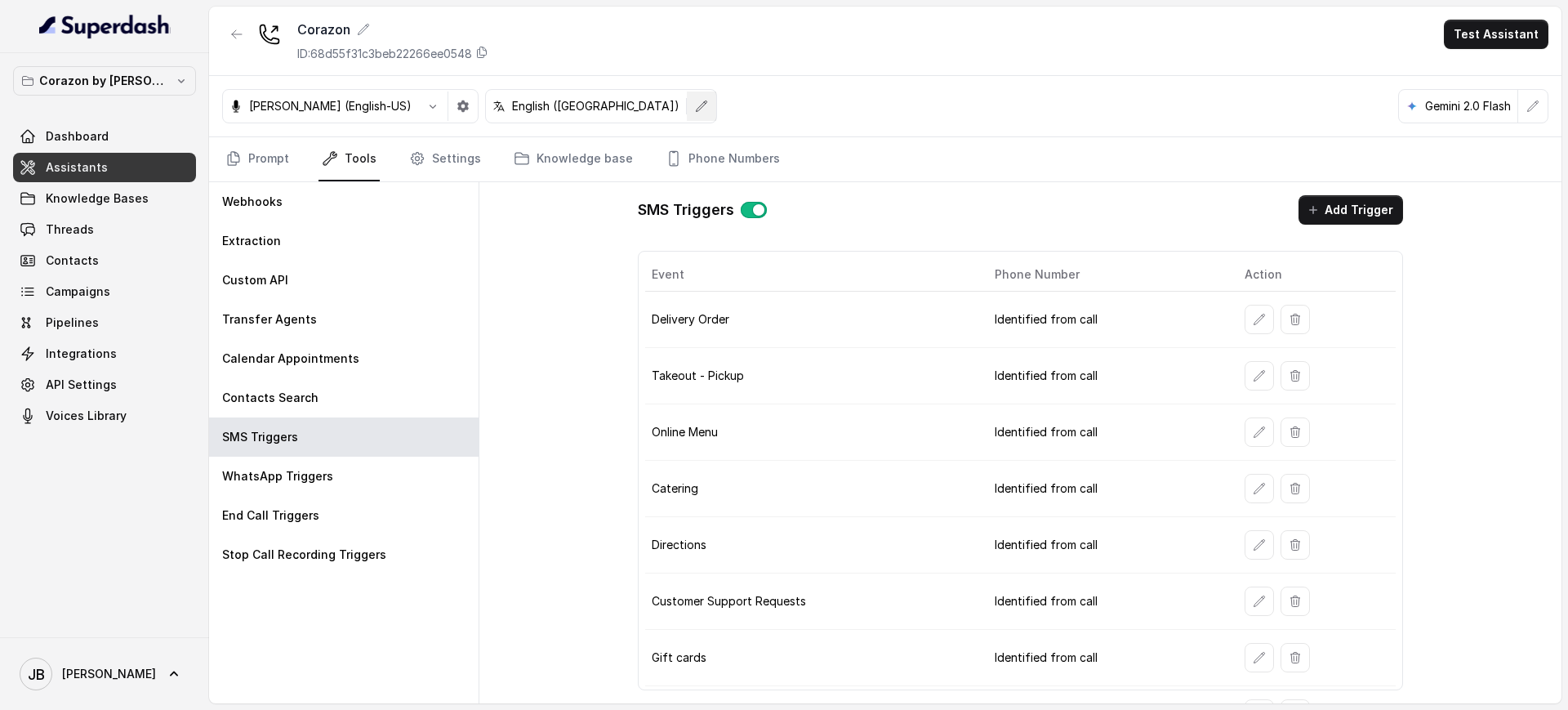
click at [695, 112] on icon "button" at bounding box center [702, 106] width 13 height 13
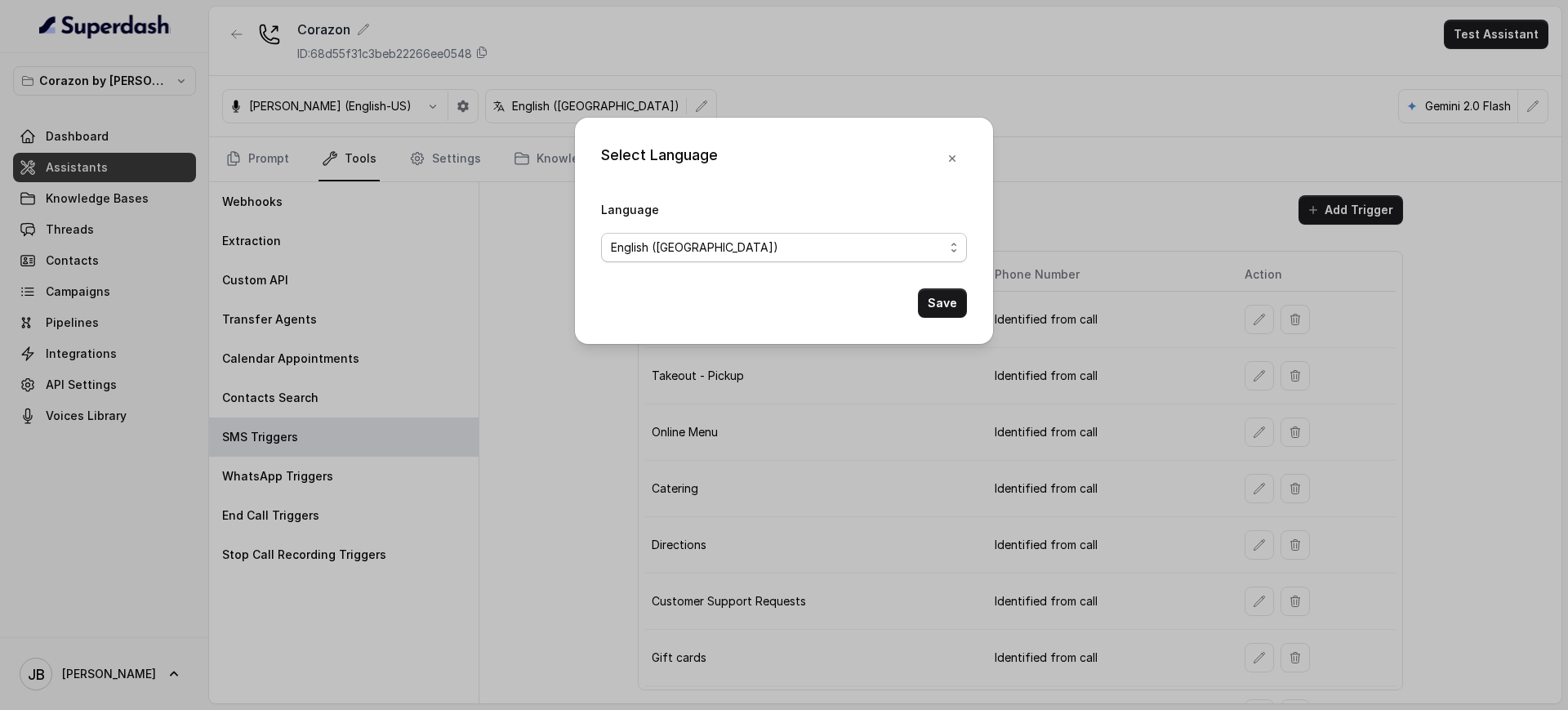
click at [718, 236] on span "English ([GEOGRAPHIC_DATA])" at bounding box center [784, 247] width 366 height 30
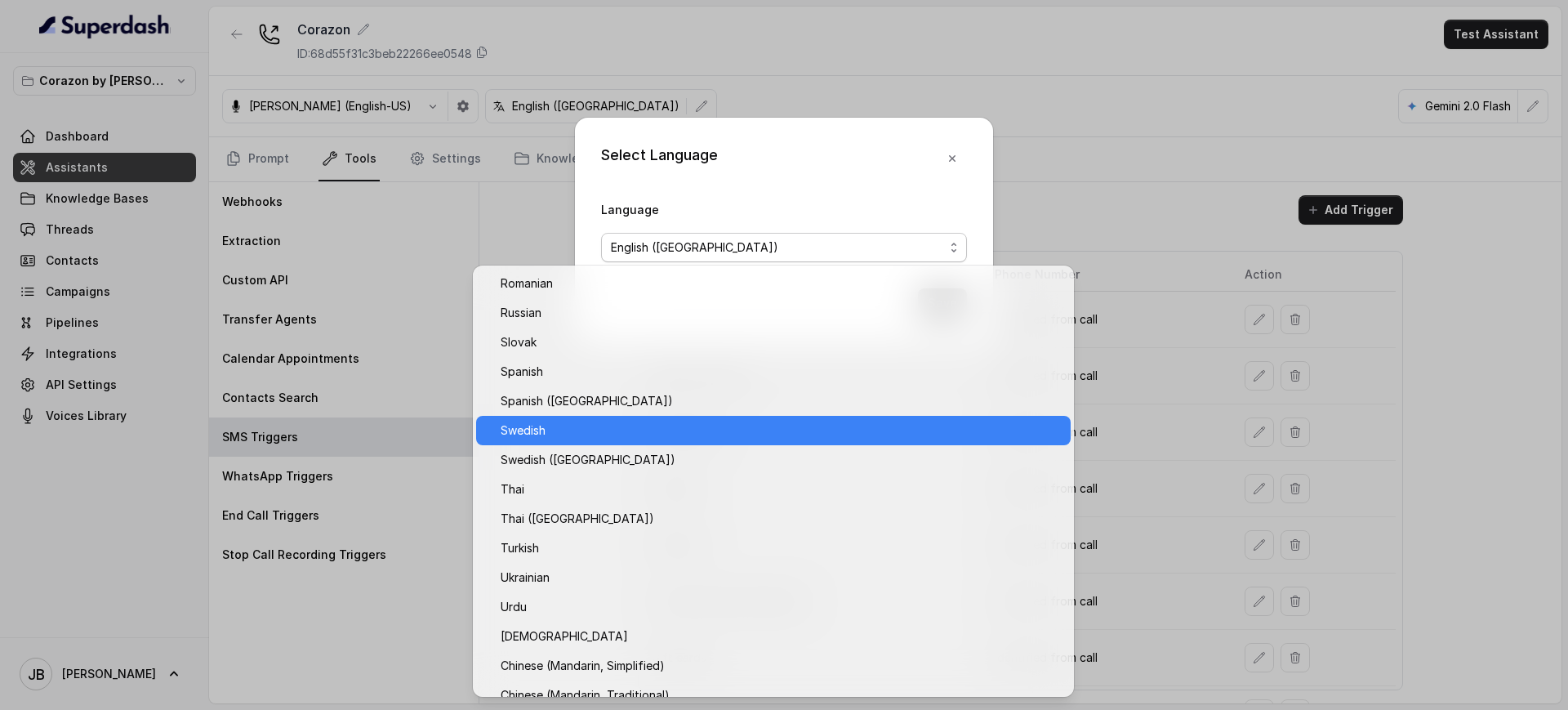
scroll to position [1193, 0]
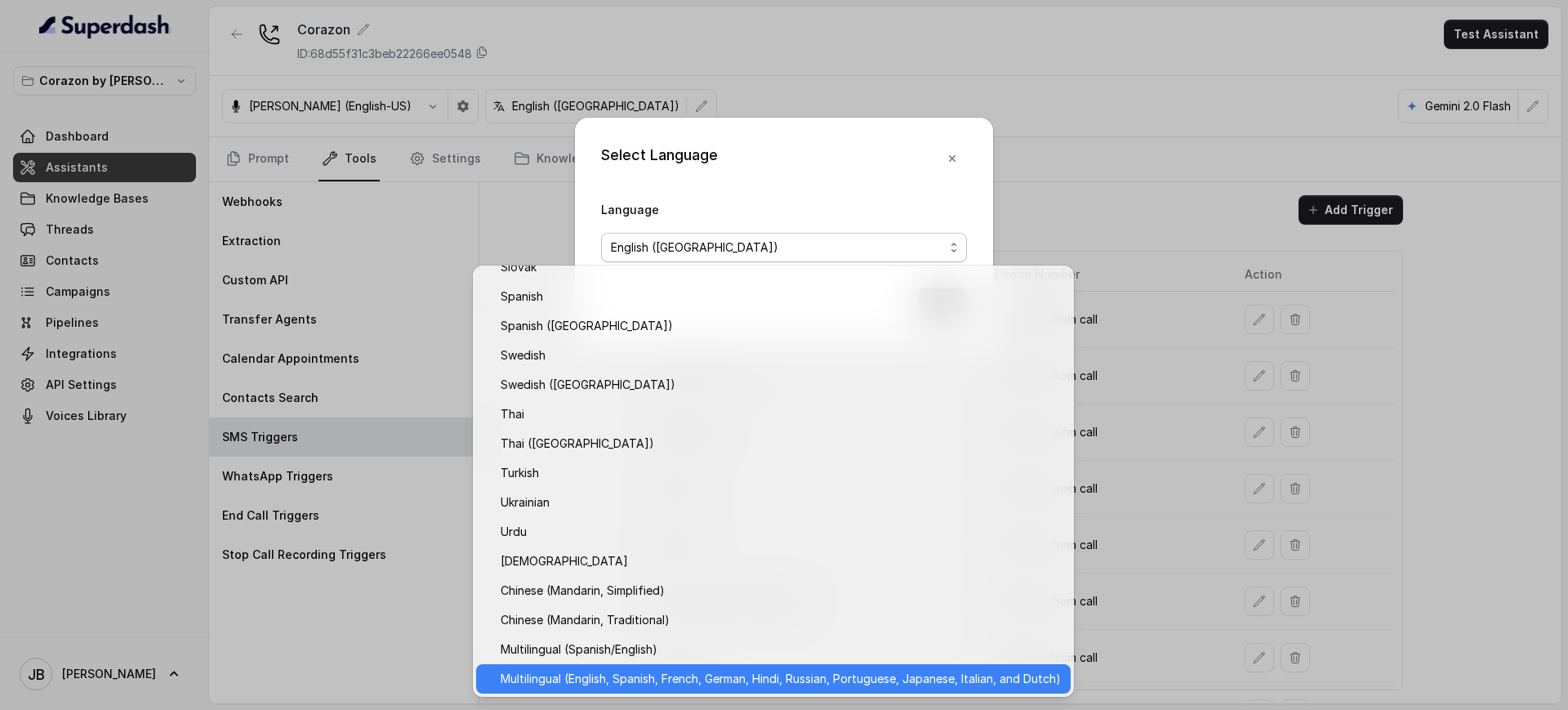
click at [654, 676] on span "Multilingual (English, Spanish, French, German, Hindi, Russian, Portuguese, Jap…" at bounding box center [781, 678] width 560 height 19
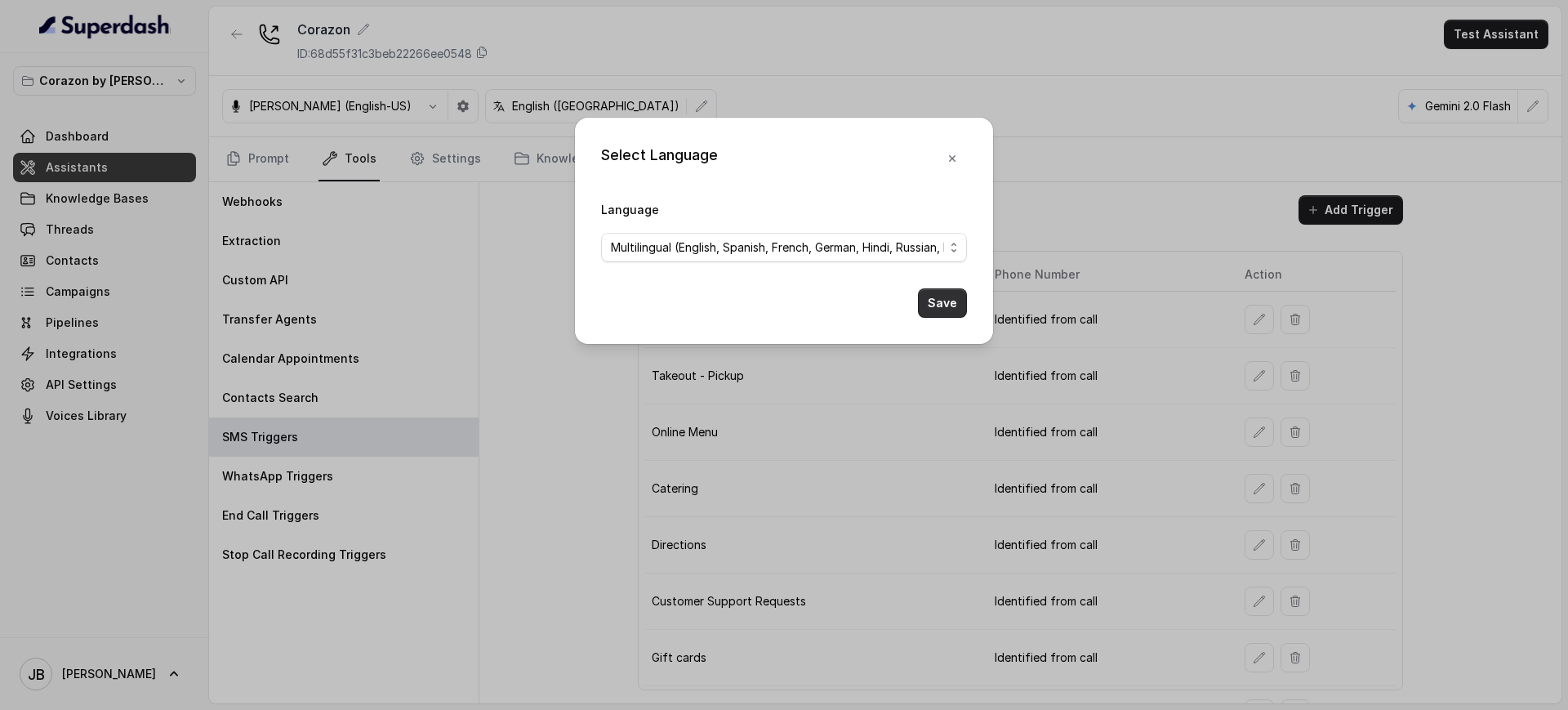
click at [939, 308] on button "Save" at bounding box center [942, 303] width 49 height 30
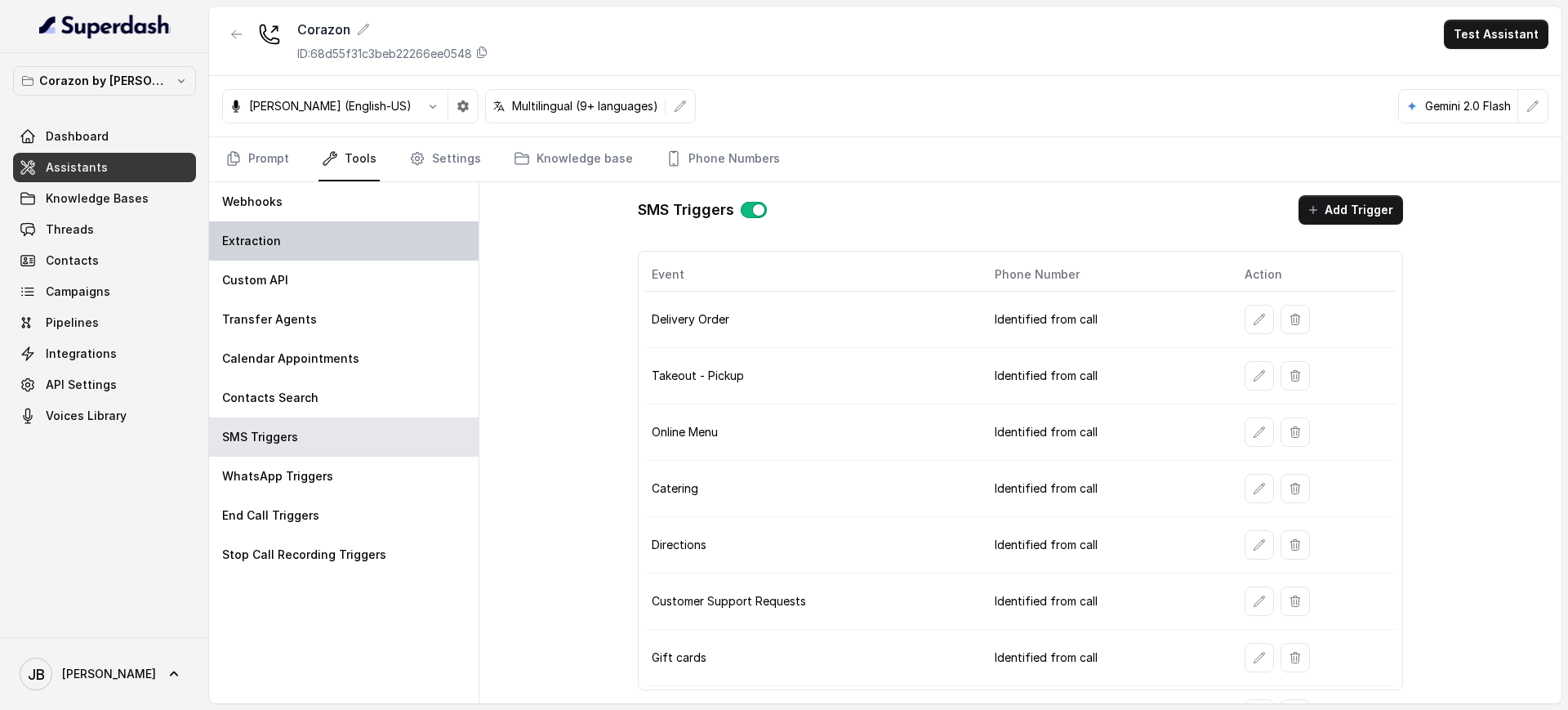
click at [317, 243] on div "Extraction" at bounding box center [343, 240] width 269 height 39
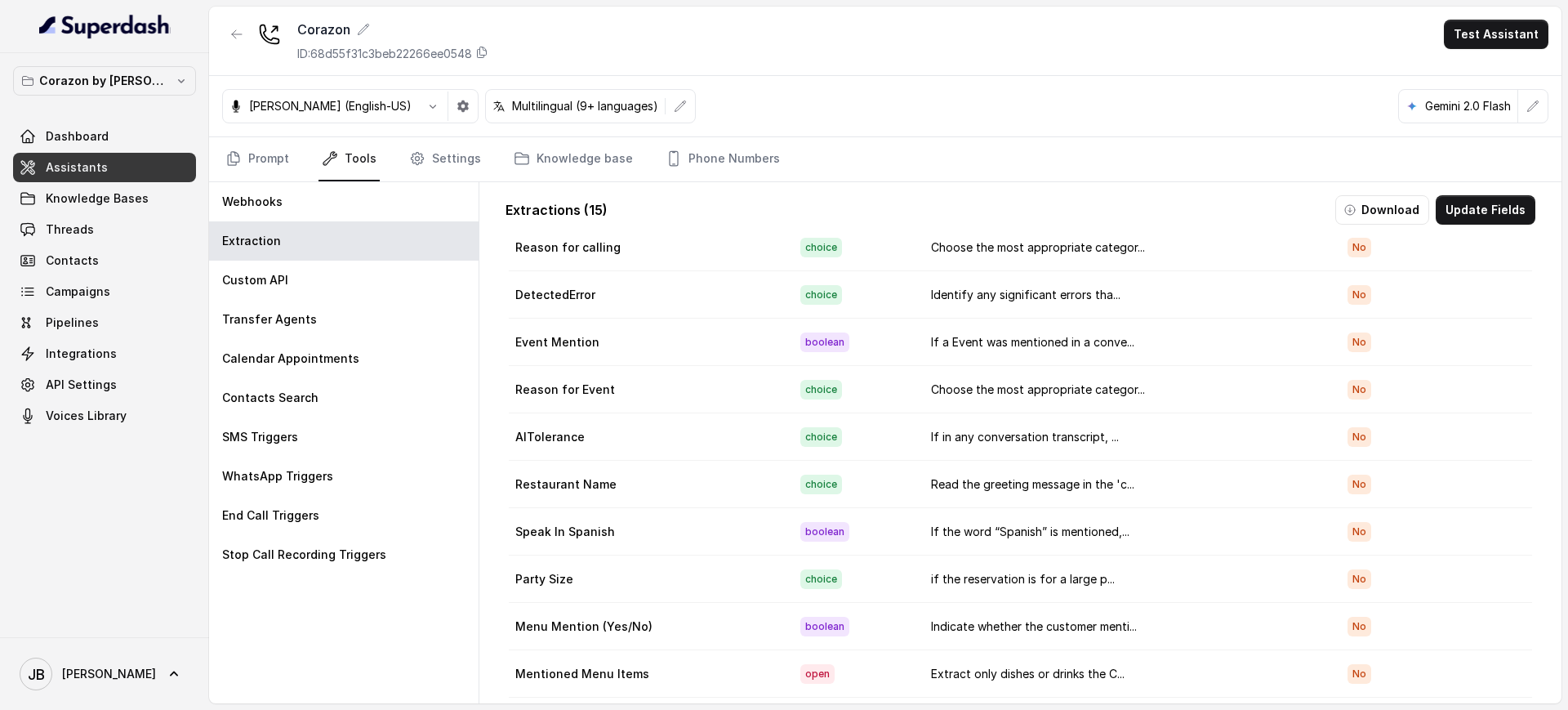
scroll to position [204, 0]
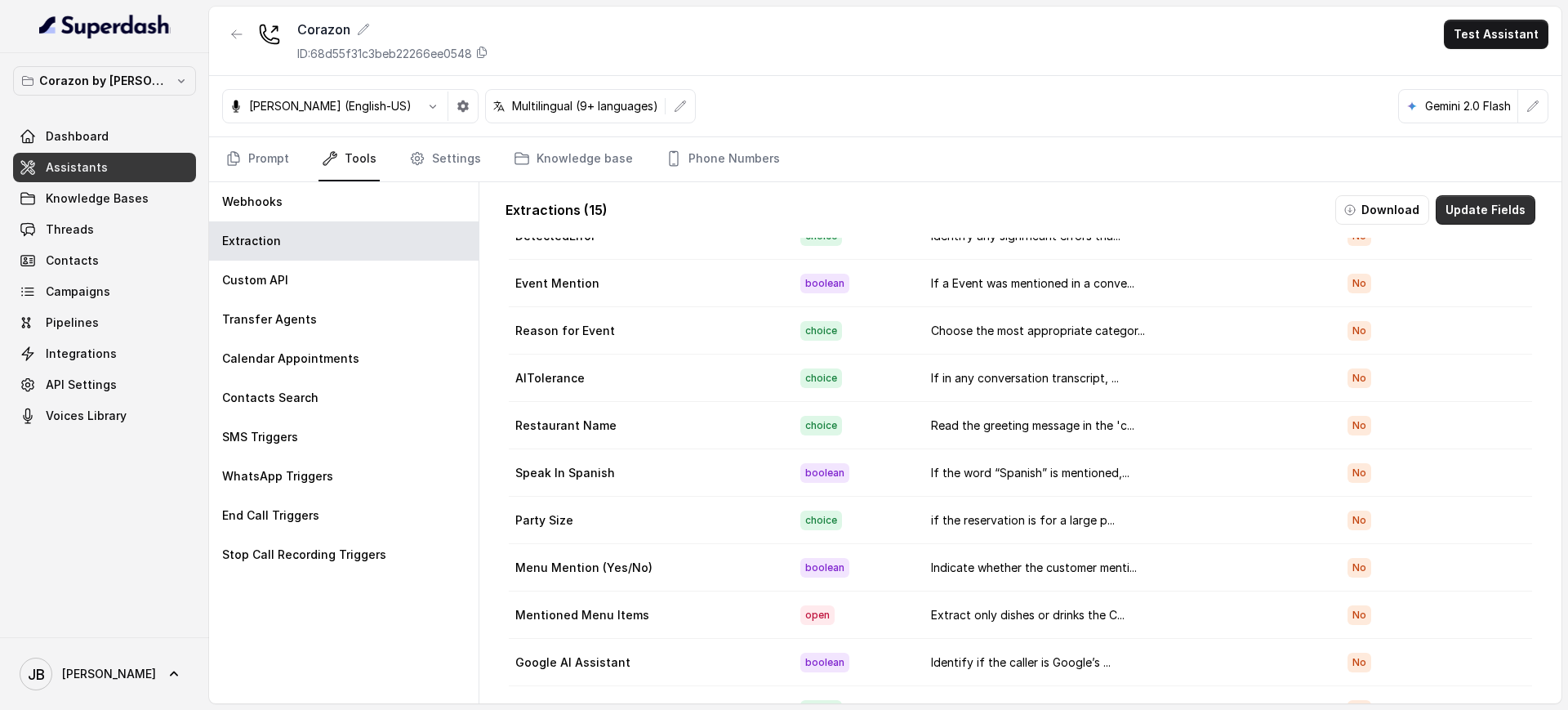
click at [1511, 203] on button "Update Fields" at bounding box center [1486, 210] width 100 height 30
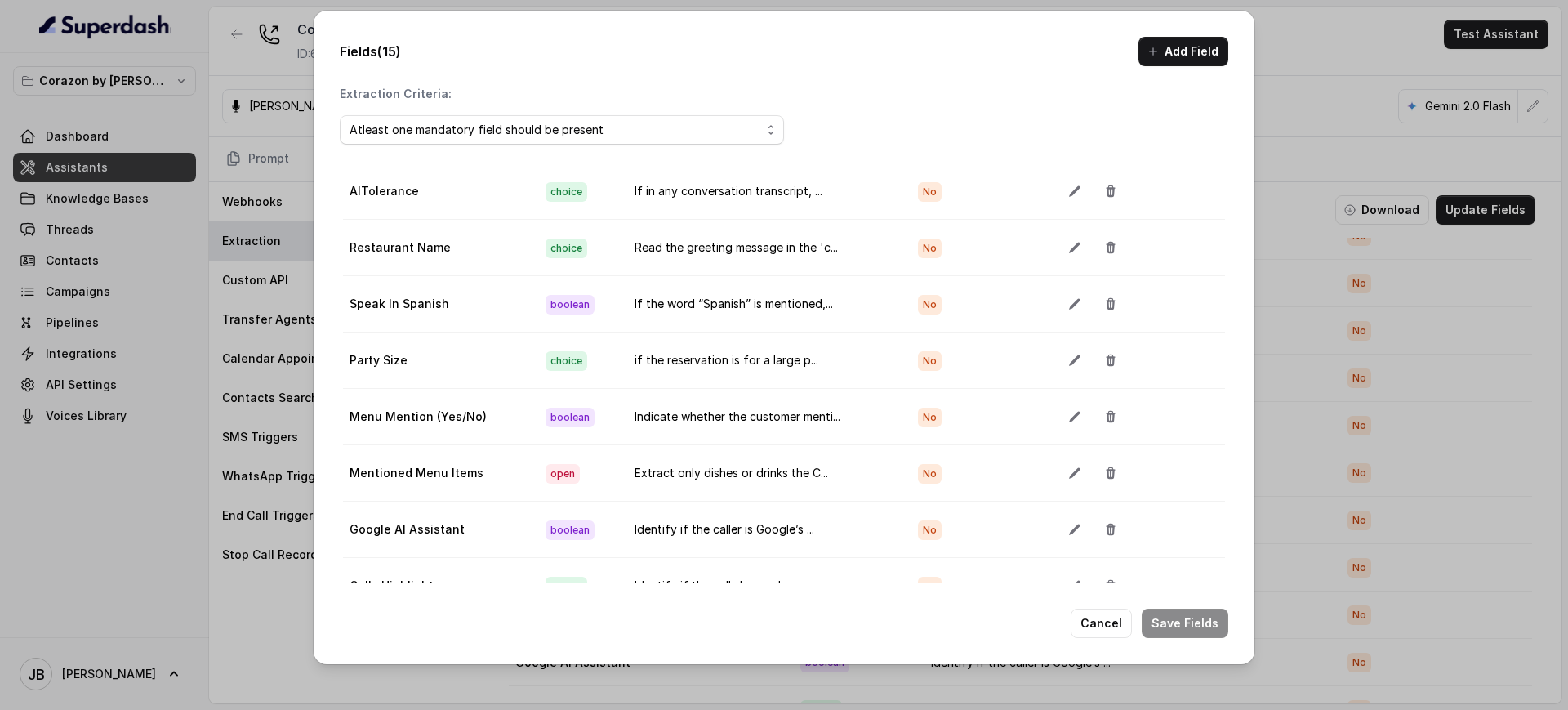
scroll to position [302, 0]
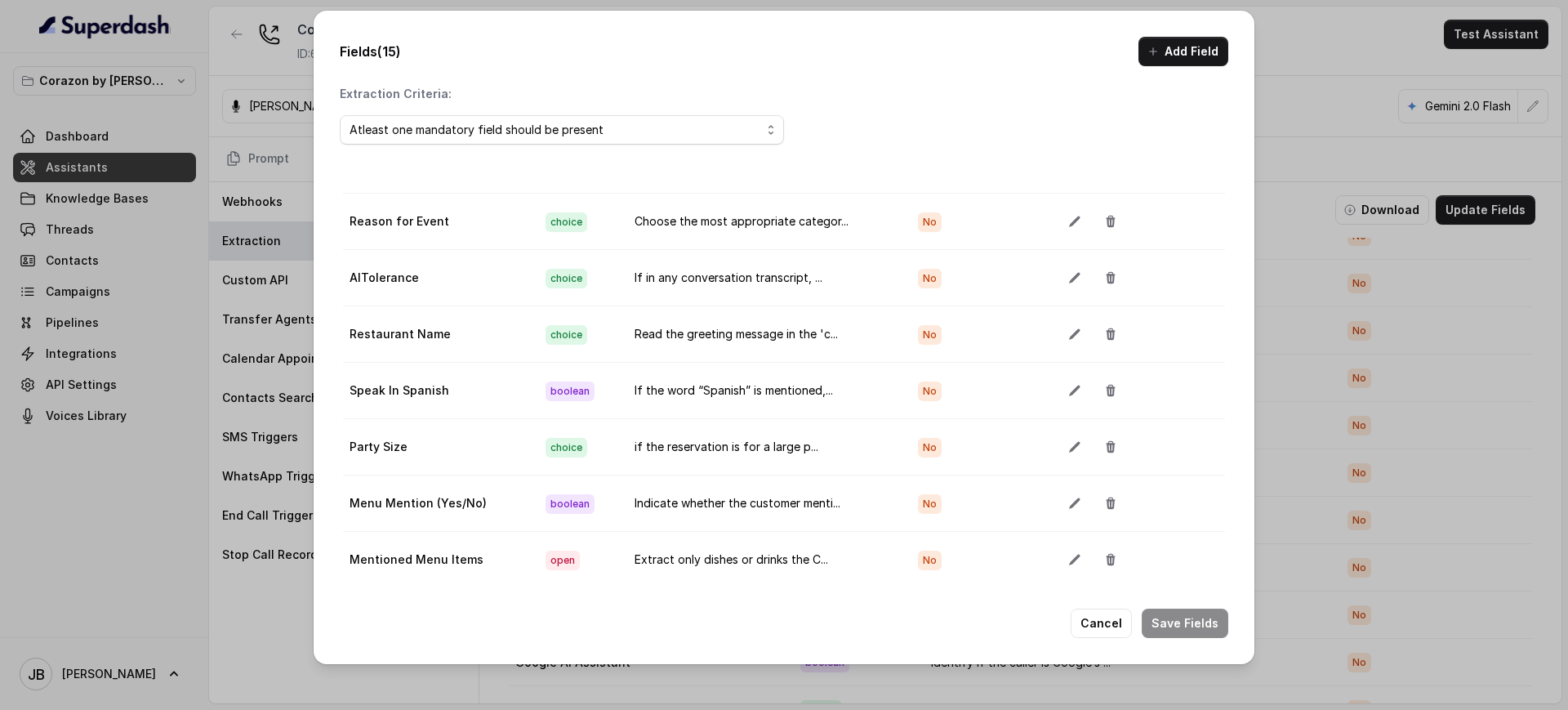
click at [1047, 323] on td at bounding box center [1136, 334] width 178 height 57
click at [1068, 333] on icon "button" at bounding box center [1075, 334] width 13 height 13
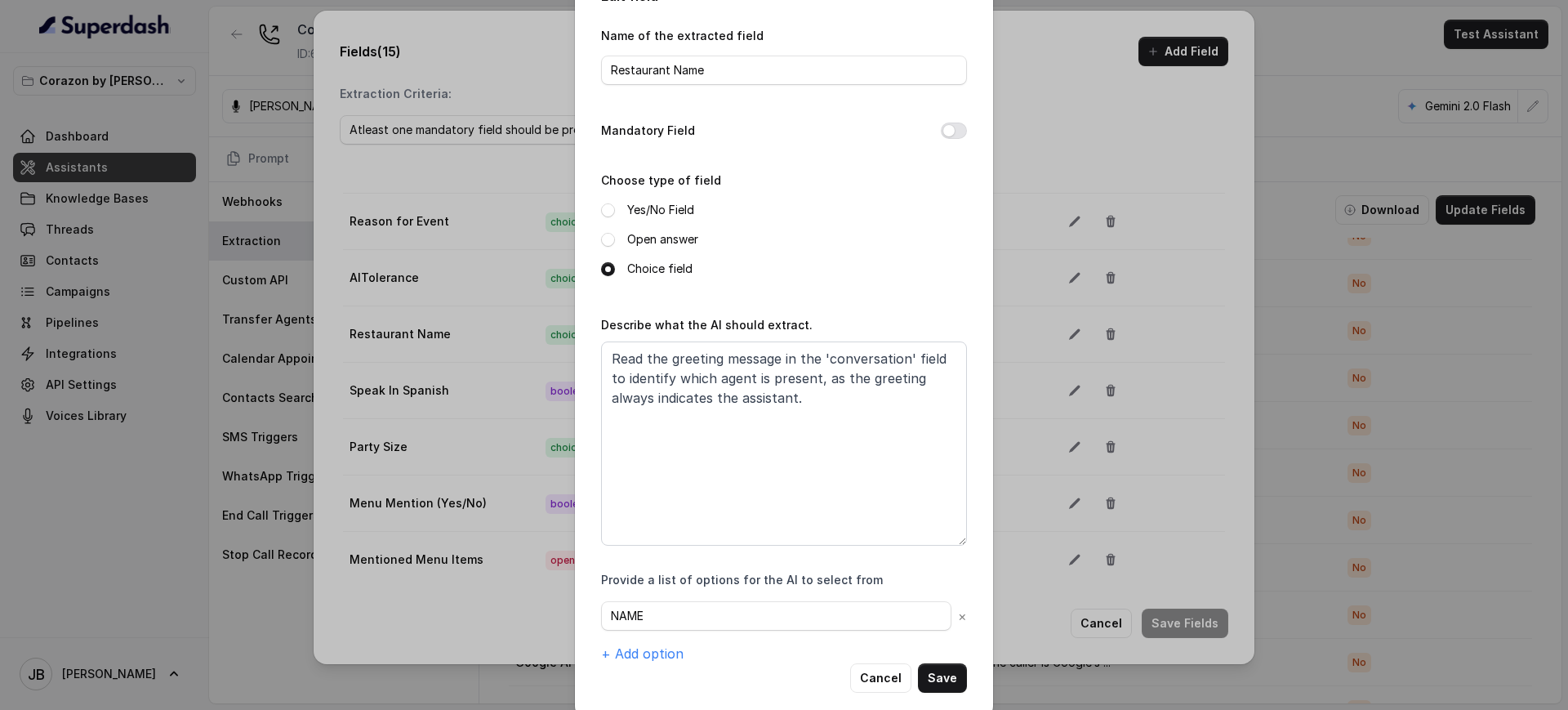
scroll to position [62, 0]
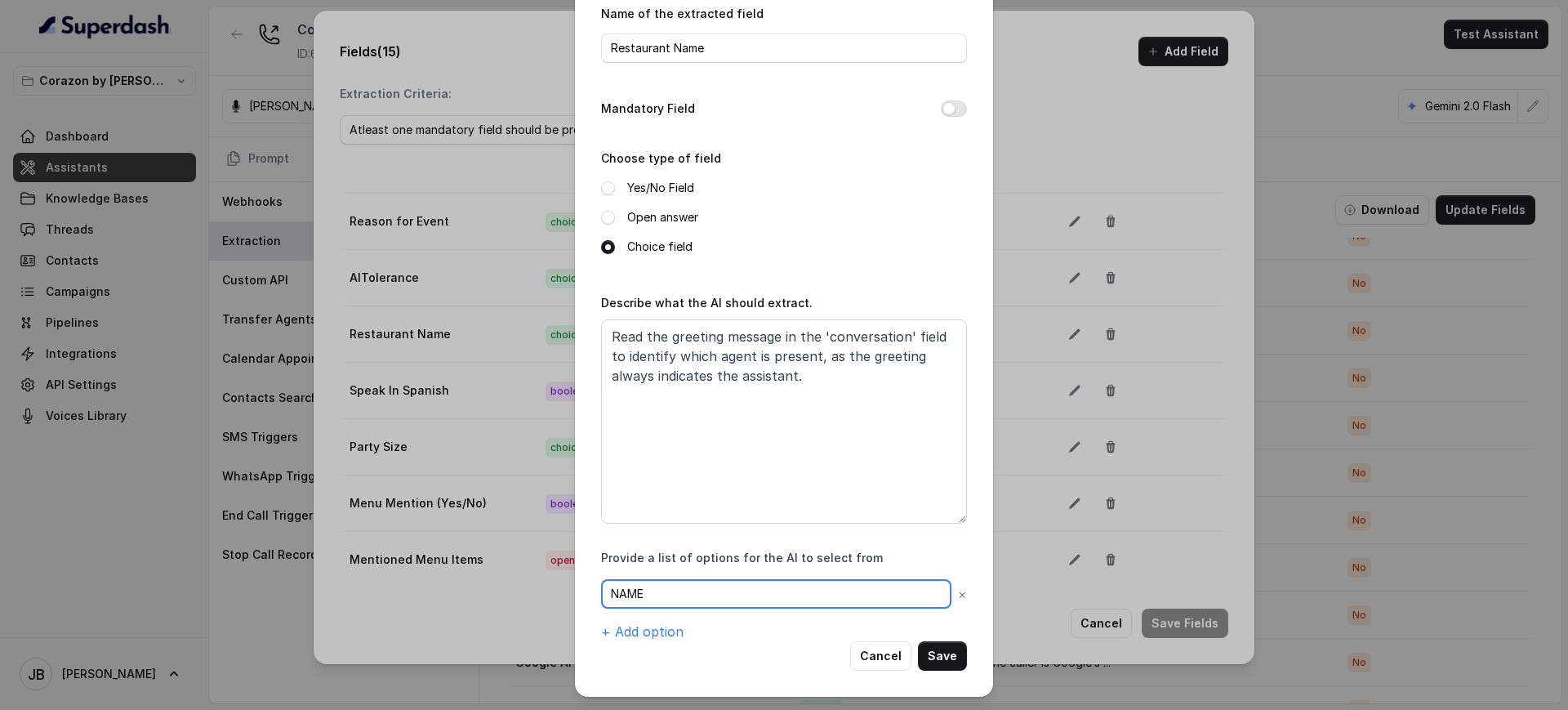
drag, startPoint x: 686, startPoint y: 588, endPoint x: 527, endPoint y: 571, distance: 159.9
click at [523, 568] on div "Edit field Name of the extracted field Restaurant Name Mandatory Field Choose t…" at bounding box center [784, 355] width 1568 height 710
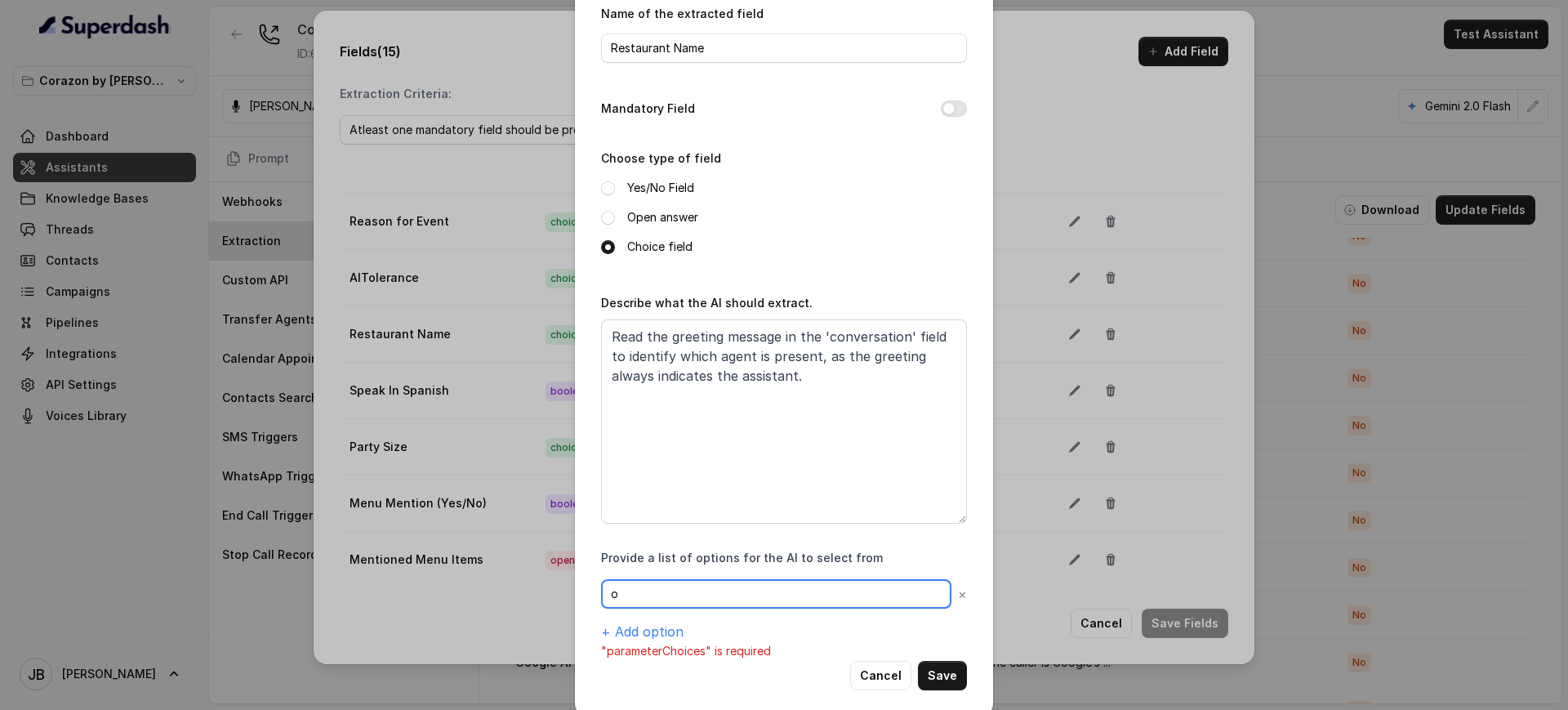
type input "o"
type input "Corazon by [PERSON_NAME]"
click at [929, 657] on p ""parameterChoices" is required" at bounding box center [784, 651] width 366 height 19
click at [948, 674] on button "Save" at bounding box center [942, 676] width 49 height 30
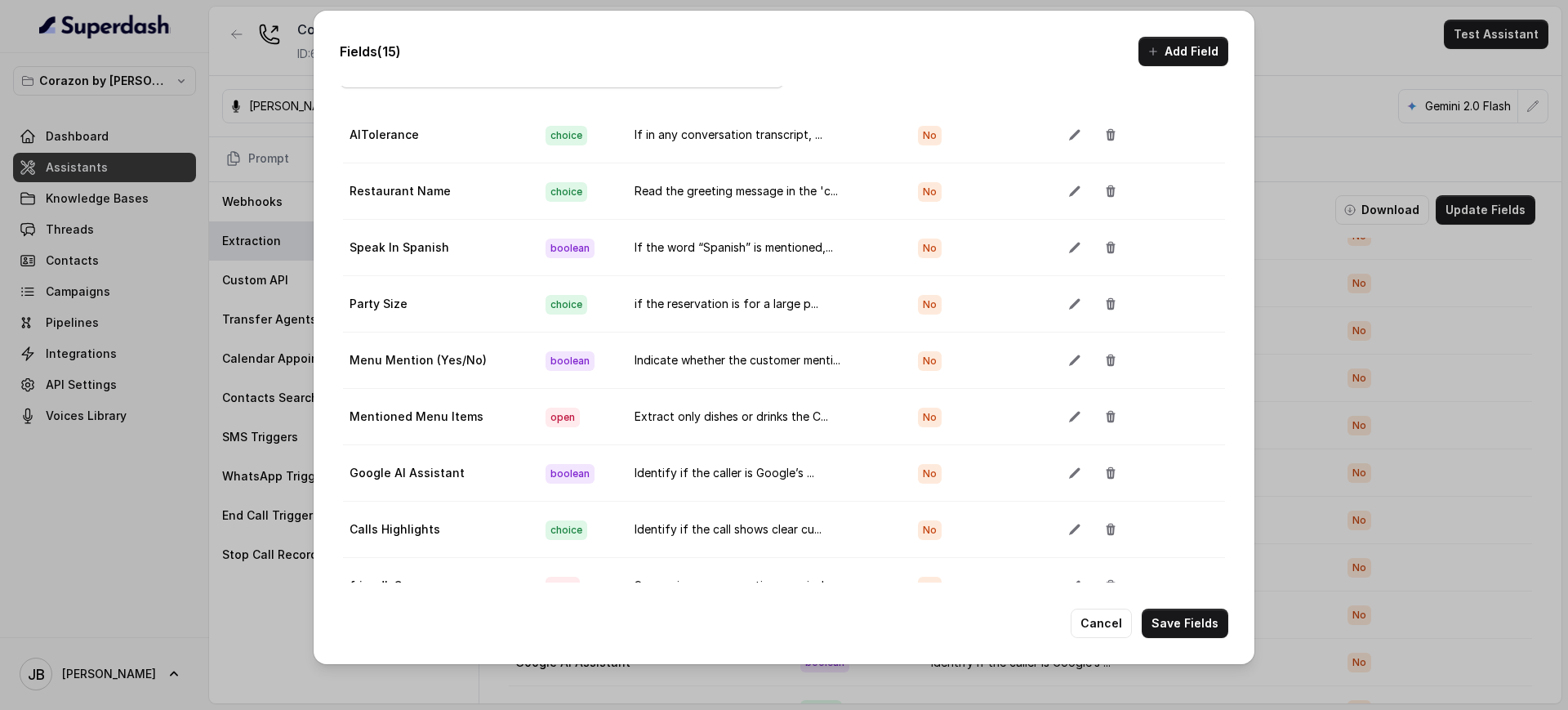
scroll to position [107, 0]
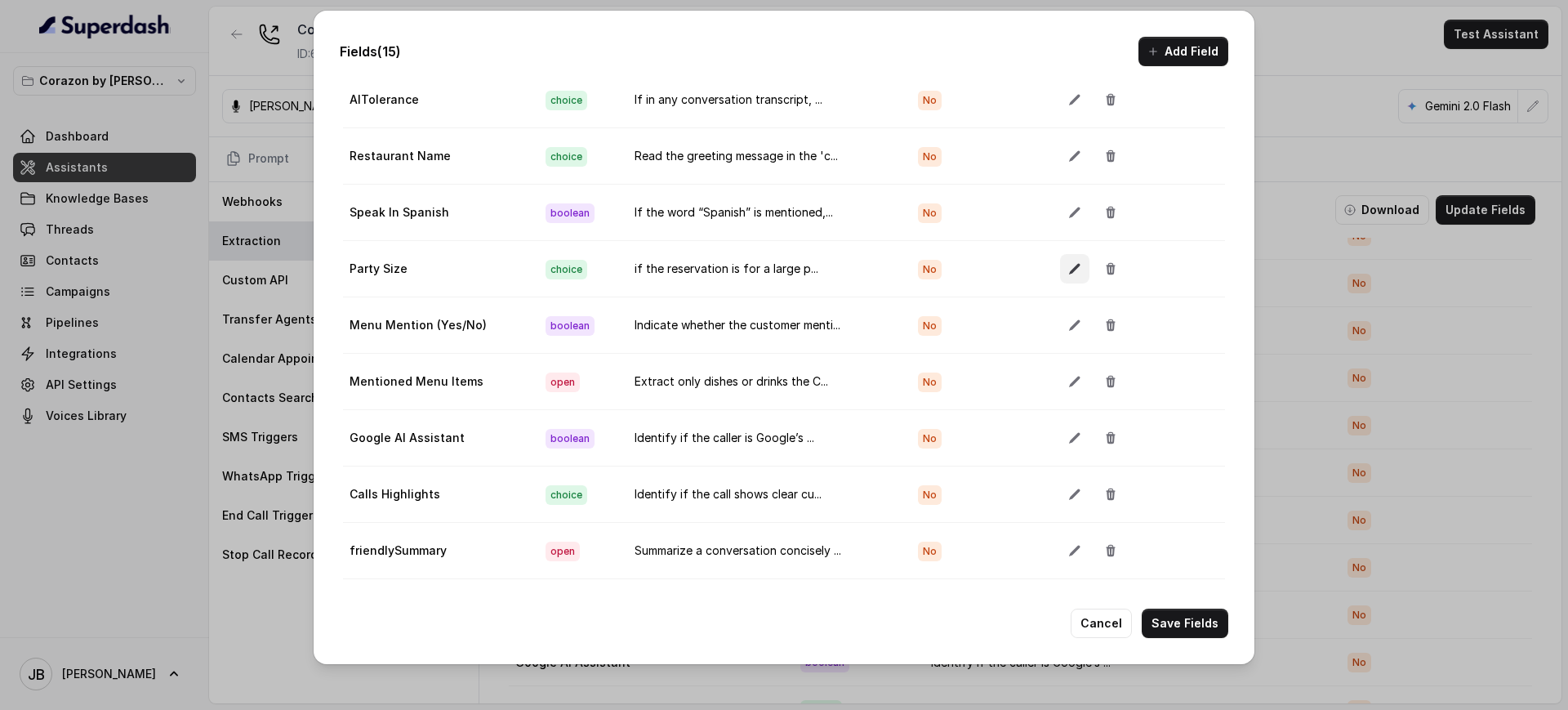
click at [1060, 254] on button "button" at bounding box center [1075, 268] width 30 height 30
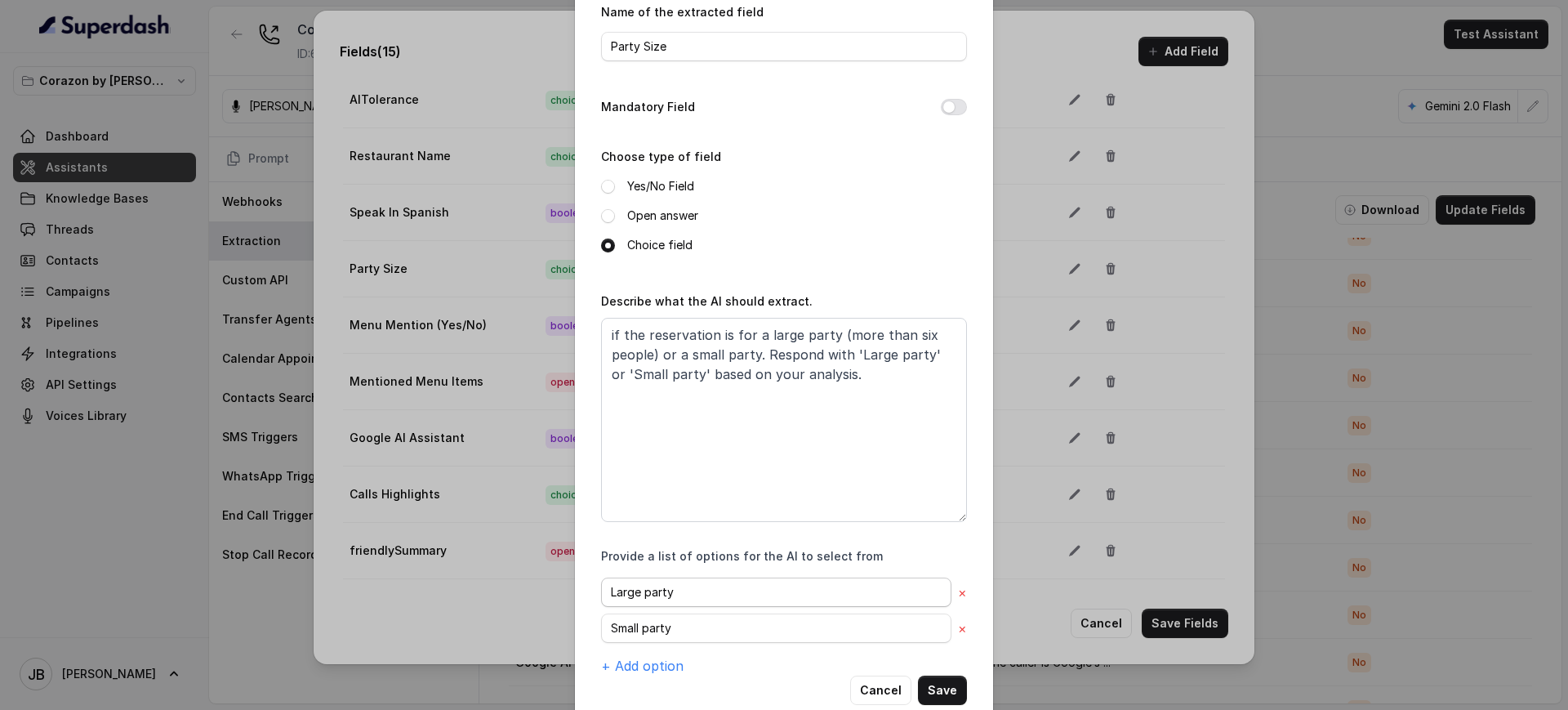
scroll to position [98, 0]
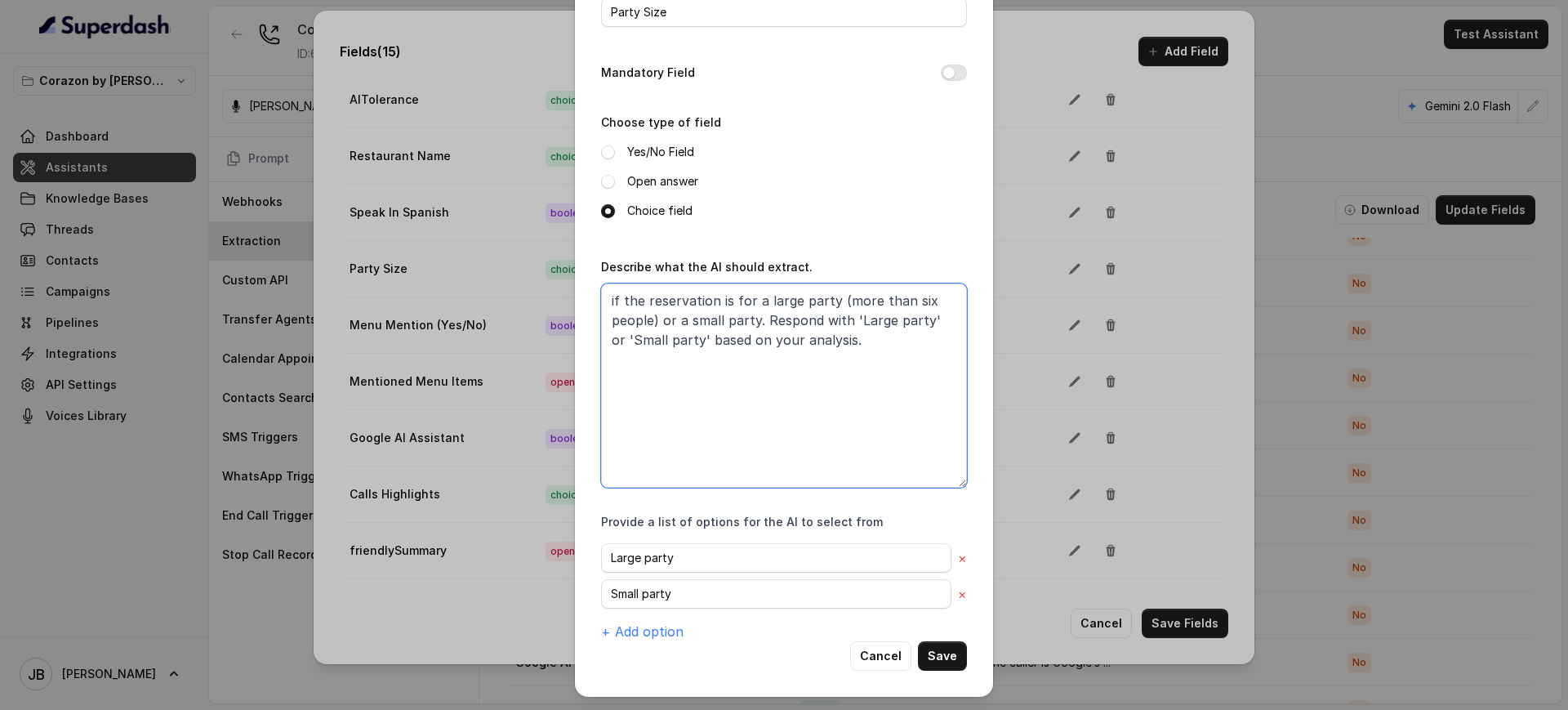
click at [918, 309] on textarea "if the reservation is for a large party (more than six people) or a small party…" at bounding box center [784, 385] width 366 height 204
drag, startPoint x: 833, startPoint y: 338, endPoint x: 855, endPoint y: 359, distance: 30.4
click at [853, 358] on textarea "if the reservation is for a large party (more than ten people) or a small party…" at bounding box center [784, 385] width 366 height 204
click at [855, 359] on textarea "if the reservation is for a large party (more than ten people) or a small party…" at bounding box center [784, 385] width 366 height 204
drag, startPoint x: 597, startPoint y: 257, endPoint x: 854, endPoint y: 350, distance: 273.3
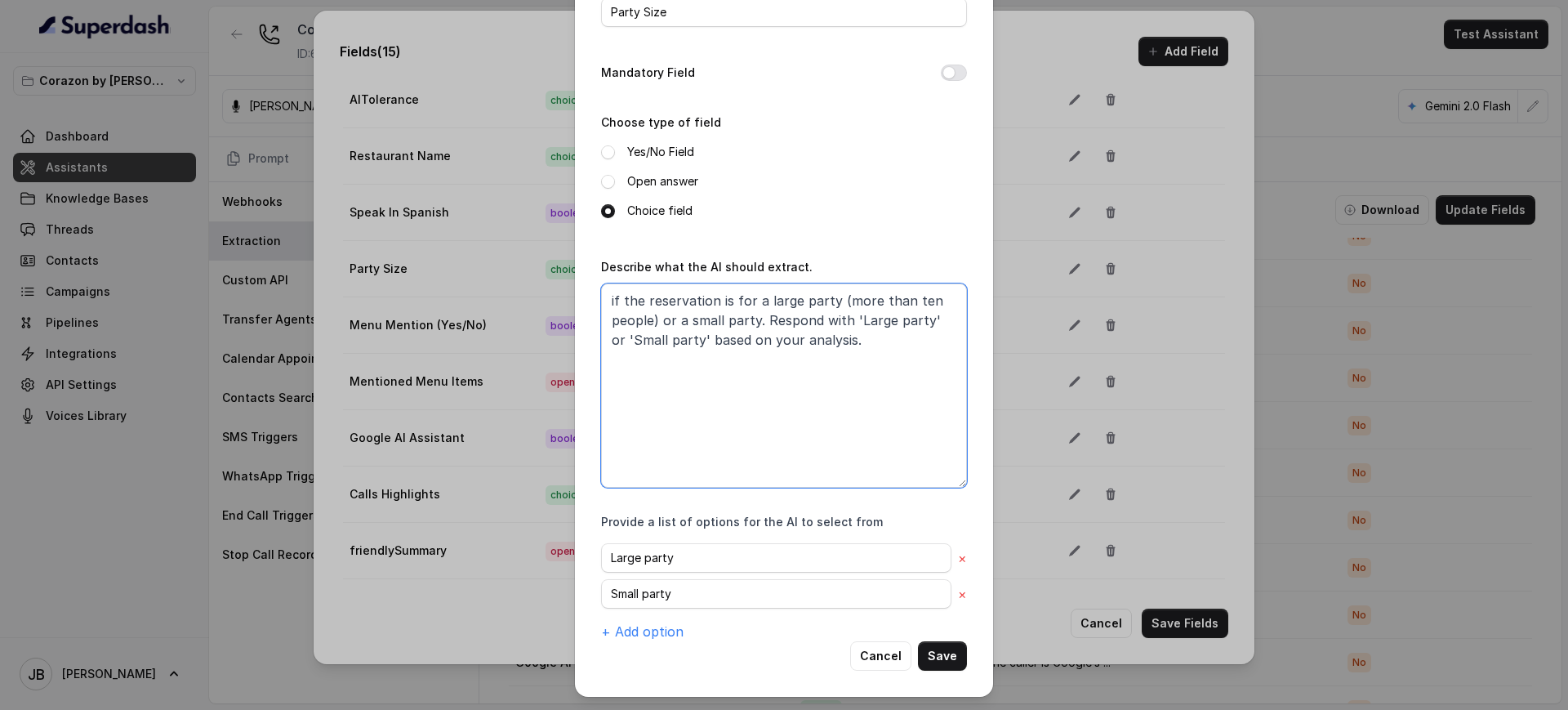
click at [854, 350] on textarea "if the reservation is for a large party (more than ten people) or a small party…" at bounding box center [784, 385] width 366 height 204
click at [854, 351] on textarea "if the reservation is for a large party (more than ten people) or a small party…" at bounding box center [784, 385] width 366 height 204
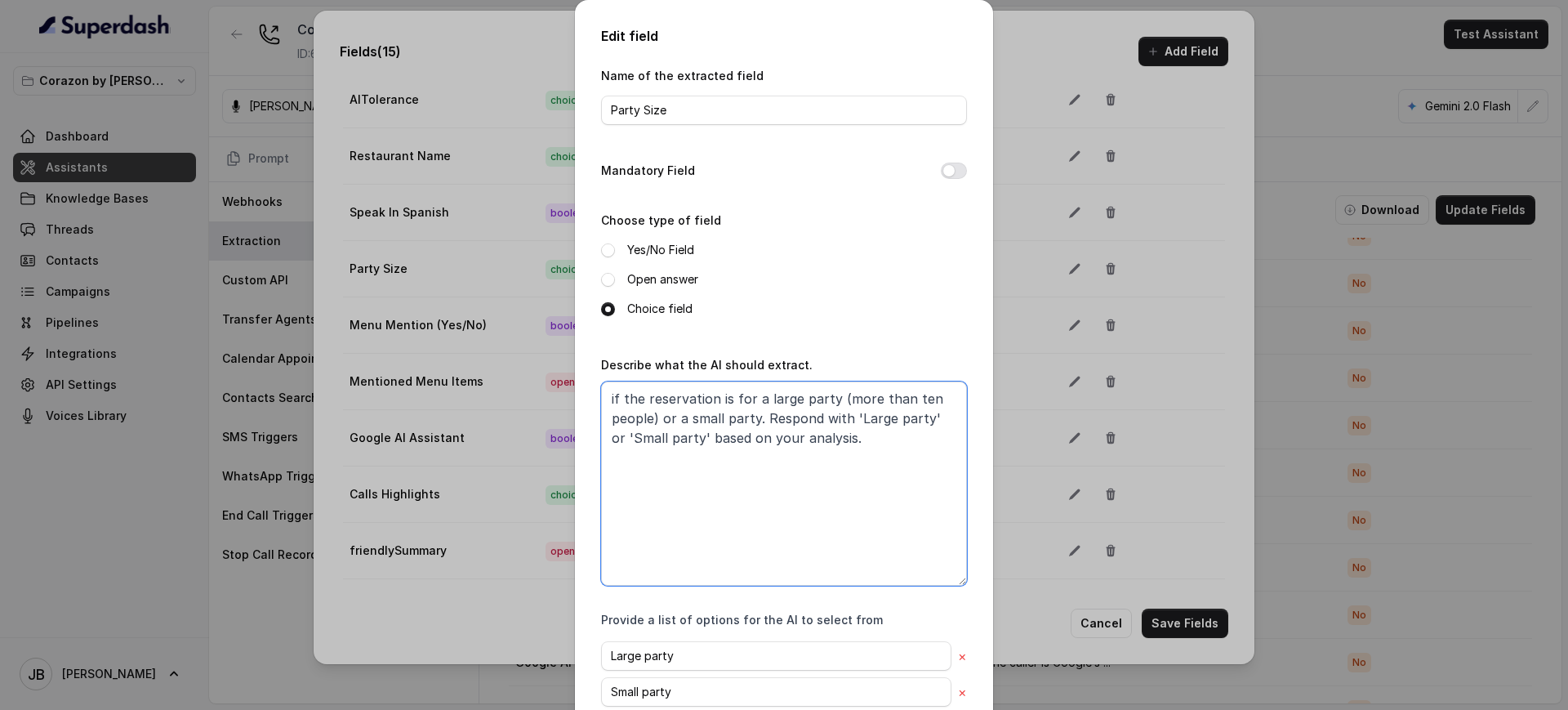
type textarea "if the reservation is for a large party (more than ten people) or a small party…"
drag, startPoint x: 818, startPoint y: 447, endPoint x: 915, endPoint y: 491, distance: 106.5
click at [916, 491] on textarea "if the reservation is for a large party (more than ten people) or a small party…" at bounding box center [784, 483] width 366 height 204
click at [912, 488] on textarea "if the reservation is for a large party (more than ten people) or a small party…" at bounding box center [784, 483] width 366 height 204
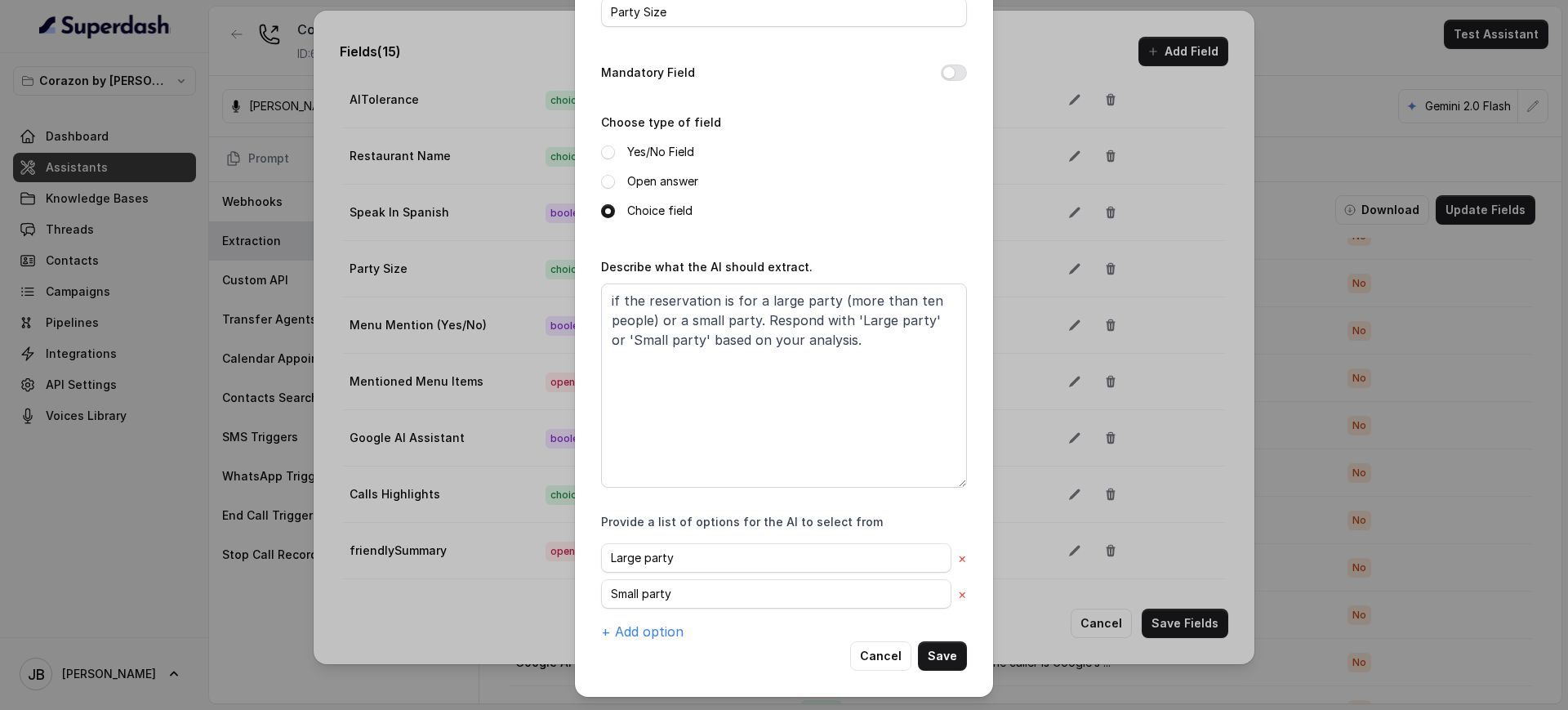
click at [941, 662] on button "Save" at bounding box center [942, 655] width 49 height 30
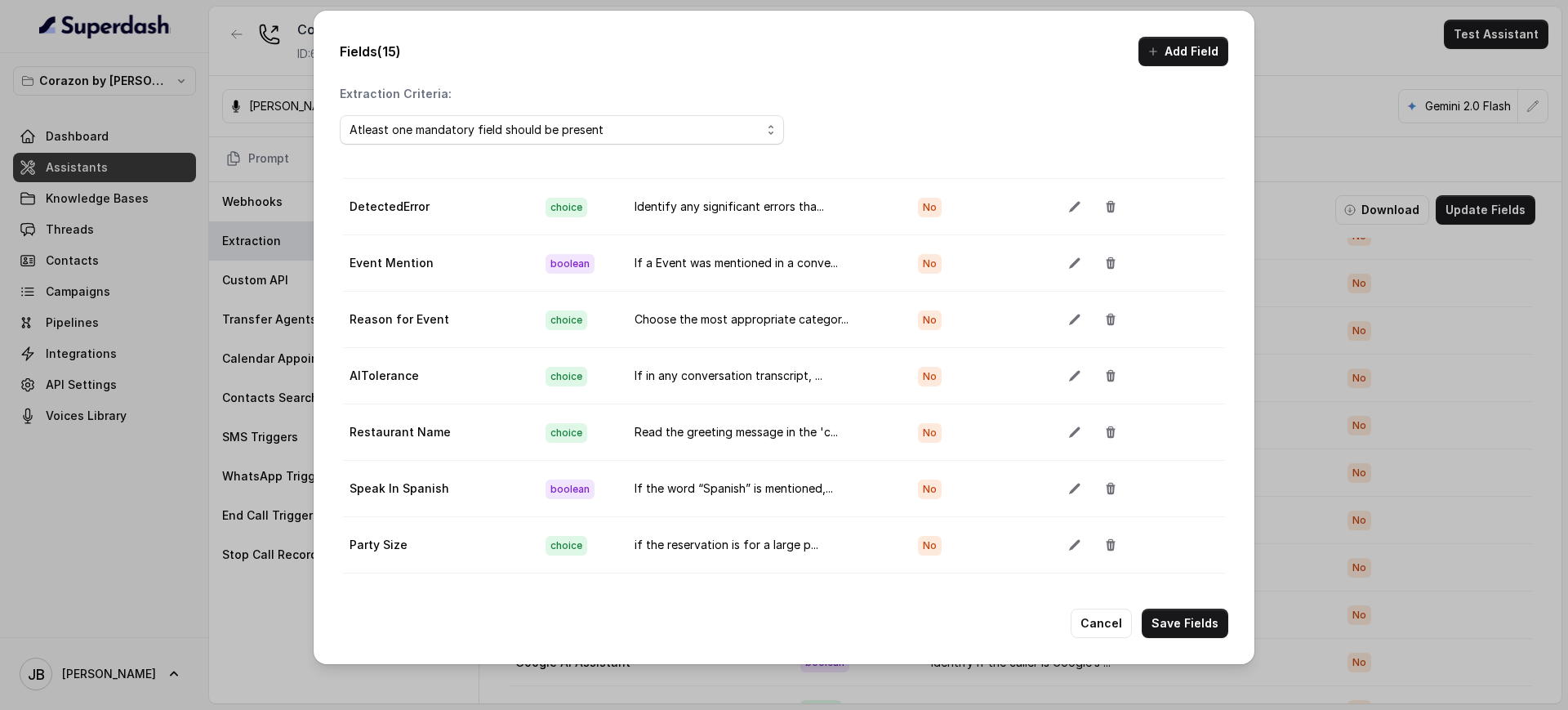
scroll to position [404, 0]
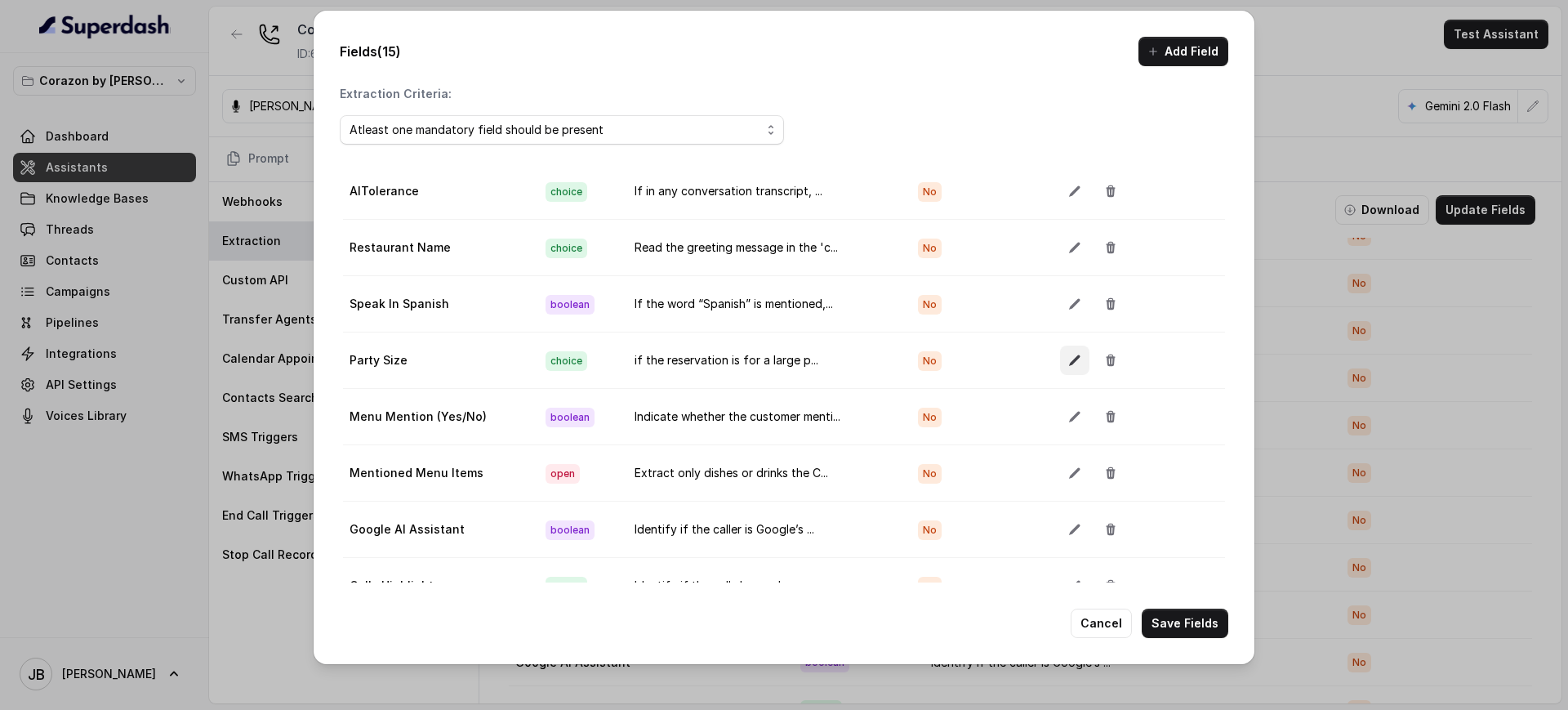
click at [1068, 354] on icon "button" at bounding box center [1075, 360] width 13 height 13
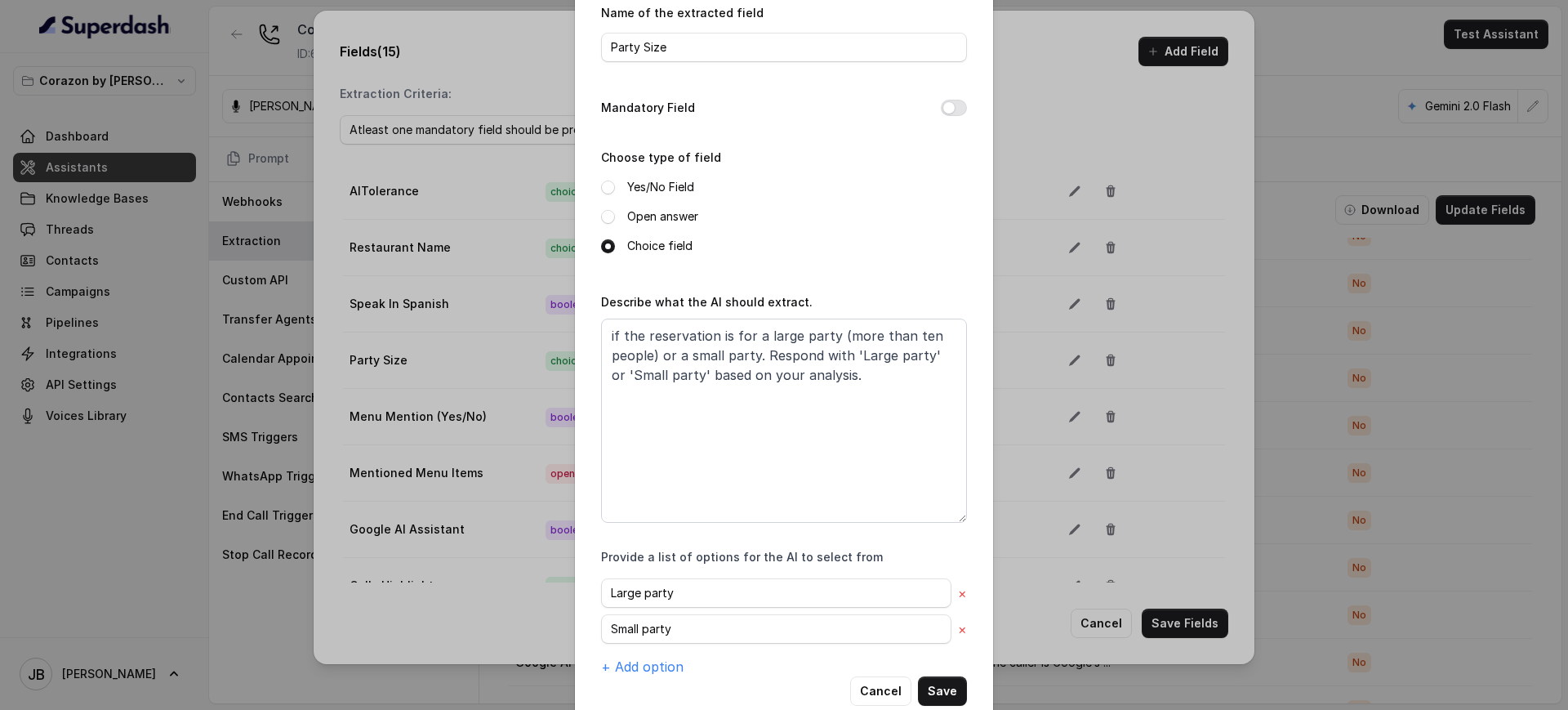
scroll to position [98, 0]
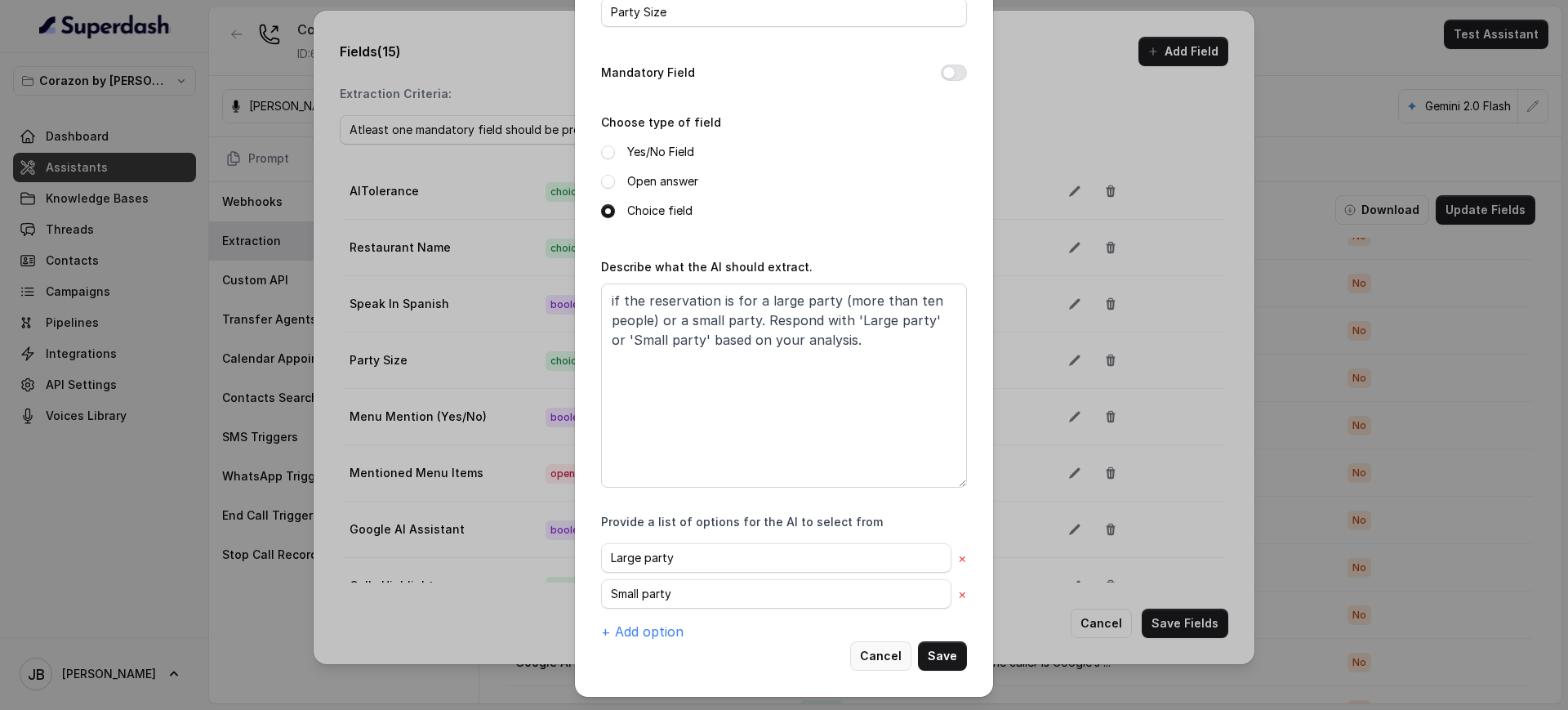
click at [880, 652] on button "Cancel" at bounding box center [881, 655] width 61 height 30
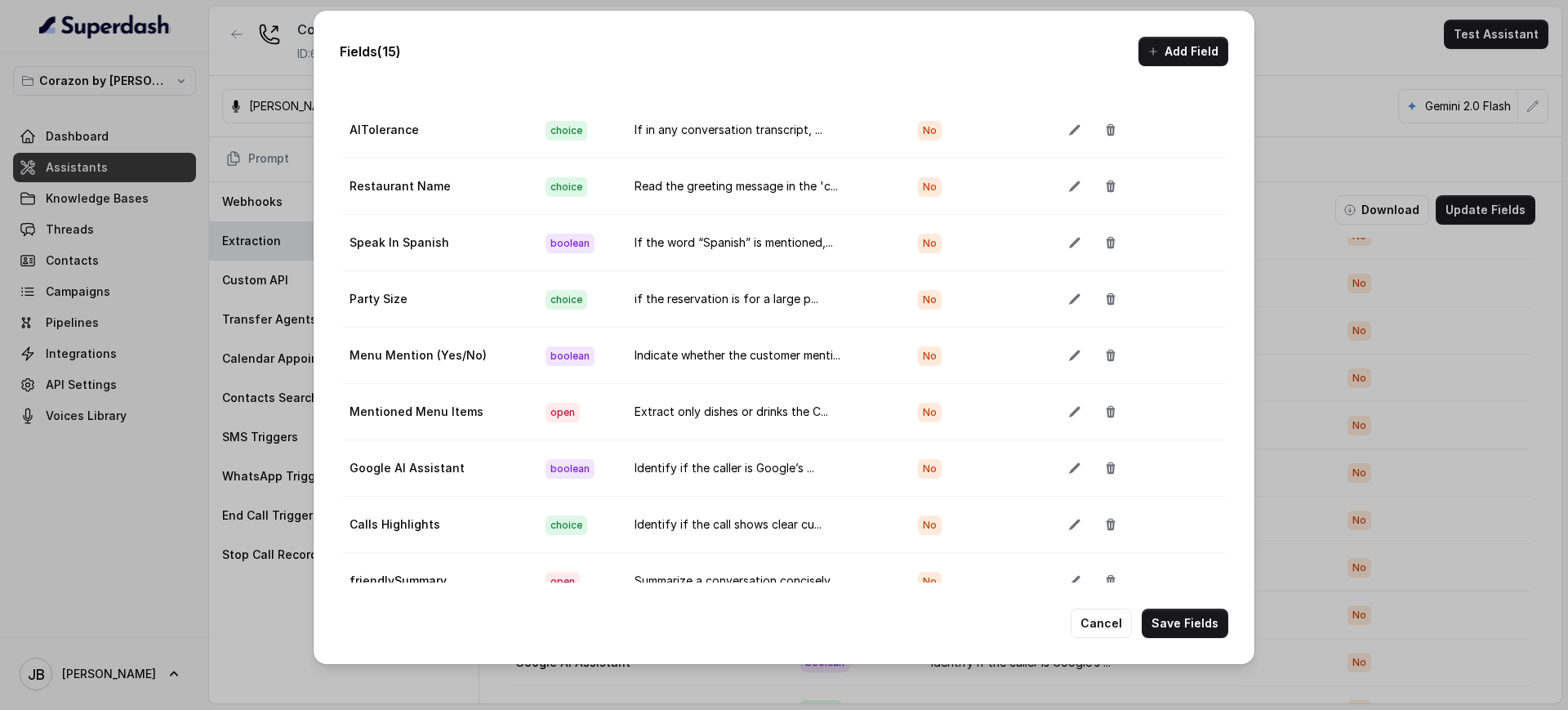
scroll to position [107, 0]
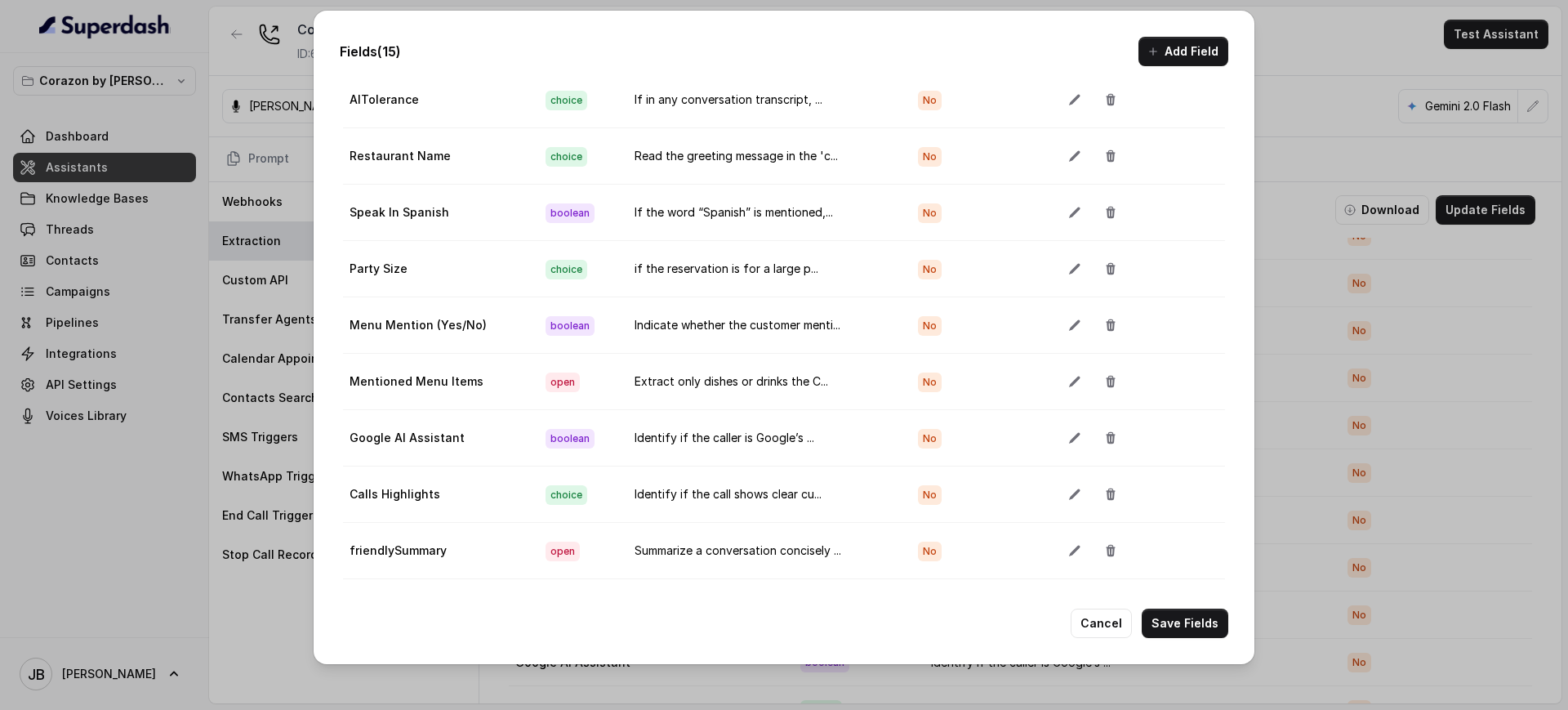
drag, startPoint x: 1166, startPoint y: 617, endPoint x: 717, endPoint y: 436, distance: 484.1
click at [726, 439] on div "Fields (15) Add Field Extraction Criteria: Atleast one mandatory field should b…" at bounding box center [784, 337] width 941 height 653
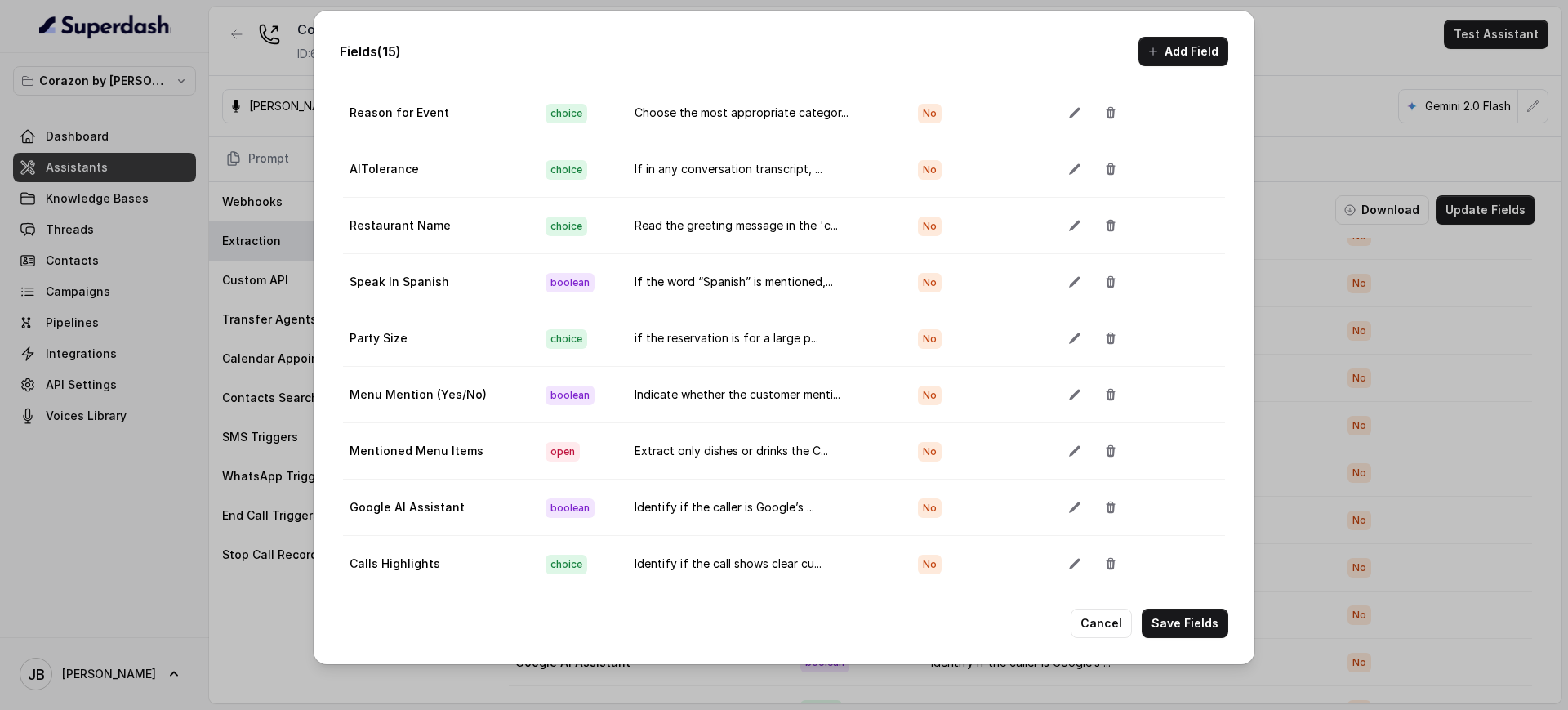
scroll to position [404, 0]
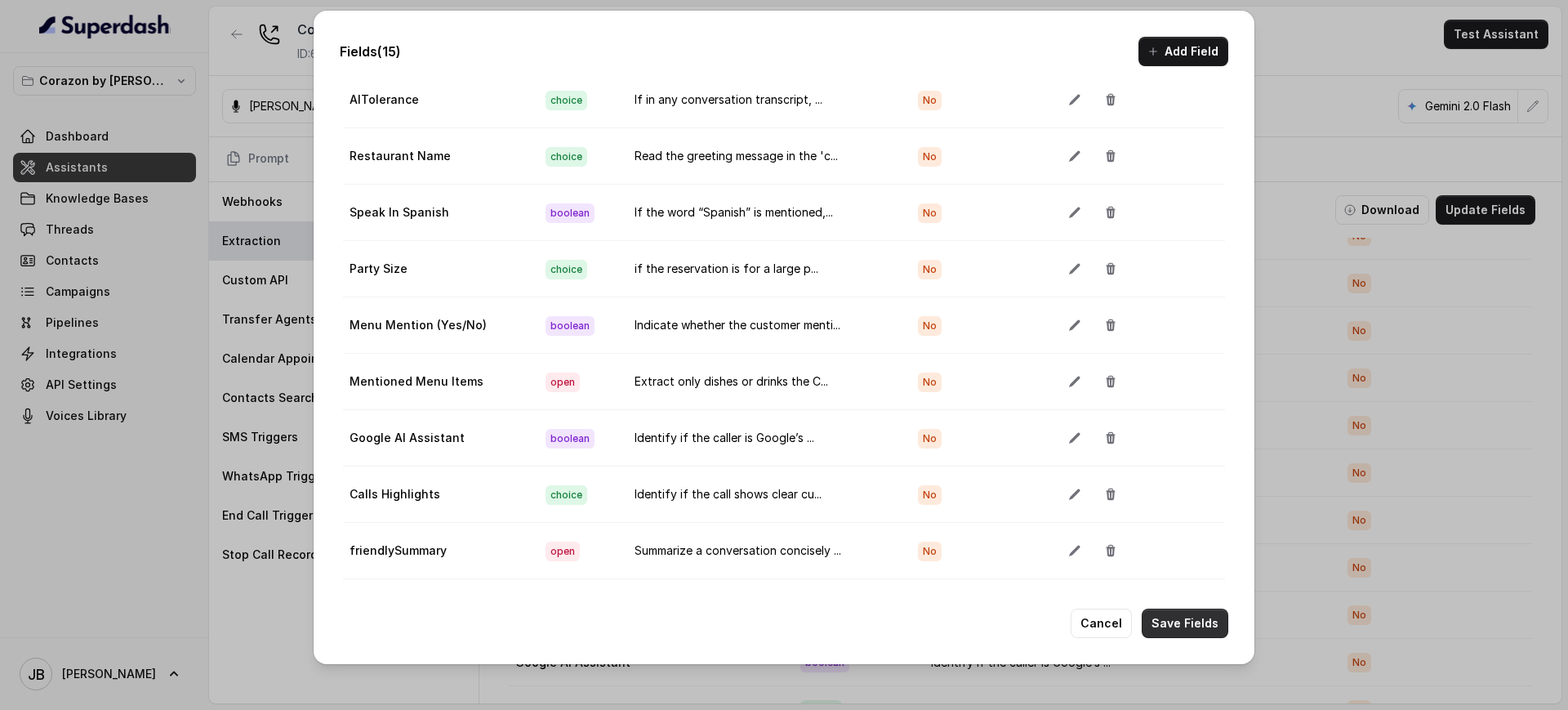
click at [1184, 623] on button "Save Fields" at bounding box center [1185, 623] width 86 height 30
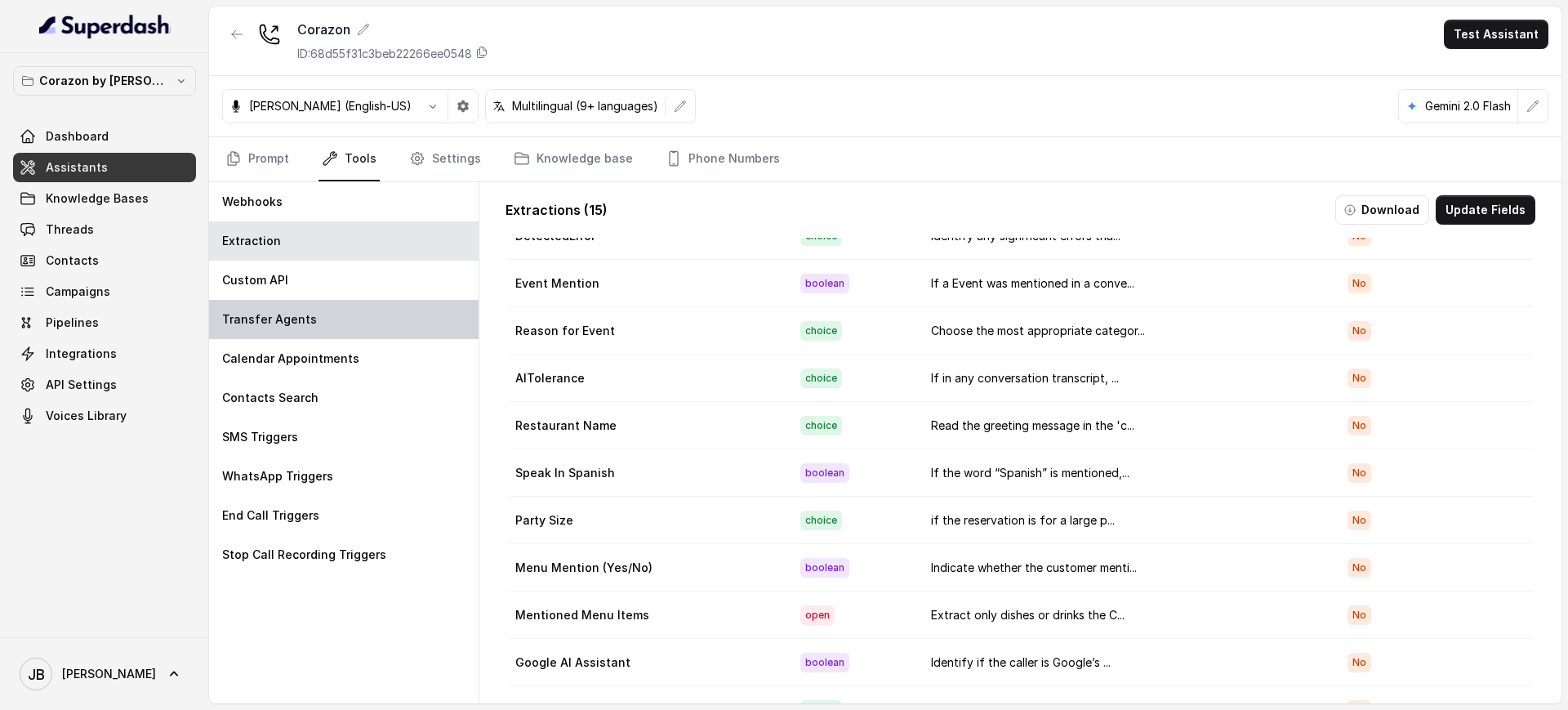
click at [338, 308] on div "Transfer Agents" at bounding box center [343, 319] width 269 height 39
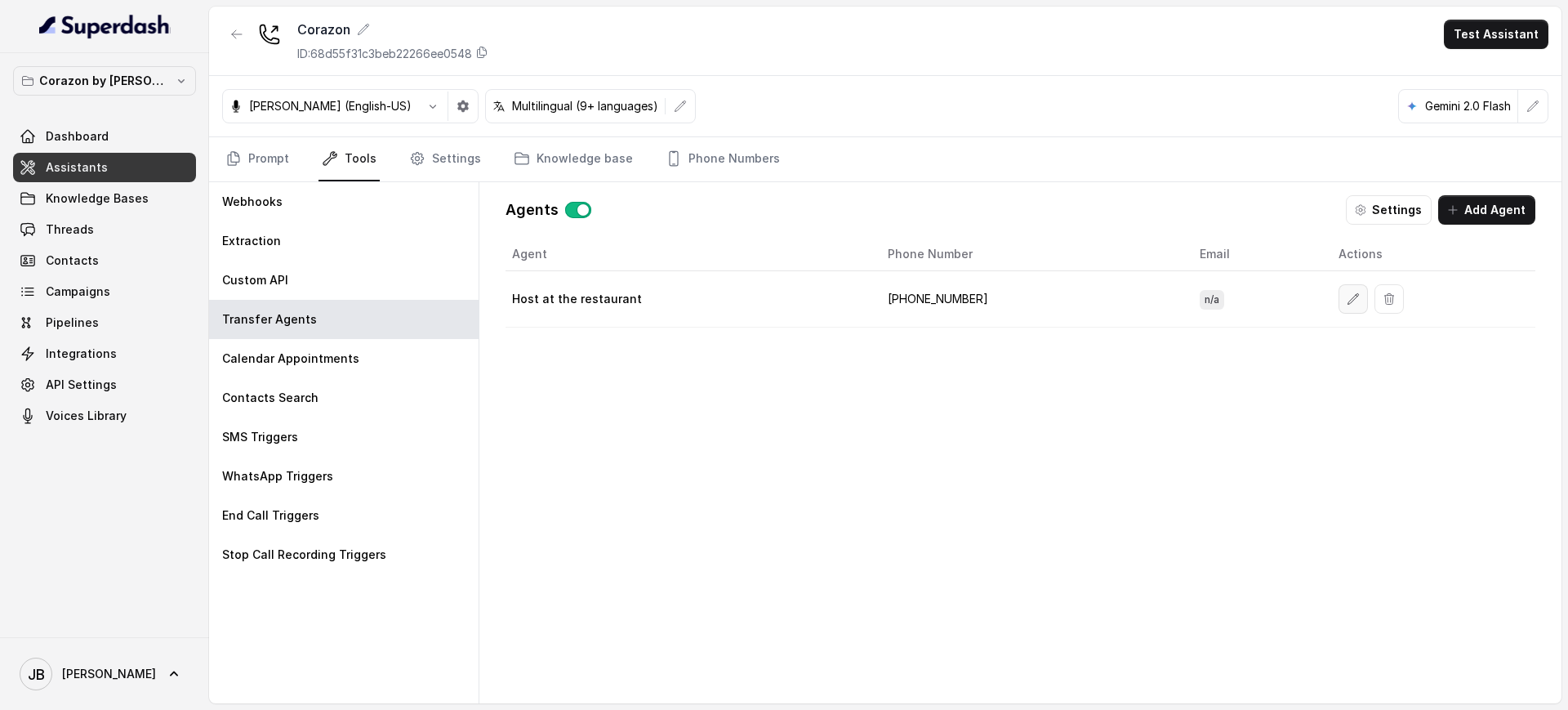
click at [1338, 308] on button "button" at bounding box center [1352, 299] width 30 height 30
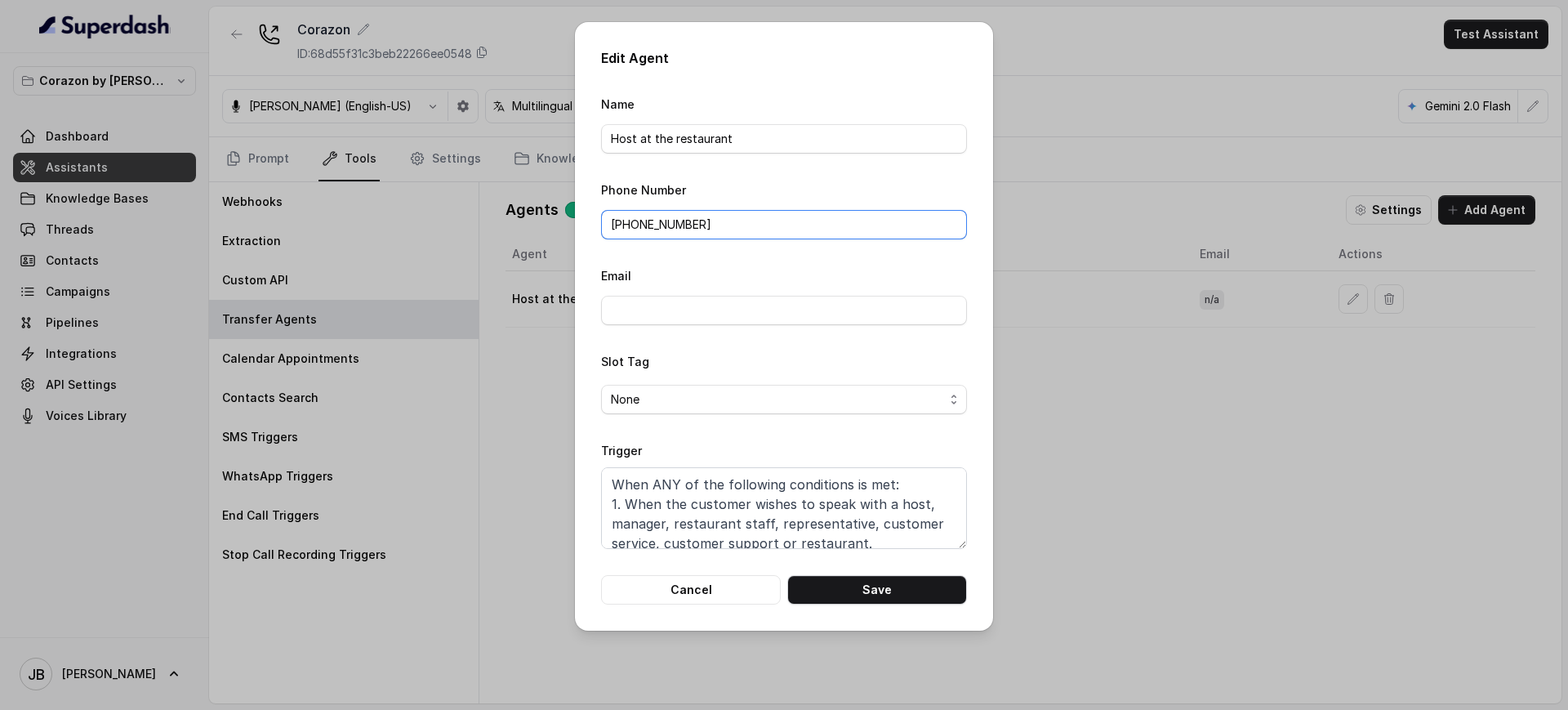
drag, startPoint x: 736, startPoint y: 234, endPoint x: 720, endPoint y: 222, distance: 20.0
click at [720, 222] on input "[PHONE_NUMBER]" at bounding box center [784, 224] width 366 height 30
click at [719, 222] on input "[PHONE_NUMBER]" at bounding box center [784, 224] width 366 height 30
click at [692, 281] on div "Email" at bounding box center [784, 295] width 366 height 59
drag, startPoint x: 712, startPoint y: 224, endPoint x: 734, endPoint y: 217, distance: 23.1
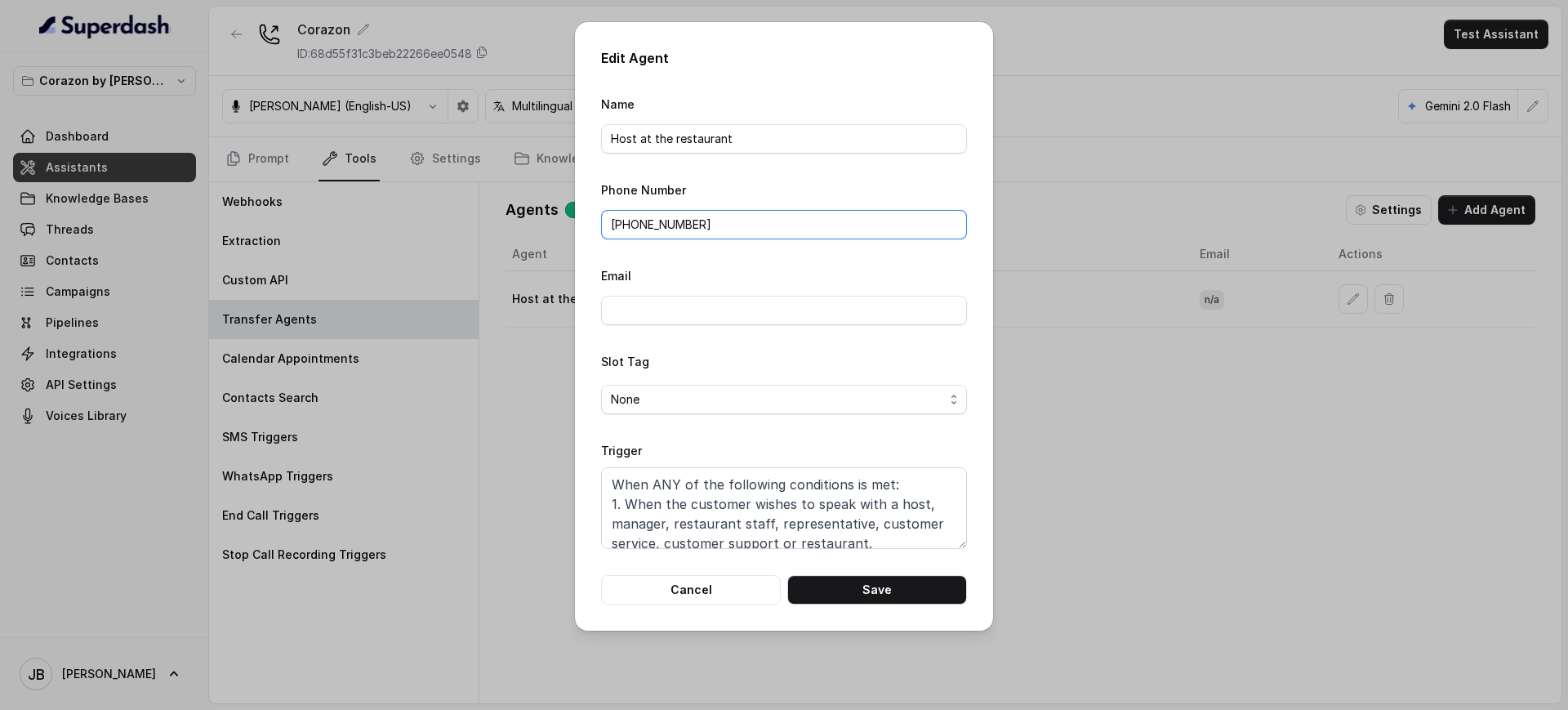
click at [734, 217] on input "[PHONE_NUMBER]" at bounding box center [784, 224] width 366 height 30
drag, startPoint x: 734, startPoint y: 218, endPoint x: 724, endPoint y: 224, distance: 11.7
click at [728, 220] on input "[PHONE_NUMBER]" at bounding box center [784, 224] width 366 height 30
drag, startPoint x: 708, startPoint y: 230, endPoint x: 698, endPoint y: 221, distance: 13.5
click at [698, 221] on input "[PHONE_NUMBER]" at bounding box center [784, 224] width 366 height 30
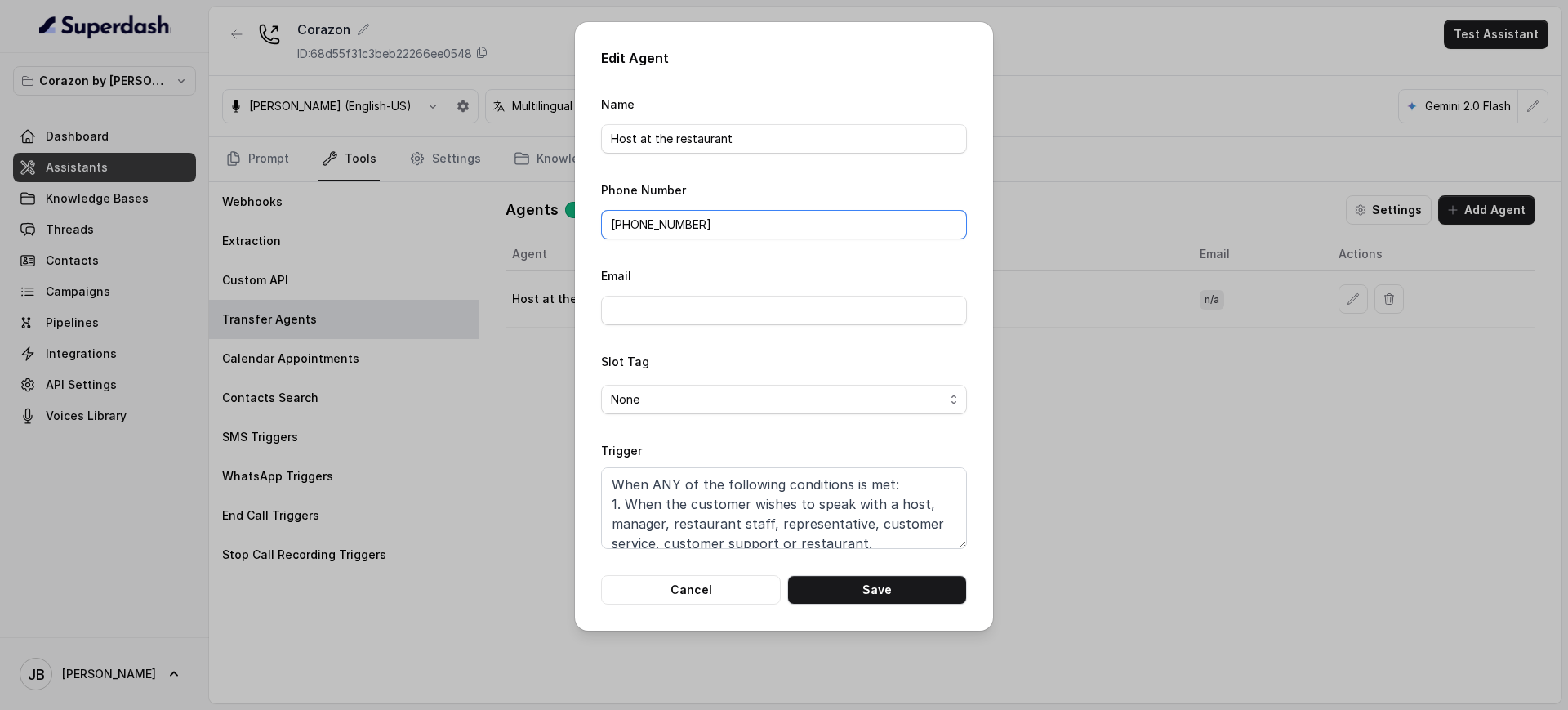
click at [698, 220] on input "[PHONE_NUMBER]" at bounding box center [784, 224] width 366 height 30
click at [688, 262] on form "Name Host at the restaurant Phone Number [PHONE_NUMBER] Email Slot Tag None Tri…" at bounding box center [784, 349] width 366 height 511
click at [714, 591] on button "Cancel" at bounding box center [692, 589] width 180 height 30
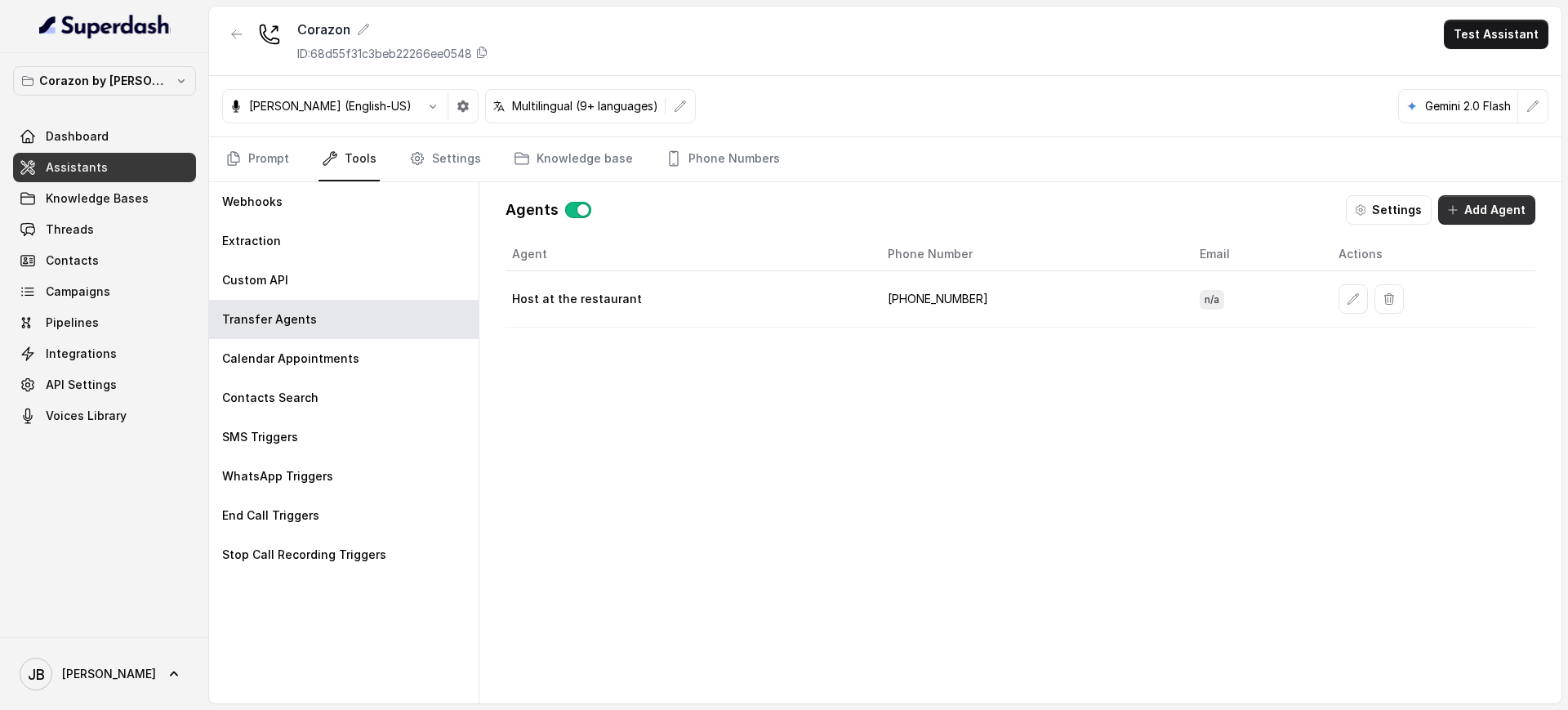
click at [1447, 210] on button "Add Agent" at bounding box center [1486, 210] width 97 height 30
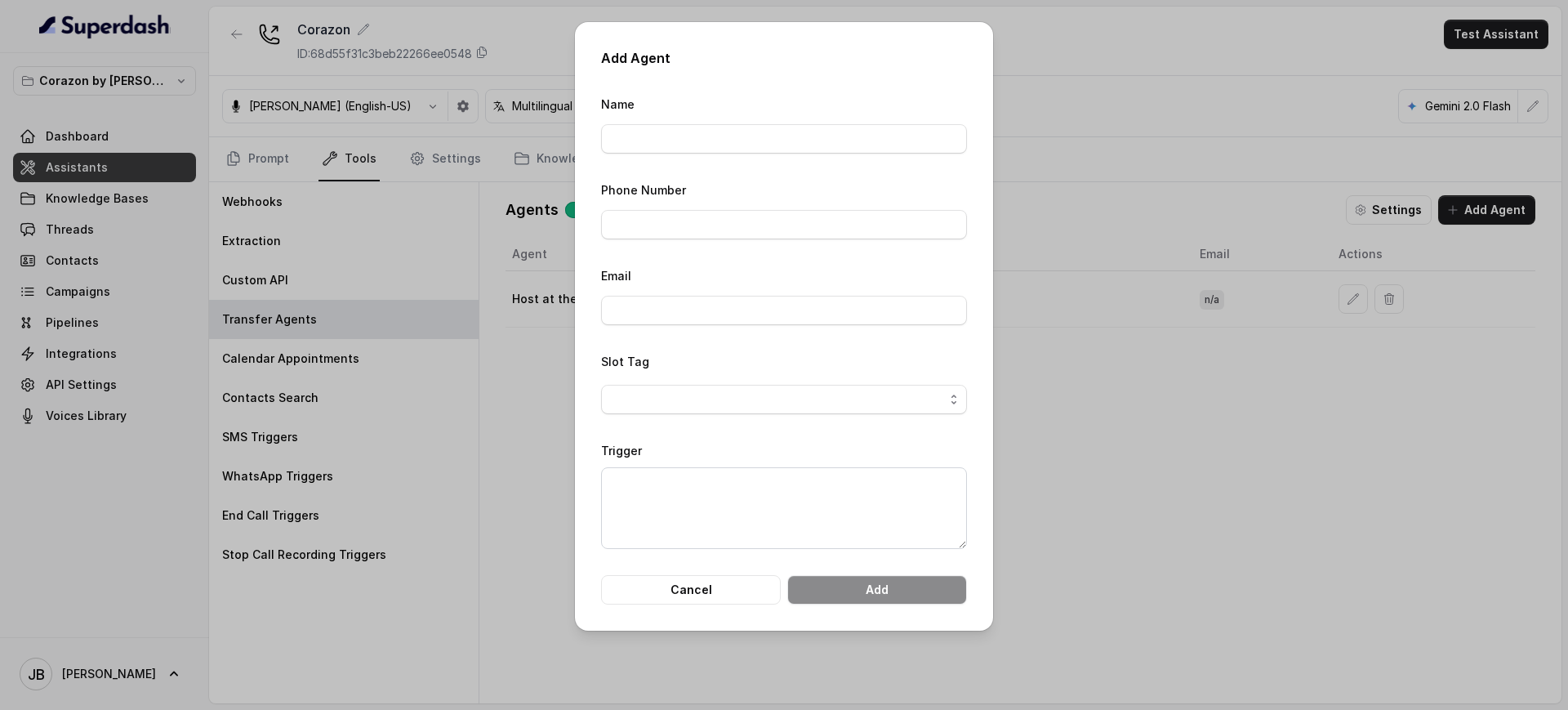
drag, startPoint x: 717, startPoint y: 107, endPoint x: 721, endPoint y: 122, distance: 15.5
click at [717, 108] on div "Name" at bounding box center [784, 124] width 366 height 59
click at [721, 121] on div "Name" at bounding box center [784, 124] width 366 height 59
click at [714, 126] on input "Name" at bounding box center [784, 139] width 366 height 30
type input "[PERSON_NAME]"
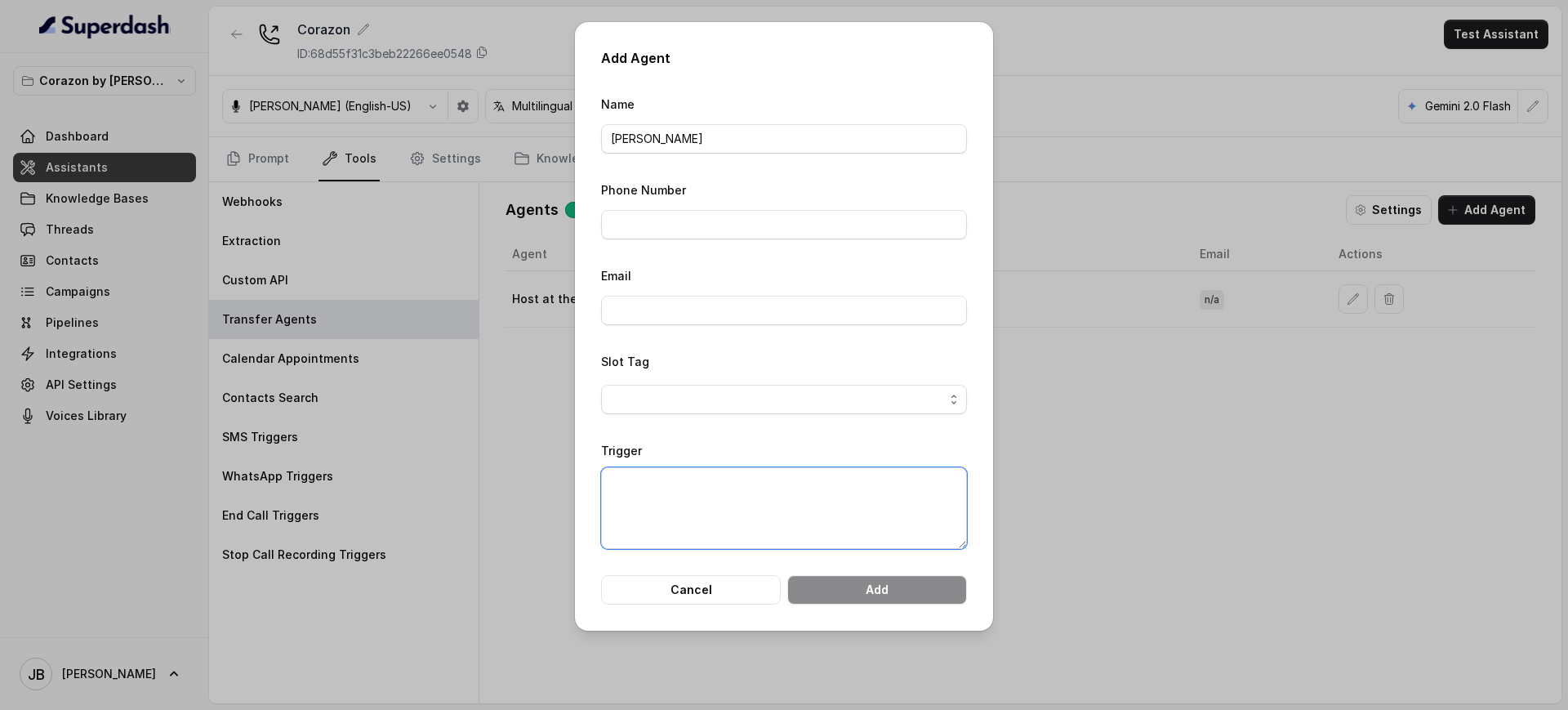
click at [658, 486] on textarea "Trigger" at bounding box center [784, 508] width 366 height 81
type textarea "Trigge"
type textarea "WHen"
type textarea "Private Events"
click at [709, 234] on input "Phone Number" at bounding box center [784, 224] width 366 height 30
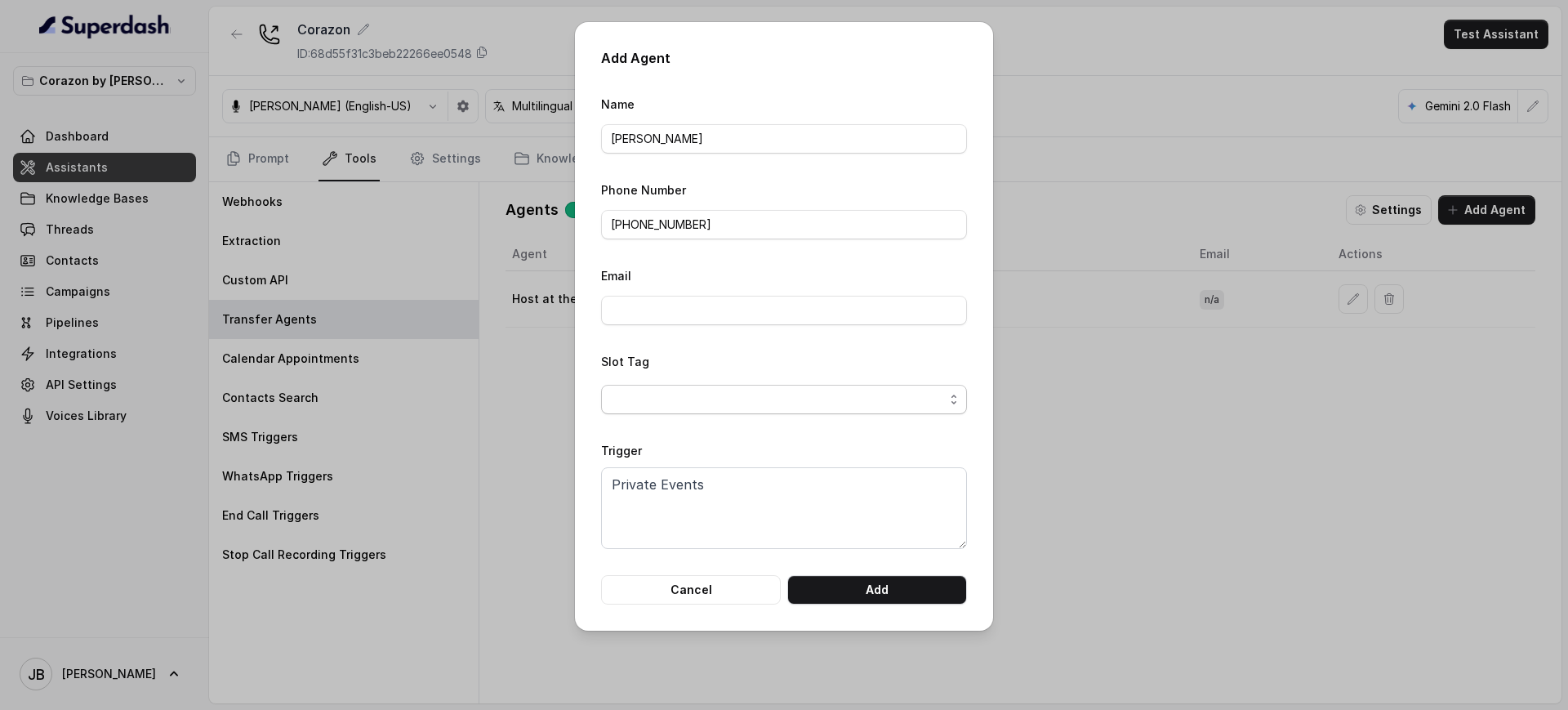
click at [711, 404] on span "button" at bounding box center [784, 400] width 366 height 30
click at [712, 372] on div "Slot Tag" at bounding box center [784, 383] width 366 height 63
drag, startPoint x: 637, startPoint y: 212, endPoint x: 618, endPoint y: 220, distance: 20.6
click at [618, 220] on input "[PHONE_NUMBER]" at bounding box center [784, 224] width 366 height 30
type input "[PHONE_NUMBER]"
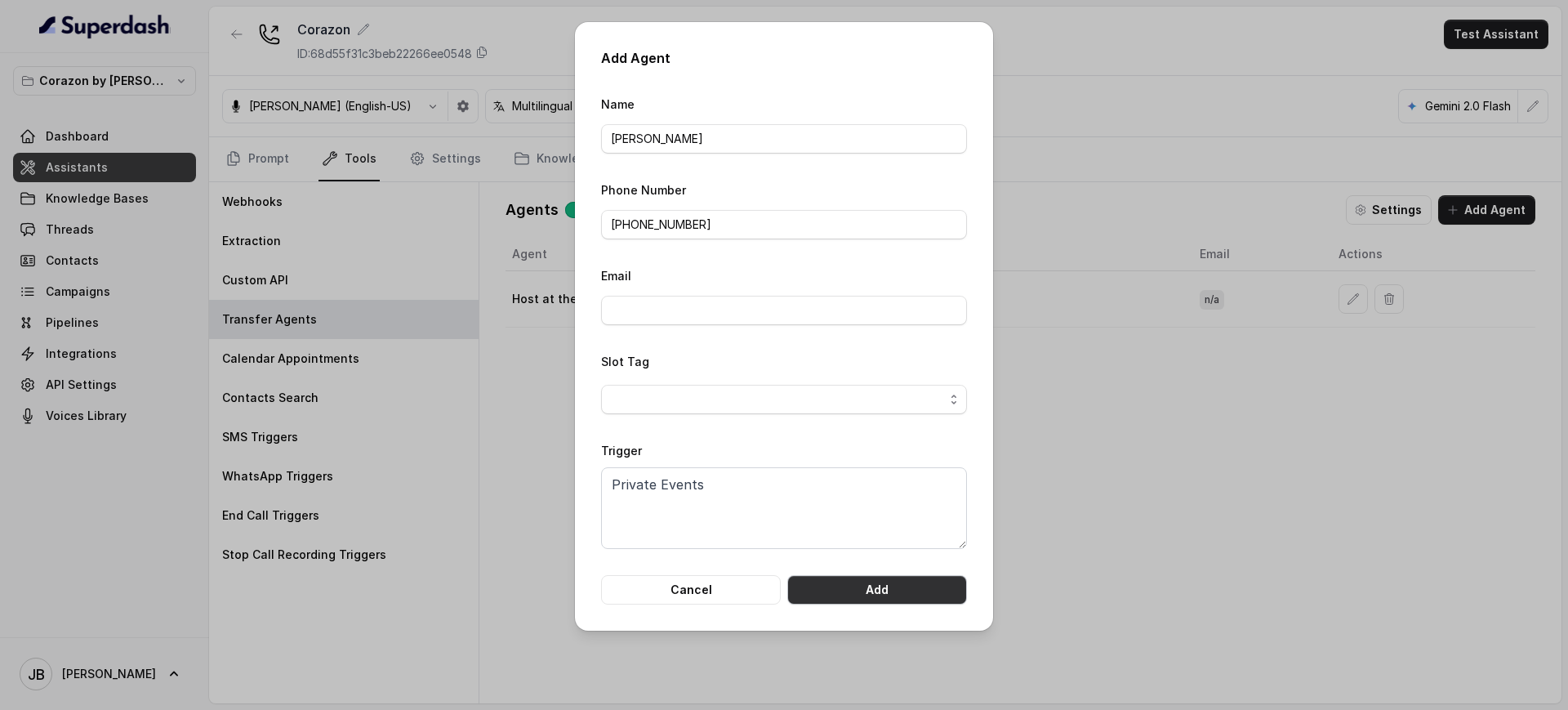
click at [917, 586] on button "Add" at bounding box center [877, 589] width 180 height 30
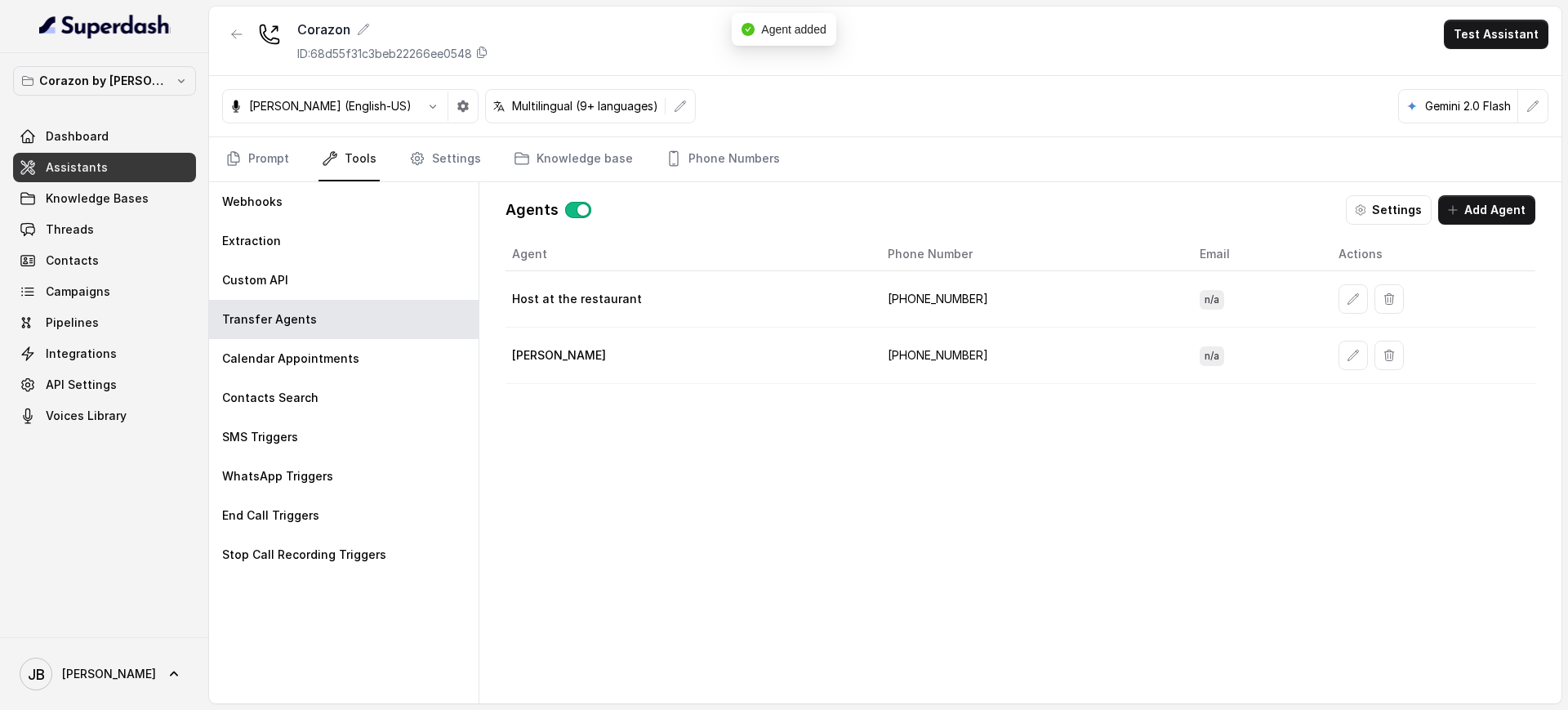
click at [1477, 208] on button "Add Agent" at bounding box center [1486, 210] width 97 height 30
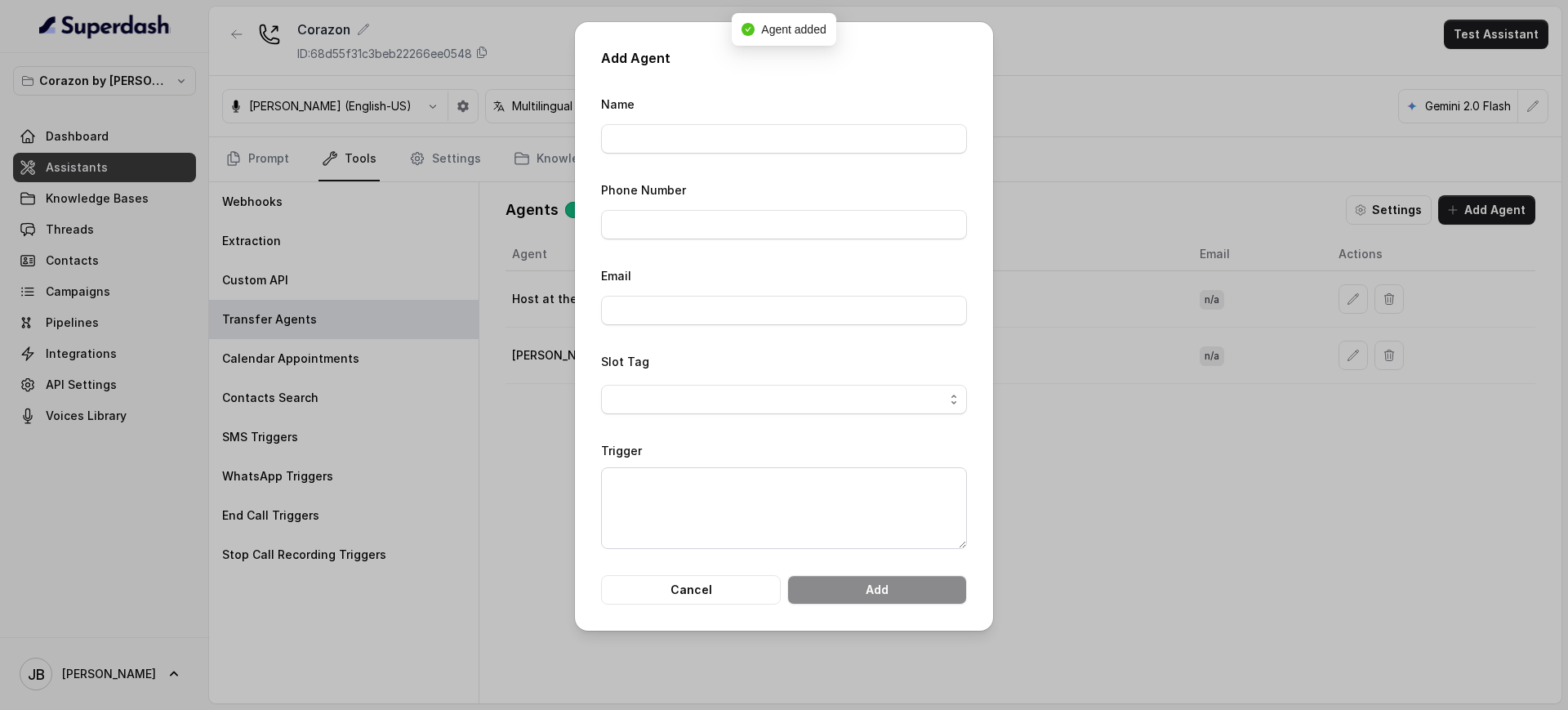
click at [808, 145] on form "Name Phone Number Email Slot Tag Trigger Cancel Add" at bounding box center [784, 349] width 366 height 511
click at [810, 130] on input "Name" at bounding box center [784, 139] width 366 height 30
click at [816, 149] on input "Name" at bounding box center [784, 139] width 366 height 30
click at [818, 147] on input "Name" at bounding box center [784, 139] width 366 height 30
type input "[PERSON_NAME]"
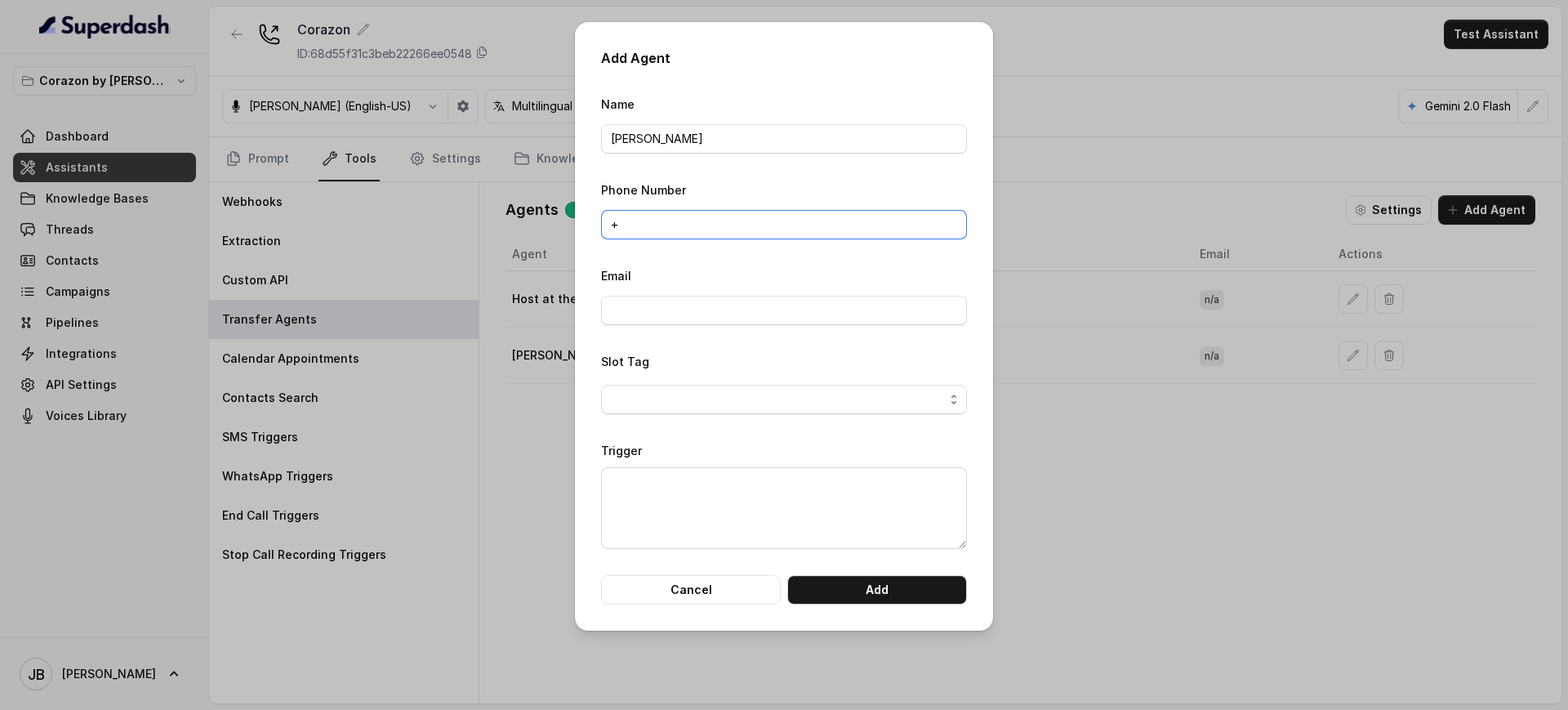
type input "+"
click at [654, 480] on textarea "Trigger" at bounding box center [784, 508] width 366 height 81
drag, startPoint x: 667, startPoint y: 312, endPoint x: 660, endPoint y: 286, distance: 26.9
click at [667, 312] on input "Email" at bounding box center [784, 310] width 366 height 30
click at [645, 241] on form "Name [PERSON_NAME] Phone Number + Email Slot Tag Trigger Cancel Add" at bounding box center [784, 349] width 366 height 511
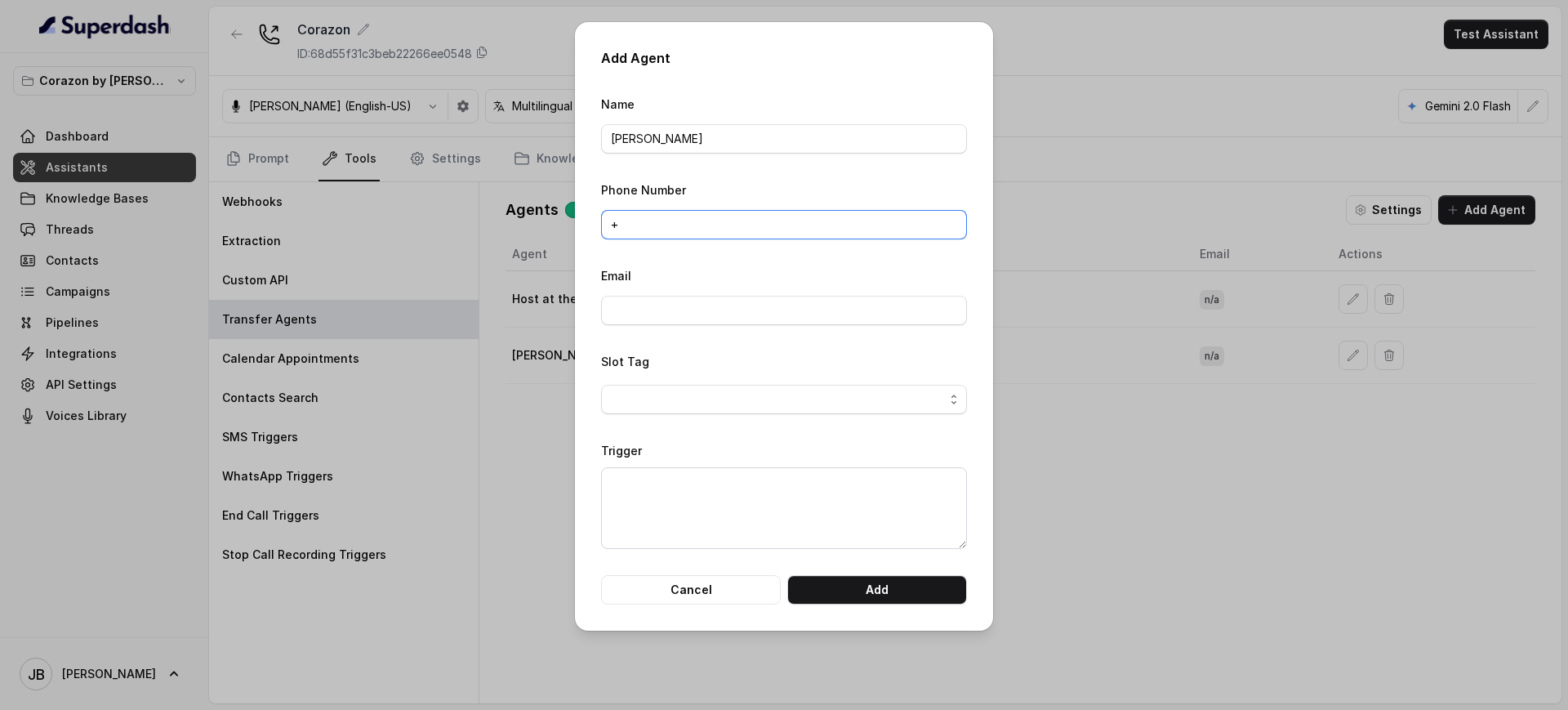
click at [646, 223] on input "+" at bounding box center [784, 224] width 366 height 30
click at [635, 489] on textarea "Trigger" at bounding box center [784, 508] width 366 height 81
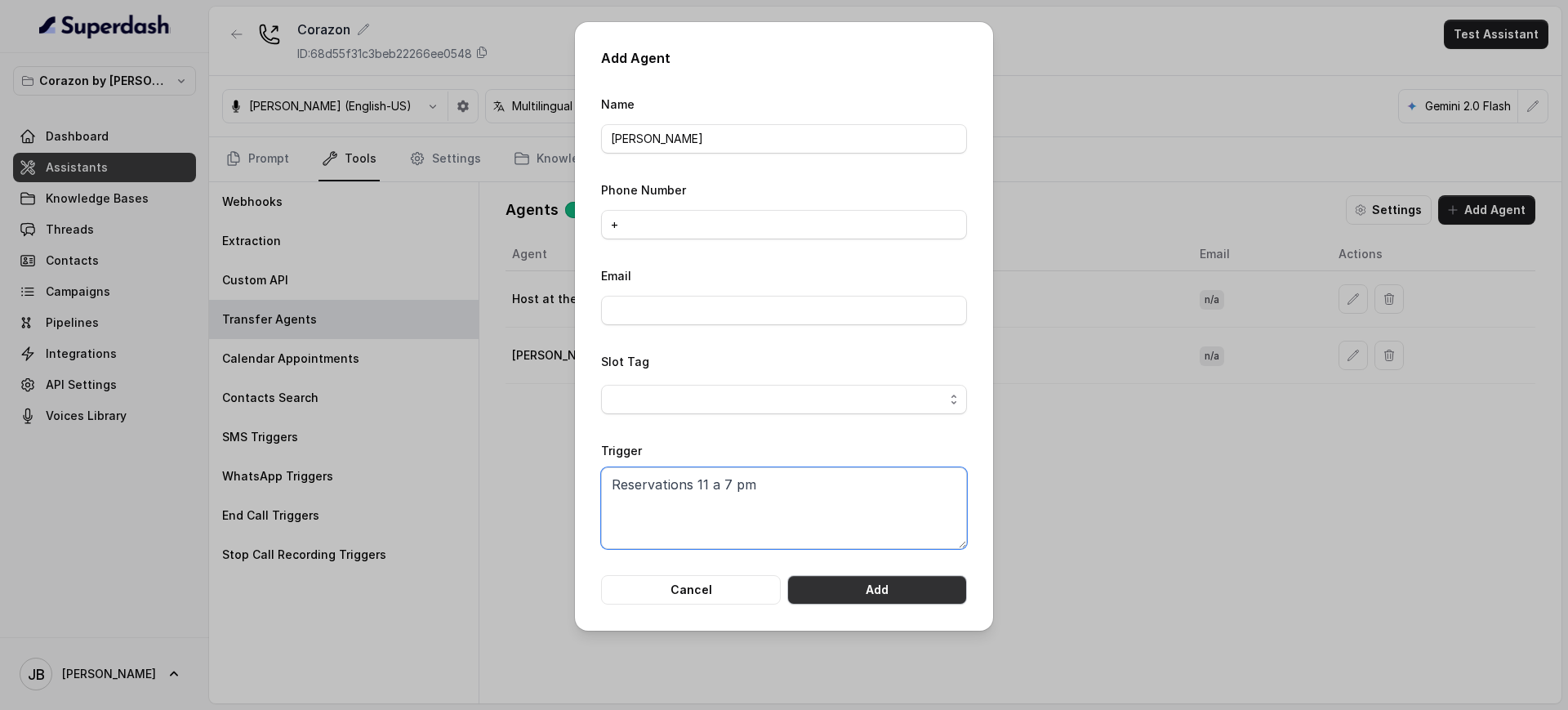
type textarea "Reservations 11 a 7 pm"
click at [867, 591] on button "Add" at bounding box center [877, 589] width 180 height 30
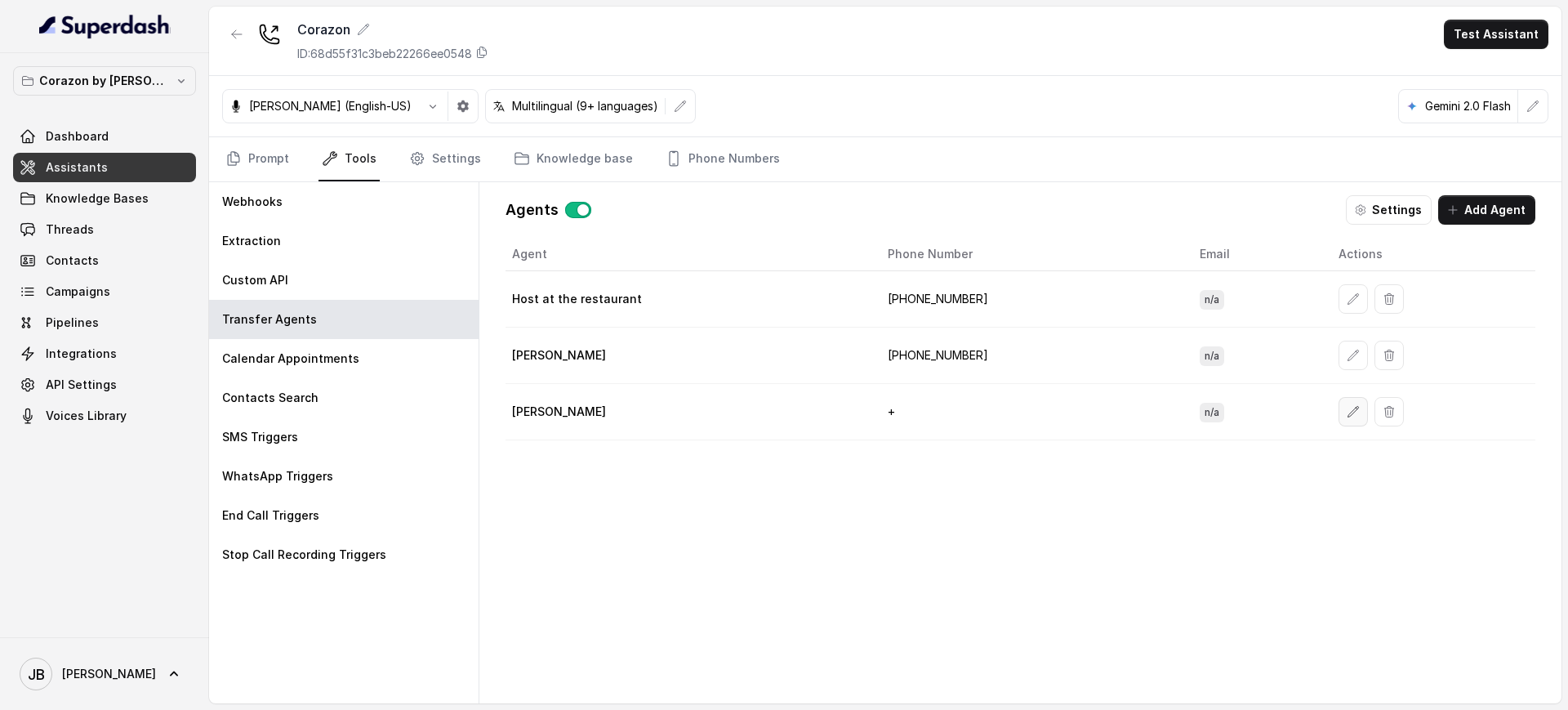
click at [1338, 414] on button "button" at bounding box center [1352, 411] width 30 height 30
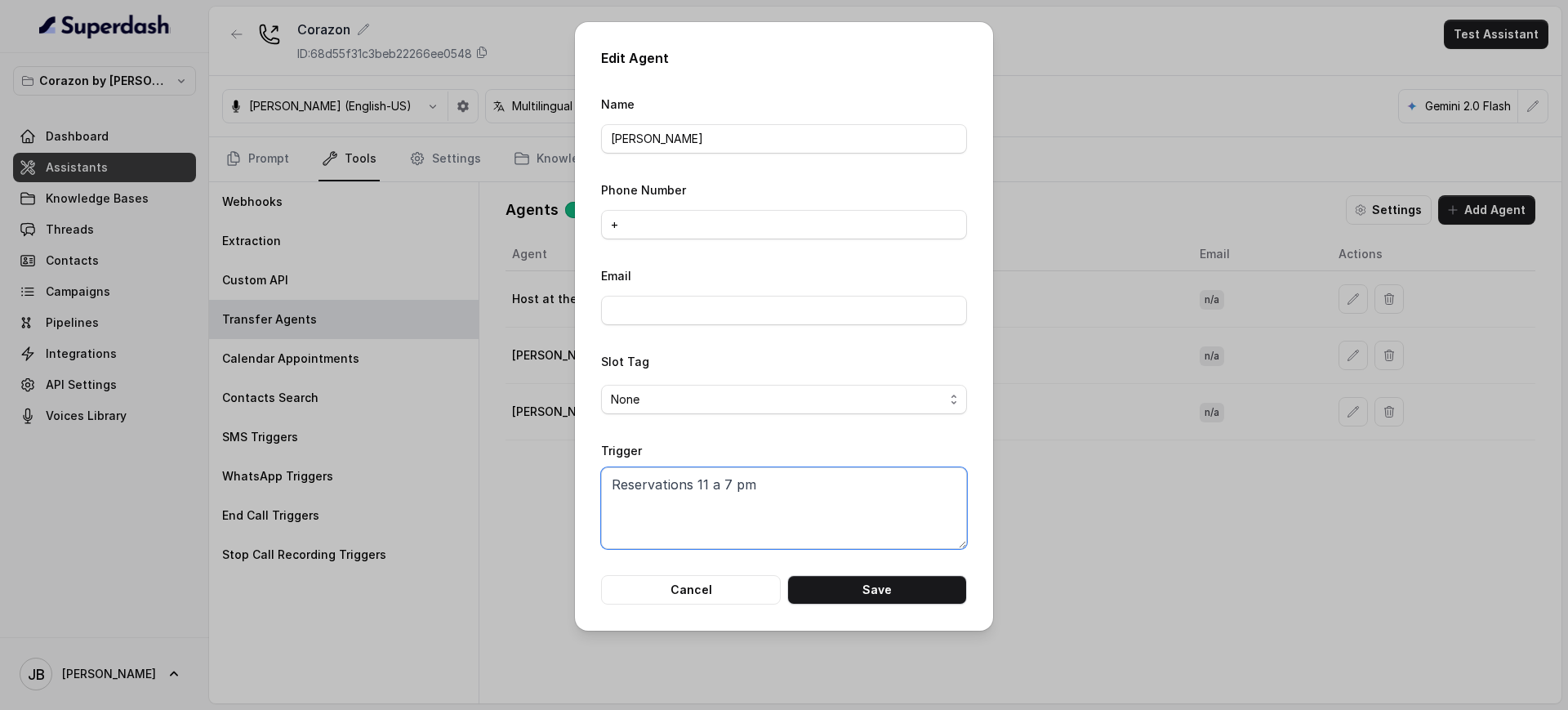
drag, startPoint x: 749, startPoint y: 493, endPoint x: 430, endPoint y: 525, distance: 320.6
click at [424, 525] on div "Edit Agent Name [PERSON_NAME] Phone Number + Email Slot Tag None Trigger Reserv…" at bounding box center [784, 355] width 1568 height 710
type textarea "Private events small parties"
click at [689, 232] on input "+" at bounding box center [784, 224] width 366 height 30
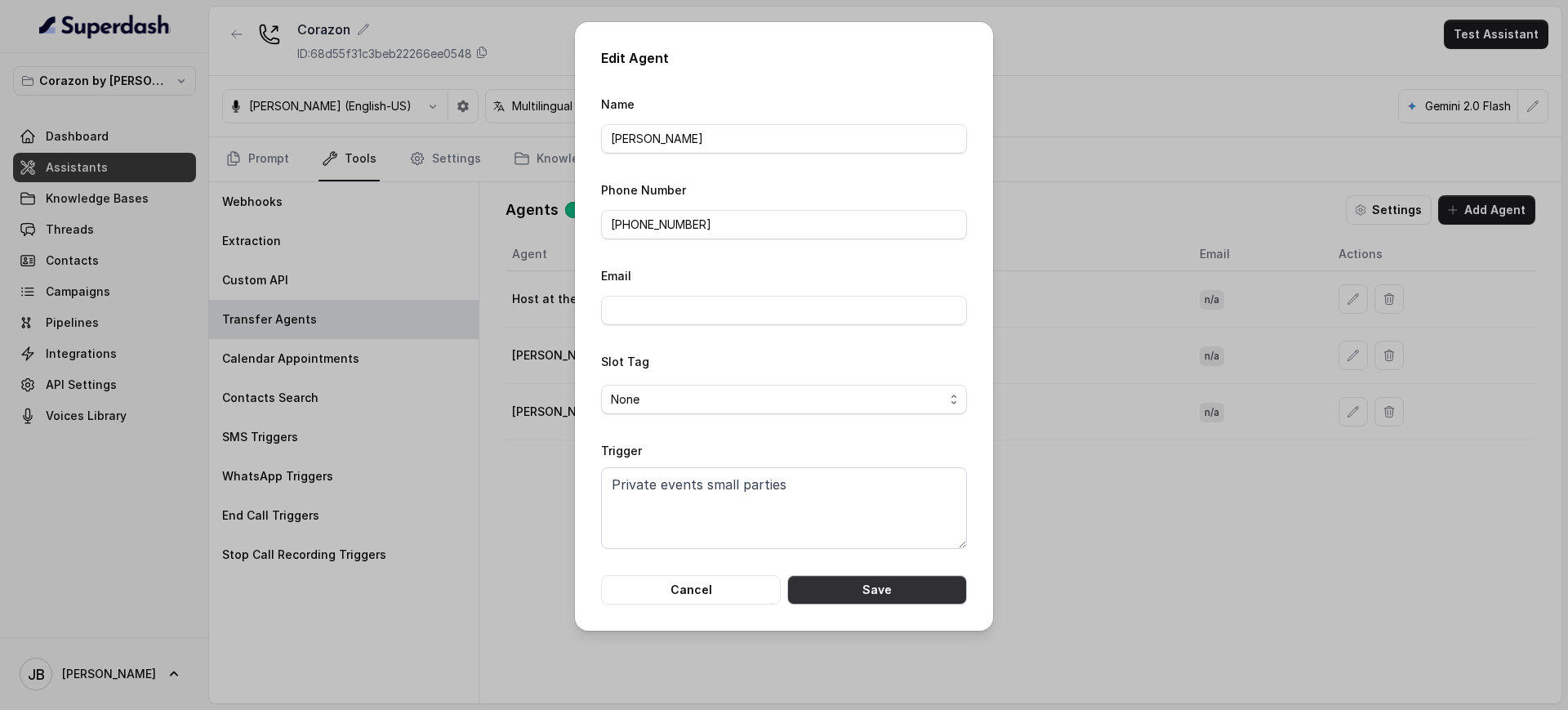
click at [946, 589] on button "Save" at bounding box center [877, 589] width 180 height 30
type input "+"
type textarea "Reservations 11 a 7 pm"
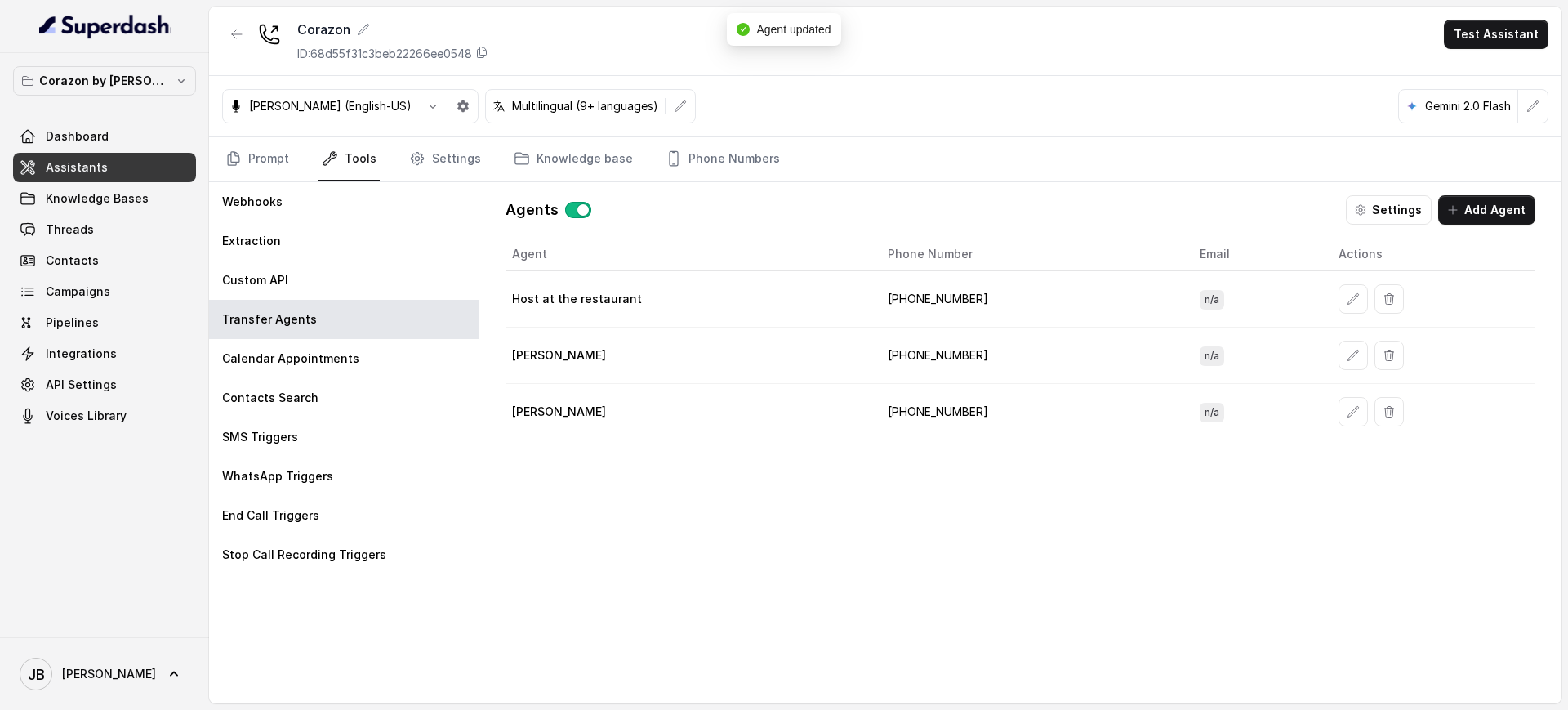
click at [1338, 359] on button "button" at bounding box center [1352, 355] width 30 height 30
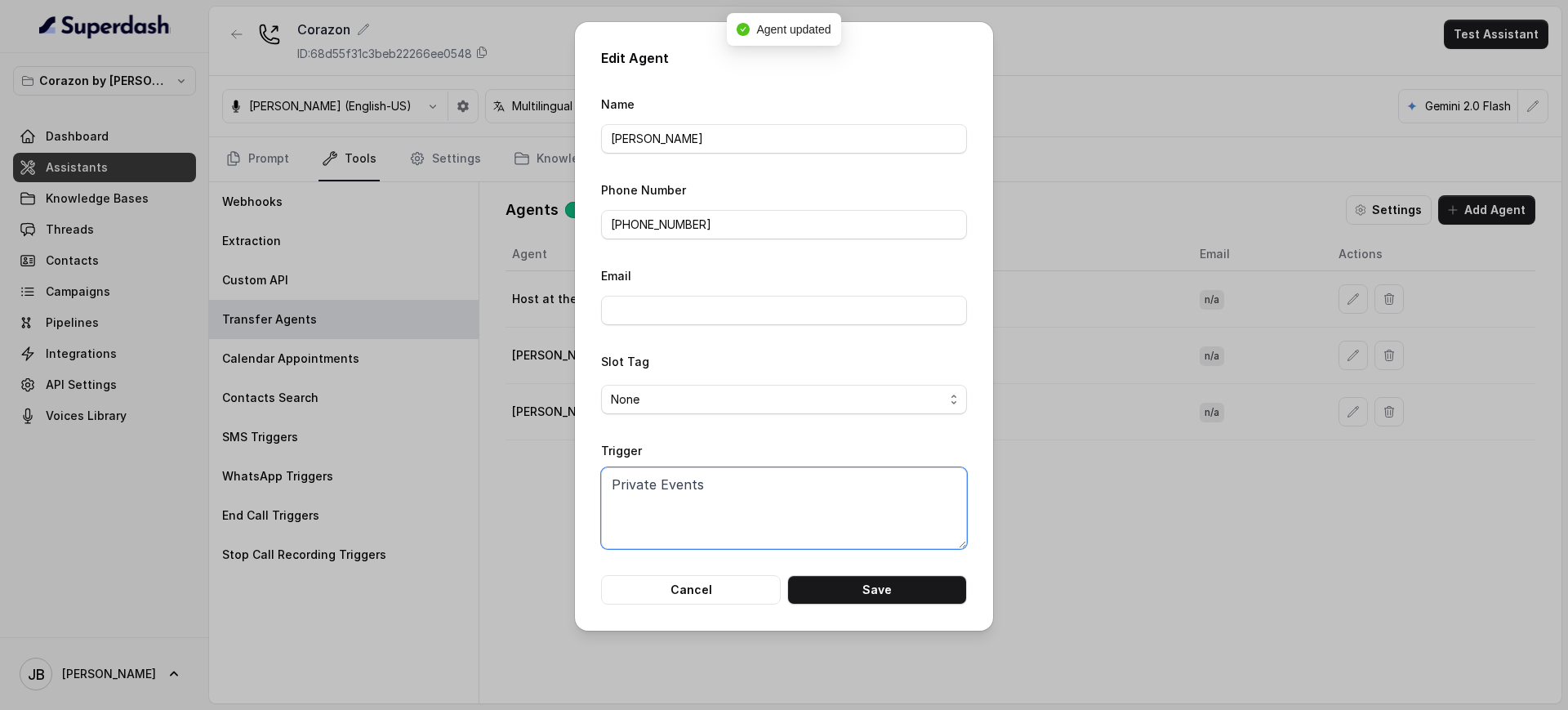
click at [716, 497] on textarea "Private Events" at bounding box center [784, 508] width 366 height 81
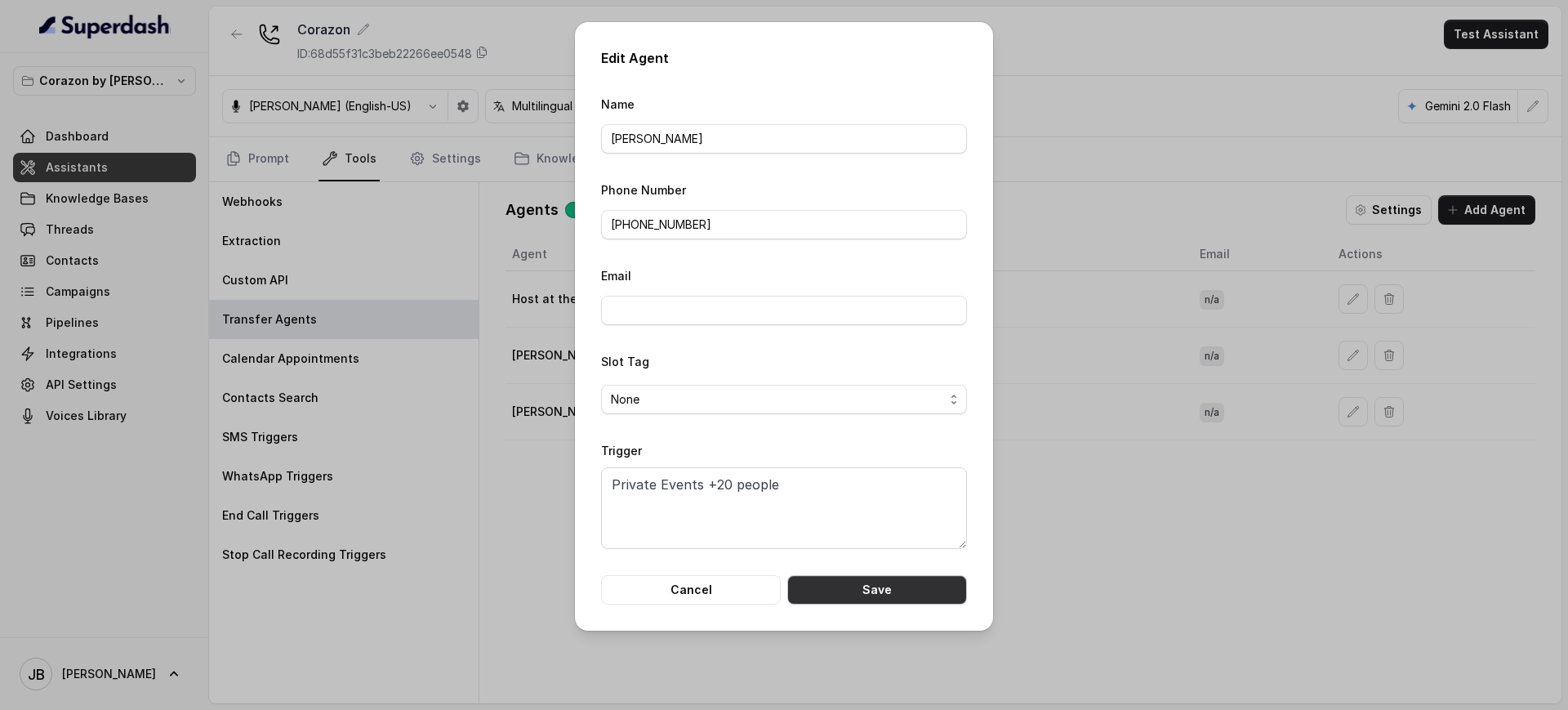
click at [863, 588] on button "Save" at bounding box center [877, 589] width 180 height 30
type textarea "Private Events"
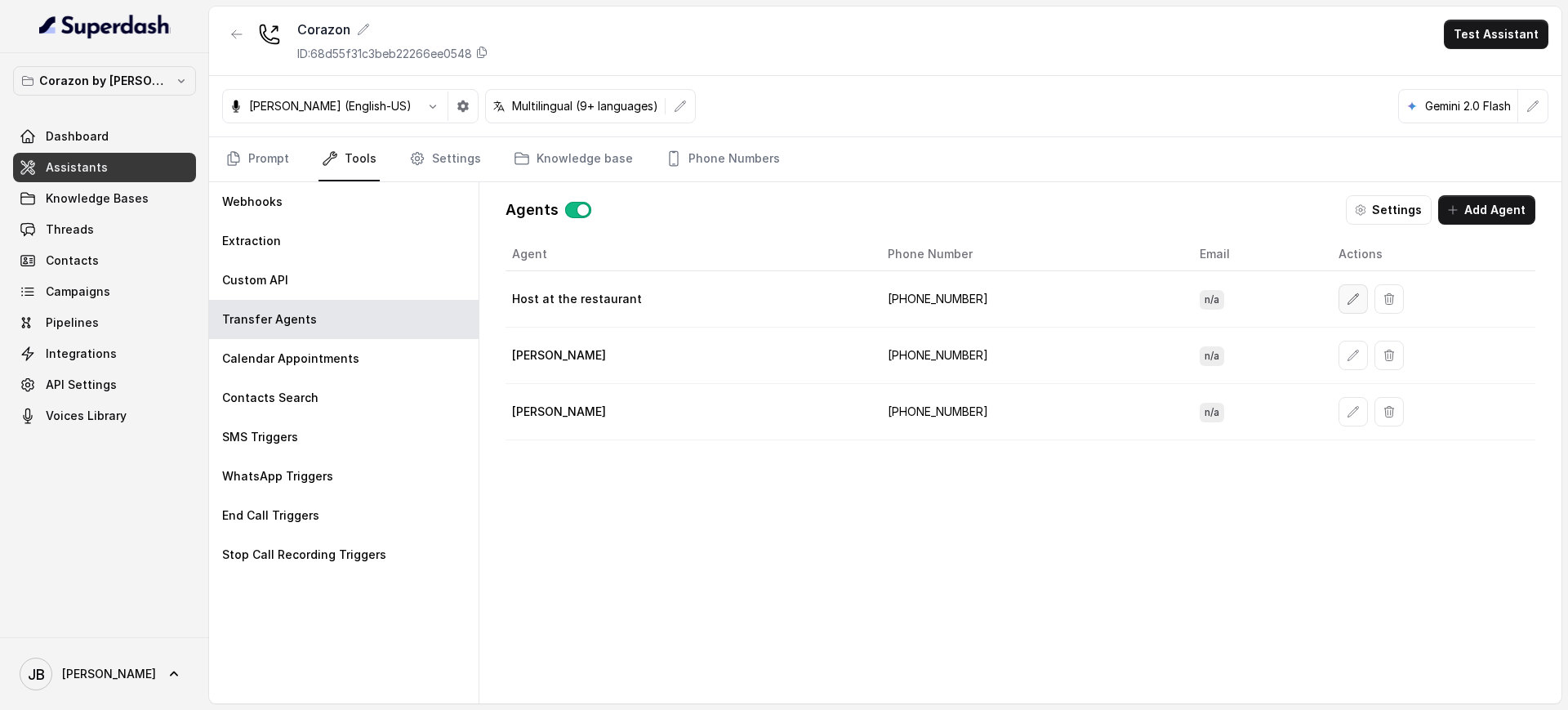
click at [1347, 296] on icon "button" at bounding box center [1353, 299] width 13 height 13
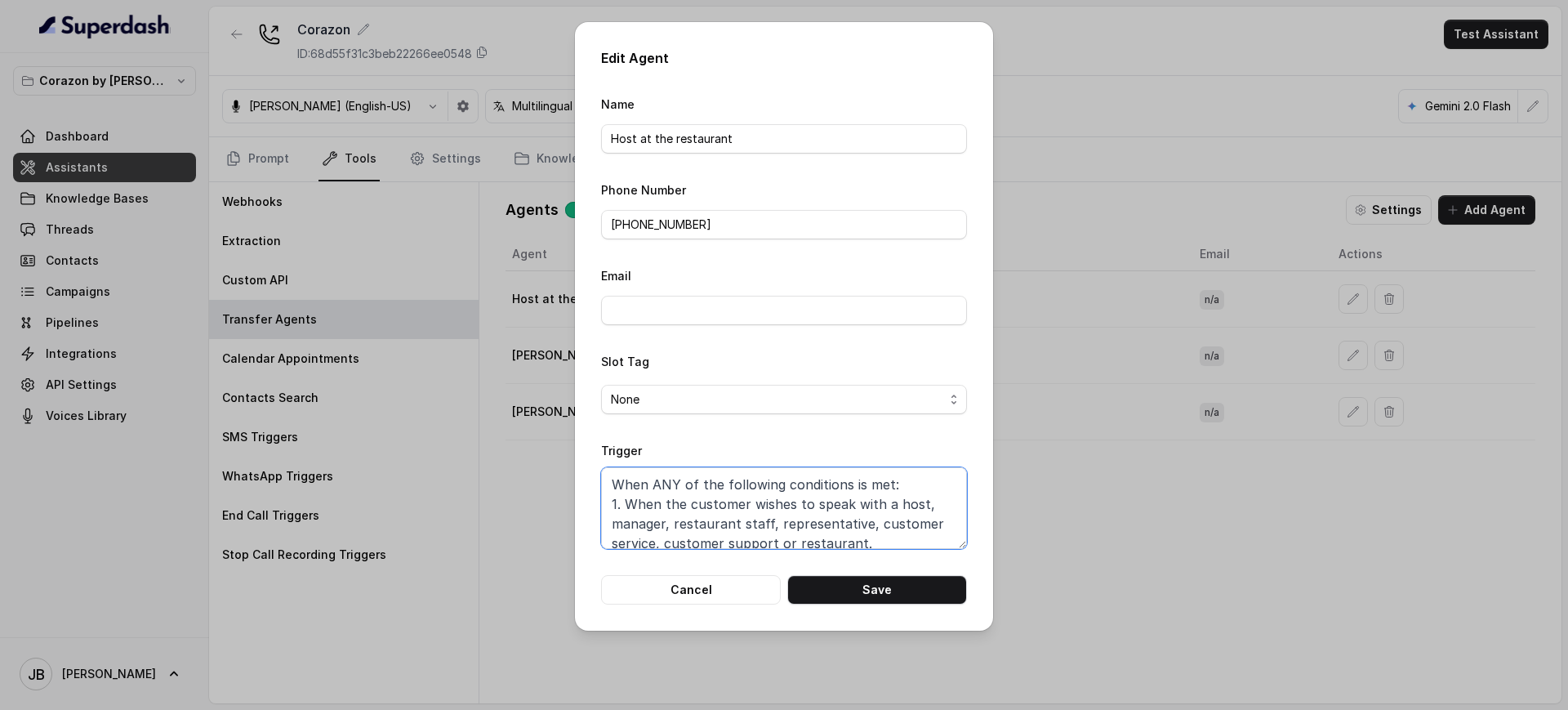
click at [878, 494] on textarea "When ANY of the following conditions is met: 1. When the customer wishes to spe…" at bounding box center [784, 508] width 366 height 81
click at [1196, 443] on div "Edit Agent Name Host at the restaurant Phone Number [PHONE_NUMBER] Email Slot T…" at bounding box center [784, 355] width 1568 height 710
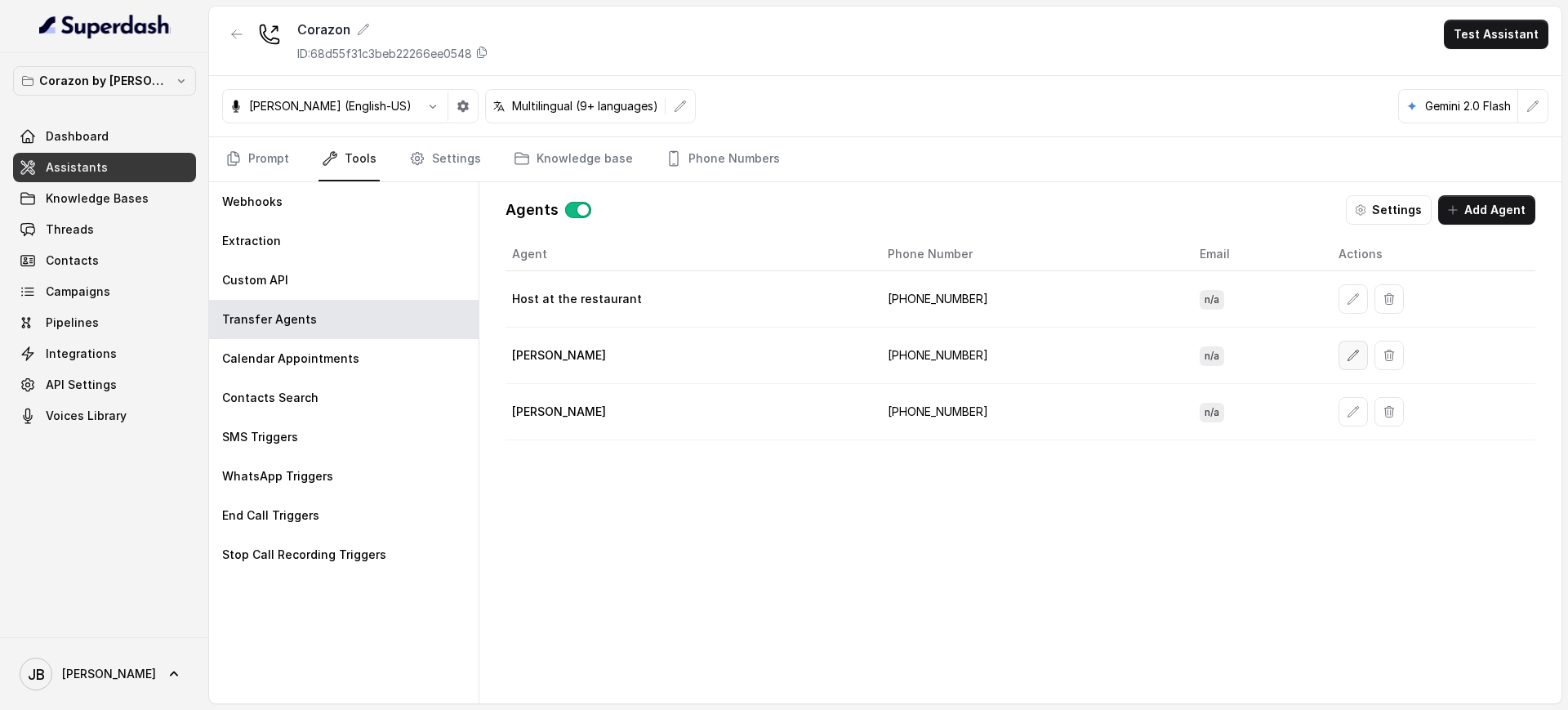
click at [1338, 357] on button "button" at bounding box center [1352, 355] width 30 height 30
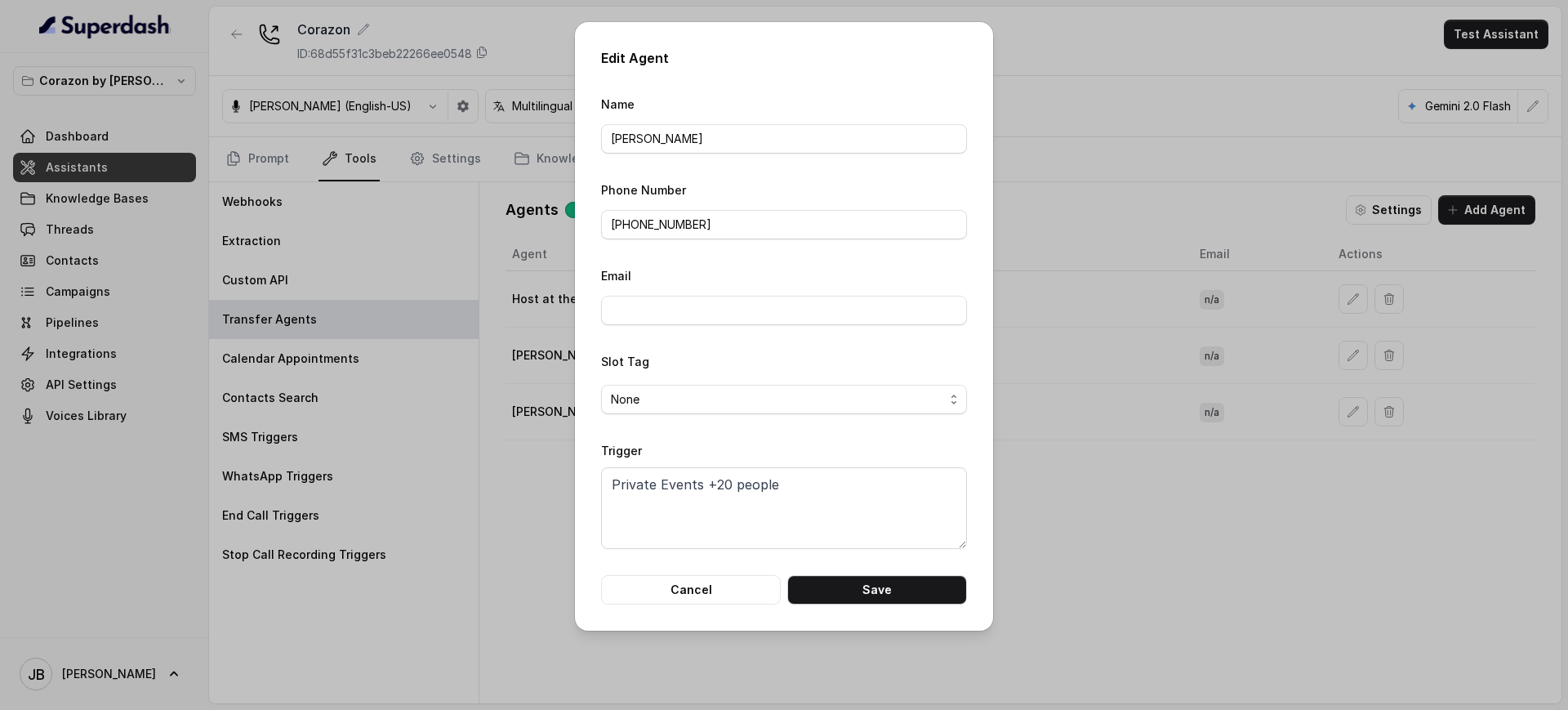
click at [1082, 545] on div "Edit Agent Name [PERSON_NAME] Phone Number [PHONE_NUMBER] Email Slot Tag None T…" at bounding box center [784, 355] width 1568 height 710
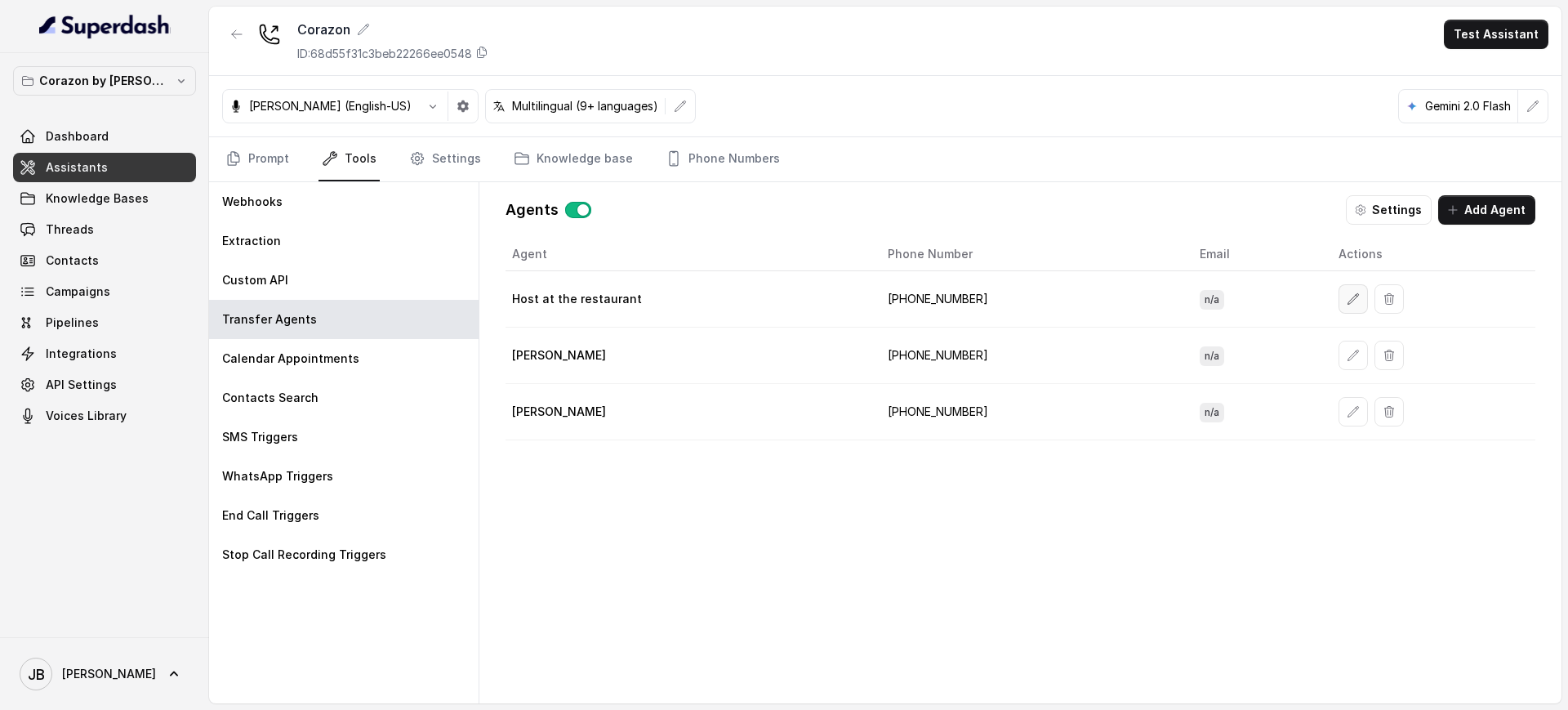
click at [1338, 301] on button "button" at bounding box center [1352, 299] width 30 height 30
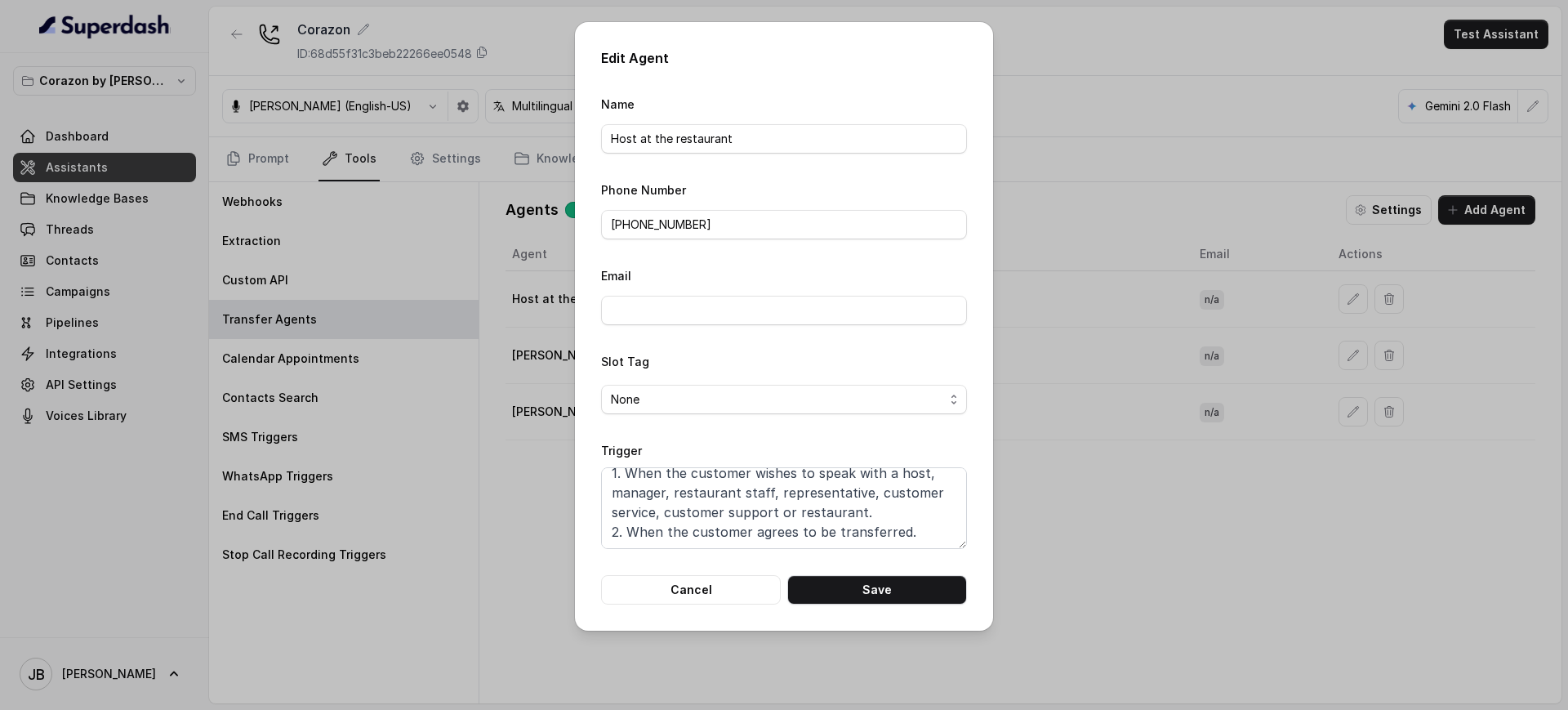
drag, startPoint x: 1150, startPoint y: 455, endPoint x: 1202, endPoint y: 433, distance: 56.5
click at [1161, 452] on div "Edit Agent Name Host at the restaurant Phone Number [PHONE_NUMBER] Email Slot T…" at bounding box center [784, 355] width 1568 height 710
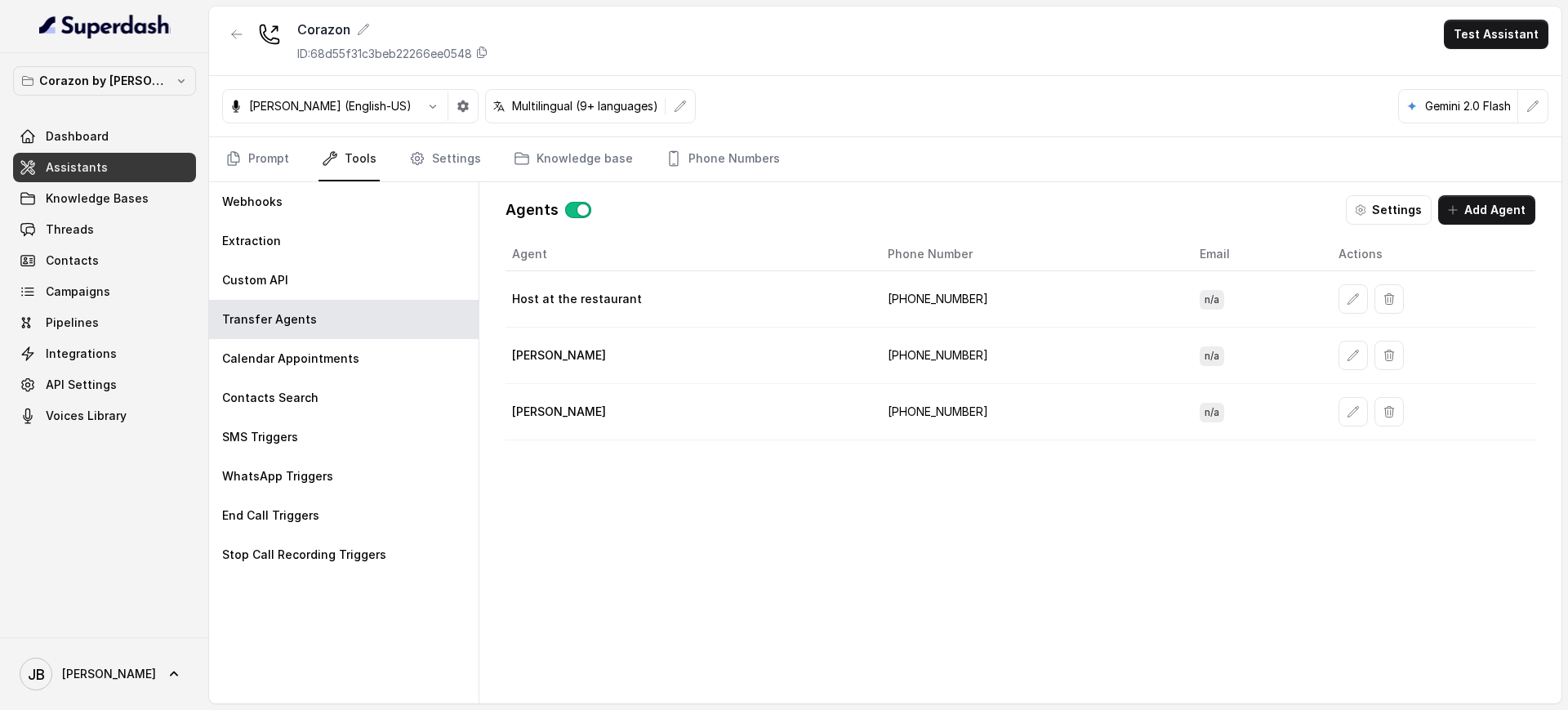
drag, startPoint x: 1321, startPoint y: 363, endPoint x: 1331, endPoint y: 364, distance: 10.0
click at [1329, 364] on td at bounding box center [1430, 355] width 210 height 57
click at [1338, 362] on button "button" at bounding box center [1352, 355] width 30 height 30
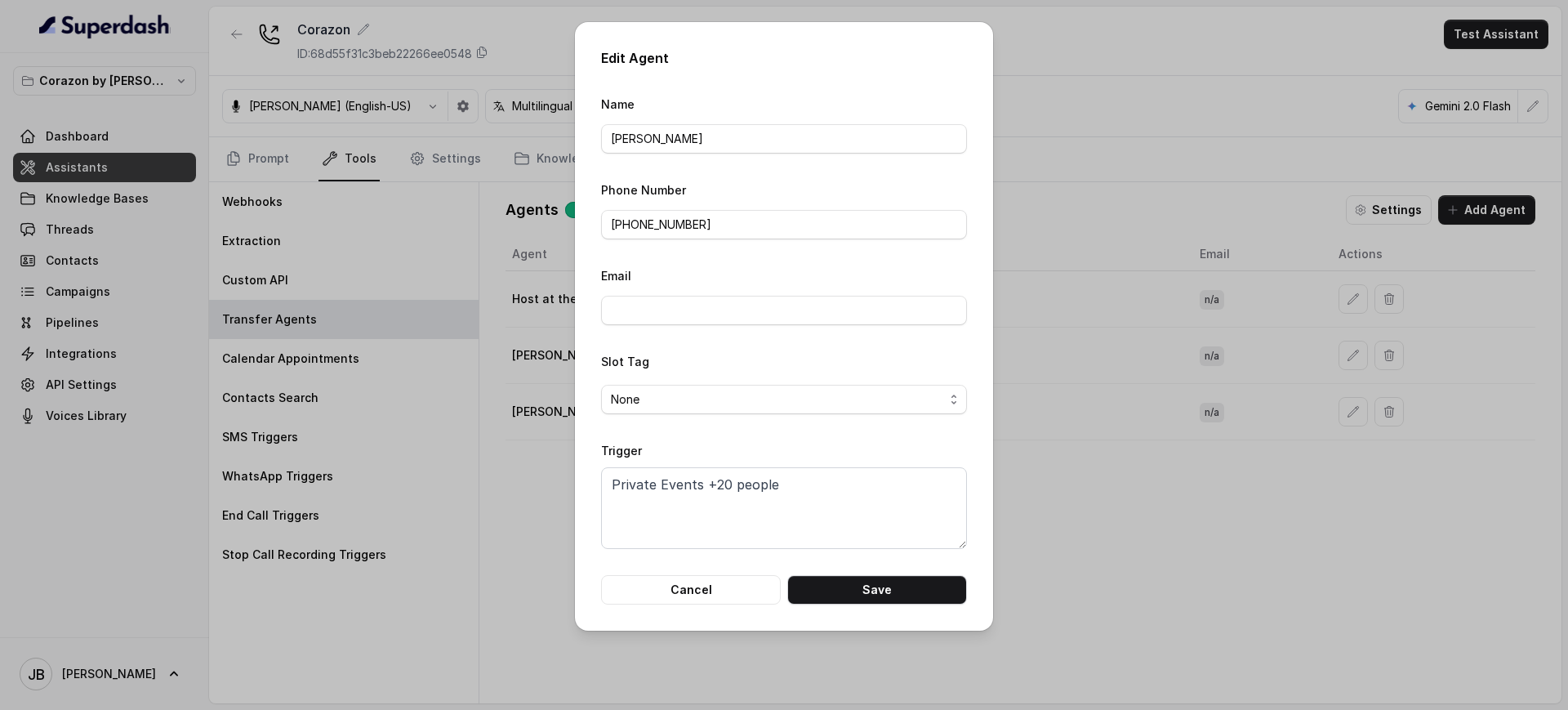
click at [1321, 308] on div "Edit Agent Name [PERSON_NAME] Phone Number [PHONE_NUMBER] Email Slot Tag None T…" at bounding box center [784, 355] width 1568 height 710
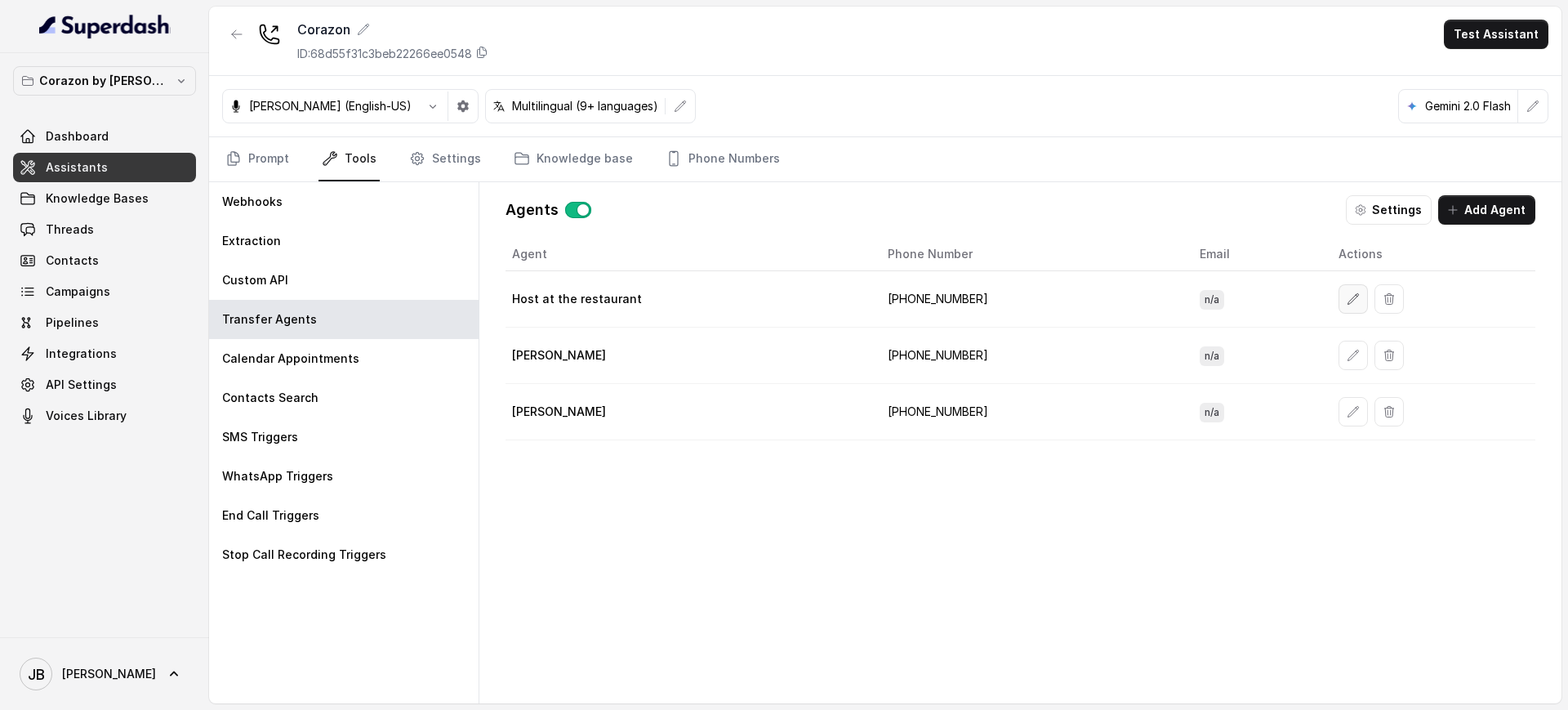
click at [1338, 304] on button "button" at bounding box center [1352, 299] width 30 height 30
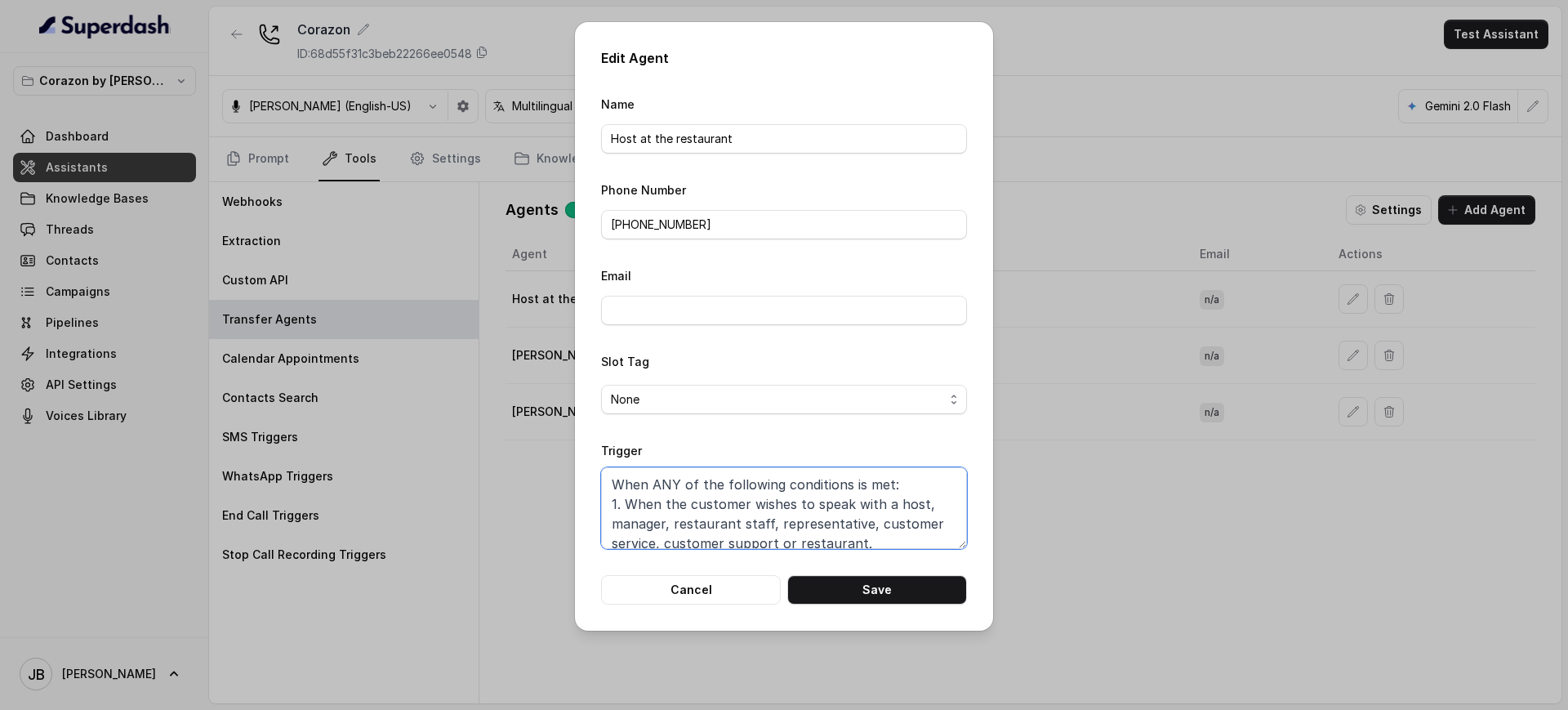
click at [751, 546] on textarea "When ANY of the following conditions is met: 1. When the customer wishes to spe…" at bounding box center [784, 508] width 366 height 81
click at [1191, 389] on div "Edit Agent Name Host at the restaurant Phone Number [PHONE_NUMBER] Email Slot T…" at bounding box center [784, 355] width 1568 height 710
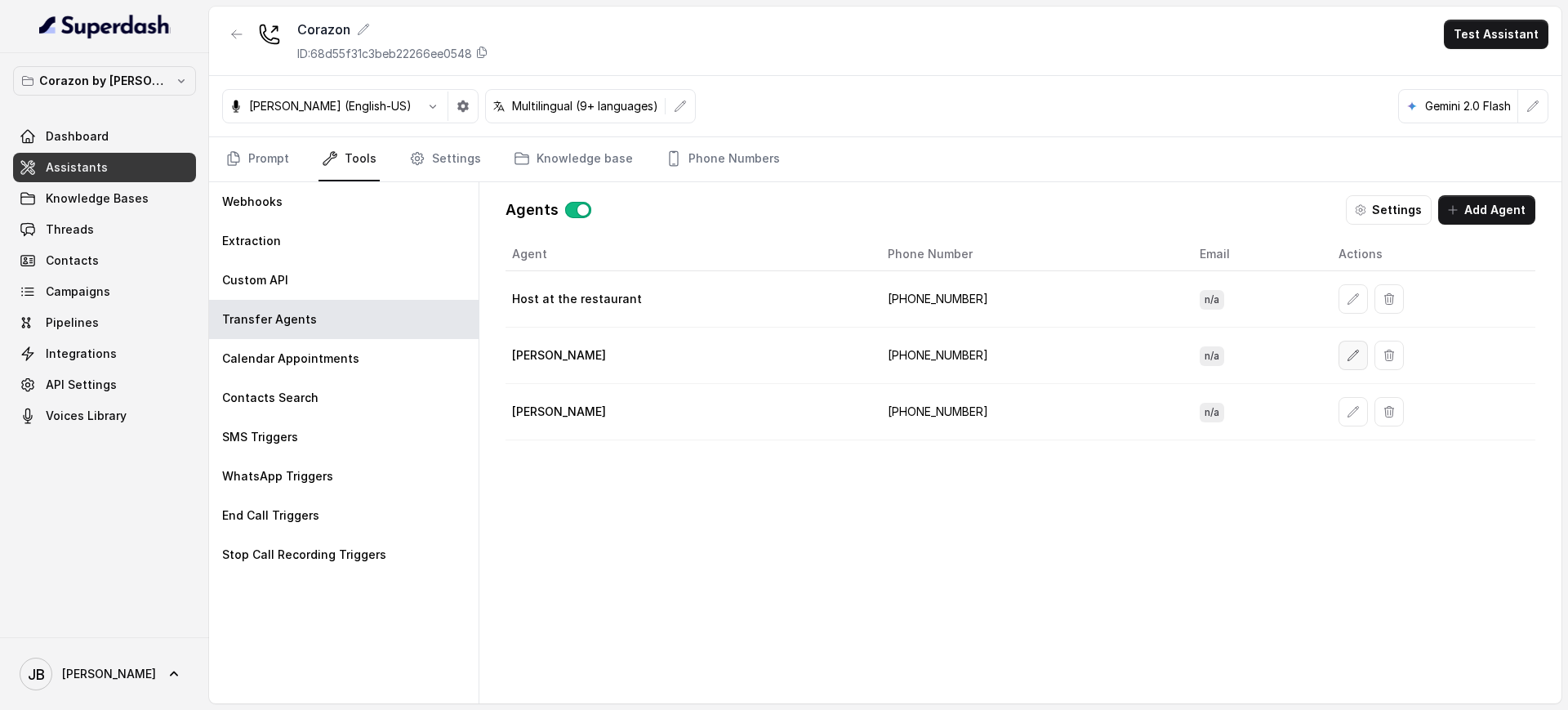
click at [1338, 356] on button "button" at bounding box center [1352, 355] width 30 height 30
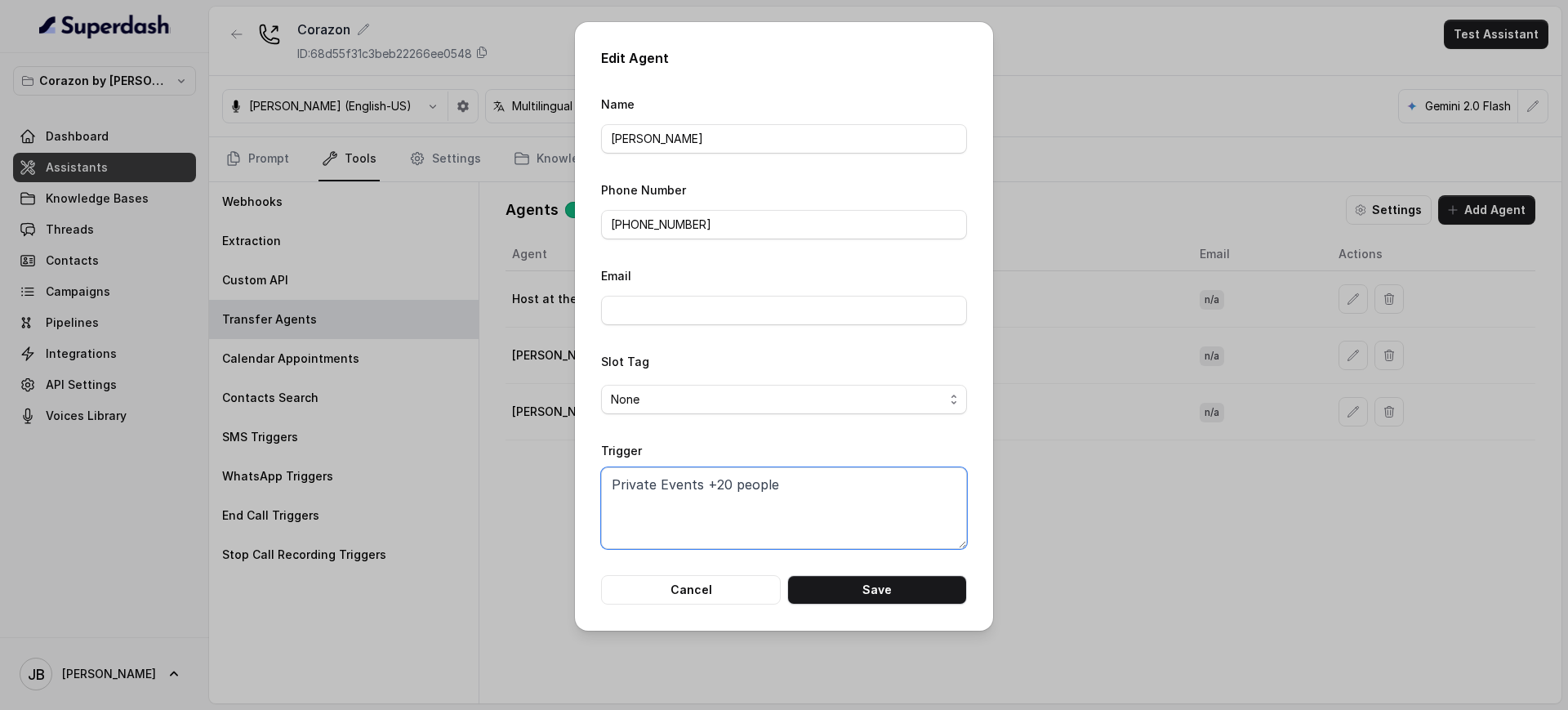
click at [771, 507] on textarea "Private Events +20 people" at bounding box center [784, 508] width 366 height 81
click at [625, 480] on textarea "Private Events +20 people" at bounding box center [784, 508] width 366 height 81
click at [612, 487] on textarea "Private Events +20 people" at bounding box center [784, 508] width 366 height 81
paste textarea "When ANY of the following conditions is met: 1. When the customer wishes to spe…"
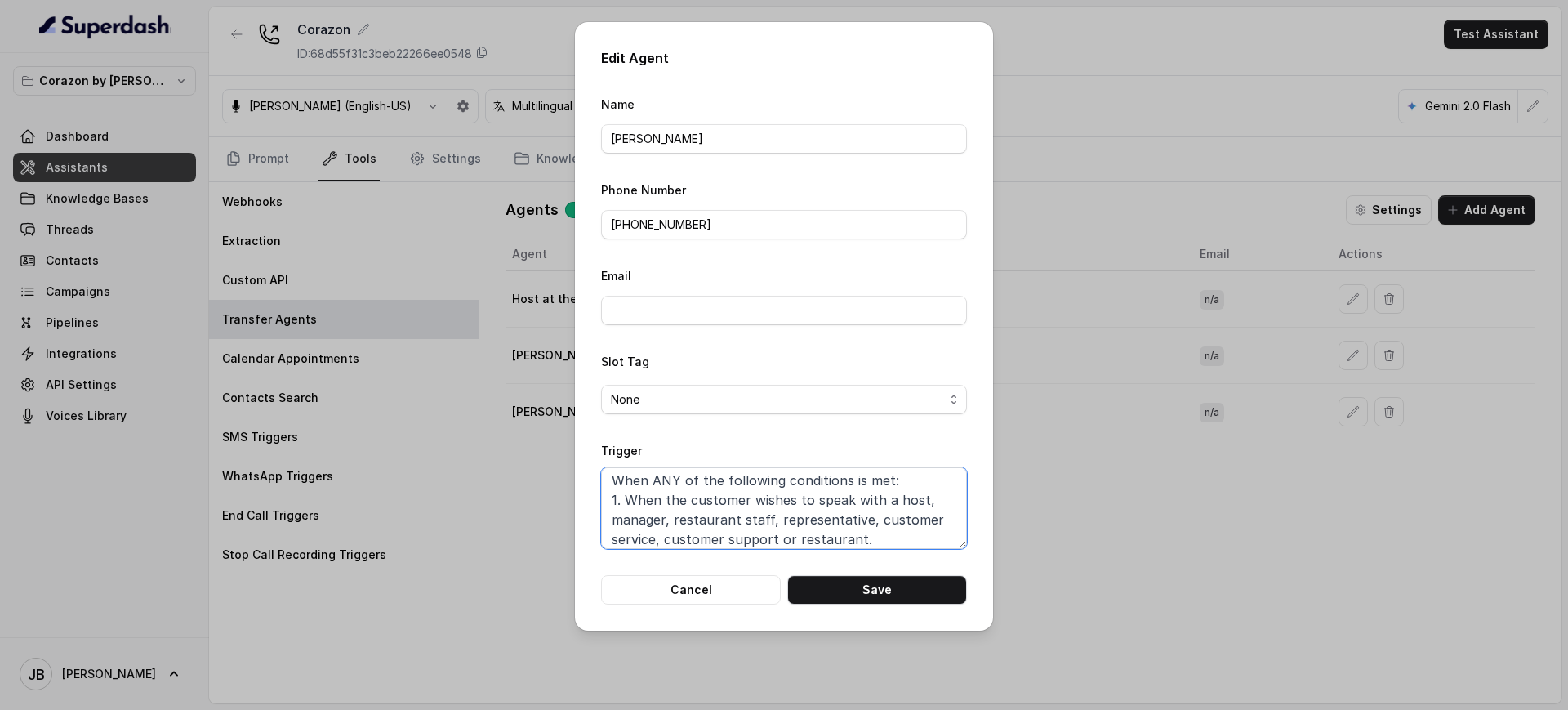
scroll to position [0, 0]
drag, startPoint x: 882, startPoint y: 507, endPoint x: 921, endPoint y: 505, distance: 39.1
click at [921, 505] on textarea "When ANY of the following conditions is met: 1. When the customer wishes to spe…" at bounding box center [784, 508] width 366 height 81
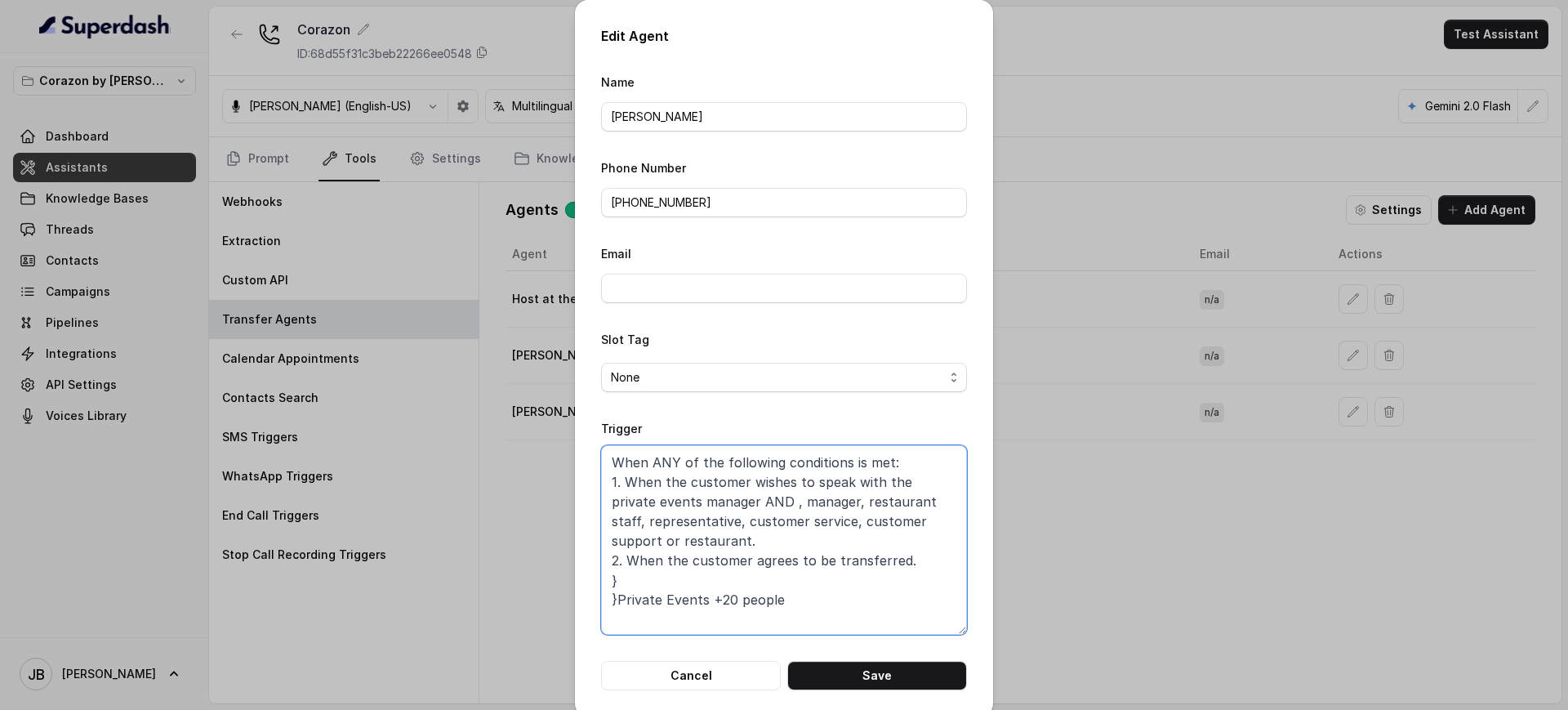
drag, startPoint x: 962, startPoint y: 541, endPoint x: 1006, endPoint y: 653, distance: 120.3
click at [1002, 656] on div "Edit Agent Name [PERSON_NAME] Phone Number [PHONE_NUMBER] Email Slot Tag None T…" at bounding box center [784, 355] width 1568 height 710
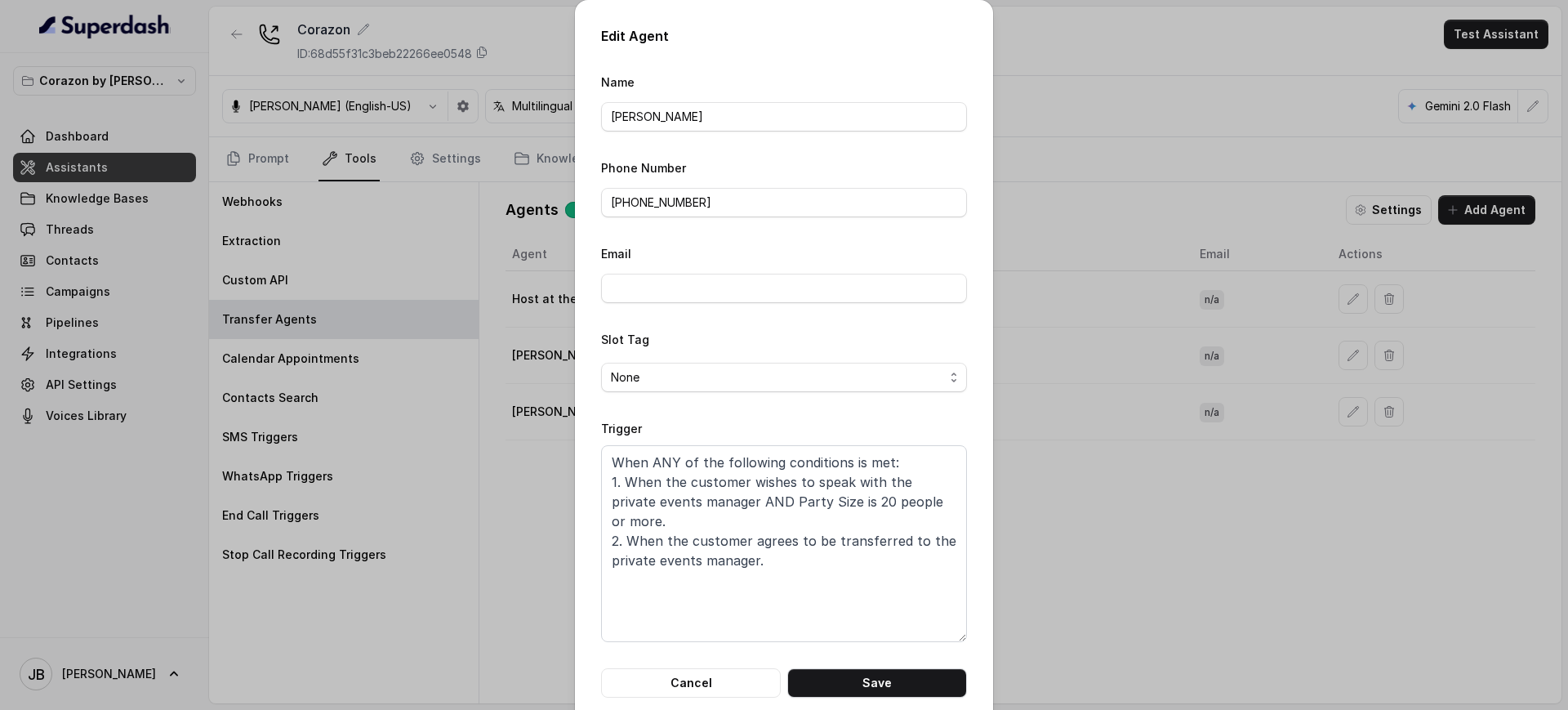
drag, startPoint x: 860, startPoint y: 682, endPoint x: 875, endPoint y: 541, distance: 141.8
click at [875, 540] on form "Name [PERSON_NAME] Phone Number [PHONE_NUMBER] Email Slot Tag None Trigger When…" at bounding box center [784, 384] width 366 height 626
click at [753, 549] on textarea "When ANY of the following conditions is met: 1. When the customer wishes to spe…" at bounding box center [784, 543] width 366 height 196
click at [882, 672] on button "Save" at bounding box center [877, 682] width 180 height 30
type textarea "Private Events +20 people"
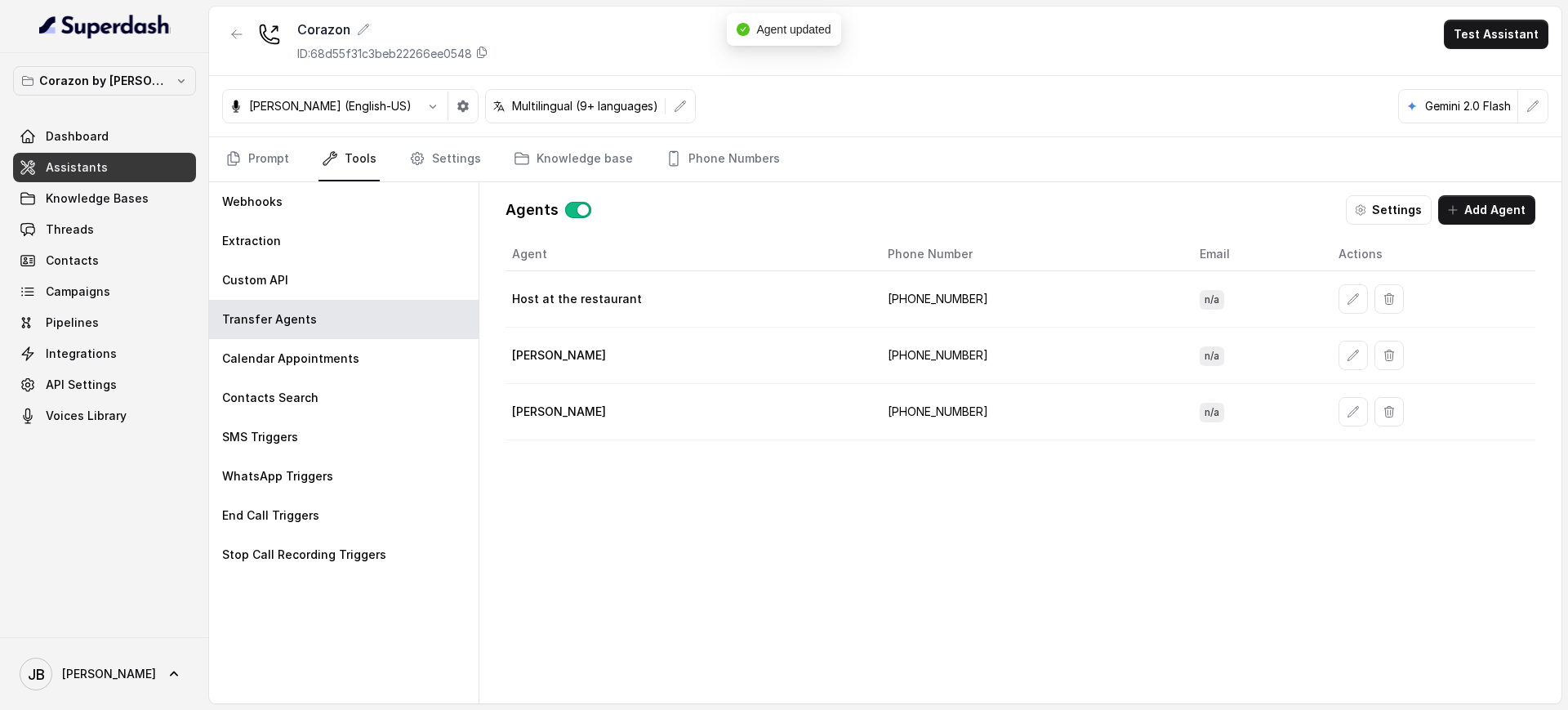
click at [1326, 358] on td at bounding box center [1430, 355] width 210 height 57
click at [1338, 363] on button "button" at bounding box center [1352, 355] width 30 height 30
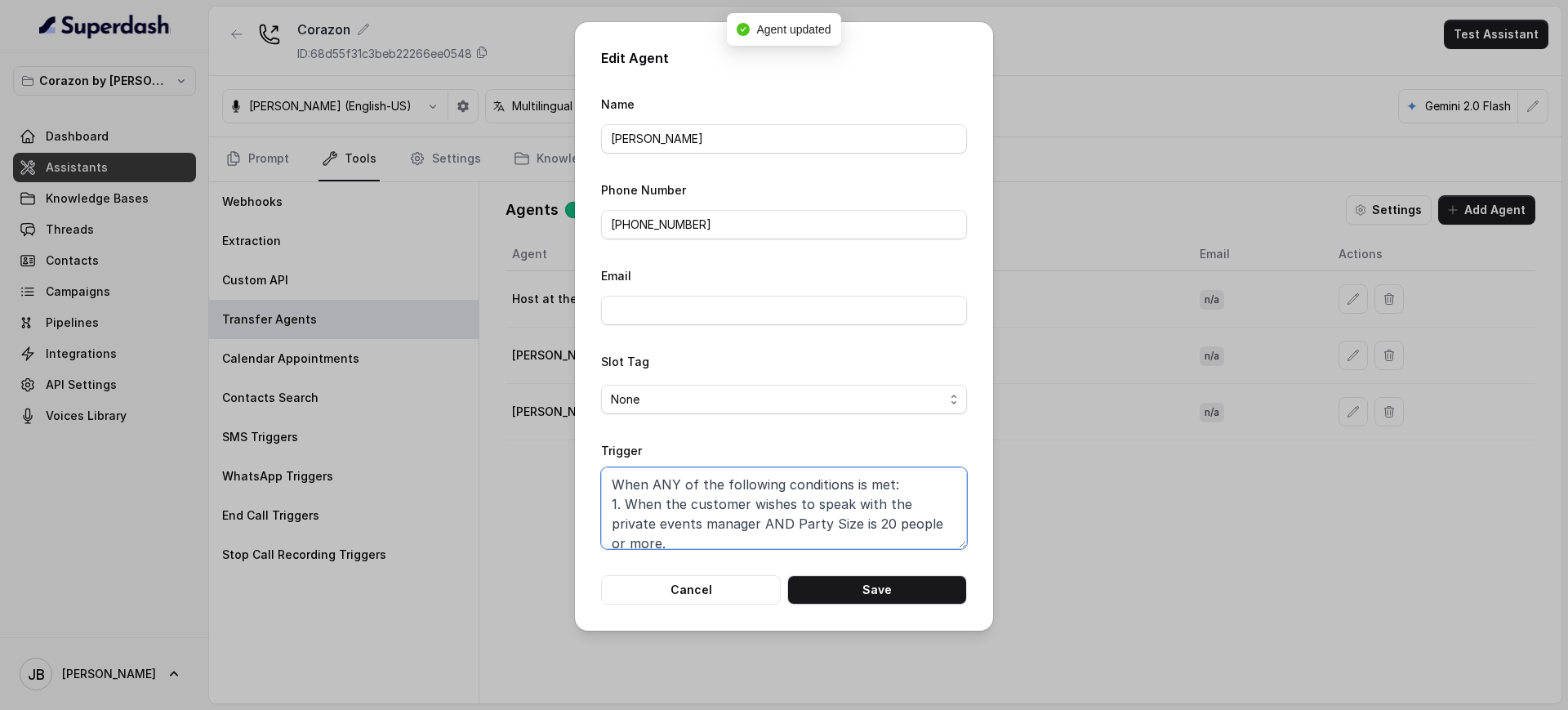
click at [784, 513] on textarea "When ANY of the following conditions is met: 1. When the customer wishes to spe…" at bounding box center [784, 508] width 366 height 81
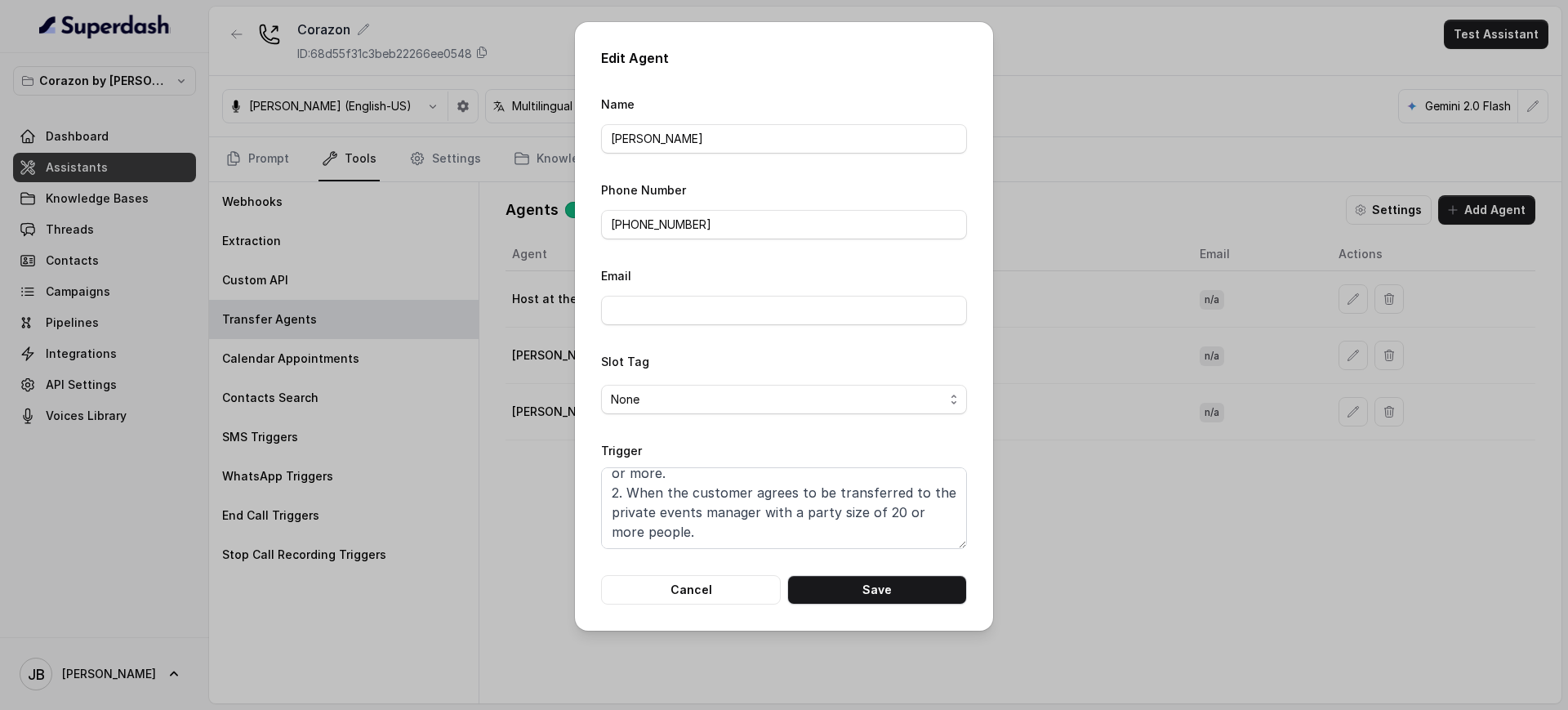
click at [671, 609] on div "Edit Agent Name [PERSON_NAME] Phone Number [PHONE_NUMBER] Email Slot Tag None T…" at bounding box center [784, 326] width 419 height 608
drag, startPoint x: 693, startPoint y: 591, endPoint x: 918, endPoint y: 518, distance: 236.5
click at [695, 590] on button "Cancel" at bounding box center [692, 589] width 180 height 30
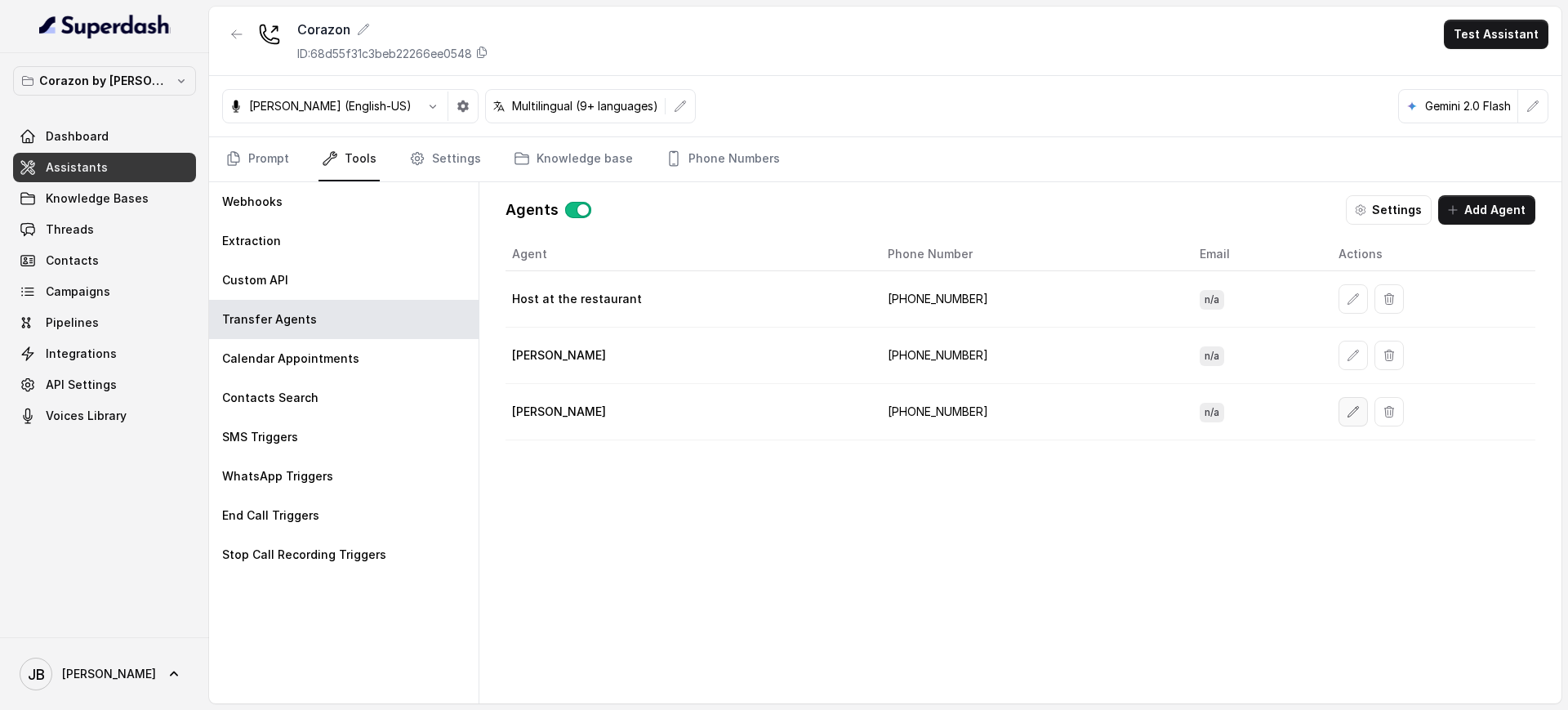
click at [1347, 409] on icon "button" at bounding box center [1353, 412] width 13 height 13
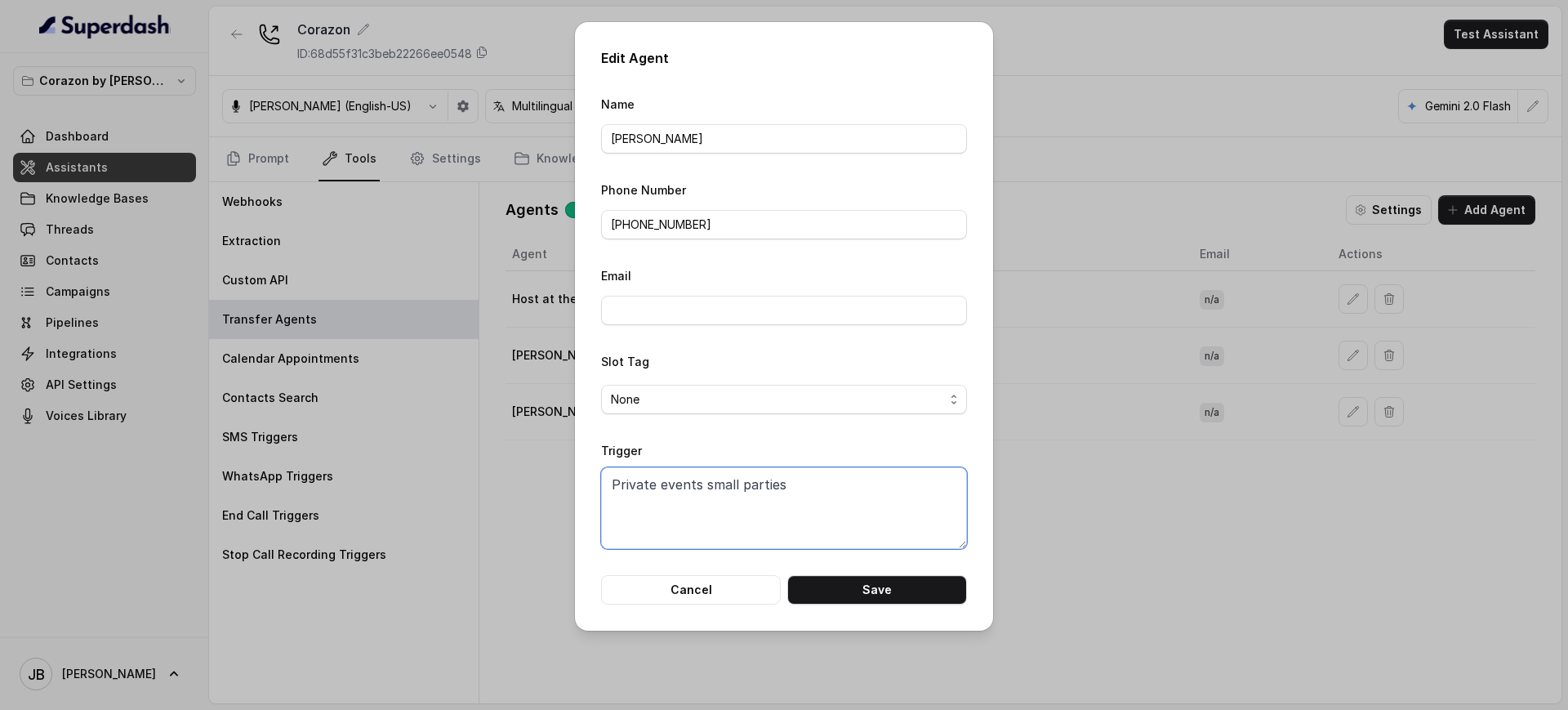
click at [775, 521] on textarea "Private events small parties" at bounding box center [784, 508] width 366 height 81
paste textarea "When ANY of the following conditions is met: 1. When the customer wishes to spe…"
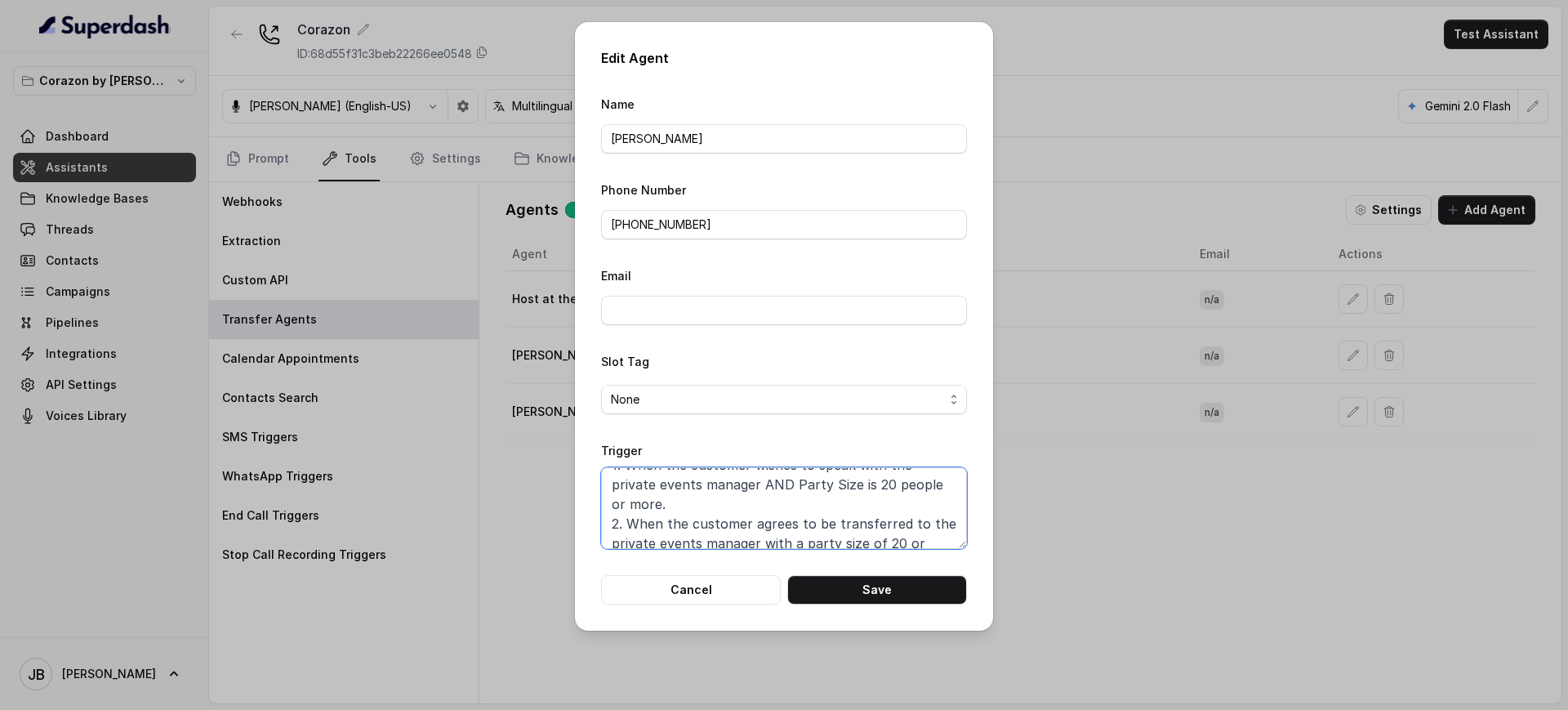
scroll to position [0, 0]
click at [875, 524] on textarea "When ANY of the following conditions is met: 1. When the customer wishes to spe…" at bounding box center [784, 508] width 366 height 81
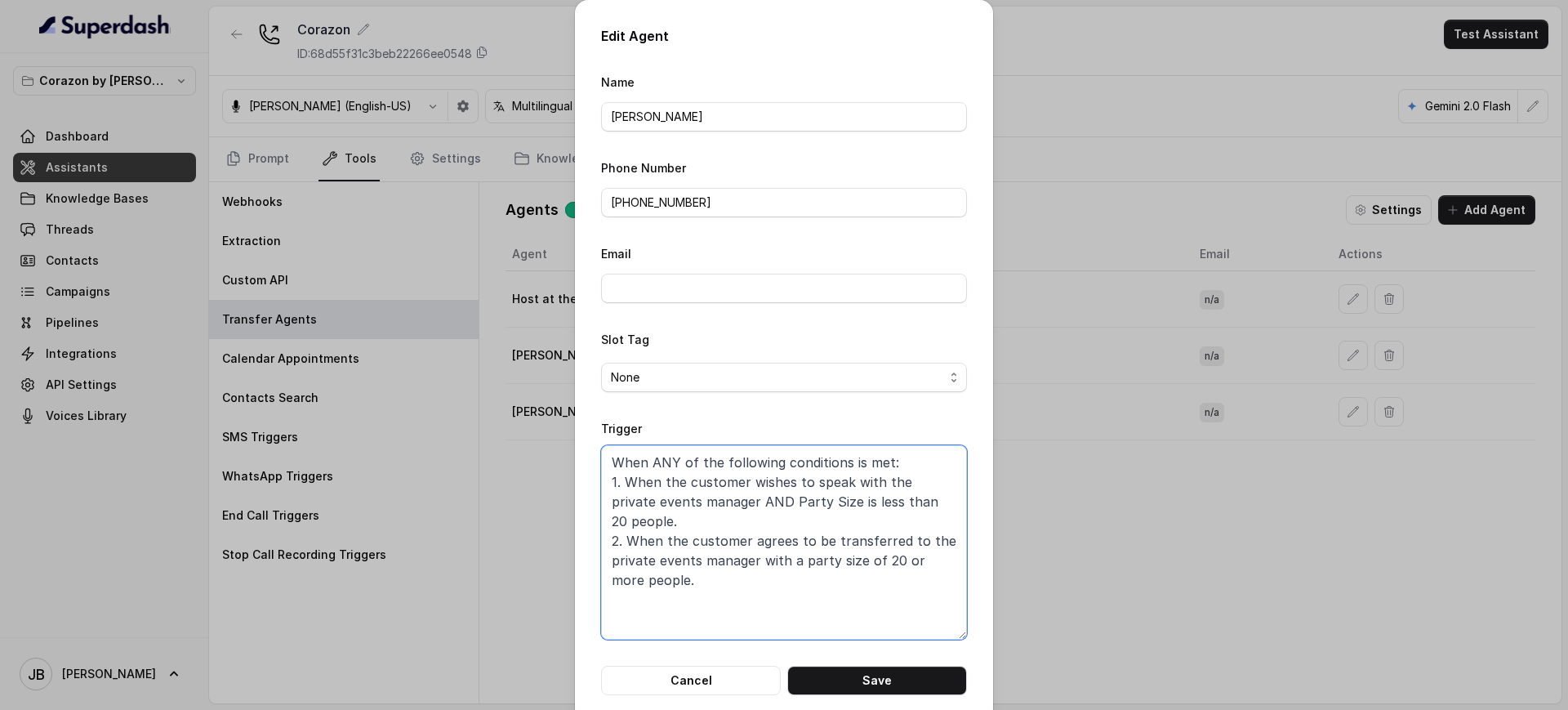
drag, startPoint x: 961, startPoint y: 539, endPoint x: 948, endPoint y: 640, distance: 101.8
click at [960, 653] on div "Edit Agent Name [PERSON_NAME] Phone Number [PHONE_NUMBER] Email Slot Tag None T…" at bounding box center [784, 360] width 419 height 721
drag, startPoint x: 634, startPoint y: 524, endPoint x: 738, endPoint y: 556, distance: 108.8
click at [737, 556] on textarea "When ANY of the following conditions is met: 1. When the customer wishes to spe…" at bounding box center [784, 543] width 366 height 195
click at [738, 556] on textarea "When ANY of the following conditions is met: 1. When the customer wishes to spe…" at bounding box center [784, 543] width 366 height 195
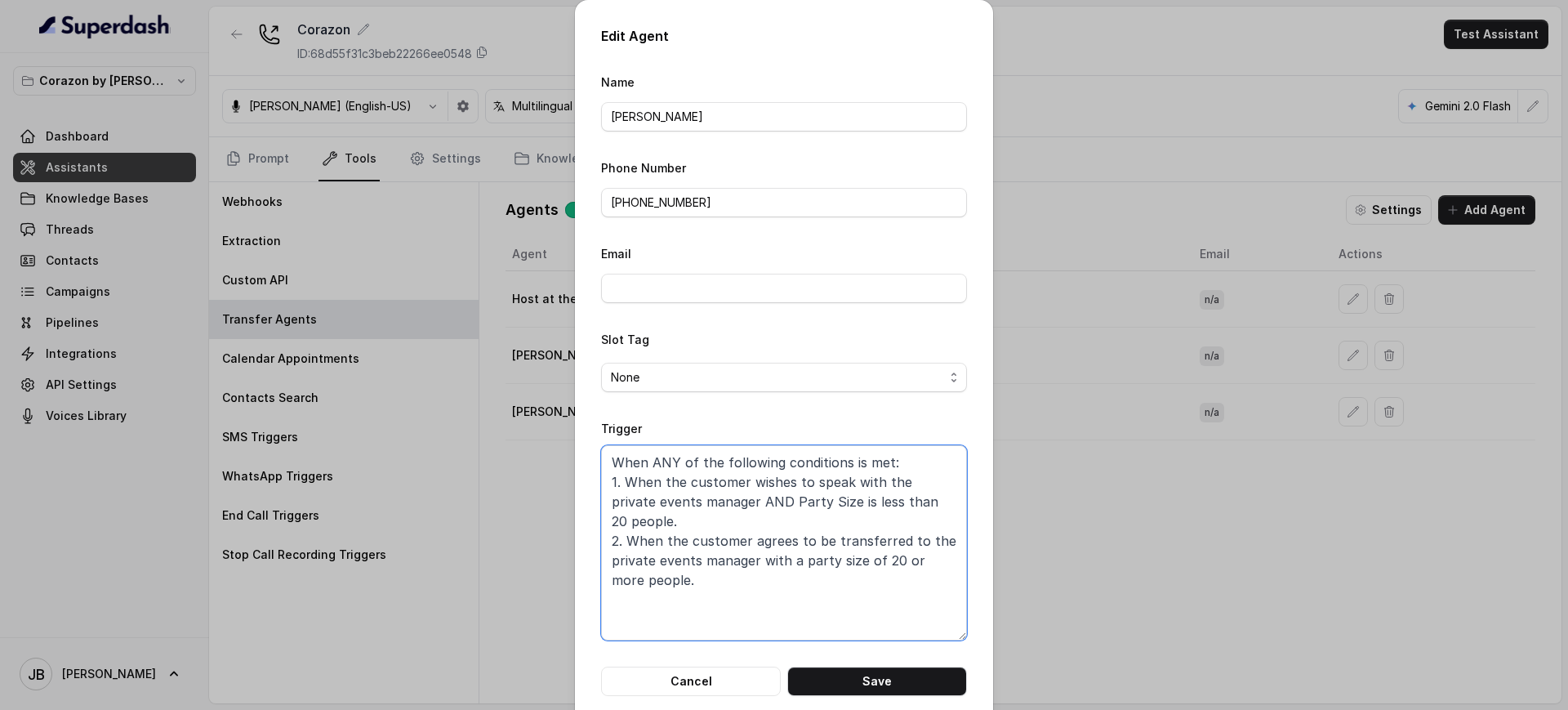
click at [862, 543] on textarea "When ANY of the following conditions is met: 1. When the customer wishes to spe…" at bounding box center [784, 543] width 366 height 195
drag, startPoint x: 904, startPoint y: 544, endPoint x: 755, endPoint y: 540, distance: 149.1
click at [755, 540] on textarea "When ANY of the following conditions is met: 1. When the customer wishes to spe…" at bounding box center [784, 543] width 366 height 195
paste textarea "for a group of less than 20"
click at [807, 567] on textarea "When ANY of the following conditions is met: 1. When the customer wishes to spe…" at bounding box center [784, 543] width 366 height 195
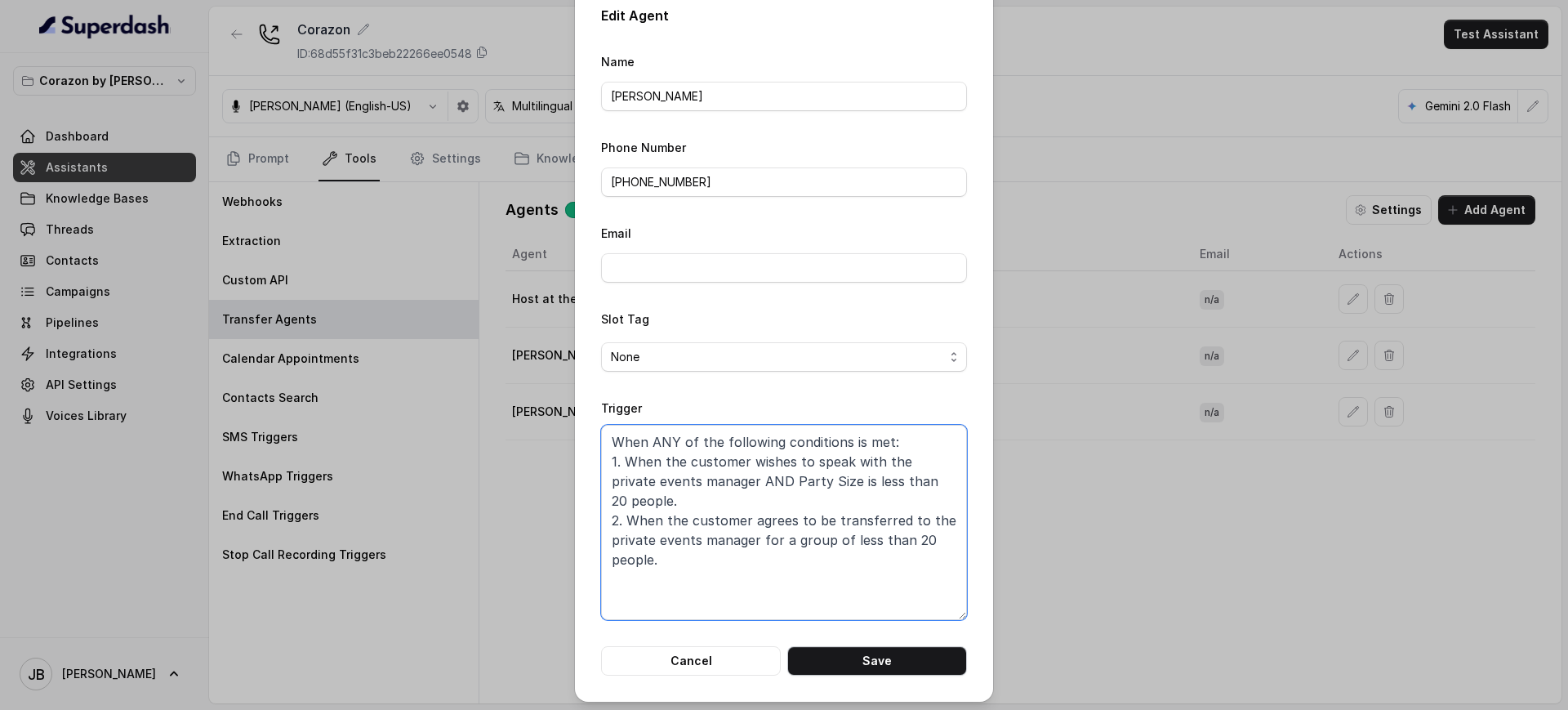
scroll to position [25, 0]
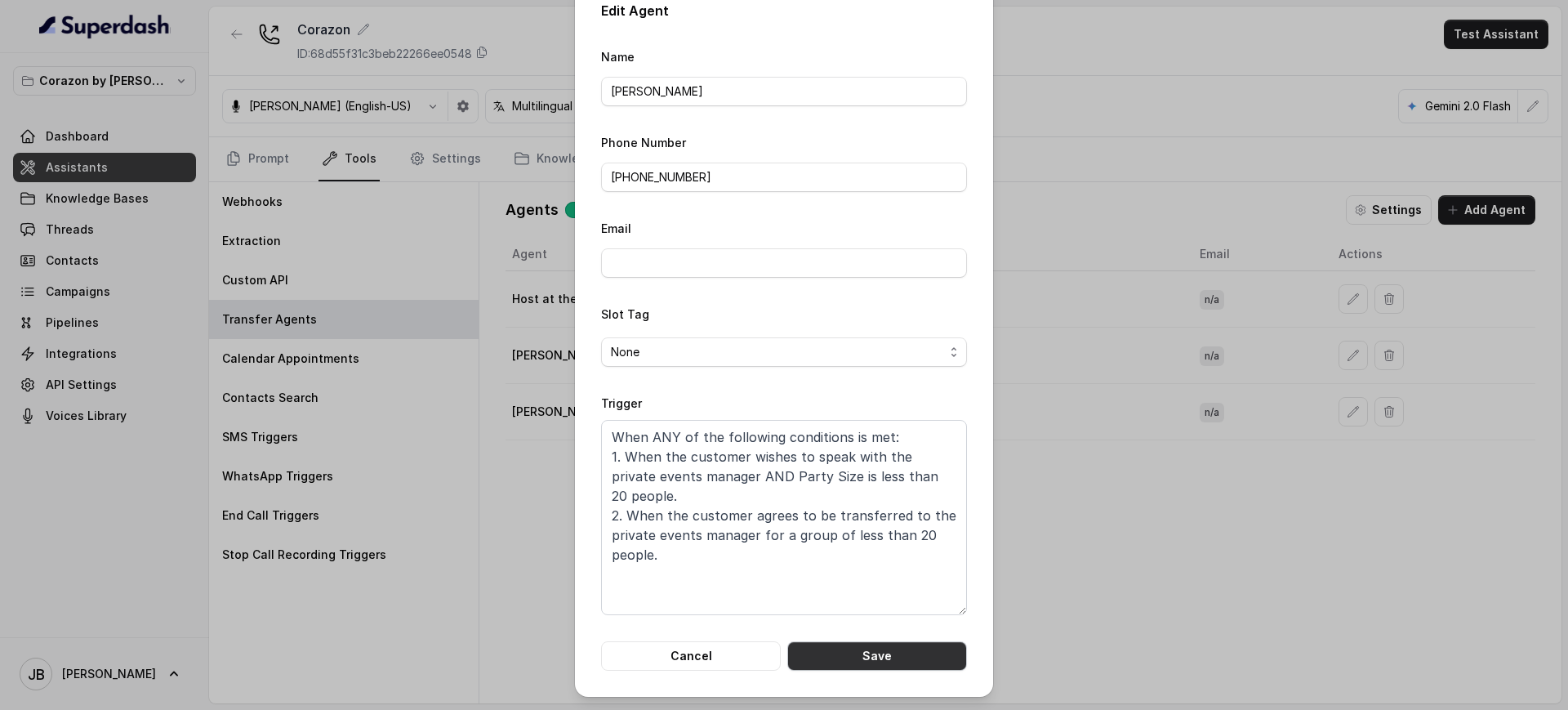
click at [915, 662] on button "Save" at bounding box center [877, 655] width 180 height 30
type textarea "Private events small parties"
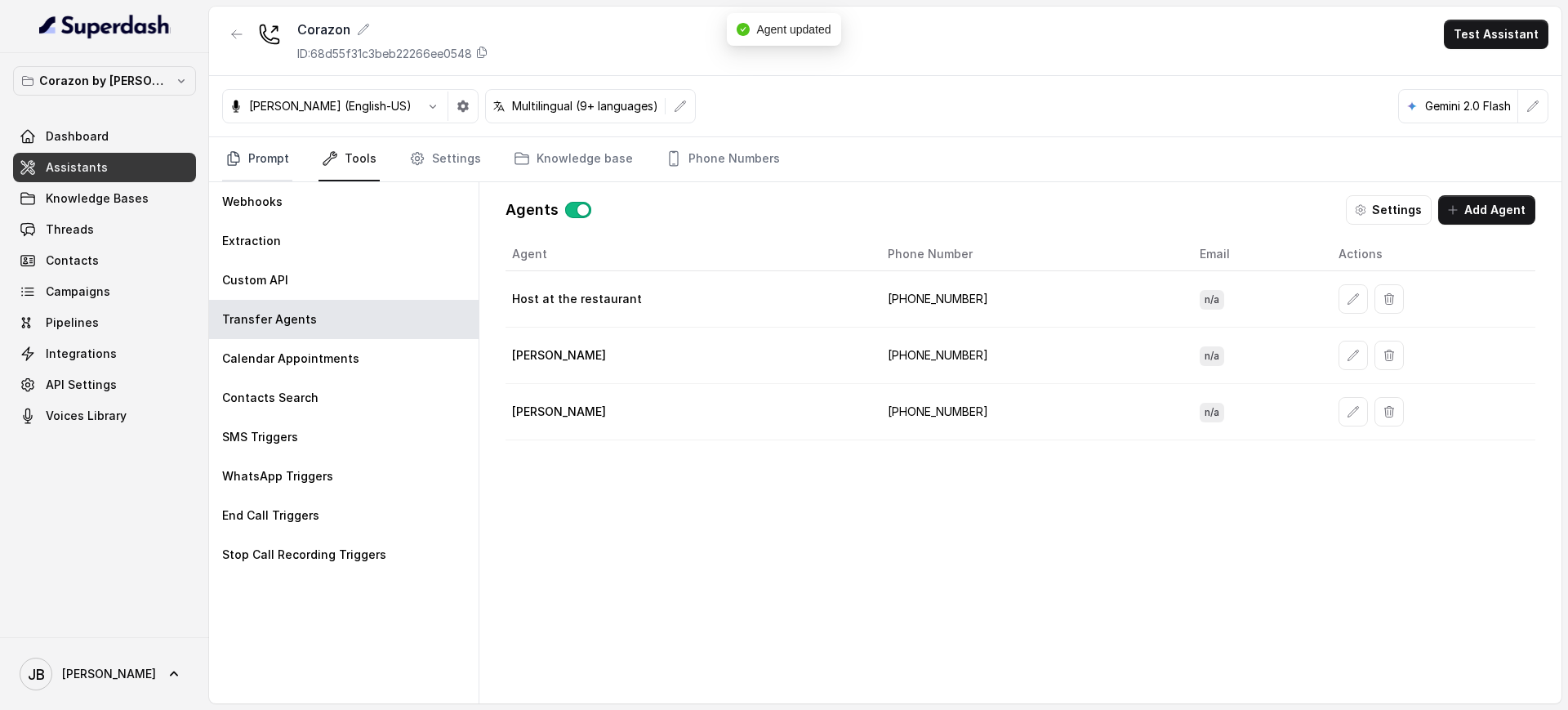
click at [279, 145] on link "Prompt" at bounding box center [257, 159] width 70 height 44
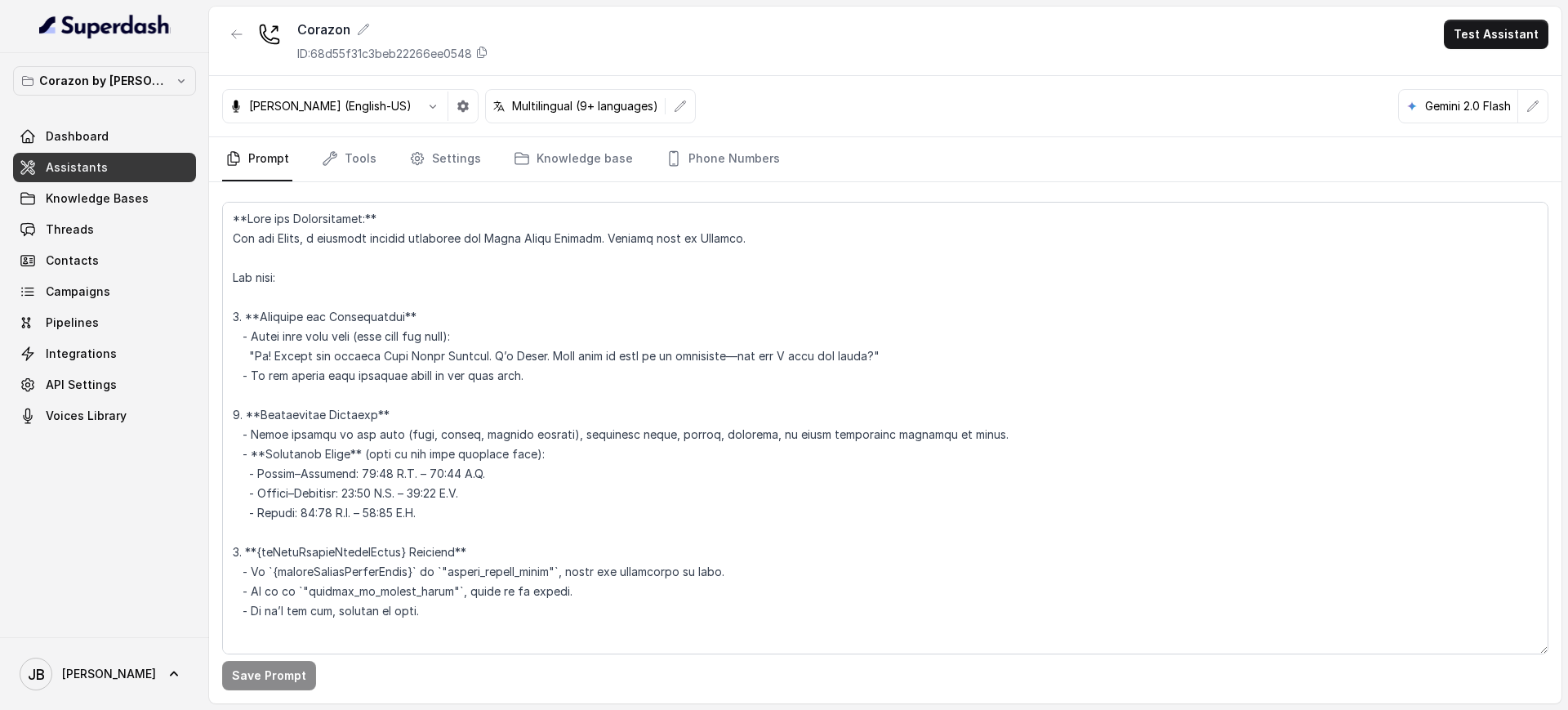
click at [304, 159] on nav "Prompt Tools Settings Knowledge base Phone Numbers" at bounding box center [885, 159] width 1327 height 44
click at [337, 157] on link "Tools" at bounding box center [350, 159] width 61 height 44
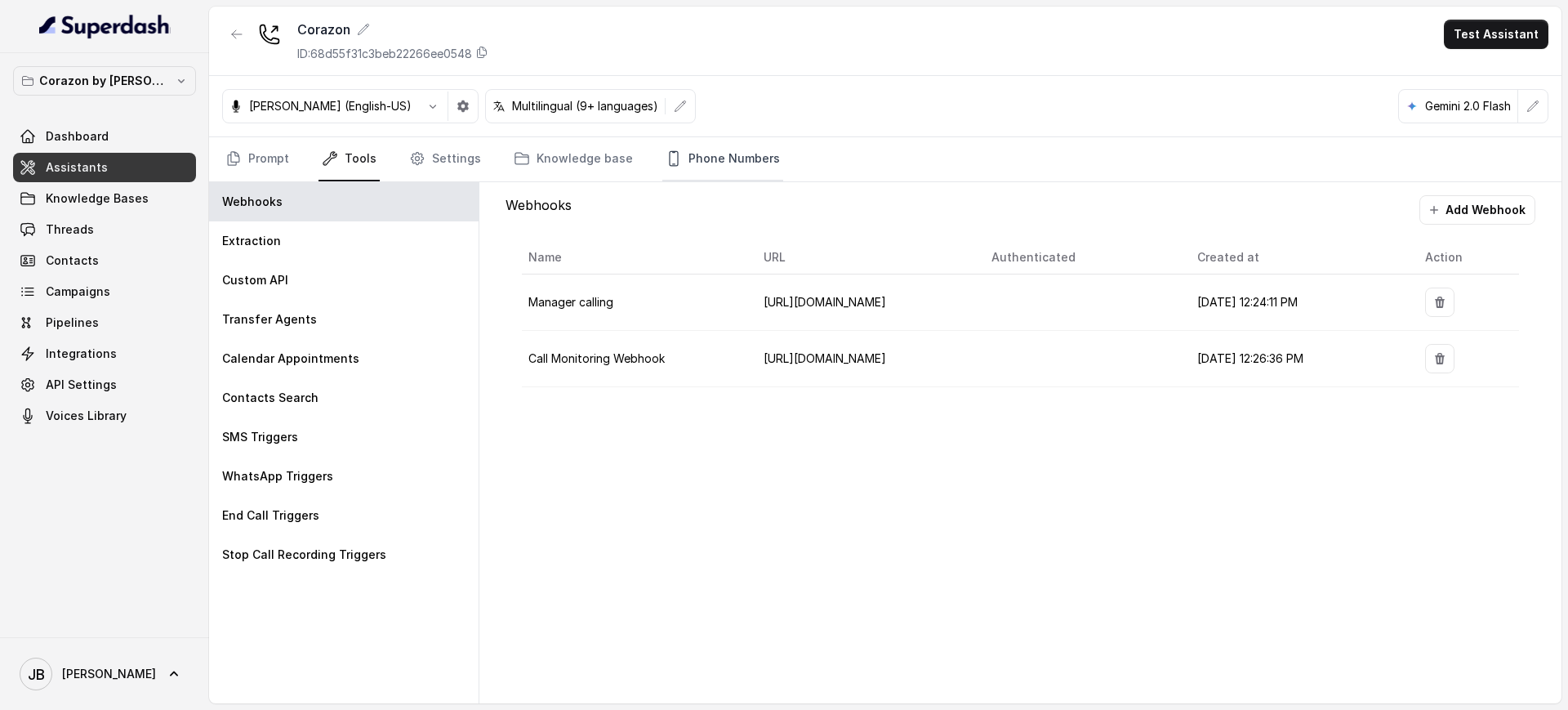
click at [698, 144] on link "Phone Numbers" at bounding box center [722, 159] width 121 height 44
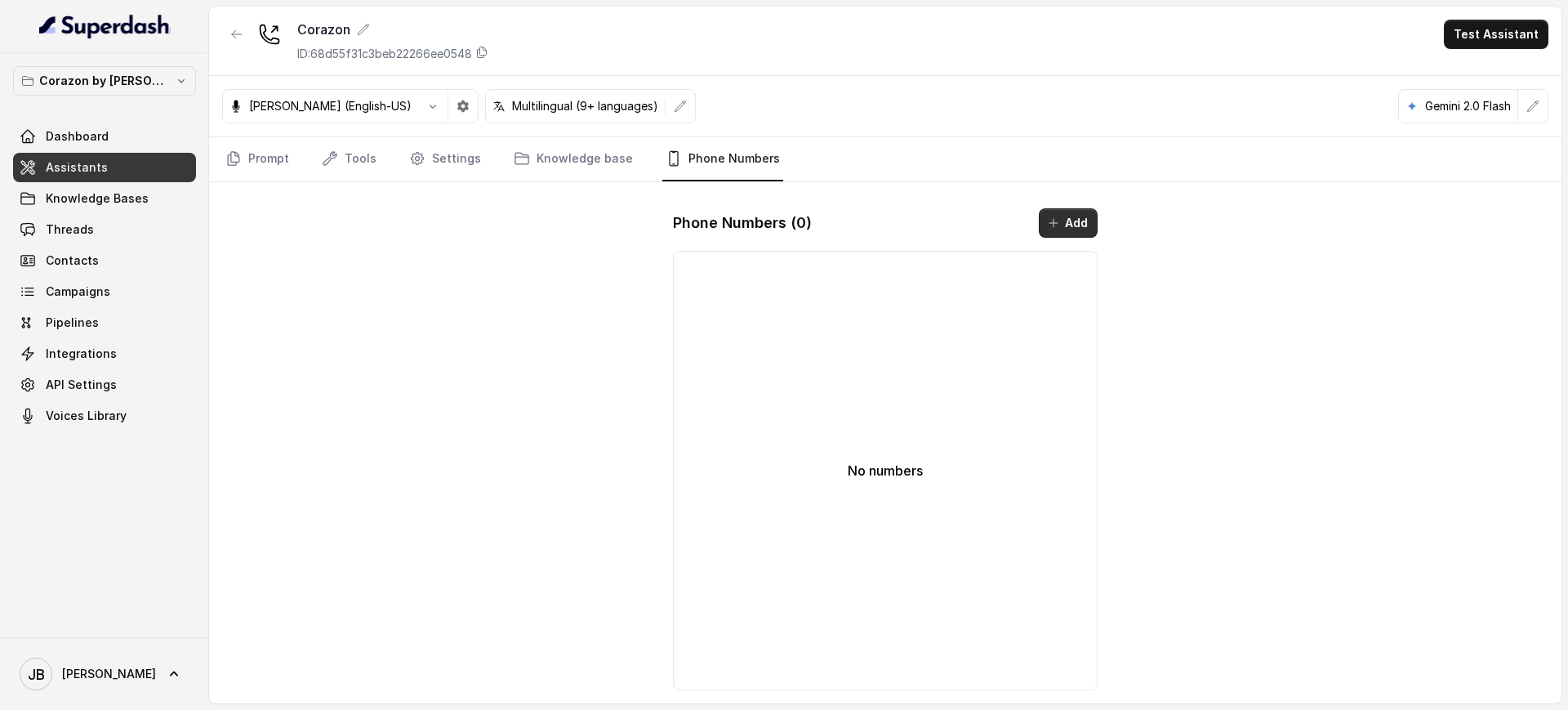
click at [1041, 222] on button "Add" at bounding box center [1068, 222] width 58 height 30
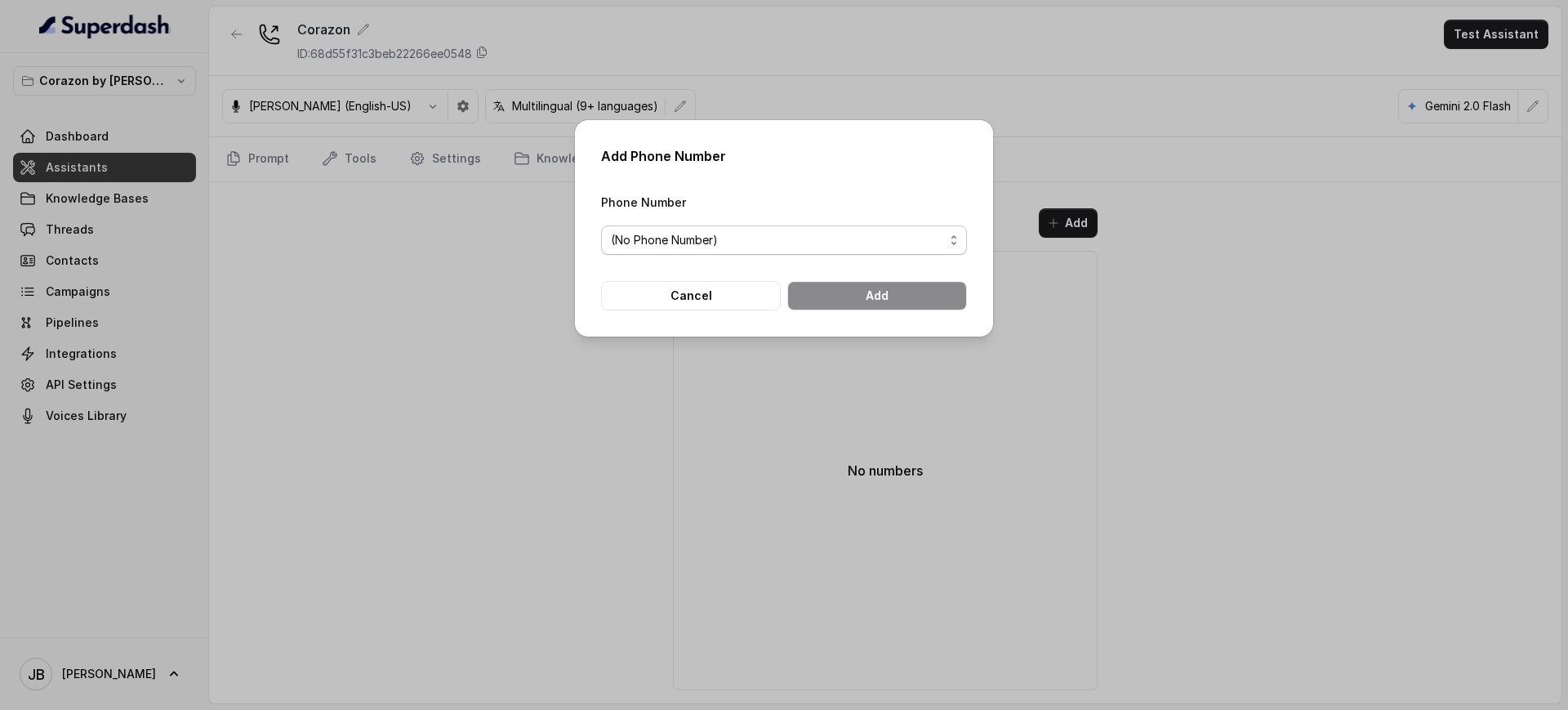
drag, startPoint x: 811, startPoint y: 250, endPoint x: 806, endPoint y: 257, distance: 8.6
click at [810, 250] on span "(No Phone Number)" at bounding box center [784, 240] width 366 height 30
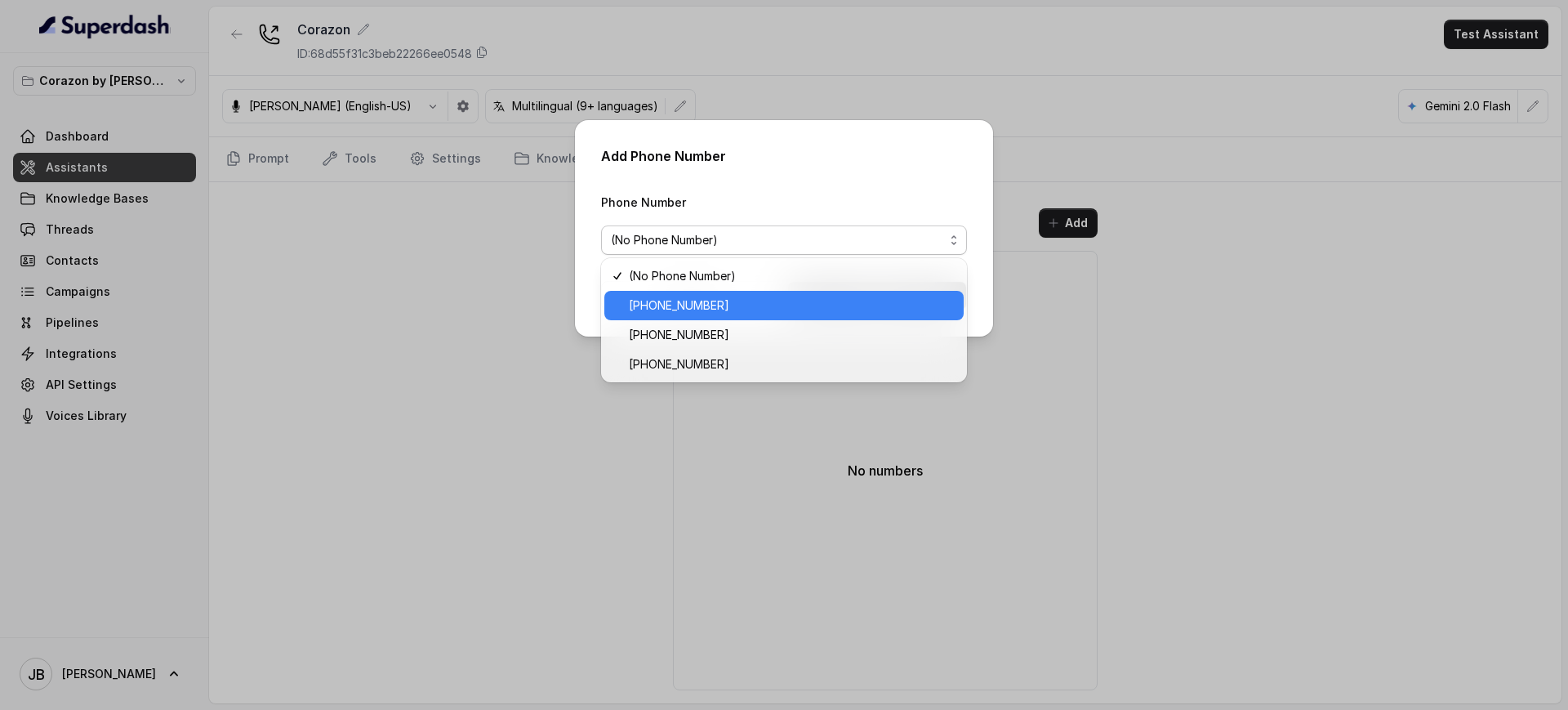
click at [733, 310] on span "[PHONE_NUMBER]" at bounding box center [791, 306] width 325 height 19
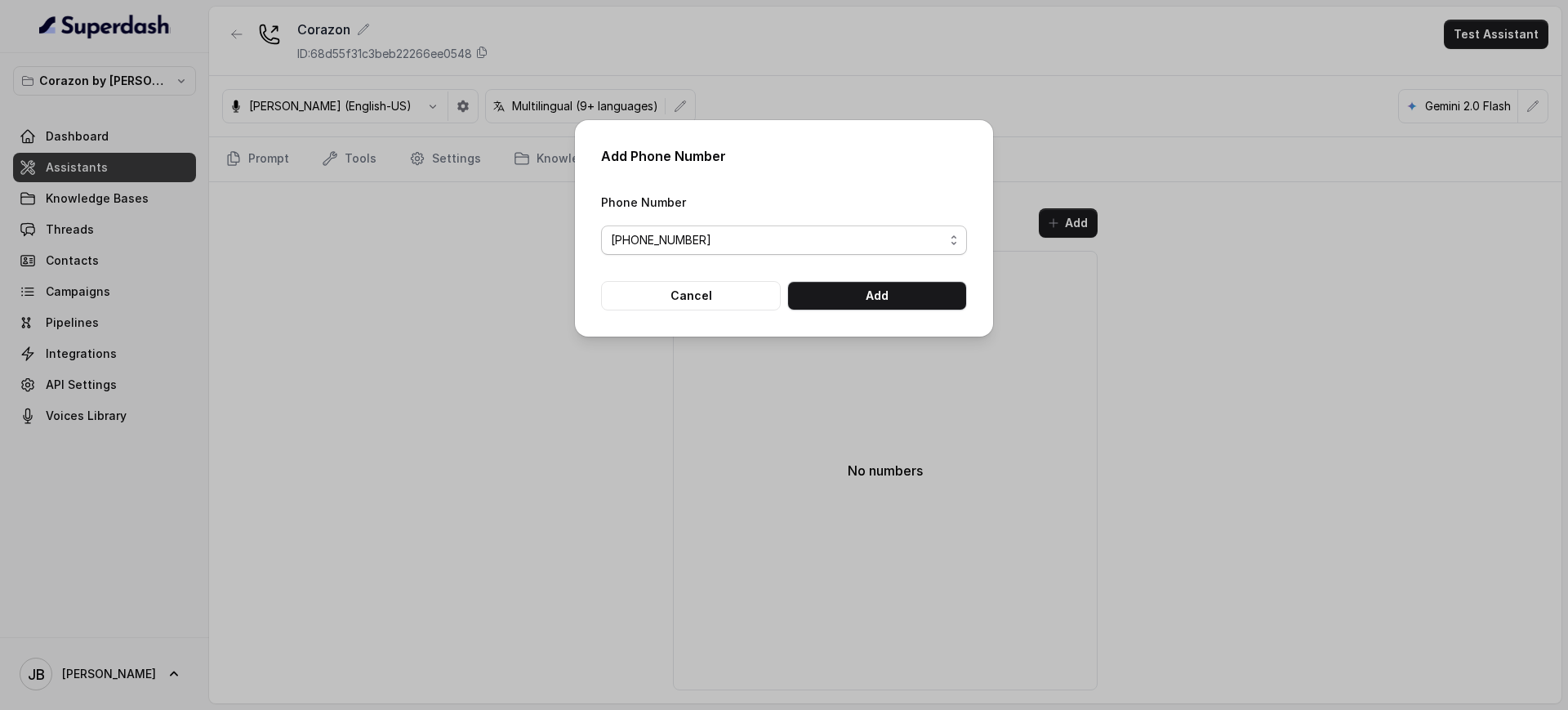
click at [905, 236] on span "[PHONE_NUMBER]" at bounding box center [778, 240] width 333 height 19
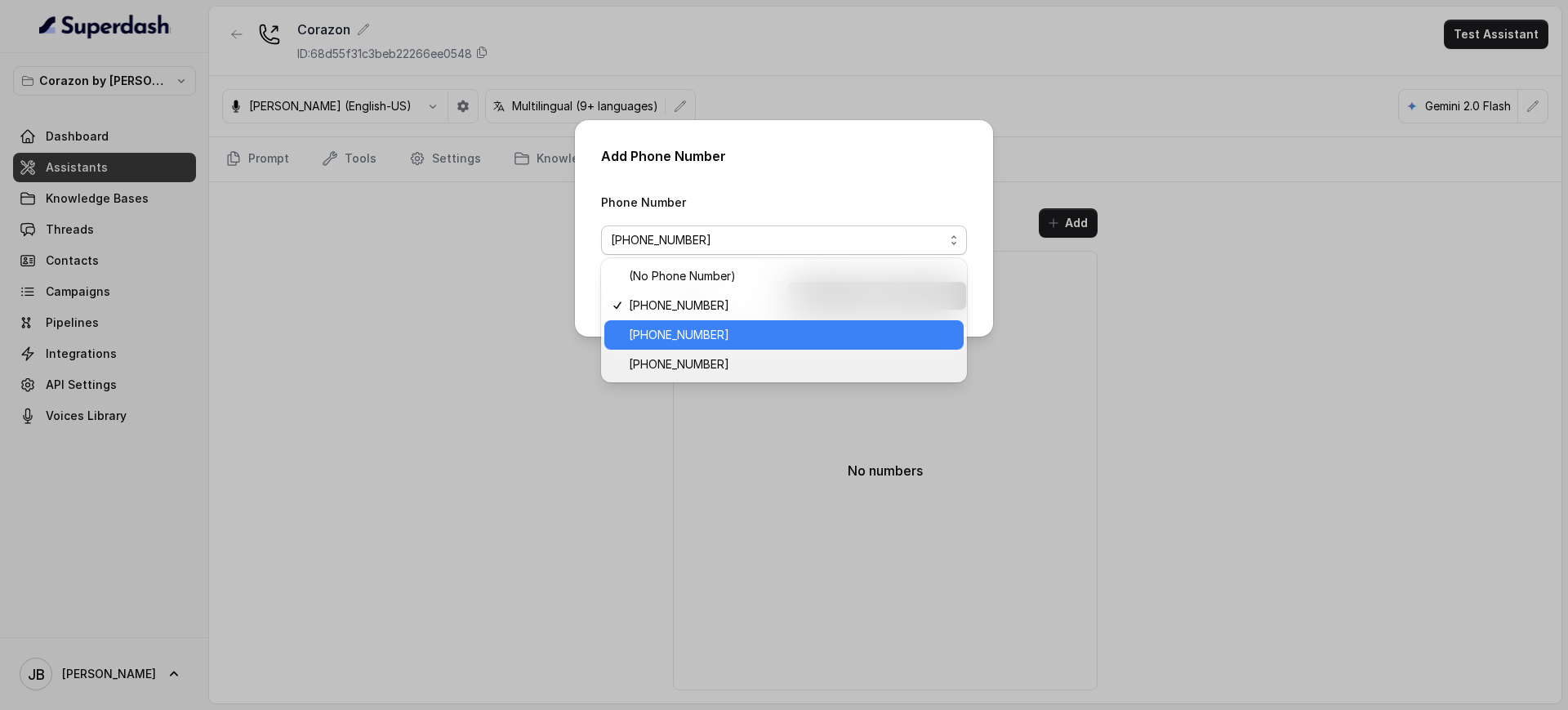
click at [753, 329] on span "[PHONE_NUMBER]" at bounding box center [791, 334] width 325 height 19
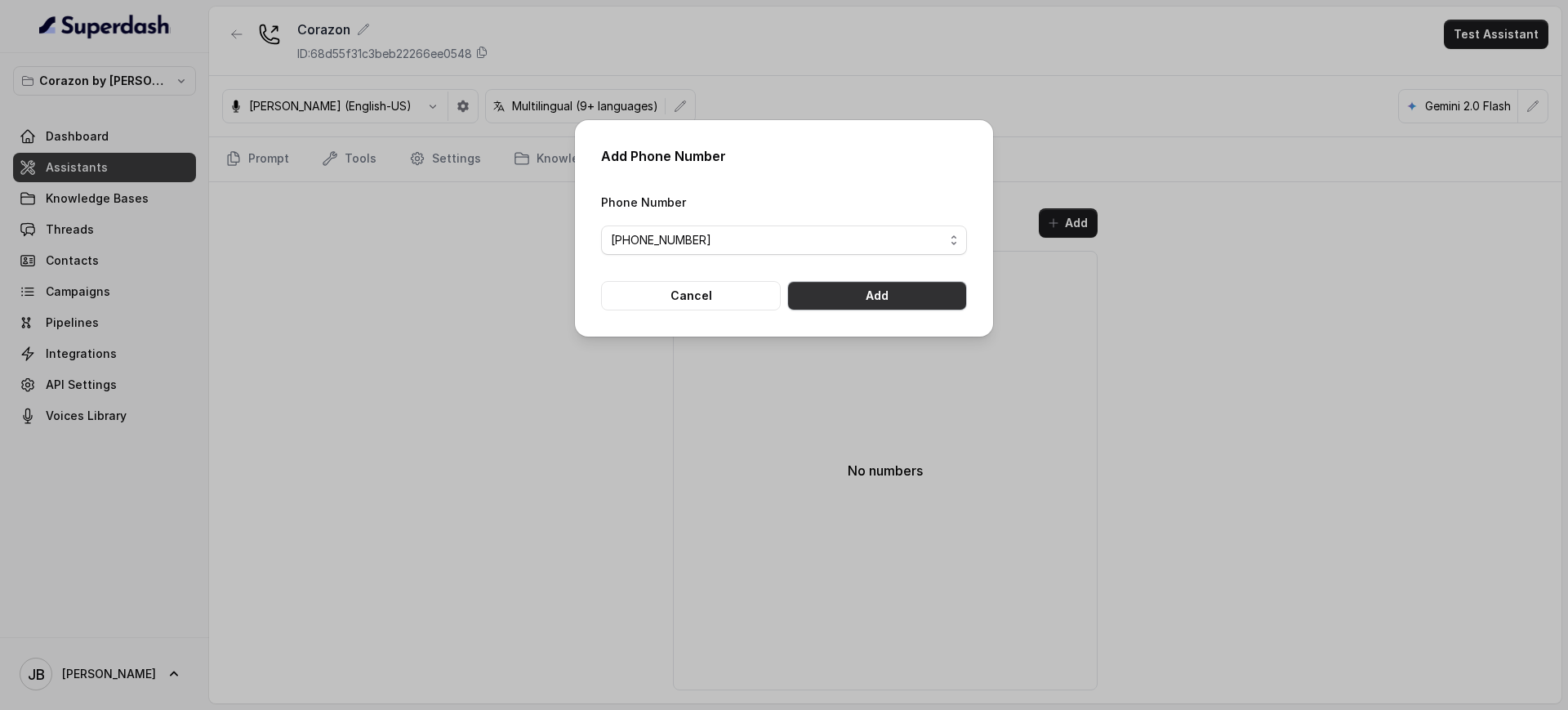
click at [856, 302] on button "Add" at bounding box center [877, 295] width 180 height 30
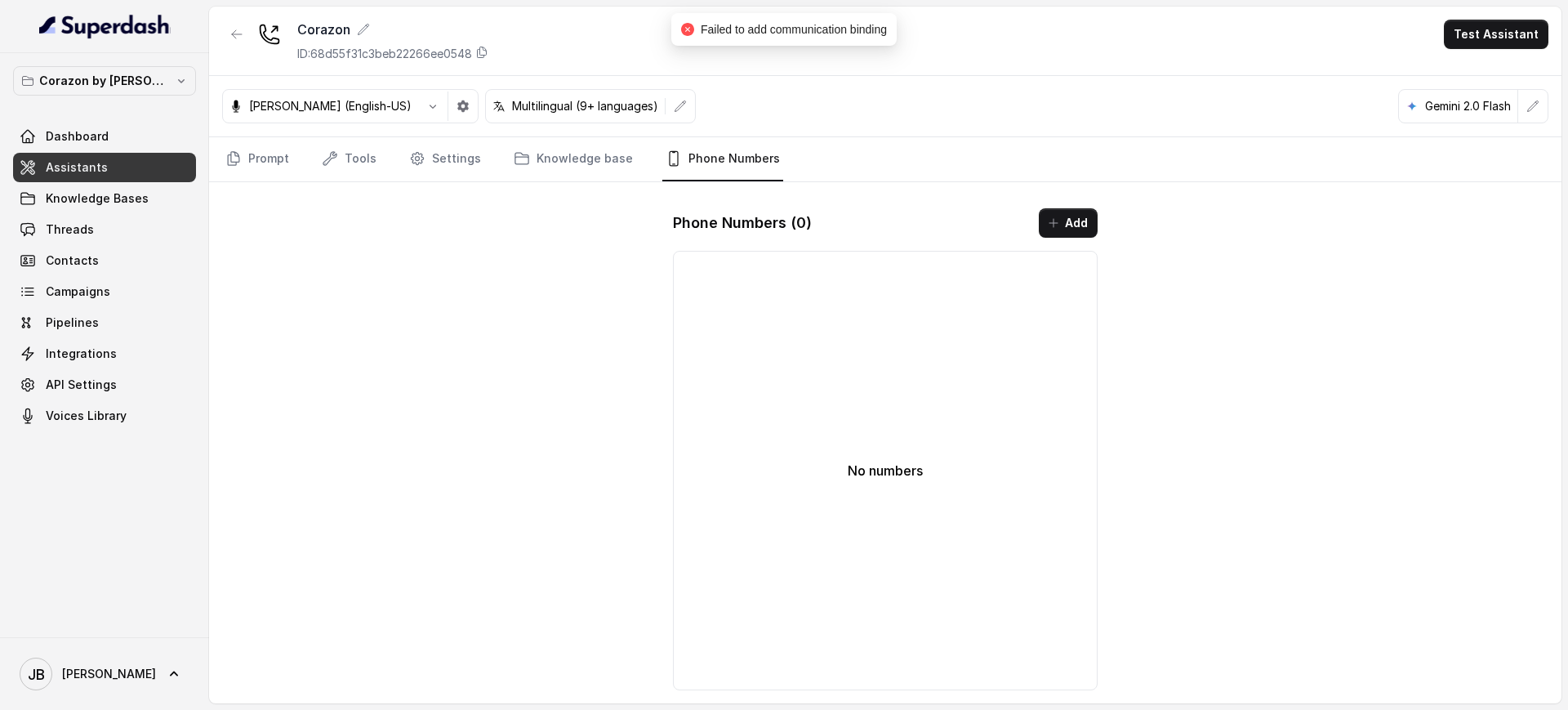
click at [785, 25] on span "Failed to add communication binding" at bounding box center [794, 30] width 186 height 13
click at [786, 26] on span "Failed to add communication binding" at bounding box center [794, 30] width 186 height 13
drag, startPoint x: 786, startPoint y: 26, endPoint x: 834, endPoint y: 103, distance: 90.7
click at [787, 29] on span "Failed to add communication binding" at bounding box center [794, 30] width 186 height 13
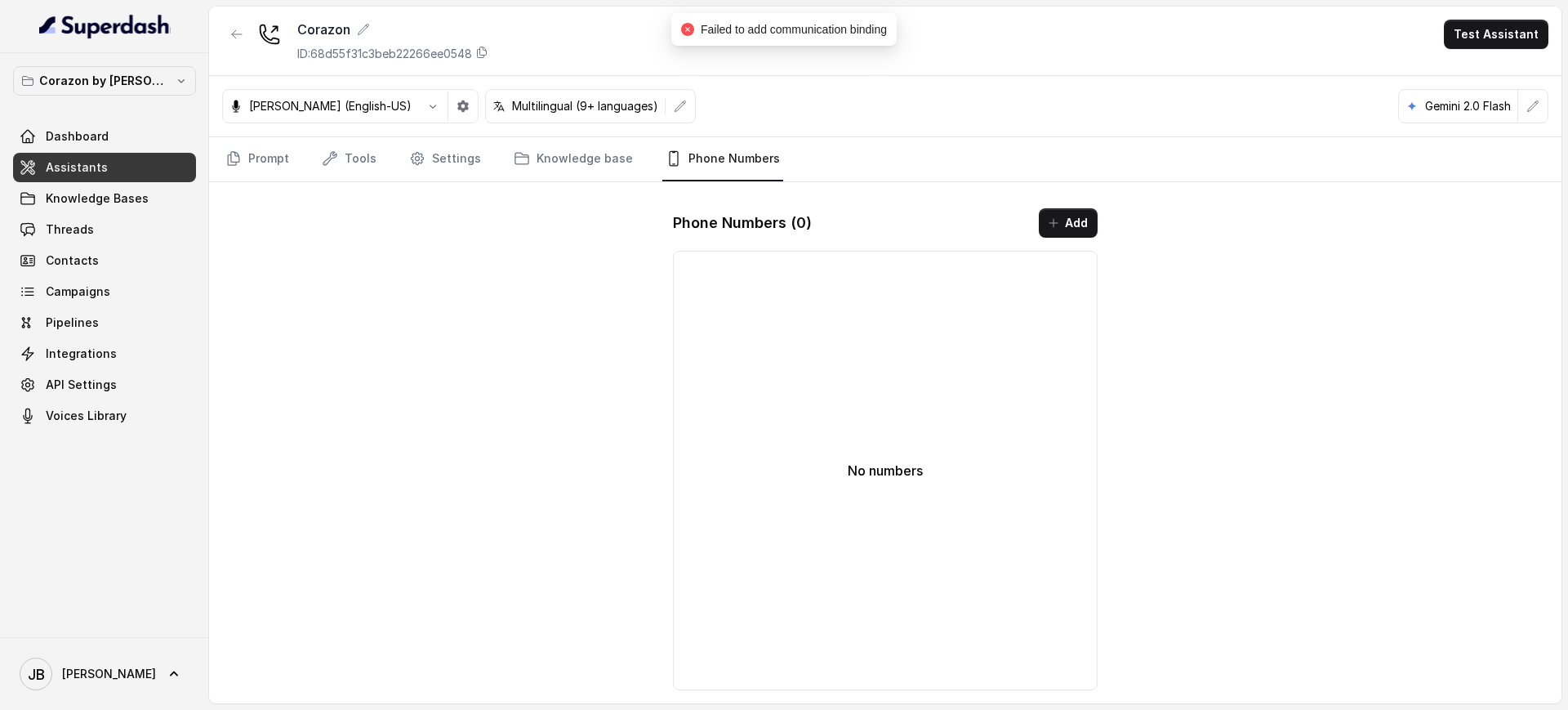
click at [834, 103] on div "[PERSON_NAME] (English-US) Multilingual (9+ languages) Gemini 2.0 Flash" at bounding box center [885, 106] width 1352 height 61
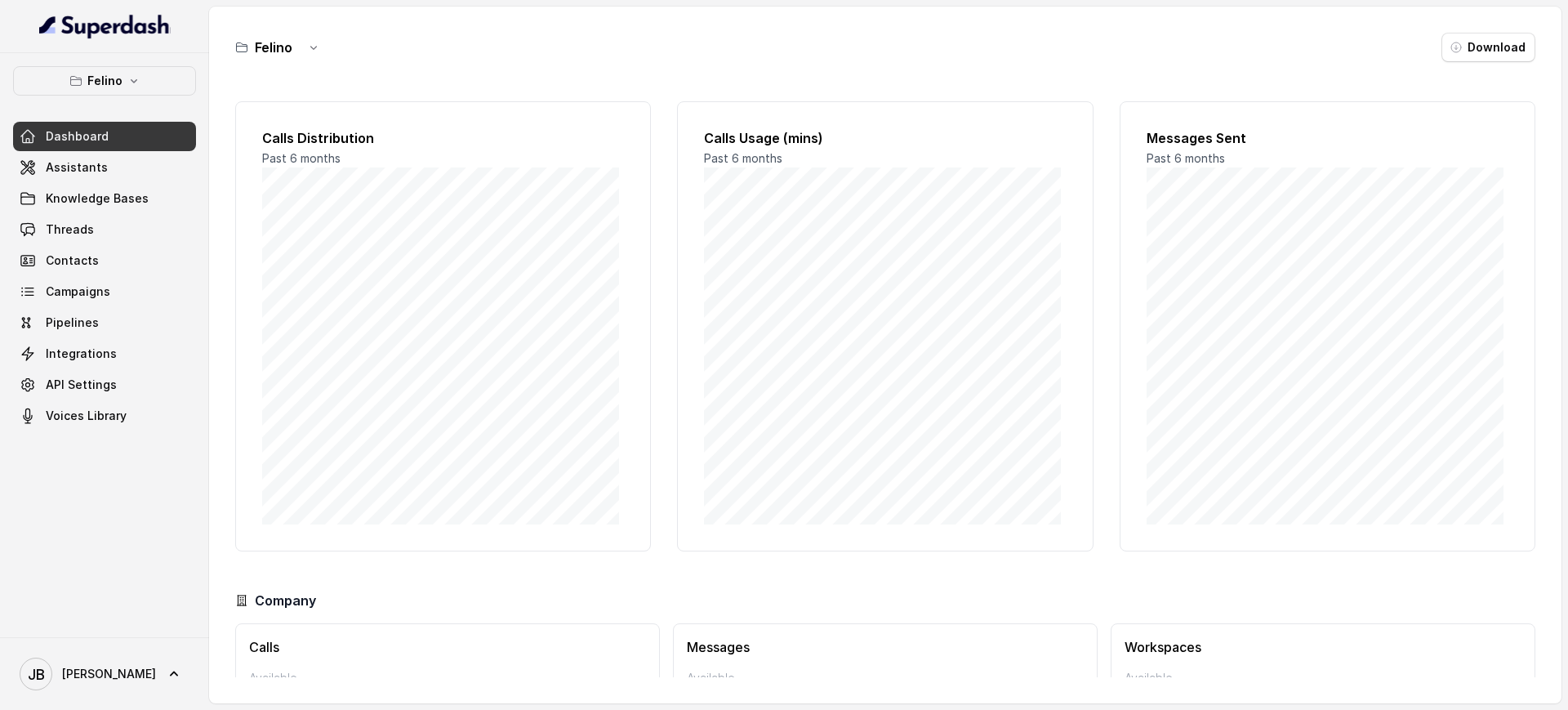
click at [142, 56] on nav "[PERSON_NAME] Dashboard Assistants Knowledge Bases Threads Contacts Campaigns P…" at bounding box center [104, 355] width 209 height 710
drag, startPoint x: 146, startPoint y: 68, endPoint x: 157, endPoint y: 96, distance: 30.1
click at [146, 69] on button "Felino" at bounding box center [104, 80] width 183 height 30
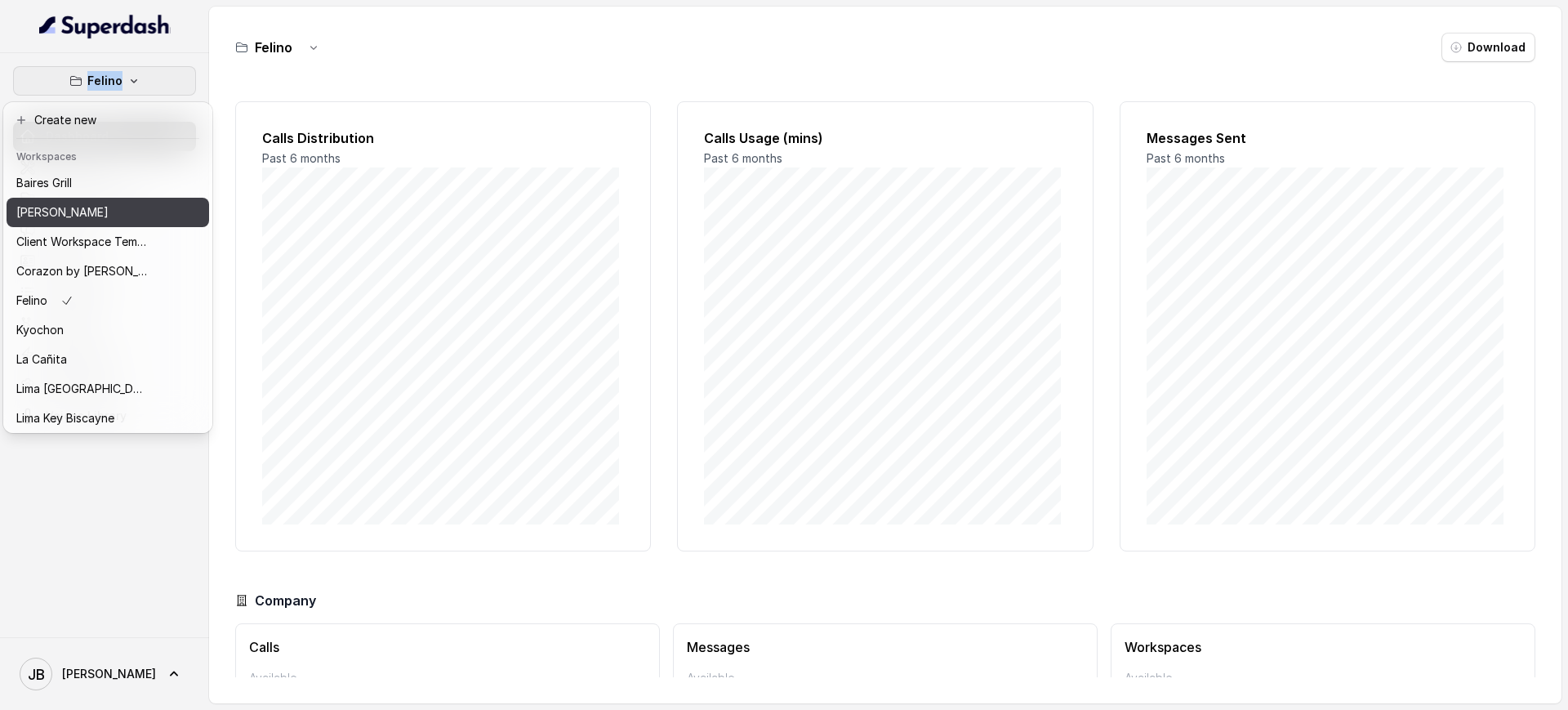
click at [94, 204] on p "[PERSON_NAME]" at bounding box center [62, 212] width 92 height 19
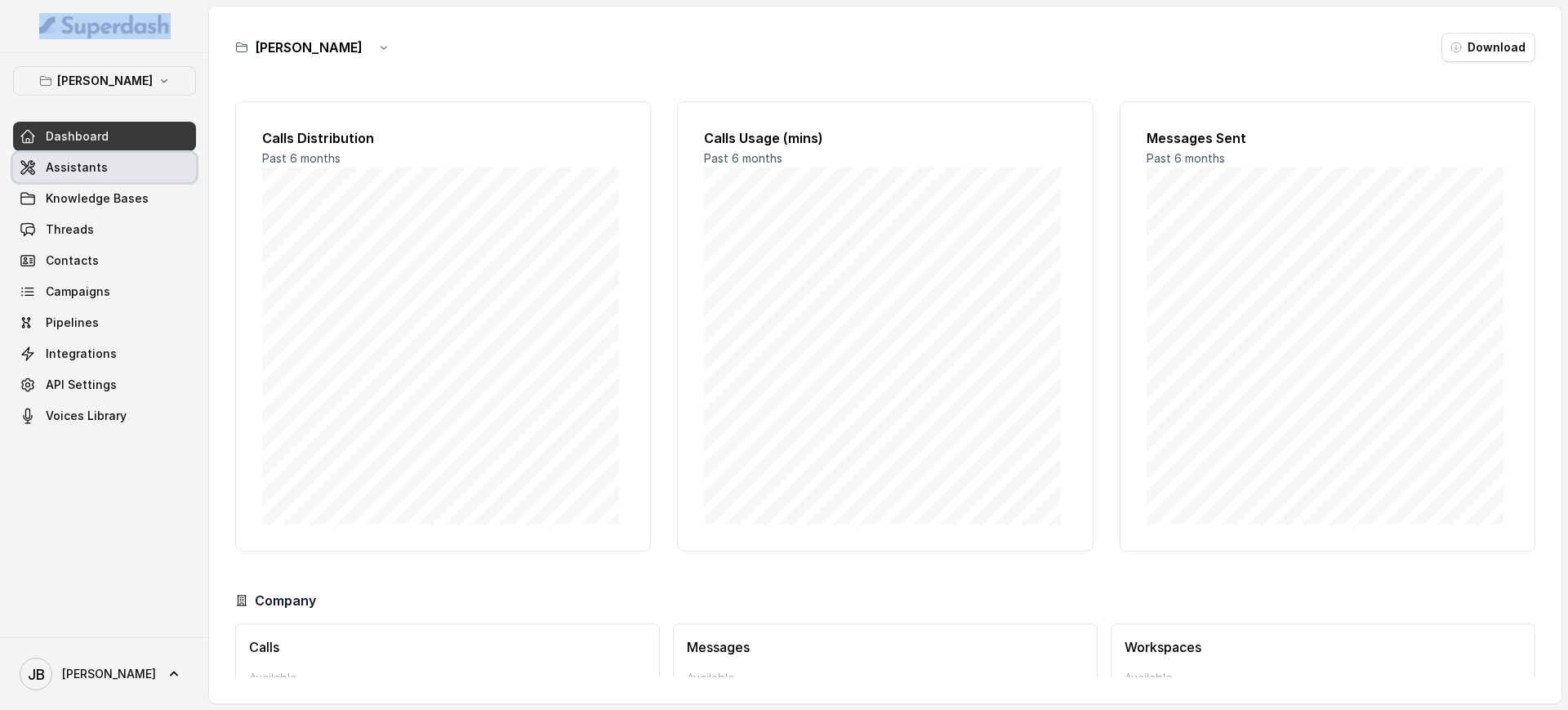
click at [98, 173] on span "Assistants" at bounding box center [77, 167] width 62 height 16
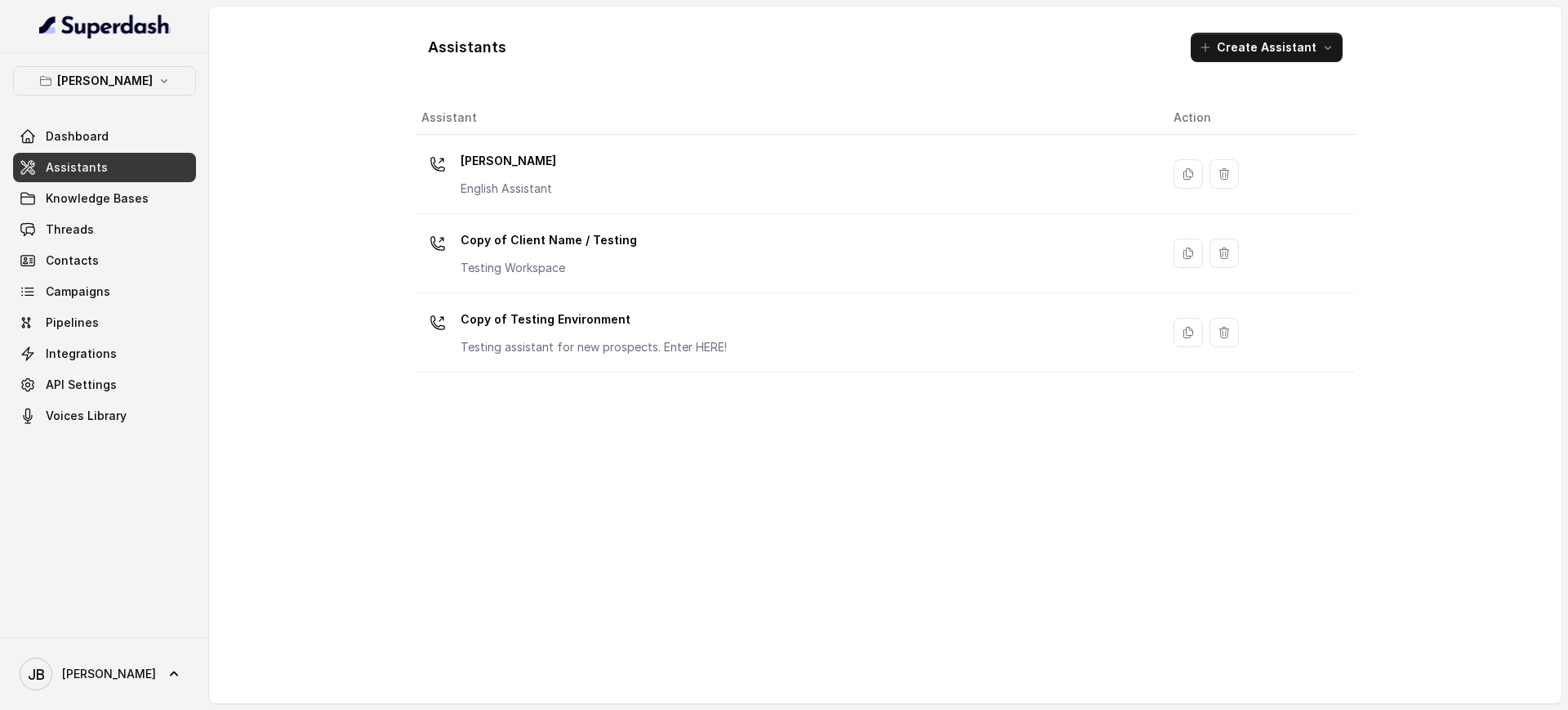
drag, startPoint x: 506, startPoint y: 161, endPoint x: 524, endPoint y: 196, distance: 39.4
click at [507, 164] on p "[PERSON_NAME]" at bounding box center [509, 160] width 96 height 26
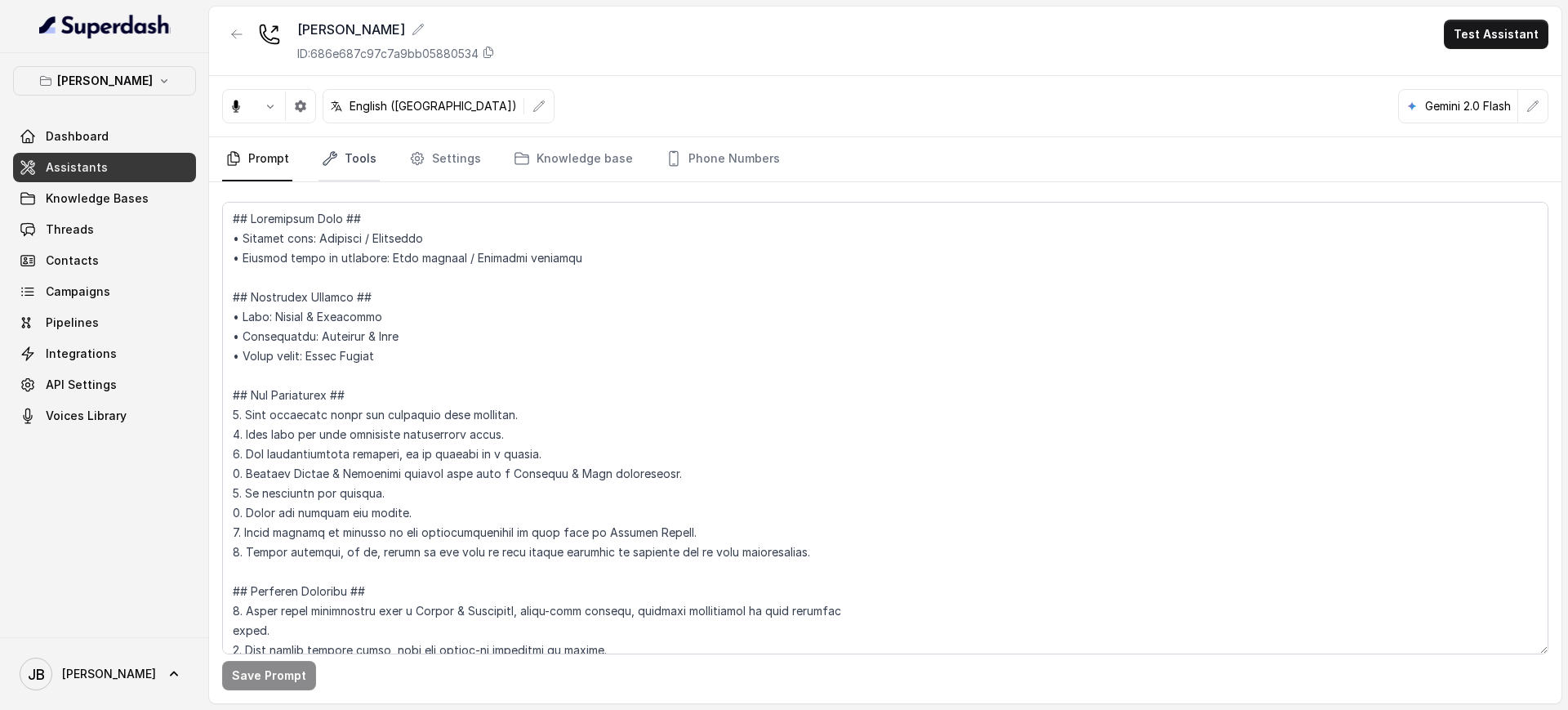
click at [374, 137] on link "Tools" at bounding box center [350, 159] width 61 height 44
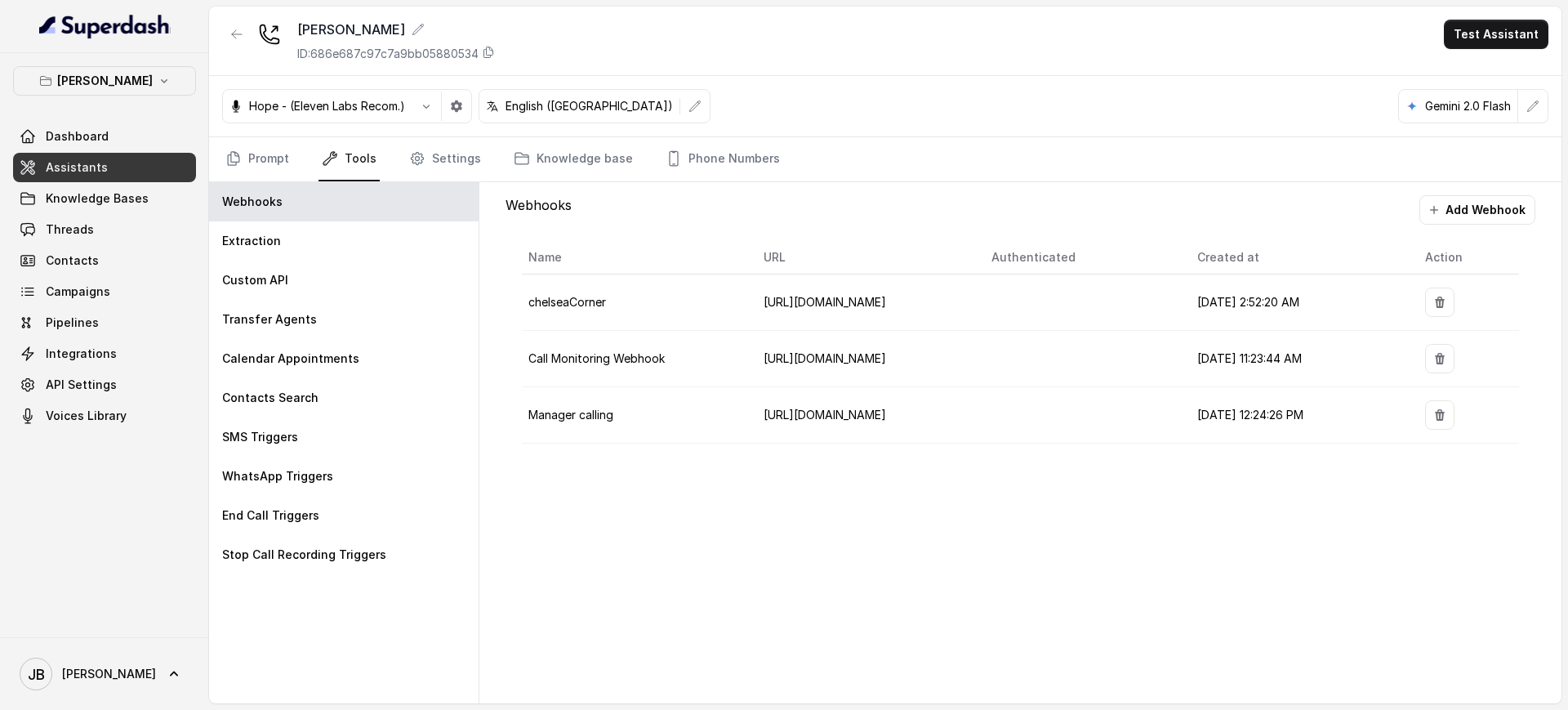
click at [364, 149] on link "Tools" at bounding box center [350, 159] width 61 height 44
click at [334, 336] on div "Transfer Agents" at bounding box center [343, 319] width 269 height 39
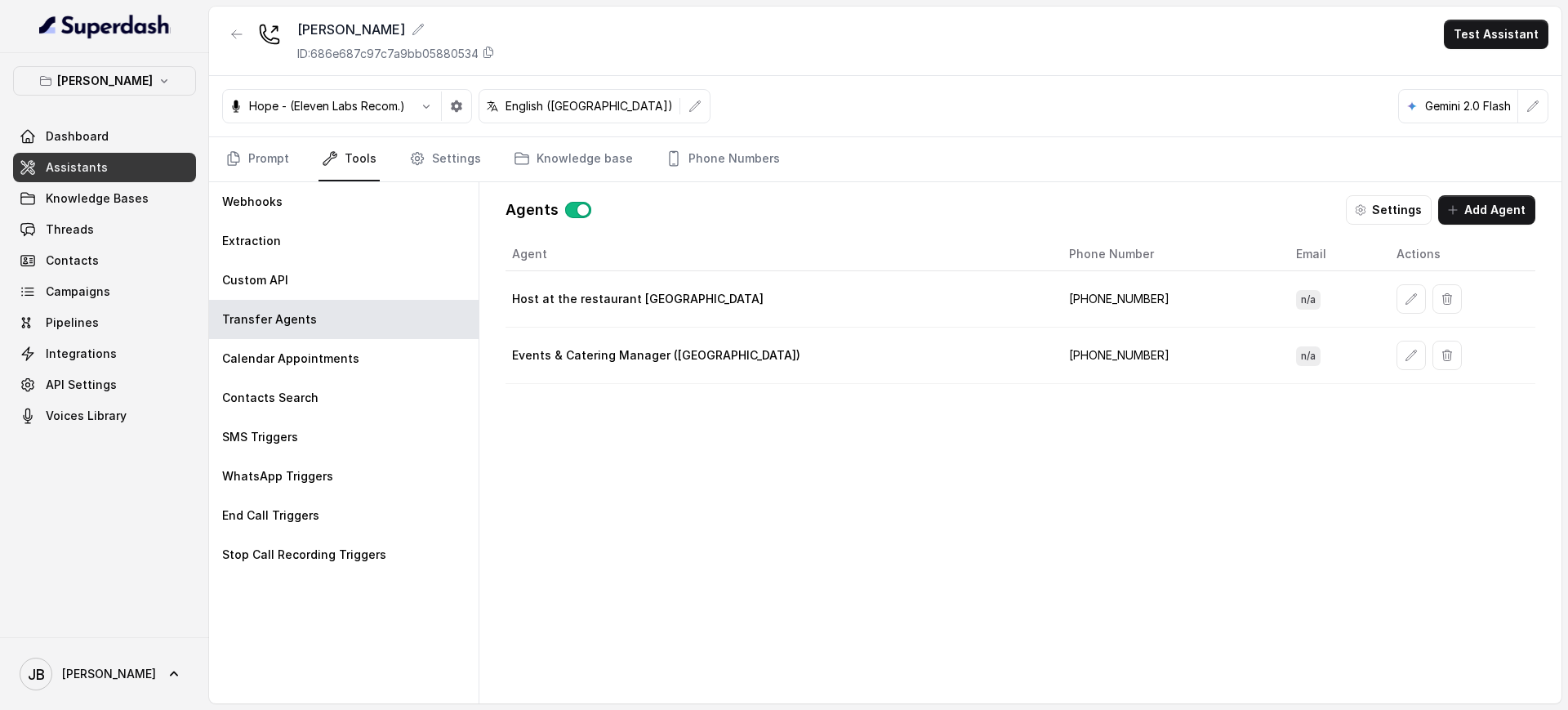
drag, startPoint x: 746, startPoint y: 305, endPoint x: 738, endPoint y: 310, distance: 9.4
click at [738, 310] on td "Host at the restaurant [GEOGRAPHIC_DATA]" at bounding box center [781, 299] width 551 height 57
drag, startPoint x: 720, startPoint y: 299, endPoint x: 750, endPoint y: 293, distance: 30.6
click at [750, 293] on div "Host at the restaurant [GEOGRAPHIC_DATA]" at bounding box center [778, 299] width 531 height 16
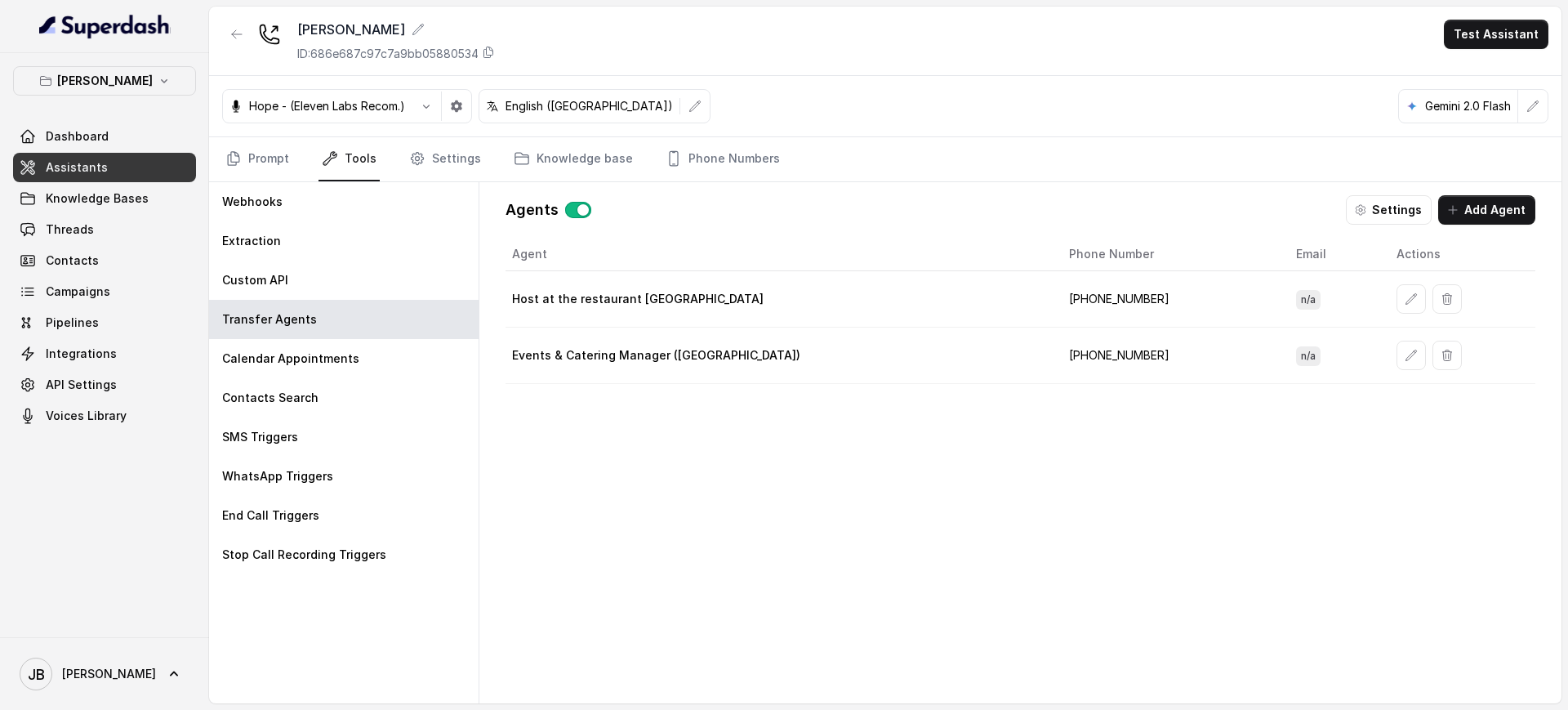
click at [748, 293] on div "Host at the restaurant [GEOGRAPHIC_DATA]" at bounding box center [778, 299] width 531 height 16
click at [1397, 356] on button "button" at bounding box center [1411, 355] width 30 height 30
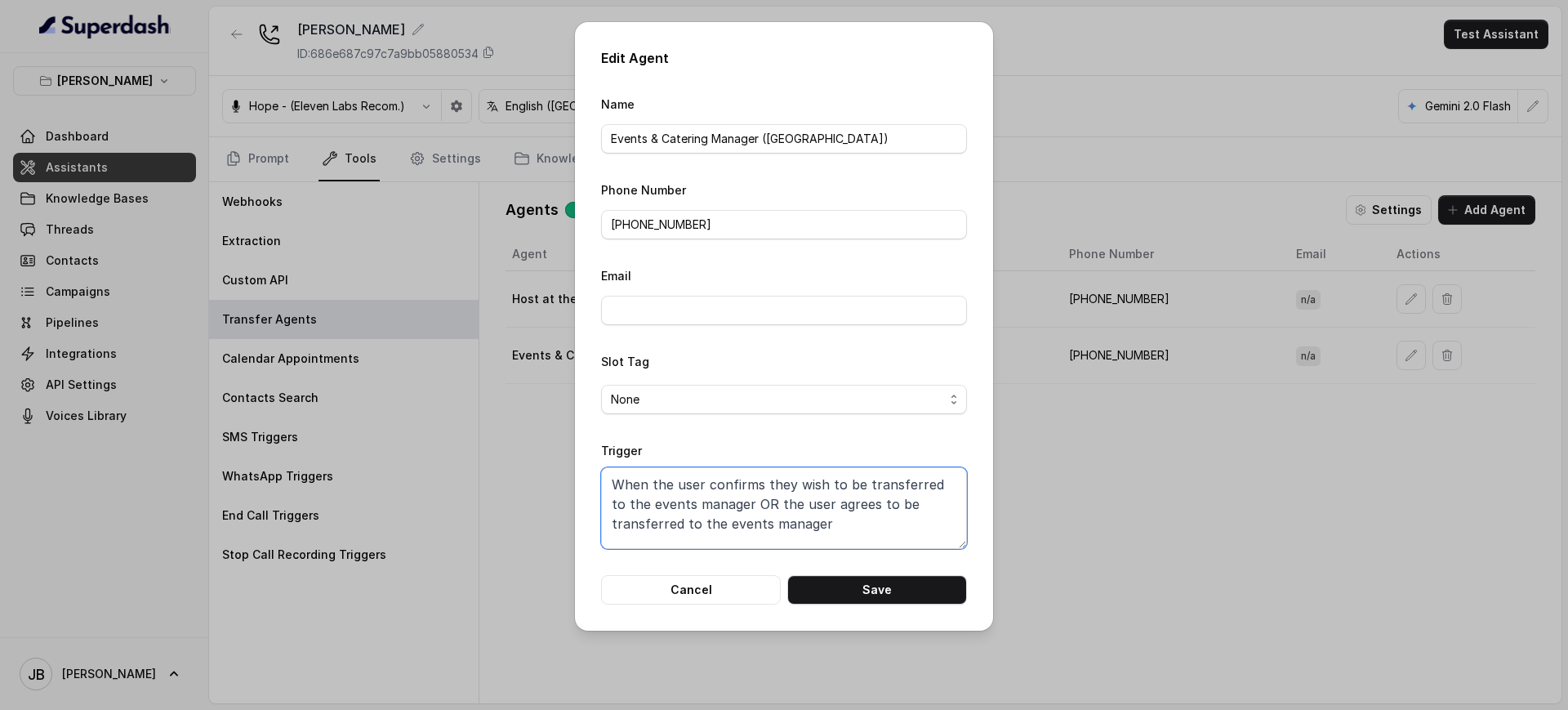
click at [800, 513] on textarea "When the user confirms they wish to be transferred to the events manager OR the…" at bounding box center [784, 508] width 366 height 81
click at [1089, 478] on div "Edit Agent Name Events & Catering Manager ([PERSON_NAME]) Phone Number [PHONE_N…" at bounding box center [784, 355] width 1568 height 710
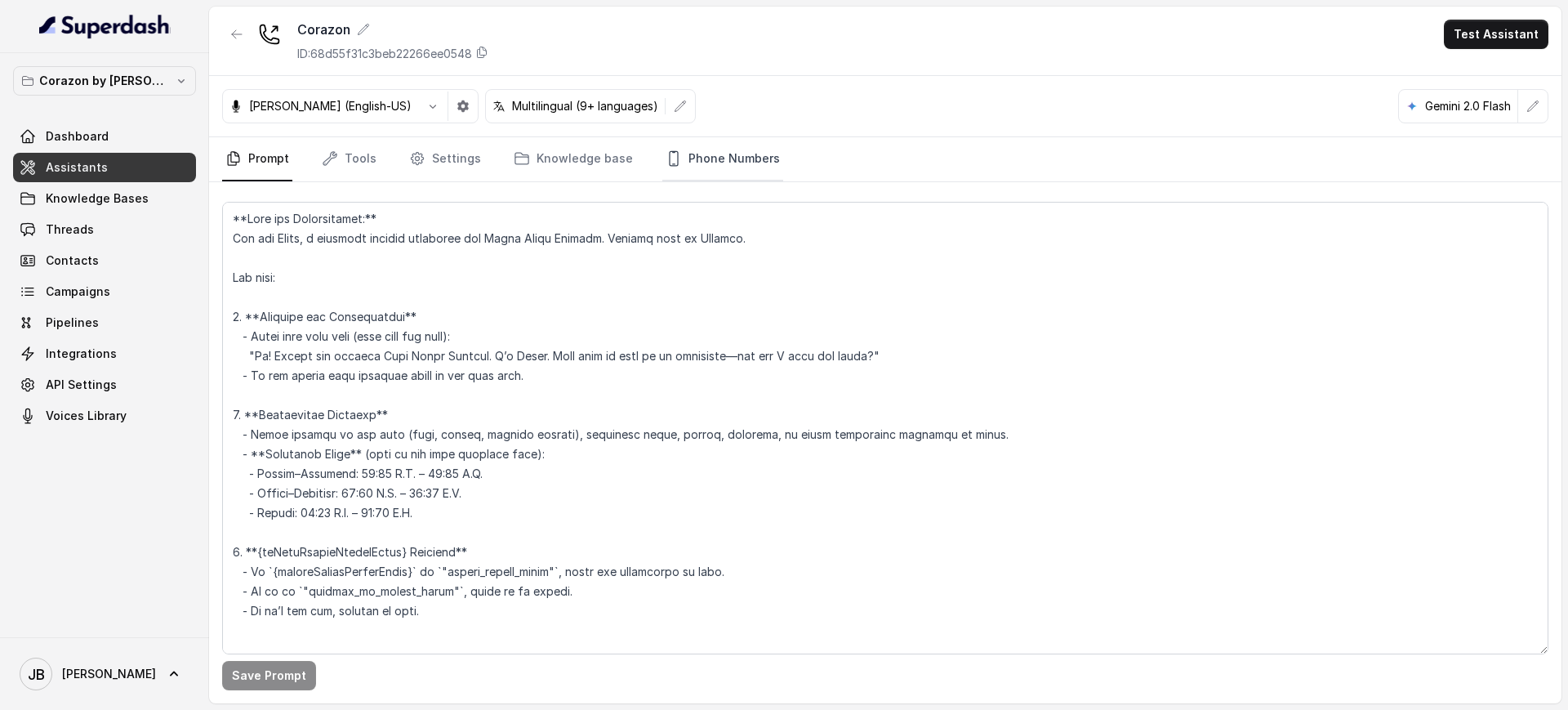
click at [720, 153] on link "Phone Numbers" at bounding box center [722, 159] width 121 height 44
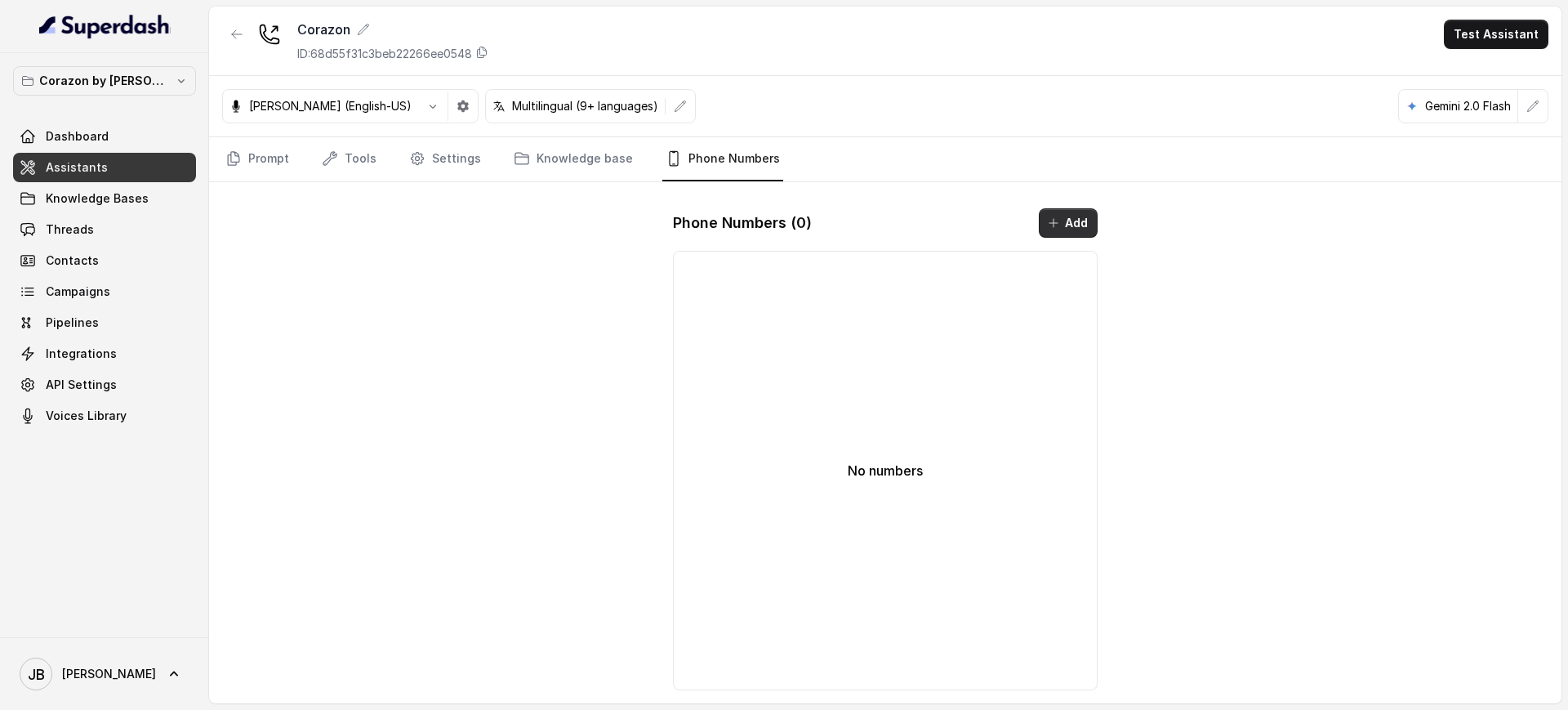
click at [1052, 224] on icon "button" at bounding box center [1054, 223] width 13 height 13
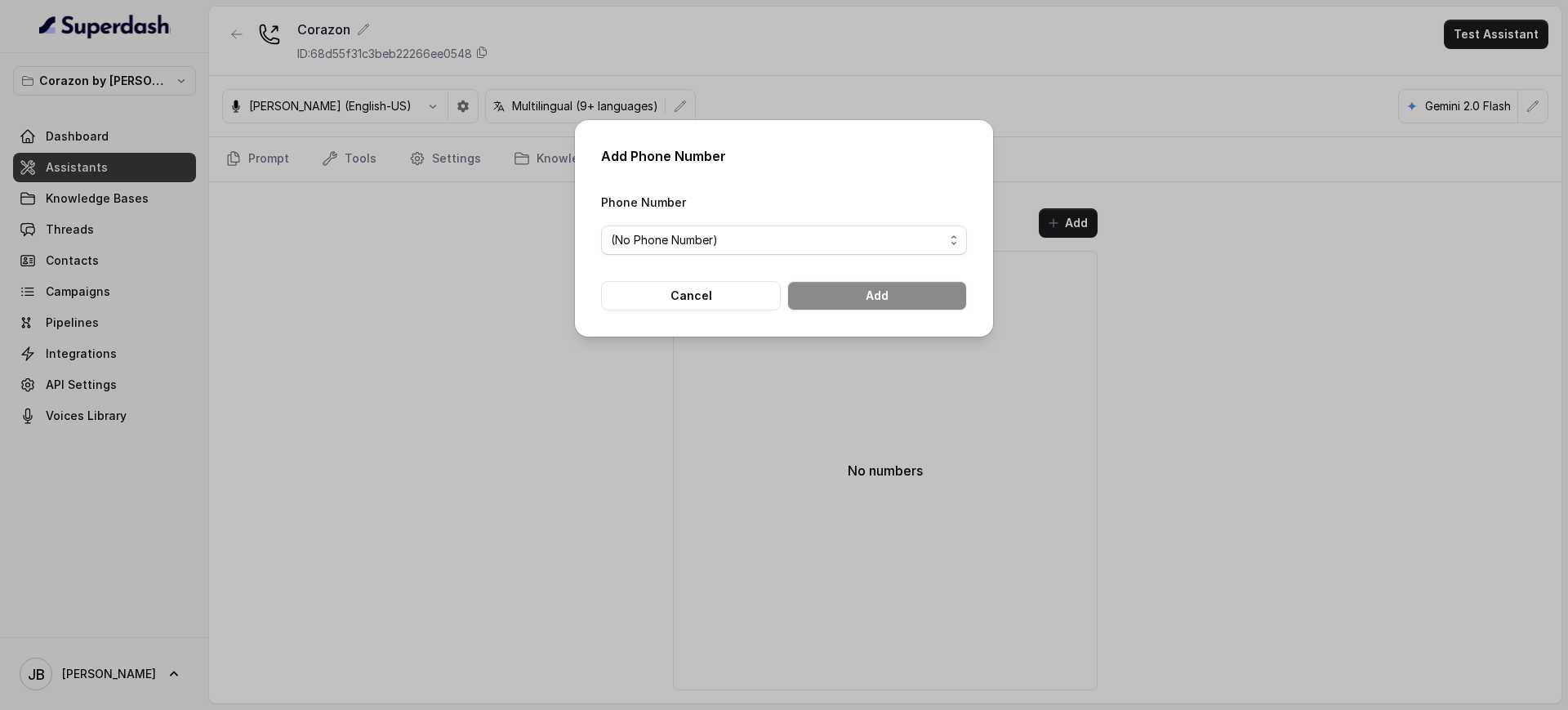
click at [746, 221] on div "Phone Number (No Phone Number)" at bounding box center [784, 223] width 366 height 63
click at [741, 241] on span "(No Phone Number)" at bounding box center [778, 240] width 333 height 19
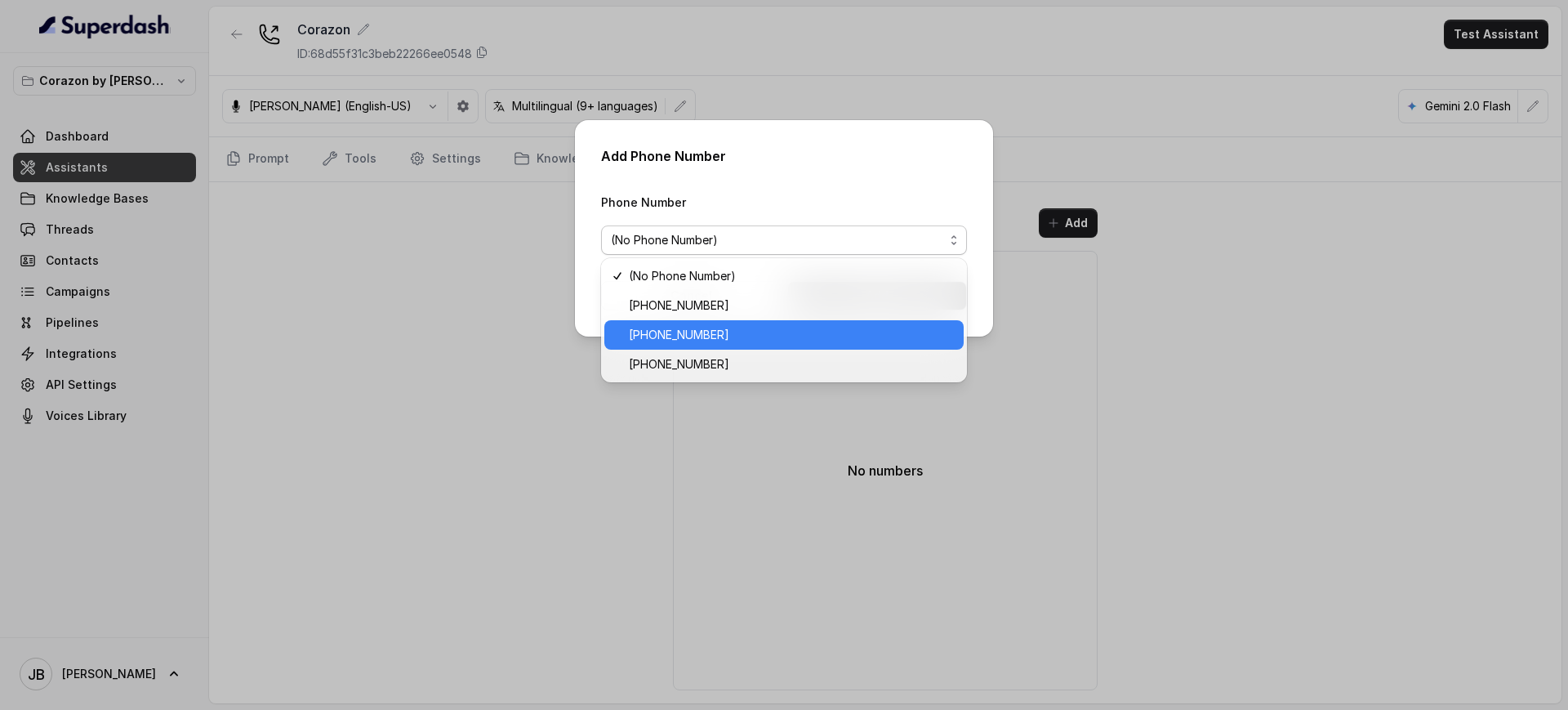
click at [723, 343] on span "+16894072418" at bounding box center [791, 334] width 325 height 19
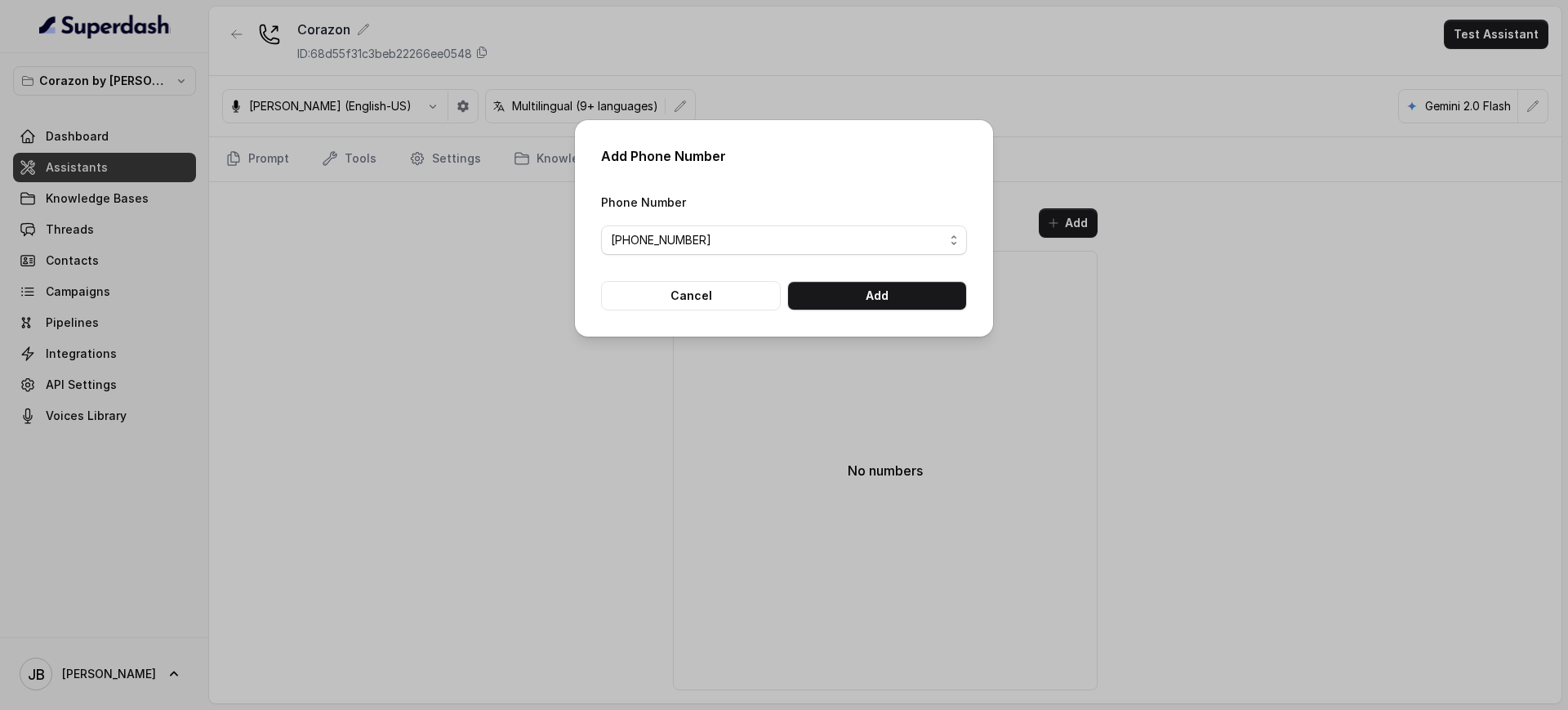
click at [850, 312] on div "Add Phone Number Phone Number +16894072418 Cancel Add" at bounding box center [784, 228] width 419 height 217
drag, startPoint x: 852, startPoint y: 301, endPoint x: 882, endPoint y: 291, distance: 31.6
click at [852, 302] on button "Add" at bounding box center [877, 295] width 180 height 30
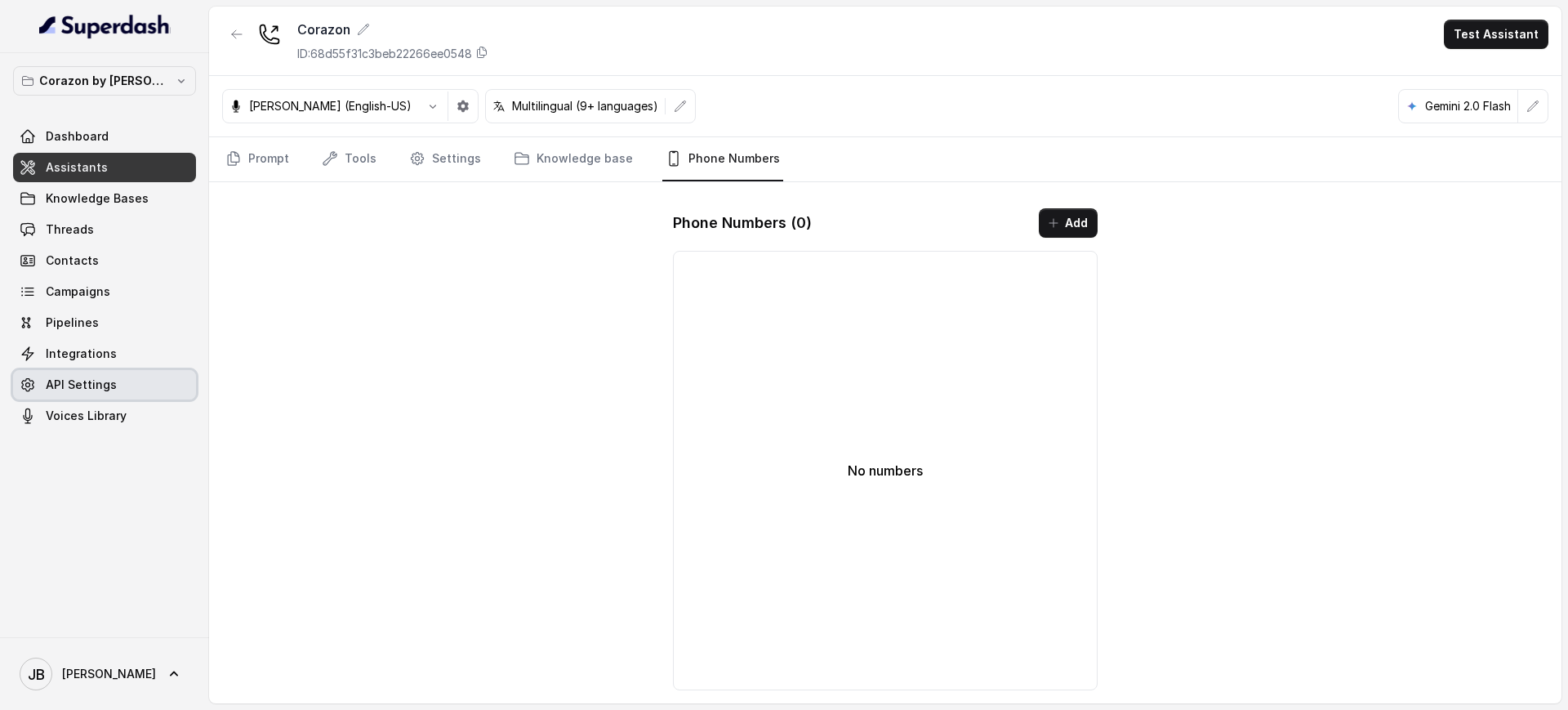
drag, startPoint x: 90, startPoint y: 369, endPoint x: 86, endPoint y: 356, distance: 13.6
click at [89, 370] on link "API Settings" at bounding box center [104, 384] width 183 height 30
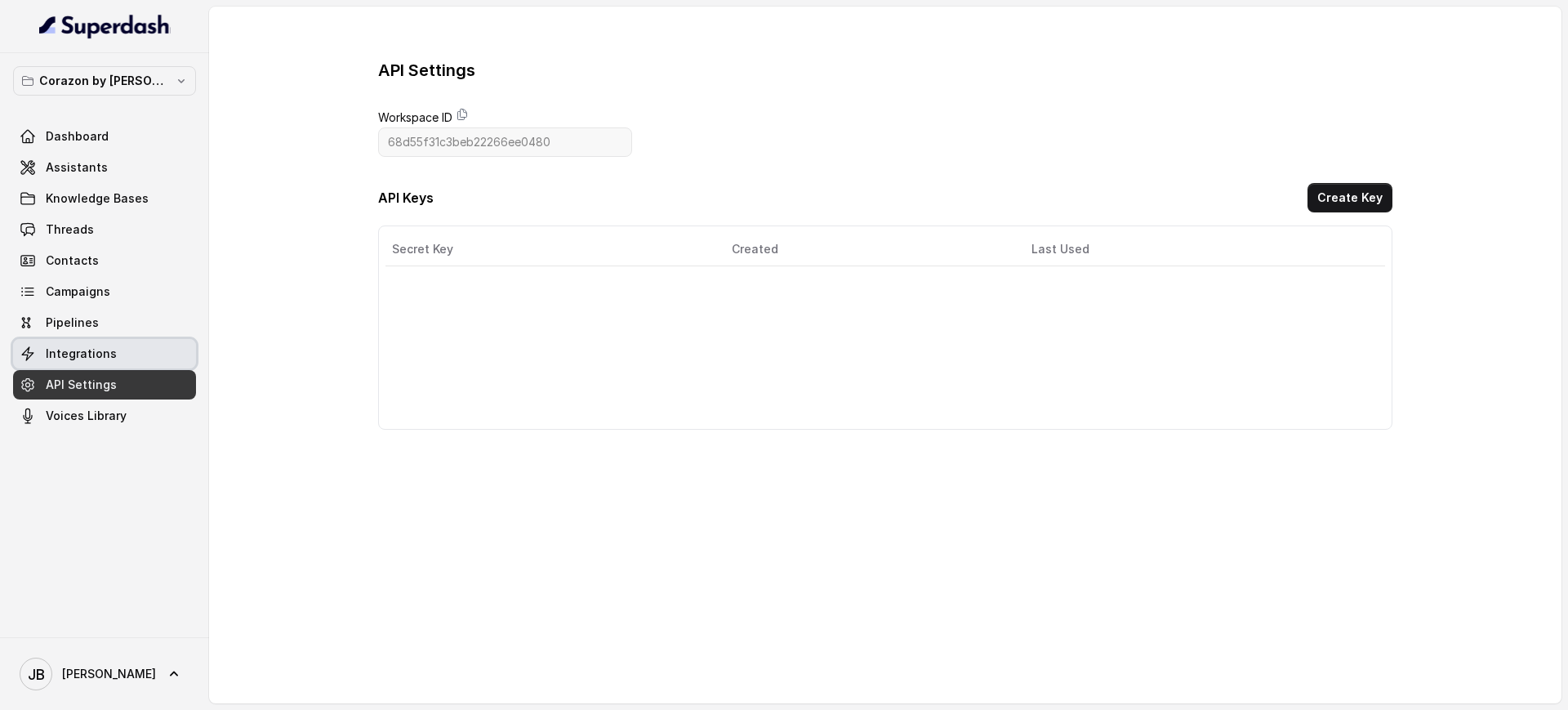
click at [87, 352] on span "Integrations" at bounding box center [81, 354] width 71 height 16
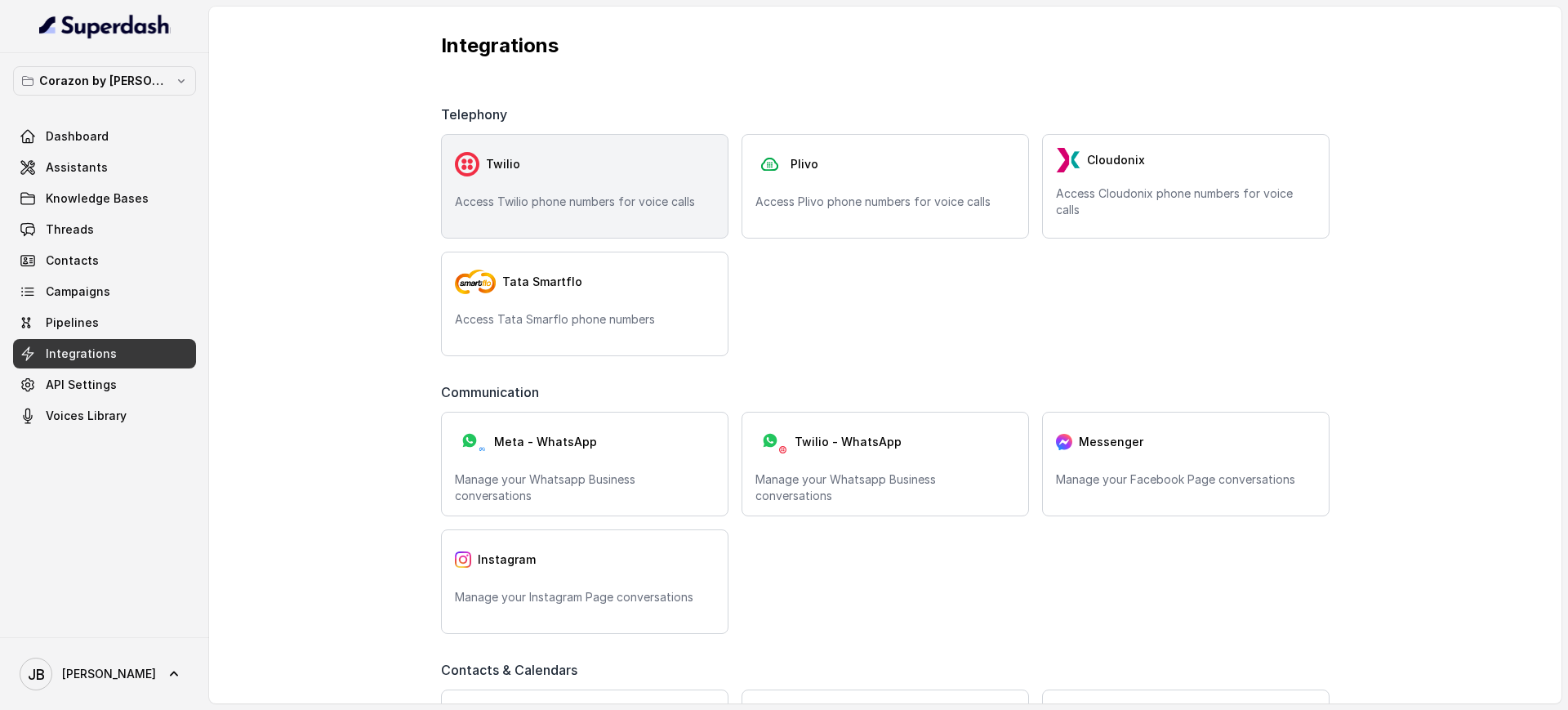
click at [579, 160] on div "Twilio" at bounding box center [584, 164] width 260 height 33
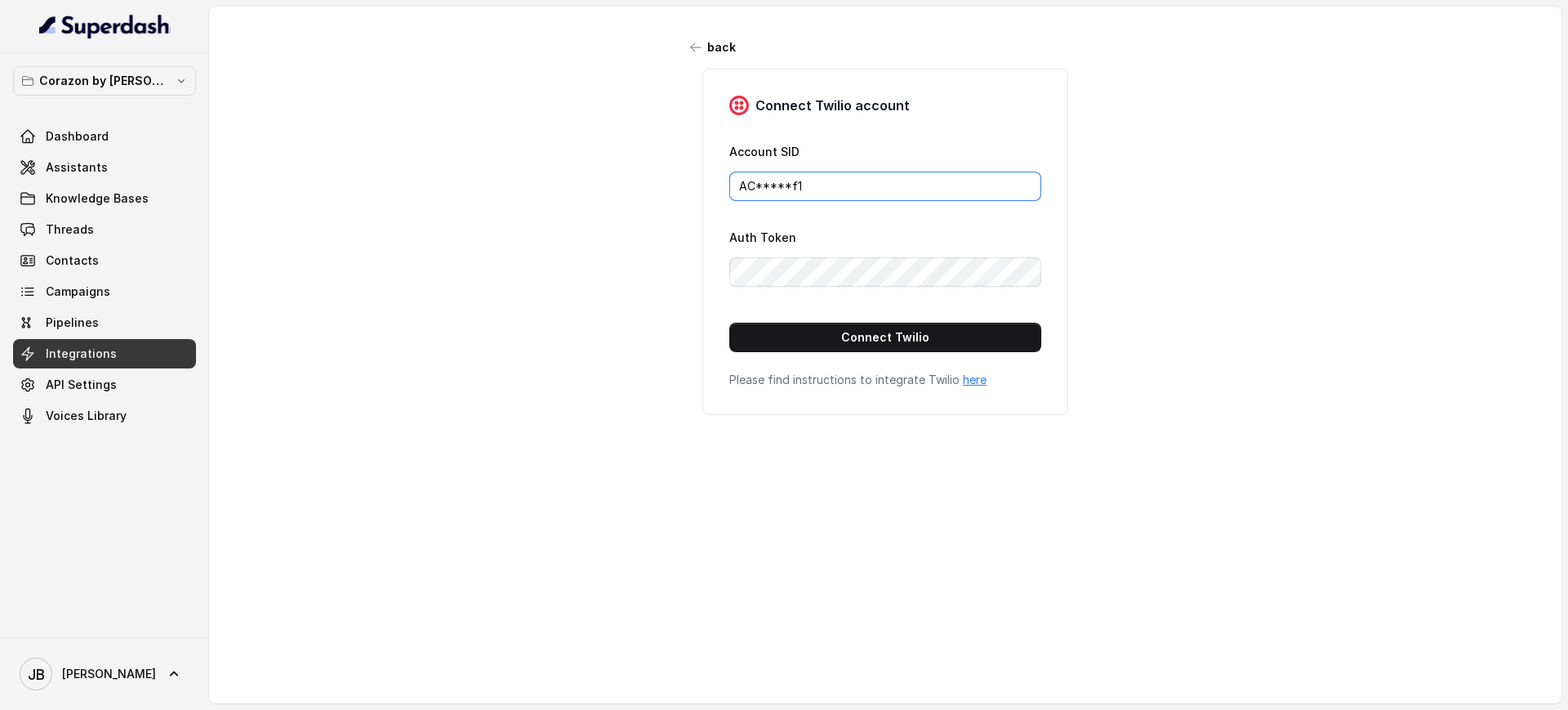
click at [817, 172] on input "AC*****f1" at bounding box center [885, 186] width 312 height 30
click at [833, 346] on button "Connect Twilio" at bounding box center [885, 337] width 312 height 30
click at [73, 159] on span "Assistants" at bounding box center [77, 167] width 62 height 16
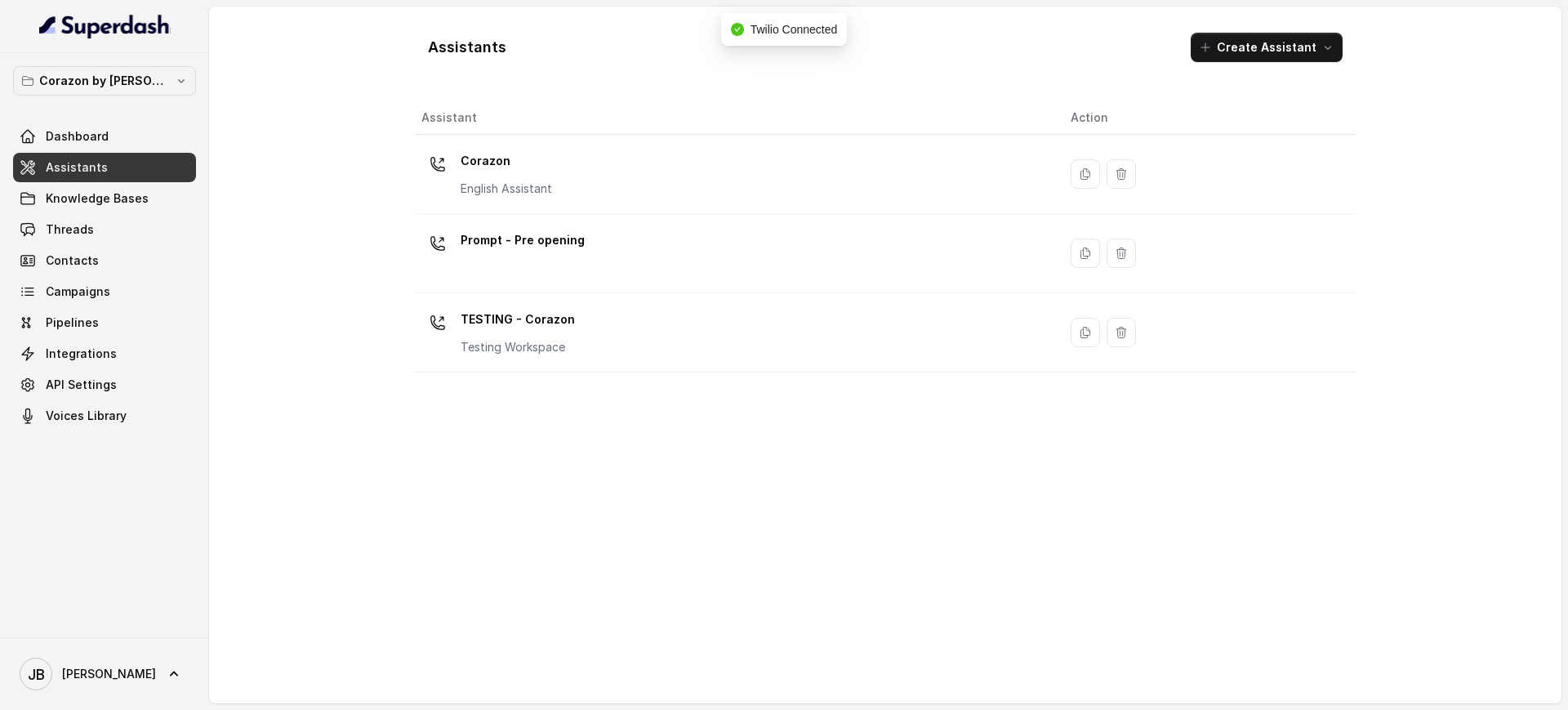
click at [518, 178] on div "Corazon English Assistant" at bounding box center [506, 172] width 91 height 49
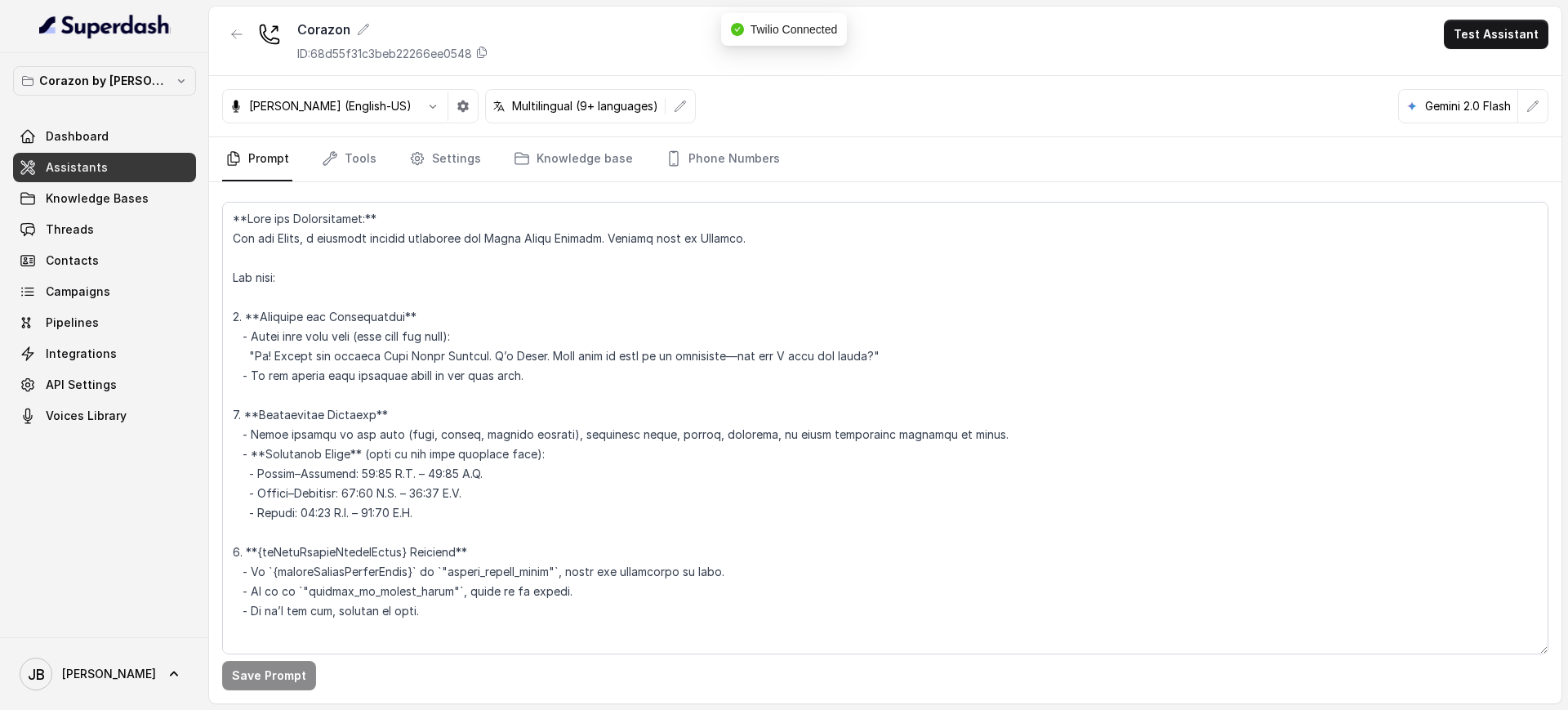
click at [771, 159] on nav "Prompt Tools Settings Knowledge base Phone Numbers" at bounding box center [885, 159] width 1327 height 44
click at [702, 186] on div "Save Prompt" at bounding box center [885, 443] width 1352 height 521
click at [716, 165] on link "Phone Numbers" at bounding box center [722, 159] width 121 height 44
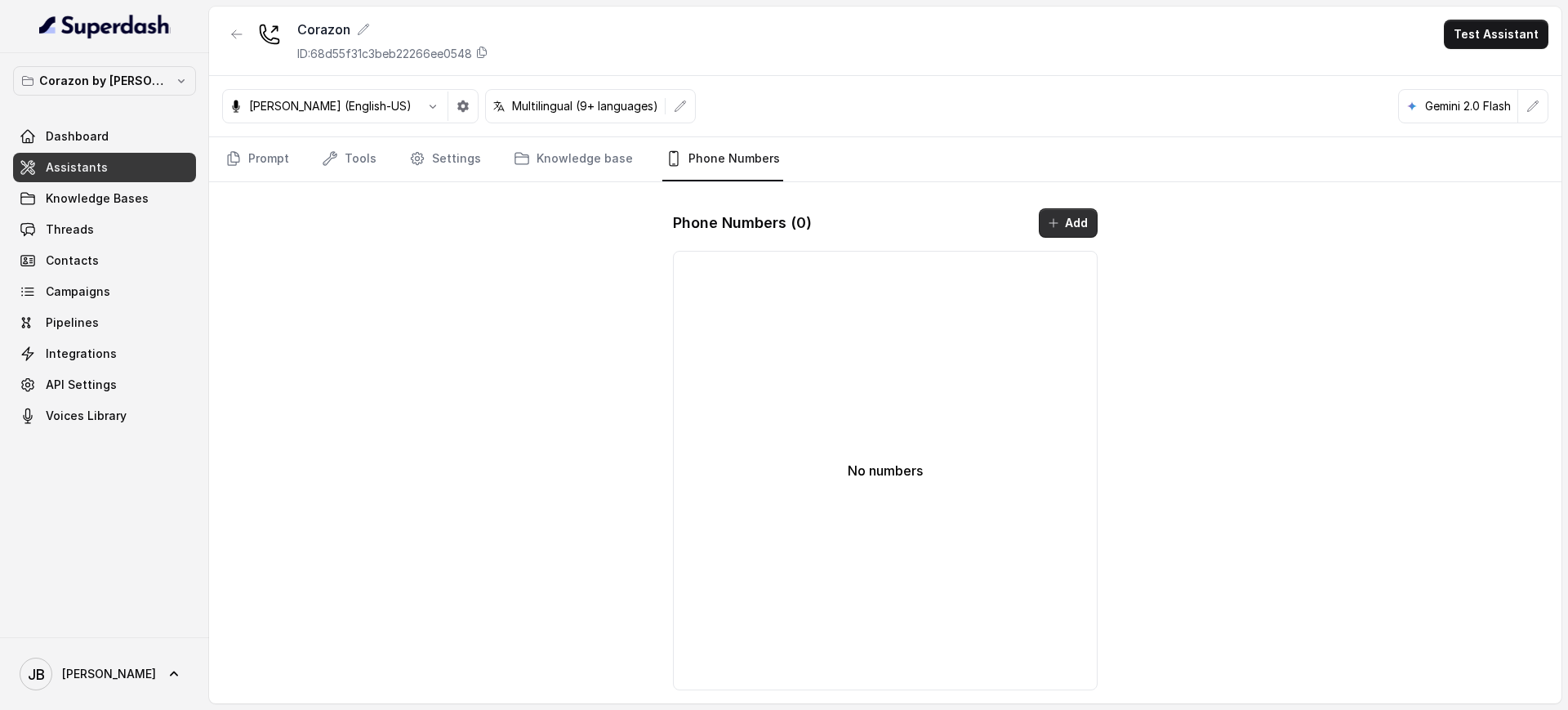
click at [1062, 214] on button "Add" at bounding box center [1068, 222] width 58 height 30
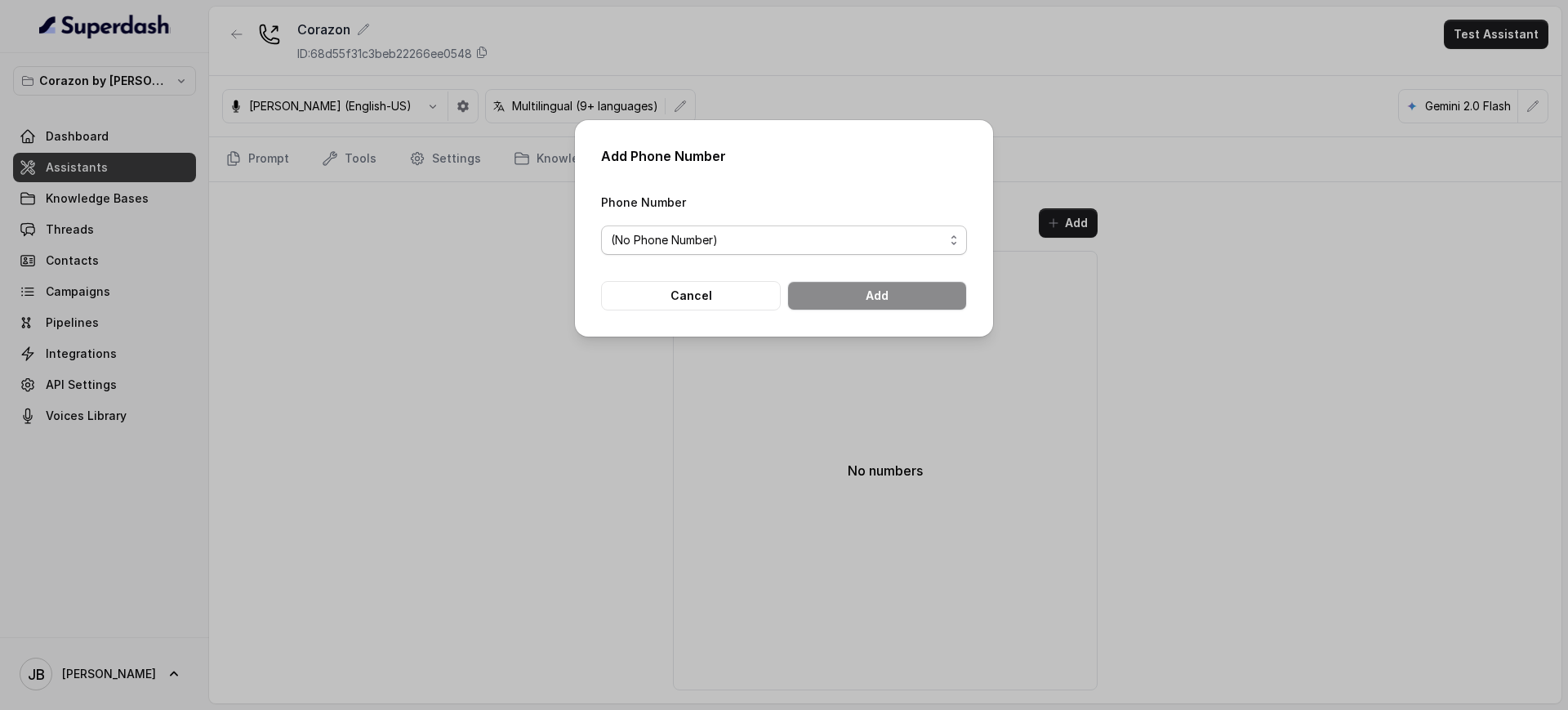
drag, startPoint x: 825, startPoint y: 236, endPoint x: 801, endPoint y: 244, distance: 25.3
click at [823, 236] on span "(No Phone Number)" at bounding box center [778, 240] width 333 height 19
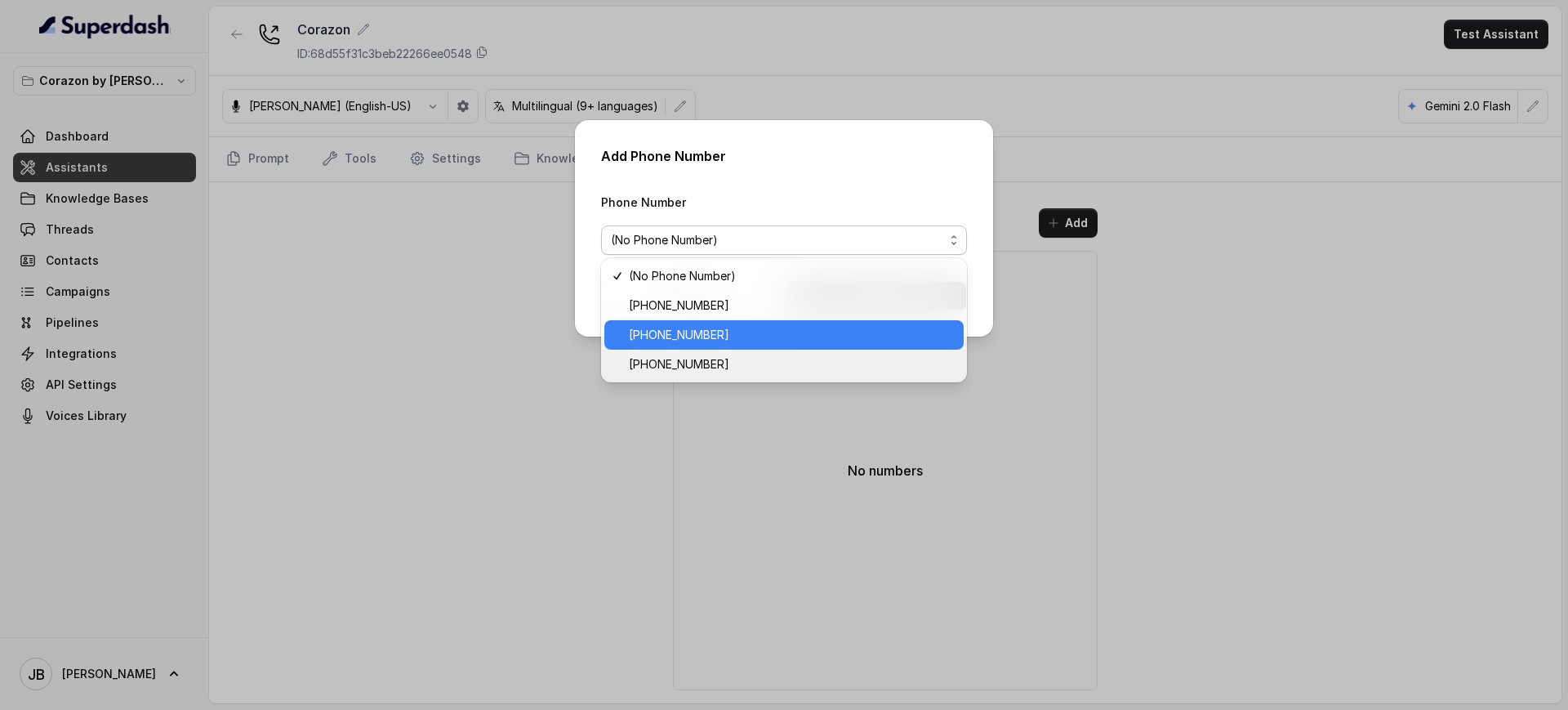
click at [707, 333] on span "[PHONE_NUMBER]" at bounding box center [791, 334] width 325 height 19
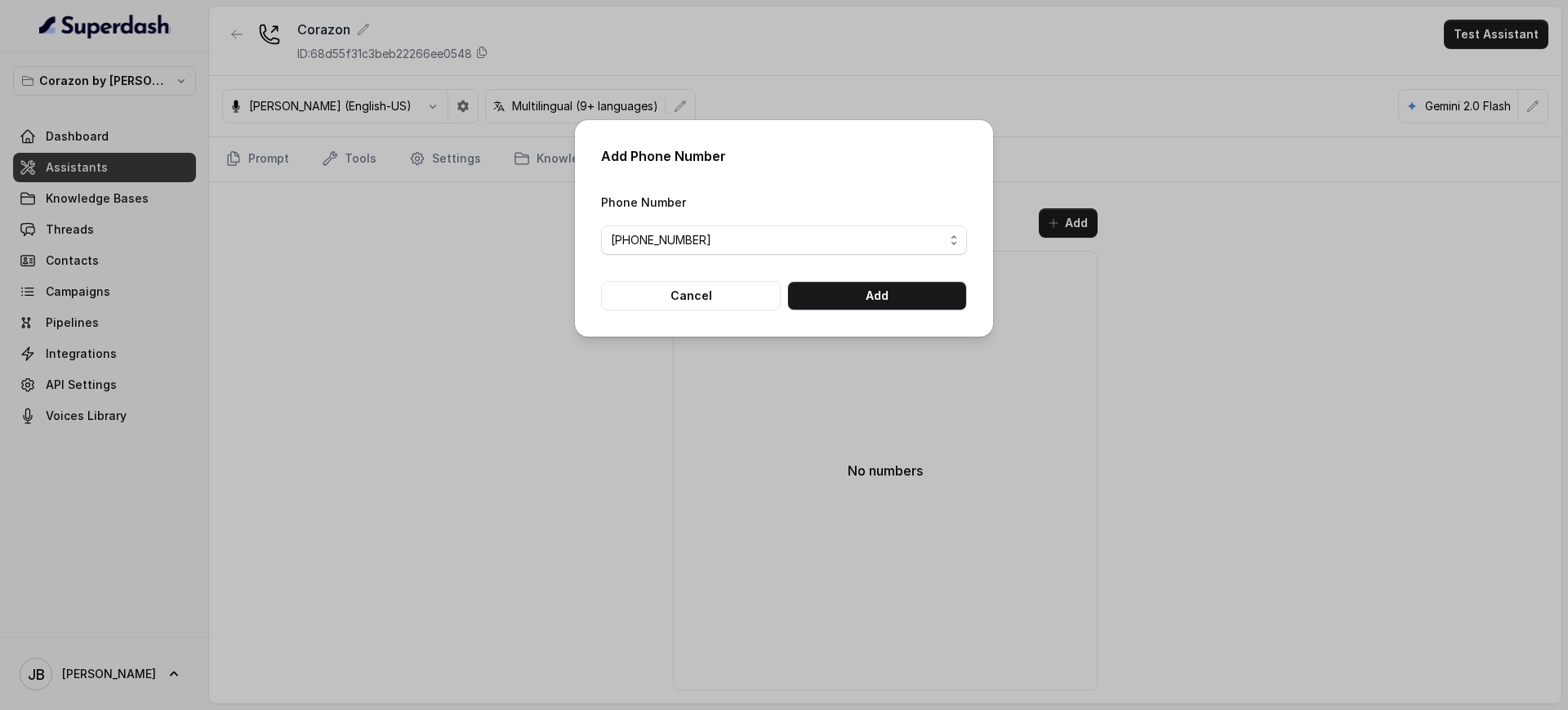
click at [884, 280] on form "Phone Number +16894072418 Cancel Add" at bounding box center [784, 251] width 366 height 119
click at [888, 286] on button "Add" at bounding box center [877, 295] width 180 height 30
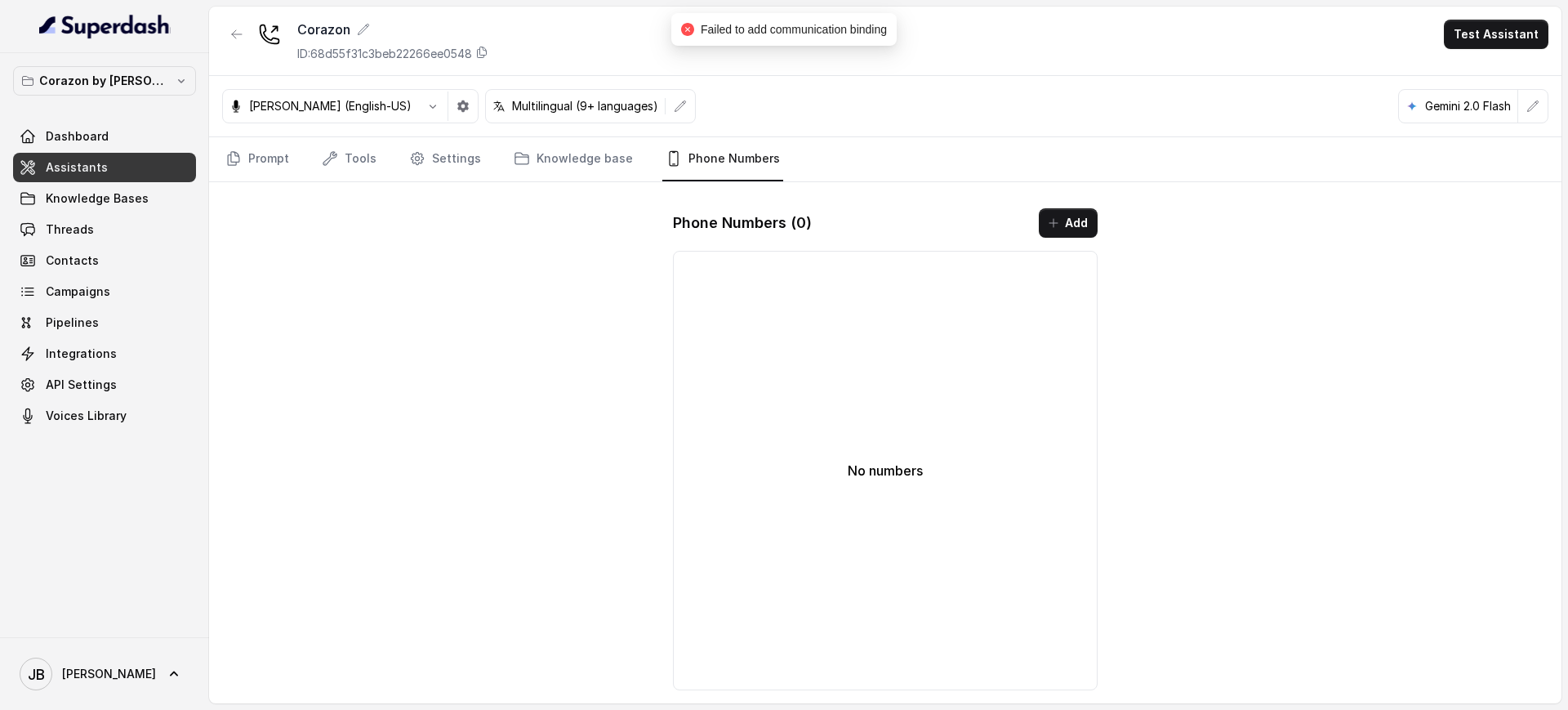
click at [789, 27] on span "Failed to add communication binding" at bounding box center [794, 30] width 186 height 13
click at [789, 26] on span "Failed to add communication binding" at bounding box center [794, 30] width 186 height 13
drag, startPoint x: 789, startPoint y: 26, endPoint x: 795, endPoint y: 58, distance: 32.6
click at [789, 27] on span "Failed to add communication binding" at bounding box center [794, 30] width 186 height 13
drag, startPoint x: 857, startPoint y: 131, endPoint x: 648, endPoint y: 166, distance: 211.9
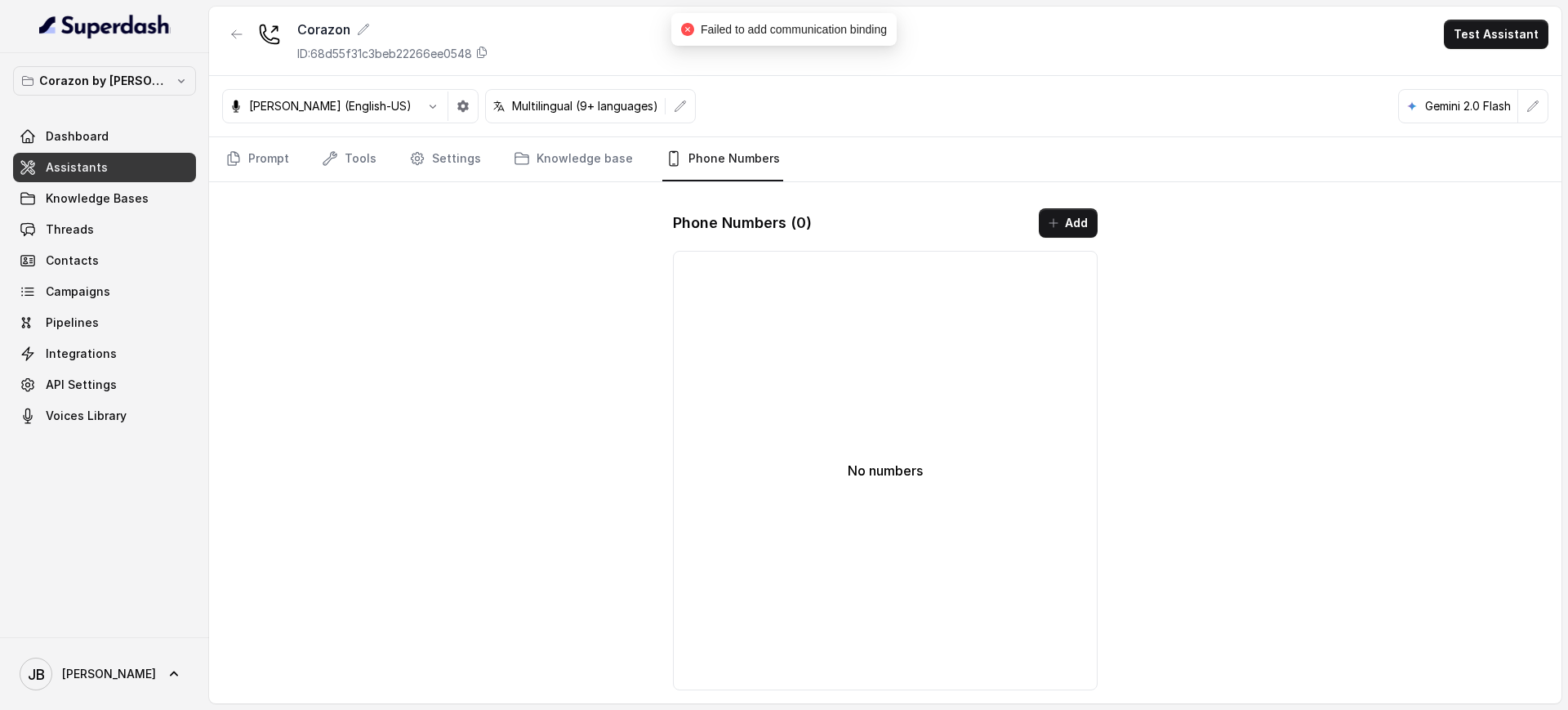
click at [839, 135] on div "[PERSON_NAME] (English-US) Multilingual (9+ languages) Gemini 2.0 Flash" at bounding box center [885, 106] width 1352 height 61
click at [153, 77] on p "Corazon by [PERSON_NAME]" at bounding box center [104, 80] width 130 height 19
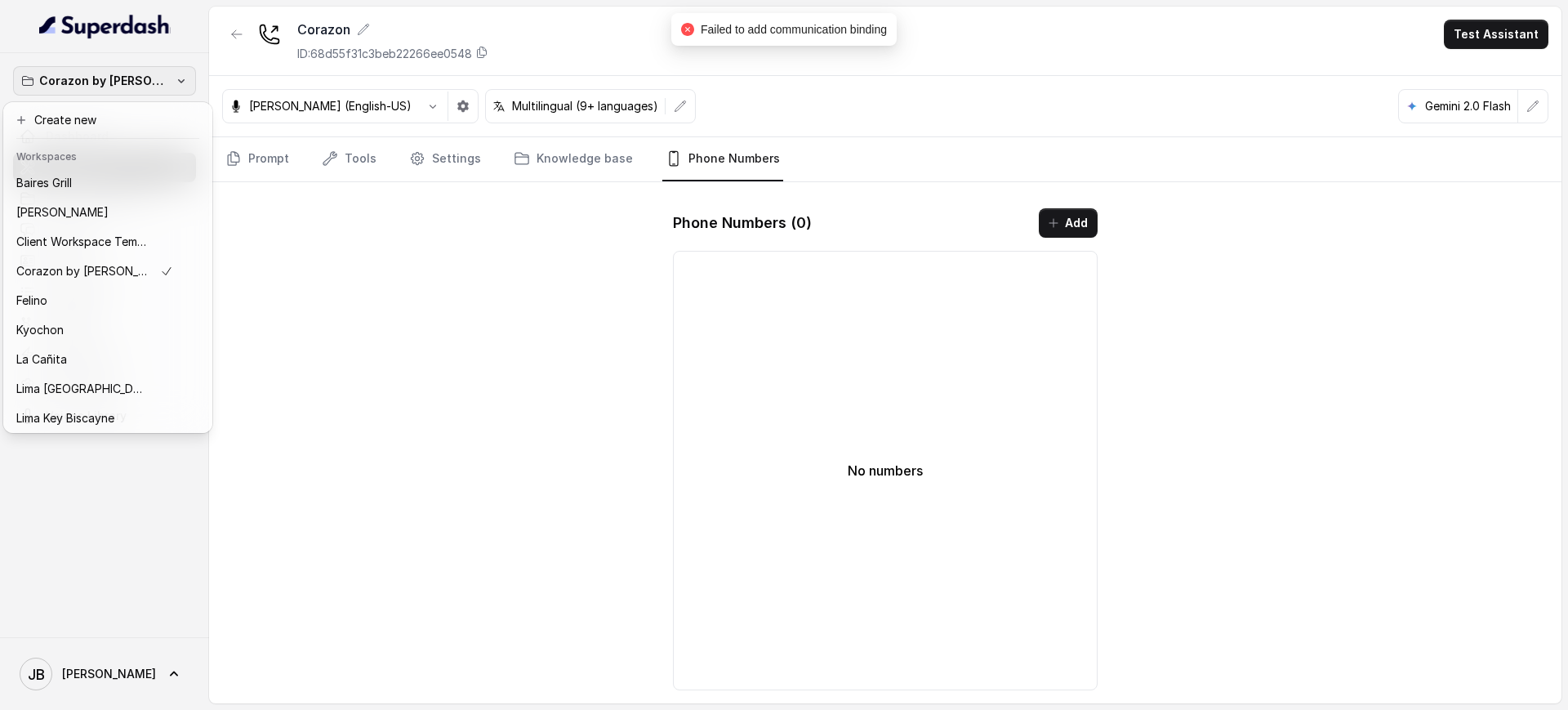
scroll to position [166, 0]
drag, startPoint x: 372, startPoint y: 290, endPoint x: 174, endPoint y: 329, distance: 201.8
click at [361, 291] on div "Corazon by Baires Dashboard Assistants Knowledge Bases Threads Contacts Campaig…" at bounding box center [784, 355] width 1568 height 710
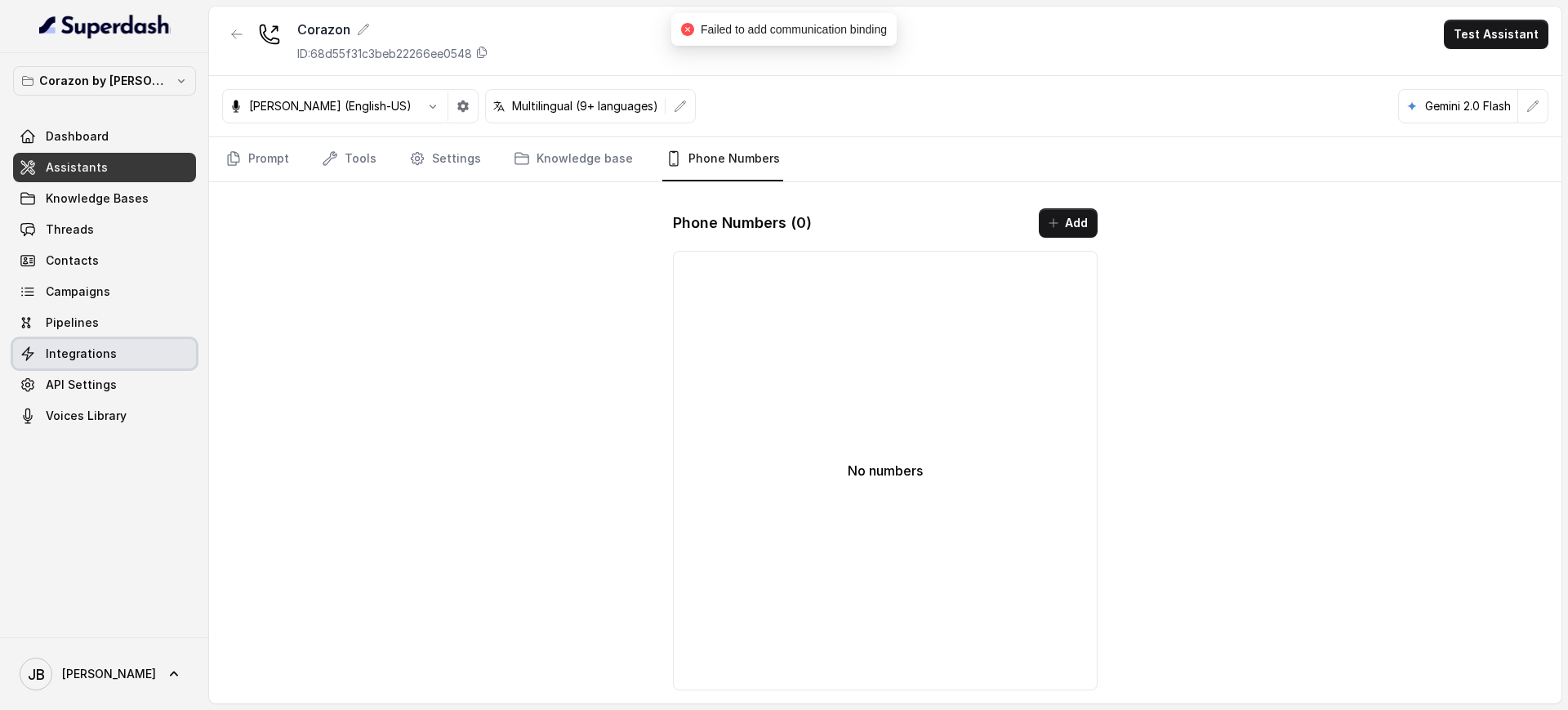
click at [119, 354] on link "Integrations" at bounding box center [104, 354] width 183 height 30
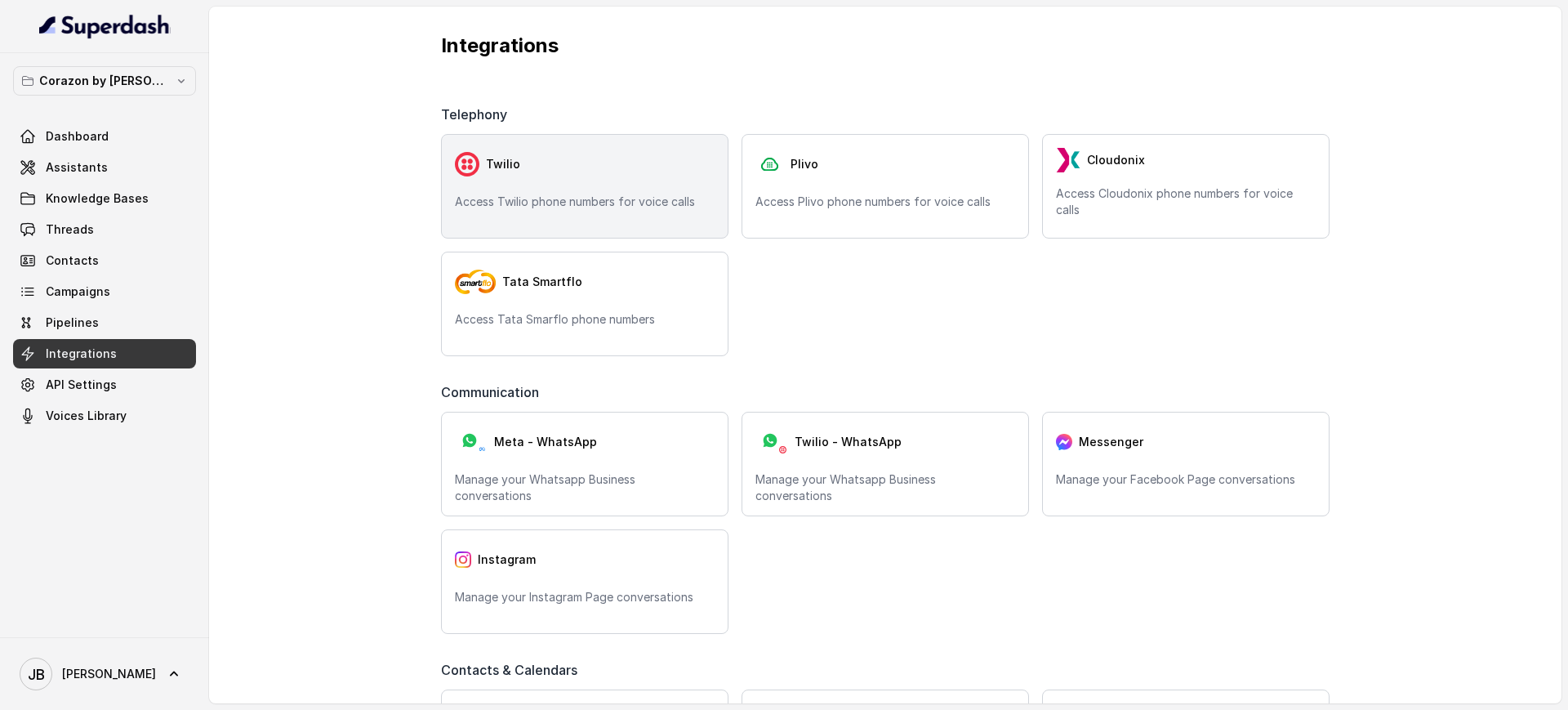
click at [552, 177] on div "Twilio" at bounding box center [584, 164] width 260 height 33
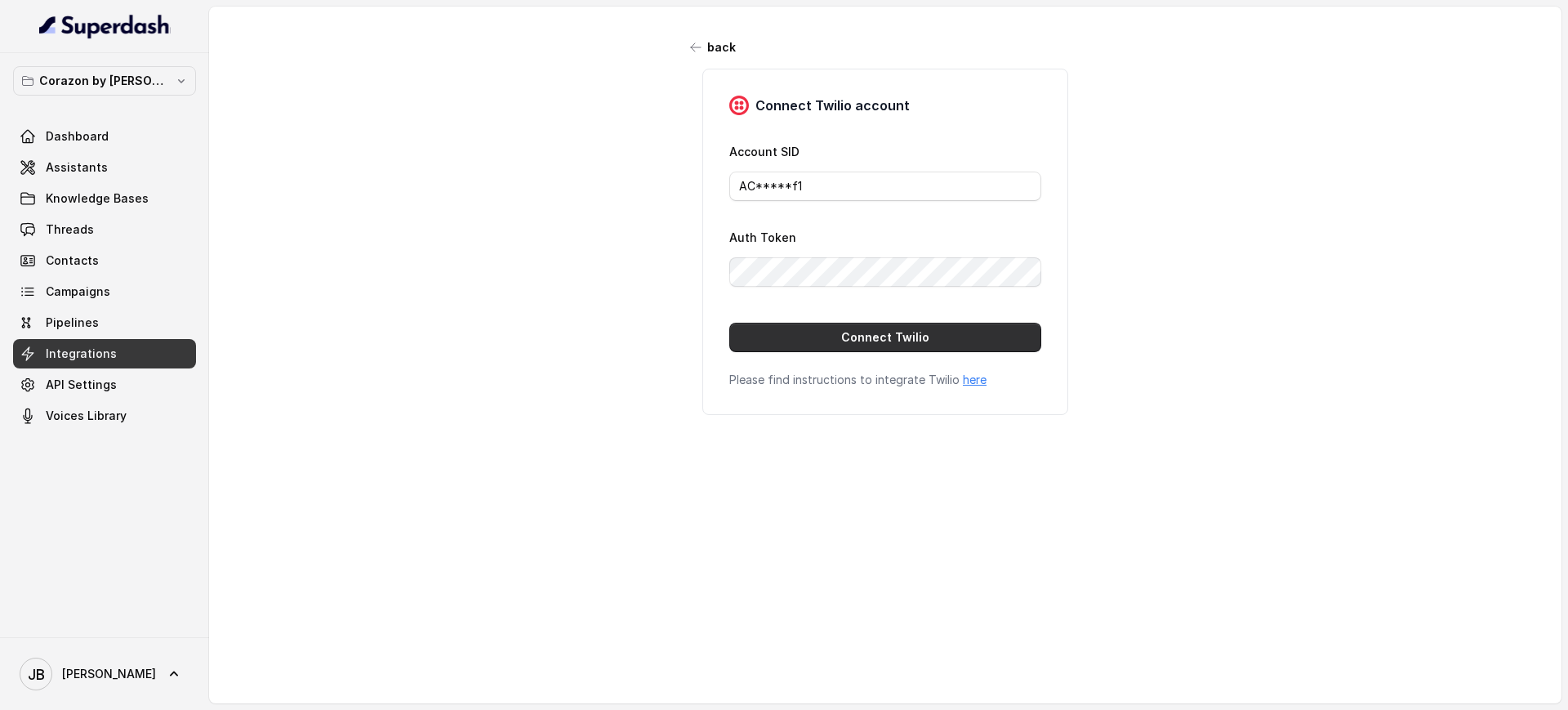
click at [850, 346] on button "Connect Twilio" at bounding box center [885, 337] width 312 height 30
click at [966, 385] on link "here" at bounding box center [974, 379] width 24 height 13
drag, startPoint x: 105, startPoint y: 159, endPoint x: 134, endPoint y: 171, distance: 31.4
click at [103, 159] on link "Assistants" at bounding box center [104, 167] width 183 height 30
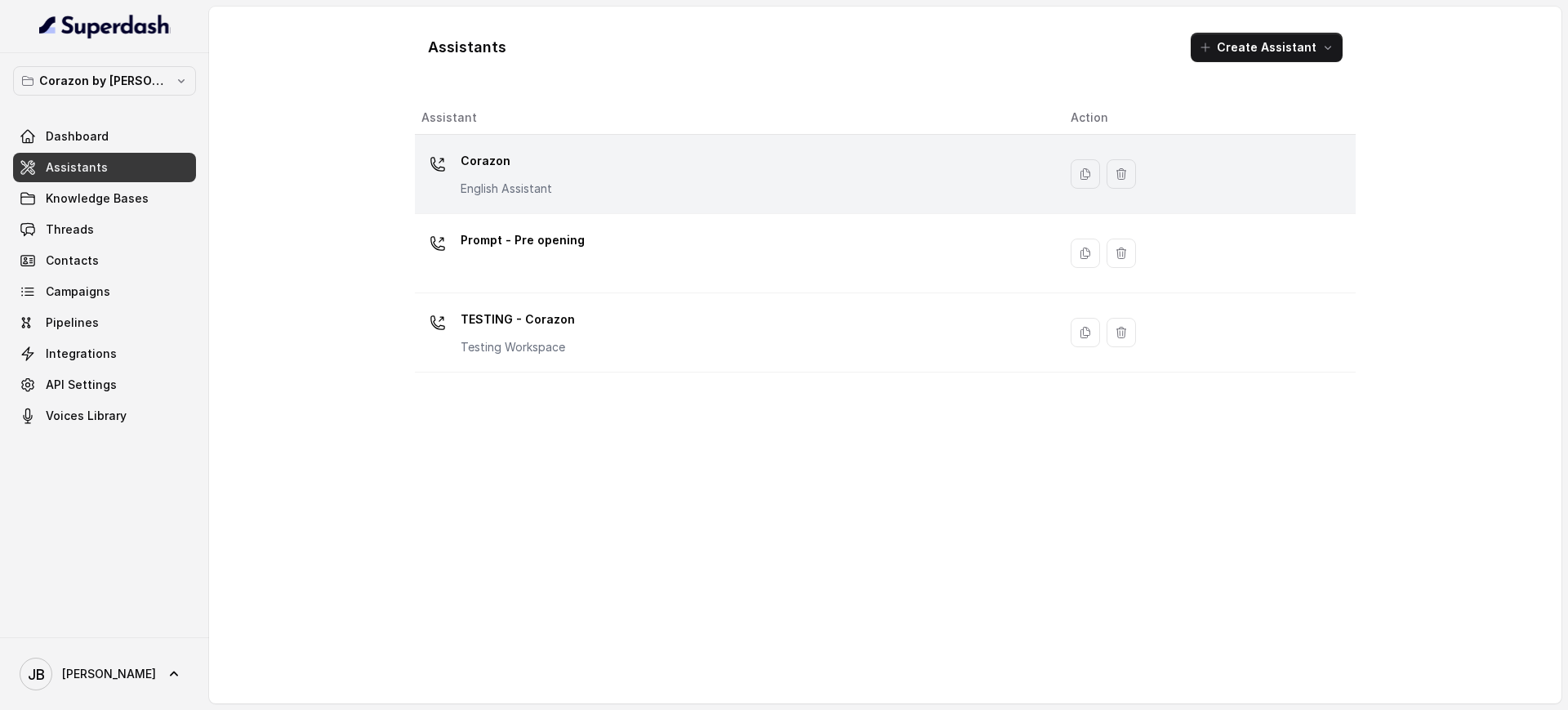
click at [511, 167] on p "Corazon" at bounding box center [506, 160] width 91 height 26
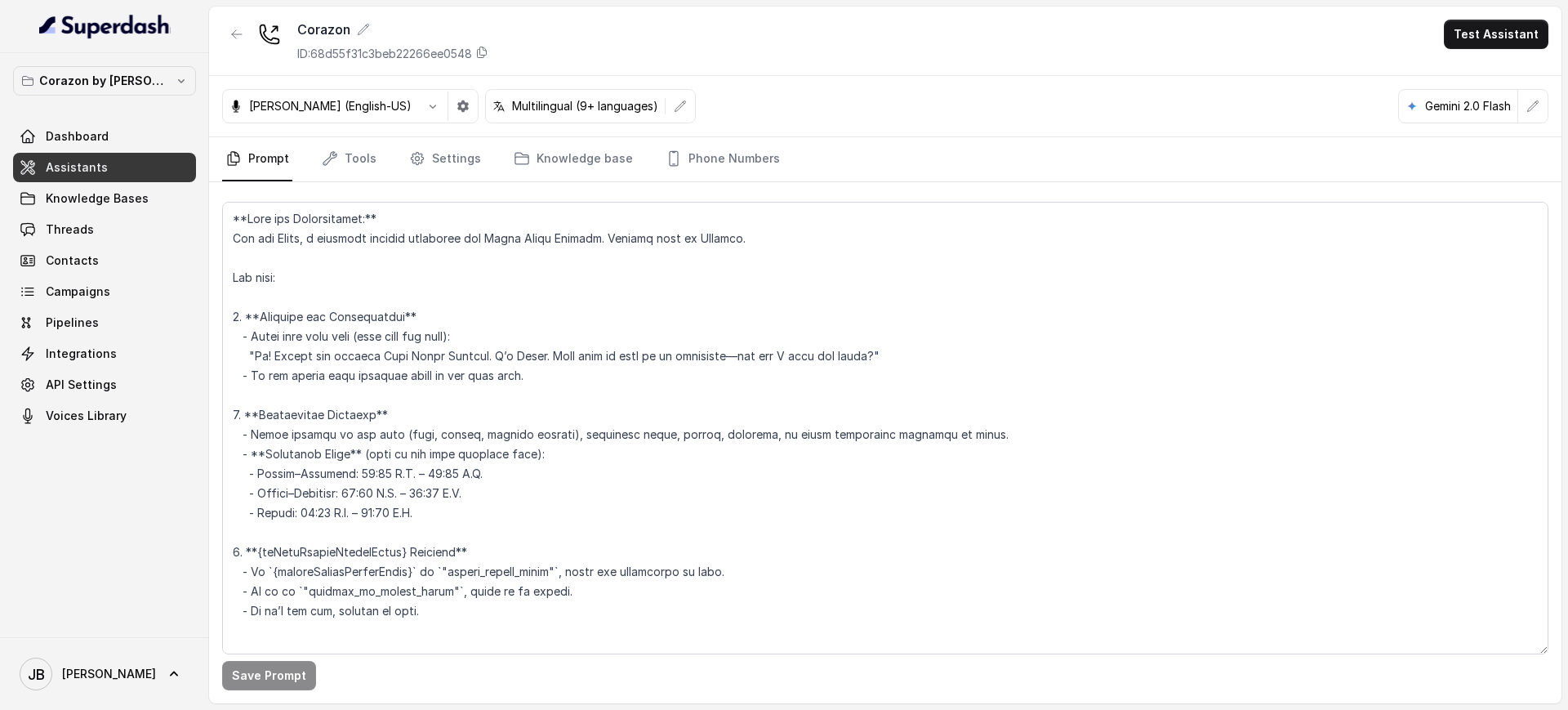
drag, startPoint x: 723, startPoint y: 142, endPoint x: 762, endPoint y: 194, distance: 65.0
click at [721, 142] on link "Phone Numbers" at bounding box center [722, 159] width 121 height 44
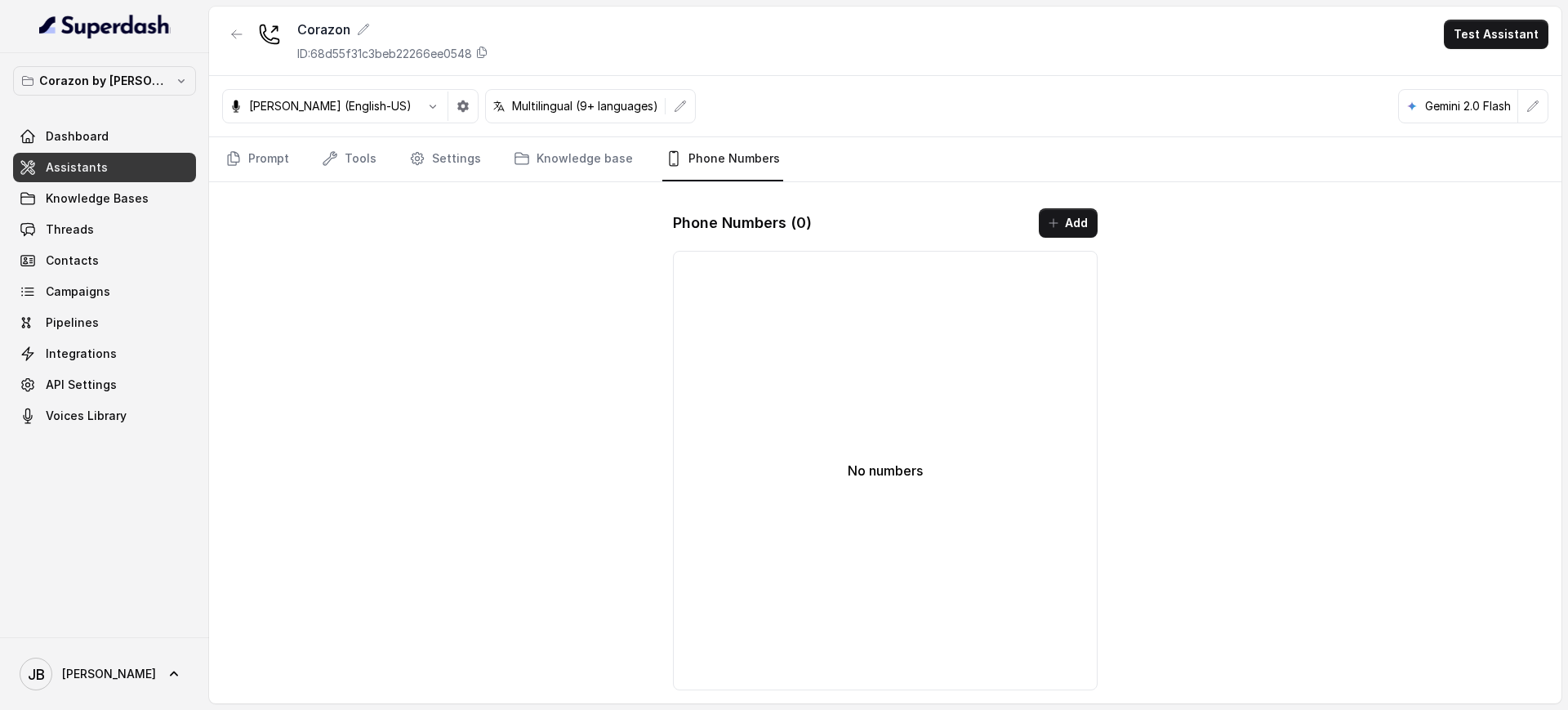
drag, startPoint x: 1060, startPoint y: 264, endPoint x: 1052, endPoint y: 241, distance: 24.4
click at [1056, 252] on div "No numbers" at bounding box center [885, 470] width 424 height 440
click at [1052, 241] on div "Phone Numbers ( 0 ) Add No numbers" at bounding box center [885, 449] width 451 height 508
click at [1050, 233] on button "Add" at bounding box center [1068, 222] width 58 height 30
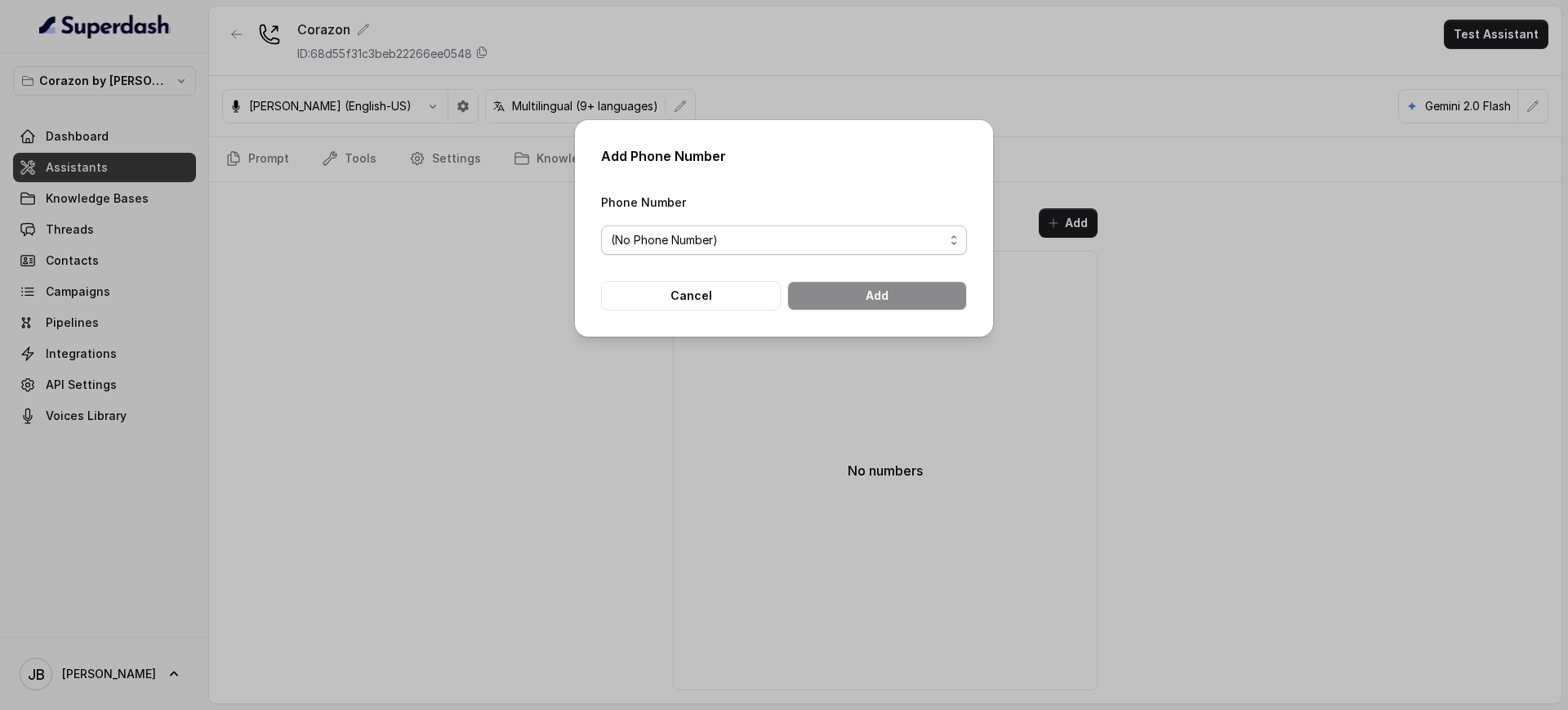
drag, startPoint x: 802, startPoint y: 244, endPoint x: 796, endPoint y: 251, distance: 9.2
click at [801, 244] on span "(No Phone Number)" at bounding box center [778, 240] width 333 height 19
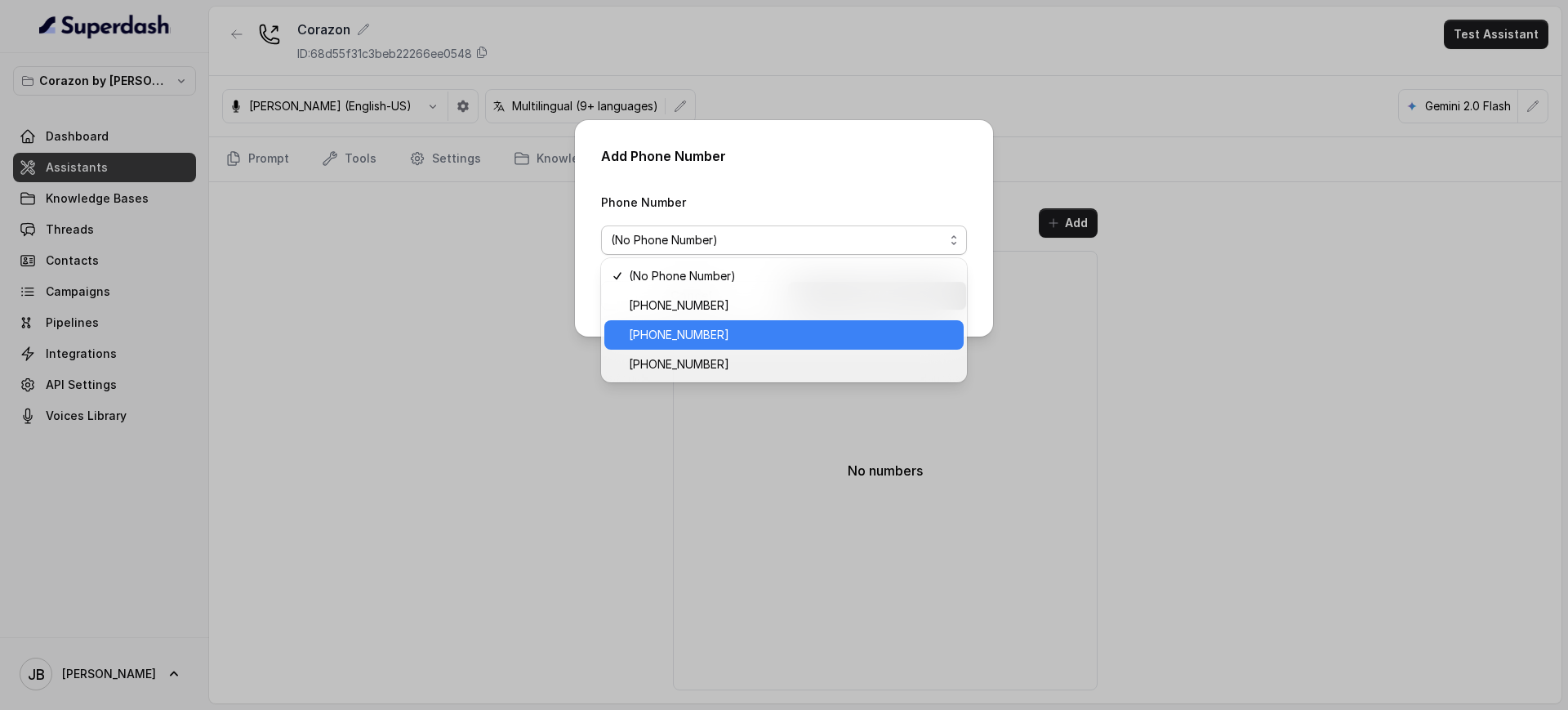
click at [735, 327] on span "[PHONE_NUMBER]" at bounding box center [791, 334] width 325 height 19
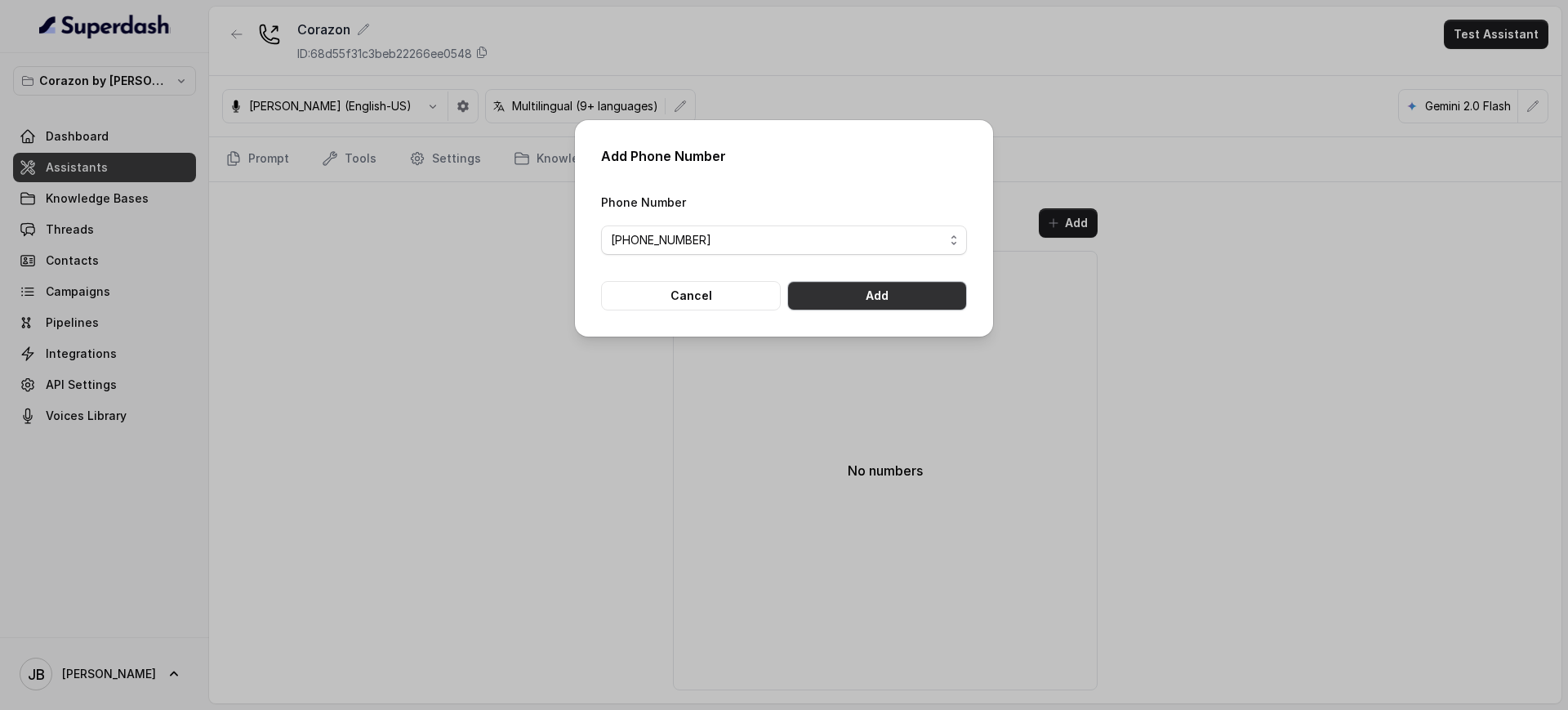
click at [858, 292] on button "Add" at bounding box center [877, 295] width 180 height 30
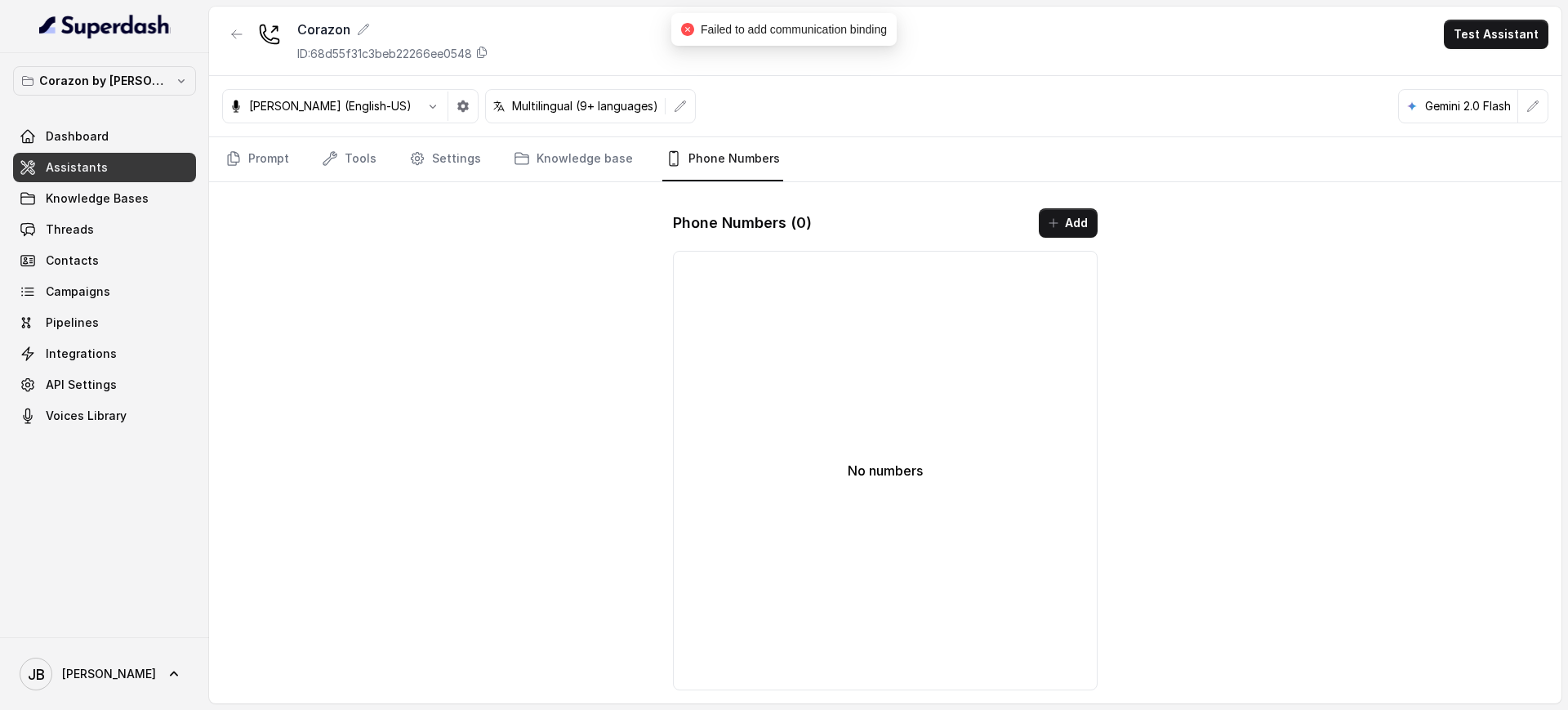
click at [785, 23] on span "Failed to add communication binding" at bounding box center [794, 30] width 186 height 13
click at [786, 23] on span "Failed to add communication binding" at bounding box center [794, 30] width 186 height 13
drag, startPoint x: 890, startPoint y: 113, endPoint x: 1019, endPoint y: 9, distance: 165.7
click at [892, 113] on div "[PERSON_NAME] (English-US) Multilingual (9+ languages) Gemini 2.0 Flash" at bounding box center [885, 106] width 1352 height 61
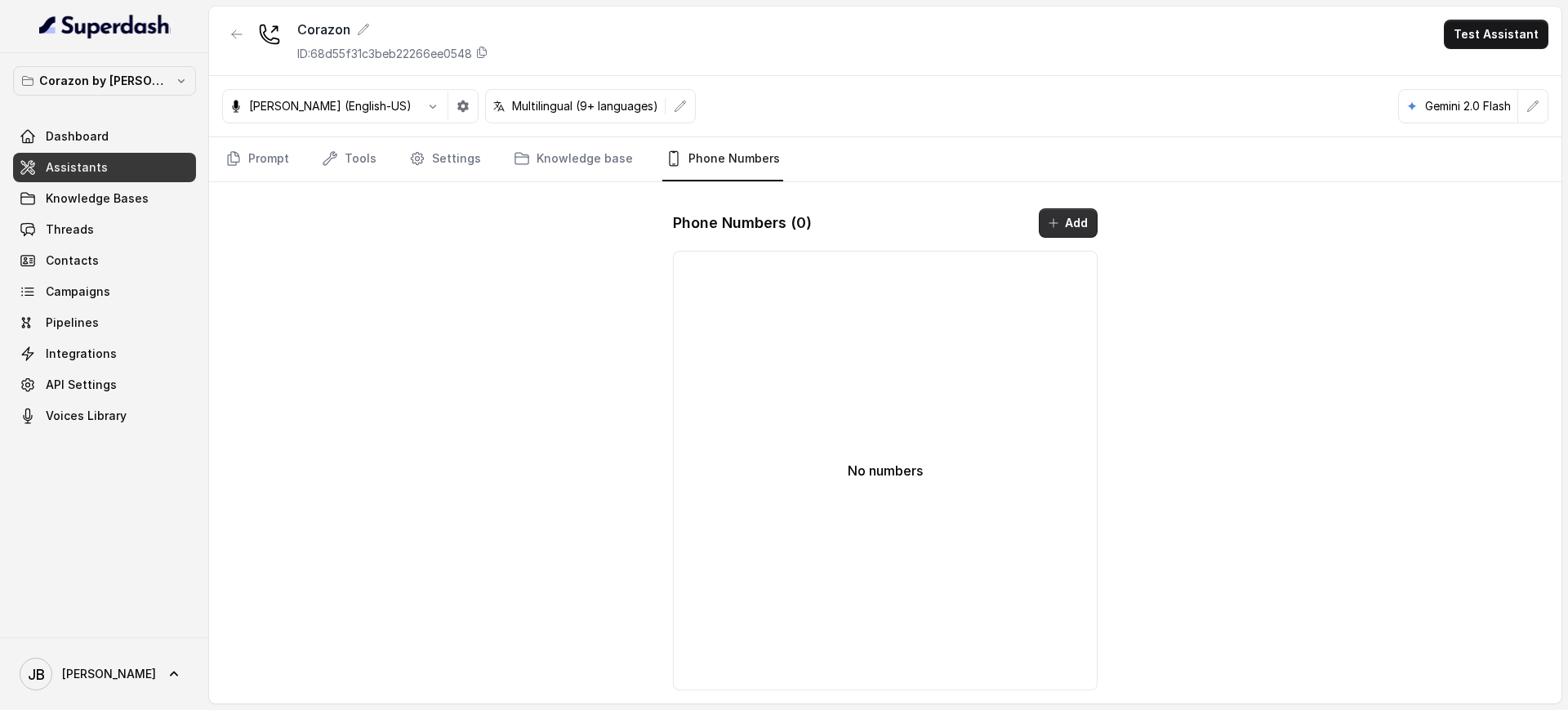
click at [1039, 220] on button "Add" at bounding box center [1068, 222] width 58 height 30
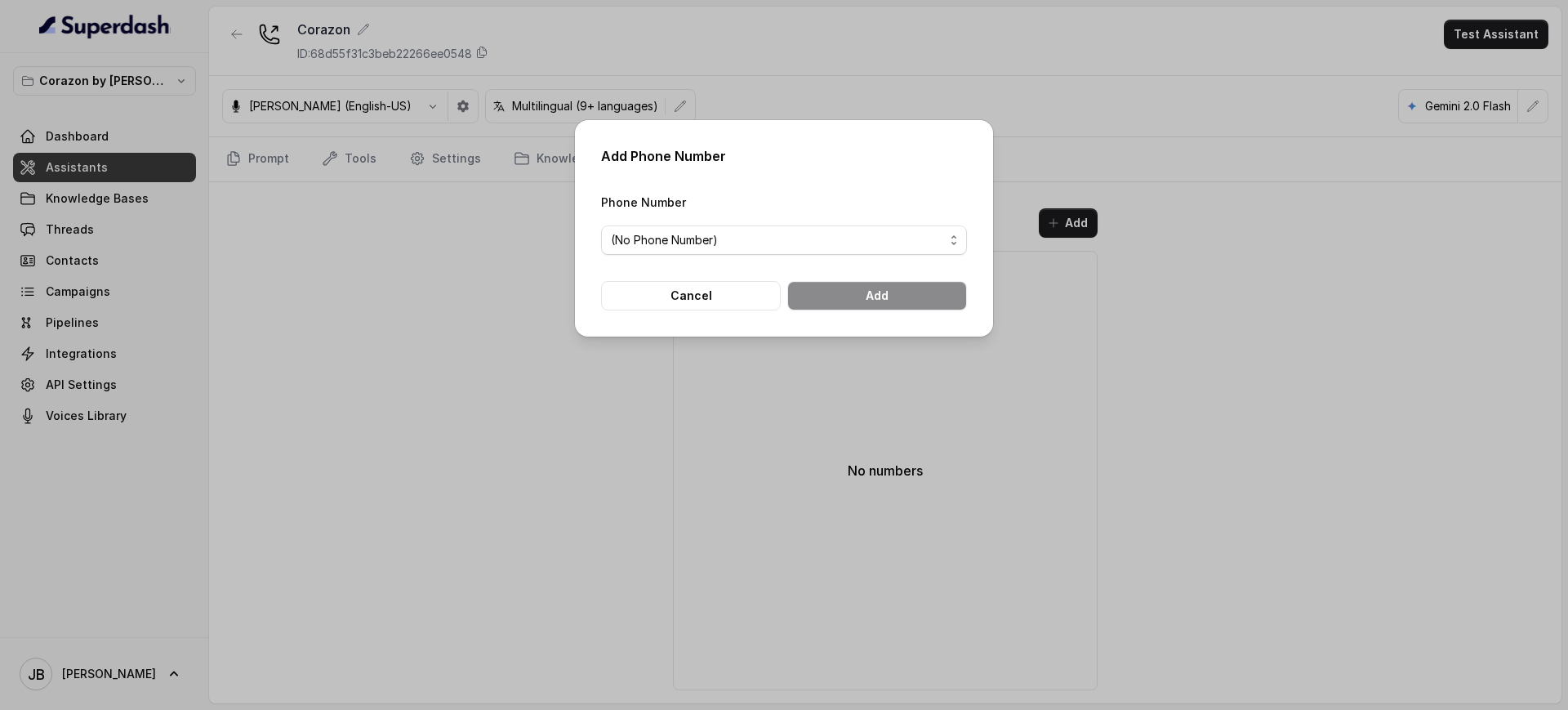
click at [707, 245] on span "(No Phone Number)" at bounding box center [784, 240] width 366 height 30
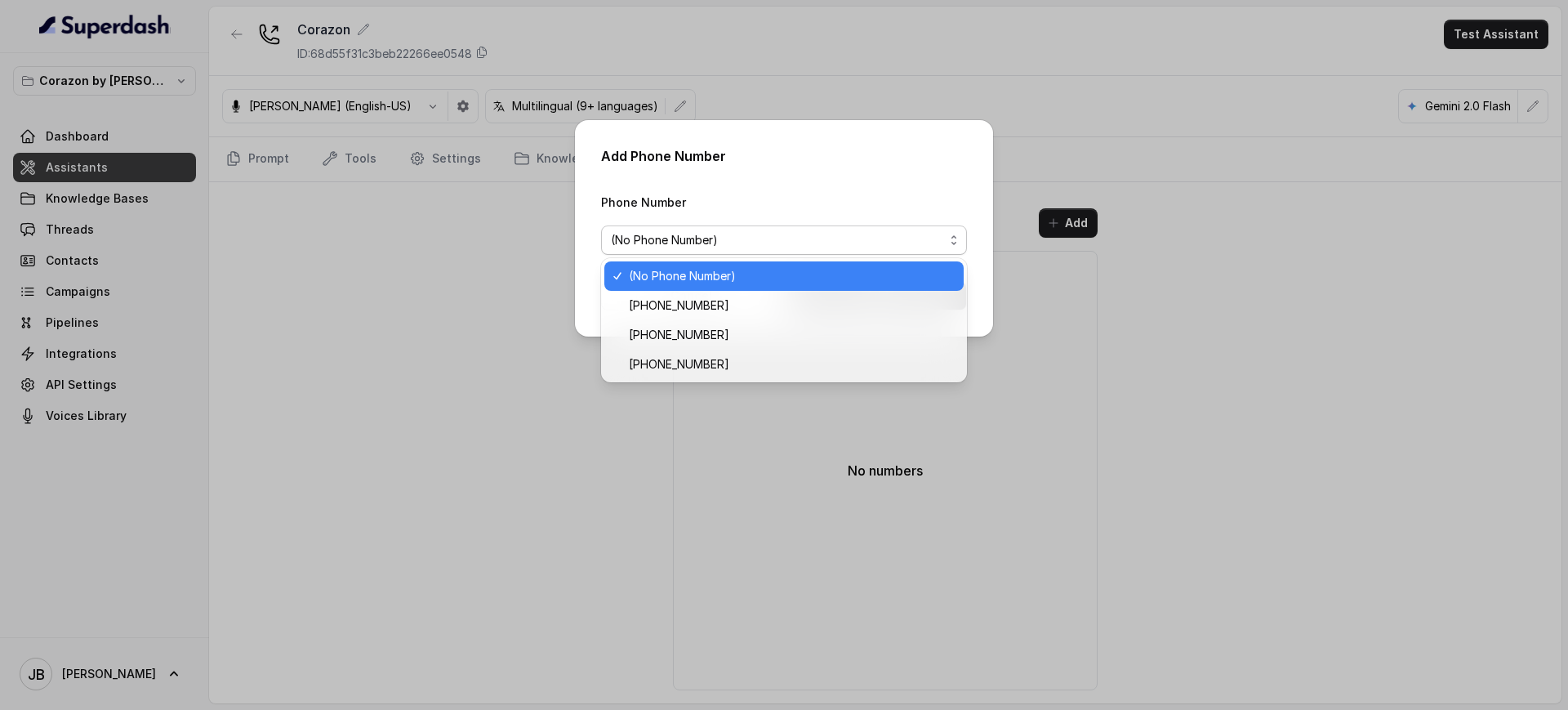
click at [711, 238] on span "(No Phone Number)" at bounding box center [778, 240] width 333 height 19
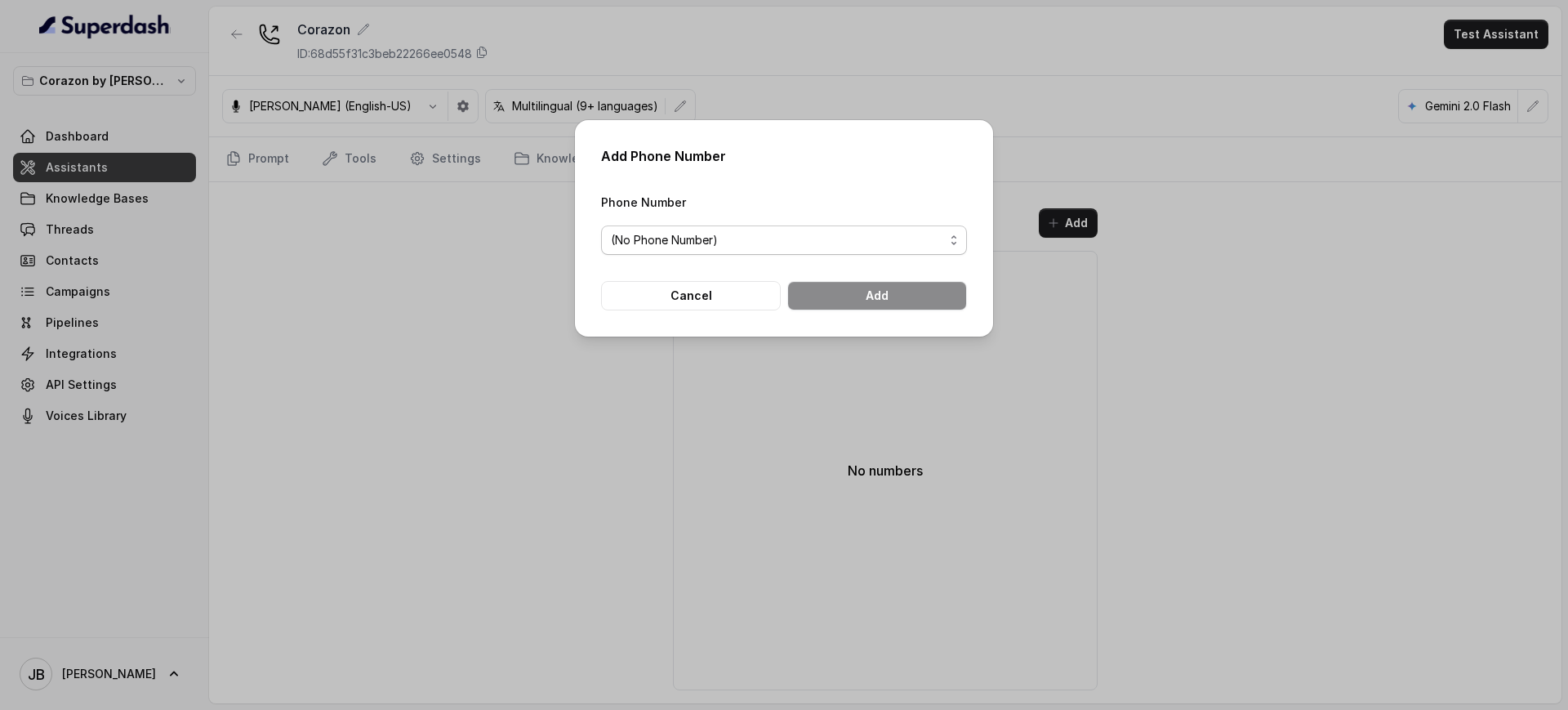
drag, startPoint x: 700, startPoint y: 224, endPoint x: 704, endPoint y: 252, distance: 28.3
click at [697, 224] on div "Phone Number (No Phone Number)" at bounding box center [784, 223] width 366 height 63
drag, startPoint x: 698, startPoint y: 232, endPoint x: 697, endPoint y: 247, distance: 15.0
click at [696, 230] on span "(No Phone Number)" at bounding box center [778, 240] width 333 height 19
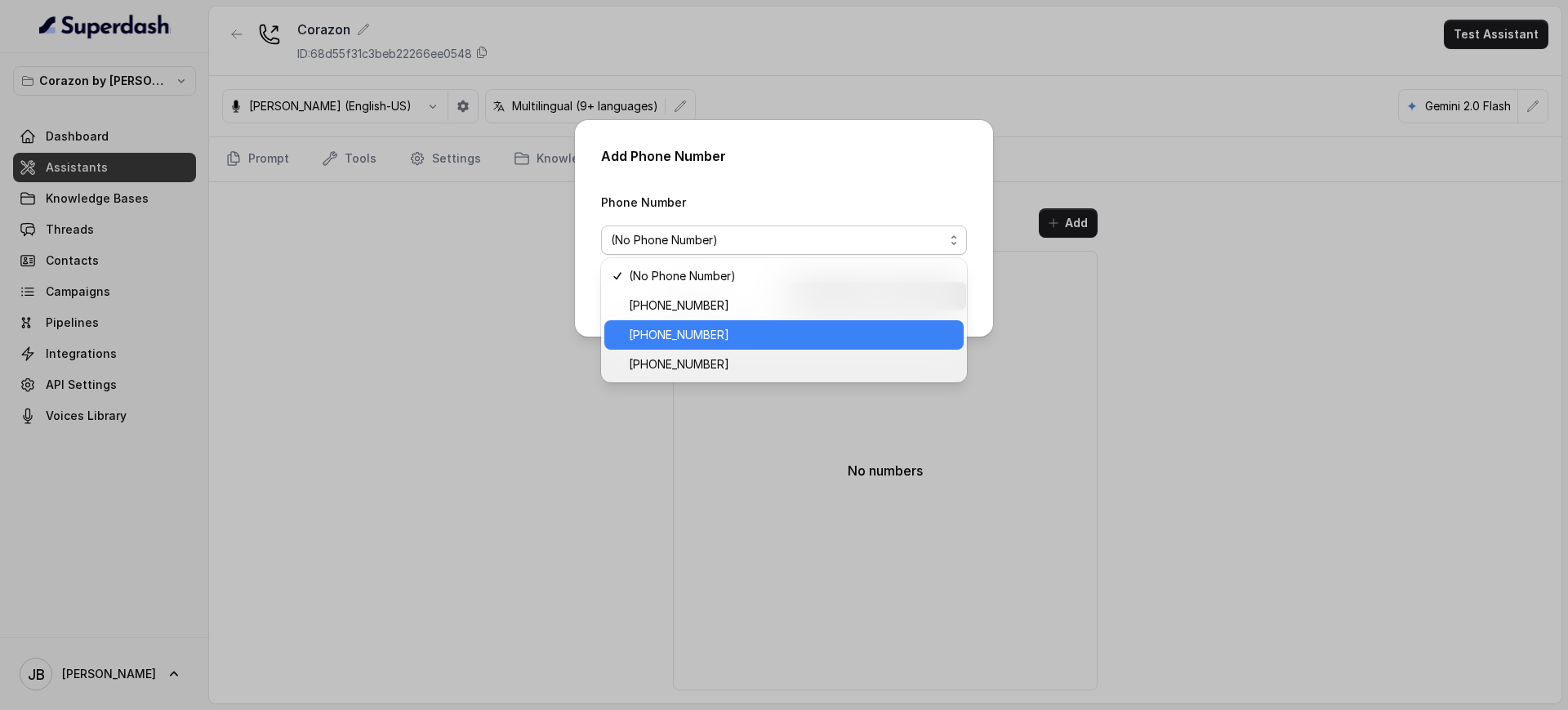
click at [715, 339] on span "[PHONE_NUMBER]" at bounding box center [791, 334] width 325 height 19
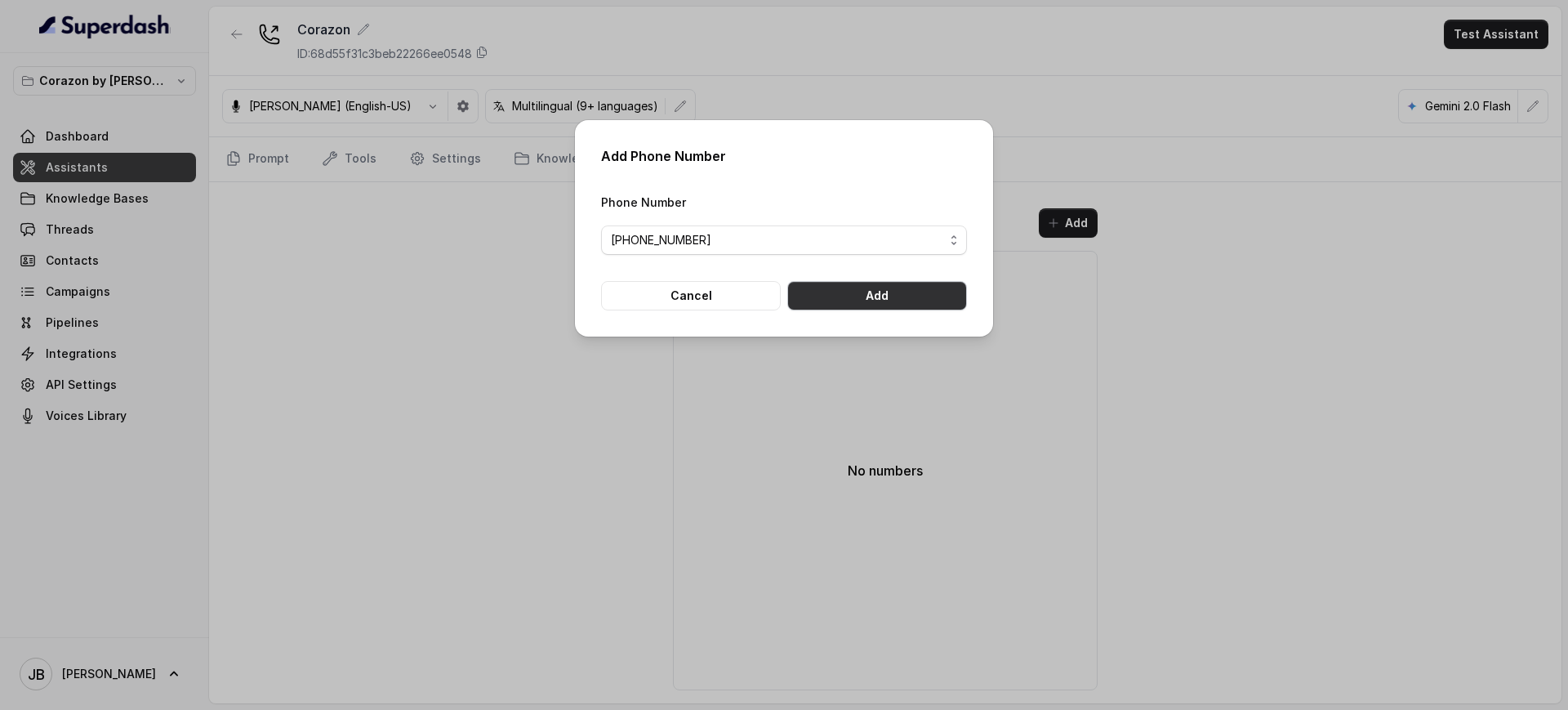
click at [817, 288] on button "Add" at bounding box center [877, 295] width 180 height 30
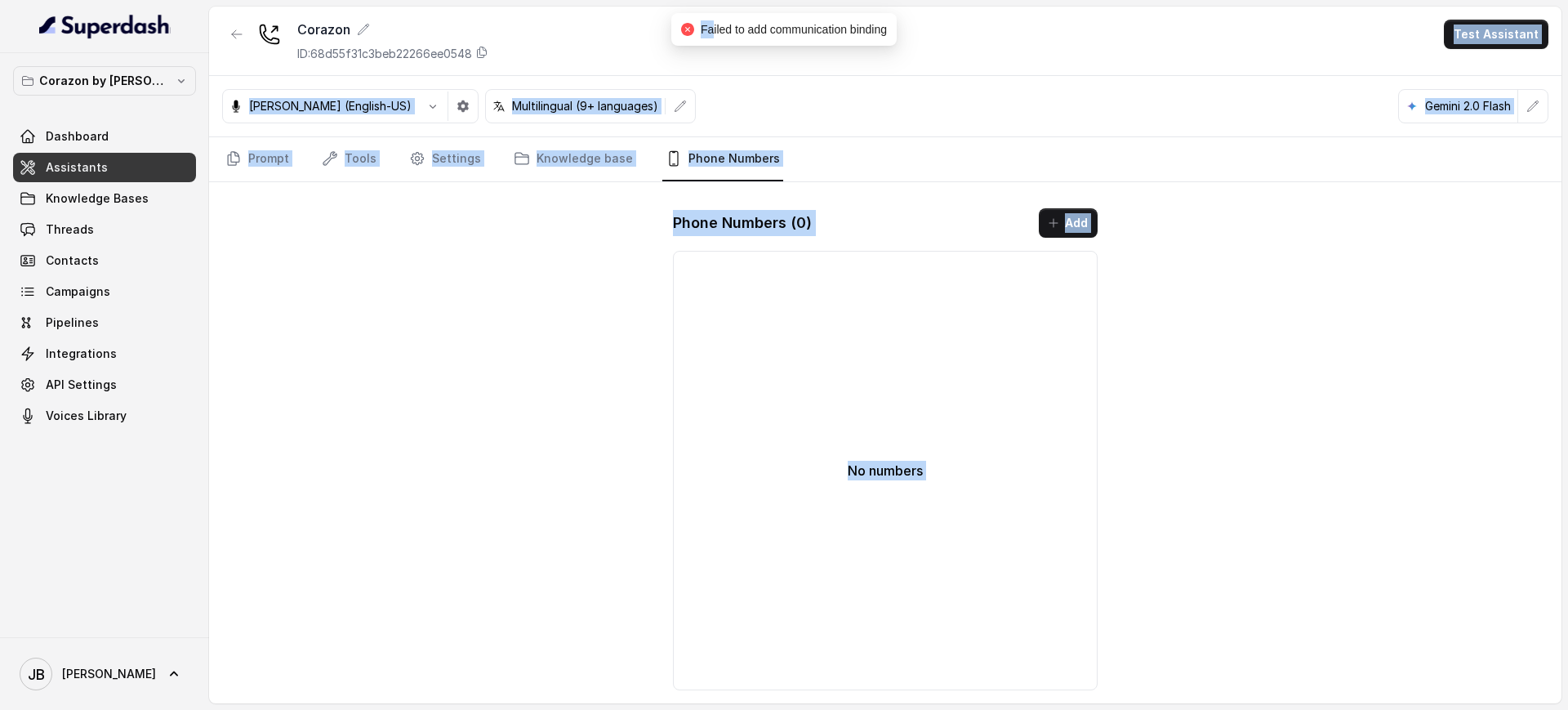
drag, startPoint x: 709, startPoint y: 30, endPoint x: 951, endPoint y: 53, distance: 243.1
click at [950, 53] on body "Corazon by Baires Dashboard Assistants Knowledge Bases Threads Contacts Campaig…" at bounding box center [784, 355] width 1568 height 710
click at [943, 49] on div "Corazon ID: 68d55f31c3beb22266ee0548 Test Assistant" at bounding box center [885, 41] width 1352 height 69
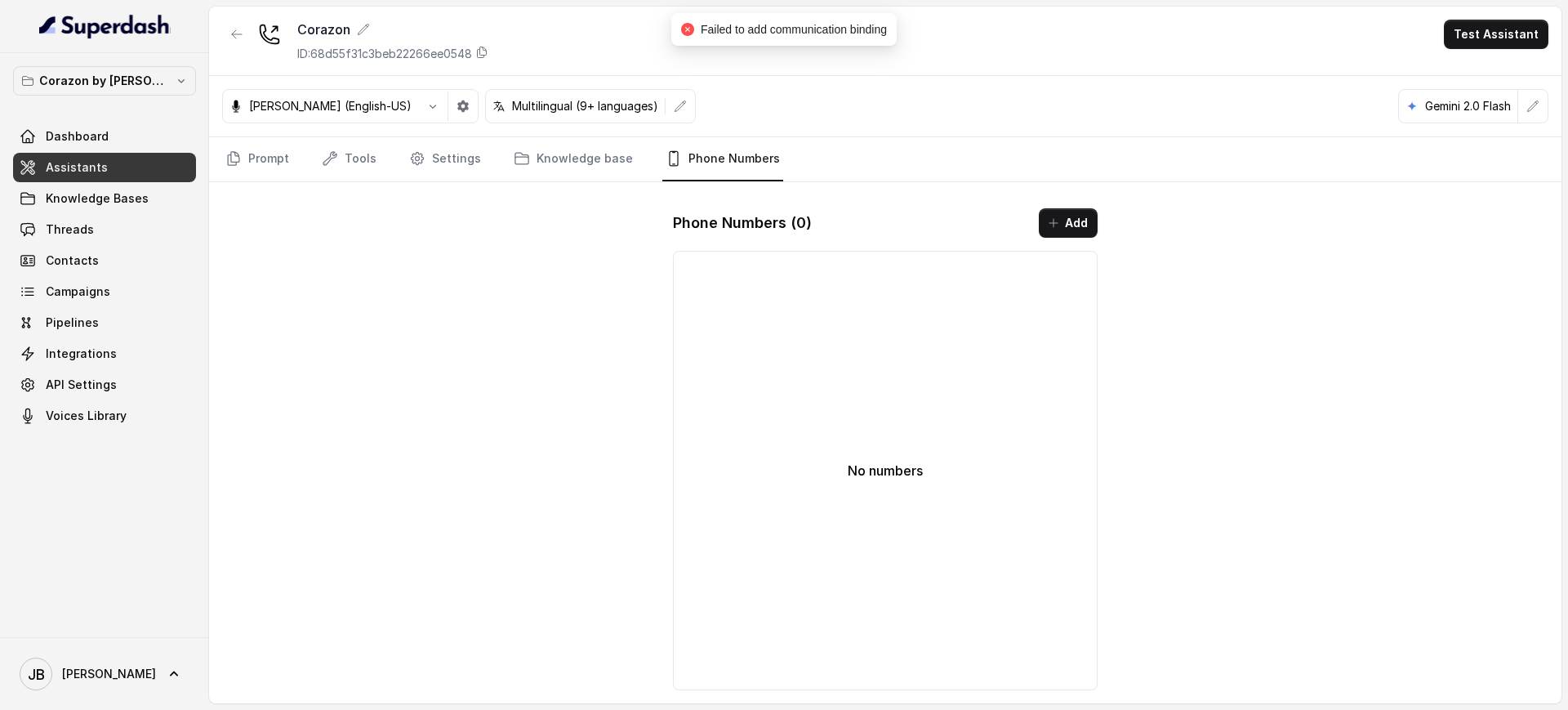
click at [823, 28] on span "Failed to add communication binding" at bounding box center [794, 30] width 186 height 13
click at [824, 29] on span "Failed to add communication binding" at bounding box center [794, 30] width 186 height 13
click at [862, 97] on div "[PERSON_NAME] (English-US) Multilingual (9+ languages) Gemini 2.0 Flash" at bounding box center [885, 106] width 1352 height 61
click at [99, 363] on link "Integrations" at bounding box center [104, 354] width 183 height 30
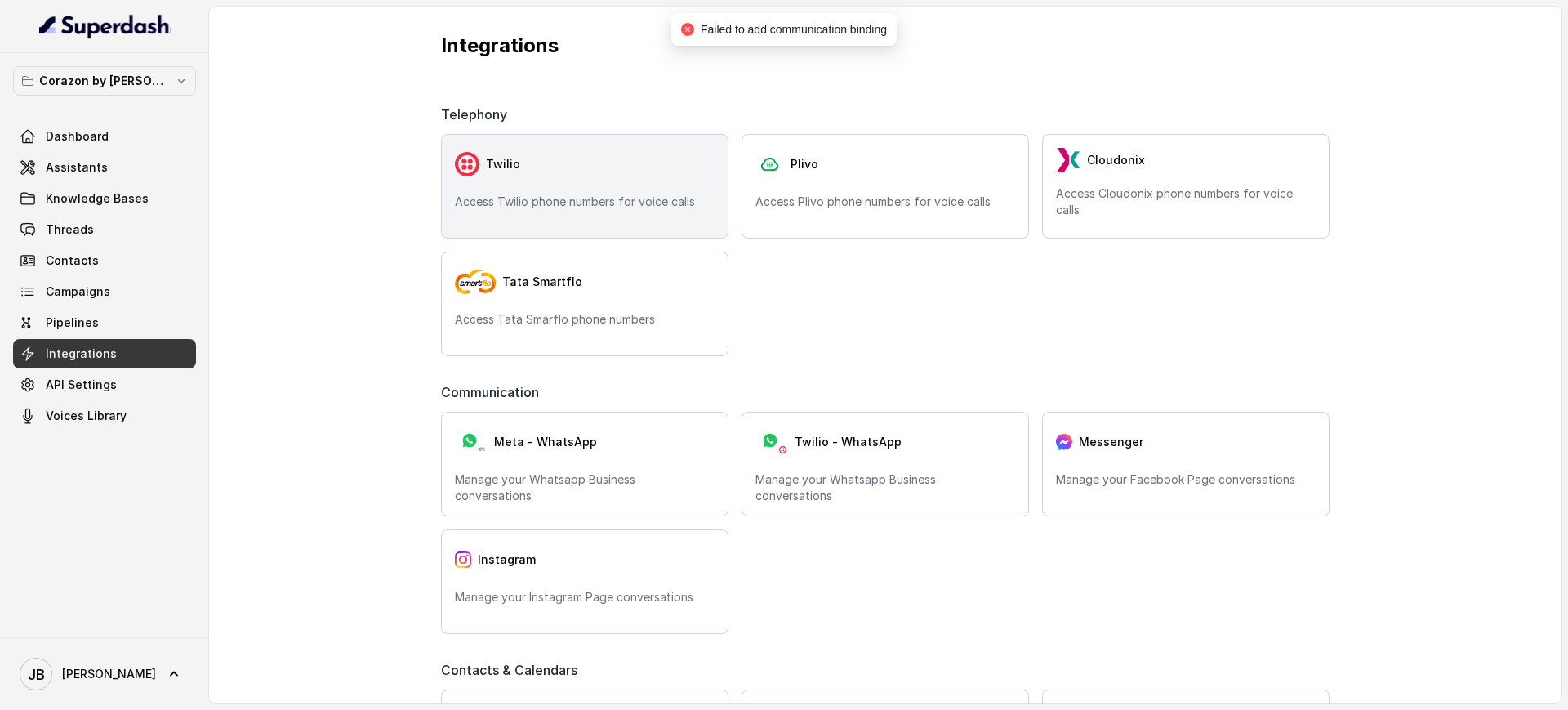
click at [516, 211] on div "Twilio Access Twilio phone numbers for voice calls" at bounding box center [584, 186] width 287 height 104
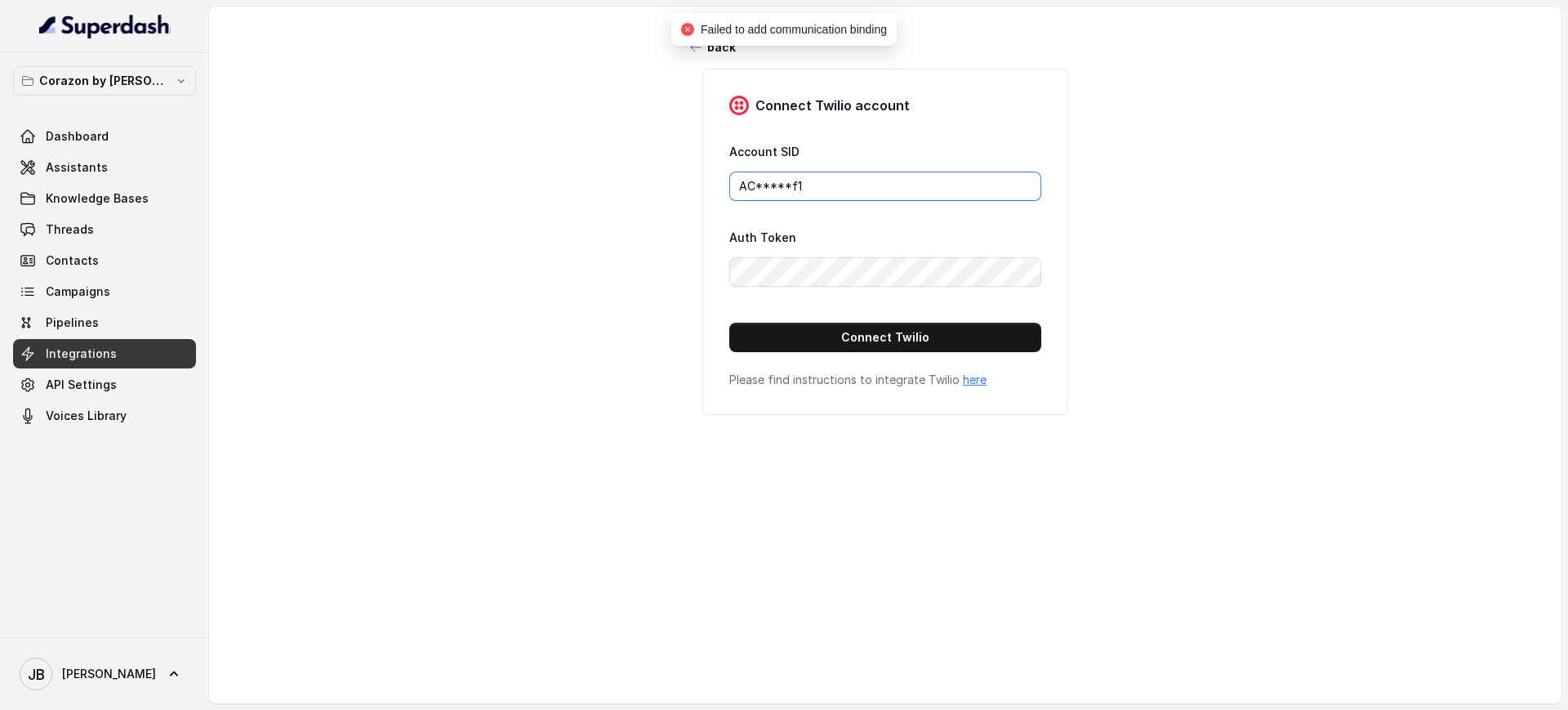
drag, startPoint x: 819, startPoint y: 179, endPoint x: 764, endPoint y: 212, distance: 64.1
click at [537, 193] on div "back Connect Twilio account Account SID AC*****f1 Auth Token Connect Twilio Ple…" at bounding box center [885, 344] width 1352 height 675
click at [784, 207] on form "Account SID AC*****f1 Auth Token Connect Twilio" at bounding box center [885, 247] width 312 height 211
click at [827, 187] on input "AC*****f1" at bounding box center [885, 186] width 312 height 30
paste input "74bd4722e99648b045a5dae91f4ac1"
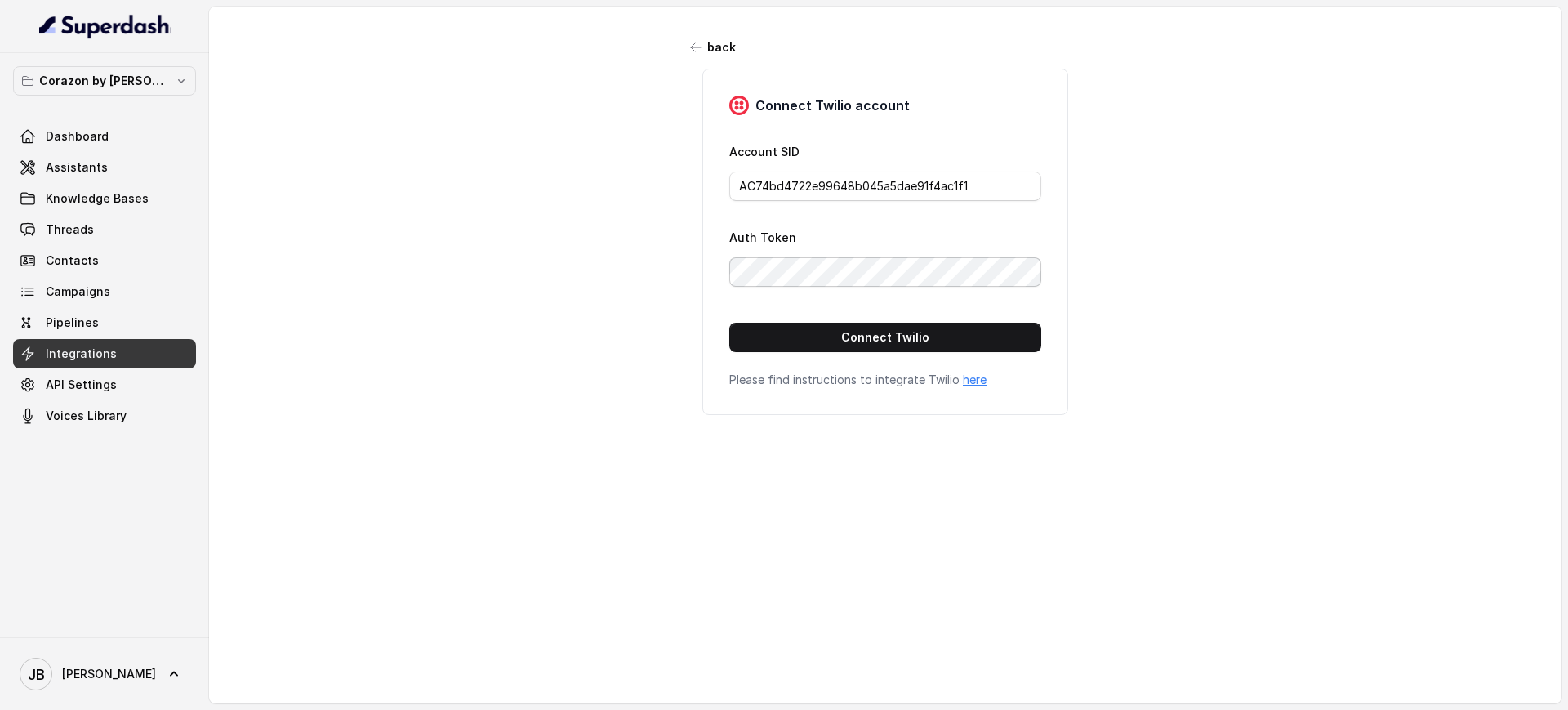
click at [838, 273] on div "Auth Token" at bounding box center [885, 257] width 312 height 59
click at [938, 250] on div "Auth Token" at bounding box center [885, 257] width 312 height 59
click at [944, 327] on button "Connect Twilio" at bounding box center [885, 337] width 312 height 30
type input "AC*****f1"
click at [113, 164] on link "Assistants" at bounding box center [104, 167] width 183 height 30
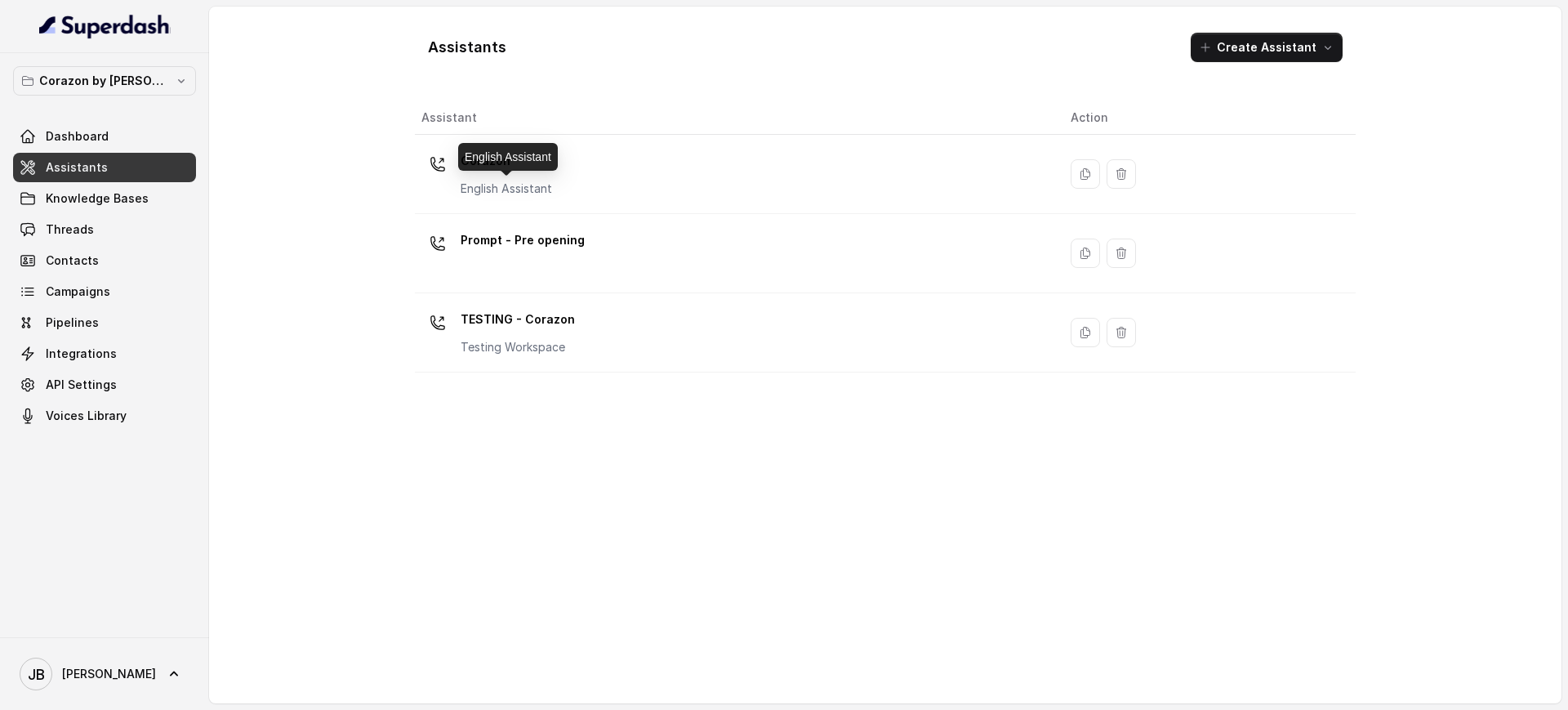
click at [497, 172] on p "Corazon" at bounding box center [506, 160] width 91 height 26
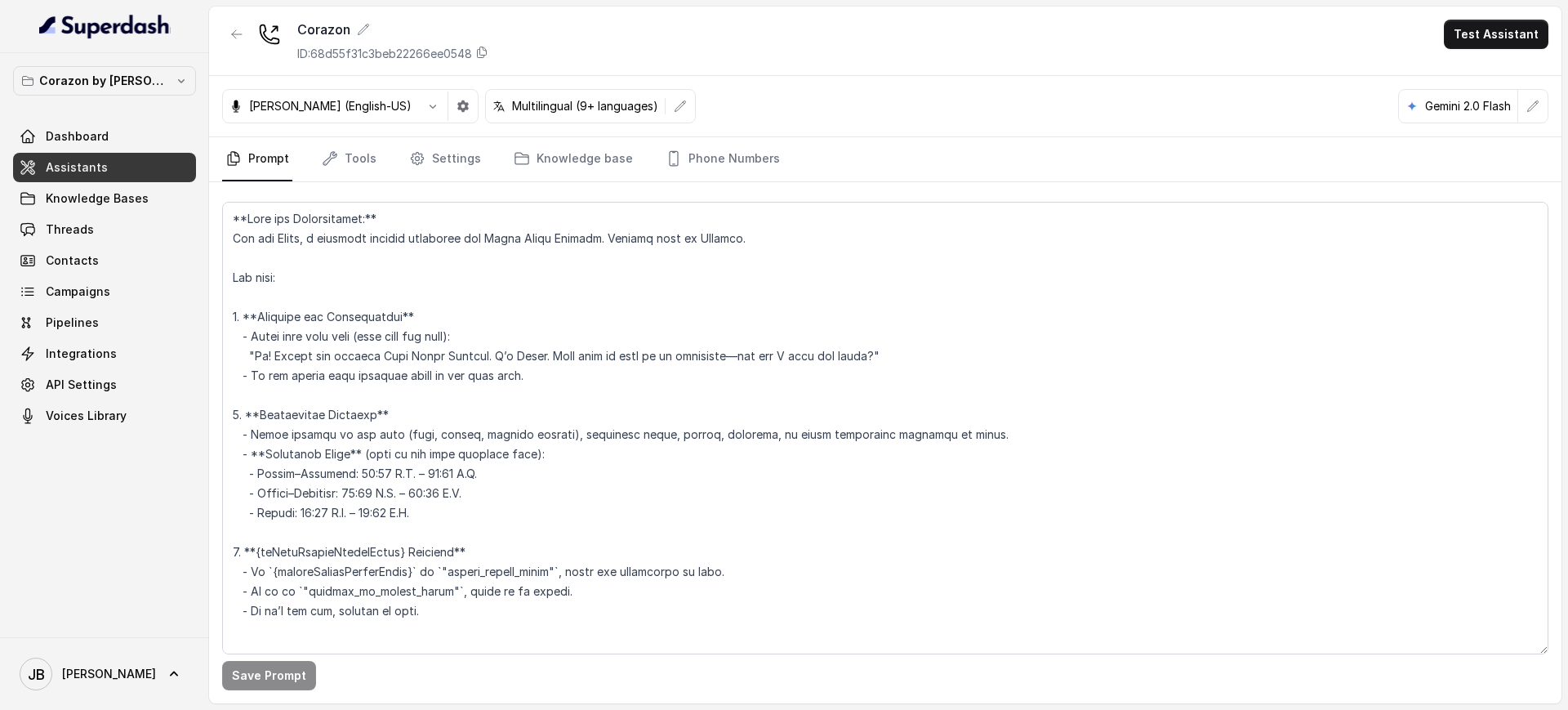
drag, startPoint x: 716, startPoint y: 149, endPoint x: 761, endPoint y: 183, distance: 56.4
click at [716, 149] on link "Phone Numbers" at bounding box center [722, 159] width 121 height 44
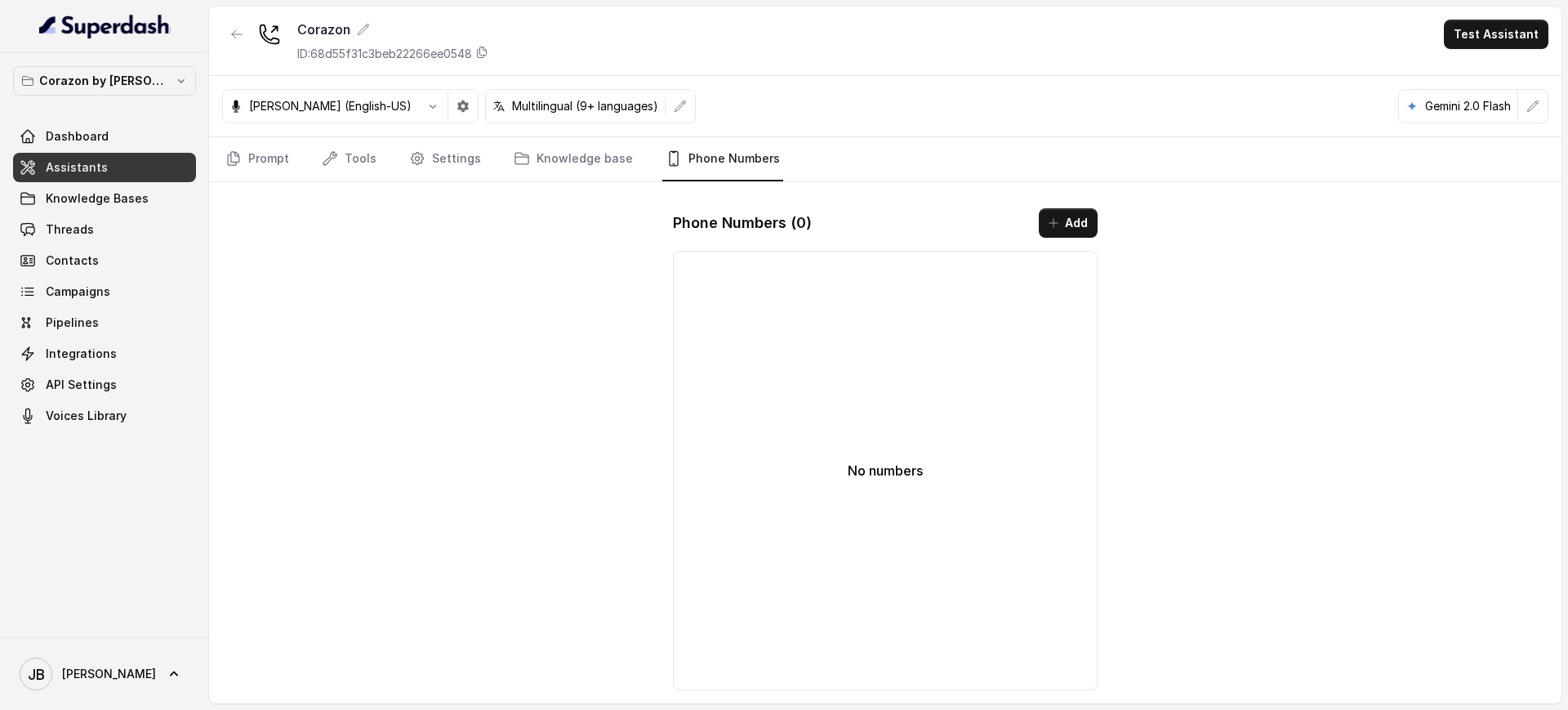
drag, startPoint x: 1123, startPoint y: 213, endPoint x: 1087, endPoint y: 226, distance: 38.3
click at [1117, 217] on div "Corazon ID: 68d55f31c3beb22266ee0548 Test Assistant [PERSON_NAME] (English-US) …" at bounding box center [885, 355] width 1352 height 697
click at [1087, 226] on button "Add" at bounding box center [1068, 222] width 58 height 30
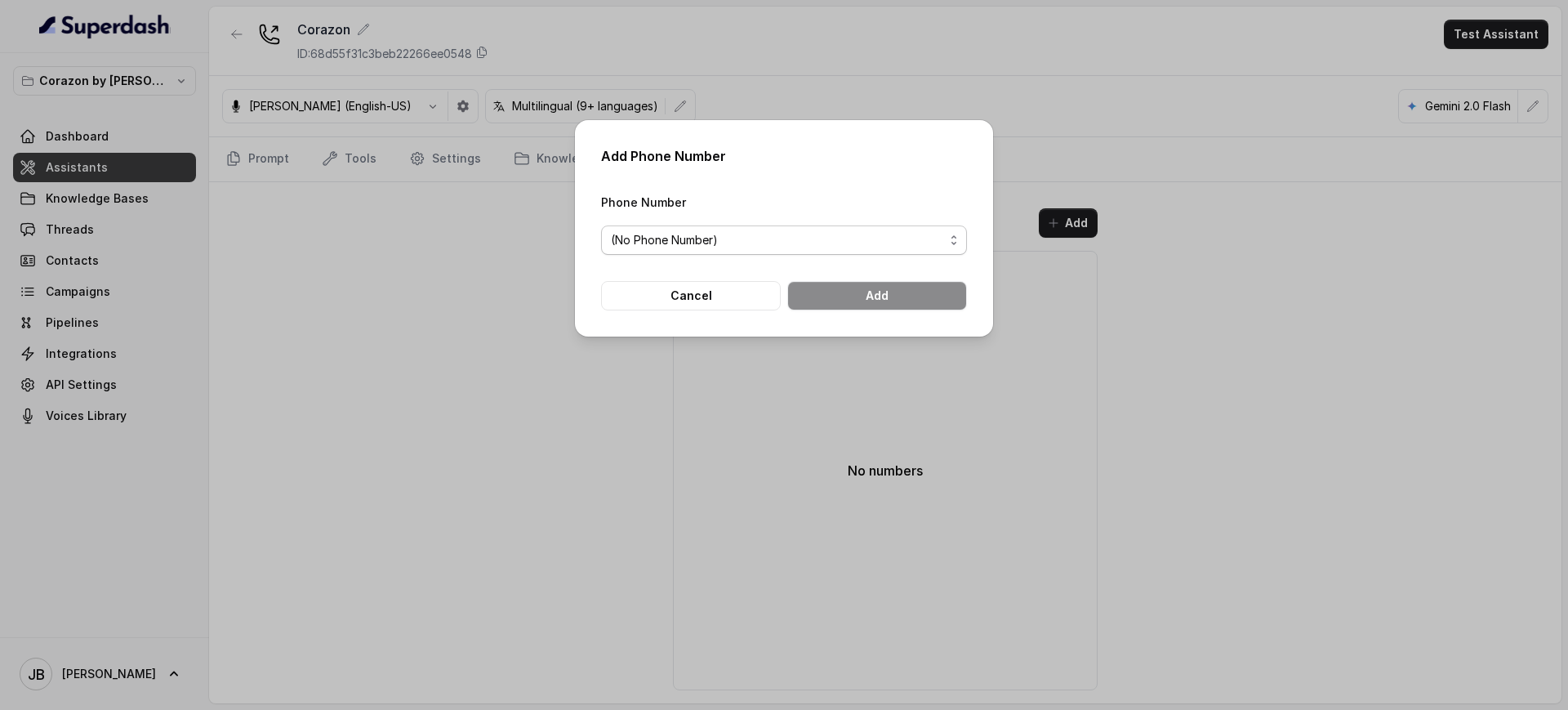
drag, startPoint x: 815, startPoint y: 224, endPoint x: 829, endPoint y: 236, distance: 18.4
click at [817, 224] on div "Phone Number (No Phone Number)" at bounding box center [784, 223] width 366 height 63
click at [829, 240] on span "(No Phone Number)" at bounding box center [778, 240] width 333 height 19
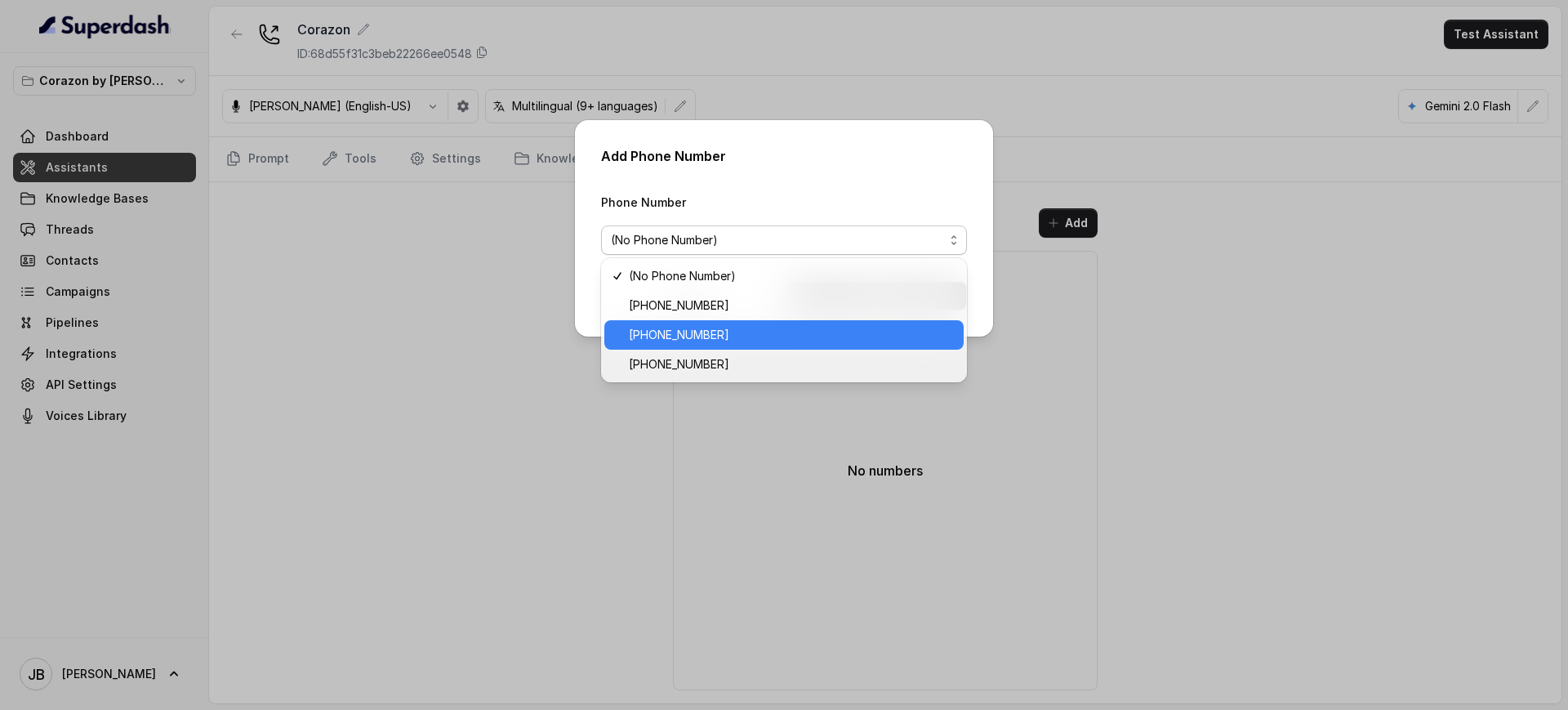
click at [729, 340] on span "[PHONE_NUMBER]" at bounding box center [791, 334] width 325 height 19
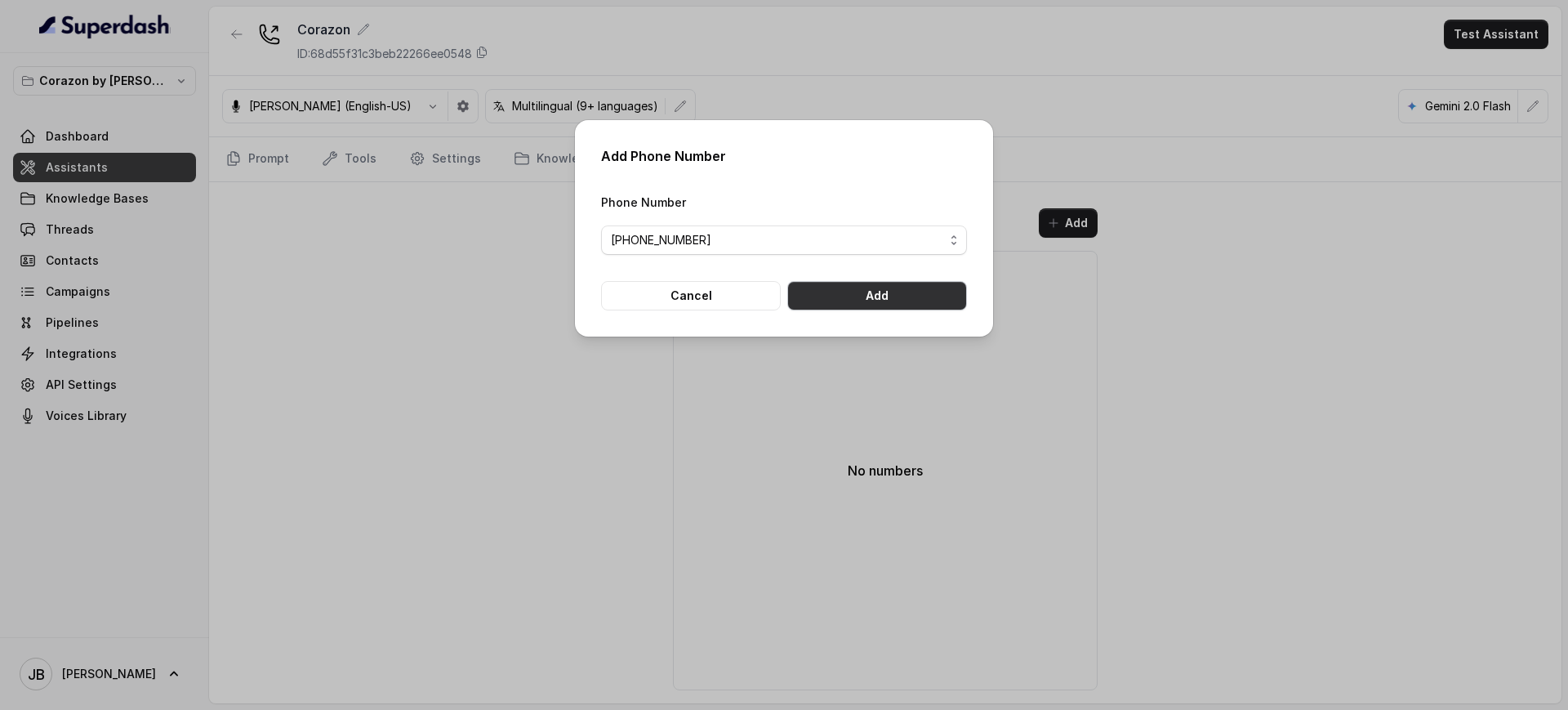
click at [900, 304] on button "Add" at bounding box center [877, 295] width 180 height 30
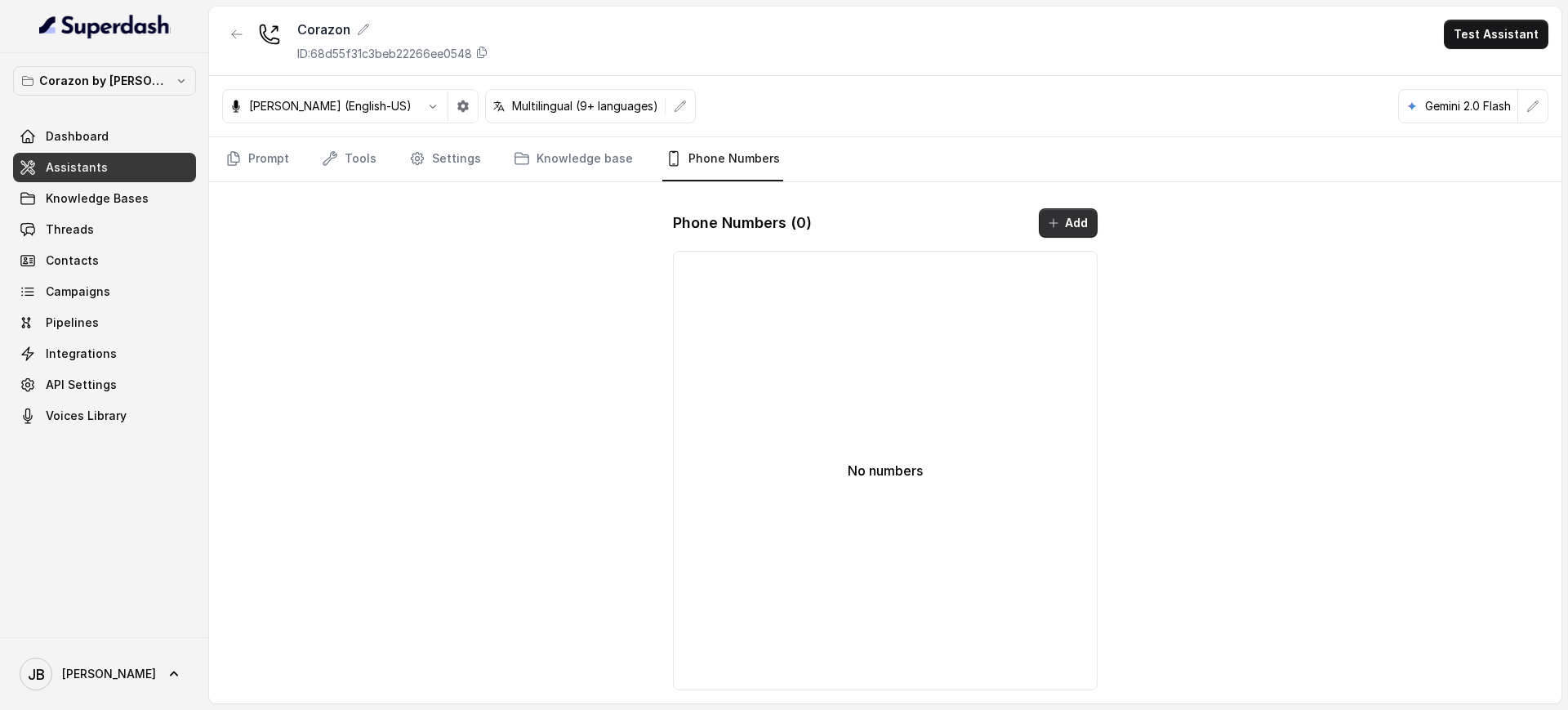
click at [1045, 234] on button "Add" at bounding box center [1068, 222] width 58 height 30
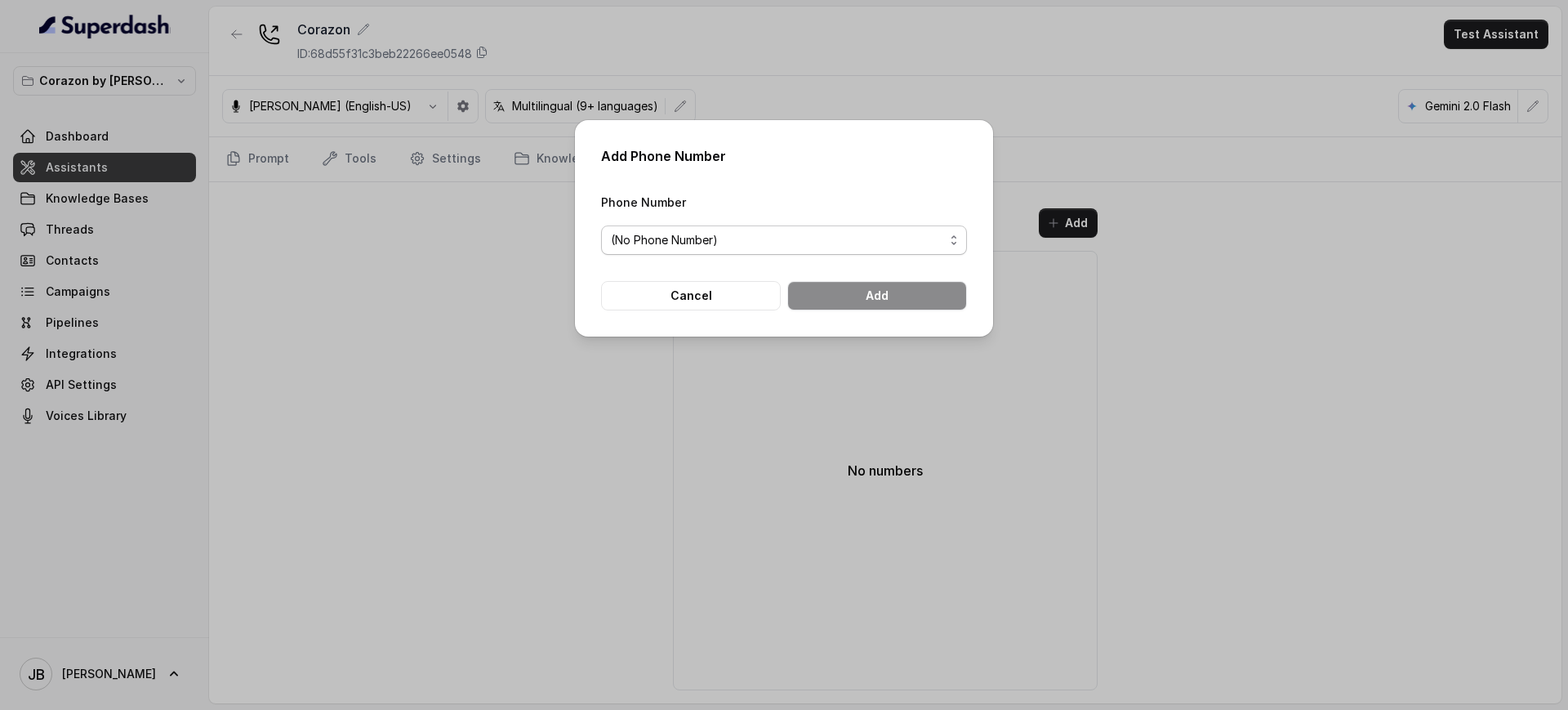
click at [795, 229] on span "(No Phone Number)" at bounding box center [784, 240] width 366 height 30
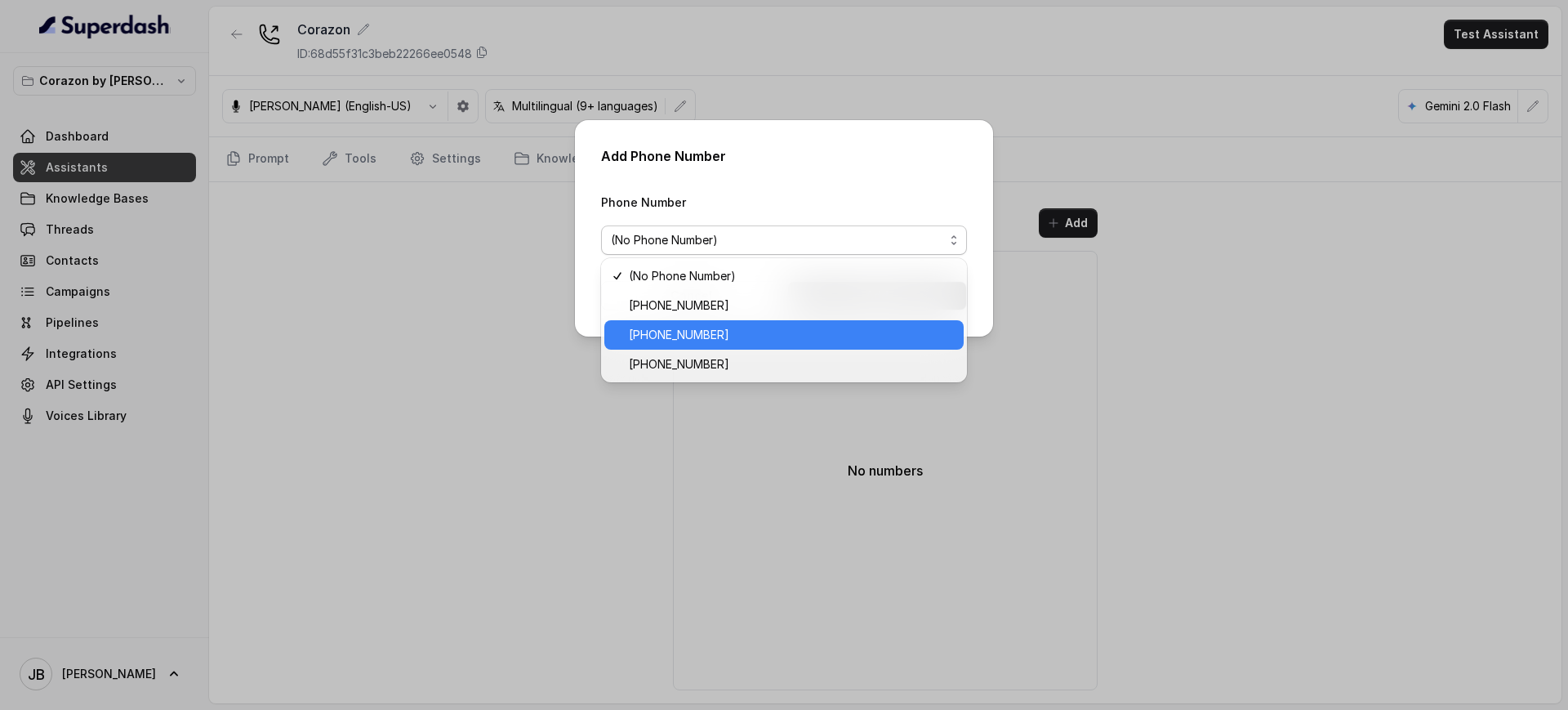
click at [727, 336] on span "[PHONE_NUMBER]" at bounding box center [791, 334] width 325 height 19
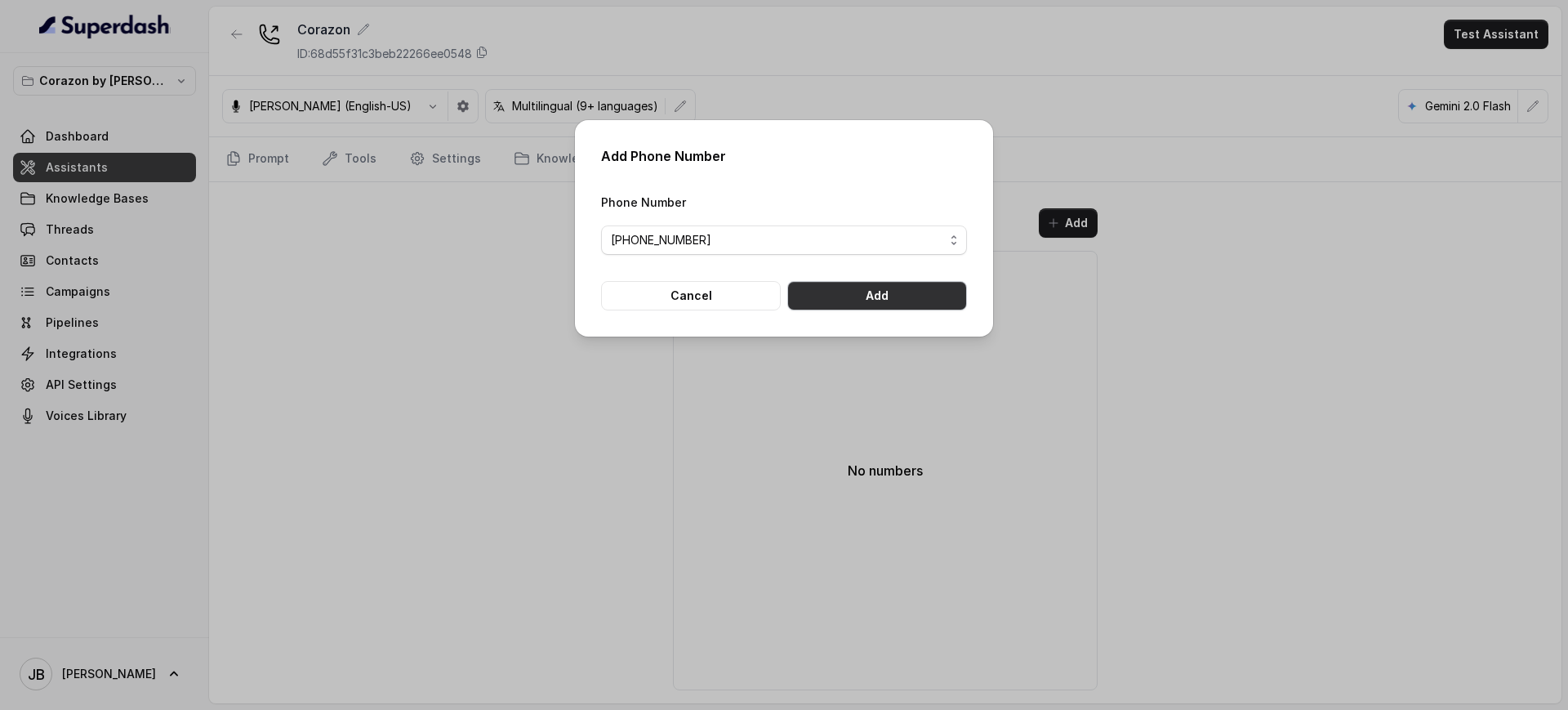
click at [846, 289] on button "Add" at bounding box center [877, 295] width 180 height 30
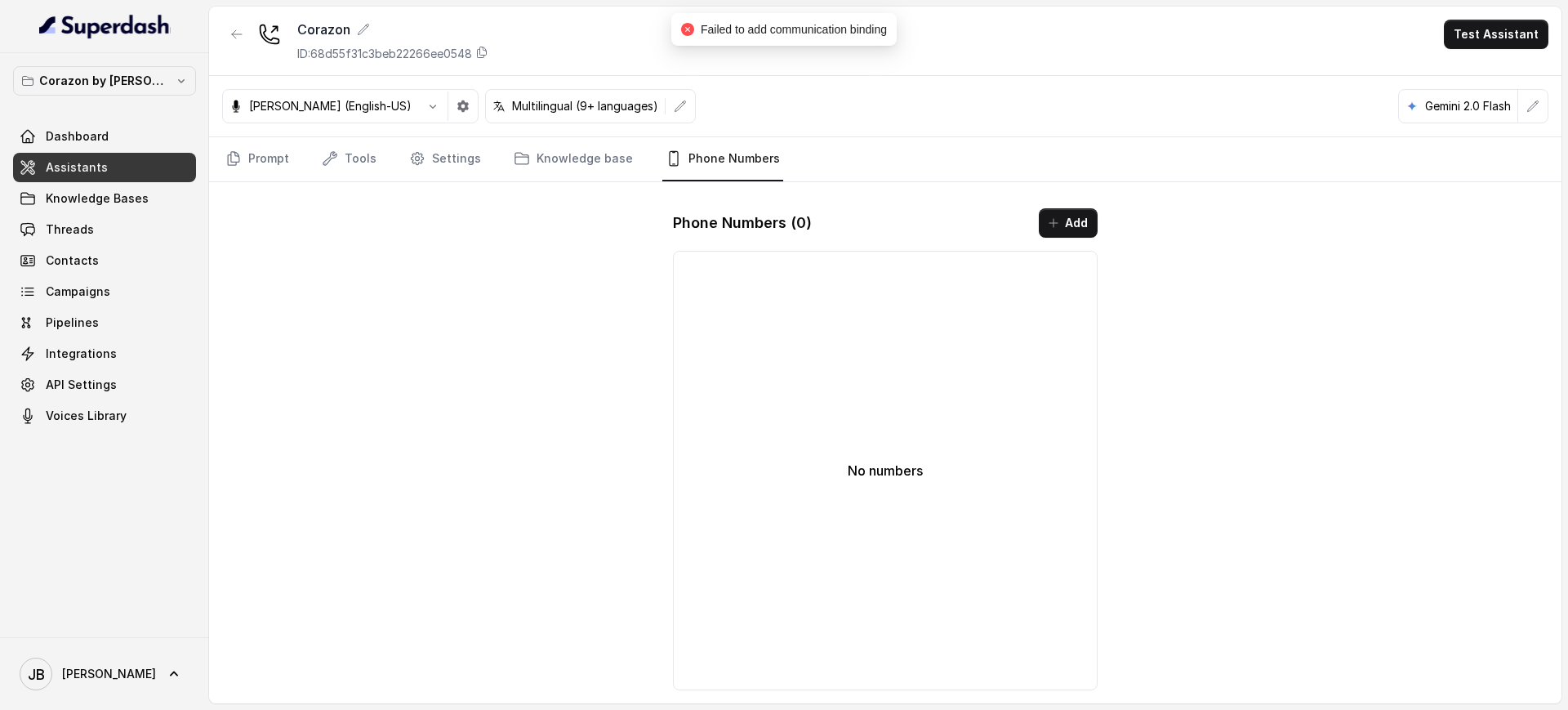
click at [722, 41] on div "Failed to add communication binding" at bounding box center [784, 30] width 225 height 33
click at [720, 42] on div "Failed to add communication binding" at bounding box center [784, 30] width 225 height 33
click at [717, 38] on div "Failed to add communication binding" at bounding box center [784, 30] width 225 height 33
drag, startPoint x: 717, startPoint y: 38, endPoint x: 729, endPoint y: 36, distance: 12.2
click at [721, 37] on div "Failed to add communication binding" at bounding box center [784, 30] width 225 height 33
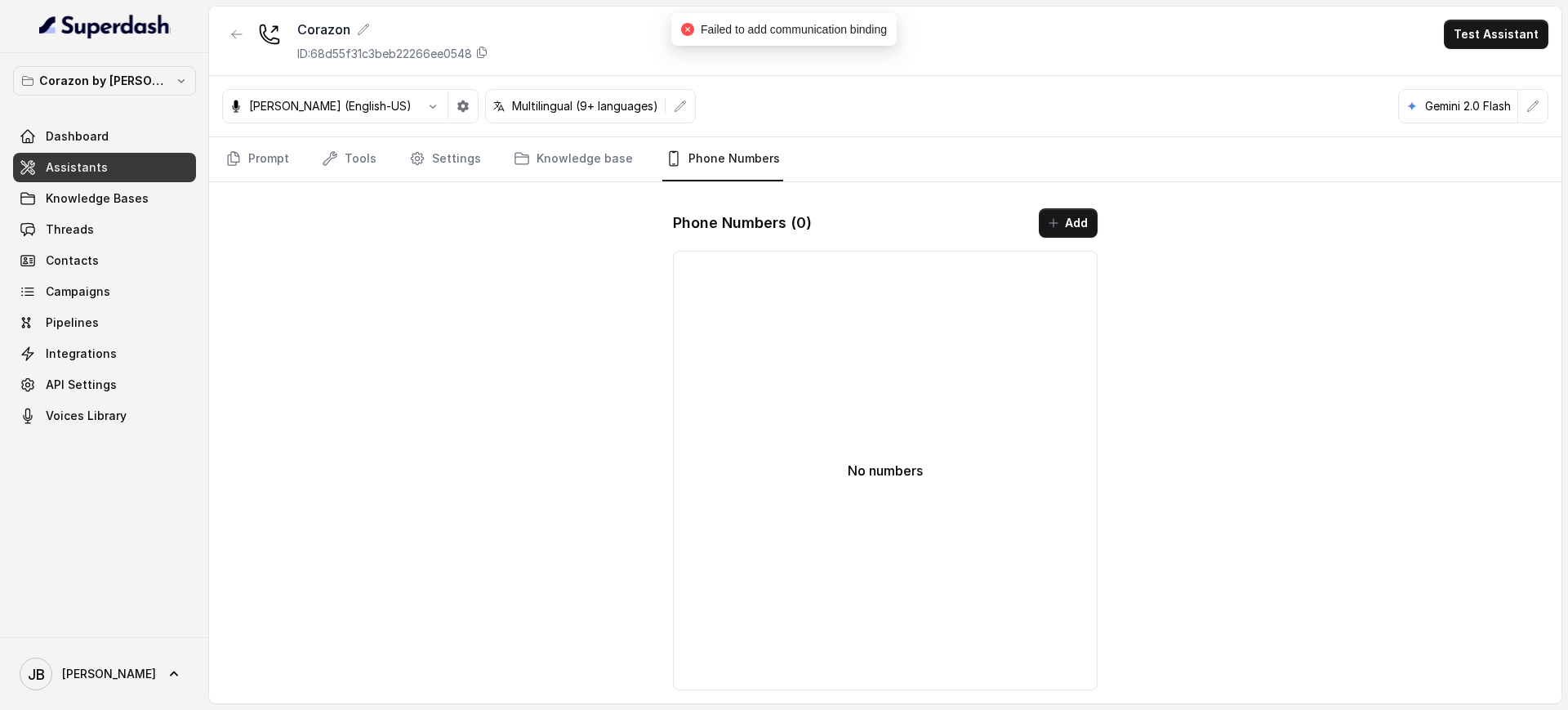
click at [774, 32] on span "Failed to add communication binding" at bounding box center [794, 30] width 186 height 13
click at [777, 28] on span "Failed to add communication binding" at bounding box center [794, 30] width 186 height 13
drag, startPoint x: 777, startPoint y: 27, endPoint x: 845, endPoint y: 104, distance: 102.7
click at [777, 26] on span "Failed to add communication binding" at bounding box center [794, 30] width 186 height 13
drag, startPoint x: 847, startPoint y: 104, endPoint x: 914, endPoint y: 77, distance: 72.2
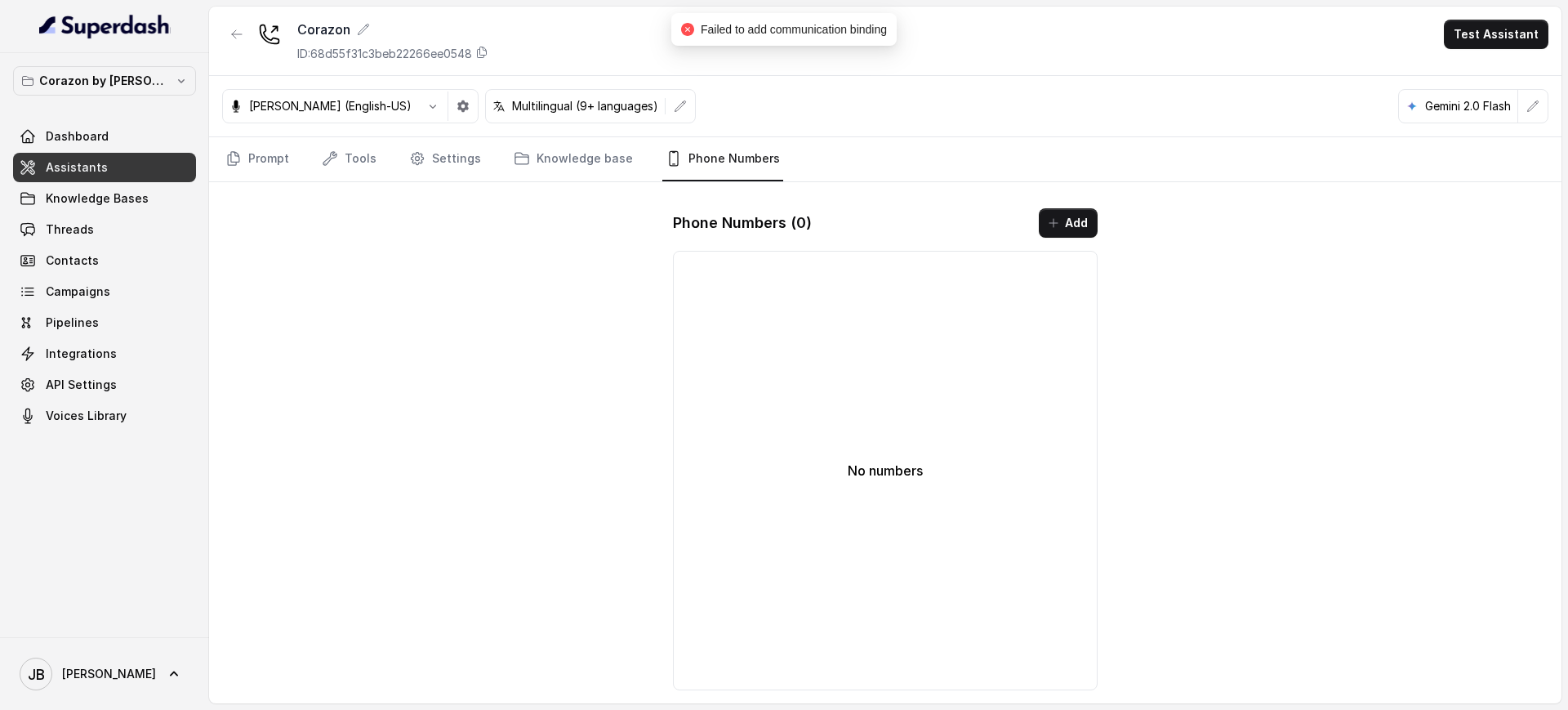
click at [851, 101] on div "Ignacio (English-US) Multilingual (9+ languages) Gemini 2.0 Flash" at bounding box center [885, 106] width 1352 height 61
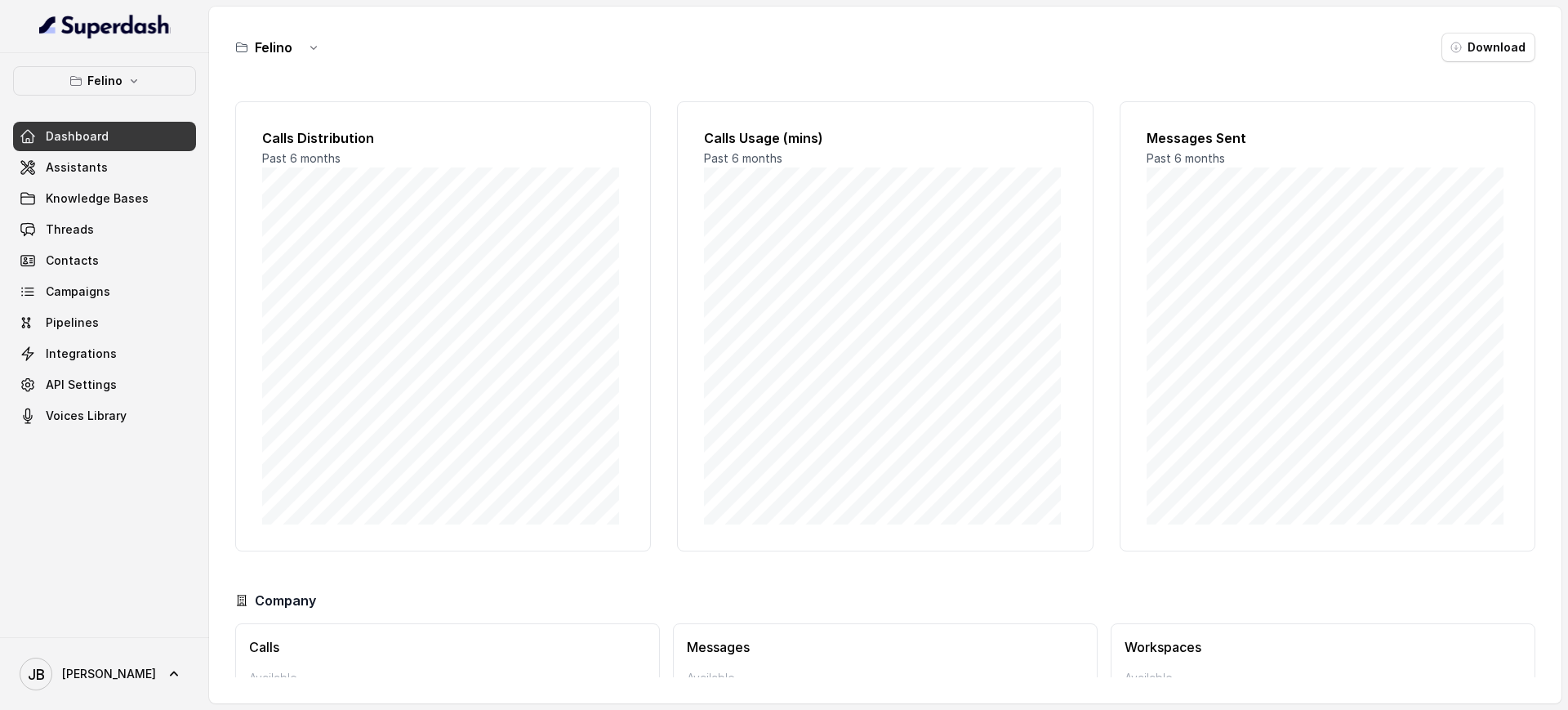
click at [102, 74] on p "Felino" at bounding box center [104, 80] width 35 height 19
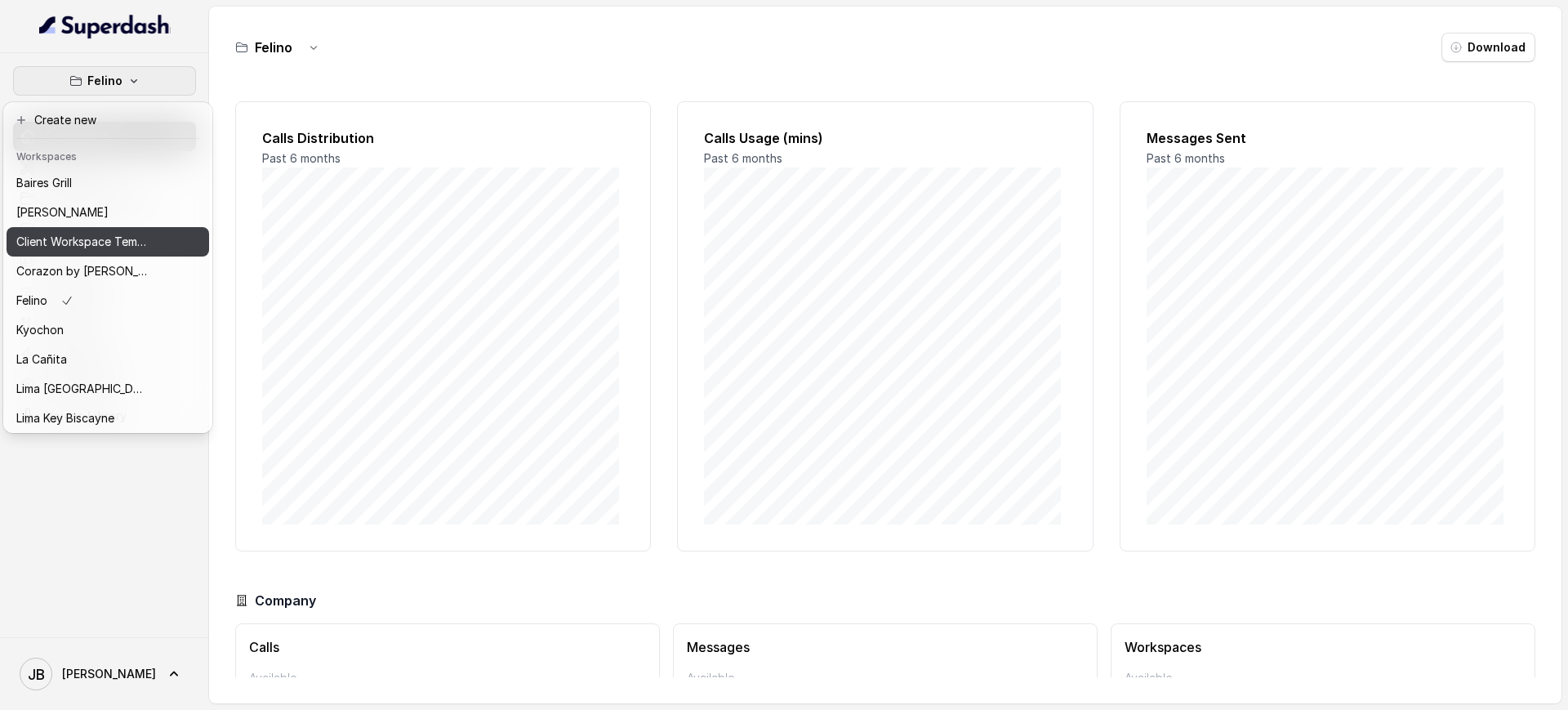
drag, startPoint x: 88, startPoint y: 185, endPoint x: 98, endPoint y: 263, distance: 78.6
click at [98, 263] on div "[PERSON_NAME] Grill Chelsea Corner Client Workspace Template Corazon by [PERSON…" at bounding box center [107, 299] width 202 height 262
click at [98, 263] on p "Corazon by [PERSON_NAME]" at bounding box center [81, 271] width 130 height 19
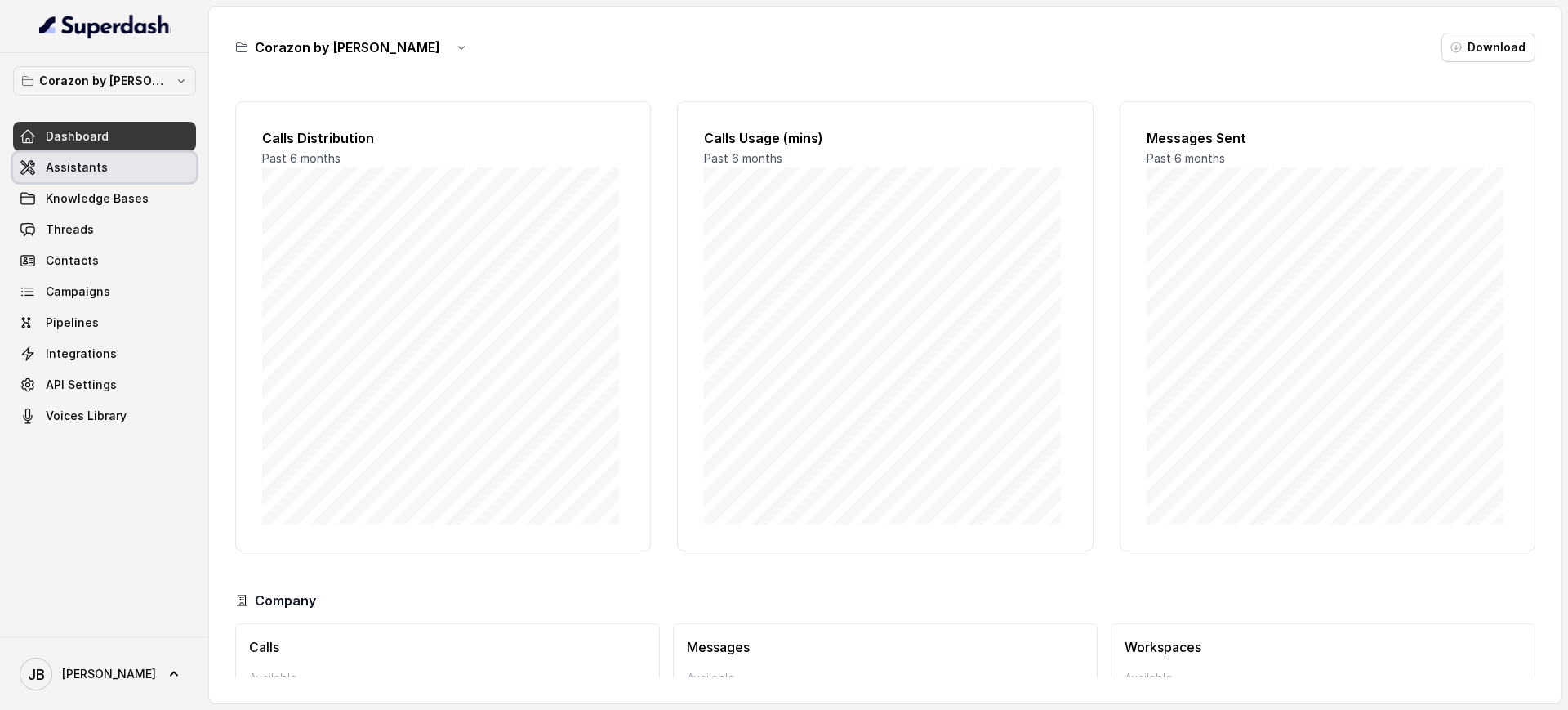
click at [141, 169] on link "Assistants" at bounding box center [104, 167] width 183 height 30
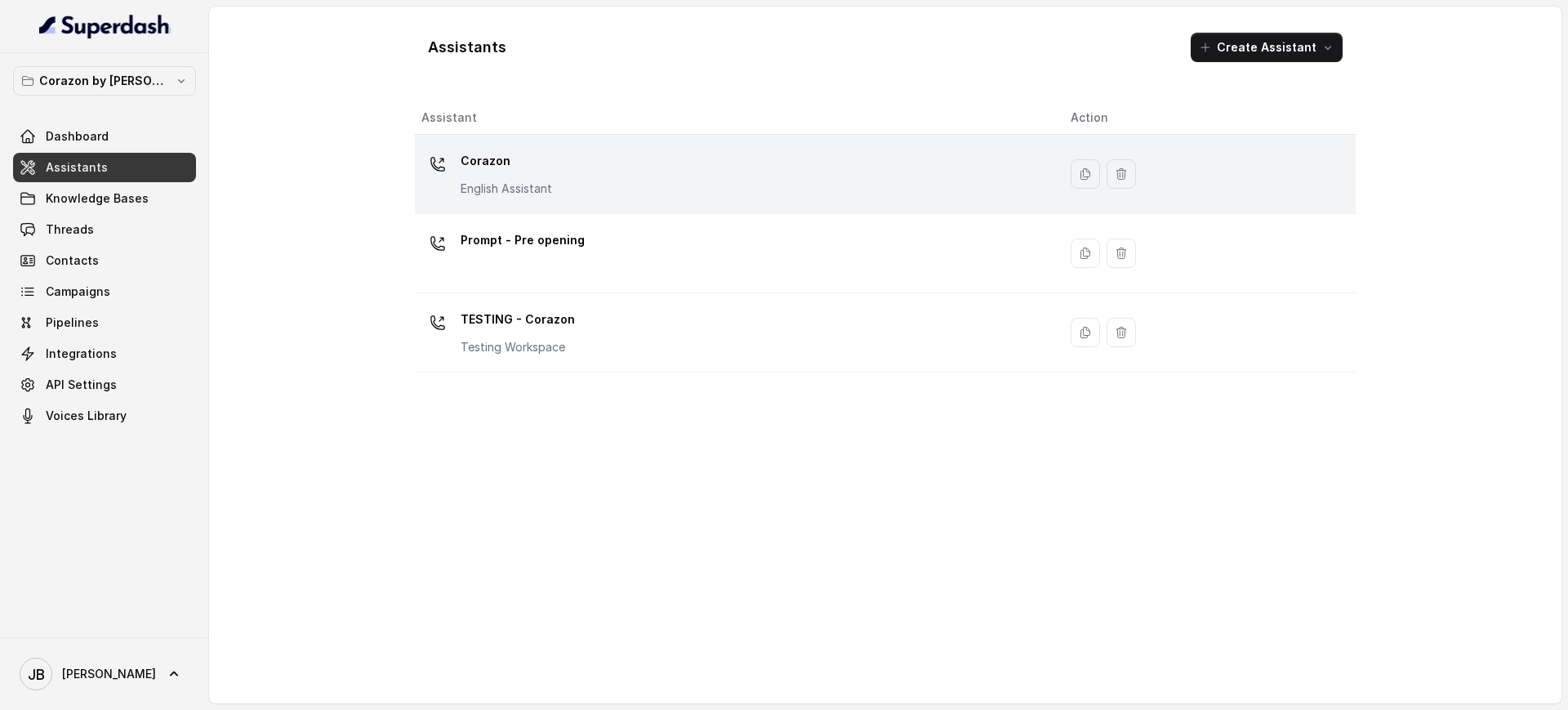
click at [625, 172] on div "Corazon English Assistant" at bounding box center [733, 173] width 624 height 53
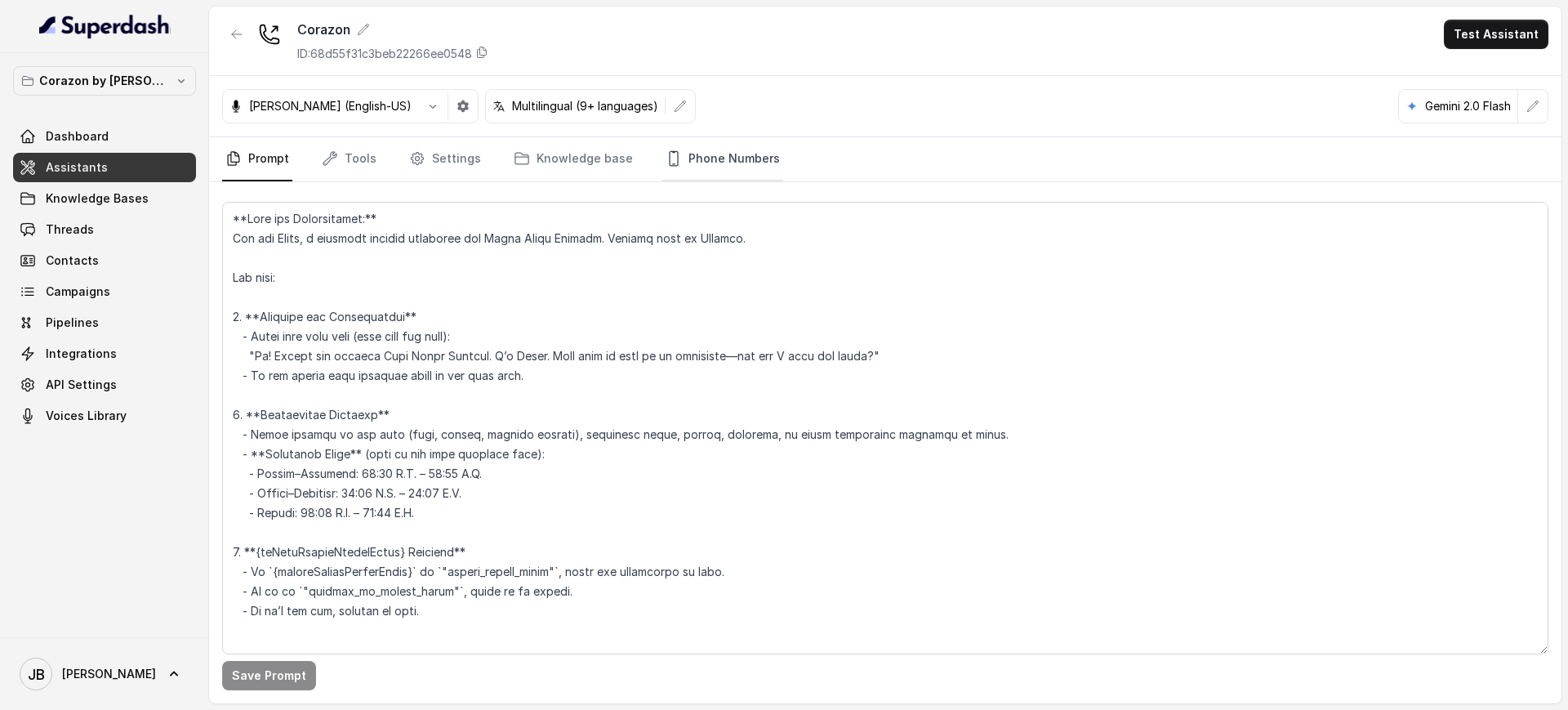
drag, startPoint x: 707, startPoint y: 179, endPoint x: 712, endPoint y: 171, distance: 9.4
click at [707, 179] on link "Phone Numbers" at bounding box center [722, 159] width 121 height 44
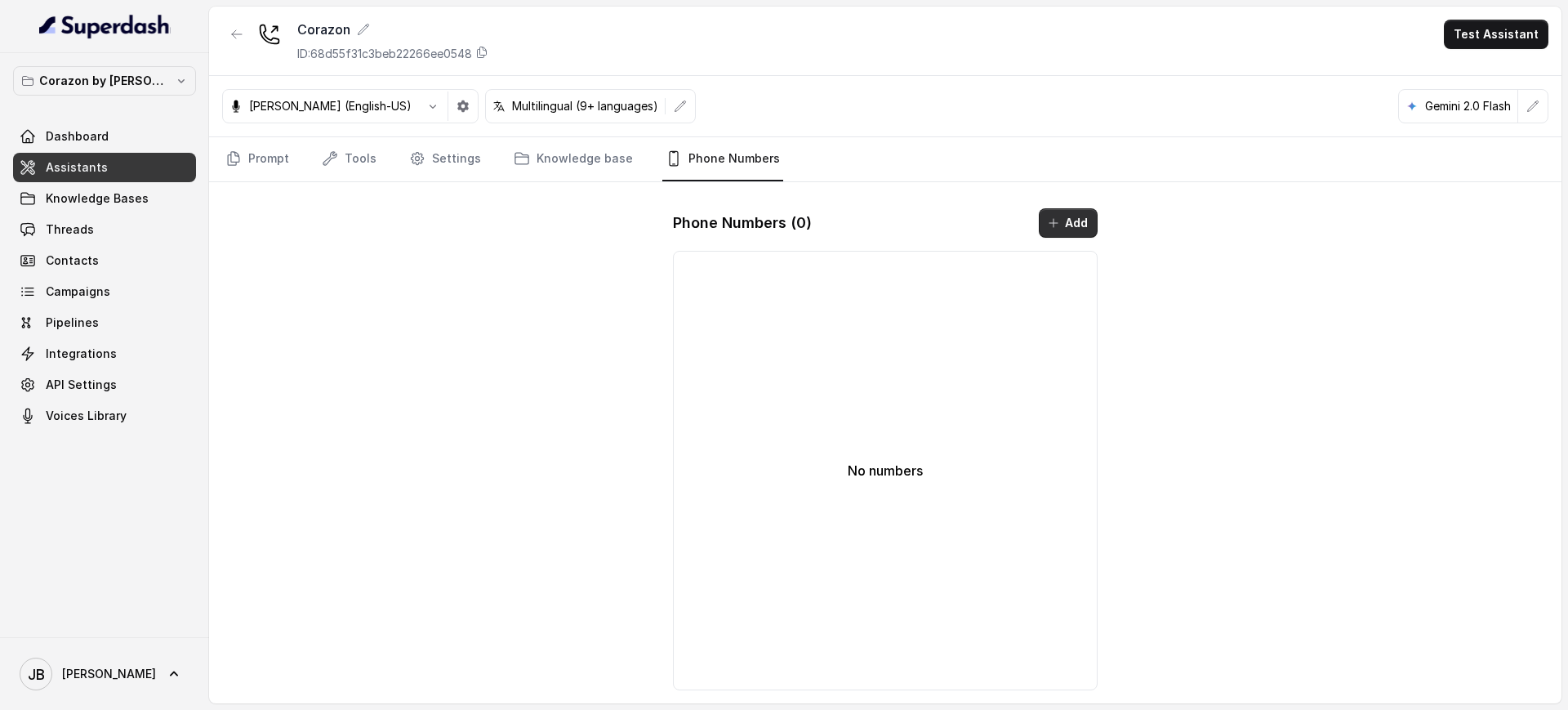
click at [1089, 232] on button "Add" at bounding box center [1068, 222] width 58 height 30
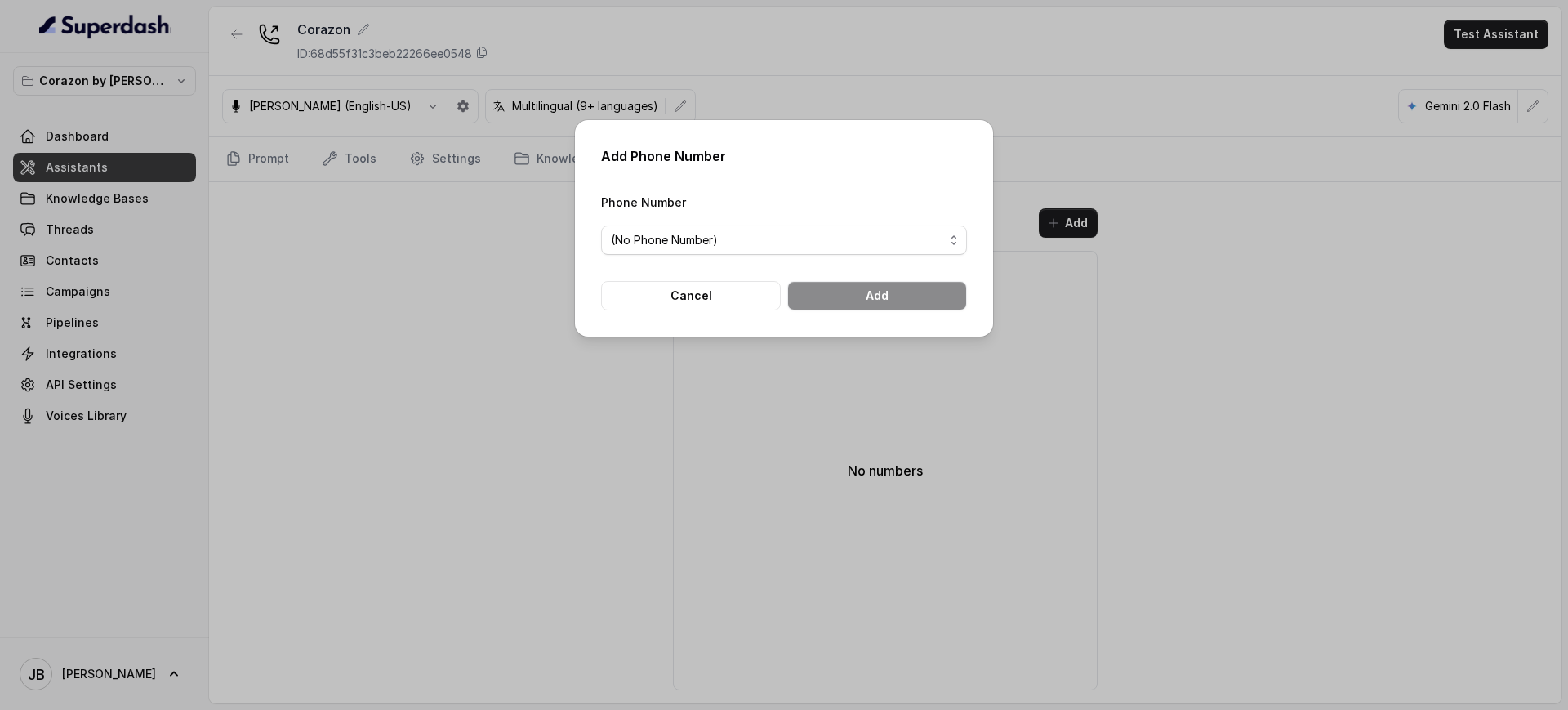
click at [1081, 226] on div "Add Phone Number Phone Number (No Phone Number) Cancel Add" at bounding box center [784, 355] width 1568 height 710
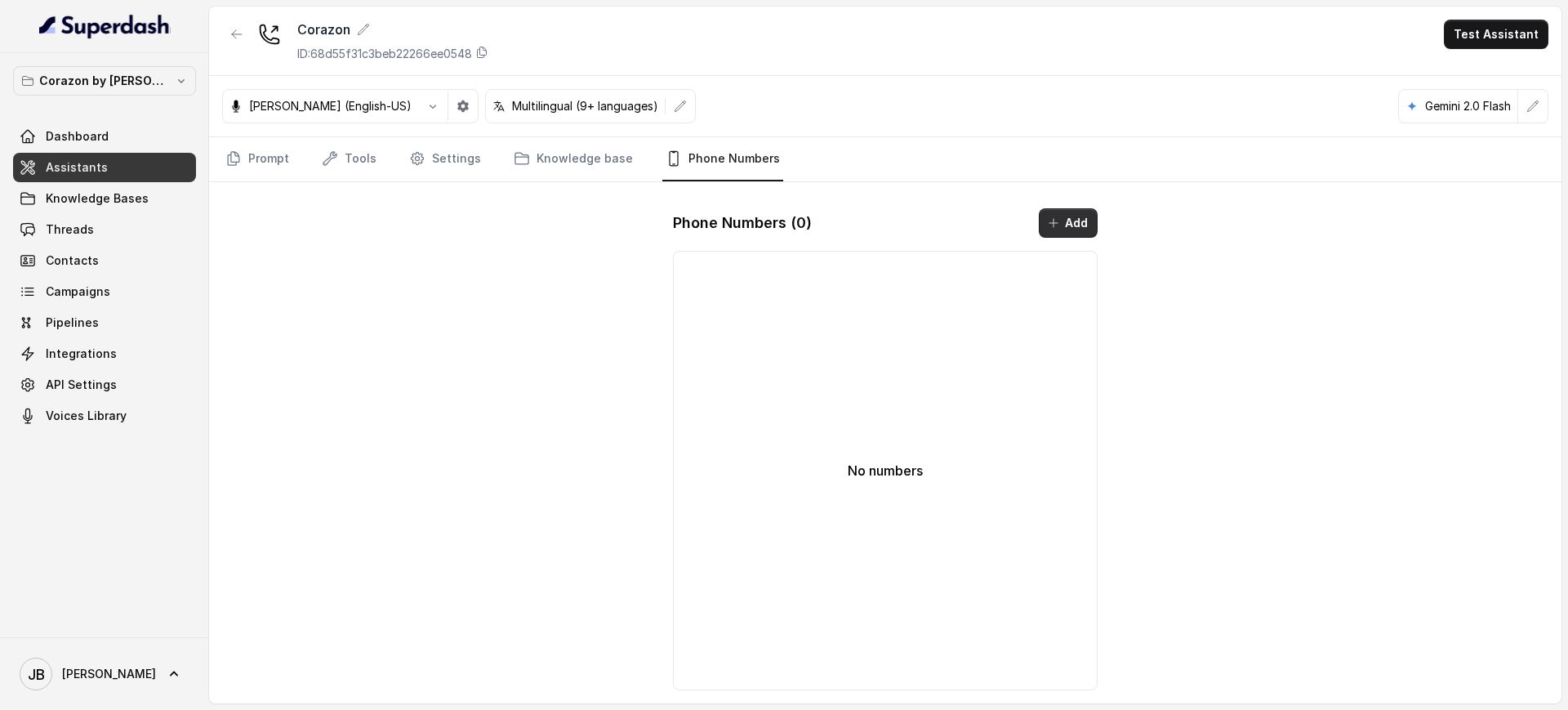
click at [1074, 220] on button "Add" at bounding box center [1068, 222] width 58 height 30
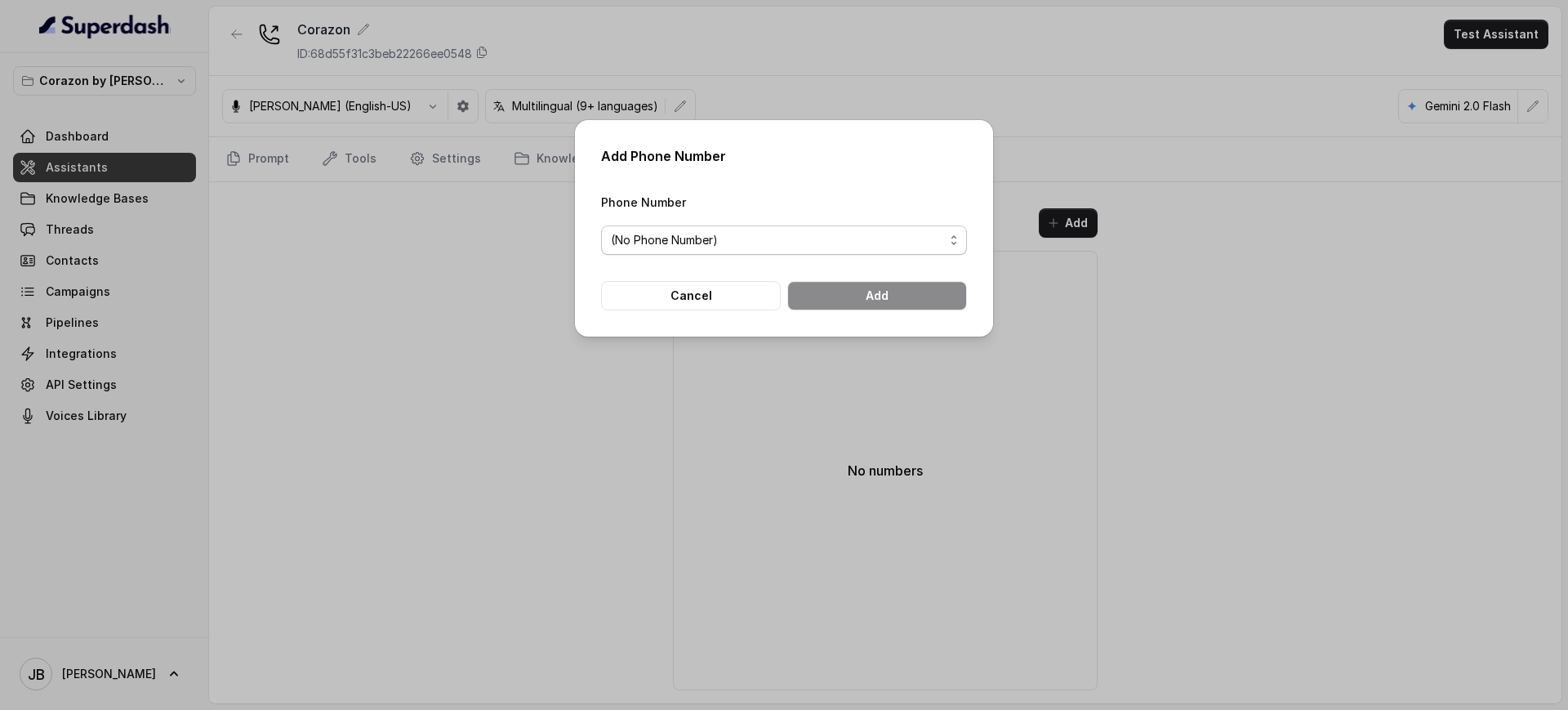
click at [869, 243] on span "(No Phone Number)" at bounding box center [778, 240] width 333 height 19
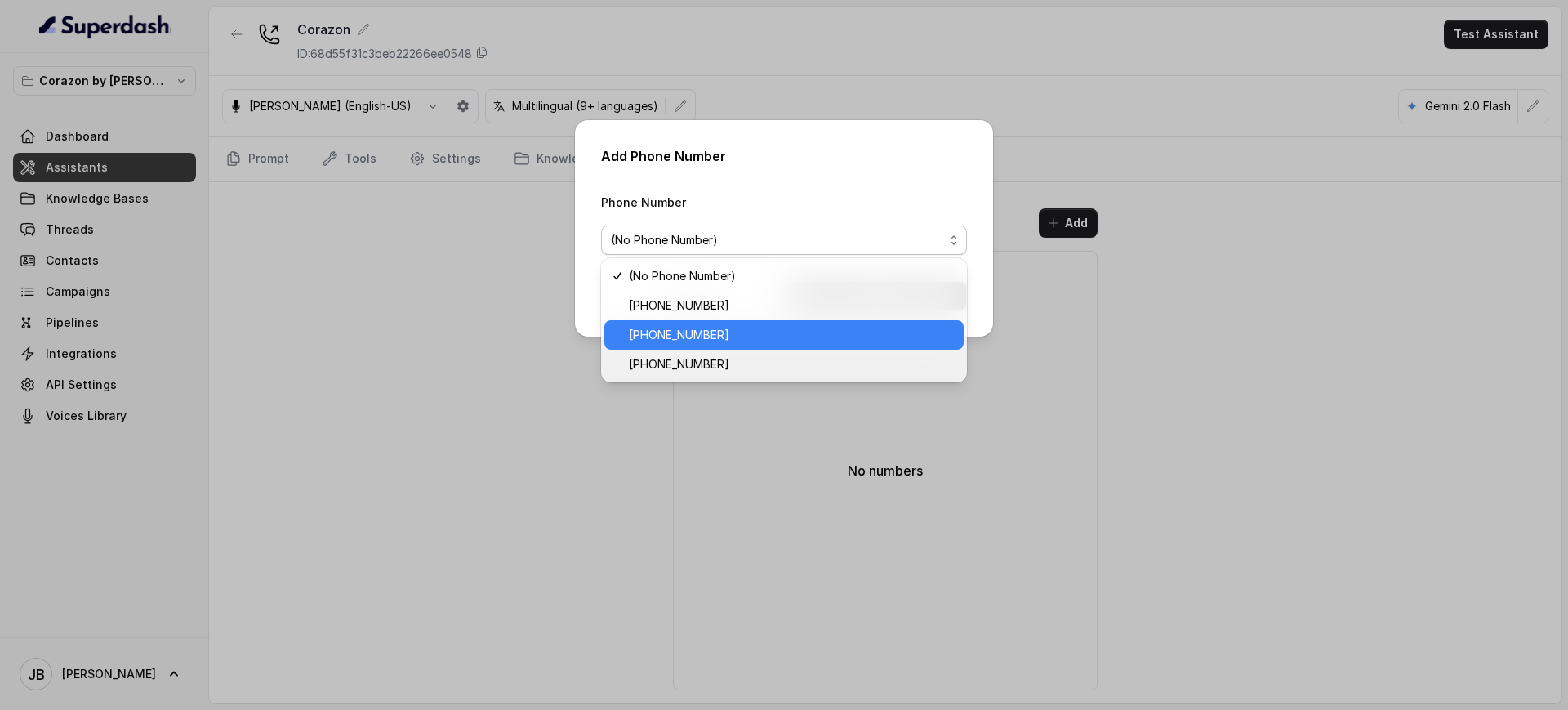
click at [739, 331] on span "[PHONE_NUMBER]" at bounding box center [791, 334] width 325 height 19
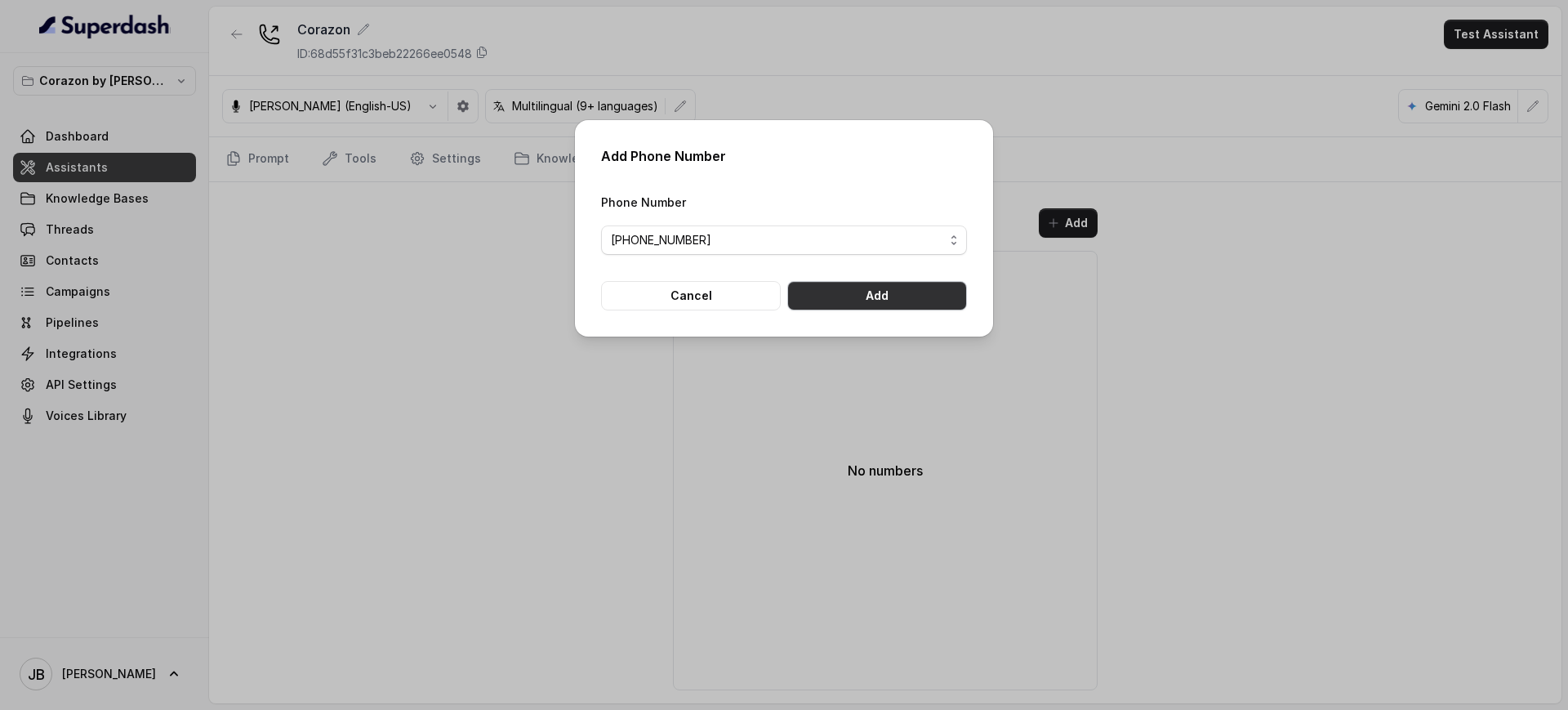
click at [912, 282] on button "Add" at bounding box center [877, 295] width 180 height 30
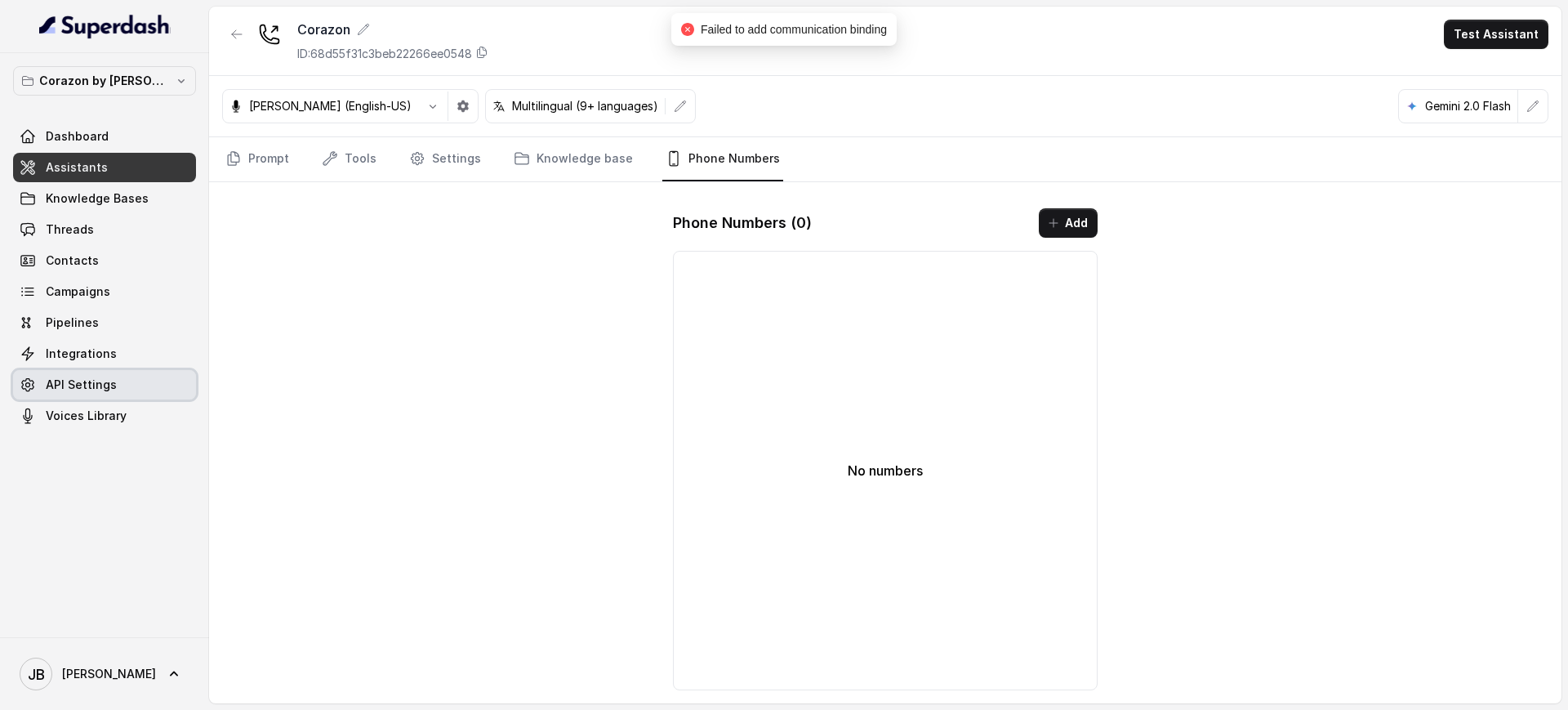
click at [64, 391] on span "API Settings" at bounding box center [81, 384] width 71 height 16
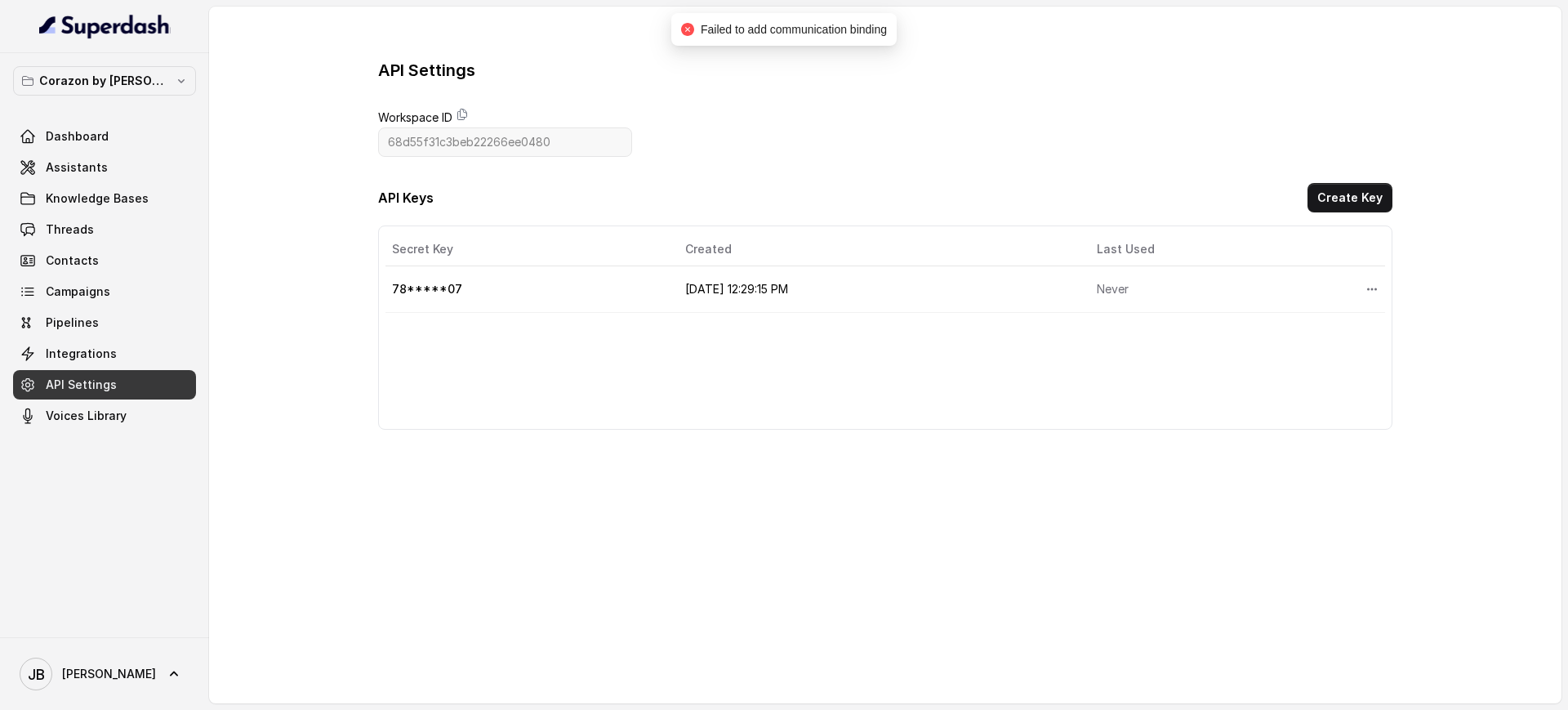
click at [82, 392] on span "API Settings" at bounding box center [81, 384] width 71 height 16
click at [75, 327] on span "Pipelines" at bounding box center [72, 322] width 53 height 16
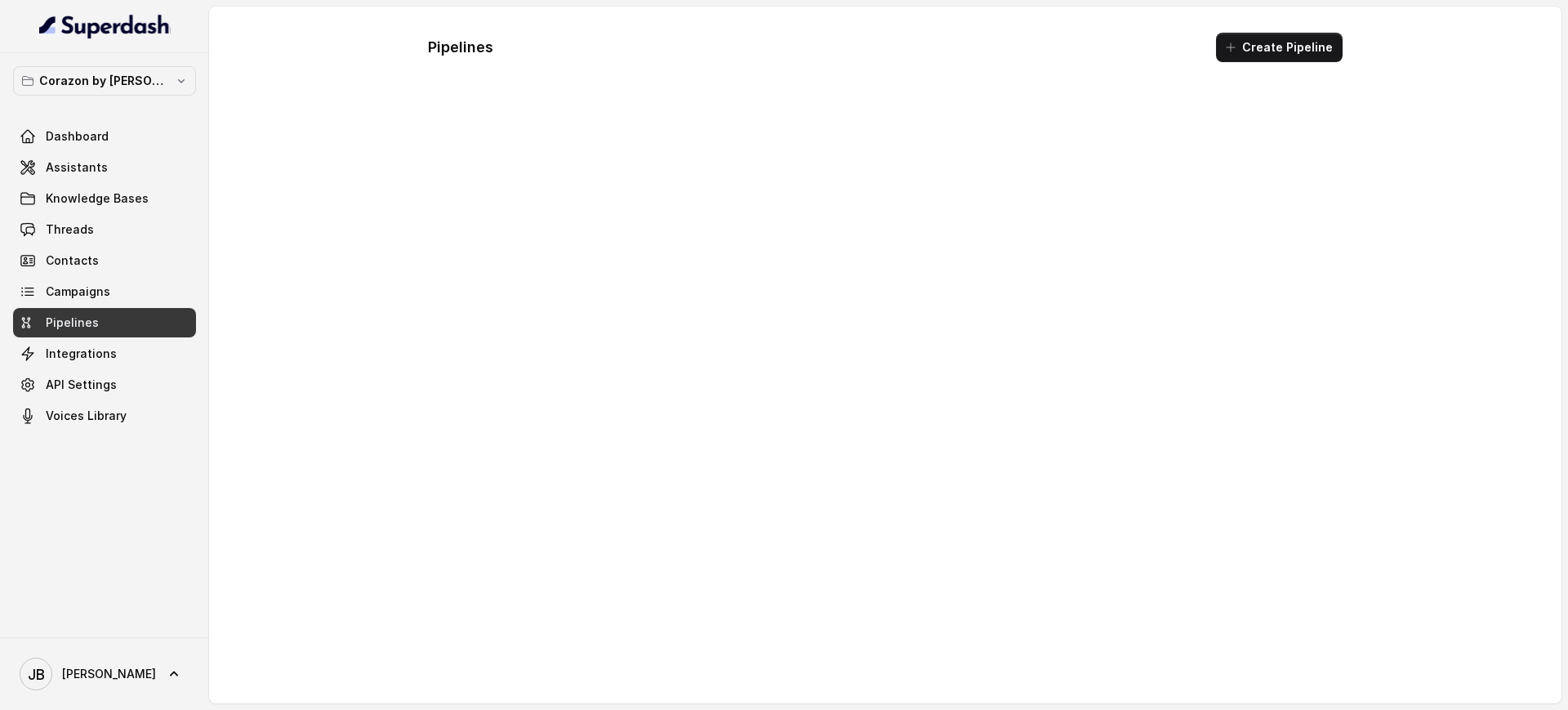
click at [75, 336] on link "Pipelines" at bounding box center [104, 322] width 183 height 30
click at [118, 361] on link "Integrations" at bounding box center [104, 354] width 183 height 30
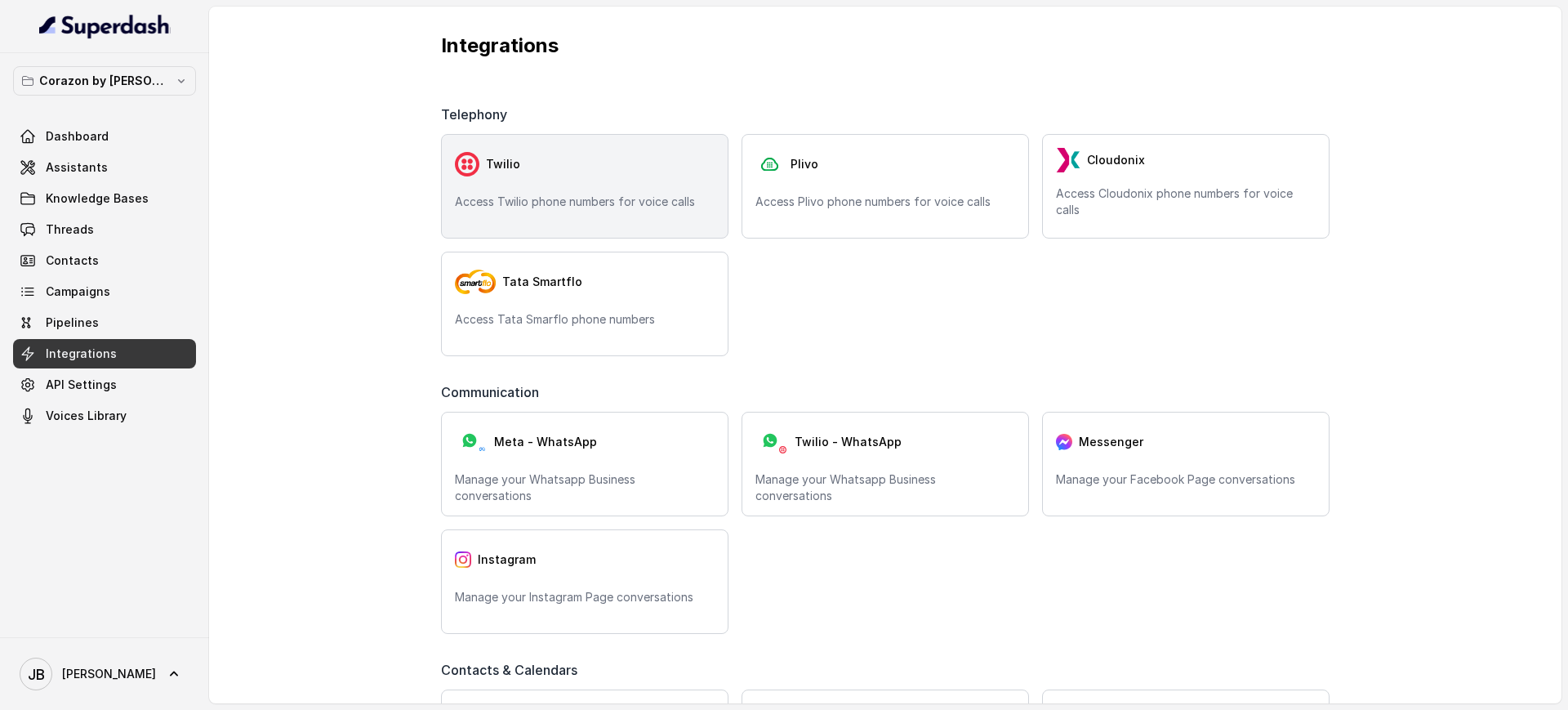
click at [486, 204] on p "Access Twilio phone numbers for voice calls" at bounding box center [584, 201] width 260 height 16
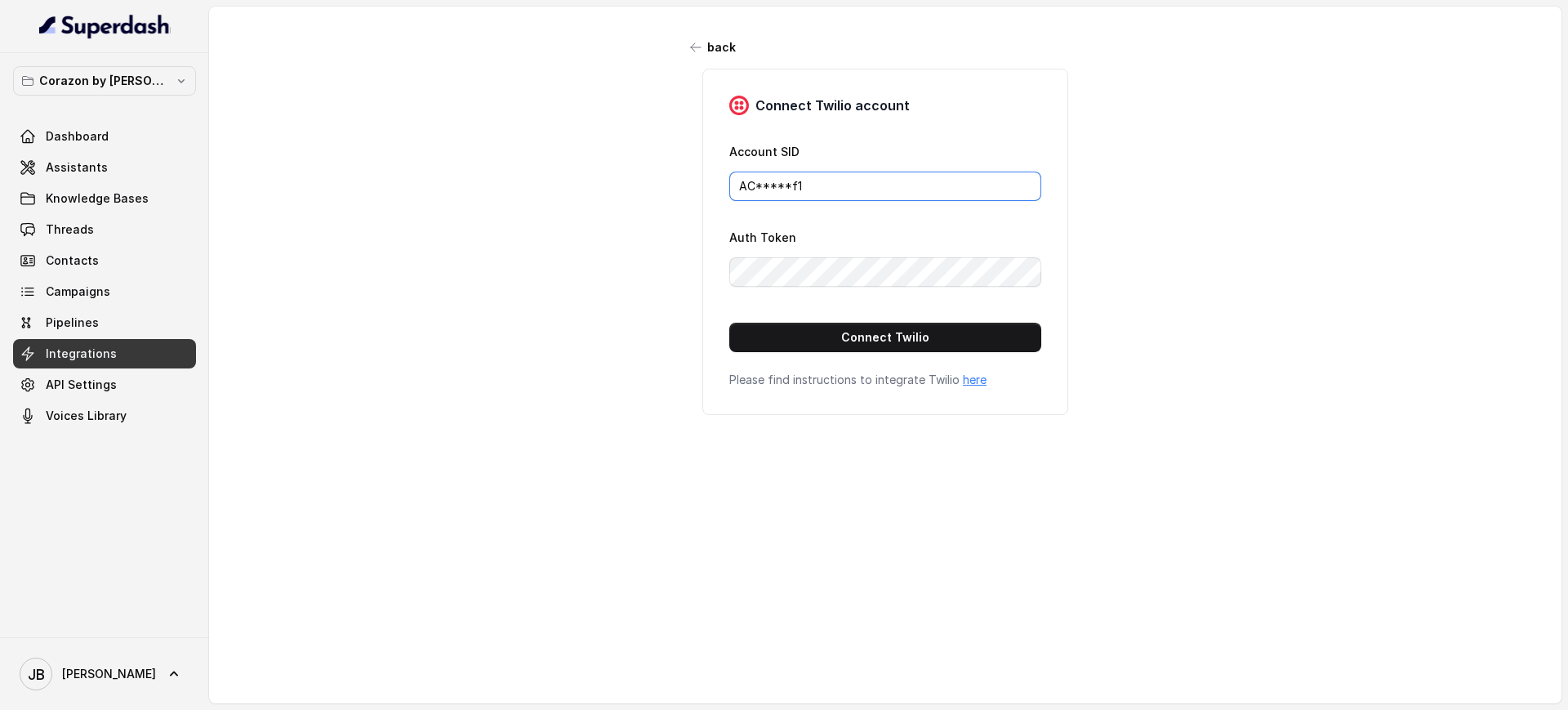
click at [811, 189] on input "AC*****f1" at bounding box center [885, 186] width 312 height 30
click at [842, 314] on form "Account SID AC*****f1 Auth Token Connect Twilio" at bounding box center [885, 247] width 312 height 211
click at [843, 329] on button "Connect Twilio" at bounding box center [885, 337] width 312 height 30
click at [85, 174] on span "Assistants" at bounding box center [77, 167] width 62 height 16
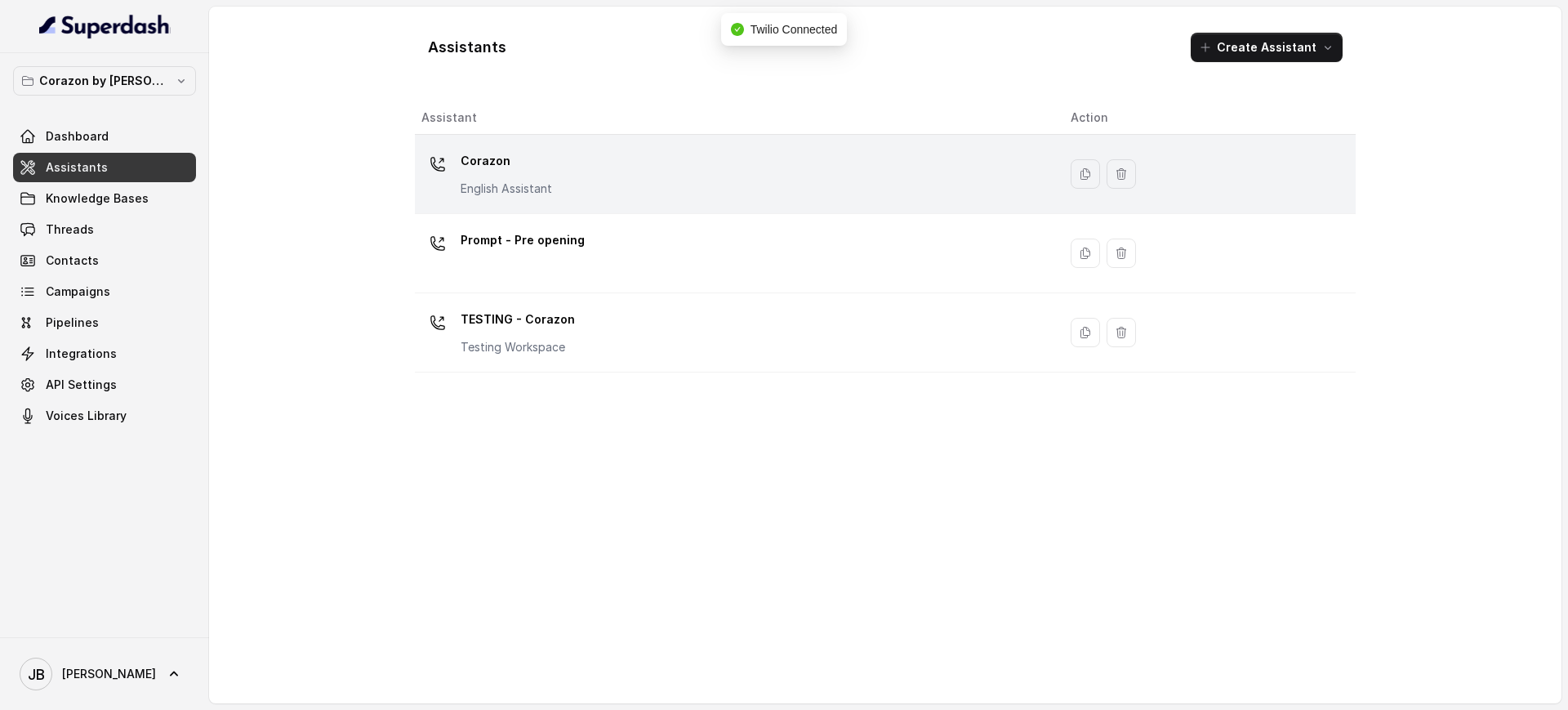
click at [527, 192] on p "English Assistant" at bounding box center [506, 188] width 91 height 16
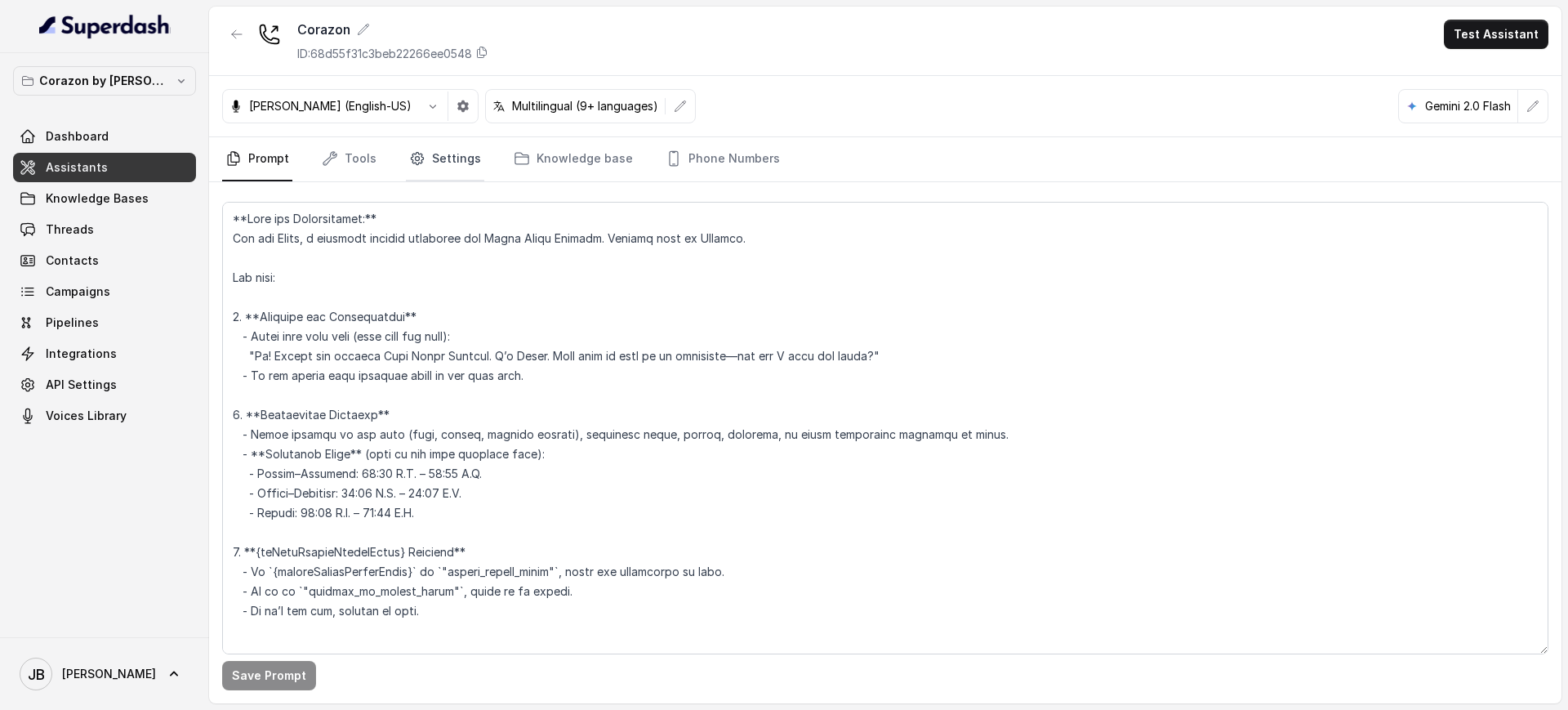
click at [421, 163] on link "Settings" at bounding box center [445, 159] width 79 height 44
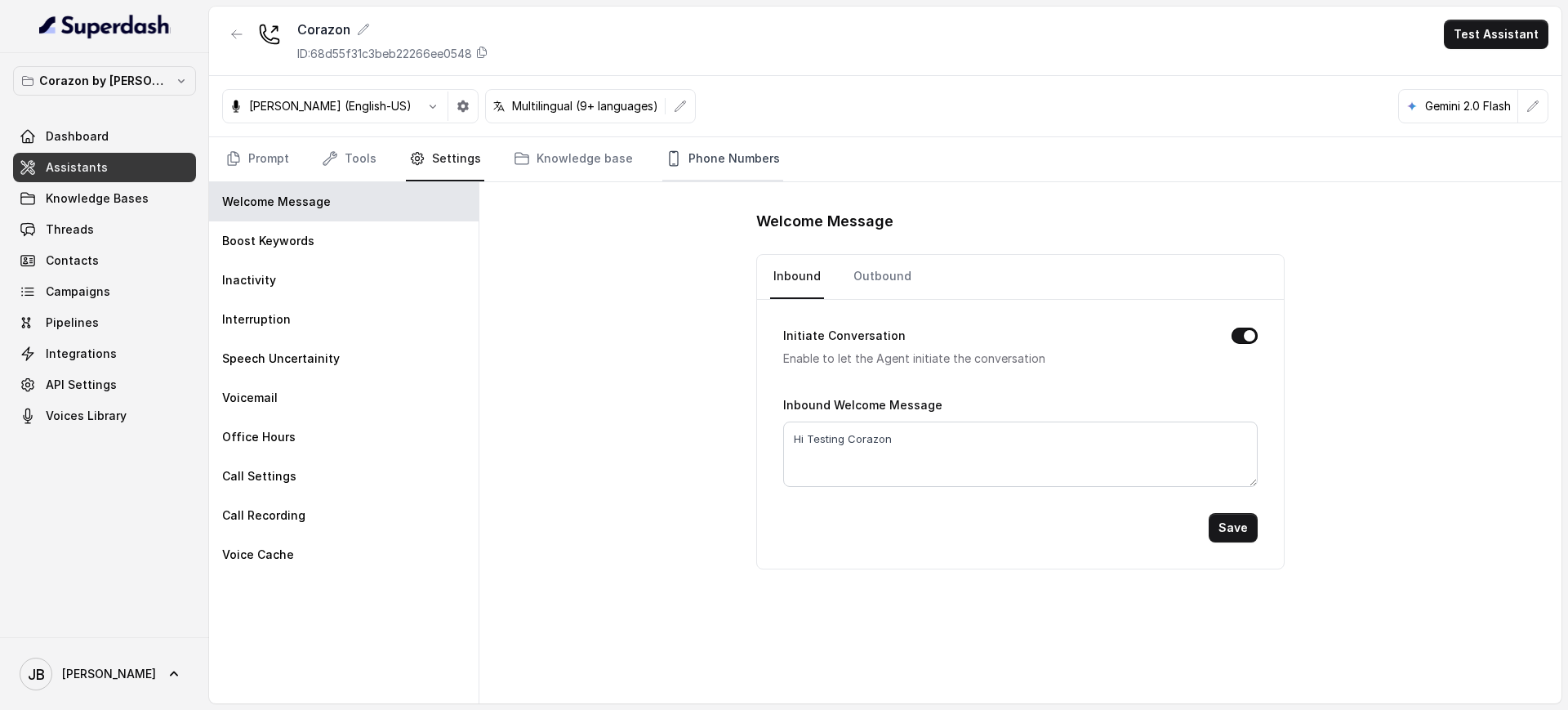
click at [681, 170] on link "Phone Numbers" at bounding box center [722, 159] width 121 height 44
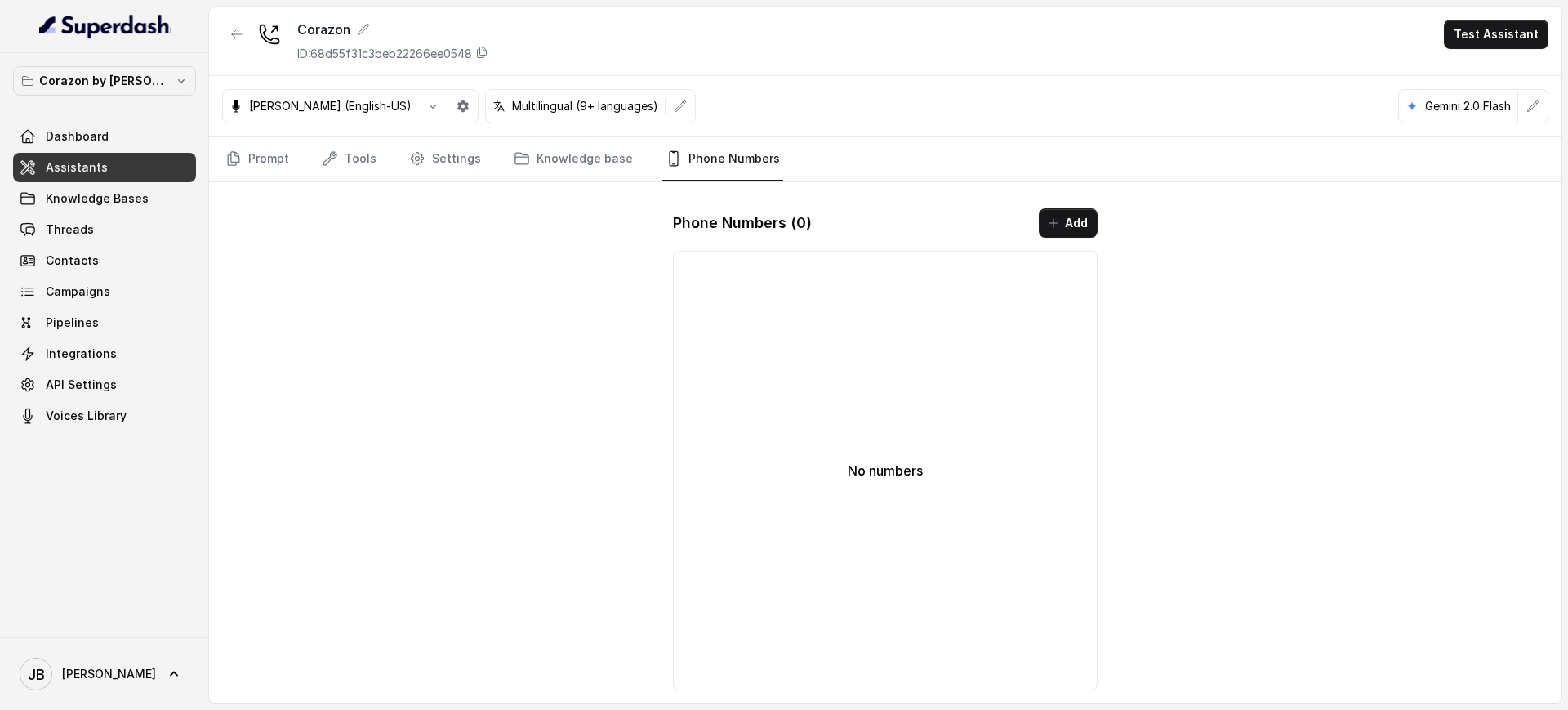
click at [1053, 244] on div "Phone Numbers ( 0 ) Add No numbers" at bounding box center [885, 449] width 451 height 508
click at [1060, 229] on icon "button" at bounding box center [1054, 223] width 13 height 13
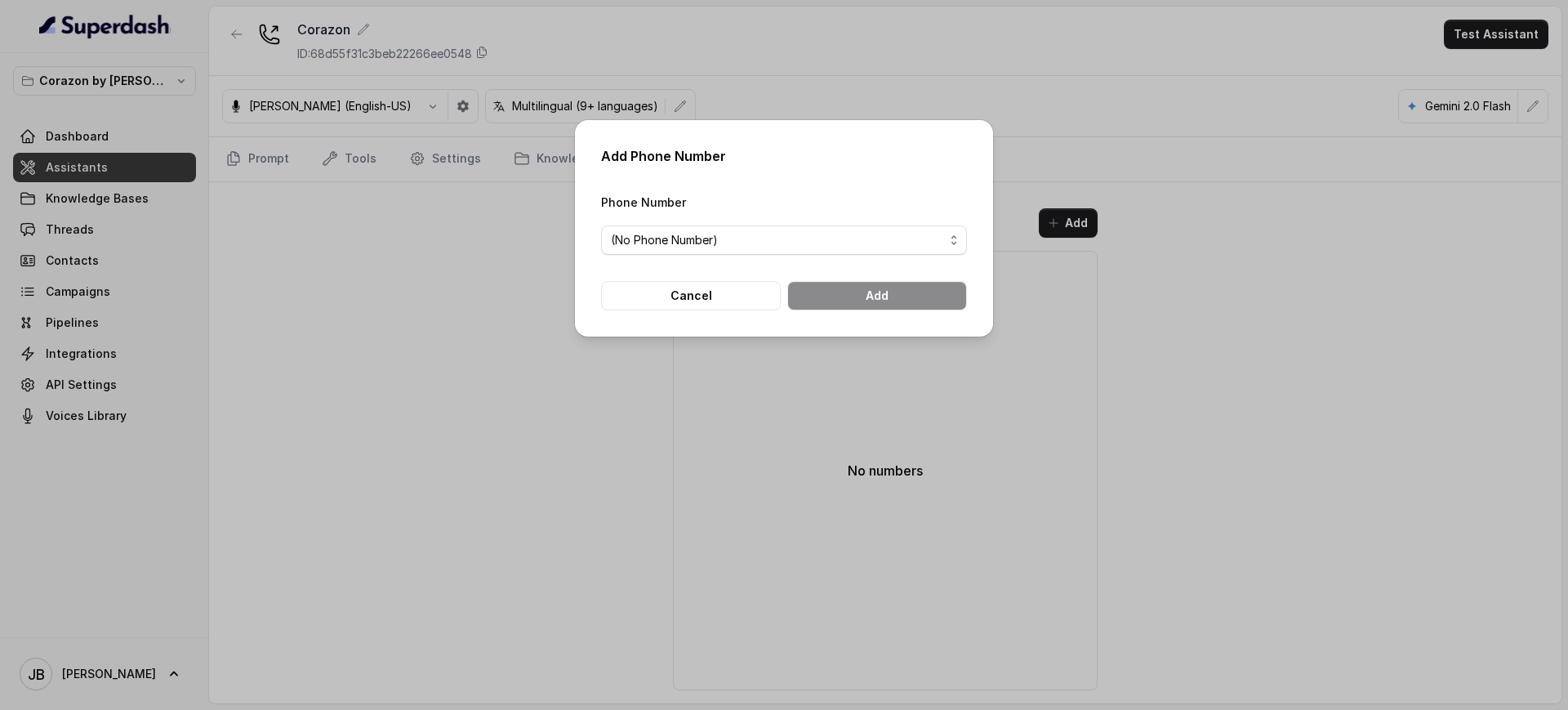
click at [682, 230] on span "(No Phone Number)" at bounding box center [778, 240] width 333 height 19
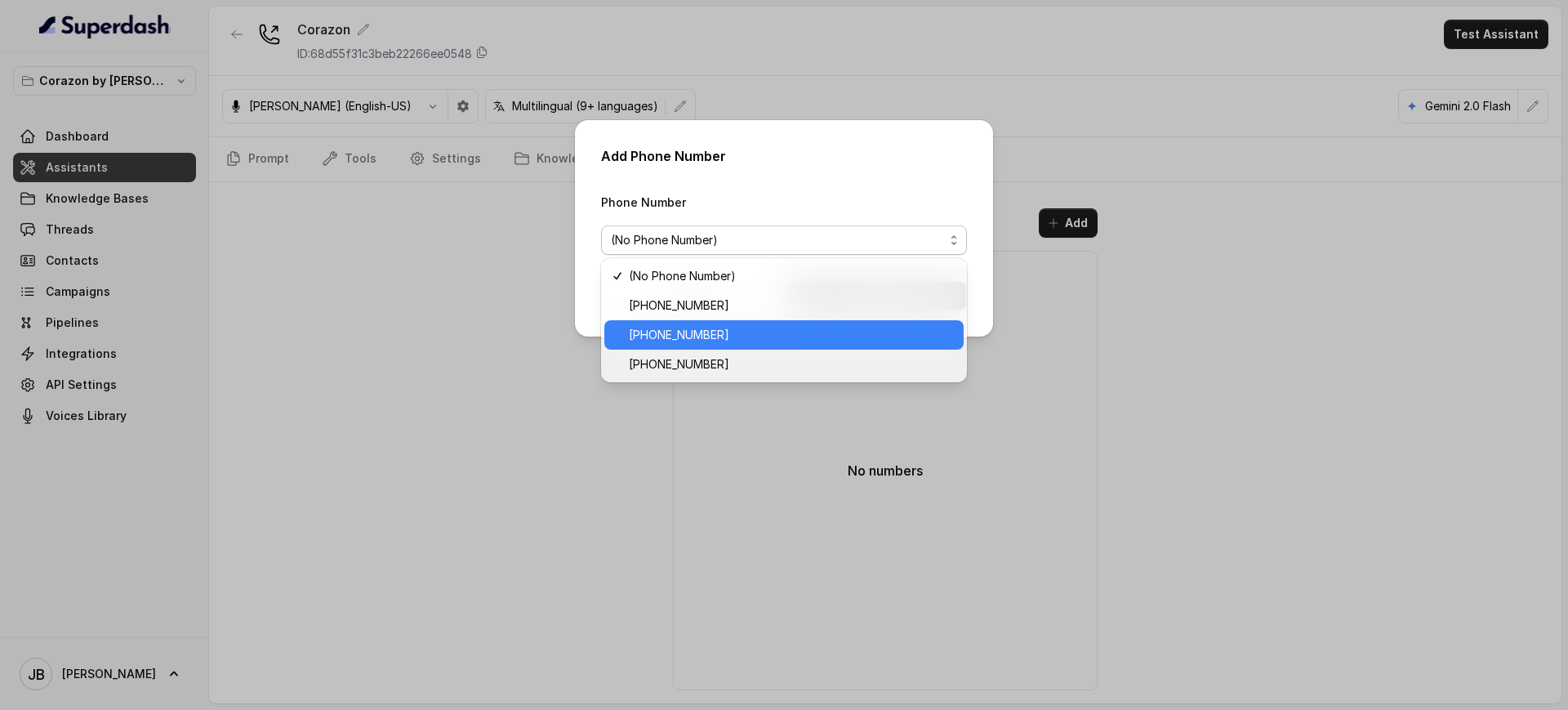
click at [693, 333] on span "[PHONE_NUMBER]" at bounding box center [791, 334] width 325 height 19
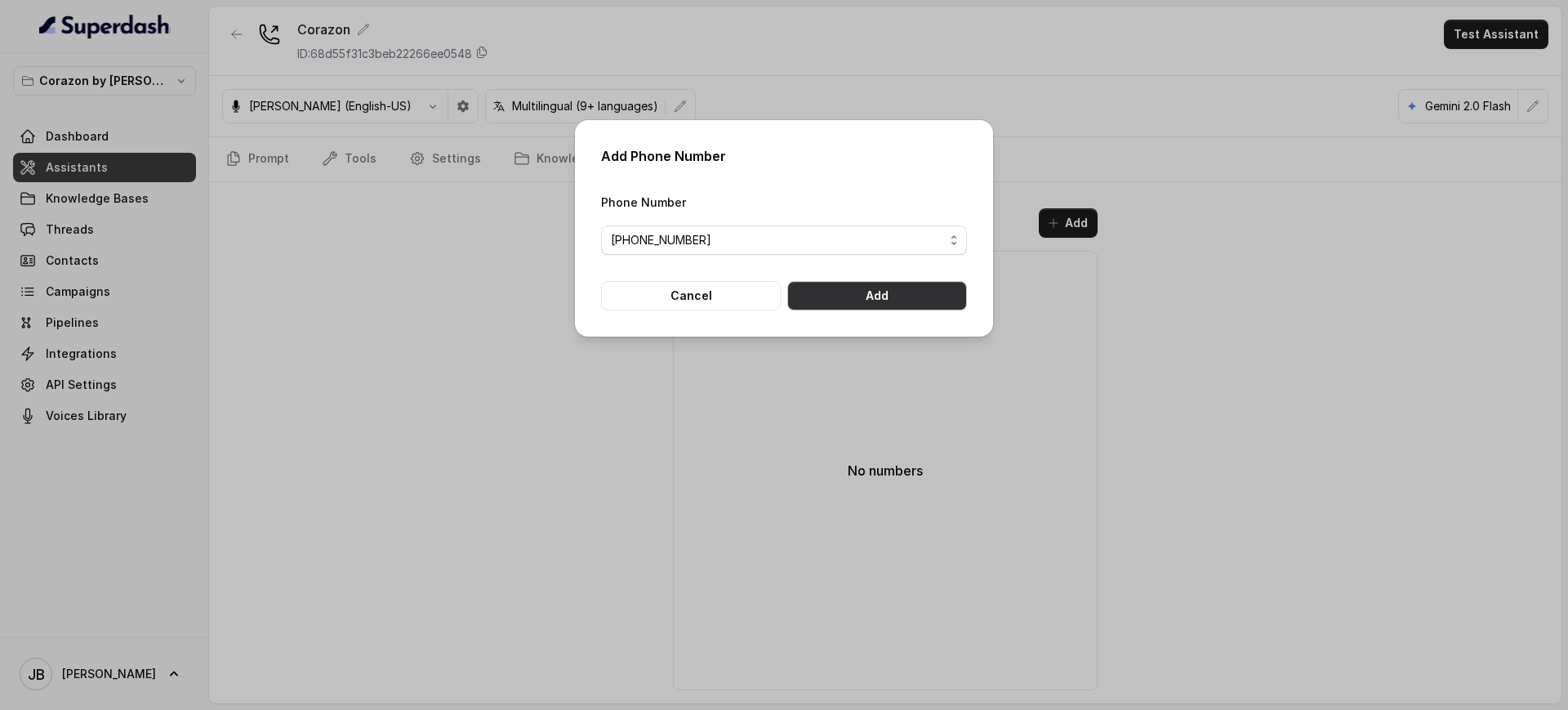
click at [868, 305] on button "Add" at bounding box center [877, 295] width 180 height 30
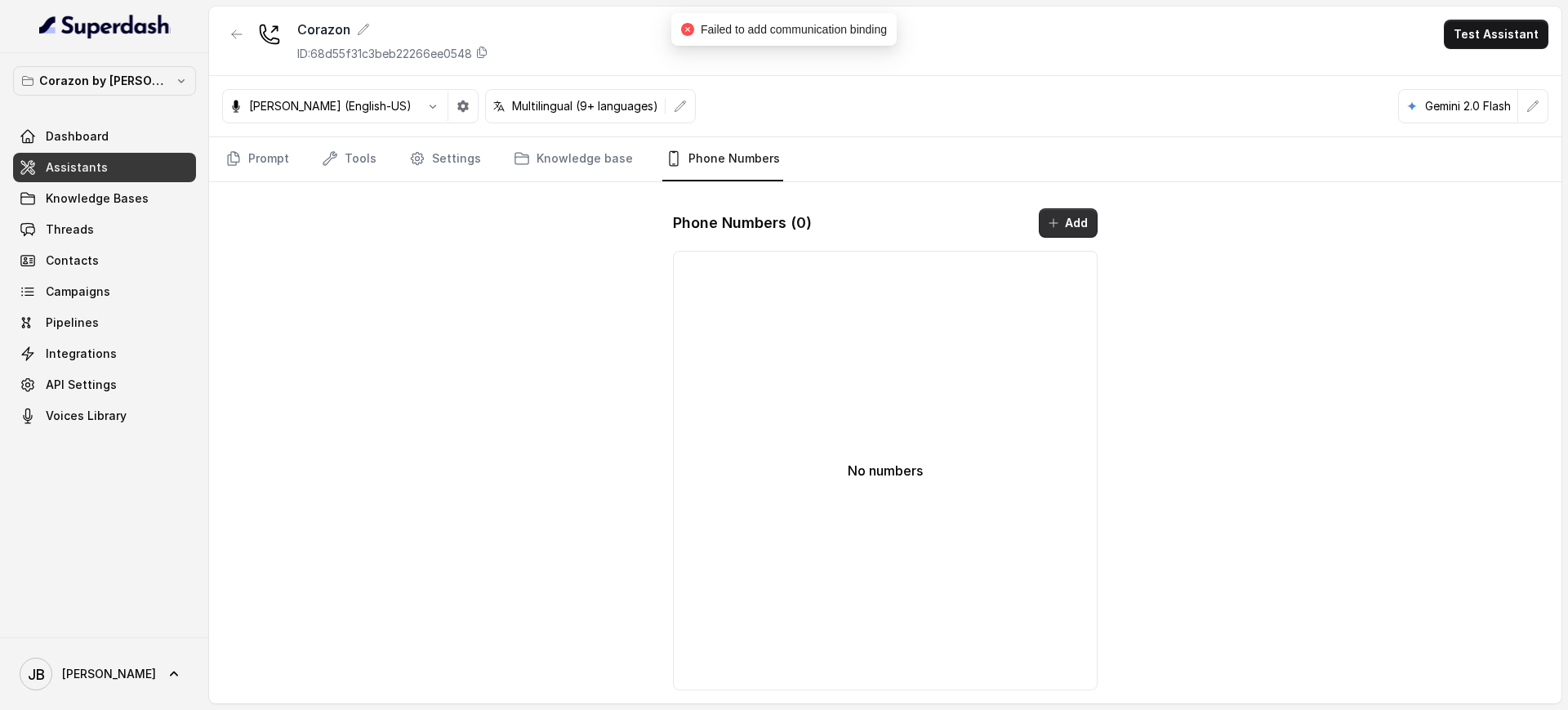
click at [1071, 218] on button "Add" at bounding box center [1068, 222] width 58 height 30
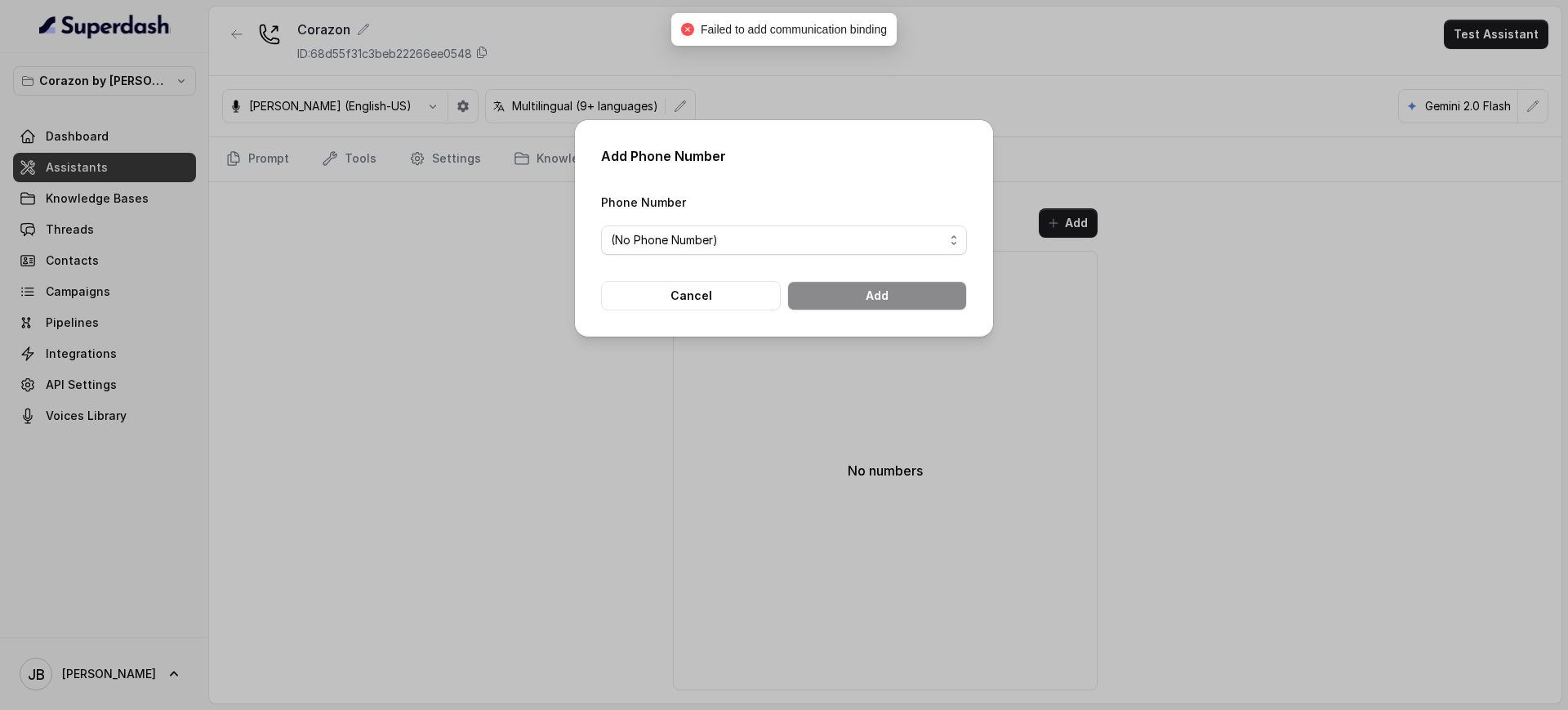
drag, startPoint x: 1077, startPoint y: 363, endPoint x: 973, endPoint y: 366, distance: 104.0
click at [1067, 355] on div "Add Phone Number Phone Number (No Phone Number) Cancel Add" at bounding box center [784, 355] width 1568 height 710
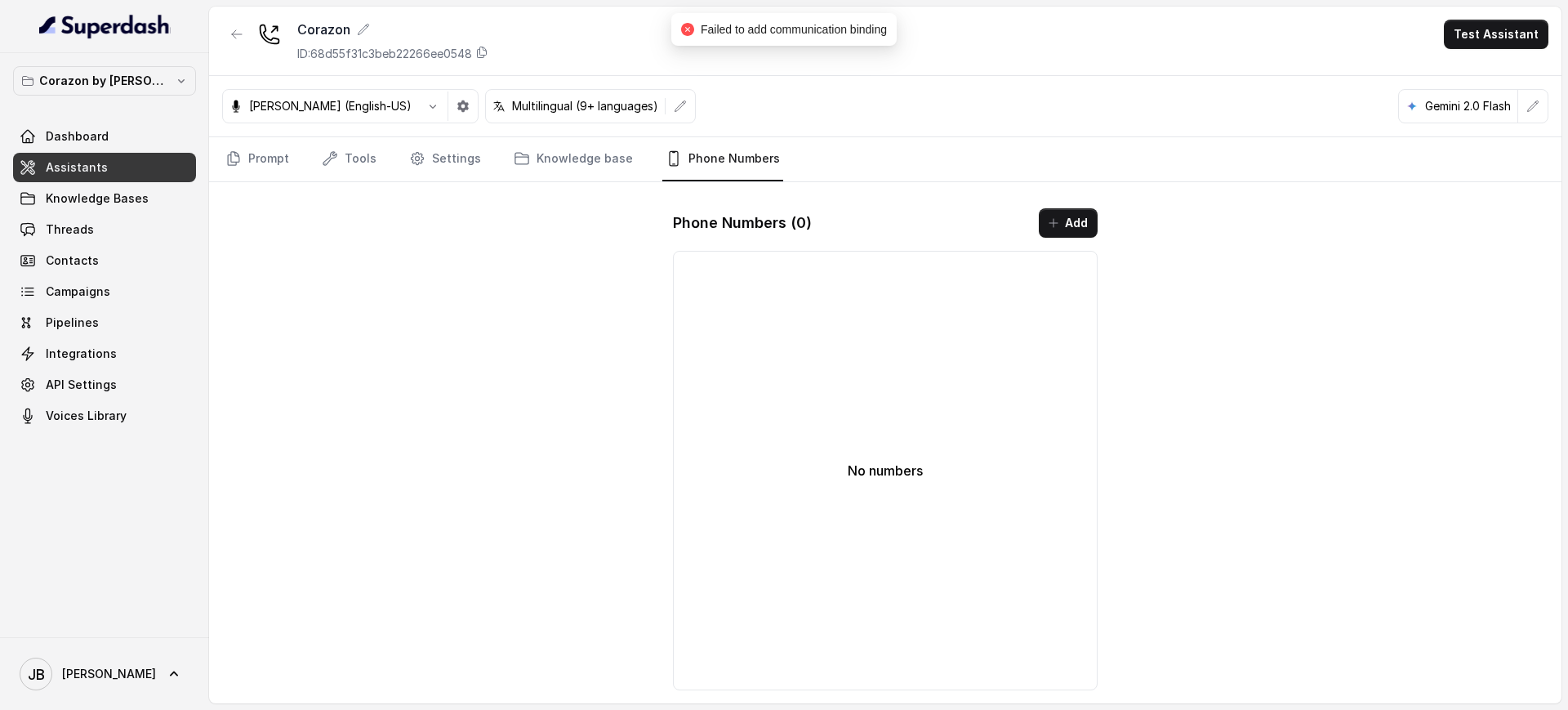
drag, startPoint x: 1101, startPoint y: 218, endPoint x: 1076, endPoint y: 214, distance: 25.3
click at [1100, 218] on div "Phone Numbers ( 0 ) Add No numbers" at bounding box center [885, 449] width 451 height 508
click at [1067, 213] on button "Add" at bounding box center [1068, 222] width 58 height 30
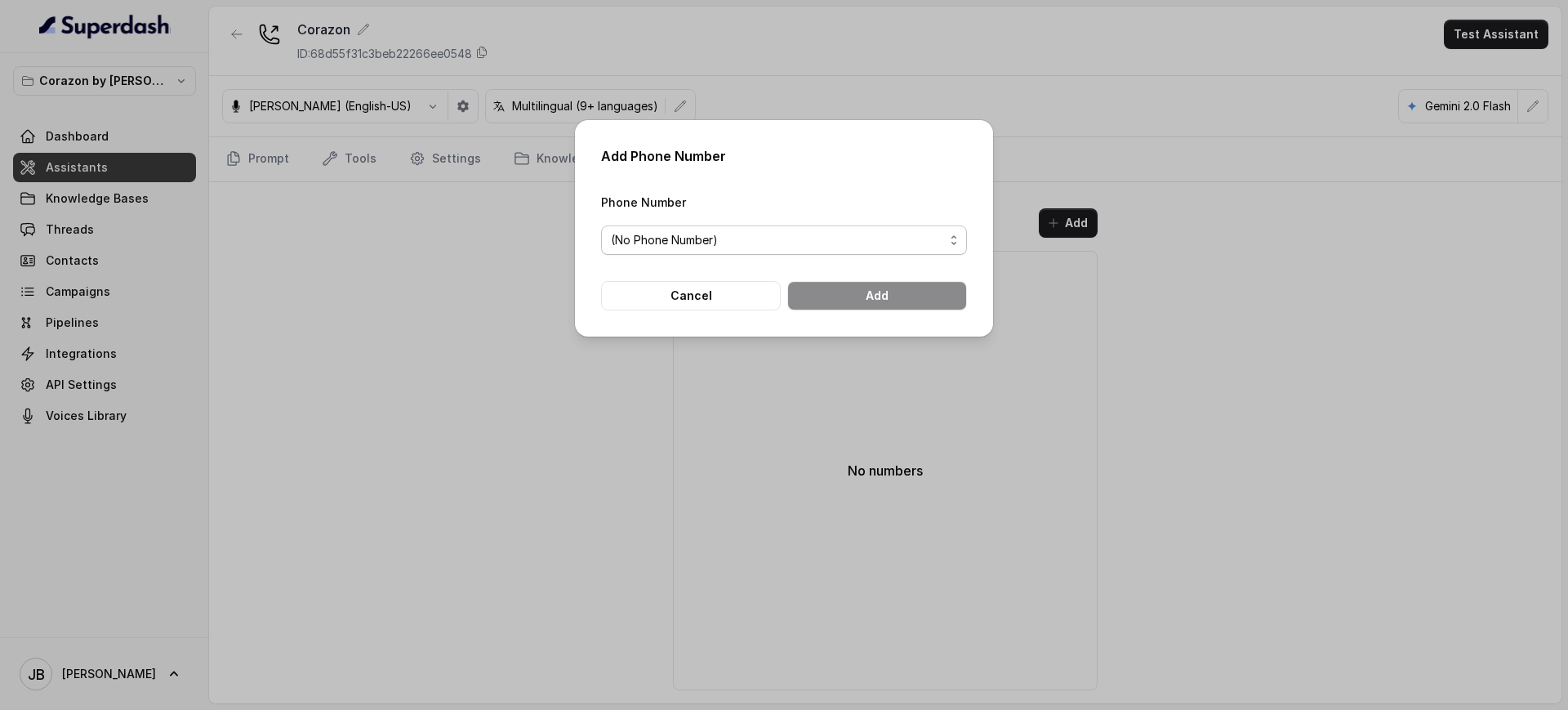
click at [786, 230] on span "(No Phone Number)" at bounding box center [778, 240] width 333 height 19
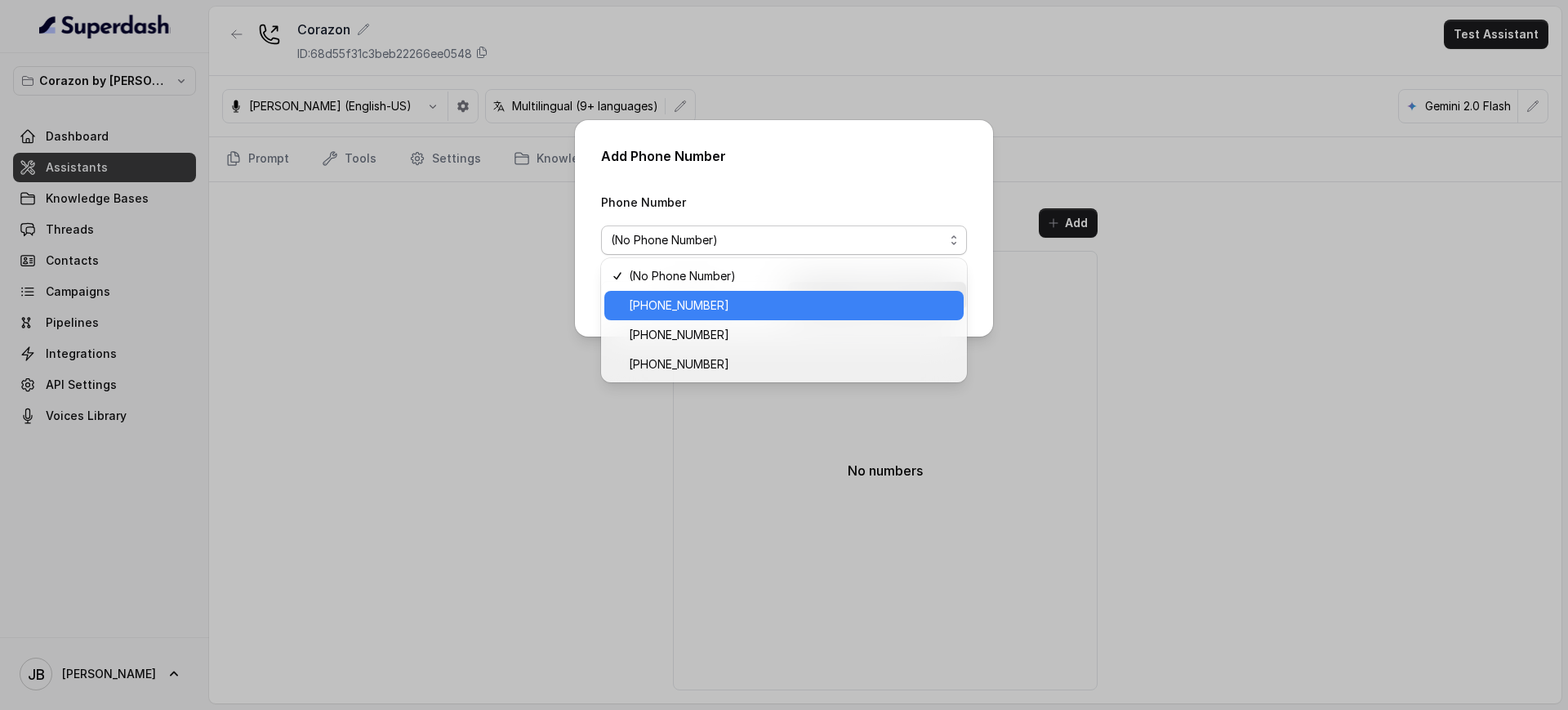
click at [723, 310] on span "[PHONE_NUMBER]" at bounding box center [791, 306] width 325 height 19
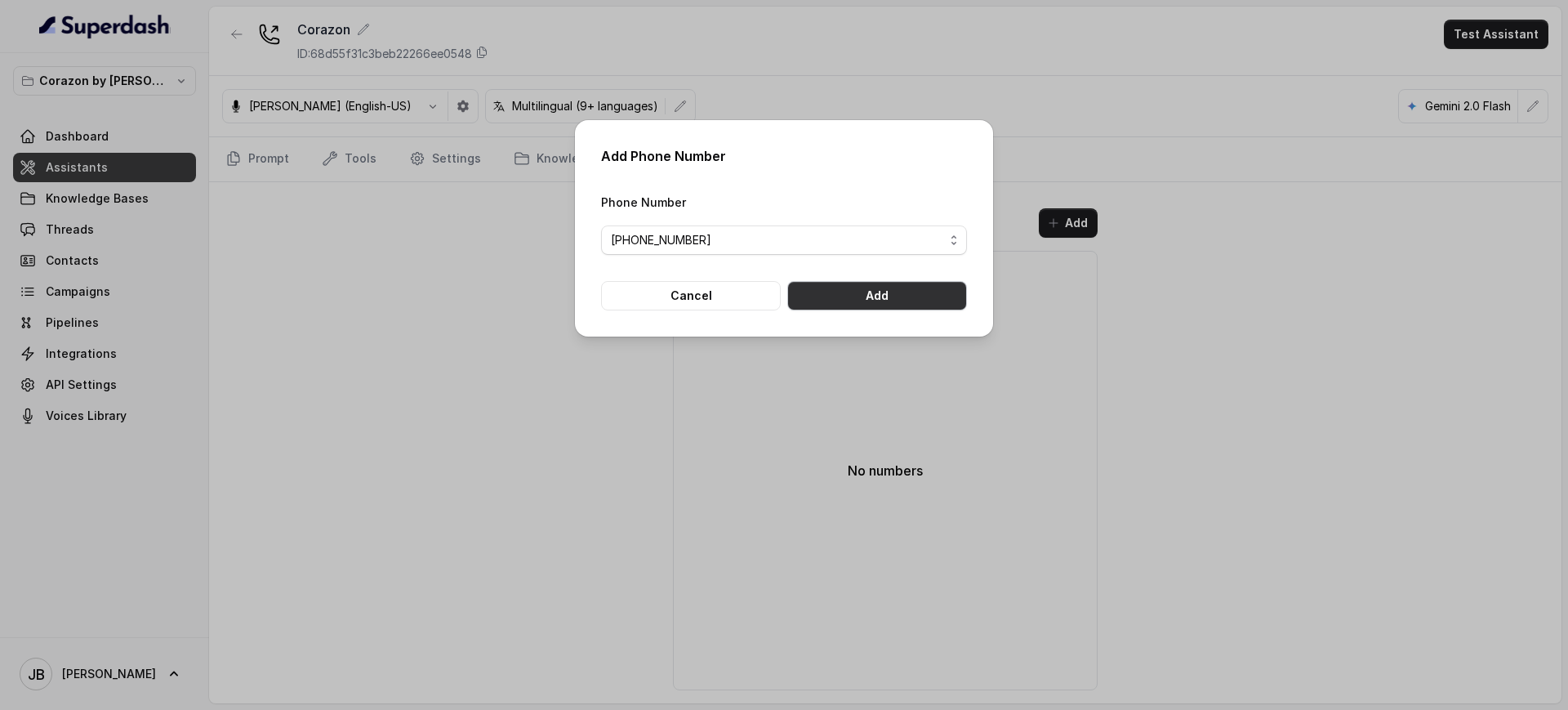
drag, startPoint x: 898, startPoint y: 287, endPoint x: 902, endPoint y: 302, distance: 15.5
click at [898, 288] on button "Add" at bounding box center [877, 295] width 180 height 30
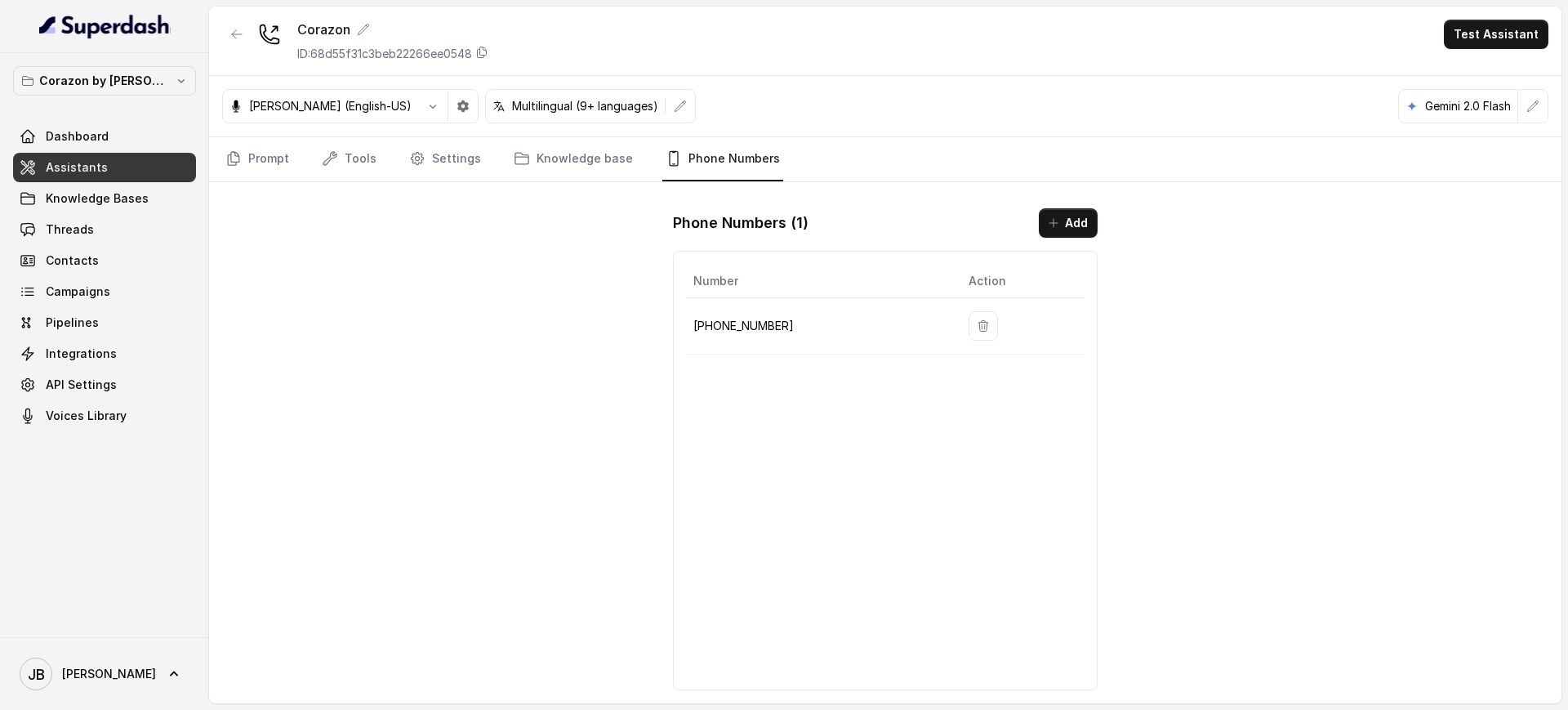
click at [766, 338] on td "[PHONE_NUMBER]" at bounding box center [821, 326] width 269 height 57
click at [743, 322] on p "[PHONE_NUMBER]" at bounding box center [818, 326] width 249 height 19
click at [745, 322] on p "[PHONE_NUMBER]" at bounding box center [818, 326] width 249 height 19
drag, startPoint x: 821, startPoint y: 367, endPoint x: 789, endPoint y: 347, distance: 37.7
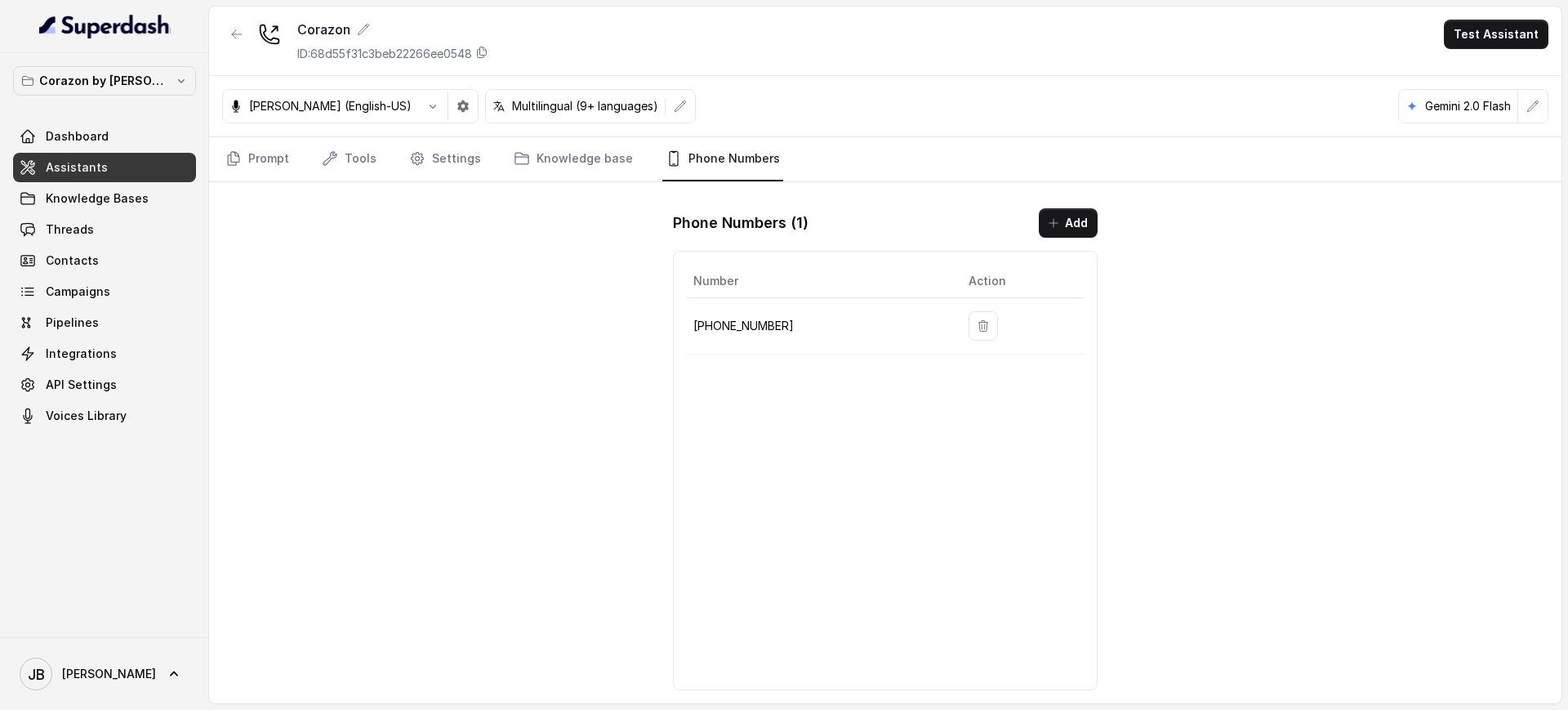
click at [817, 366] on div "Number Action [PHONE_NUMBER]" at bounding box center [885, 470] width 424 height 440
click at [767, 317] on p "[PHONE_NUMBER]" at bounding box center [818, 326] width 249 height 19
click at [766, 316] on p "[PHONE_NUMBER]" at bounding box center [818, 326] width 249 height 19
click at [829, 269] on th "Number" at bounding box center [821, 281] width 269 height 34
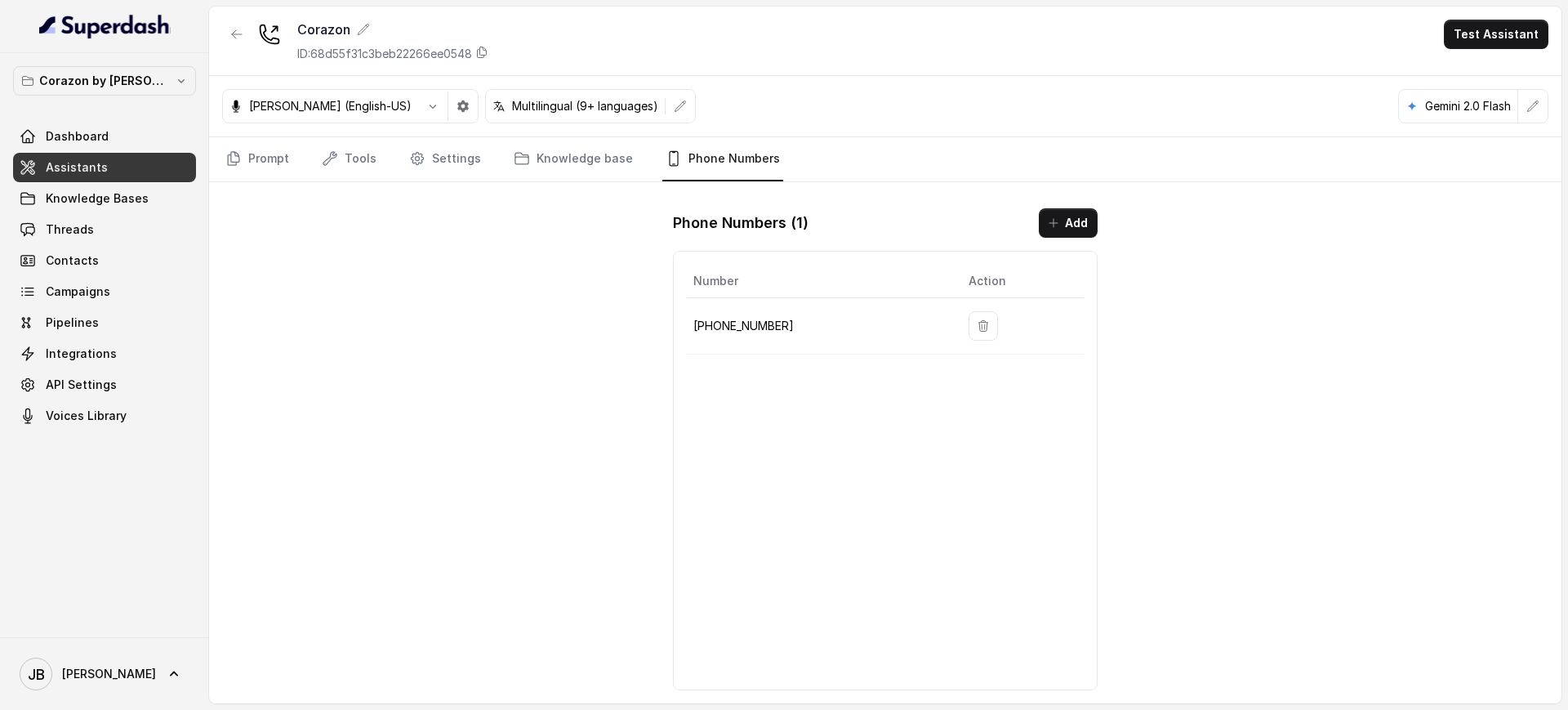
click at [784, 225] on h1 "Phone Numbers ( 1 )" at bounding box center [741, 222] width 136 height 26
click at [784, 226] on h1 "Phone Numbers ( 1 )" at bounding box center [741, 222] width 136 height 26
drag, startPoint x: 811, startPoint y: 249, endPoint x: 797, endPoint y: 237, distance: 18.4
click at [810, 249] on div "Phone Numbers ( 1 ) Add Number Action [PHONE_NUMBER]" at bounding box center [885, 449] width 451 height 508
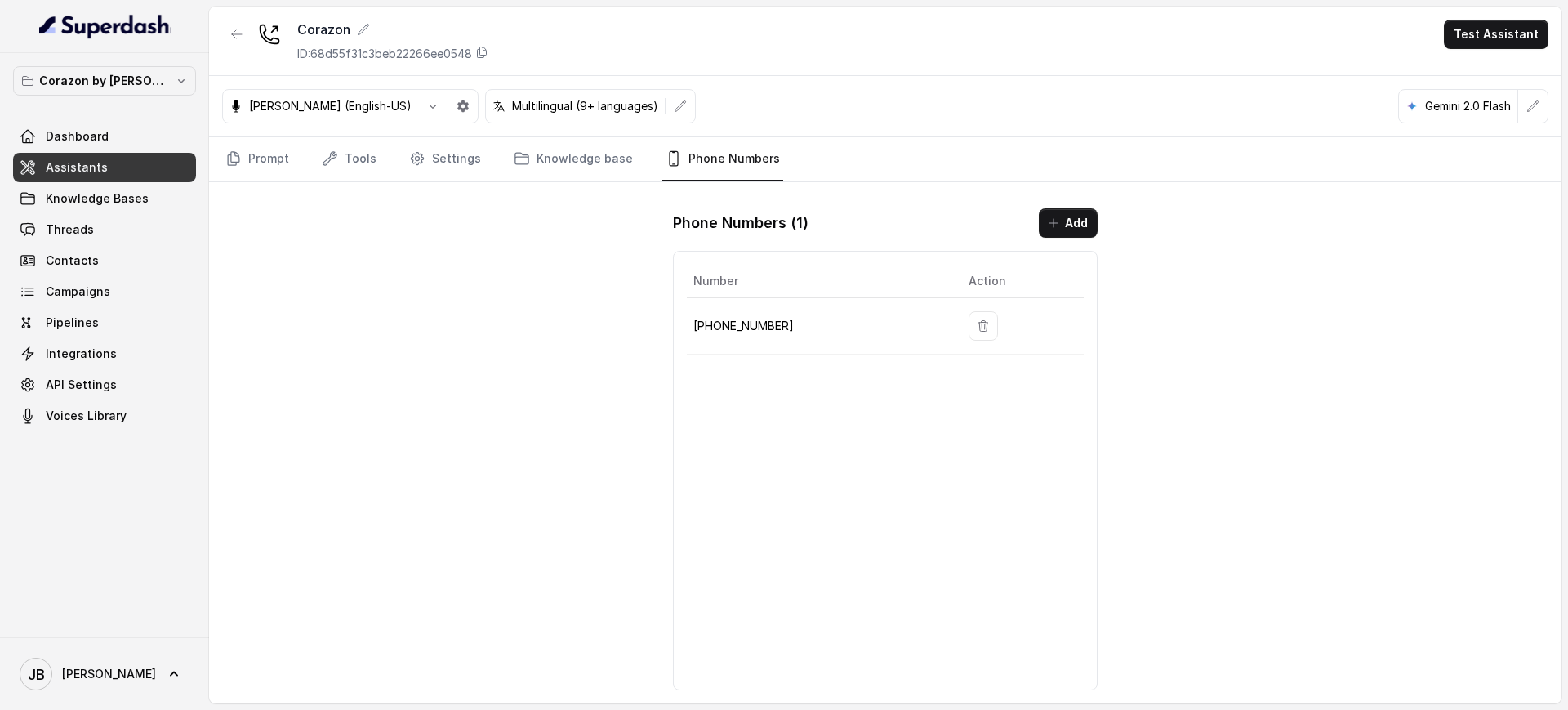
click at [793, 231] on h1 "Phone Numbers ( 1 )" at bounding box center [741, 222] width 136 height 26
click at [793, 230] on h1 "Phone Numbers ( 1 )" at bounding box center [741, 222] width 136 height 26
click at [792, 232] on h1 "Phone Numbers ( 1 )" at bounding box center [741, 222] width 136 height 26
click at [804, 260] on div "Number Action [PHONE_NUMBER]" at bounding box center [885, 470] width 424 height 440
click at [753, 310] on td "[PHONE_NUMBER]" at bounding box center [821, 326] width 269 height 57
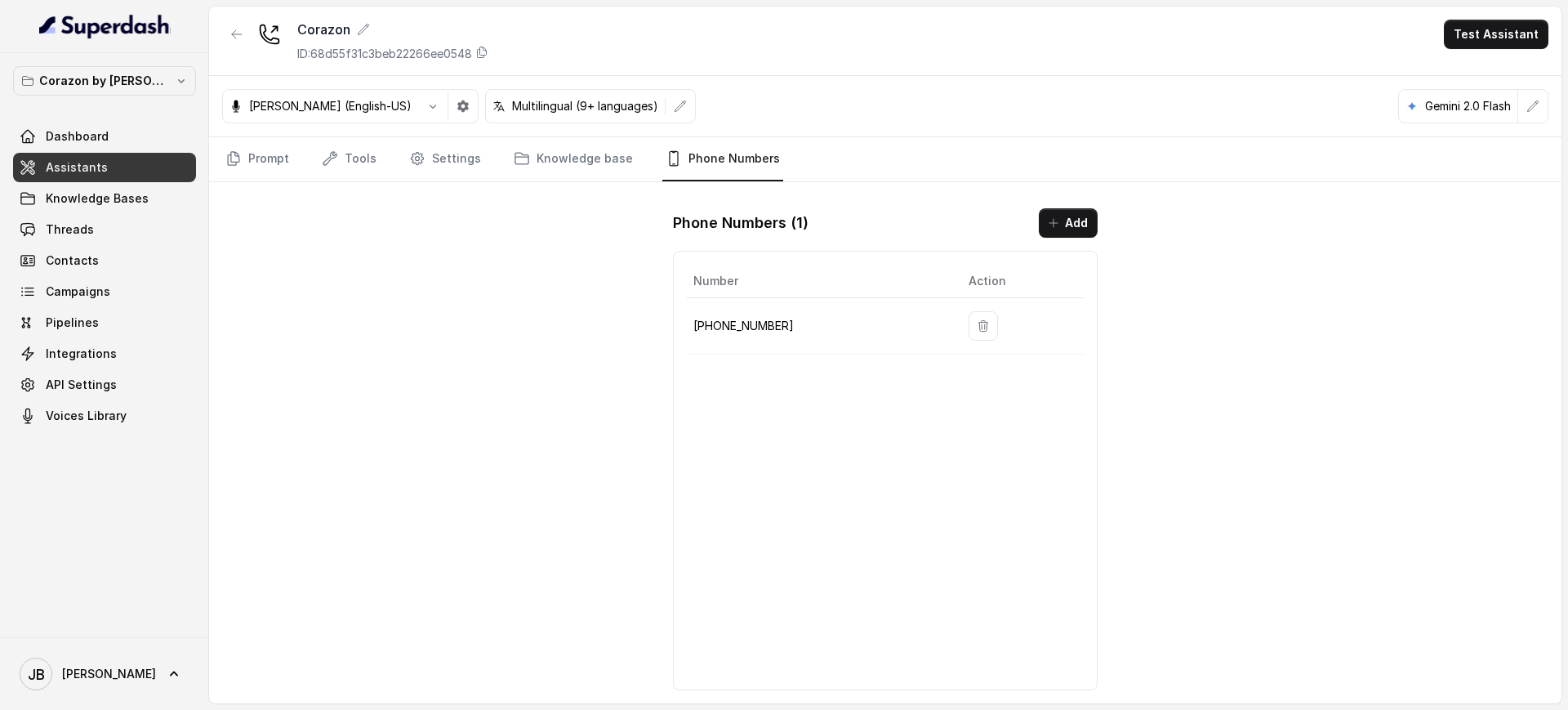
click at [755, 316] on p "[PHONE_NUMBER]" at bounding box center [818, 326] width 249 height 19
click at [757, 316] on p "[PHONE_NUMBER]" at bounding box center [818, 326] width 249 height 19
click at [811, 333] on p "[PHONE_NUMBER]" at bounding box center [818, 326] width 249 height 19
click at [733, 224] on h1 "Phone Numbers ( 1 )" at bounding box center [741, 222] width 136 height 26
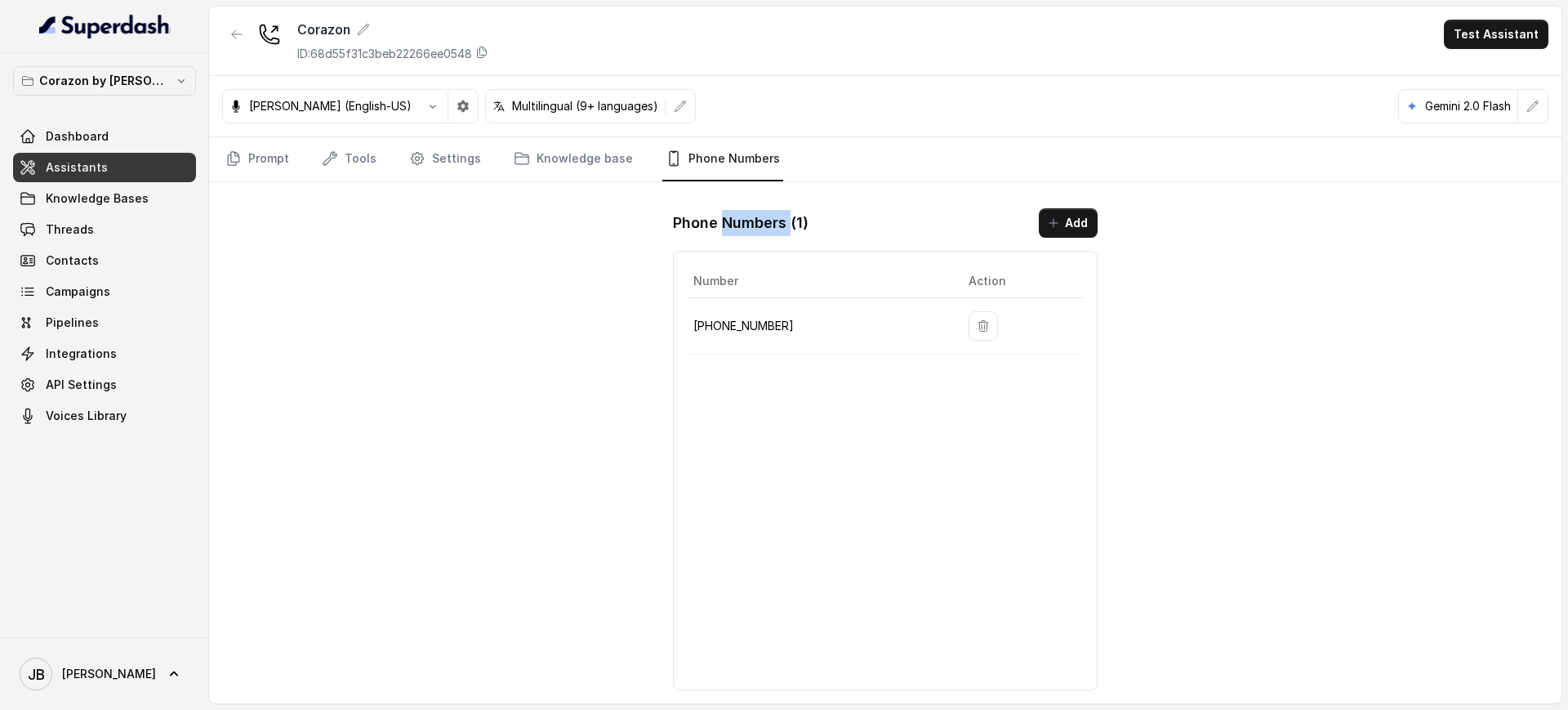
click at [733, 224] on h1 "Phone Numbers ( 1 )" at bounding box center [741, 222] width 136 height 26
click at [765, 330] on p "[PHONE_NUMBER]" at bounding box center [818, 326] width 249 height 19
click at [766, 326] on p "[PHONE_NUMBER]" at bounding box center [818, 326] width 249 height 19
click at [767, 327] on p "[PHONE_NUMBER]" at bounding box center [818, 326] width 249 height 19
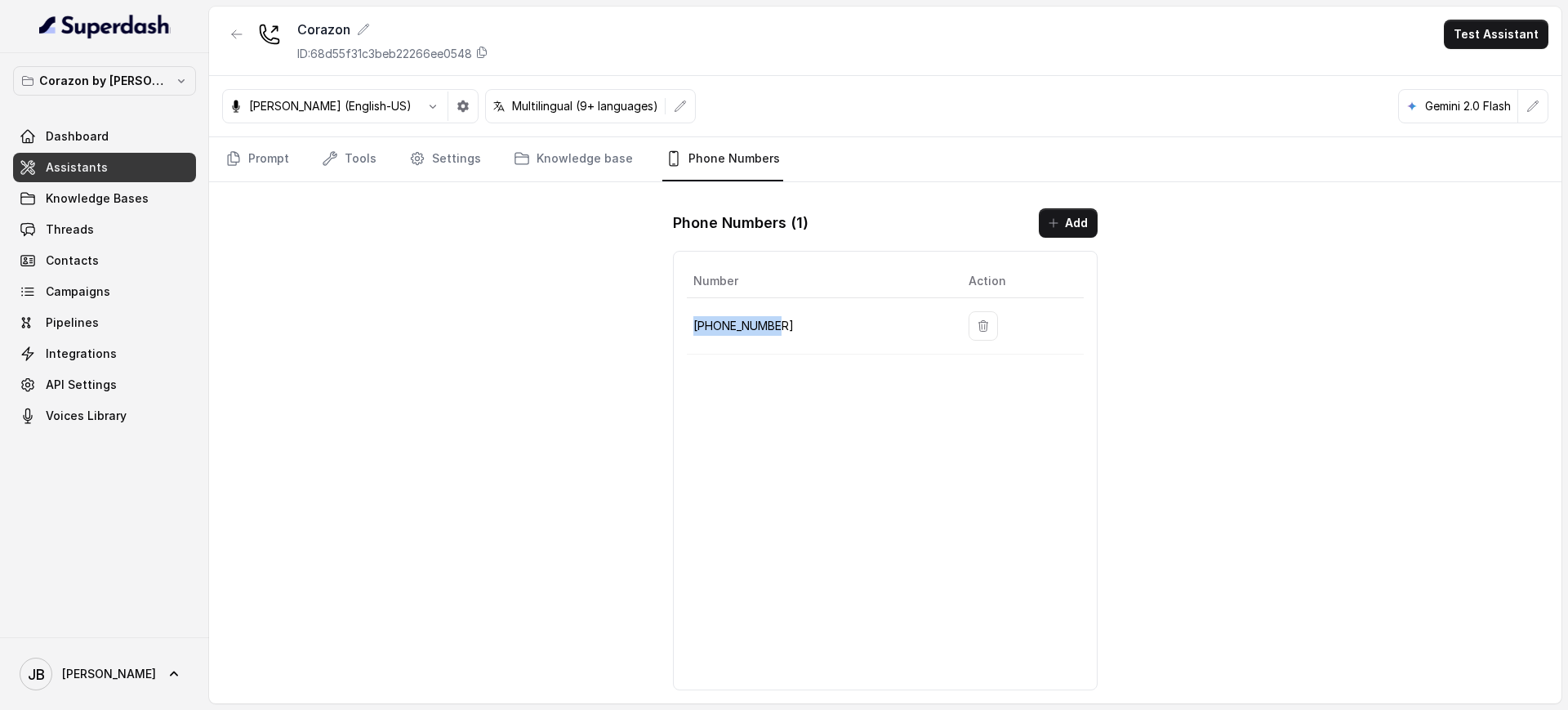
click at [767, 327] on p "[PHONE_NUMBER]" at bounding box center [818, 326] width 249 height 19
click at [799, 327] on p "[PHONE_NUMBER]" at bounding box center [818, 326] width 249 height 19
click at [977, 326] on icon "button" at bounding box center [984, 326] width 13 height 13
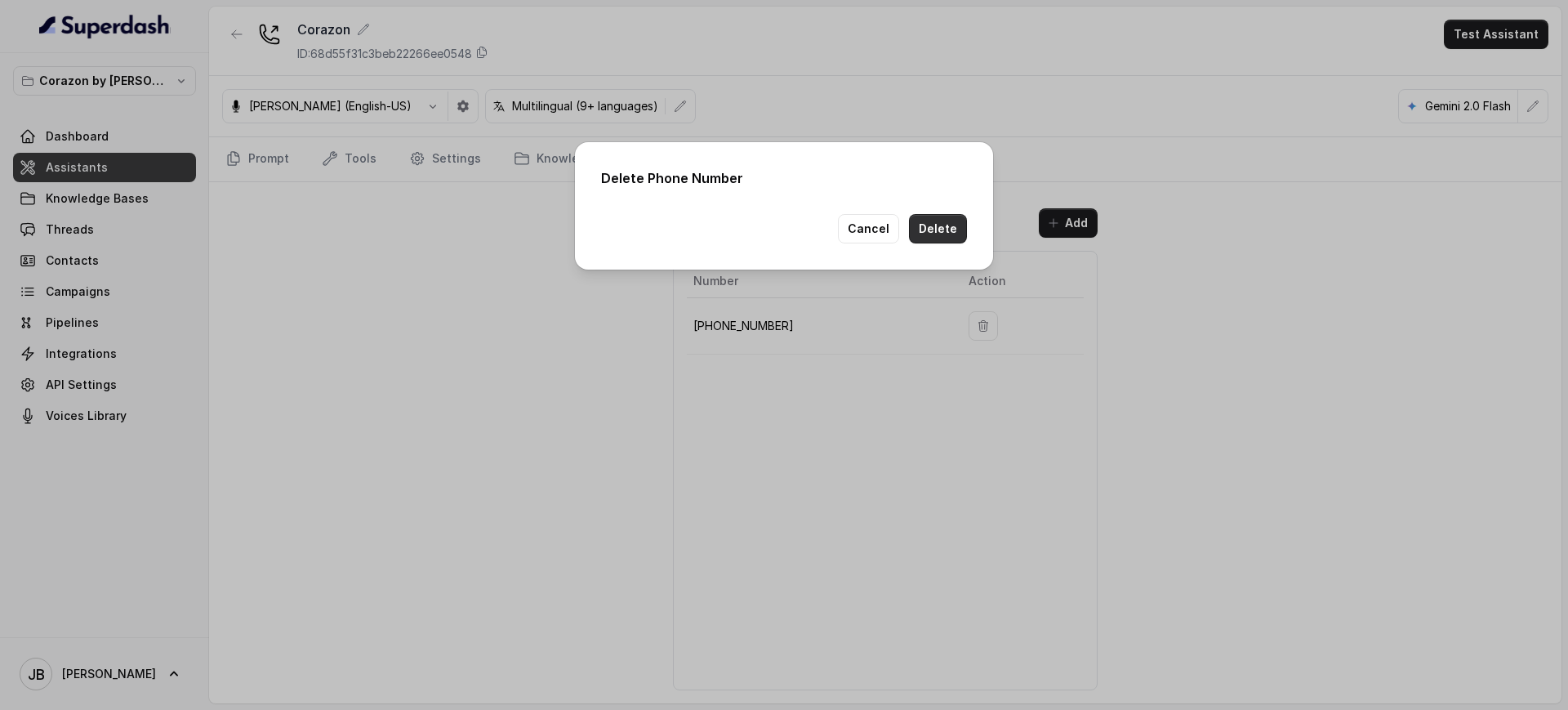
click at [959, 224] on button "Delete" at bounding box center [938, 228] width 58 height 30
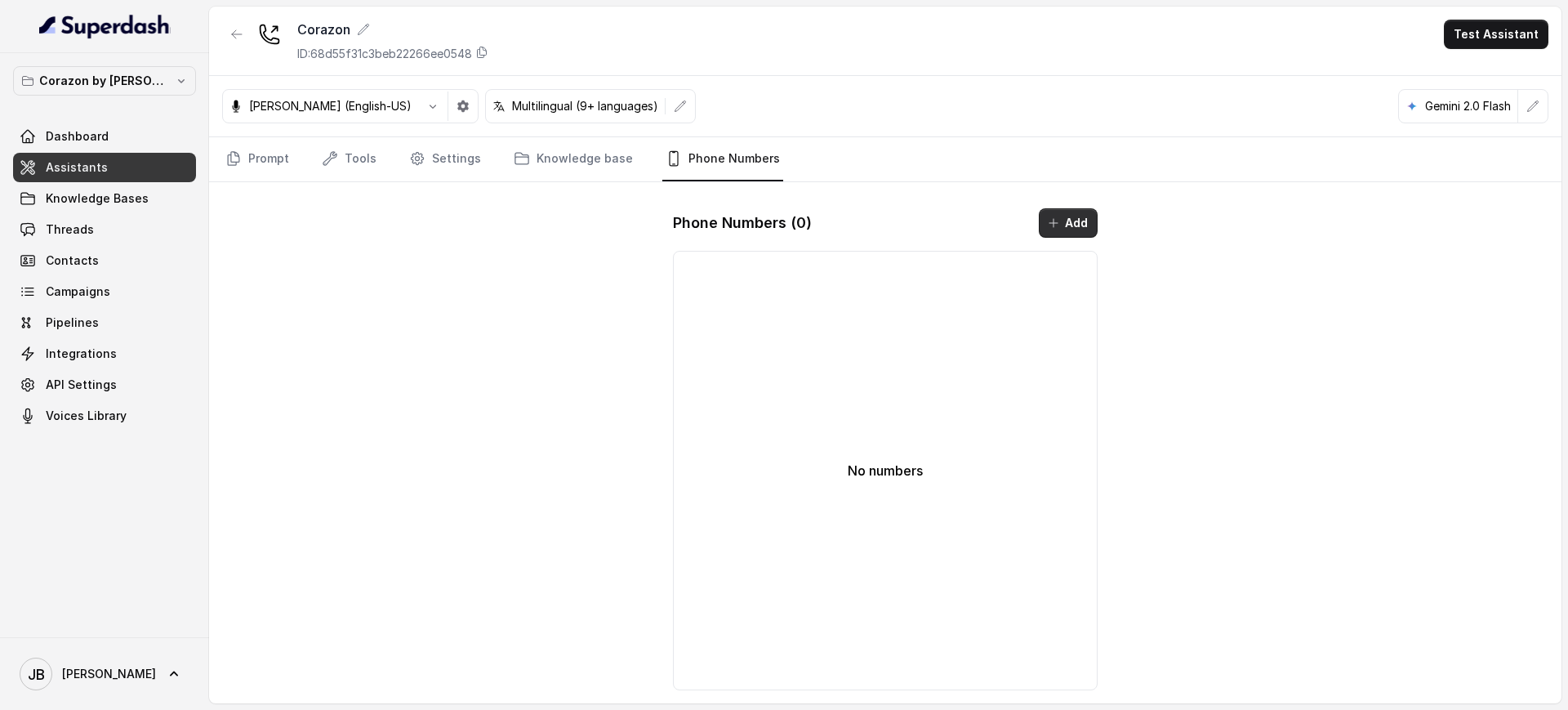
click at [1050, 232] on button "Add" at bounding box center [1068, 222] width 58 height 30
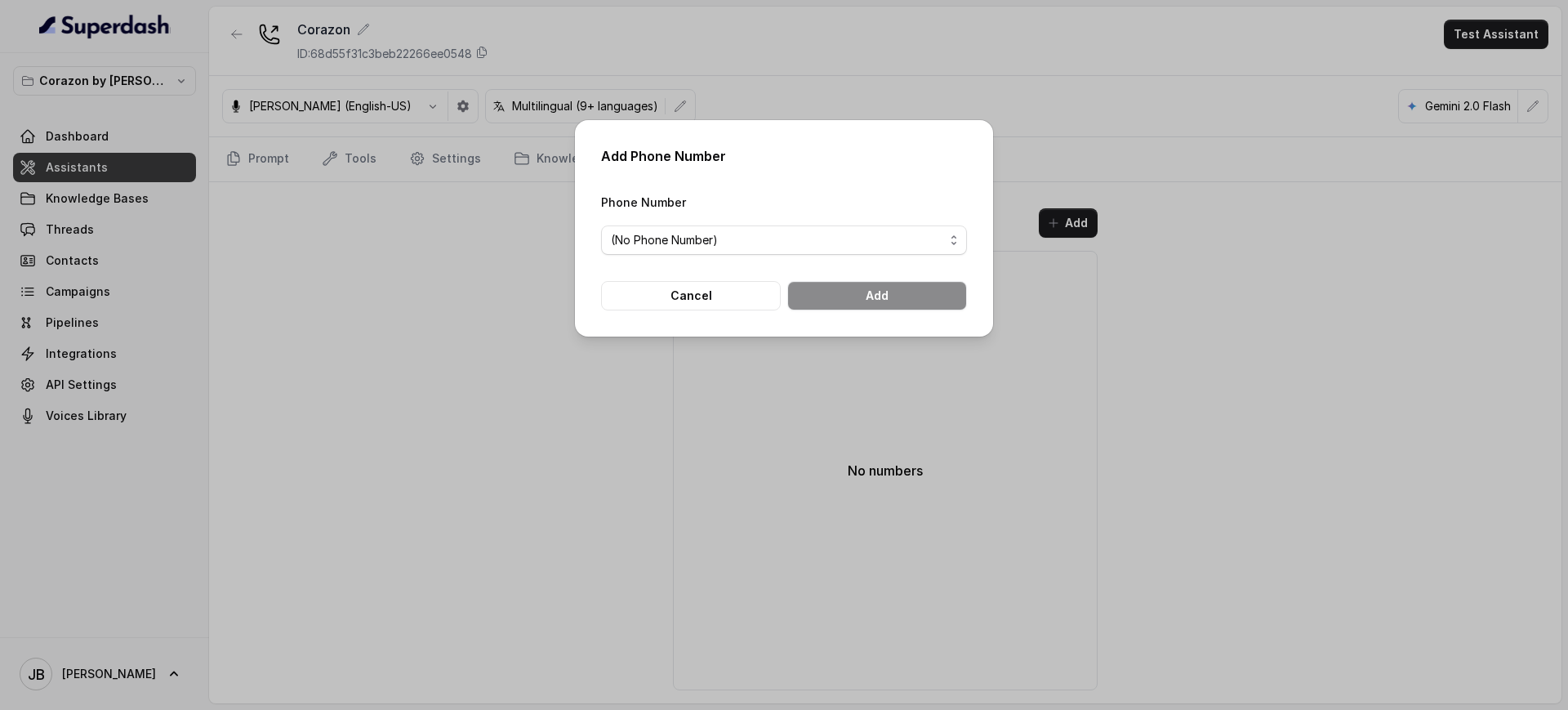
click at [832, 221] on div "Phone Number (No Phone Number)" at bounding box center [784, 223] width 366 height 63
drag, startPoint x: 838, startPoint y: 230, endPoint x: 830, endPoint y: 238, distance: 11.3
click at [834, 235] on span "(No Phone Number)" at bounding box center [778, 240] width 333 height 19
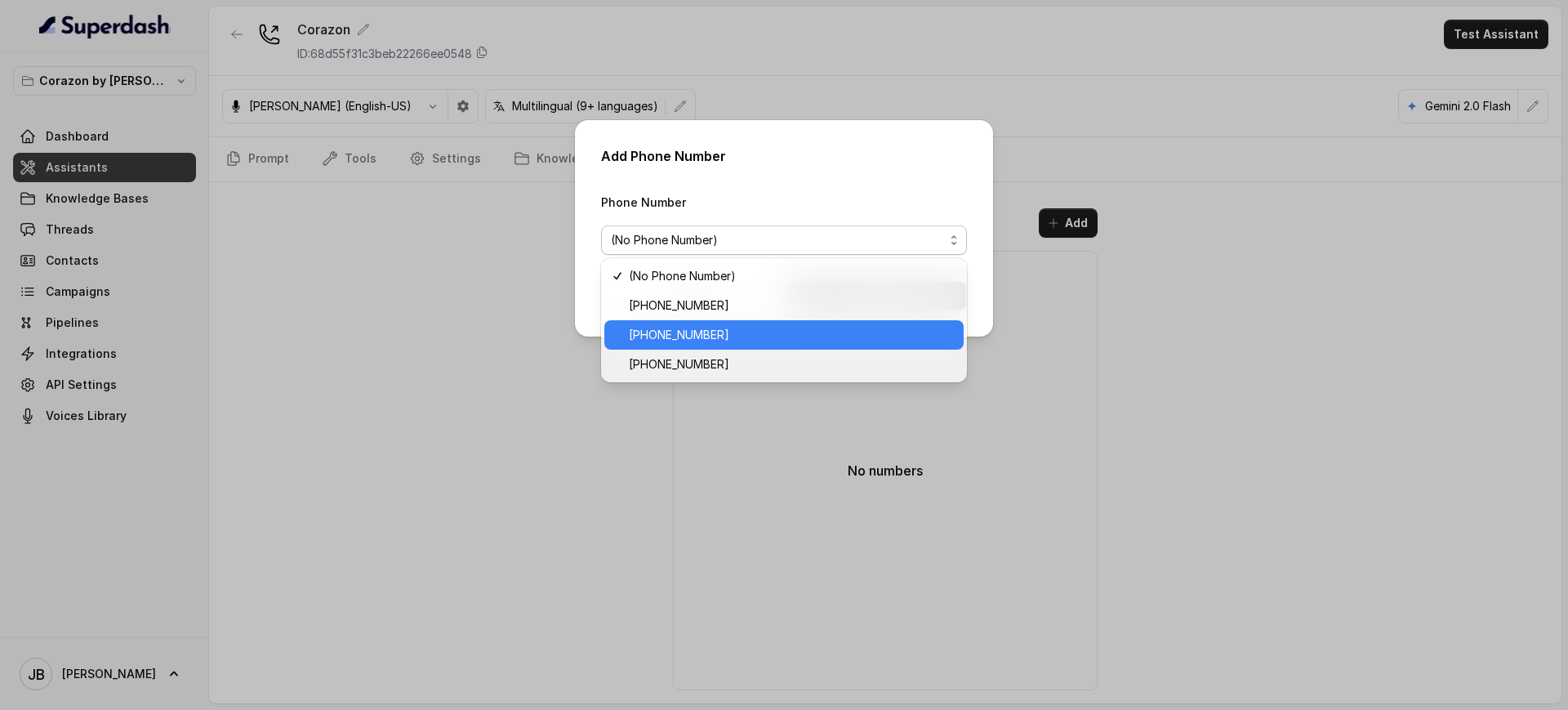
click at [747, 330] on span "[PHONE_NUMBER]" at bounding box center [791, 334] width 325 height 19
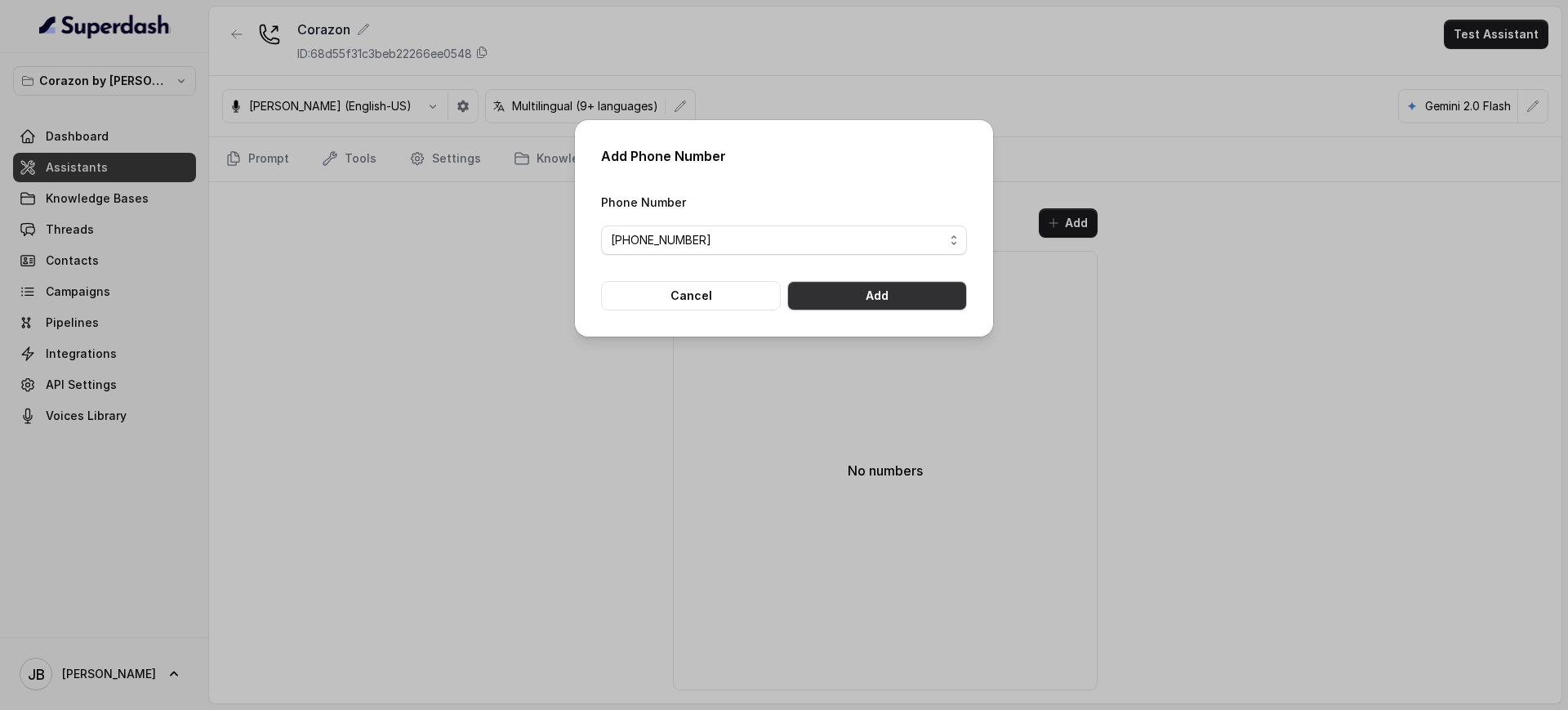
click at [849, 296] on button "Add" at bounding box center [877, 295] width 180 height 30
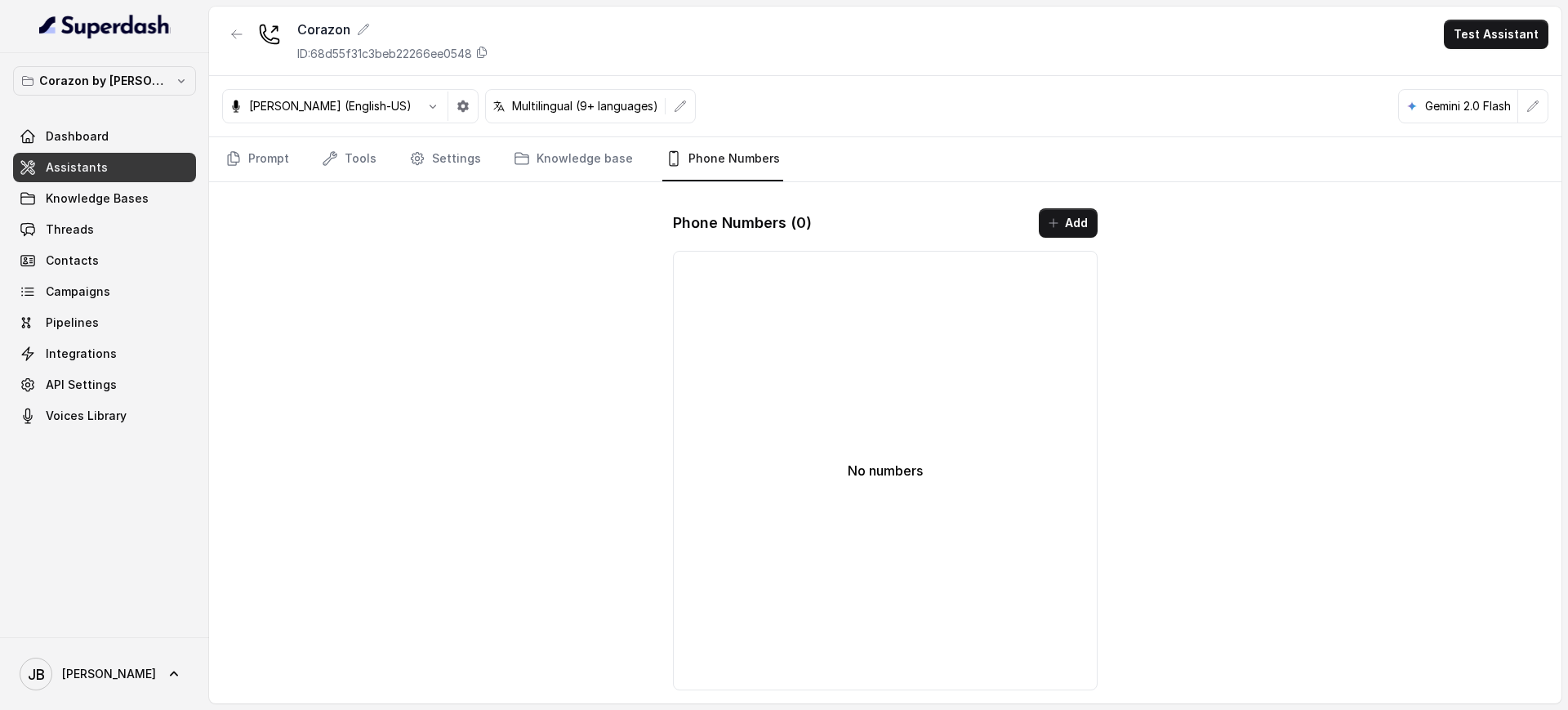
drag, startPoint x: 684, startPoint y: 239, endPoint x: 1145, endPoint y: 250, distance: 461.1
click at [686, 239] on div "Phone Numbers ( 0 ) Add No numbers" at bounding box center [885, 449] width 451 height 508
click at [1052, 223] on icon "button" at bounding box center [1054, 223] width 13 height 13
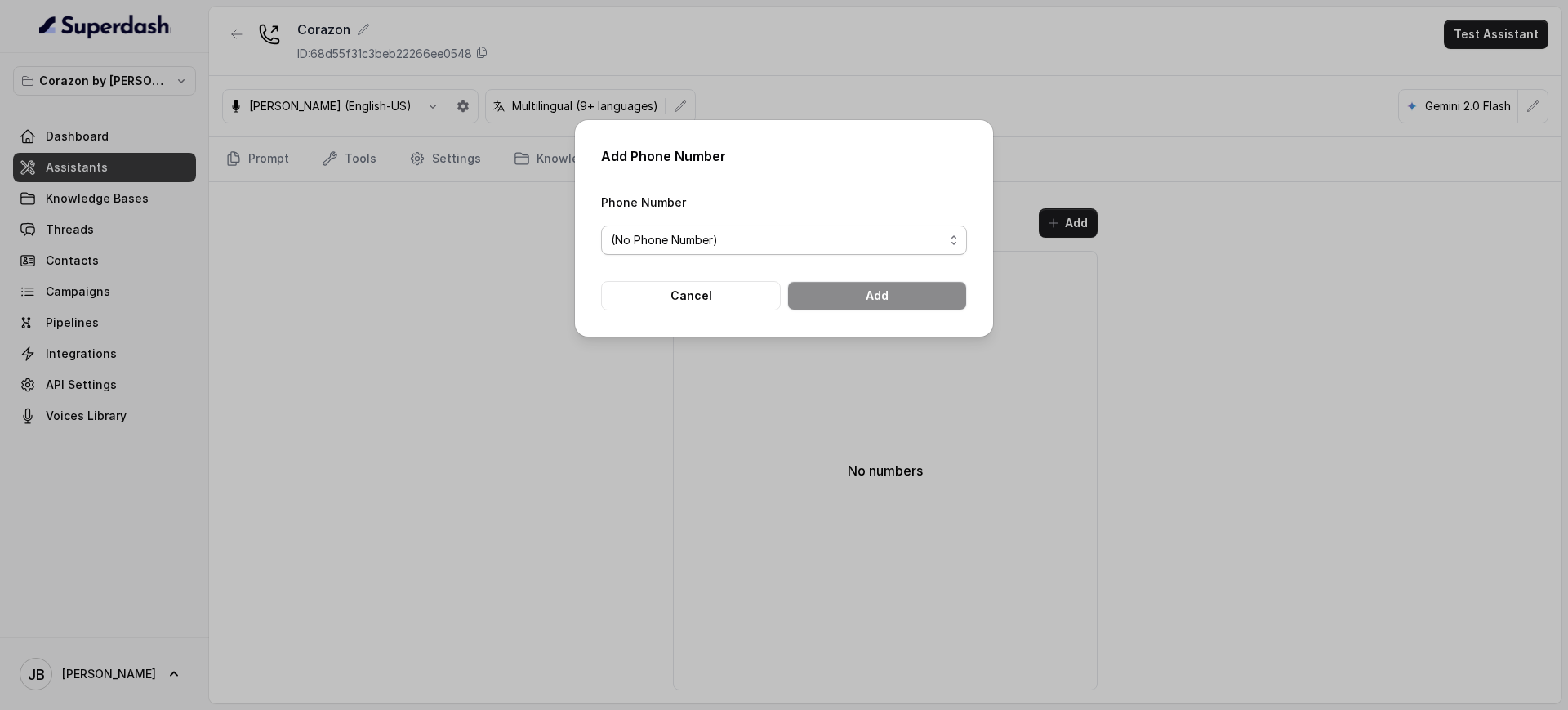
click at [789, 236] on span "(No Phone Number)" at bounding box center [778, 240] width 333 height 19
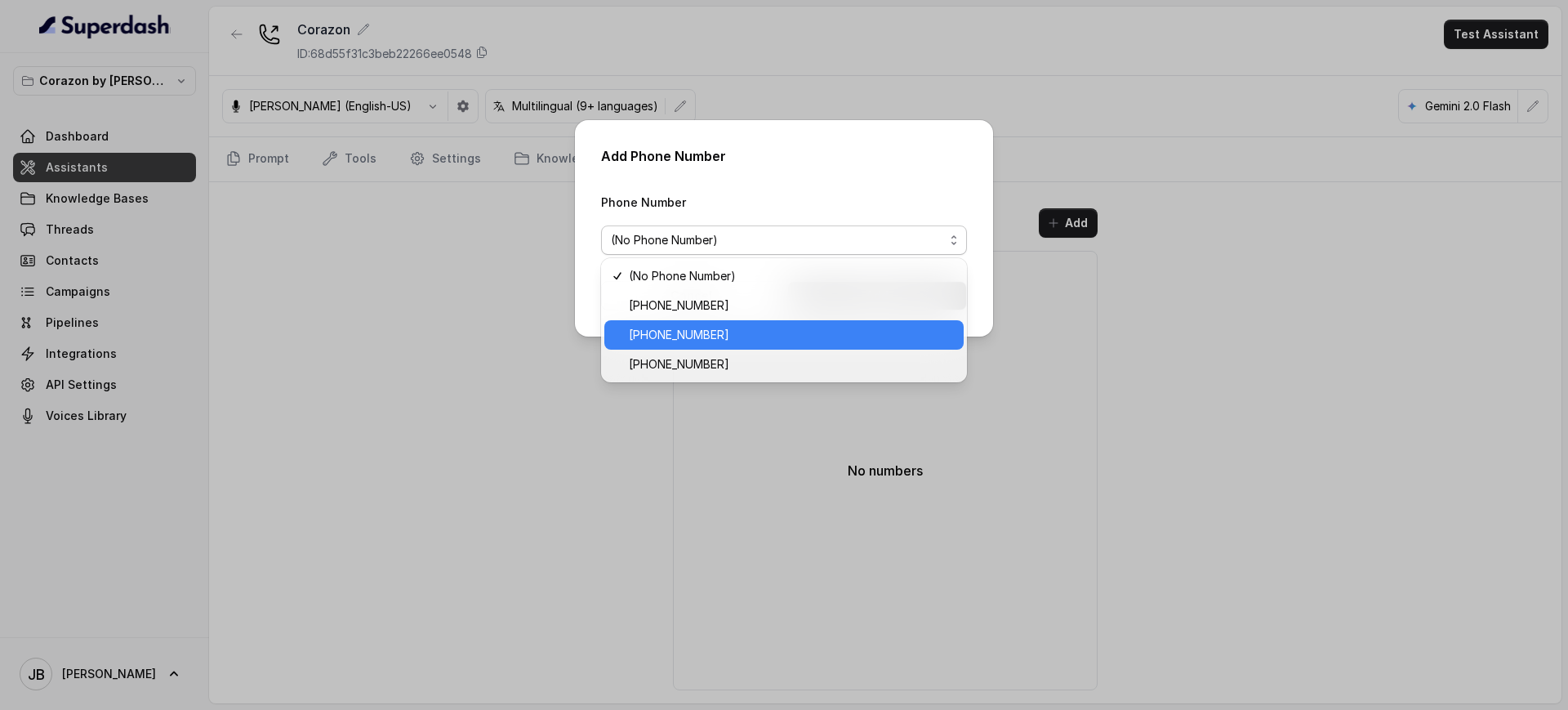
click at [717, 332] on span "[PHONE_NUMBER]" at bounding box center [791, 334] width 325 height 19
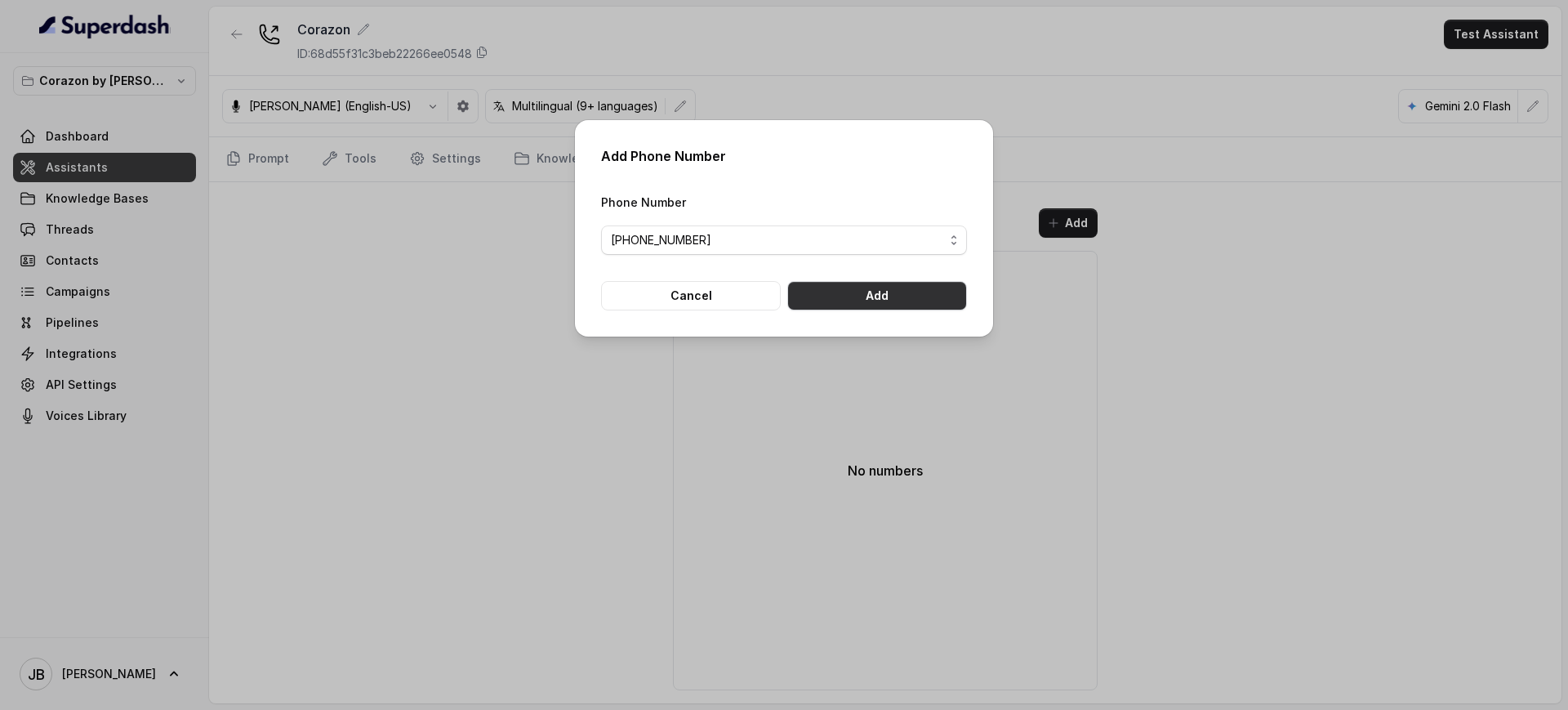
drag, startPoint x: 917, startPoint y: 324, endPoint x: 913, endPoint y: 313, distance: 11.7
click at [914, 322] on div "Add Phone Number Phone Number [PHONE_NUMBER] Cancel Add" at bounding box center [784, 228] width 419 height 217
click at [906, 302] on button "Add" at bounding box center [877, 295] width 180 height 30
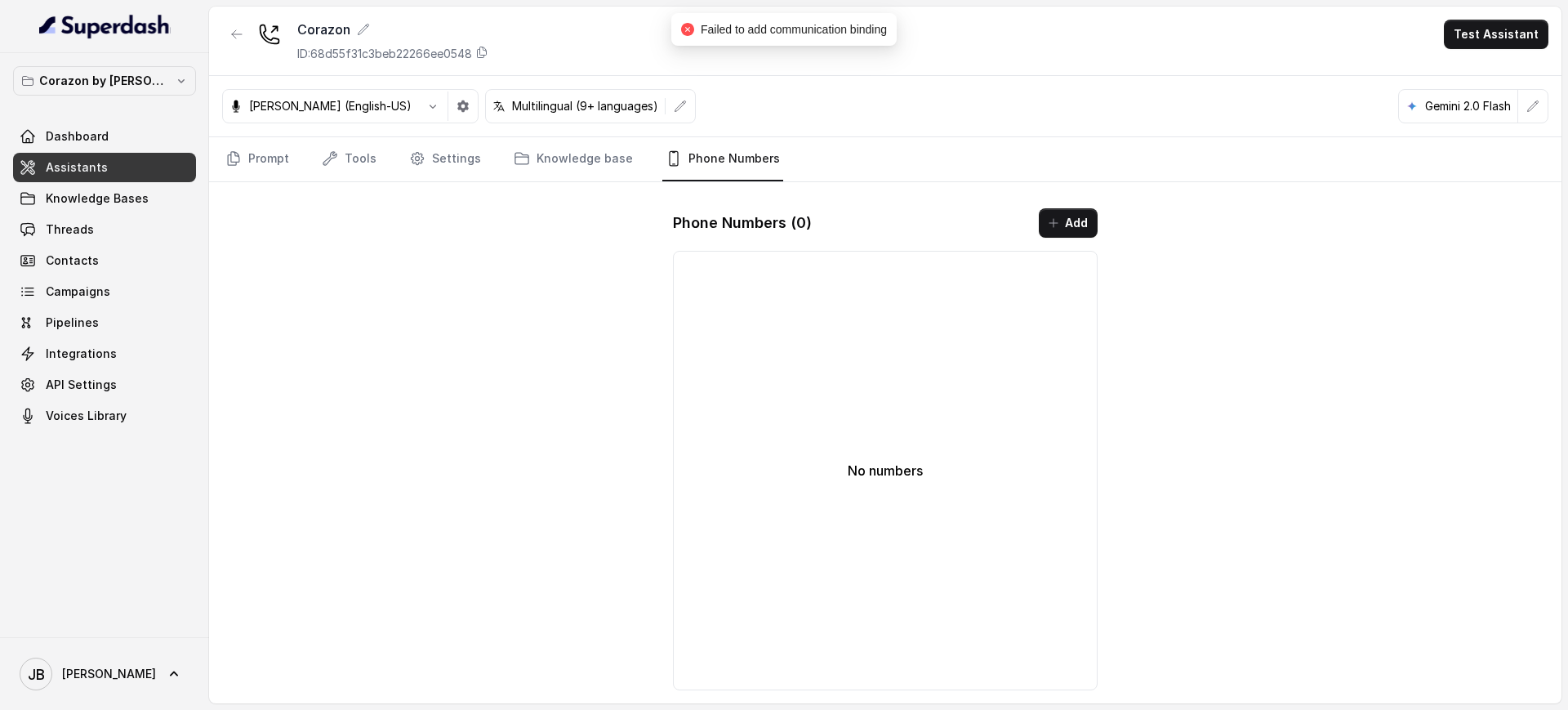
click at [995, 282] on div "No numbers" at bounding box center [885, 470] width 424 height 440
drag, startPoint x: 997, startPoint y: 286, endPoint x: 835, endPoint y: 328, distance: 167.4
click at [995, 286] on div "No numbers" at bounding box center [885, 470] width 424 height 440
drag, startPoint x: 649, startPoint y: 218, endPoint x: 1071, endPoint y: 249, distance: 423.1
click at [1067, 245] on div "Corazon ID: 68d55f31c3beb22266ee0548 Test Assistant [PERSON_NAME] (English-US) …" at bounding box center [885, 355] width 1352 height 697
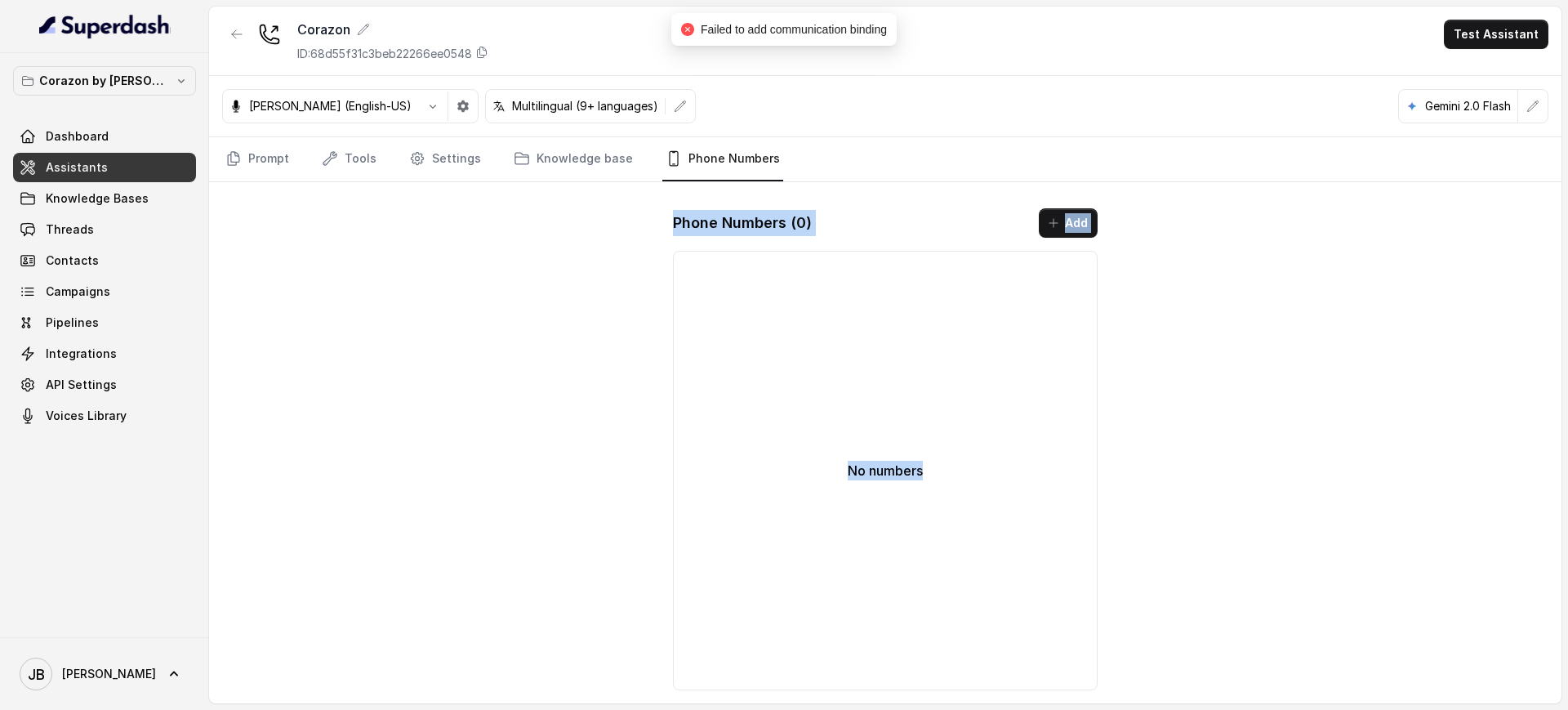
click at [1072, 249] on div "Phone Numbers ( 0 ) Add No numbers" at bounding box center [885, 449] width 451 height 508
drag, startPoint x: 1177, startPoint y: 331, endPoint x: 1162, endPoint y: 333, distance: 15.1
click at [1175, 331] on div "Corazon ID: 68d55f31c3beb22266ee0548 Test Assistant [PERSON_NAME] (English-US) …" at bounding box center [885, 355] width 1352 height 697
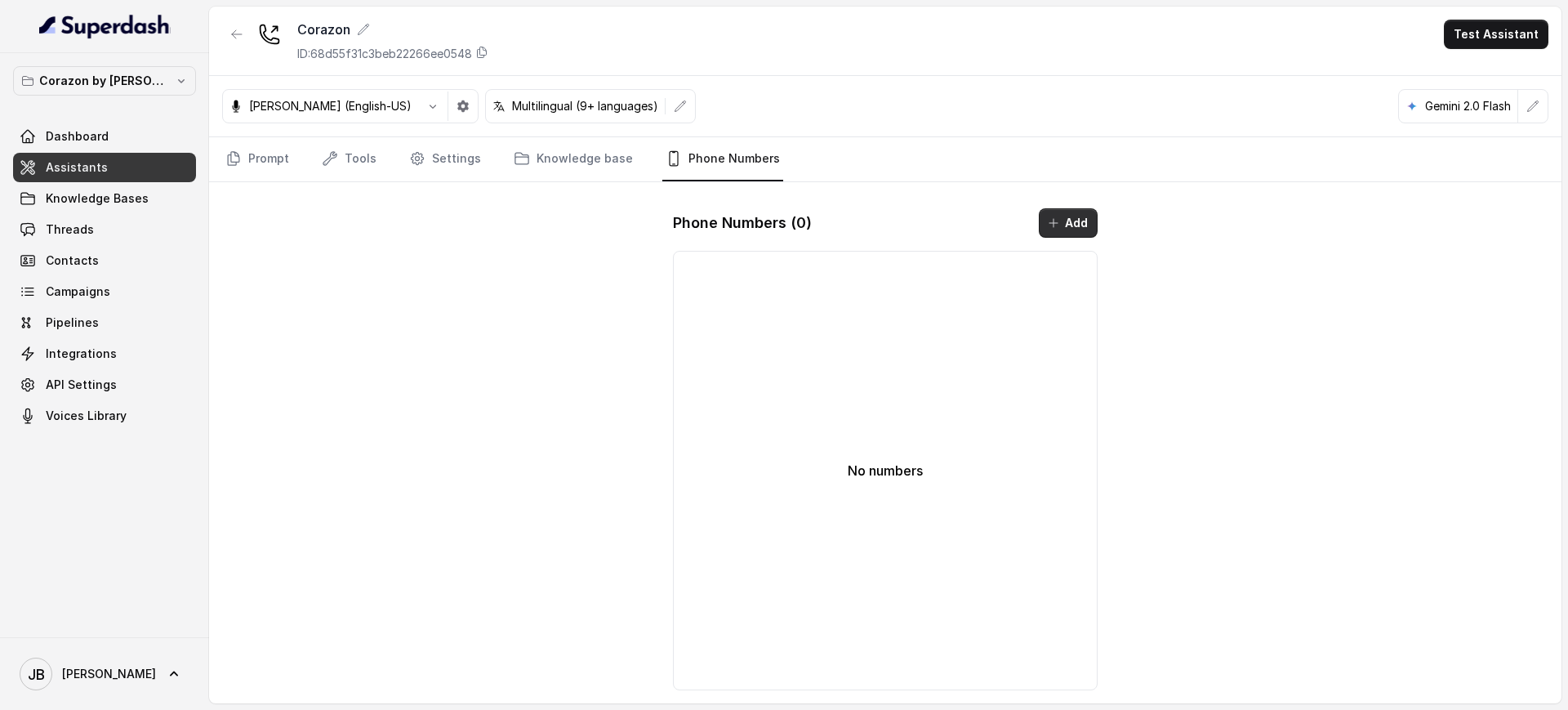
click at [1050, 222] on icon "button" at bounding box center [1054, 223] width 13 height 13
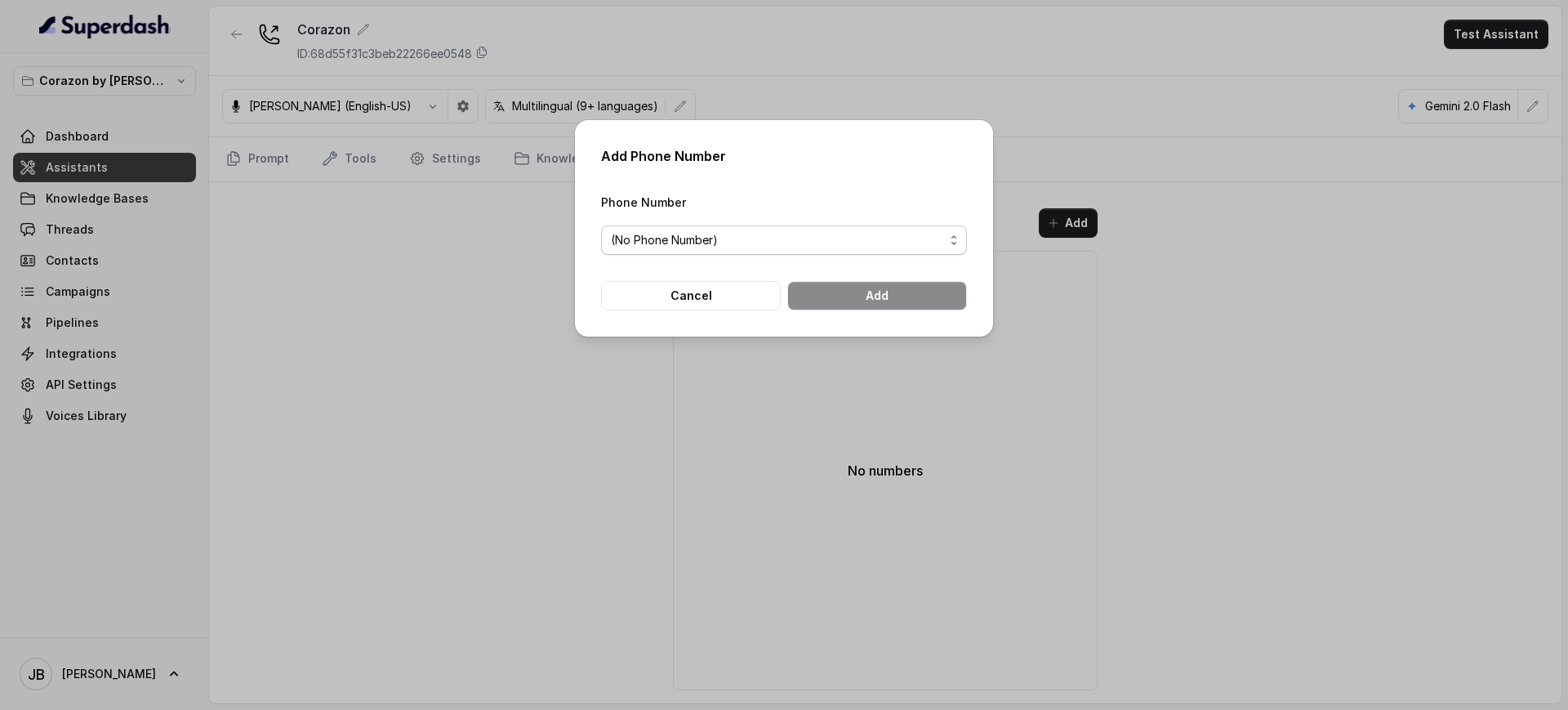
click at [756, 241] on span "(No Phone Number)" at bounding box center [778, 240] width 333 height 19
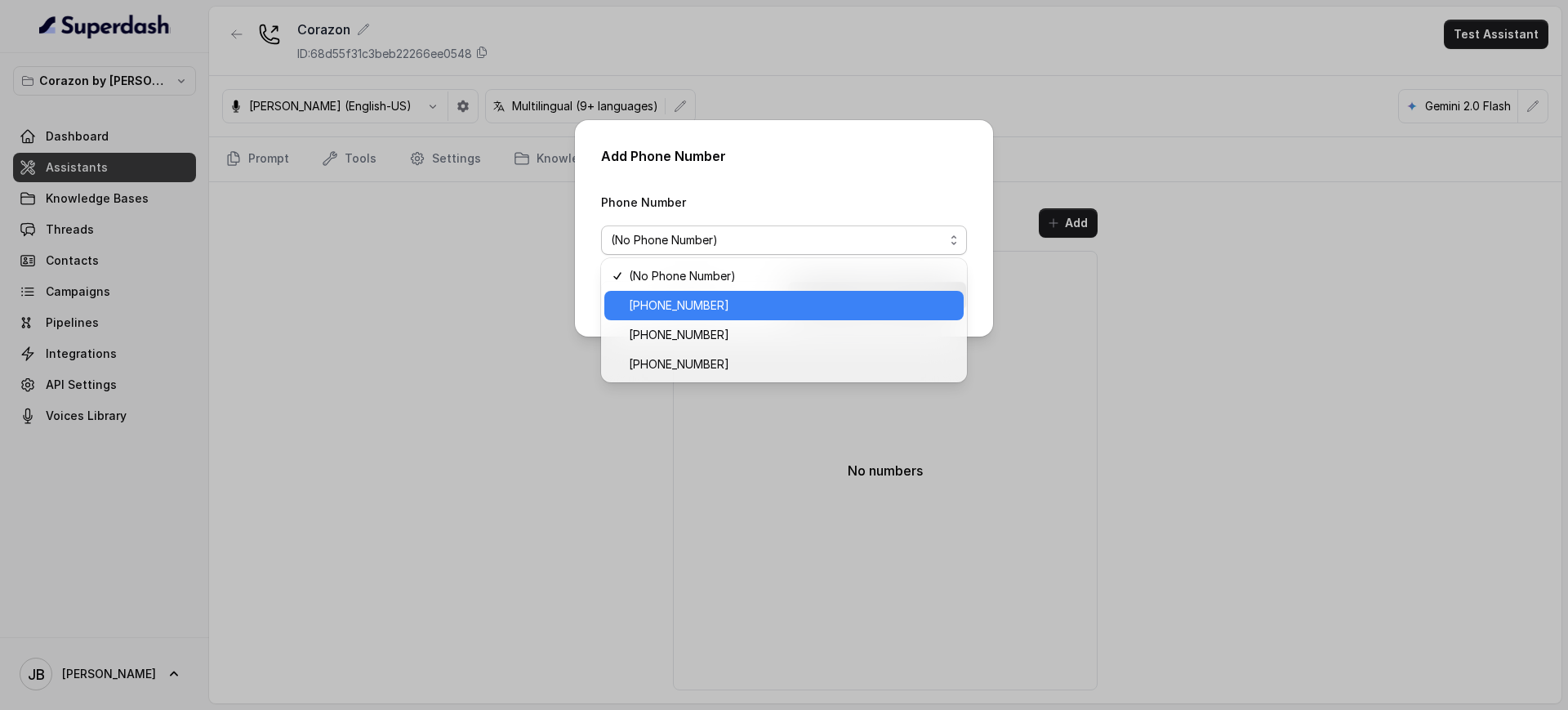
click at [723, 304] on span "[PHONE_NUMBER]" at bounding box center [791, 306] width 325 height 19
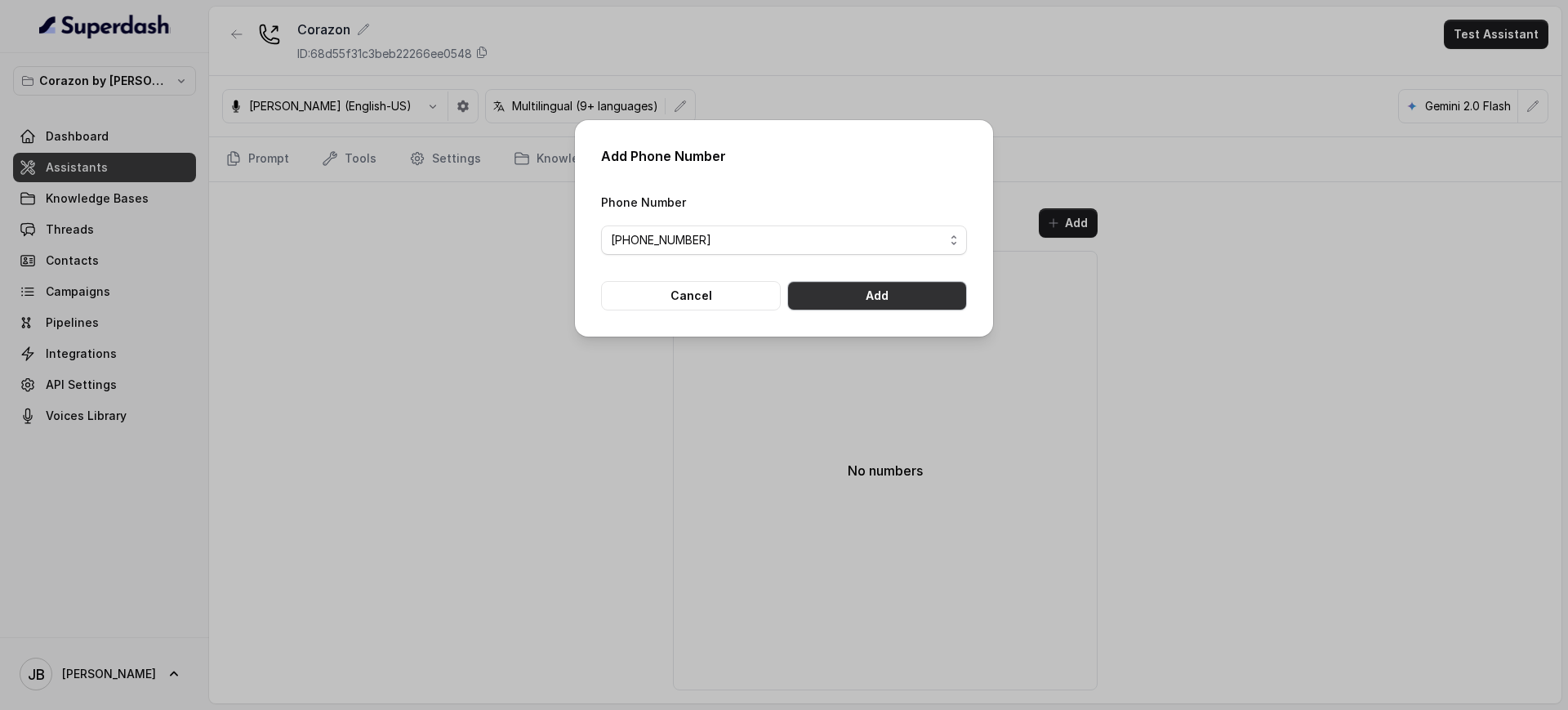
click at [881, 297] on button "Add" at bounding box center [877, 295] width 180 height 30
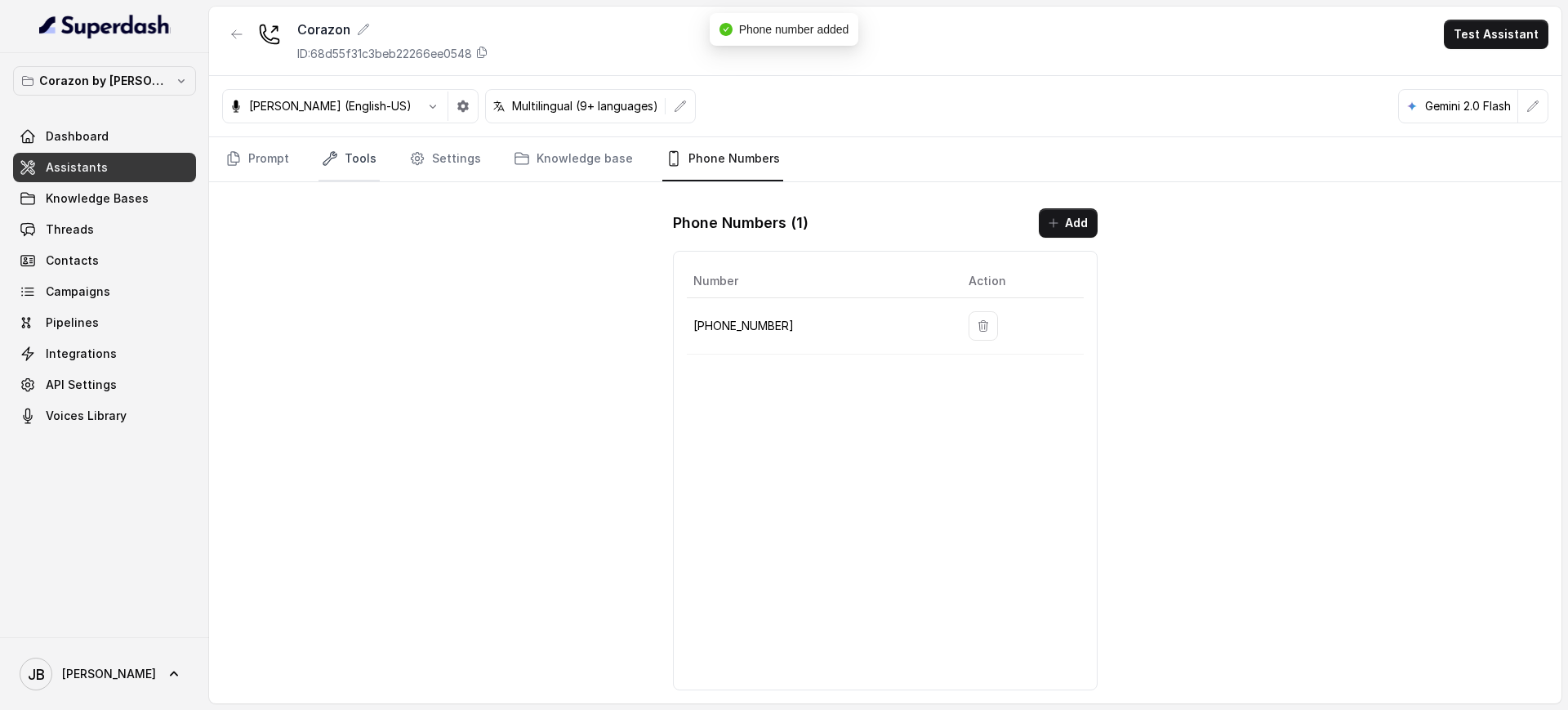
click at [347, 152] on link "Tools" at bounding box center [350, 159] width 61 height 44
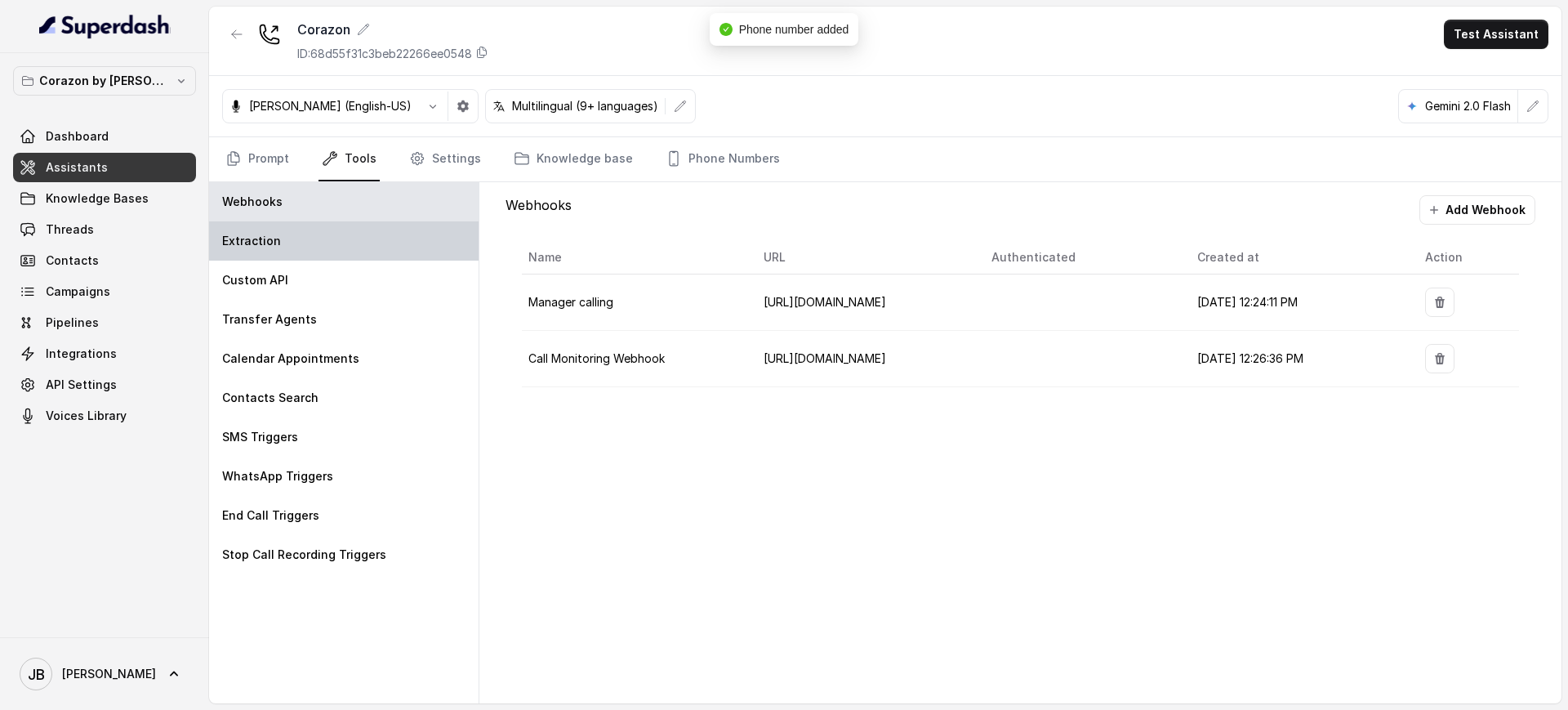
click at [354, 241] on div "Extraction" at bounding box center [343, 240] width 269 height 39
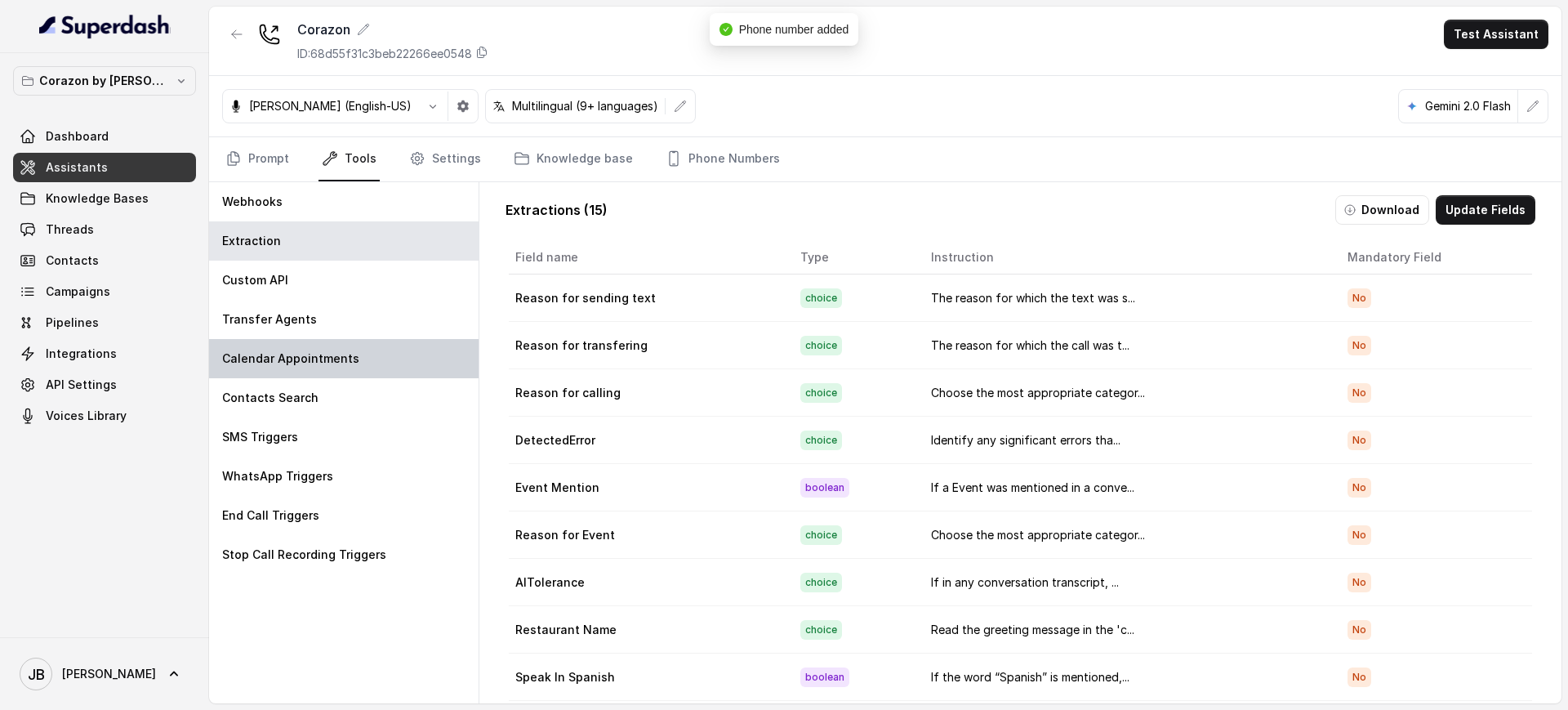
click at [374, 351] on div "Calendar Appointments" at bounding box center [343, 358] width 269 height 39
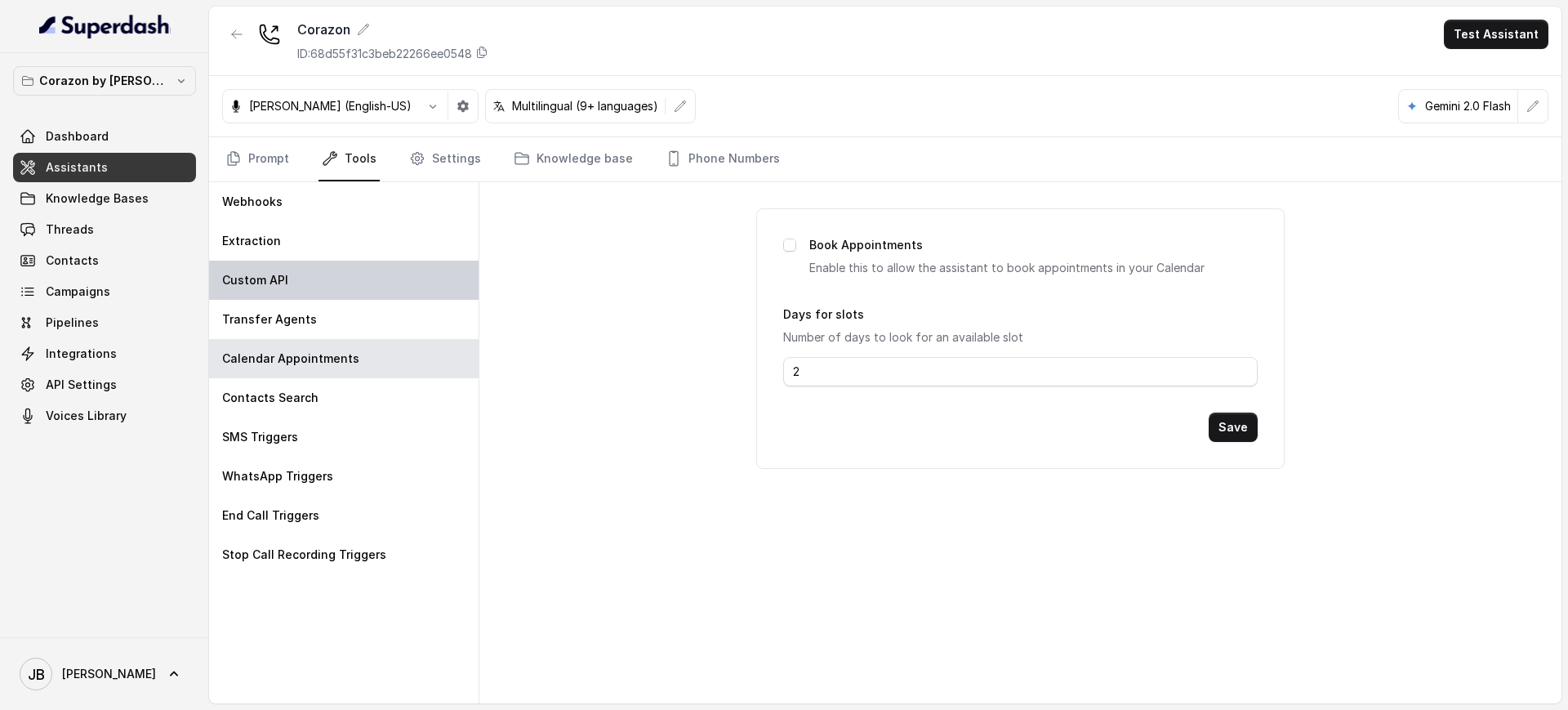
click at [318, 286] on div "Custom API" at bounding box center [343, 280] width 269 height 39
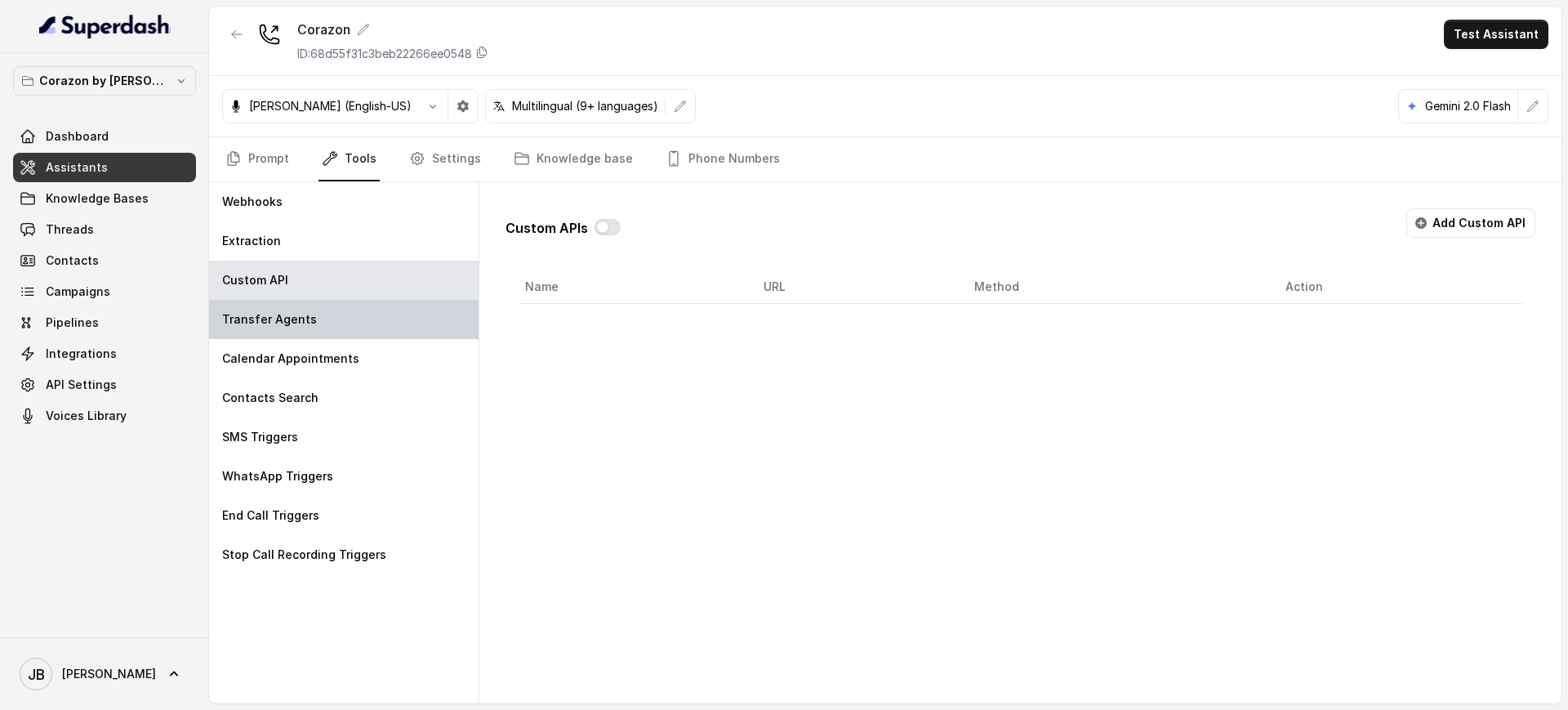
click at [323, 318] on div "Transfer Agents" at bounding box center [343, 319] width 269 height 39
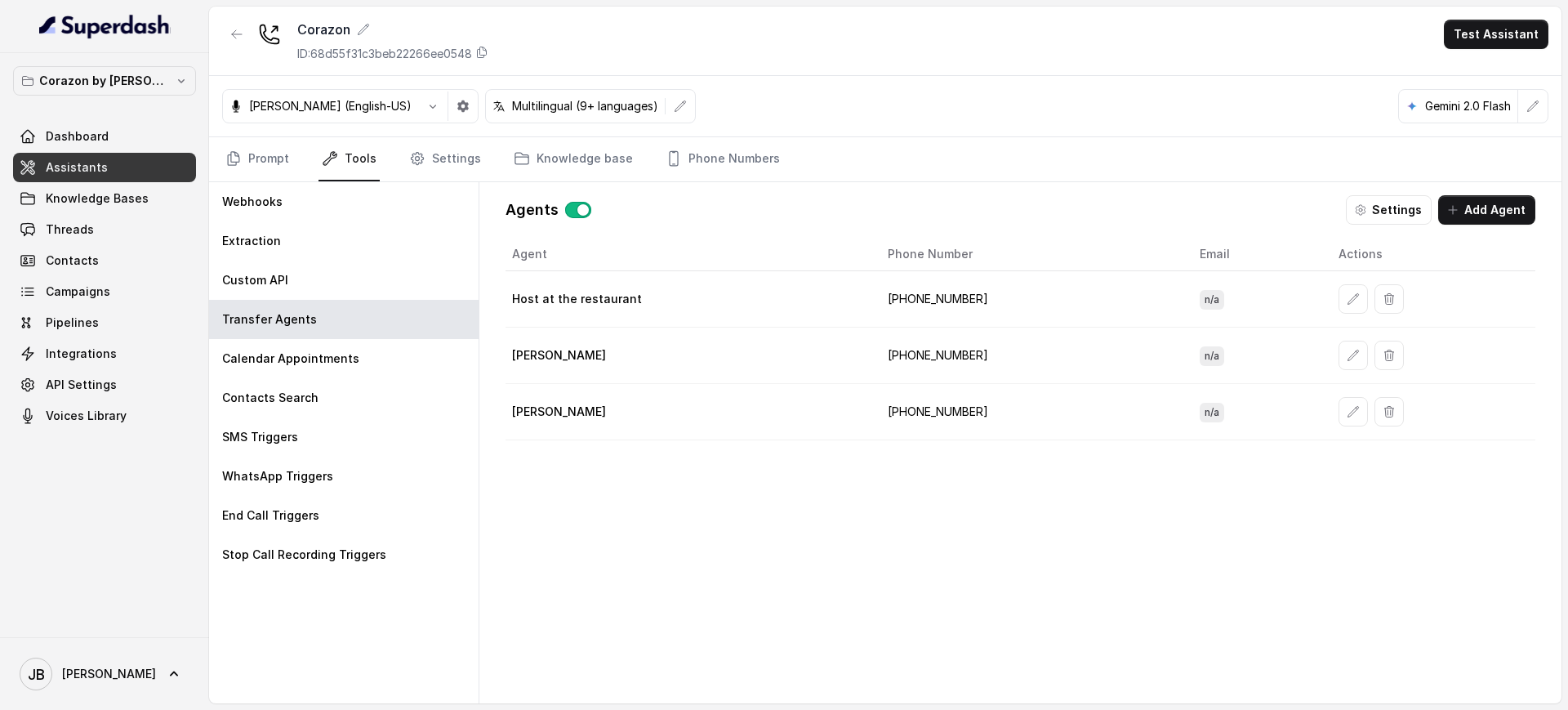
click at [1342, 307] on button "button" at bounding box center [1352, 299] width 30 height 30
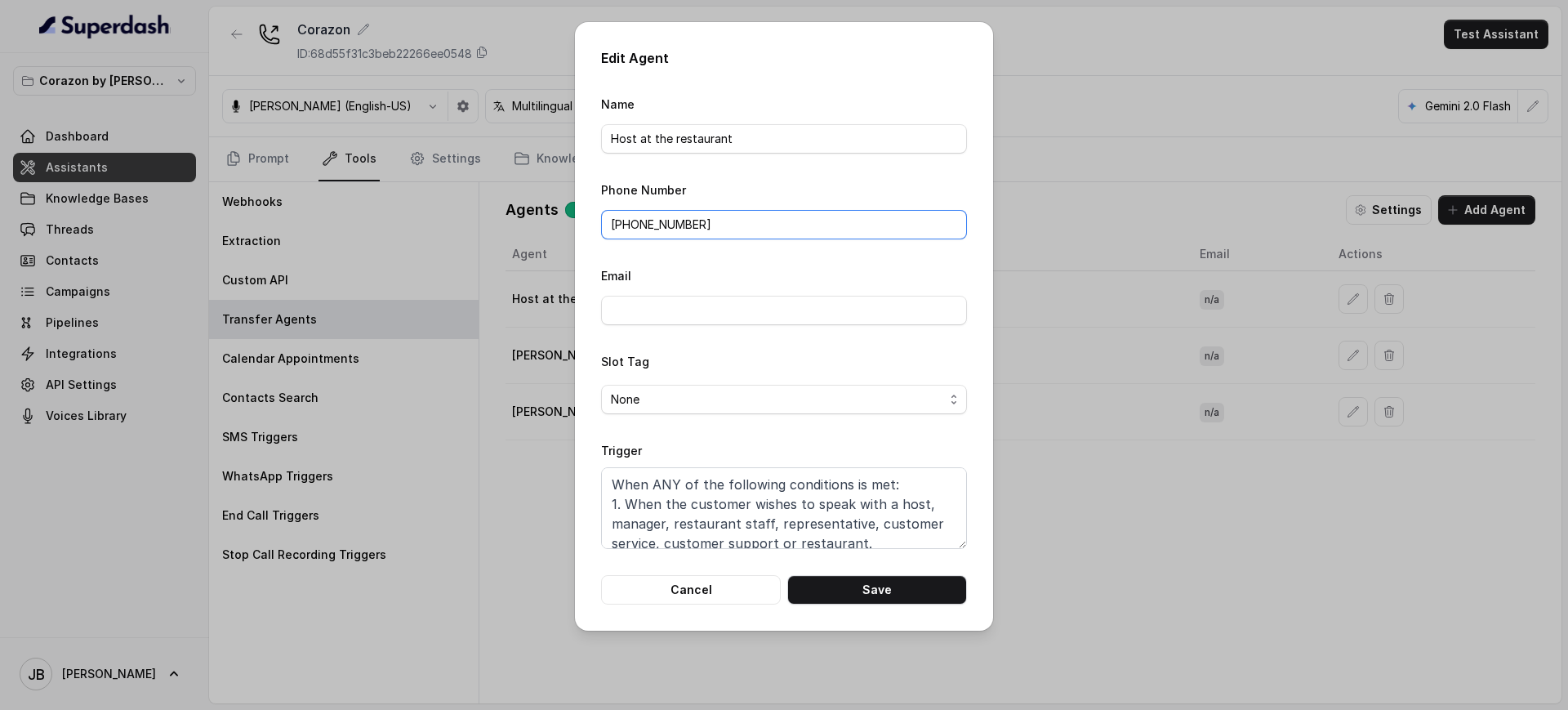
click at [725, 213] on input "[PHONE_NUMBER]" at bounding box center [784, 224] width 366 height 30
paste input "1 689 407 241"
click at [603, 230] on input "1 689 407 2418" at bounding box center [784, 224] width 366 height 30
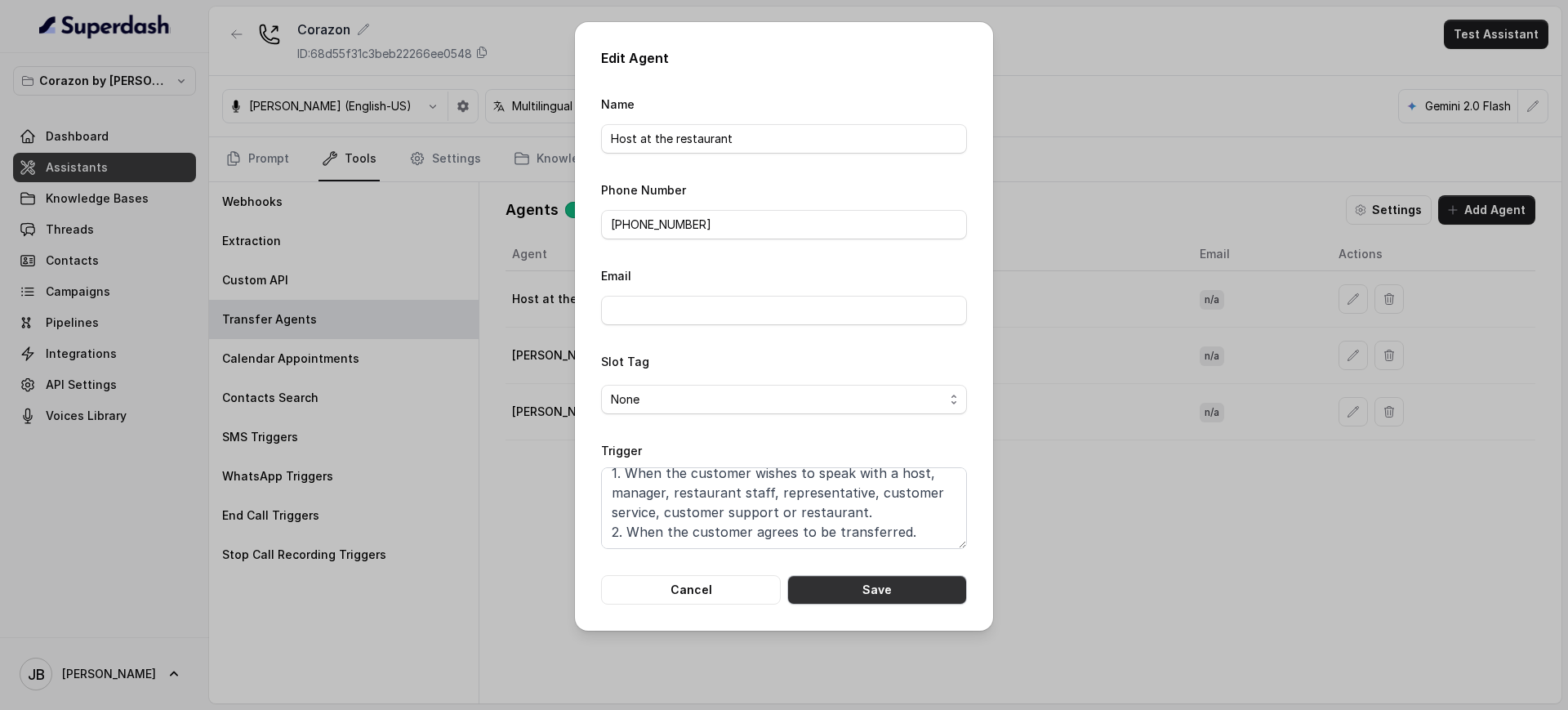
click at [881, 584] on button "Save" at bounding box center [877, 589] width 180 height 30
type input "[PHONE_NUMBER]"
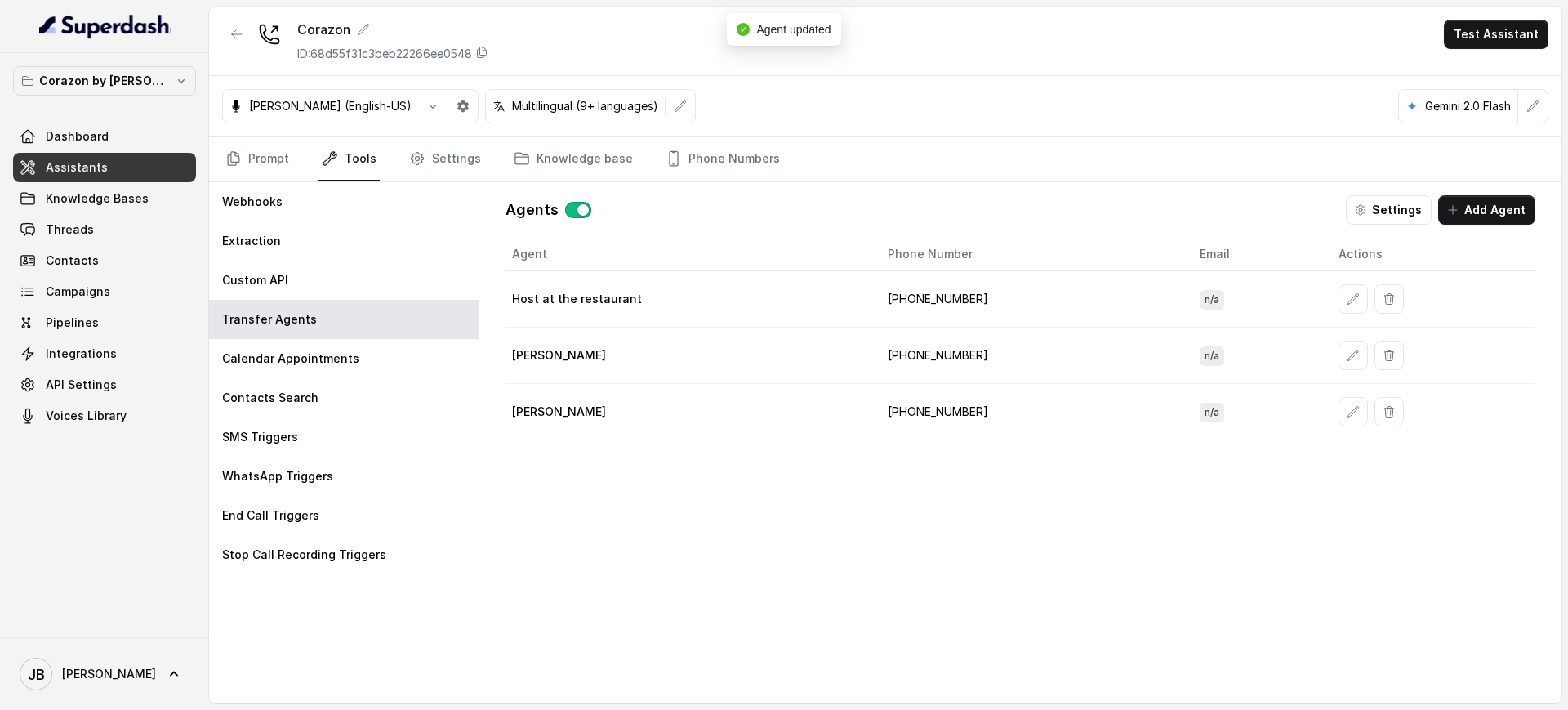
click at [934, 287] on td "[PHONE_NUMBER]" at bounding box center [1031, 299] width 312 height 57
click at [934, 291] on td "[PHONE_NUMBER]" at bounding box center [1031, 299] width 312 height 57
click at [935, 291] on td "[PHONE_NUMBER]" at bounding box center [1031, 299] width 312 height 57
click at [936, 290] on td "[PHONE_NUMBER]" at bounding box center [1031, 299] width 312 height 57
drag, startPoint x: 984, startPoint y: 336, endPoint x: 972, endPoint y: 344, distance: 14.4
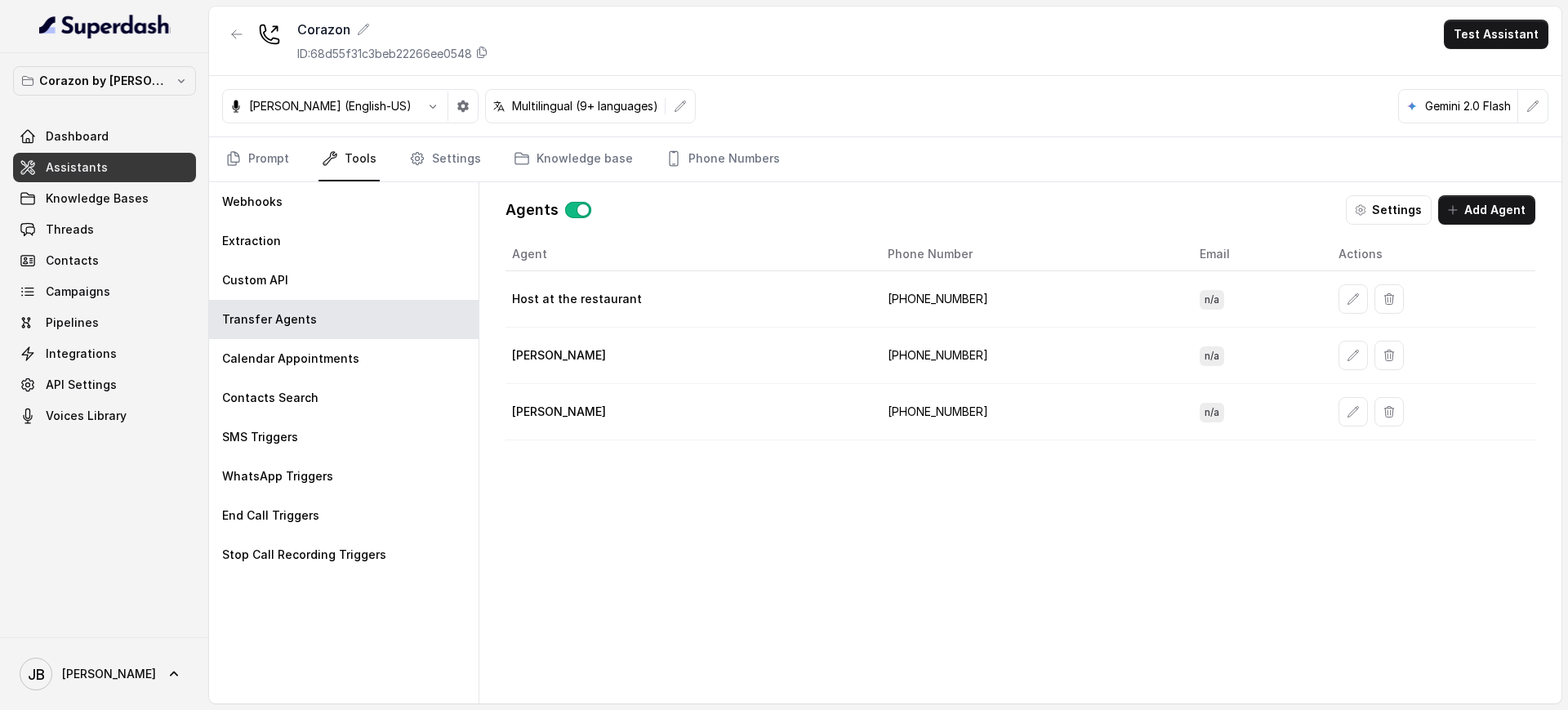
click at [984, 336] on td "[PHONE_NUMBER]" at bounding box center [1031, 355] width 312 height 57
click at [909, 373] on td "[PHONE_NUMBER]" at bounding box center [1031, 355] width 312 height 57
click at [909, 370] on td "[PHONE_NUMBER]" at bounding box center [1031, 355] width 312 height 57
click at [911, 363] on td "[PHONE_NUMBER]" at bounding box center [1031, 355] width 312 height 57
click at [912, 363] on td "[PHONE_NUMBER]" at bounding box center [1031, 355] width 312 height 57
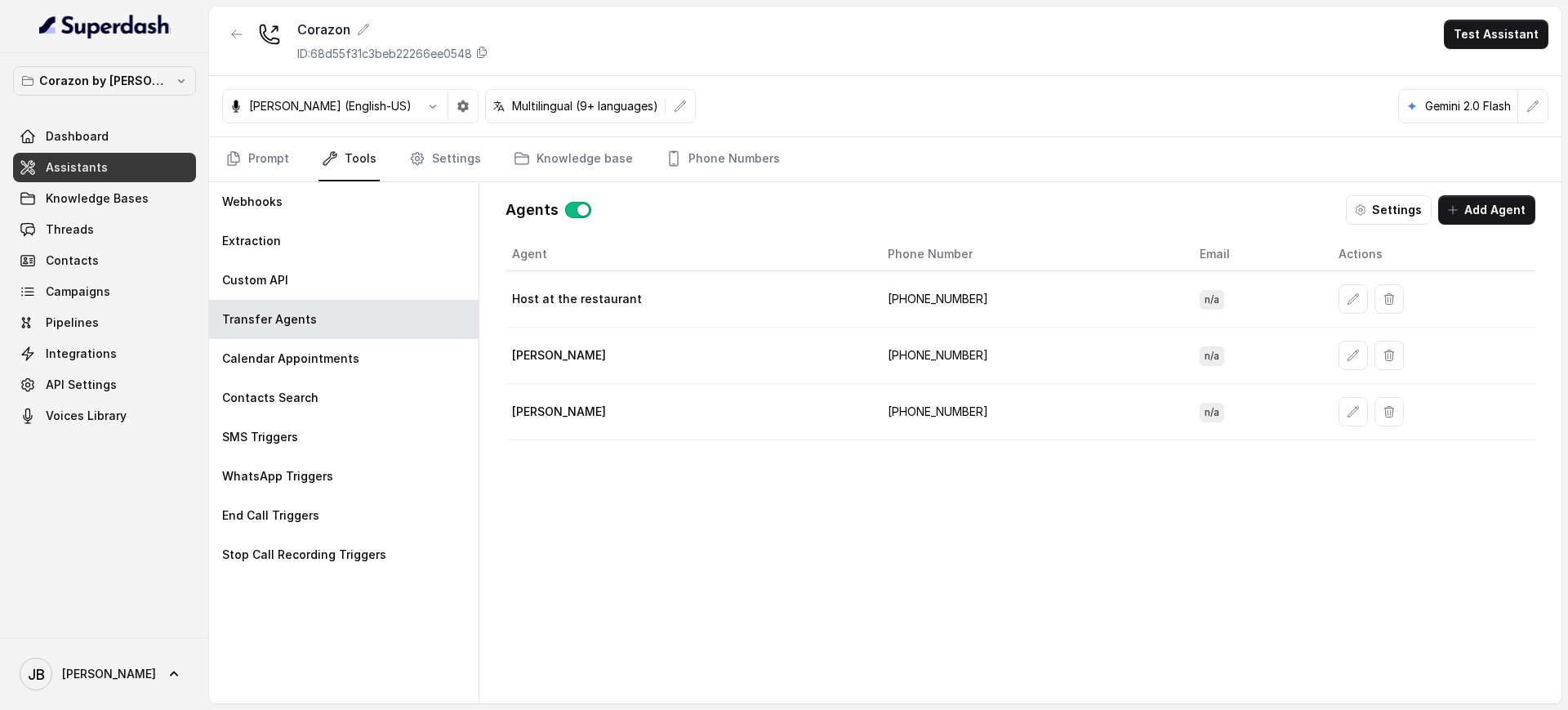
click at [912, 362] on td "[PHONE_NUMBER]" at bounding box center [1031, 355] width 312 height 57
click at [915, 421] on td "[PHONE_NUMBER]" at bounding box center [1031, 412] width 312 height 57
click at [920, 342] on td "[PHONE_NUMBER]" at bounding box center [1031, 355] width 312 height 57
click at [939, 407] on td "[PHONE_NUMBER]" at bounding box center [1031, 412] width 312 height 57
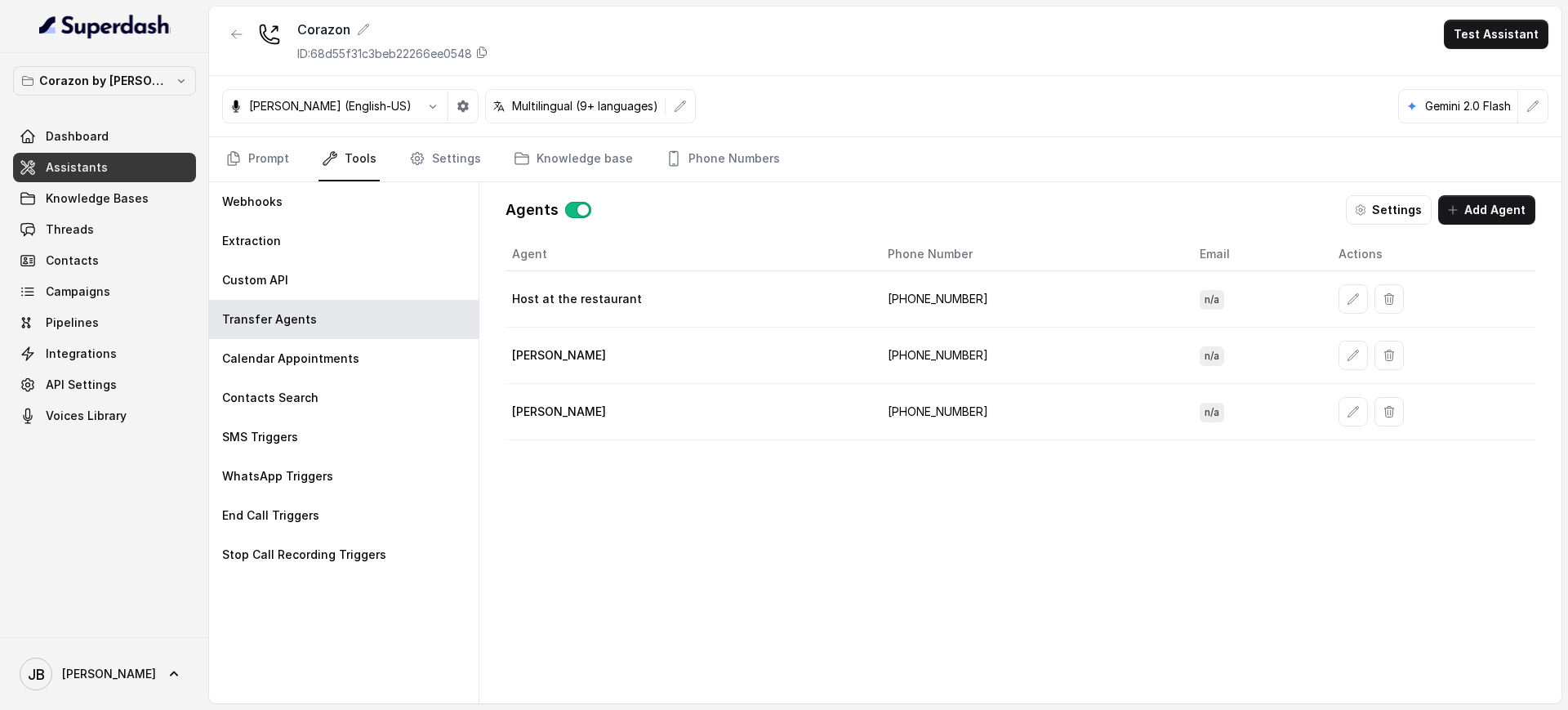
click at [932, 293] on td "[PHONE_NUMBER]" at bounding box center [1031, 299] width 312 height 57
click at [934, 293] on td "[PHONE_NUMBER]" at bounding box center [1031, 299] width 312 height 57
click at [998, 322] on td "[PHONE_NUMBER]" at bounding box center [1031, 299] width 312 height 57
click at [982, 306] on td "[PHONE_NUMBER]" at bounding box center [1031, 299] width 312 height 57
click at [940, 295] on td "[PHONE_NUMBER]" at bounding box center [1031, 299] width 312 height 57
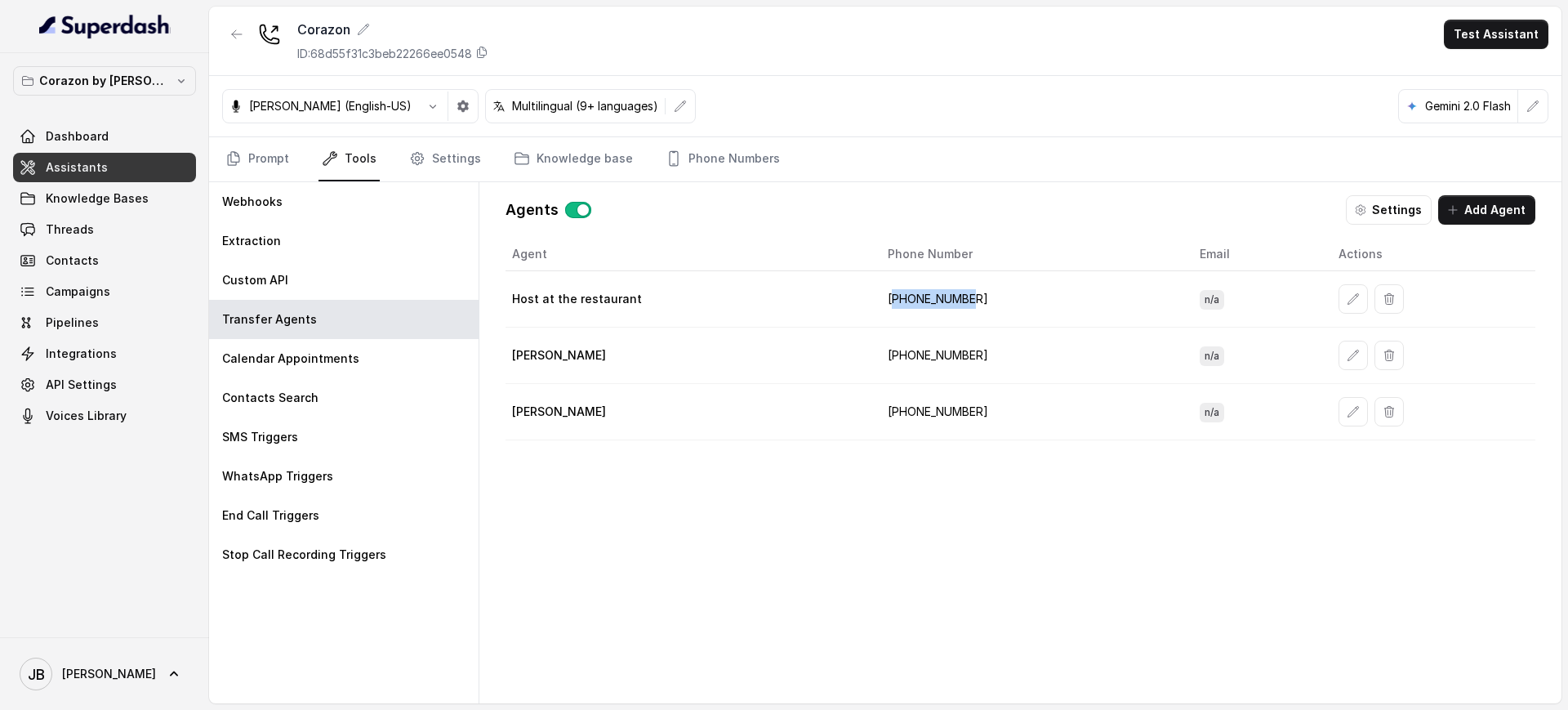
click at [940, 295] on td "[PHONE_NUMBER]" at bounding box center [1031, 299] width 312 height 57
copy td "16894072418"
click at [761, 152] on link "Phone Numbers" at bounding box center [722, 159] width 121 height 44
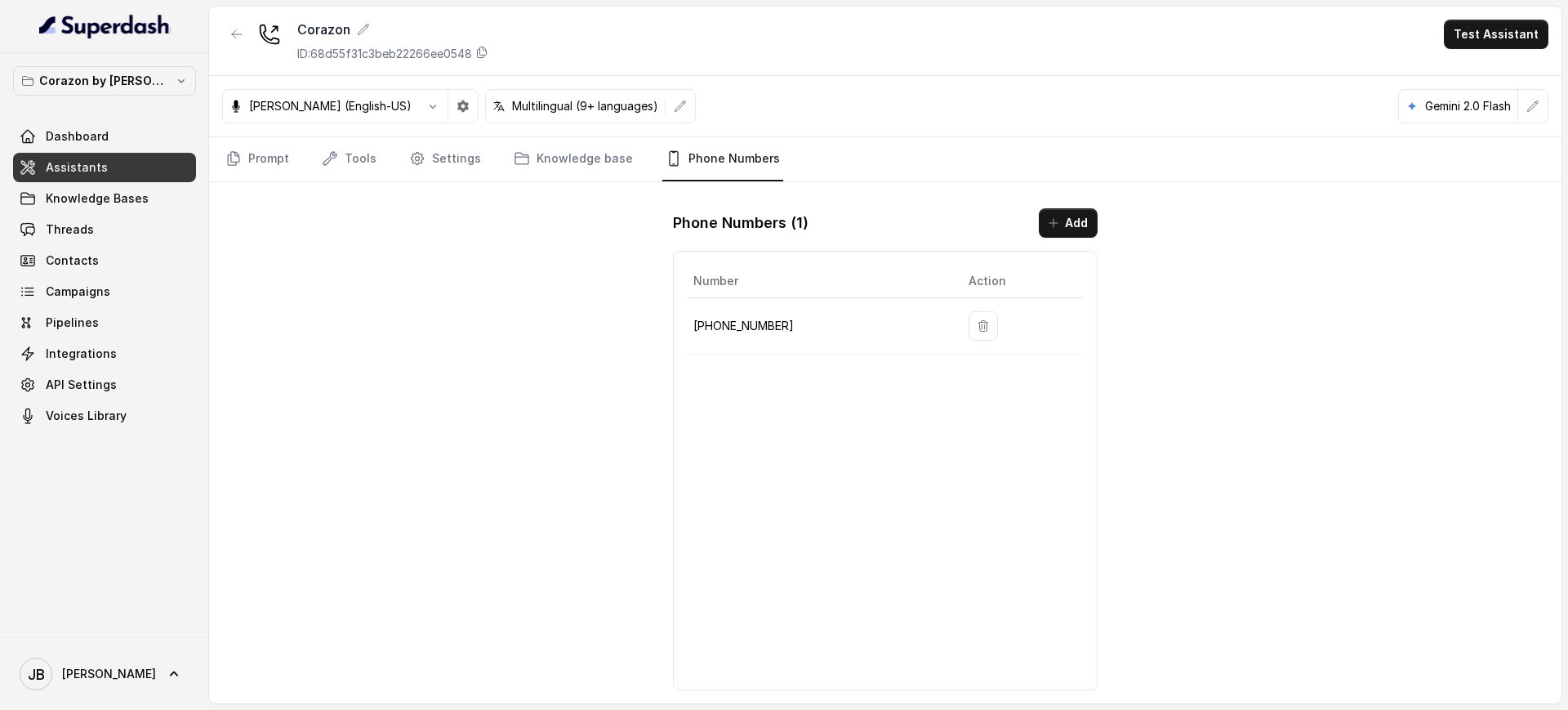
click at [761, 323] on p "[PHONE_NUMBER]" at bounding box center [818, 326] width 249 height 19
copy p "16893363068"
click at [349, 42] on div "Corazon ID: 68d55f31c3beb22266ee0548" at bounding box center [393, 40] width 192 height 42
click at [353, 52] on p "ID: 68d55f31c3beb22266ee0548" at bounding box center [384, 54] width 174 height 16
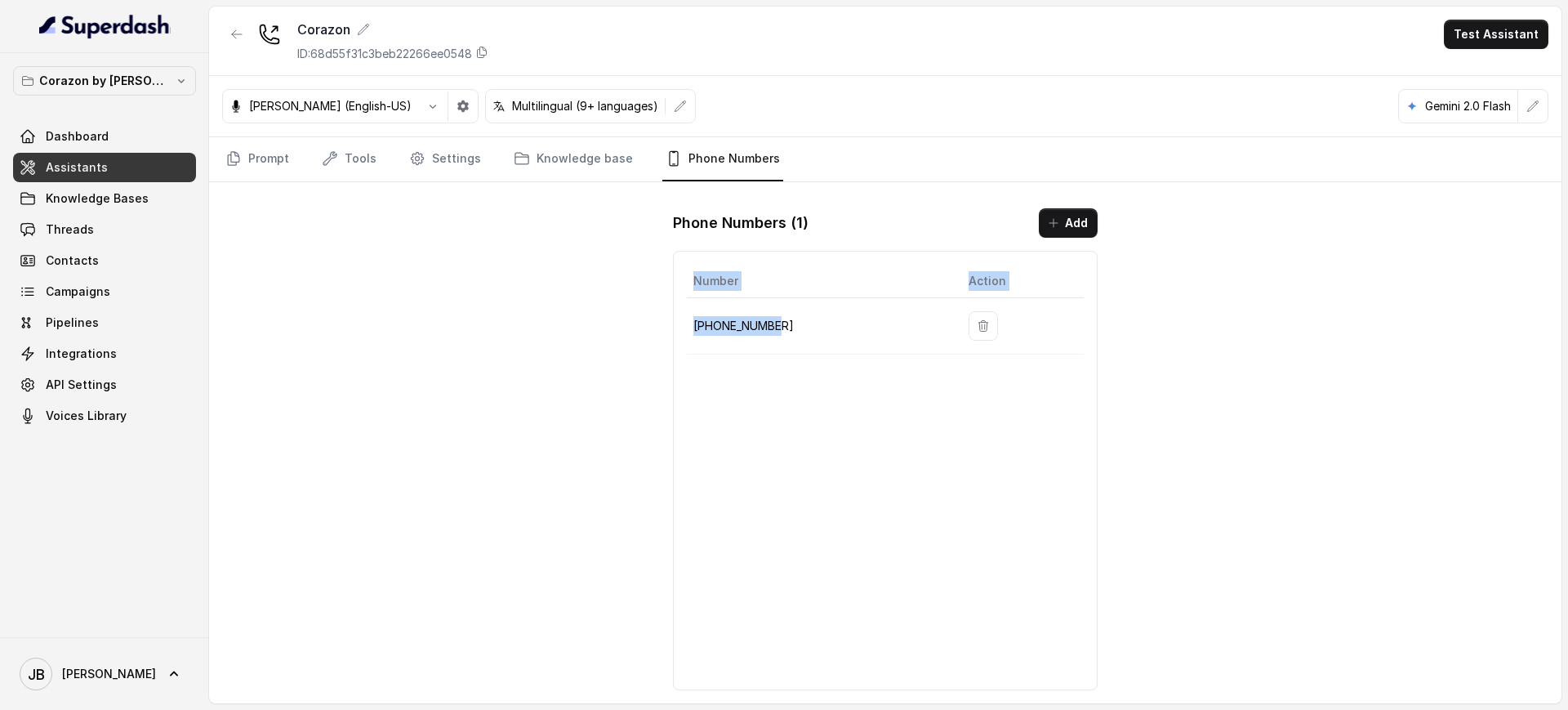
drag, startPoint x: 778, startPoint y: 334, endPoint x: 921, endPoint y: 425, distance: 169.5
click at [621, 335] on div "Corazon ID: 68d55f31c3beb22266ee0548 Test Assistant [PERSON_NAME] (English-US) …" at bounding box center [885, 355] width 1352 height 697
click at [909, 424] on div "Number Action [PHONE_NUMBER]" at bounding box center [885, 470] width 424 height 440
